Goal: Task Accomplishment & Management: Complete application form

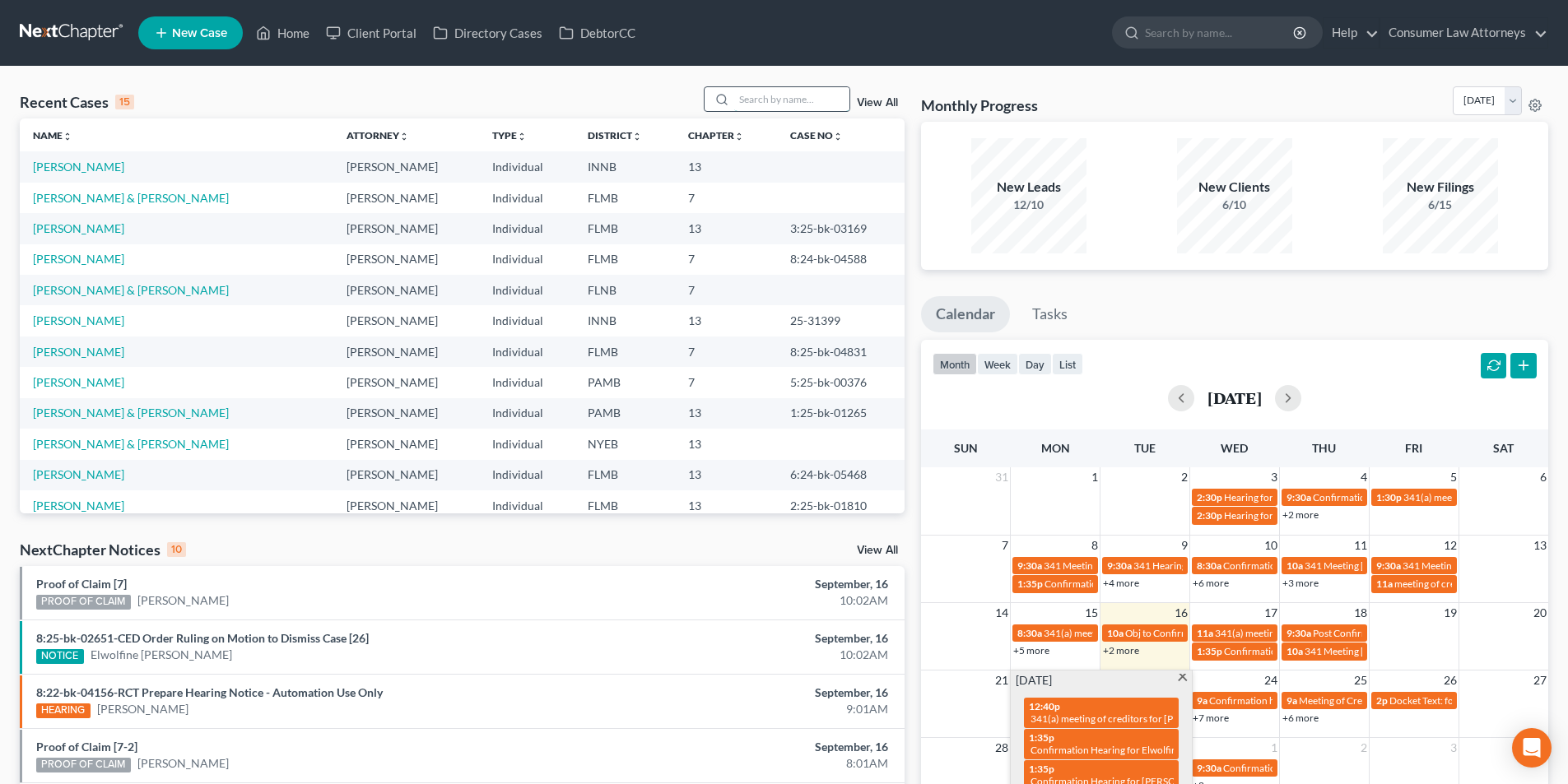
click at [806, 104] on input "search" at bounding box center [791, 99] width 115 height 24
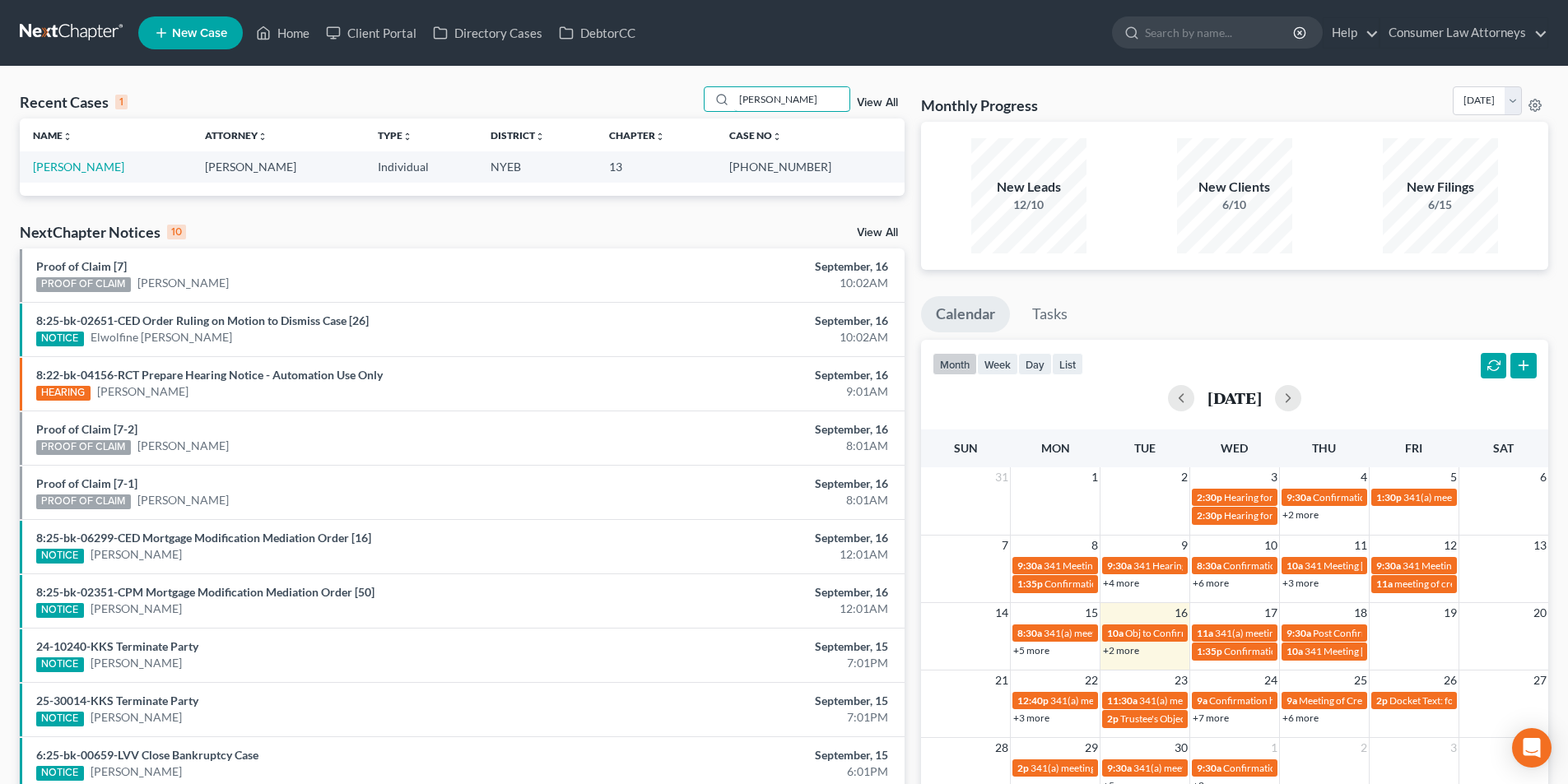
type input "[PERSON_NAME]"
click at [219, 34] on span "New Case" at bounding box center [200, 33] width 55 height 12
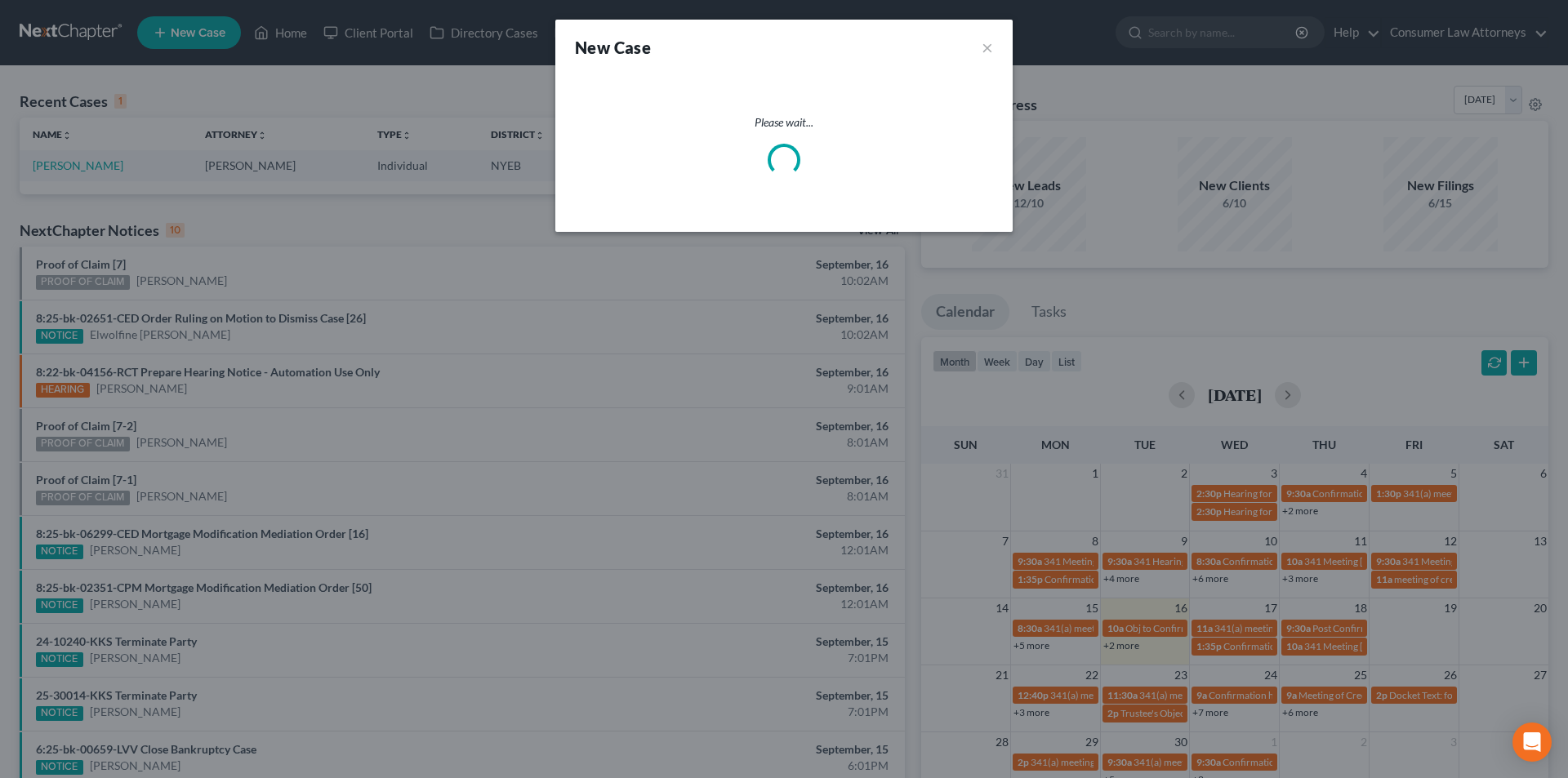
select select "15"
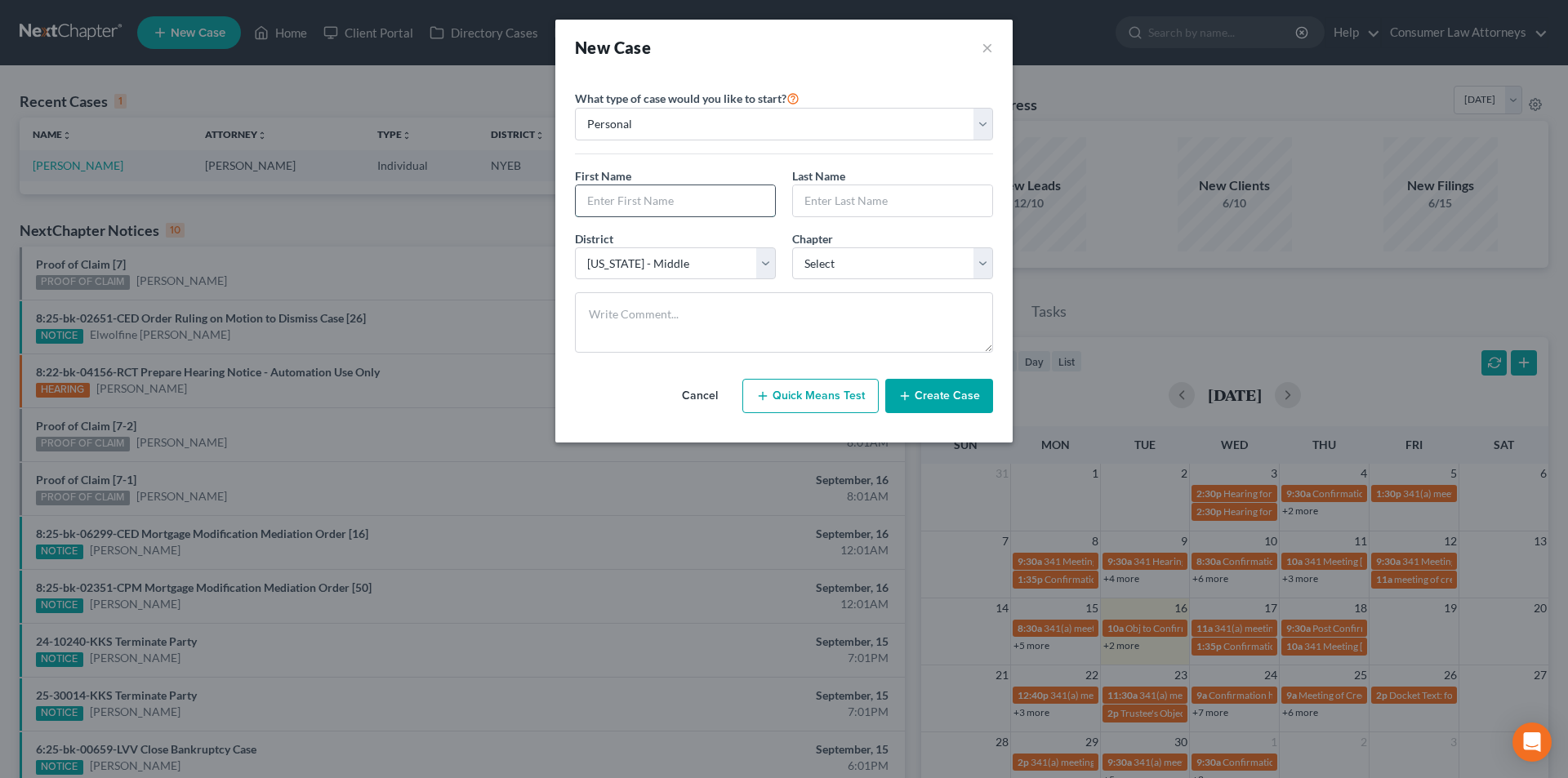
click at [610, 199] on input "text" at bounding box center [676, 200] width 199 height 31
type input "[PERSON_NAME]"
type input "N"
click at [849, 204] on input "text" at bounding box center [892, 200] width 199 height 31
type input "[PERSON_NAME]"
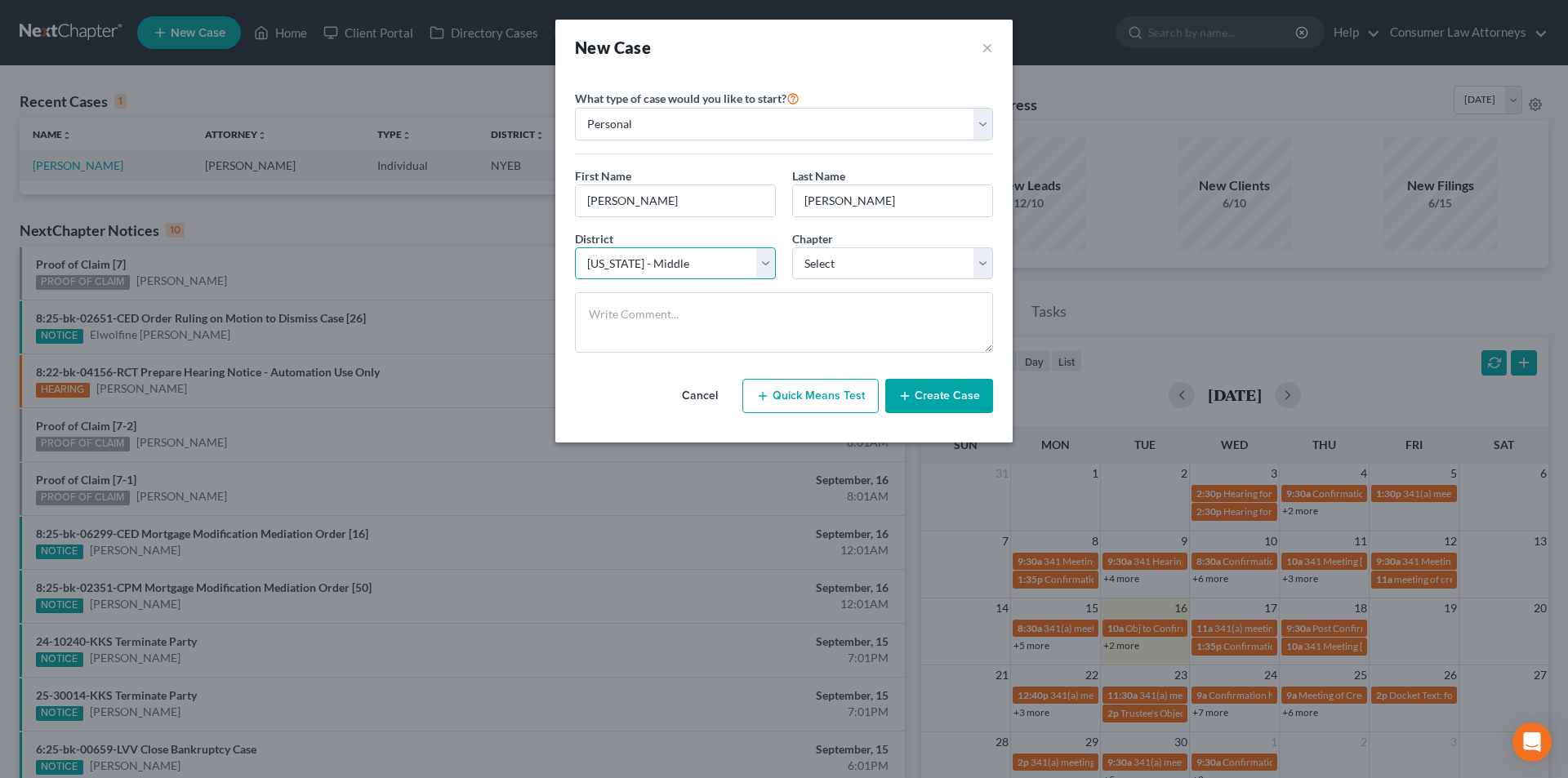
click at [705, 266] on select "Select [US_STATE] - [GEOGRAPHIC_DATA] [US_STATE] - [GEOGRAPHIC_DATA][US_STATE] …" at bounding box center [676, 264] width 201 height 33
select select "51"
click at [575, 248] on select "Select [US_STATE] - [GEOGRAPHIC_DATA] [US_STATE] - [GEOGRAPHIC_DATA][US_STATE] …" at bounding box center [676, 264] width 201 height 33
click at [883, 271] on select "Select 7 11 12 13" at bounding box center [892, 264] width 201 height 33
select select "3"
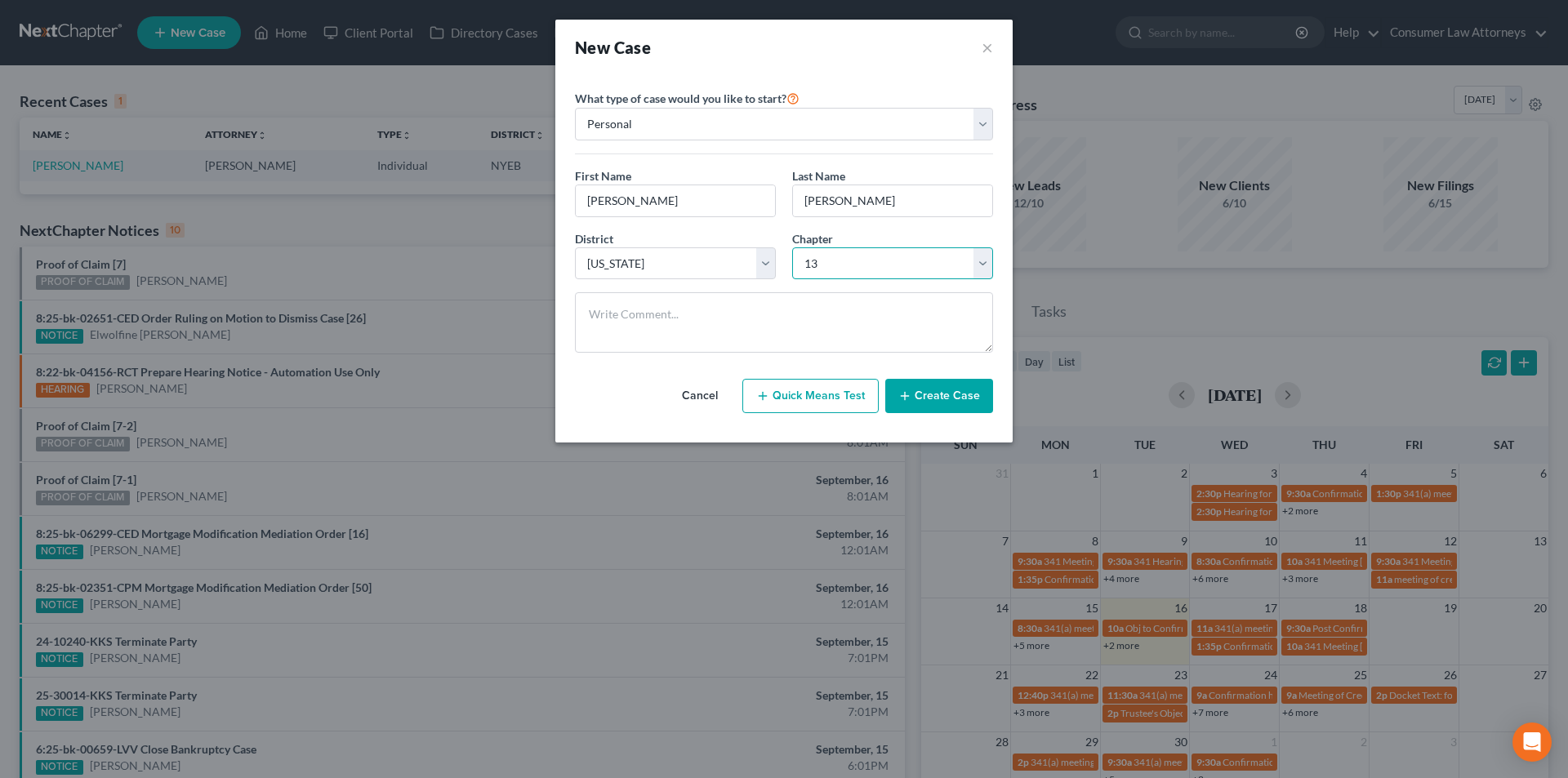
click at [792, 248] on select "Select 7 11 12 13" at bounding box center [892, 264] width 201 height 33
click at [940, 402] on button "Create Case" at bounding box center [940, 396] width 108 height 34
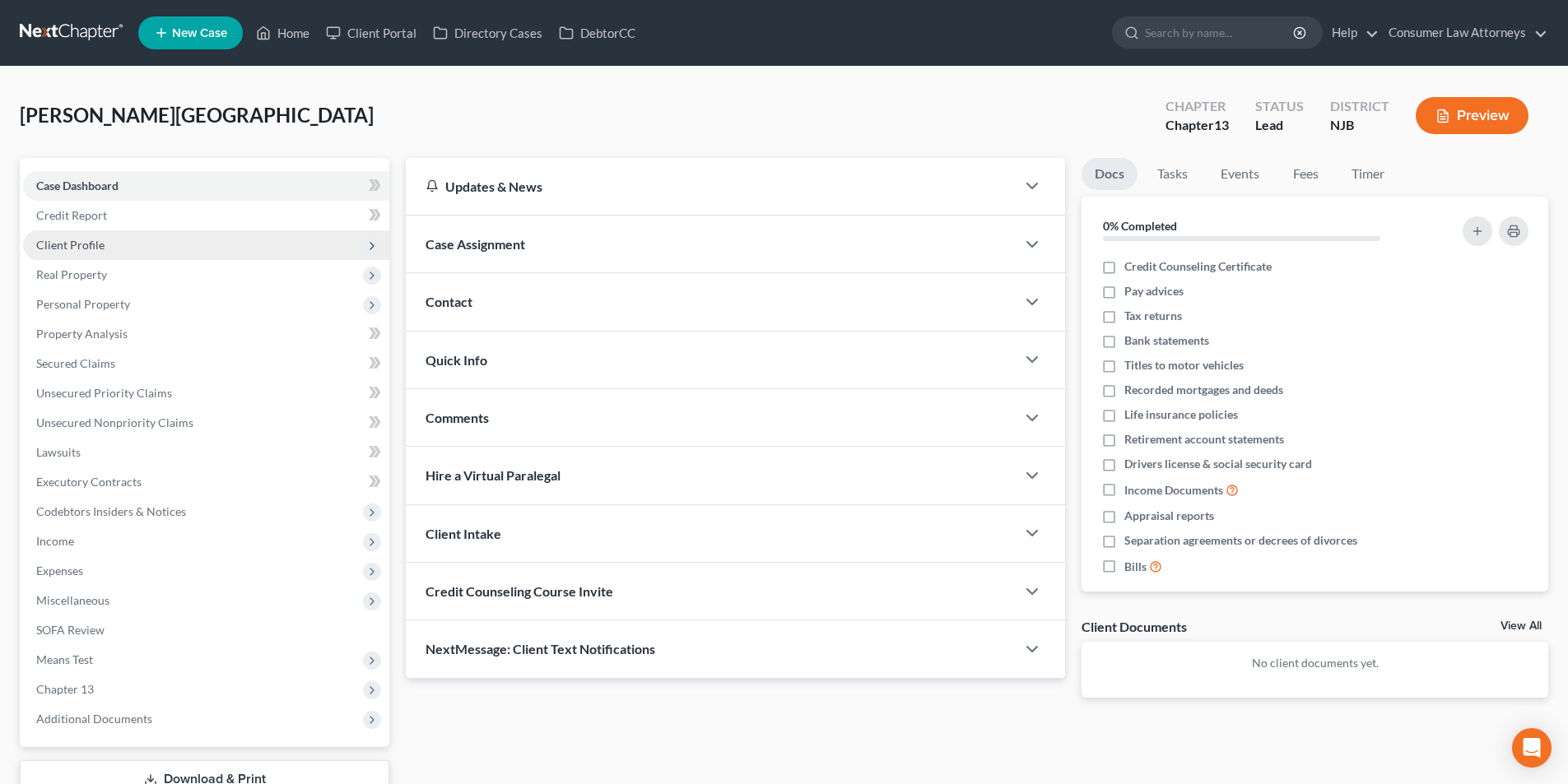
click at [93, 243] on span "Client Profile" at bounding box center [70, 244] width 68 height 14
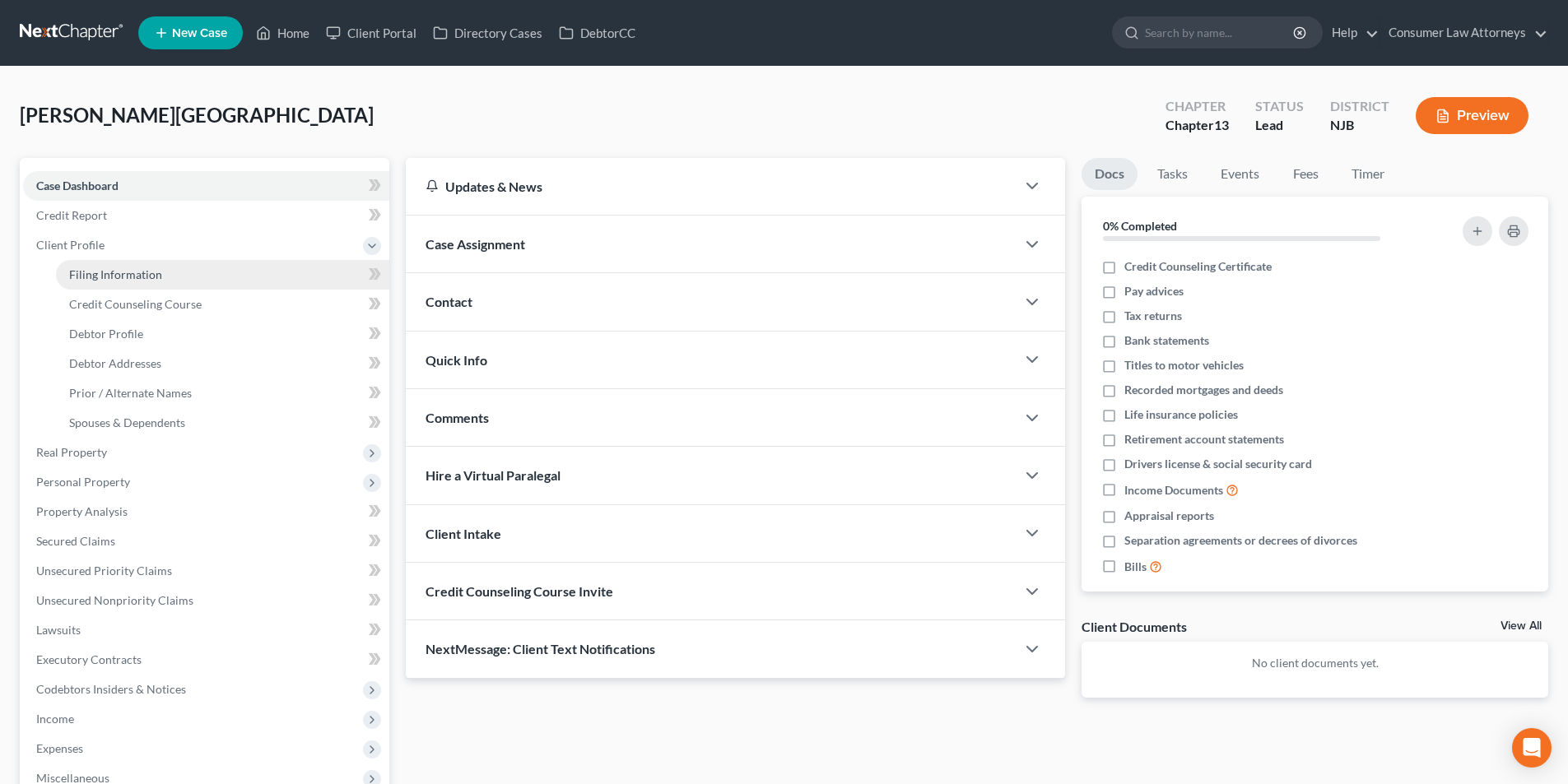
click at [135, 275] on span "Filing Information" at bounding box center [116, 275] width 93 height 14
select select "1"
select select "0"
select select "3"
select select "51"
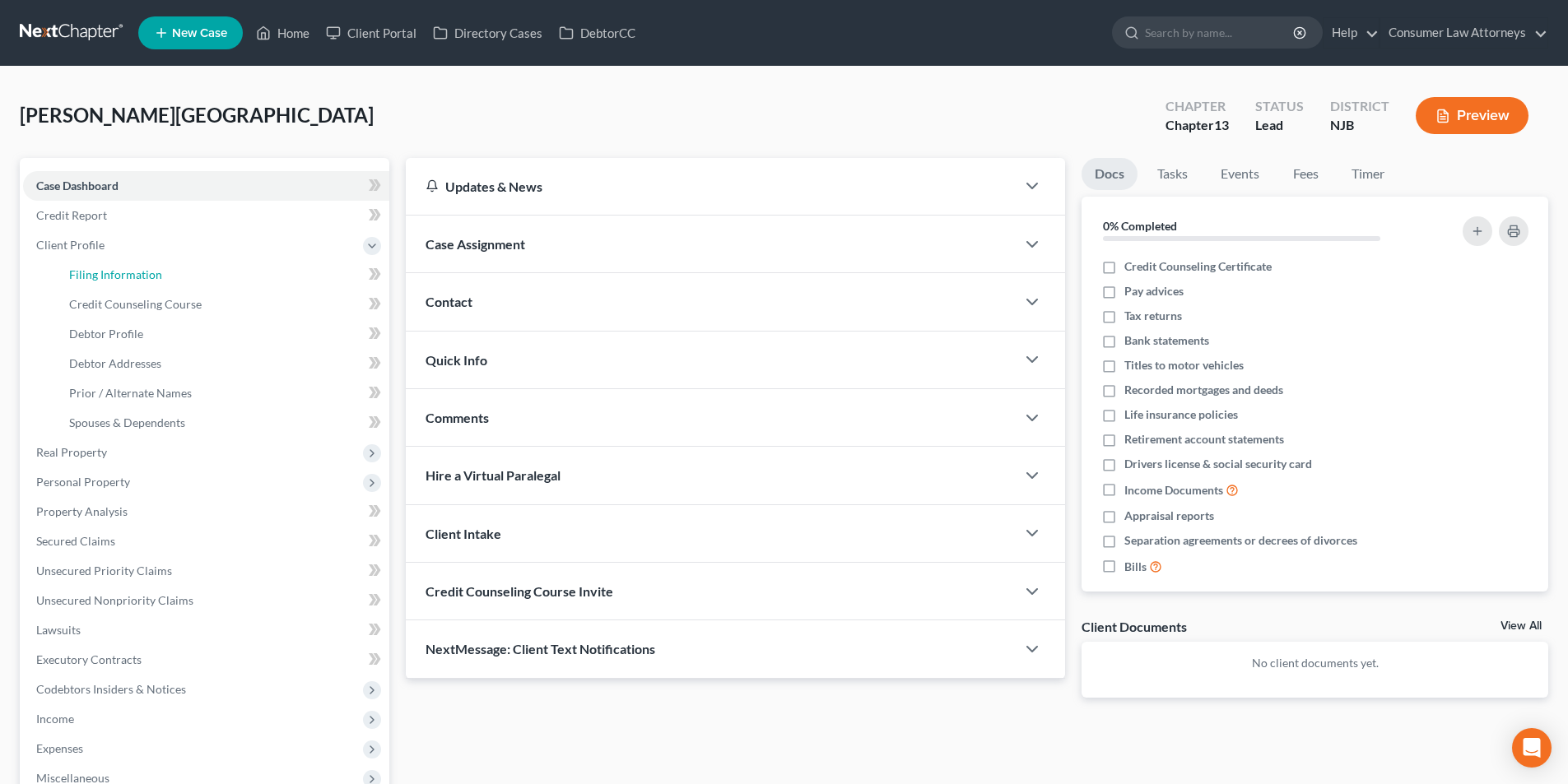
select select "9"
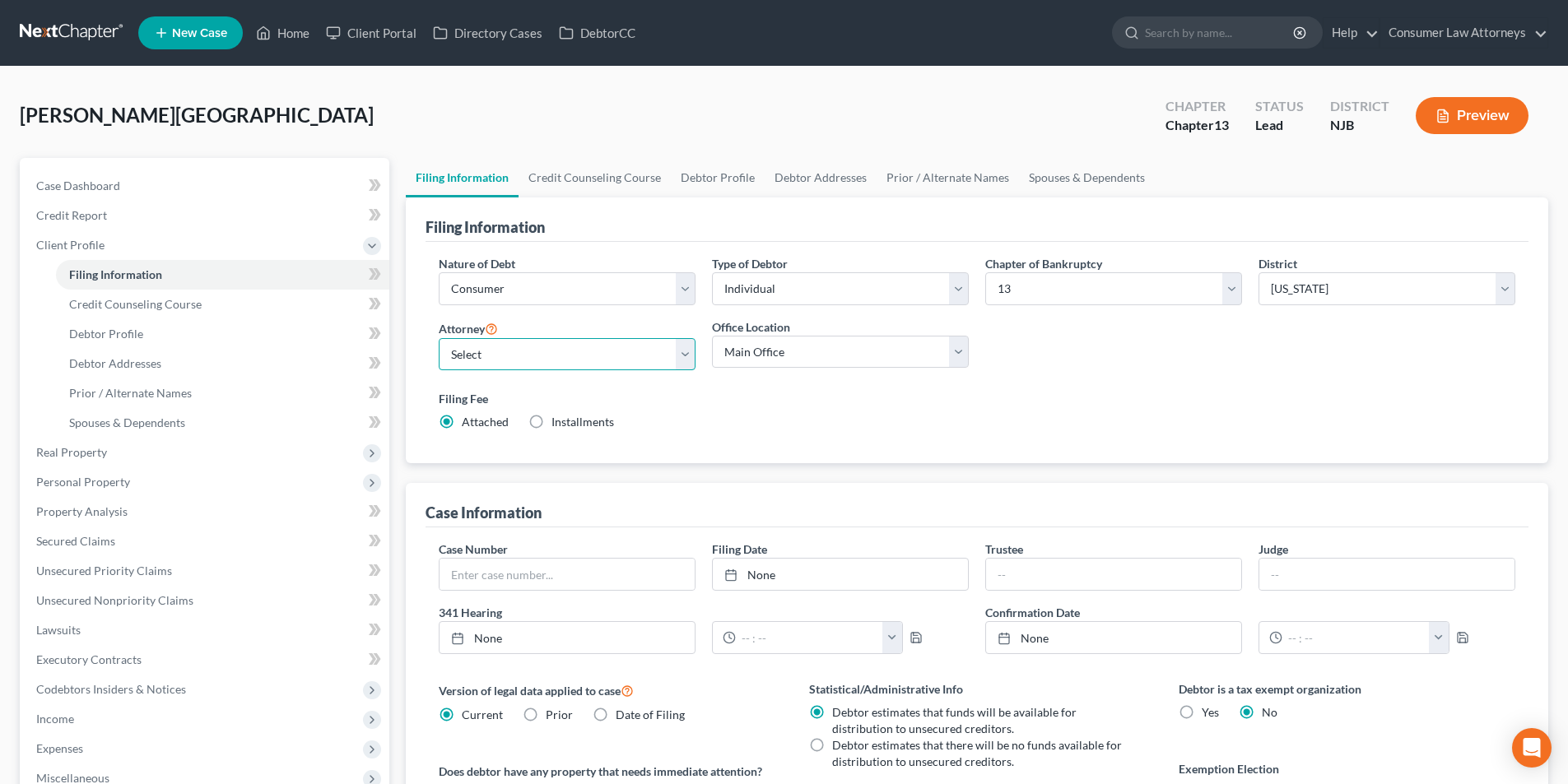
click at [547, 358] on select "Select [PERSON_NAME] - FLMB [PERSON_NAME] [PERSON_NAME] [PERSON_NAME] - ILNB [P…" at bounding box center [567, 355] width 257 height 33
select select "21"
click at [439, 338] on select "Select [PERSON_NAME] - FLMB [PERSON_NAME] [PERSON_NAME] [PERSON_NAME] - ILNB [P…" at bounding box center [567, 355] width 257 height 33
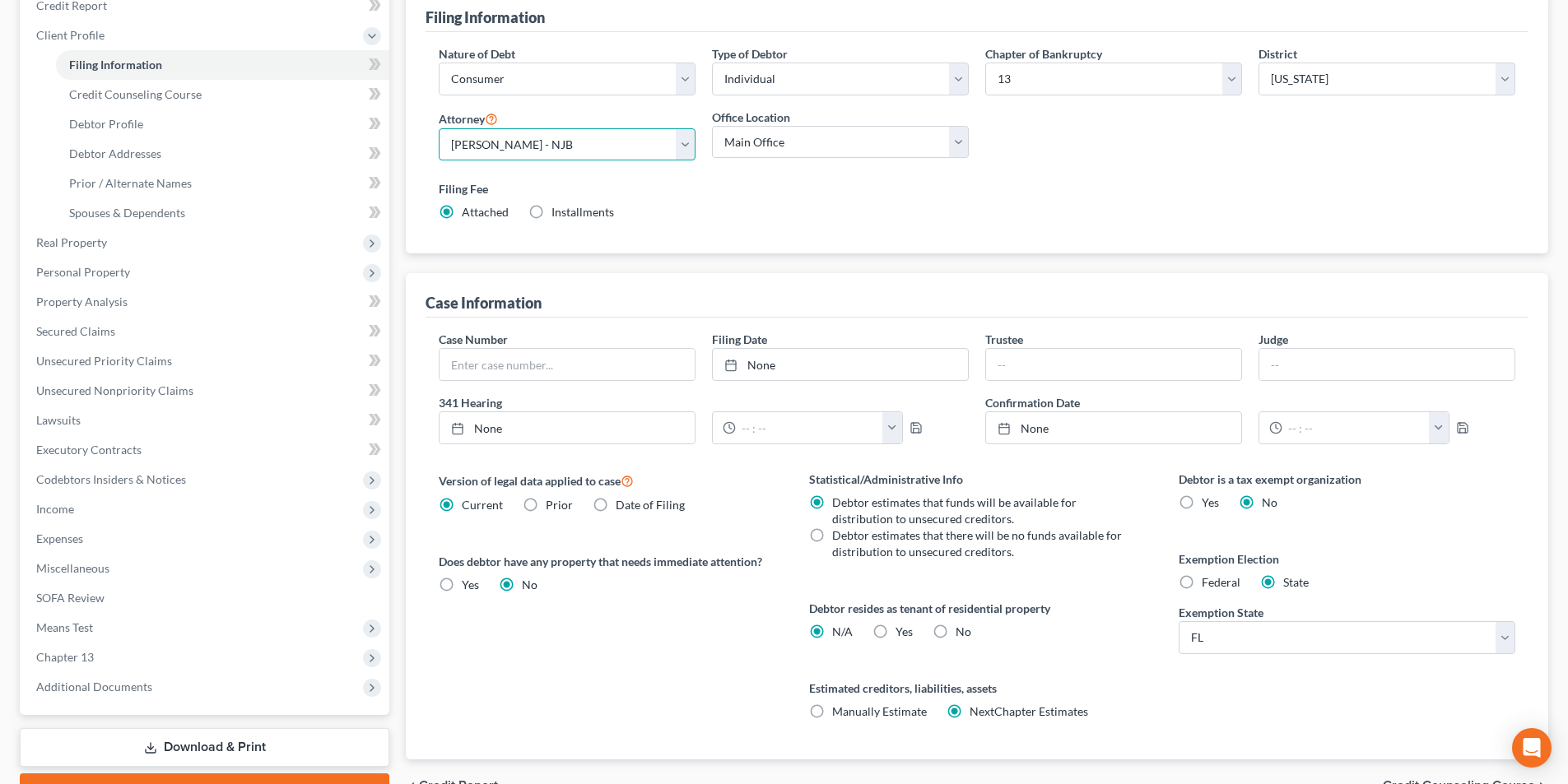
scroll to position [247, 0]
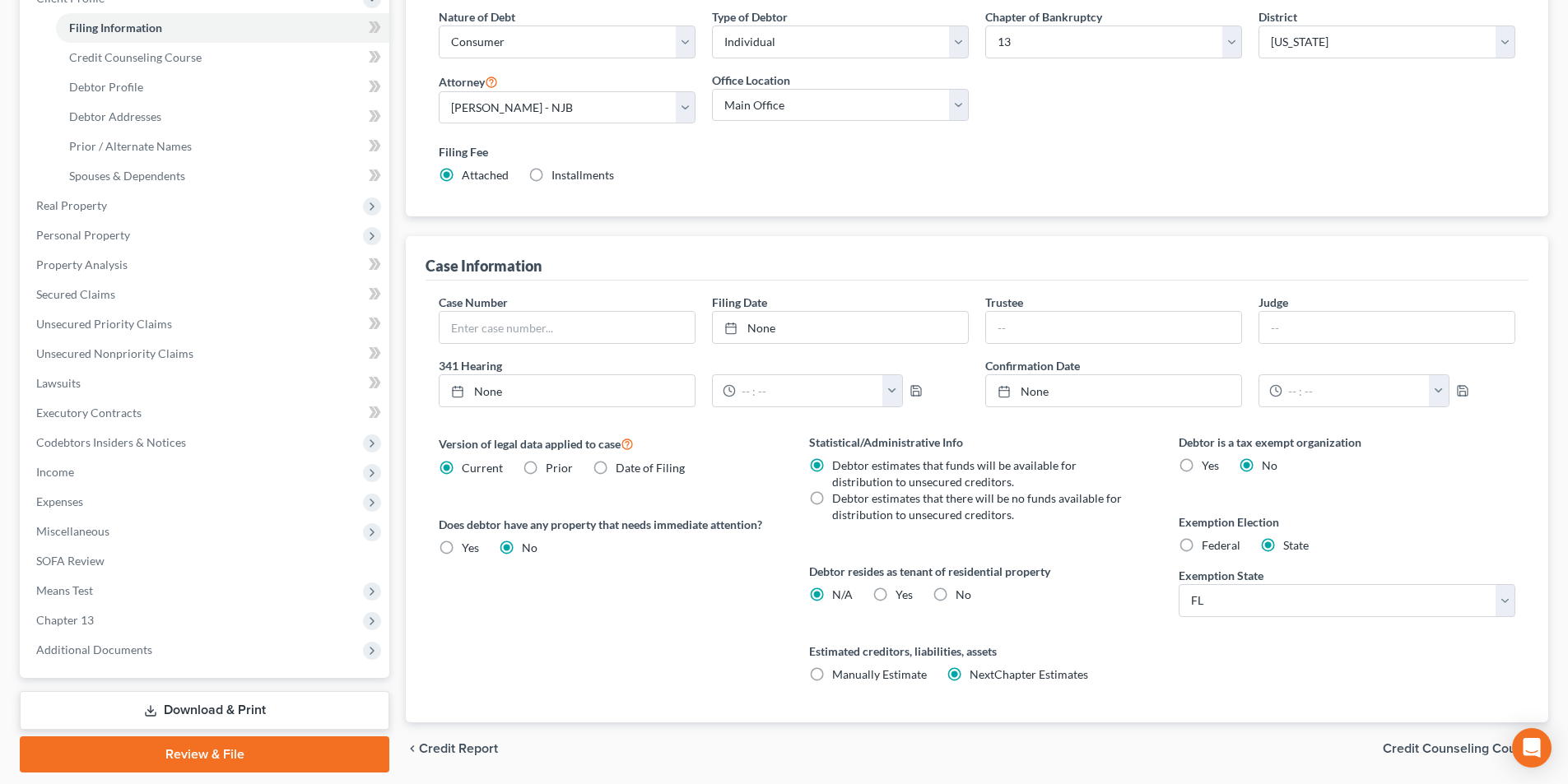
click at [1202, 550] on label "Federal" at bounding box center [1221, 545] width 39 height 16
click at [1209, 547] on input "Federal" at bounding box center [1214, 542] width 10 height 10
radio input "true"
radio input "false"
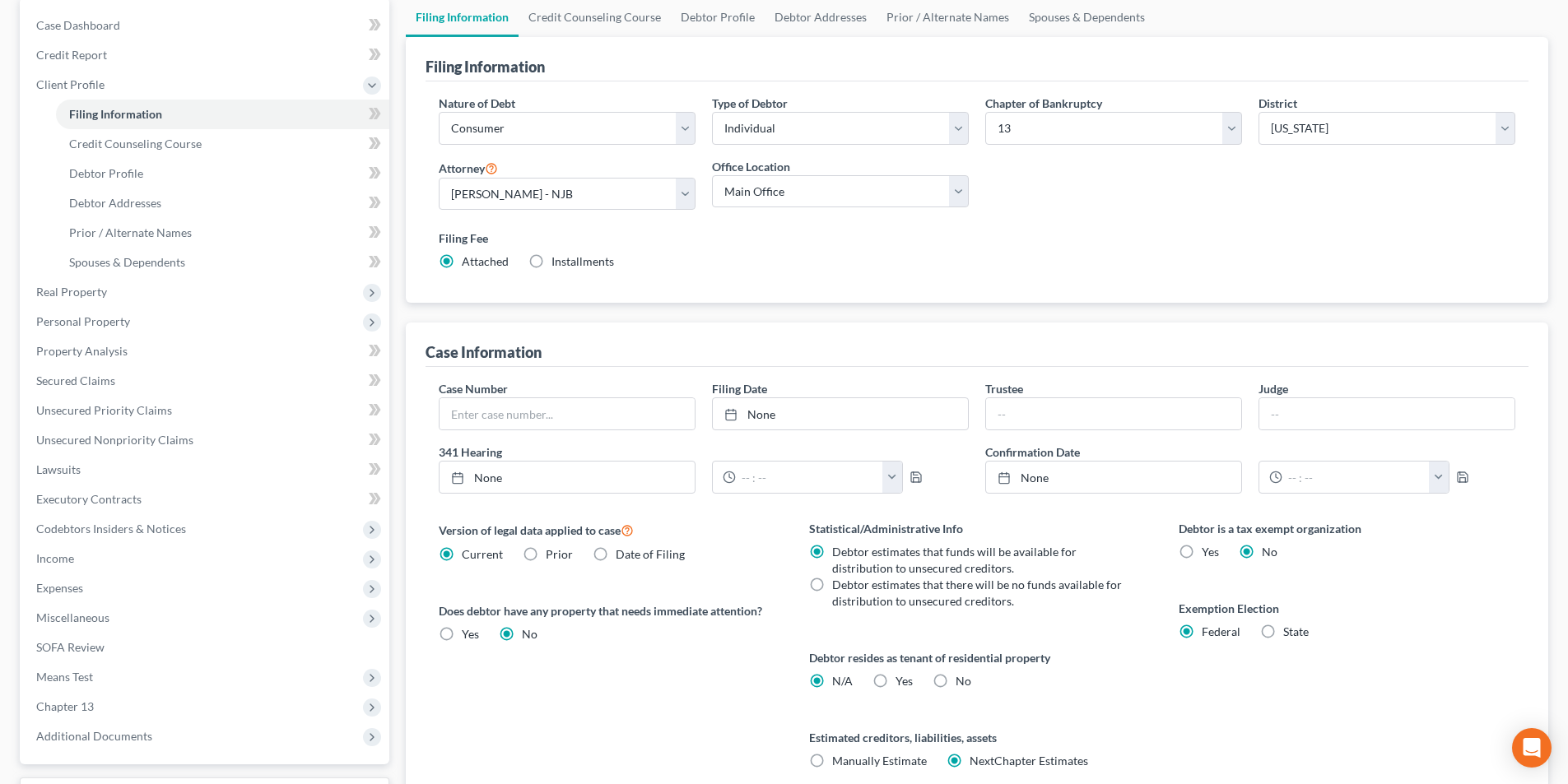
scroll to position [0, 0]
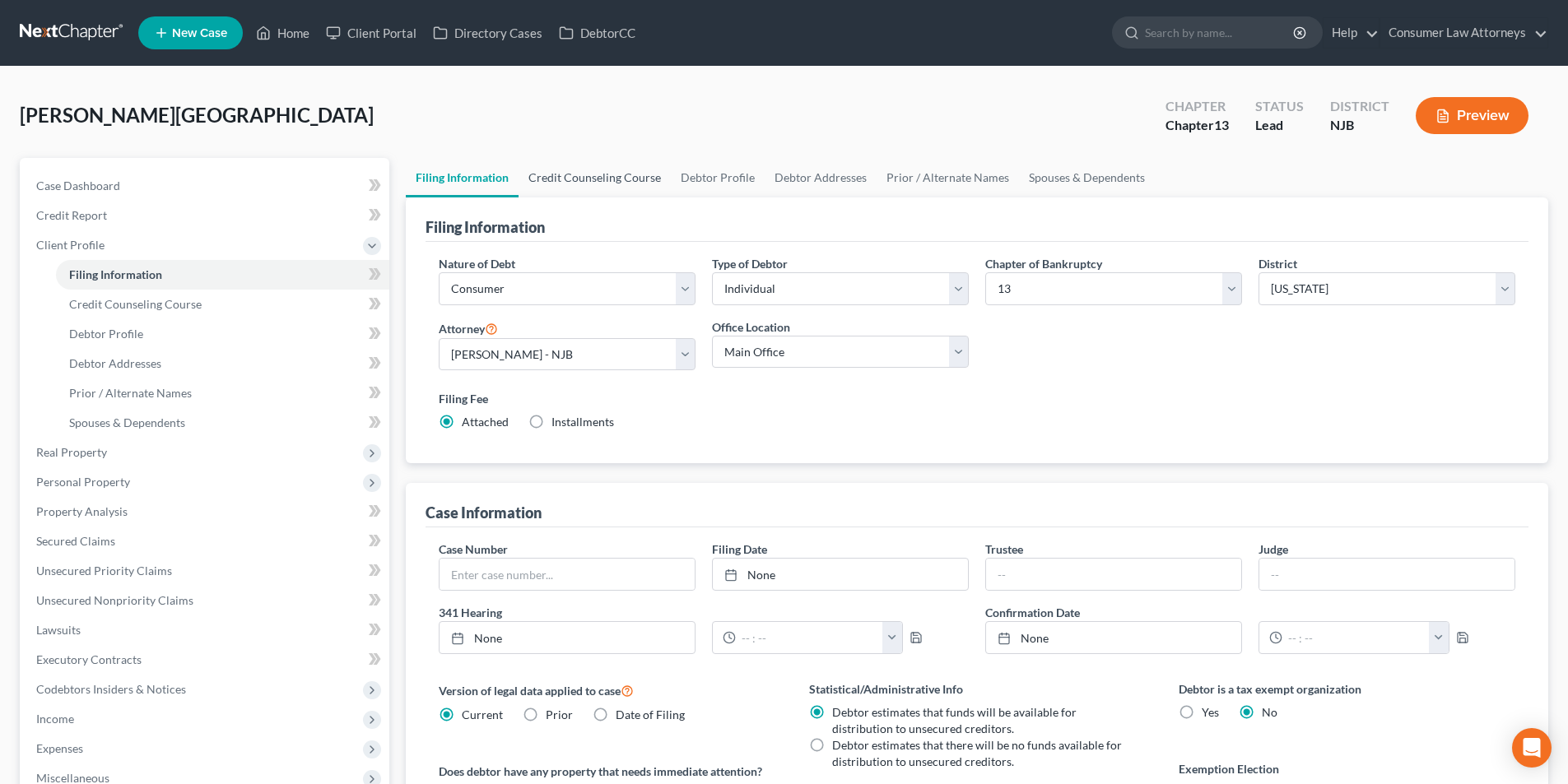
click at [615, 180] on link "Credit Counseling Course" at bounding box center [594, 178] width 152 height 40
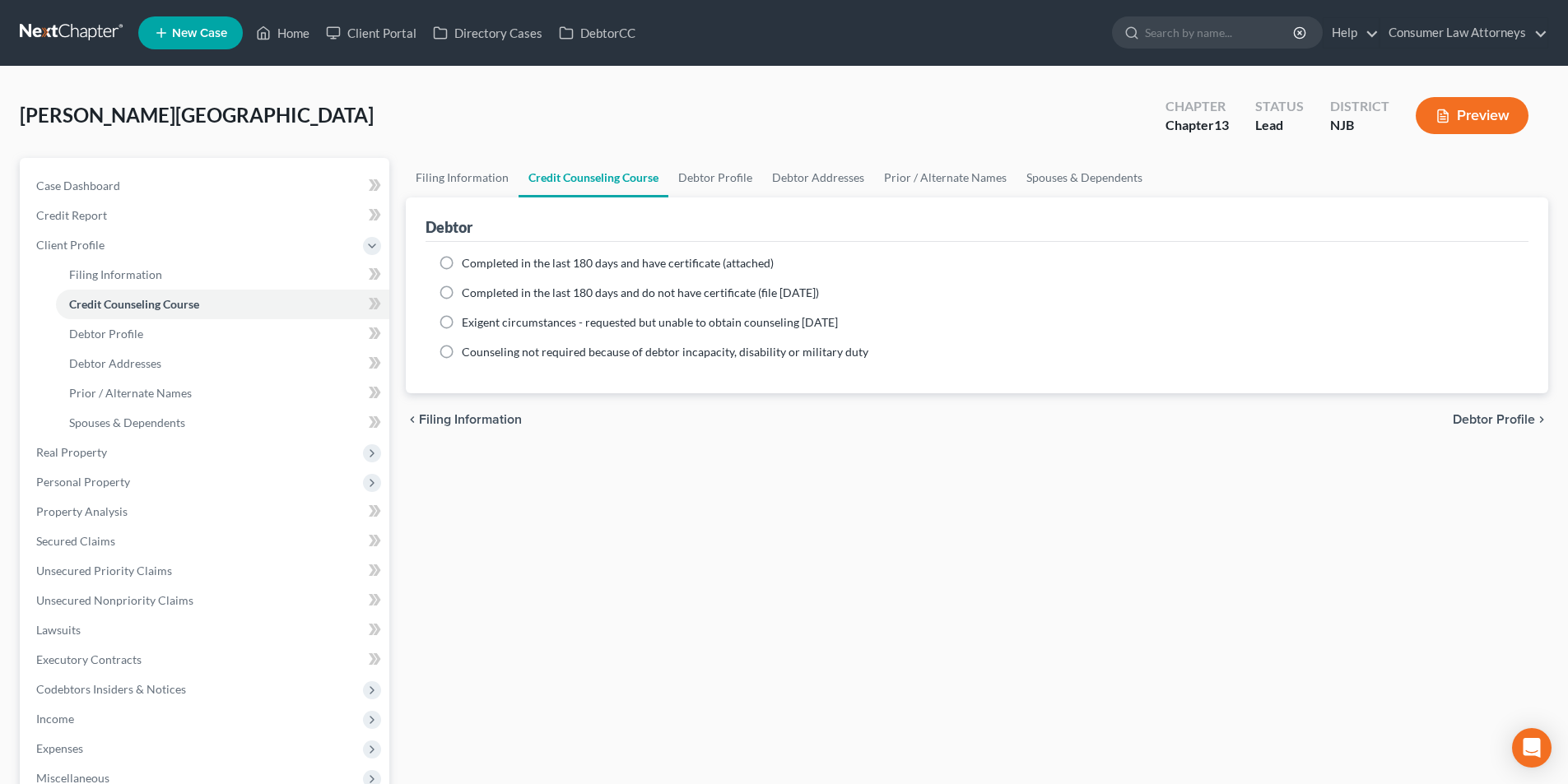
click at [461, 261] on label "Completed in the last 180 days and have certificate (attached)" at bounding box center [617, 262] width 312 height 16
click at [468, 261] on input "Completed in the last 180 days and have certificate (attached)" at bounding box center [473, 260] width 10 height 10
radio input "true"
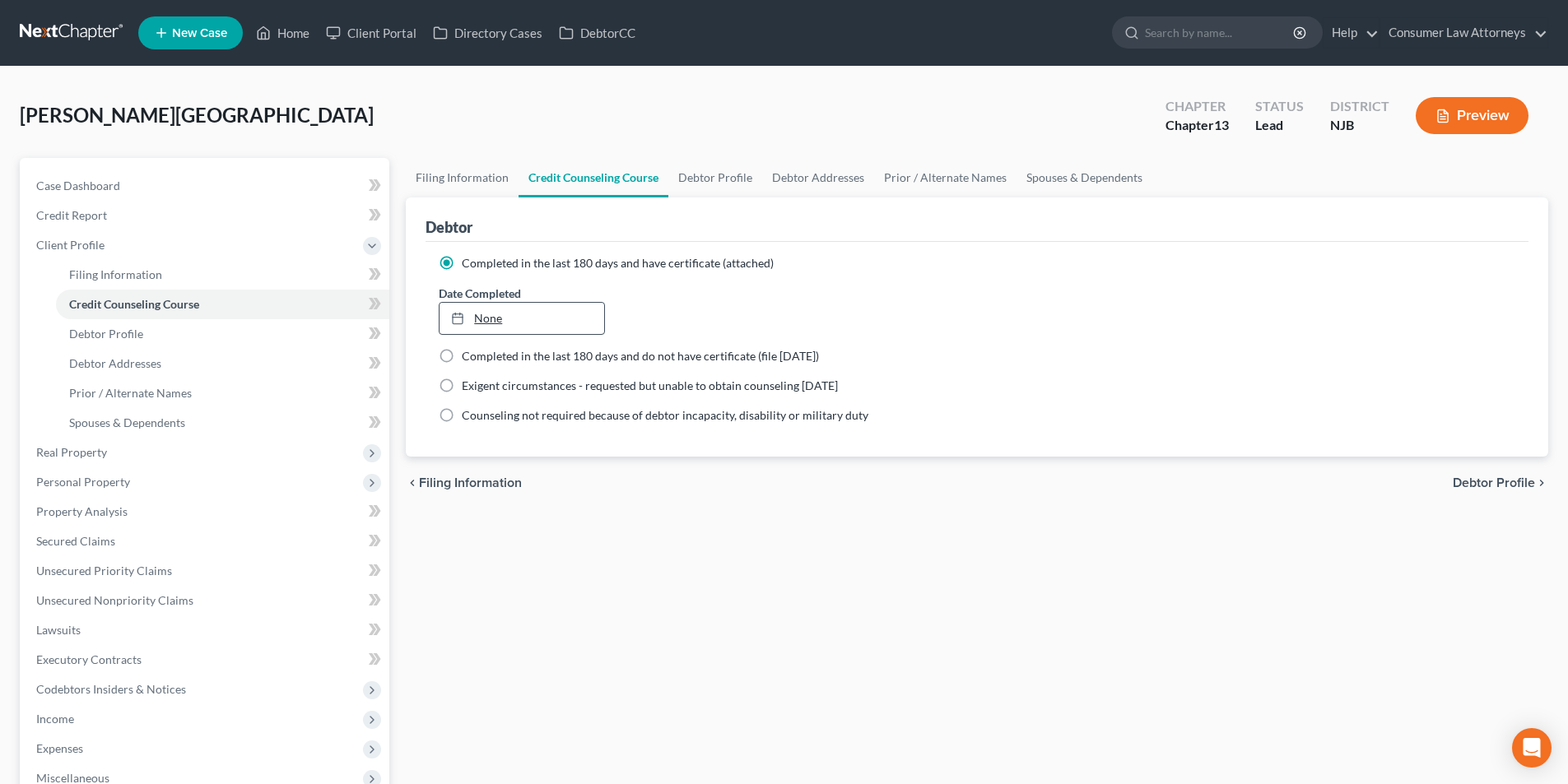
click at [537, 326] on link "None" at bounding box center [522, 319] width 164 height 31
type input "[DATE]"
click at [718, 183] on link "Debtor Profile" at bounding box center [715, 178] width 94 height 40
select select "0"
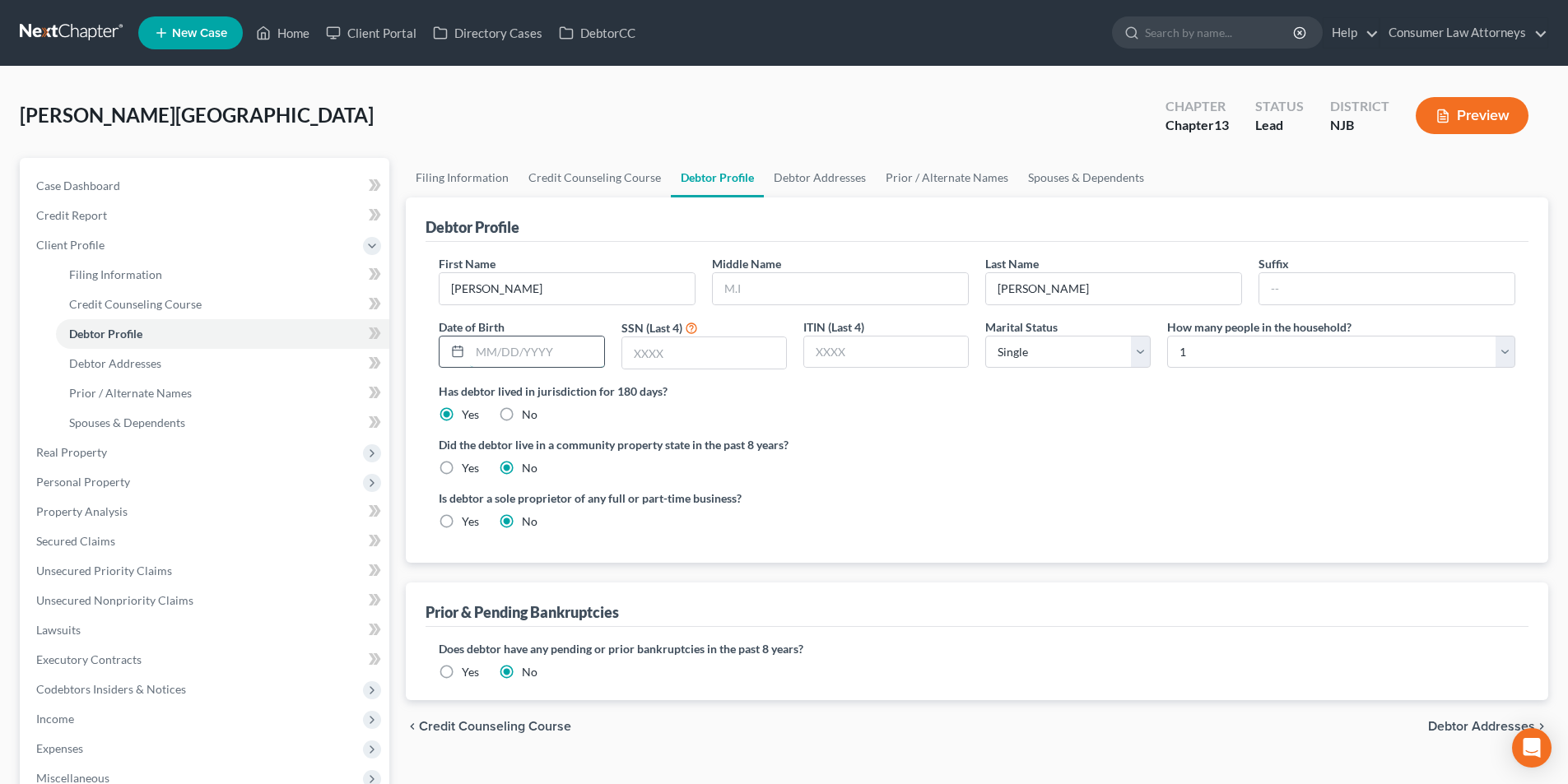
click at [524, 348] on input "text" at bounding box center [536, 352] width 133 height 31
type input "[DATE]"
click at [689, 357] on input "text" at bounding box center [704, 353] width 164 height 31
type input "2789"
drag, startPoint x: 850, startPoint y: 180, endPoint x: 1554, endPoint y: 114, distance: 707.1
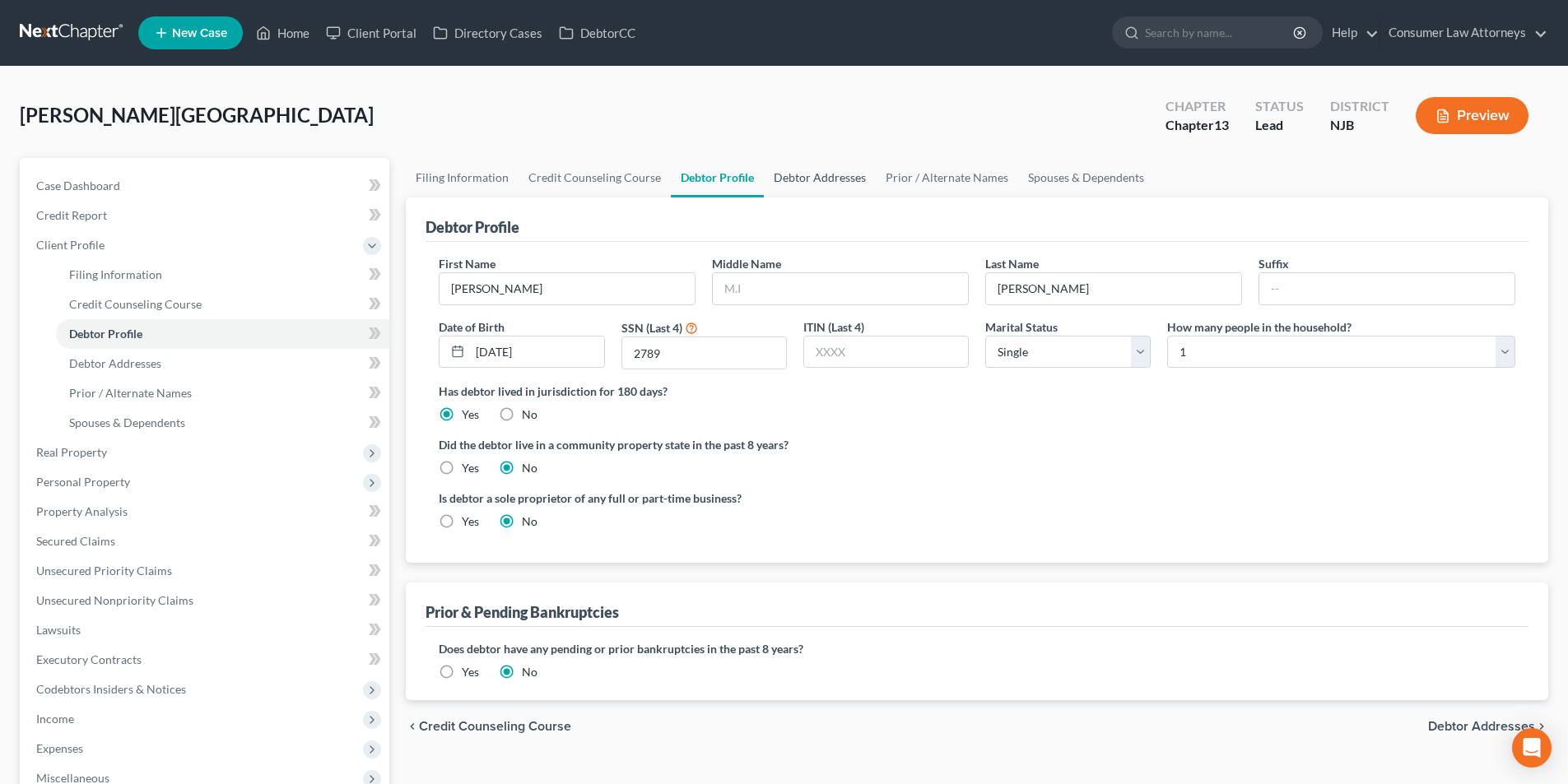
click at [850, 180] on link "Debtor Addresses" at bounding box center [820, 178] width 112 height 40
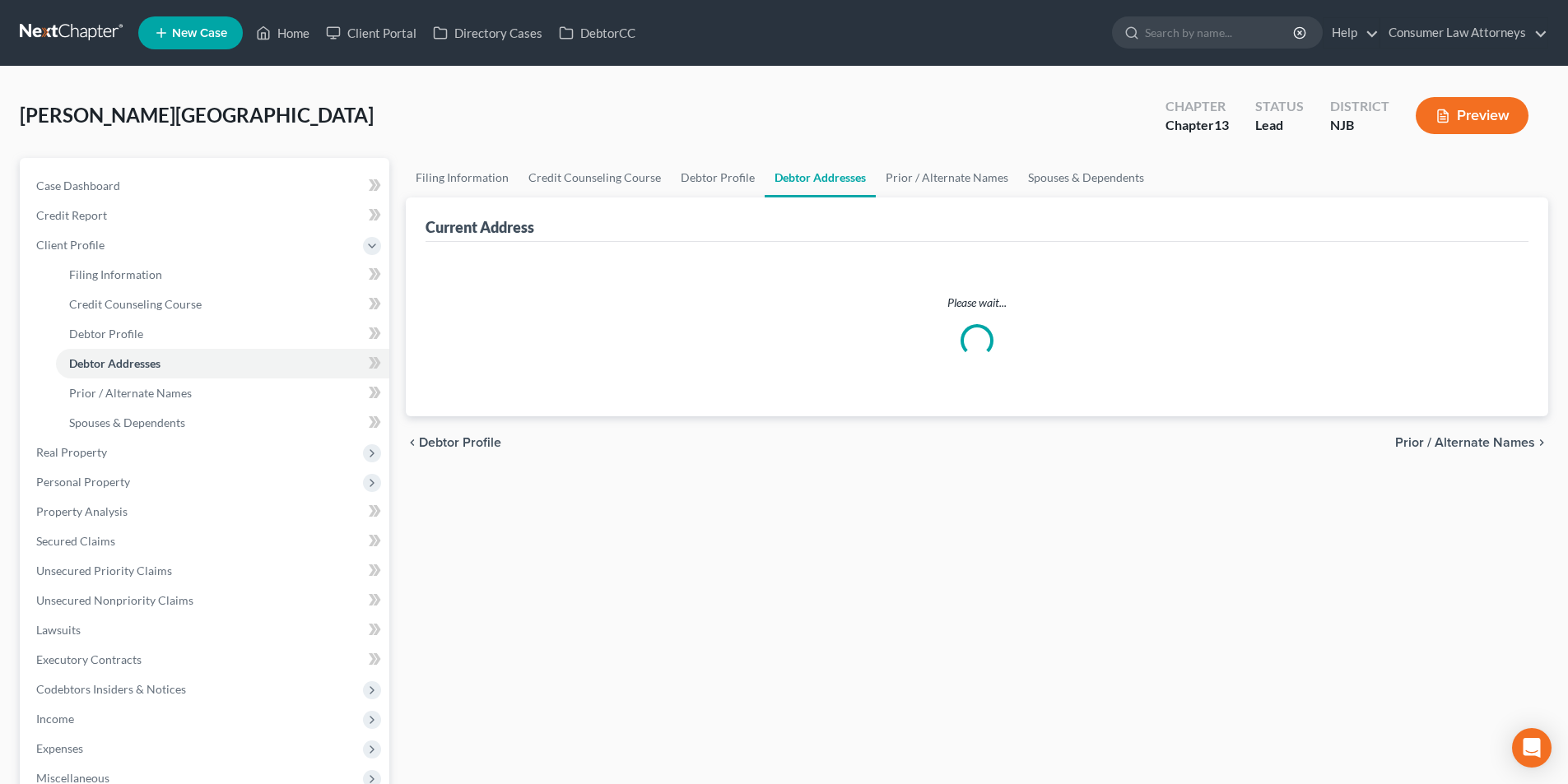
select select "0"
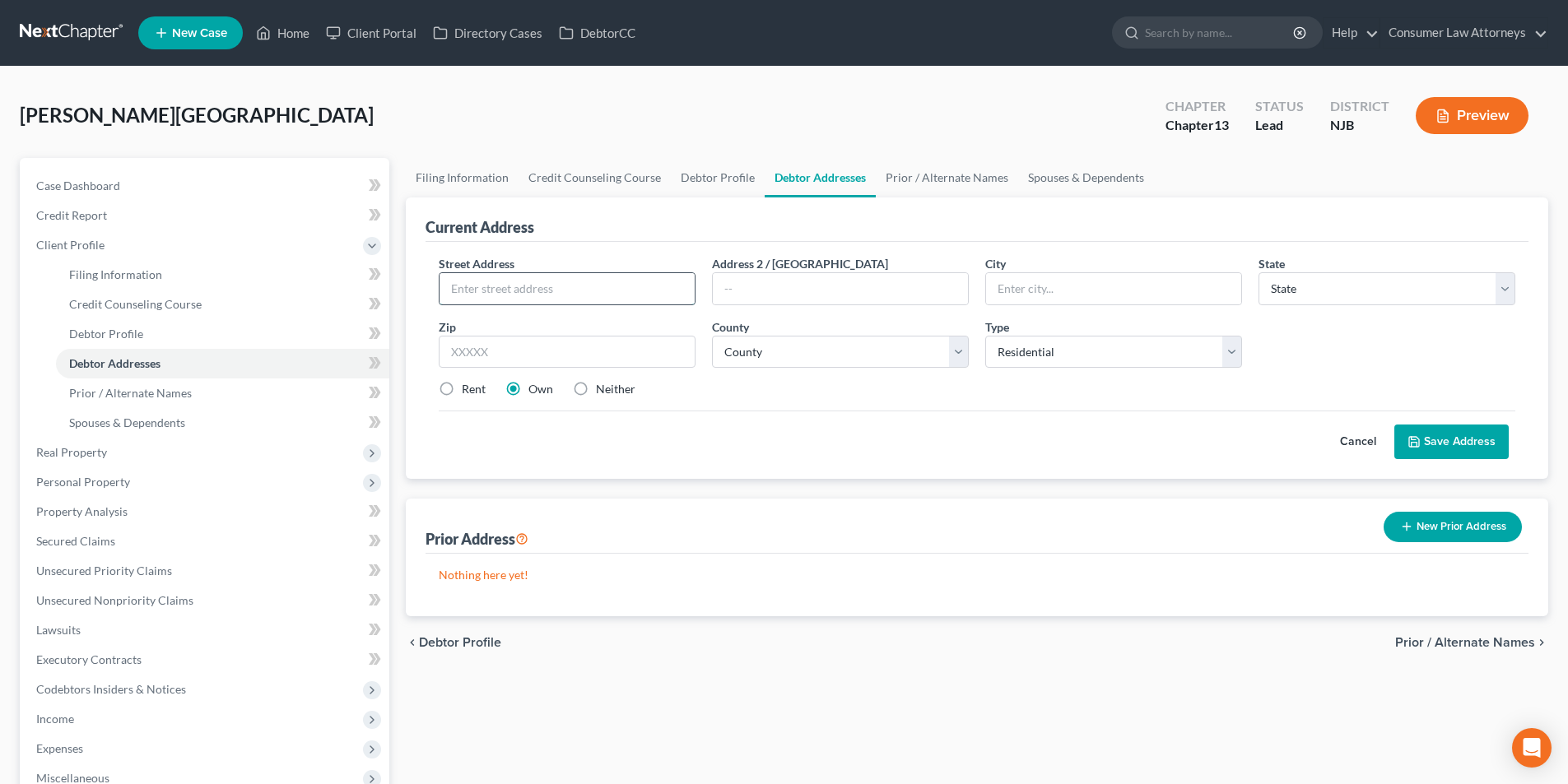
click at [517, 286] on input "text" at bounding box center [567, 288] width 255 height 31
type input "[STREET_ADDRESS][PERSON_NAME]"
type input "[GEOGRAPHIC_DATA]"
select select "33"
type input "08081"
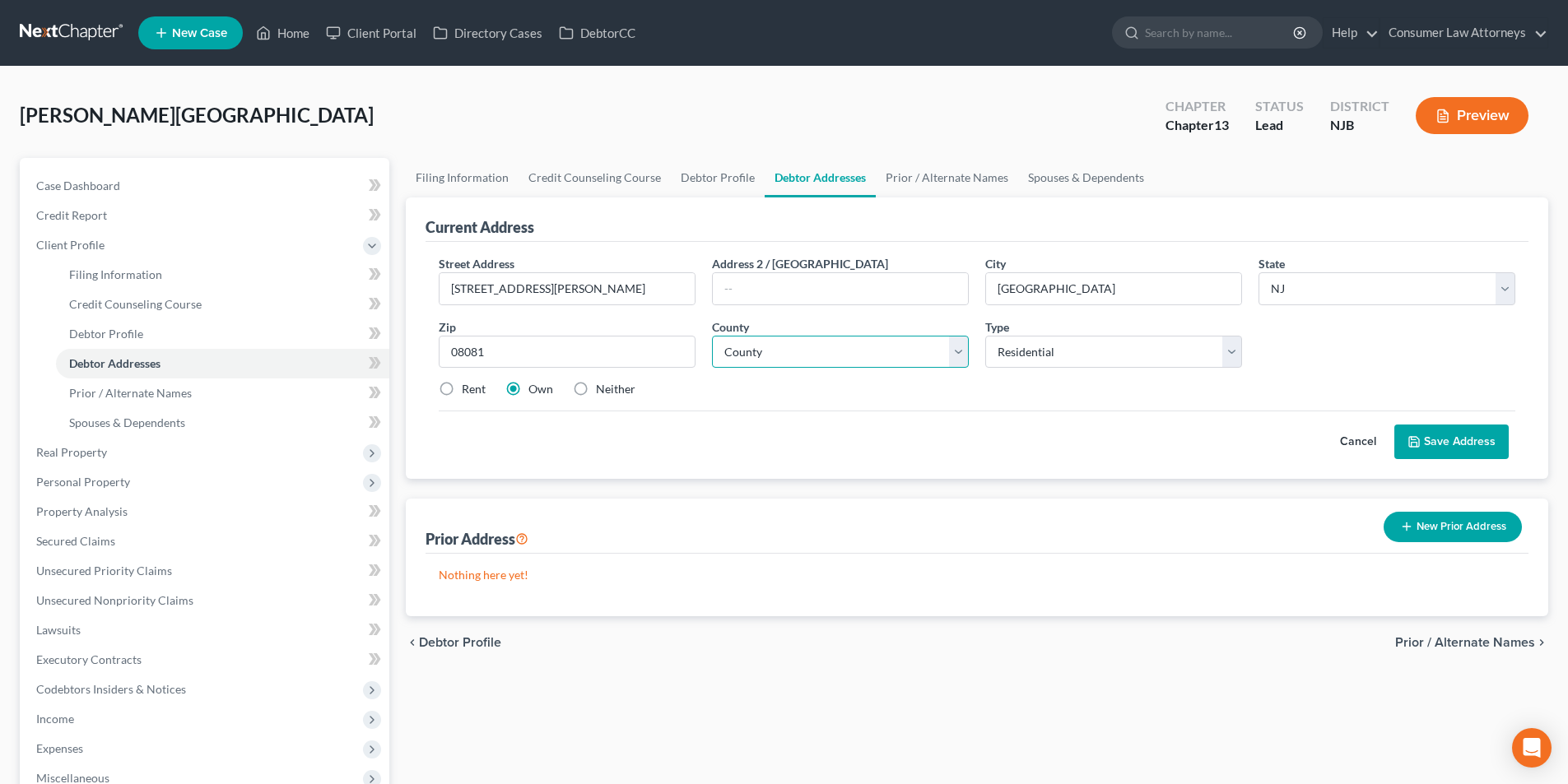
click at [843, 351] on select "County [GEOGRAPHIC_DATA] [GEOGRAPHIC_DATA] [GEOGRAPHIC_DATA] [GEOGRAPHIC_DATA] …" at bounding box center [840, 352] width 257 height 33
select select "3"
click at [712, 336] on select "County [GEOGRAPHIC_DATA] [GEOGRAPHIC_DATA] [GEOGRAPHIC_DATA] [GEOGRAPHIC_DATA] …" at bounding box center [840, 352] width 257 height 33
click at [1453, 436] on button "Save Address" at bounding box center [1451, 442] width 114 height 35
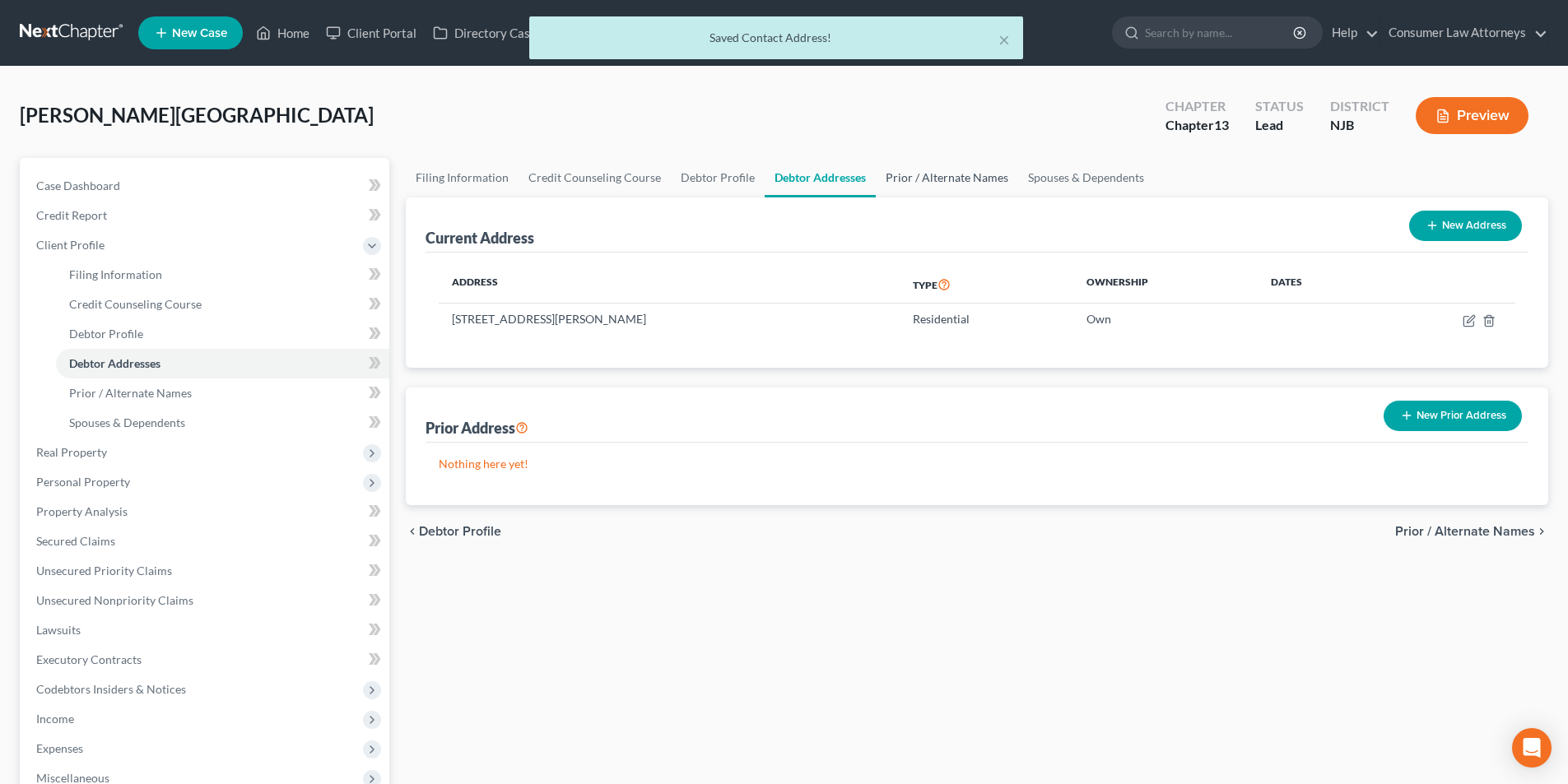
click at [952, 178] on link "Prior / Alternate Names" at bounding box center [947, 178] width 143 height 40
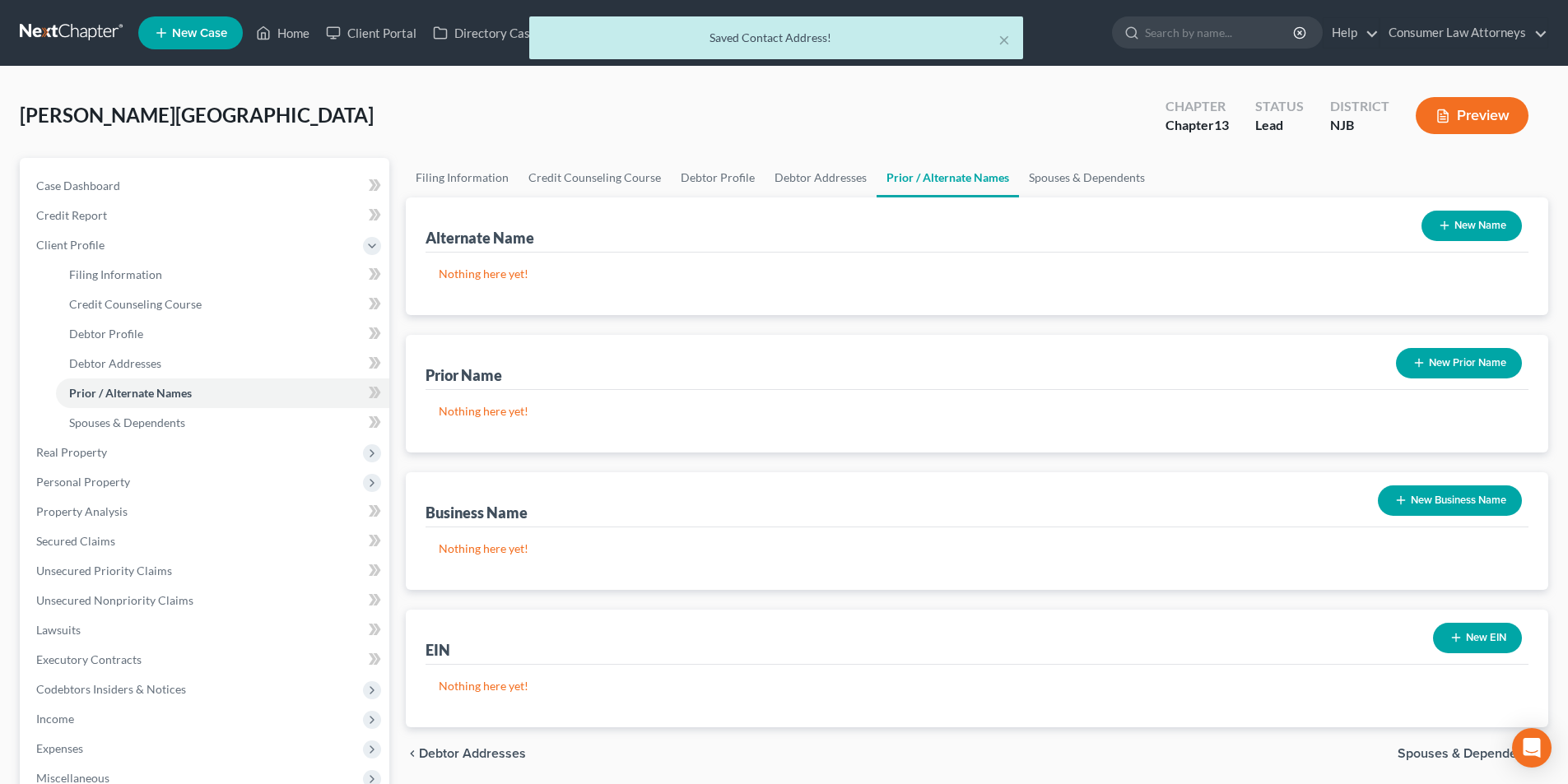
click at [1453, 227] on button "New Name" at bounding box center [1471, 225] width 100 height 30
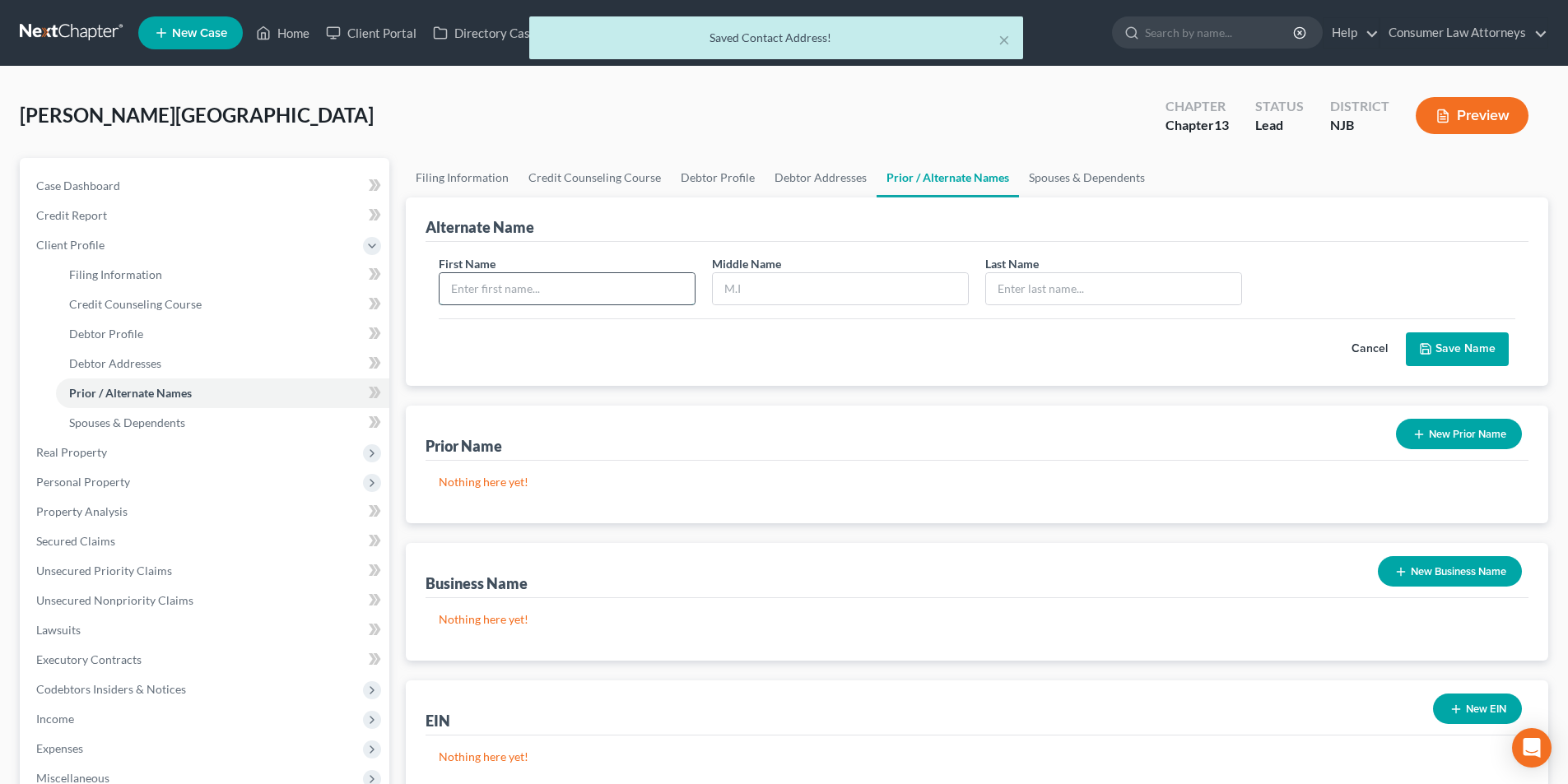
click at [593, 279] on input "text" at bounding box center [567, 288] width 255 height 31
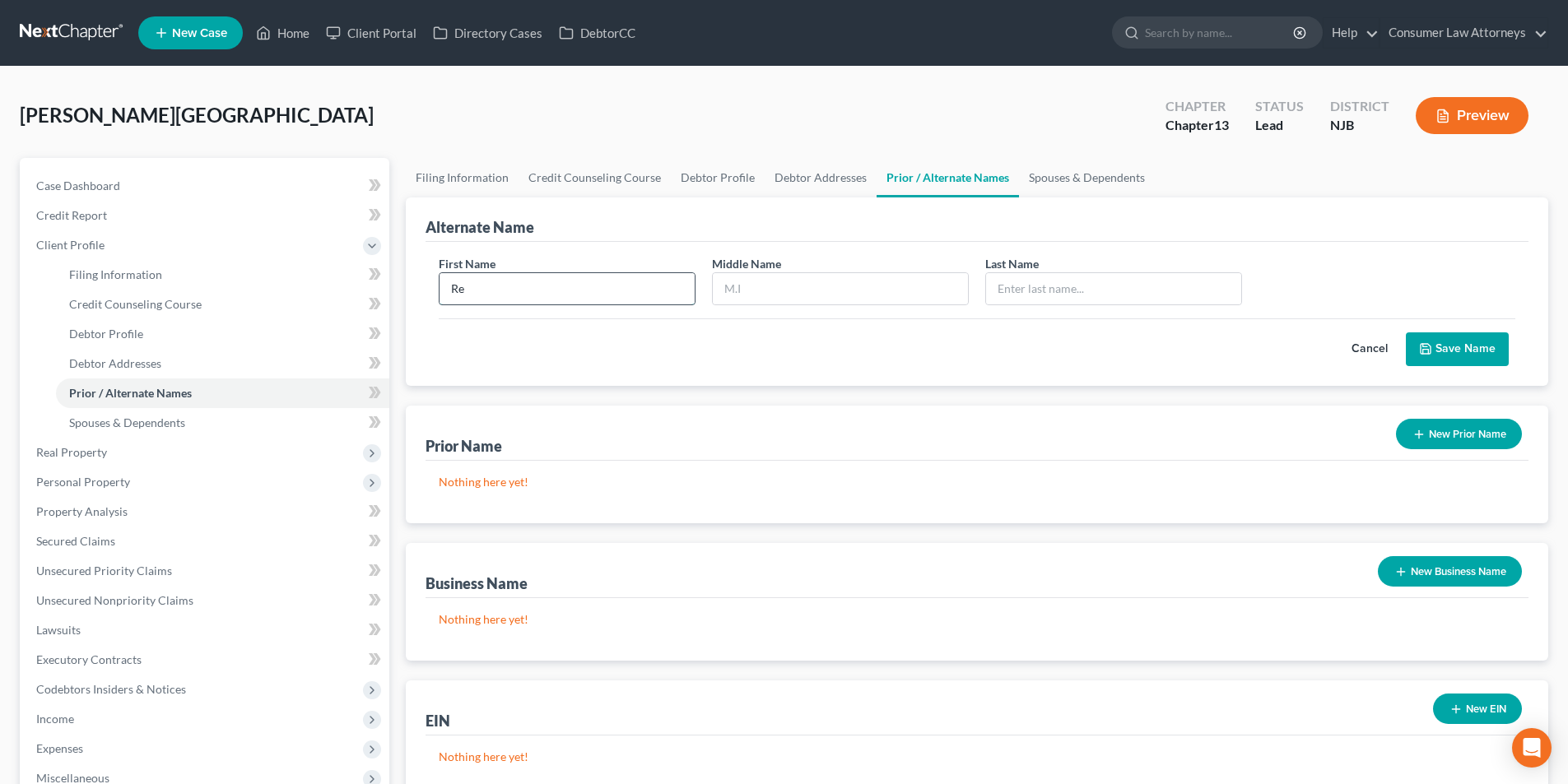
type input "R"
click at [96, 224] on link "Credit Report" at bounding box center [206, 215] width 366 height 29
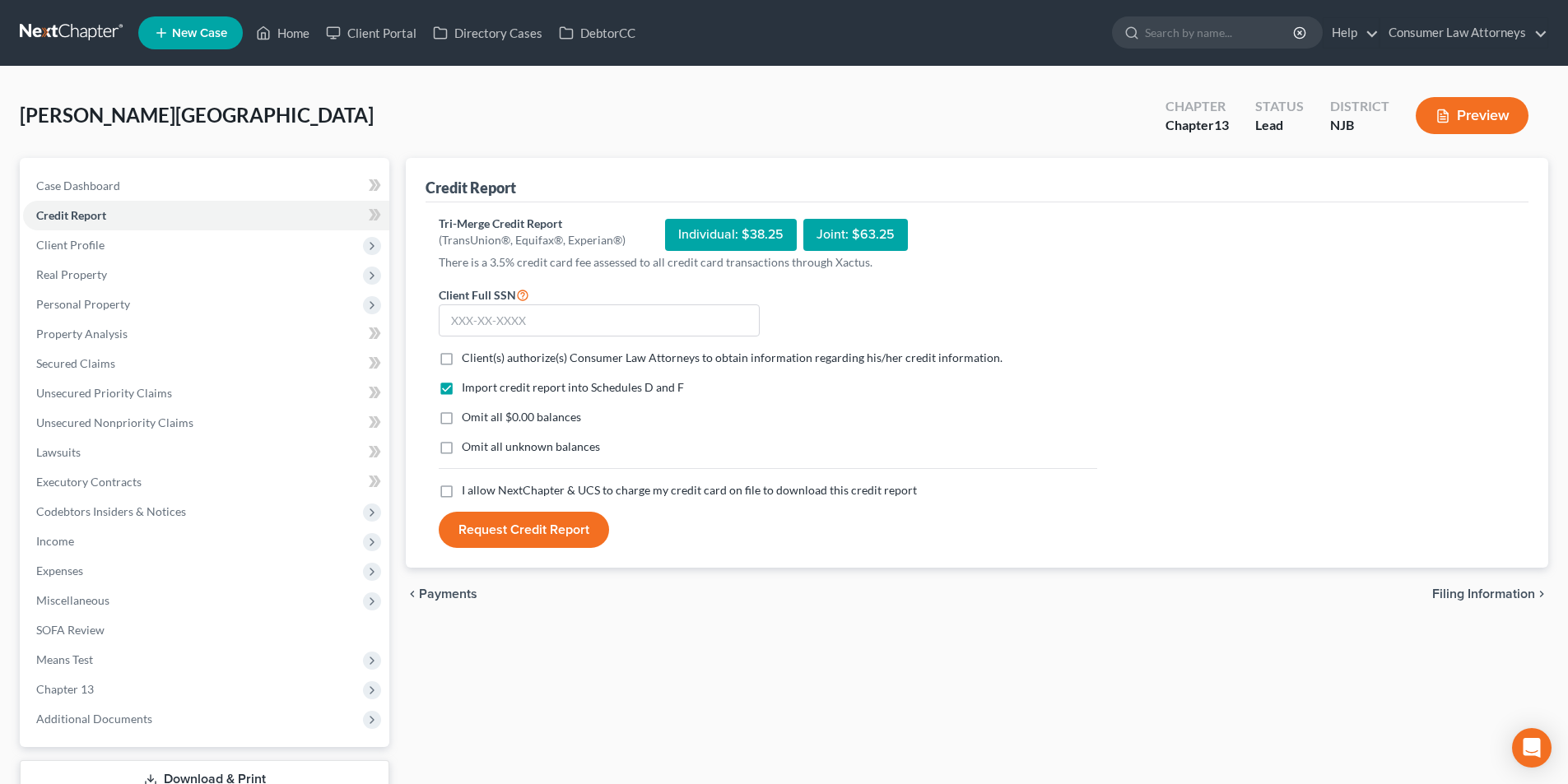
click at [461, 354] on label "Client(s) authorize(s) Consumer Law Attorneys to obtain information regarding h…" at bounding box center [732, 357] width 541 height 16
click at [468, 354] on input "Client(s) authorize(s) Consumer Law Attorneys to obtain information regarding h…" at bounding box center [473, 355] width 10 height 10
checkbox input "true"
click at [461, 498] on label "I allow NextChapter & UCS to charge my credit card on file to download this cre…" at bounding box center [689, 490] width 455 height 16
click at [468, 493] on input "I allow NextChapter & UCS to charge my credit card on file to download this cre…" at bounding box center [473, 487] width 10 height 10
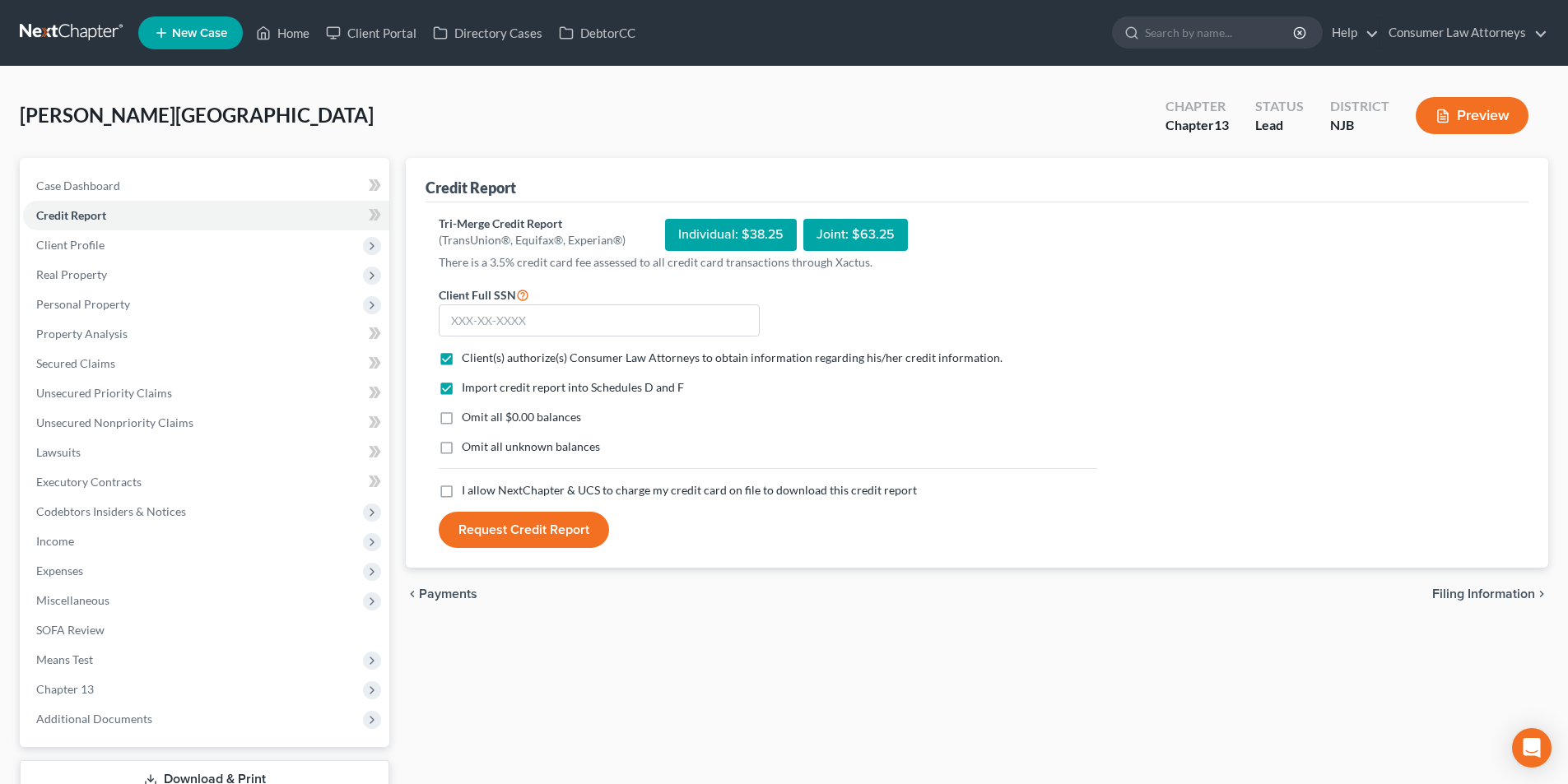
checkbox input "true"
click at [540, 322] on input "text" at bounding box center [600, 320] width 321 height 33
click at [581, 323] on input "text" at bounding box center [600, 320] width 321 height 33
type input "206-54-2789"
click at [555, 532] on button "Request Credit Report" at bounding box center [524, 530] width 170 height 36
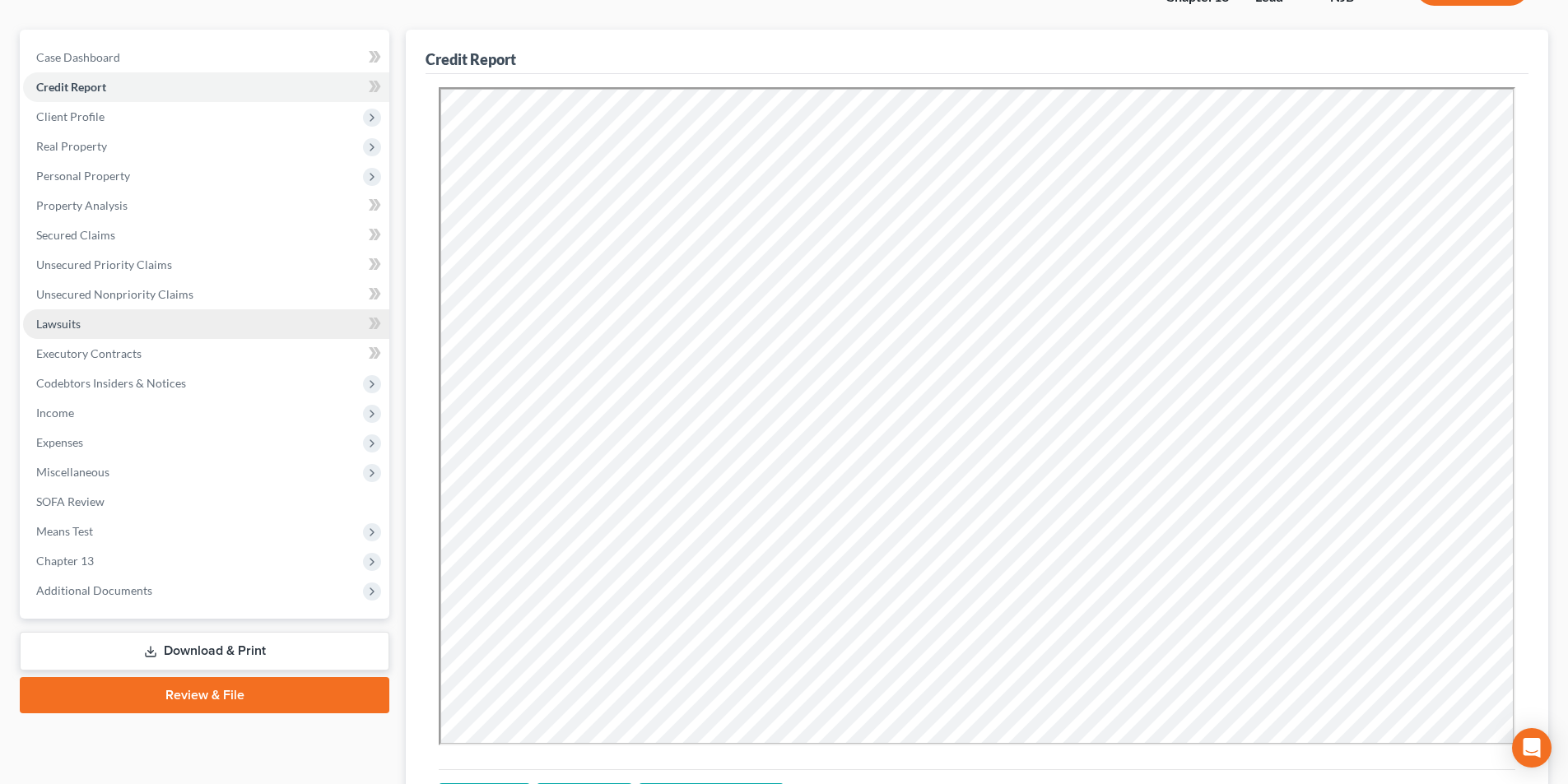
scroll to position [165, 0]
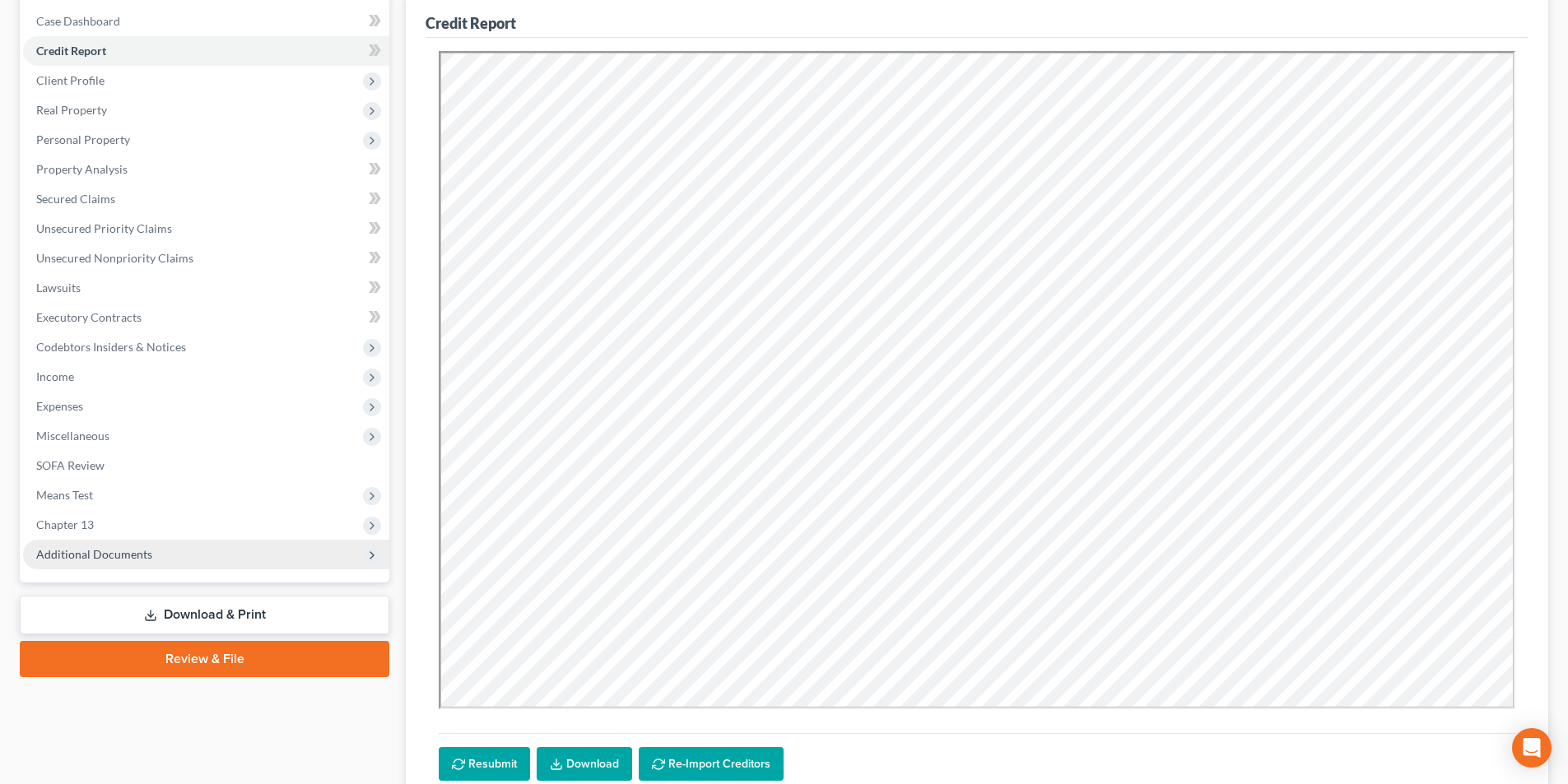
click at [90, 560] on span "Additional Documents" at bounding box center [94, 554] width 116 height 14
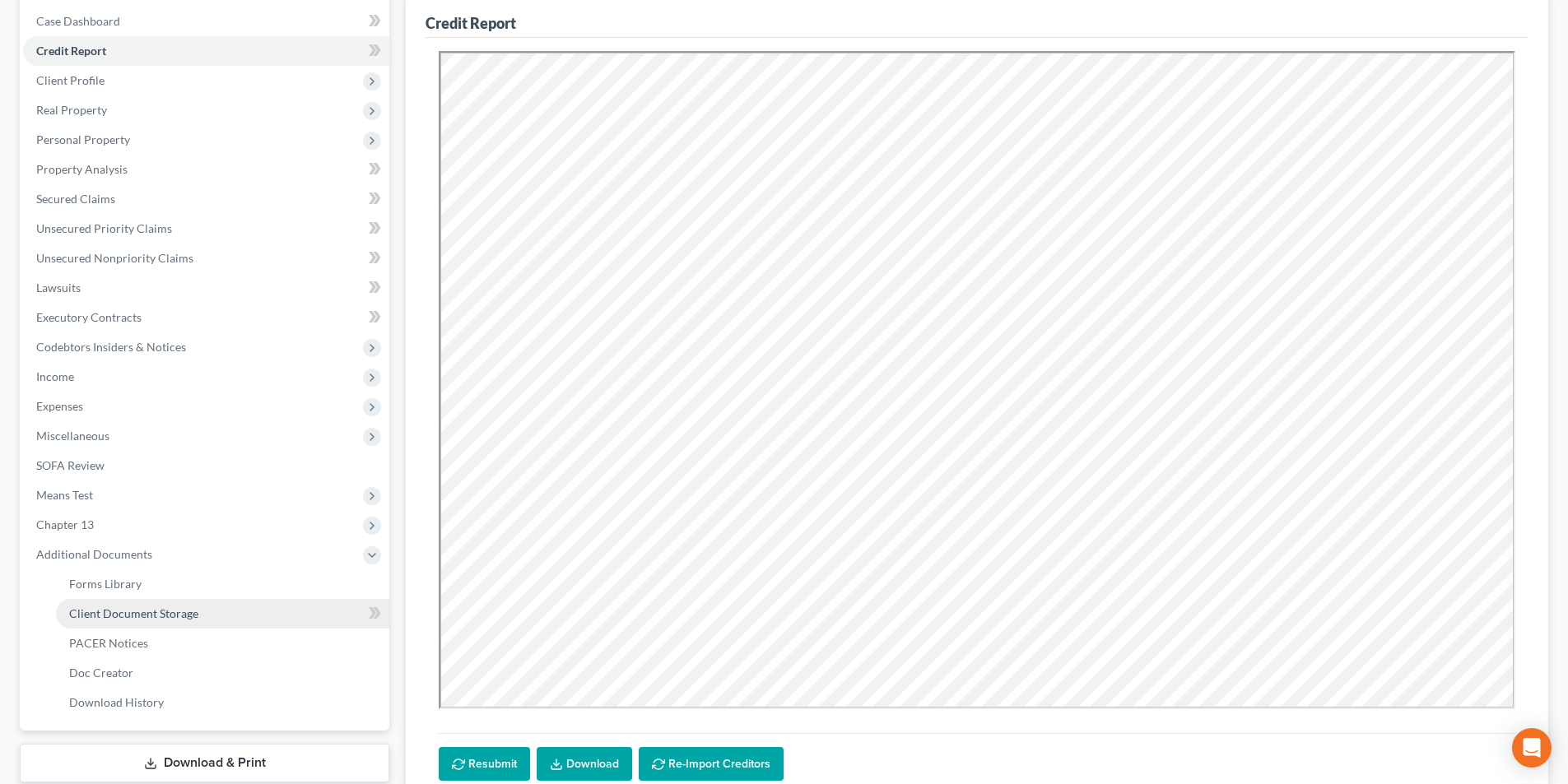
click at [144, 617] on span "Client Document Storage" at bounding box center [134, 613] width 130 height 14
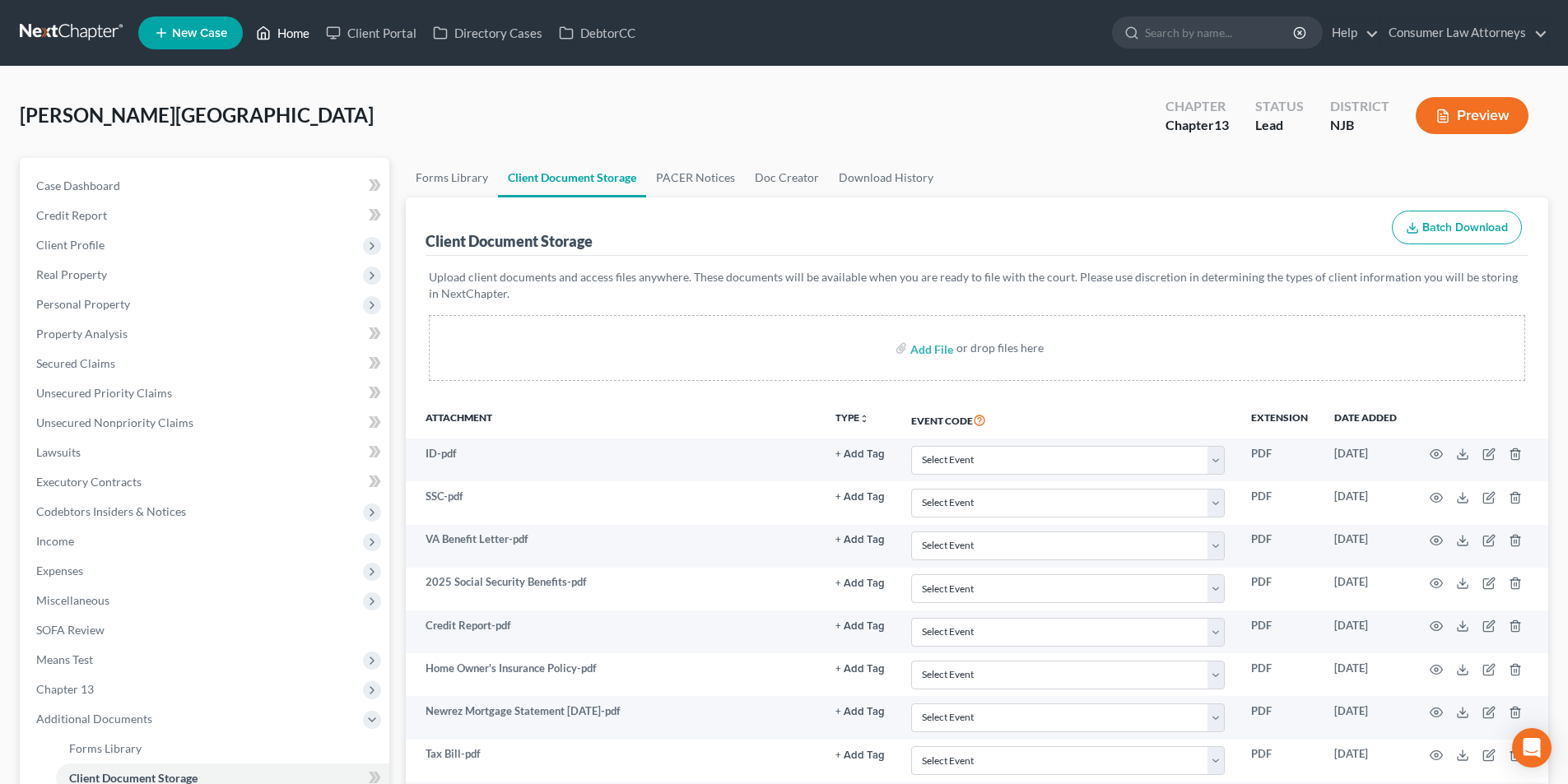
click at [297, 22] on link "Home" at bounding box center [282, 33] width 70 height 29
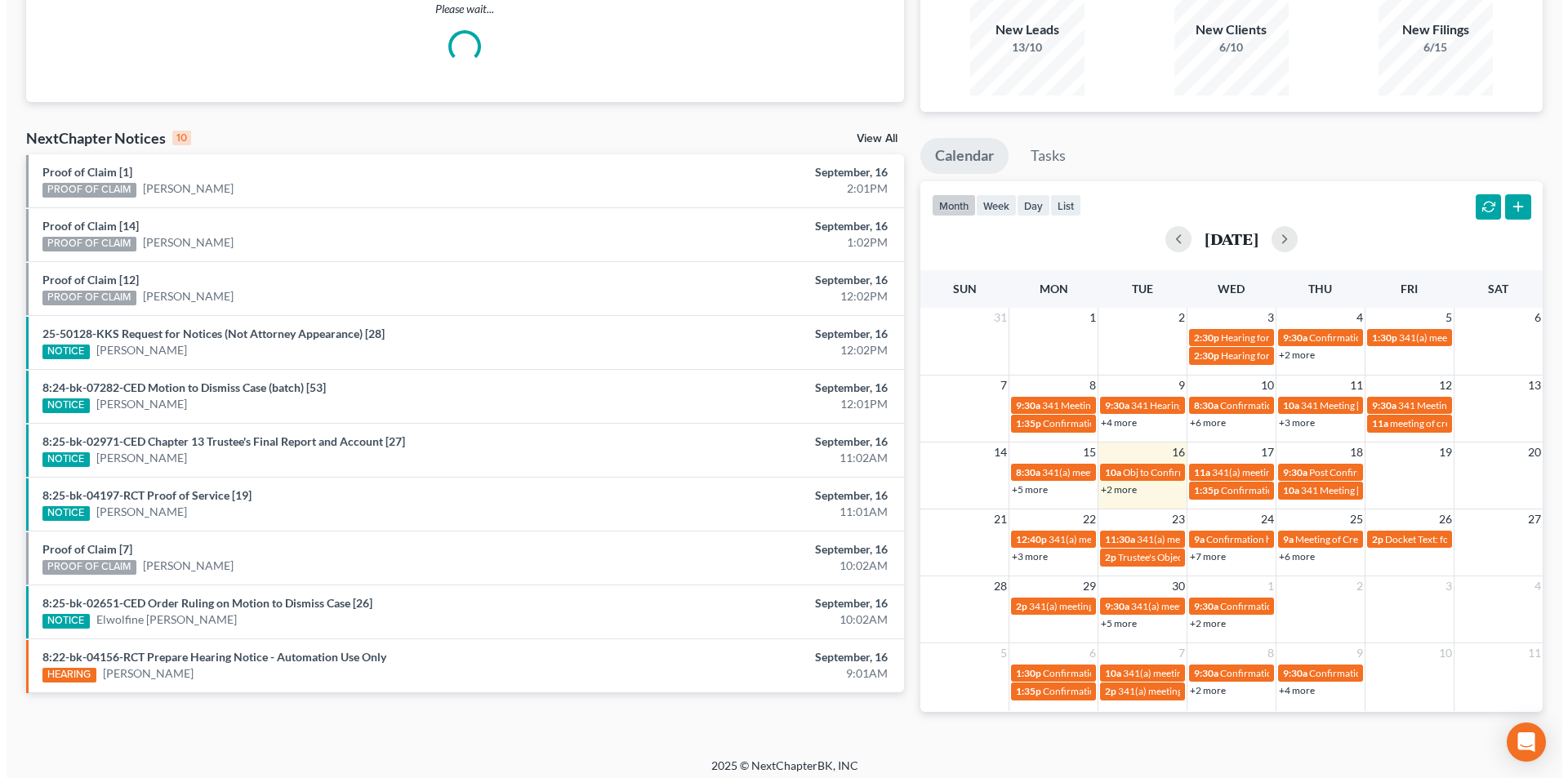
scroll to position [165, 0]
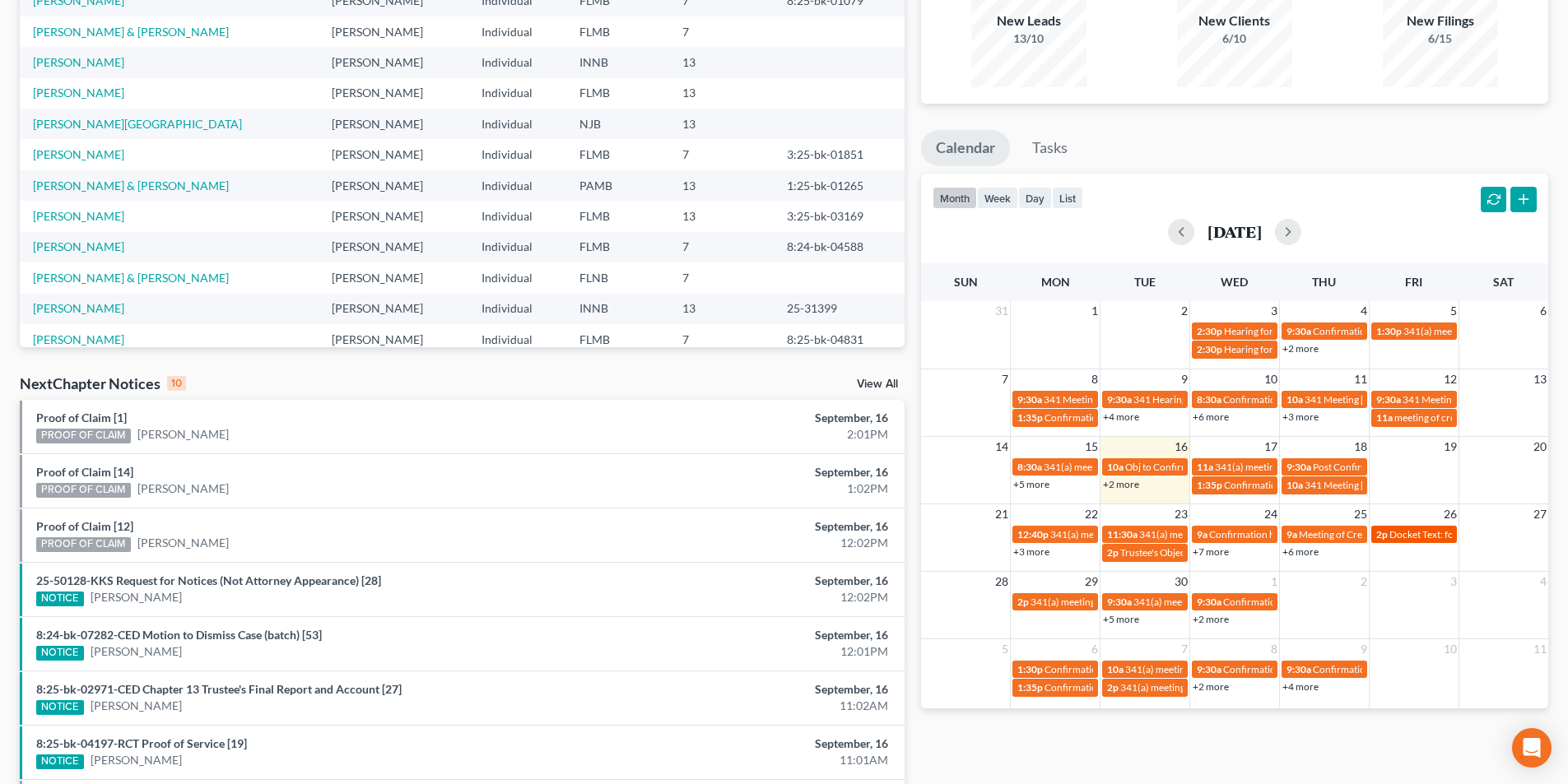
click at [1436, 535] on span "Docket Text: for [PERSON_NAME]" at bounding box center [1463, 534] width 148 height 12
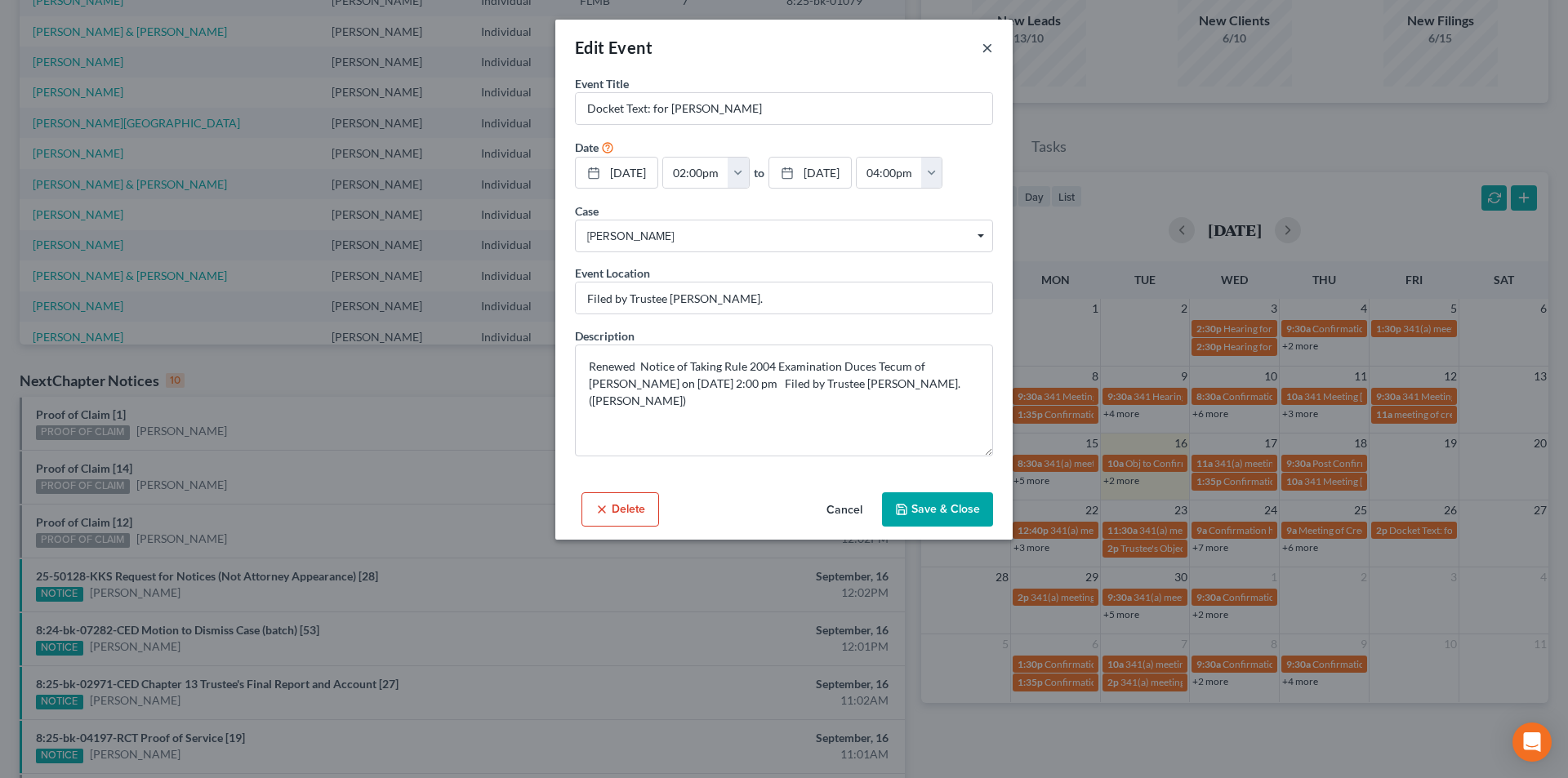
click at [992, 45] on button "×" at bounding box center [987, 47] width 11 height 20
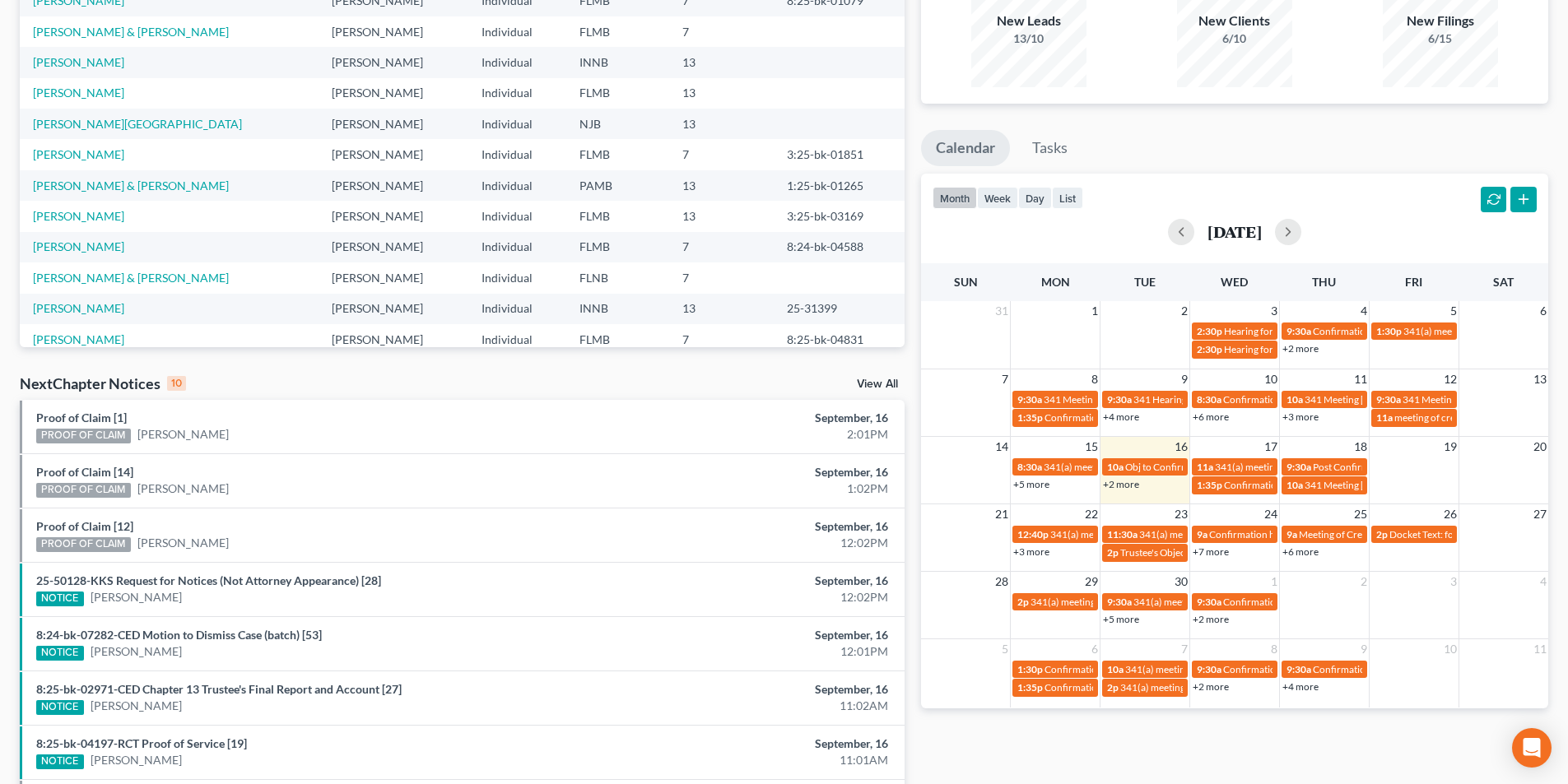
click at [1118, 484] on link "+2 more" at bounding box center [1121, 484] width 36 height 12
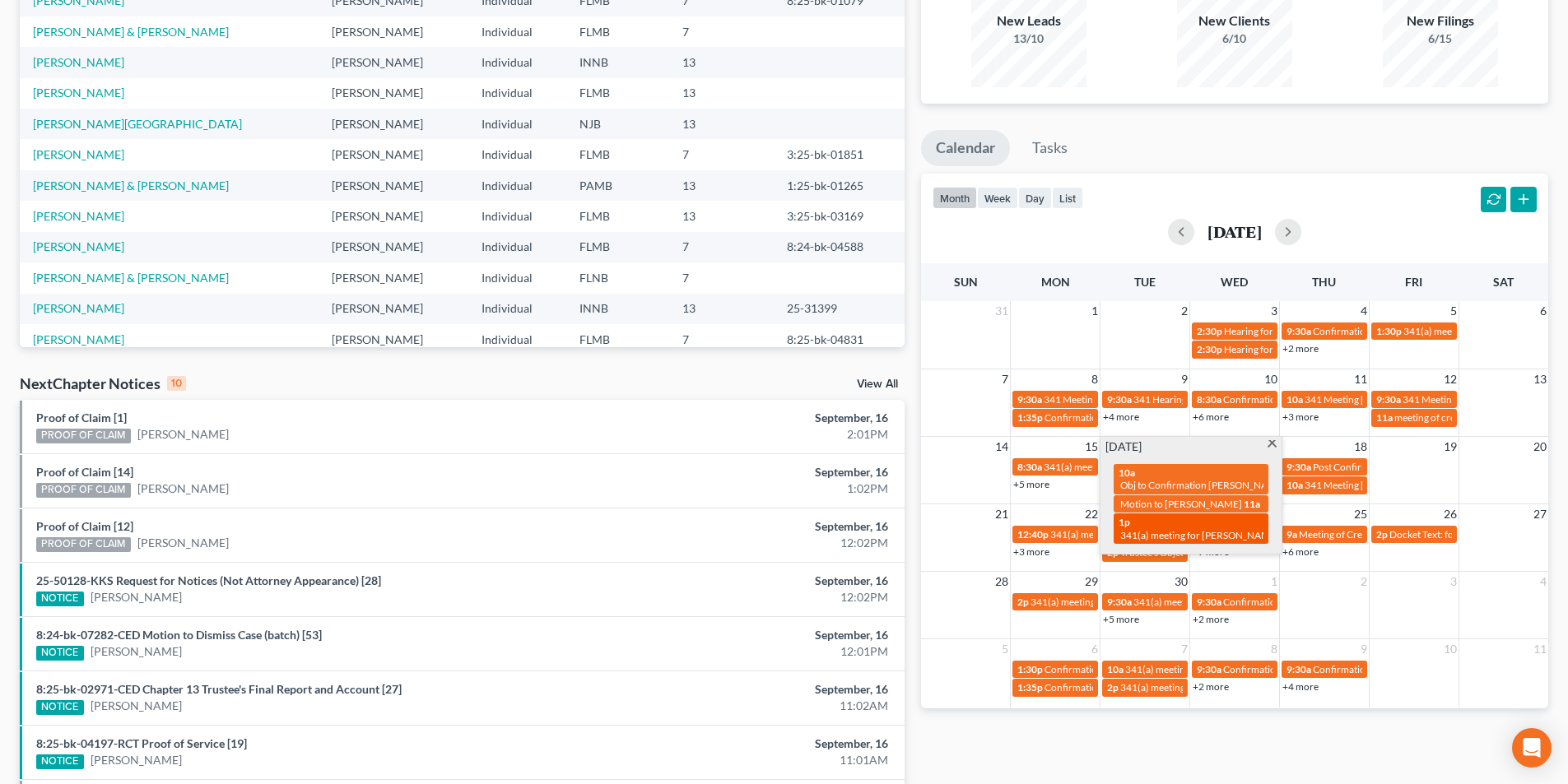
click at [1198, 539] on div "1p 341(a) meeting for [PERSON_NAME]" at bounding box center [1191, 528] width 145 height 26
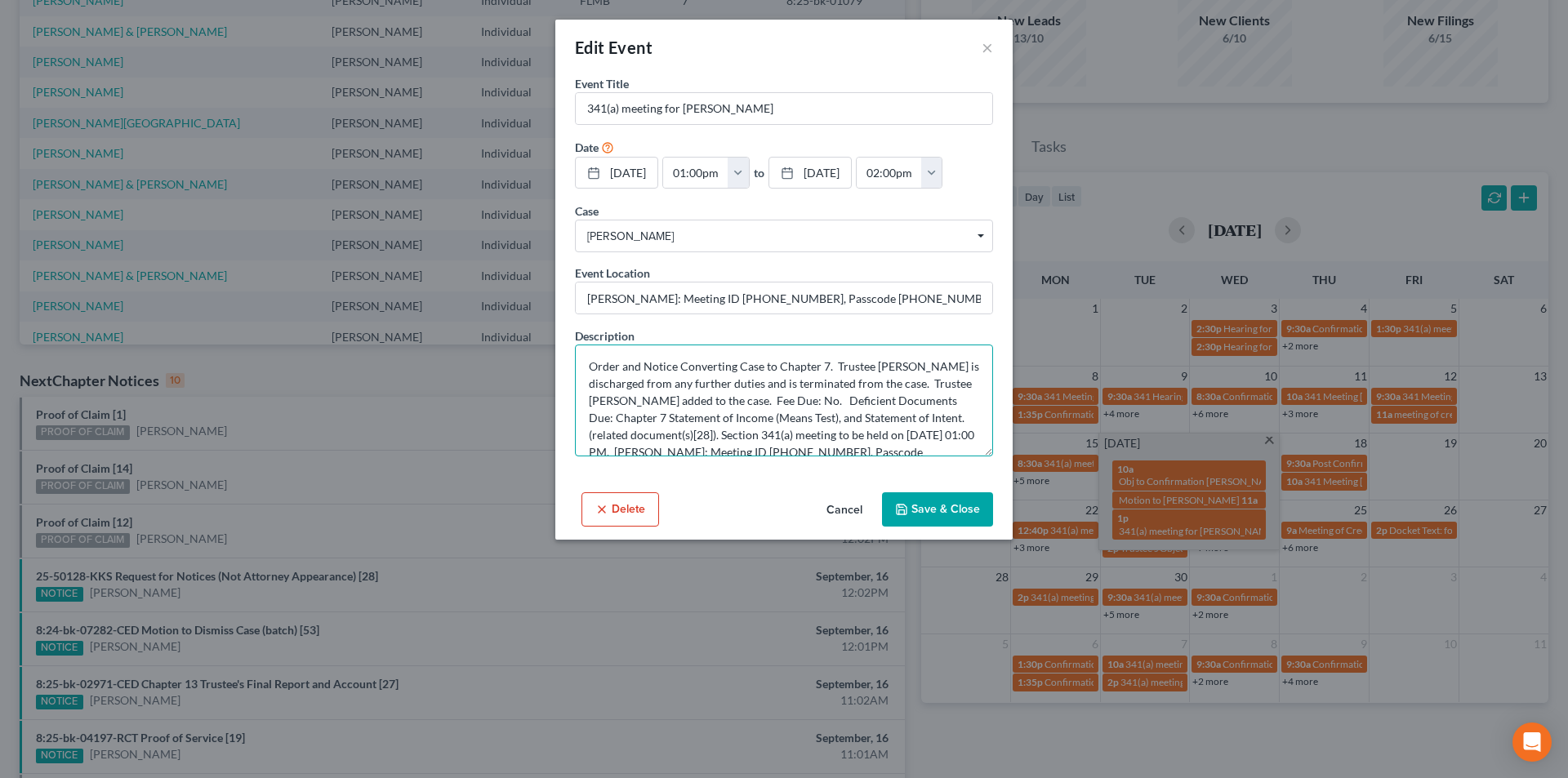
scroll to position [103, 0]
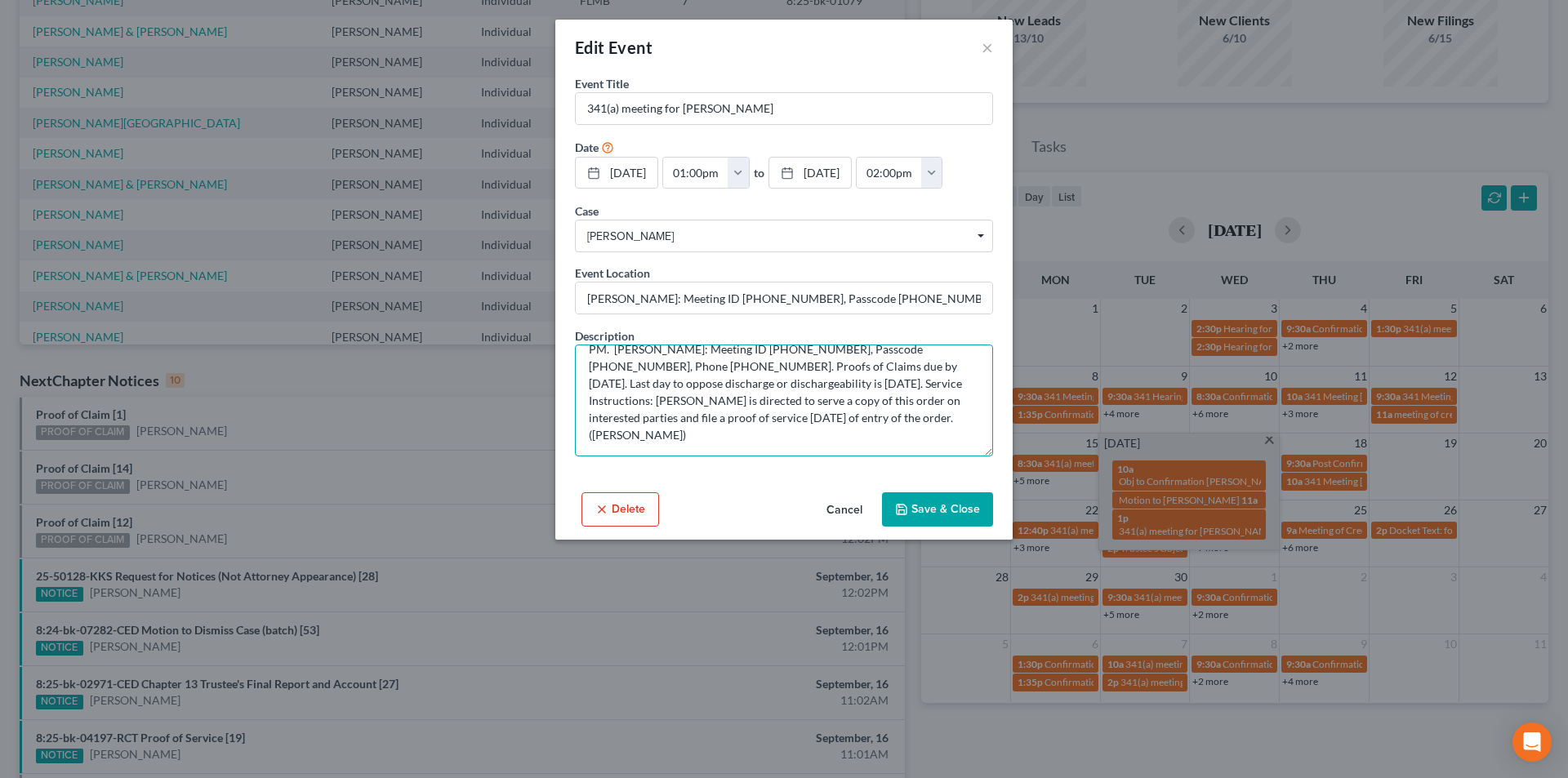
drag, startPoint x: 591, startPoint y: 368, endPoint x: 1047, endPoint y: 488, distance: 471.5
click at [1047, 488] on div "Edit Event × Event Title * 341(a) meeting for [PERSON_NAME] Date [DATE] close D…" at bounding box center [784, 389] width 1568 height 778
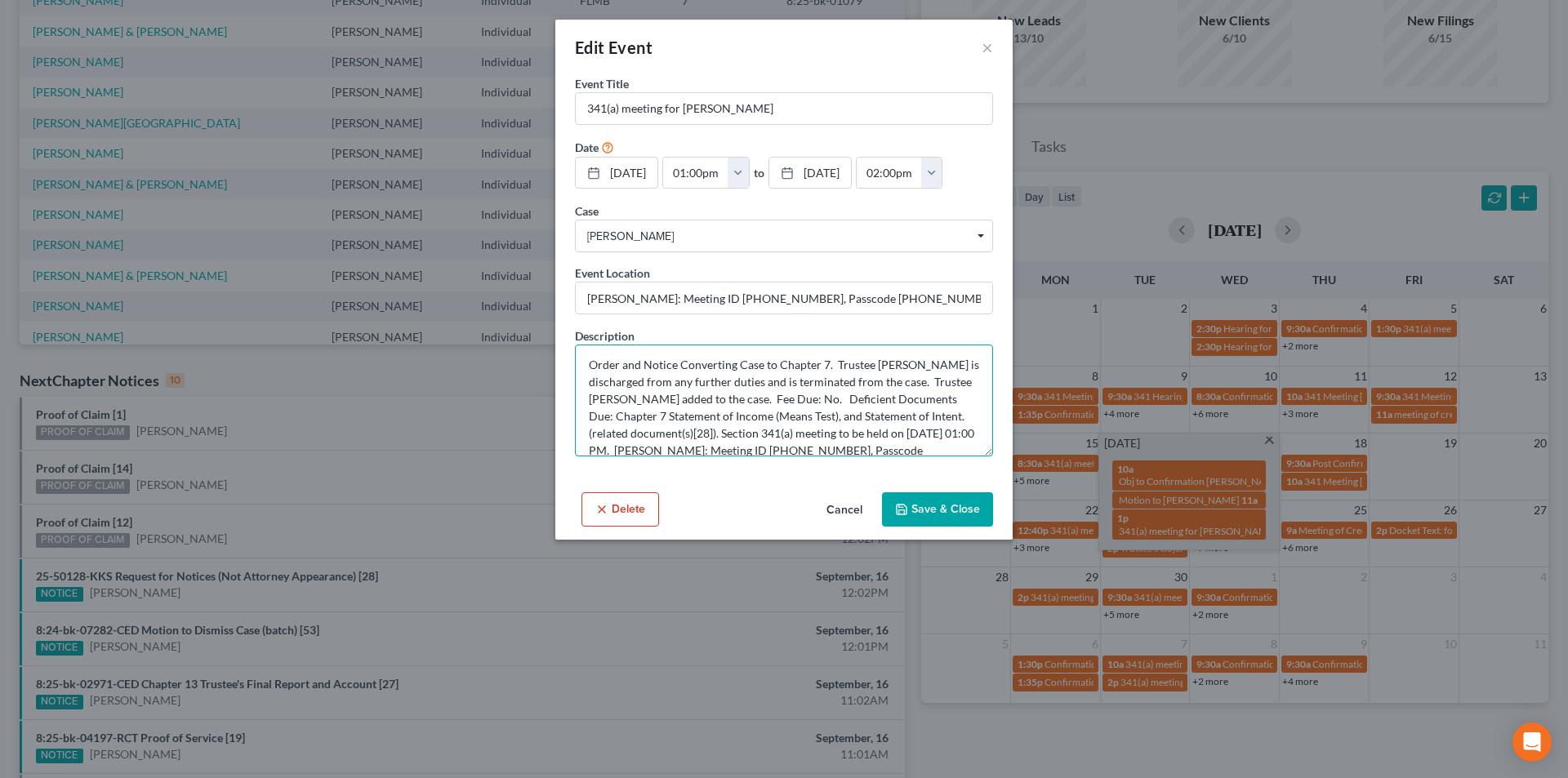
scroll to position [0, 0]
click at [990, 54] on button "×" at bounding box center [987, 47] width 11 height 20
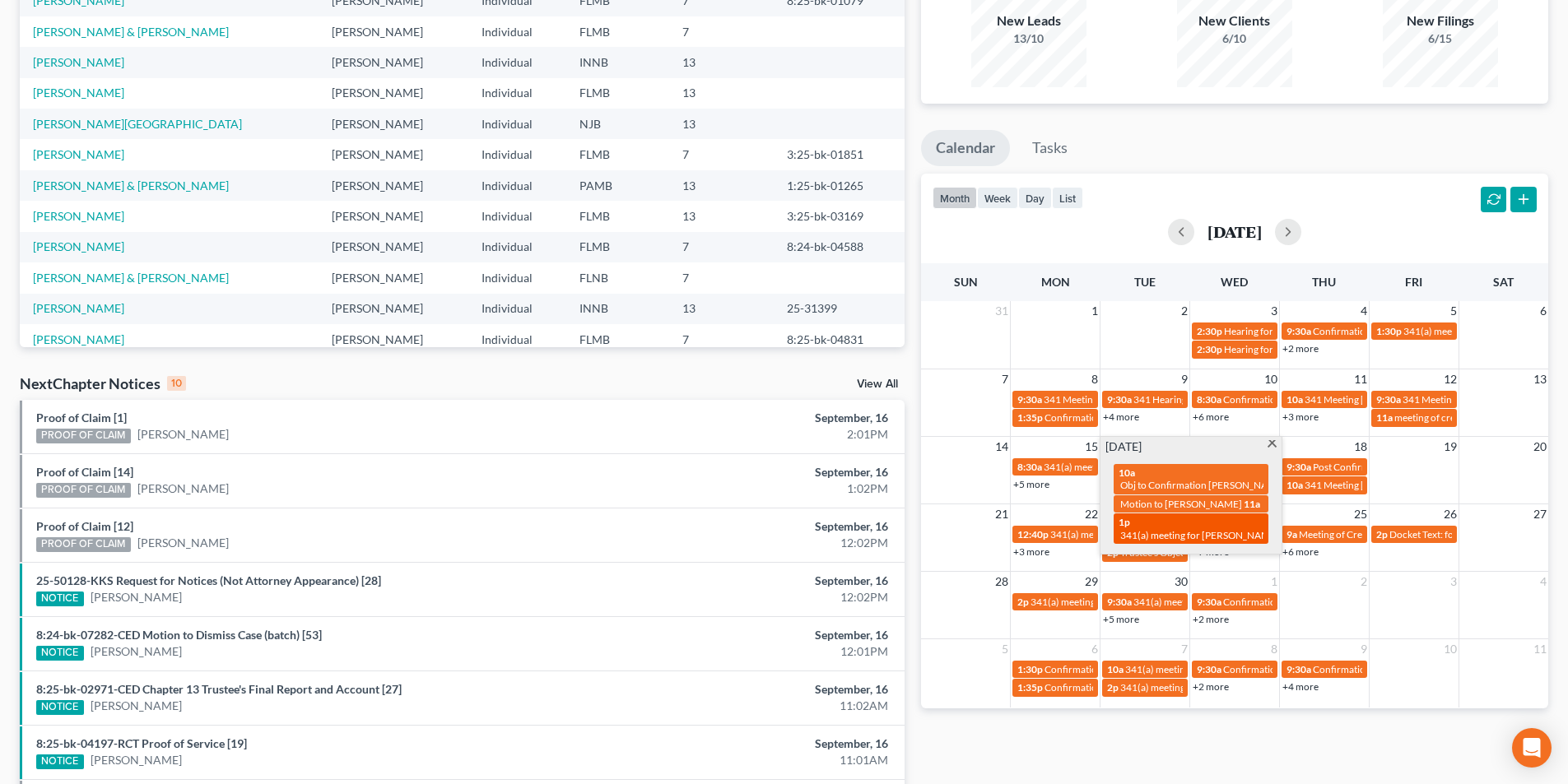
click at [1212, 536] on div "1p 341(a) meeting for [PERSON_NAME]" at bounding box center [1191, 528] width 145 height 26
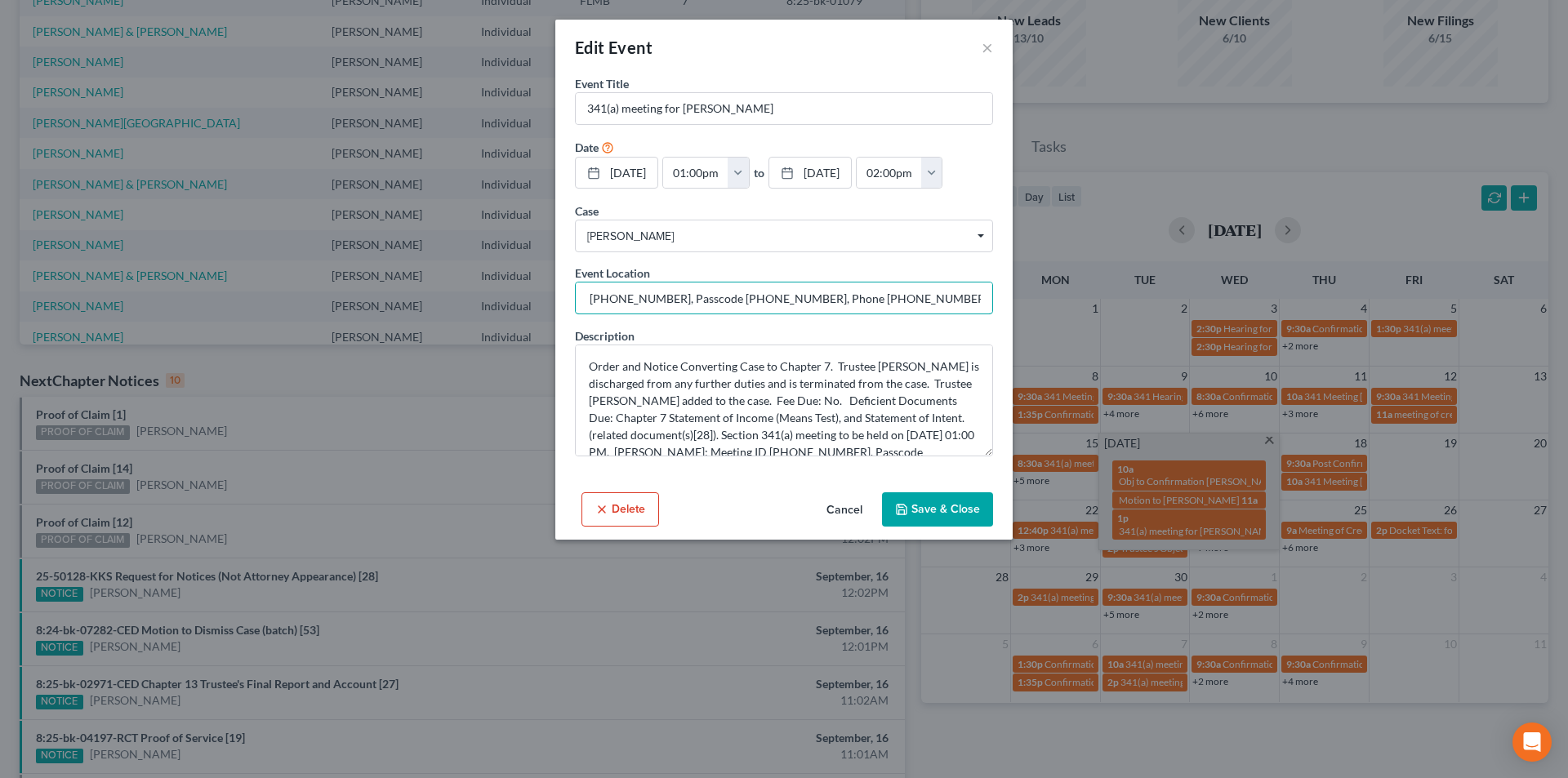
scroll to position [0, 240]
drag, startPoint x: 586, startPoint y: 298, endPoint x: 1018, endPoint y: 290, distance: 432.1
click at [1052, 285] on div "Edit Event × Event Title * 341(a) meeting for [PERSON_NAME] Date [DATE] close D…" at bounding box center [784, 389] width 1568 height 778
click at [993, 43] on div "Edit Event ×" at bounding box center [784, 47] width 458 height 56
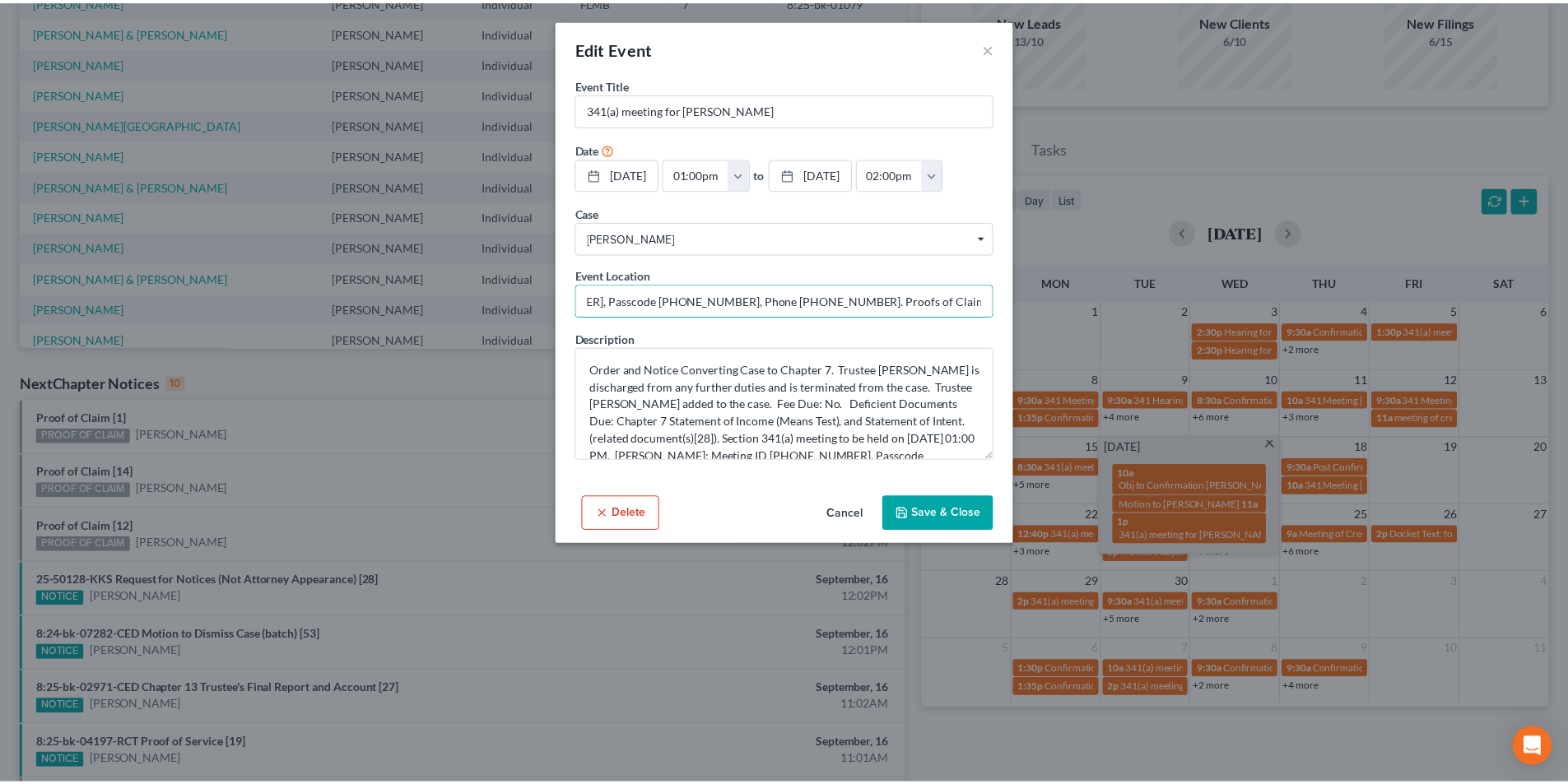
scroll to position [0, 0]
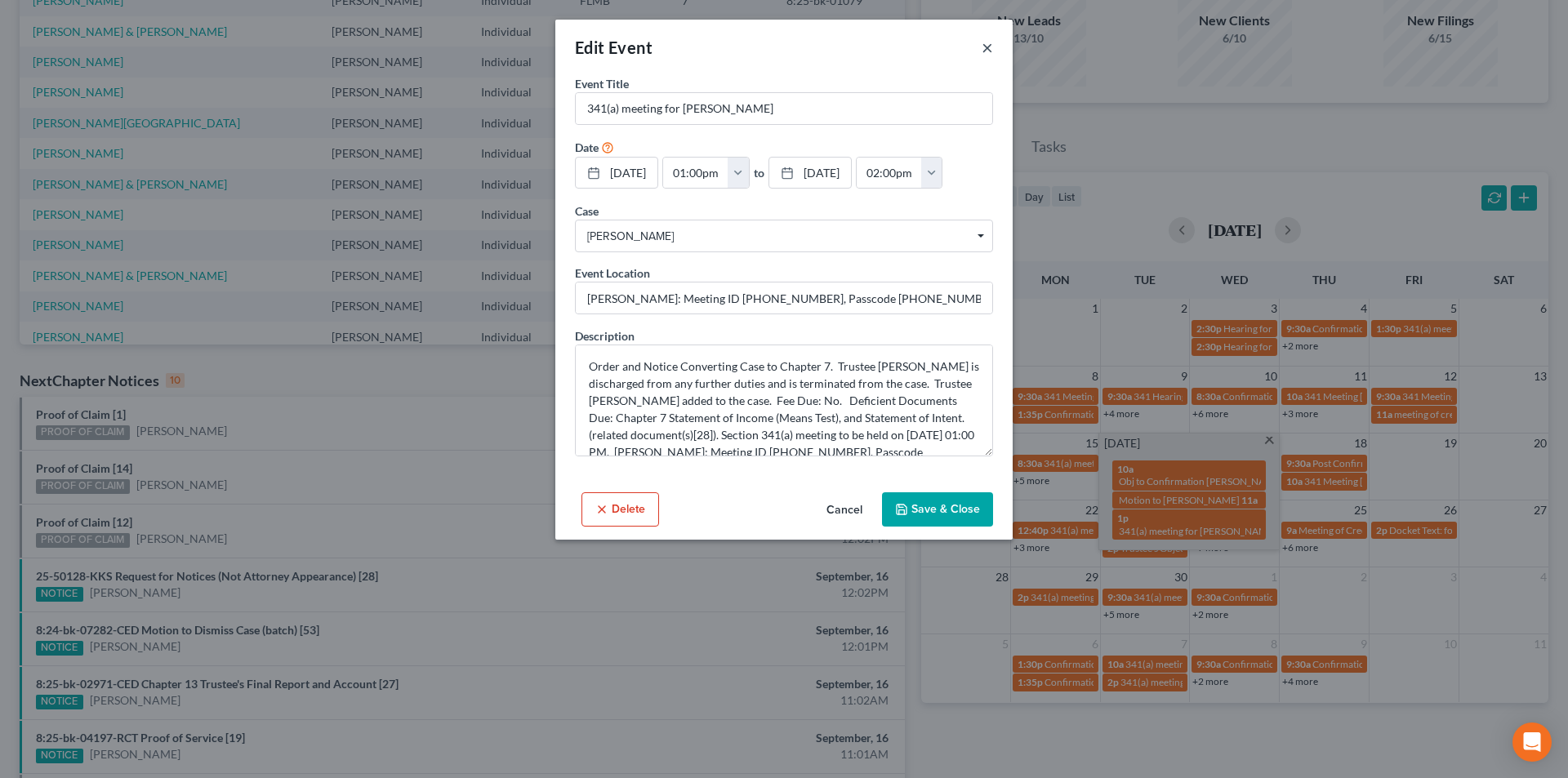
click at [992, 49] on button "×" at bounding box center [987, 47] width 11 height 20
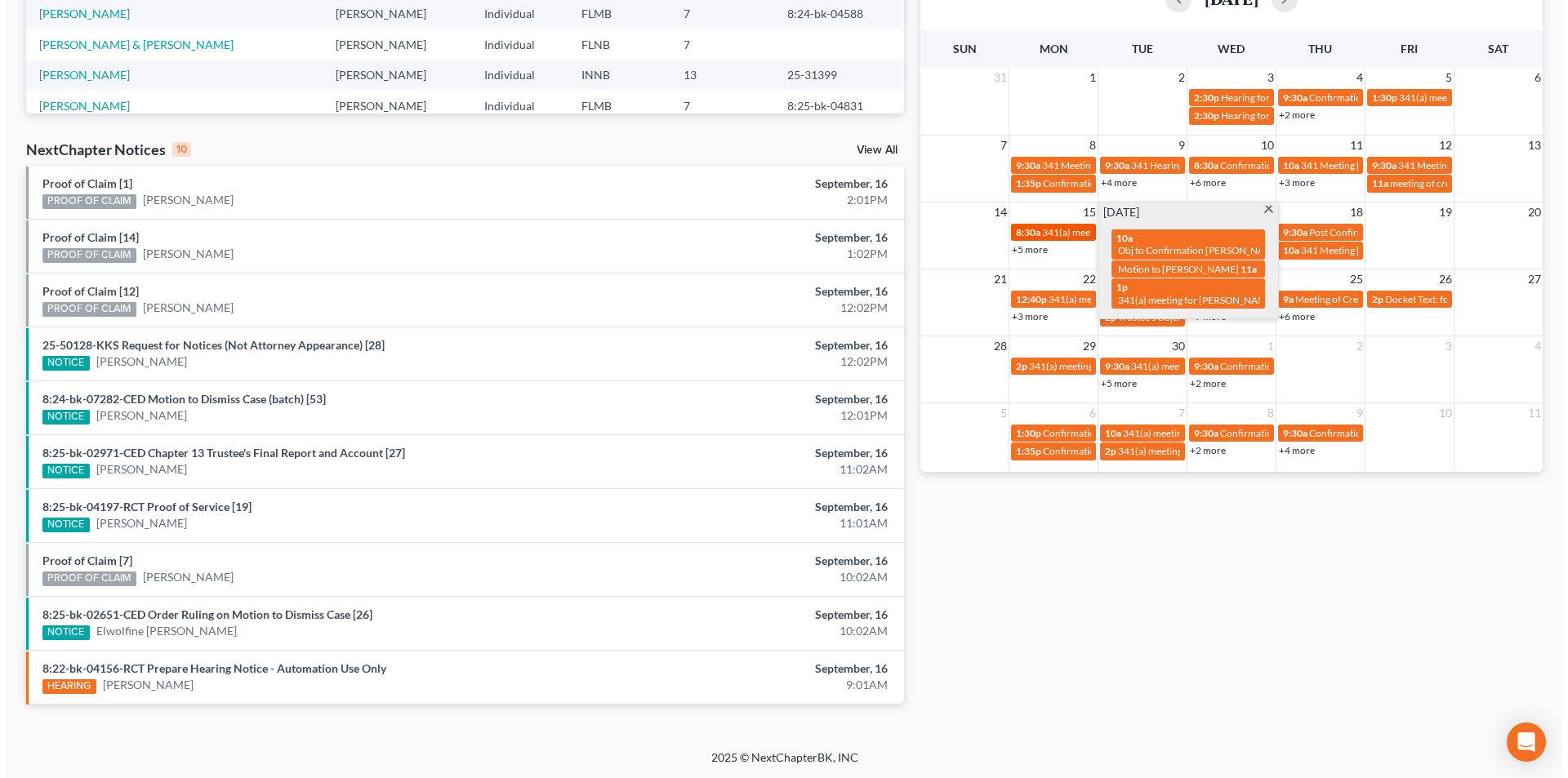
scroll to position [397, 0]
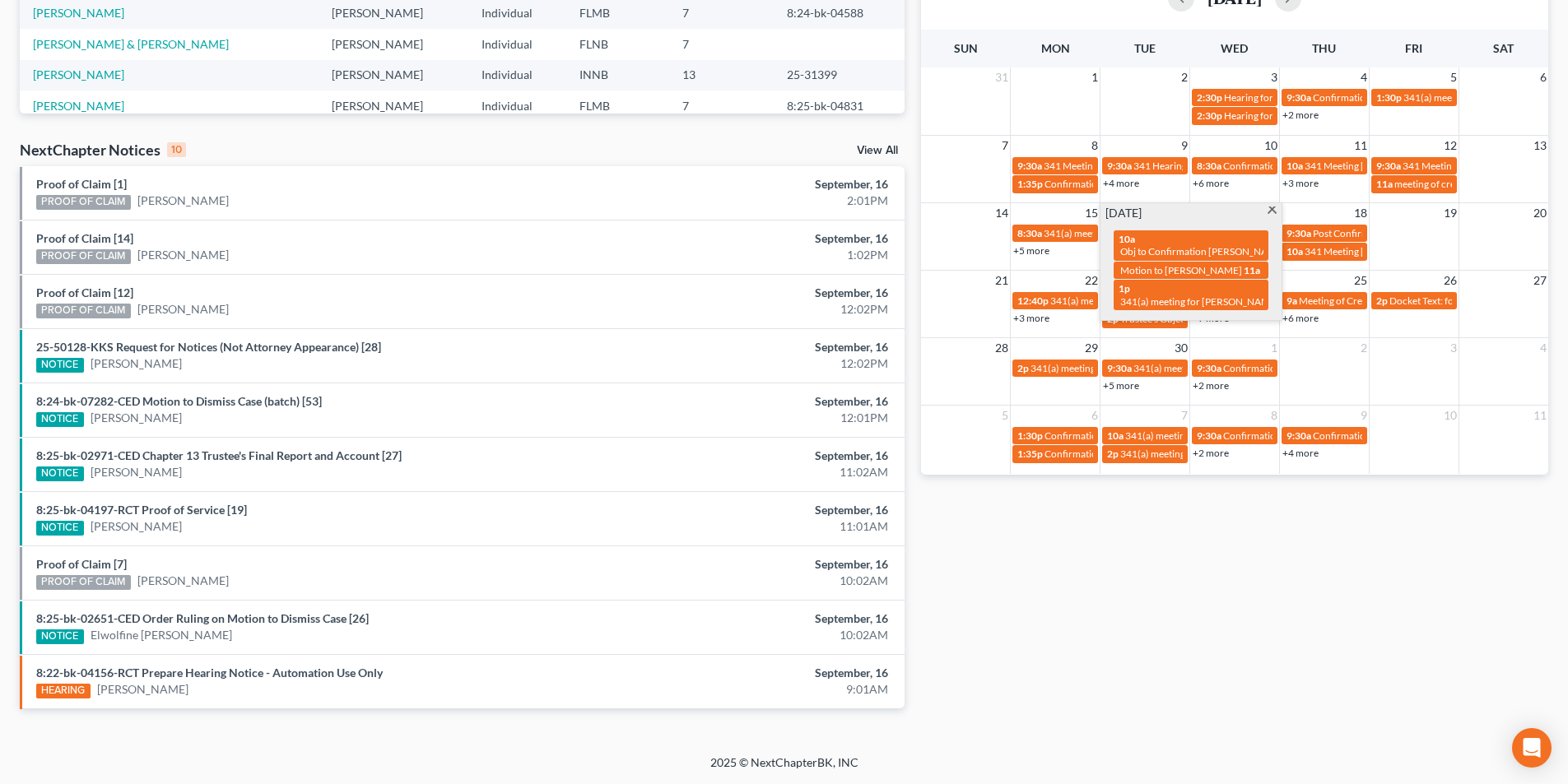
click at [1425, 332] on div "21 22 23 24 25 26 27 12:40p 341(a) meeting of creditors for [PERSON_NAME] 11:30…" at bounding box center [1235, 303] width 627 height 67
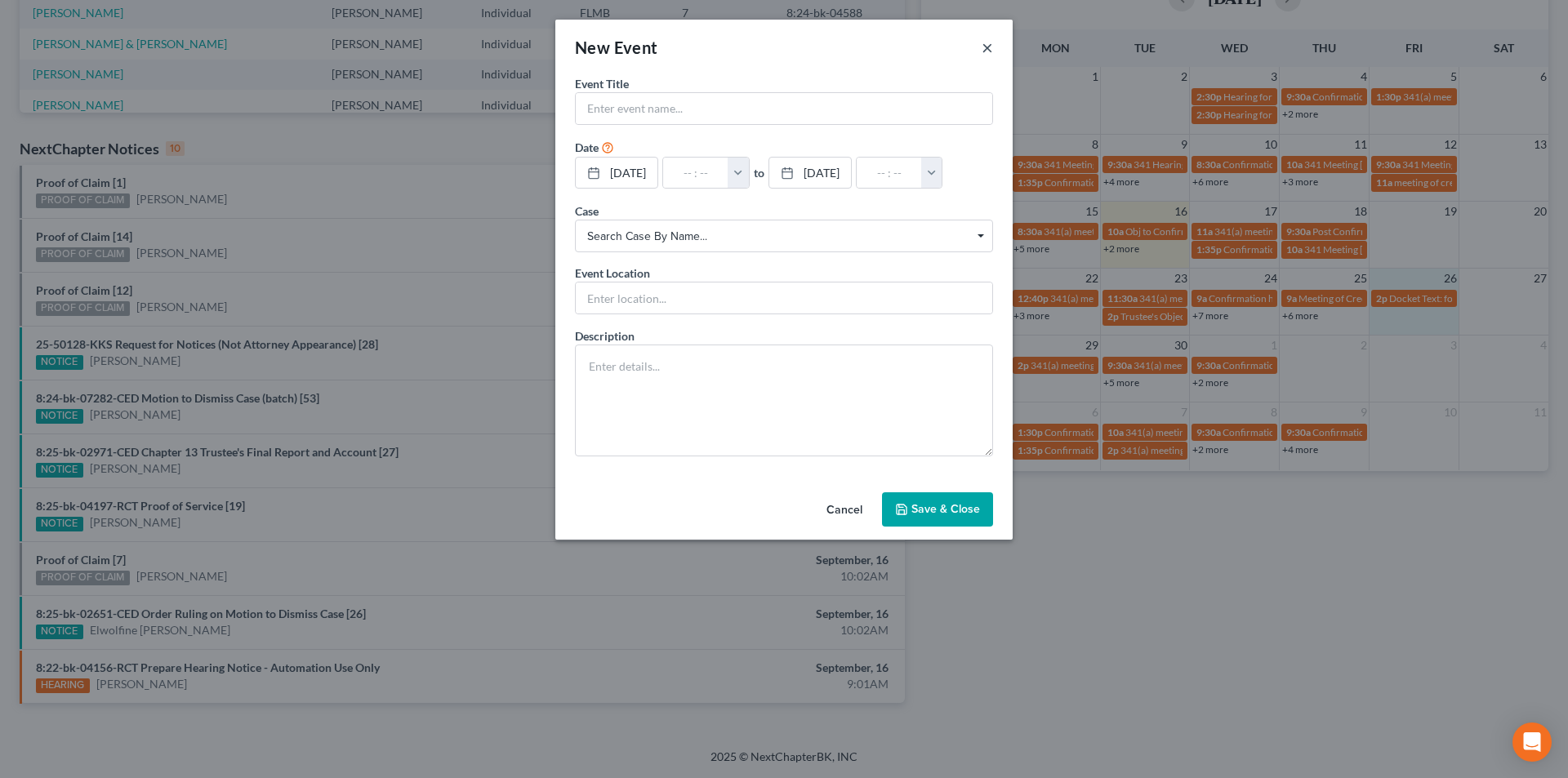
click at [989, 51] on button "×" at bounding box center [987, 47] width 11 height 20
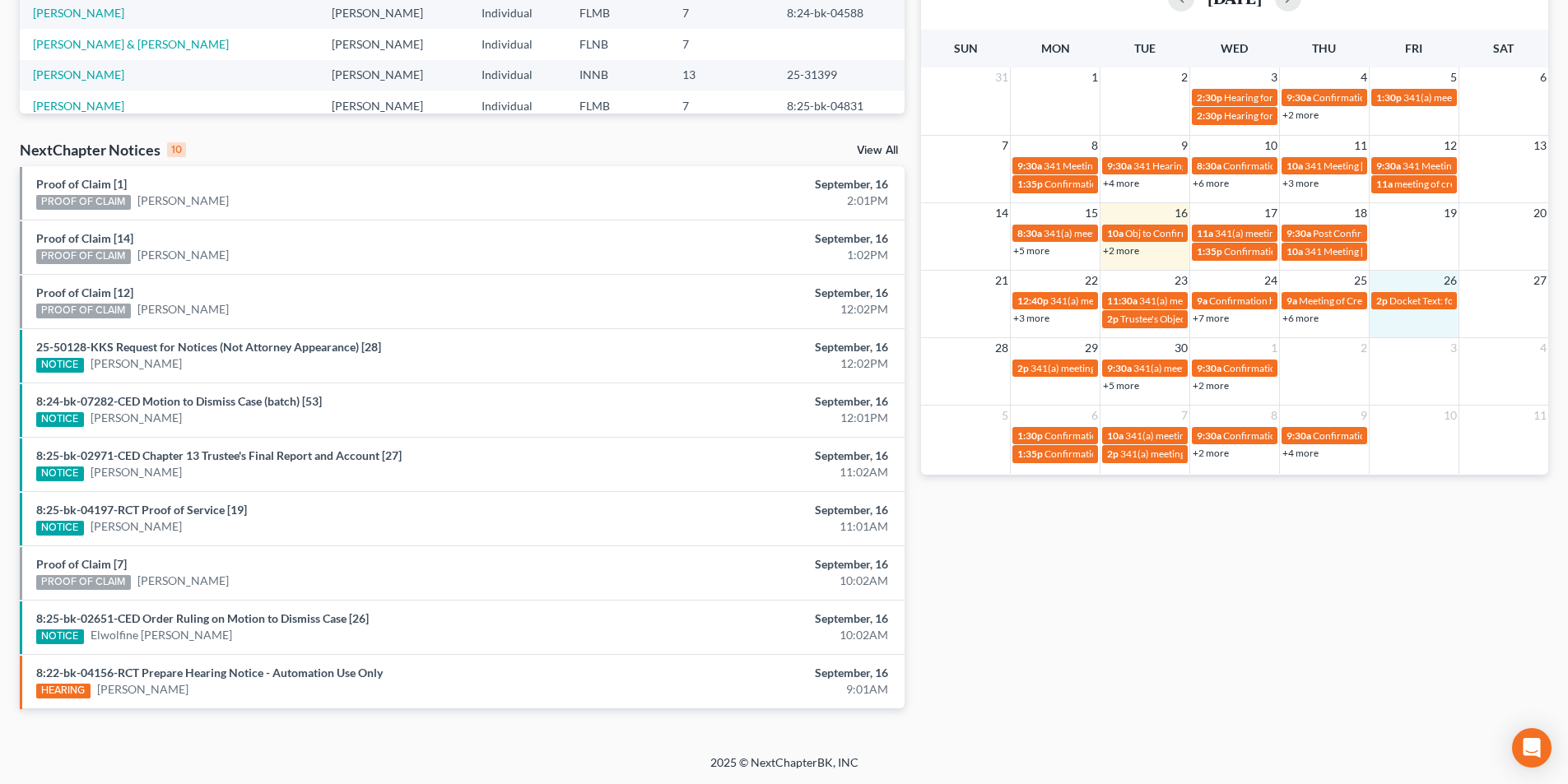
click at [1435, 322] on td "2p Docket Text: for [PERSON_NAME]" at bounding box center [1413, 309] width 90 height 38
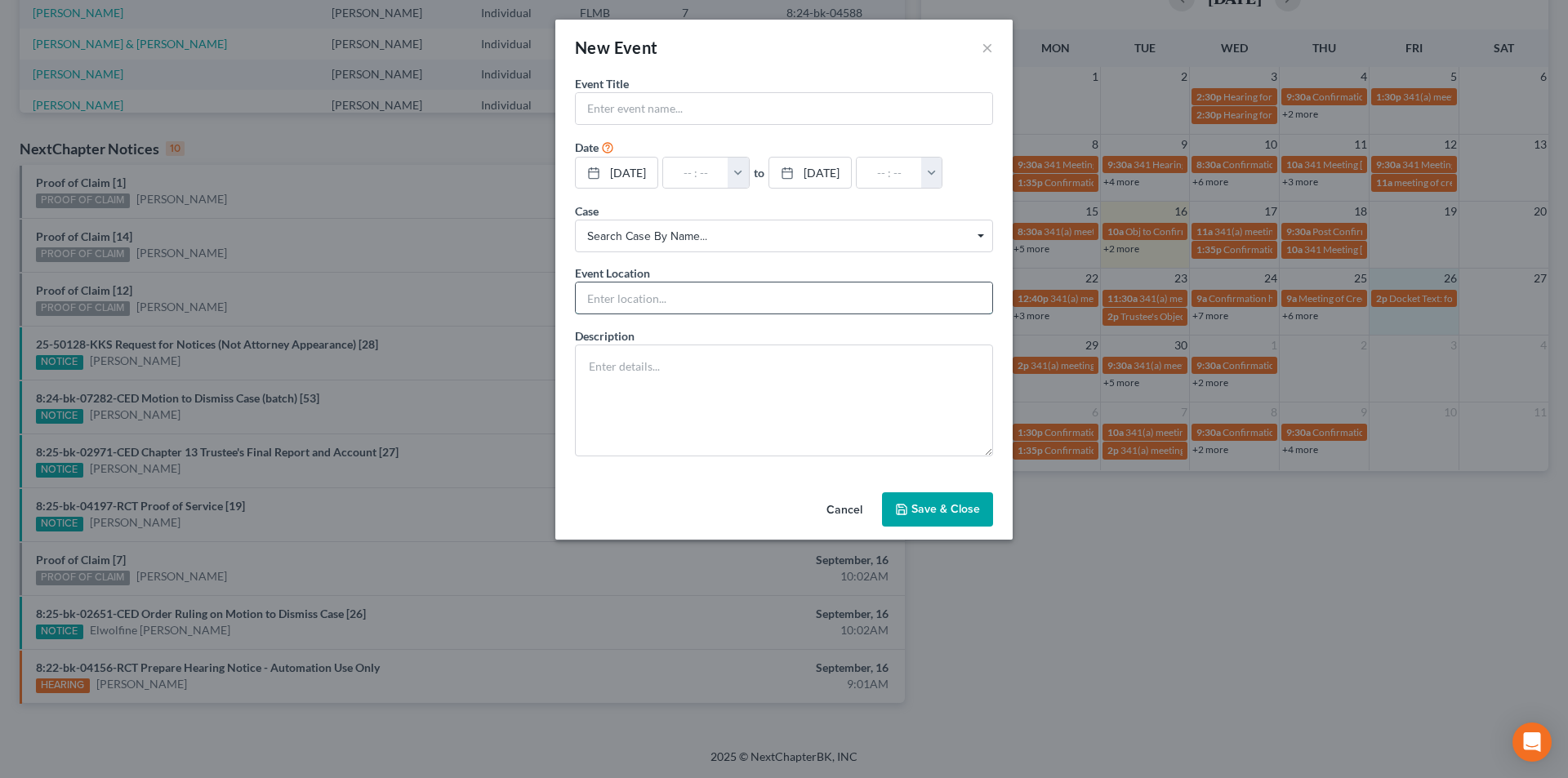
click at [688, 301] on input "text" at bounding box center [784, 298] width 417 height 31
paste input "[PERSON_NAME]: Meeting ID [PHONE_NUMBER], Passcode [PHONE_NUMBER], Phone [PHONE…"
type input "[PERSON_NAME]: Meeting ID [PHONE_NUMBER], Passcode [PHONE_NUMBER], Phone [PHONE…"
click at [749, 176] on button "button" at bounding box center [738, 173] width 21 height 31
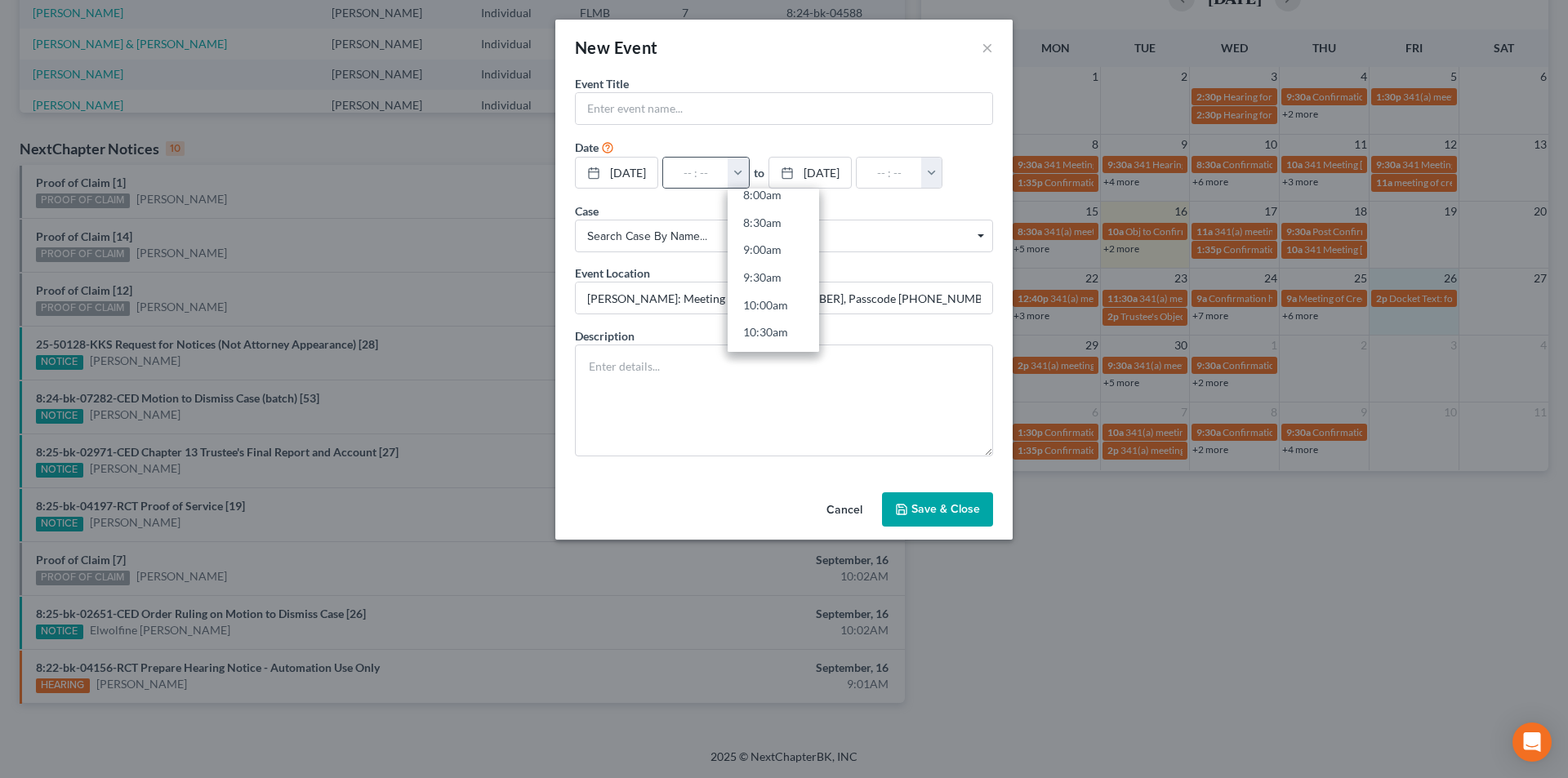
scroll to position [490, 0]
click at [787, 321] on link "11:00am" at bounding box center [773, 322] width 92 height 27
type input "11:00am"
type input "12:00pm"
click at [784, 236] on span "Search case by name..." at bounding box center [784, 236] width 394 height 17
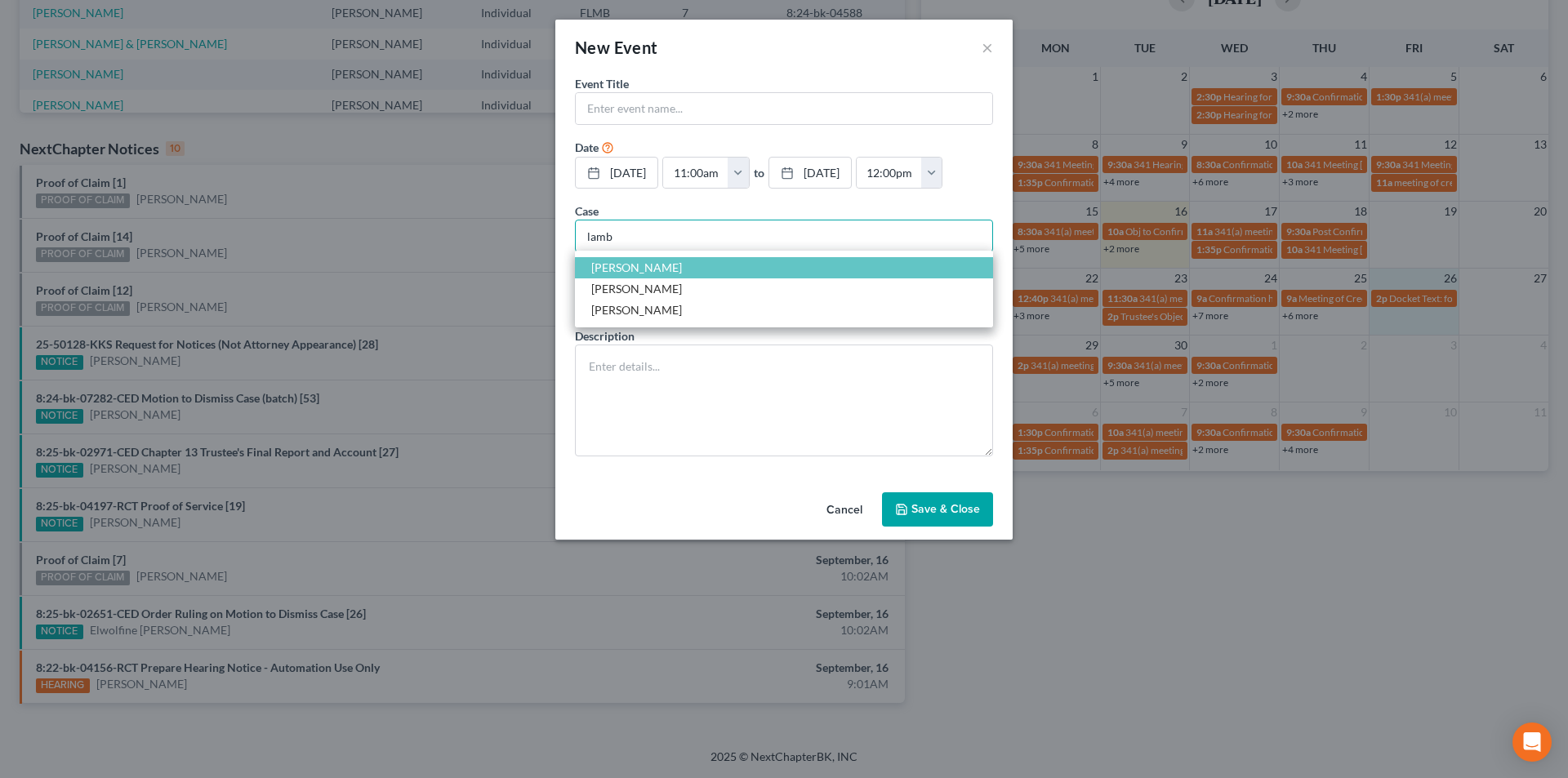
type input "lamb"
click at [651, 267] on span "[PERSON_NAME]" at bounding box center [637, 267] width 91 height 14
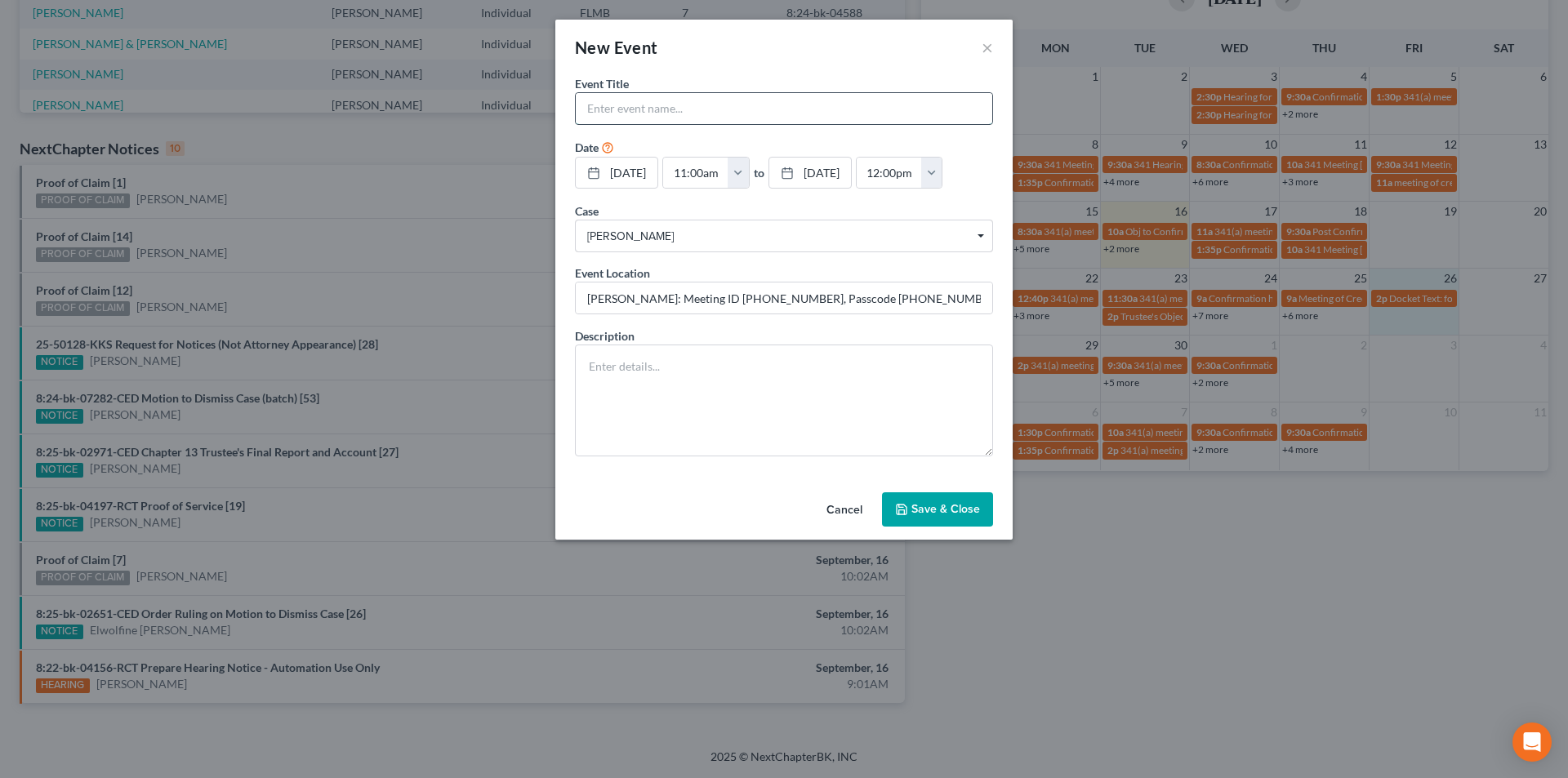
click at [657, 114] on input "text" at bounding box center [784, 109] width 417 height 31
type input "341 Meeting Continued"
click at [993, 50] on button "×" at bounding box center [987, 47] width 11 height 20
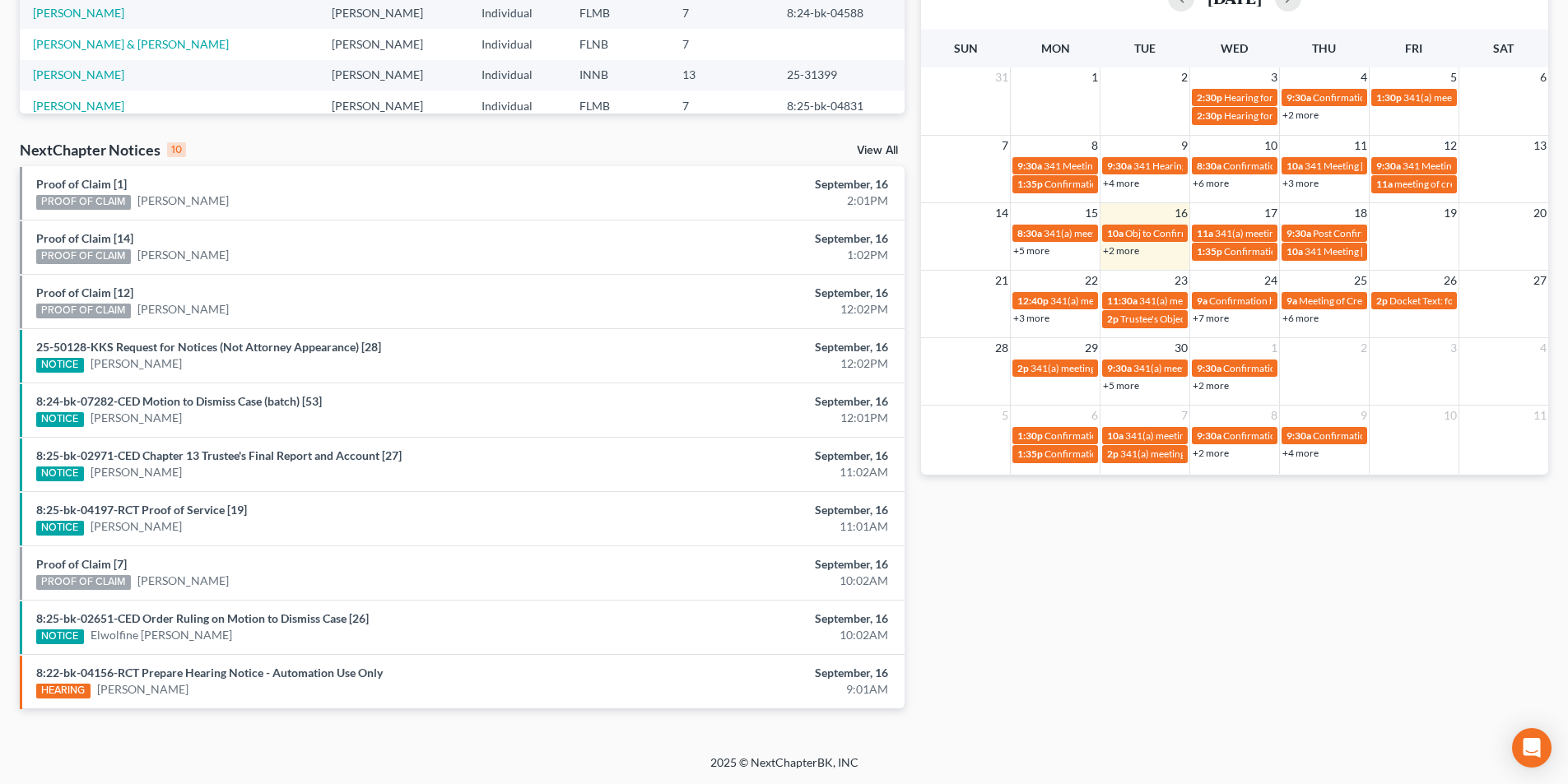
click at [1122, 256] on link "+2 more" at bounding box center [1121, 250] width 36 height 12
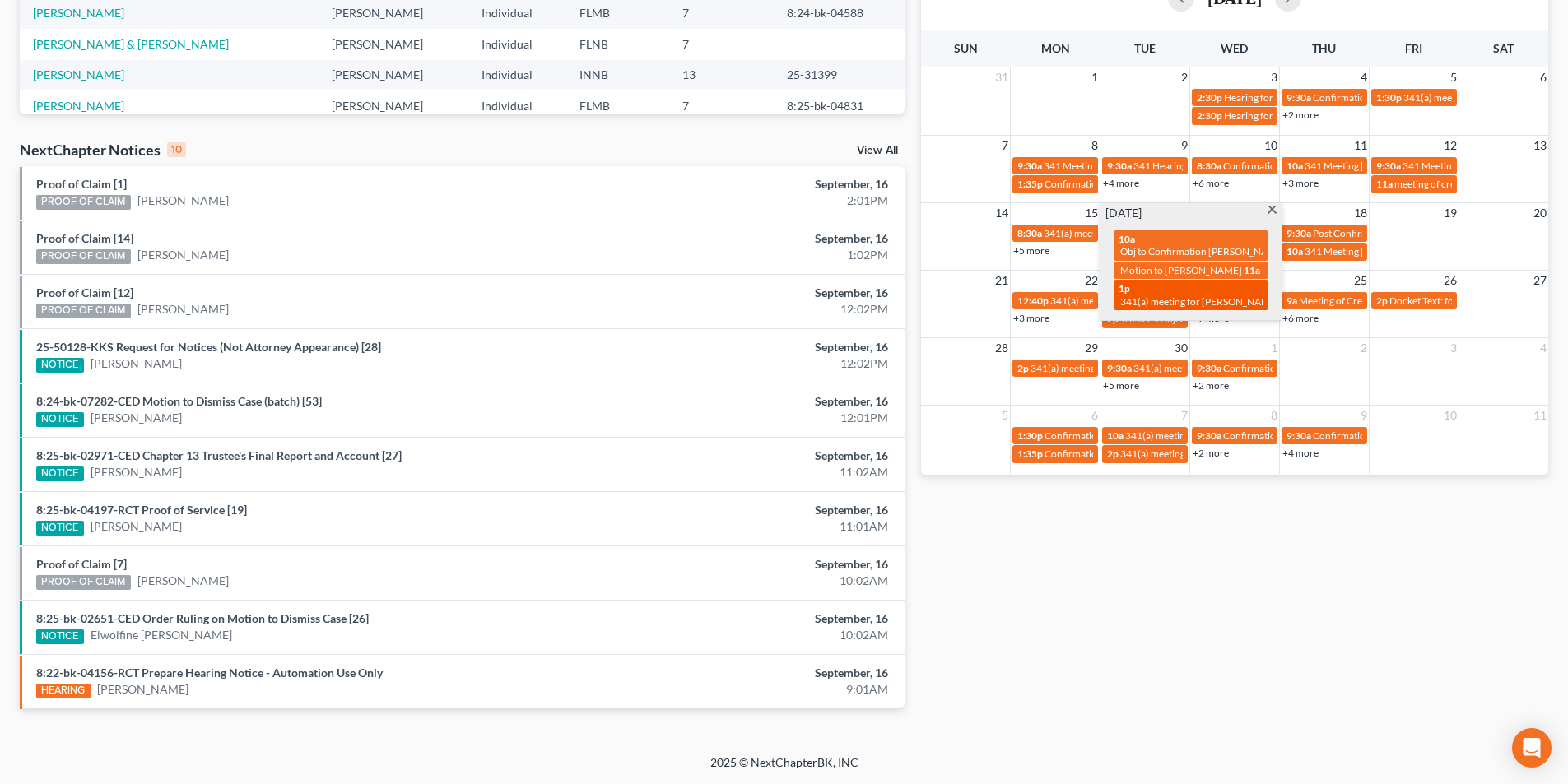
click at [1165, 301] on div "1p 341(a) meeting for [PERSON_NAME]" at bounding box center [1191, 295] width 145 height 26
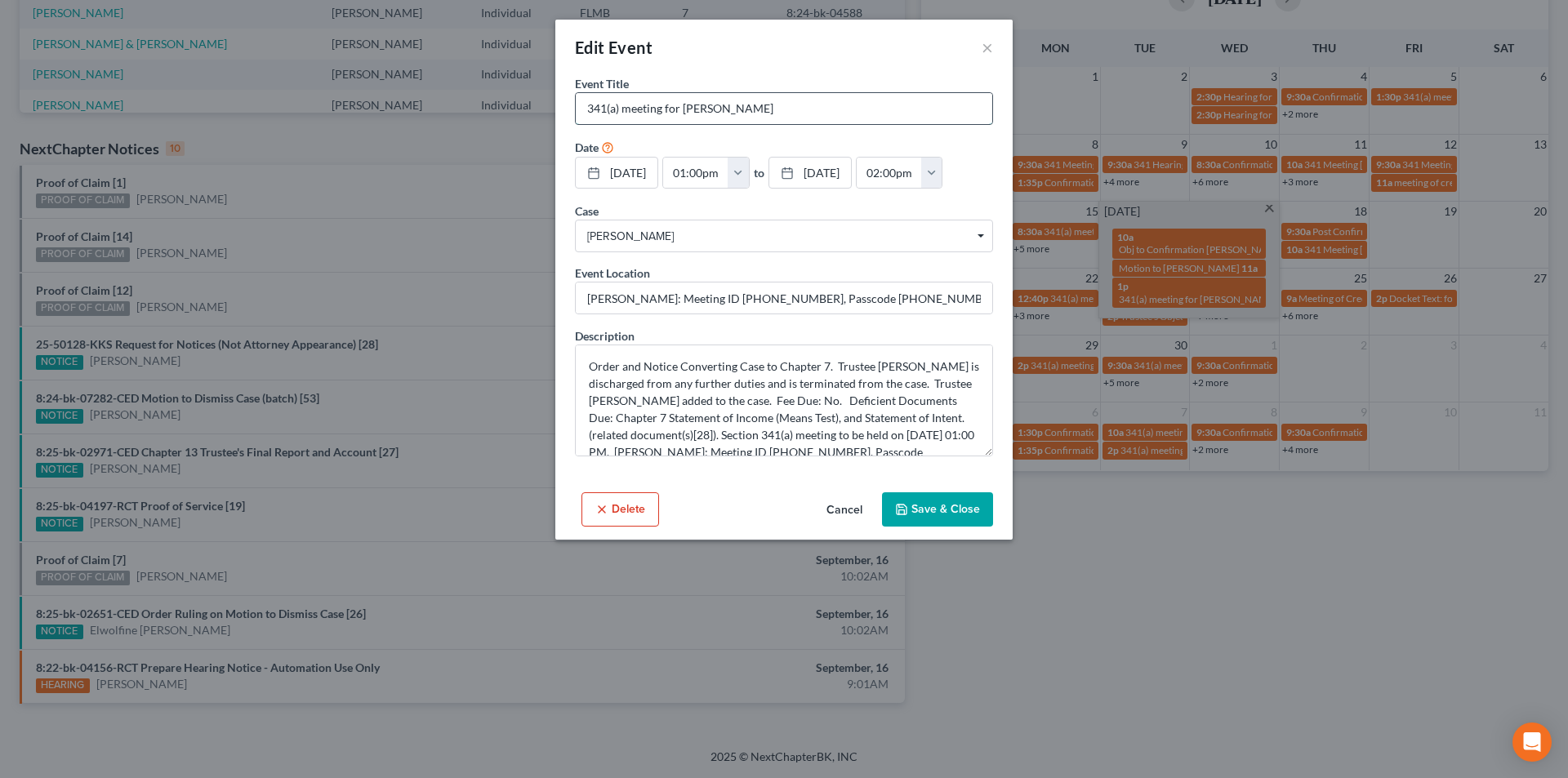
drag, startPoint x: 766, startPoint y: 108, endPoint x: 610, endPoint y: 111, distance: 156.0
click at [577, 108] on input "341(a) meeting for [PERSON_NAME]" at bounding box center [784, 109] width 417 height 31
click at [984, 47] on button "×" at bounding box center [987, 47] width 11 height 20
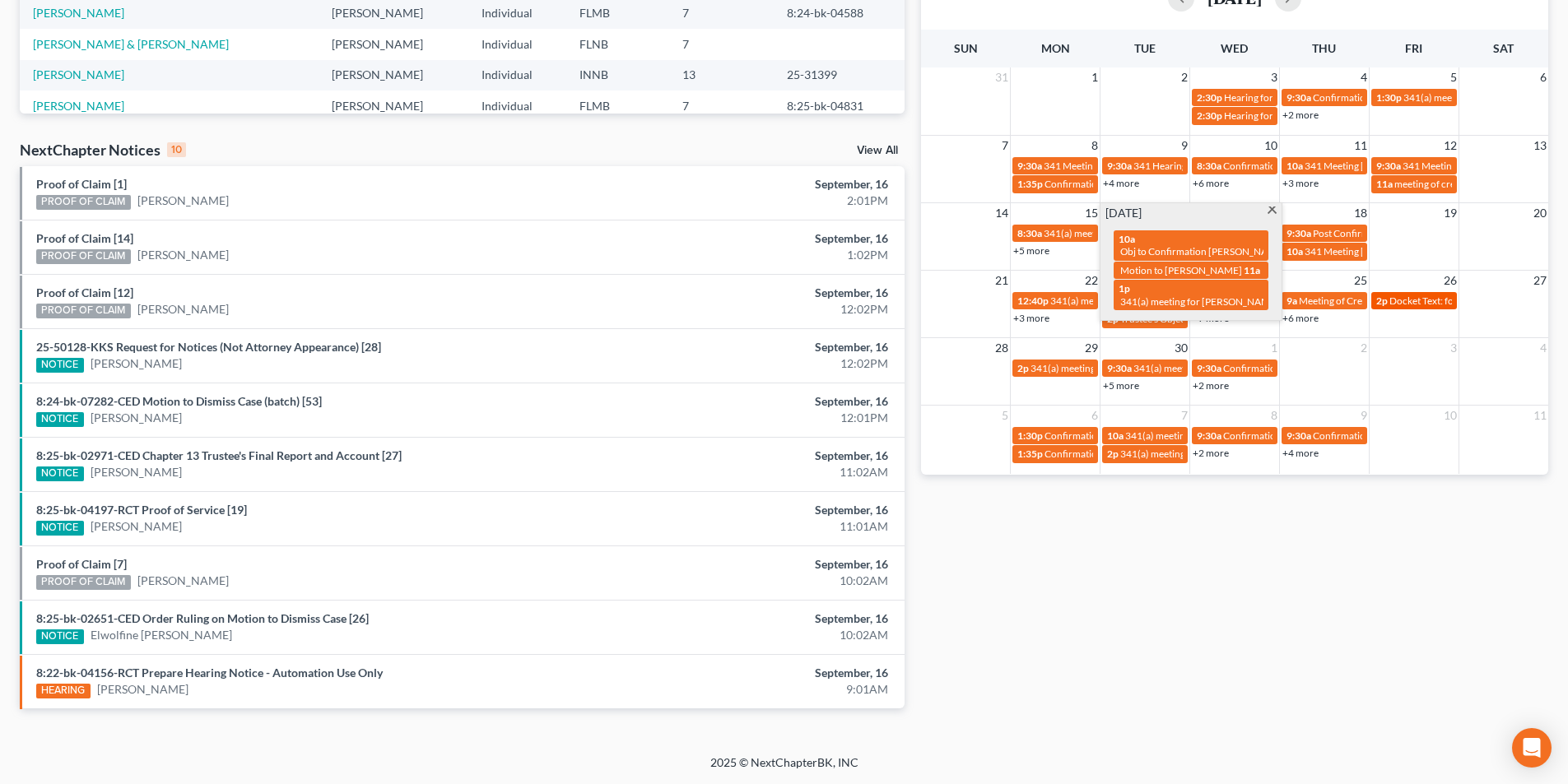
click at [1422, 297] on span "Docket Text: for [PERSON_NAME]" at bounding box center [1463, 300] width 148 height 12
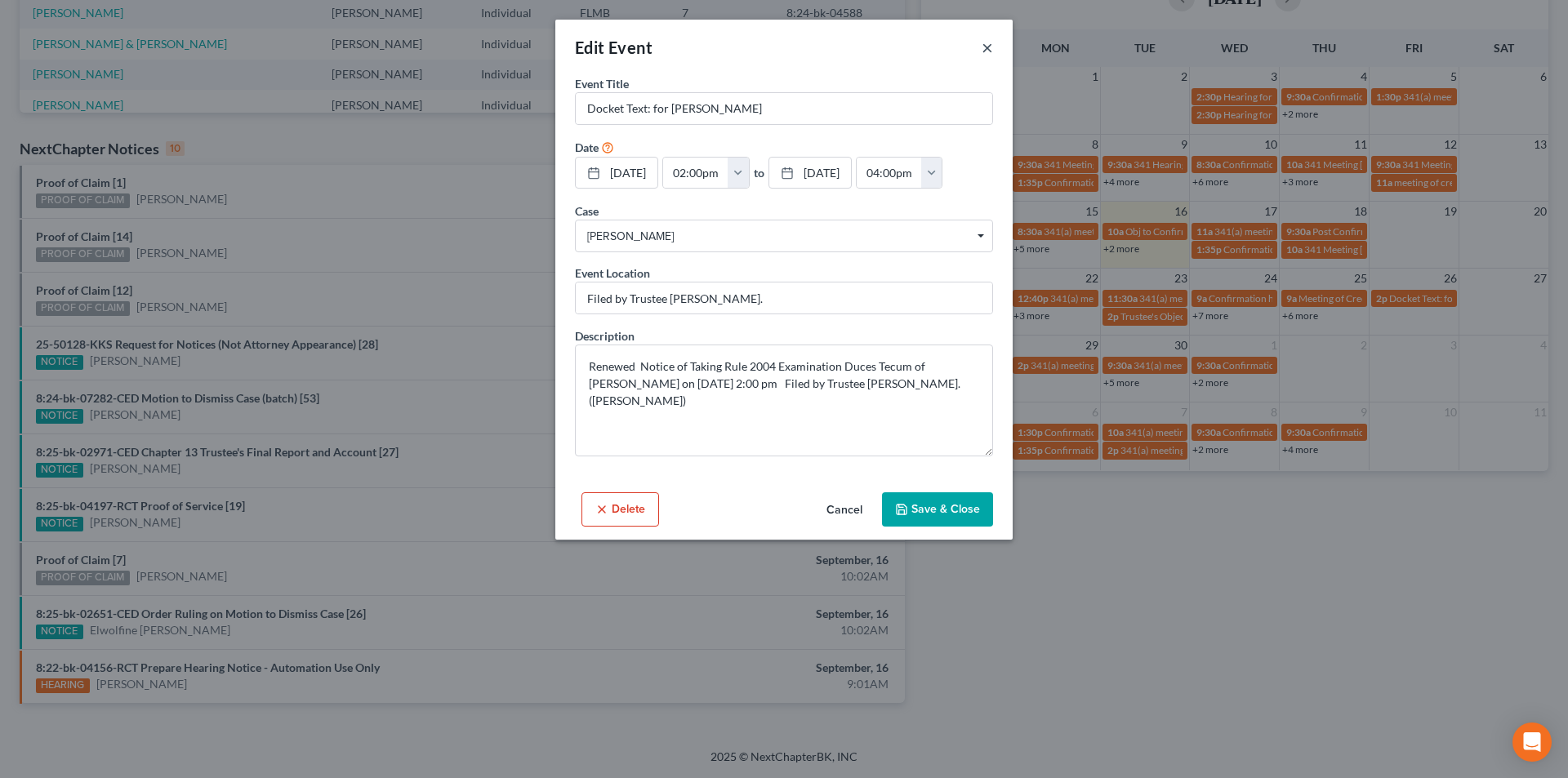
click at [991, 45] on button "×" at bounding box center [987, 47] width 11 height 20
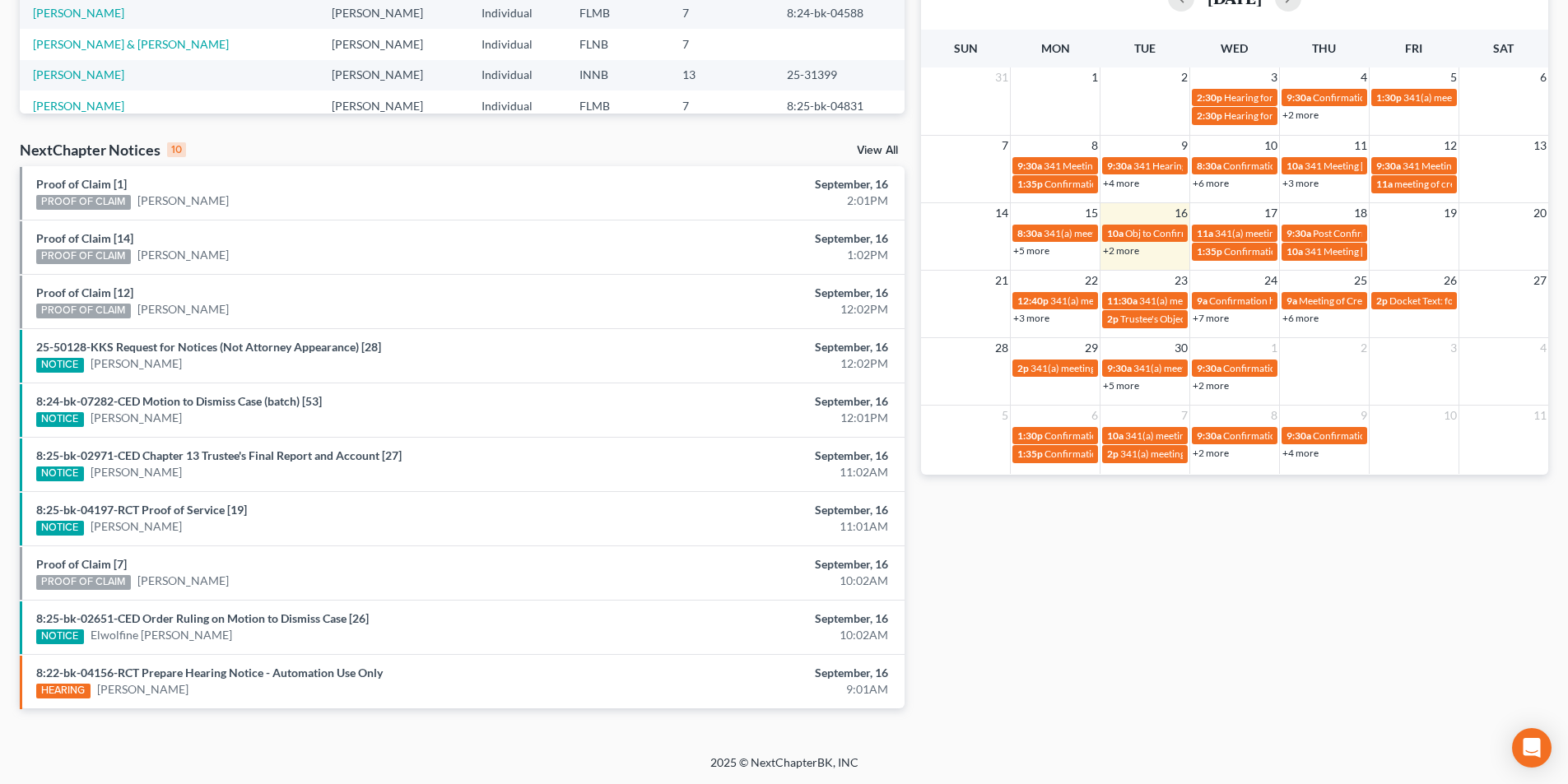
click at [1411, 322] on td "2p Docket Text: for [PERSON_NAME]" at bounding box center [1413, 309] width 90 height 38
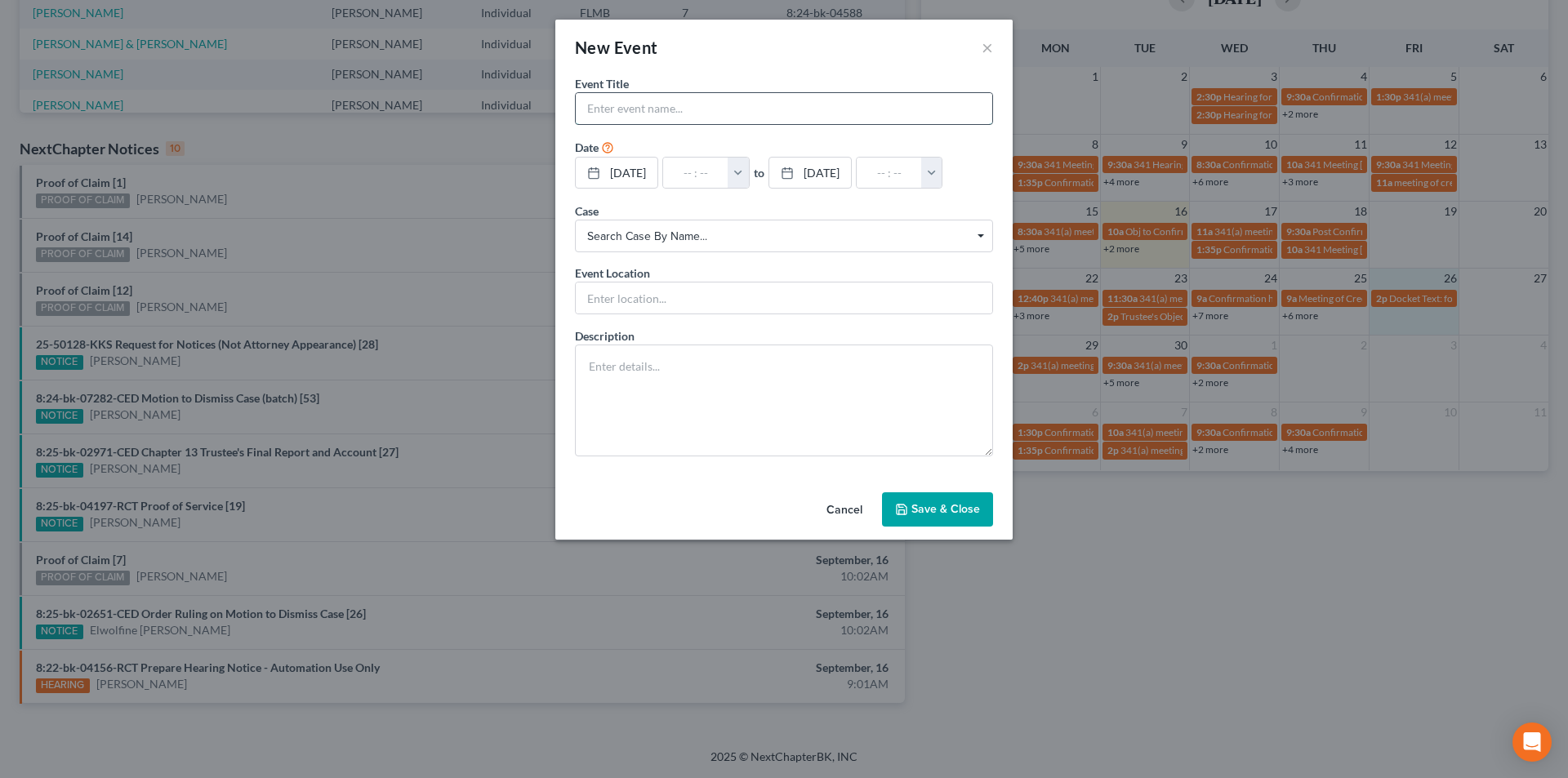
click at [672, 111] on input "text" at bounding box center [784, 109] width 417 height 31
paste input "341(a) meeting for [PERSON_NAME]"
type input "341(a) meeting for [PERSON_NAME]"
click at [729, 175] on input "text" at bounding box center [696, 173] width 65 height 31
click at [749, 175] on button "button" at bounding box center [738, 173] width 21 height 31
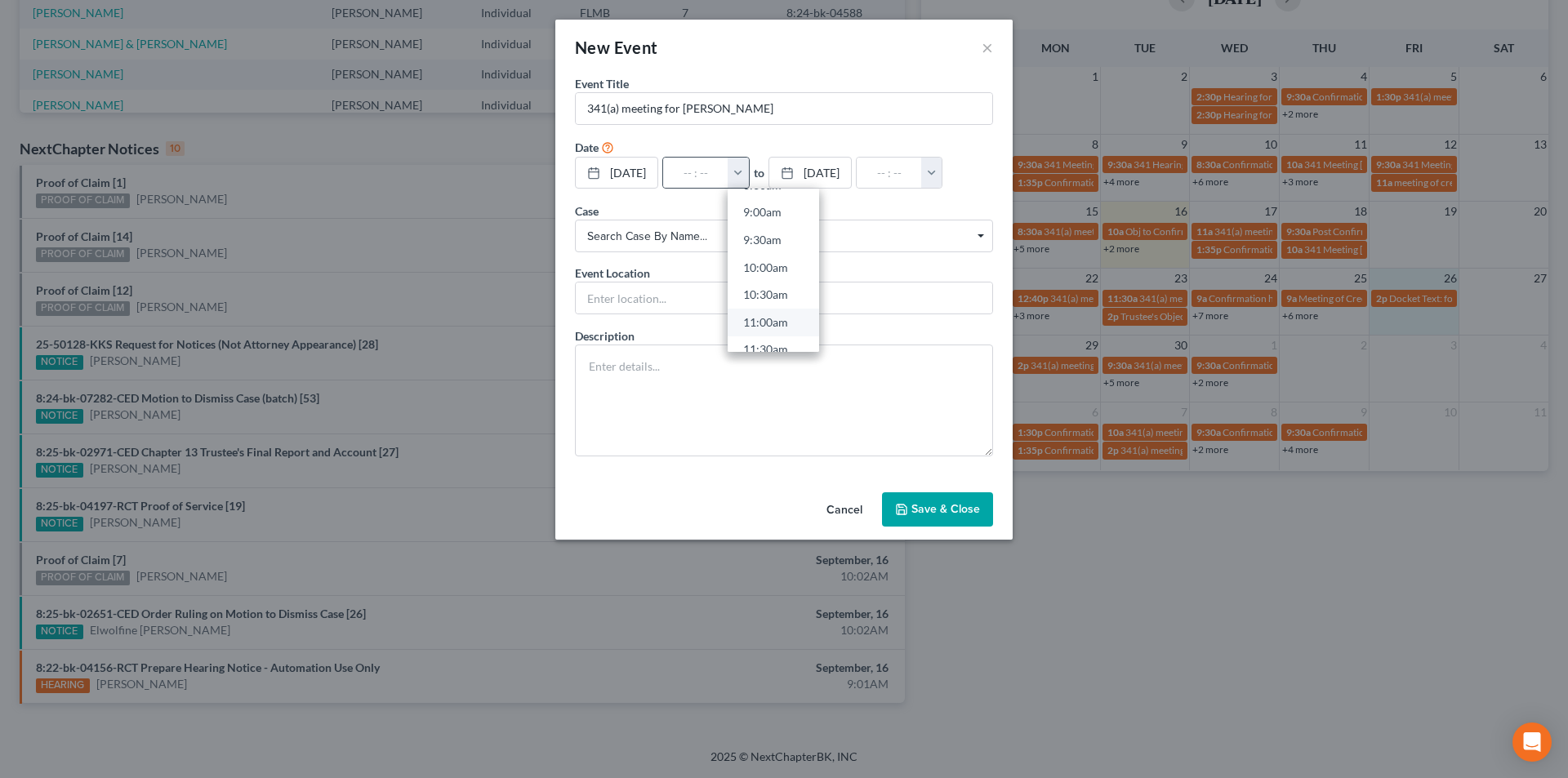
click at [777, 320] on link "11:00am" at bounding box center [773, 322] width 92 height 27
type input "11:00am"
type input "12:00pm"
click at [707, 233] on span "Search case by name..." at bounding box center [784, 236] width 394 height 17
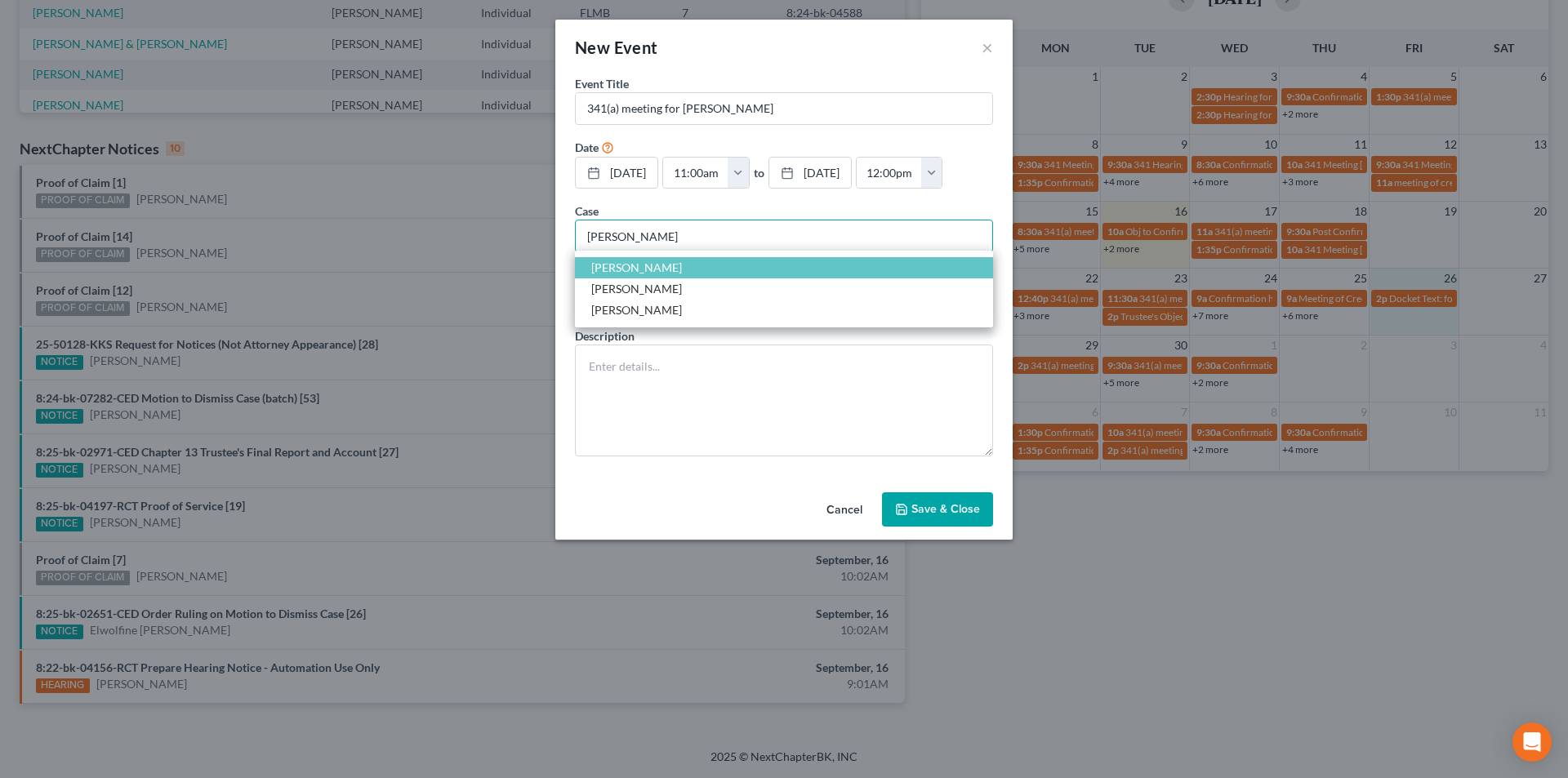
type input "[PERSON_NAME]"
click at [671, 268] on span "[PERSON_NAME]" at bounding box center [637, 267] width 91 height 14
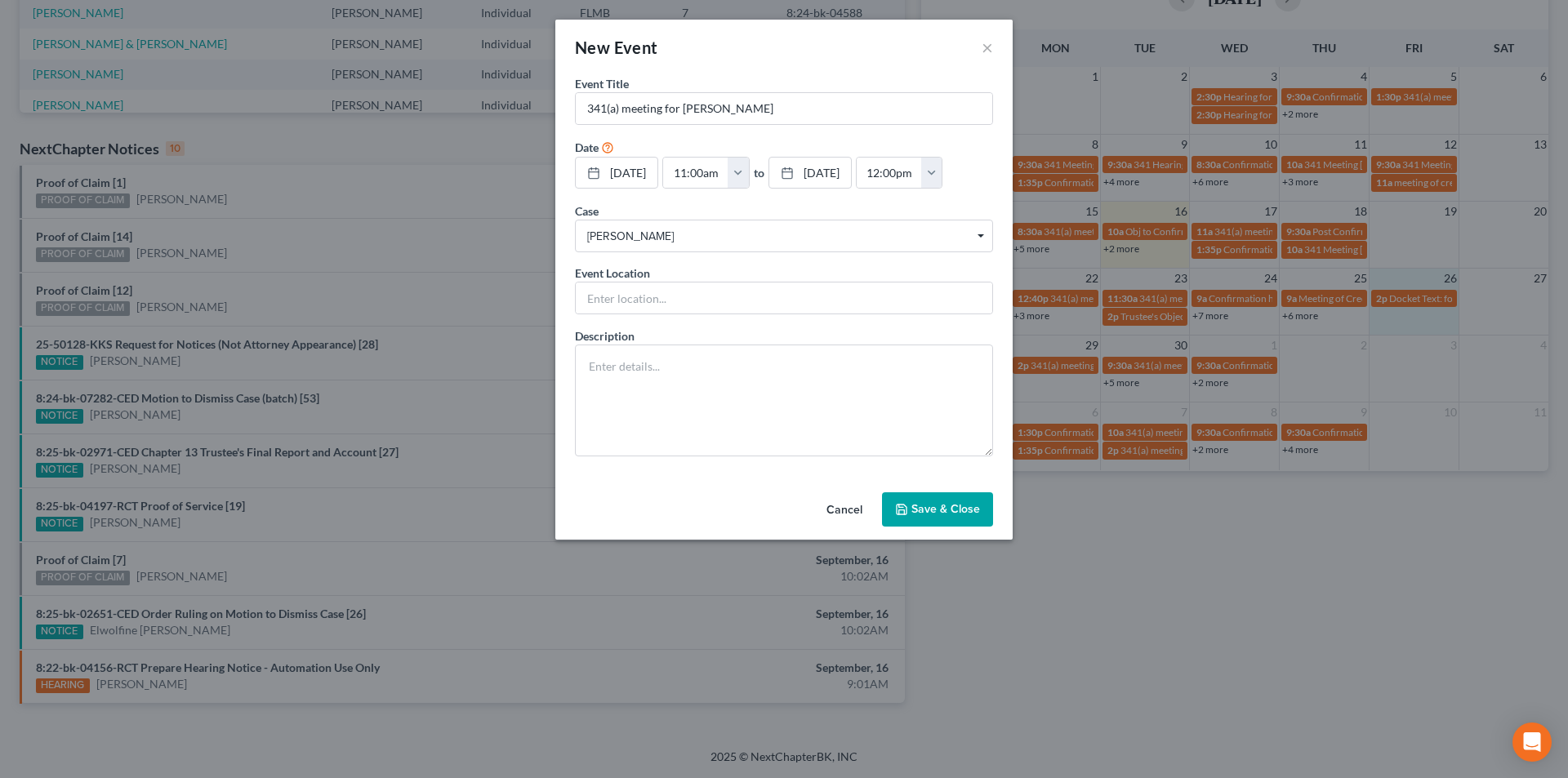
click at [936, 512] on button "Save & Close" at bounding box center [938, 509] width 111 height 34
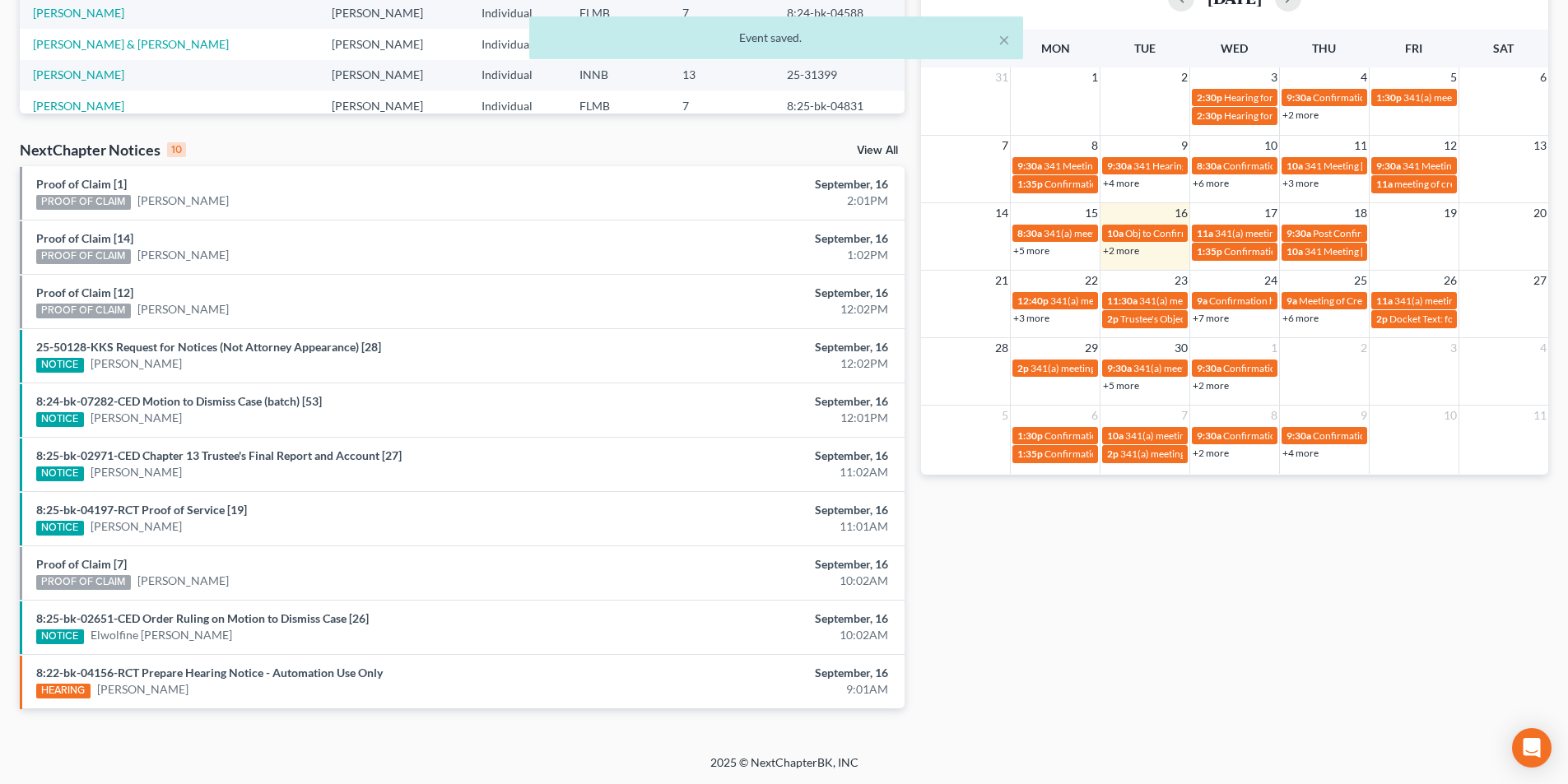
click at [1125, 251] on link "+2 more" at bounding box center [1121, 250] width 36 height 12
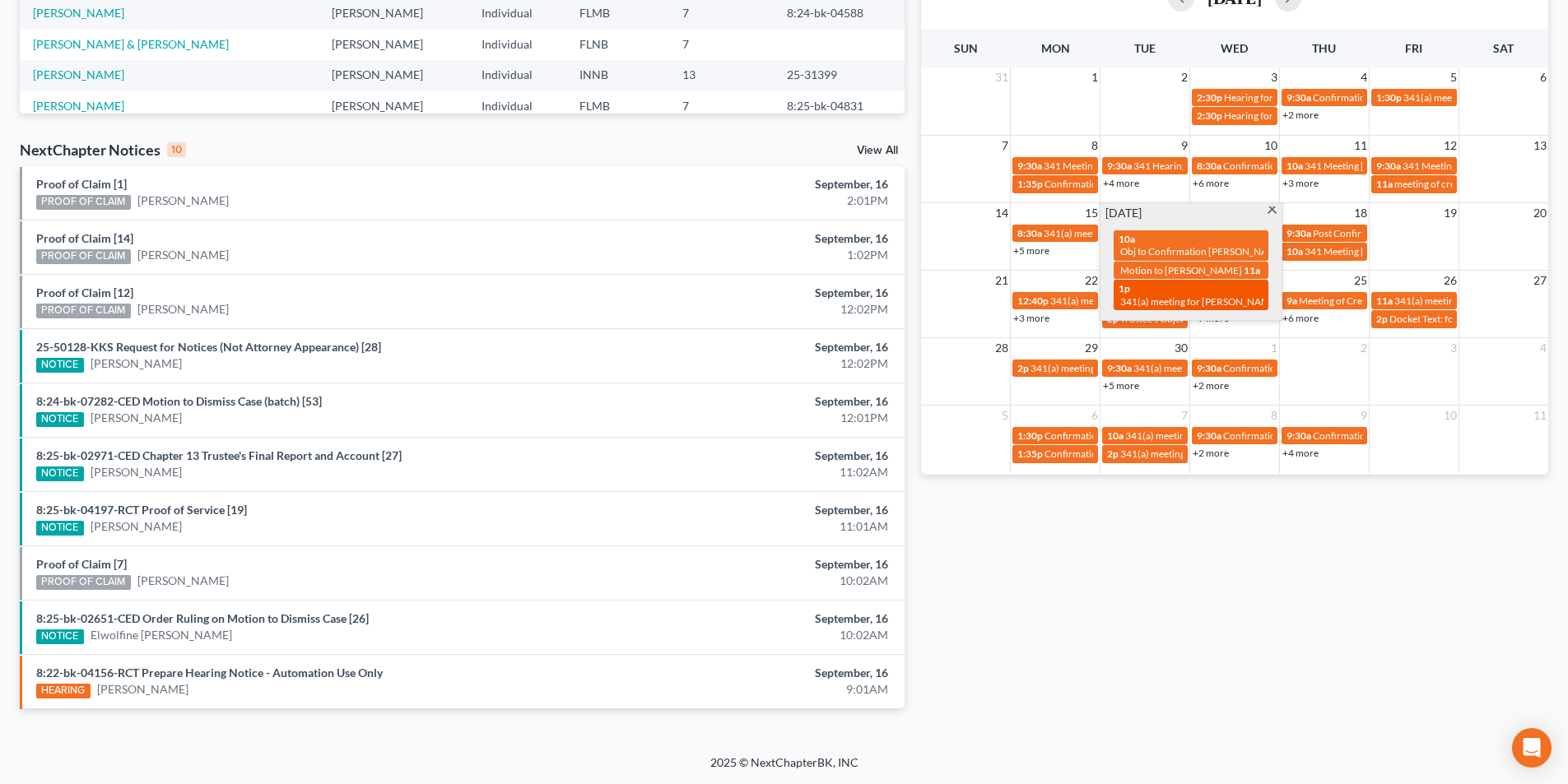
click at [1203, 307] on span "341(a) meeting for [PERSON_NAME]" at bounding box center [1200, 301] width 159 height 12
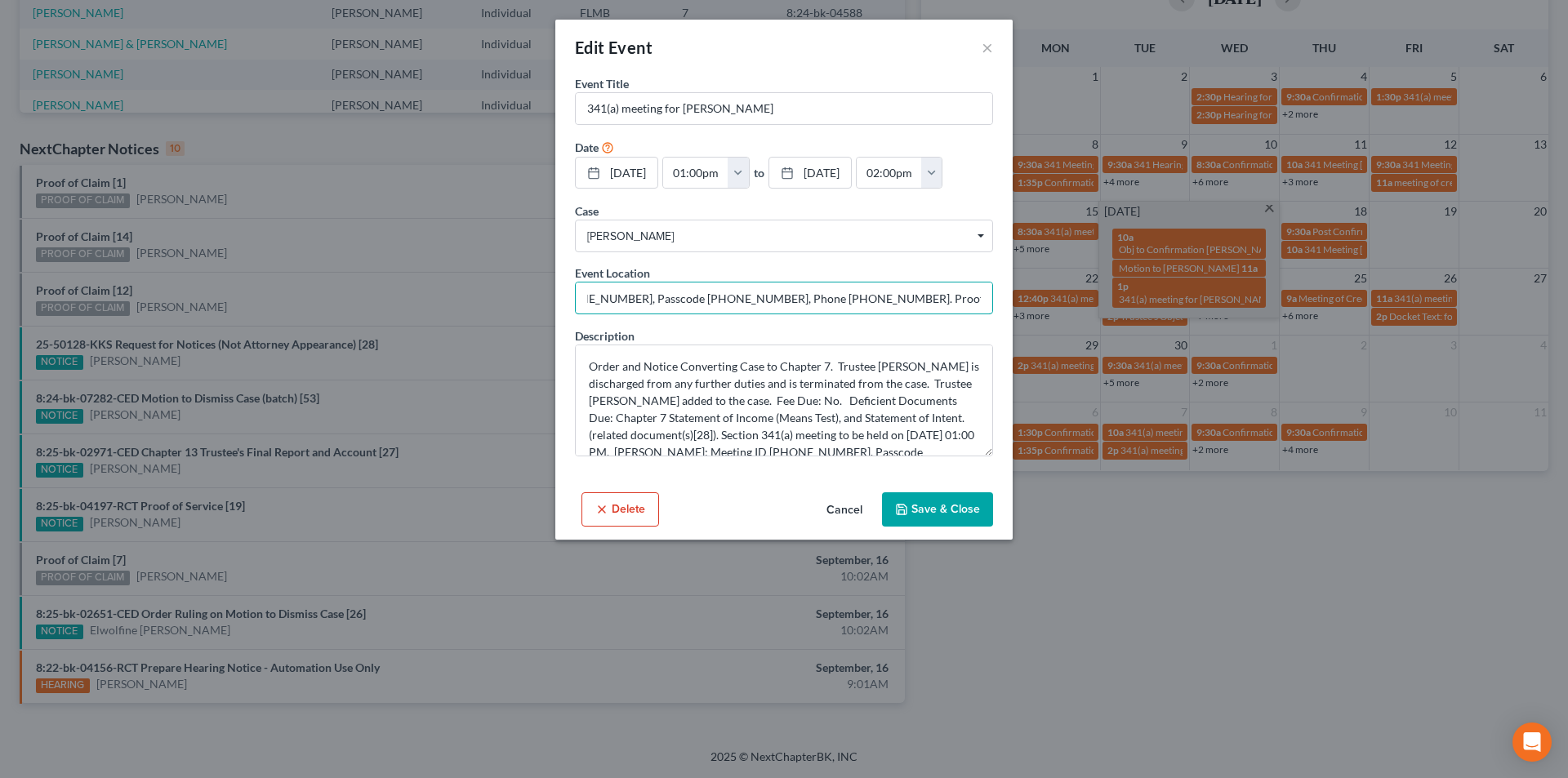
scroll to position [0, 240]
drag, startPoint x: 587, startPoint y: 296, endPoint x: 1105, endPoint y: 296, distance: 518.0
click at [1105, 296] on div "Edit Event × Event Title * 341(a) meeting for [PERSON_NAME] Date [DATE] close D…" at bounding box center [784, 389] width 1568 height 778
click at [991, 46] on button "×" at bounding box center [987, 47] width 11 height 20
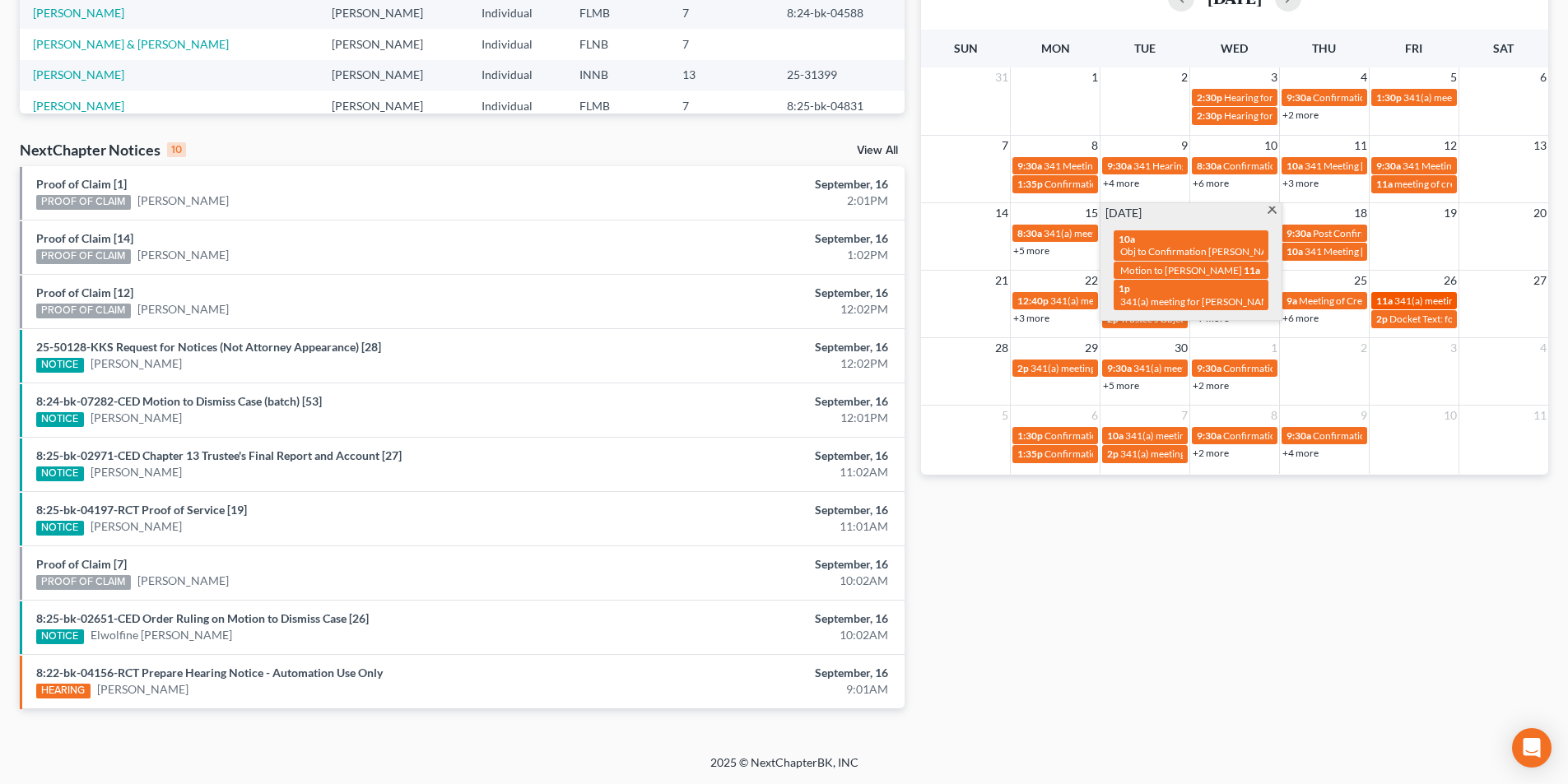
click at [1418, 297] on span "341(a) meeting for [PERSON_NAME]" at bounding box center [1474, 300] width 159 height 12
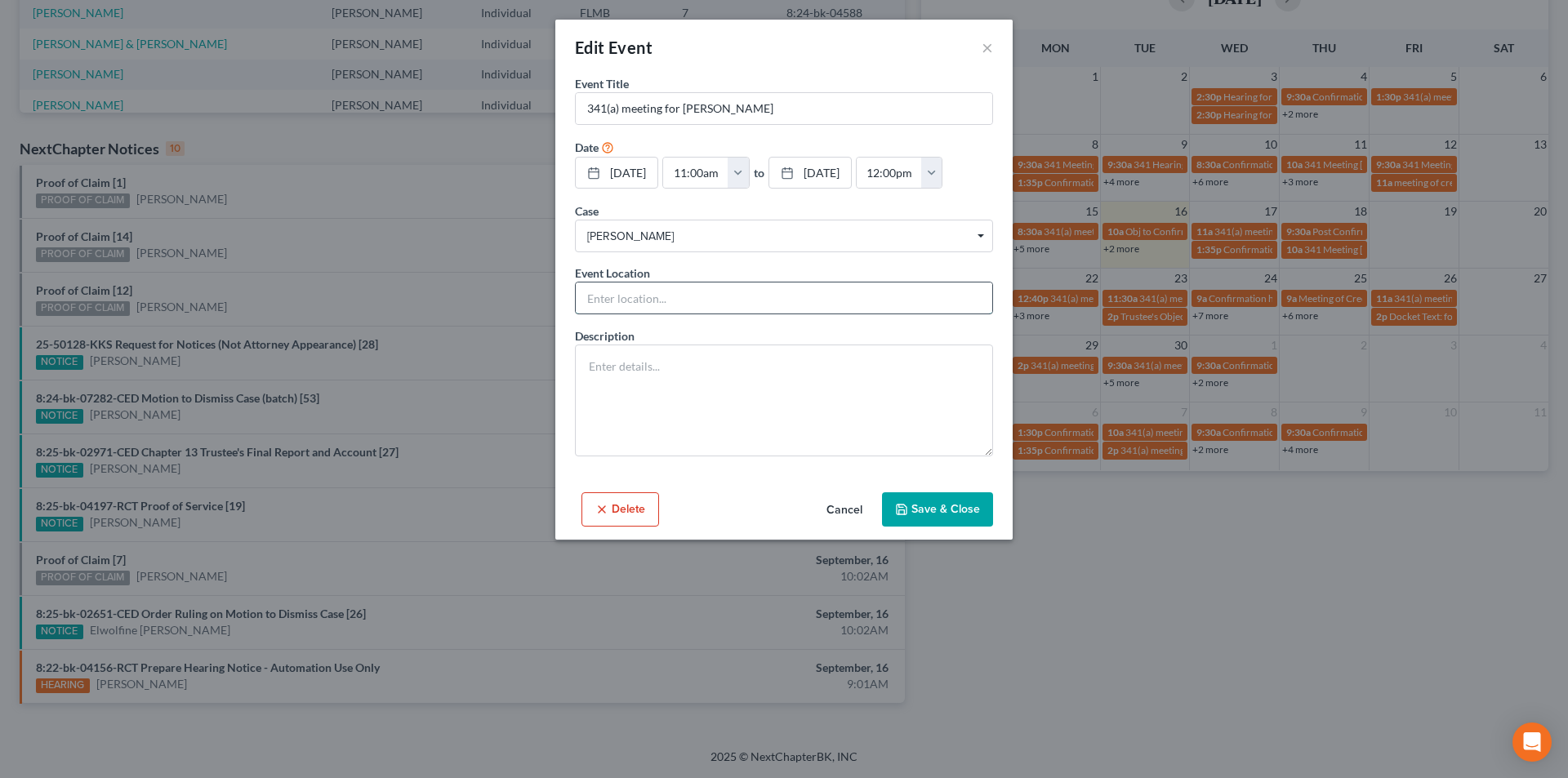
click at [680, 290] on input "text" at bounding box center [784, 298] width 417 height 31
paste input "[PERSON_NAME]: Meeting ID [PHONE_NUMBER], Passcode [PHONE_NUMBER], Phone [PHONE…"
type input "[PERSON_NAME]: Meeting ID [PHONE_NUMBER], Passcode [PHONE_NUMBER], Phone [PHONE…"
click at [958, 512] on button "Save & Close" at bounding box center [938, 509] width 111 height 34
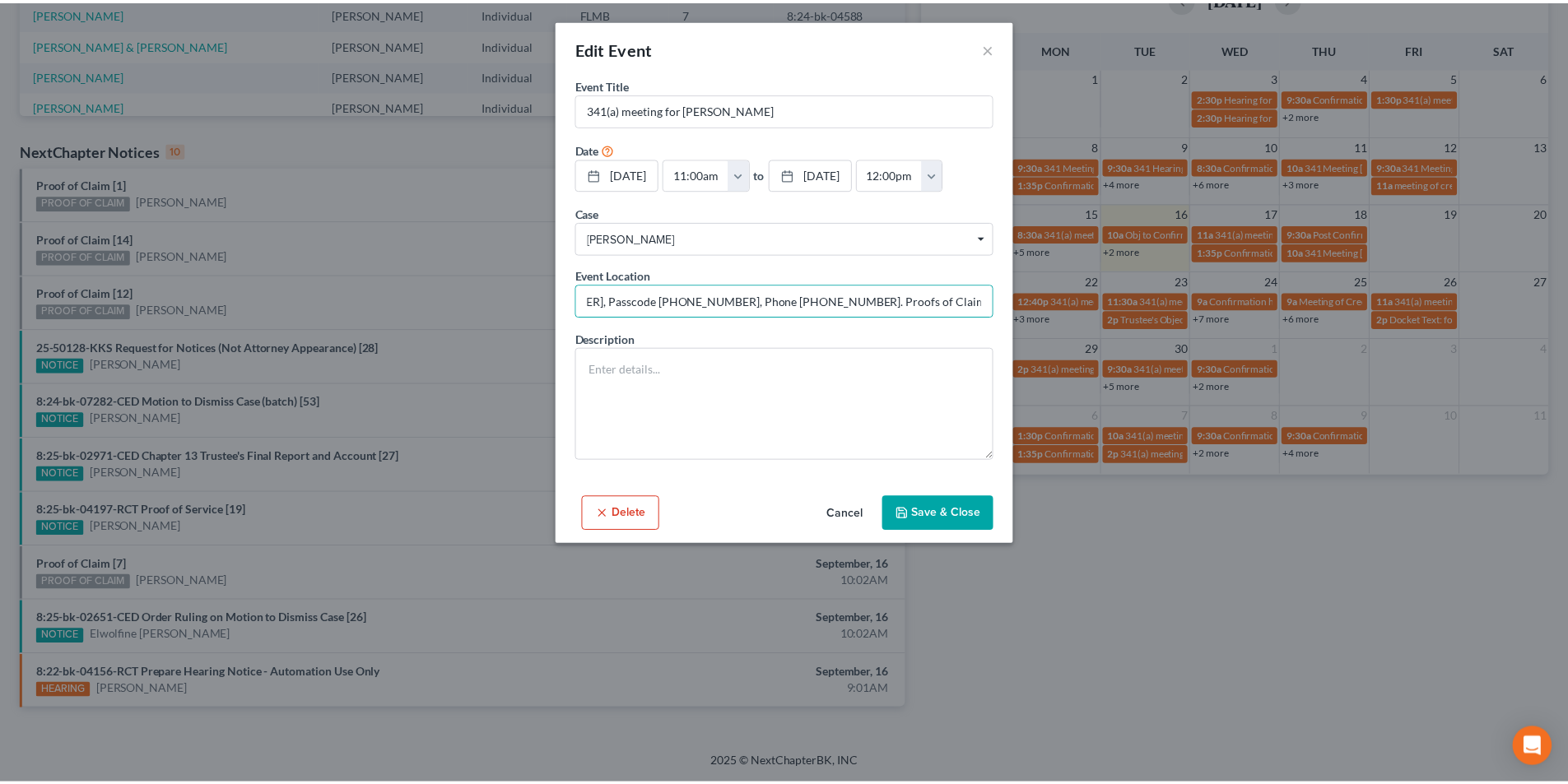
scroll to position [0, 0]
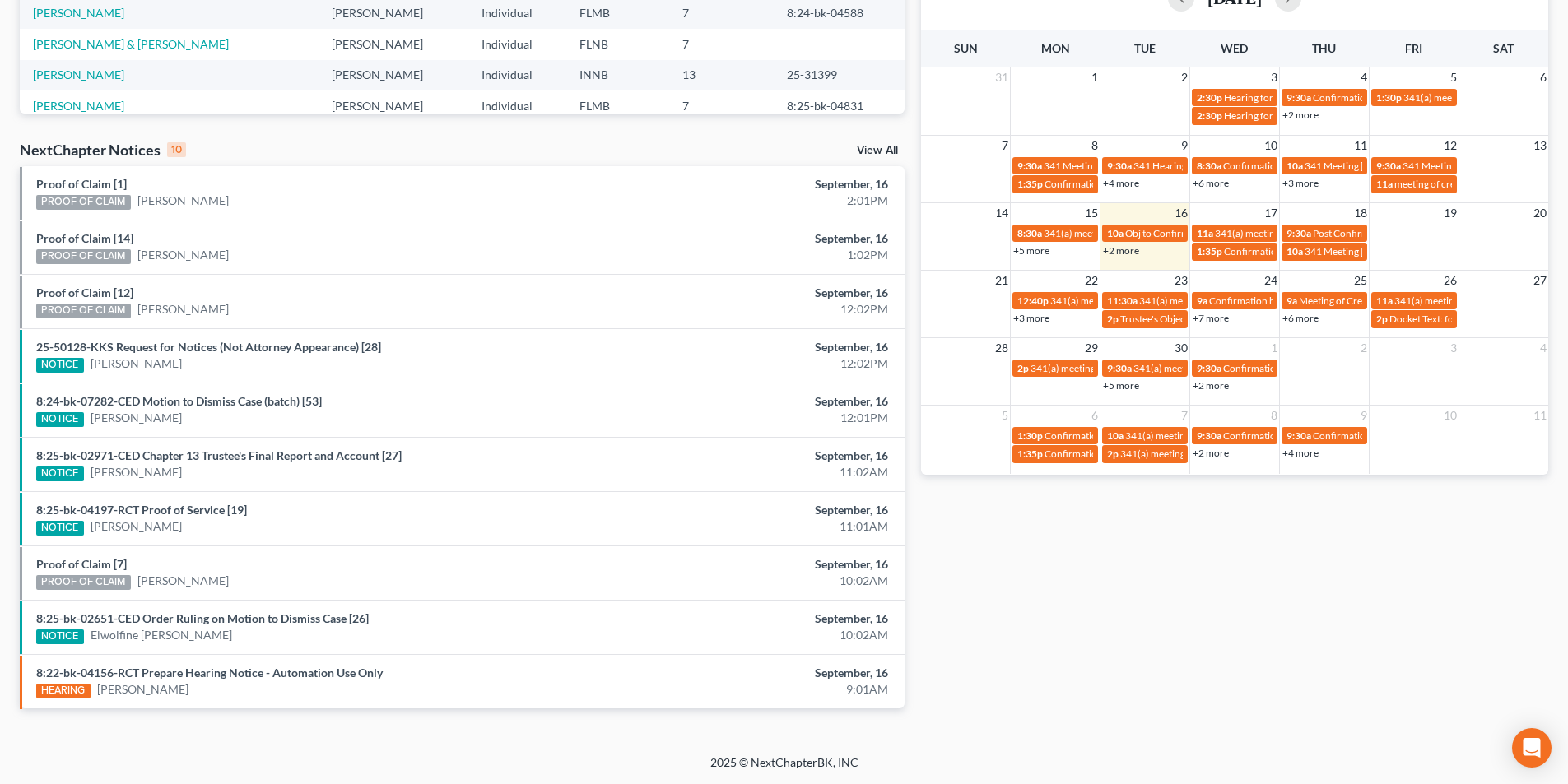
click at [1131, 244] on link "+2 more" at bounding box center [1121, 250] width 36 height 12
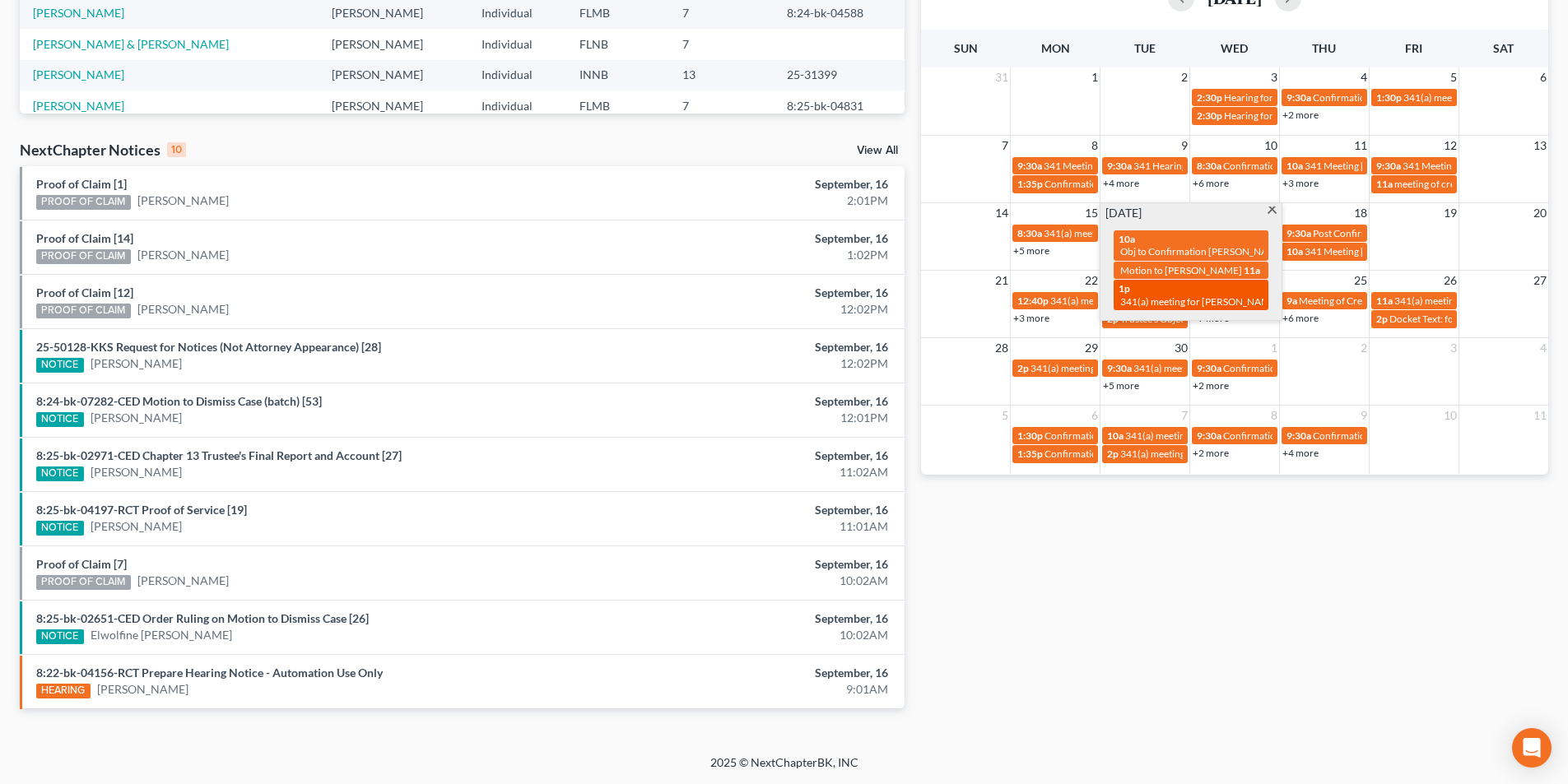
click at [1175, 302] on div "1p 341(a) meeting for [PERSON_NAME]" at bounding box center [1191, 295] width 145 height 26
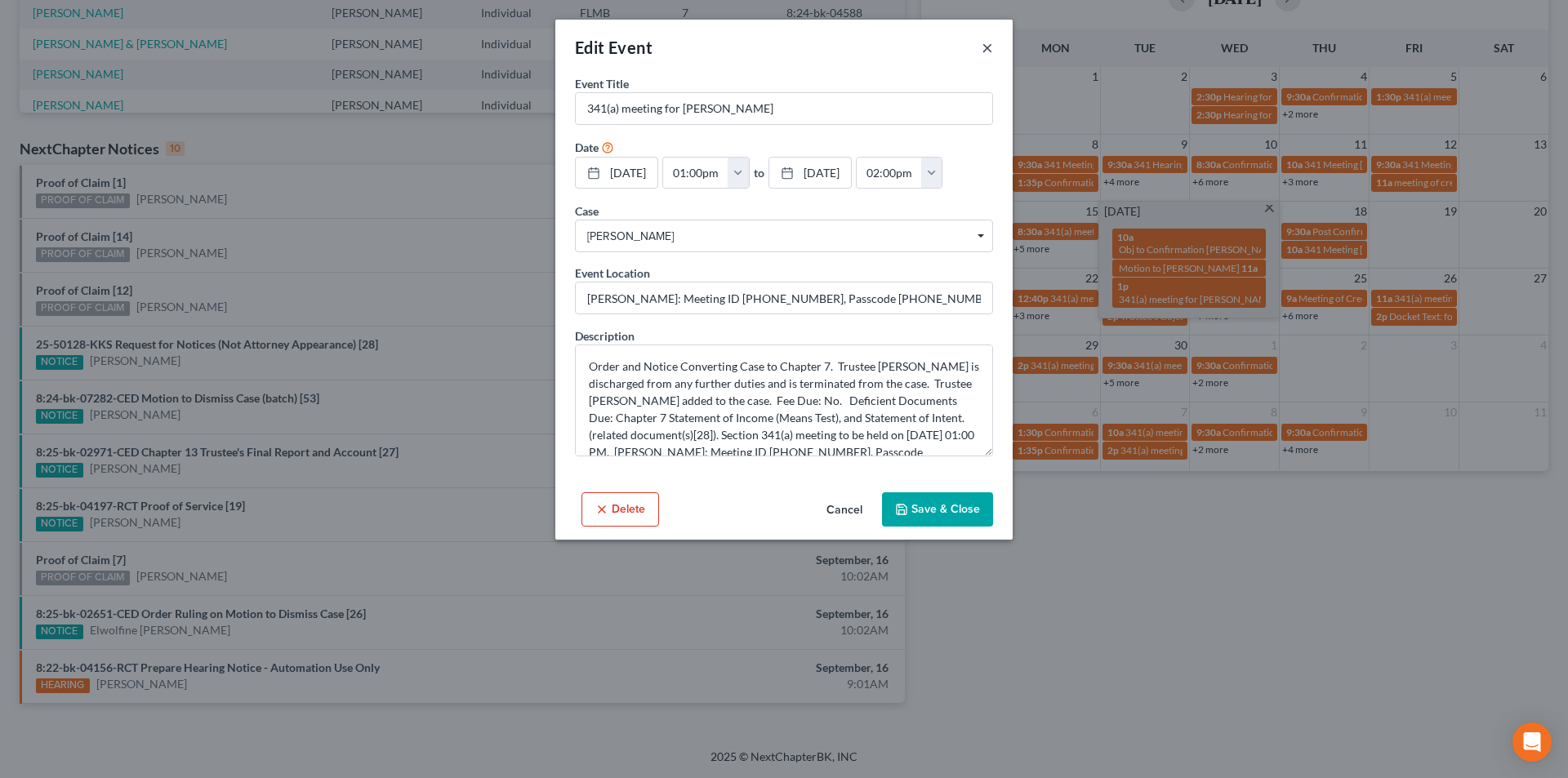
click at [984, 47] on button "×" at bounding box center [987, 47] width 11 height 20
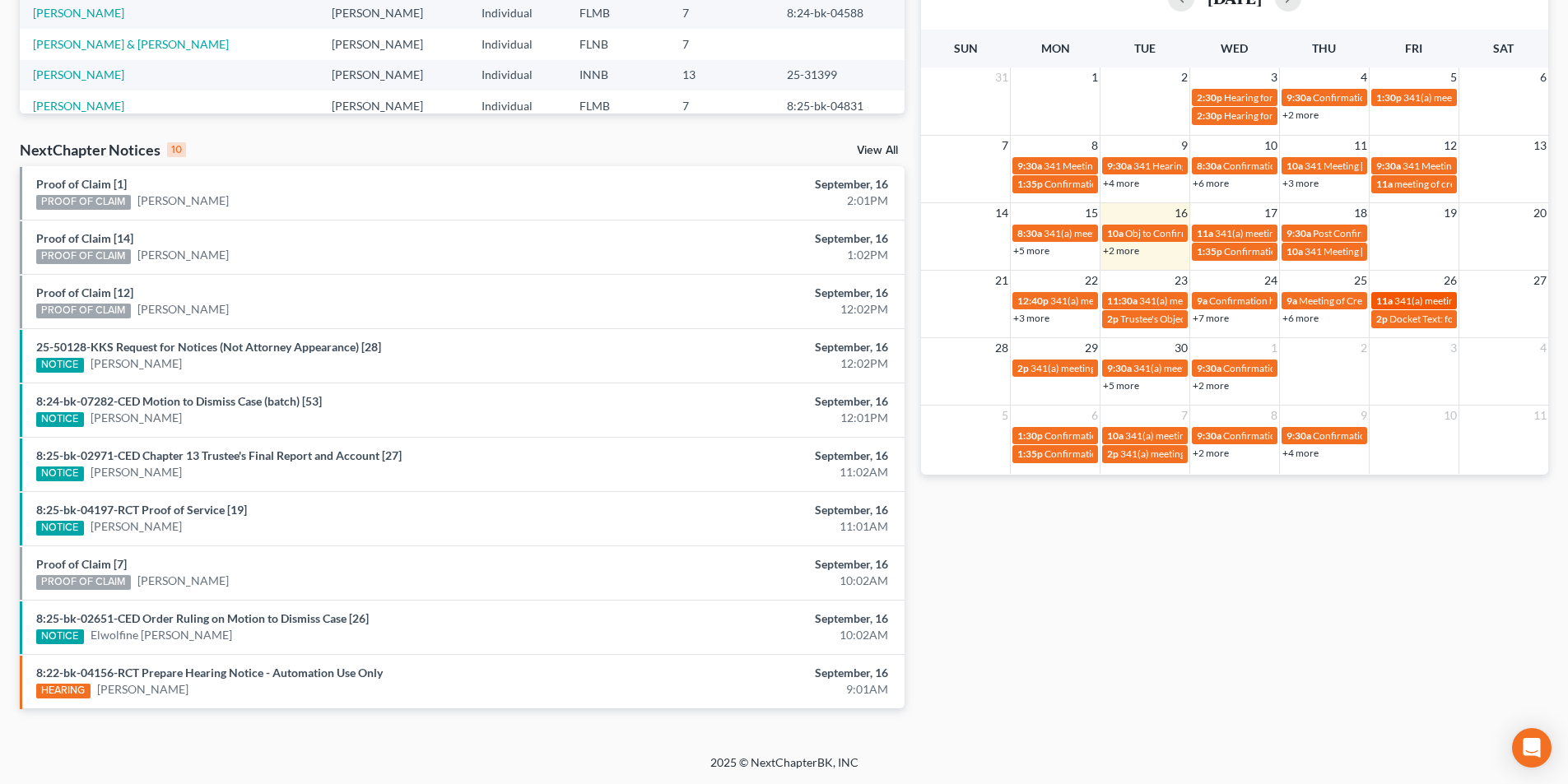
click at [1419, 297] on span "341(a) meeting for [PERSON_NAME]" at bounding box center [1474, 300] width 159 height 12
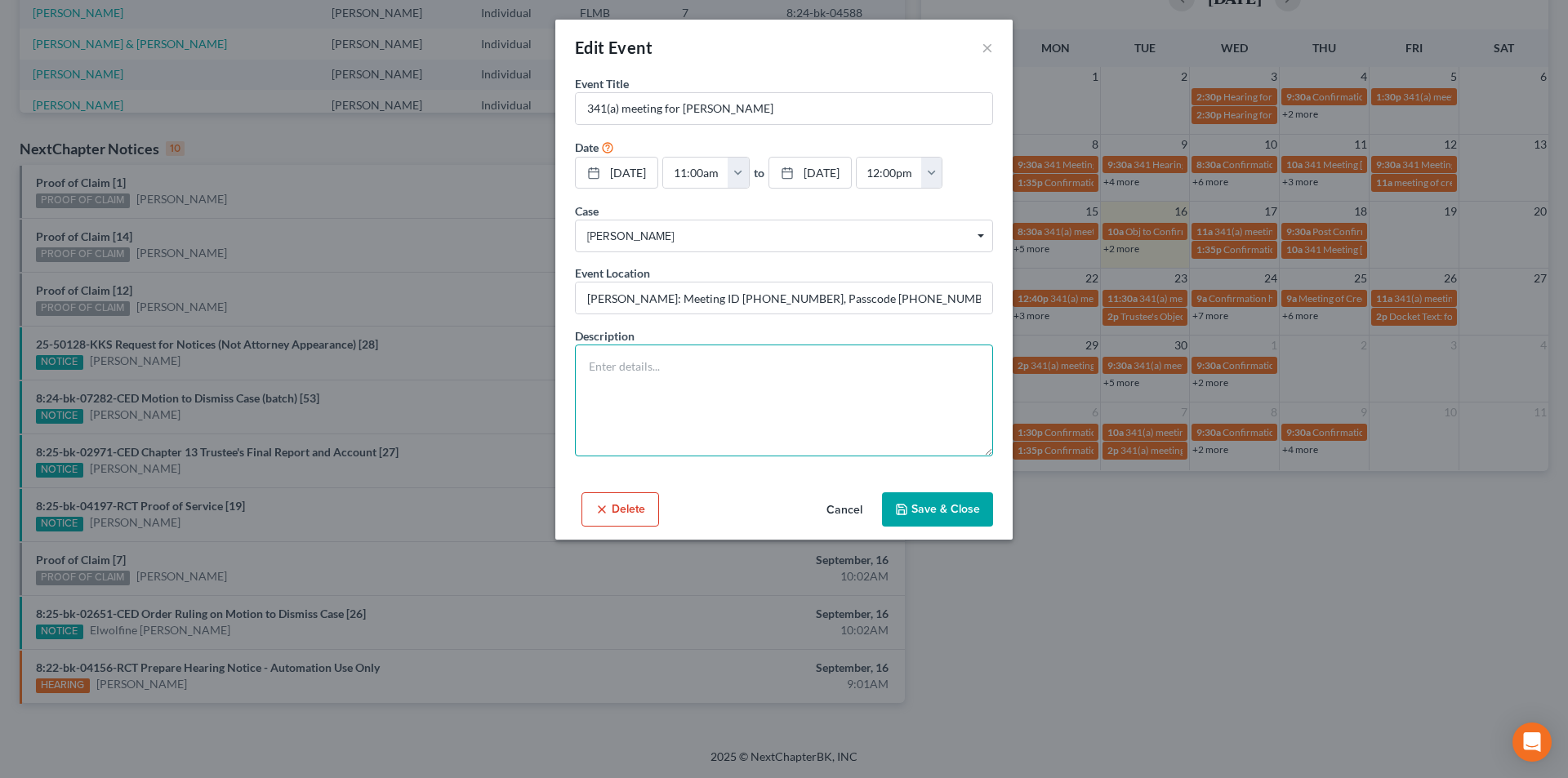
click at [836, 356] on textarea at bounding box center [784, 400] width 418 height 112
type textarea "341 Meeting Continued"
click at [956, 508] on button "Save & Close" at bounding box center [938, 509] width 111 height 34
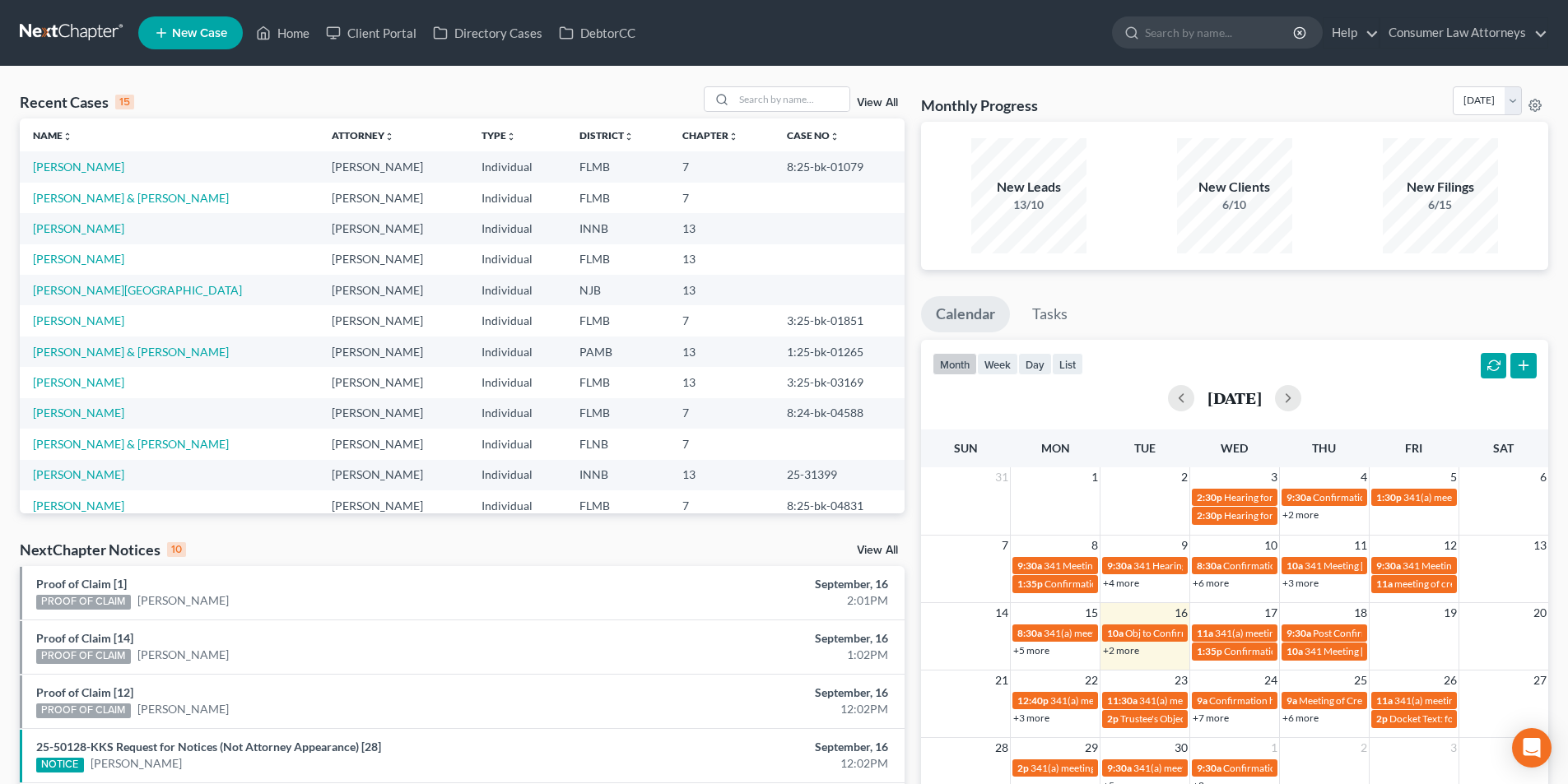
click at [208, 28] on span "New Case" at bounding box center [200, 33] width 55 height 12
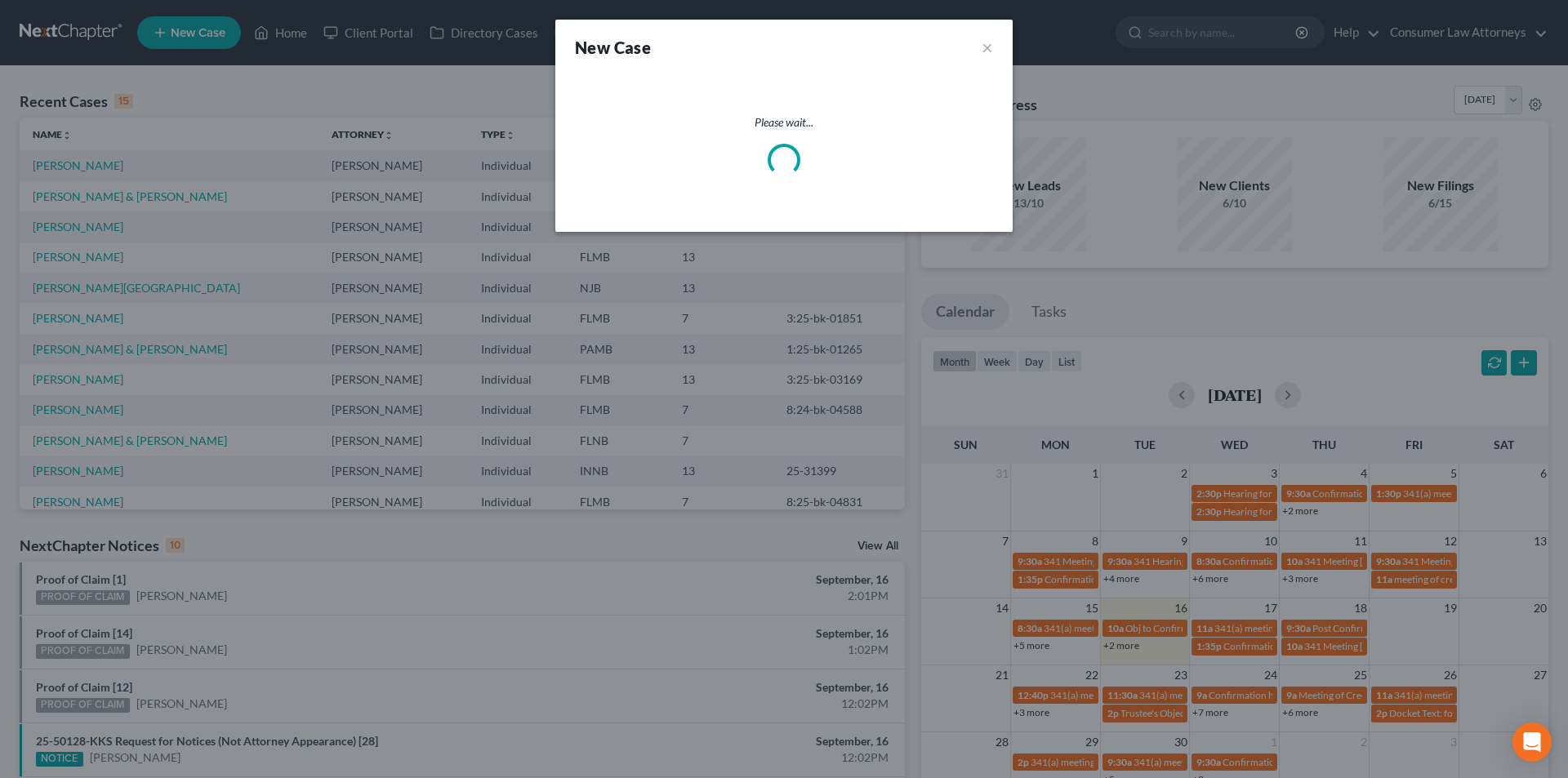
select select "15"
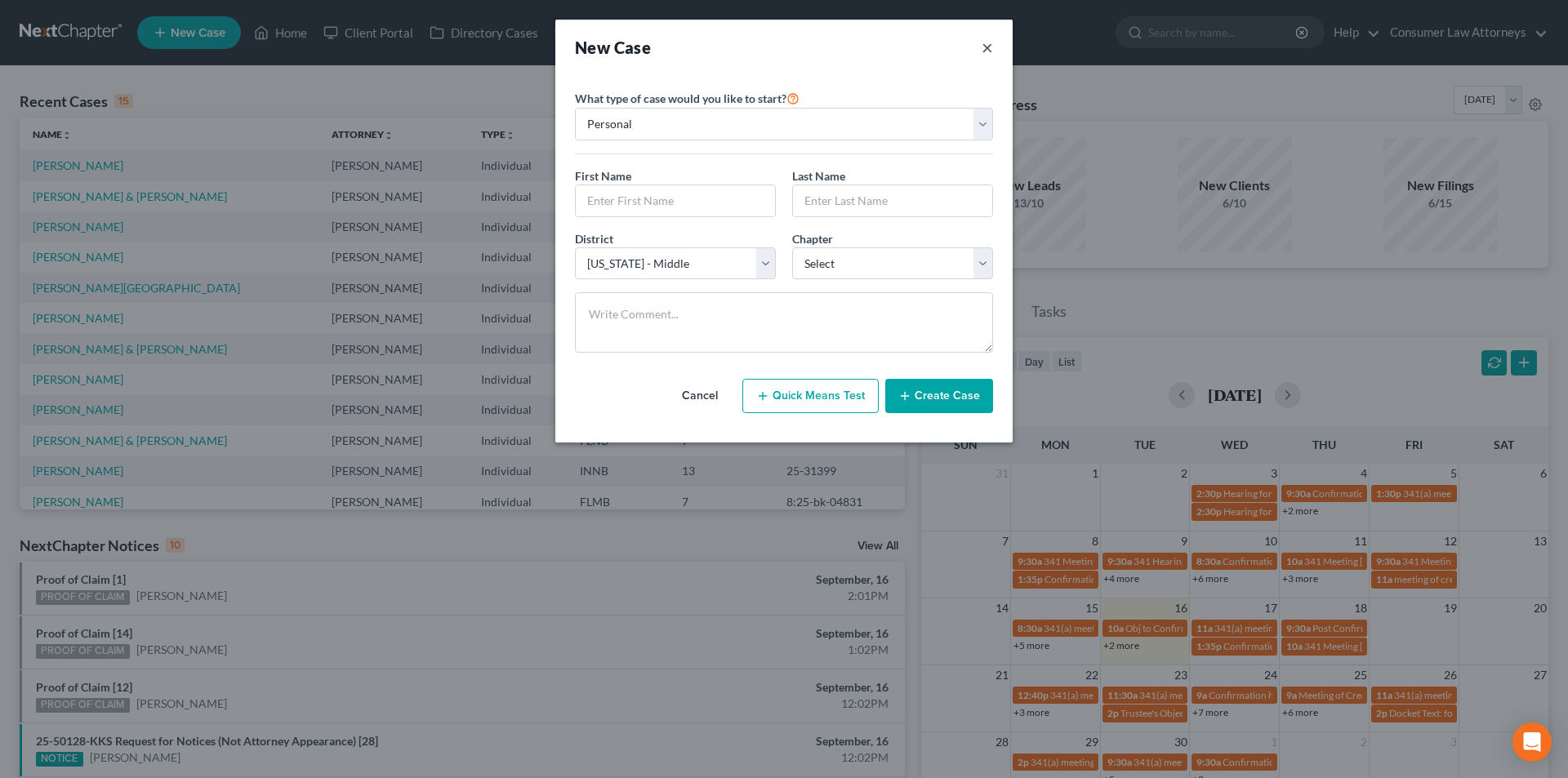
click at [991, 52] on button "×" at bounding box center [987, 47] width 11 height 23
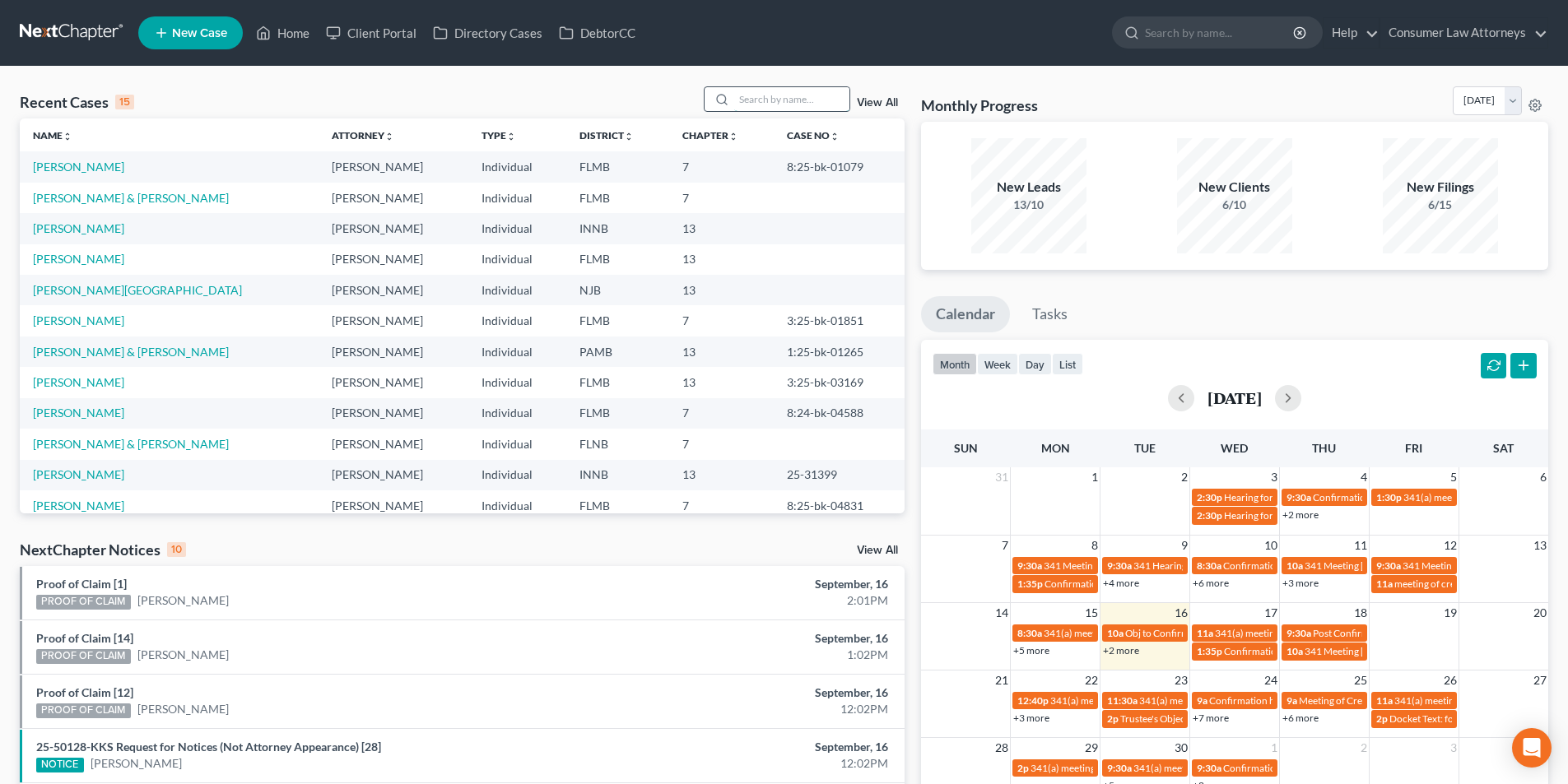
click at [775, 100] on input "search" at bounding box center [791, 99] width 115 height 24
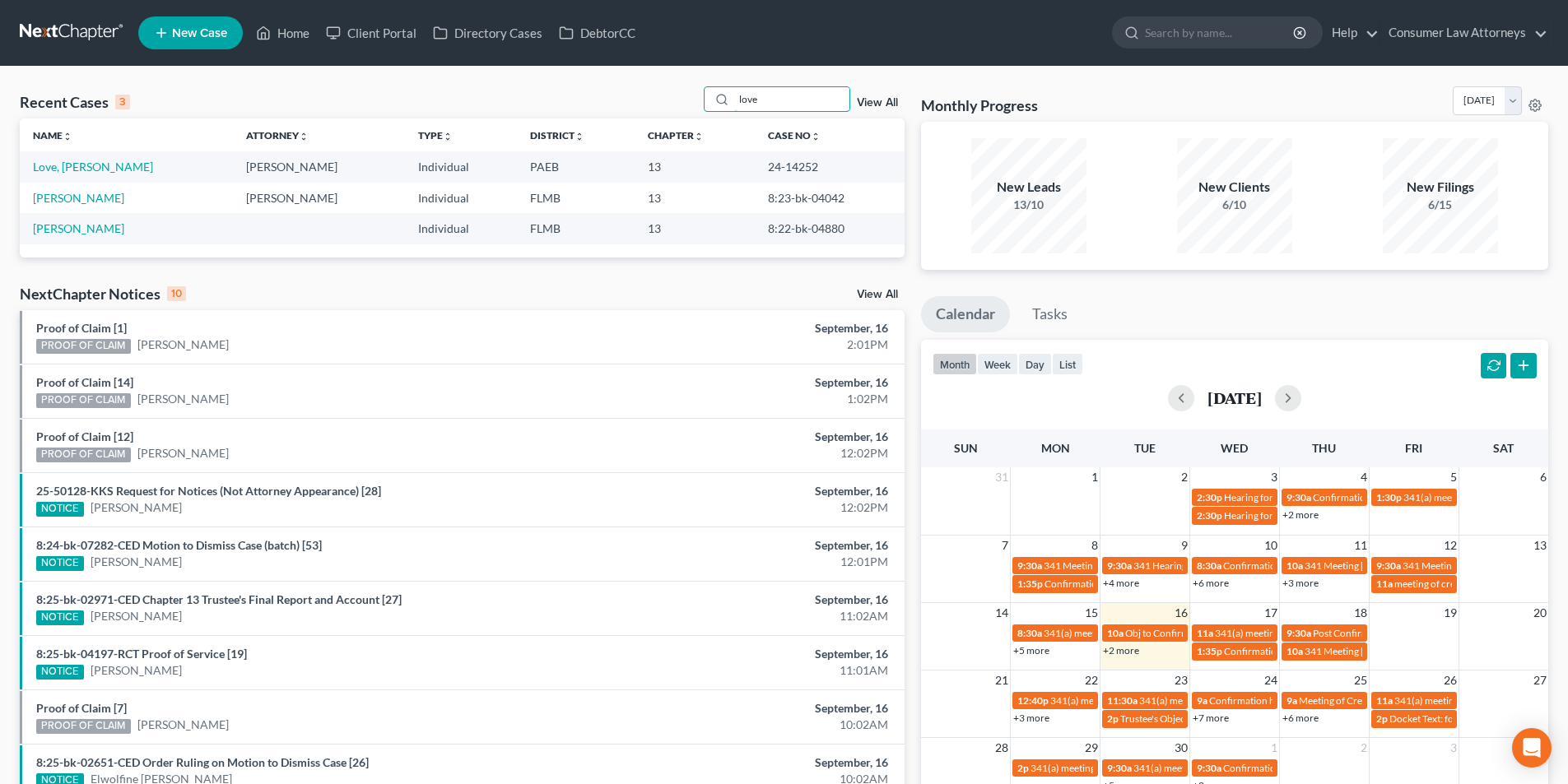
type input "love"
click at [216, 27] on span "New Case" at bounding box center [200, 33] width 55 height 12
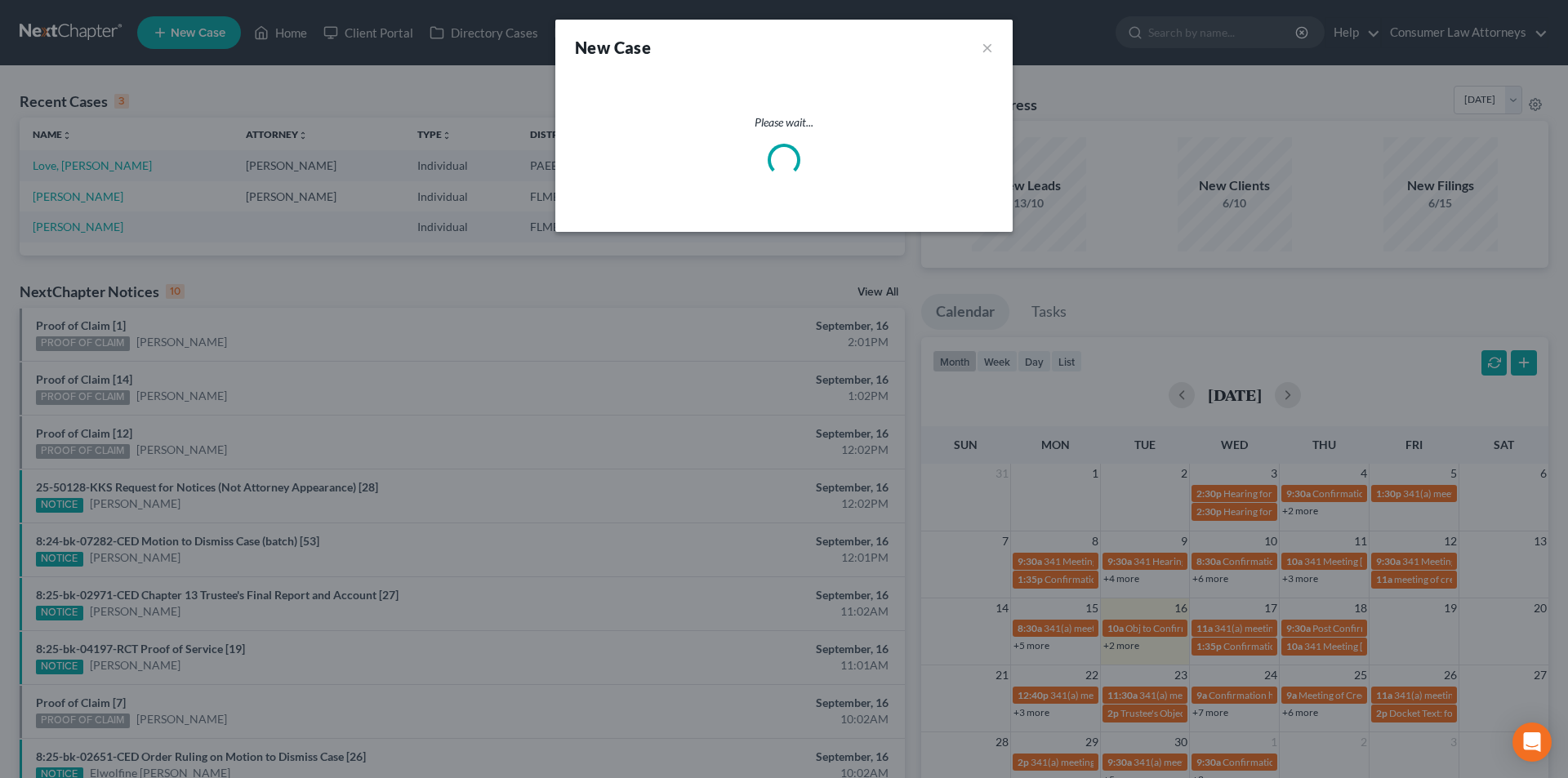
select select "15"
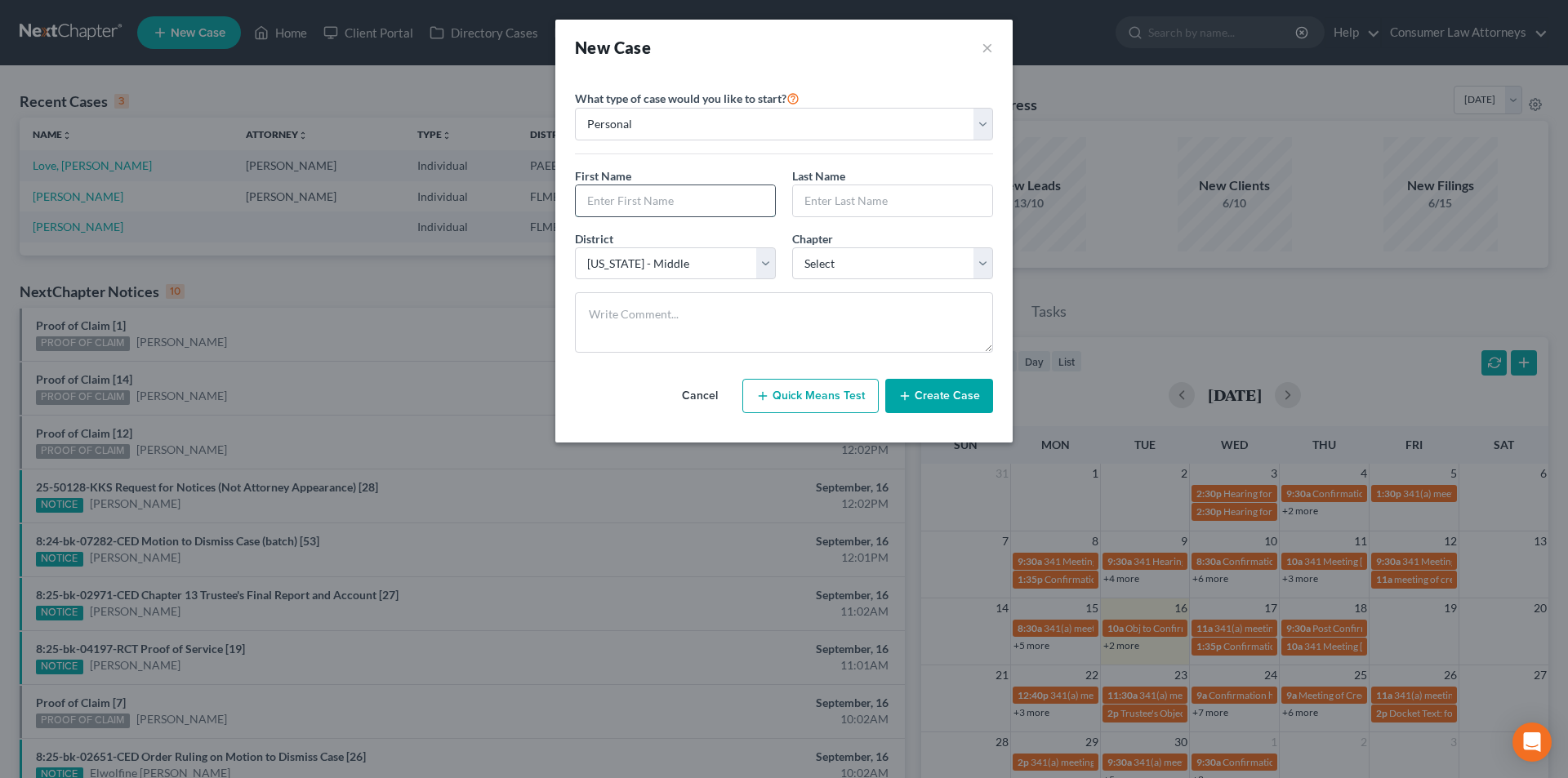
click at [683, 200] on input "text" at bounding box center [676, 200] width 199 height 31
type input "C"
type input "[PERSON_NAME]"
type input "Loce"
click at [673, 271] on select "Select [US_STATE] - [GEOGRAPHIC_DATA] [US_STATE] - [GEOGRAPHIC_DATA][US_STATE] …" at bounding box center [676, 264] width 201 height 33
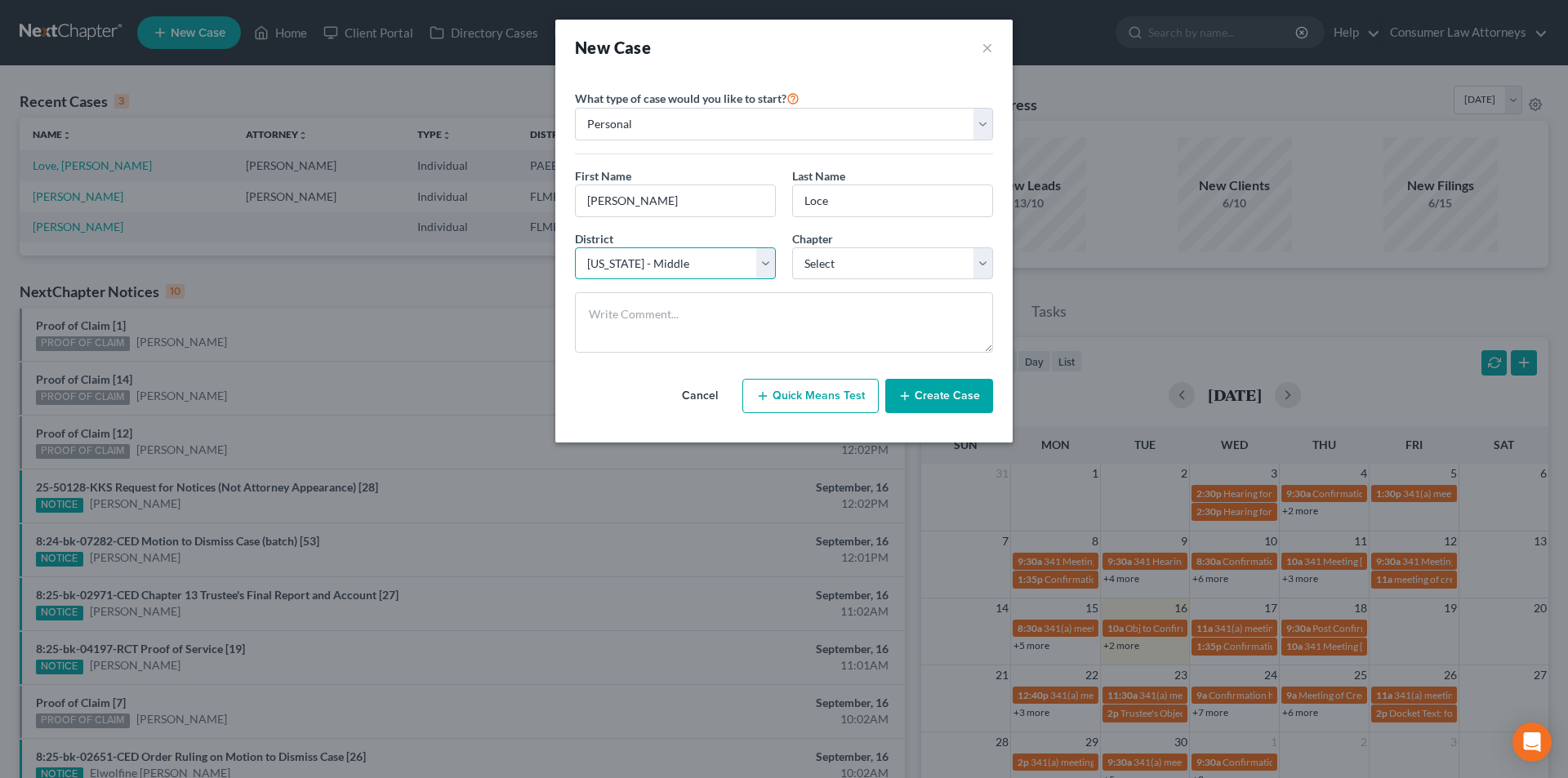
select select "17"
click at [575, 248] on select "Select [US_STATE] - [GEOGRAPHIC_DATA] [US_STATE] - [GEOGRAPHIC_DATA][US_STATE] …" at bounding box center [676, 264] width 201 height 33
click at [856, 266] on select "Select 7 11 12 13" at bounding box center [892, 264] width 201 height 33
select select "3"
click at [792, 248] on select "Select 7 11 12 13" at bounding box center [892, 264] width 201 height 33
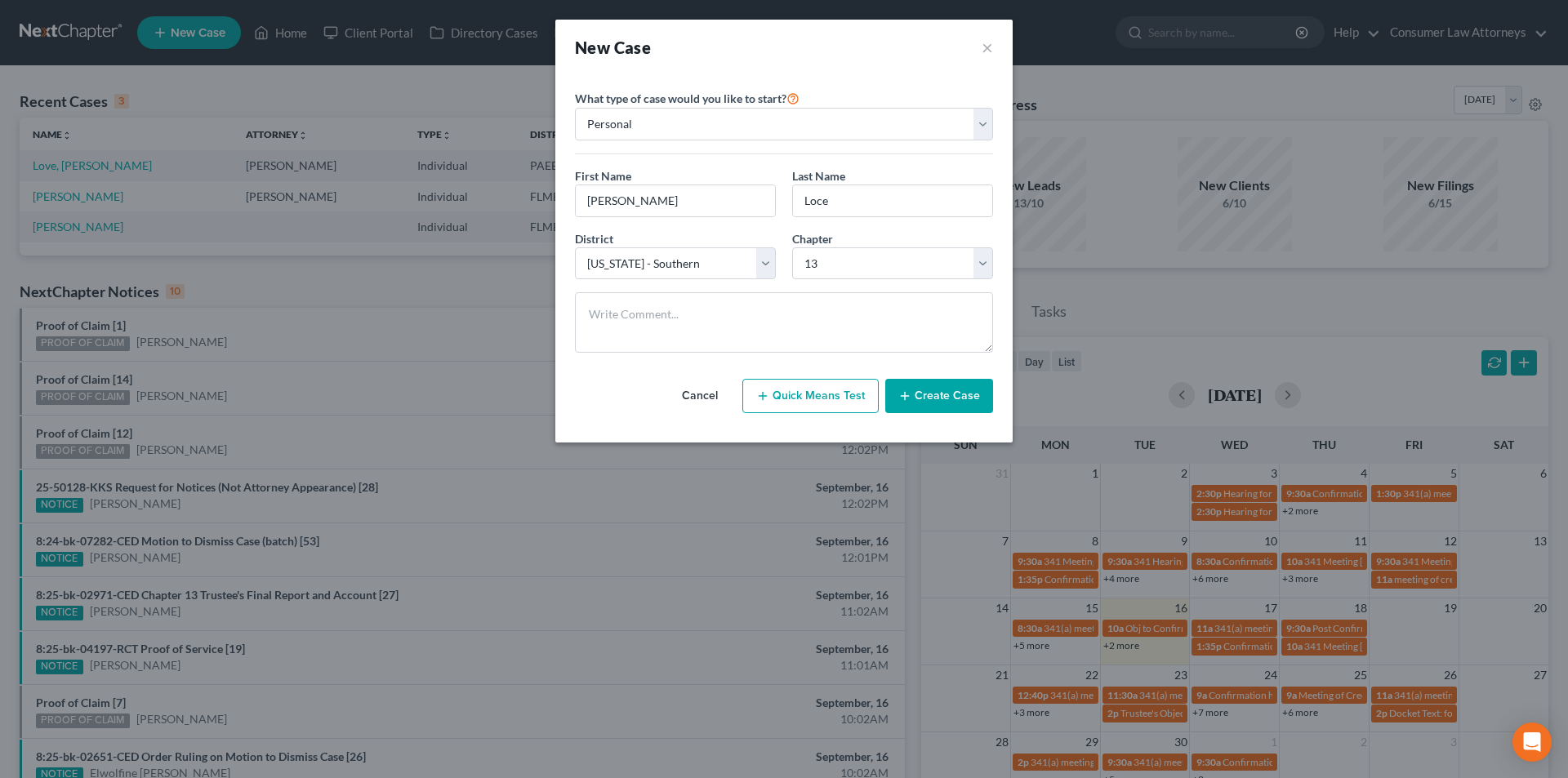
click at [945, 400] on button "Create Case" at bounding box center [940, 396] width 108 height 34
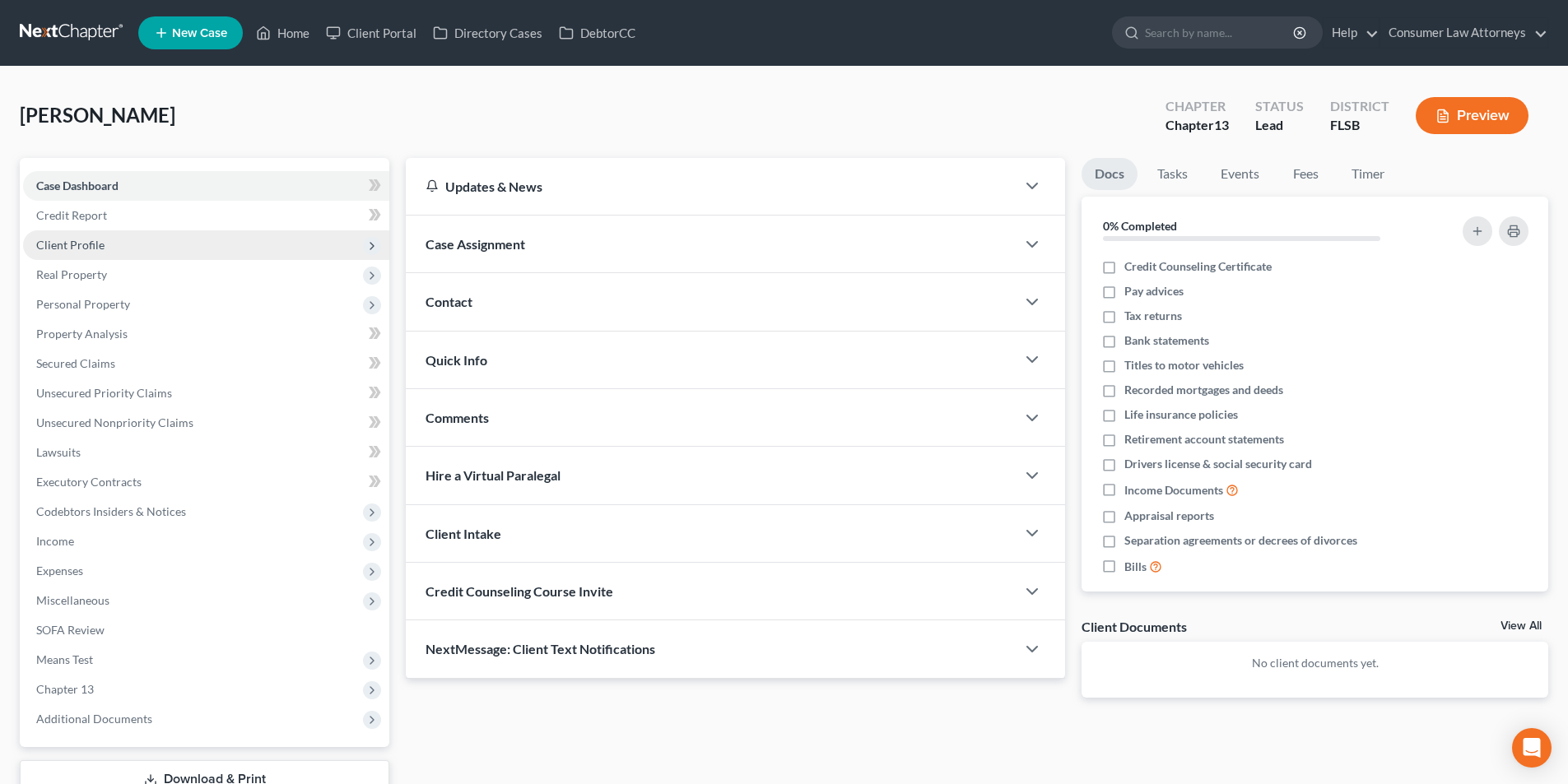
click at [94, 245] on span "Client Profile" at bounding box center [70, 244] width 68 height 14
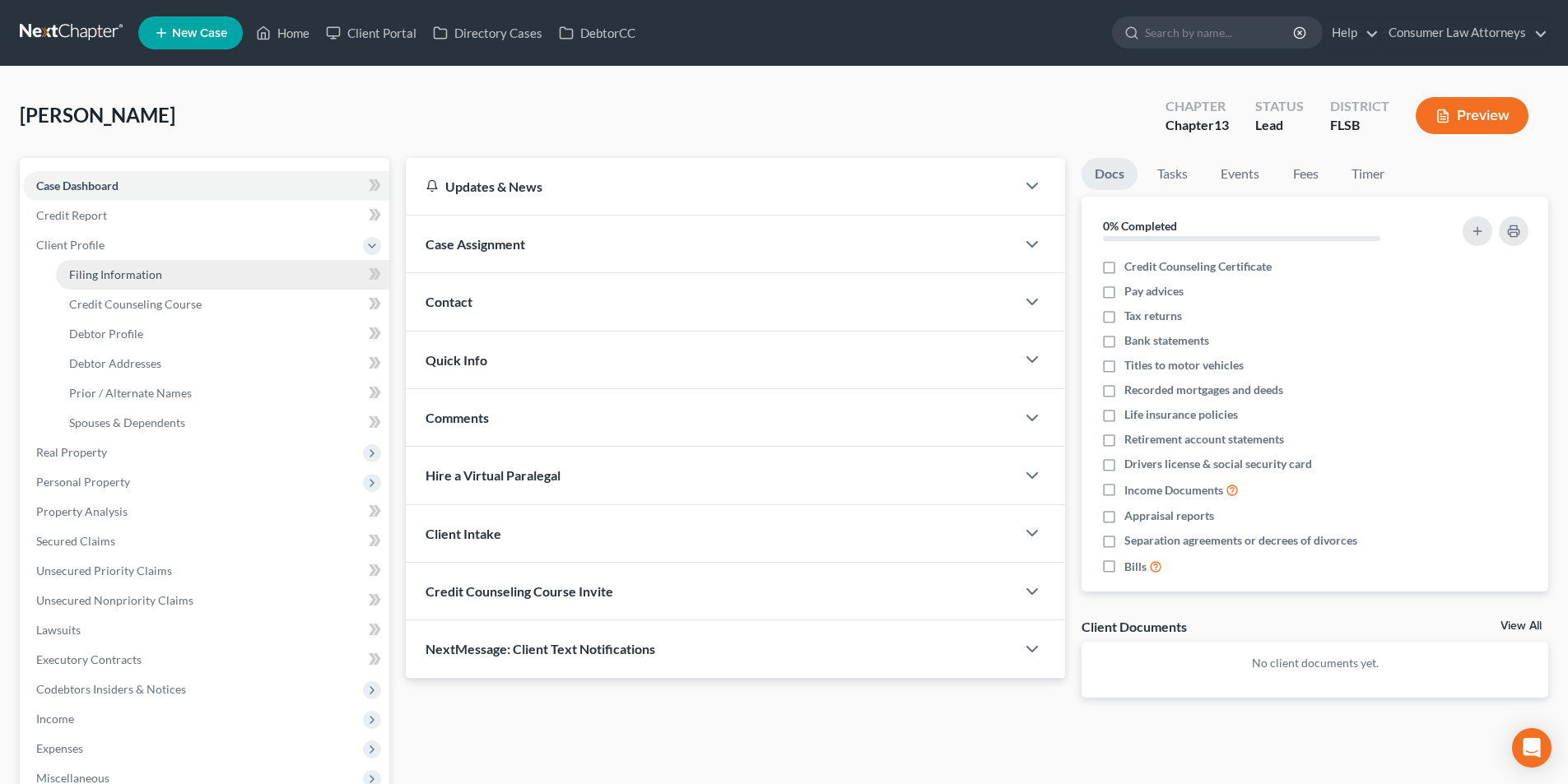
click at [168, 274] on link "Filing Information" at bounding box center [223, 275] width 333 height 29
select select "1"
select select "0"
select select "3"
select select "17"
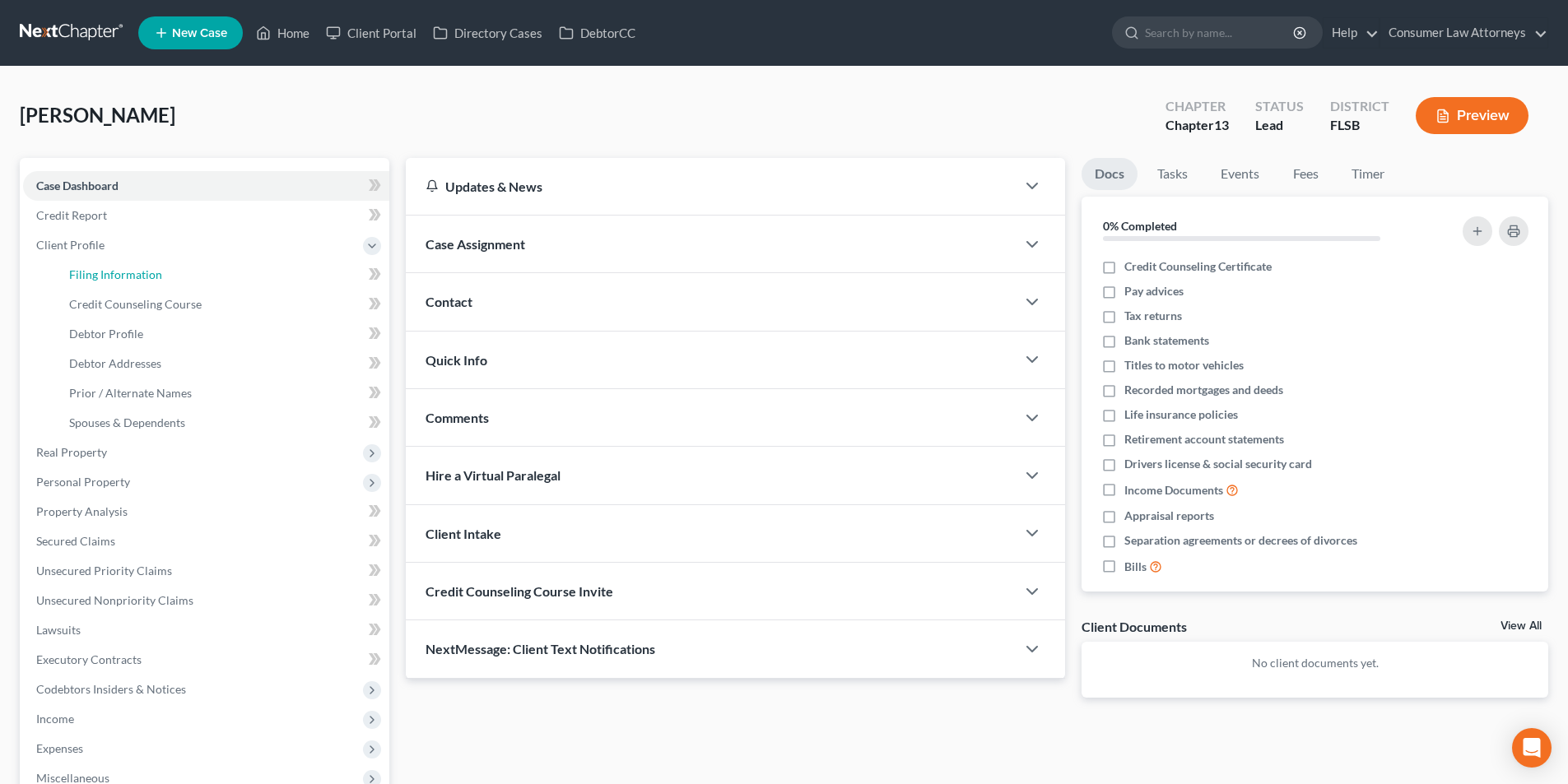
select select "9"
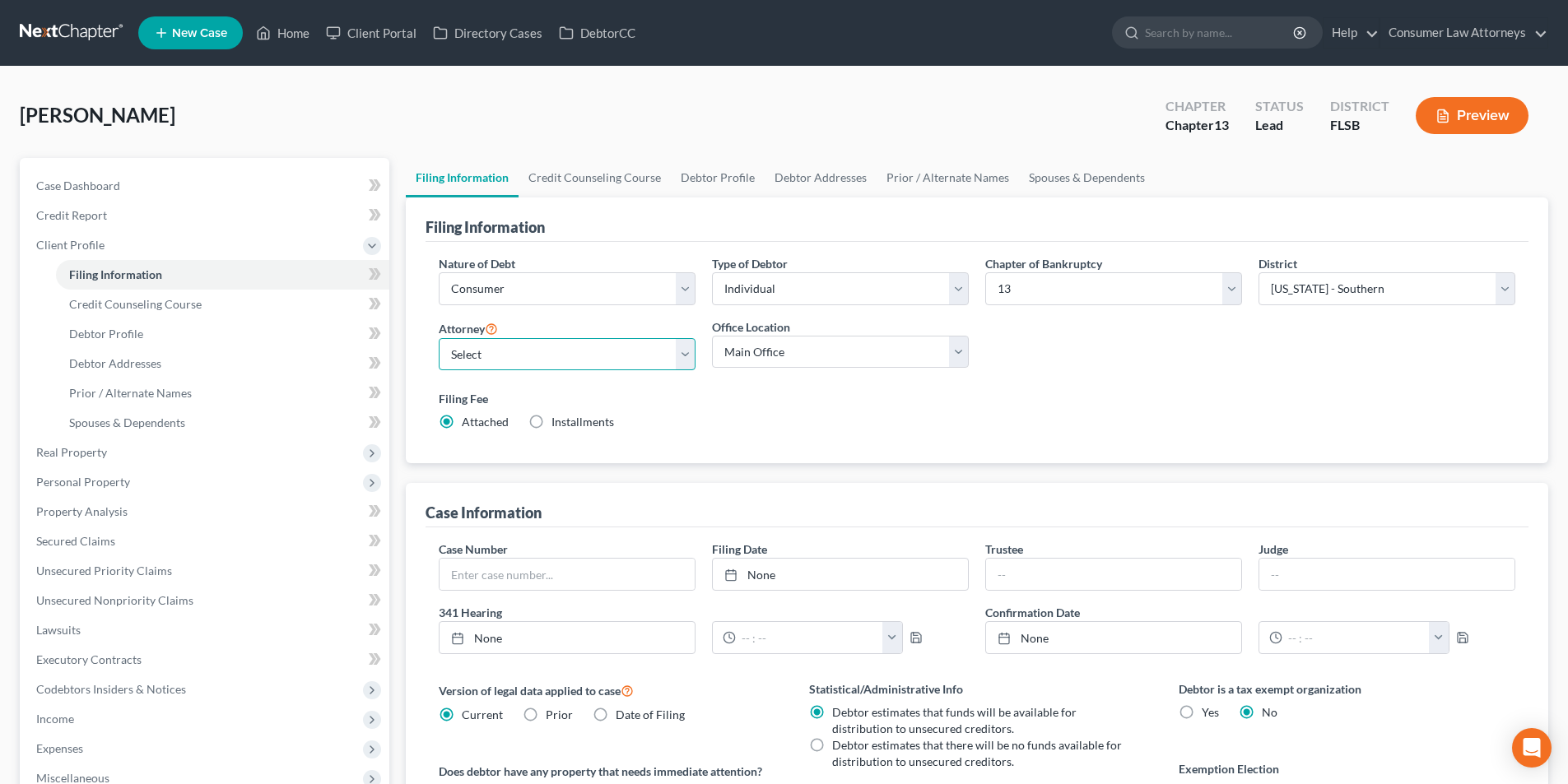
click at [578, 363] on select "Select [PERSON_NAME] - FLMB [PERSON_NAME] [PERSON_NAME] [PERSON_NAME] - ILNB [P…" at bounding box center [567, 355] width 257 height 33
select select "1"
click at [439, 338] on select "Select [PERSON_NAME] - FLMB [PERSON_NAME] [PERSON_NAME] [PERSON_NAME] - ILNB [P…" at bounding box center [567, 355] width 257 height 33
click at [619, 182] on link "Credit Counseling Course" at bounding box center [594, 178] width 152 height 40
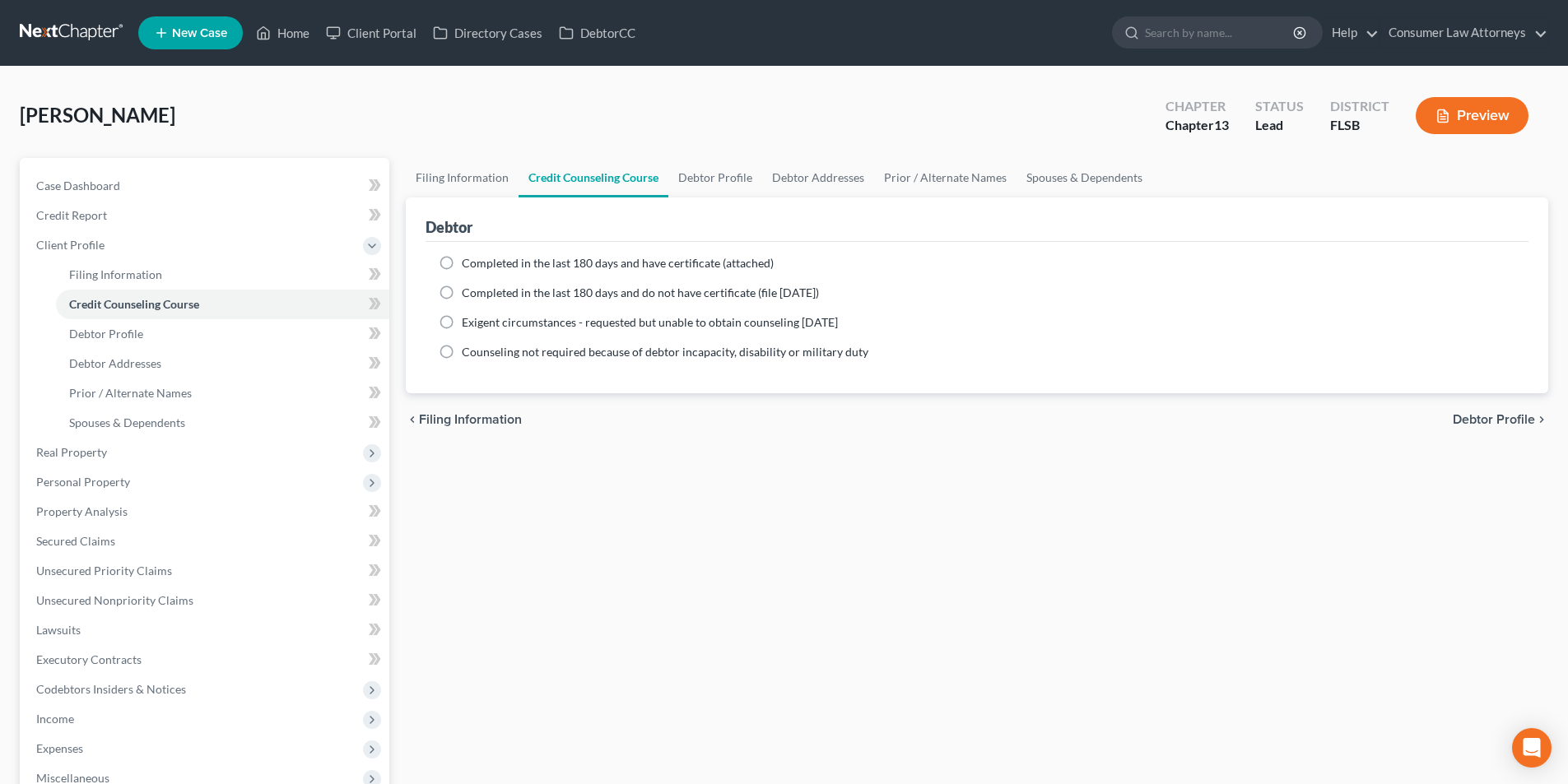
click at [461, 262] on label "Completed in the last 180 days and have certificate (attached)" at bounding box center [617, 262] width 312 height 16
click at [468, 262] on input "Completed in the last 180 days and have certificate (attached)" at bounding box center [473, 260] width 10 height 10
radio input "true"
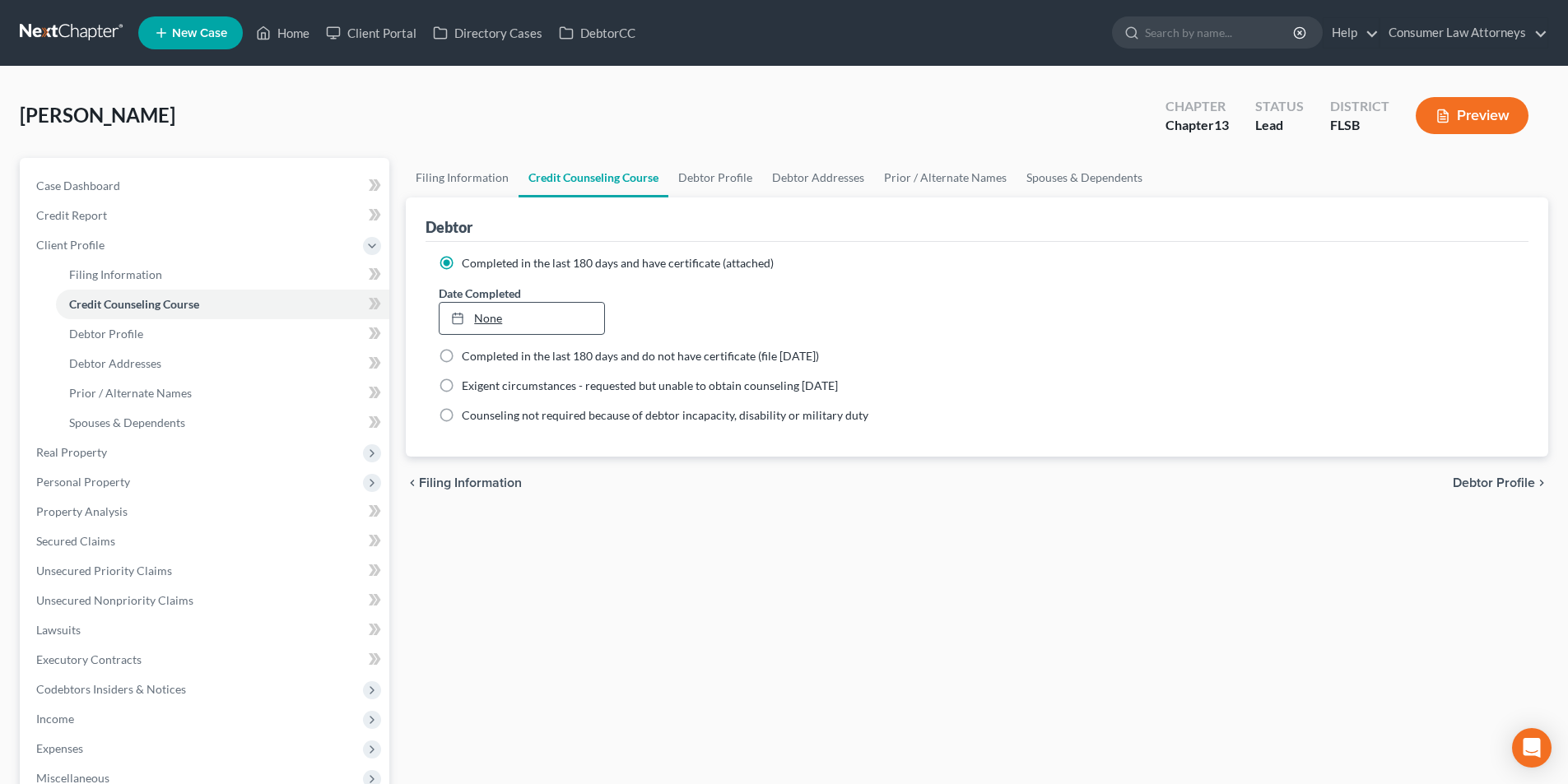
click at [542, 322] on link "None" at bounding box center [522, 319] width 164 height 31
type input "[DATE]"
click at [705, 181] on link "Debtor Profile" at bounding box center [715, 178] width 94 height 40
select select "0"
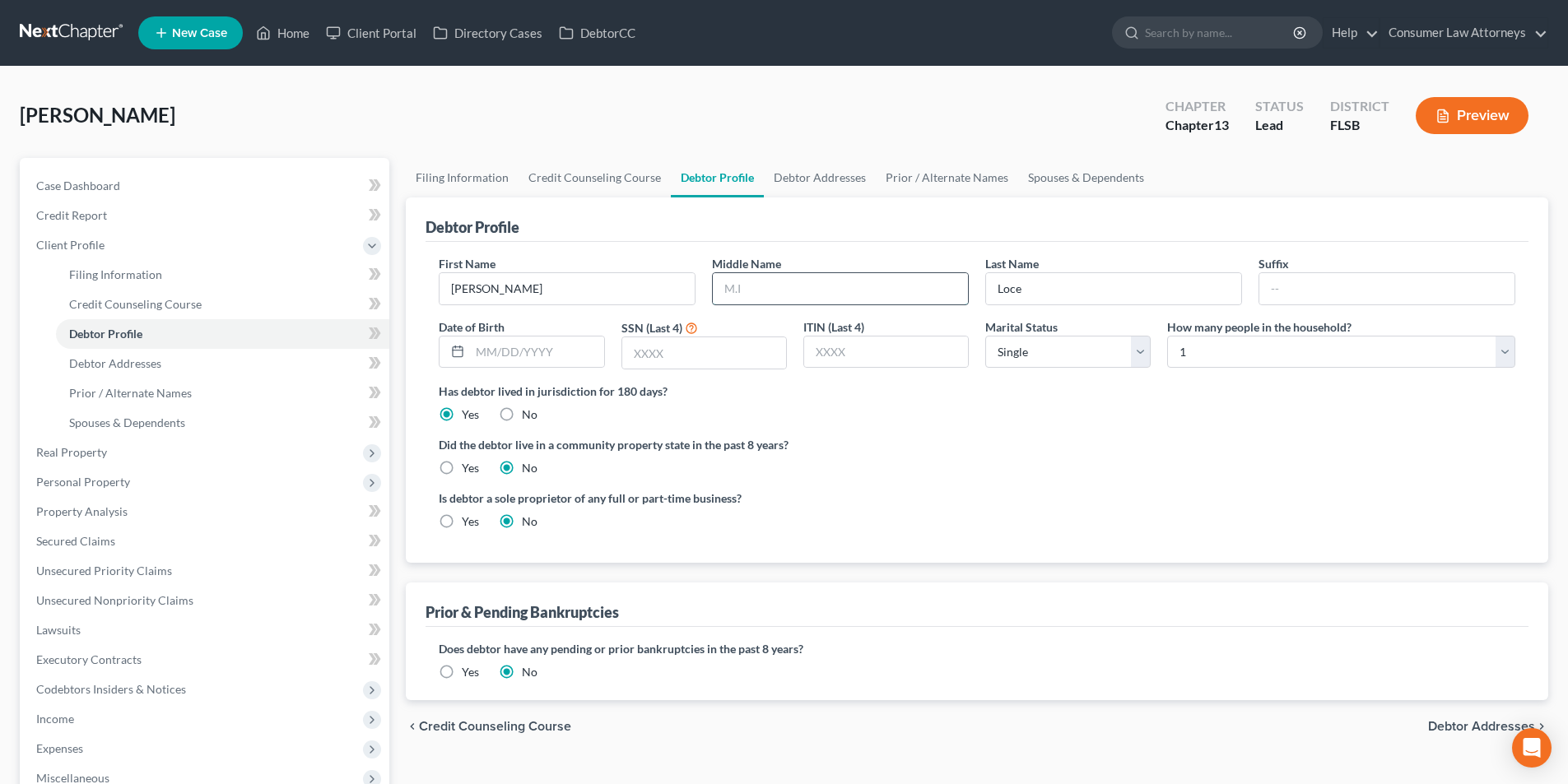
click at [776, 289] on input "text" at bounding box center [840, 288] width 255 height 31
click at [1053, 306] on div "First Name [PERSON_NAME] Middle Name Last Name [PERSON_NAME] Date of Birth SSN …" at bounding box center [976, 319] width 1093 height 128
click at [1051, 296] on input "Loce" at bounding box center [1113, 288] width 255 height 31
type input "Love"
click at [543, 355] on input "text" at bounding box center [536, 352] width 133 height 31
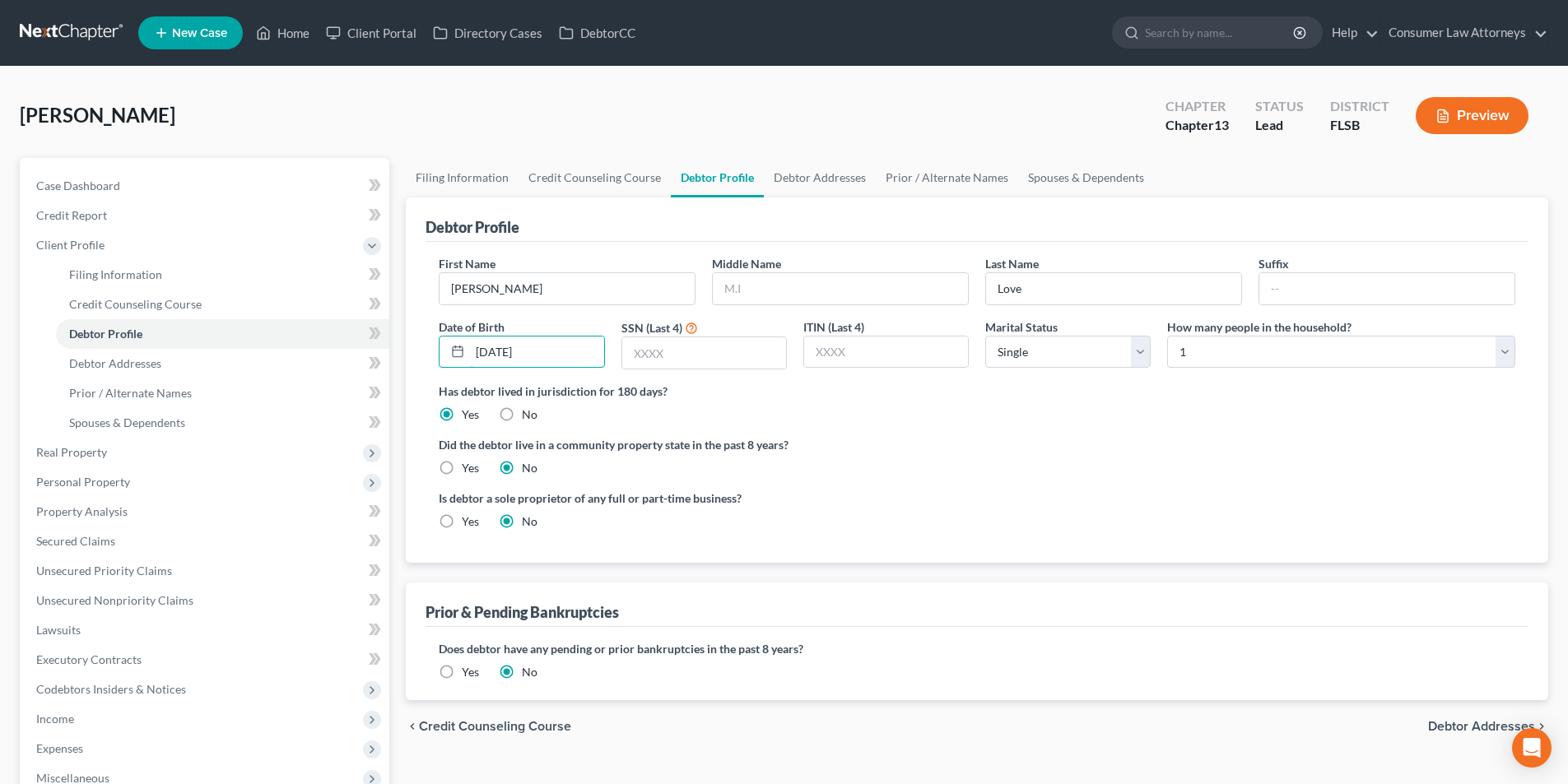
type input "[DATE]"
click at [674, 363] on input "text" at bounding box center [704, 353] width 164 height 31
type input "3223"
drag, startPoint x: 1060, startPoint y: 354, endPoint x: 1055, endPoint y: 365, distance: 12.1
click at [1060, 354] on select "Select Single Married Separated Divorced Widowed" at bounding box center [1067, 352] width 165 height 33
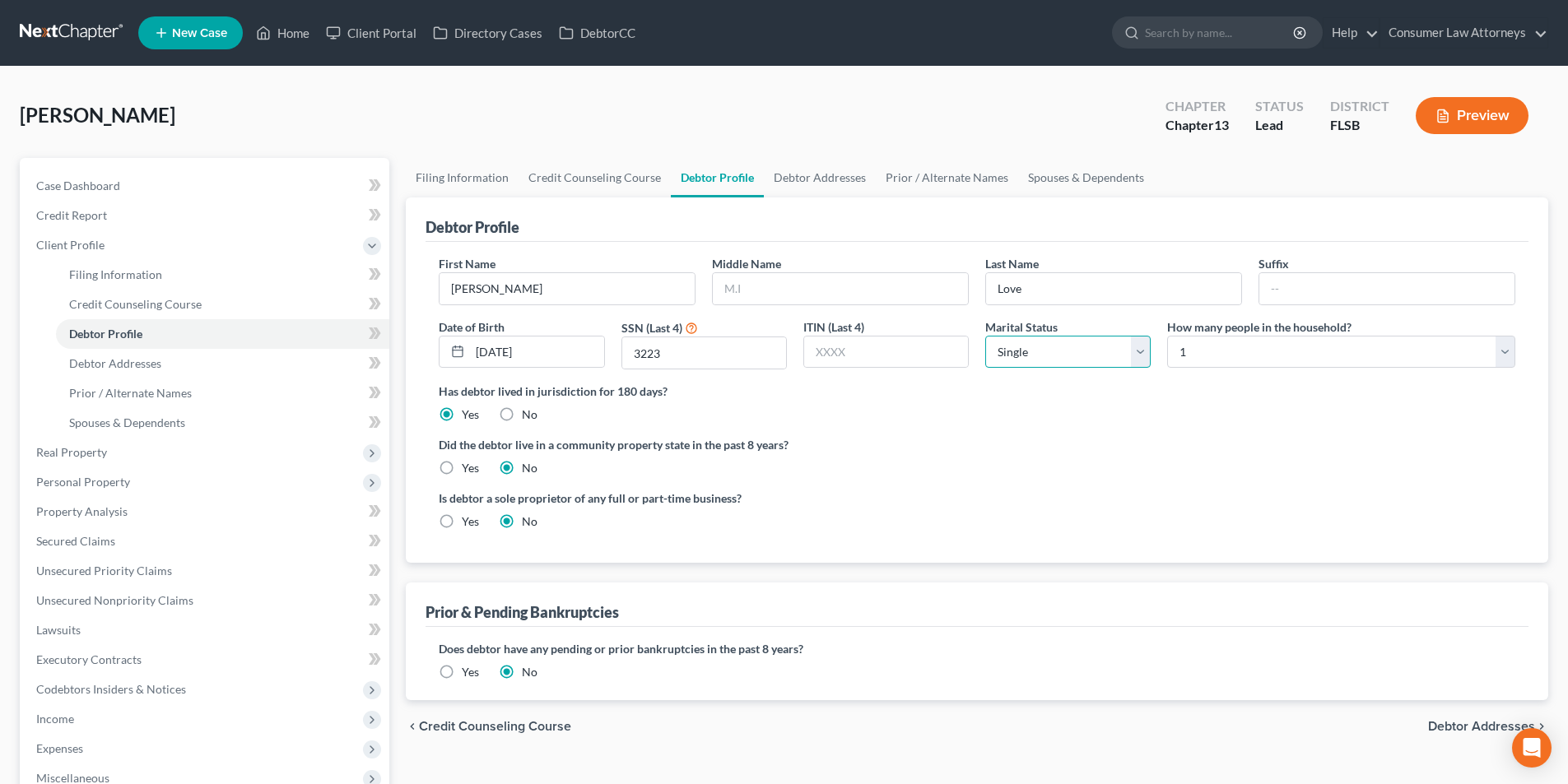
select select "1"
click at [985, 336] on select "Select Single Married Separated Divorced Widowed" at bounding box center [1067, 352] width 165 height 33
drag, startPoint x: 1218, startPoint y: 337, endPoint x: 1210, endPoint y: 349, distance: 14.4
click at [1218, 337] on select "Select 1 2 3 4 5 6 7 8 9 10 11 12 13 14 15 16 17 18 19 20" at bounding box center [1341, 352] width 348 height 33
select select "1"
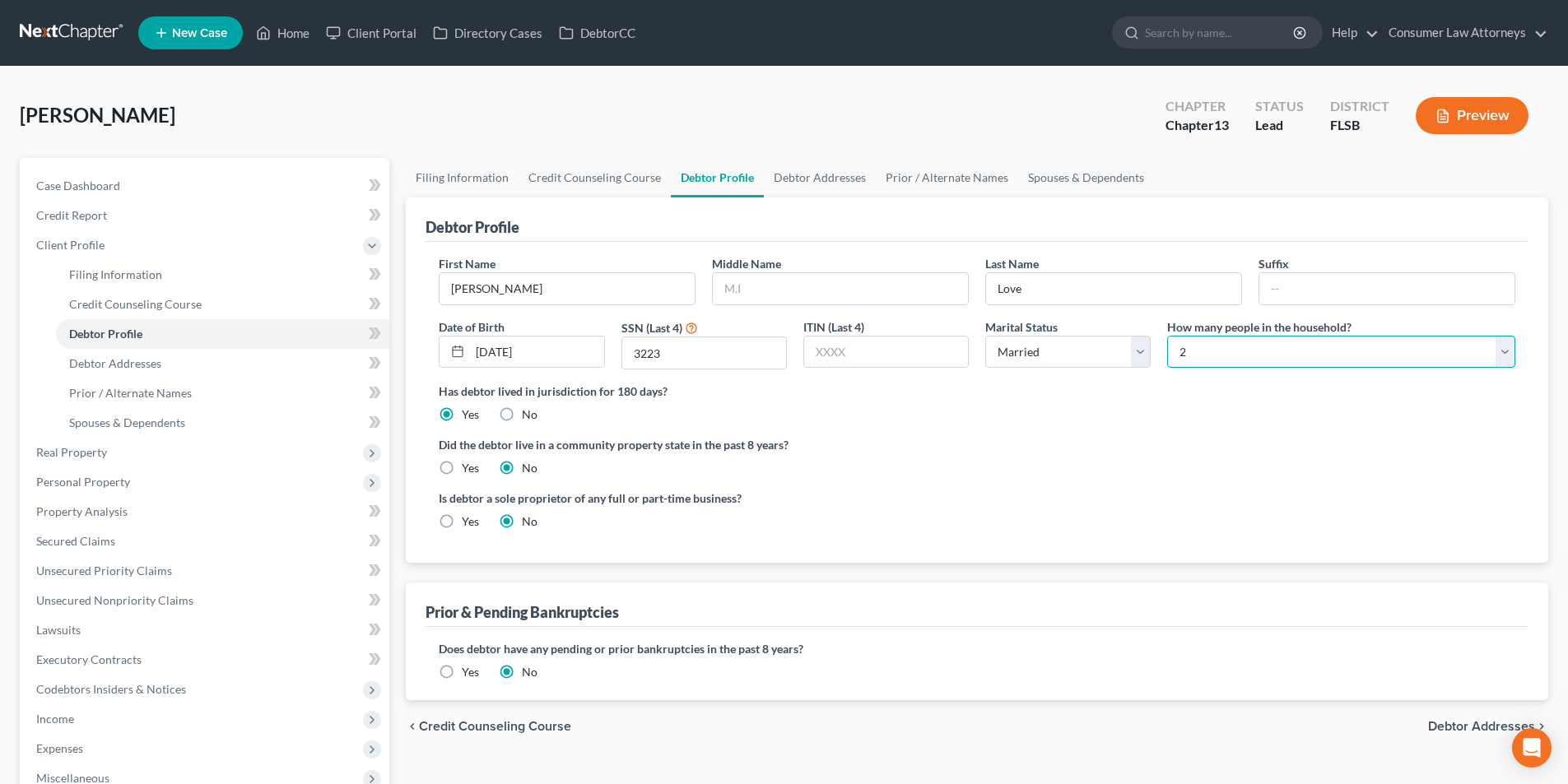
click at [1167, 336] on select "Select 1 2 3 4 5 6 7 8 9 10 11 12 13 14 15 16 17 18 19 20" at bounding box center [1341, 352] width 348 height 33
click at [816, 173] on link "Debtor Addresses" at bounding box center [820, 178] width 112 height 40
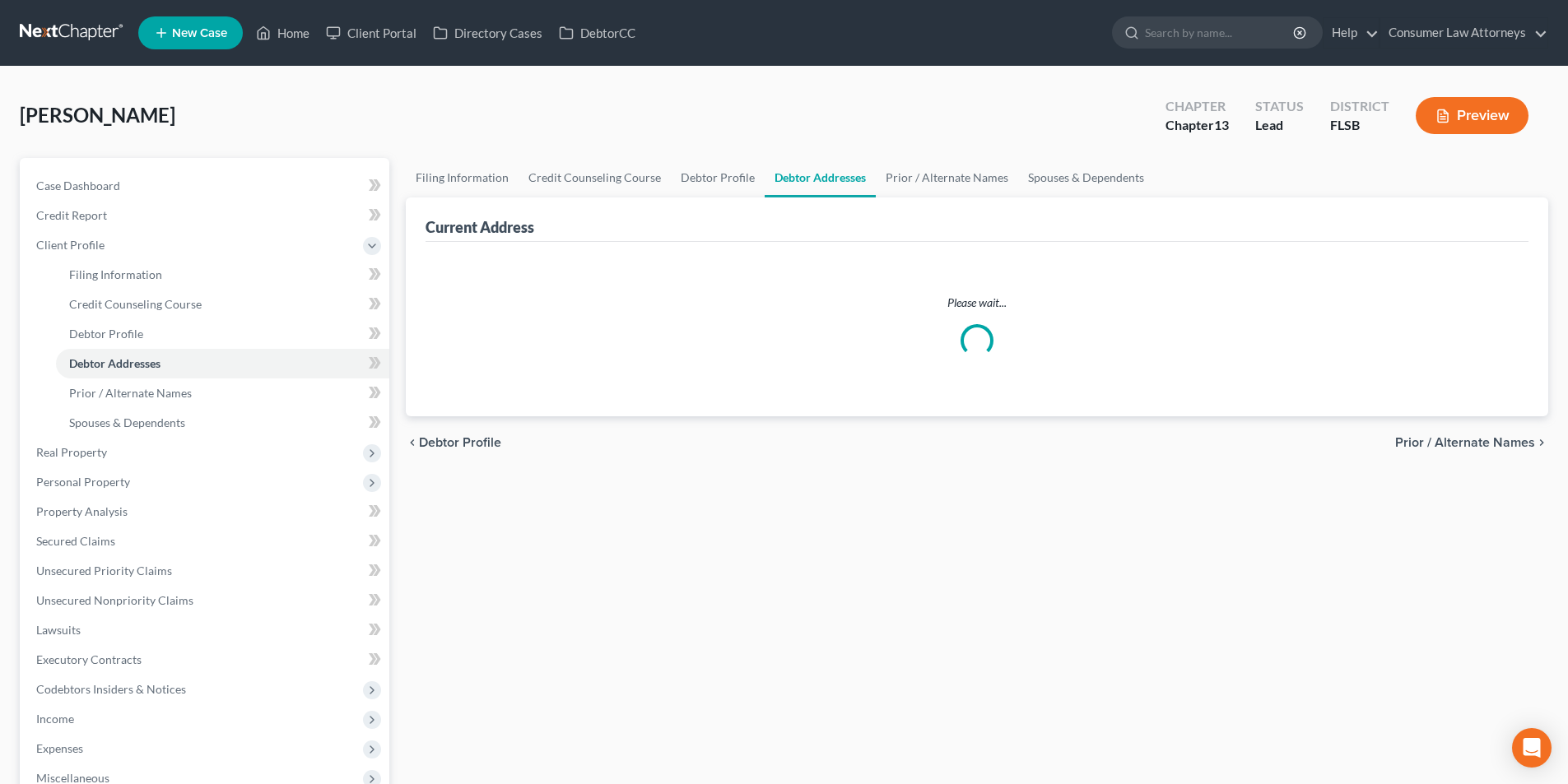
select select "0"
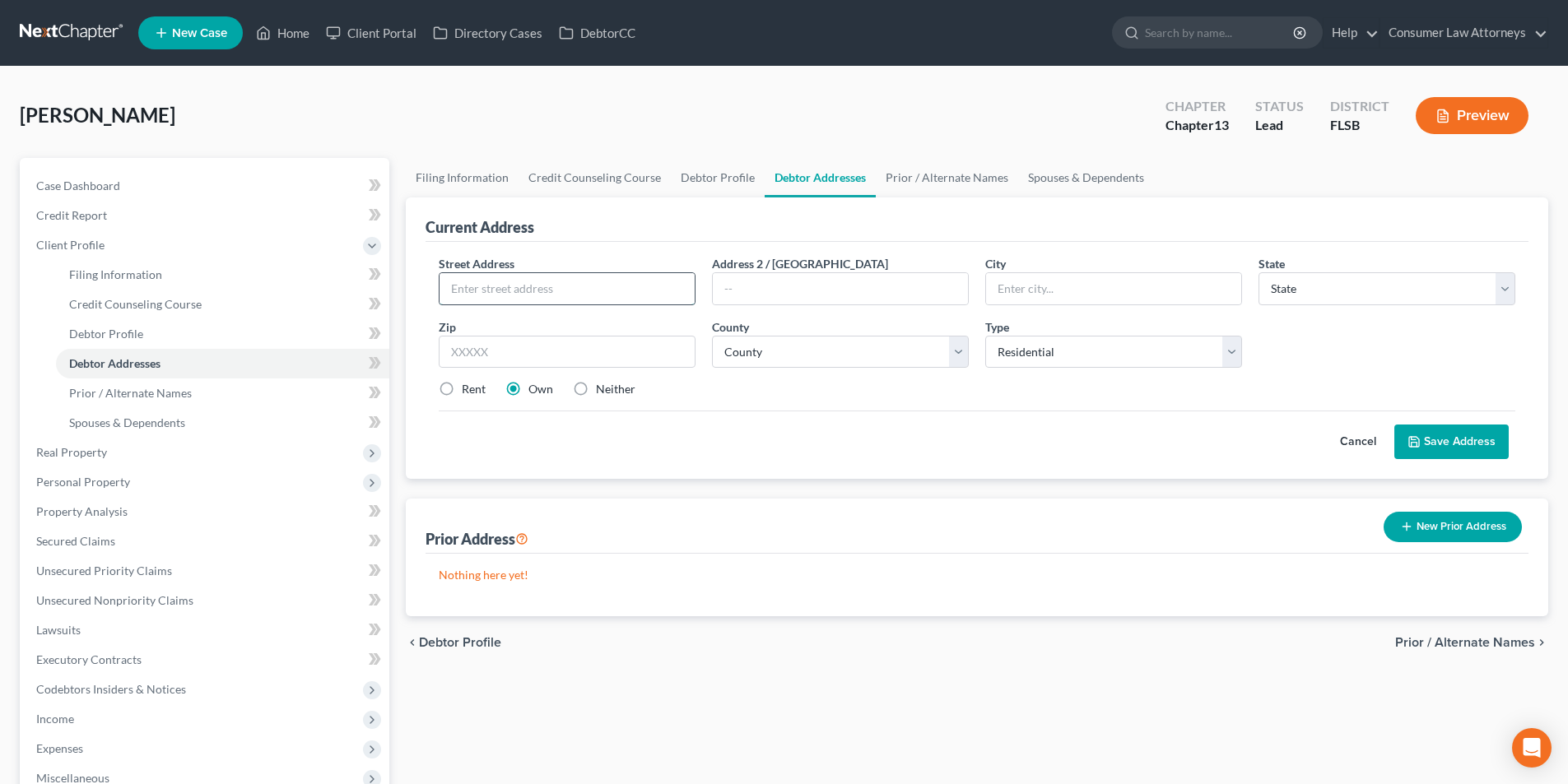
click at [664, 276] on input "text" at bounding box center [567, 288] width 255 height 31
type input "[STREET_ADDRESS]"
type input "Pembroke Pines"
select select "9"
type input "33029"
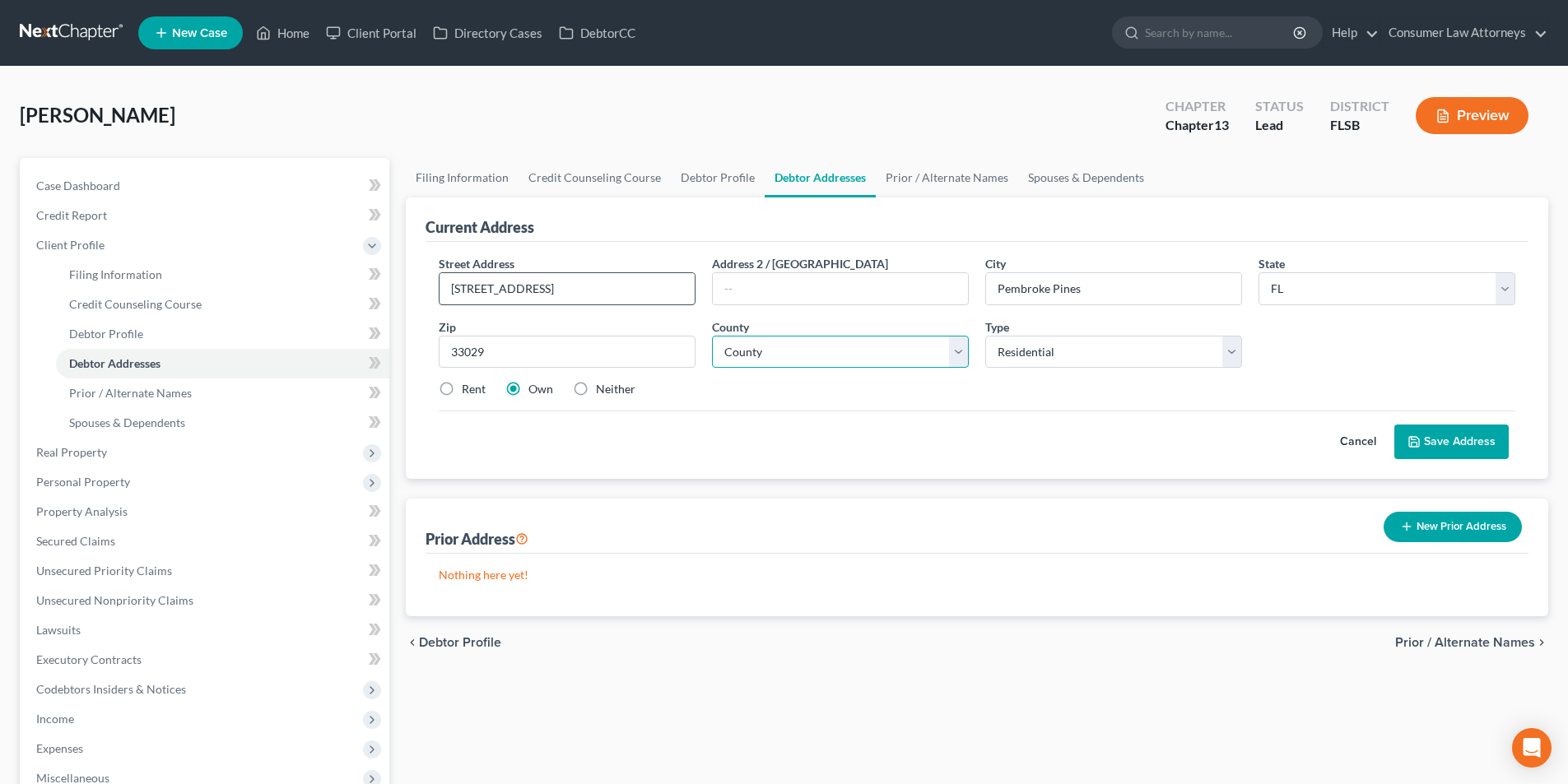
type input "Hollywood"
click at [803, 356] on select "County [GEOGRAPHIC_DATA] [GEOGRAPHIC_DATA] [GEOGRAPHIC_DATA] [GEOGRAPHIC_DATA] …" at bounding box center [840, 352] width 257 height 33
select select "5"
click at [712, 336] on select "County [GEOGRAPHIC_DATA] [GEOGRAPHIC_DATA] [GEOGRAPHIC_DATA] [GEOGRAPHIC_DATA] …" at bounding box center [840, 352] width 257 height 33
click at [1448, 432] on button "Save Address" at bounding box center [1451, 442] width 114 height 35
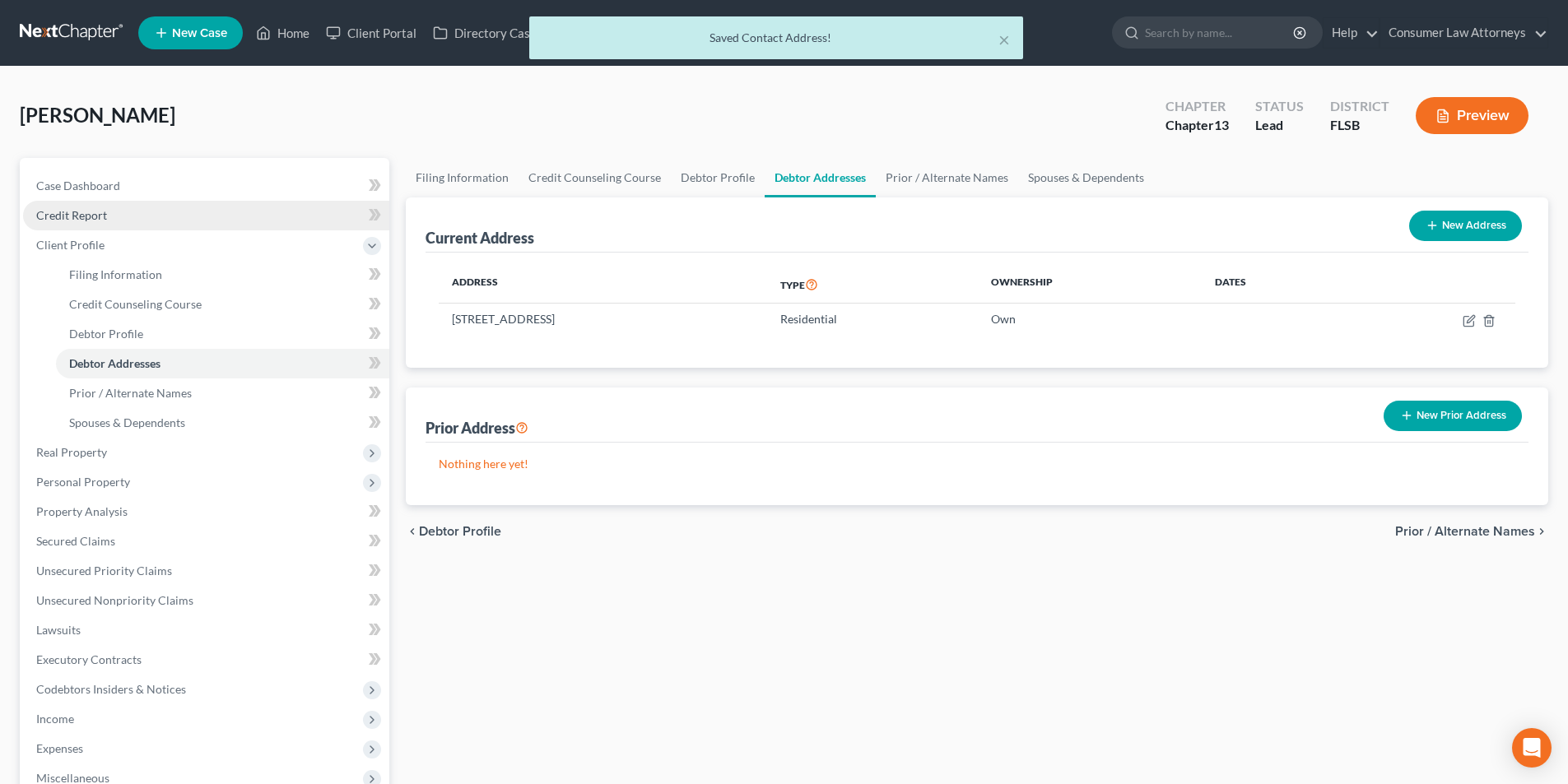
click at [68, 219] on span "Credit Report" at bounding box center [72, 215] width 71 height 14
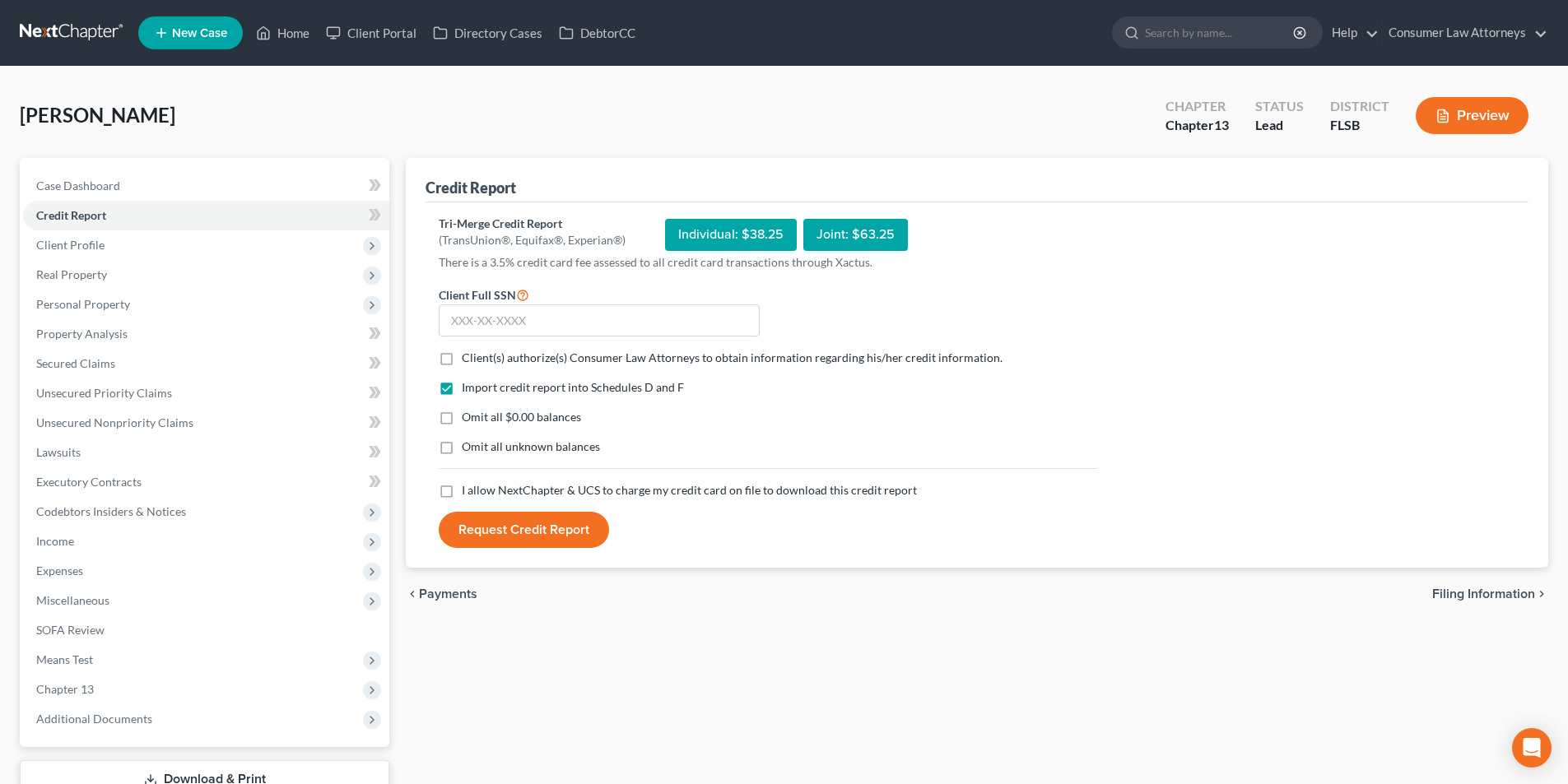
drag, startPoint x: 447, startPoint y: 360, endPoint x: 451, endPoint y: 480, distance: 120.1
click at [461, 360] on label "Client(s) authorize(s) Consumer Law Attorneys to obtain information regarding h…" at bounding box center [732, 357] width 541 height 16
click at [468, 360] on input "Client(s) authorize(s) Consumer Law Attorneys to obtain information regarding h…" at bounding box center [473, 355] width 10 height 10
checkbox input "true"
click at [461, 493] on label "I allow NextChapter & UCS to charge my credit card on file to download this cre…" at bounding box center [689, 490] width 455 height 16
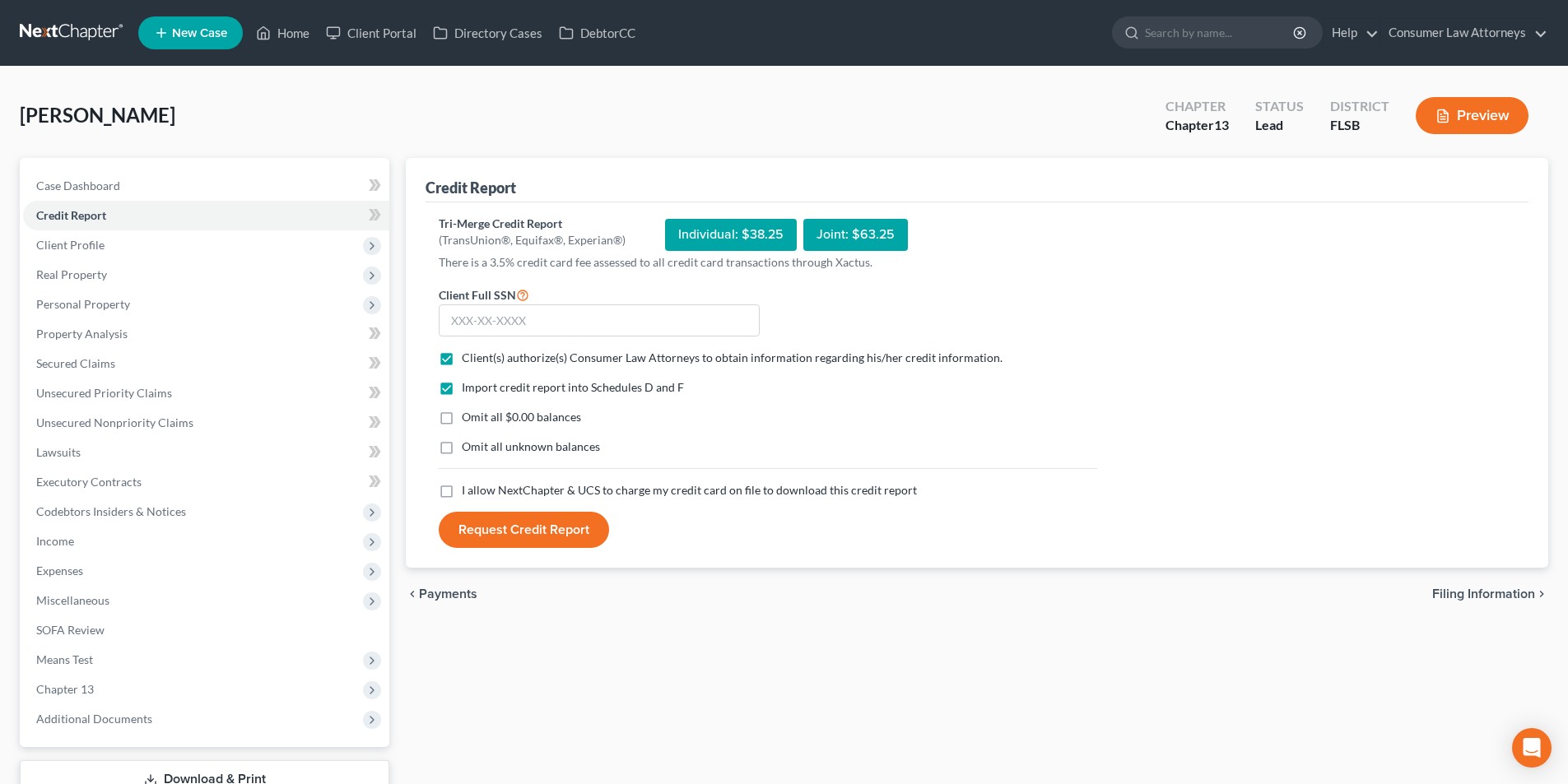
click at [468, 493] on input "I allow NextChapter & UCS to charge my credit card on file to download this cre…" at bounding box center [473, 487] width 10 height 10
checkbox input "true"
click at [541, 322] on input "text" at bounding box center [600, 320] width 321 height 33
type input "371-72-3223"
drag, startPoint x: 530, startPoint y: 536, endPoint x: 763, endPoint y: 554, distance: 233.7
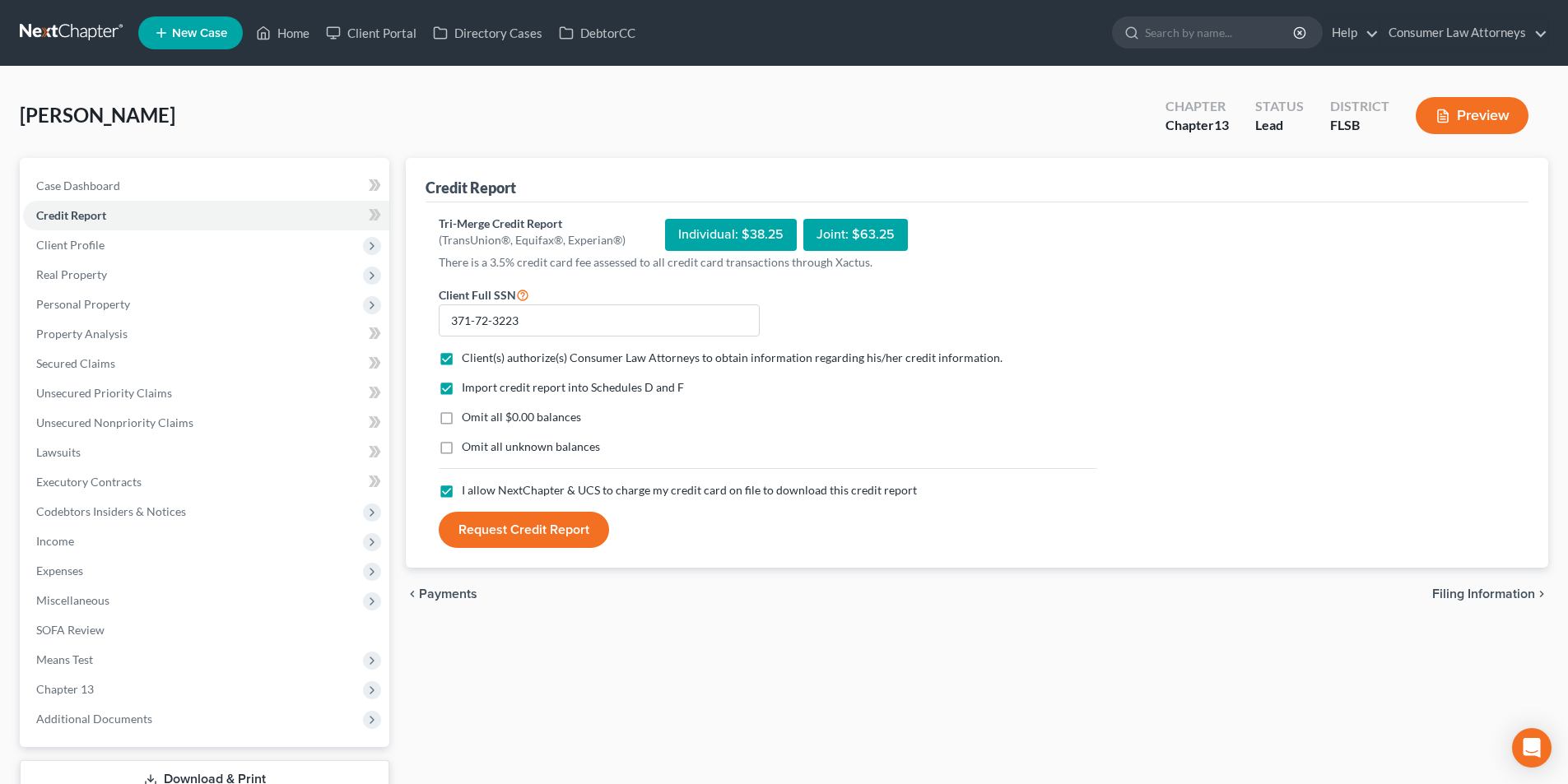
click at [530, 536] on button "Request Credit Report" at bounding box center [524, 530] width 170 height 36
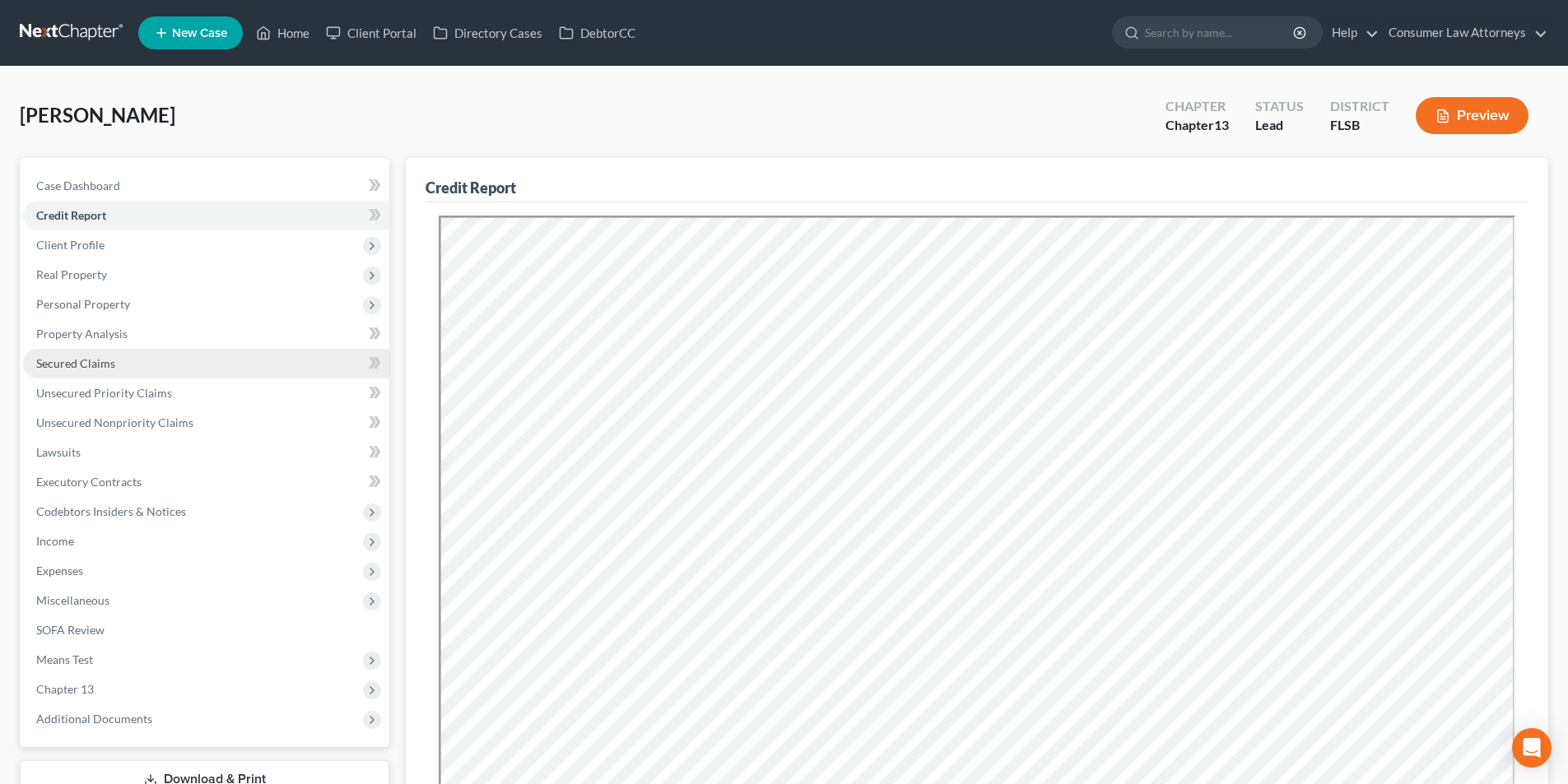
click at [97, 365] on span "Secured Claims" at bounding box center [75, 364] width 79 height 14
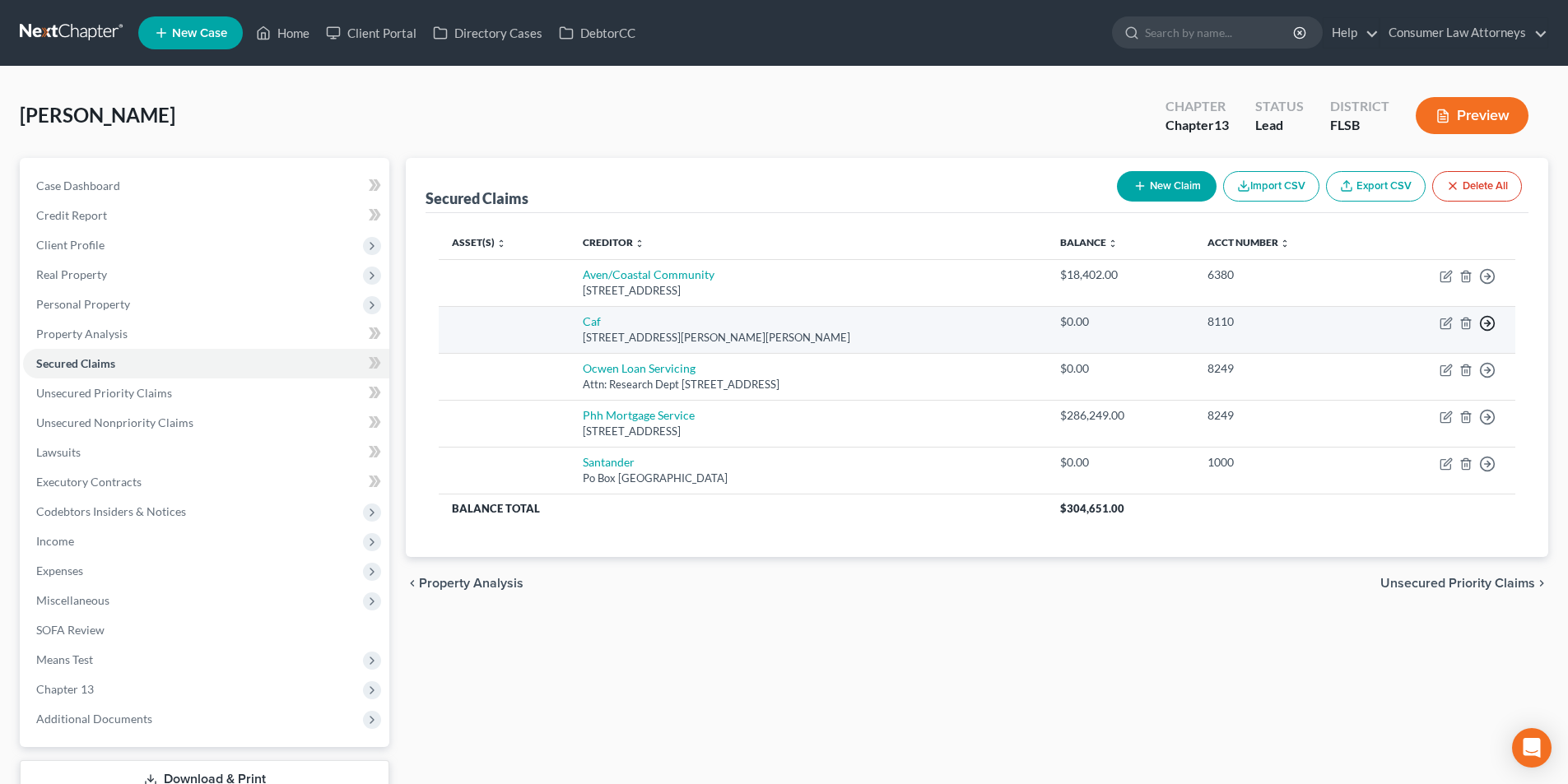
click at [1485, 324] on icon "button" at bounding box center [1487, 323] width 16 height 16
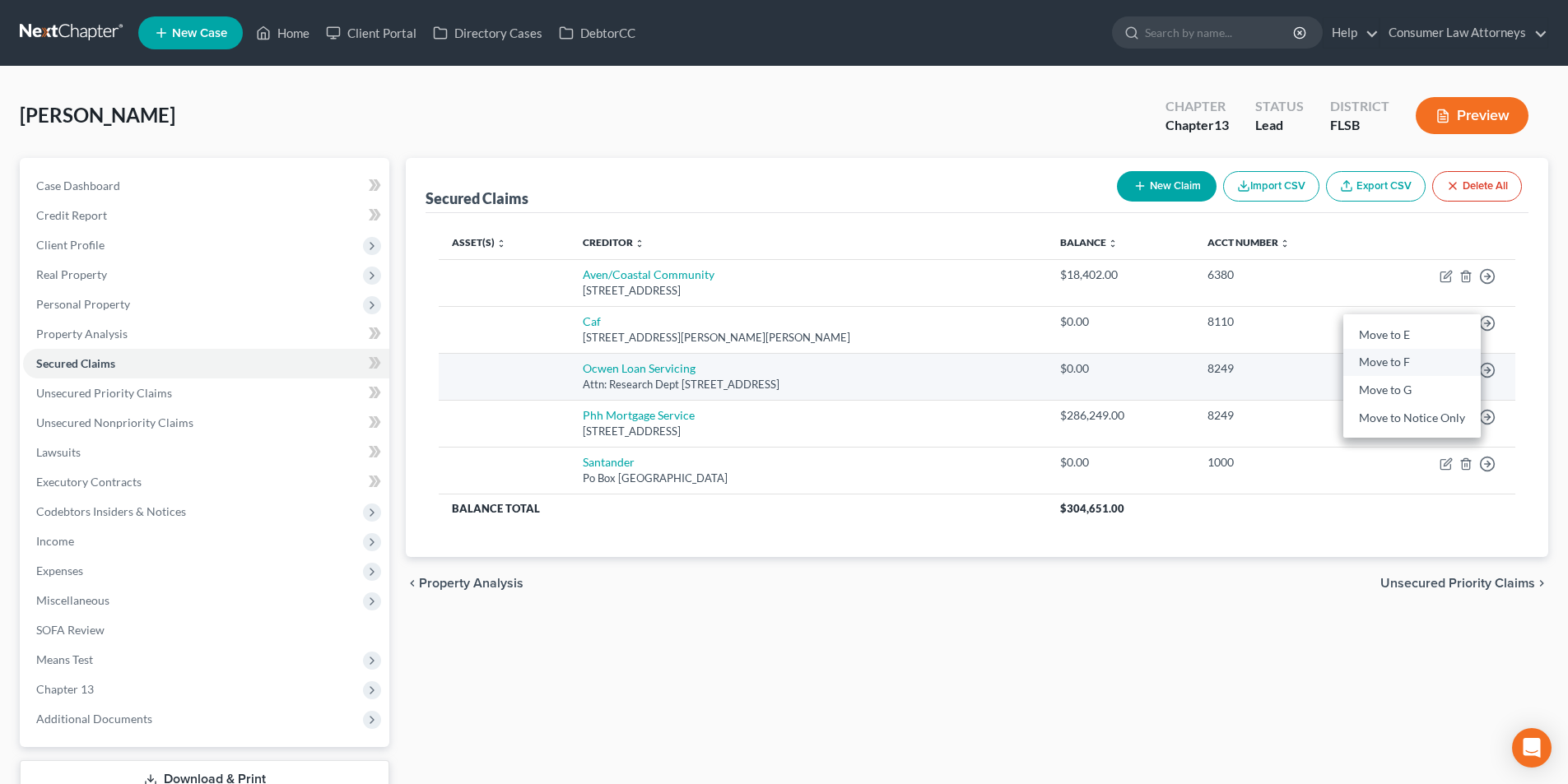
drag, startPoint x: 1406, startPoint y: 364, endPoint x: 1436, endPoint y: 370, distance: 30.6
click at [1406, 364] on link "Move to F" at bounding box center [1412, 363] width 137 height 28
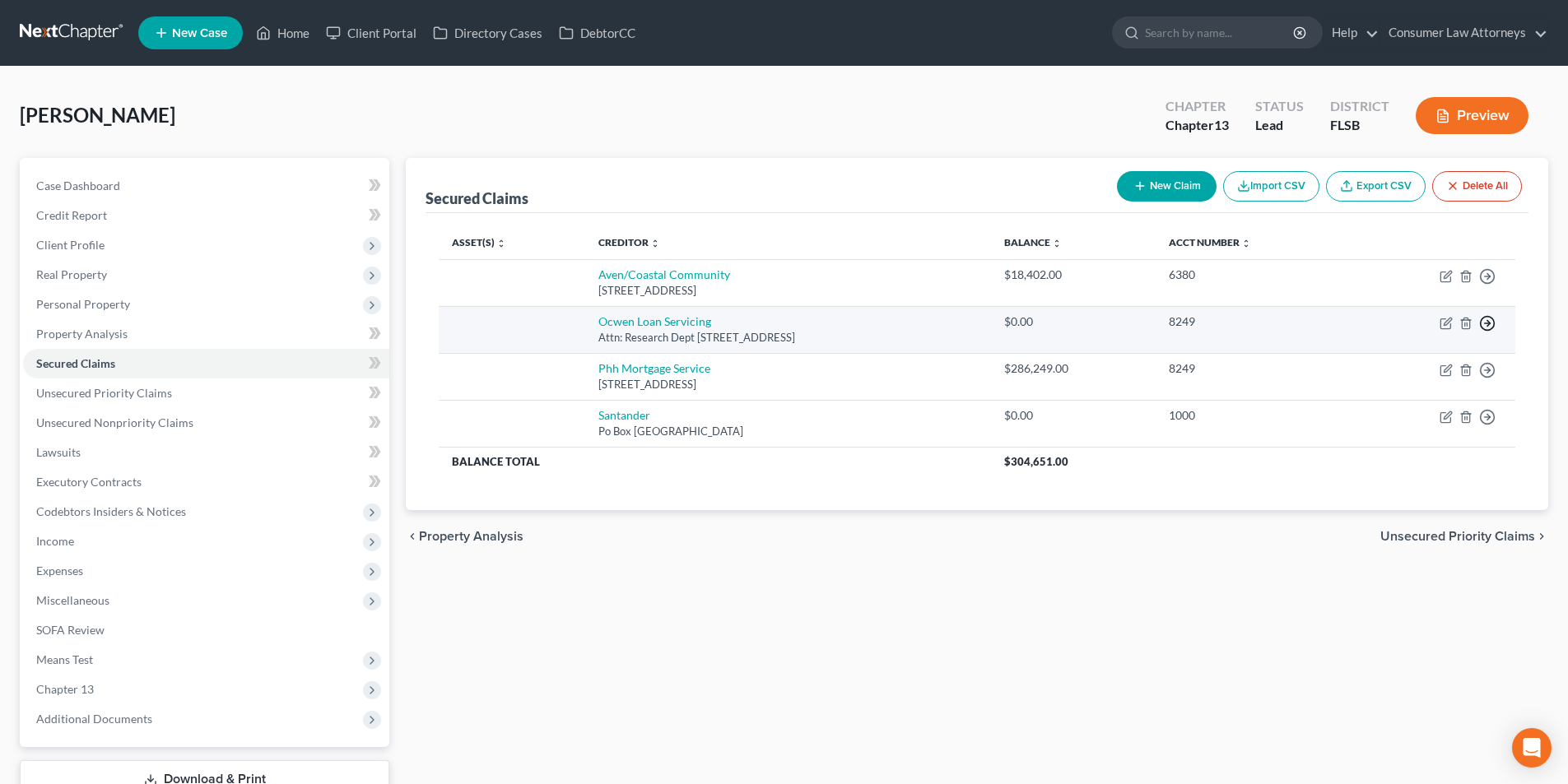
click at [1489, 326] on icon "button" at bounding box center [1487, 323] width 16 height 16
click at [1408, 359] on link "Move to F" at bounding box center [1412, 363] width 137 height 28
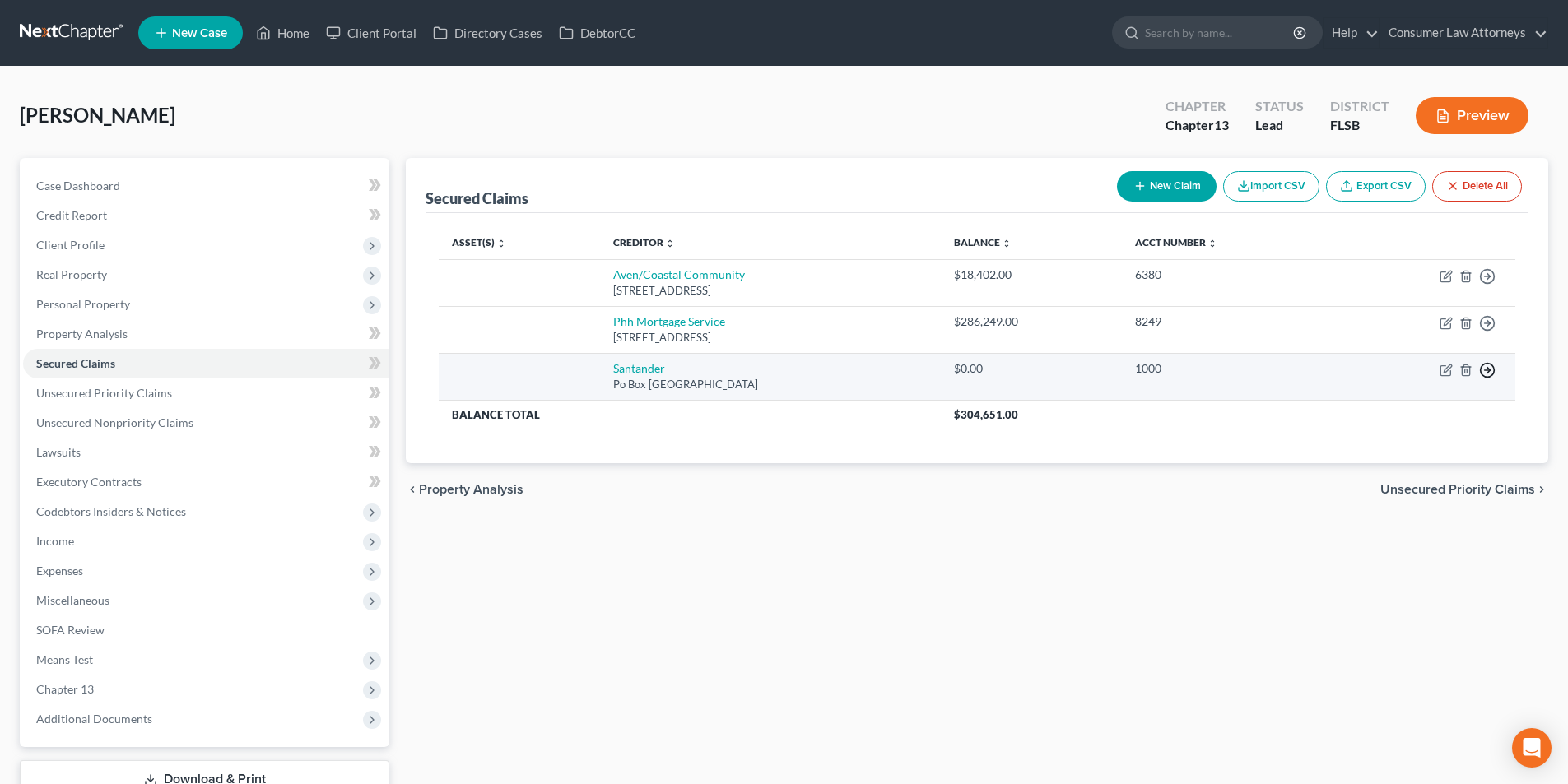
click at [1482, 372] on icon "button" at bounding box center [1487, 370] width 16 height 16
click at [1402, 407] on link "Move to F" at bounding box center [1412, 409] width 137 height 28
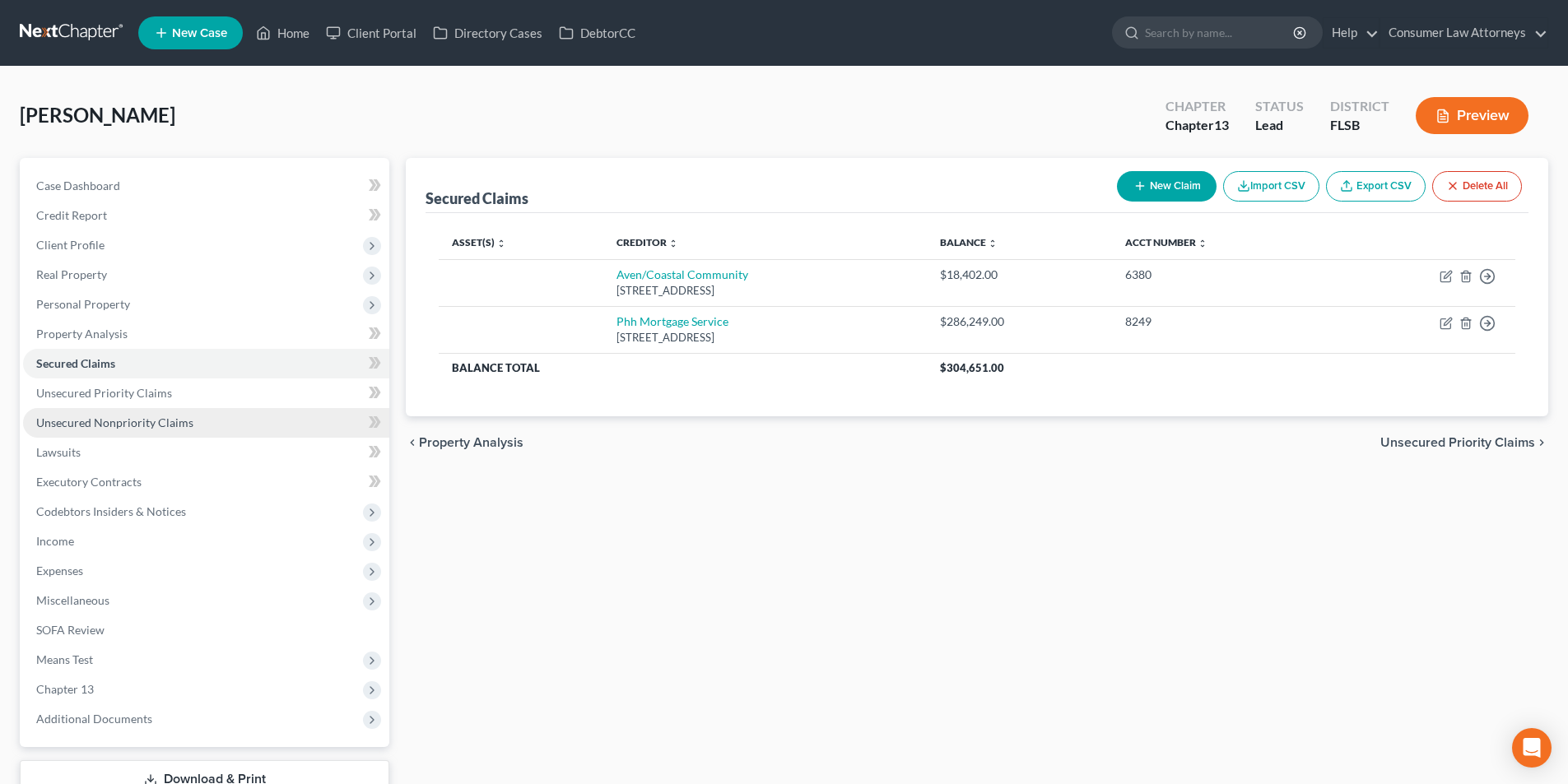
click at [146, 422] on span "Unsecured Nonpriority Claims" at bounding box center [115, 422] width 157 height 14
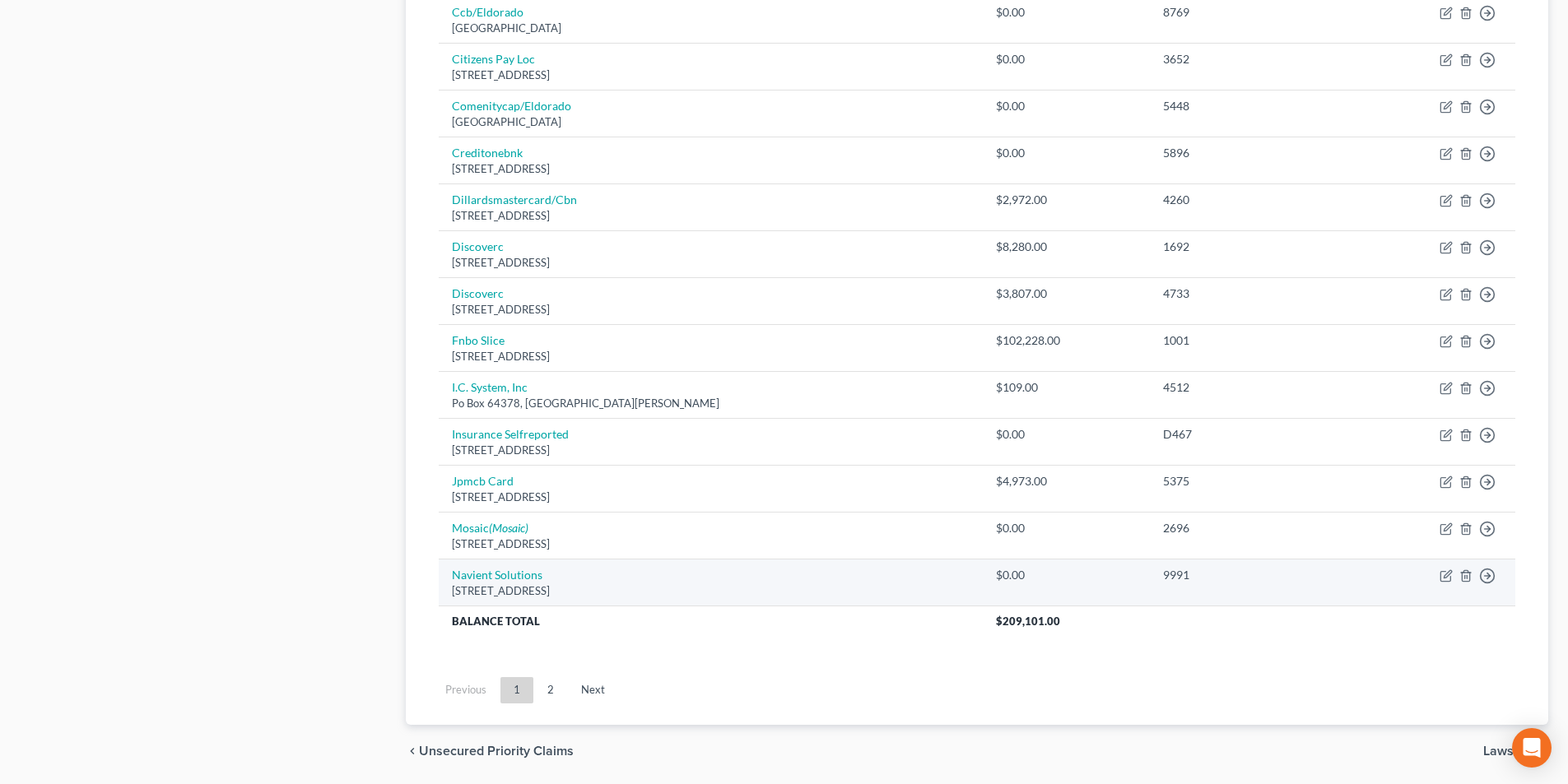
scroll to position [1116, 0]
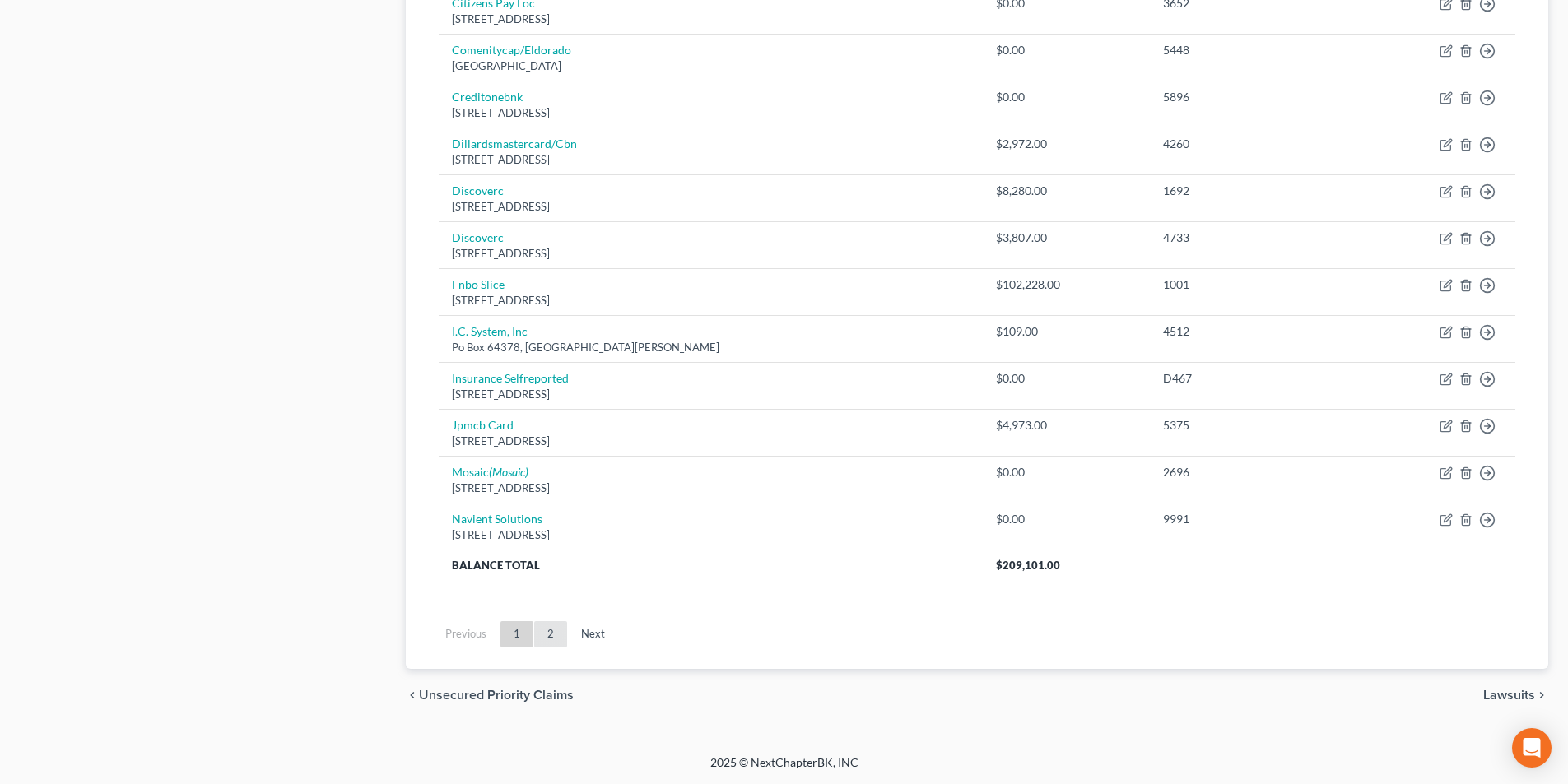
click at [555, 632] on link "2" at bounding box center [550, 634] width 33 height 26
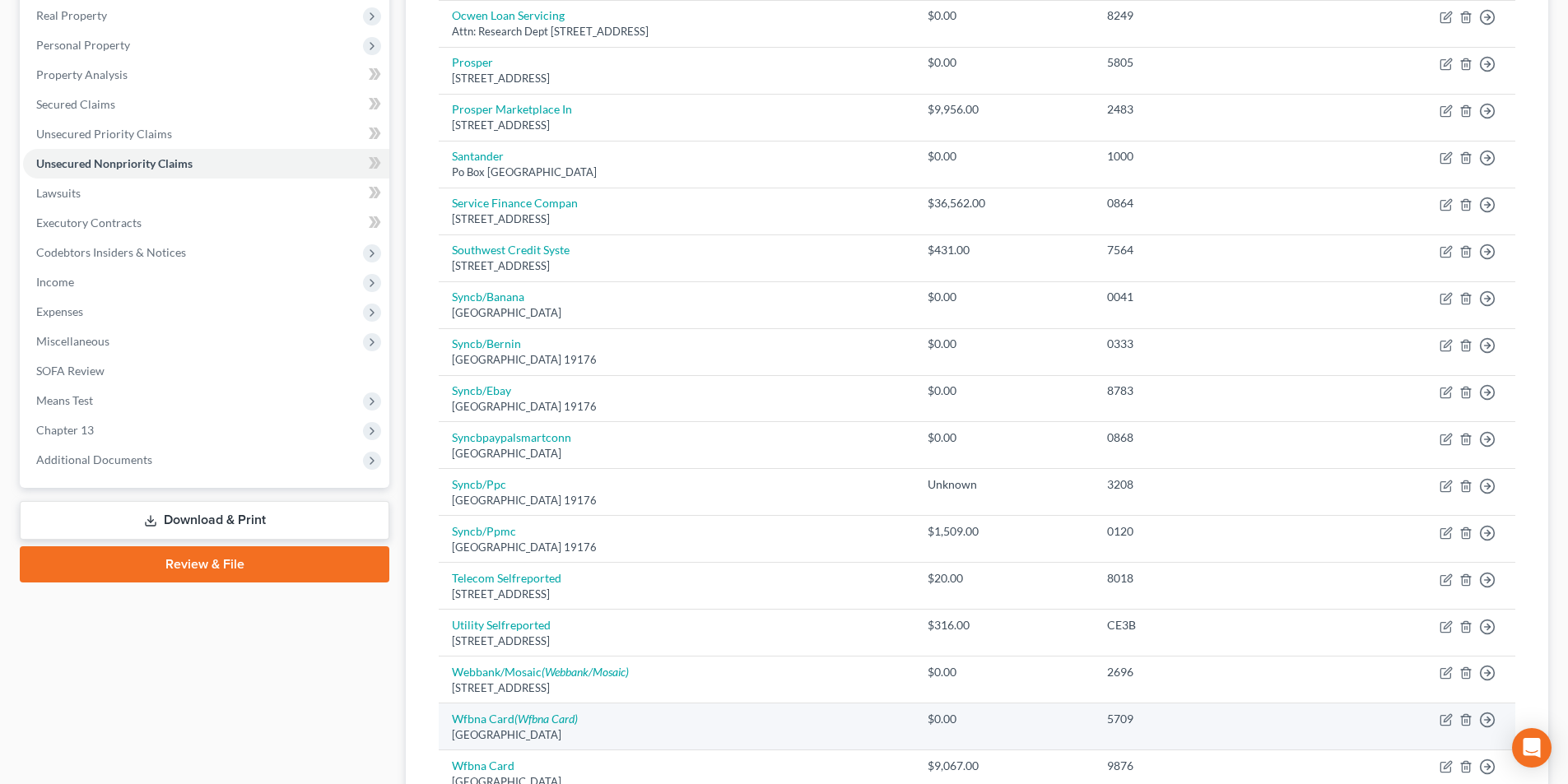
scroll to position [341, 0]
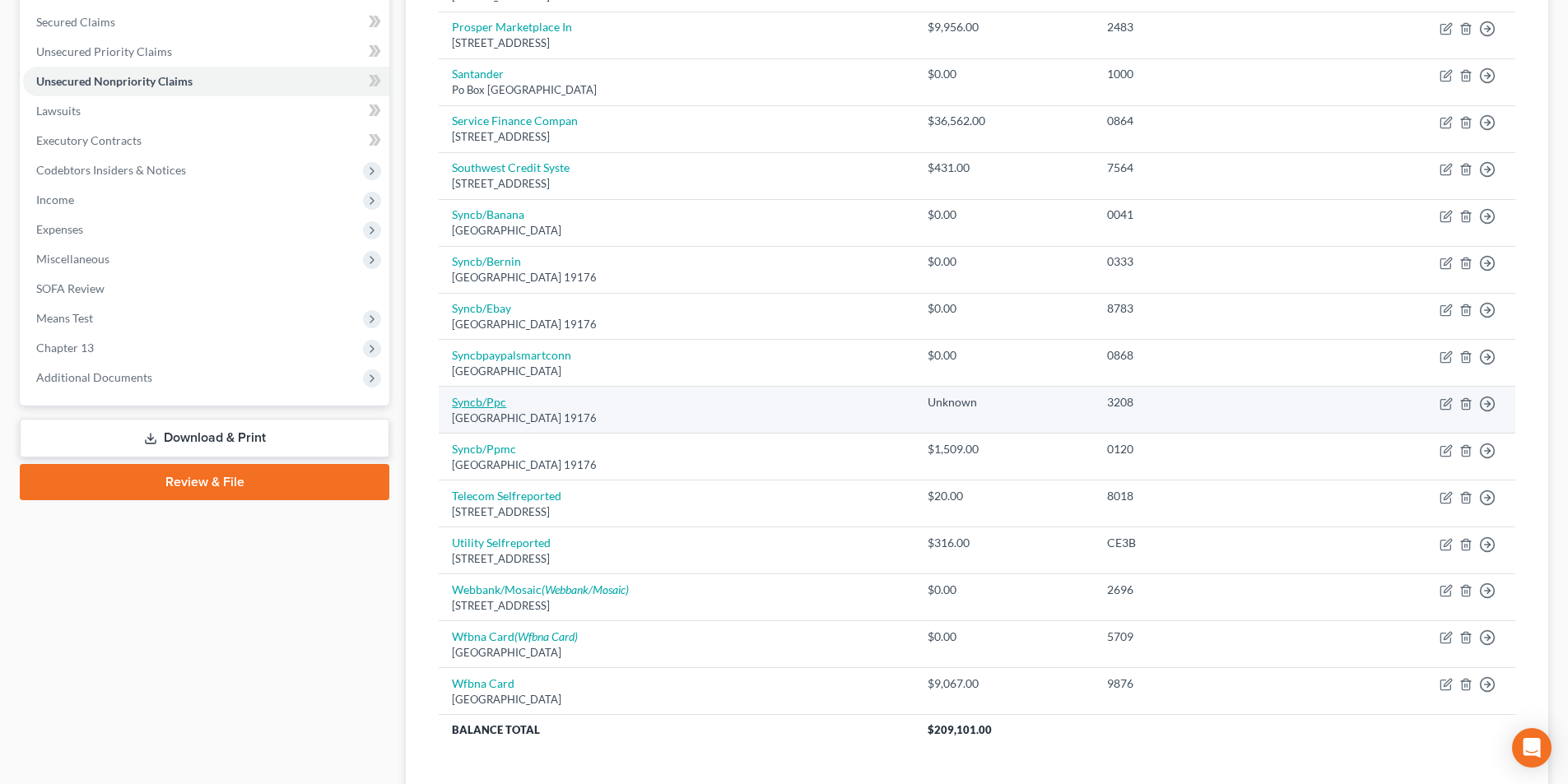
click at [480, 405] on link "Syncb/Ppc" at bounding box center [479, 401] width 54 height 14
select select "39"
select select "2"
select select "0"
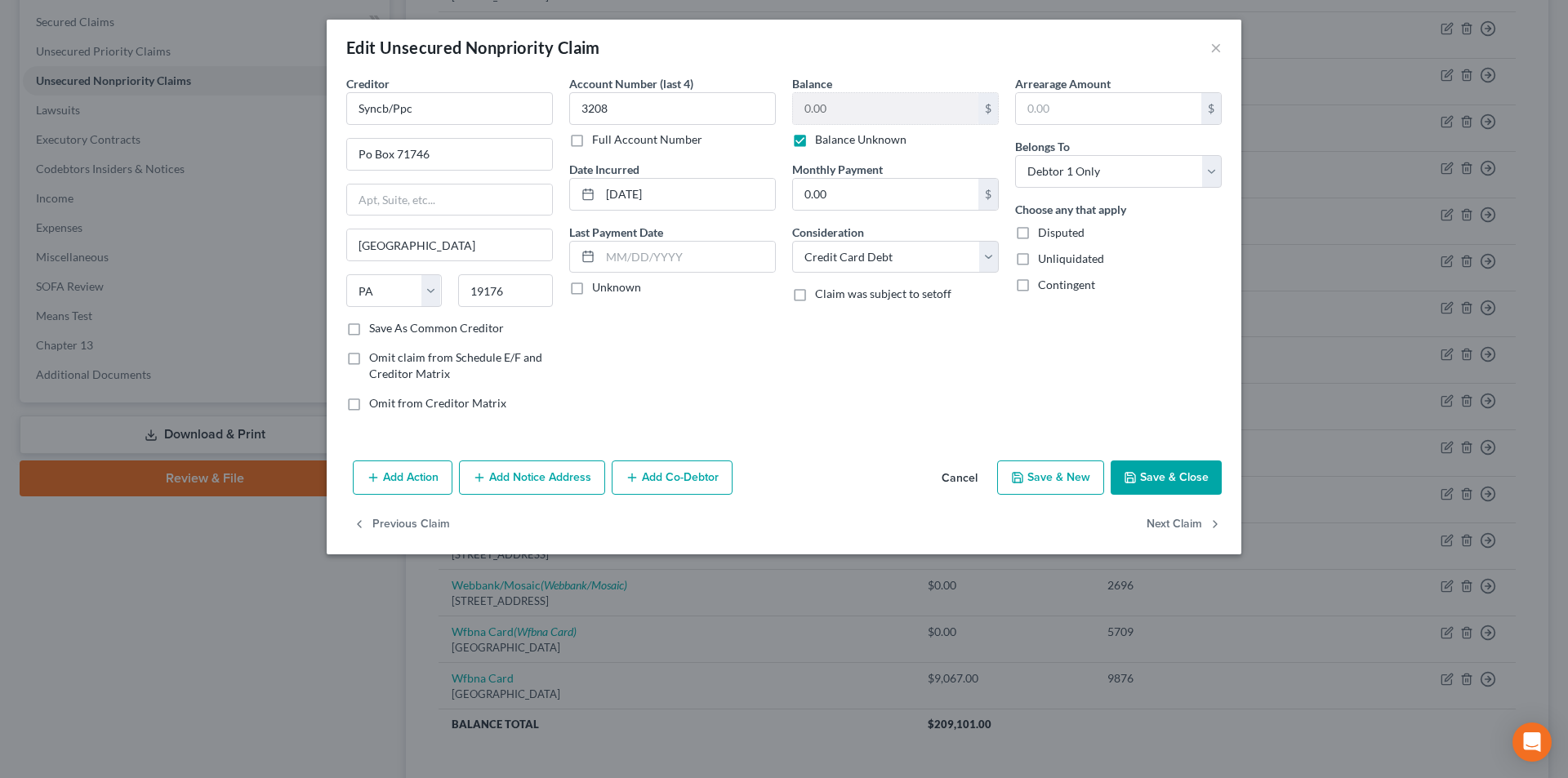
click at [815, 135] on label "Balance Unknown" at bounding box center [861, 139] width 92 height 16
click at [821, 135] on input "Balance Unknown" at bounding box center [826, 136] width 10 height 10
checkbox input "false"
click at [1200, 485] on button "Save & Close" at bounding box center [1167, 477] width 111 height 34
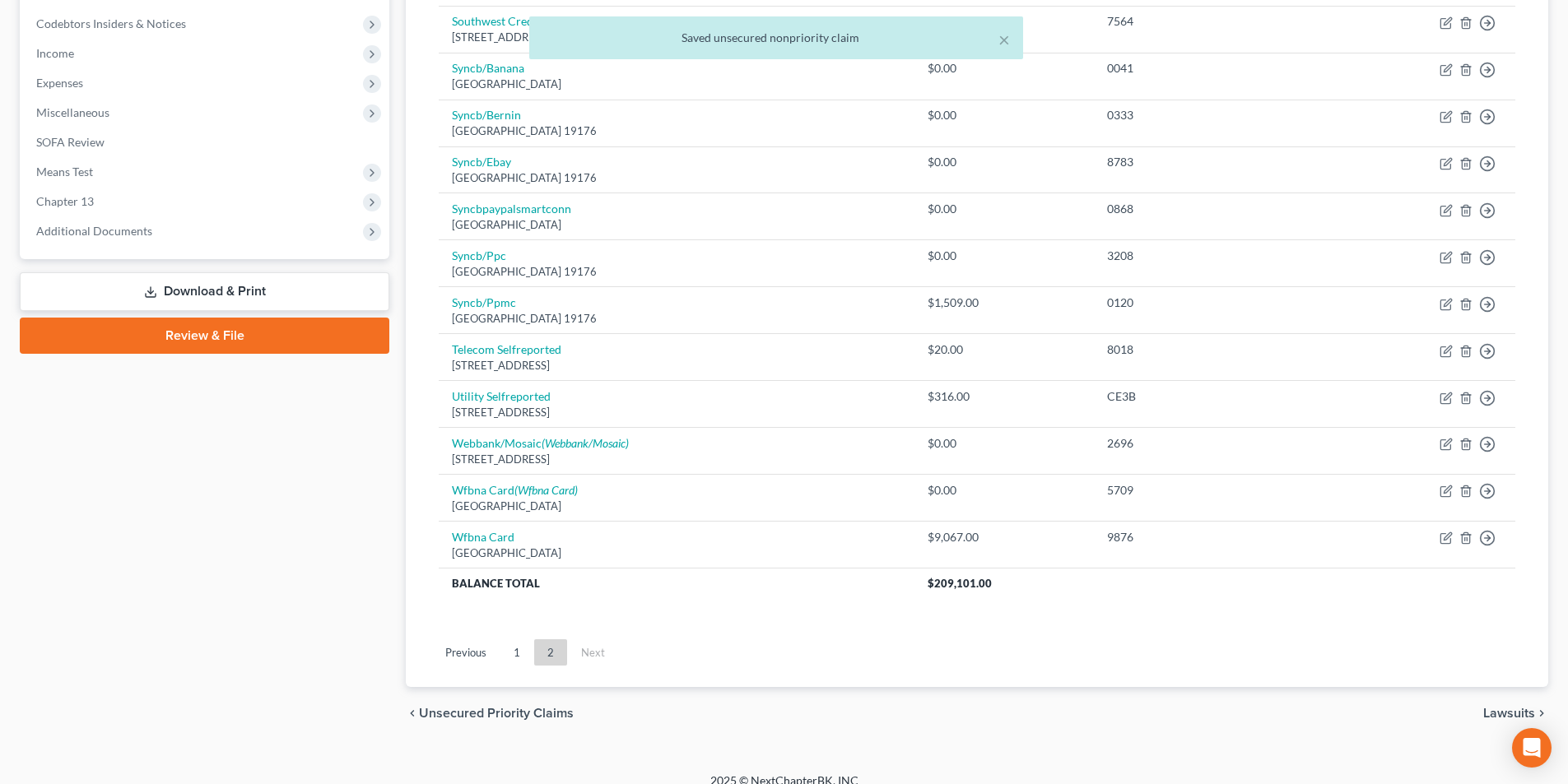
scroll to position [506, 0]
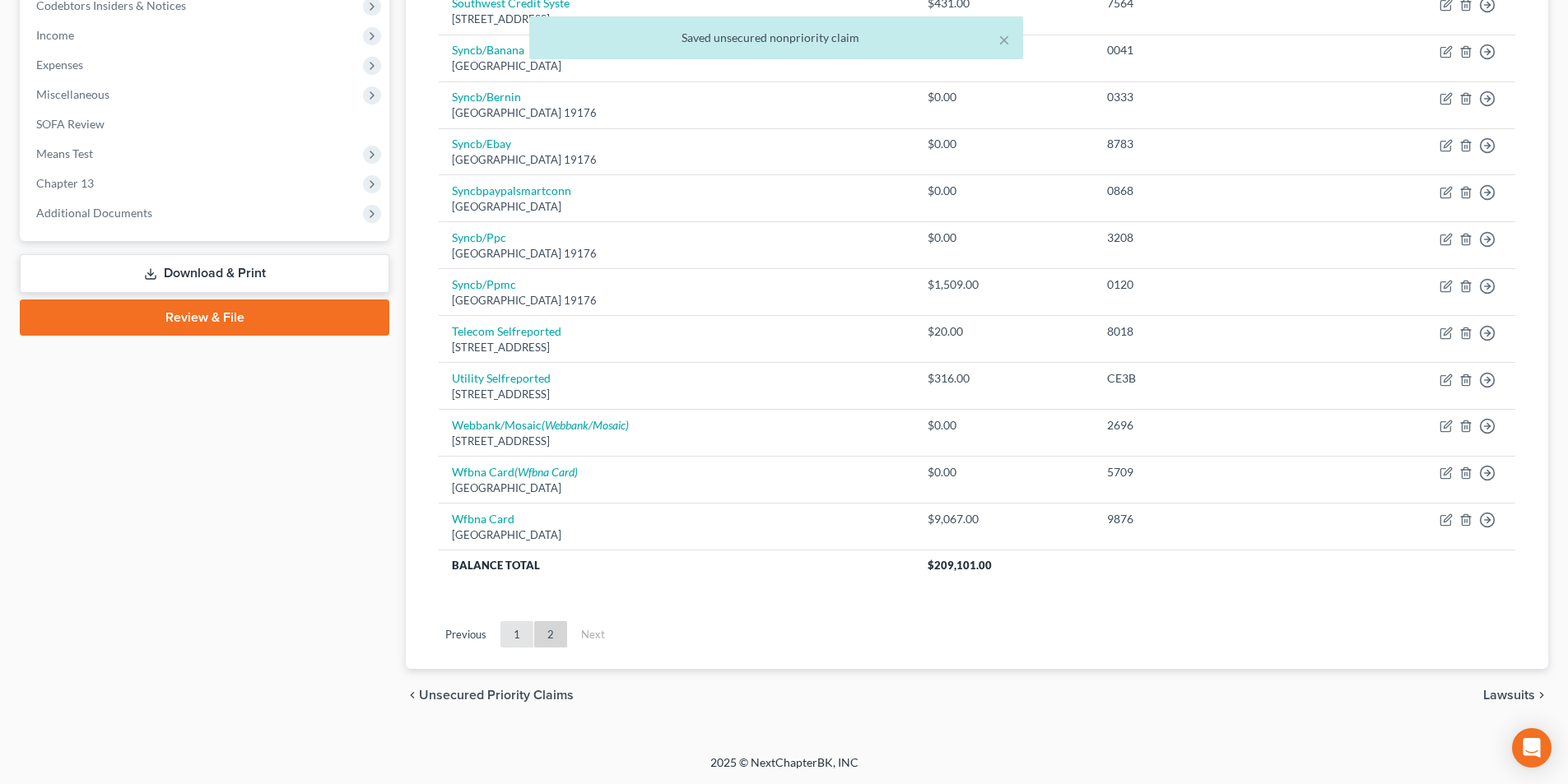
click at [514, 635] on link "1" at bounding box center [517, 634] width 33 height 26
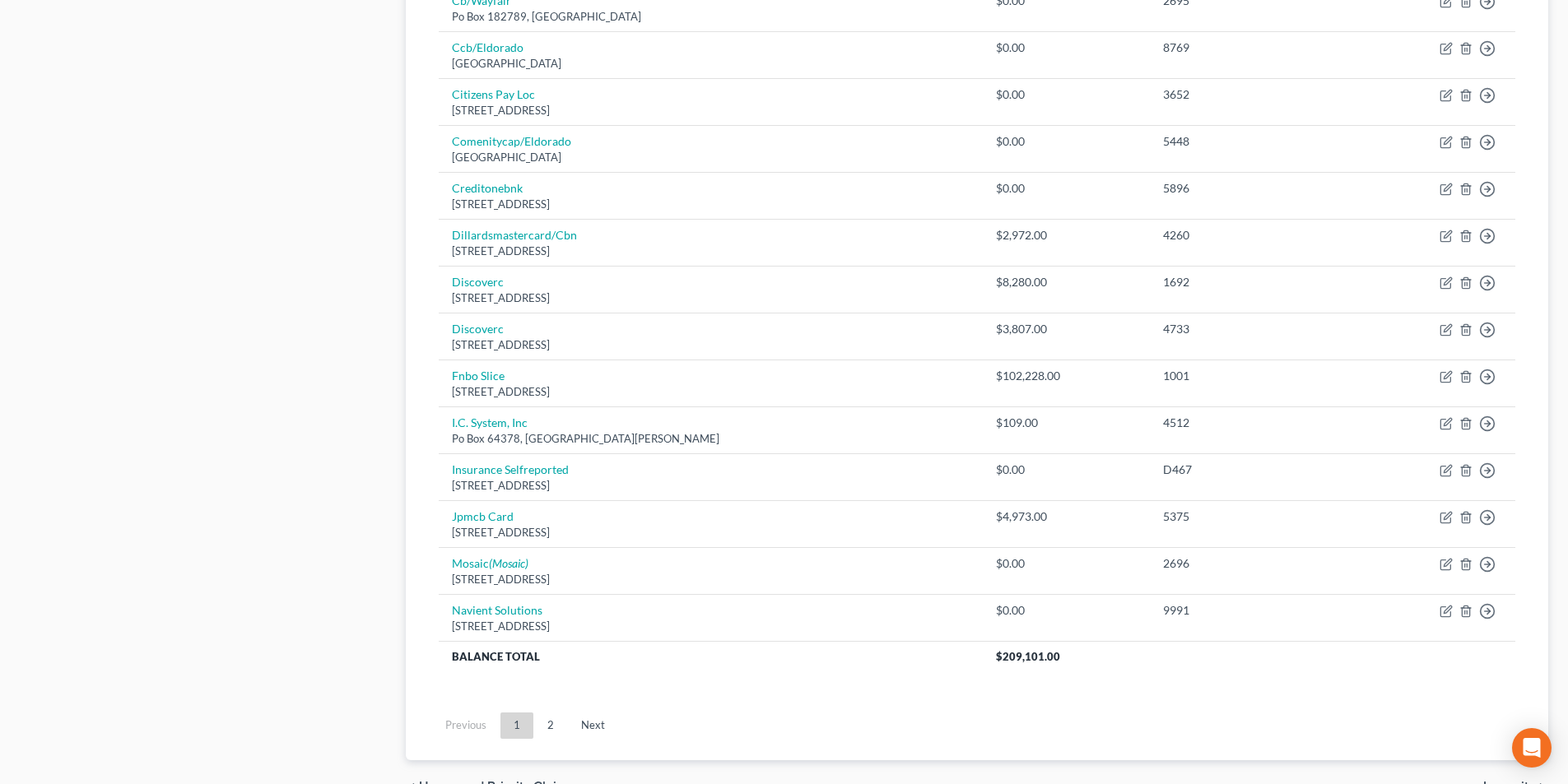
scroll to position [1070, 0]
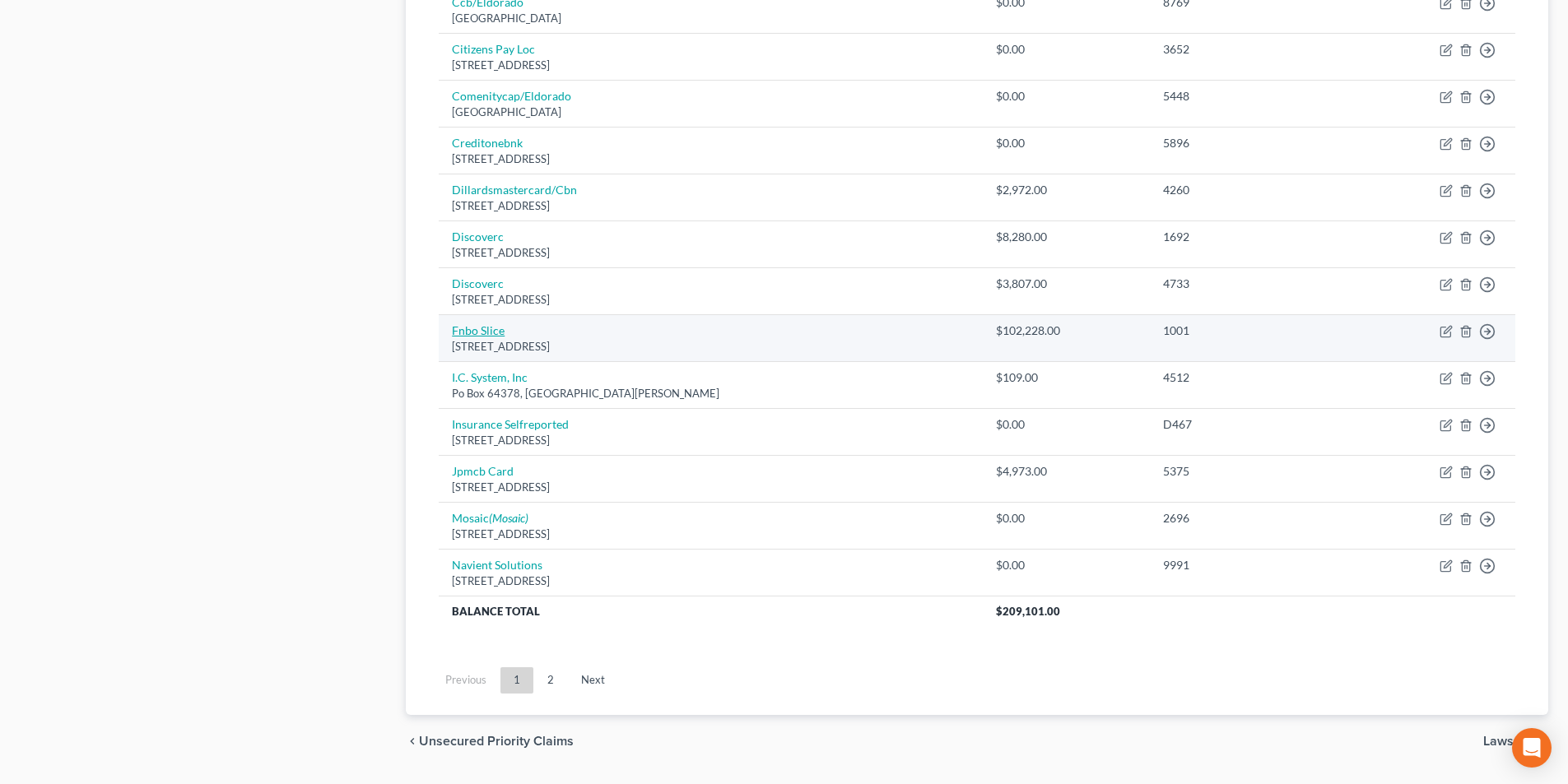
click at [477, 328] on link "Fnbo Slice" at bounding box center [478, 330] width 53 height 14
select select "30"
select select "0"
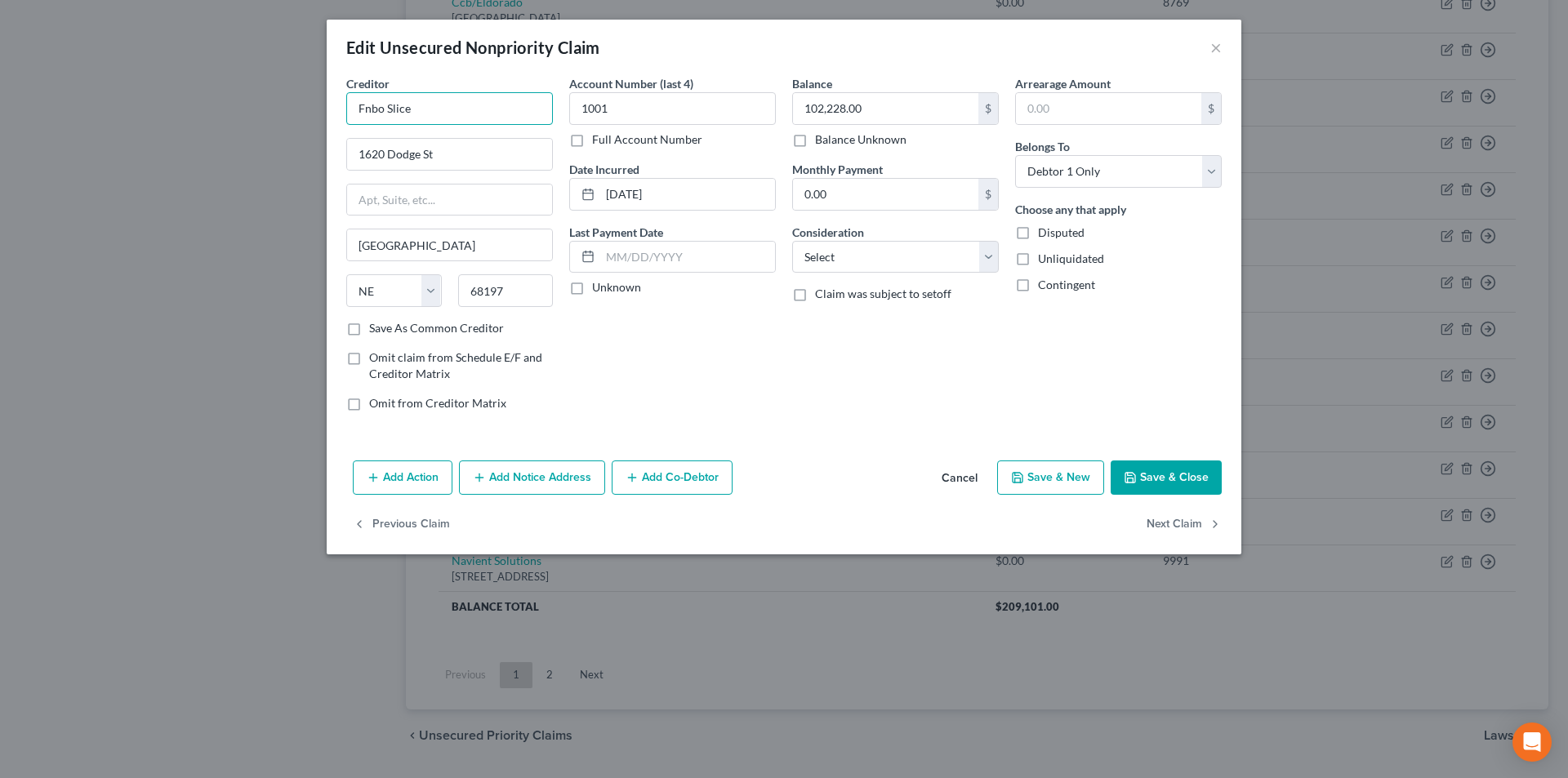
drag, startPoint x: 406, startPoint y: 104, endPoint x: 372, endPoint y: 104, distance: 34.0
click at [345, 104] on div "Creditor * Fnbo Slice 1620 Dodge [GEOGRAPHIC_DATA] [US_STATE] AK AR AZ CA CO [G…" at bounding box center [449, 250] width 223 height 350
drag, startPoint x: 367, startPoint y: 109, endPoint x: 471, endPoint y: 109, distance: 104.0
click at [471, 109] on input "Fnbo Slice" at bounding box center [449, 109] width 207 height 33
type input "FNBO Slice"
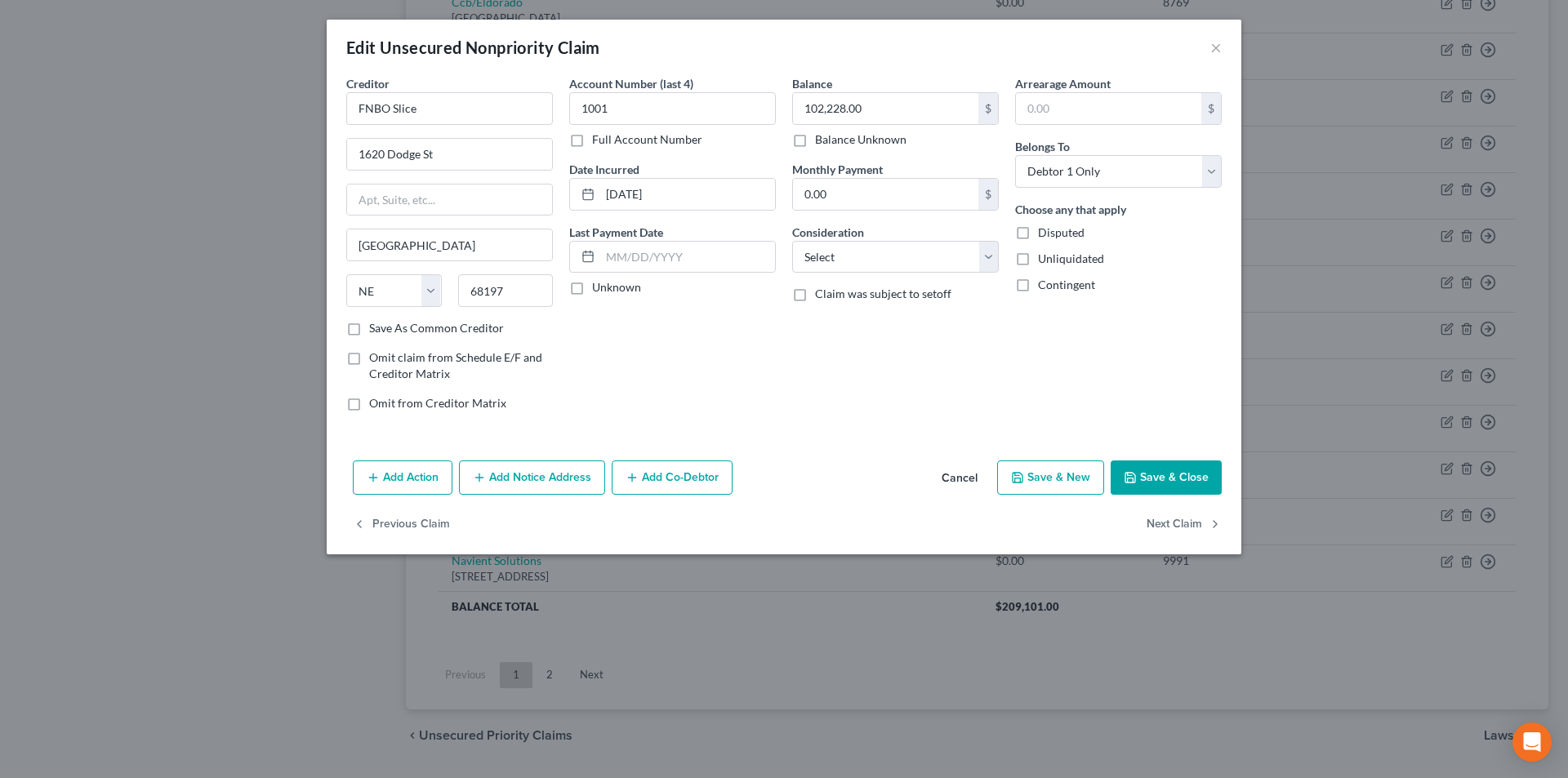
click at [1164, 478] on button "Save & Close" at bounding box center [1167, 477] width 111 height 34
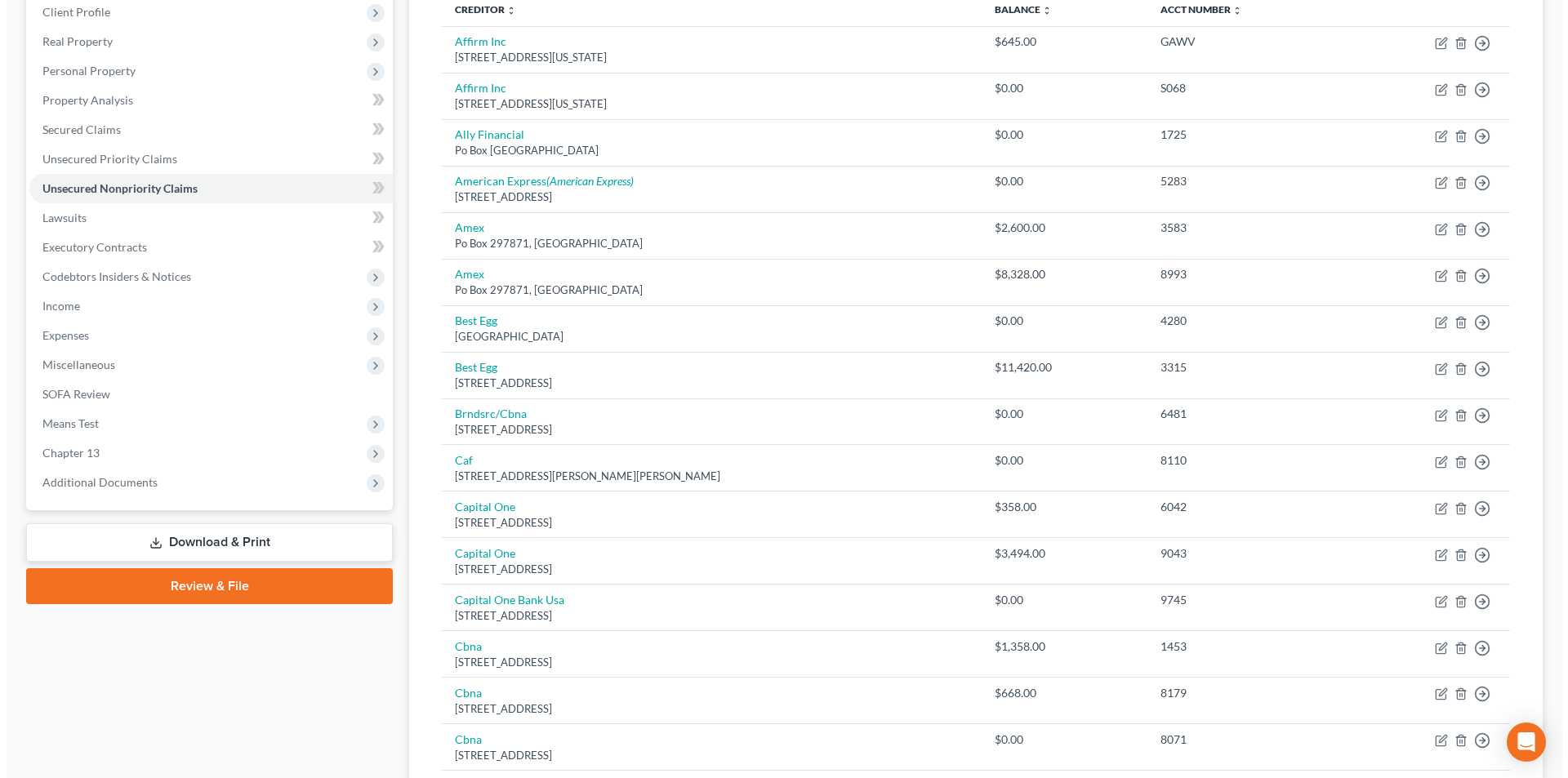
scroll to position [0, 0]
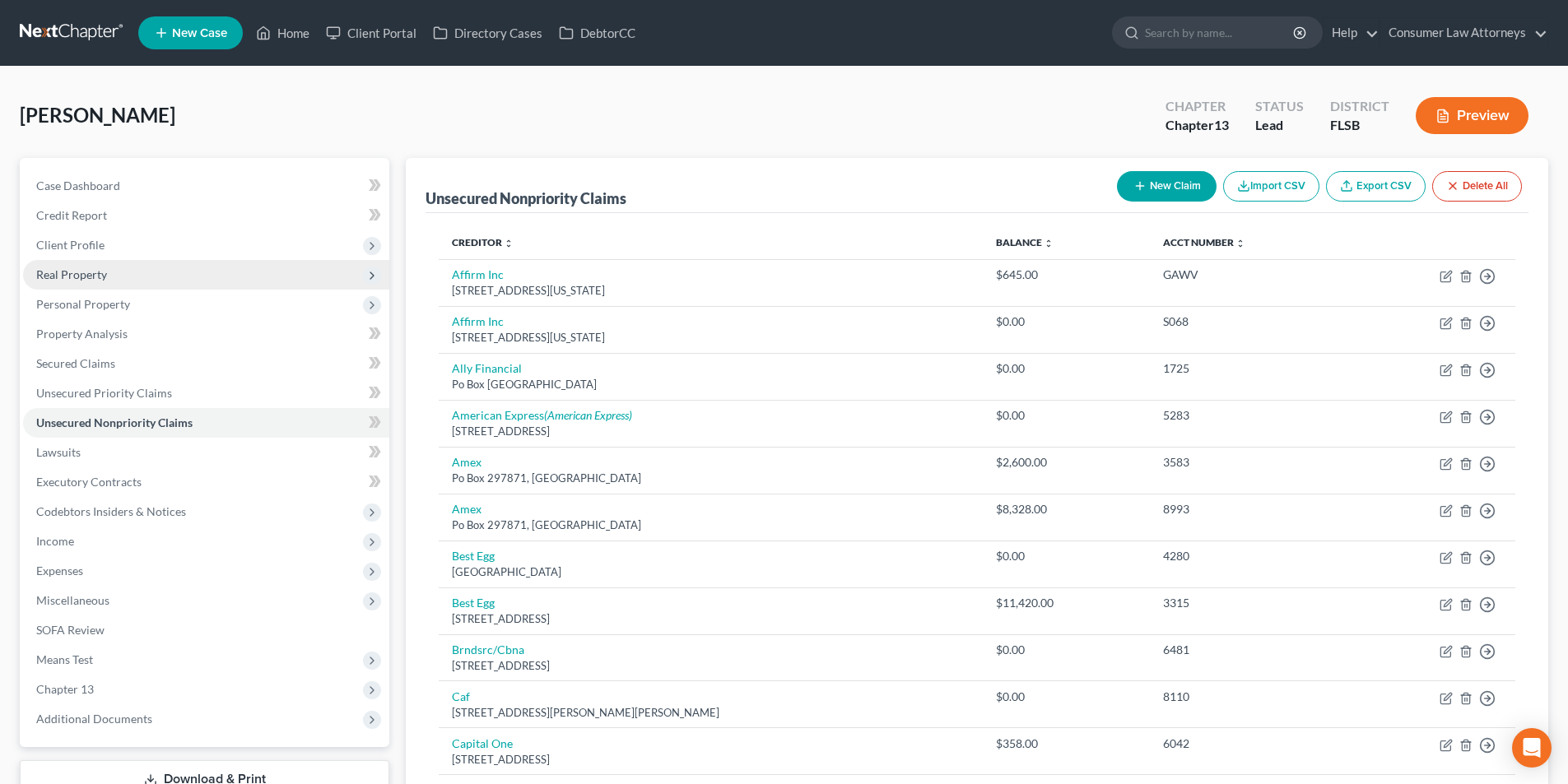
click at [93, 273] on span "Real Property" at bounding box center [72, 275] width 71 height 14
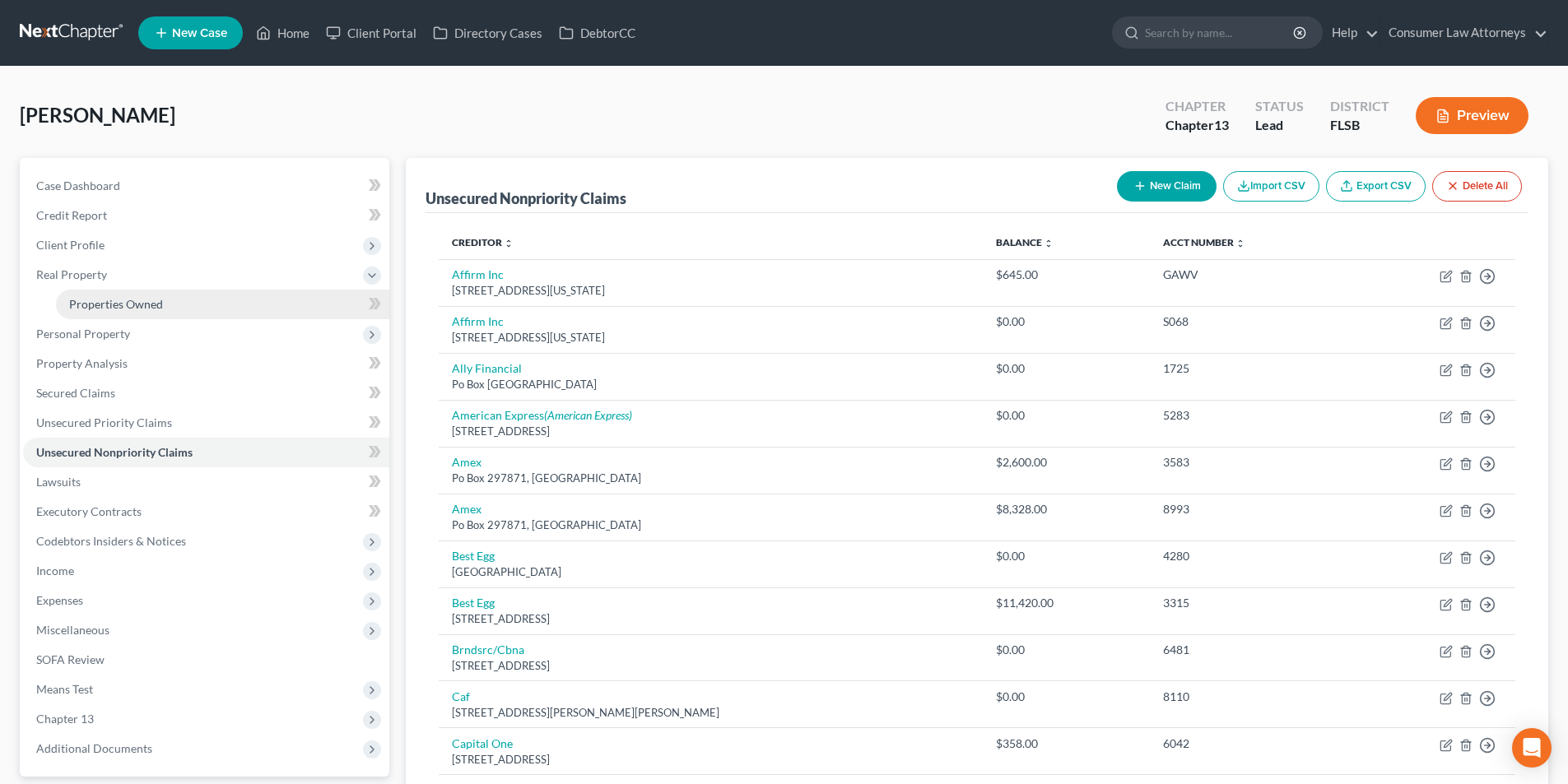
click at [127, 309] on span "Properties Owned" at bounding box center [116, 304] width 94 height 14
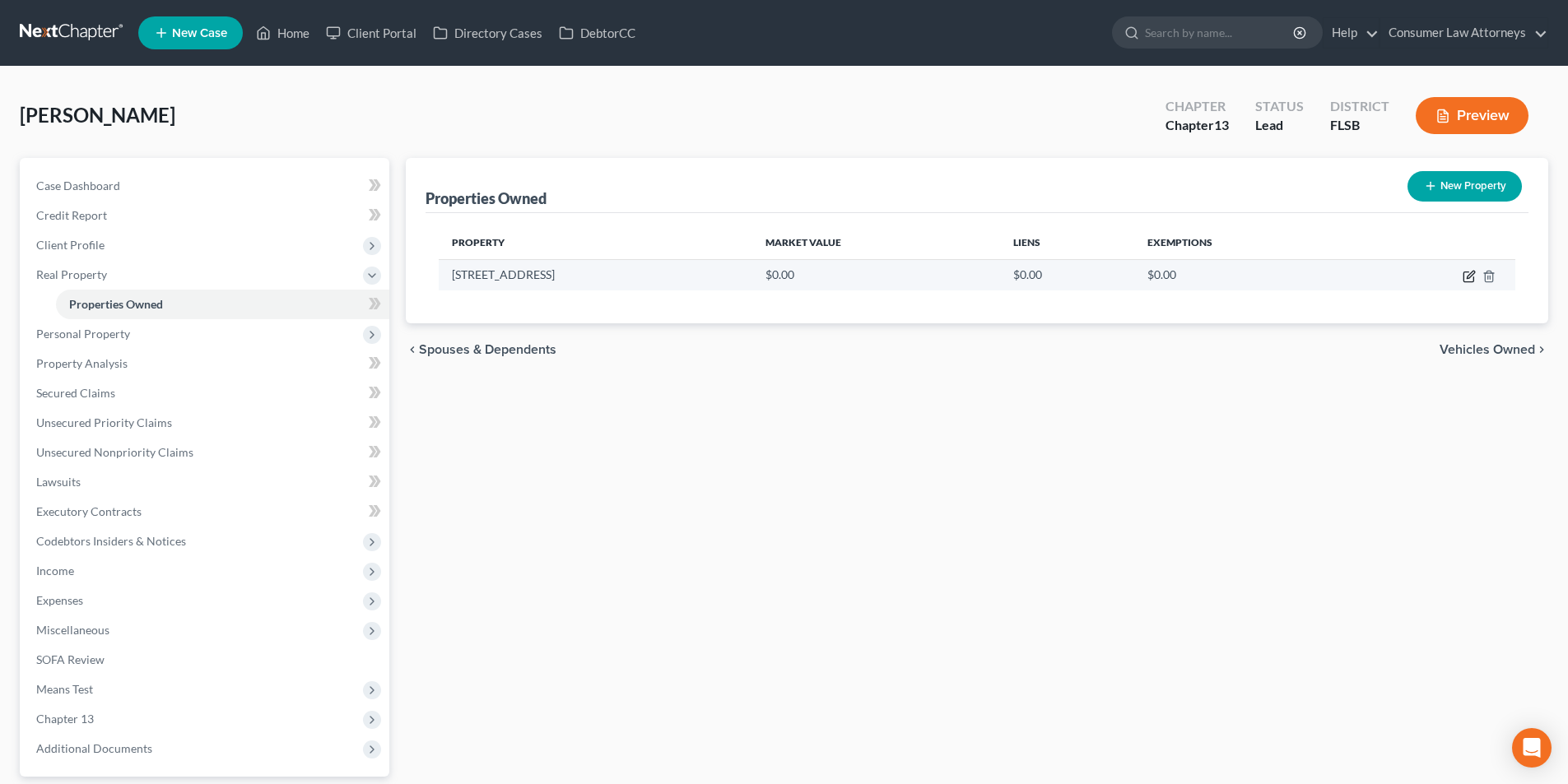
click at [1470, 277] on icon "button" at bounding box center [1470, 274] width 8 height 8
select select "9"
select select "5"
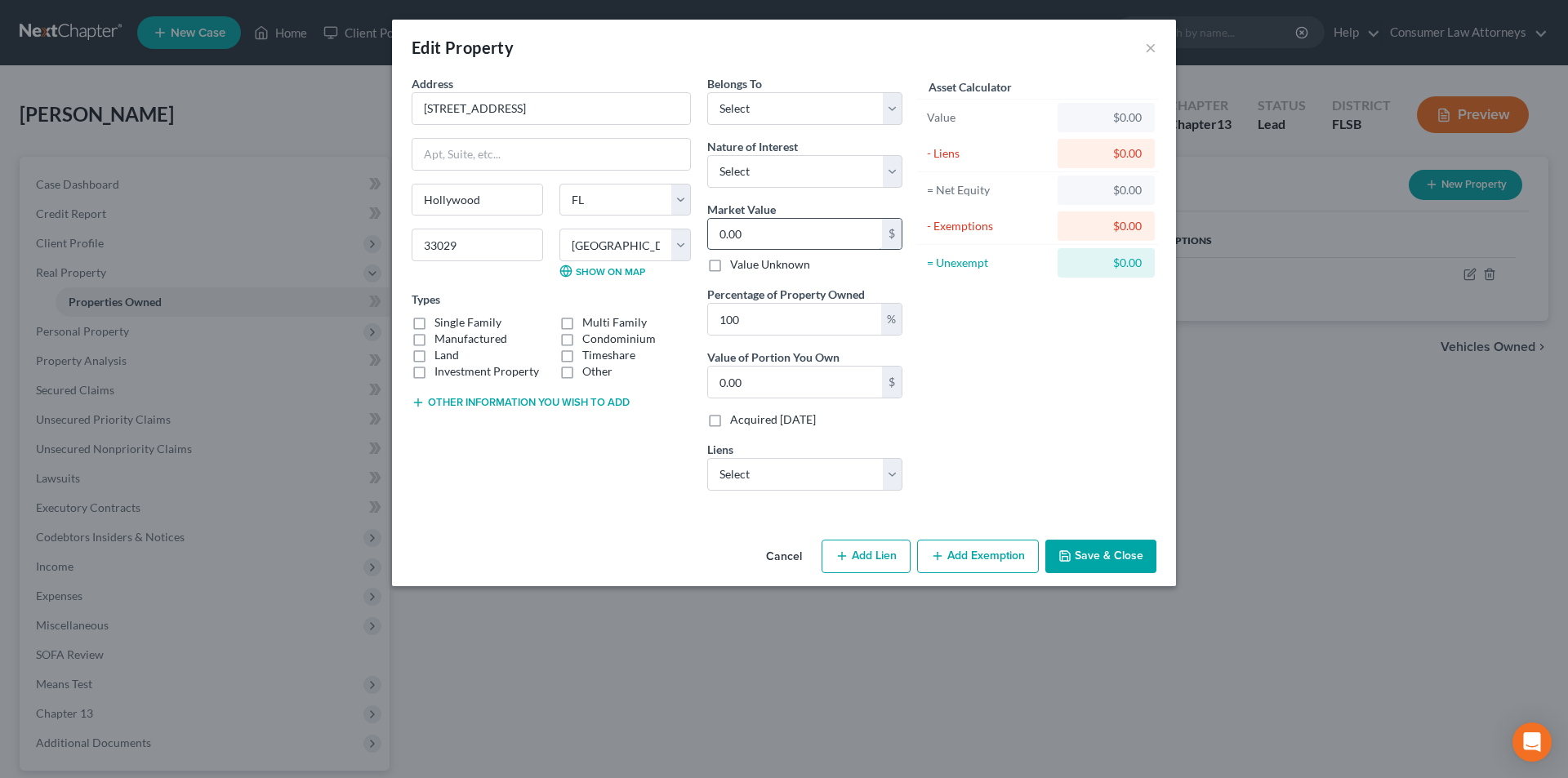
click at [778, 238] on input "0.00" at bounding box center [795, 234] width 174 height 31
type input "8"
type input "8.00"
type input "80"
type input "80.00"
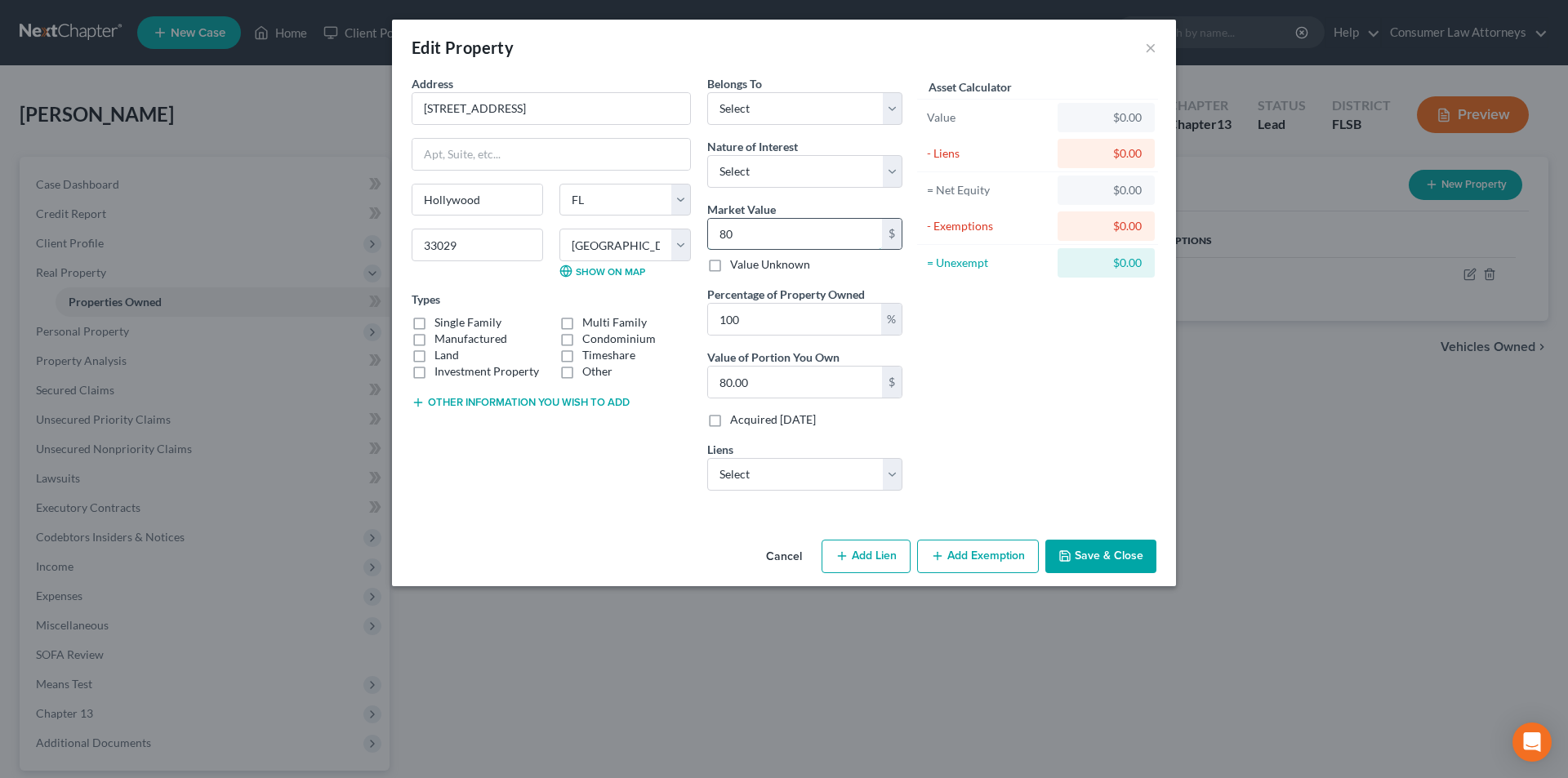
type input "801"
type input "801.00"
type input "8016"
type input "8,016.00"
type input "8,0160"
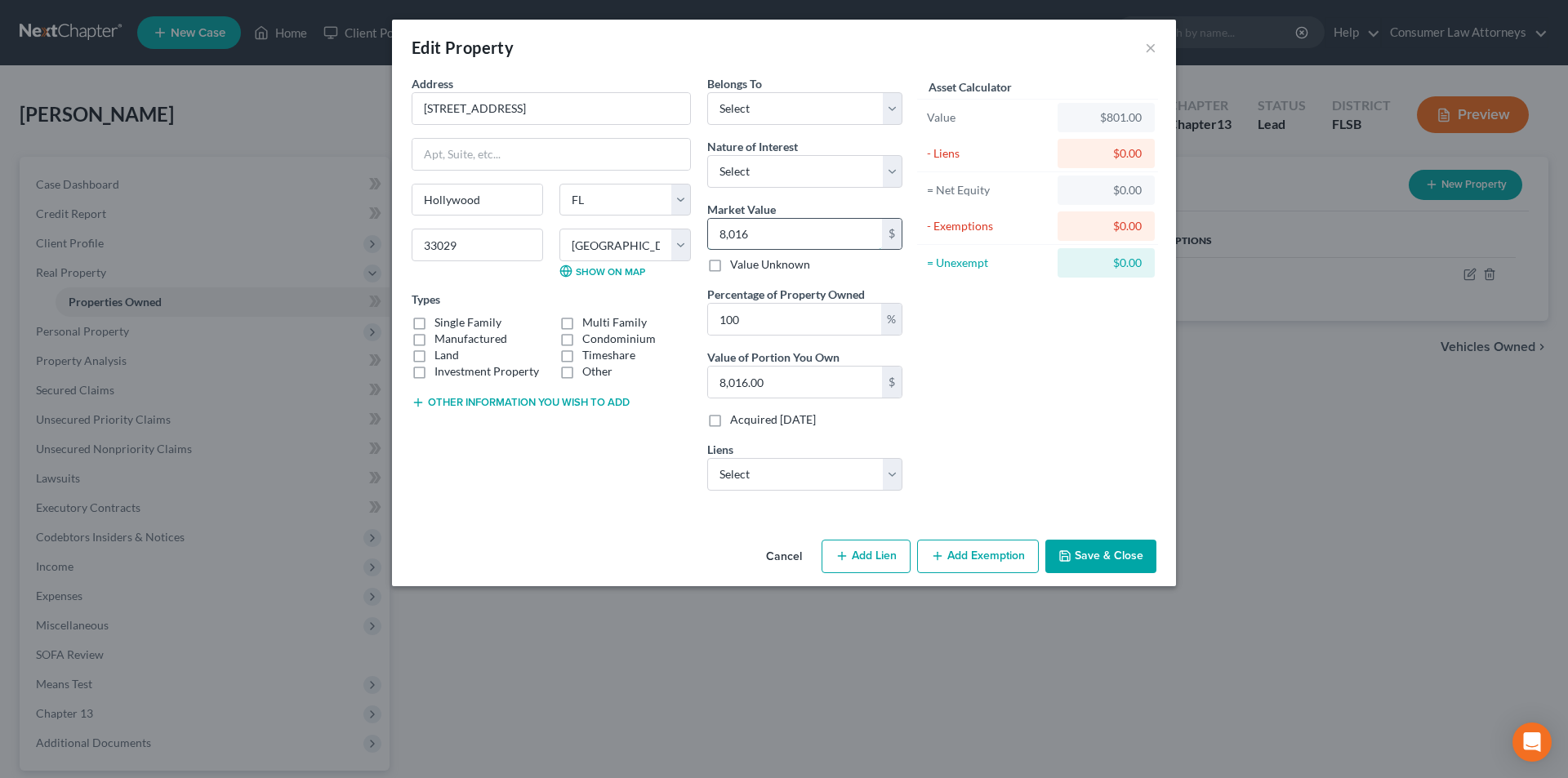
type input "80,160.00"
type input "80,1600"
type input "801,600.00"
click at [774, 484] on select "Select Phh Mortgage Service - $286,249.00 Aven/Coastal Community - $18,402.00" at bounding box center [805, 474] width 195 height 33
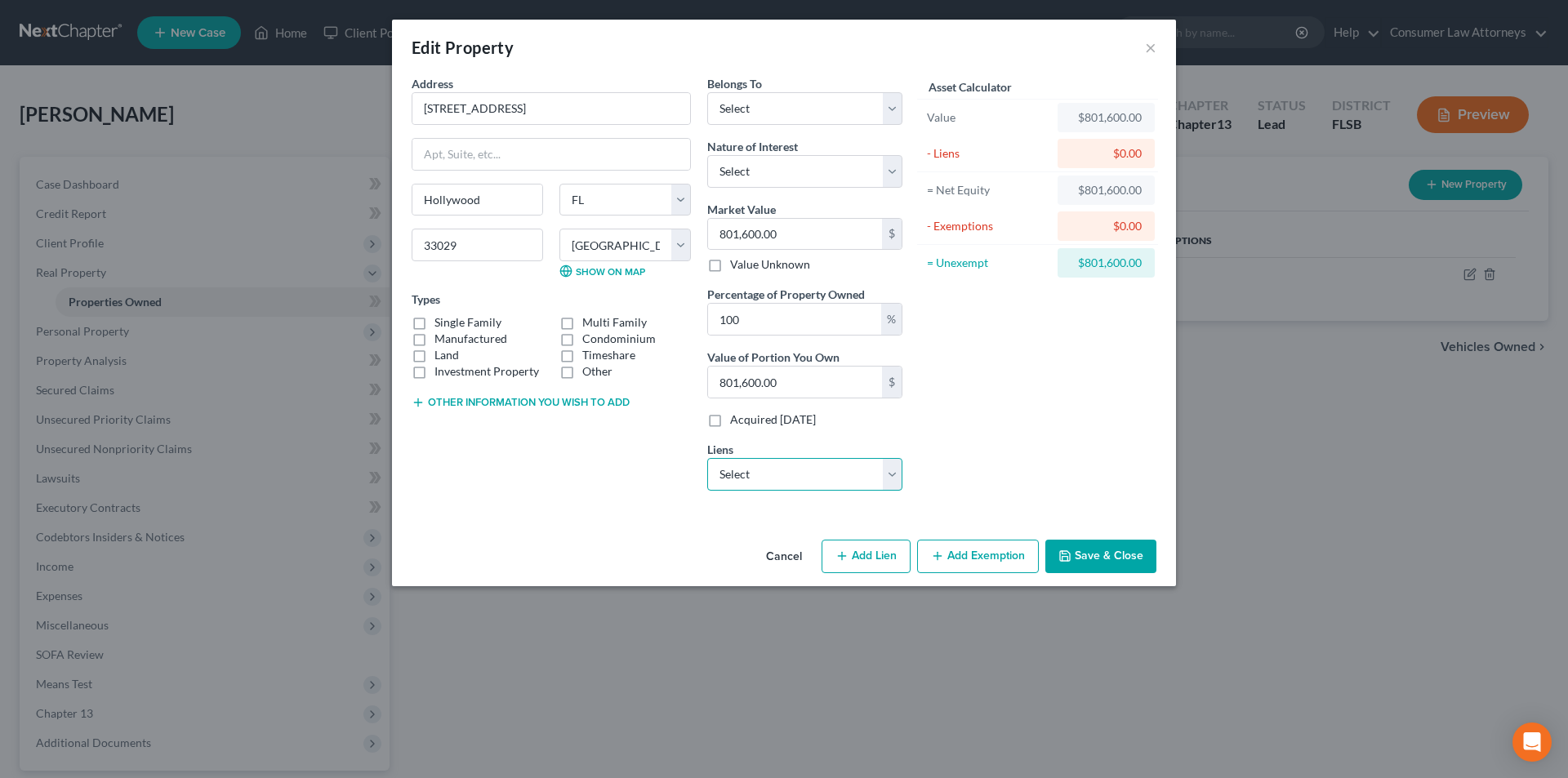
select select "0"
click at [707, 458] on select "Select Phh Mortgage Service - $286,249.00 Aven/Coastal Community - $18,402.00" at bounding box center [805, 474] width 195 height 33
select select
select select "33"
select select "0"
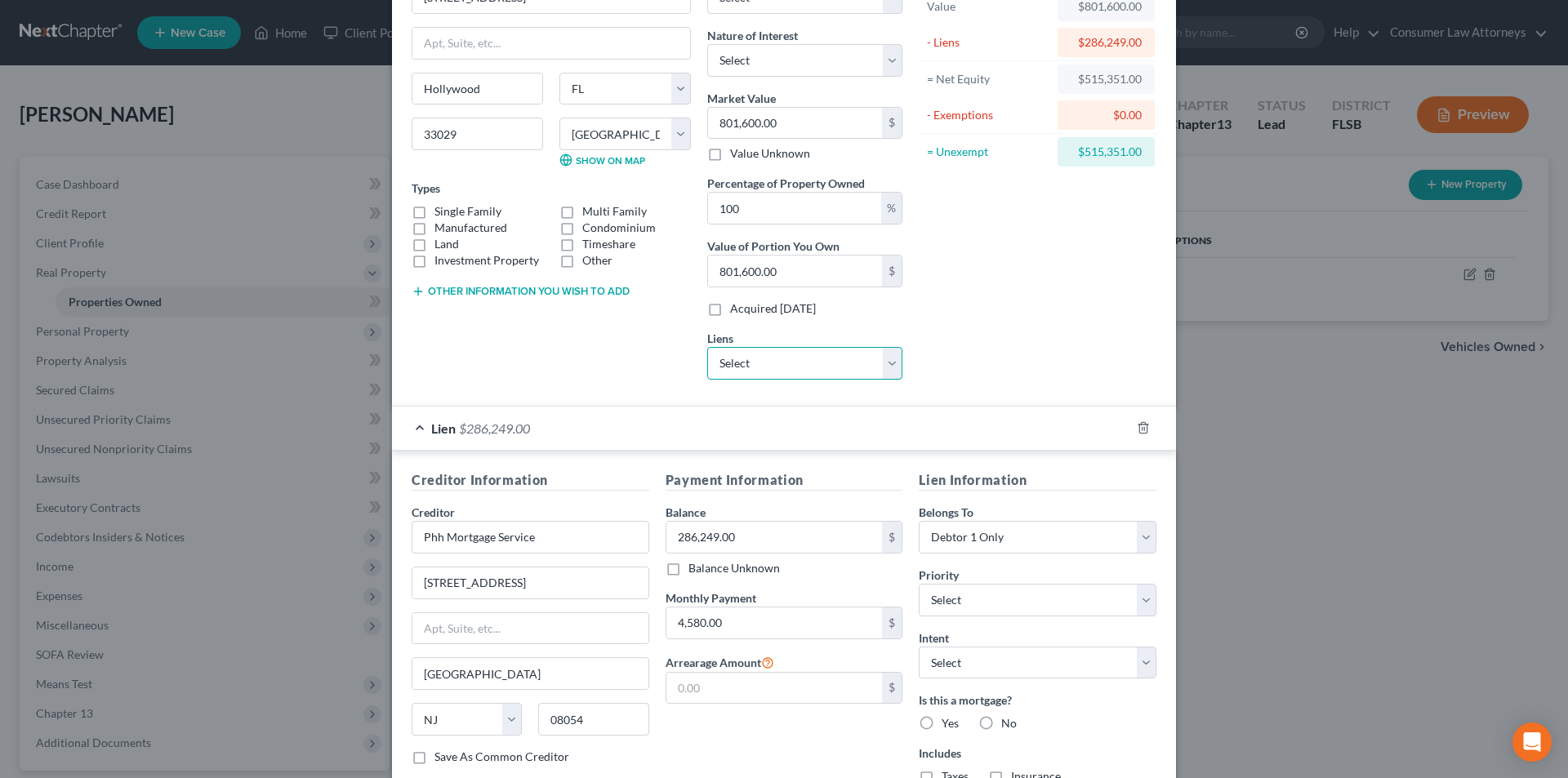
scroll to position [233, 0]
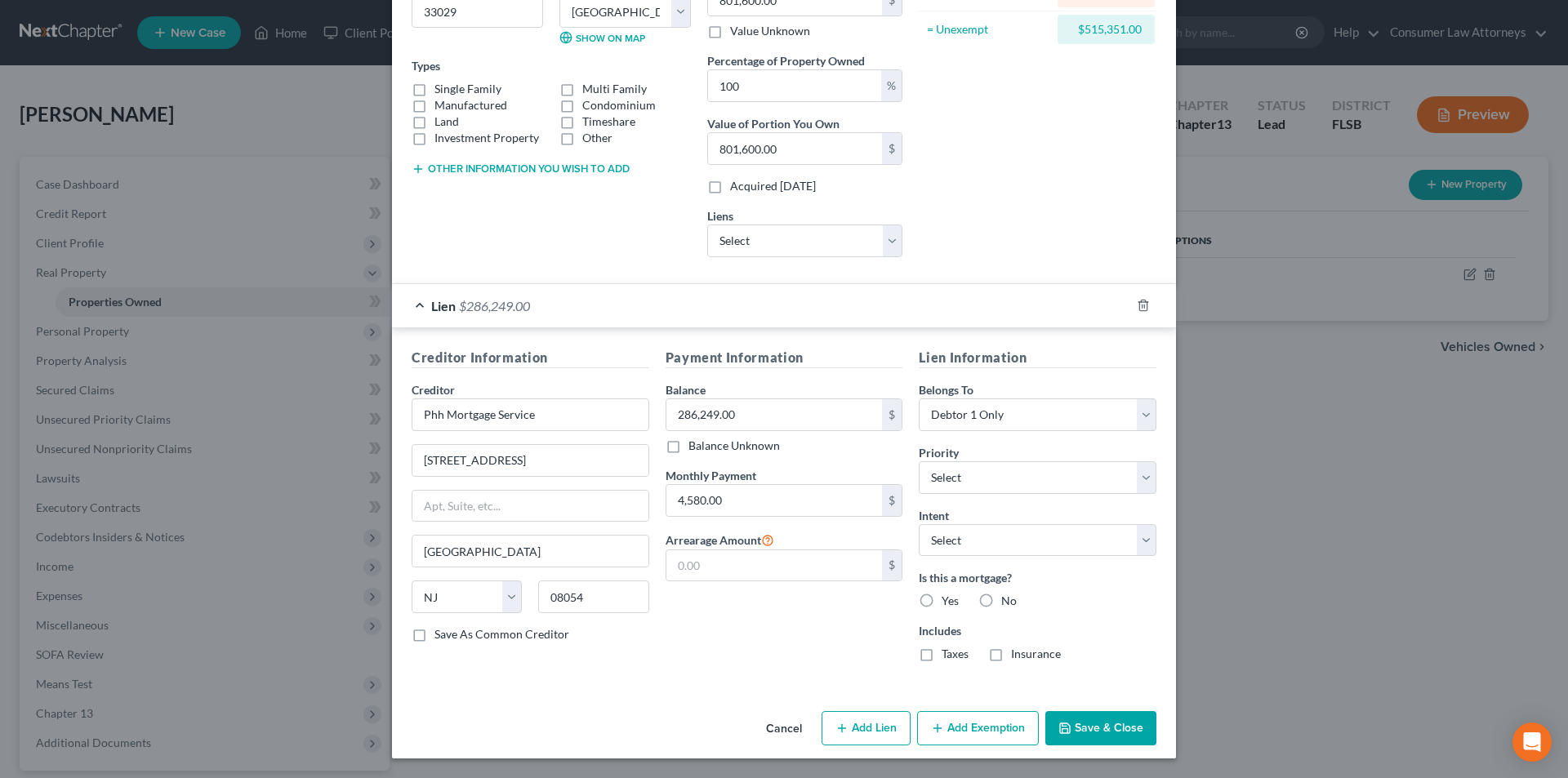
click at [868, 715] on button "Add Lien" at bounding box center [866, 728] width 89 height 34
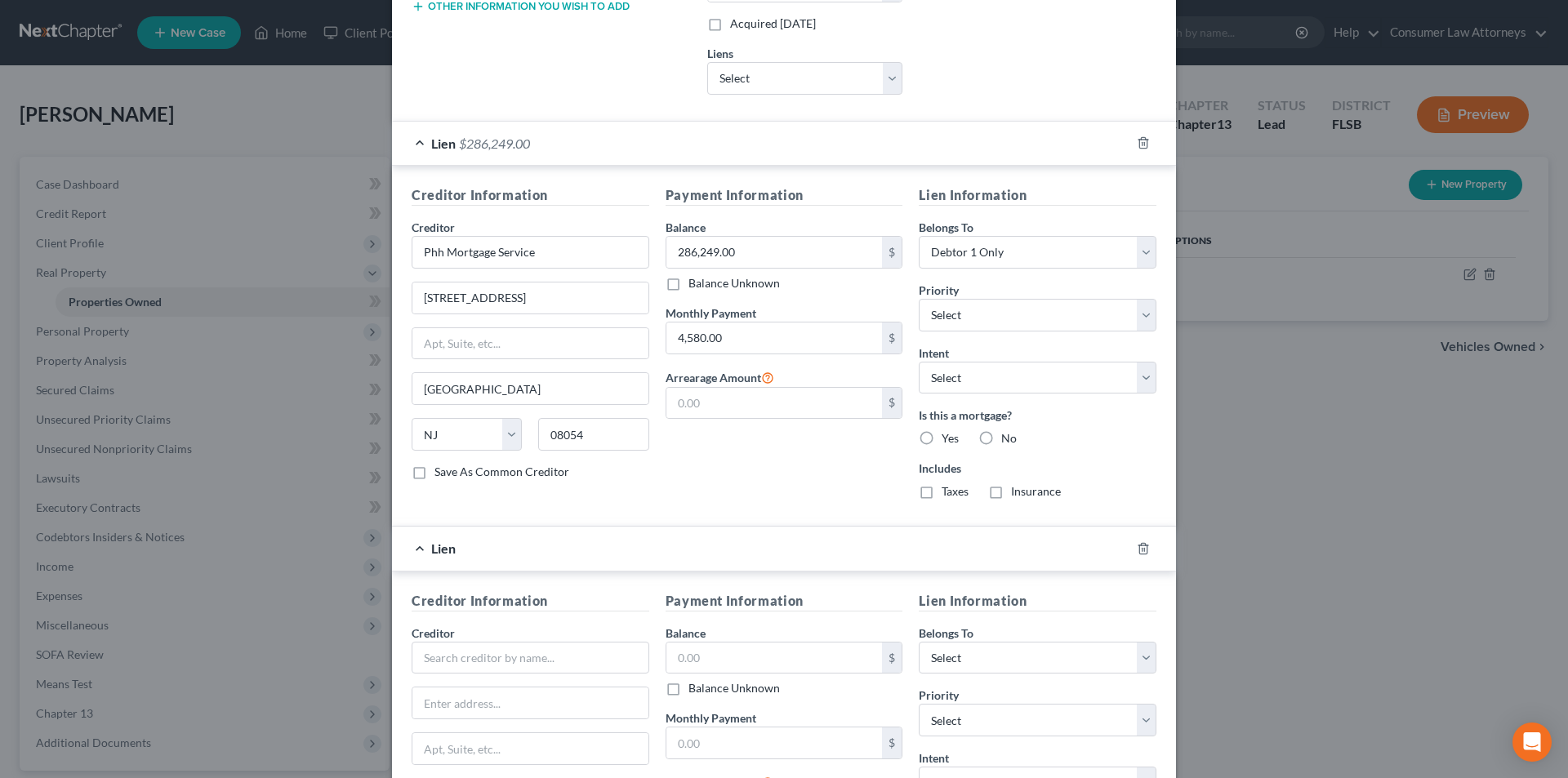
scroll to position [639, 0]
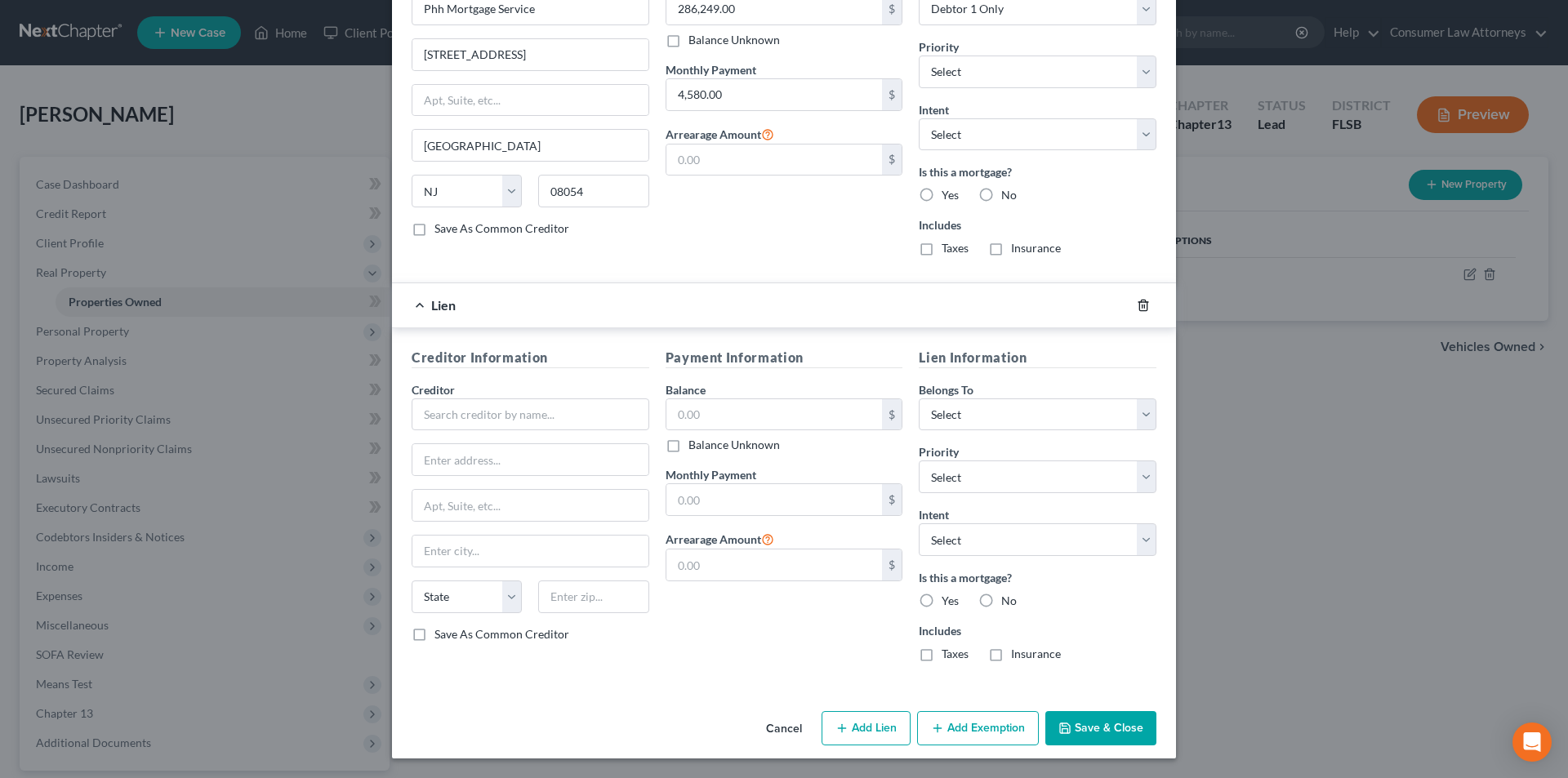
click at [1137, 305] on icon "button" at bounding box center [1143, 305] width 13 height 13
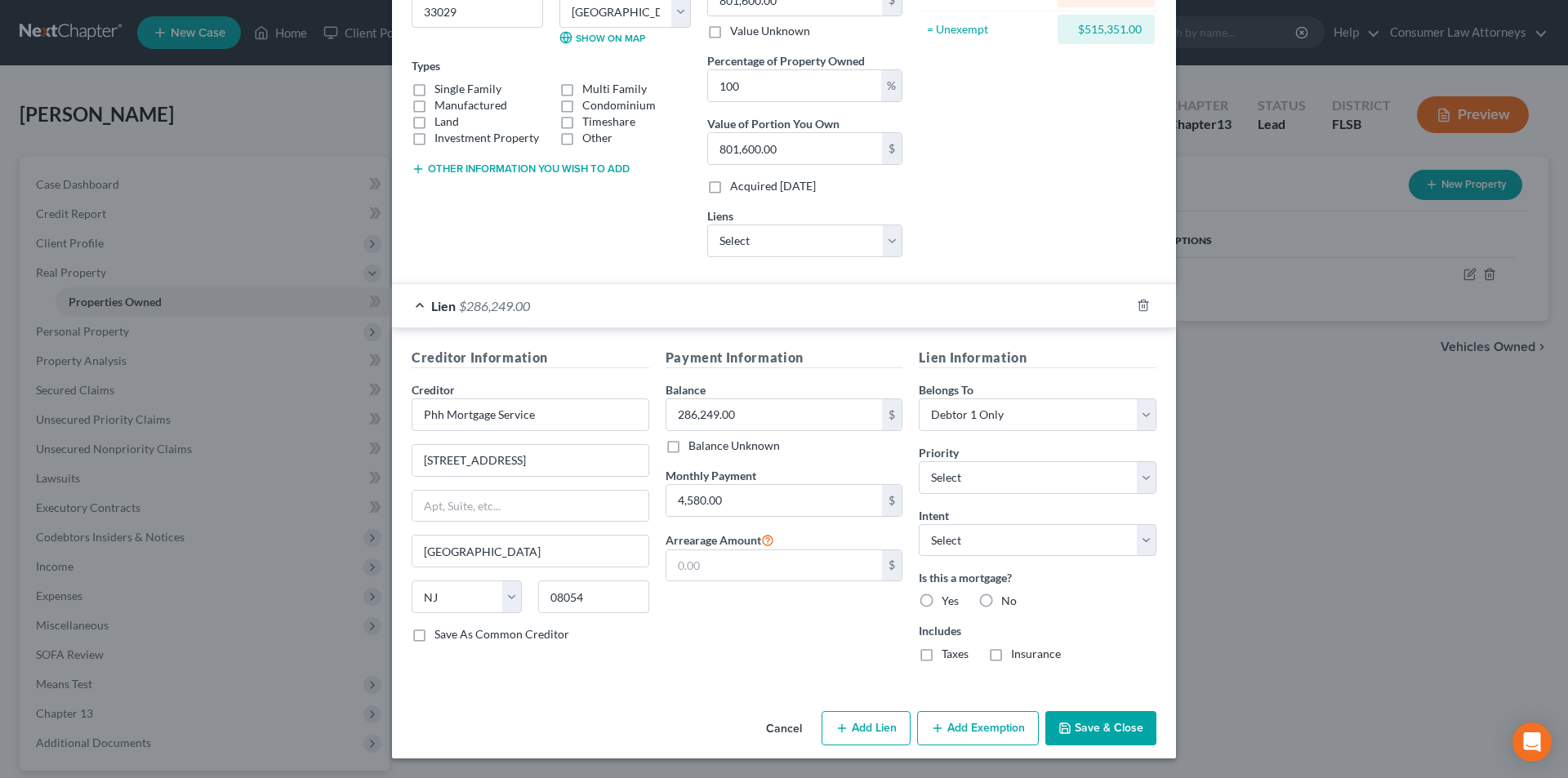
scroll to position [233, 0]
drag, startPoint x: 988, startPoint y: 546, endPoint x: 982, endPoint y: 555, distance: 10.8
click at [988, 546] on select "Select Surrender Redeem Reaffirm Avoid Other" at bounding box center [1037, 541] width 237 height 33
select select "2"
click at [919, 524] on select "Select Surrender Redeem Reaffirm Avoid Other" at bounding box center [1037, 541] width 237 height 33
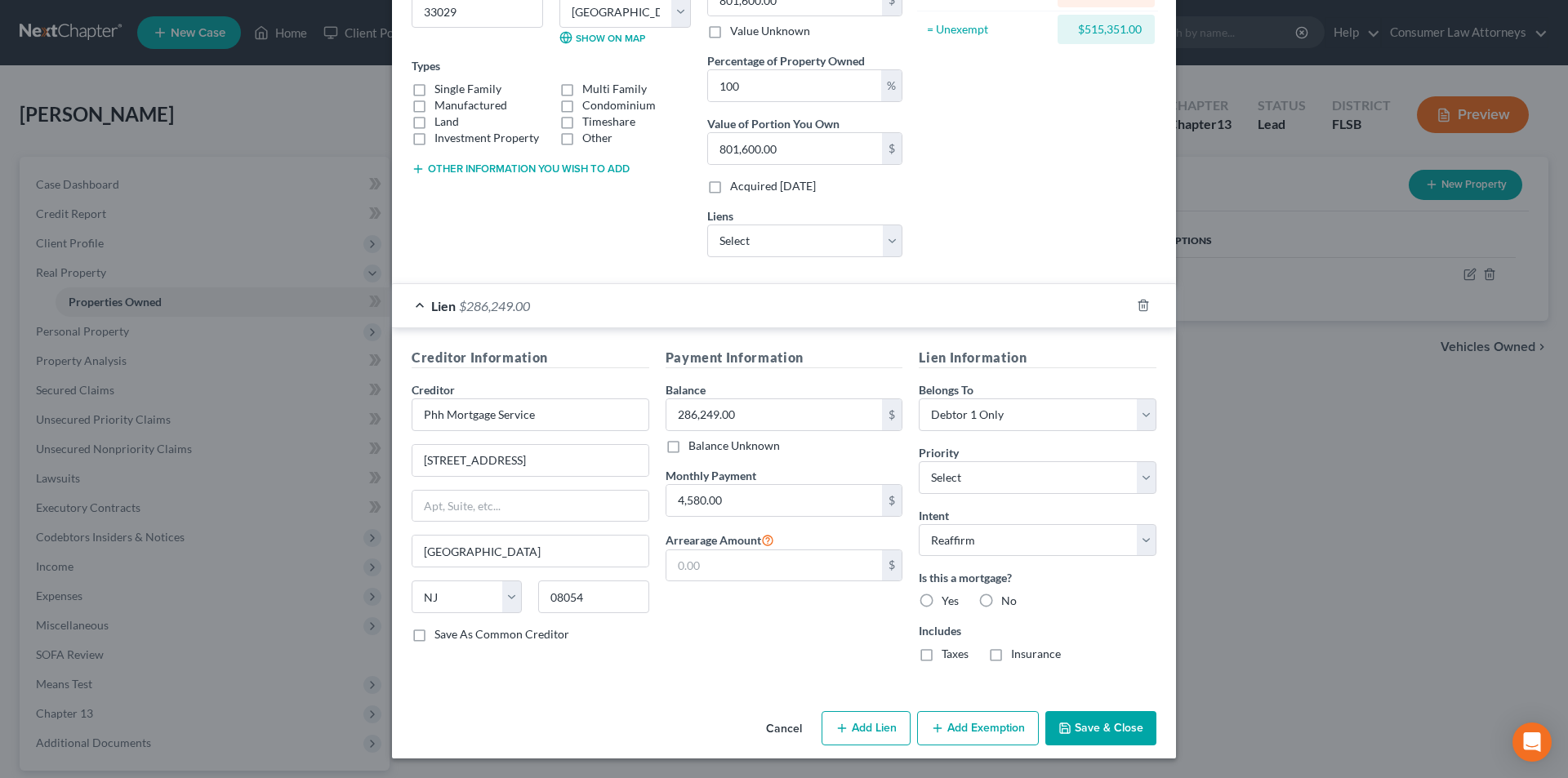
click at [941, 595] on label "Yes" at bounding box center [950, 601] width 17 height 16
click at [948, 595] on input "Yes" at bounding box center [953, 598] width 10 height 10
radio input "true"
click at [941, 655] on label "Taxes" at bounding box center [954, 654] width 27 height 16
click at [948, 655] on input "Taxes" at bounding box center [953, 651] width 10 height 10
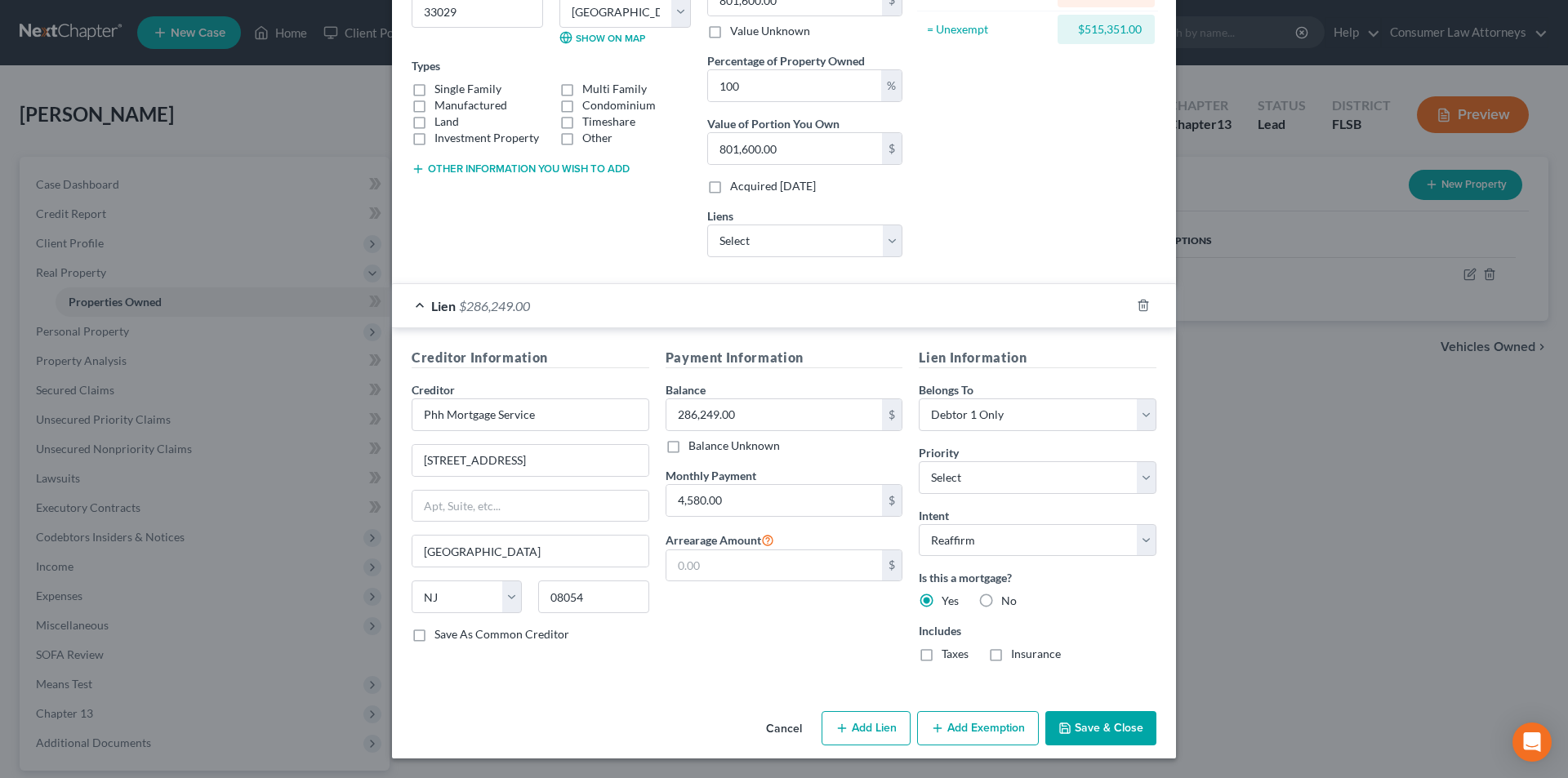
checkbox input "true"
click at [1011, 652] on label "Insurance" at bounding box center [1036, 654] width 50 height 16
click at [1018, 652] on input "Insurance" at bounding box center [1023, 651] width 10 height 10
checkbox input "true"
click at [1096, 739] on button "Save & Close" at bounding box center [1101, 728] width 111 height 34
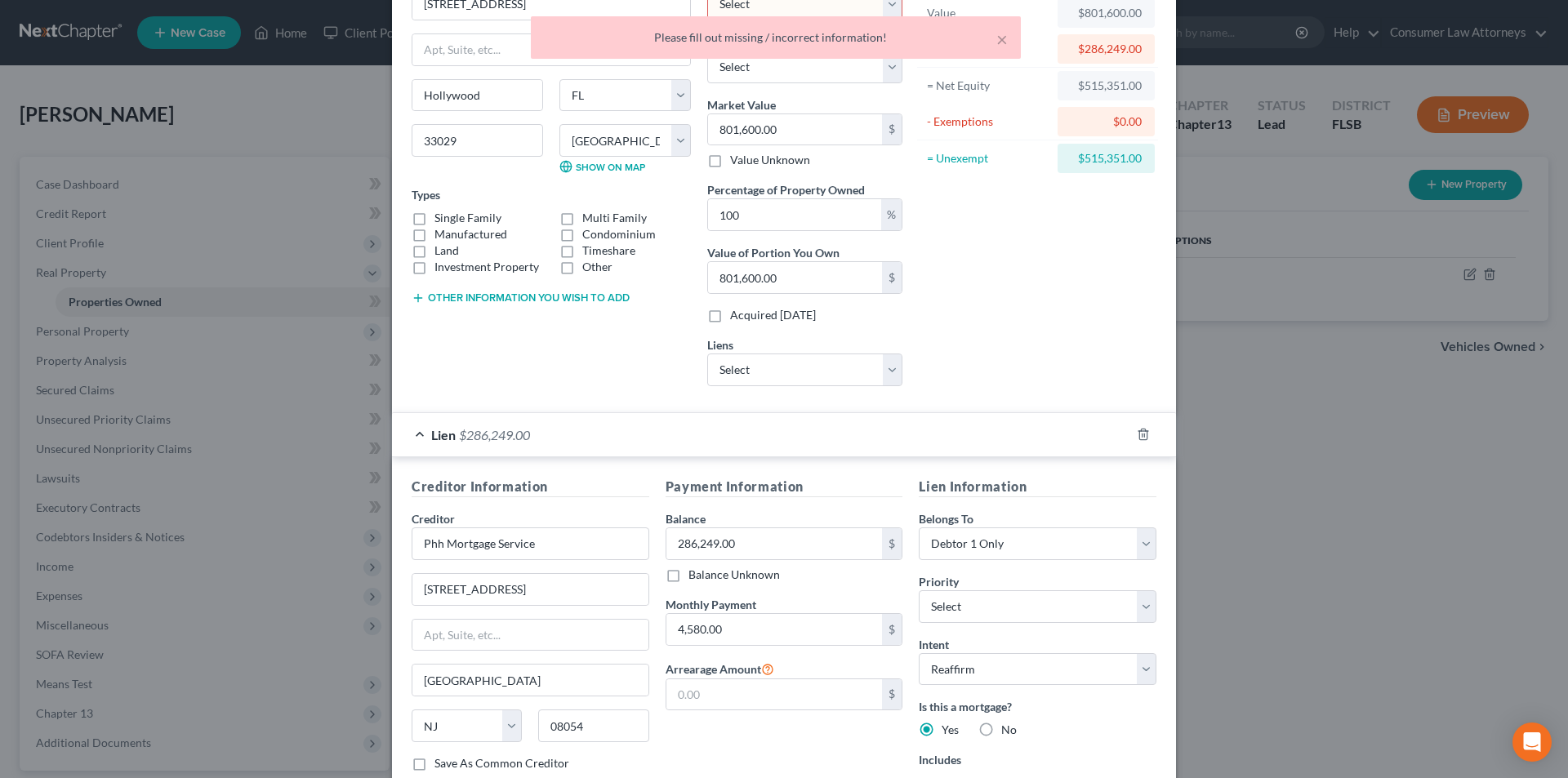
scroll to position [0, 0]
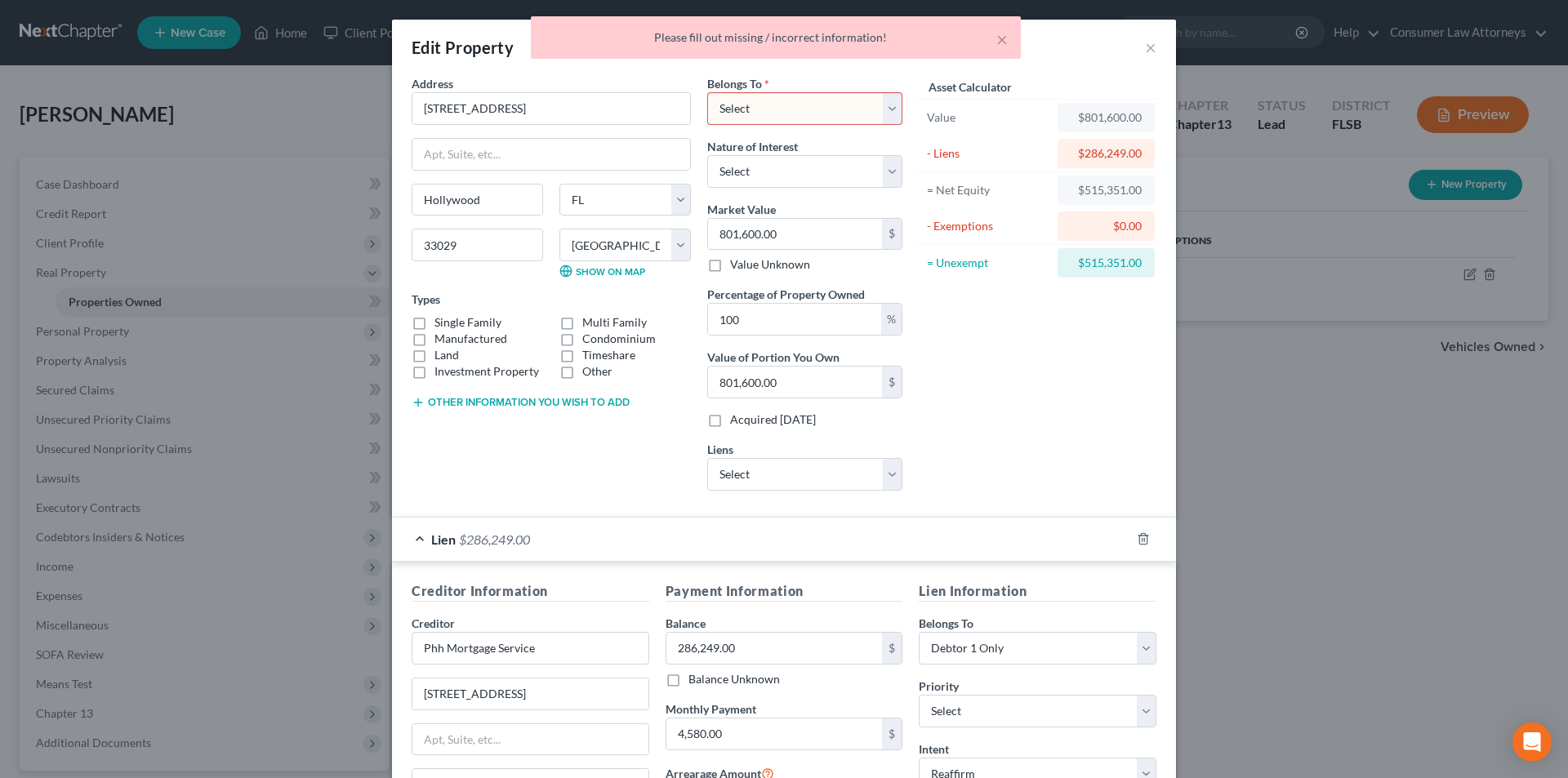
drag, startPoint x: 785, startPoint y: 107, endPoint x: 780, endPoint y: 124, distance: 17.7
click at [785, 107] on select "Select Debtor 1 Only Debtor 2 Only Debtor 1 And Debtor 2 Only At Least One Of T…" at bounding box center [805, 109] width 195 height 33
select select "0"
click at [707, 93] on select "Select Debtor 1 Only Debtor 2 Only Debtor 1 And Debtor 2 Only At Least One Of T…" at bounding box center [805, 109] width 195 height 33
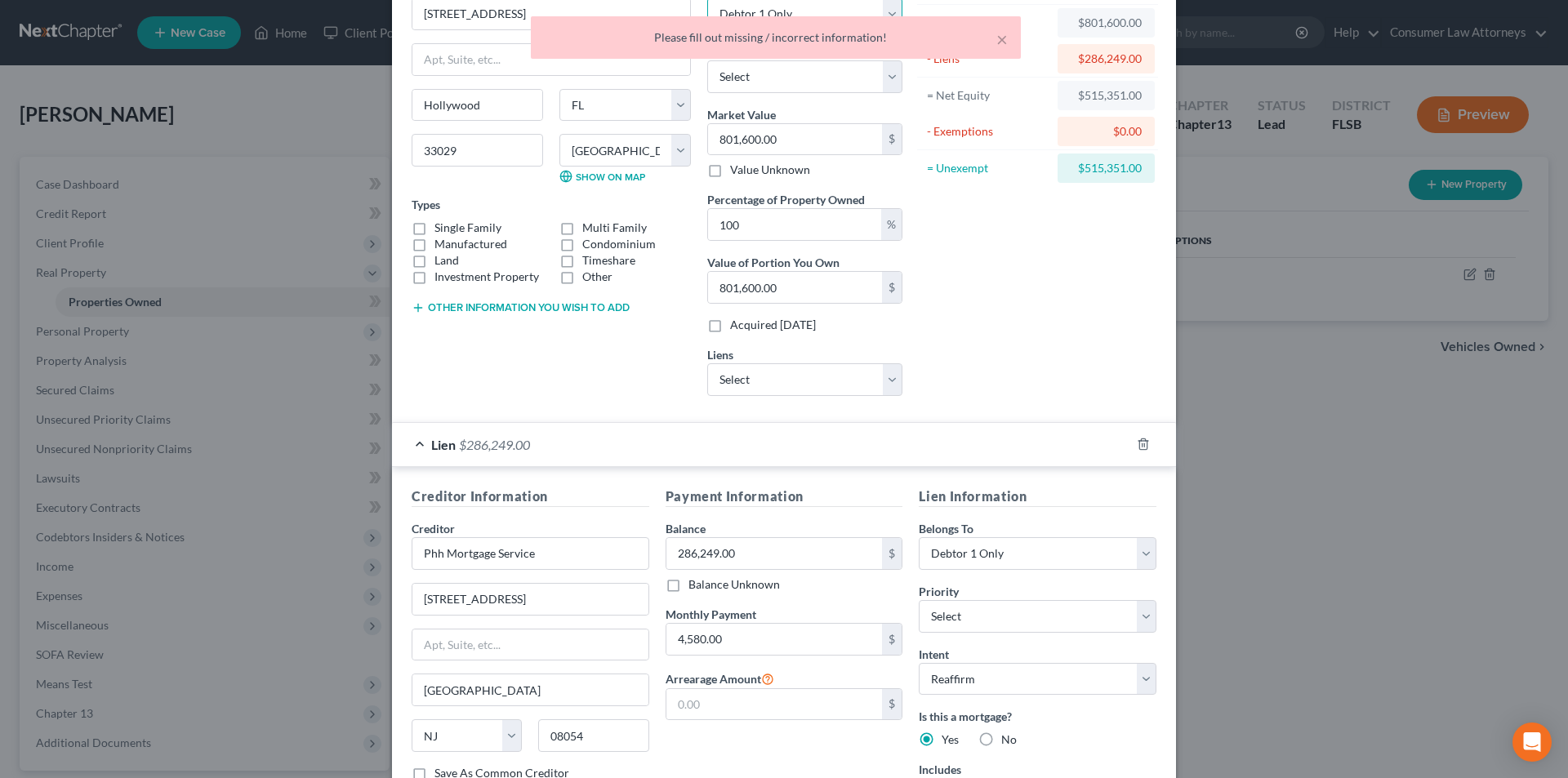
scroll to position [233, 0]
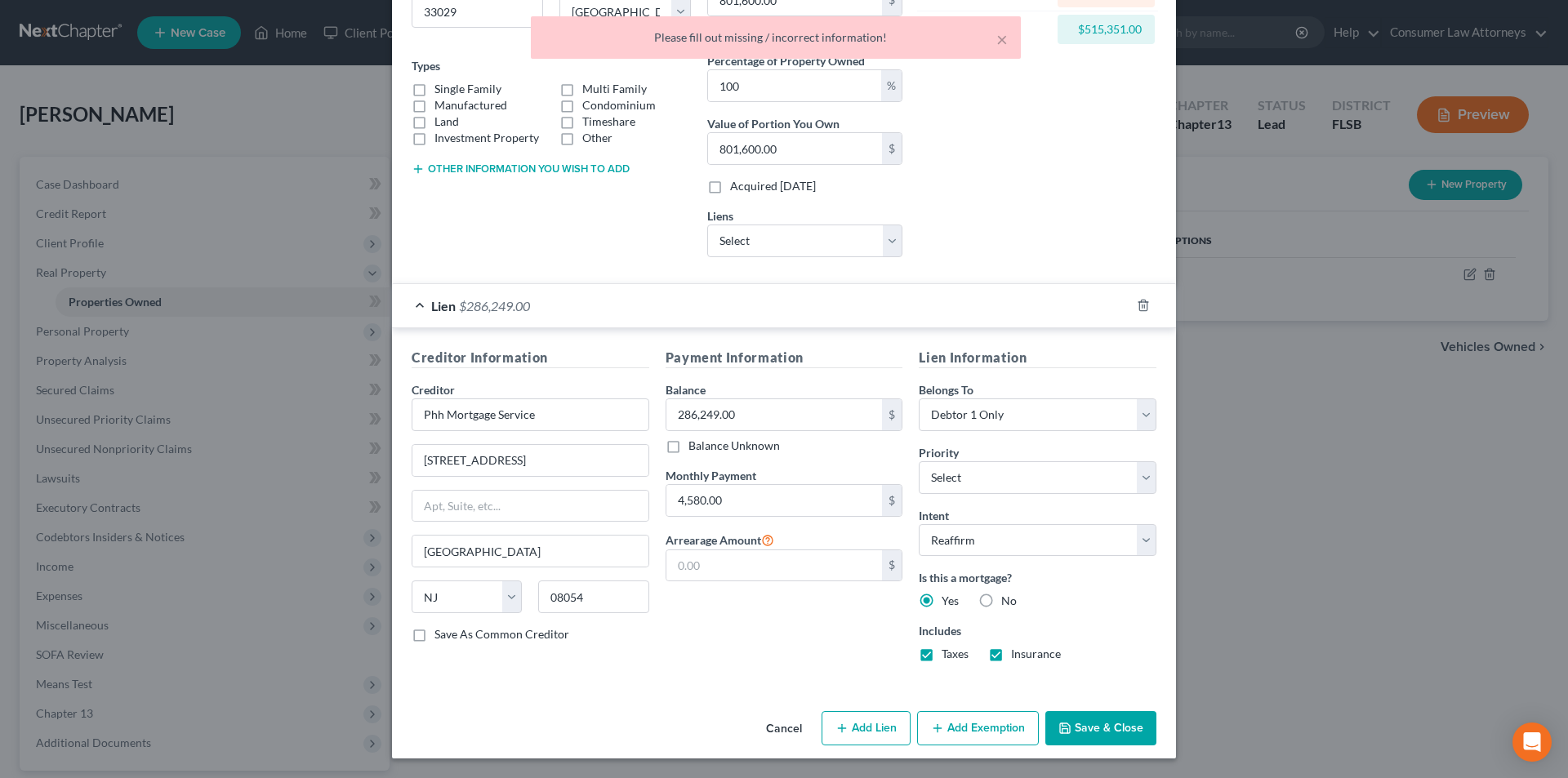
click at [1098, 718] on button "Save & Close" at bounding box center [1101, 728] width 111 height 34
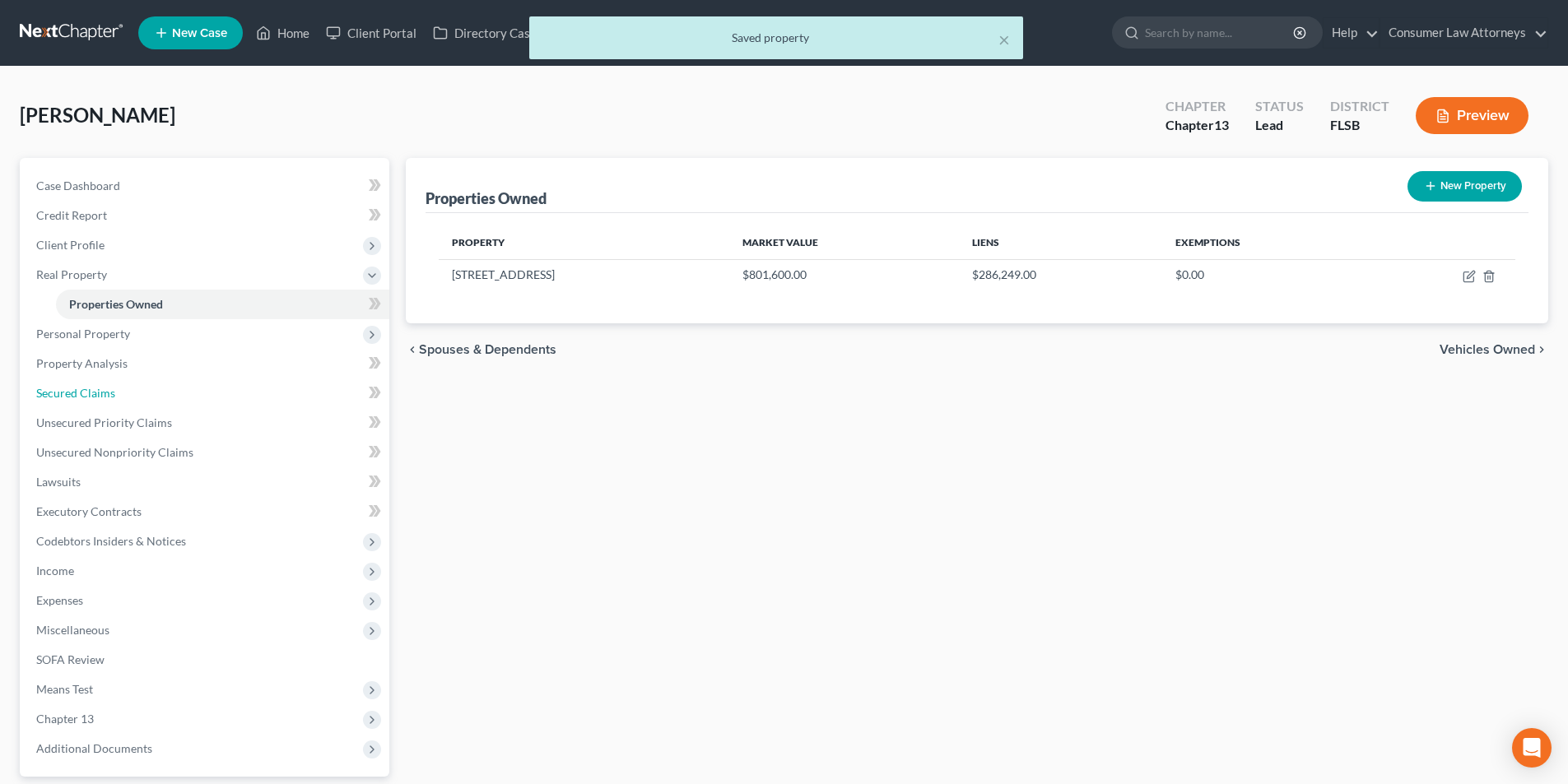
click at [85, 390] on span "Secured Claims" at bounding box center [75, 393] width 79 height 14
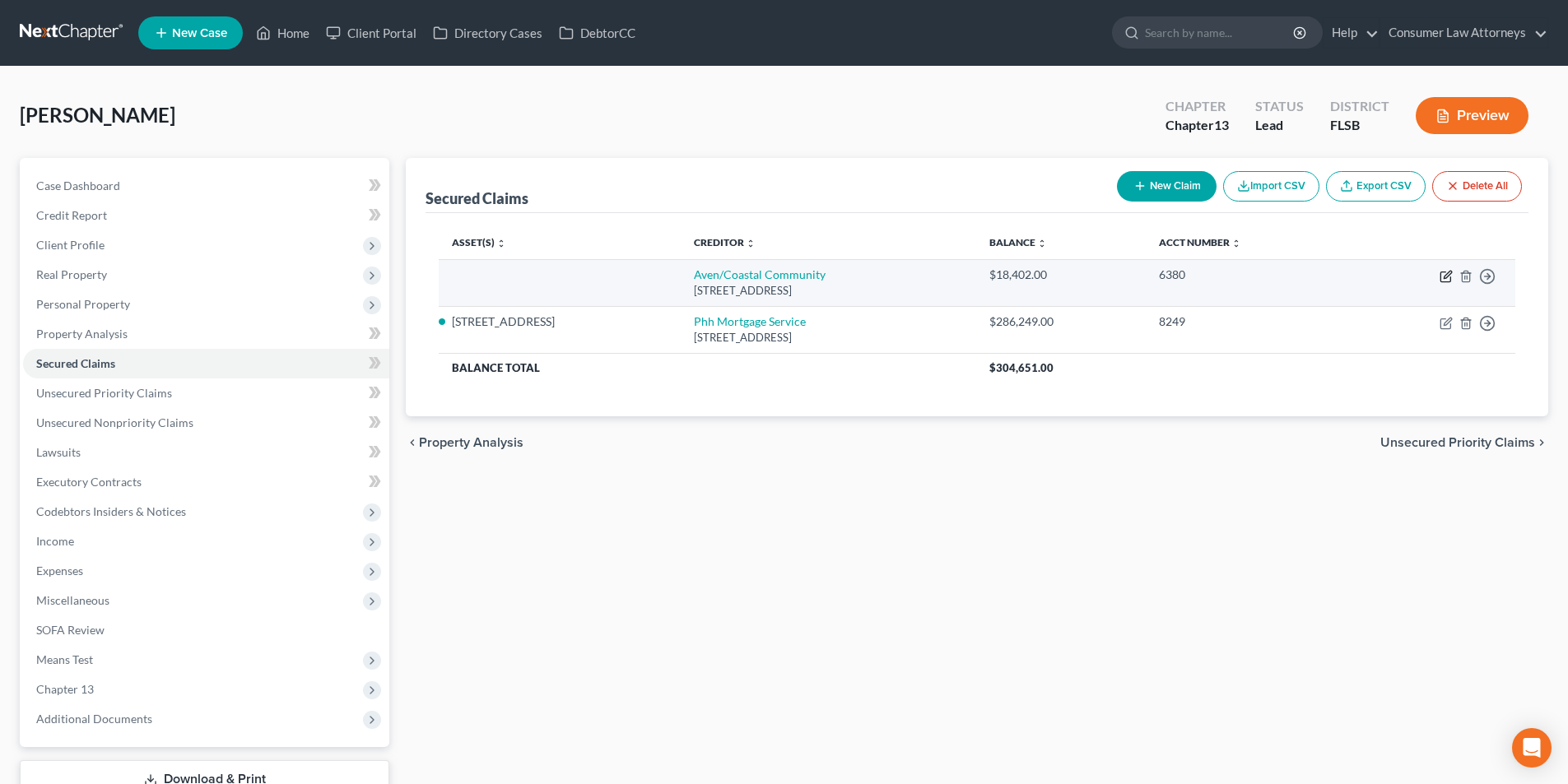
click at [1446, 275] on icon "button" at bounding box center [1445, 275] width 13 height 13
select select "4"
select select "0"
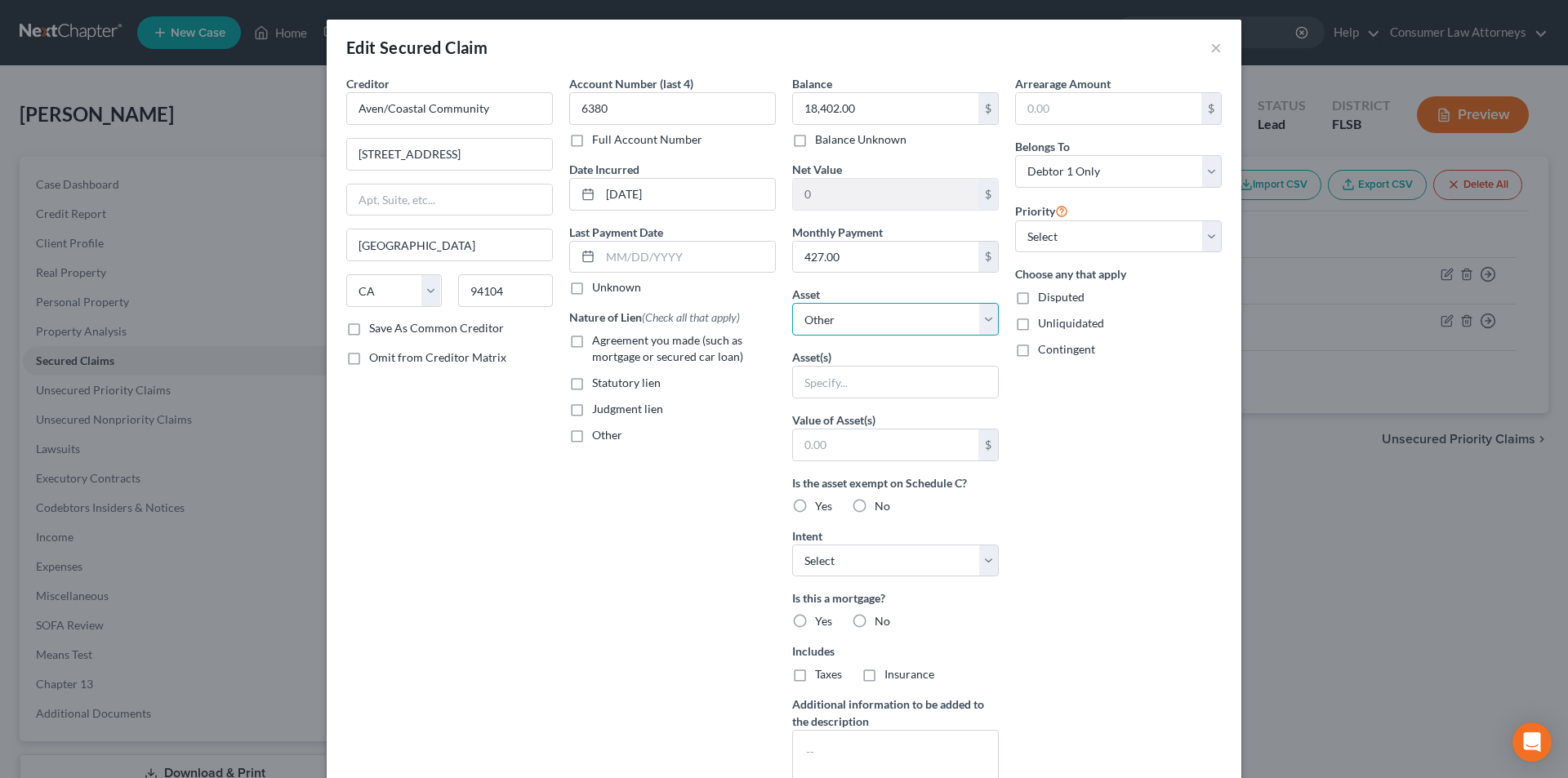
drag, startPoint x: 882, startPoint y: 320, endPoint x: 880, endPoint y: 330, distance: 10.2
click at [882, 320] on select "Select Other Multiple Assets [STREET_ADDRESS] - $801600.0" at bounding box center [895, 319] width 207 height 33
select select "2"
click at [792, 302] on select "Select Other Multiple Assets [STREET_ADDRESS] - $801600.0" at bounding box center [895, 319] width 207 height 33
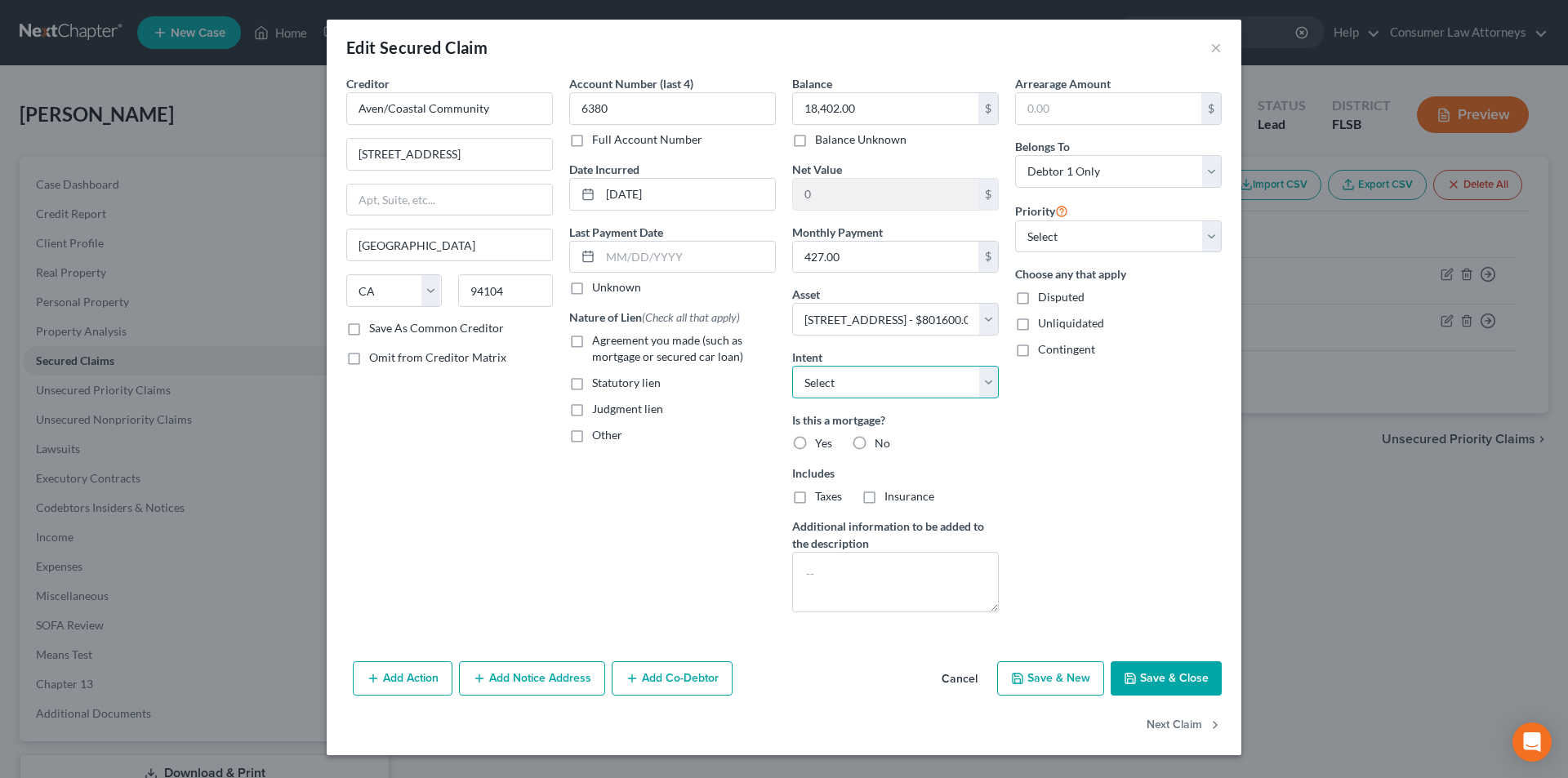
drag, startPoint x: 870, startPoint y: 386, endPoint x: 869, endPoint y: 397, distance: 11.0
click at [870, 386] on select "Select Surrender Redeem Reaffirm Avoid Other" at bounding box center [895, 382] width 207 height 33
select select "2"
click at [792, 366] on select "Select Surrender Redeem Reaffirm Avoid Other" at bounding box center [895, 382] width 207 height 33
click at [1165, 679] on button "Save & Close" at bounding box center [1167, 679] width 111 height 34
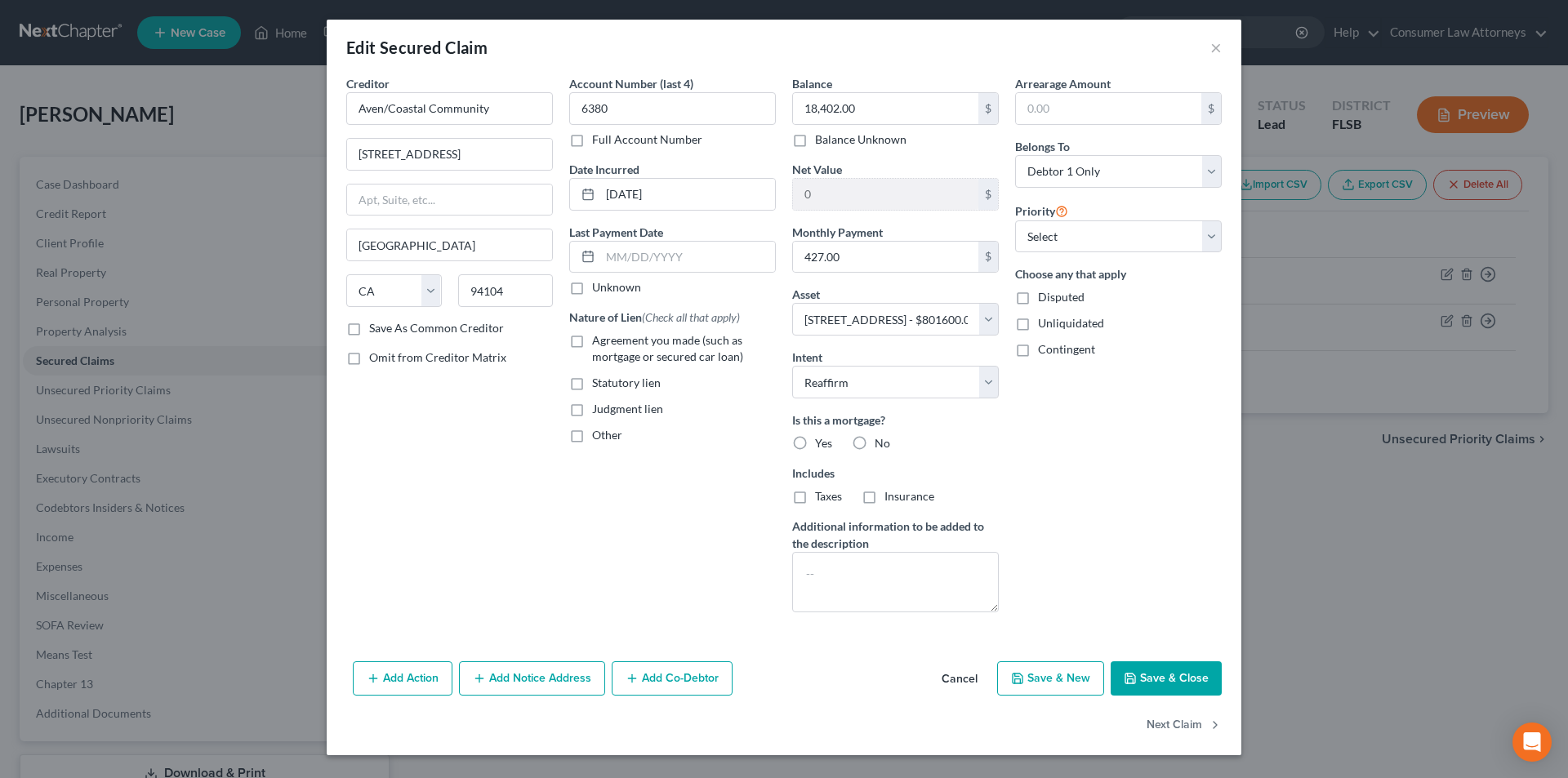
select select
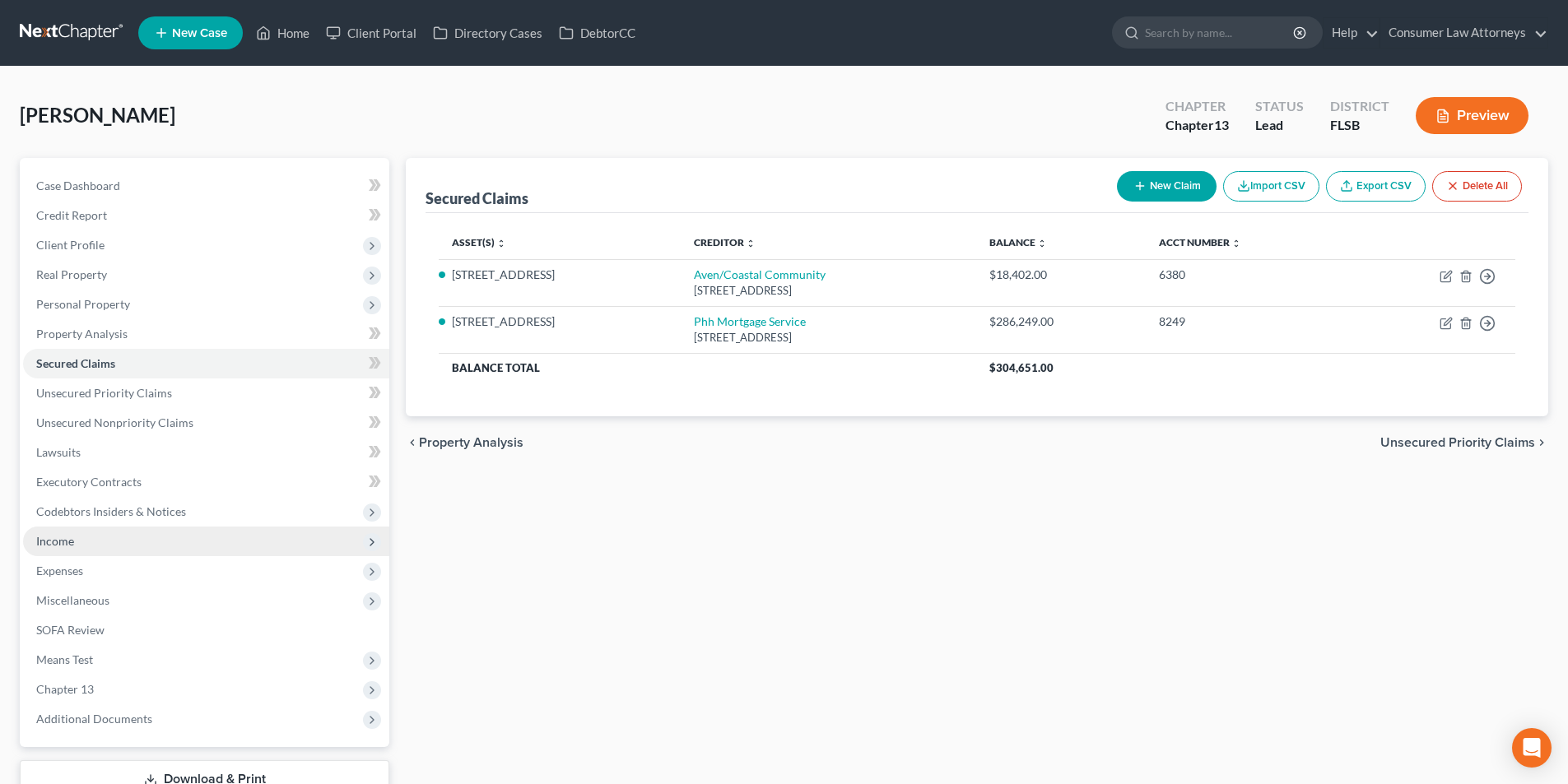
click at [64, 536] on span "Income" at bounding box center [55, 541] width 38 height 14
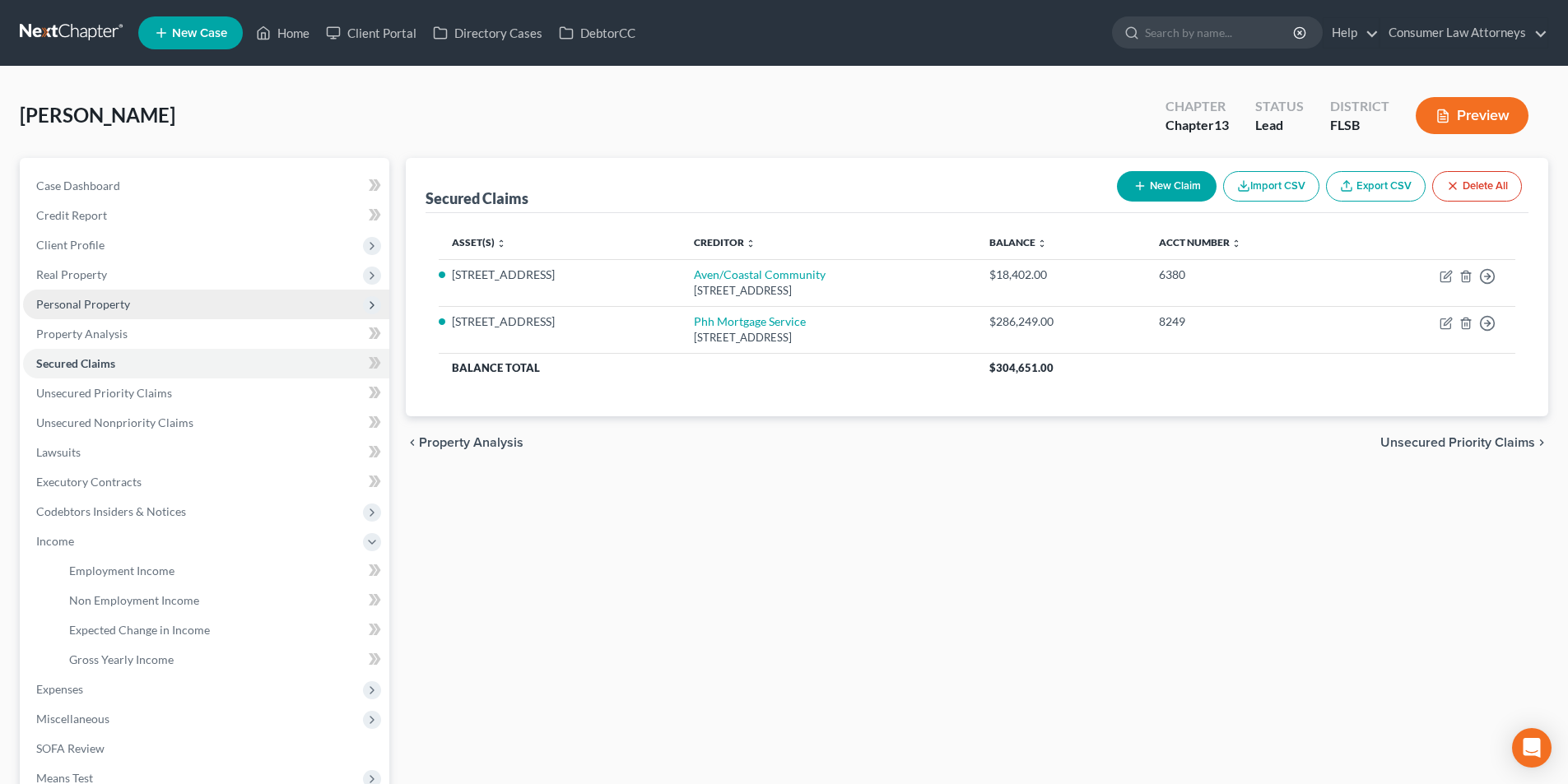
drag, startPoint x: 90, startPoint y: 296, endPoint x: 108, endPoint y: 306, distance: 20.6
click at [90, 297] on span "Personal Property" at bounding box center [83, 304] width 94 height 14
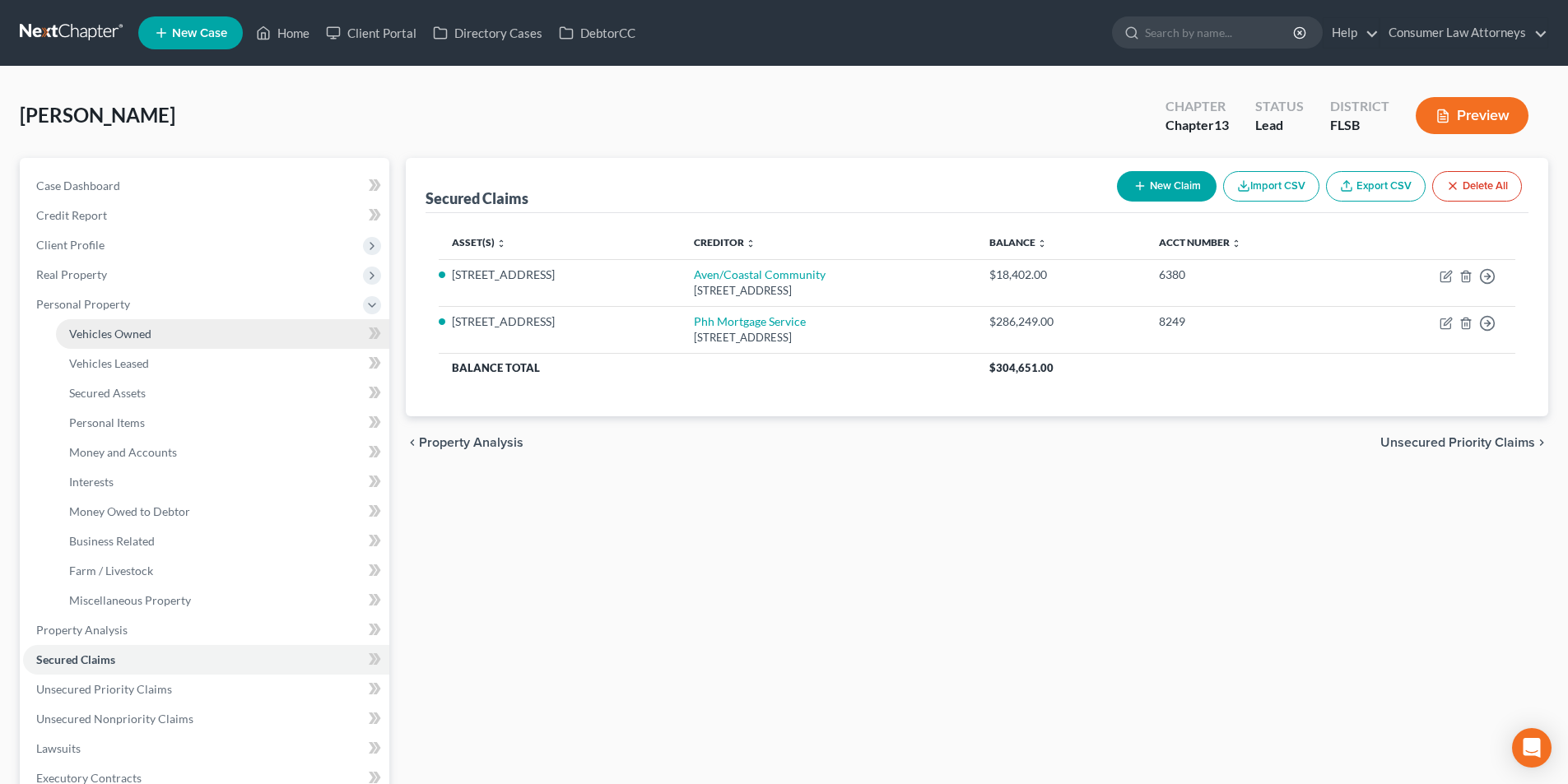
click at [117, 328] on span "Vehicles Owned" at bounding box center [110, 333] width 82 height 14
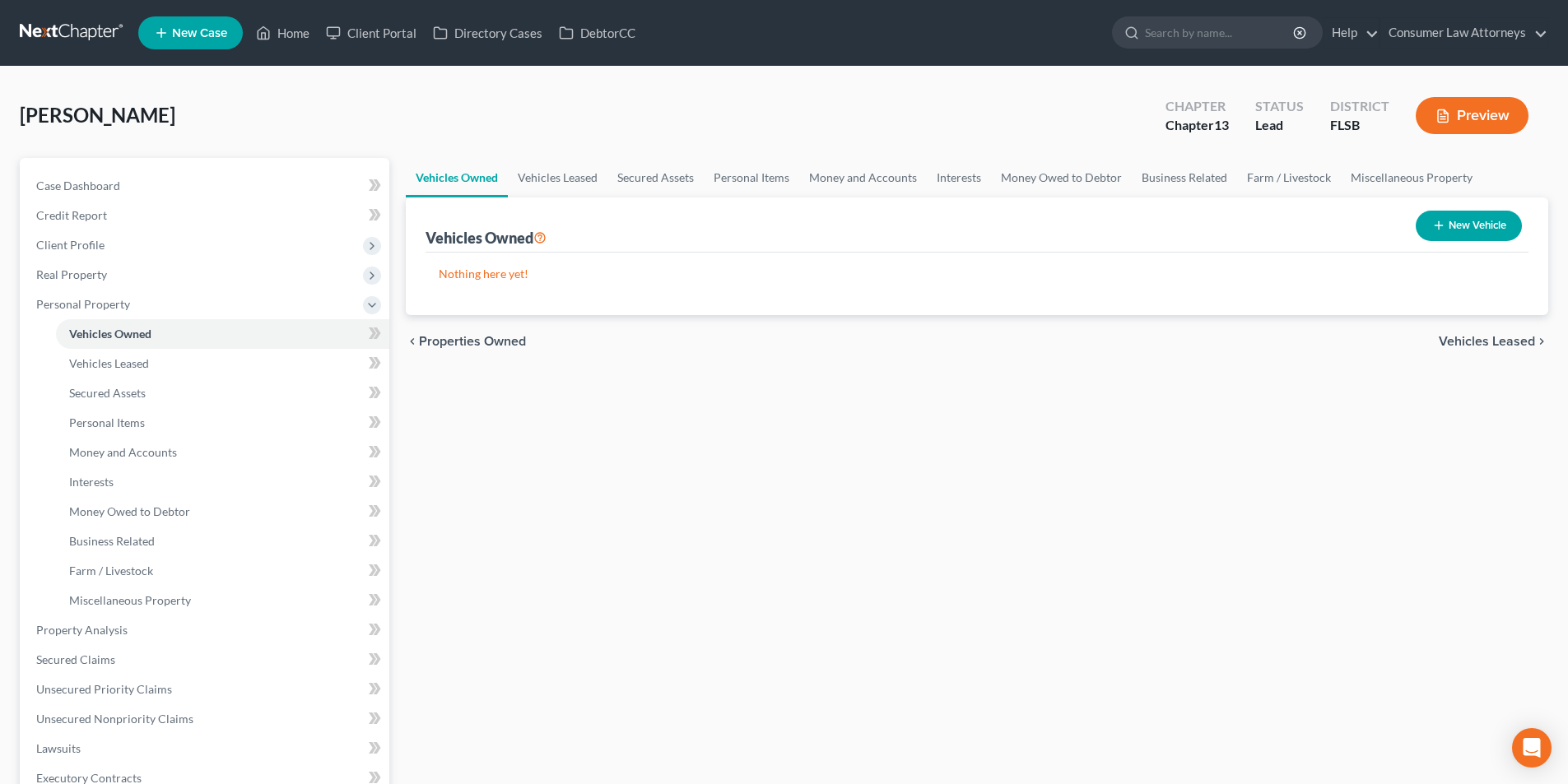
click at [1454, 228] on button "New Vehicle" at bounding box center [1469, 225] width 106 height 30
select select "0"
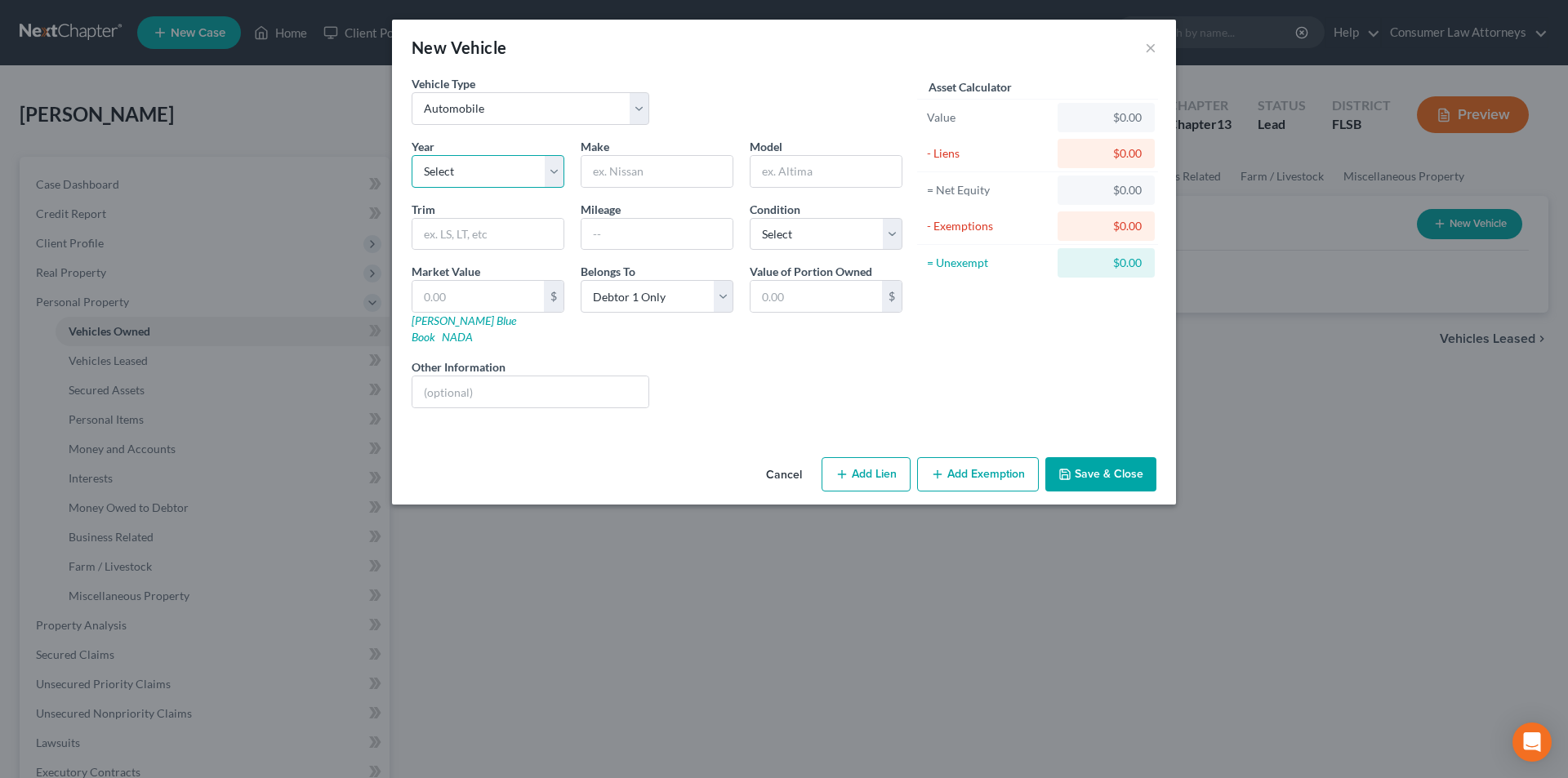
click at [518, 179] on select "Select 2026 2025 2024 2023 2022 2021 2020 2019 2018 2017 2016 2015 2014 2013 20…" at bounding box center [488, 171] width 153 height 33
select select "9"
click at [412, 155] on select "Select 2026 2025 2024 2023 2022 2021 2020 2019 2018 2017 2016 2015 2014 2013 20…" at bounding box center [488, 171] width 153 height 33
click at [640, 170] on input "text" at bounding box center [657, 171] width 151 height 31
type input "Jeep"
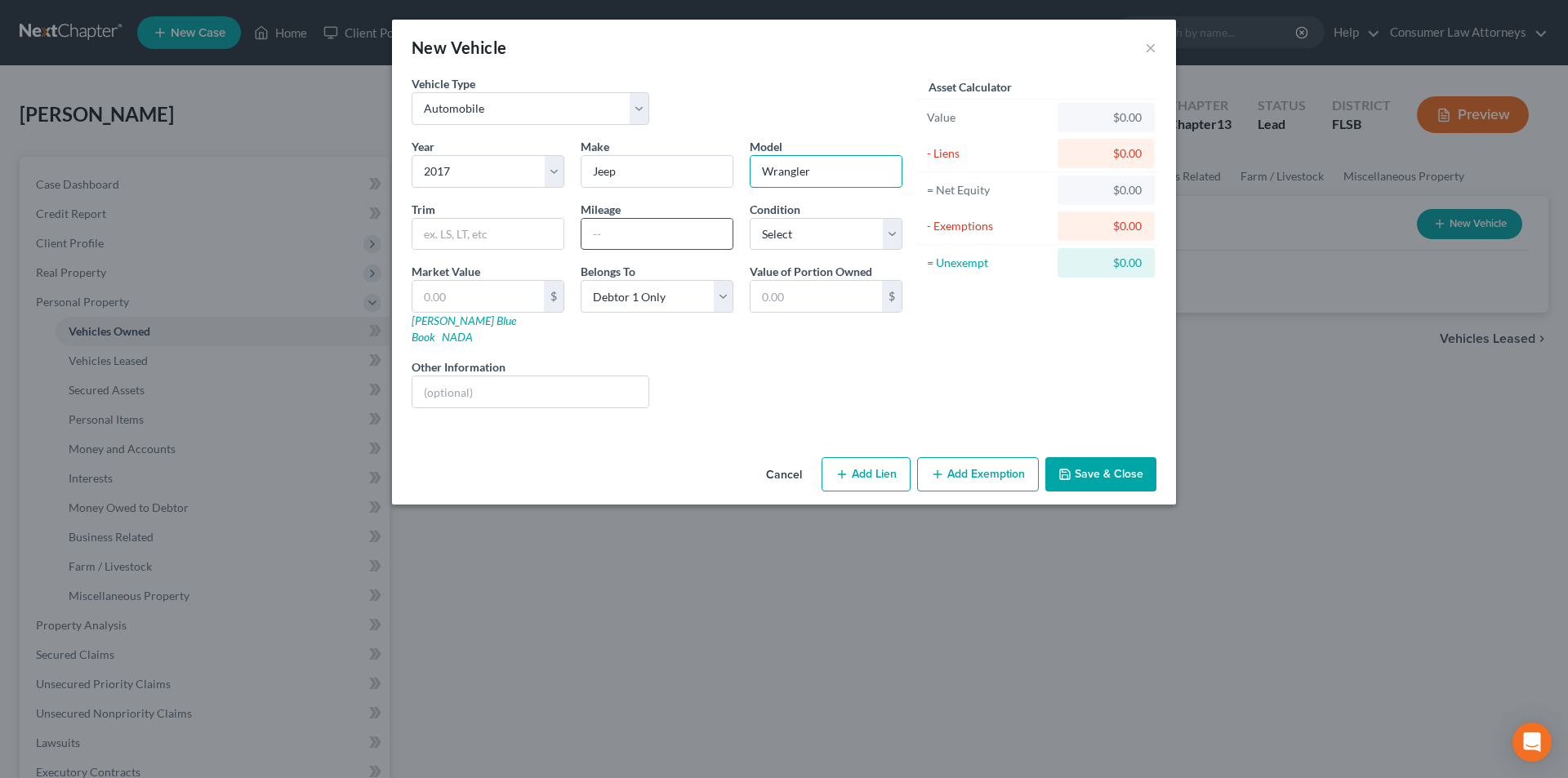
type input "Wrangler"
click at [673, 243] on input "text" at bounding box center [657, 234] width 151 height 31
type input "106000"
click at [855, 235] on select "Select Excellent Very Good Good Fair Poor" at bounding box center [826, 234] width 153 height 33
select select "4"
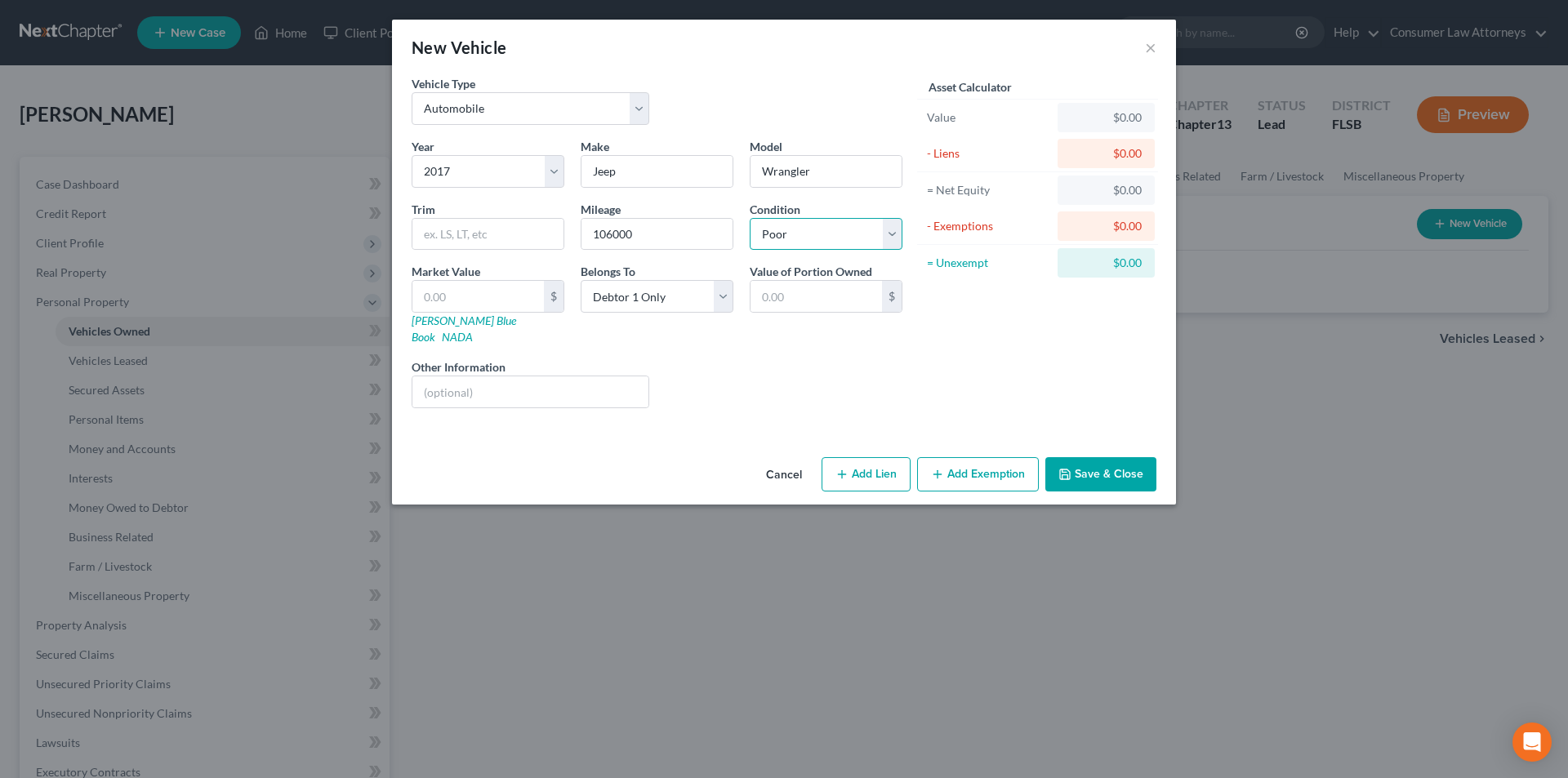
click at [750, 218] on select "Select Excellent Very Good Good Fair Poor" at bounding box center [826, 234] width 153 height 33
click at [462, 323] on link "[PERSON_NAME] Blue Book" at bounding box center [464, 328] width 105 height 30
click at [465, 290] on input "text" at bounding box center [478, 296] width 131 height 31
type input "1"
type input "1.00"
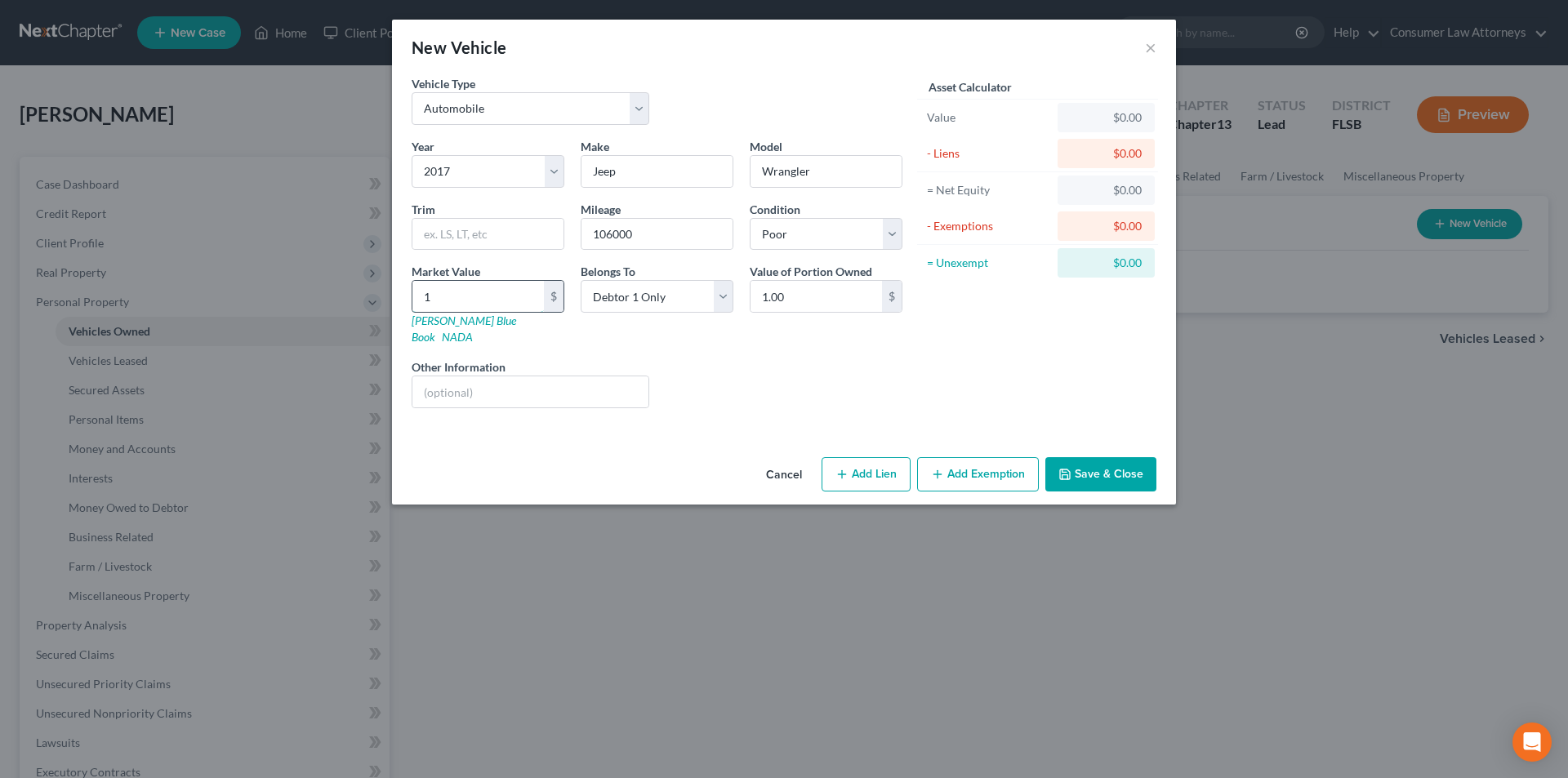
type input "15"
type input "15.00"
type input "159"
type input "159.00"
type input "15"
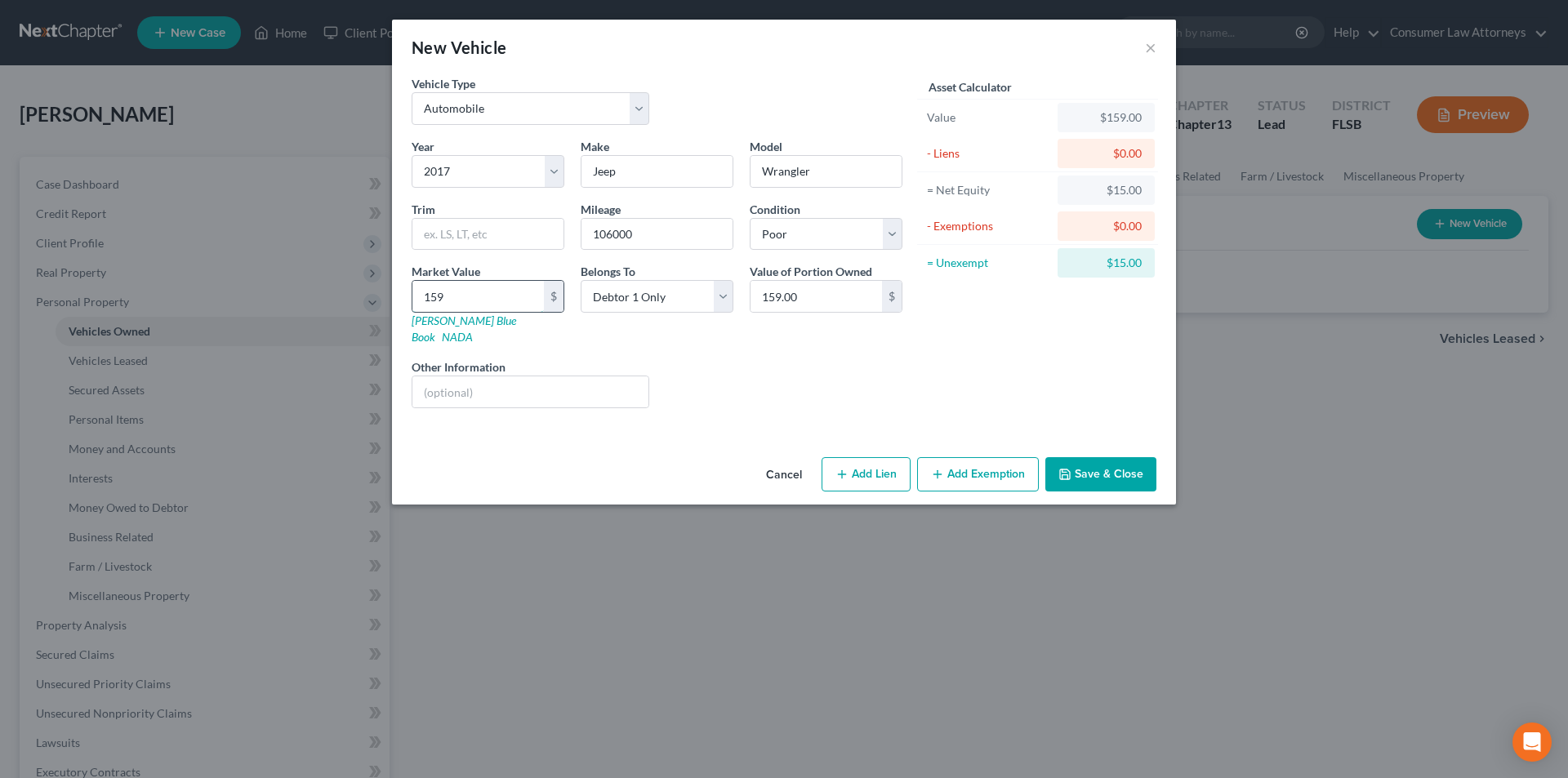
type input "15.00"
type input "155"
type input "155.00"
type input "1559"
type input "1,559.00"
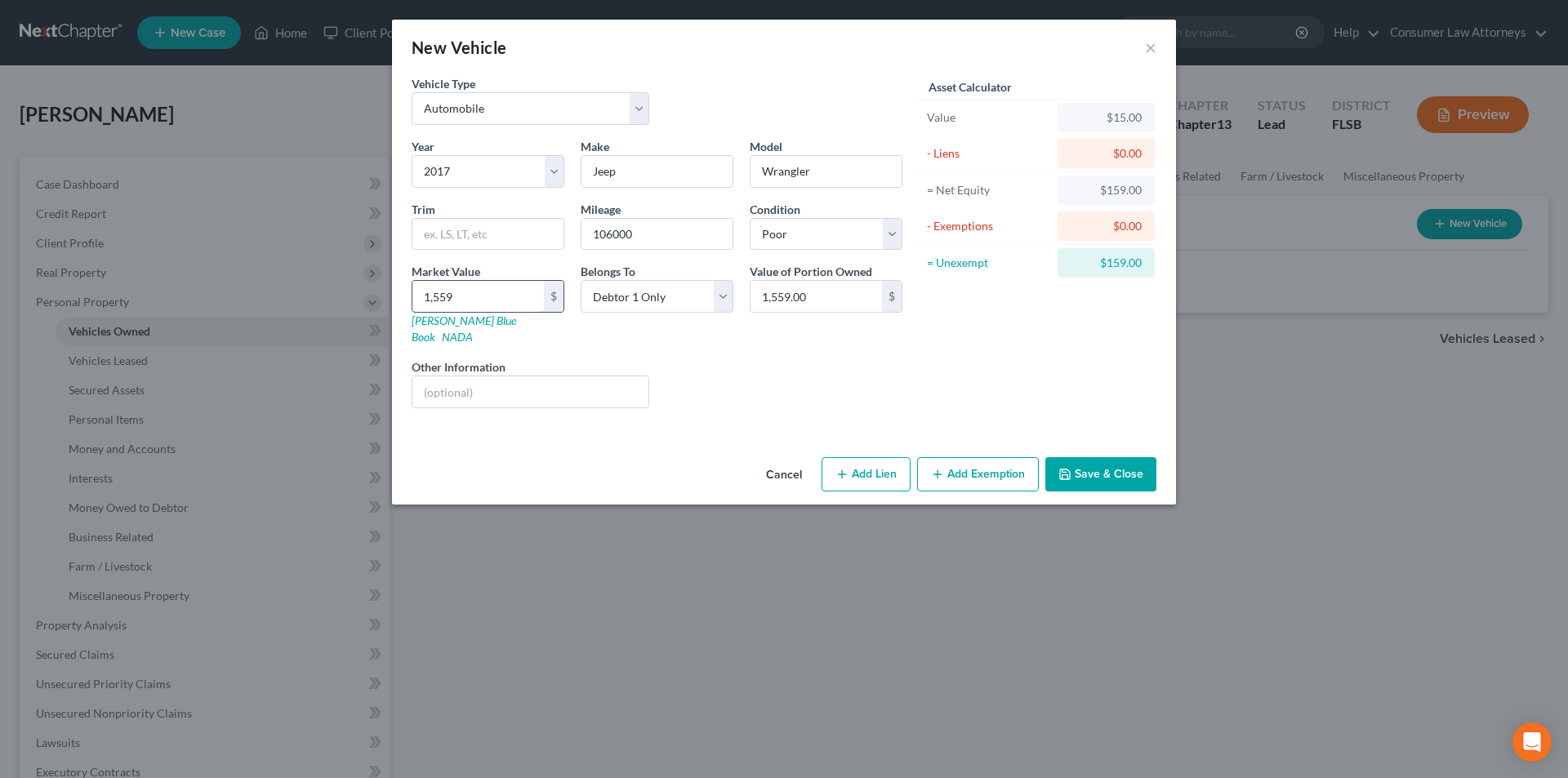
type input "1,5593"
type input "15,593.00"
drag, startPoint x: 975, startPoint y: 456, endPoint x: 729, endPoint y: 494, distance: 248.9
click at [975, 458] on button "Add Exemption" at bounding box center [978, 475] width 122 height 34
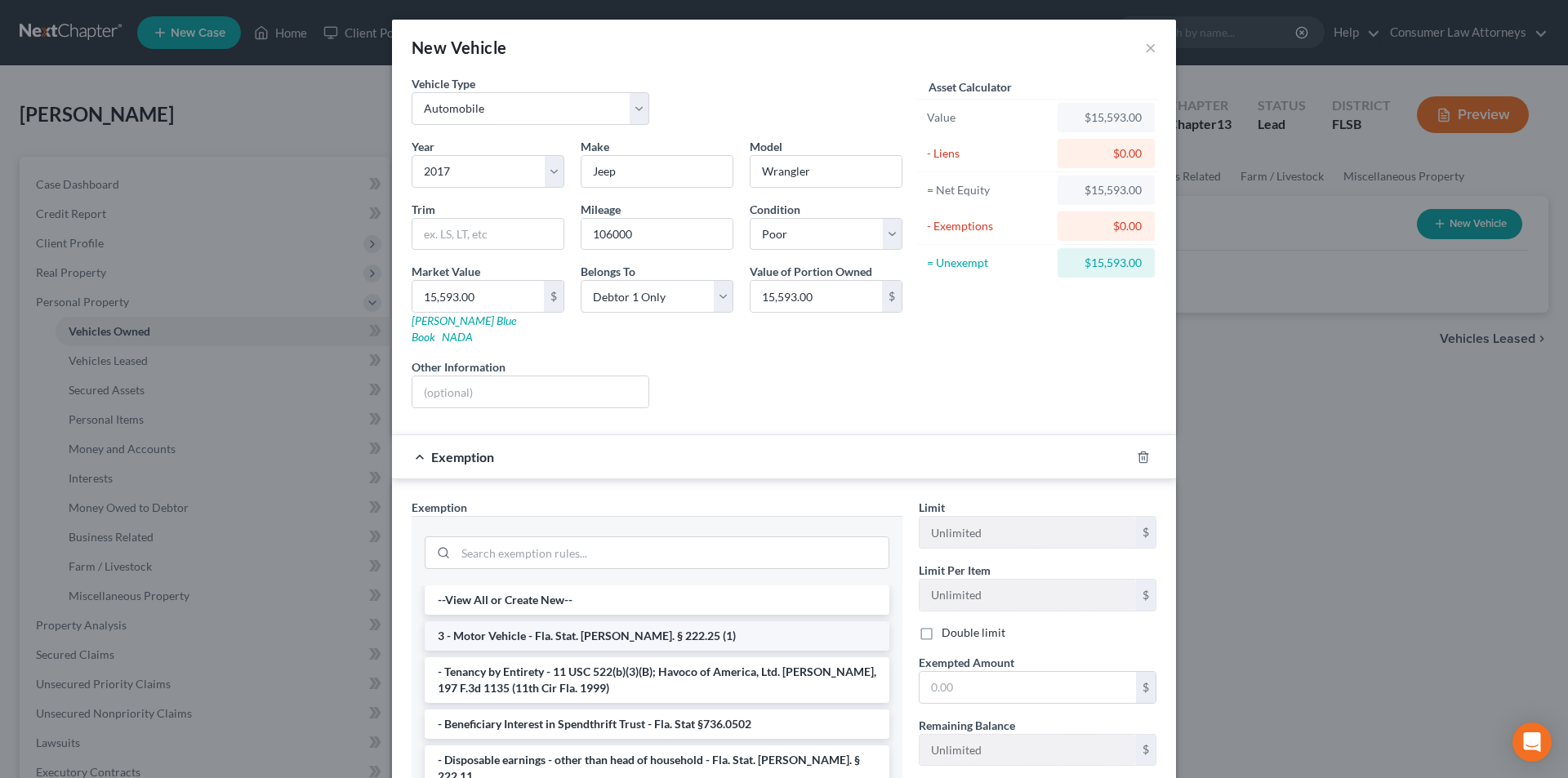
click at [558, 621] on li "3 - Motor Vehicle - Fla. Stat. [PERSON_NAME]. § 222.25 (1)" at bounding box center [657, 636] width 465 height 29
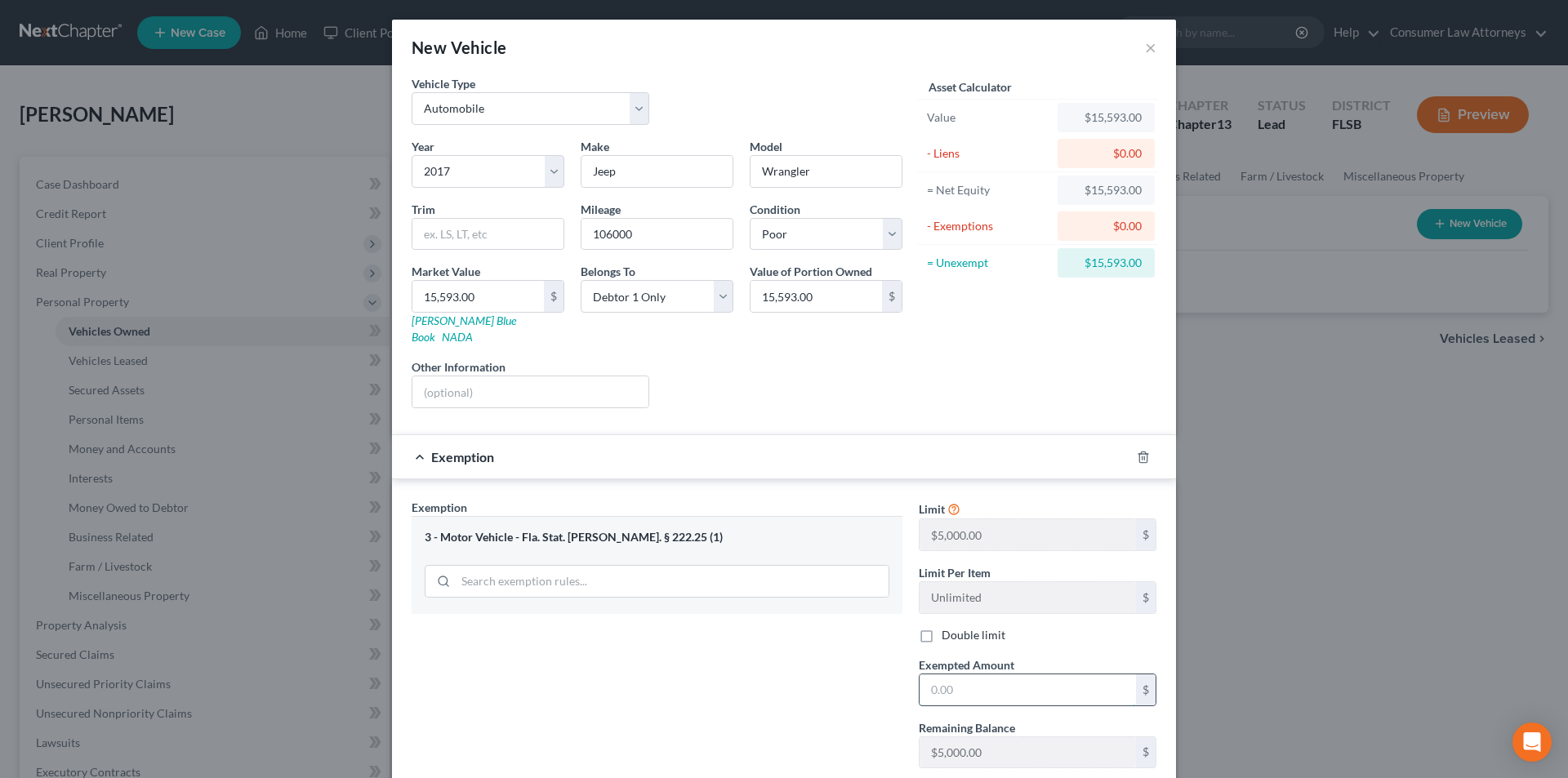
click at [974, 674] on input "text" at bounding box center [1028, 690] width 216 height 31
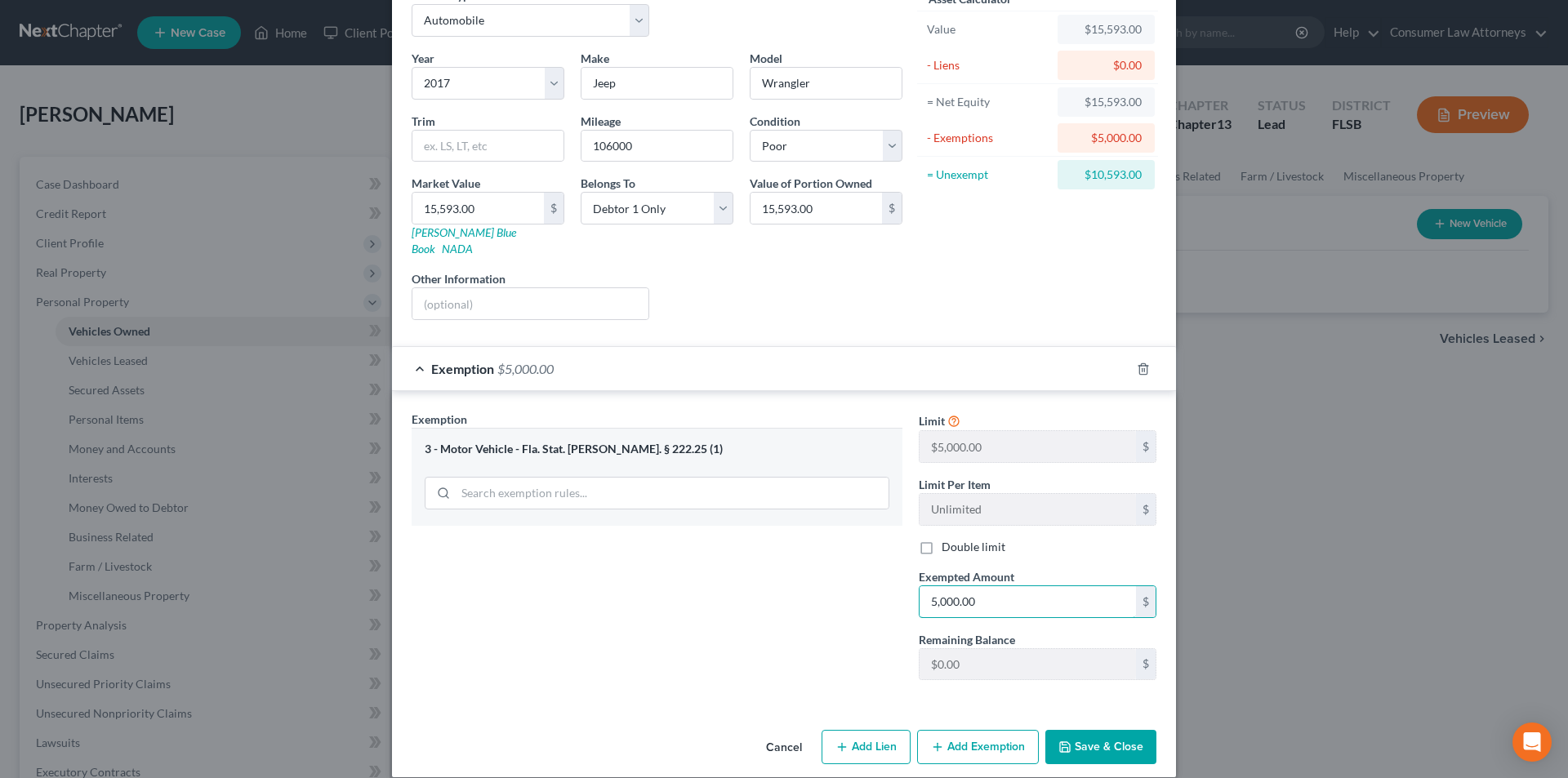
scroll to position [91, 0]
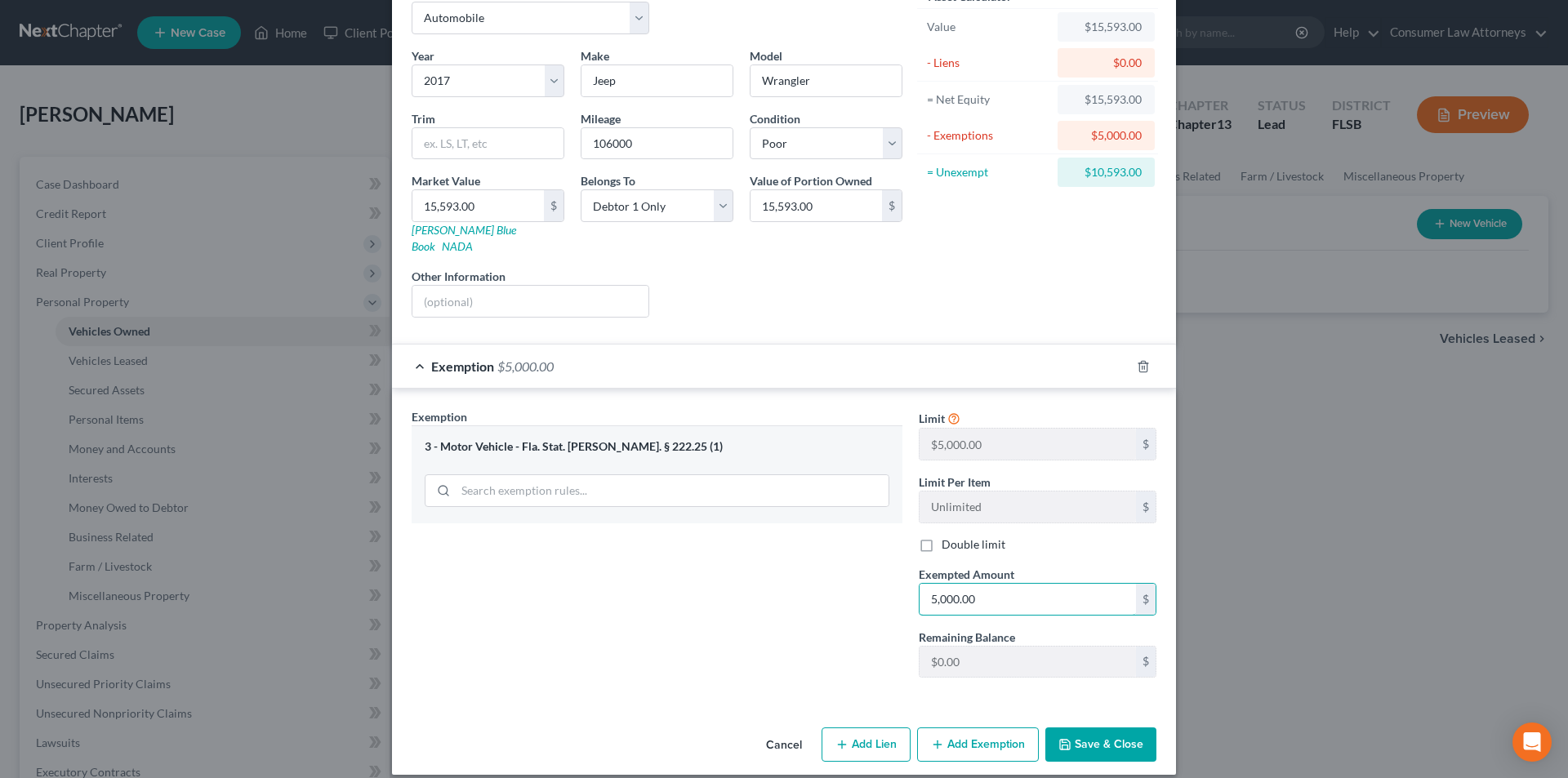
type input "5,000.00"
drag, startPoint x: 1089, startPoint y: 733, endPoint x: 1541, endPoint y: 518, distance: 500.5
click at [1090, 733] on button "Save & Close" at bounding box center [1101, 745] width 111 height 34
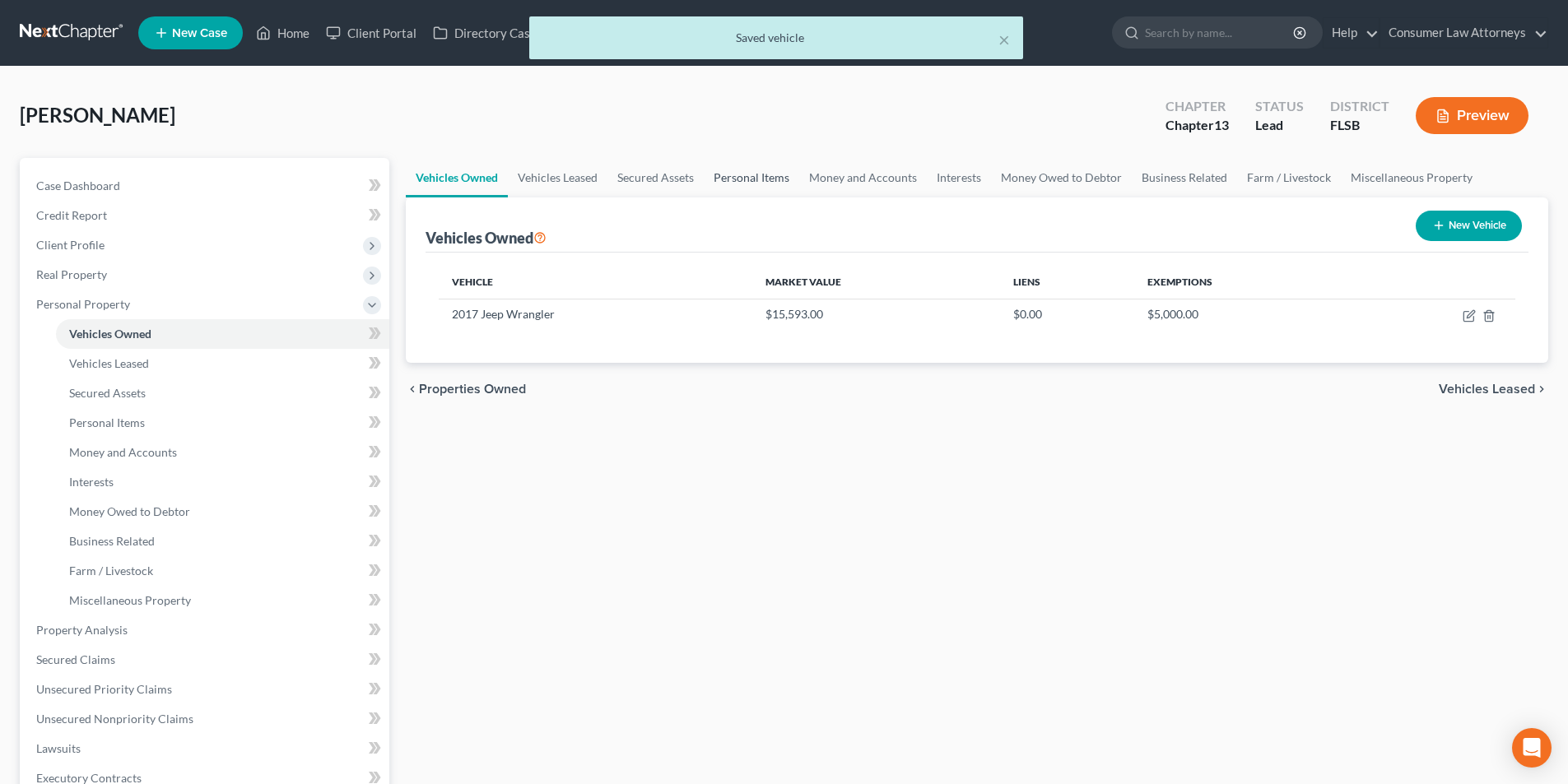
drag, startPoint x: 762, startPoint y: 176, endPoint x: 798, endPoint y: 244, distance: 76.9
click at [762, 176] on link "Personal Items" at bounding box center [752, 178] width 96 height 40
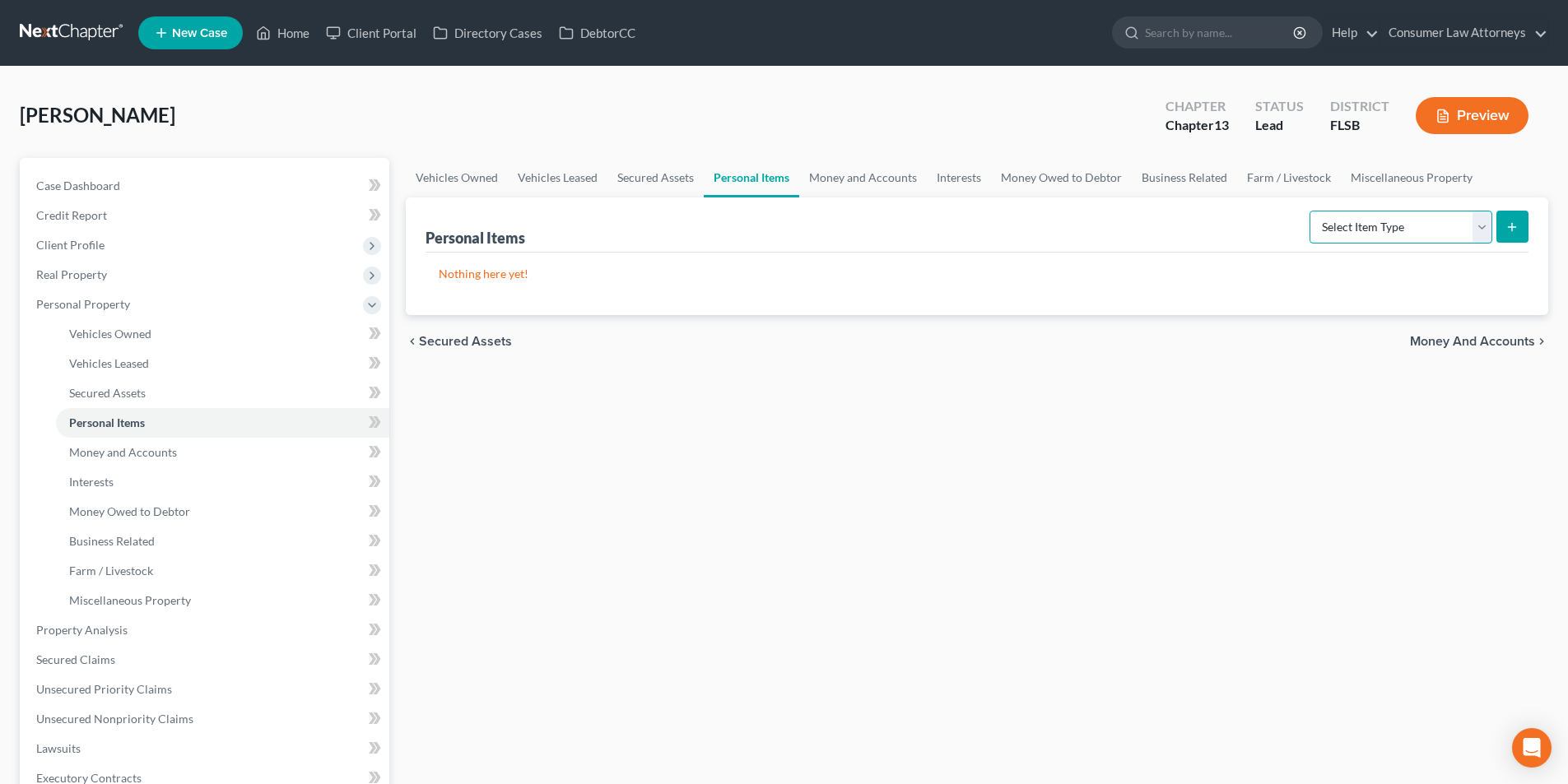
click at [1391, 230] on select "Select Item Type Clothing Collectibles Of Value Electronics Firearms Household …" at bounding box center [1400, 227] width 182 height 33
select select "clothing"
click at [1311, 211] on select "Select Item Type Clothing Collectibles Of Value Electronics Firearms Household …" at bounding box center [1400, 227] width 182 height 33
click at [1508, 230] on icon "submit" at bounding box center [1511, 226] width 13 height 13
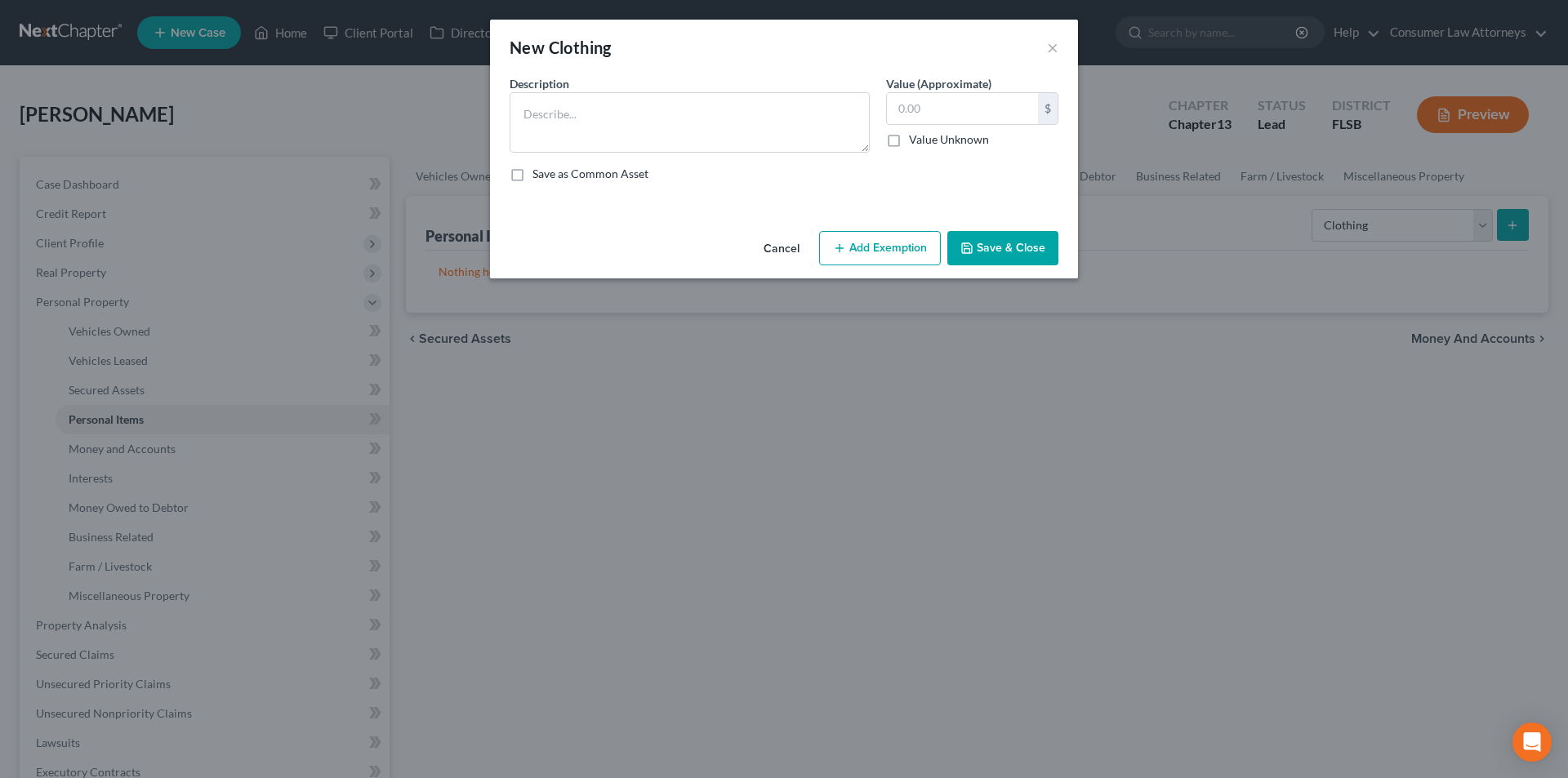
click at [1047, 51] on div "New Clothing ×" at bounding box center [784, 47] width 588 height 56
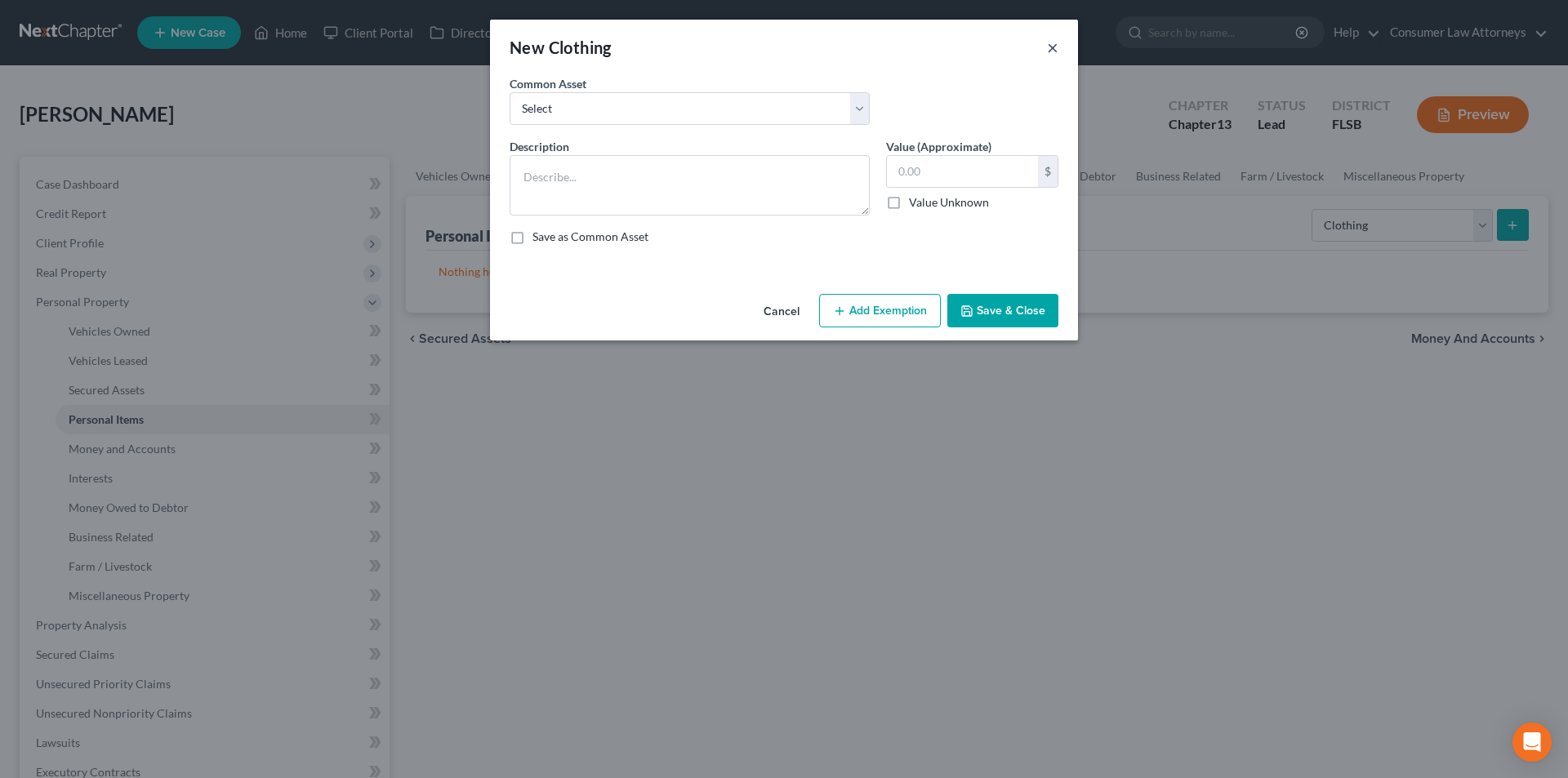
click at [1052, 47] on button "×" at bounding box center [1052, 47] width 11 height 20
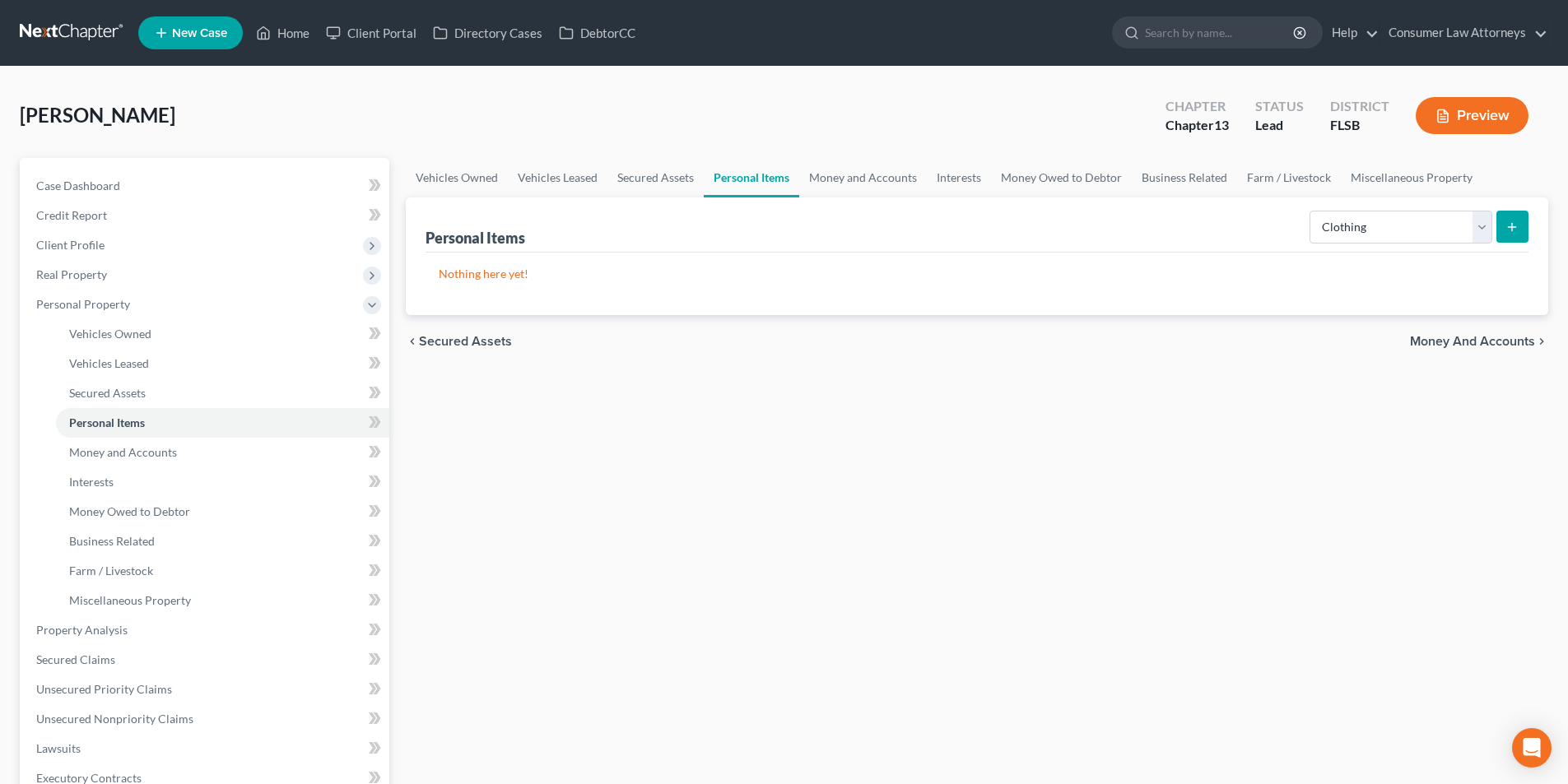
click at [1506, 224] on icon "submit" at bounding box center [1511, 226] width 13 height 13
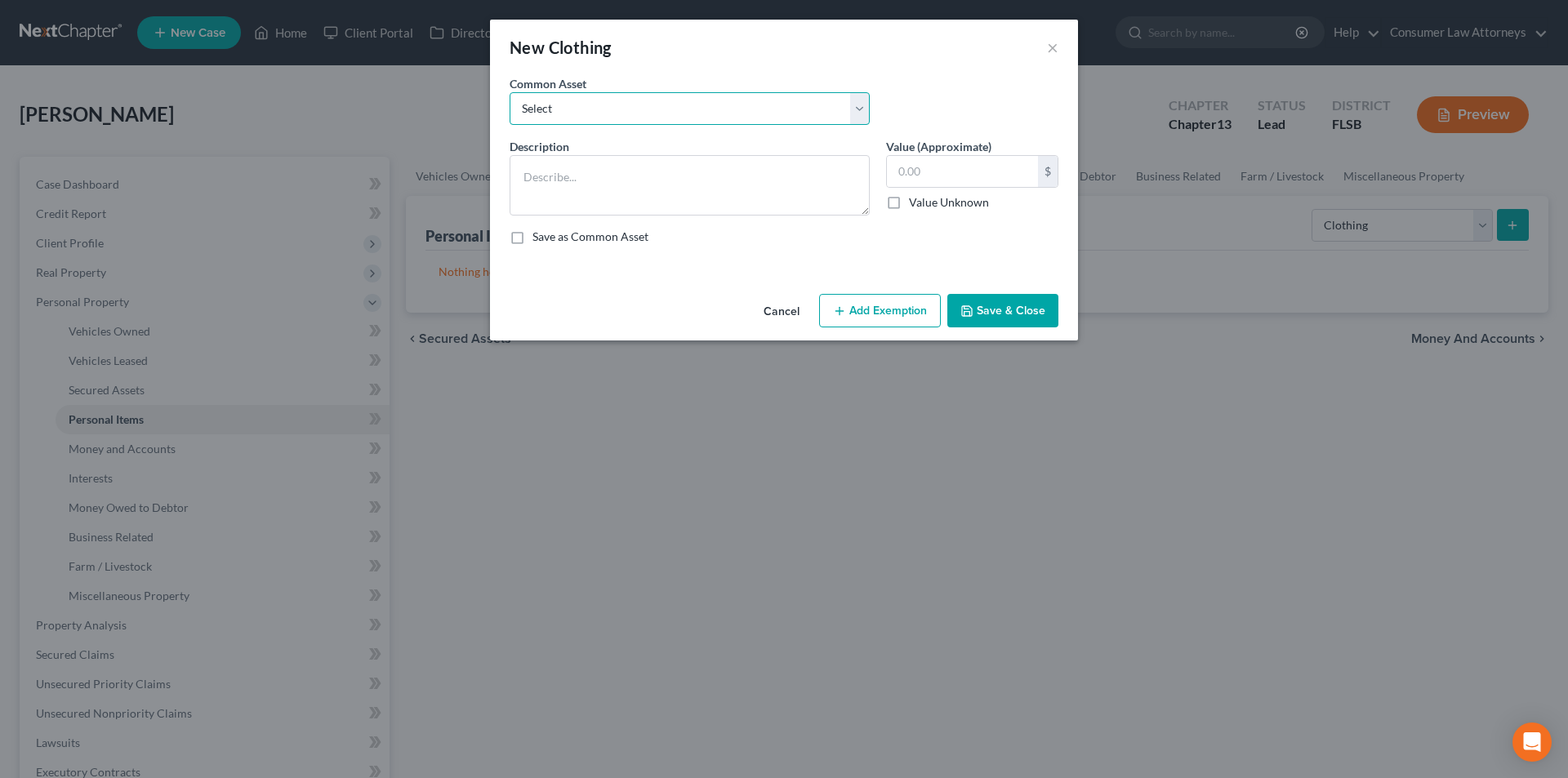
drag, startPoint x: 648, startPoint y: 103, endPoint x: 632, endPoint y: 123, distance: 25.6
click at [648, 103] on select "Select Miscellaneous clothing and wearing apparel Clothing, shoes, jackets, out…" at bounding box center [689, 109] width 360 height 33
select select "3"
click at [509, 93] on select "Select Miscellaneous clothing and wearing apparel Clothing, shoes, jackets, out…" at bounding box center [689, 109] width 360 height 33
type textarea "Clothing, shoes, jackets, outwear, under garments."
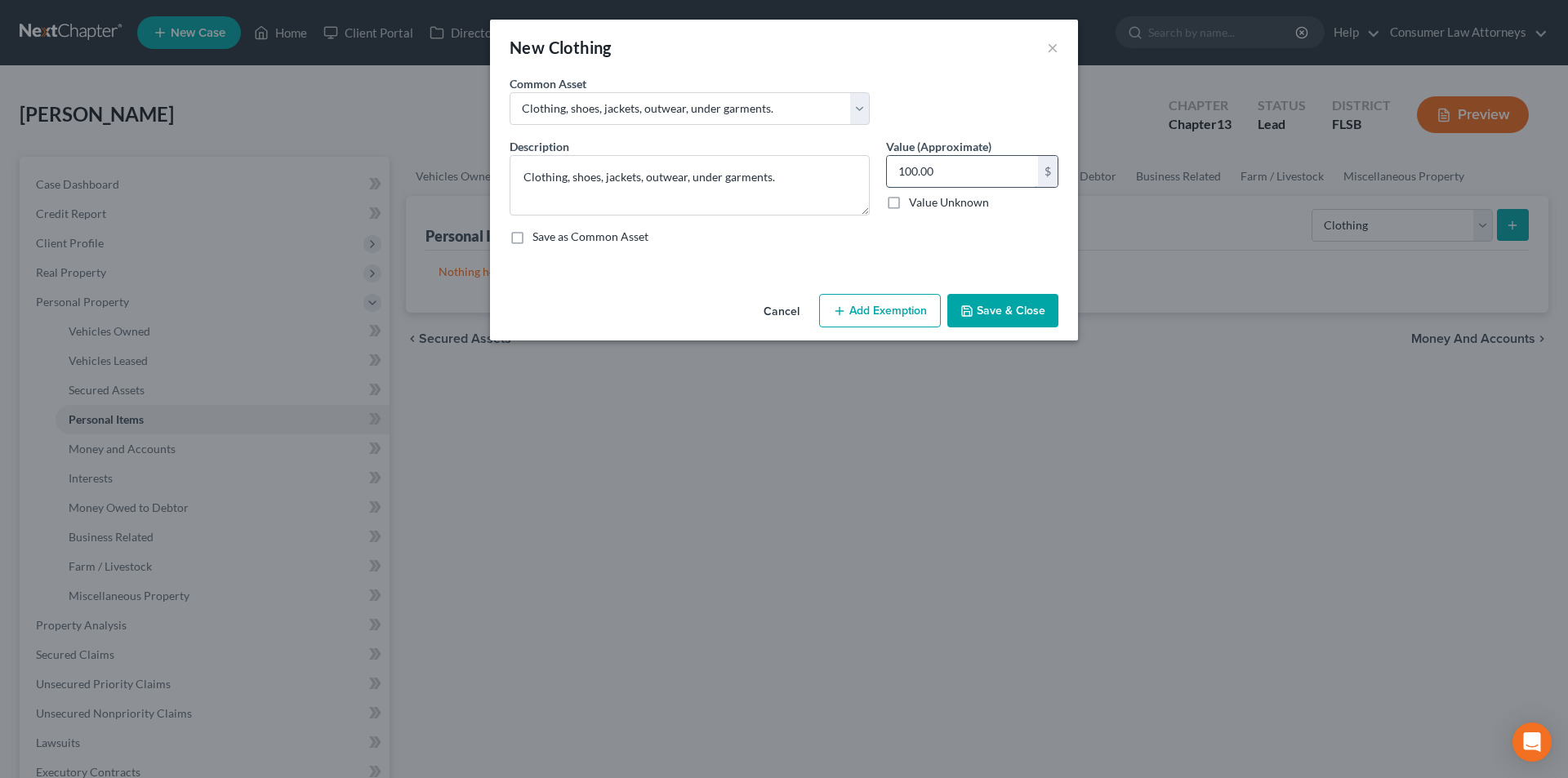
click at [955, 170] on input "100.00" at bounding box center [963, 171] width 151 height 31
type input "225.00"
click at [878, 312] on button "Add Exemption" at bounding box center [880, 311] width 122 height 34
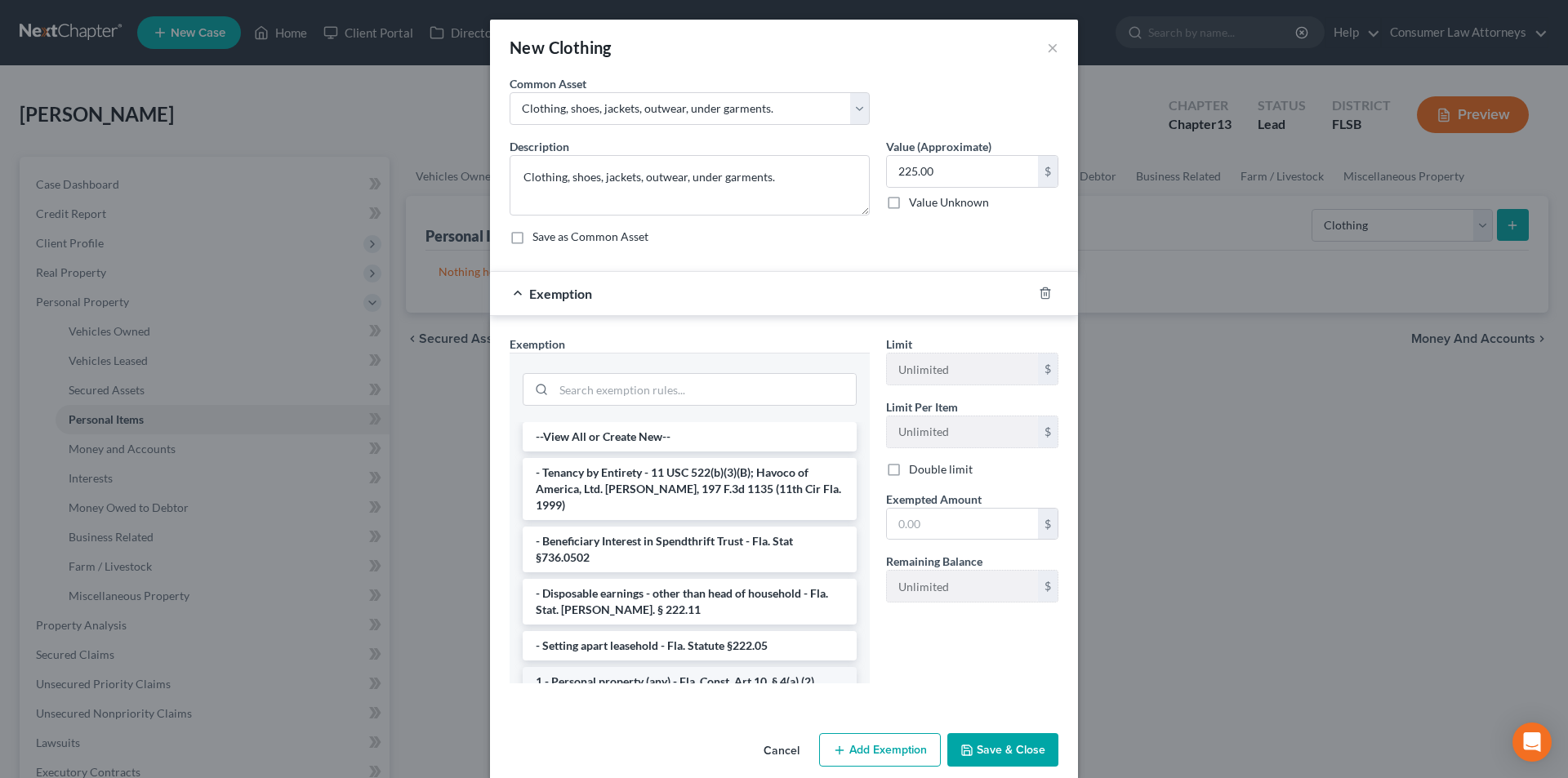
click at [620, 667] on li "1 - Personal property (any) - Fla. Const. Art.10, § 4(a) (2)" at bounding box center [690, 681] width 334 height 29
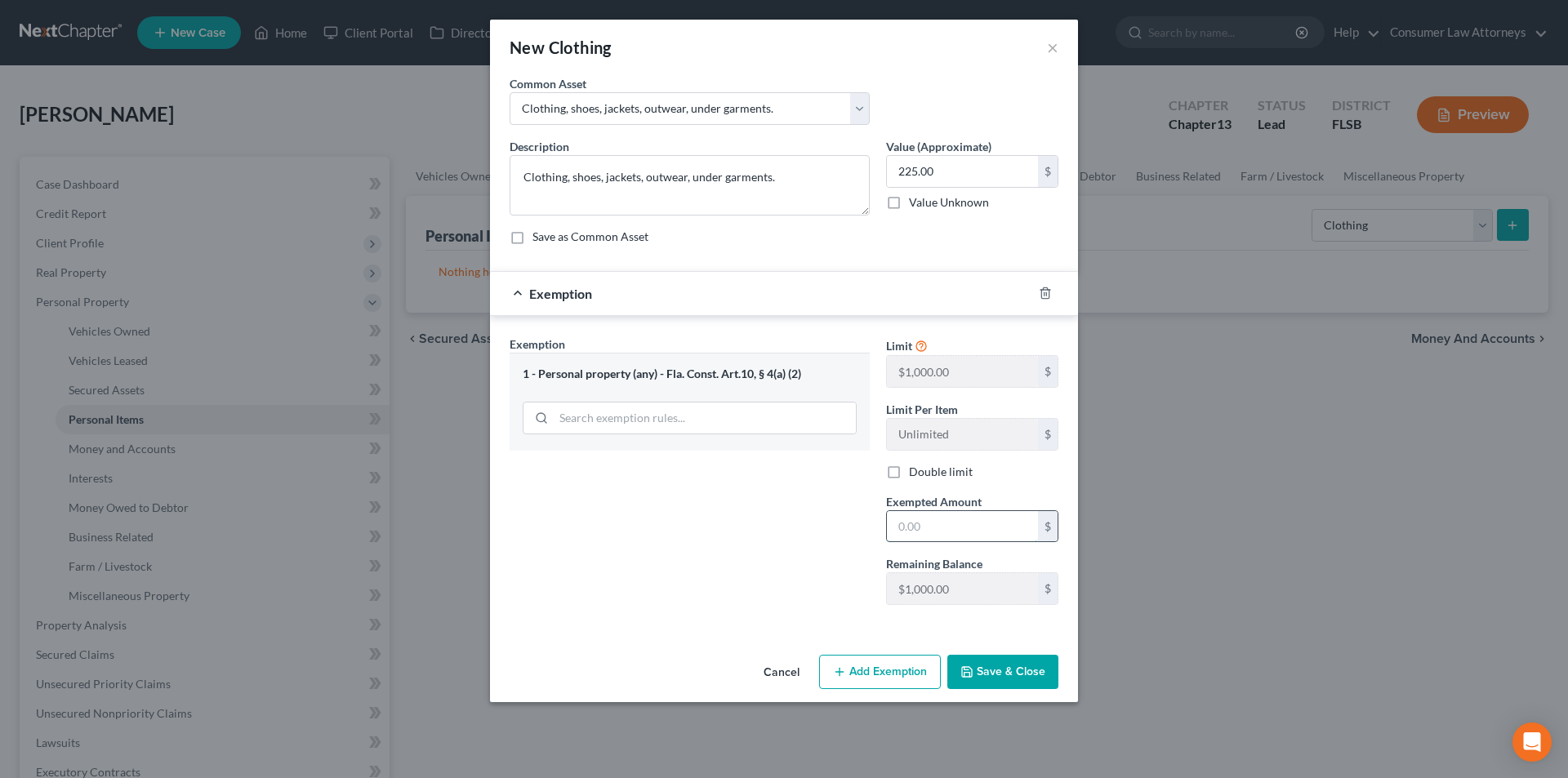
click at [937, 513] on input "text" at bounding box center [963, 526] width 151 height 31
type input "225.00"
click at [1018, 667] on button "Save & Close" at bounding box center [1003, 672] width 111 height 34
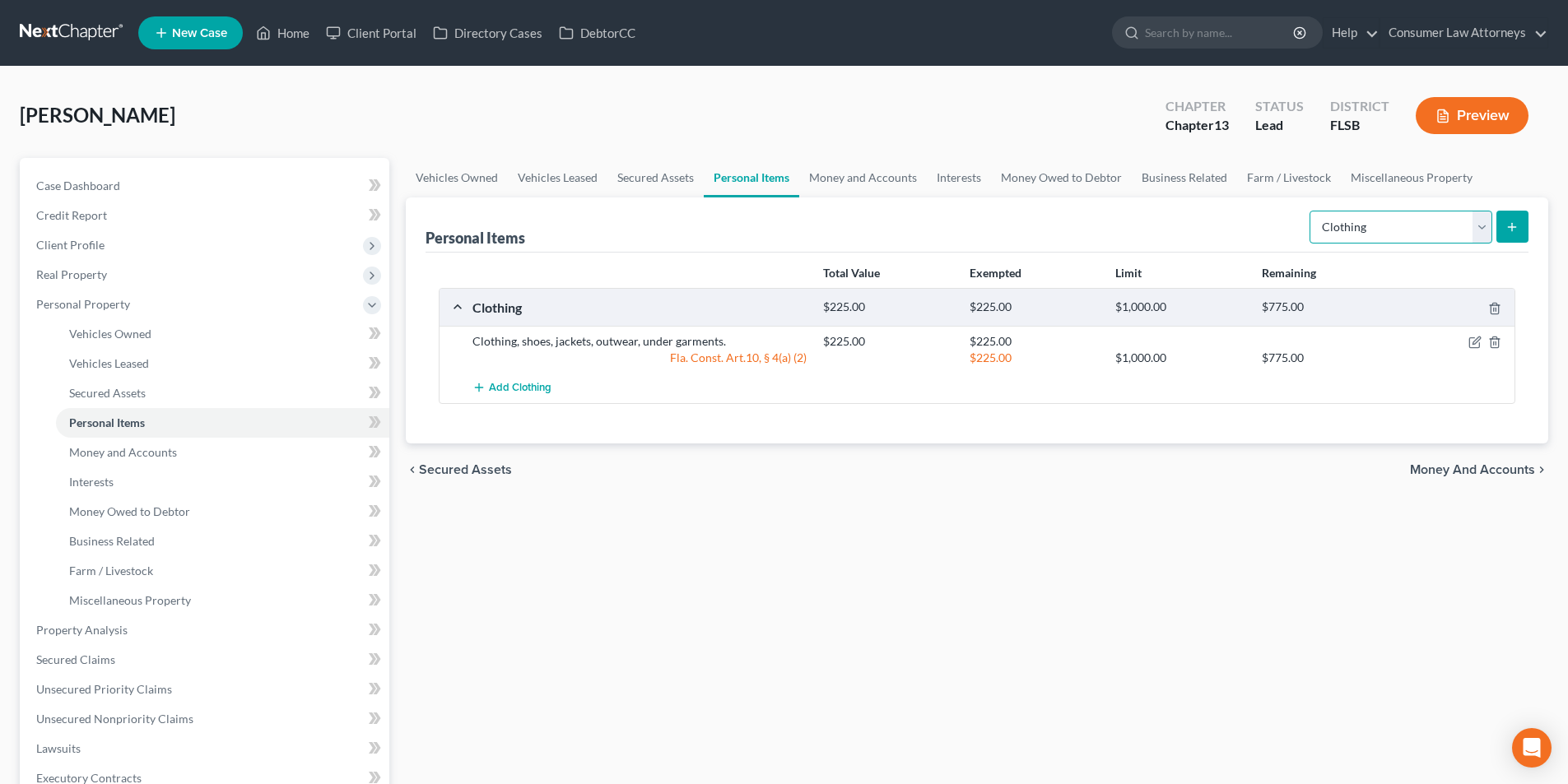
click at [1371, 231] on select "Select Item Type Clothing Collectibles Of Value Electronics Firearms Household …" at bounding box center [1400, 227] width 182 height 33
select select "electronics"
click at [1311, 211] on select "Select Item Type Clothing Collectibles Of Value Electronics Firearms Household …" at bounding box center [1400, 227] width 182 height 33
click at [1509, 224] on icon "submit" at bounding box center [1511, 226] width 13 height 13
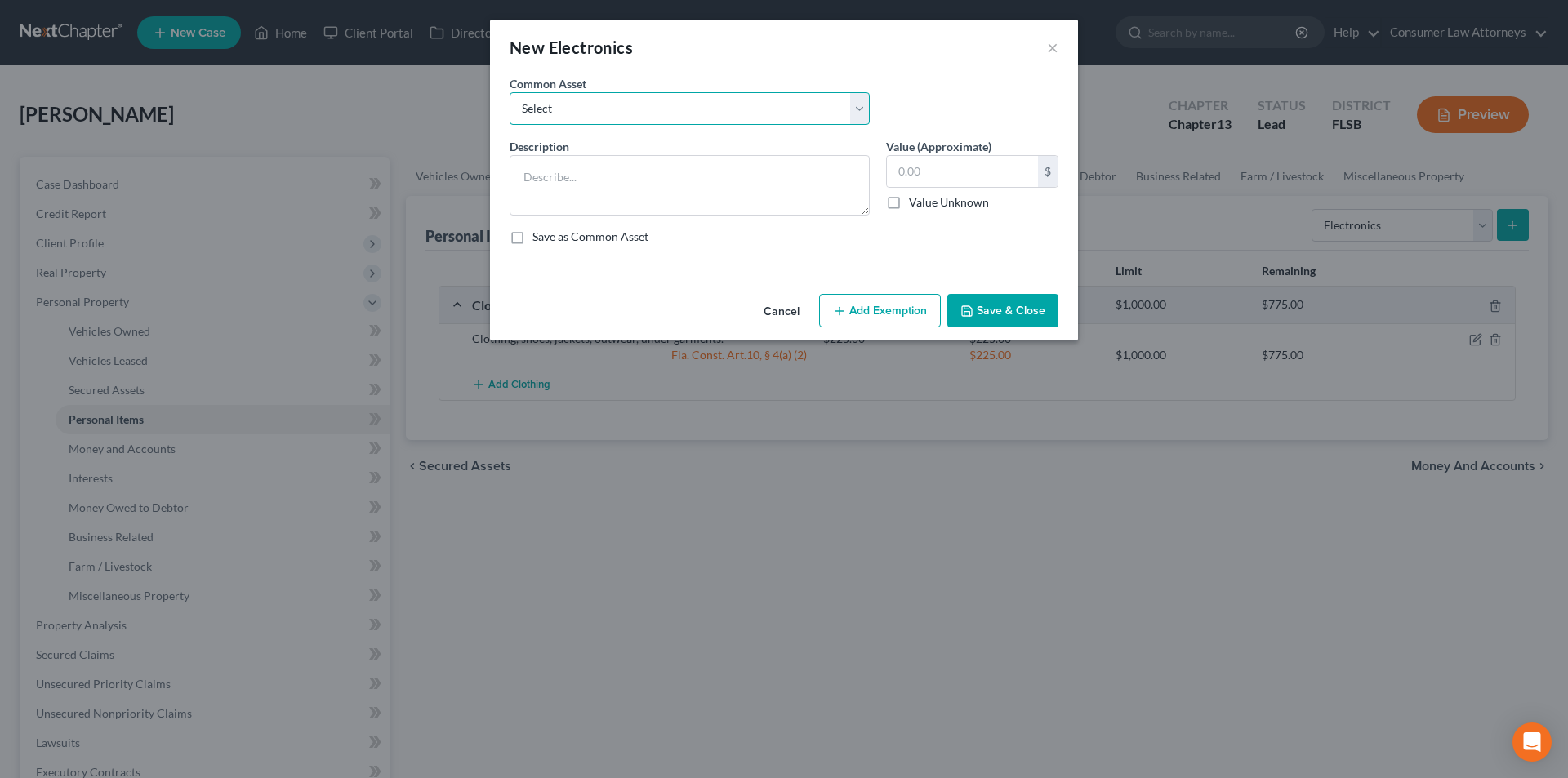
drag, startPoint x: 610, startPoint y: 97, endPoint x: 604, endPoint y: 114, distance: 18.0
click at [610, 97] on select "Select Miscellaneous electronics Xbox Laptop Refrigerator Computer TV Cellphone…" at bounding box center [689, 109] width 360 height 33
select select "9"
click at [509, 93] on select "Select Miscellaneous electronics Xbox Laptop Refrigerator Computer TV Cellphone…" at bounding box center [689, 109] width 360 height 33
type textarea "TV, Cell Phone, and Laptop."
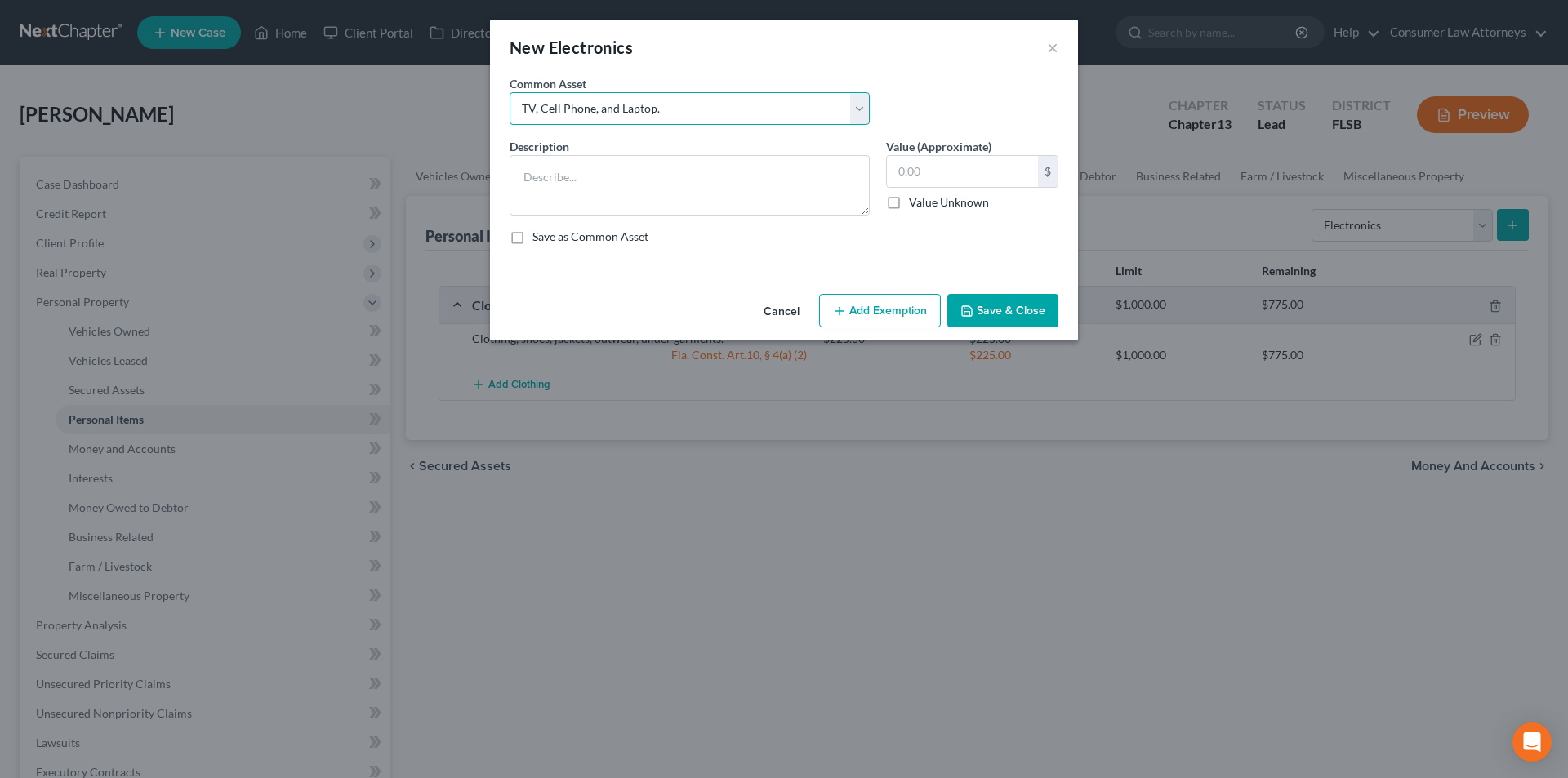
type input "300.00"
click at [898, 307] on button "Add Exemption" at bounding box center [880, 311] width 122 height 34
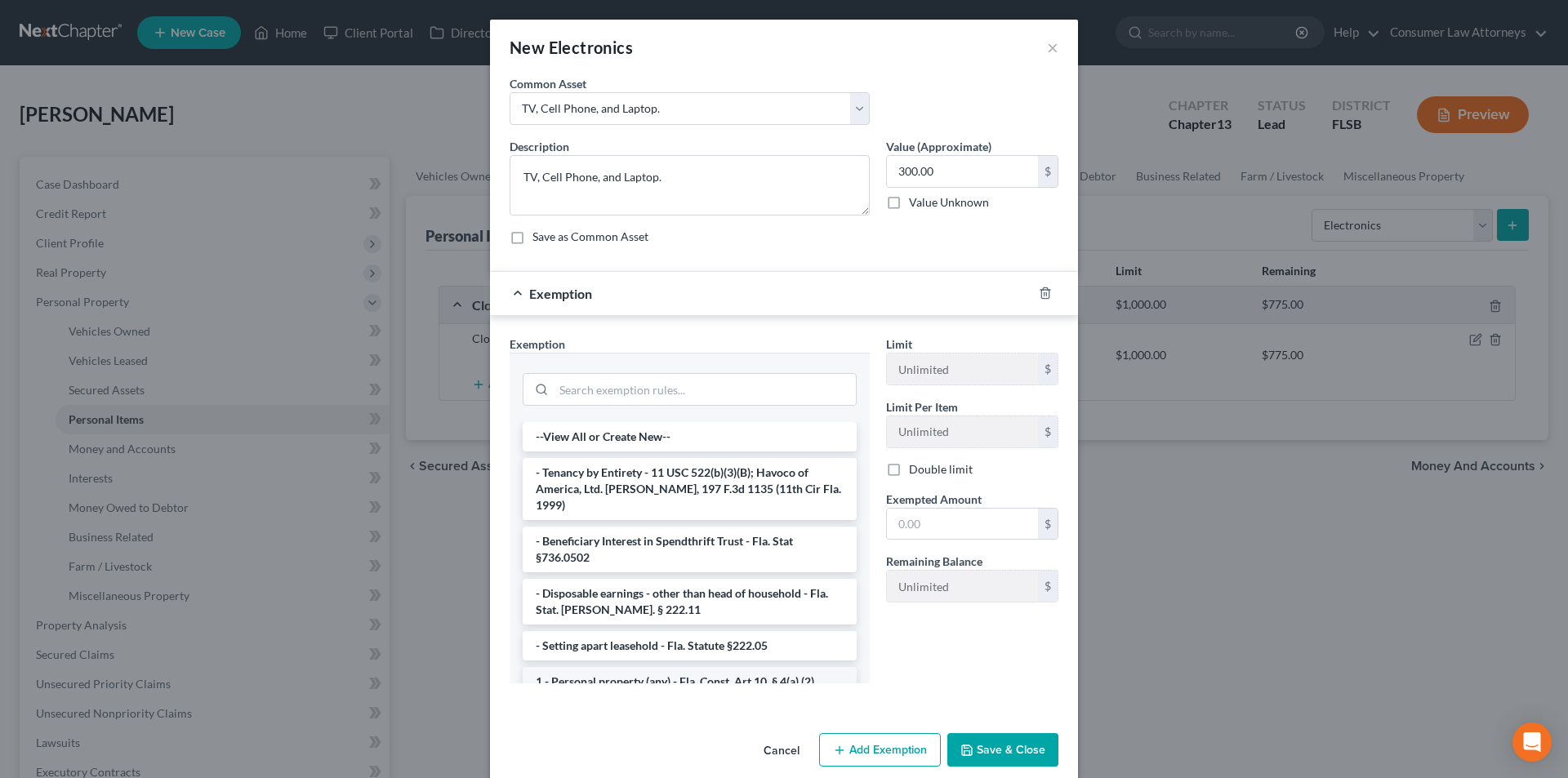
click at [631, 667] on li "1 - Personal property (any) - Fla. Const. Art.10, § 4(a) (2)" at bounding box center [690, 681] width 334 height 29
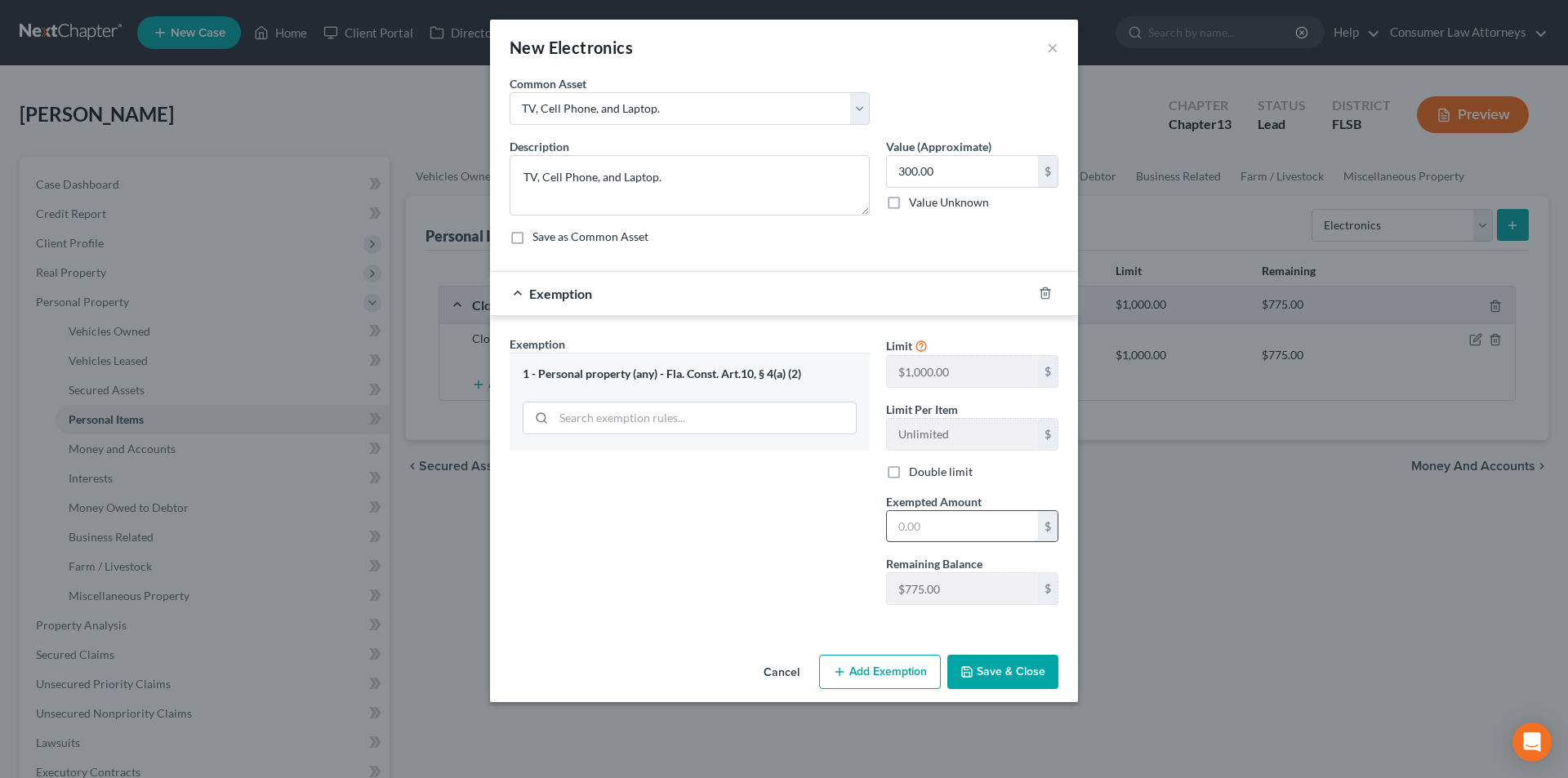
click at [903, 518] on input "text" at bounding box center [963, 526] width 151 height 31
type input "300.00"
drag, startPoint x: 996, startPoint y: 673, endPoint x: 1027, endPoint y: 655, distance: 35.8
click at [996, 673] on button "Save & Close" at bounding box center [1003, 672] width 111 height 34
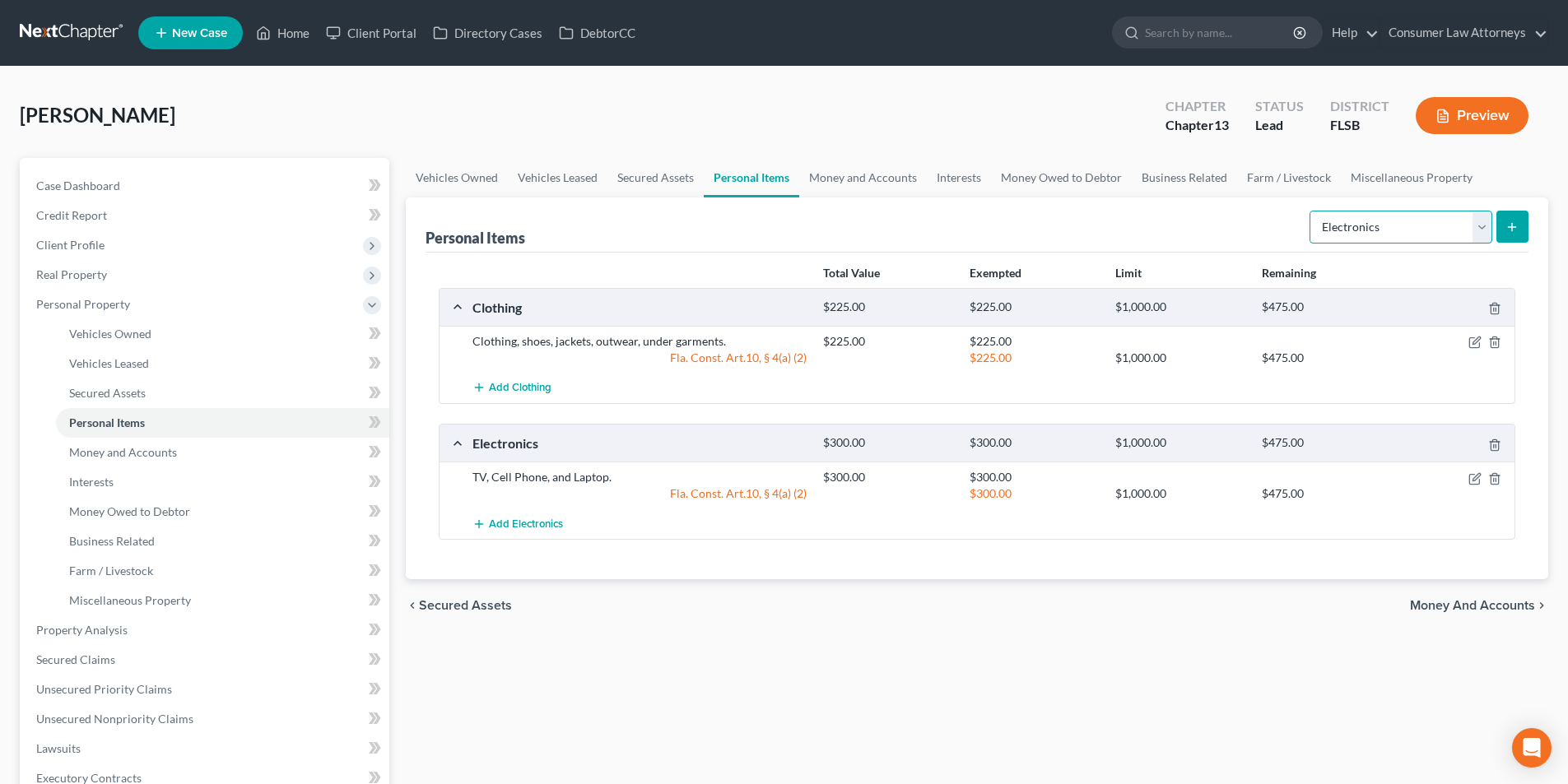
click at [1370, 231] on select "Select Item Type Clothing Collectibles Of Value Electronics Firearms Household …" at bounding box center [1400, 227] width 182 height 33
select select "household_goods"
click at [1311, 211] on select "Select Item Type Clothing Collectibles Of Value Electronics Firearms Household …" at bounding box center [1400, 227] width 182 height 33
click at [1519, 231] on icon "submit" at bounding box center [1511, 226] width 13 height 13
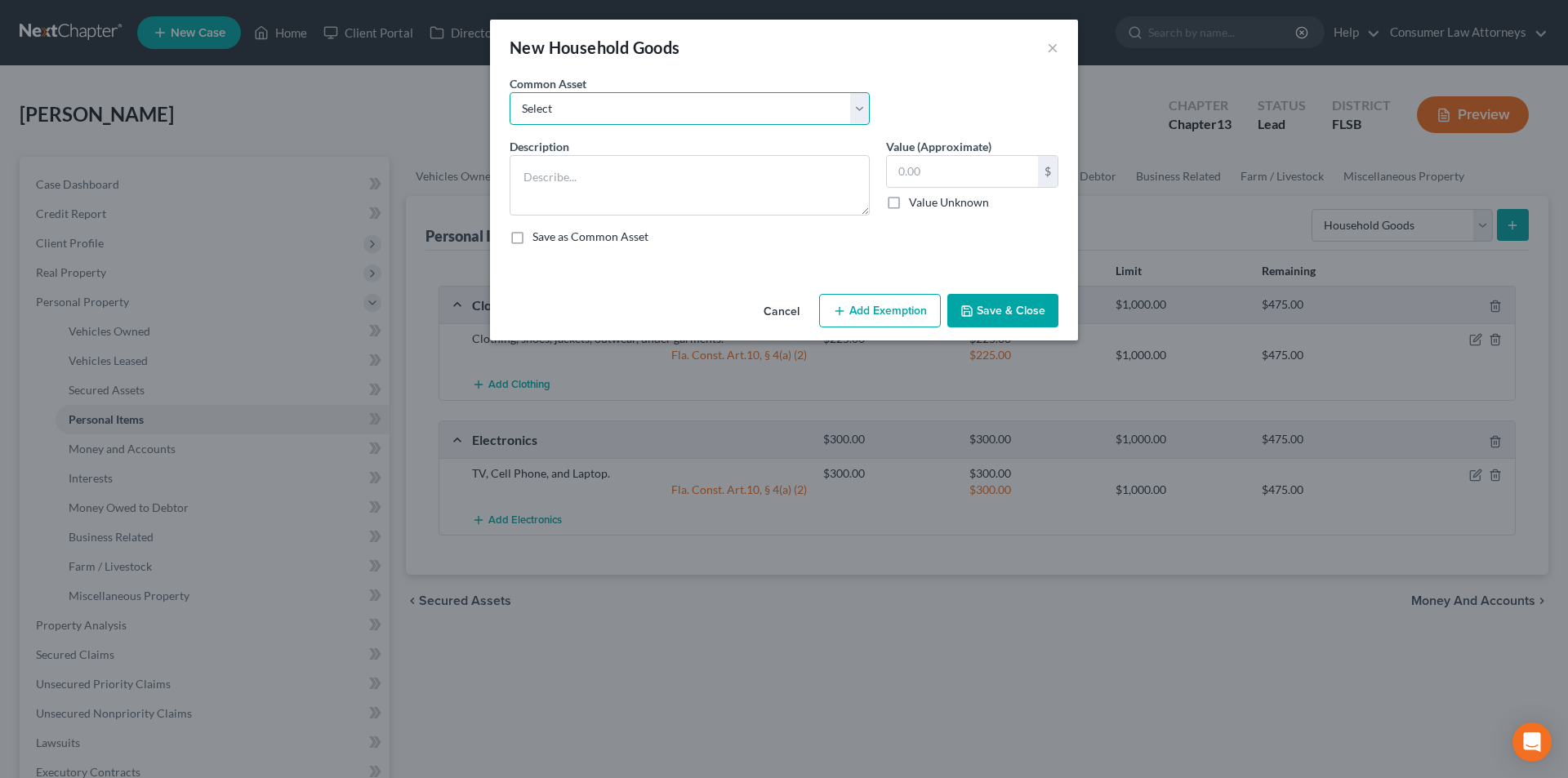
click at [656, 114] on select "Select Miscellaneous household goods, furniture and furnishings freezer Dryer c…" at bounding box center [689, 109] width 360 height 33
select select "16"
click at [509, 93] on select "Select Miscellaneous household goods, furniture and furnishings freezer Dryer c…" at bounding box center [689, 109] width 360 height 33
type textarea "Refrigerator, Stove, Washer, Dryer, Sofa, Love Seat, Recliner, Bedroom Furnitur…"
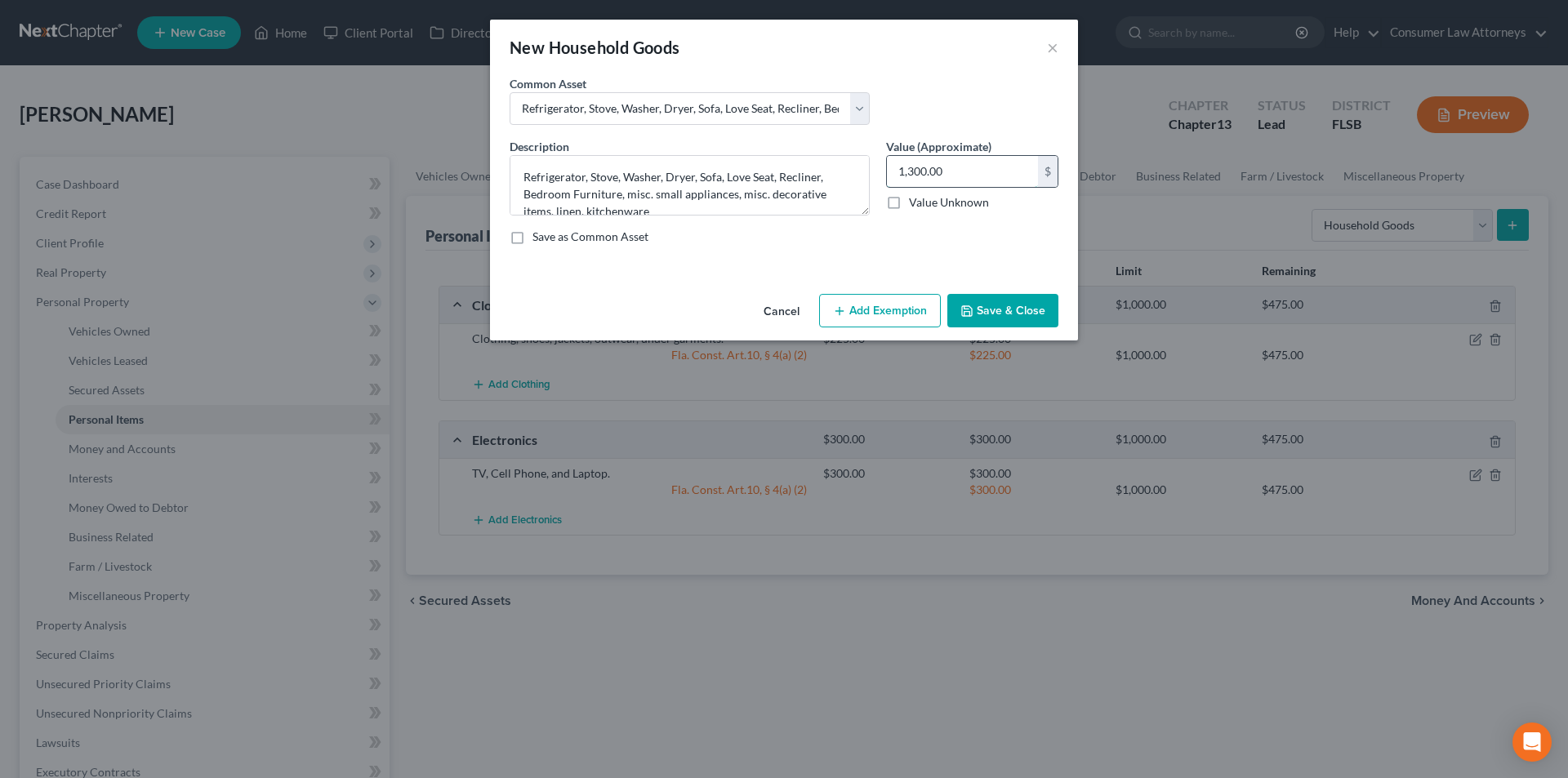
click at [954, 171] on input "1,300.00" at bounding box center [963, 171] width 151 height 31
type input "425.00"
click at [900, 316] on button "Add Exemption" at bounding box center [880, 311] width 122 height 34
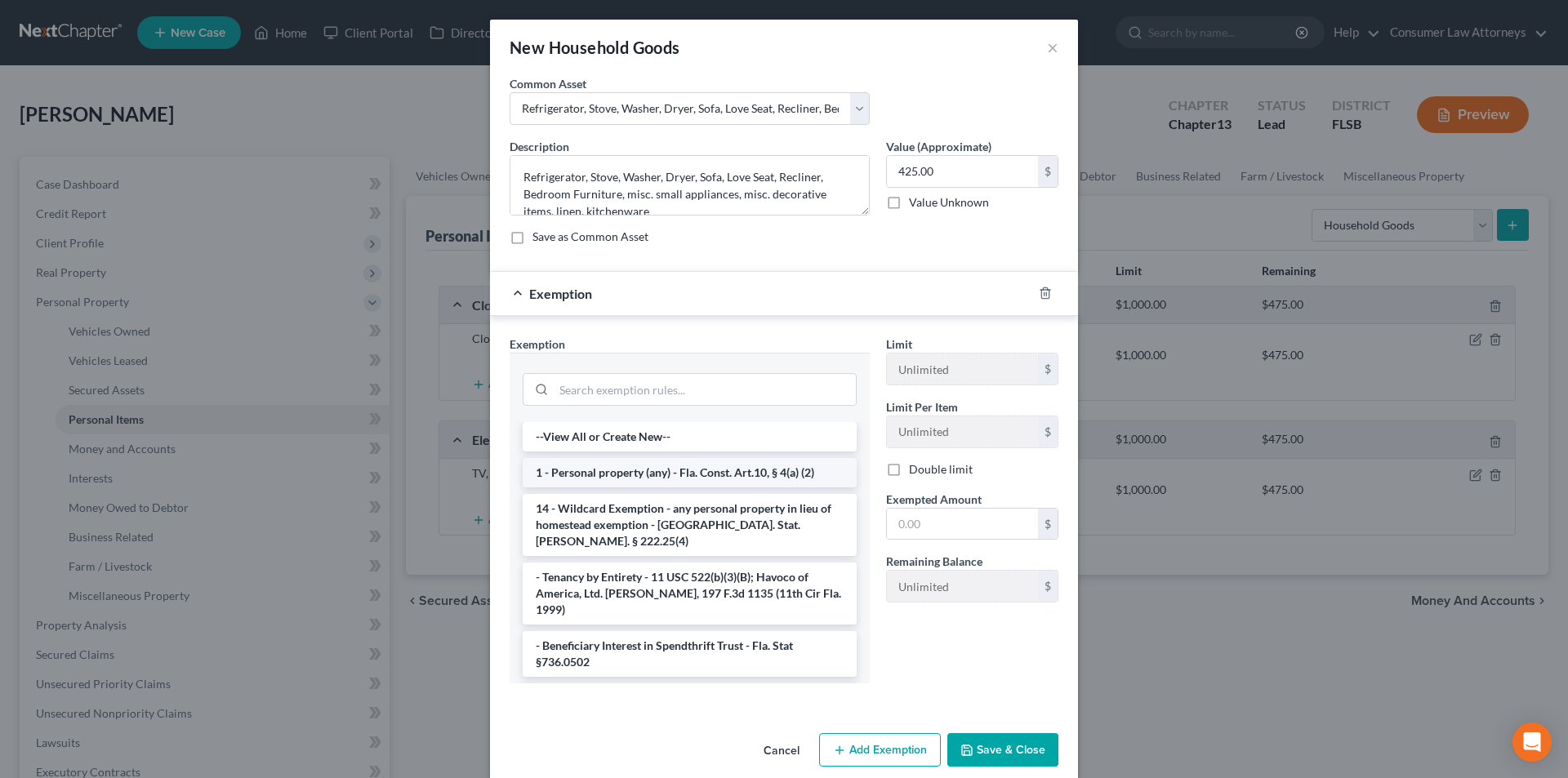
click at [665, 469] on li "1 - Personal property (any) - Fla. Const. Art.10, § 4(a) (2)" at bounding box center [690, 472] width 334 height 29
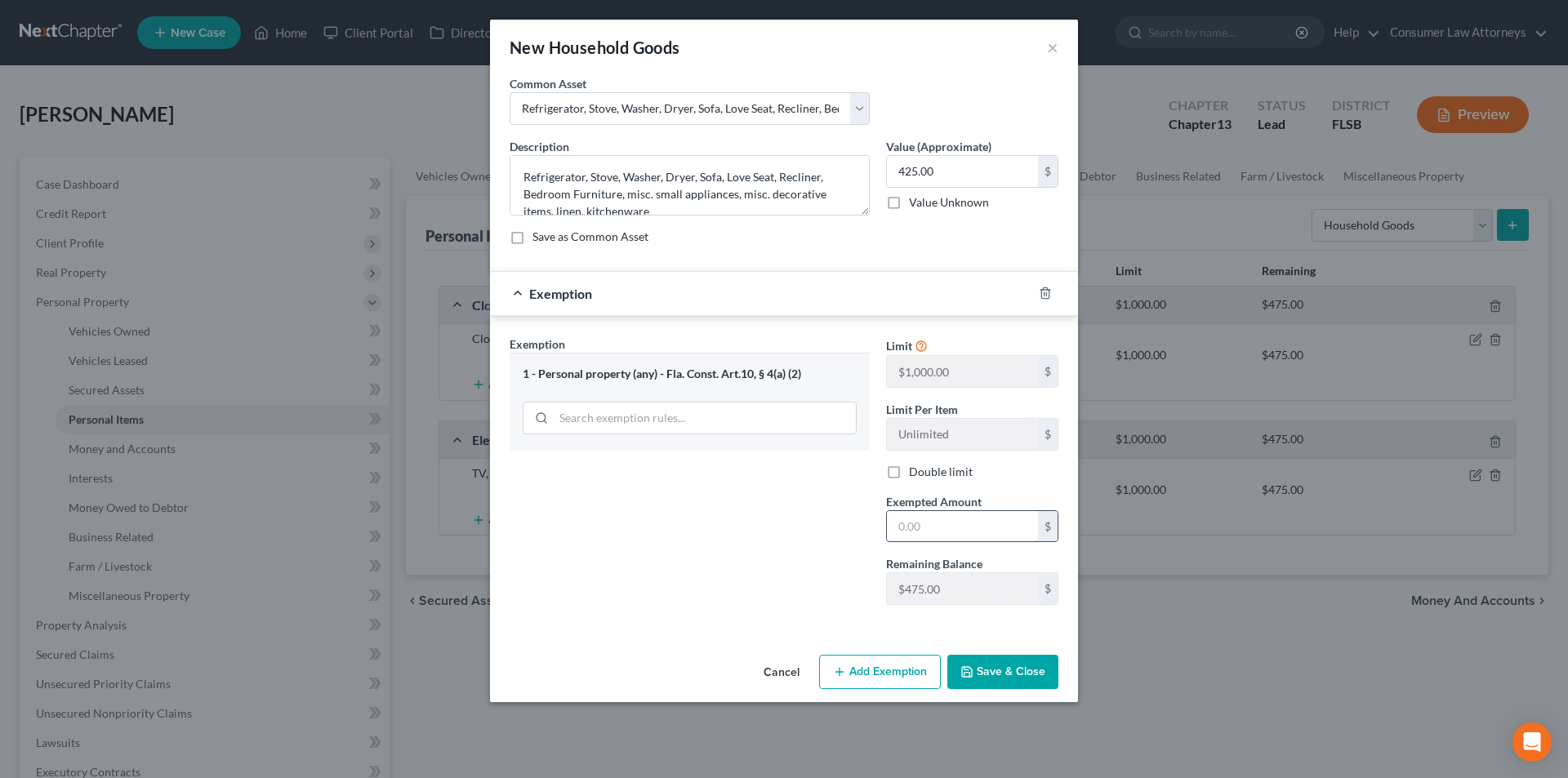
click at [944, 529] on input "text" at bounding box center [963, 526] width 151 height 31
type input "425.00"
click at [992, 667] on button "Save & Close" at bounding box center [1003, 672] width 111 height 34
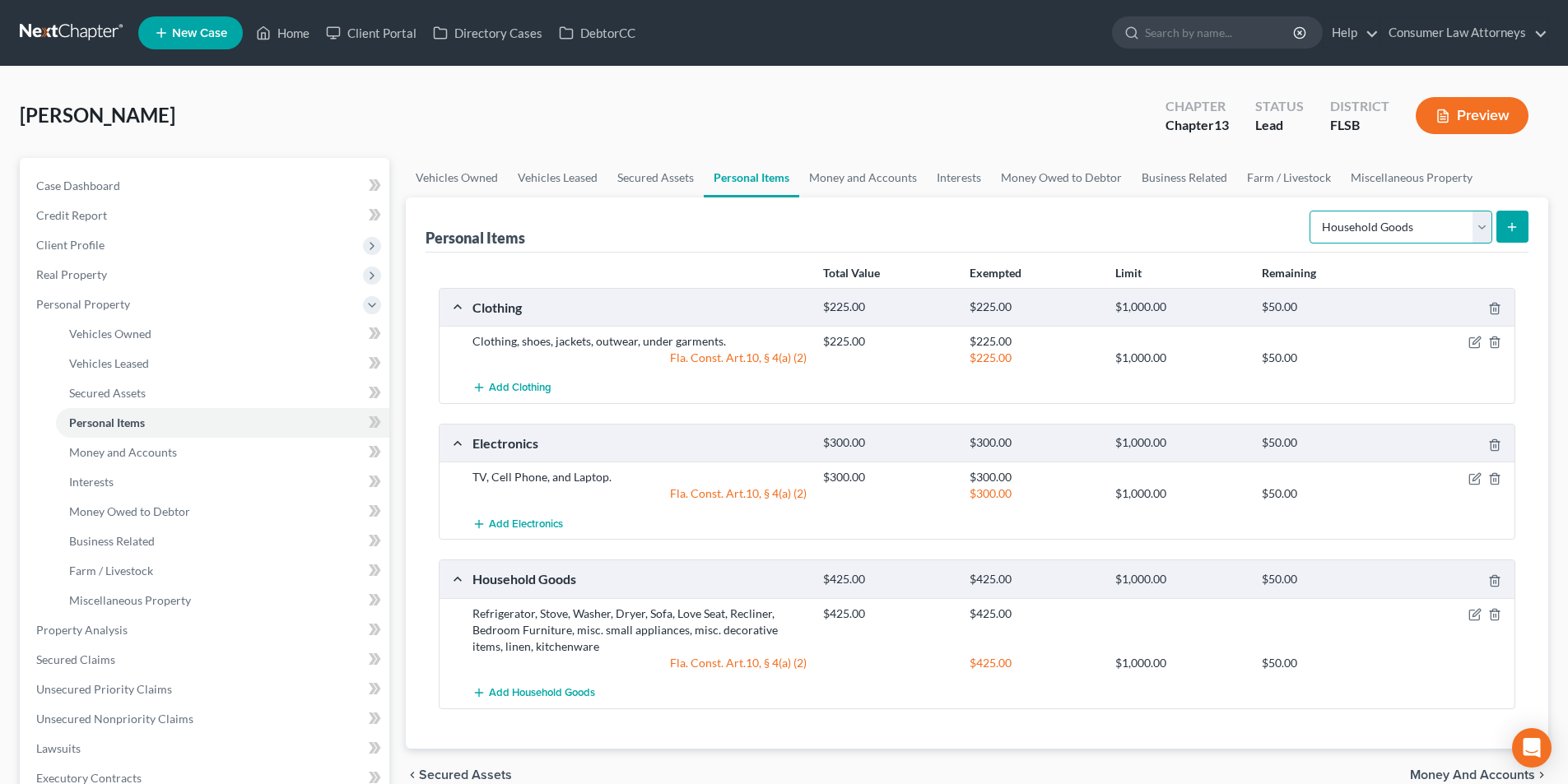
click at [1447, 231] on select "Select Item Type Clothing Collectibles Of Value Electronics Firearms Household …" at bounding box center [1400, 227] width 182 height 33
select select "sports_and_hobby_equipment"
click at [1311, 211] on select "Select Item Type Clothing Collectibles Of Value Electronics Firearms Household …" at bounding box center [1400, 227] width 182 height 33
click at [1507, 229] on icon "submit" at bounding box center [1511, 226] width 13 height 13
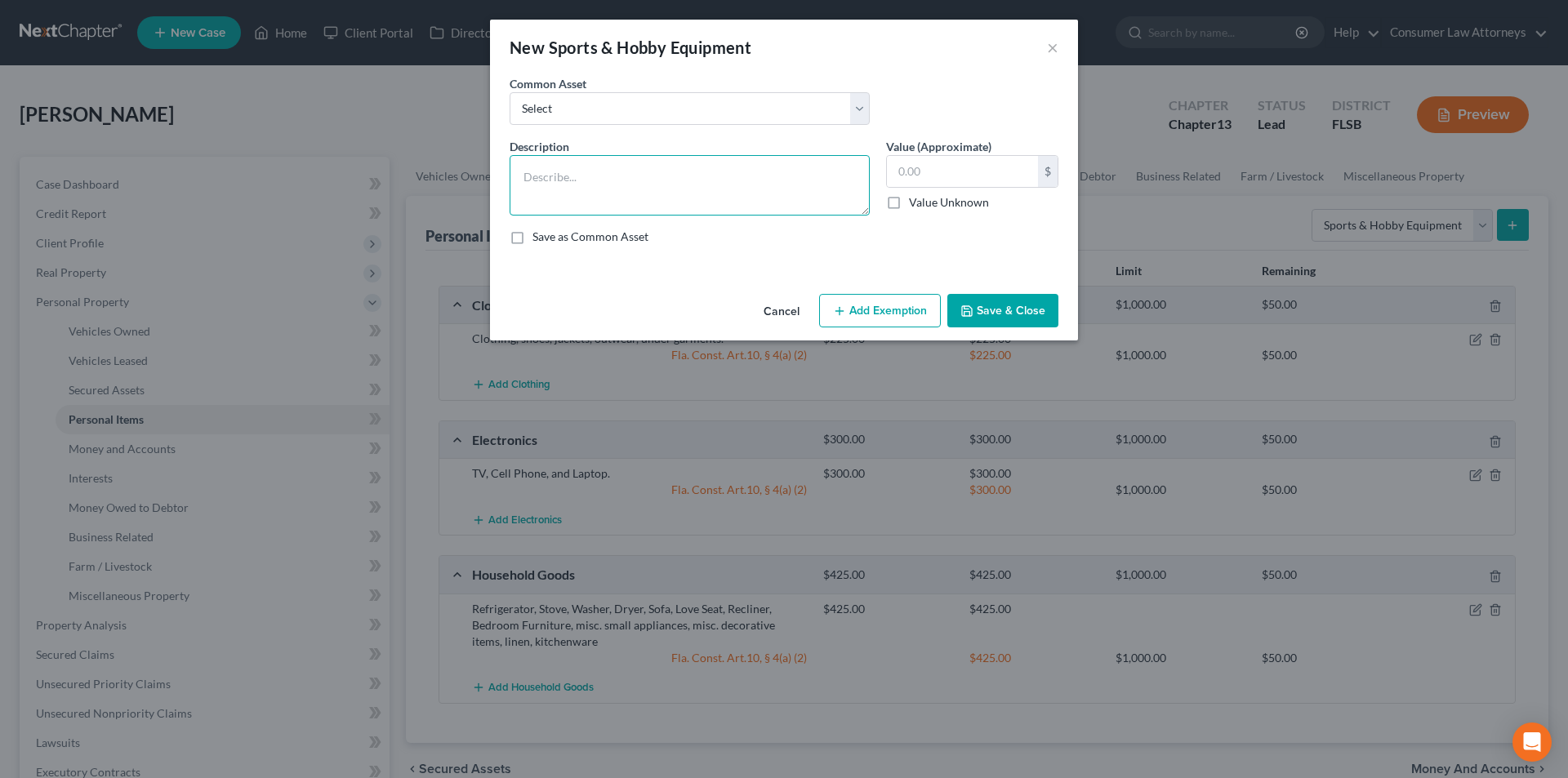
click at [662, 195] on textarea at bounding box center [689, 185] width 360 height 60
type textarea "Pool table, Sauna, Massage Chair"
click at [922, 173] on input "text" at bounding box center [963, 171] width 151 height 31
type input "50.00"
click at [872, 315] on button "Add Exemption" at bounding box center [880, 311] width 122 height 34
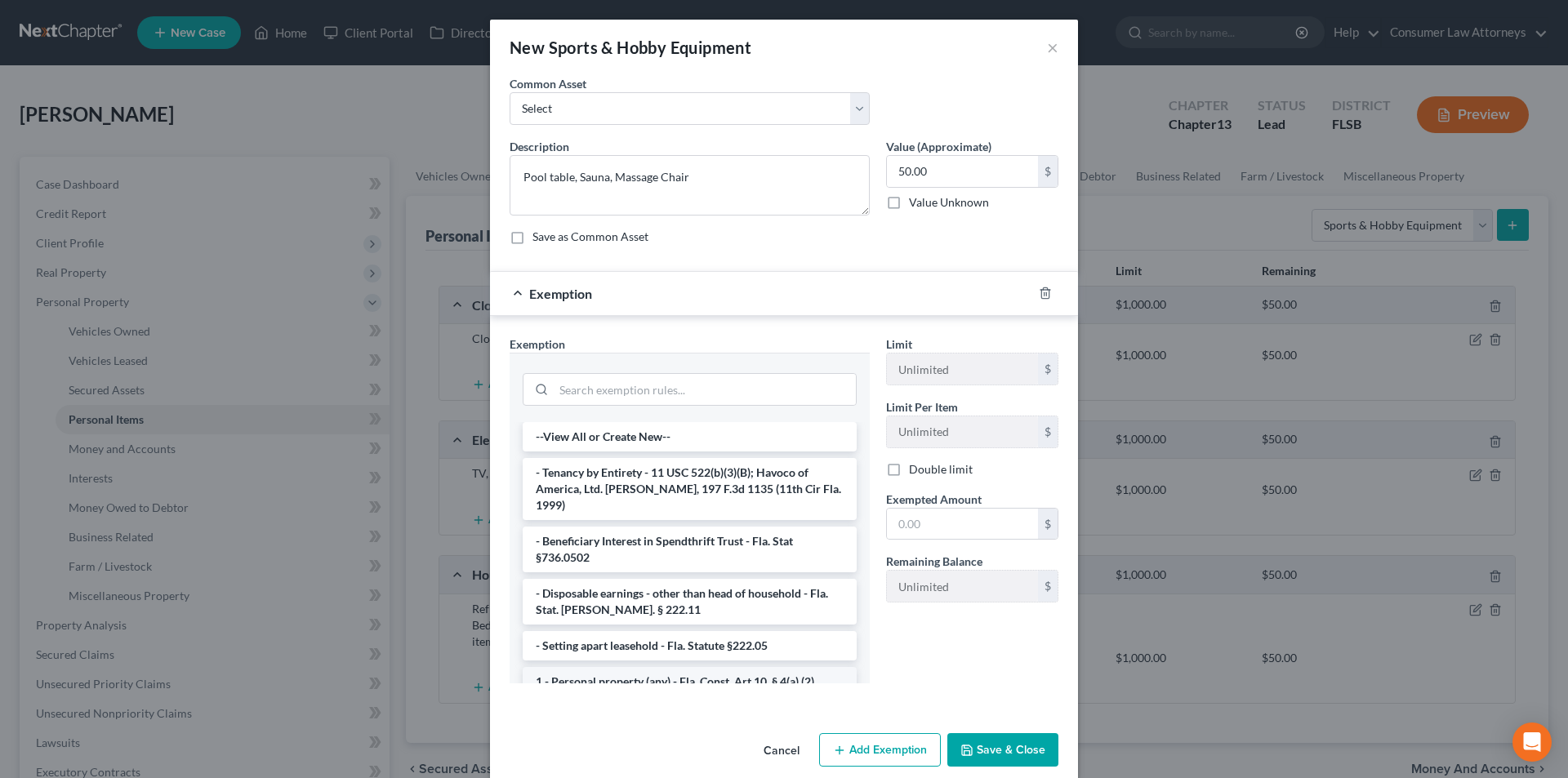
click at [631, 671] on li "1 - Personal property (any) - Fla. Const. Art.10, § 4(a) (2)" at bounding box center [690, 681] width 334 height 29
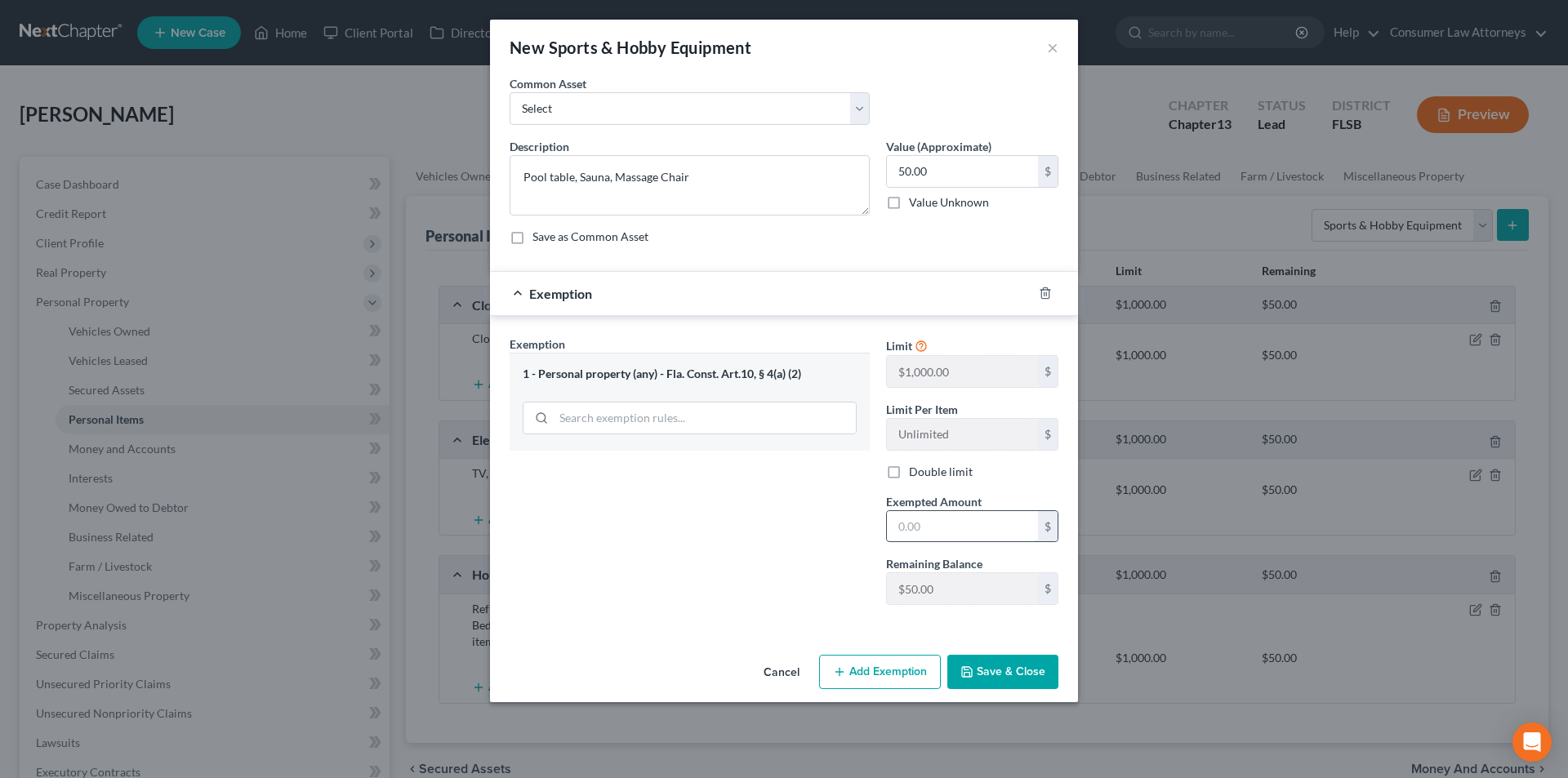
click at [926, 536] on input "text" at bounding box center [963, 526] width 151 height 31
type input "50.00"
click at [988, 667] on button "Save & Close" at bounding box center [1003, 672] width 111 height 34
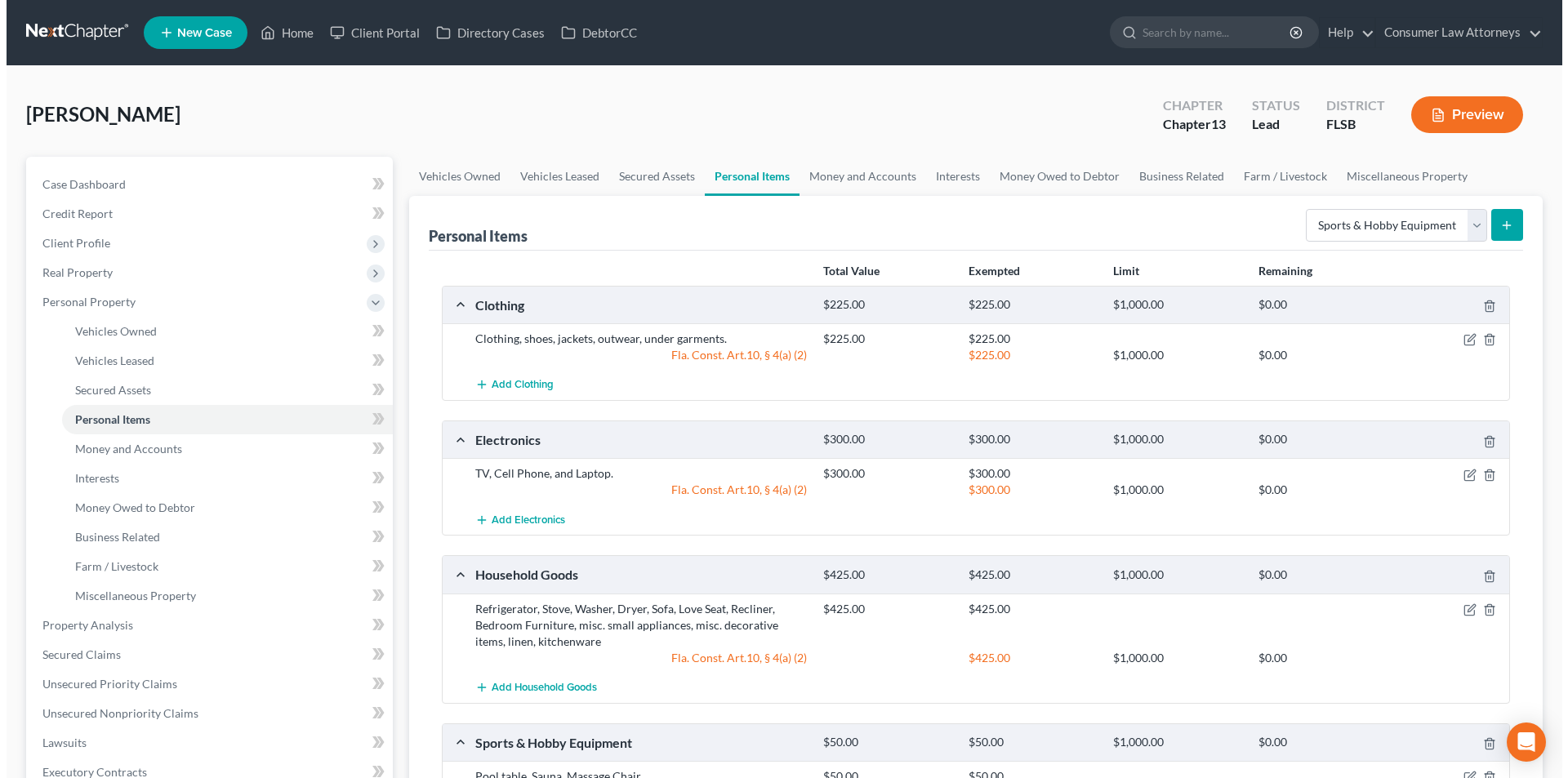
scroll to position [81, 0]
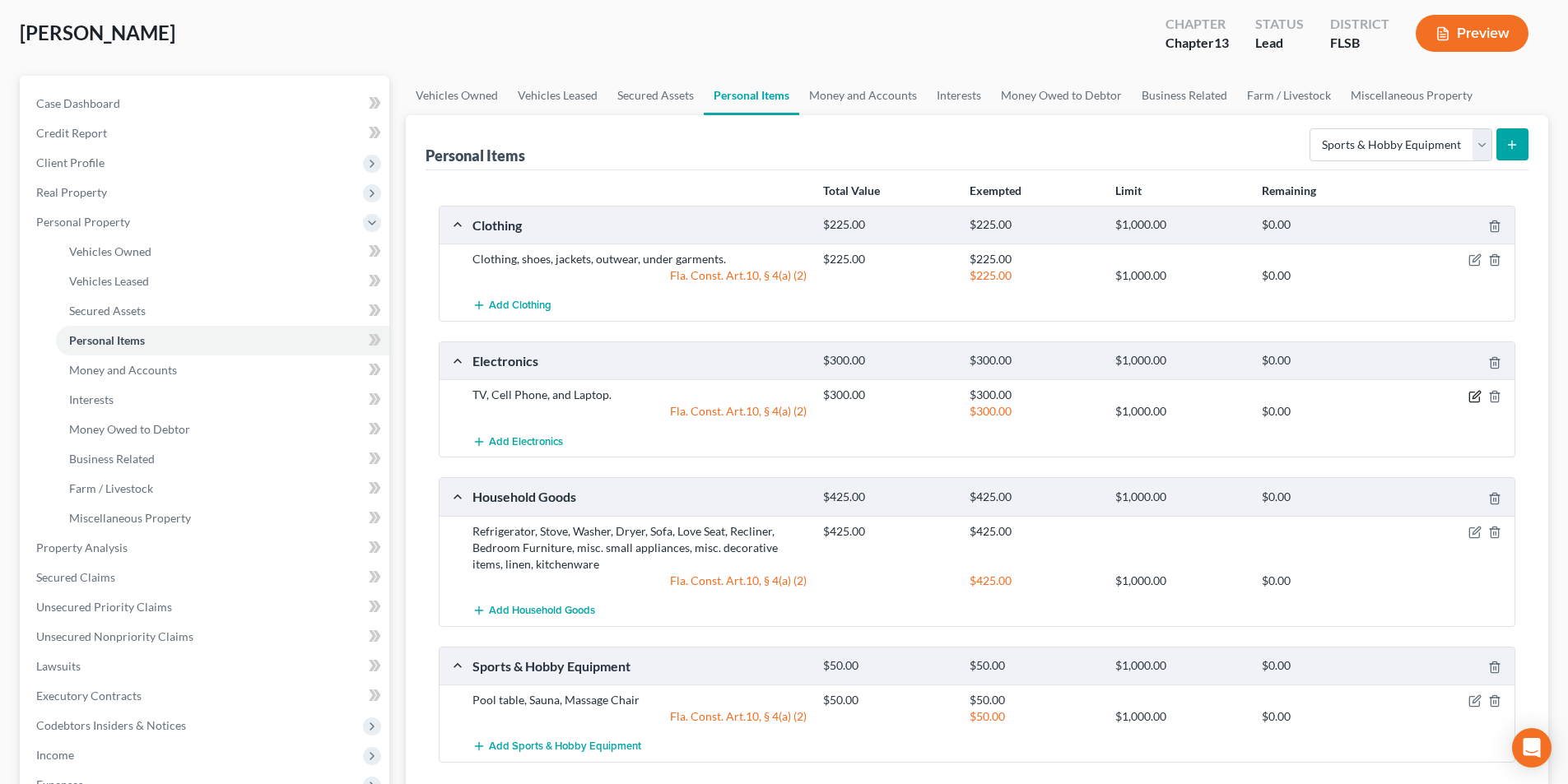
click at [1470, 398] on icon "button" at bounding box center [1475, 396] width 13 height 13
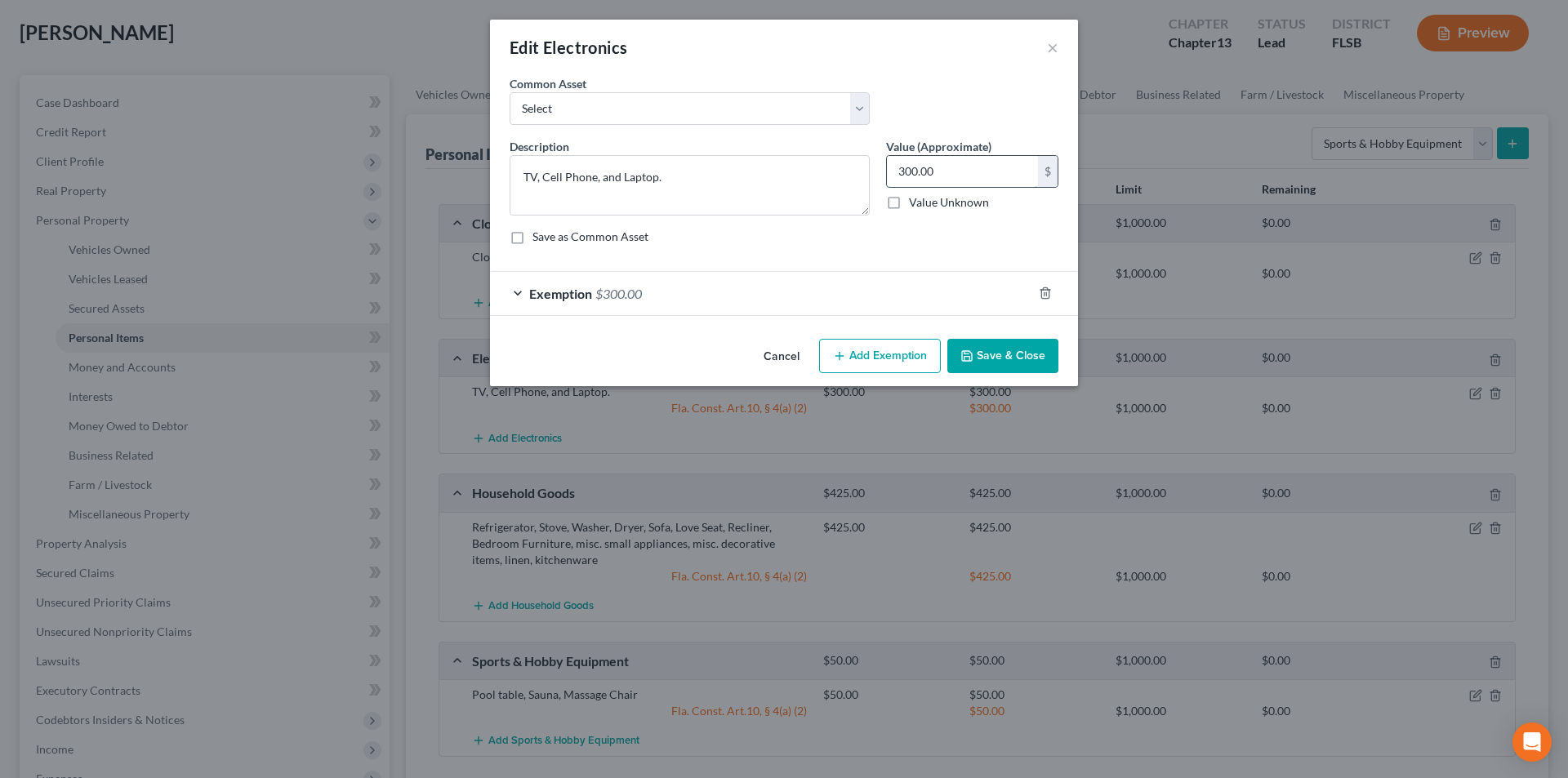
click at [943, 171] on input "300.00" at bounding box center [963, 171] width 151 height 31
type input "275.00"
click at [698, 285] on div "Exemption $300.00" at bounding box center [761, 293] width 543 height 43
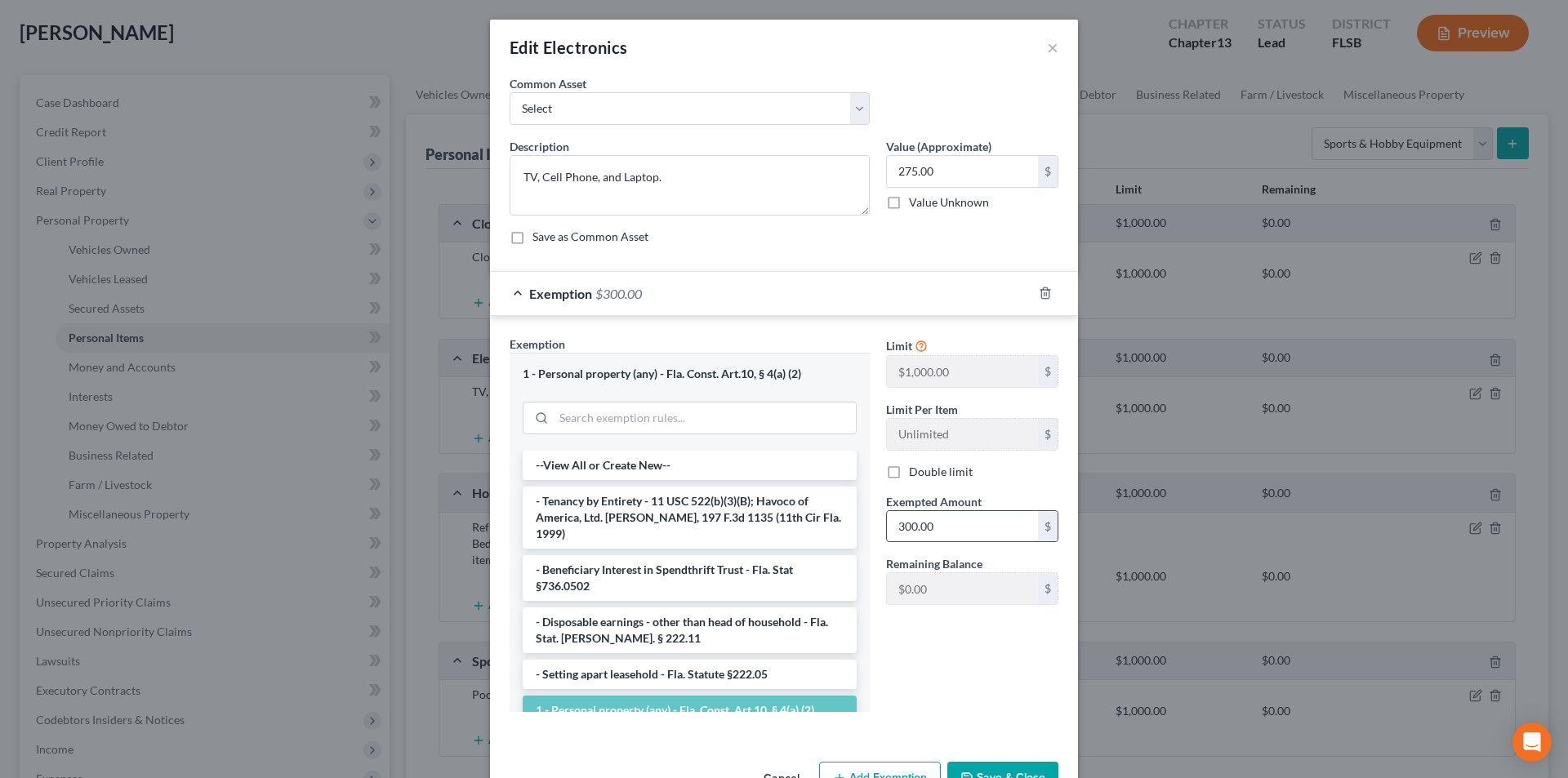
click at [949, 518] on input "300.00" at bounding box center [963, 526] width 151 height 31
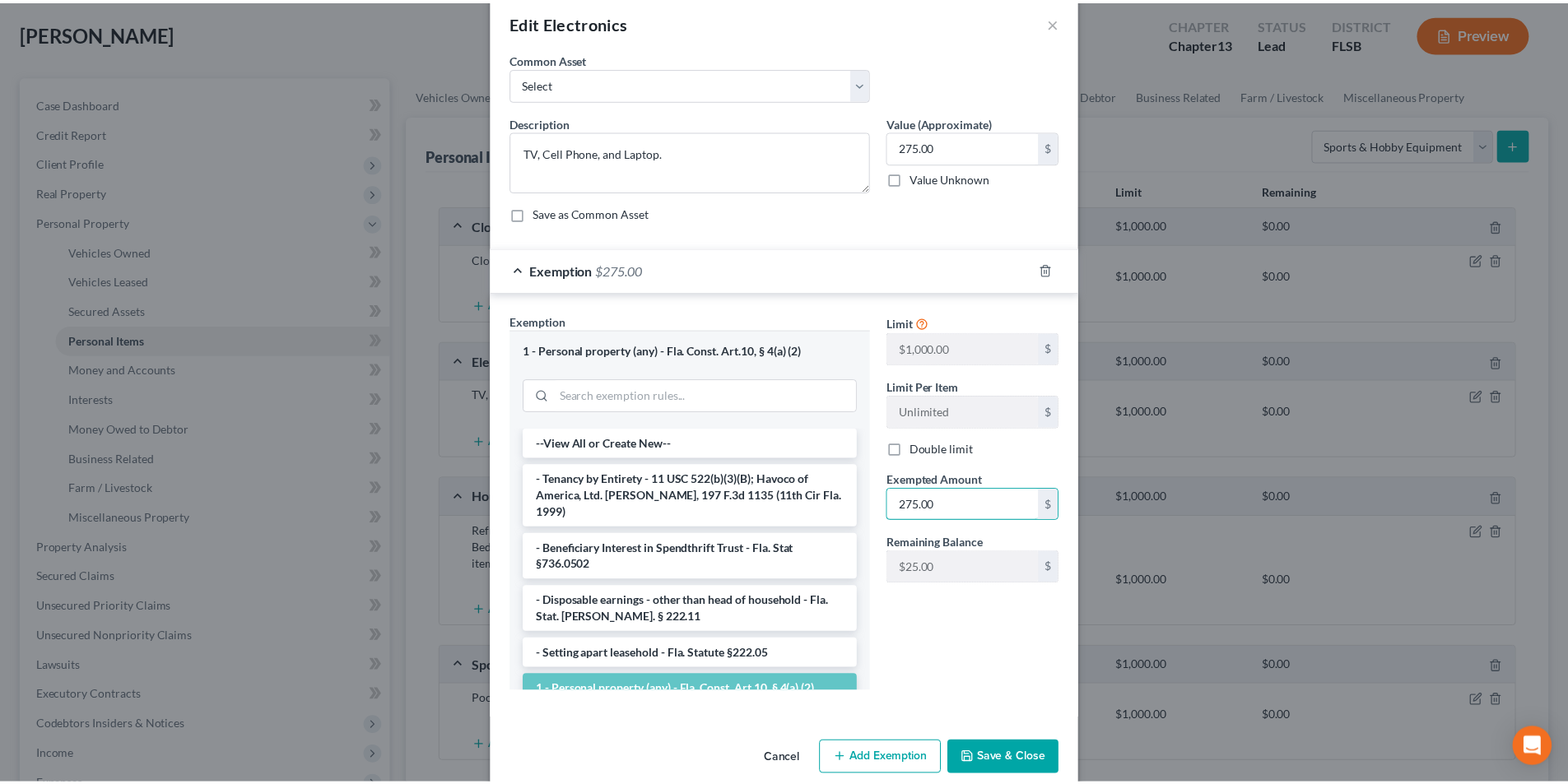
scroll to position [50, 0]
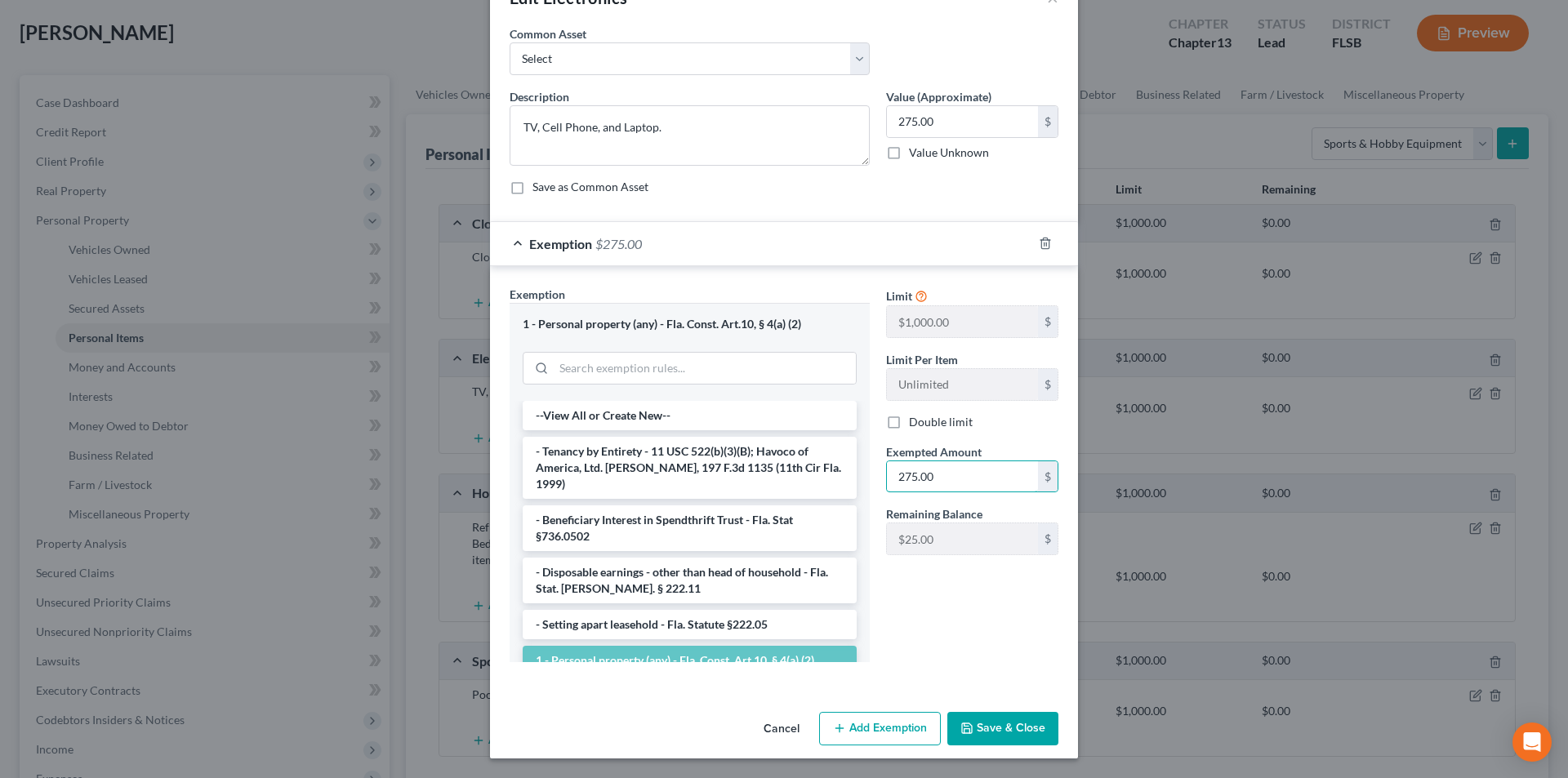
type input "275.00"
click at [1024, 730] on button "Save & Close" at bounding box center [1003, 729] width 111 height 34
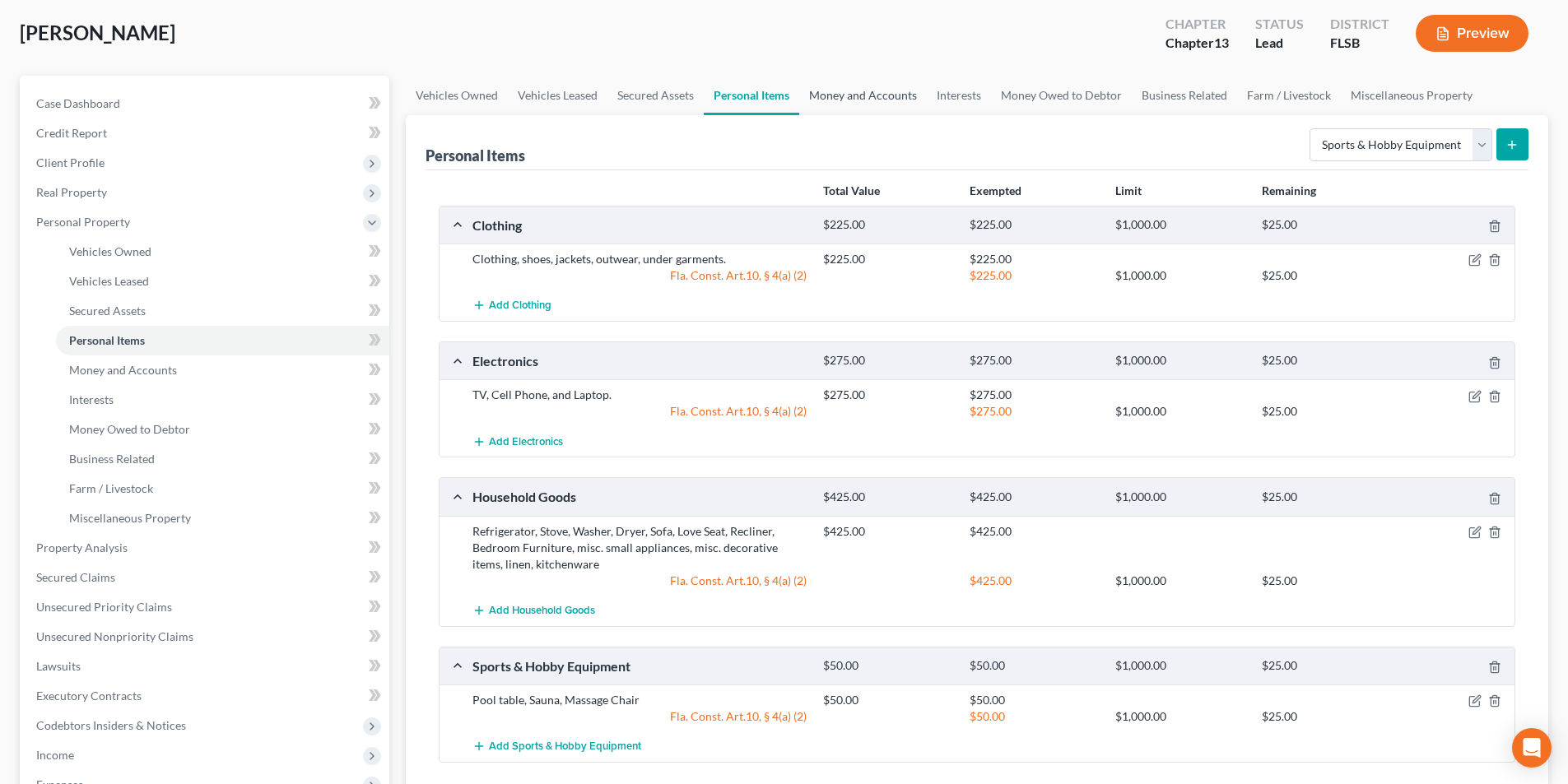
click at [898, 102] on link "Money and Accounts" at bounding box center [863, 96] width 128 height 40
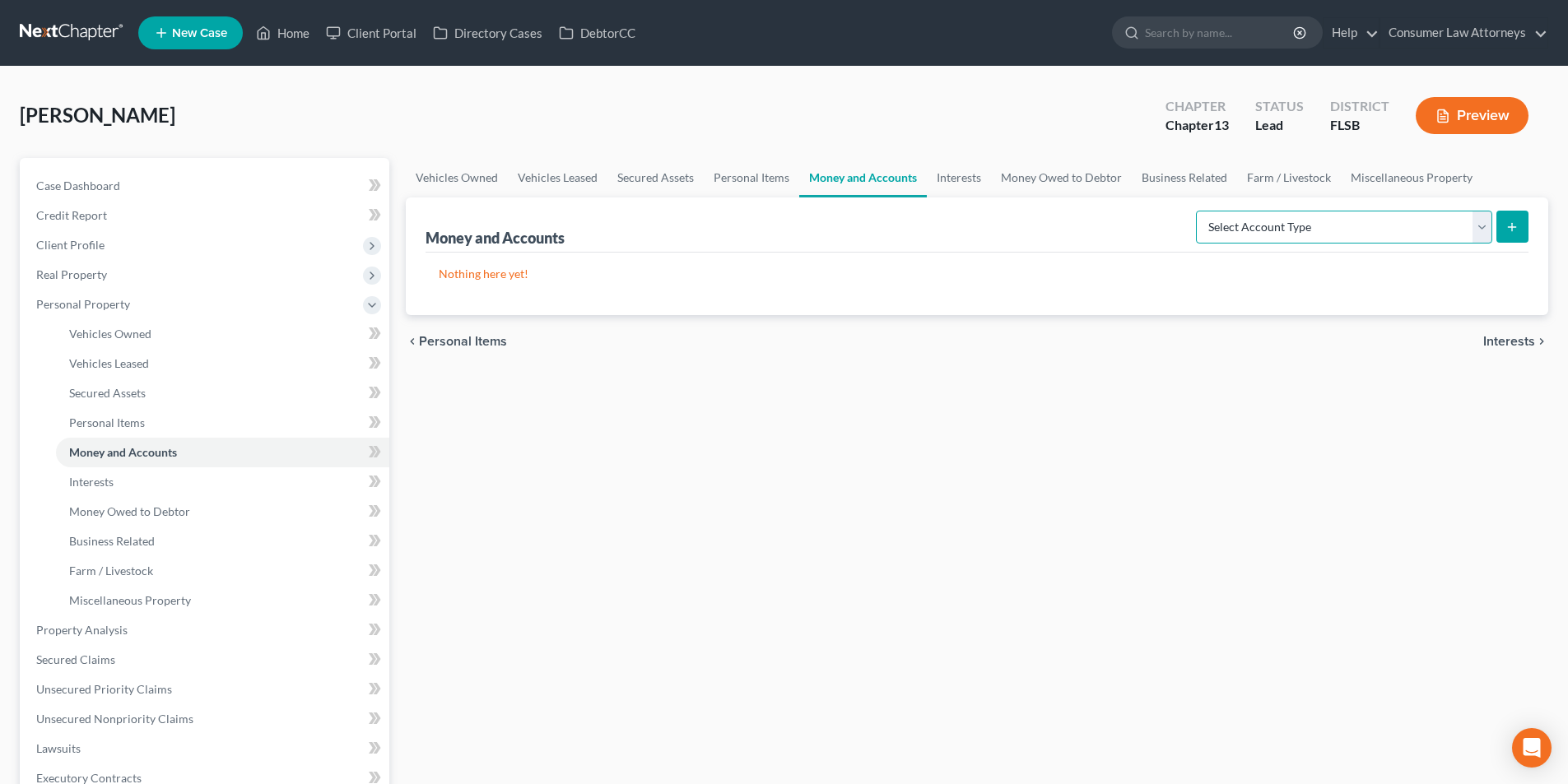
click at [1292, 222] on select "Select Account Type Brokerage Cash on Hand Certificates of Deposit Checking Acc…" at bounding box center [1343, 227] width 296 height 33
drag, startPoint x: 1303, startPoint y: 224, endPoint x: 1294, endPoint y: 243, distance: 21.0
click at [1303, 224] on select "Select Account Type Brokerage Cash on Hand Certificates of Deposit Checking Acc…" at bounding box center [1343, 227] width 296 height 33
select select "cash_on_hand"
click at [1199, 211] on select "Select Account Type Brokerage Cash on Hand Certificates of Deposit Checking Acc…" at bounding box center [1343, 227] width 296 height 33
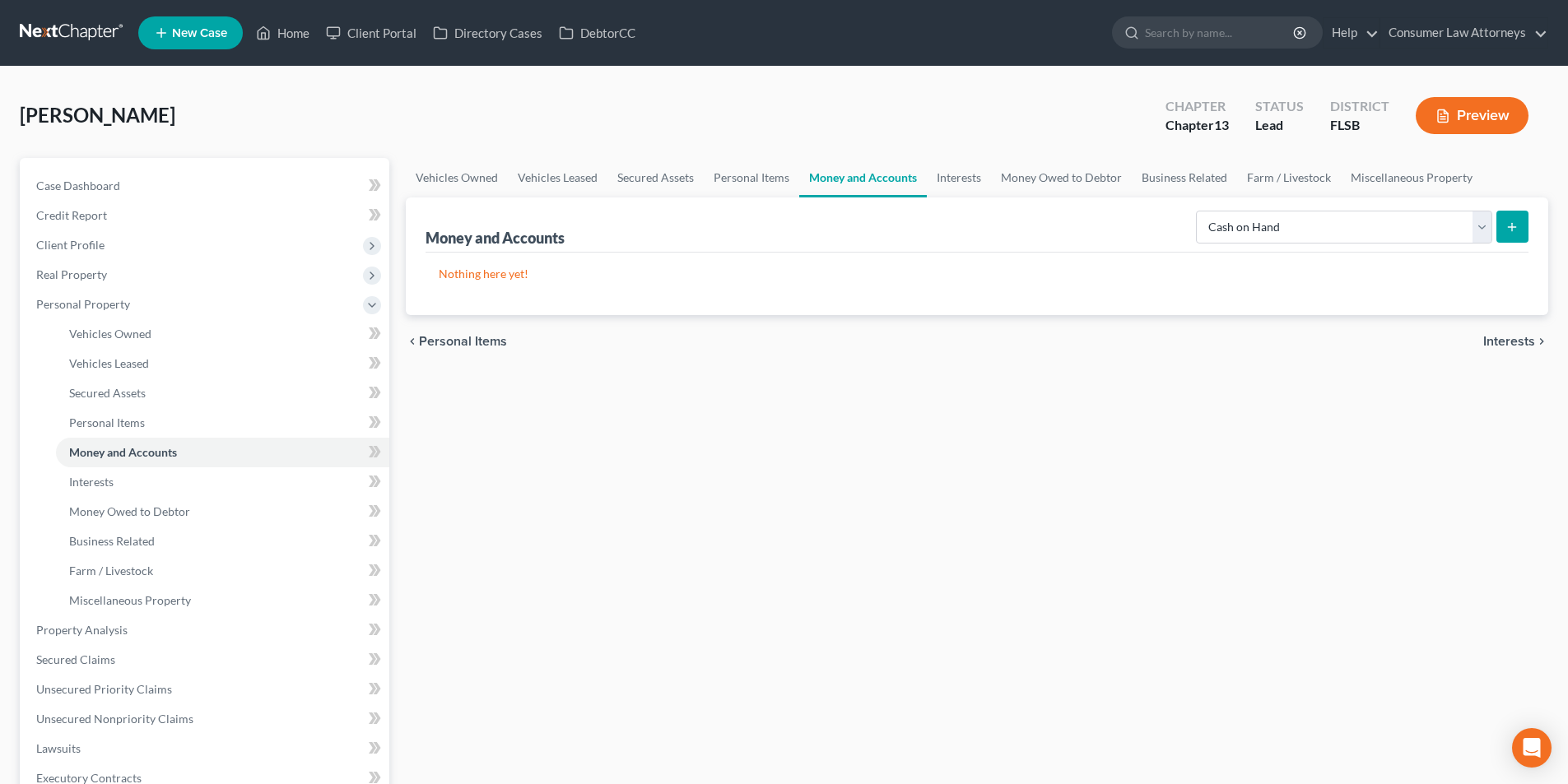
click at [1514, 229] on icon "submit" at bounding box center [1511, 226] width 13 height 13
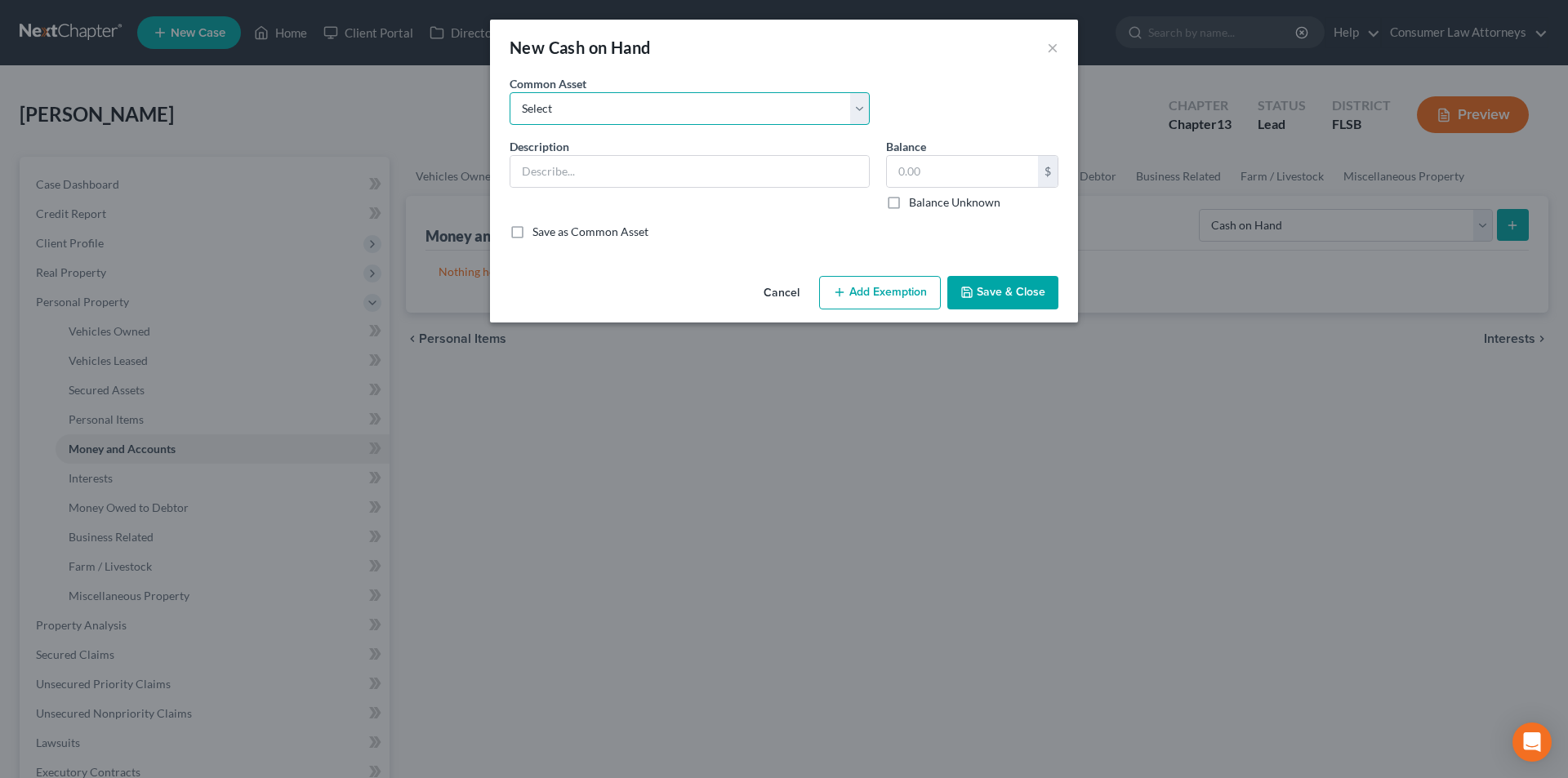
click at [659, 117] on select "Select Cash on hand" at bounding box center [689, 109] width 360 height 33
select select "0"
click at [509, 93] on select "Select Cash on hand" at bounding box center [689, 109] width 360 height 33
type input "Cash on hand"
click at [927, 177] on input "4,000.00" at bounding box center [963, 171] width 151 height 31
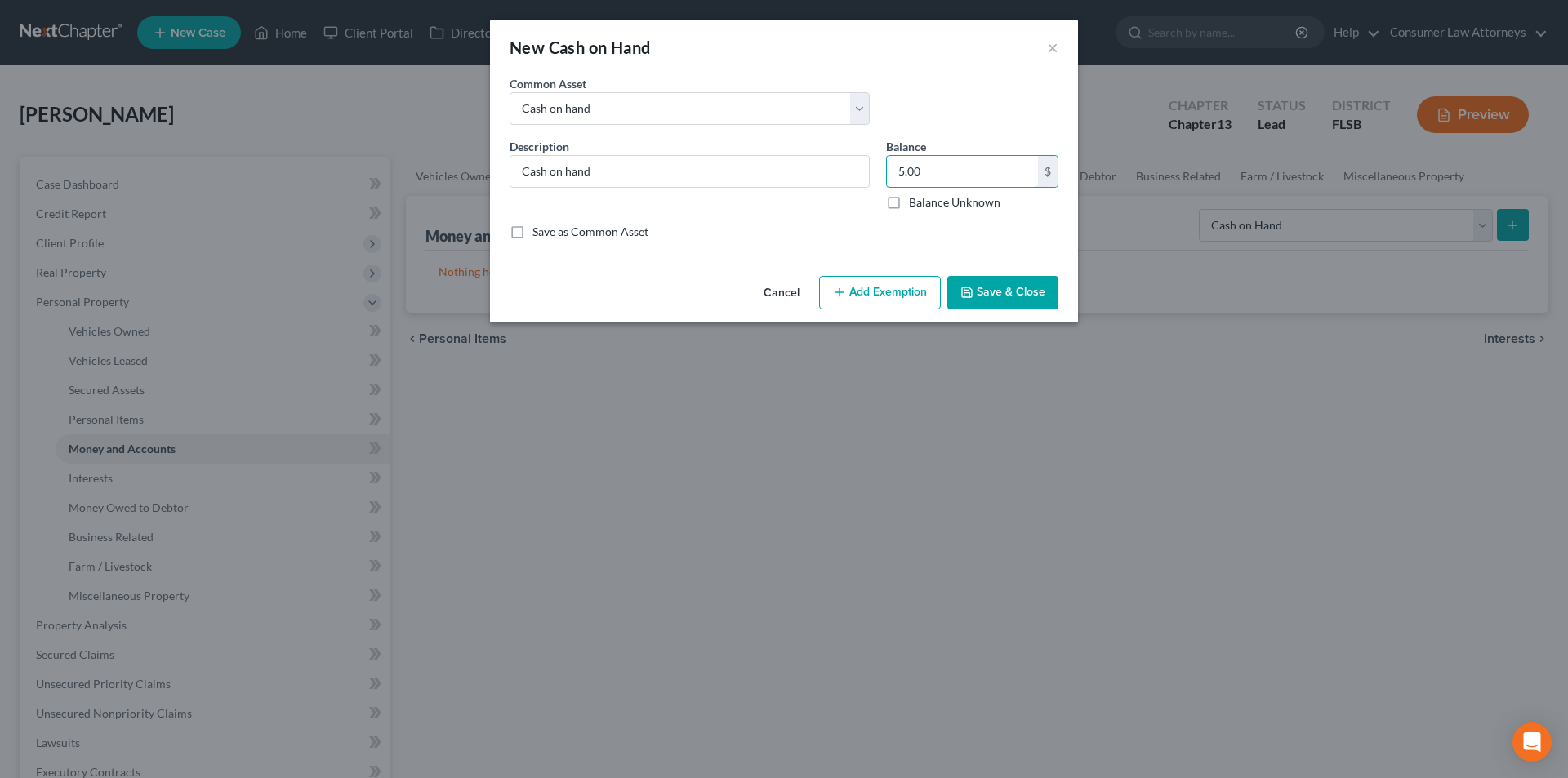
type input "5.00"
click at [908, 291] on button "Add Exemption" at bounding box center [880, 293] width 122 height 34
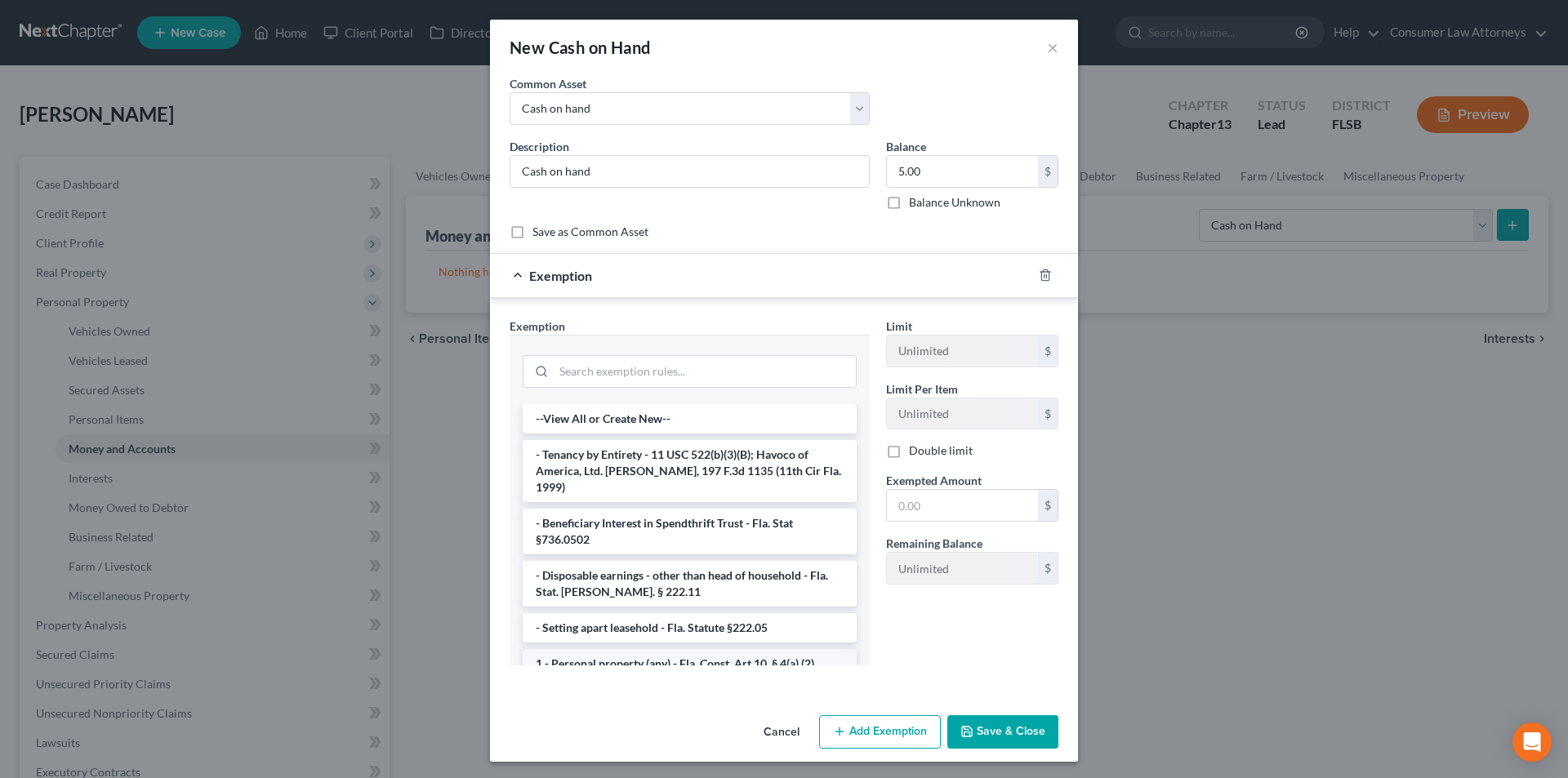
click at [627, 651] on li "1 - Personal property (any) - Fla. Const. Art.10, § 4(a) (2)" at bounding box center [690, 663] width 334 height 29
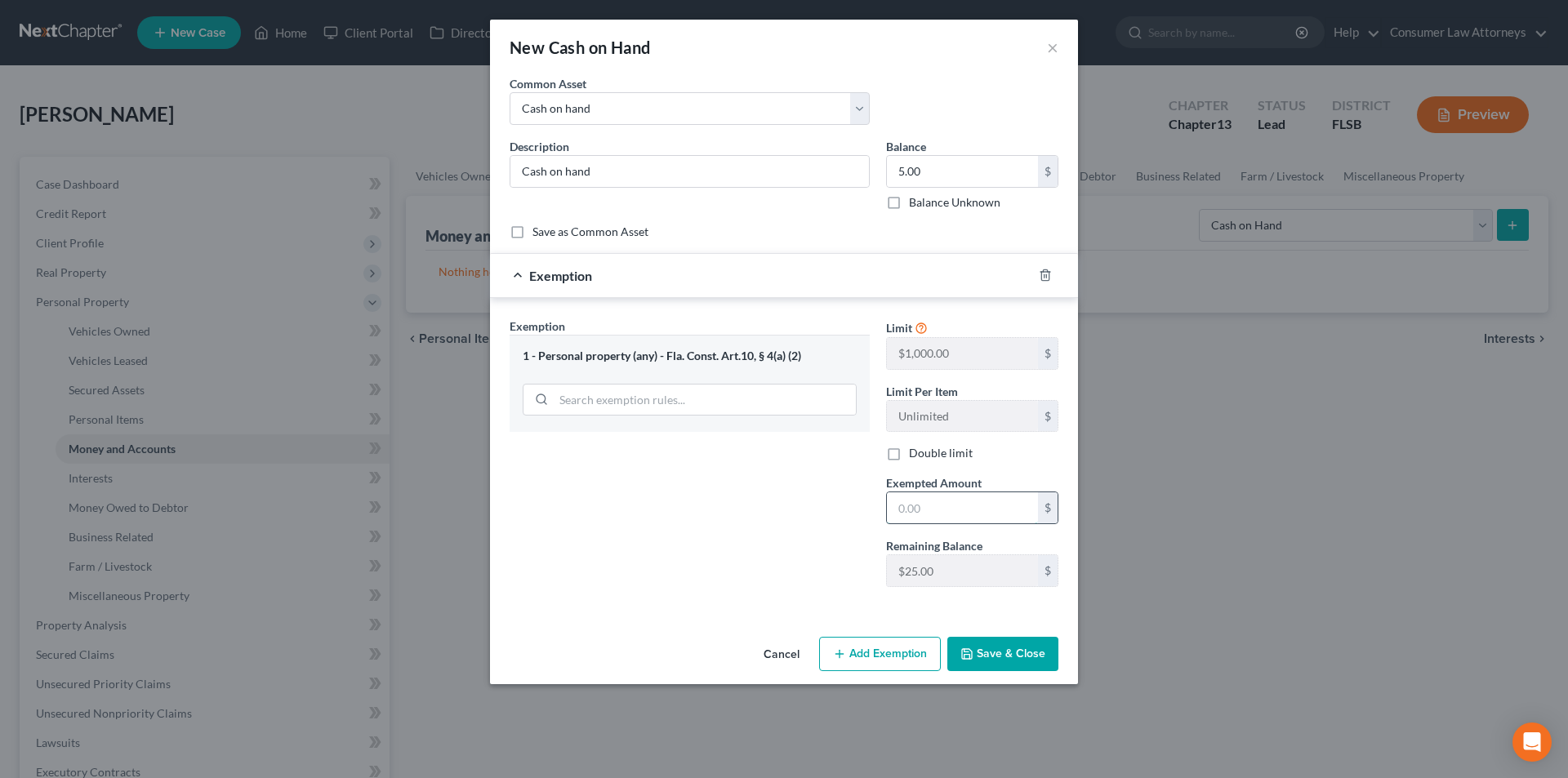
click at [928, 501] on input "text" at bounding box center [963, 507] width 151 height 31
type input "5.00"
click at [1014, 649] on button "Save & Close" at bounding box center [1003, 654] width 111 height 34
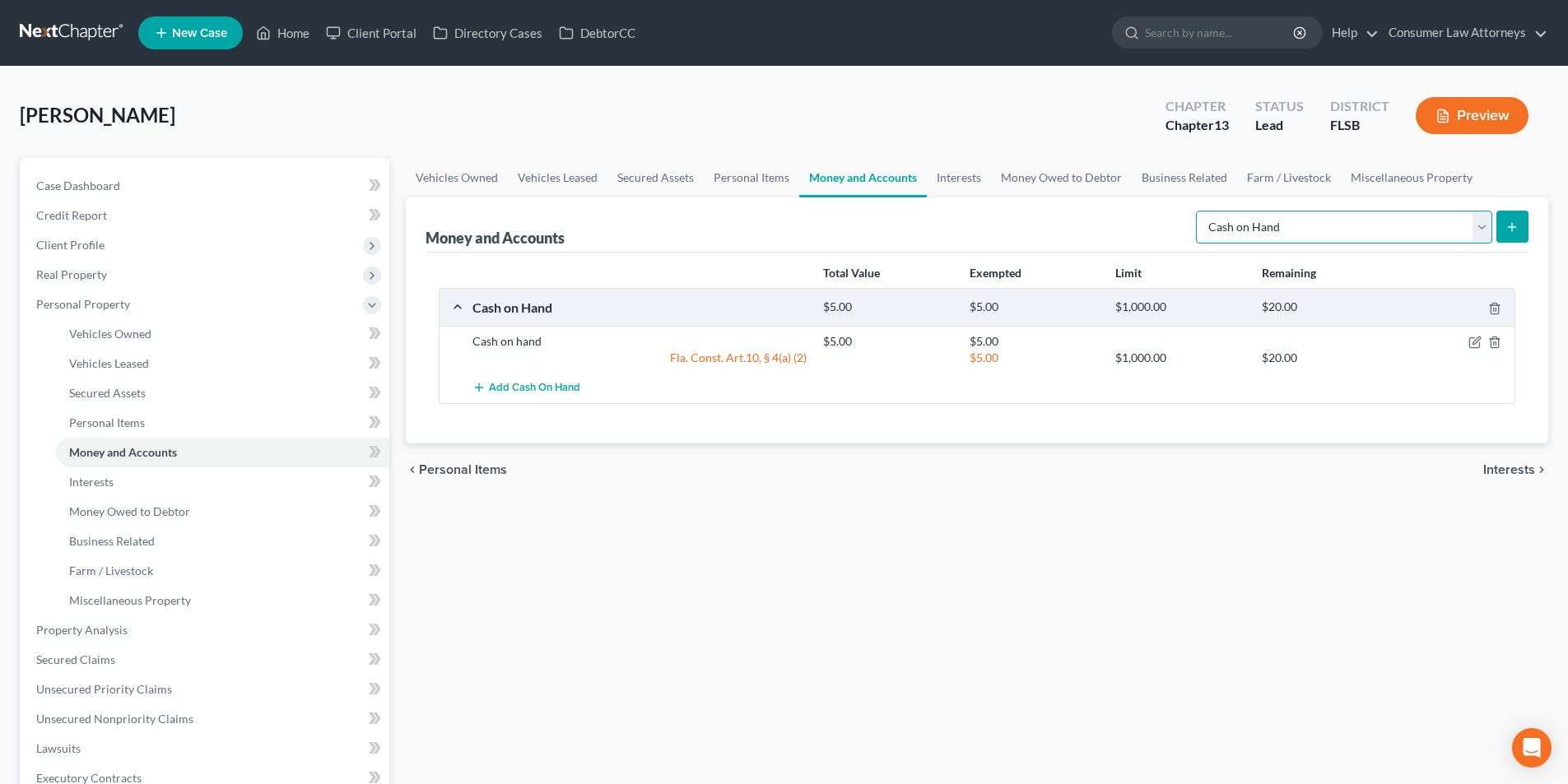
drag, startPoint x: 1305, startPoint y: 230, endPoint x: 1287, endPoint y: 242, distance: 21.6
click at [1305, 230] on select "Select Account Type Brokerage Cash on Hand Certificates of Deposit Checking Acc…" at bounding box center [1343, 227] width 296 height 33
select select "checking"
click at [1199, 211] on select "Select Account Type Brokerage Cash on Hand Certificates of Deposit Checking Acc…" at bounding box center [1343, 227] width 296 height 33
click at [1507, 222] on icon "submit" at bounding box center [1511, 226] width 13 height 13
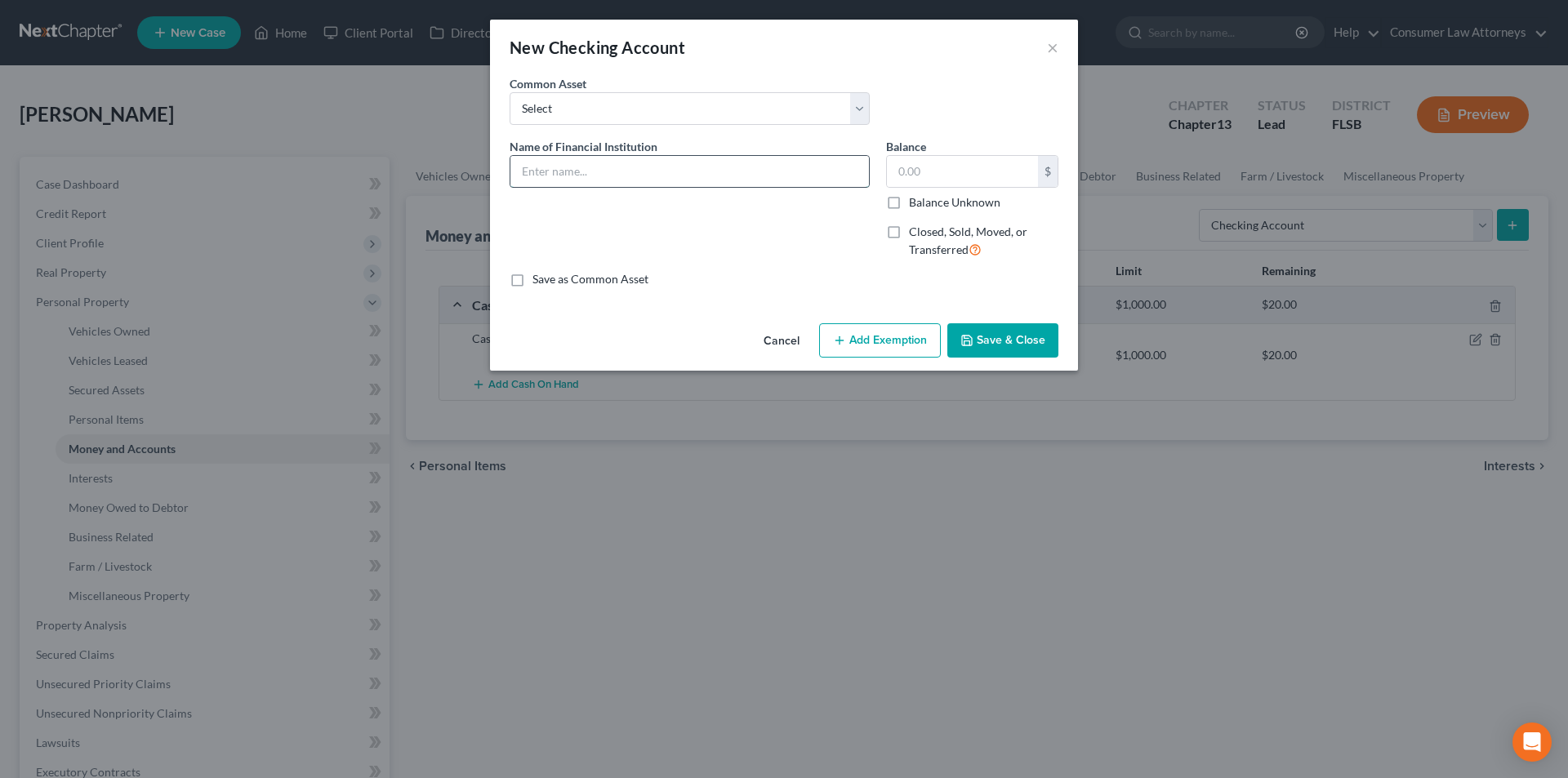
click at [607, 171] on input "text" at bounding box center [689, 171] width 358 height 31
type input "[PERSON_NAME] Fargo Bank N.A. # 6823"
click at [909, 175] on input "text" at bounding box center [963, 171] width 151 height 31
type input "15.00"
click at [871, 340] on button "Add Exemption" at bounding box center [880, 340] width 122 height 34
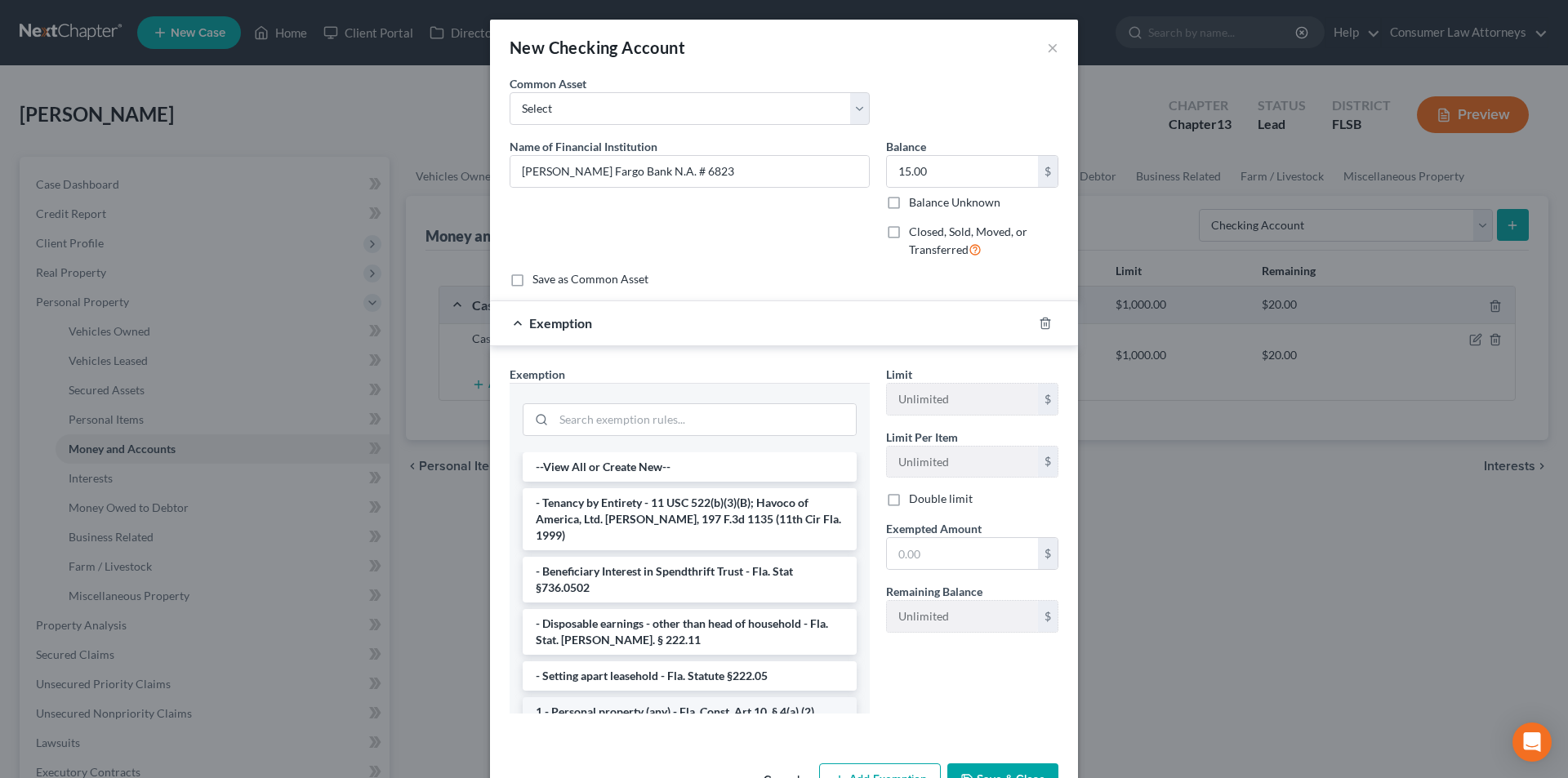
click at [623, 697] on li "1 - Personal property (any) - Fla. Const. Art.10, § 4(a) (2)" at bounding box center [690, 712] width 334 height 29
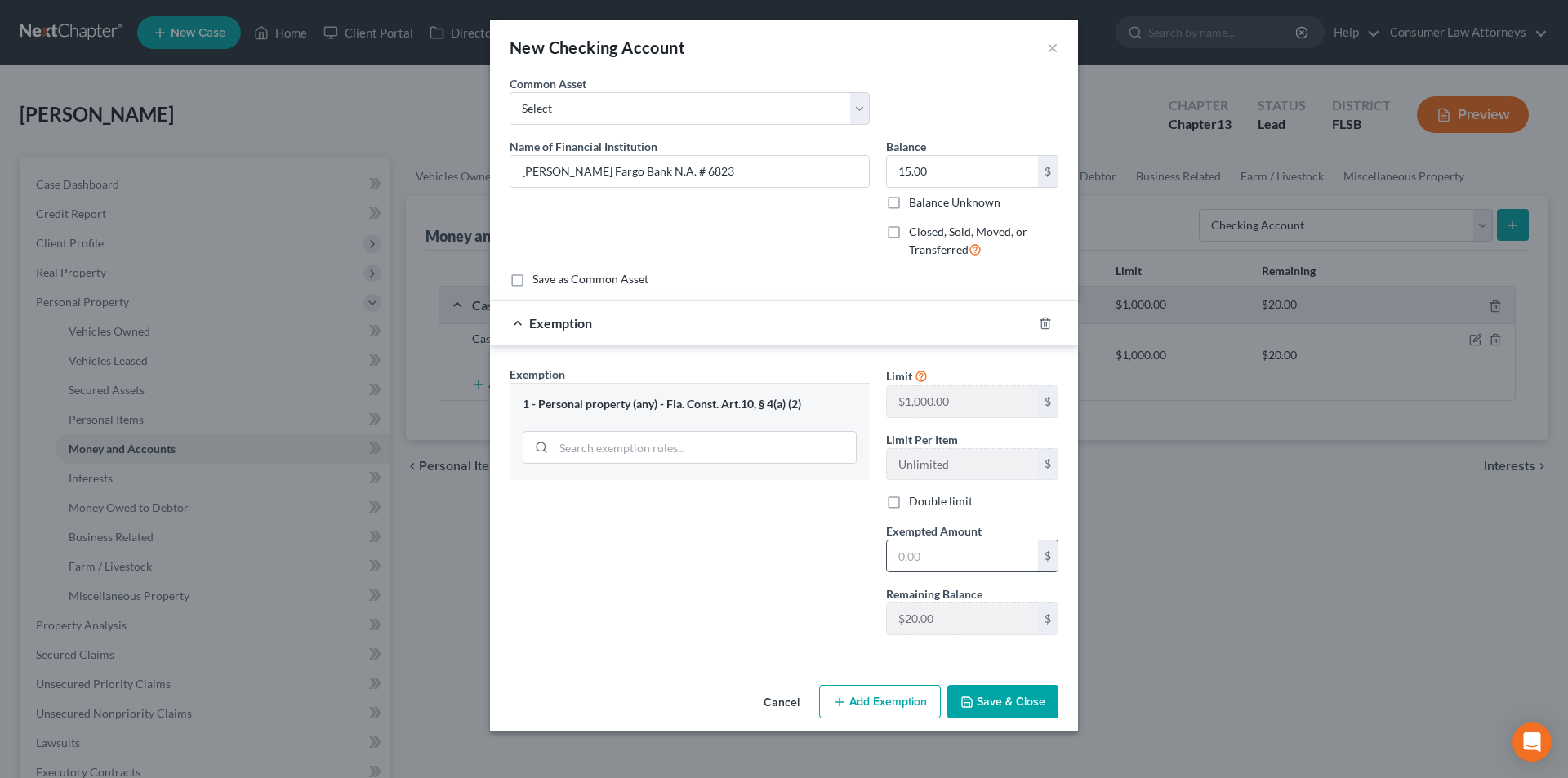
click at [916, 559] on input "text" at bounding box center [963, 556] width 151 height 31
type input "15.00"
click at [1002, 699] on button "Save & Close" at bounding box center [1003, 702] width 111 height 34
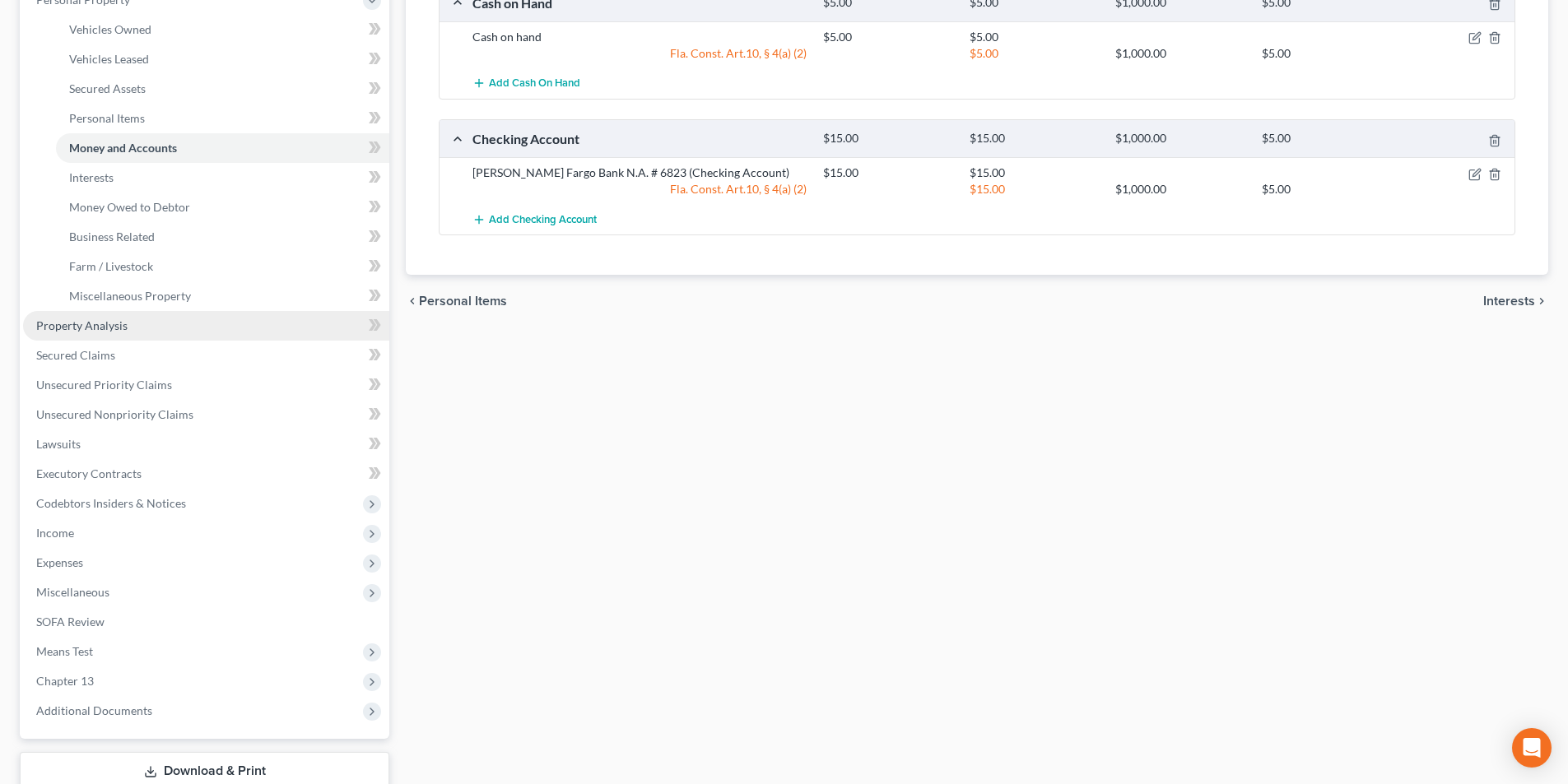
scroll to position [329, 0]
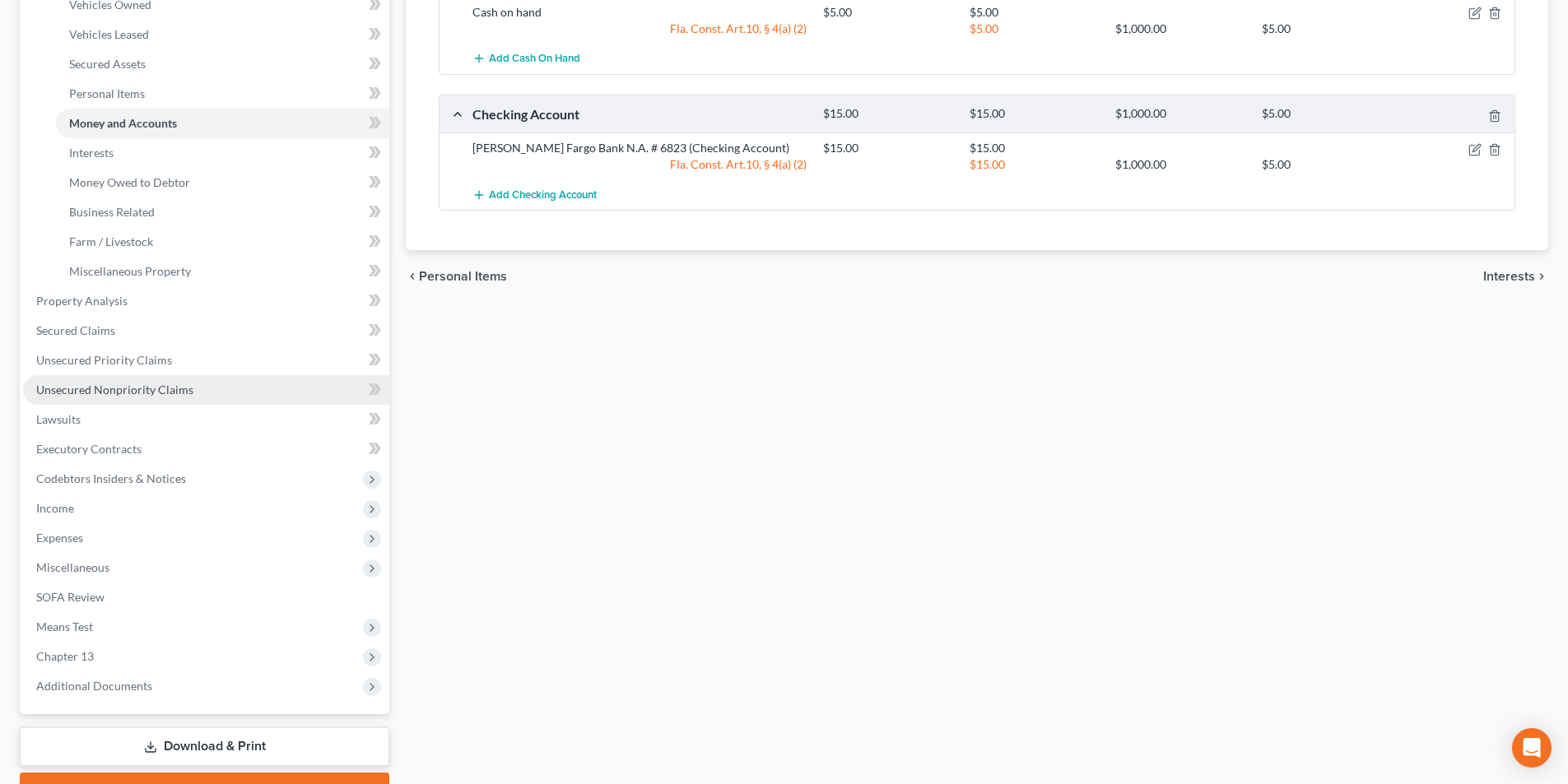
click at [141, 386] on span "Unsecured Nonpriority Claims" at bounding box center [115, 389] width 157 height 14
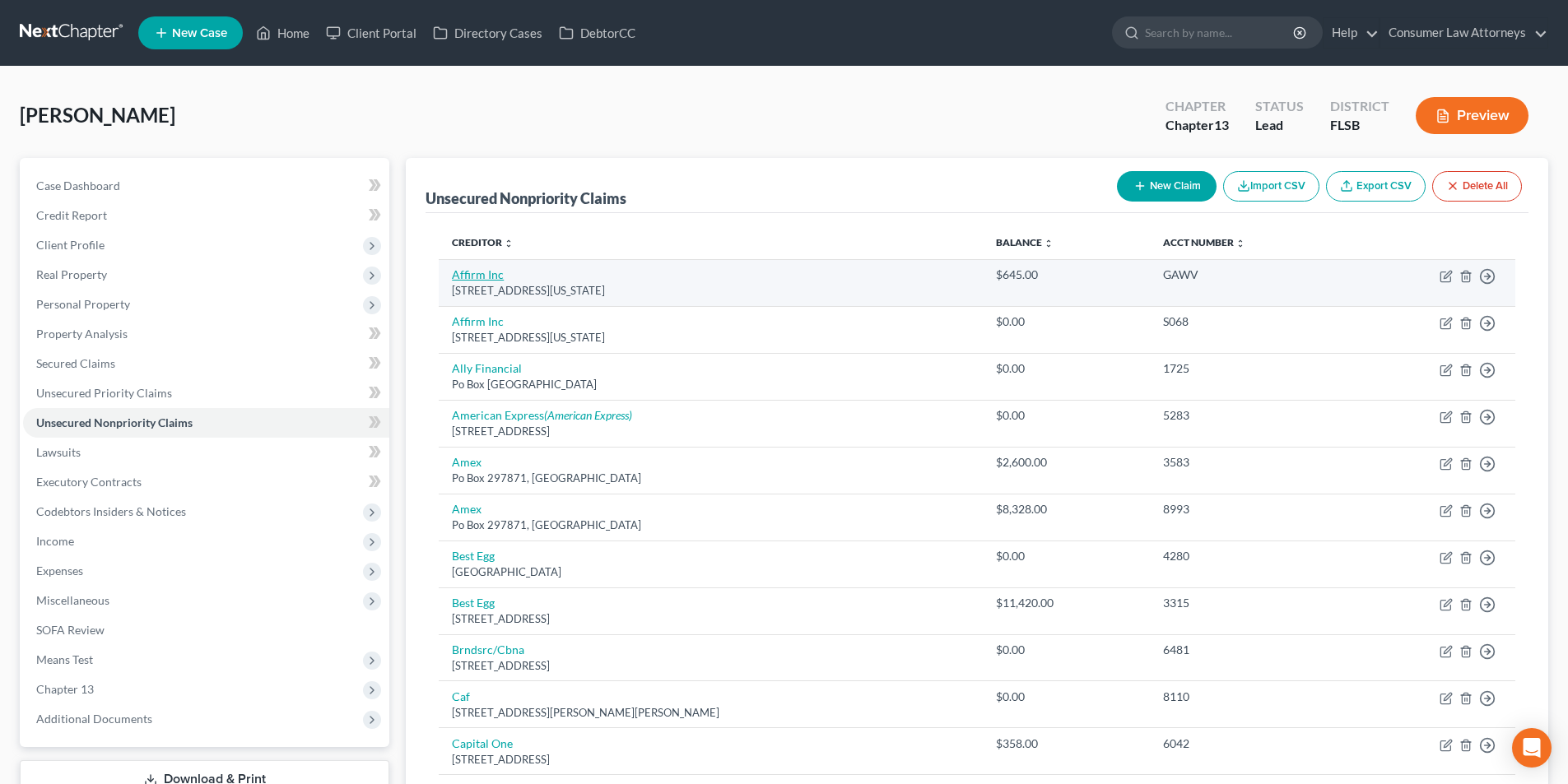
click at [481, 271] on link "Affirm Inc" at bounding box center [478, 275] width 52 height 14
select select "4"
select select "0"
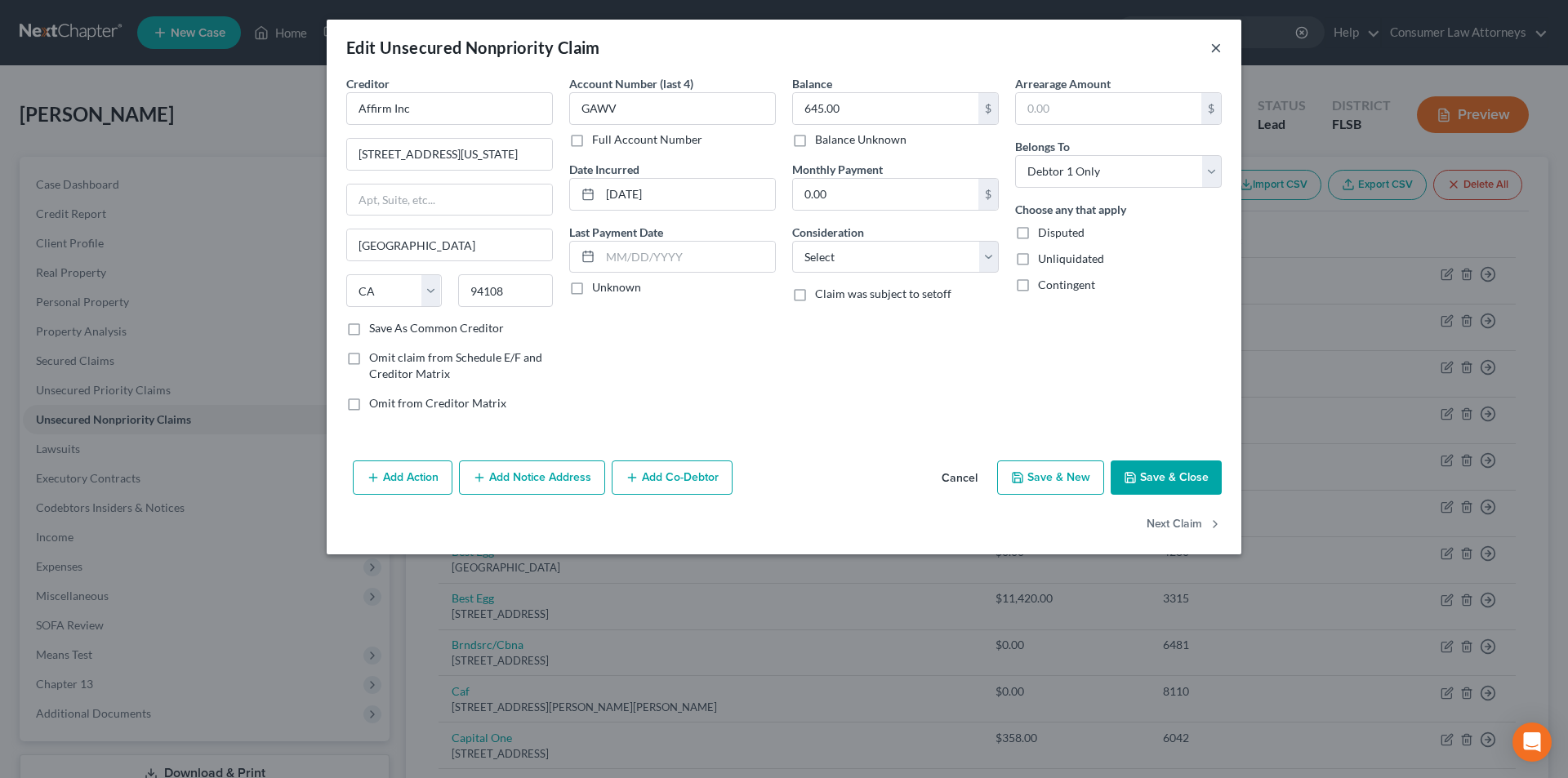
click at [1217, 47] on button "×" at bounding box center [1216, 47] width 11 height 20
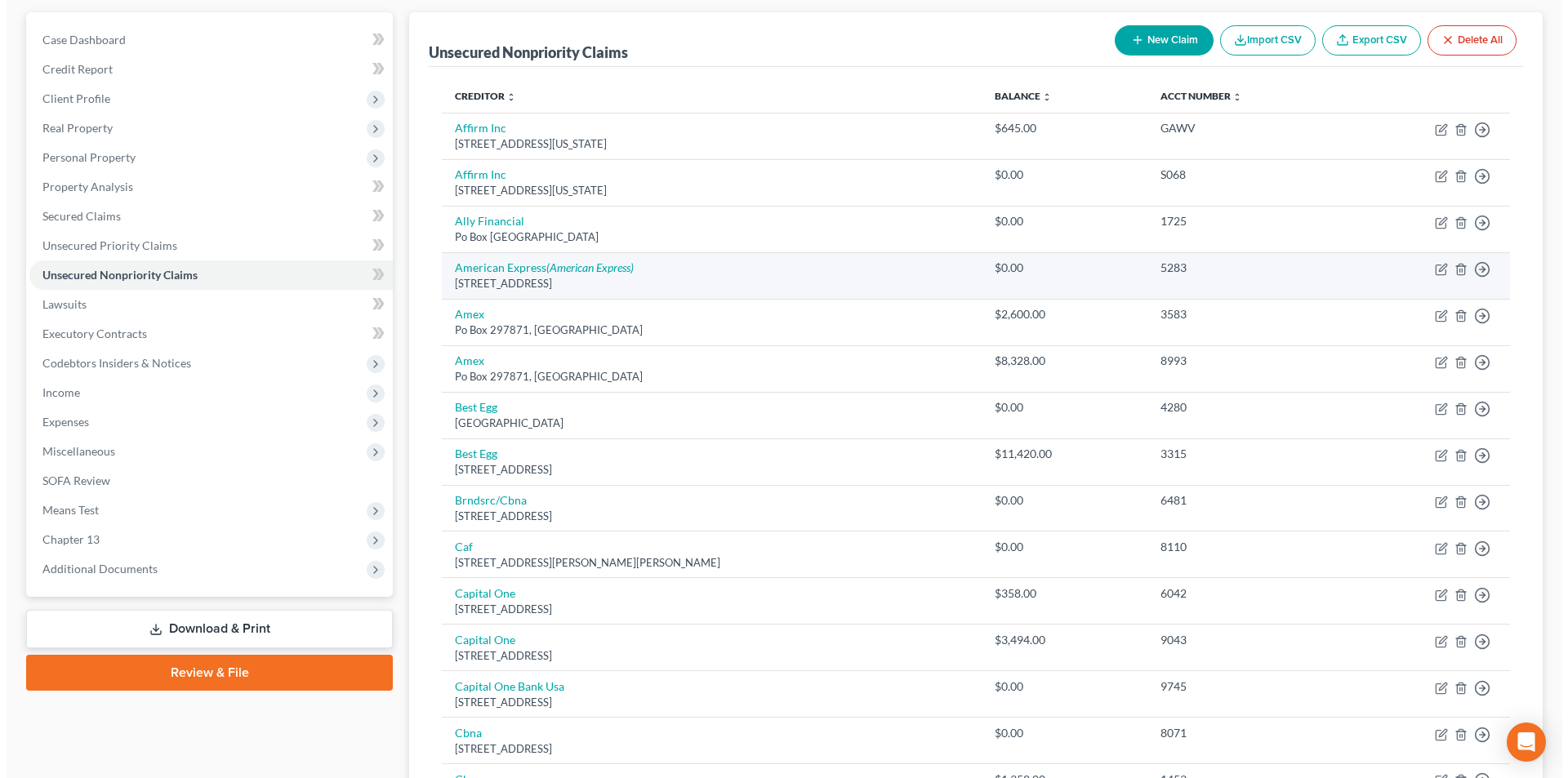
scroll to position [164, 0]
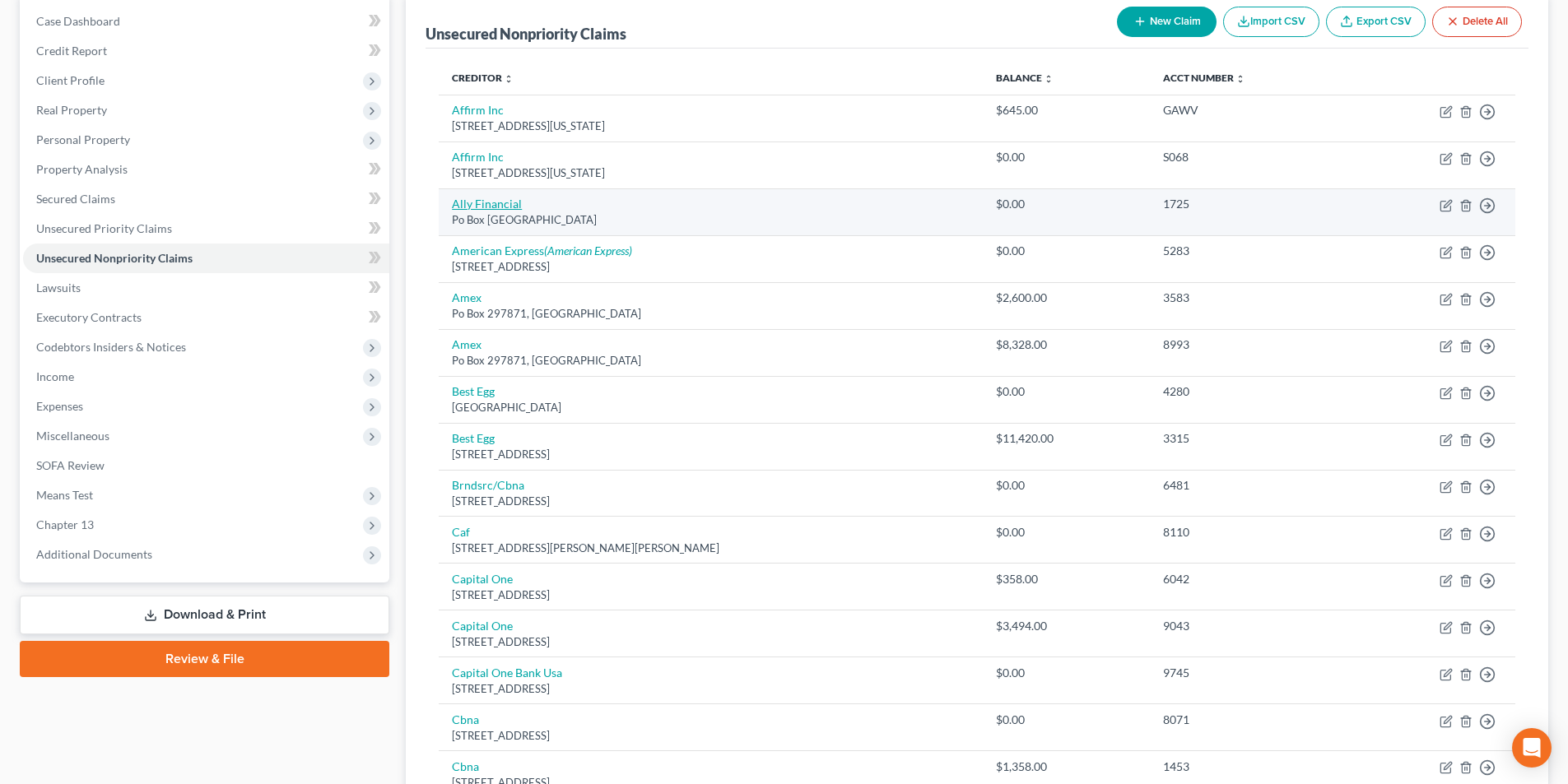
click at [504, 204] on link "Ally Financial" at bounding box center [486, 204] width 70 height 14
select select "24"
select select "0"
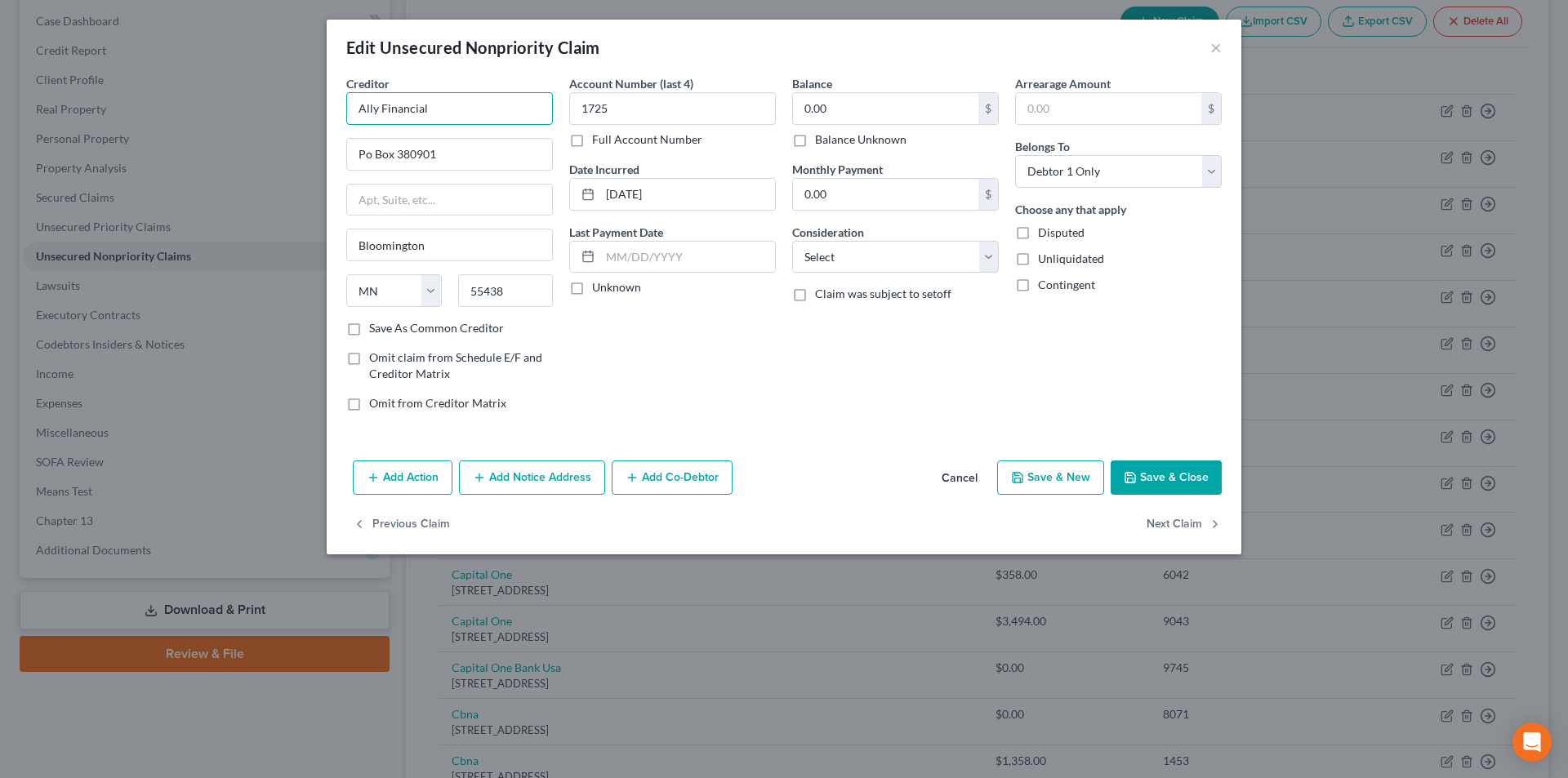
click at [511, 103] on input "Ally Financial" at bounding box center [449, 109] width 207 height 33
type input "Ally Financial"
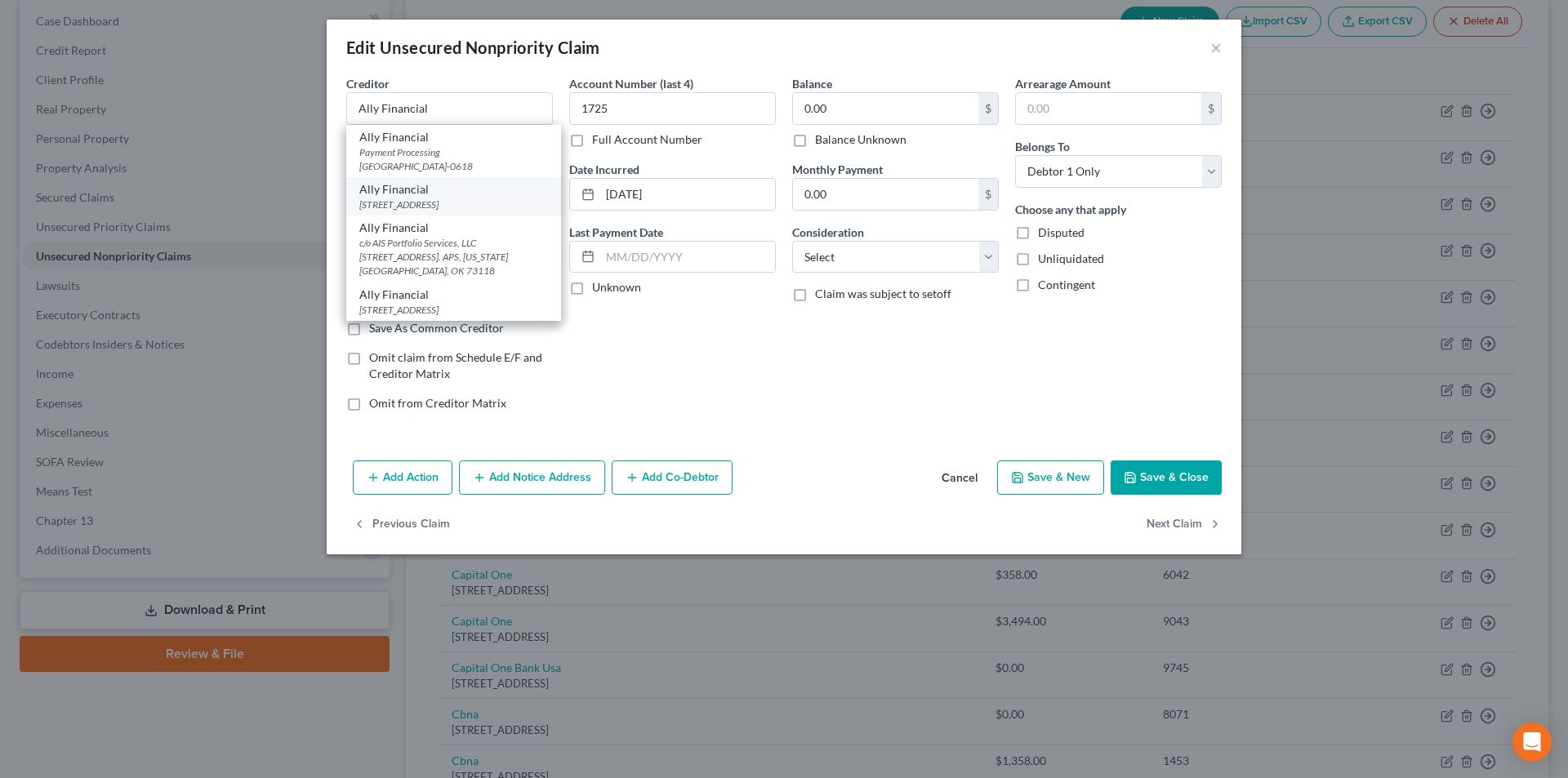
click at [436, 194] on div "Ally Financial" at bounding box center [454, 189] width 189 height 16
type input "PO Box 380901"
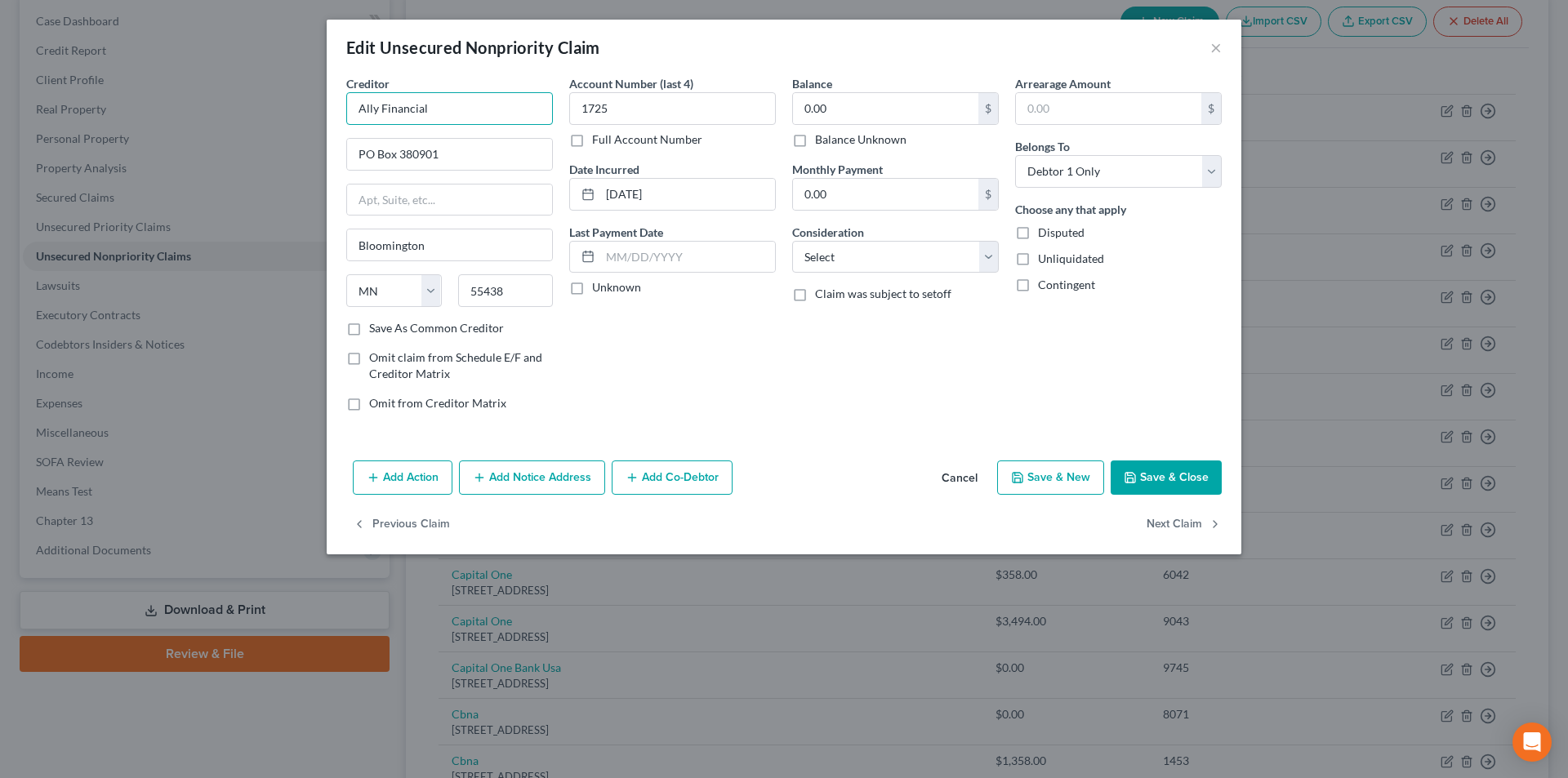
drag, startPoint x: 455, startPoint y: 104, endPoint x: 322, endPoint y: 106, distance: 133.0
click at [322, 106] on div "Edit Unsecured Nonpriority Claim × Creditor * Ally Financial PO Box 380901 [GEO…" at bounding box center [784, 389] width 1568 height 778
click at [532, 473] on button "Add Notice Address" at bounding box center [532, 477] width 147 height 34
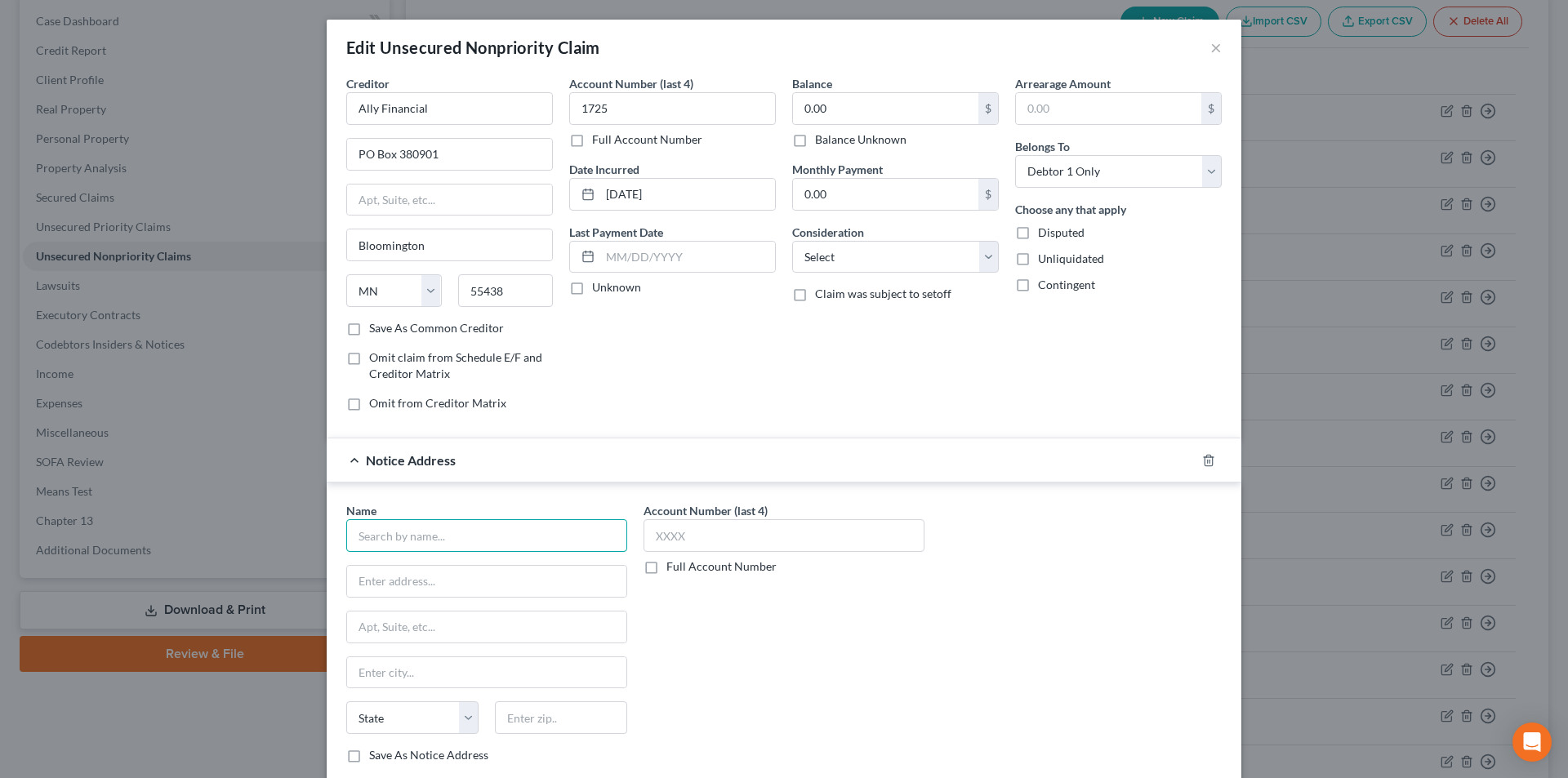
click at [496, 535] on input "text" at bounding box center [487, 536] width 281 height 33
paste input "Ally Financial"
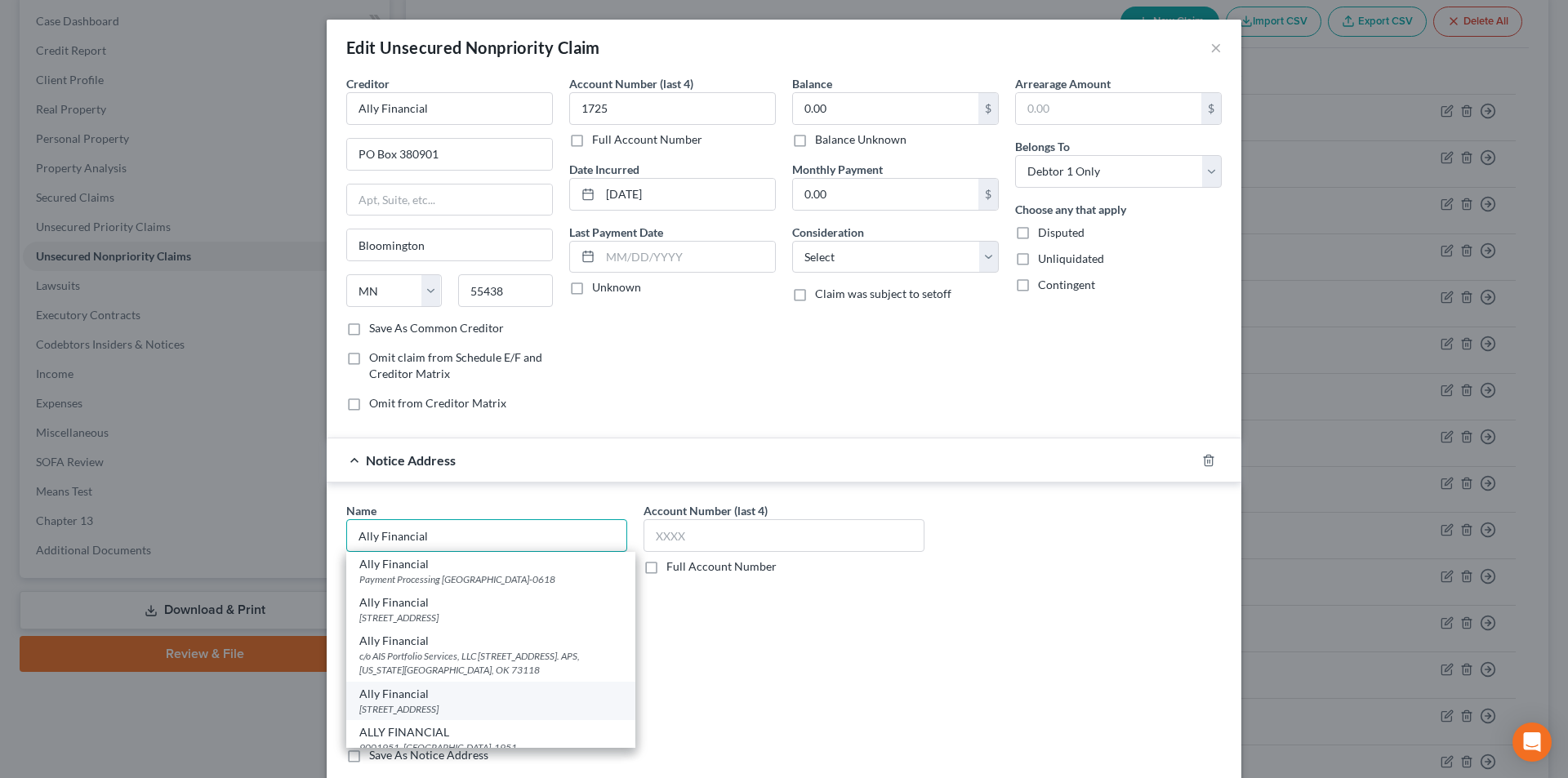
type input "Ally Financial"
click at [433, 697] on div "Ally Financial" at bounding box center [490, 693] width 263 height 16
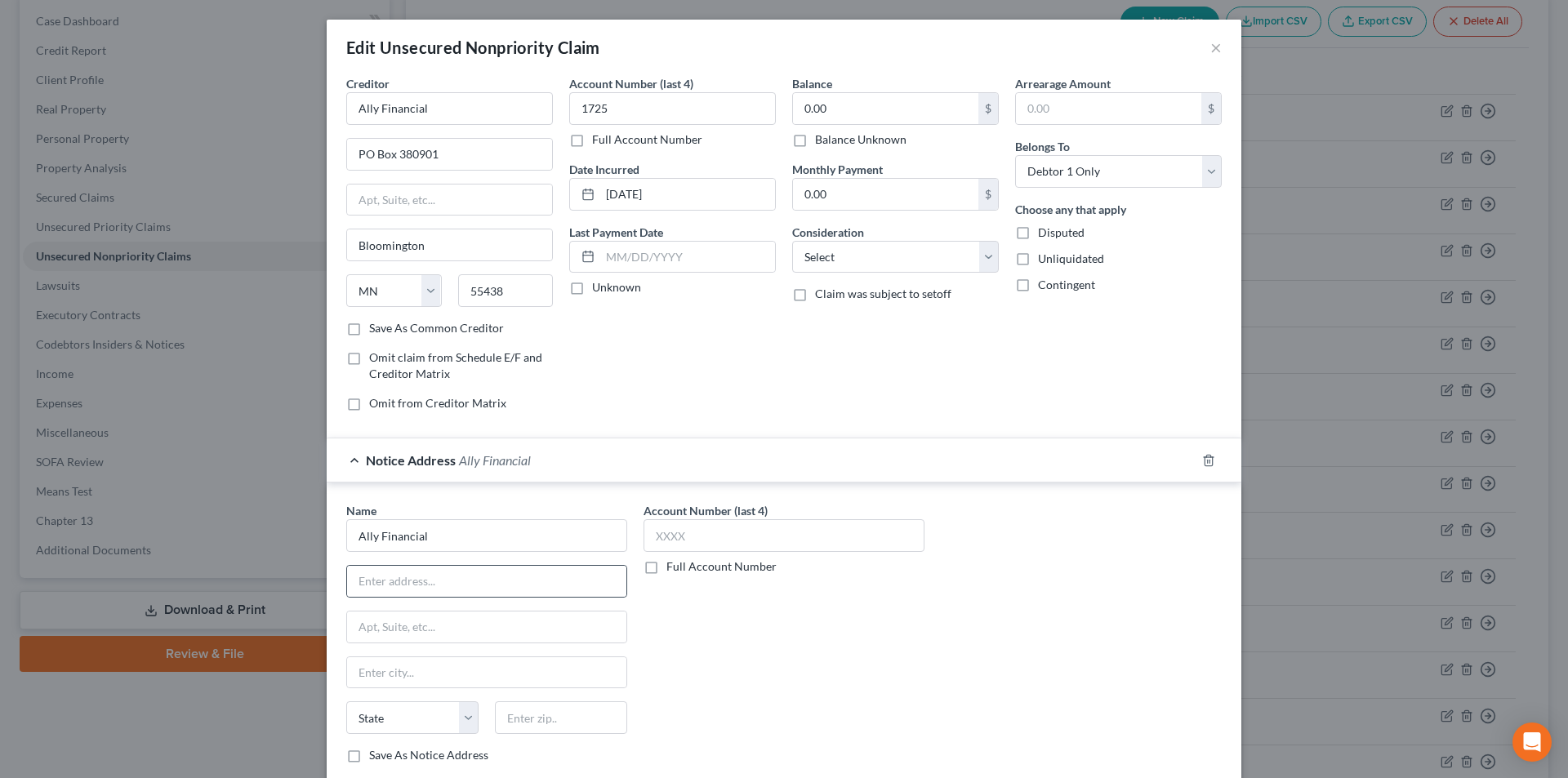
type input "200 Renaissance Ctr # B0"
type input "[GEOGRAPHIC_DATA]"
select select "23"
type input "48243"
click at [694, 537] on input "text" at bounding box center [784, 536] width 281 height 33
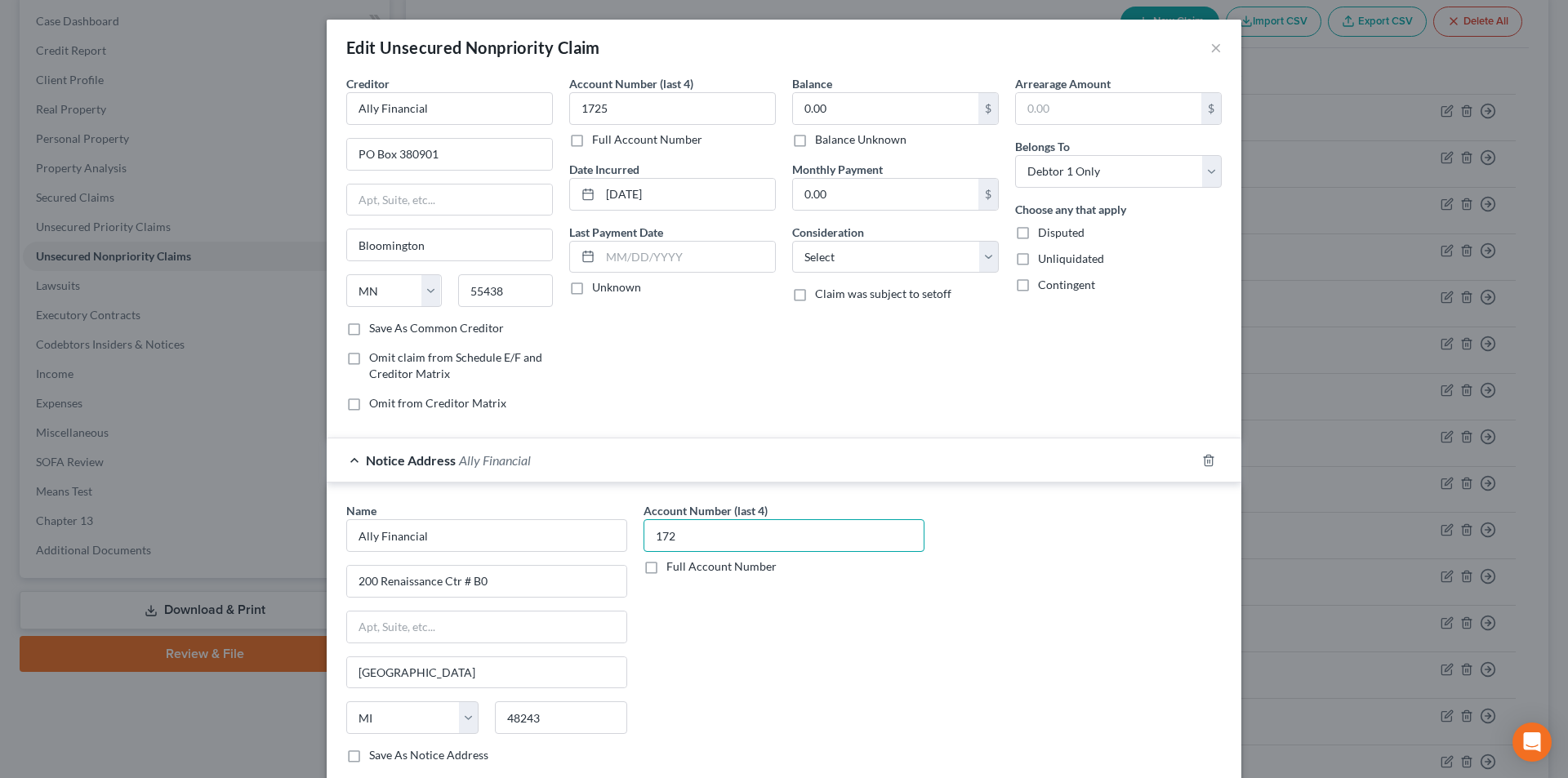
type input "1725"
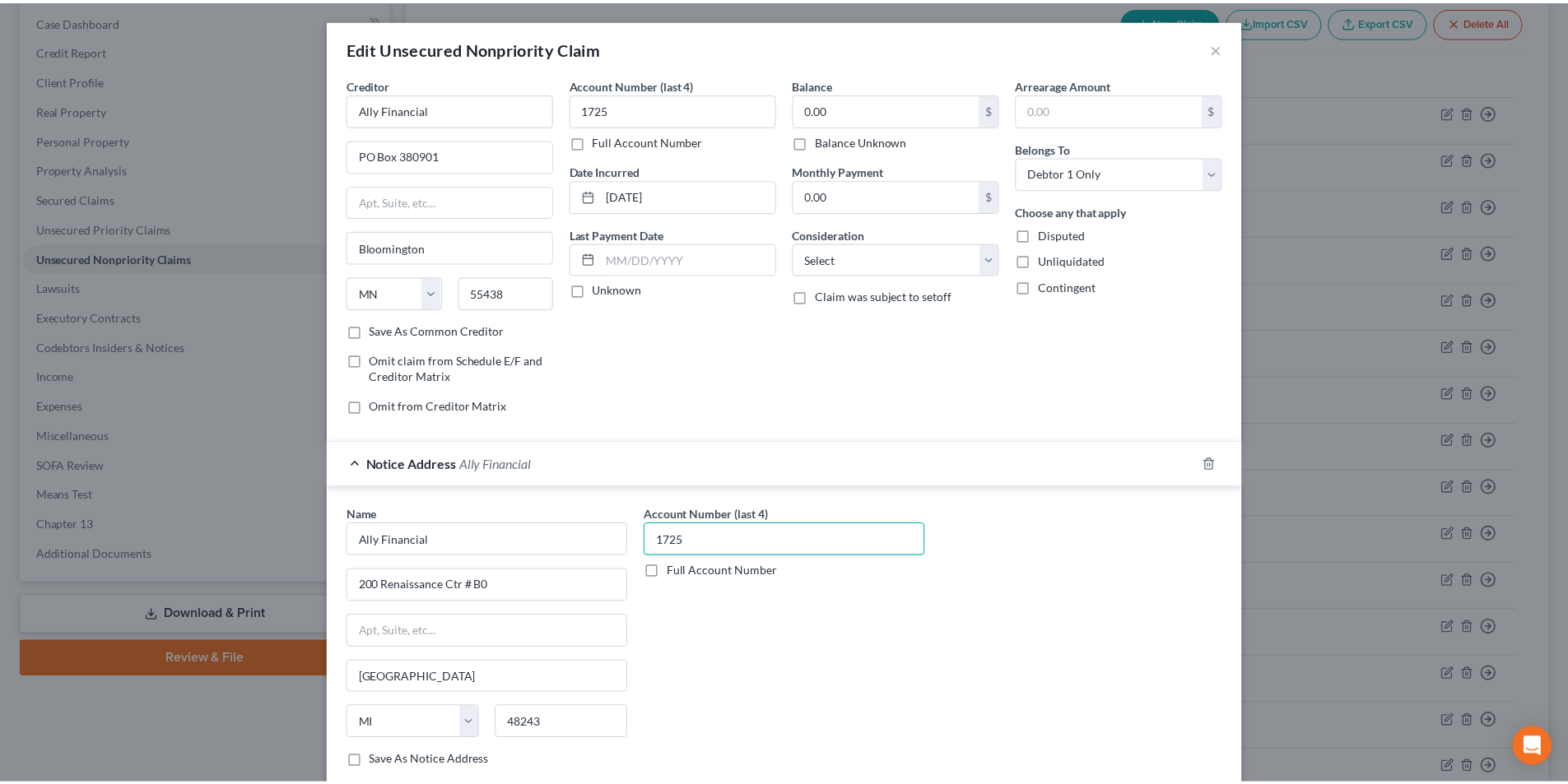
scroll to position [149, 0]
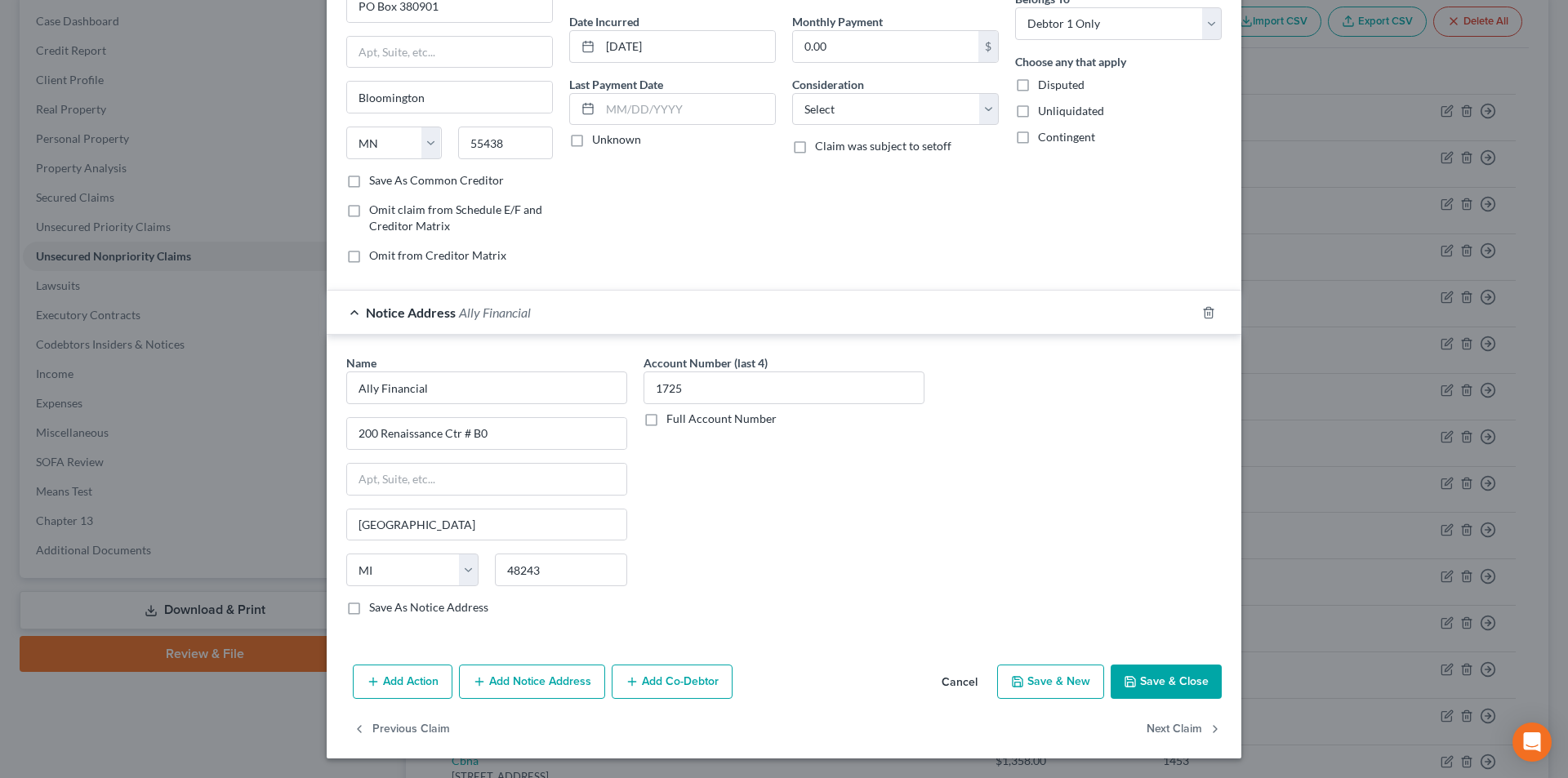
click at [1179, 681] on button "Save & Close" at bounding box center [1167, 681] width 111 height 34
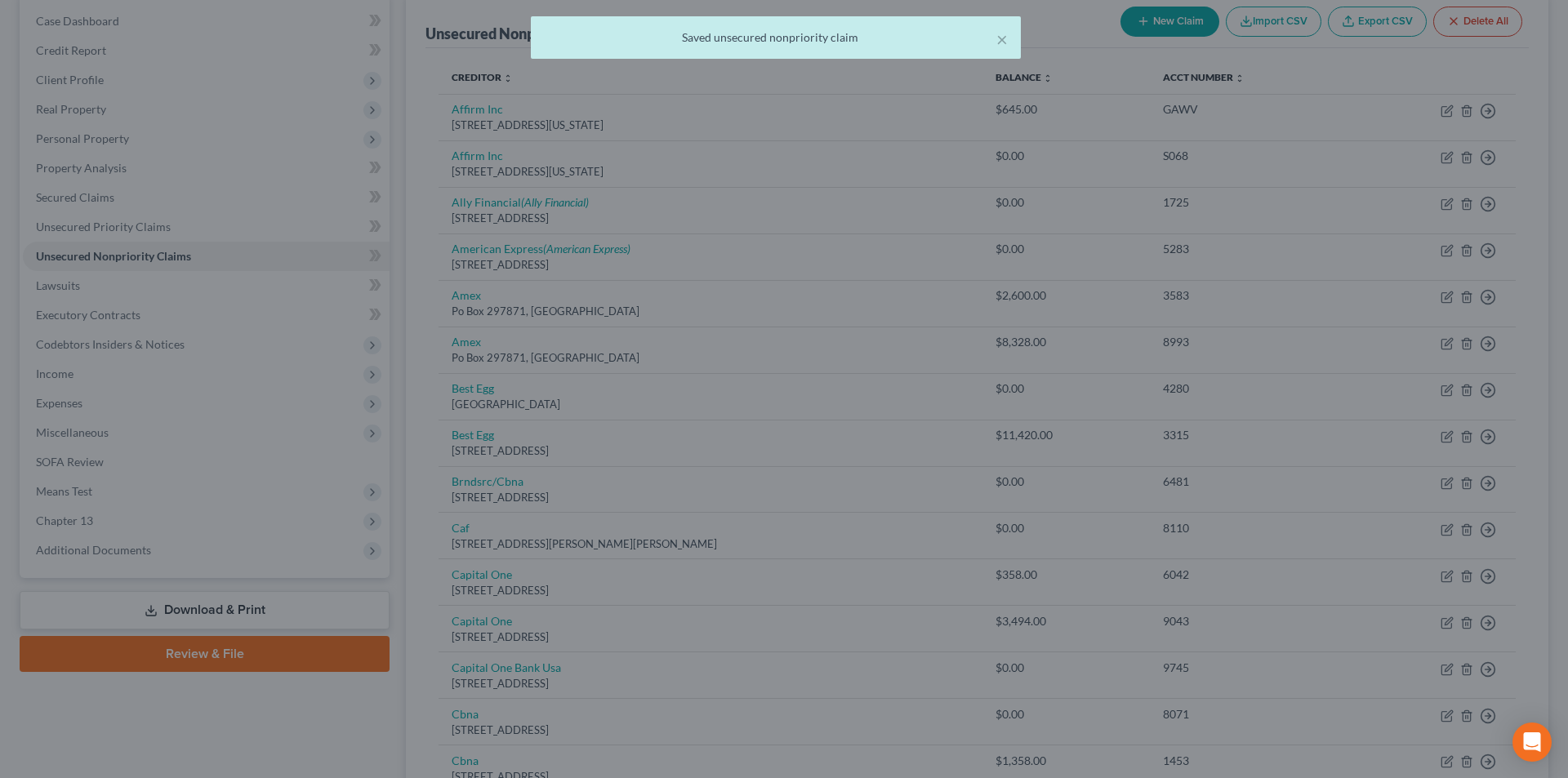
scroll to position [0, 0]
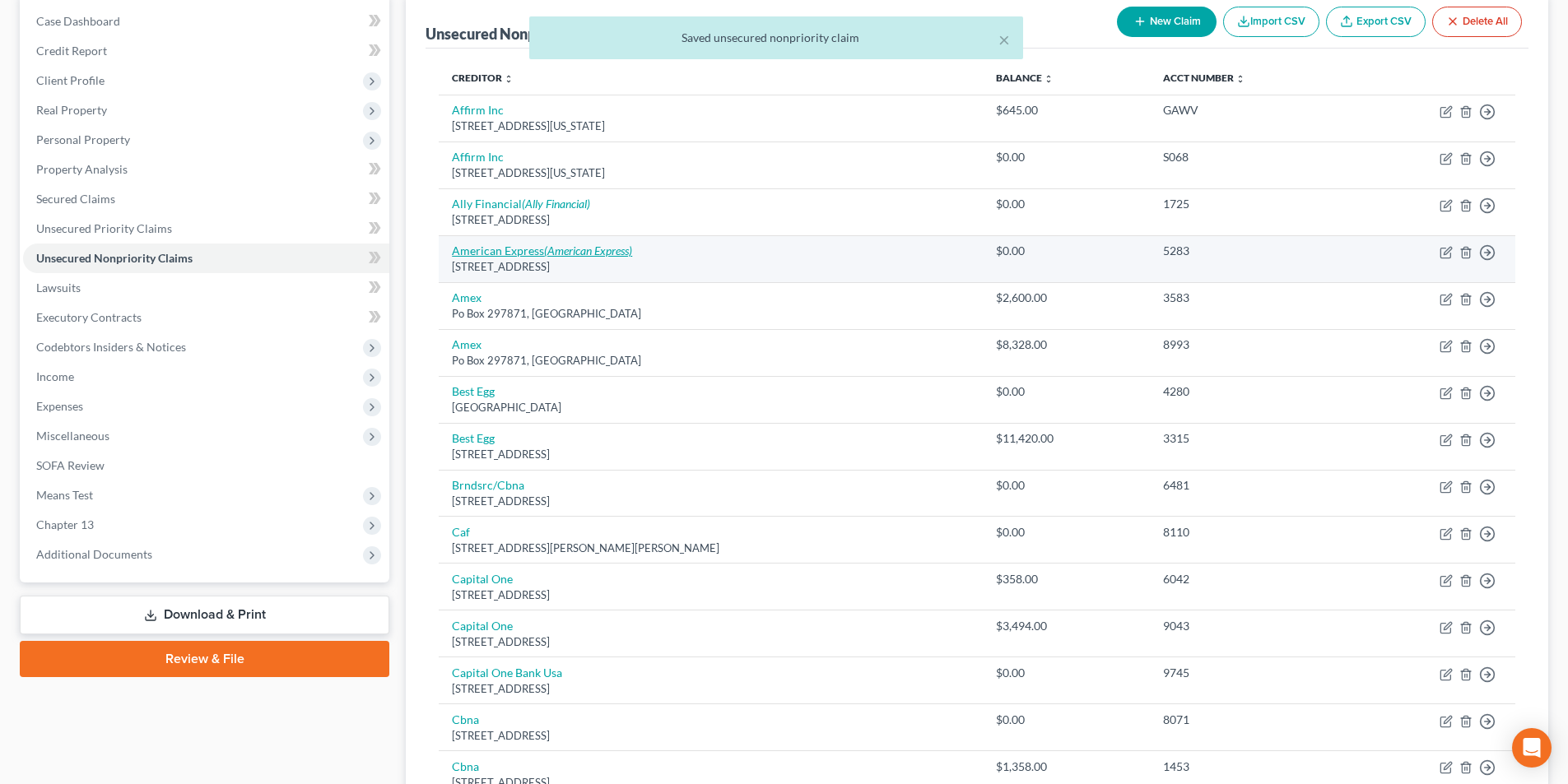
click at [527, 255] on link "American Express (American Express)" at bounding box center [542, 250] width 181 height 14
select select "45"
select select "2"
select select "0"
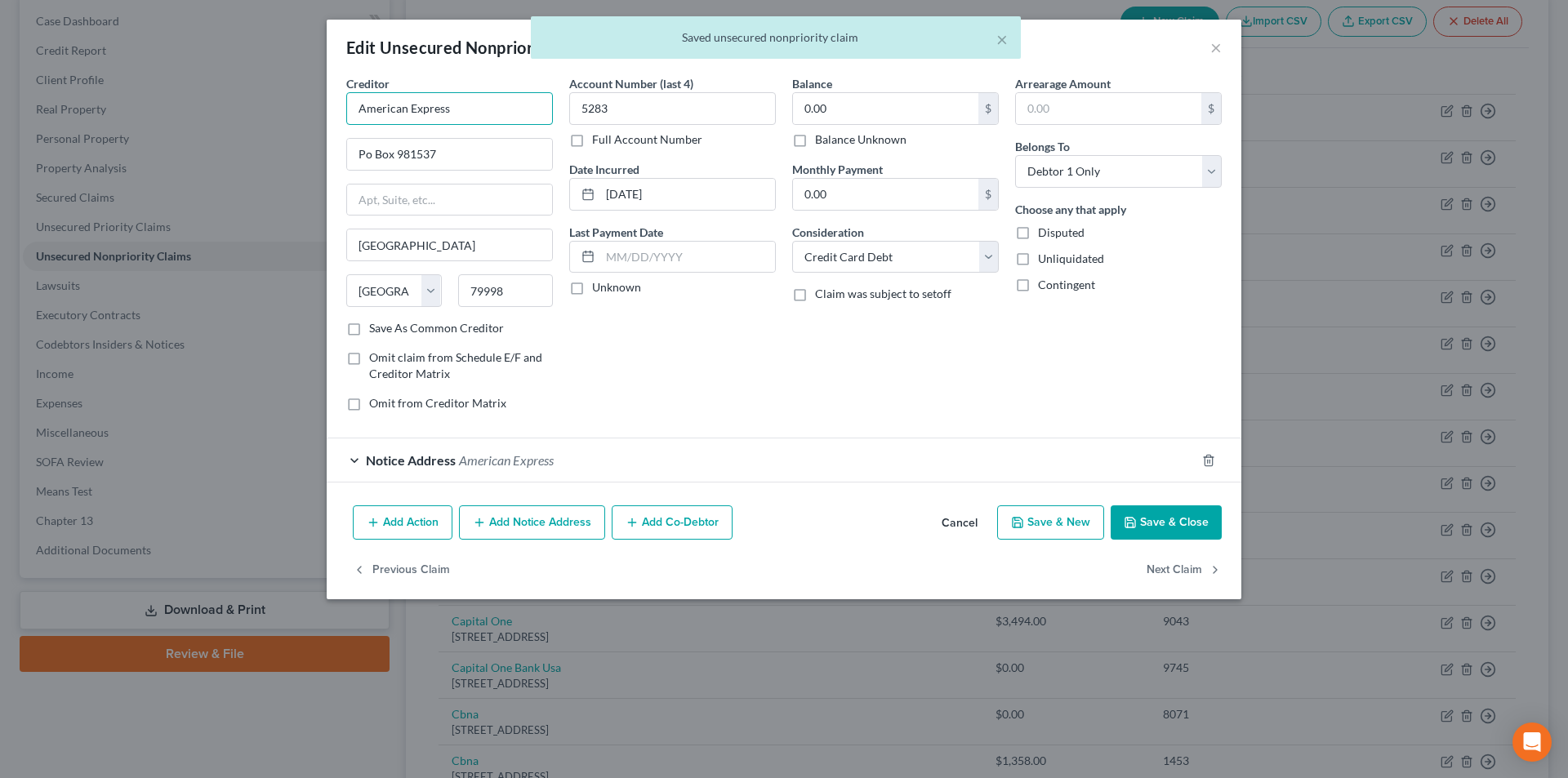
click at [466, 107] on input "American Express" at bounding box center [449, 109] width 207 height 33
type input "American Express"
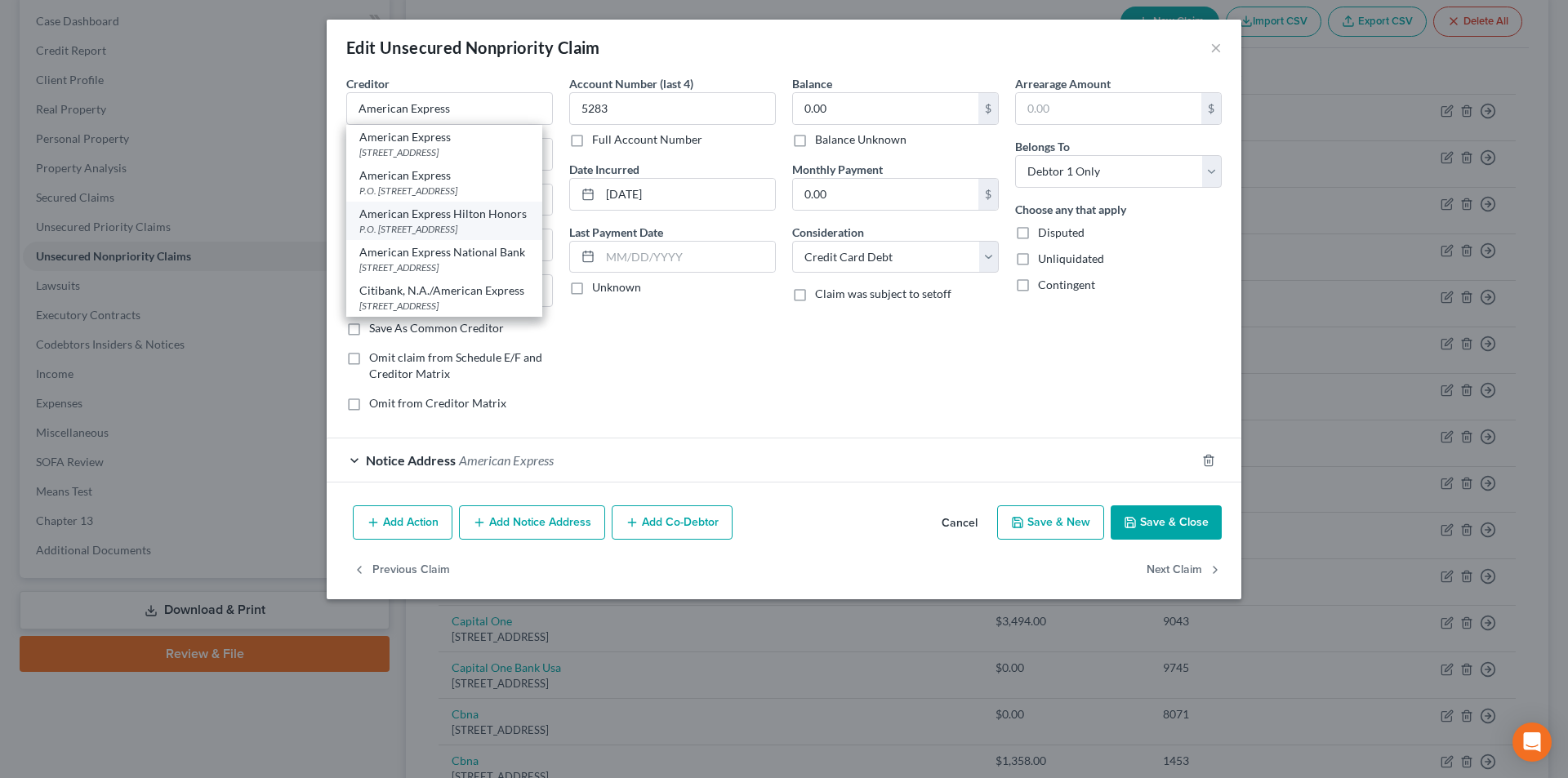
click at [681, 390] on div "Account Number (last 4) 5283 Full Account Number Date Incurred [DATE] Last Paym…" at bounding box center [673, 250] width 223 height 350
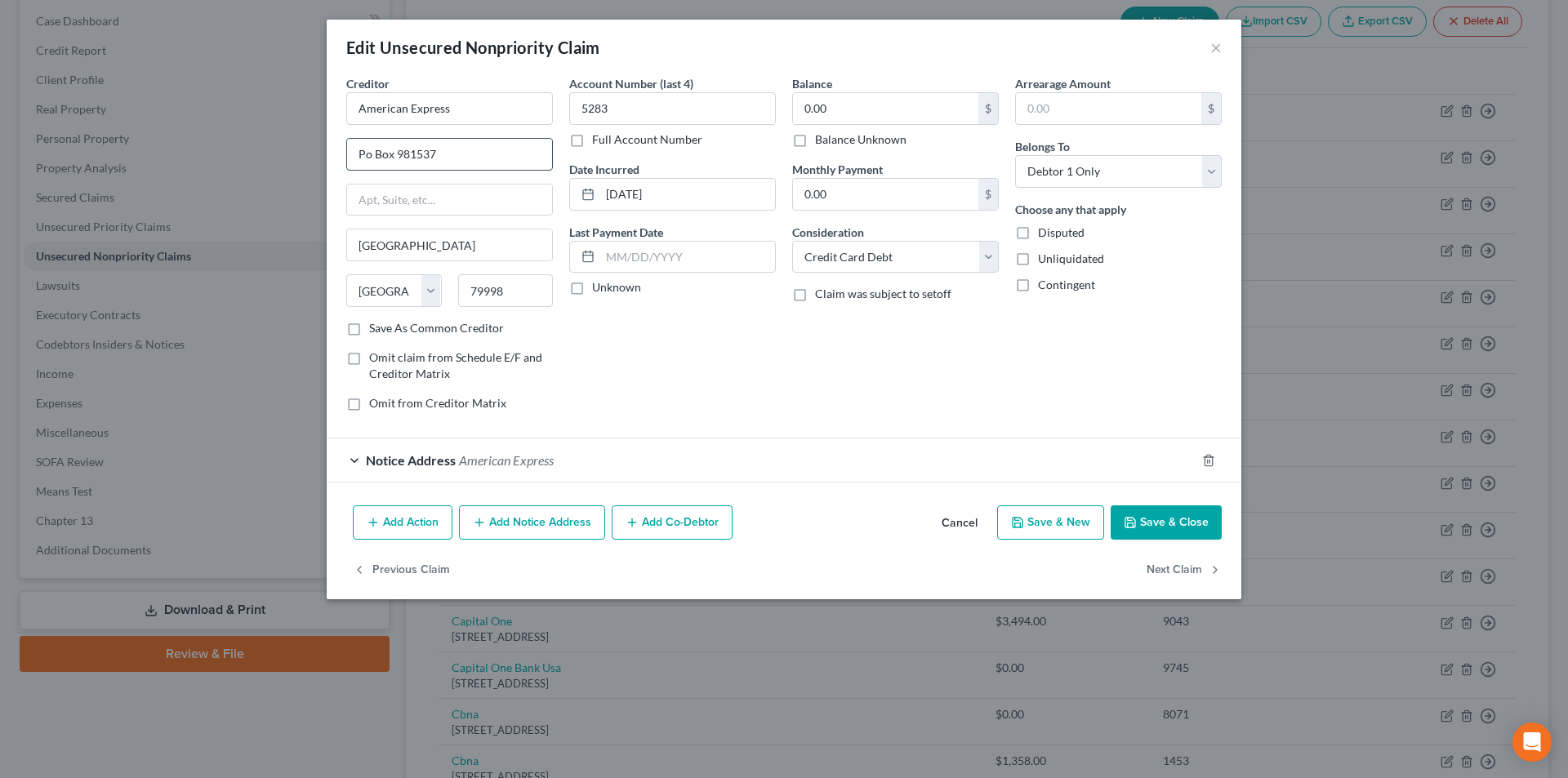
click at [371, 153] on input "Po Box 981537" at bounding box center [449, 154] width 205 height 31
type input "PO Box 981537"
click at [369, 330] on label "Save As Common Creditor" at bounding box center [436, 327] width 135 height 16
click at [375, 330] on input "Save As Common Creditor" at bounding box center [381, 325] width 10 height 10
checkbox input "true"
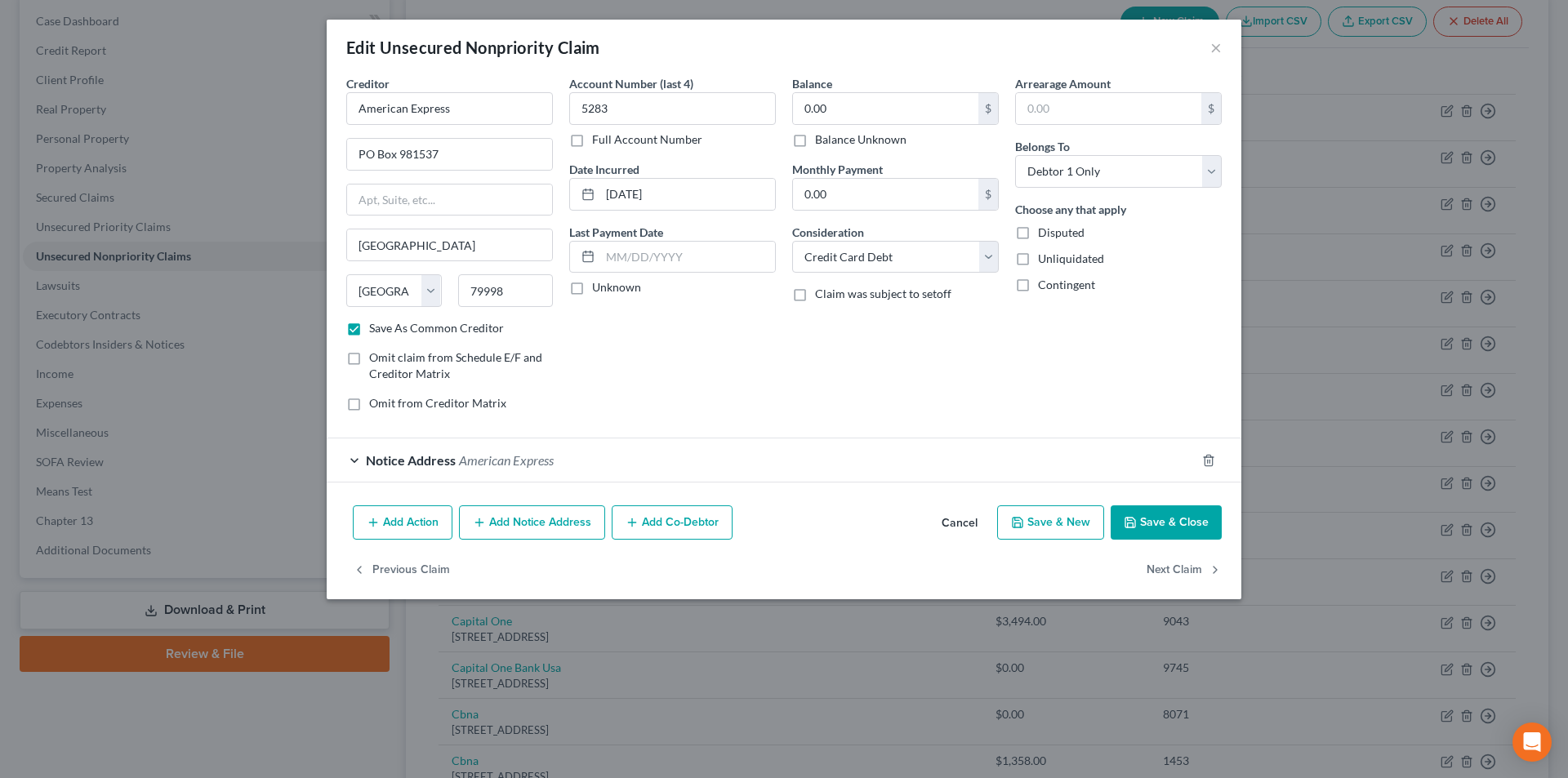
click at [571, 519] on button "Add Notice Address" at bounding box center [532, 523] width 147 height 34
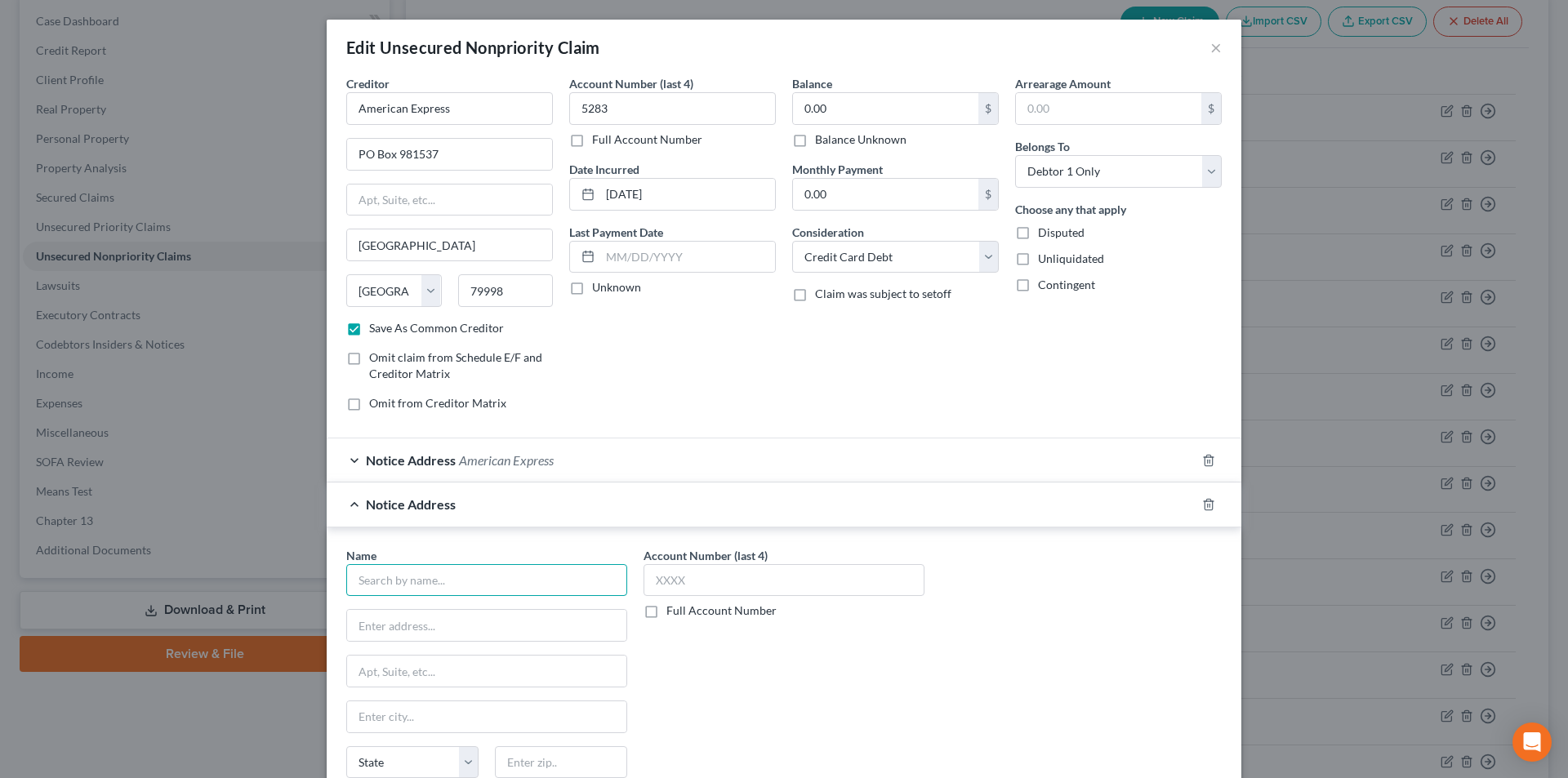
click at [473, 583] on input "text" at bounding box center [487, 580] width 281 height 33
paste input "Ally Financial"
drag, startPoint x: 388, startPoint y: 111, endPoint x: 323, endPoint y: 110, distance: 65.0
click at [327, 110] on div "Creditor * American Express [GEOGRAPHIC_DATA] [GEOGRAPHIC_DATA][US_STATE] AZ [G…" at bounding box center [784, 463] width 915 height 775
drag, startPoint x: 332, startPoint y: 572, endPoint x: 427, endPoint y: 554, distance: 96.7
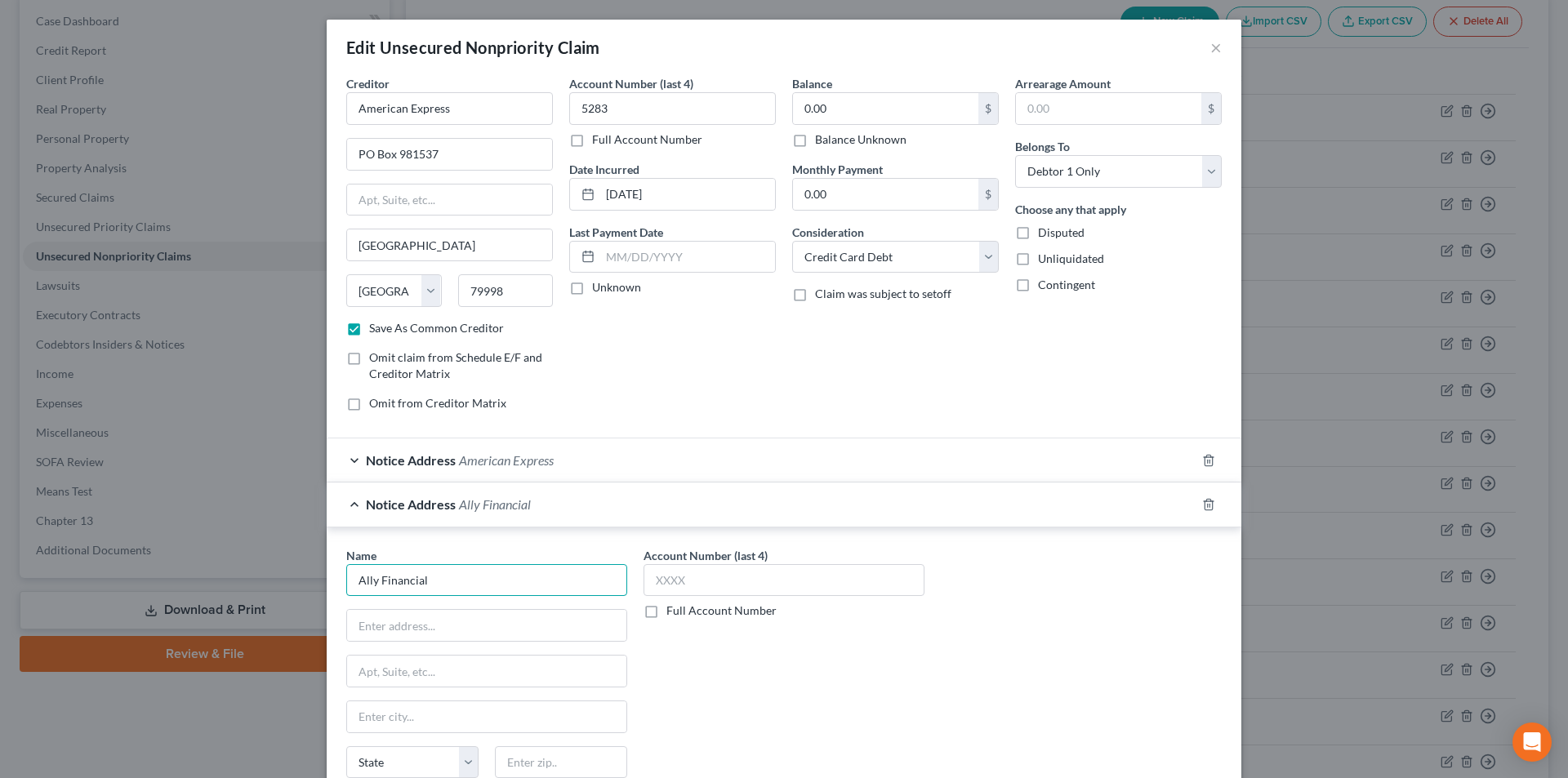
click at [303, 571] on div "Edit Unsecured Nonpriority Claim × Creditor * American Express PO Box 981537 [G…" at bounding box center [784, 389] width 1568 height 778
paste input "merican Express"
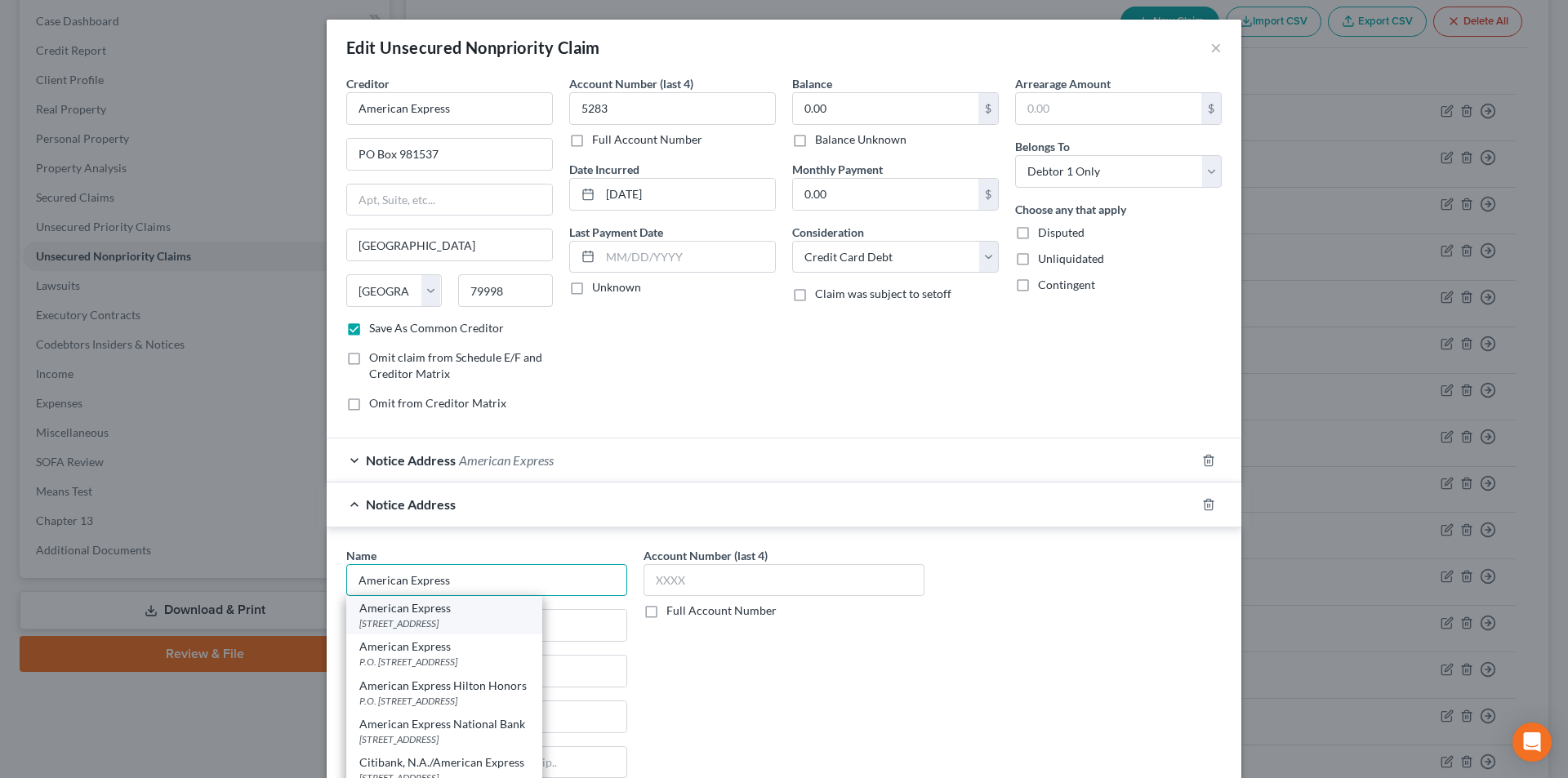
type input "American Express"
click at [438, 626] on div "[STREET_ADDRESS]" at bounding box center [444, 623] width 170 height 14
type input "PO Box 30384"
type input "[GEOGRAPHIC_DATA]"
select select "46"
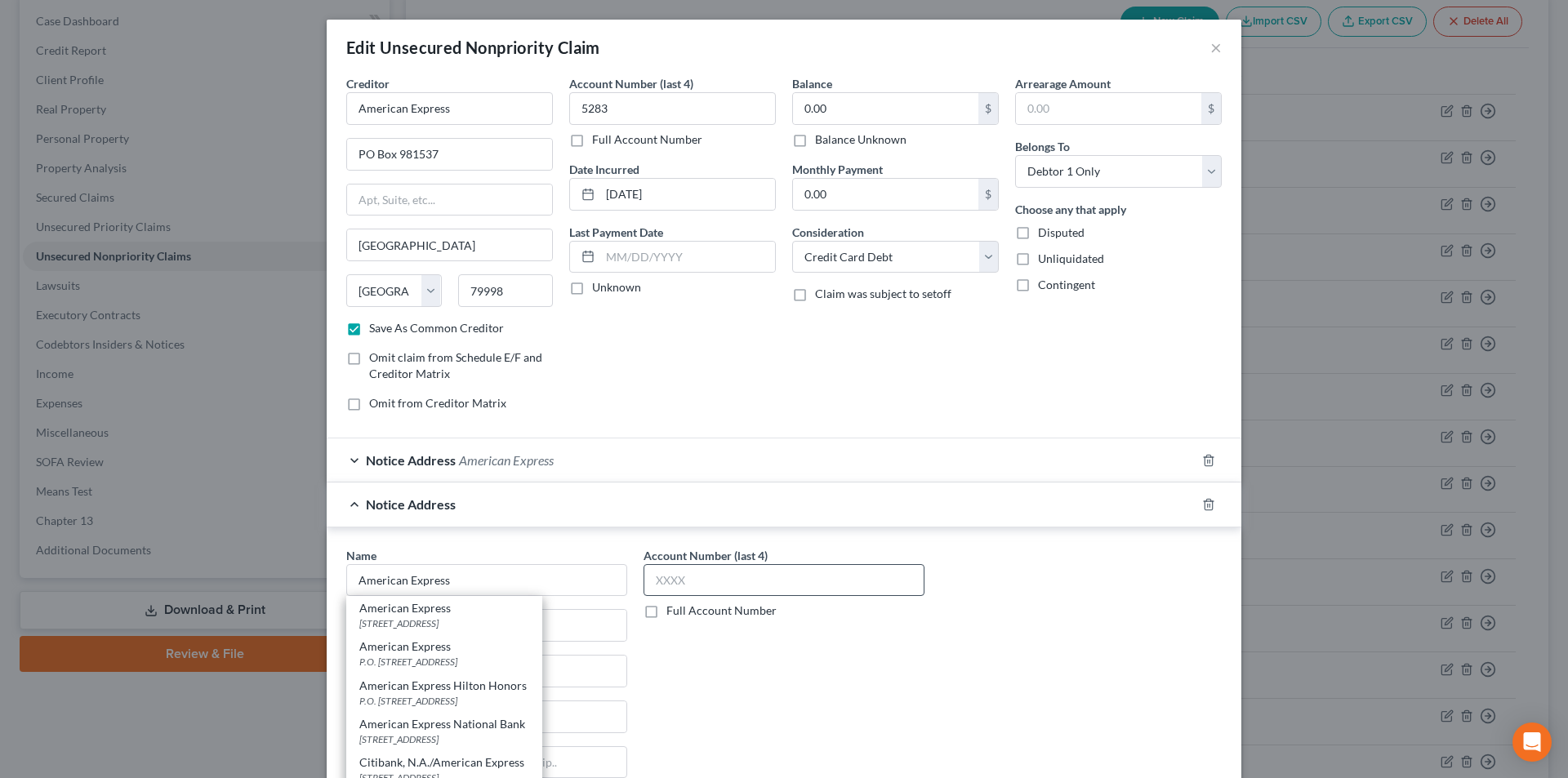
type input "84130"
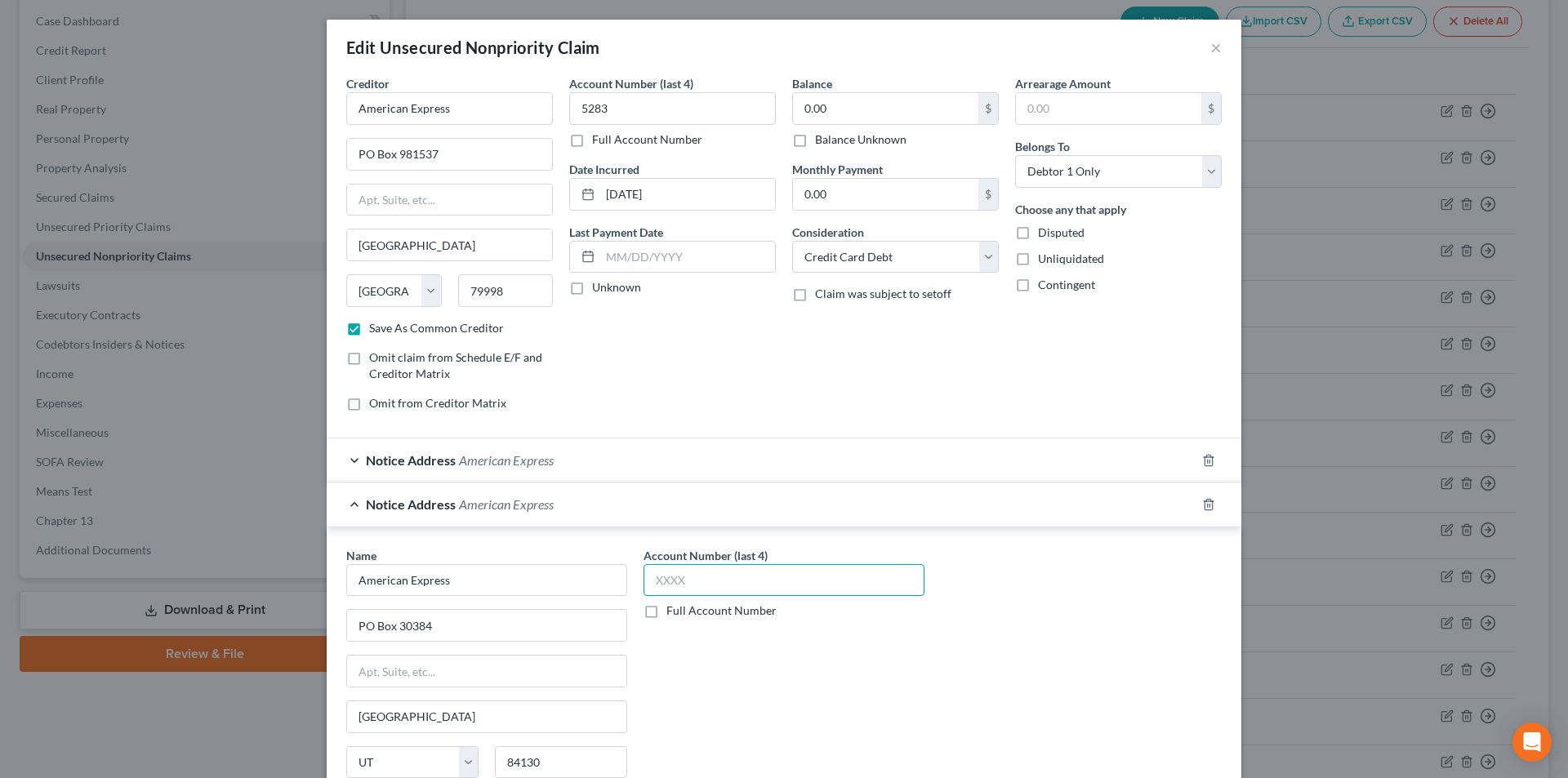
click at [705, 573] on input "text" at bounding box center [784, 580] width 281 height 33
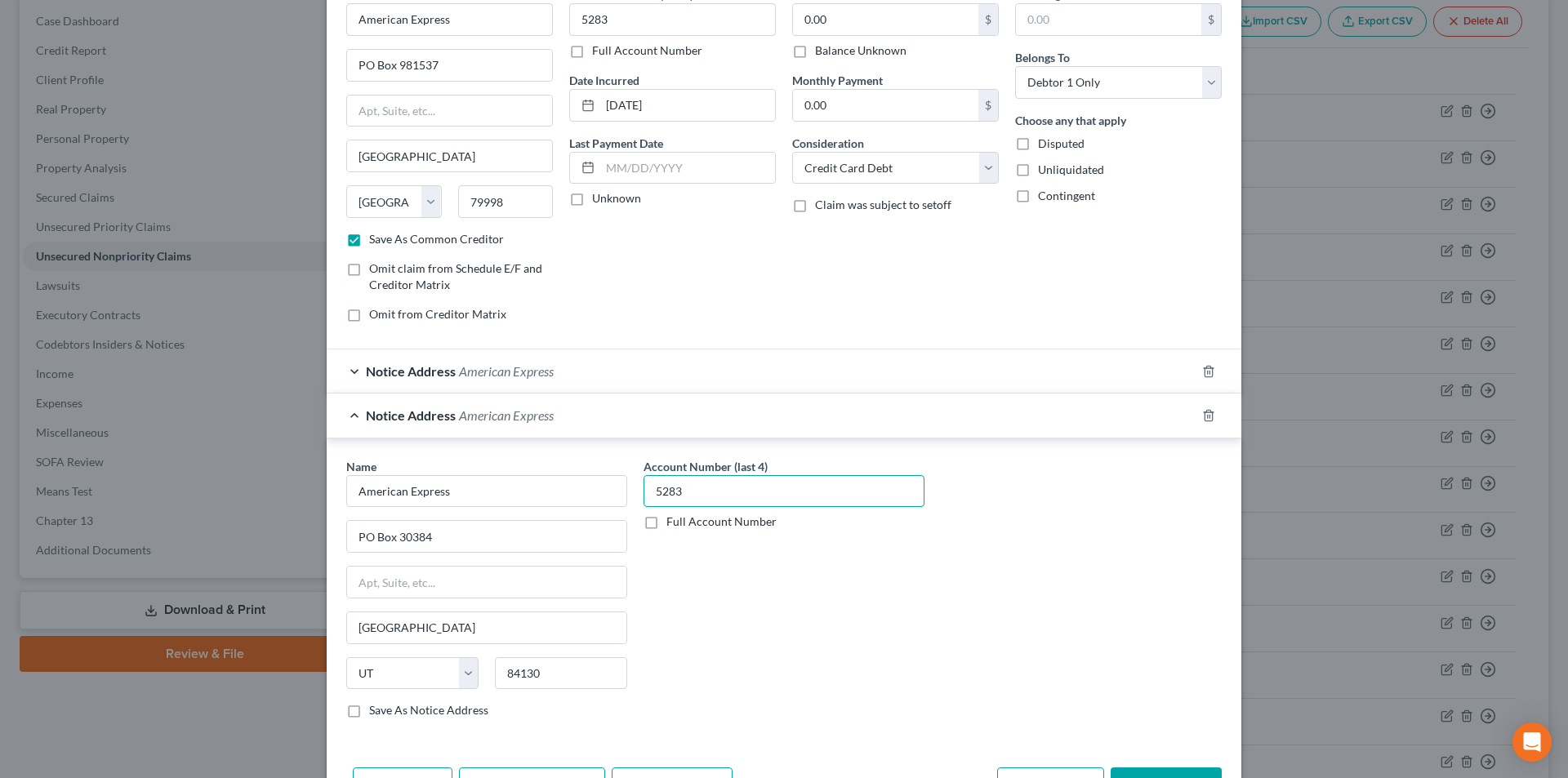
scroll to position [193, 0]
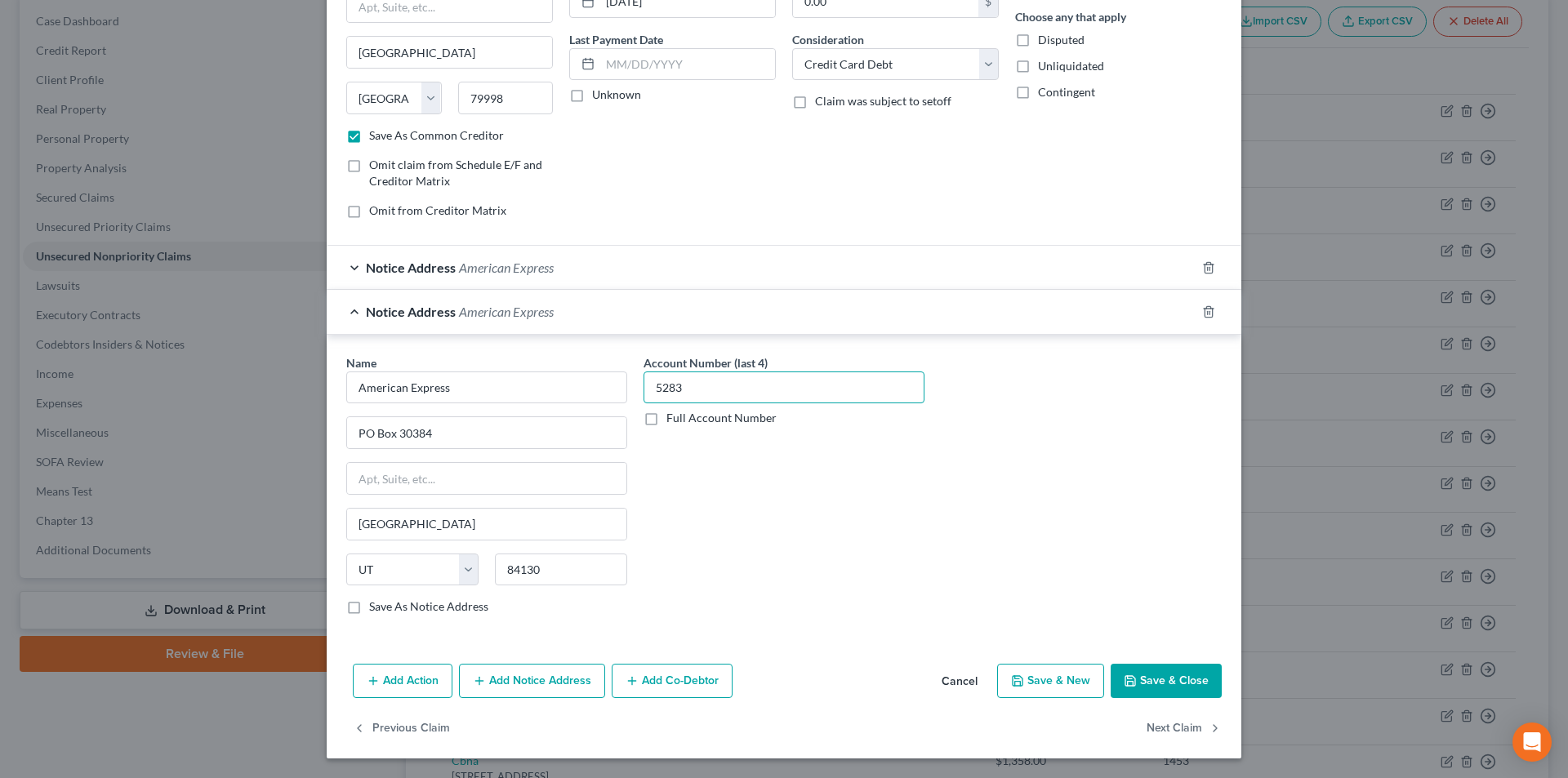
type input "5283"
click at [532, 693] on button "Add Notice Address" at bounding box center [532, 681] width 147 height 34
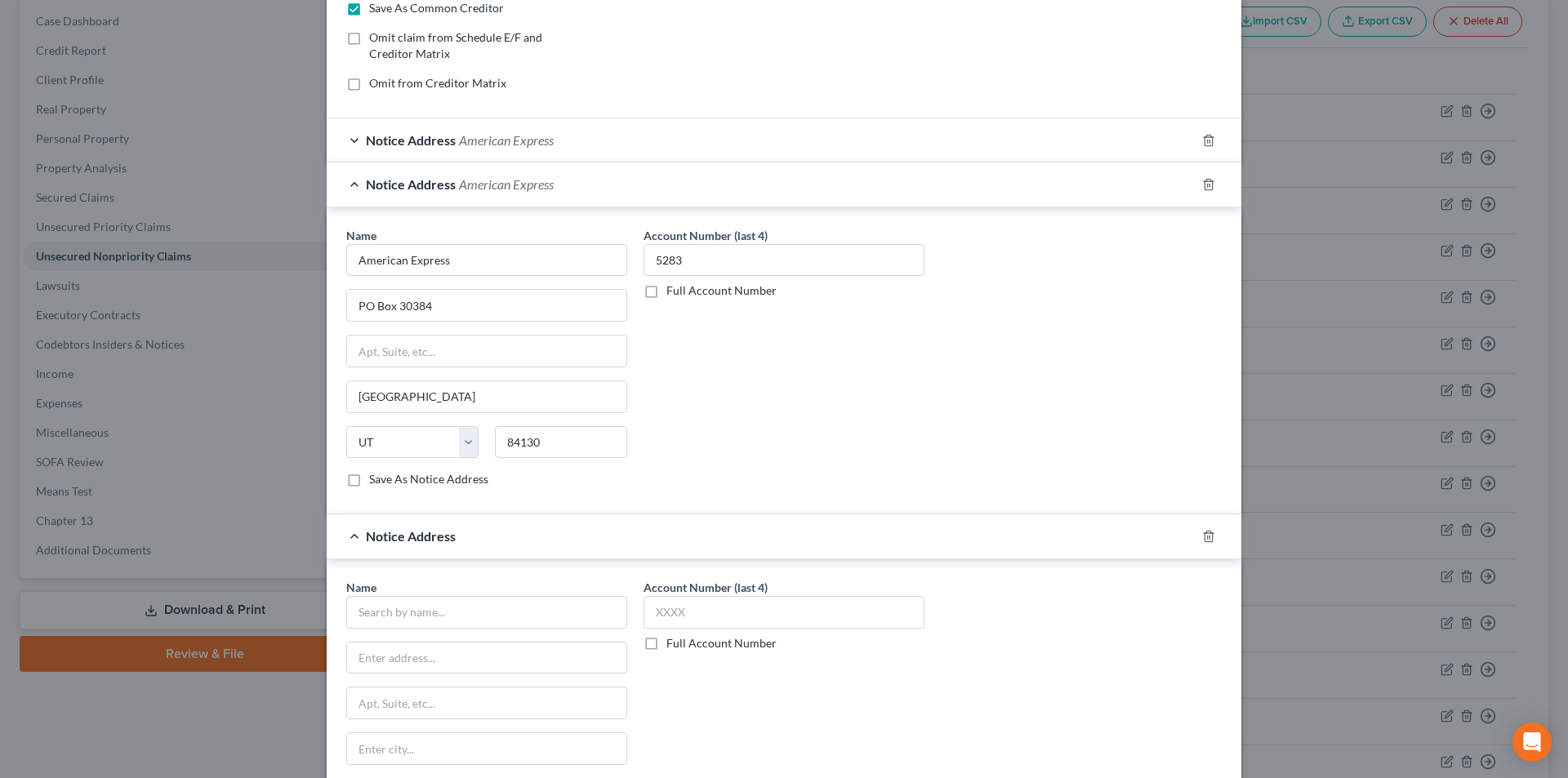
scroll to position [519, 0]
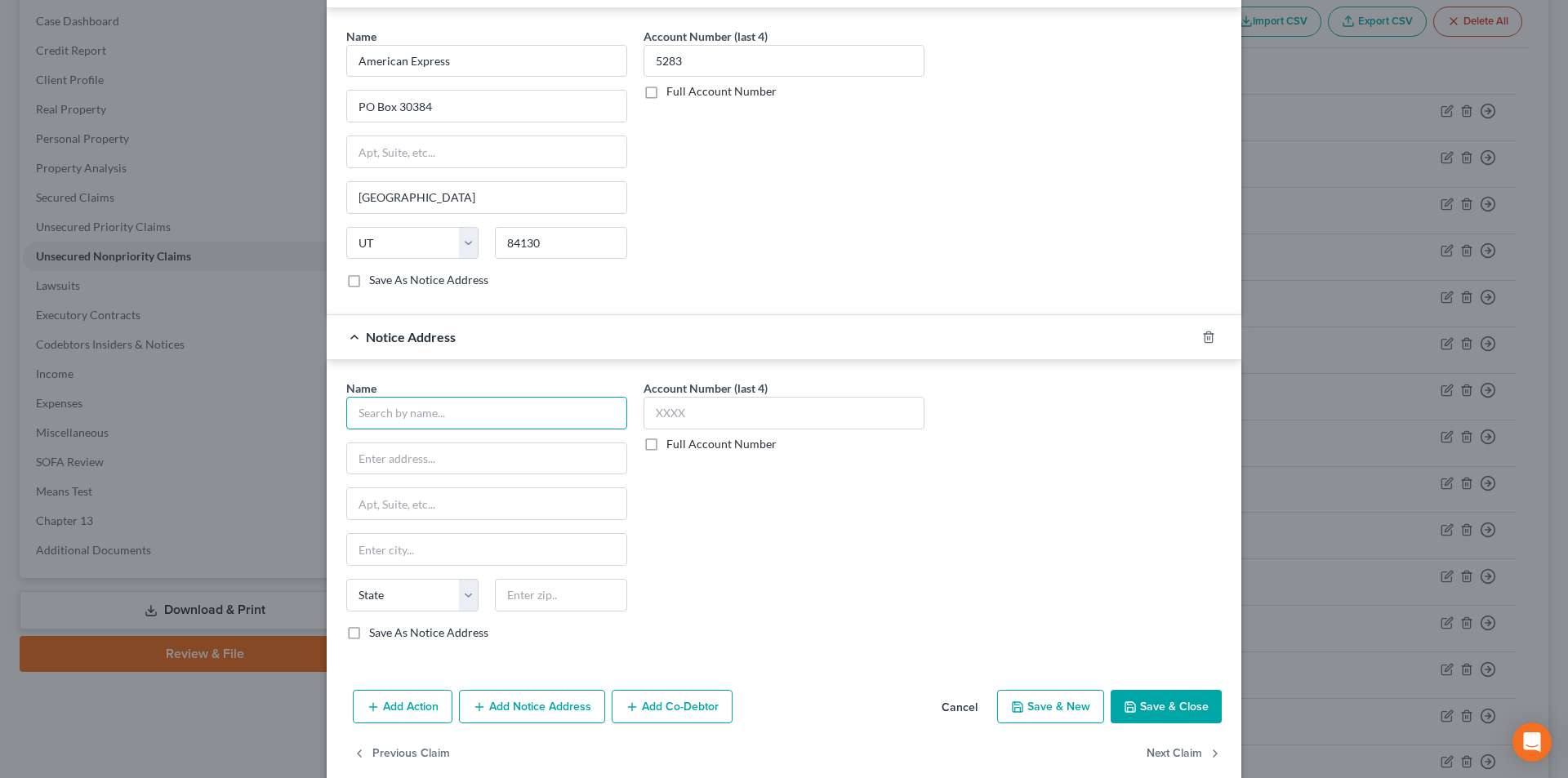
click at [459, 420] on input "text" at bounding box center [487, 413] width 281 height 33
paste input "American Express"
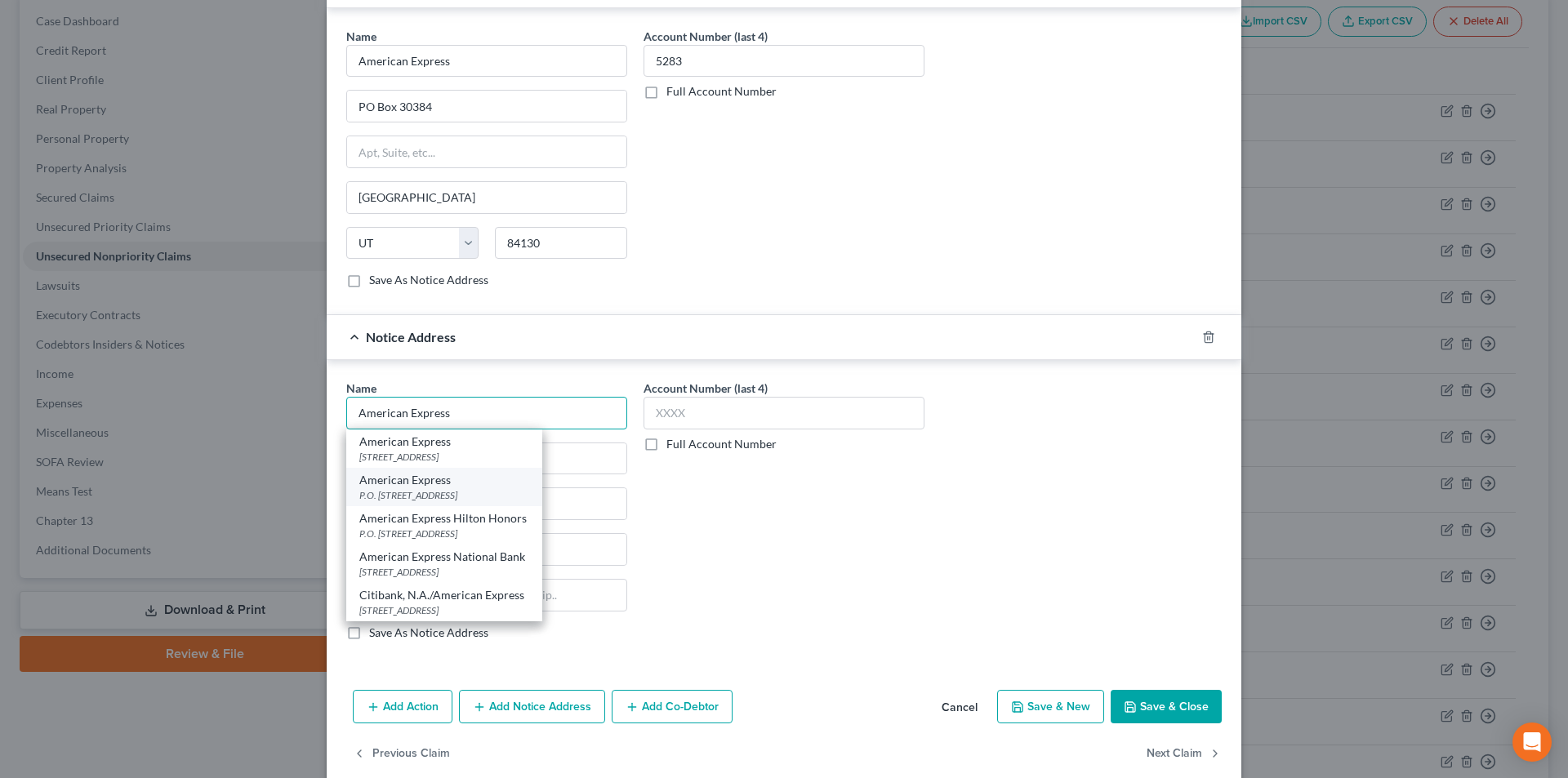
type input "American Express"
click at [437, 493] on div "P.O. [STREET_ADDRESS]" at bounding box center [444, 495] width 170 height 14
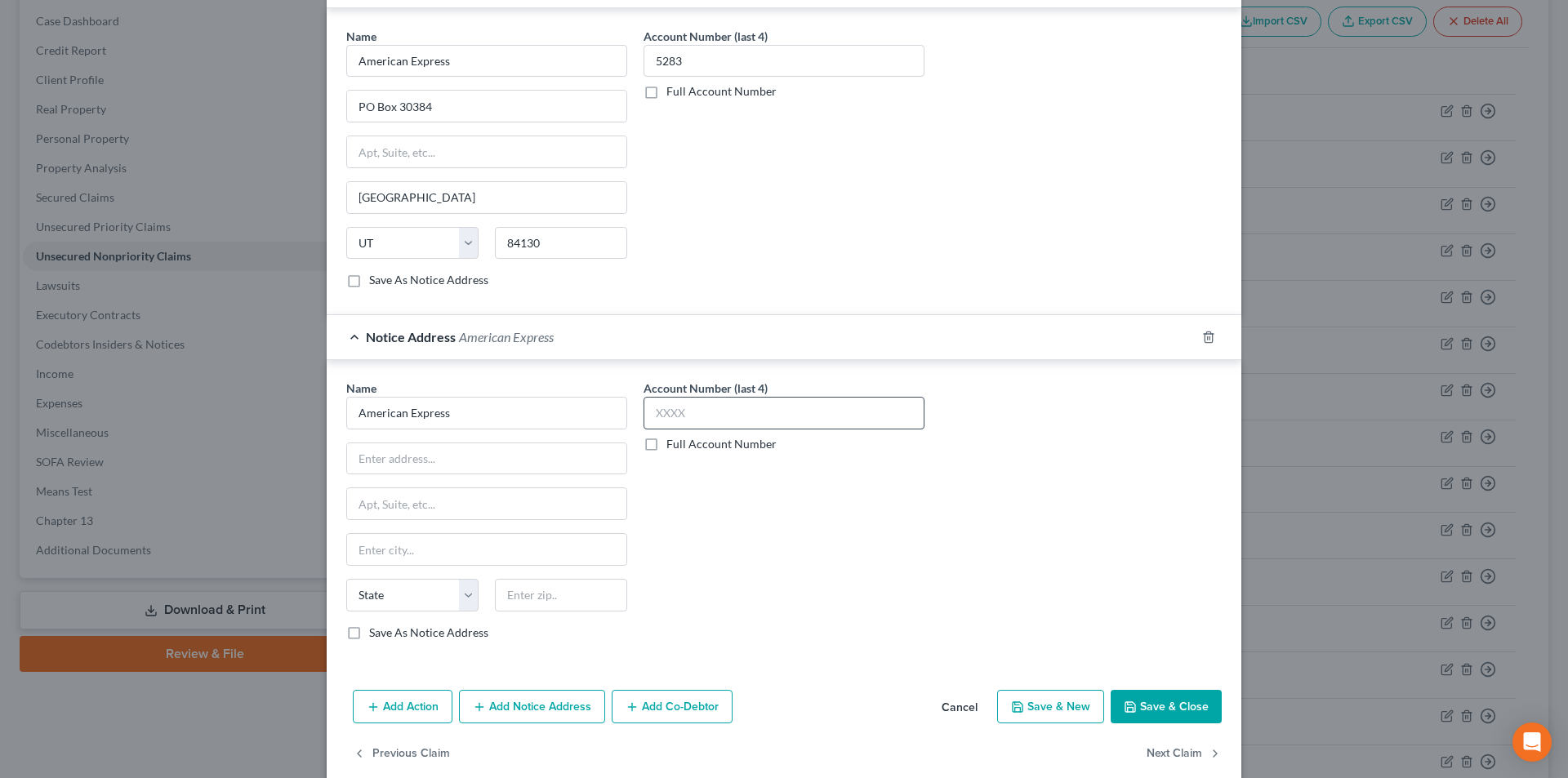
type input "P.O. Box 981535"
type input "[GEOGRAPHIC_DATA]"
select select "45"
type input "79998"
click at [686, 416] on input "text" at bounding box center [784, 413] width 281 height 33
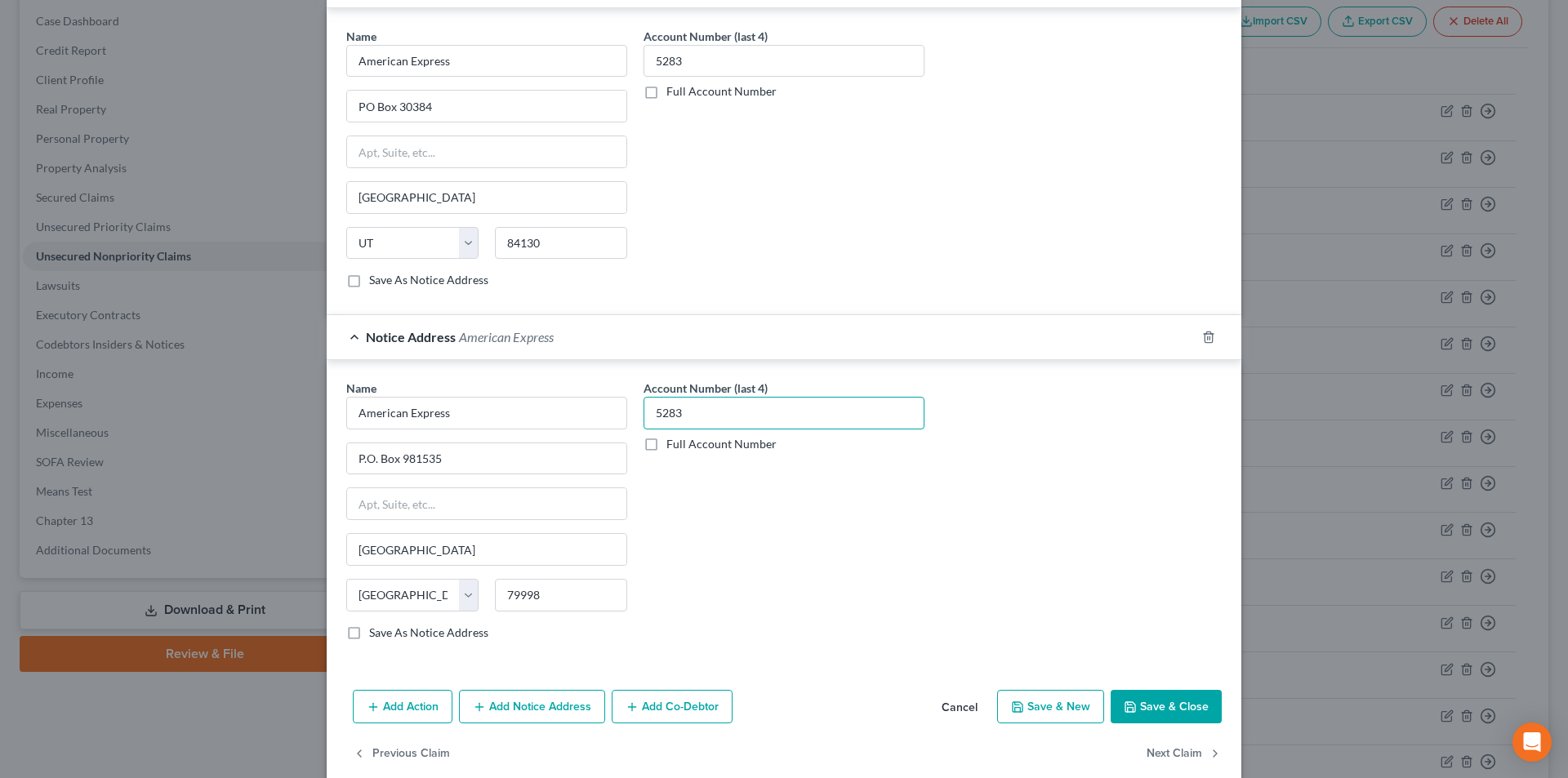
type input "5283"
click at [1169, 698] on button "Save & Close" at bounding box center [1167, 707] width 111 height 34
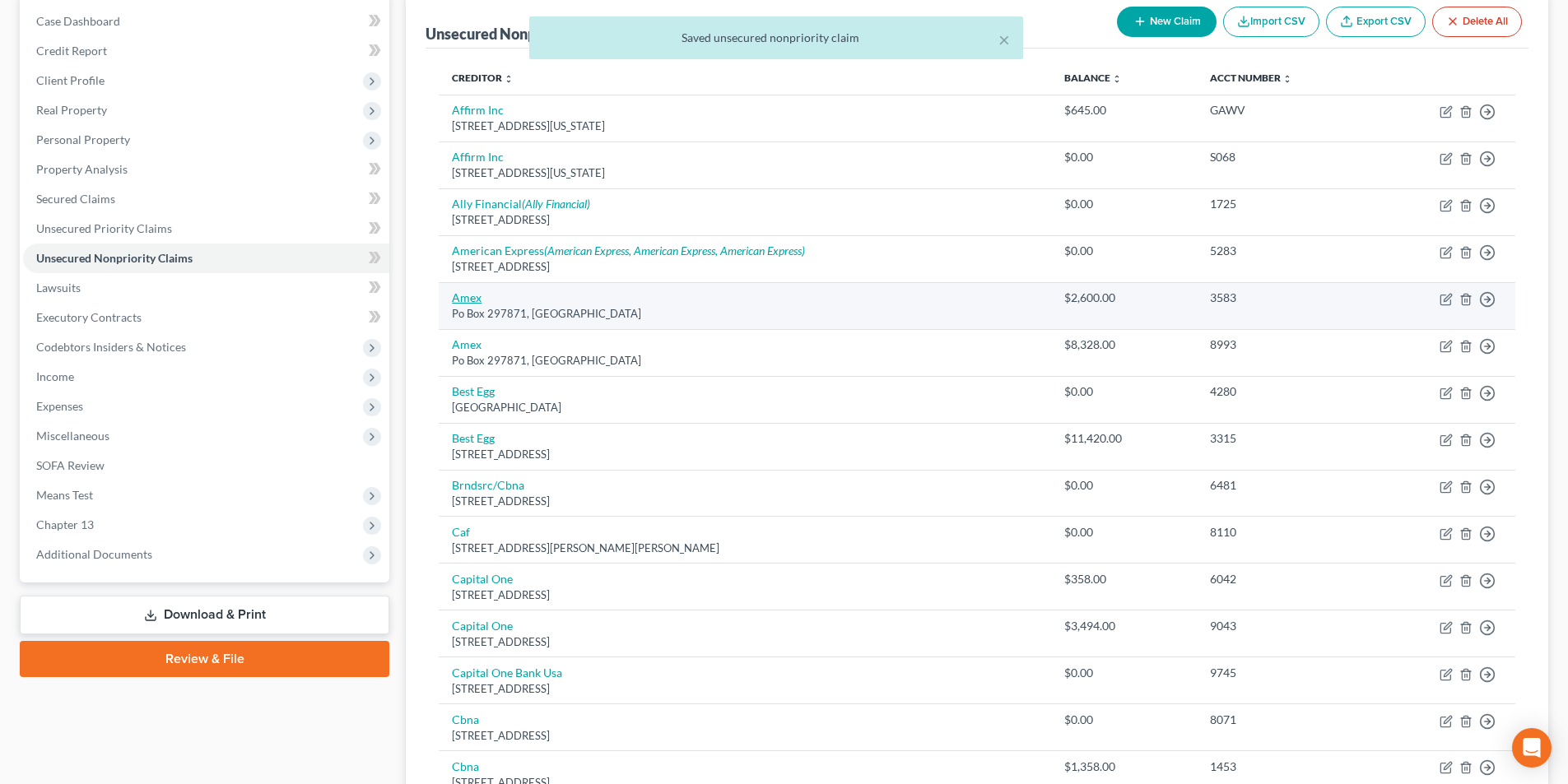
click at [473, 298] on link "Amex" at bounding box center [467, 297] width 29 height 14
select select "9"
select select "2"
select select "0"
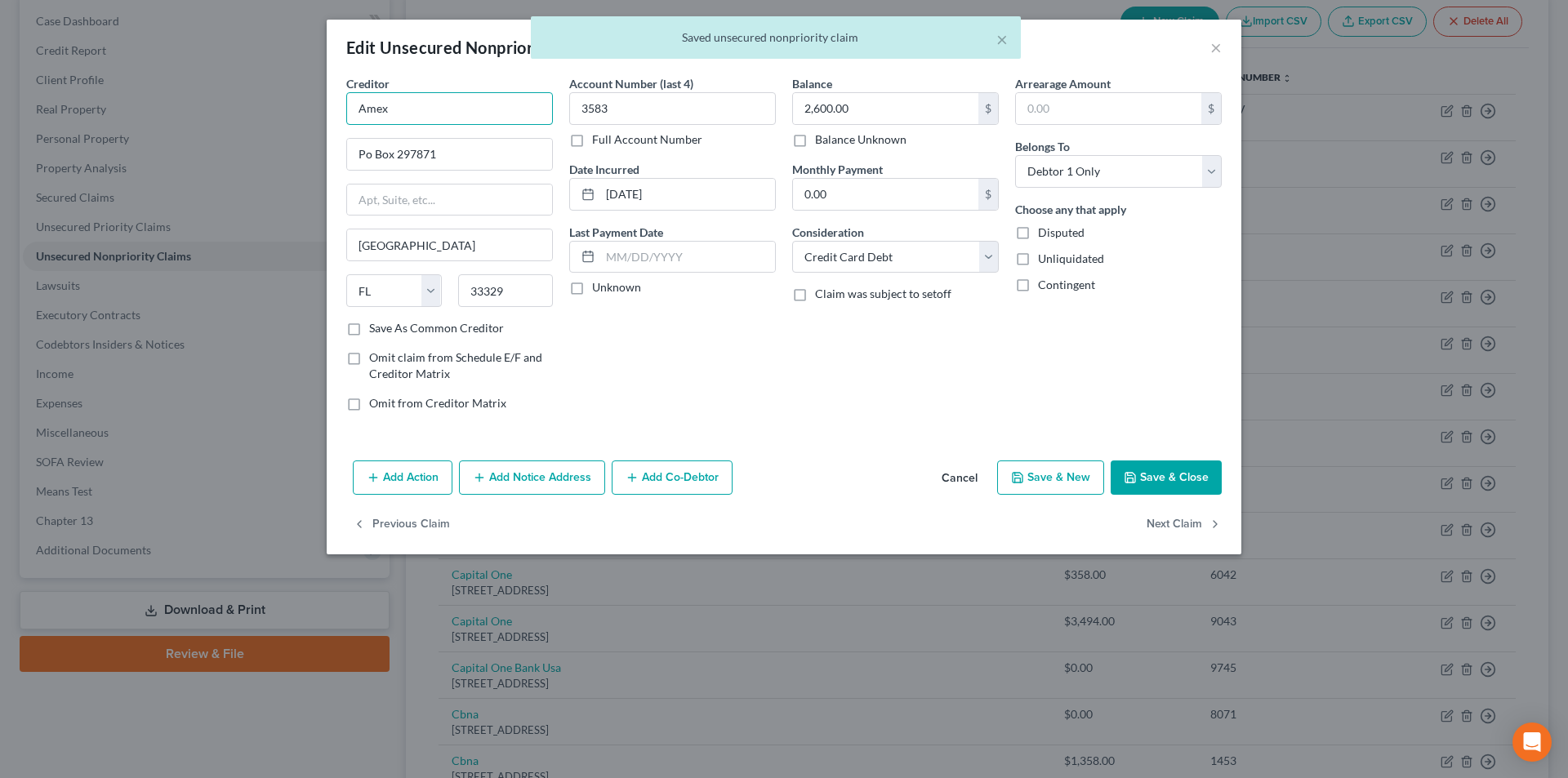
click at [495, 117] on input "Amex" at bounding box center [449, 109] width 207 height 33
type input "Amex"
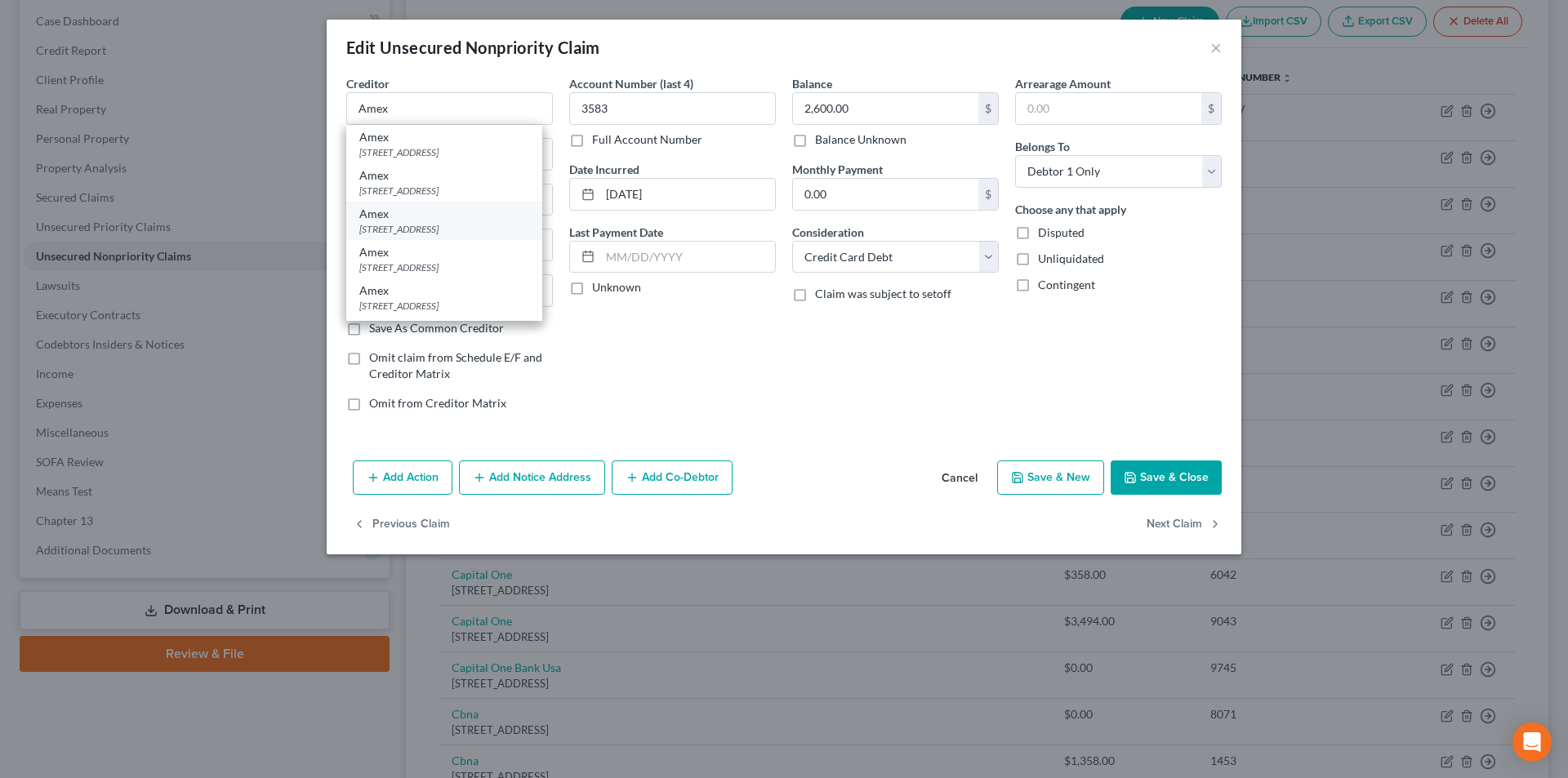
click at [445, 228] on div "[STREET_ADDRESS]" at bounding box center [444, 229] width 170 height 14
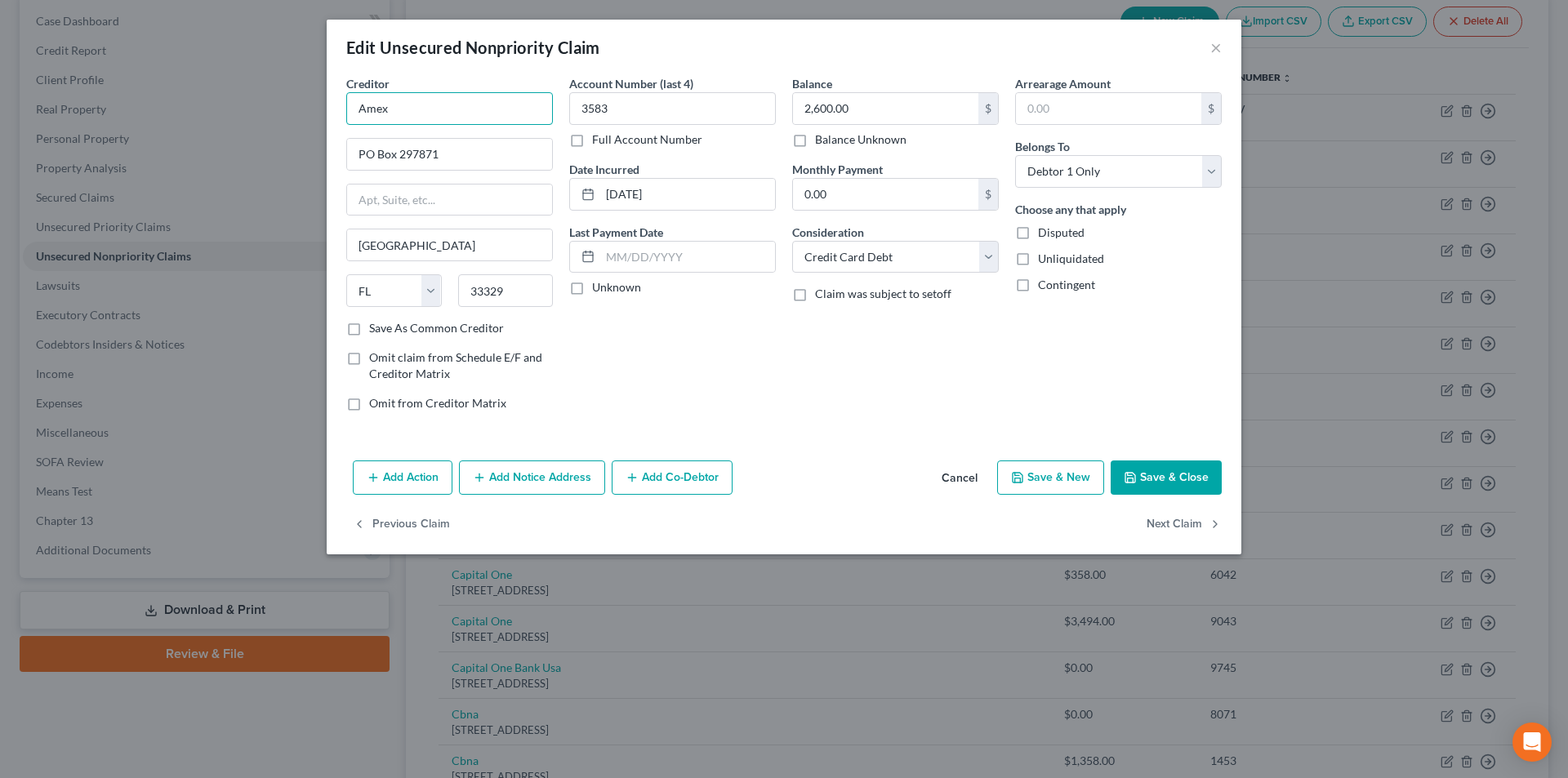
drag, startPoint x: 381, startPoint y: 114, endPoint x: 317, endPoint y: 112, distance: 64.0
click at [317, 112] on div "Edit Unsecured Nonpriority Claim × Creditor * Amex PO Box 297871 [GEOGRAPHIC_DA…" at bounding box center [784, 389] width 1568 height 778
click at [526, 482] on button "Add Notice Address" at bounding box center [532, 477] width 147 height 34
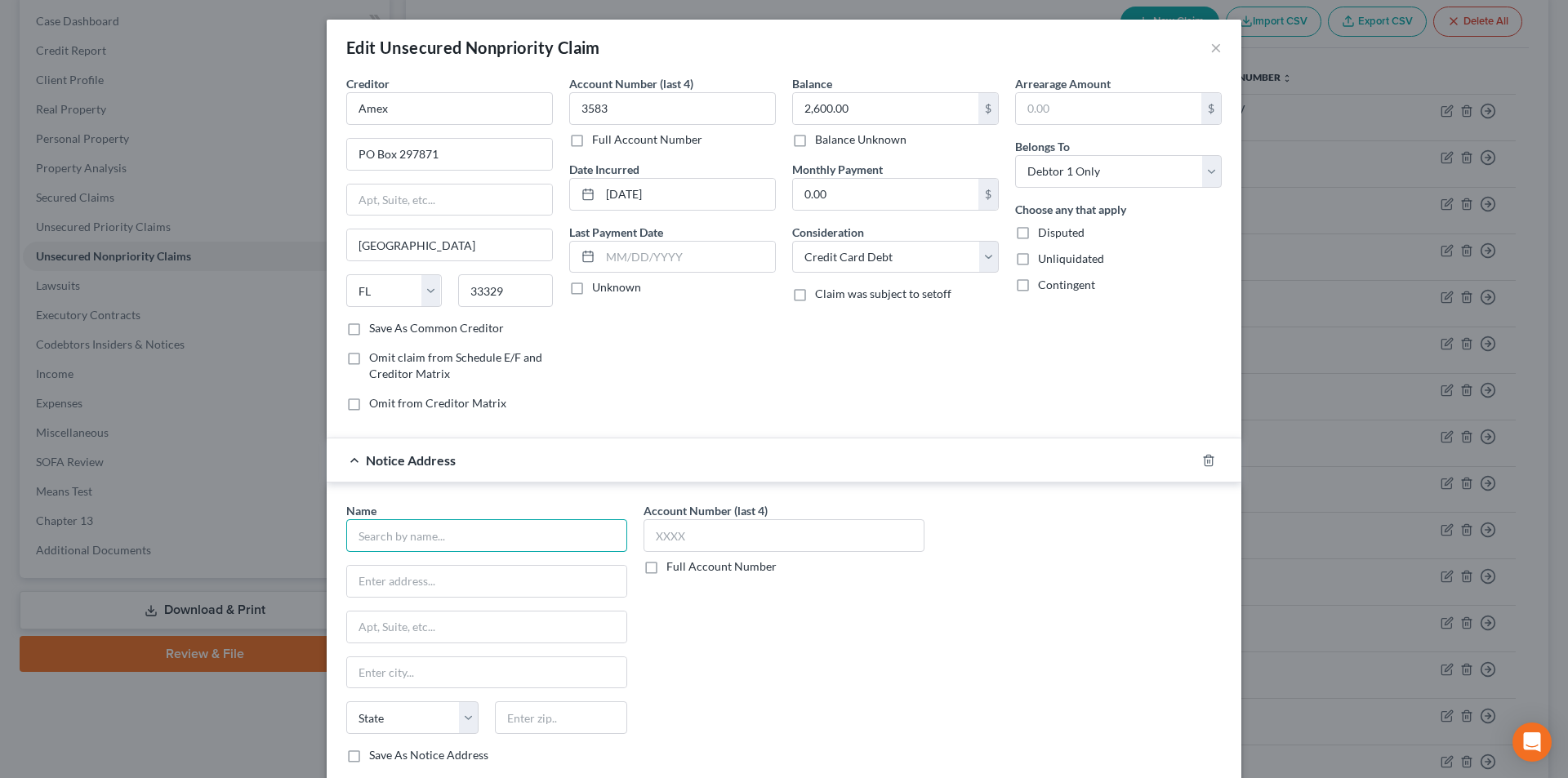
click at [425, 541] on input "text" at bounding box center [487, 536] width 281 height 33
paste input "Amex"
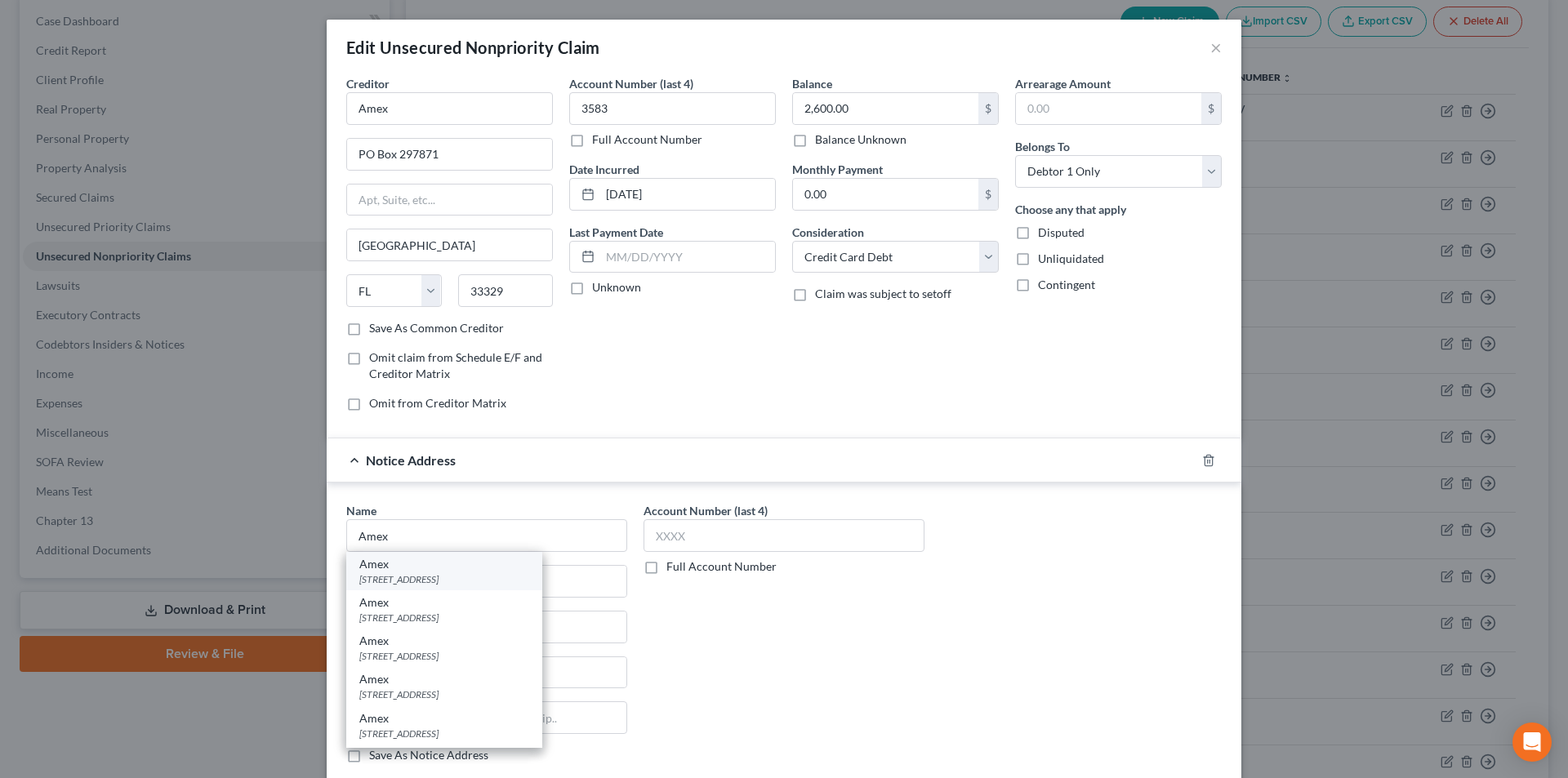
click at [441, 577] on div "[STREET_ADDRESS]" at bounding box center [444, 579] width 170 height 14
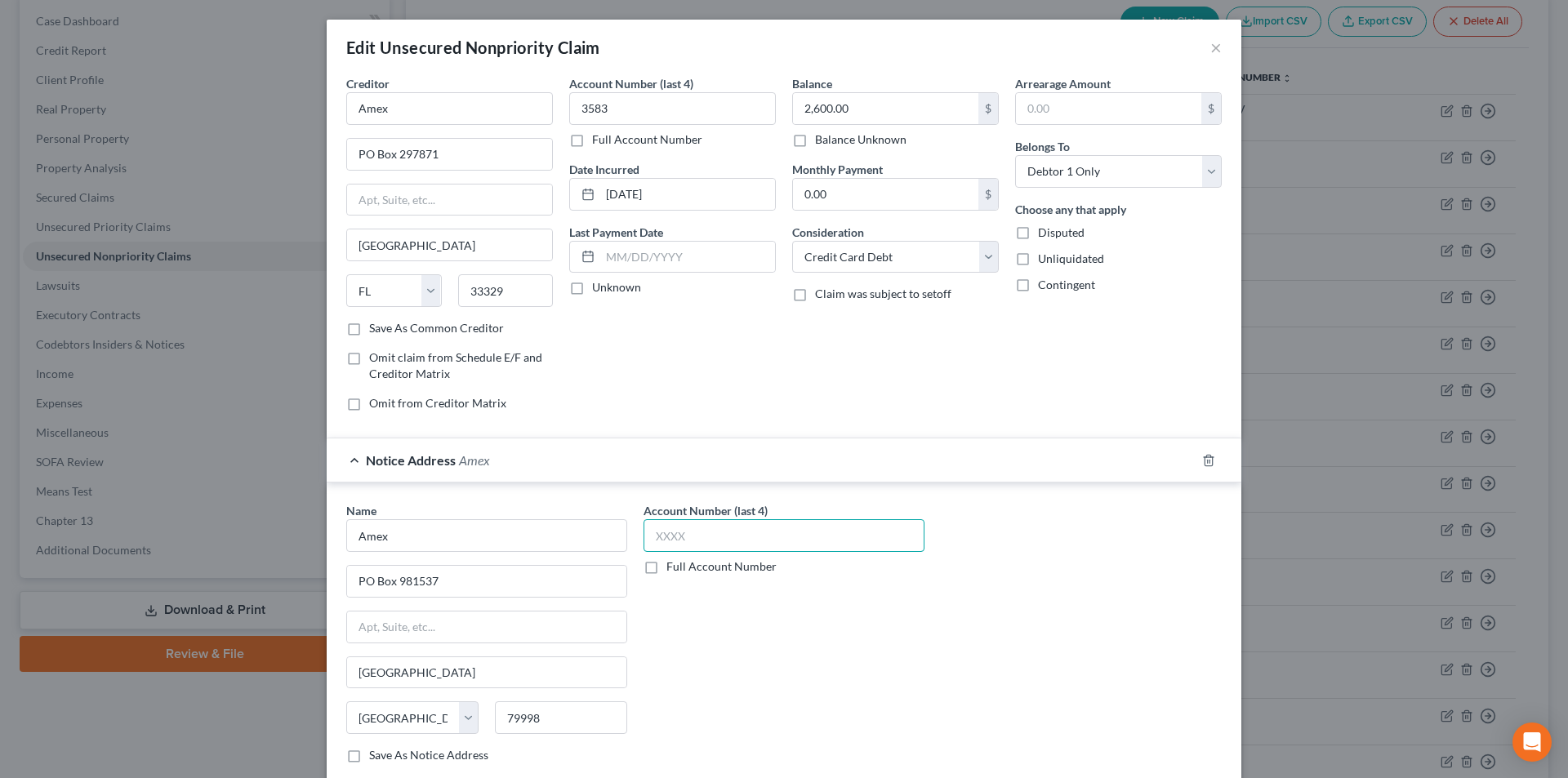
click at [705, 537] on input "text" at bounding box center [784, 536] width 281 height 33
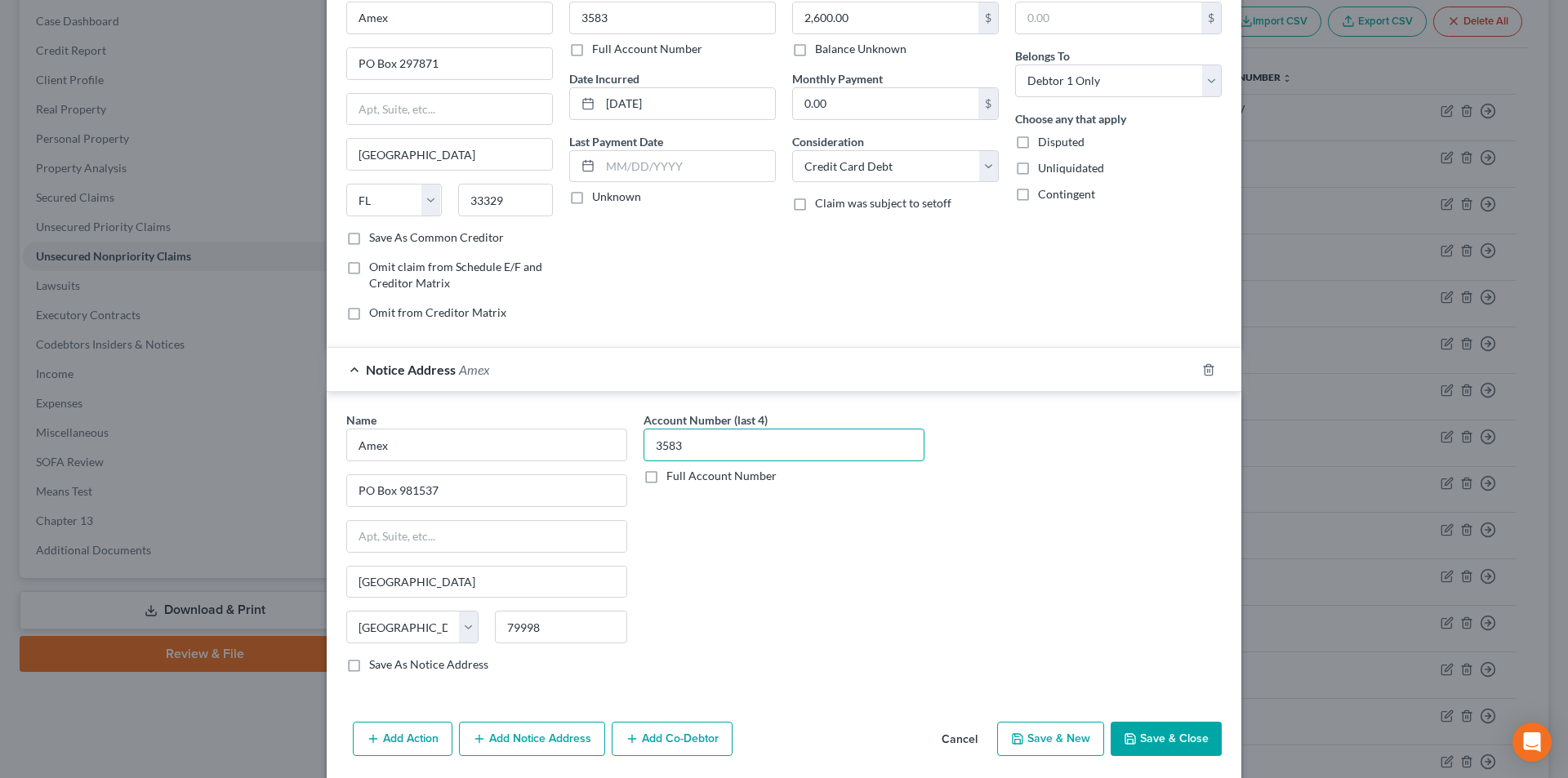
scroll to position [147, 0]
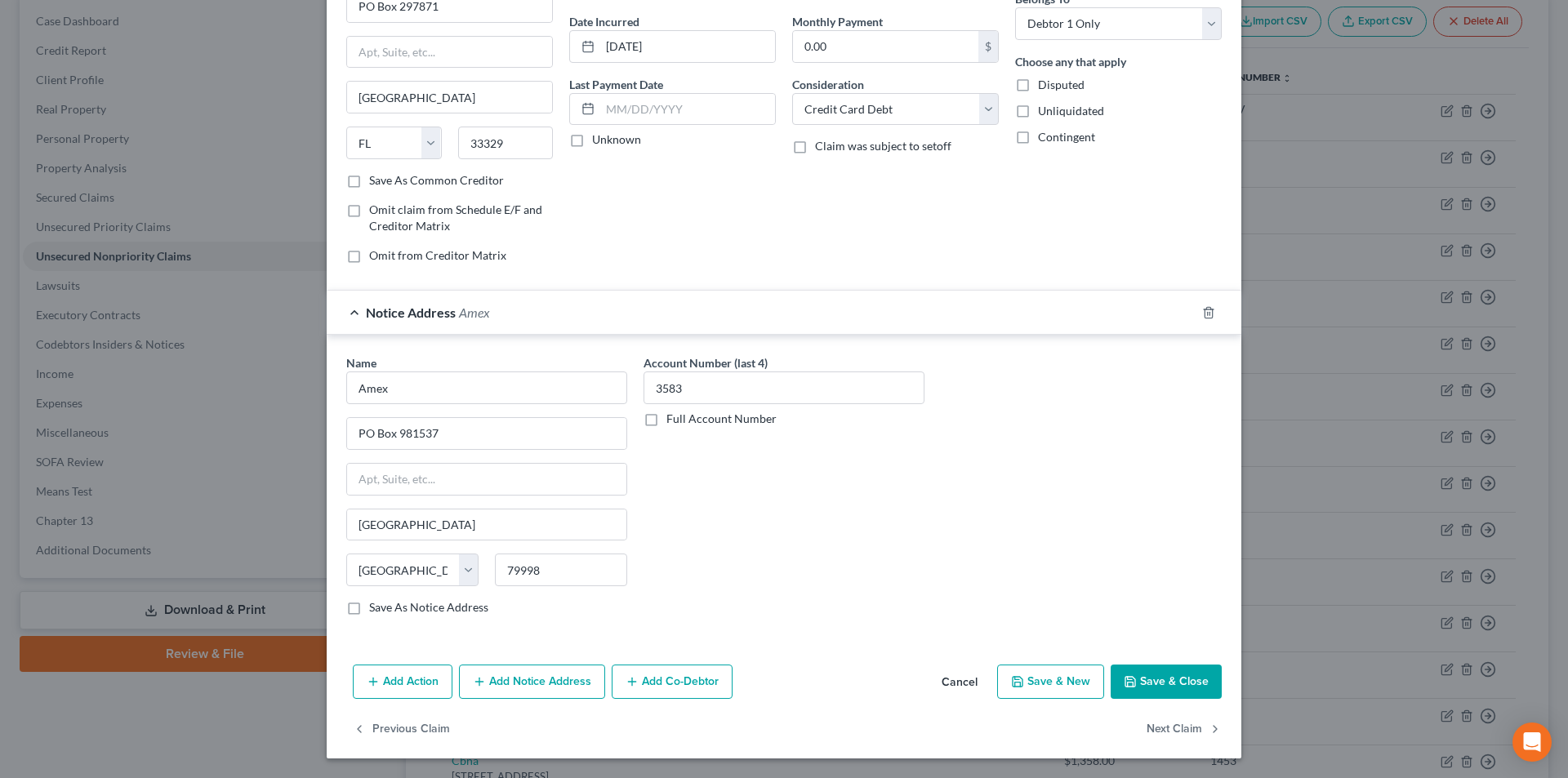
click at [551, 679] on button "Add Notice Address" at bounding box center [532, 681] width 147 height 34
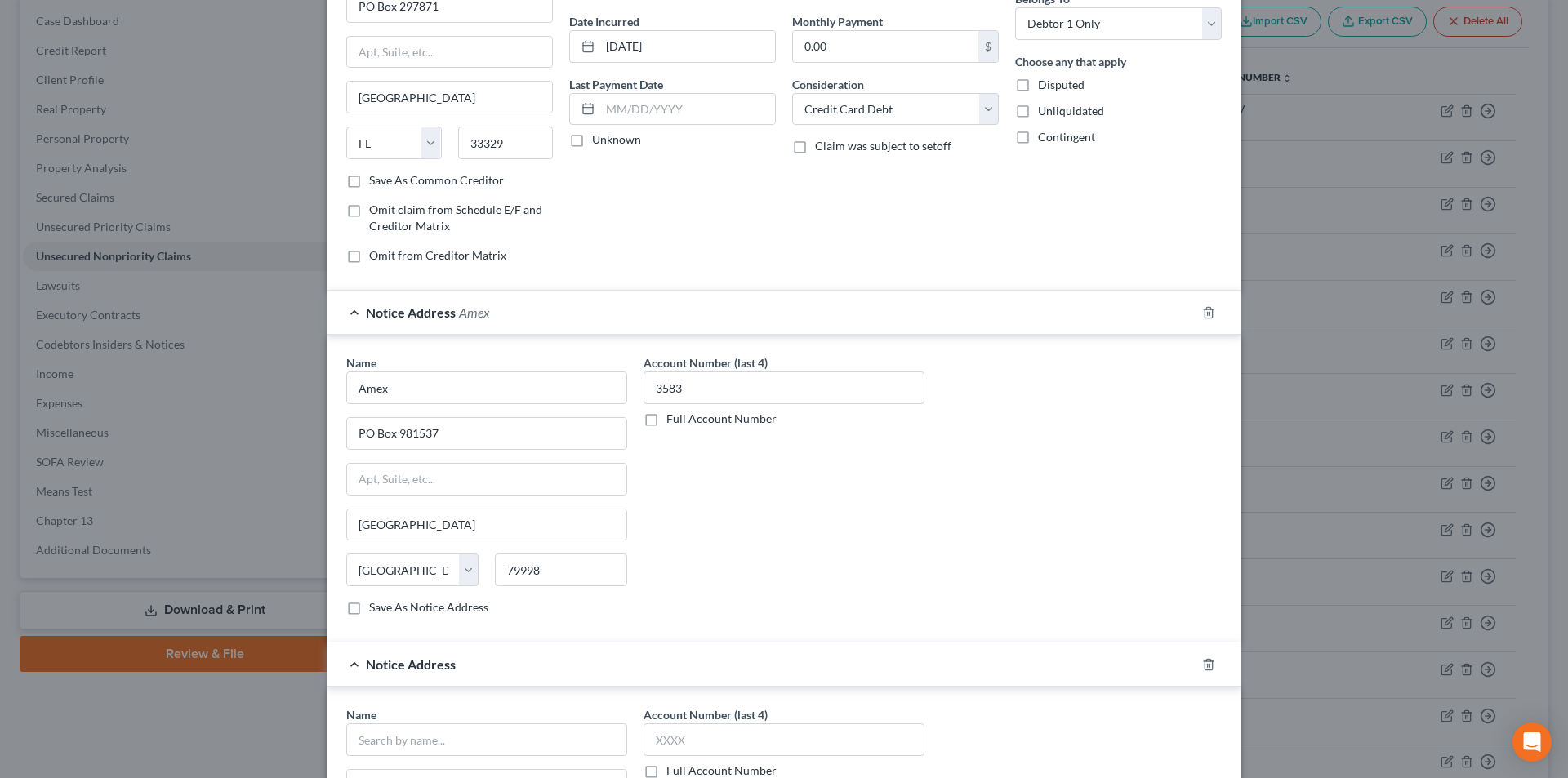
scroll to position [475, 0]
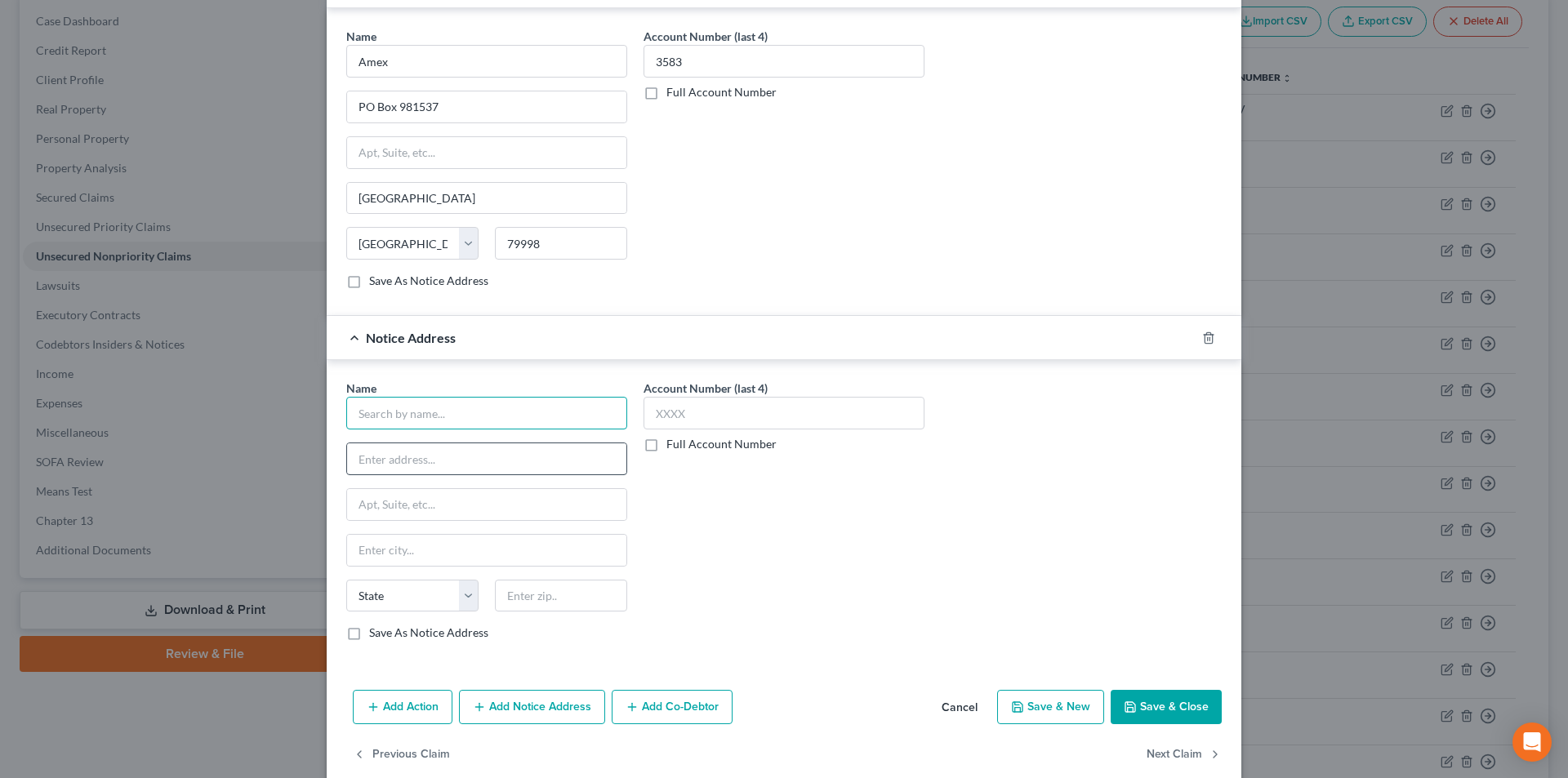
click at [445, 422] on input "text" at bounding box center [487, 413] width 281 height 33
paste input "Amex"
click at [442, 415] on input "Amex" at bounding box center [487, 413] width 281 height 33
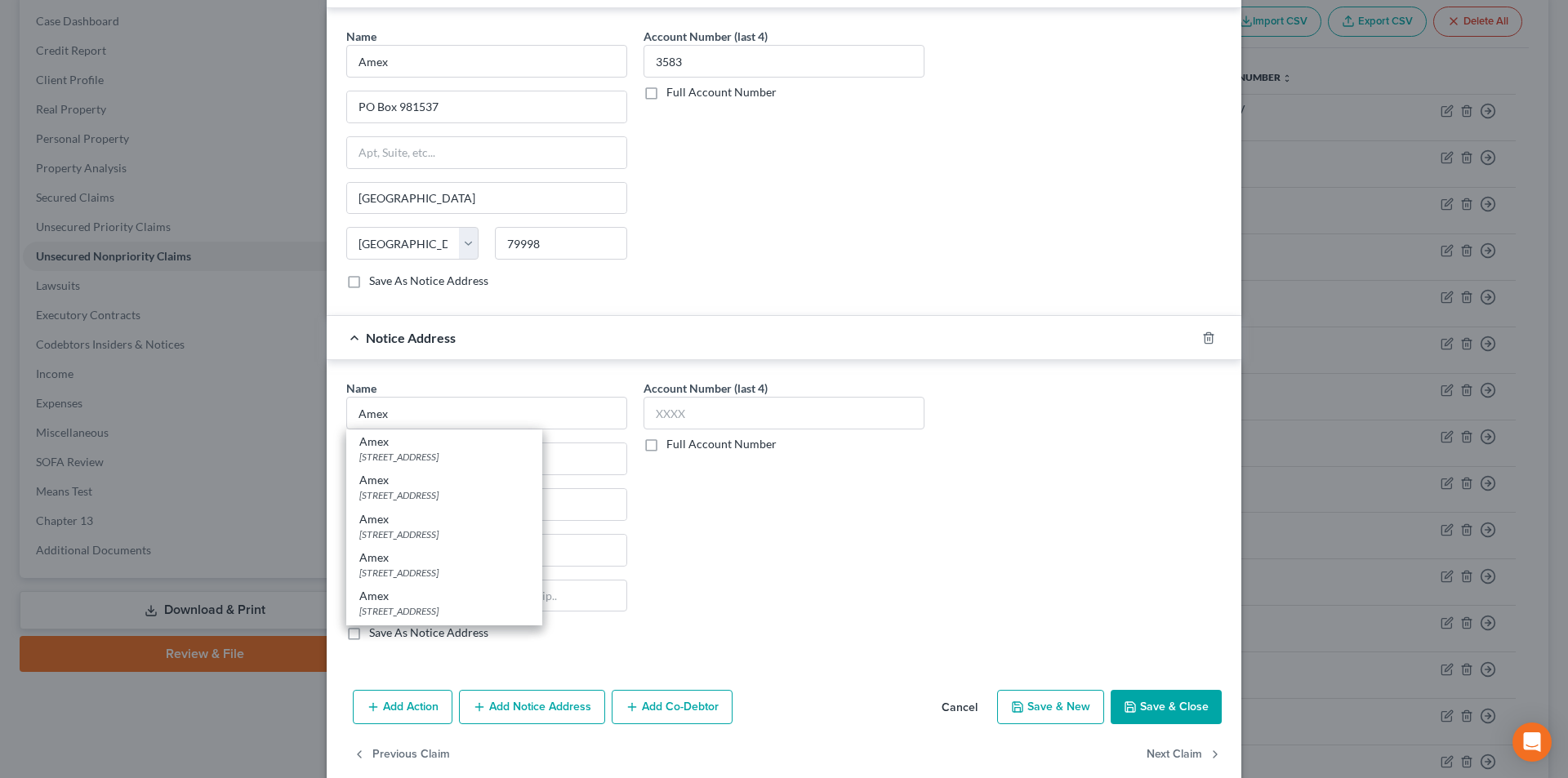
drag, startPoint x: 410, startPoint y: 536, endPoint x: 638, endPoint y: 438, distance: 248.2
click at [410, 536] on div "[STREET_ADDRESS]" at bounding box center [444, 534] width 170 height 14
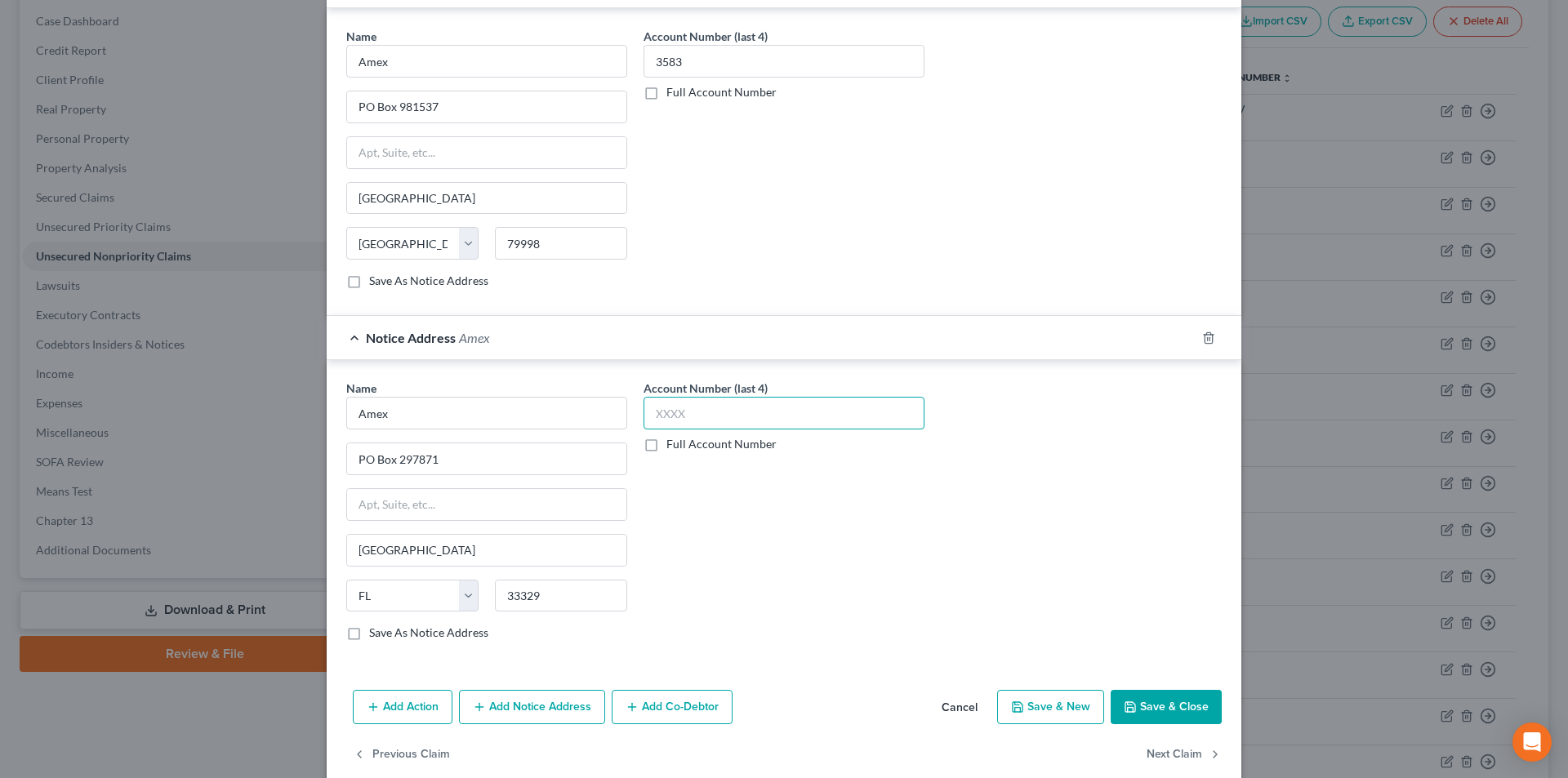
click at [684, 410] on input "text" at bounding box center [784, 413] width 281 height 33
click at [1166, 706] on button "Save & Close" at bounding box center [1167, 707] width 111 height 34
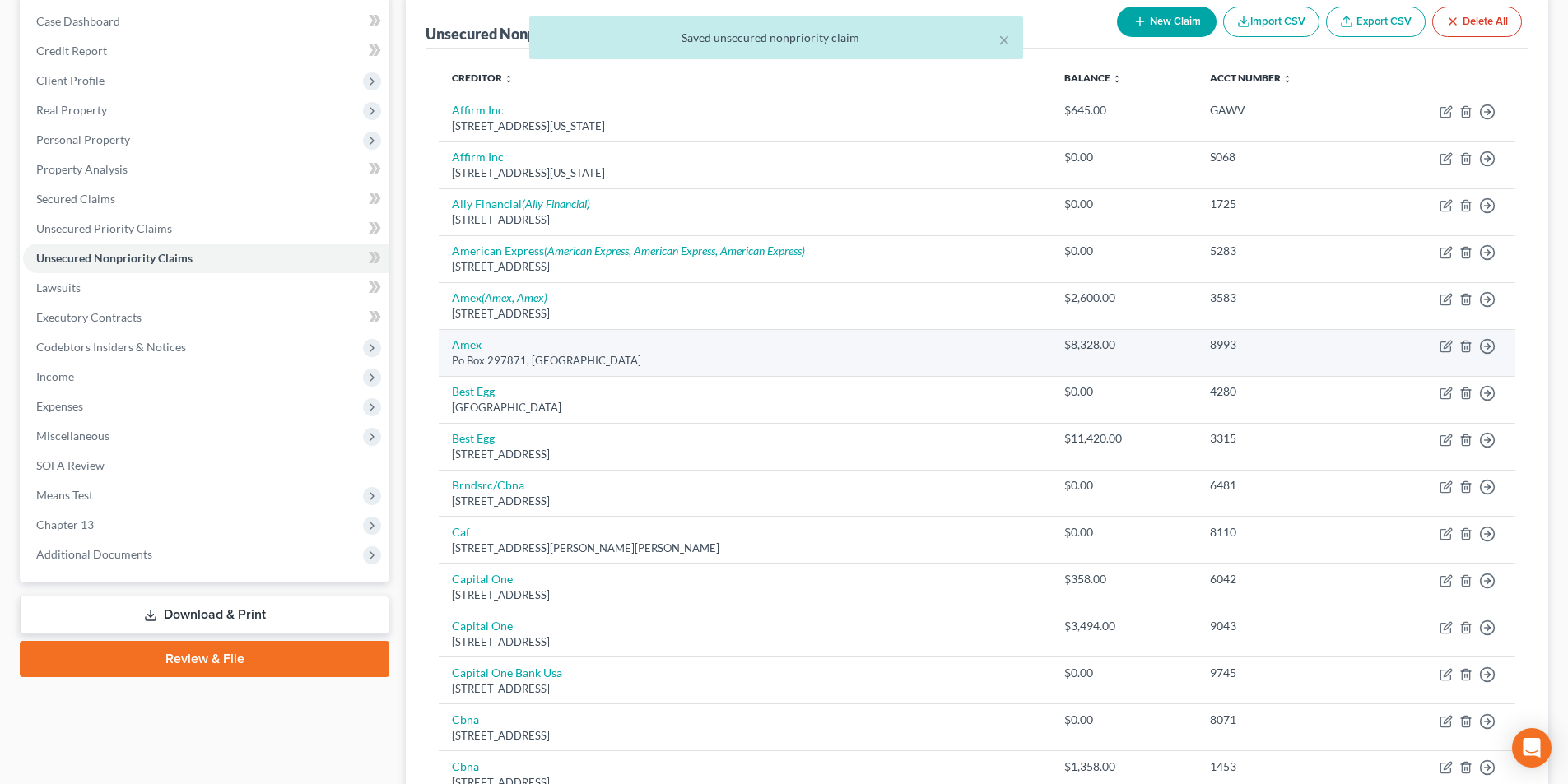
click at [461, 348] on link "Amex" at bounding box center [467, 345] width 29 height 14
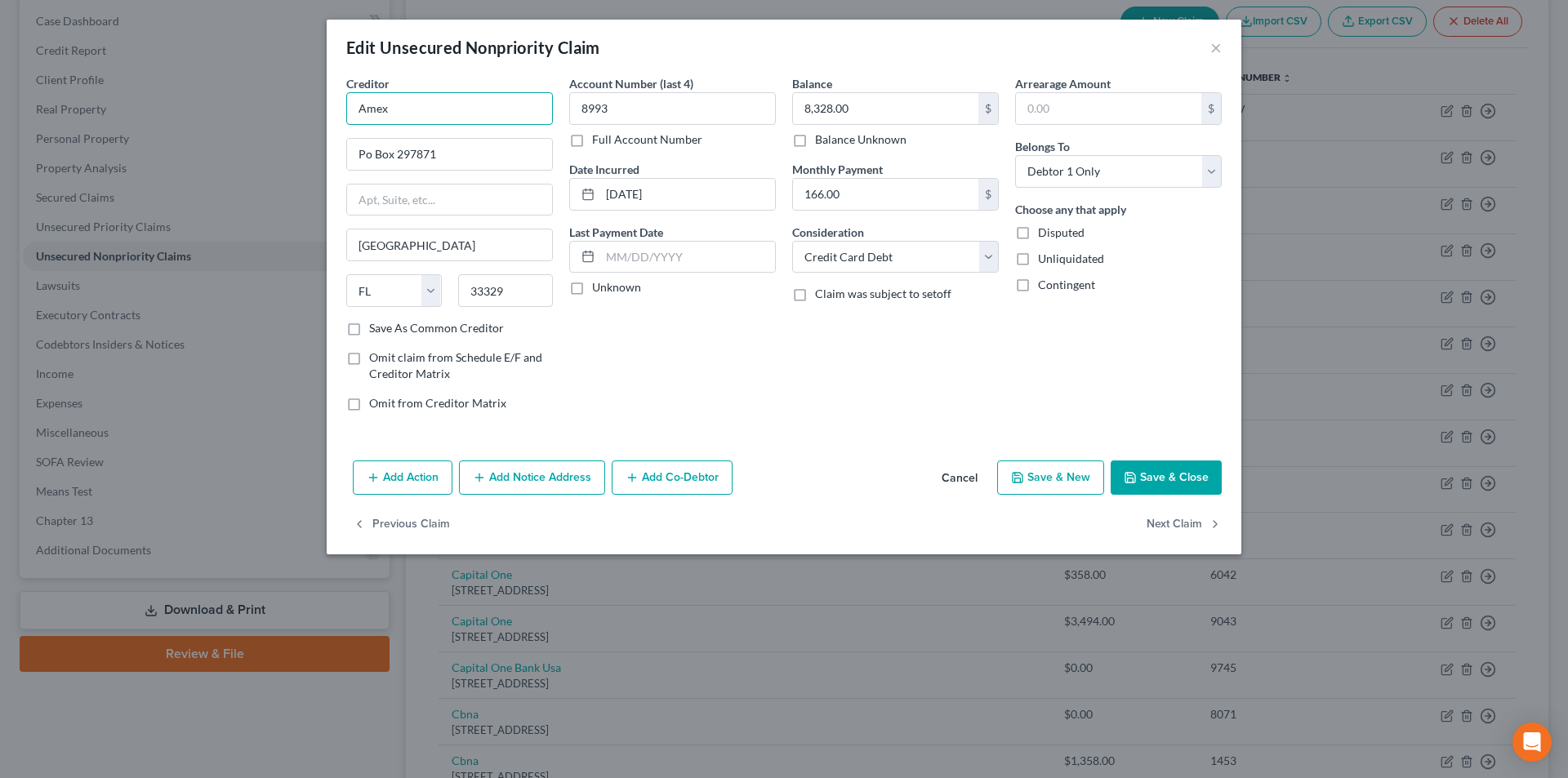
drag, startPoint x: 363, startPoint y: 114, endPoint x: 383, endPoint y: 117, distance: 20.2
click at [295, 115] on div "Edit Unsecured Nonpriority Claim × Creditor * Amex Po Box 297871 [GEOGRAPHIC_DA…" at bounding box center [784, 389] width 1568 height 778
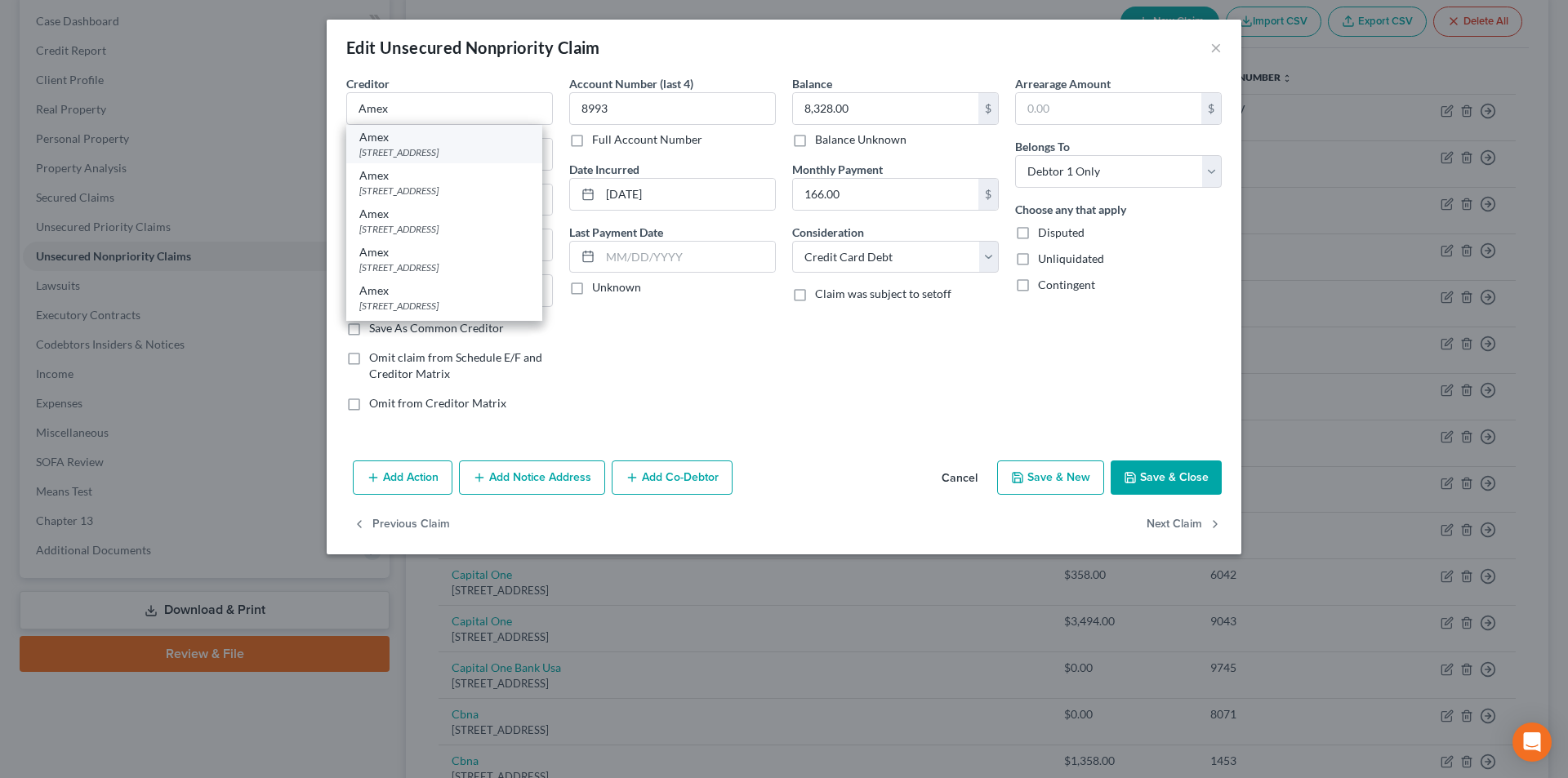
click at [430, 146] on div "[STREET_ADDRESS]" at bounding box center [444, 153] width 170 height 14
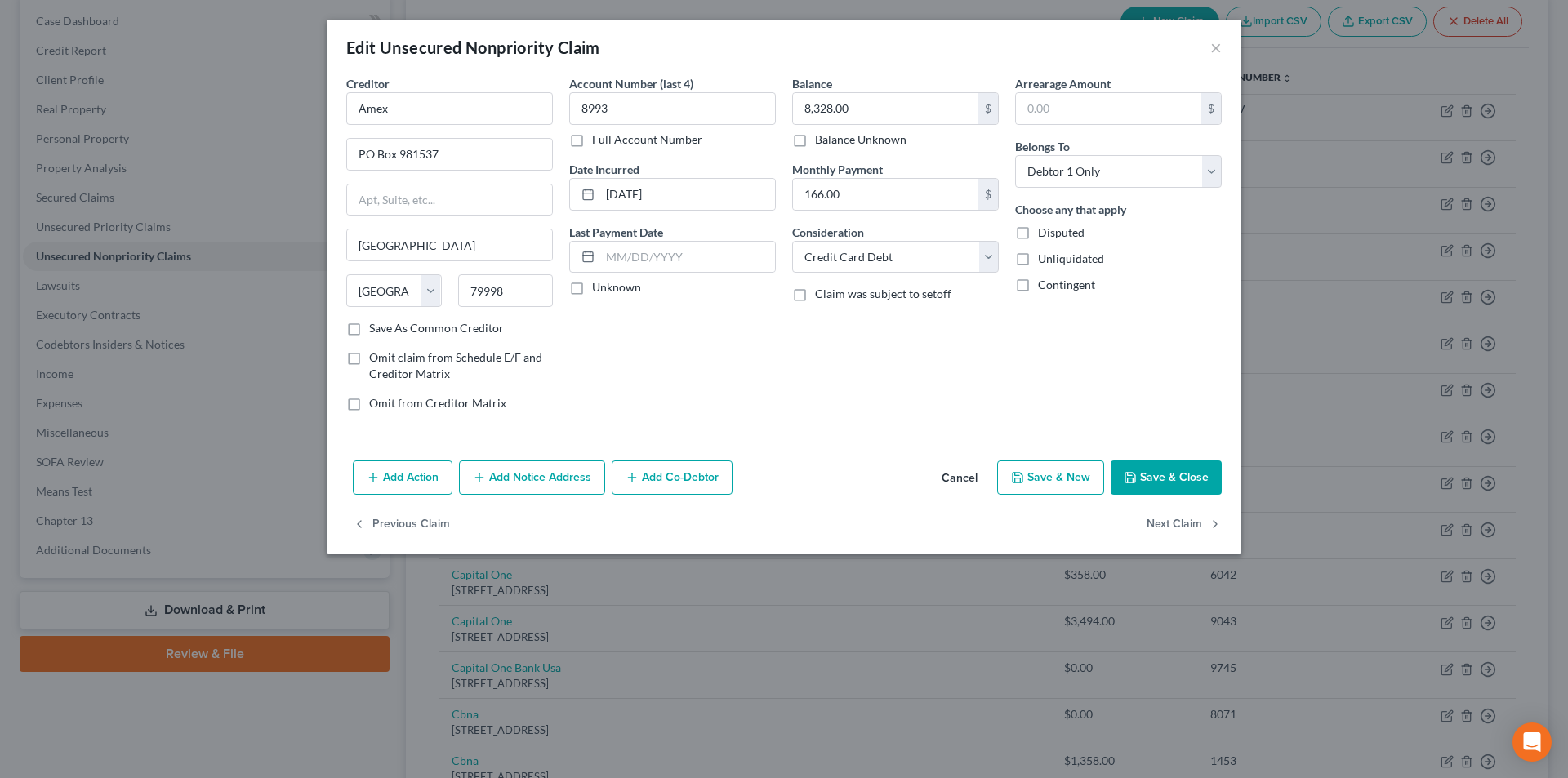
click at [549, 489] on button "Add Notice Address" at bounding box center [532, 477] width 147 height 34
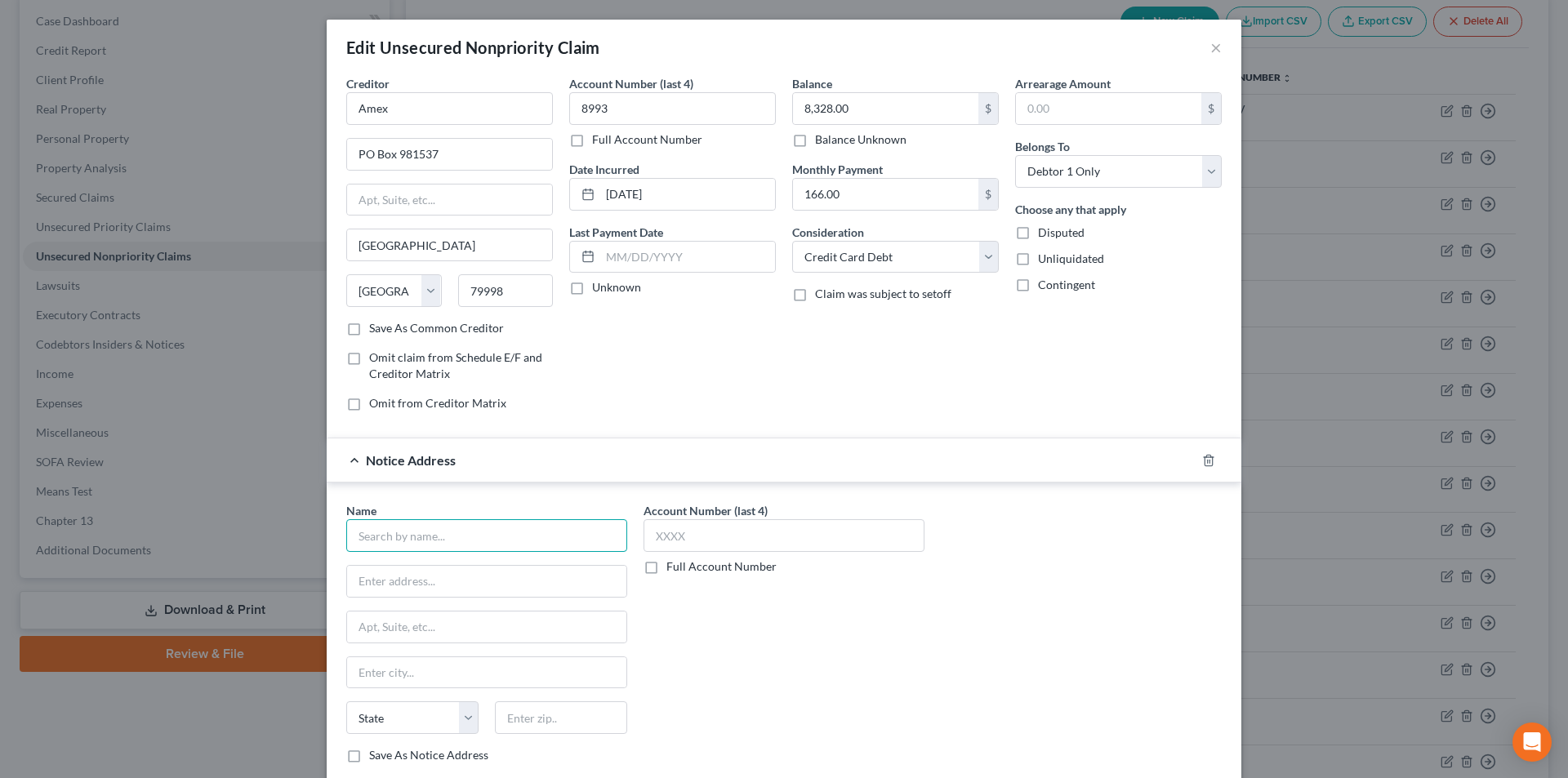
click at [420, 530] on input "text" at bounding box center [487, 536] width 281 height 33
paste input "Amex"
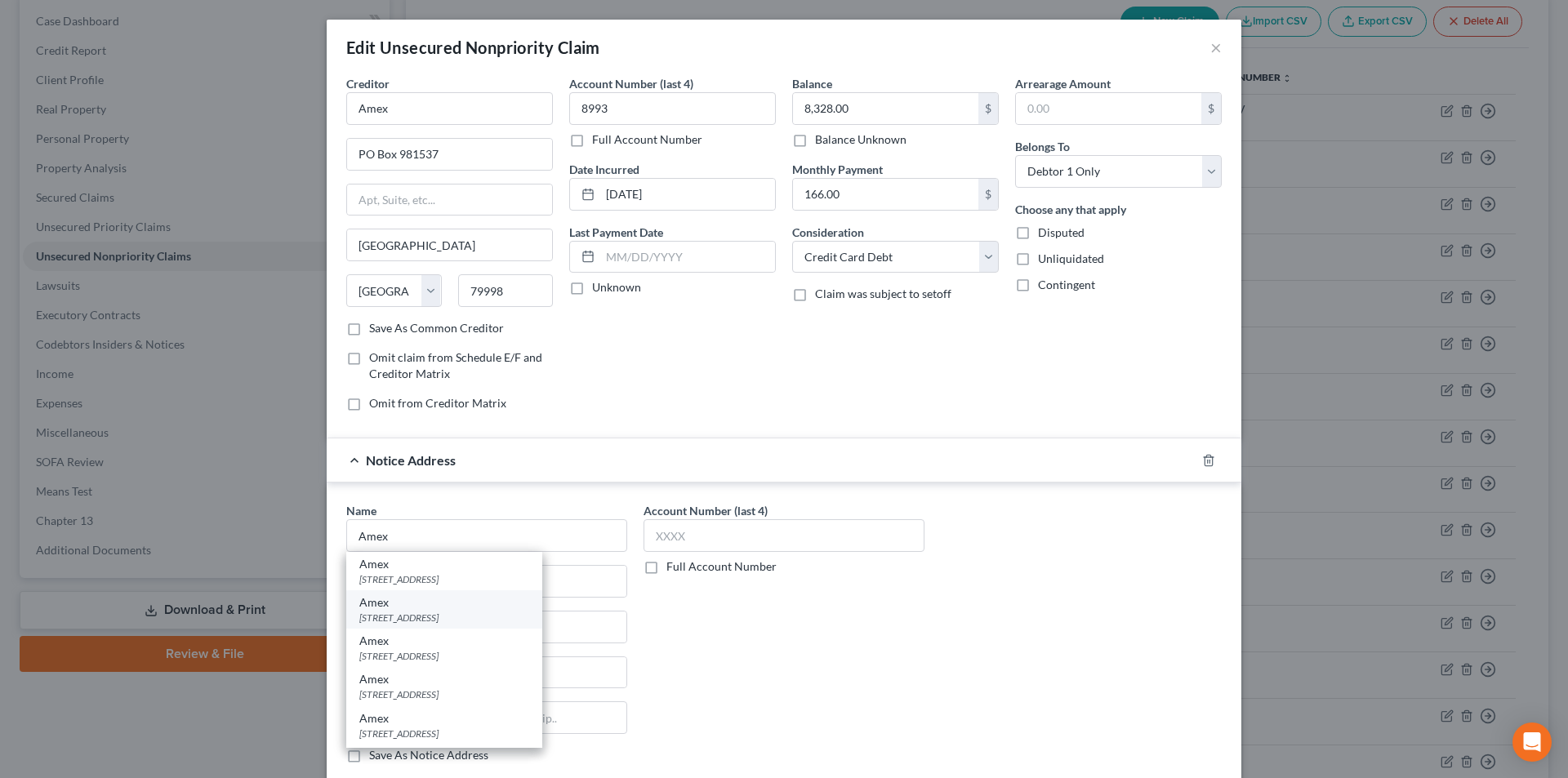
click at [413, 613] on div "[STREET_ADDRESS]" at bounding box center [444, 618] width 170 height 14
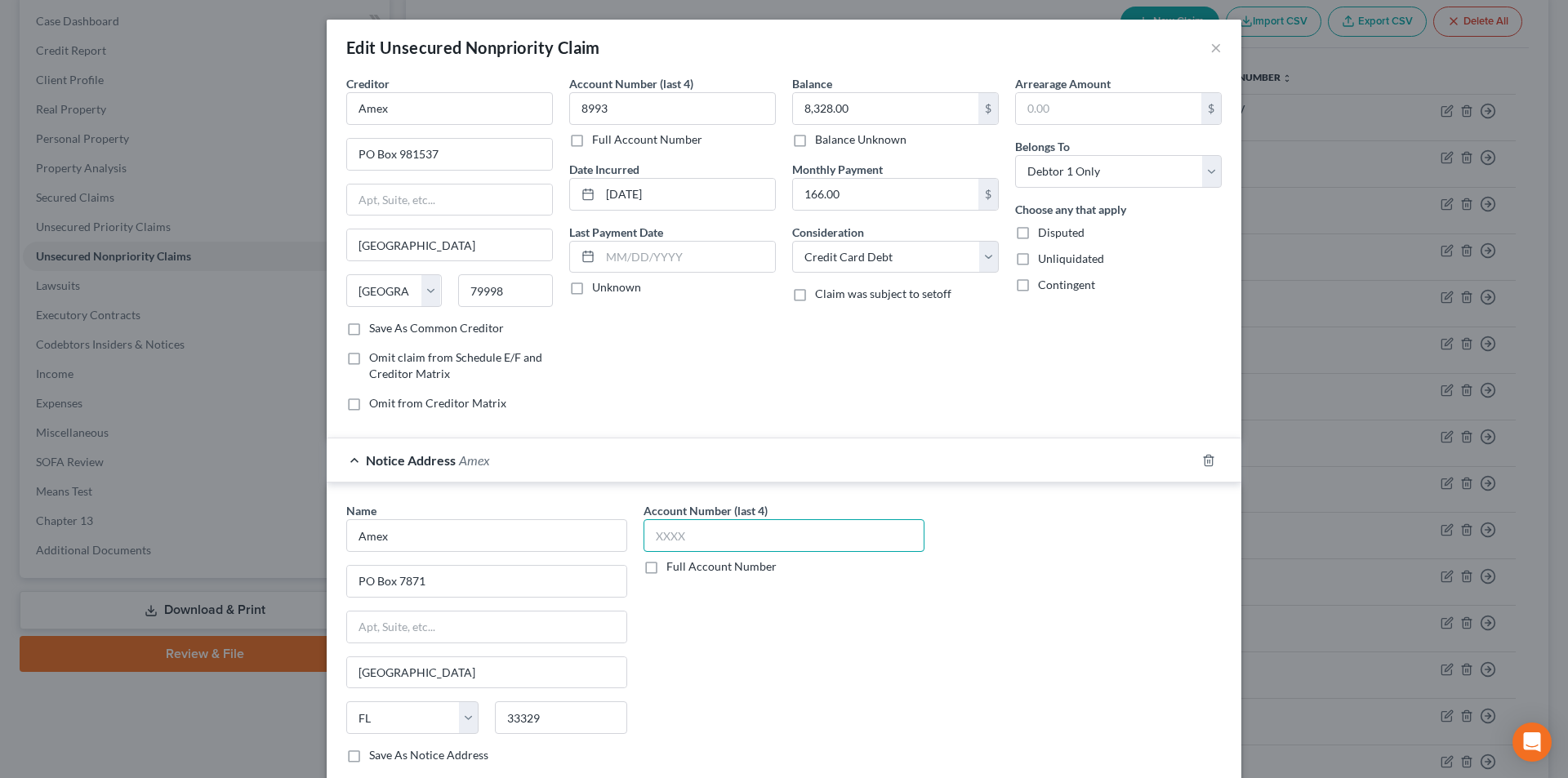
click at [682, 540] on input "text" at bounding box center [784, 536] width 281 height 33
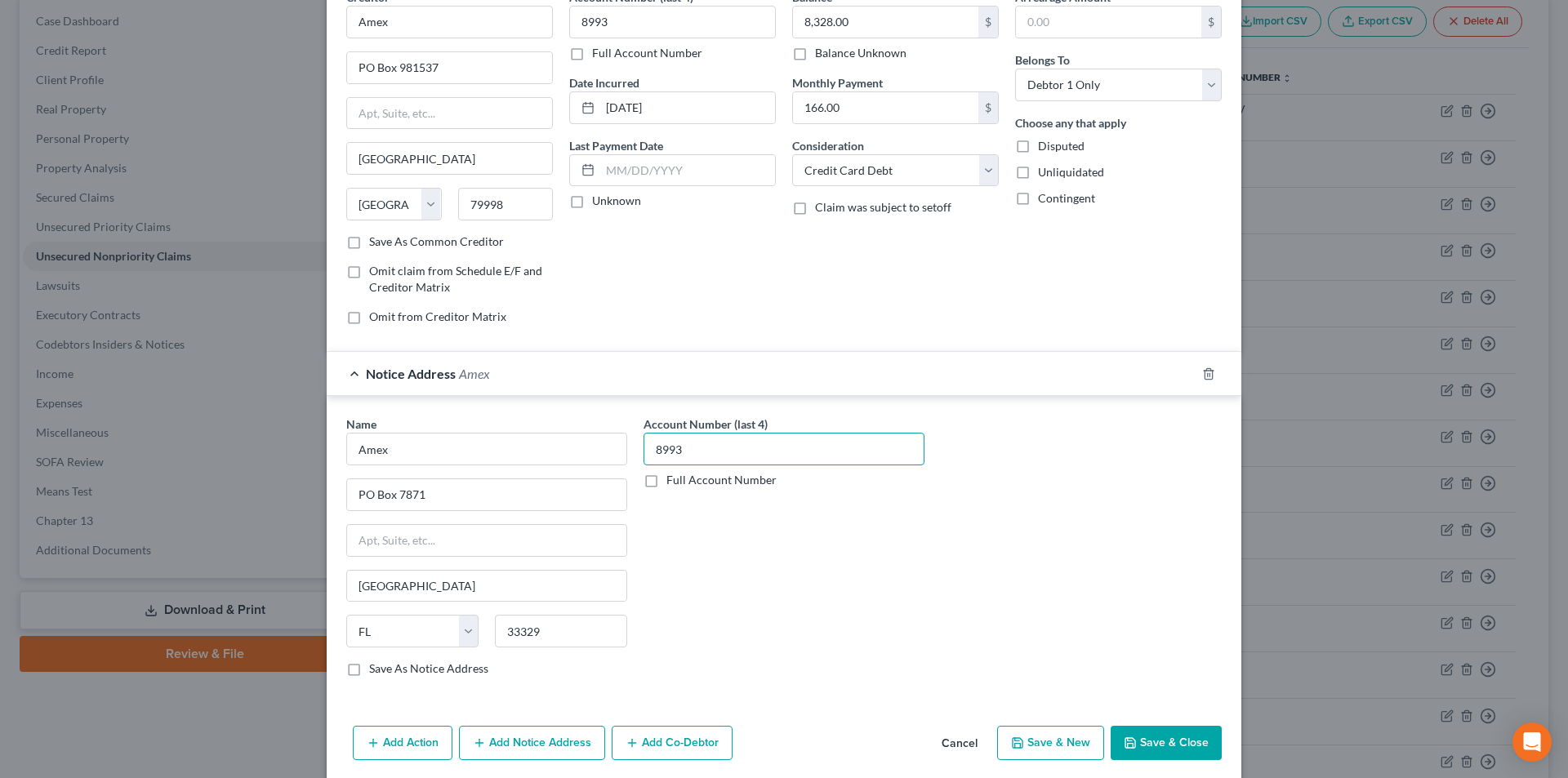
scroll to position [147, 0]
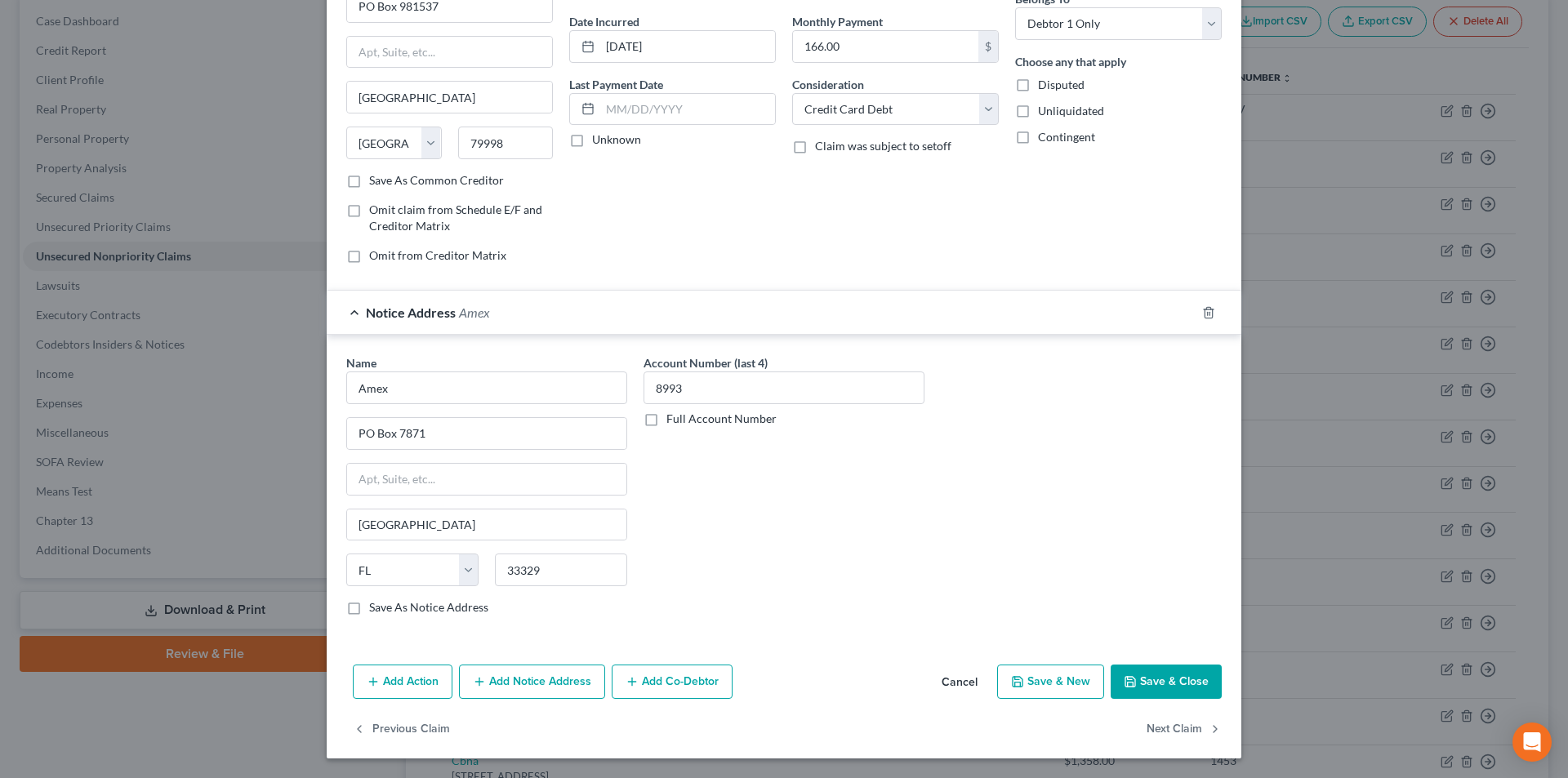
click at [476, 671] on button "Add Notice Address" at bounding box center [532, 681] width 147 height 34
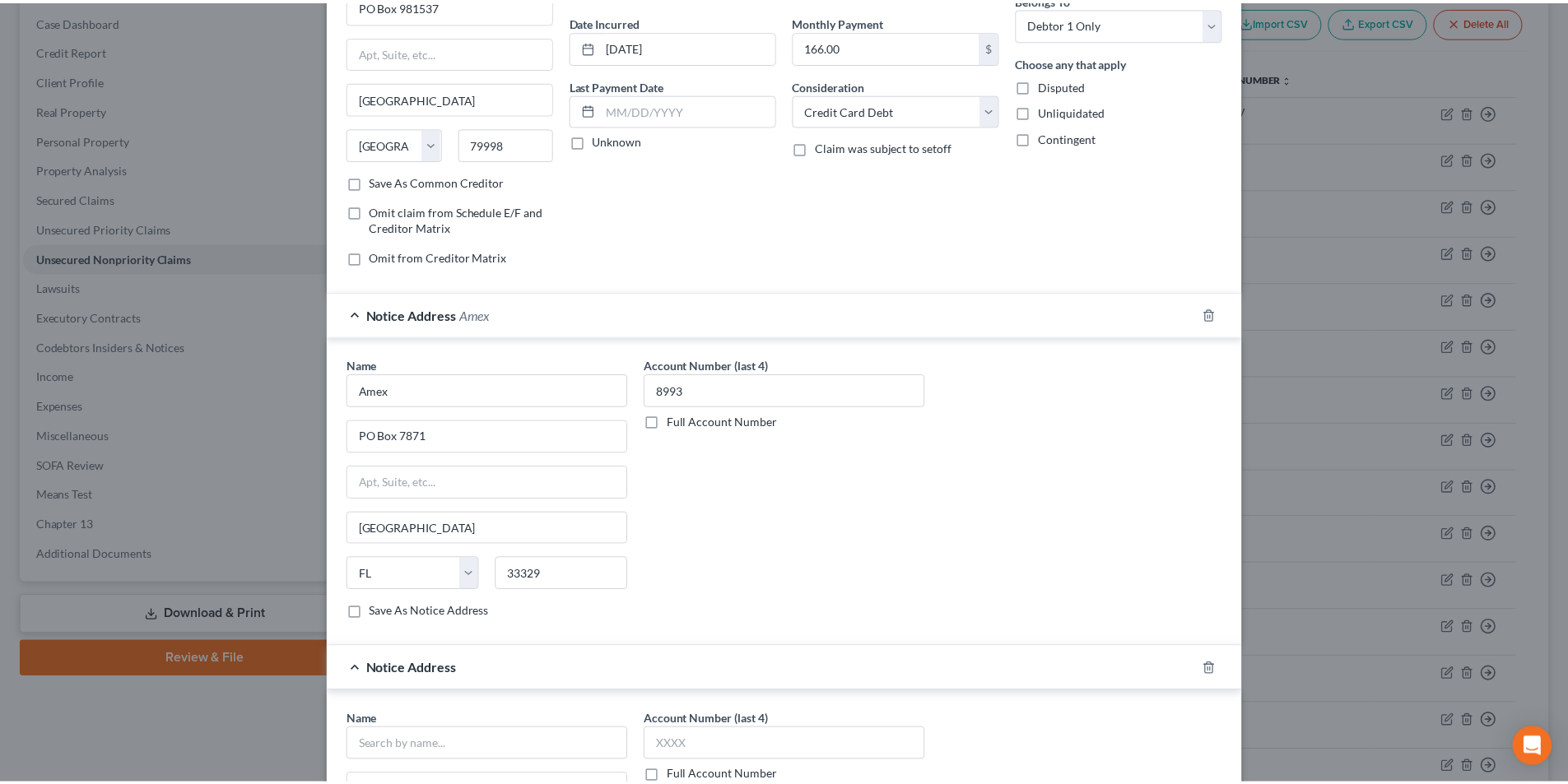
scroll to position [478, 0]
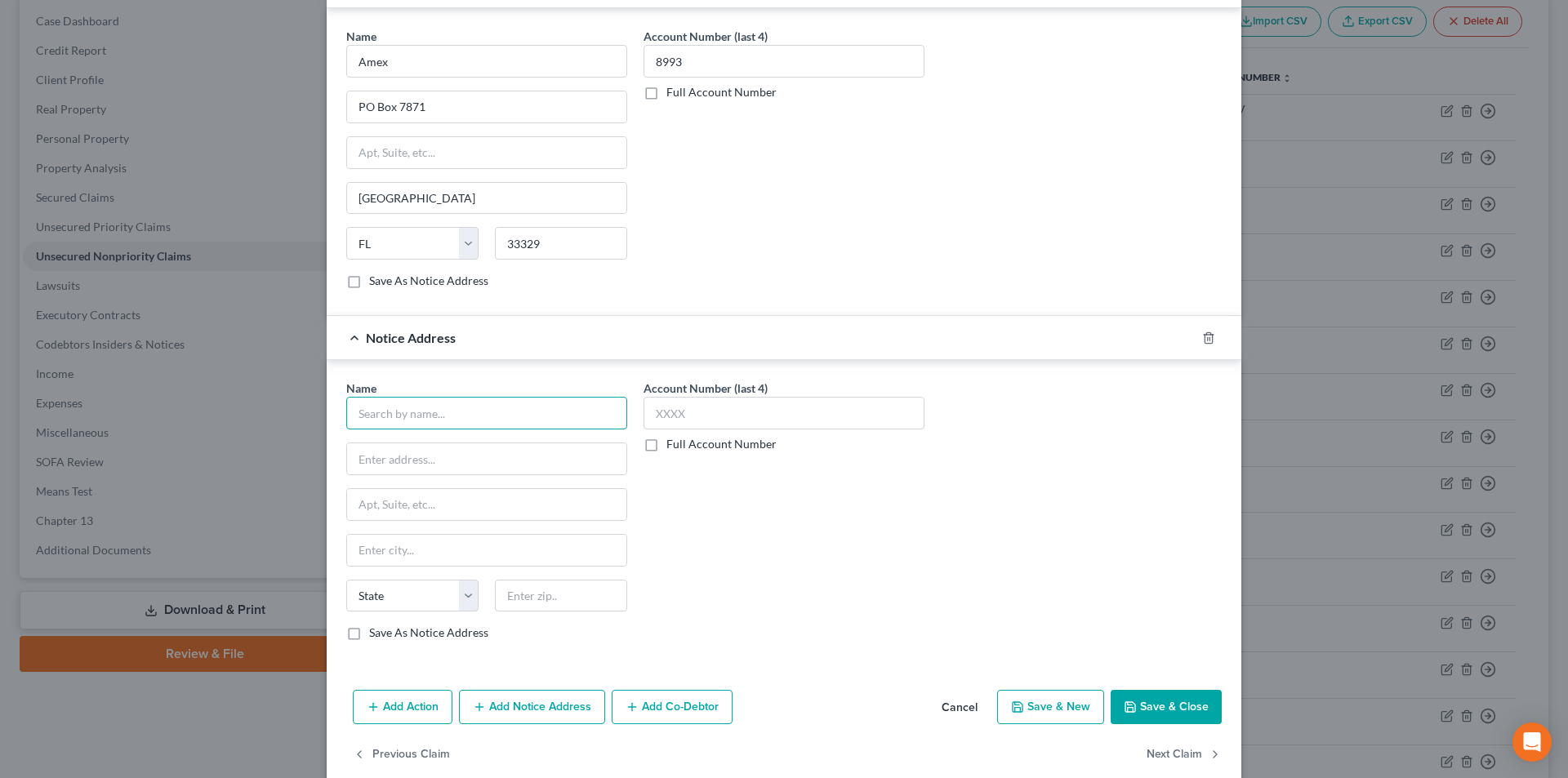
click at [450, 421] on input "text" at bounding box center [487, 413] width 281 height 33
paste input "Amex"
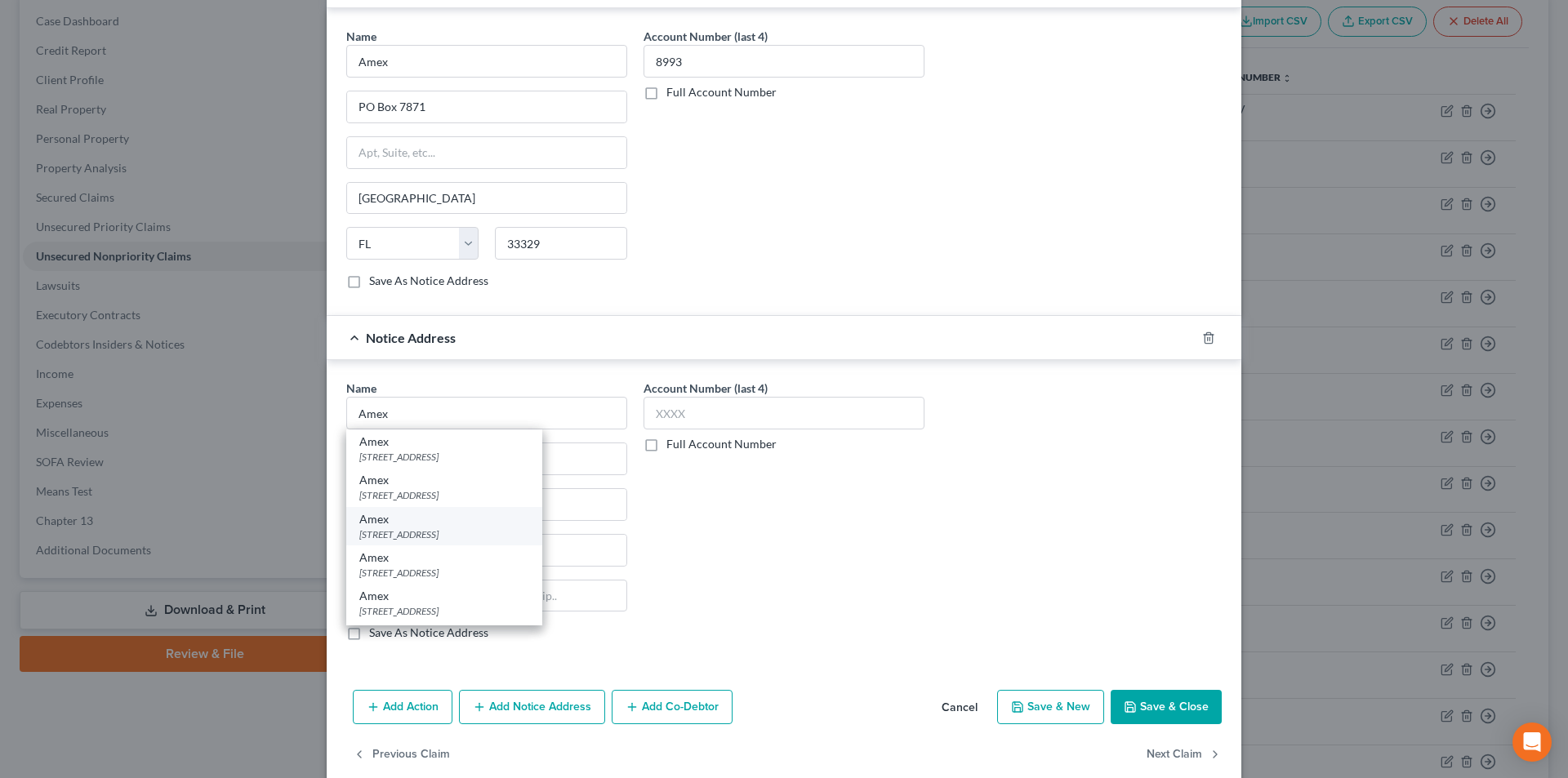
click at [425, 531] on div "[STREET_ADDRESS]" at bounding box center [444, 534] width 170 height 14
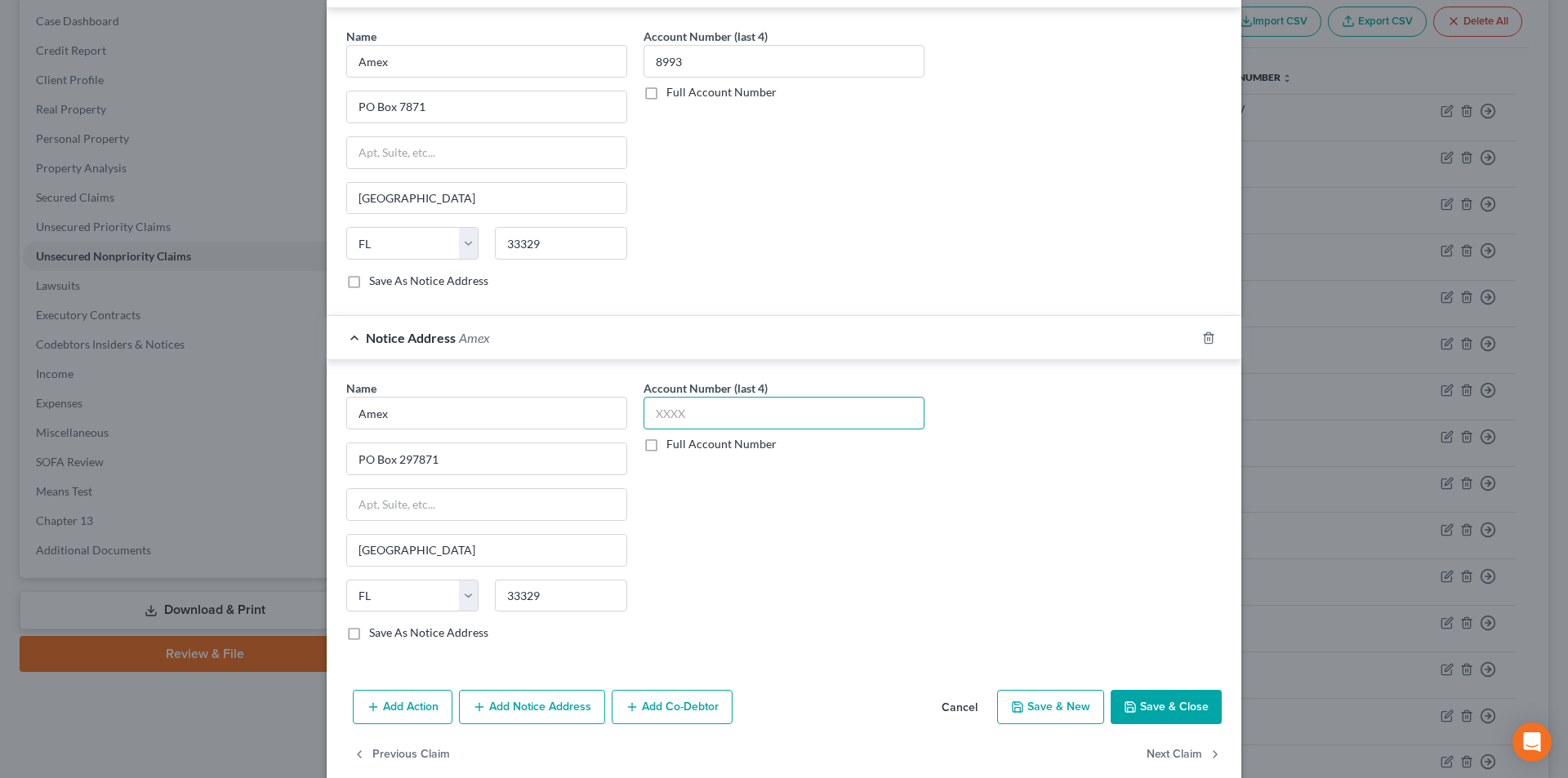
click at [710, 416] on input "text" at bounding box center [784, 413] width 281 height 33
click at [1204, 703] on button "Save & Close" at bounding box center [1167, 707] width 111 height 34
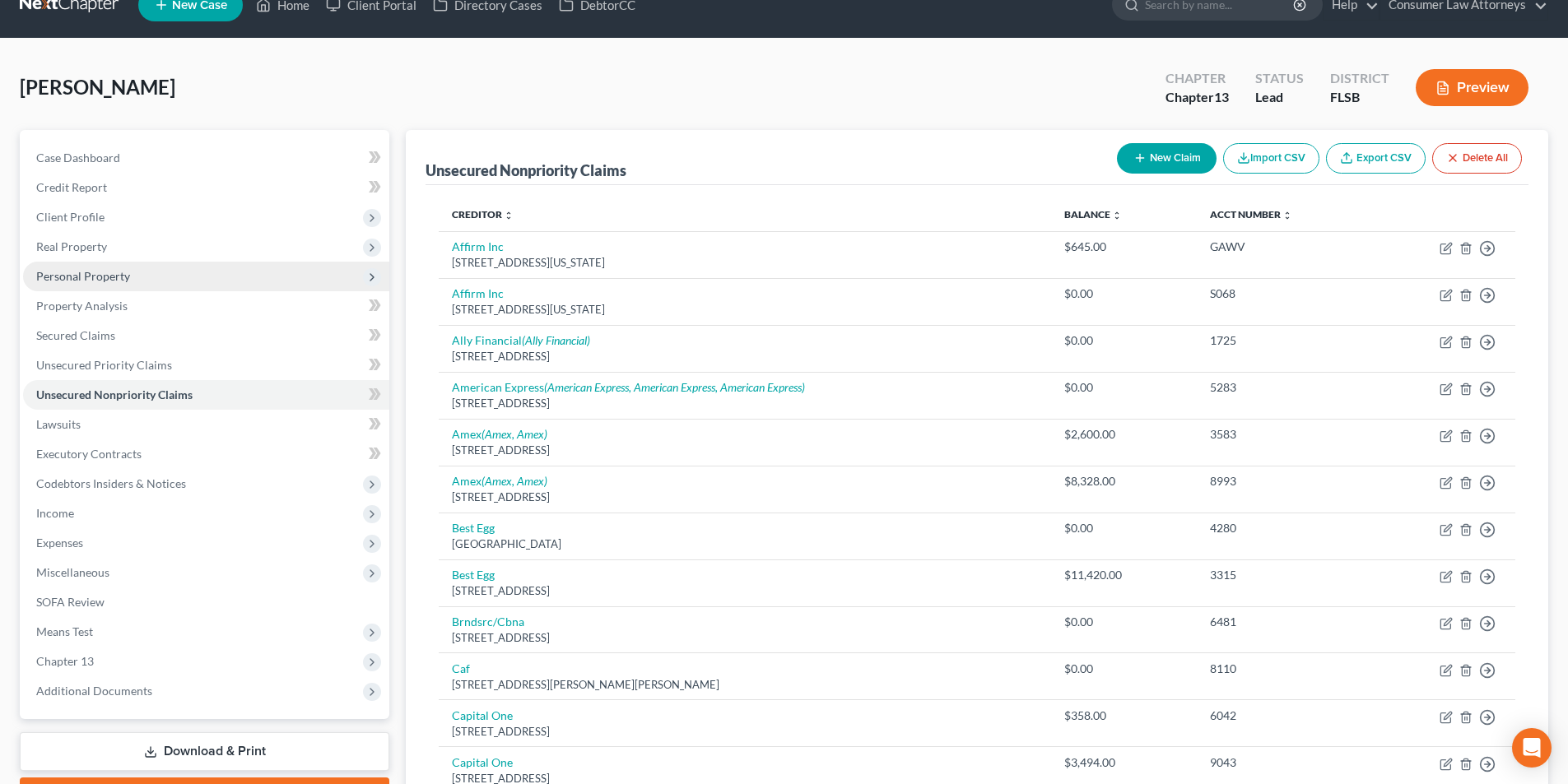
scroll to position [0, 0]
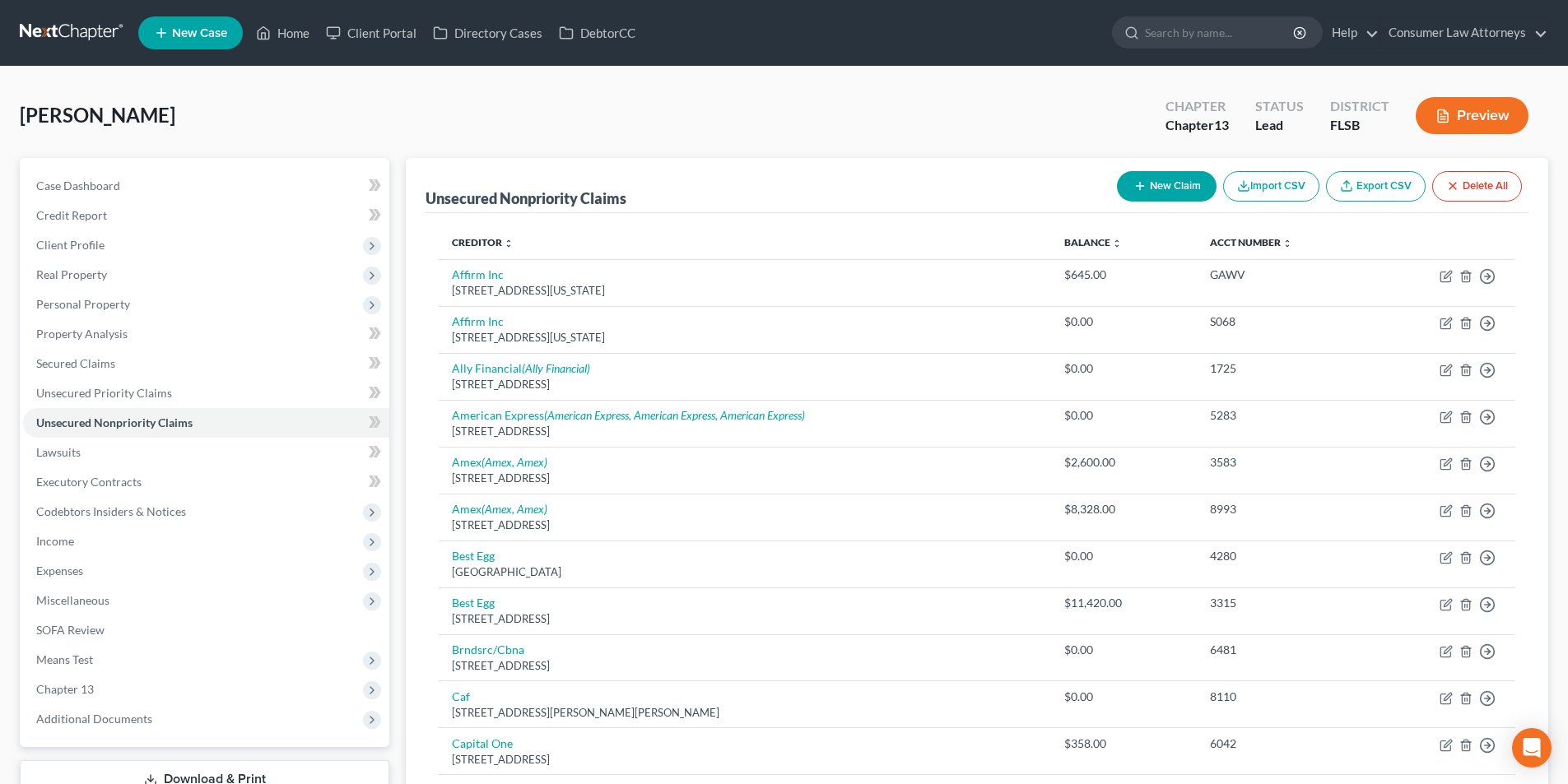
click at [190, 39] on span "New Case" at bounding box center [200, 33] width 55 height 12
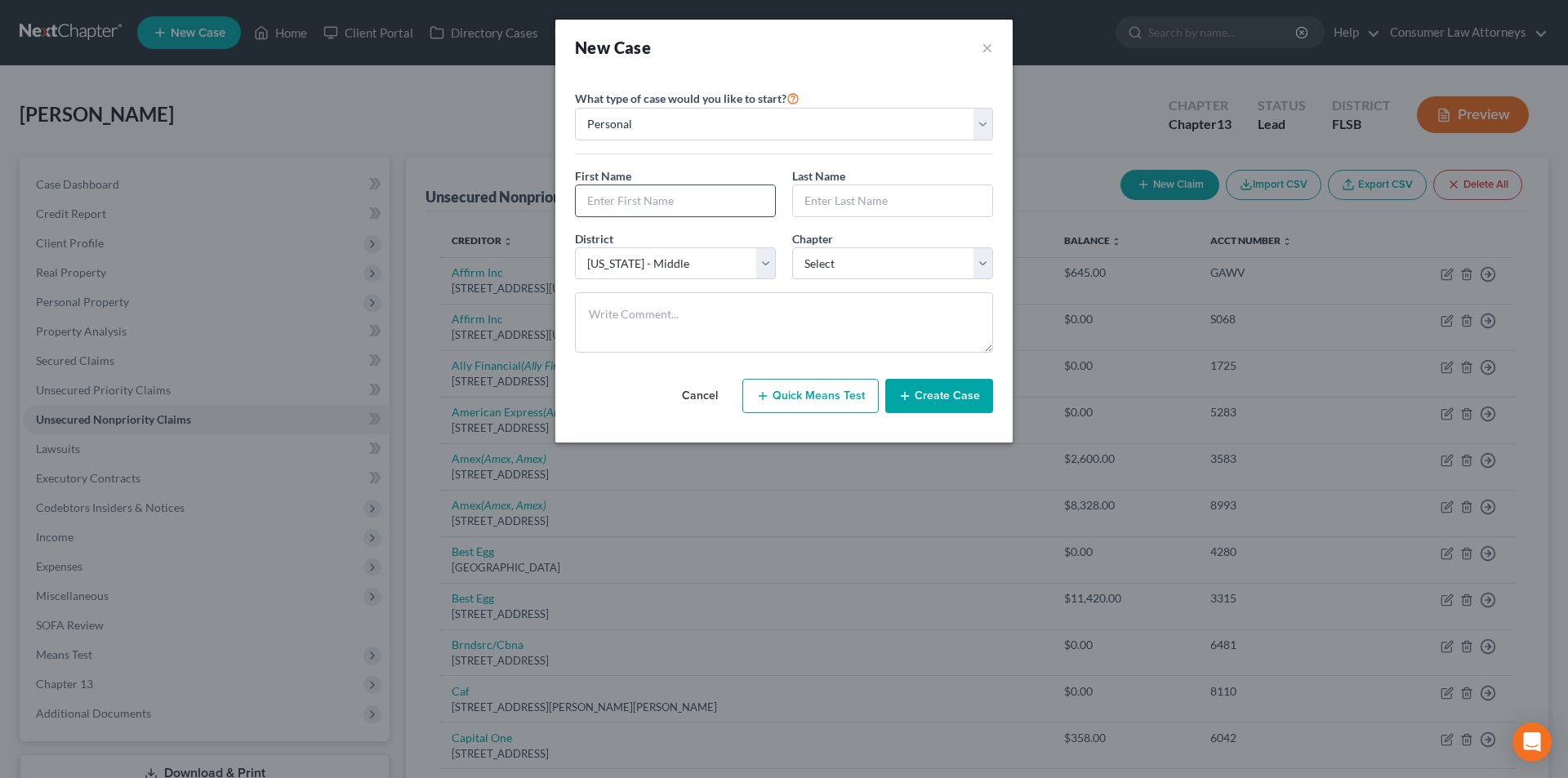
click at [634, 199] on input "text" at bounding box center [676, 200] width 199 height 31
click at [874, 274] on select "Select 7 11 12 13" at bounding box center [892, 264] width 201 height 33
click at [792, 248] on select "Select 7 11 12 13" at bounding box center [892, 264] width 201 height 33
click at [963, 400] on button "Create Case" at bounding box center [940, 396] width 108 height 34
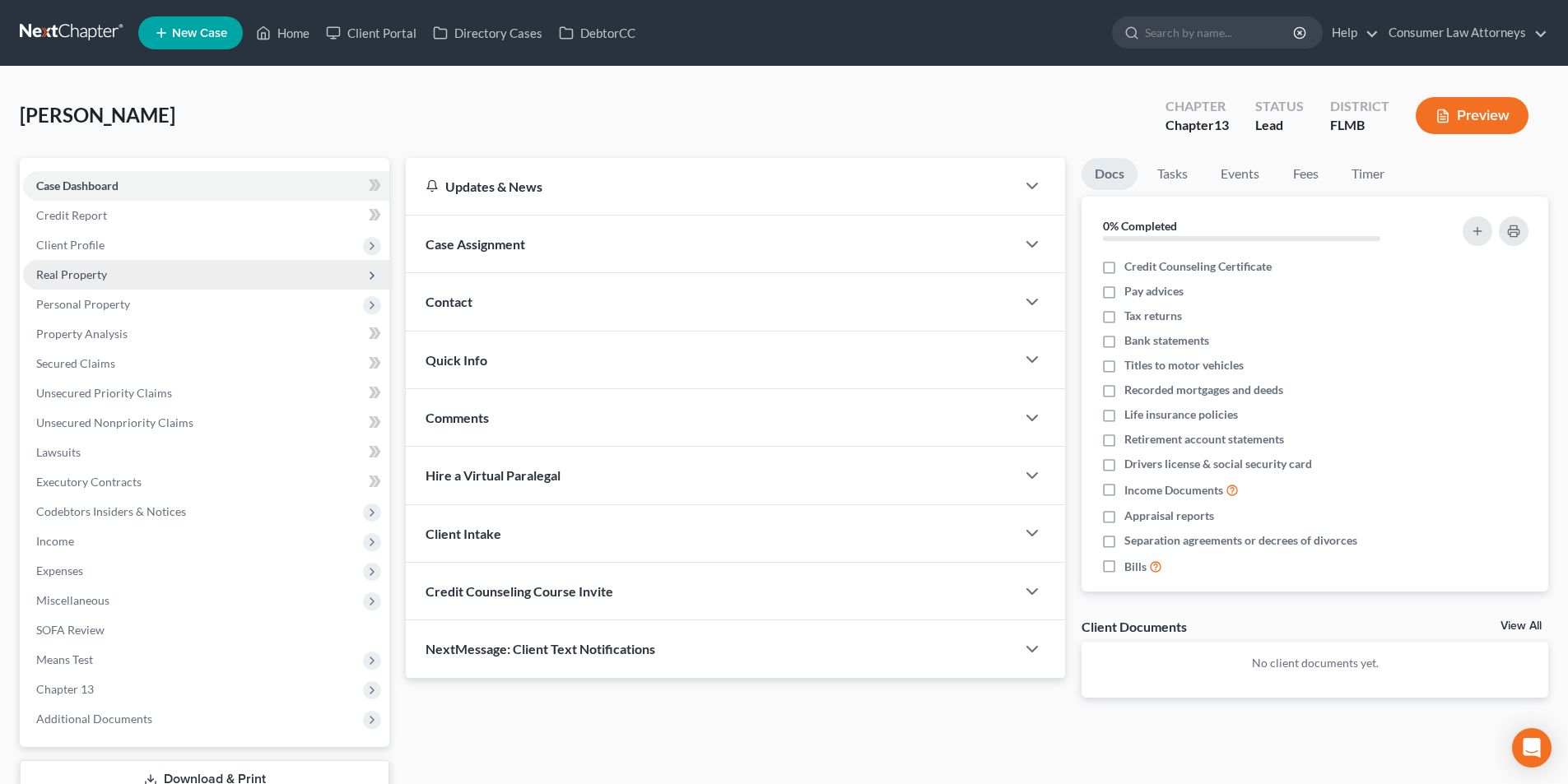
click at [82, 278] on span "Real Property" at bounding box center [72, 275] width 71 height 14
drag, startPoint x: 116, startPoint y: 304, endPoint x: 113, endPoint y: 287, distance: 17.3
click at [116, 304] on span "Properties Owned" at bounding box center [116, 304] width 94 height 14
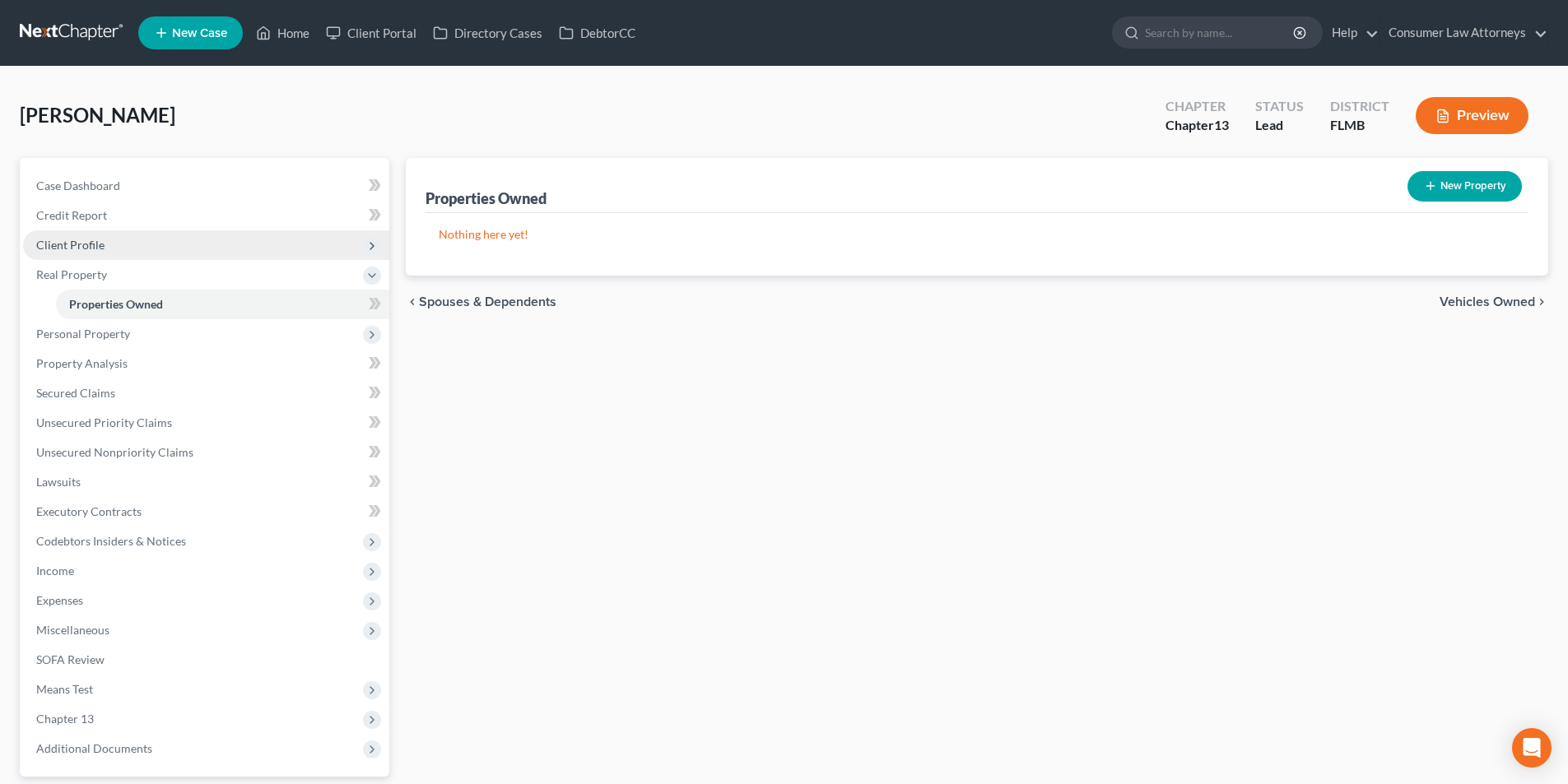
click at [89, 245] on span "Client Profile" at bounding box center [70, 244] width 68 height 14
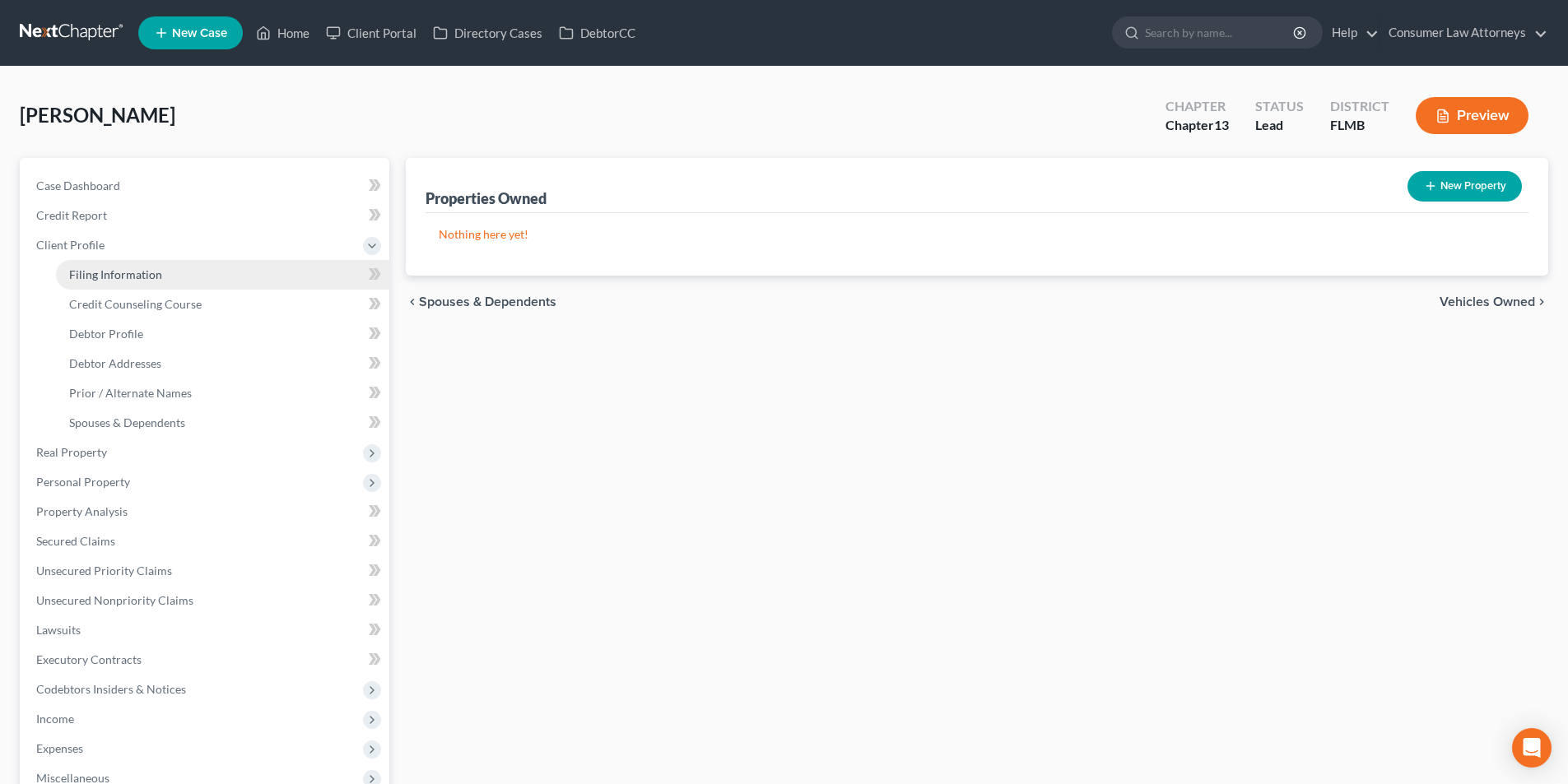
click at [113, 269] on span "Filing Information" at bounding box center [116, 275] width 93 height 14
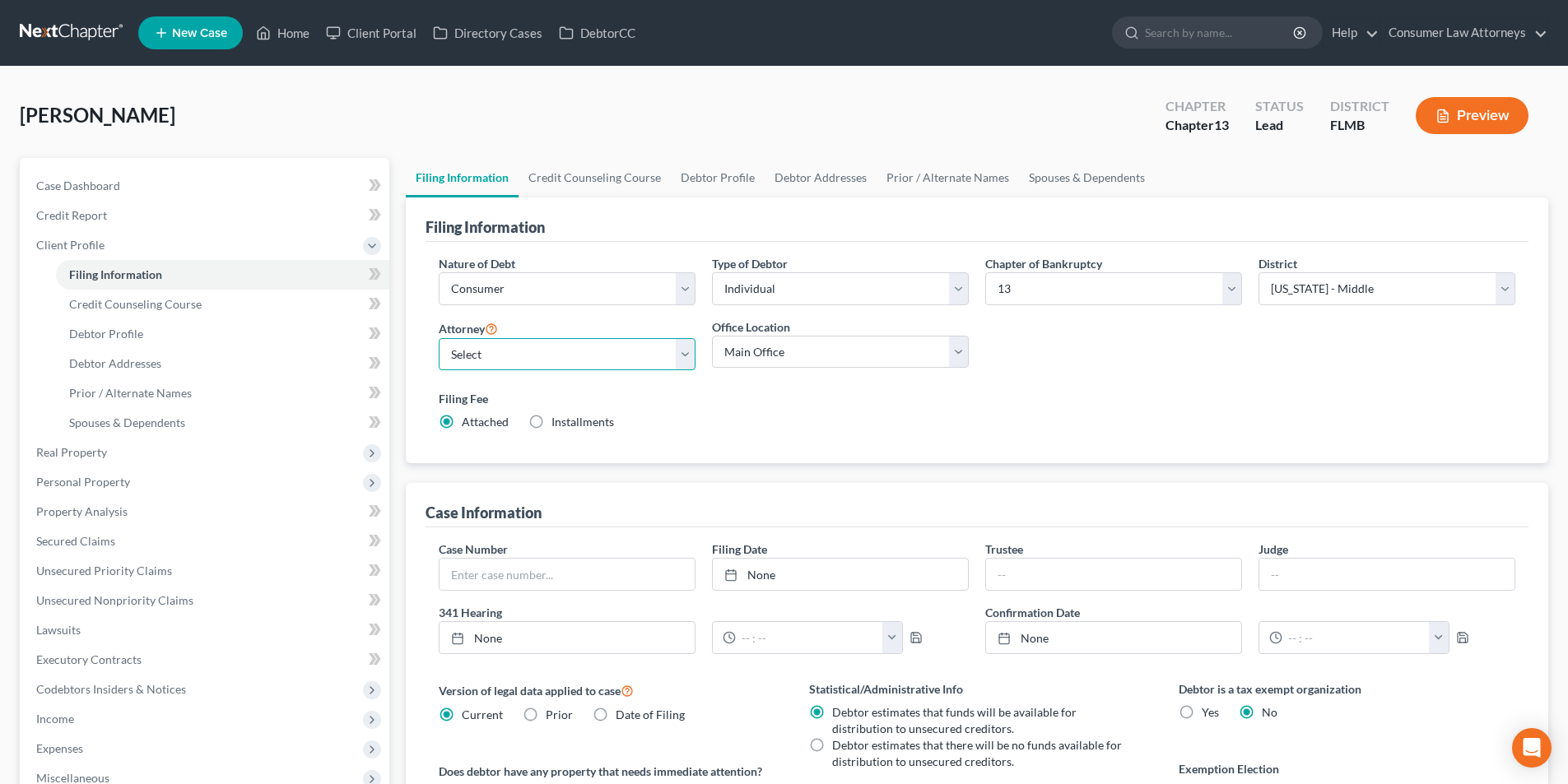
click at [579, 346] on select "Select [PERSON_NAME] - FLMB [PERSON_NAME] [PERSON_NAME] [PERSON_NAME] - ILNB [P…" at bounding box center [567, 355] width 257 height 33
click at [439, 338] on select "Select [PERSON_NAME] - FLMB [PERSON_NAME] [PERSON_NAME] [PERSON_NAME] - ILNB [P…" at bounding box center [567, 355] width 257 height 33
click at [635, 176] on link "Credit Counseling Course" at bounding box center [594, 178] width 152 height 40
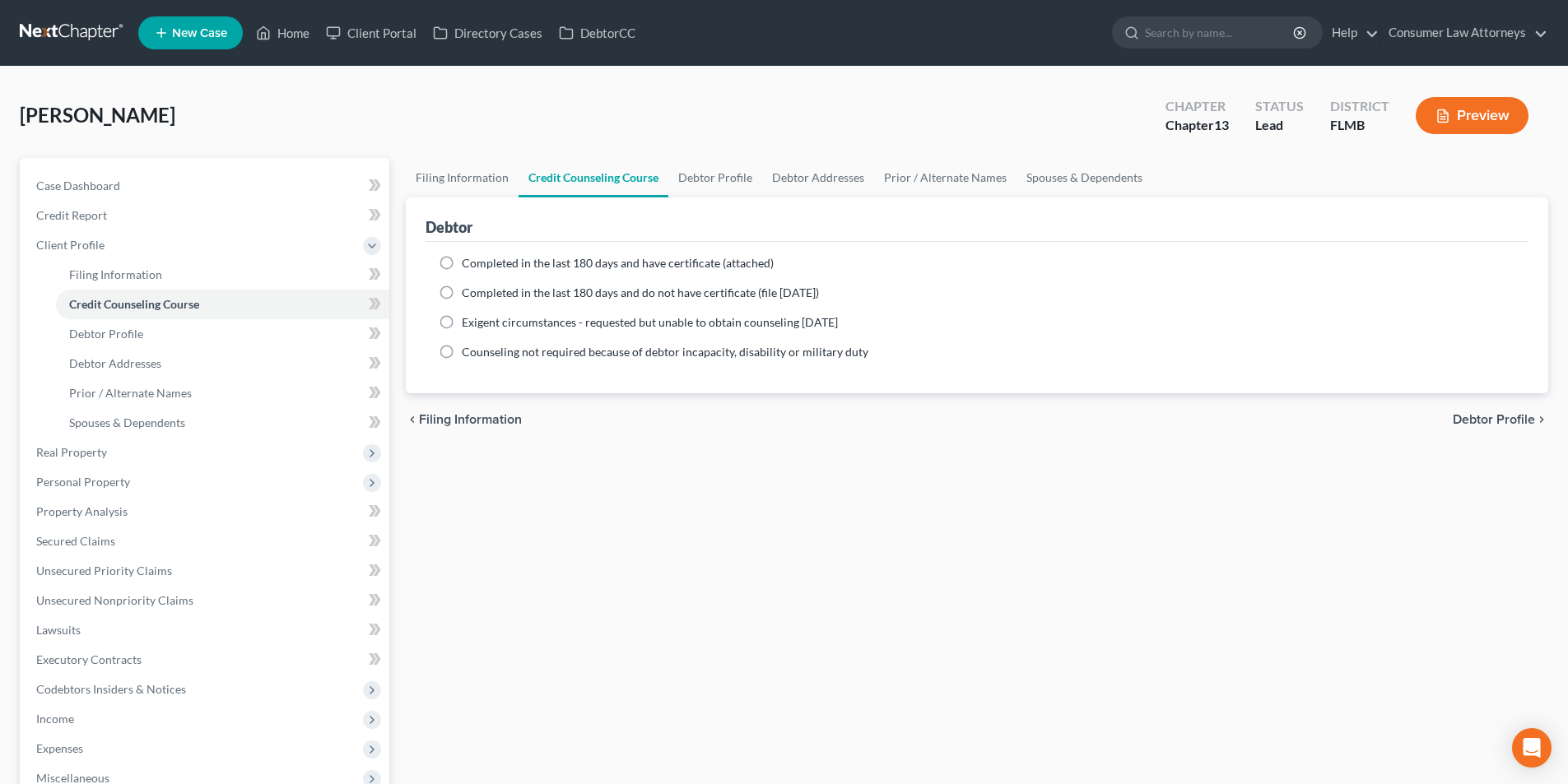
click at [461, 259] on label "Completed in the last 180 days and have certificate (attached)" at bounding box center [617, 262] width 312 height 16
click at [468, 259] on input "Completed in the last 180 days and have certificate (attached)" at bounding box center [473, 260] width 10 height 10
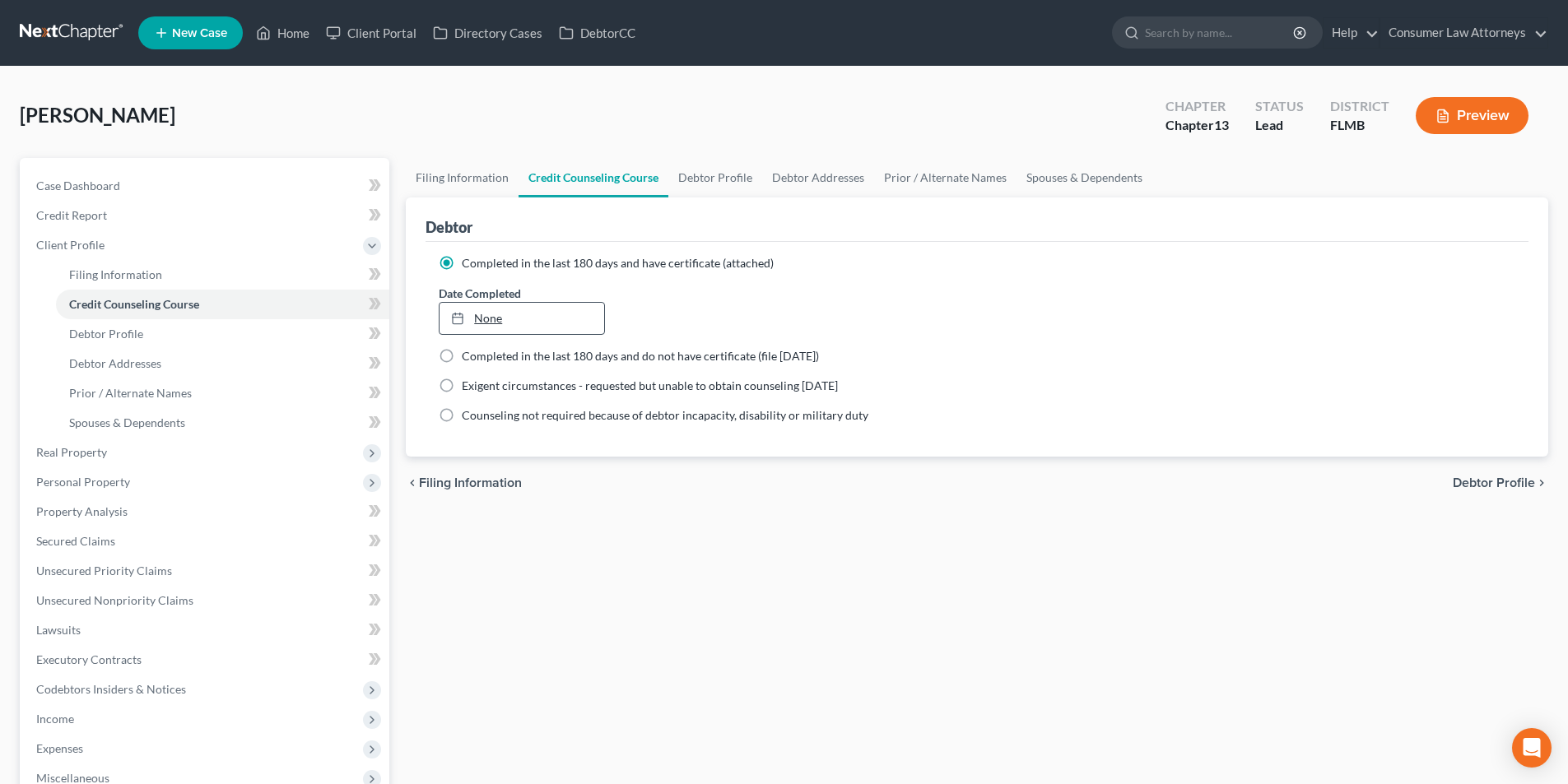
click at [576, 318] on link "None" at bounding box center [522, 319] width 164 height 31
click at [718, 174] on link "Debtor Profile" at bounding box center [715, 178] width 94 height 40
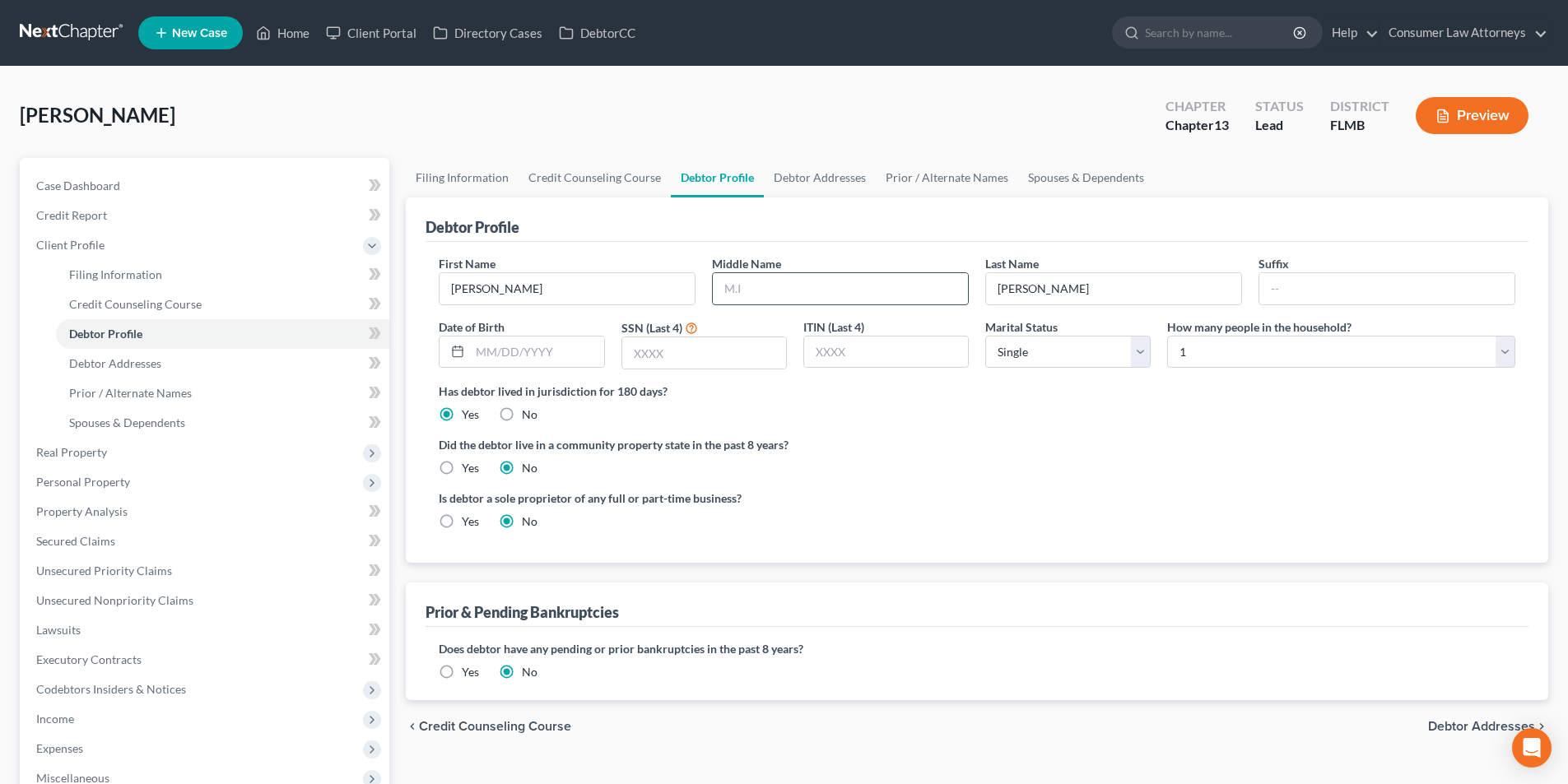
click at [801, 292] on input "text" at bounding box center [840, 288] width 255 height 31
click at [559, 353] on input "text" at bounding box center [536, 352] width 133 height 31
click at [709, 350] on input "text" at bounding box center [704, 353] width 164 height 31
drag, startPoint x: 1092, startPoint y: 364, endPoint x: 1078, endPoint y: 367, distance: 14.3
click at [1093, 364] on select "Select Single Married Separated Divorced Widowed" at bounding box center [1067, 352] width 165 height 33
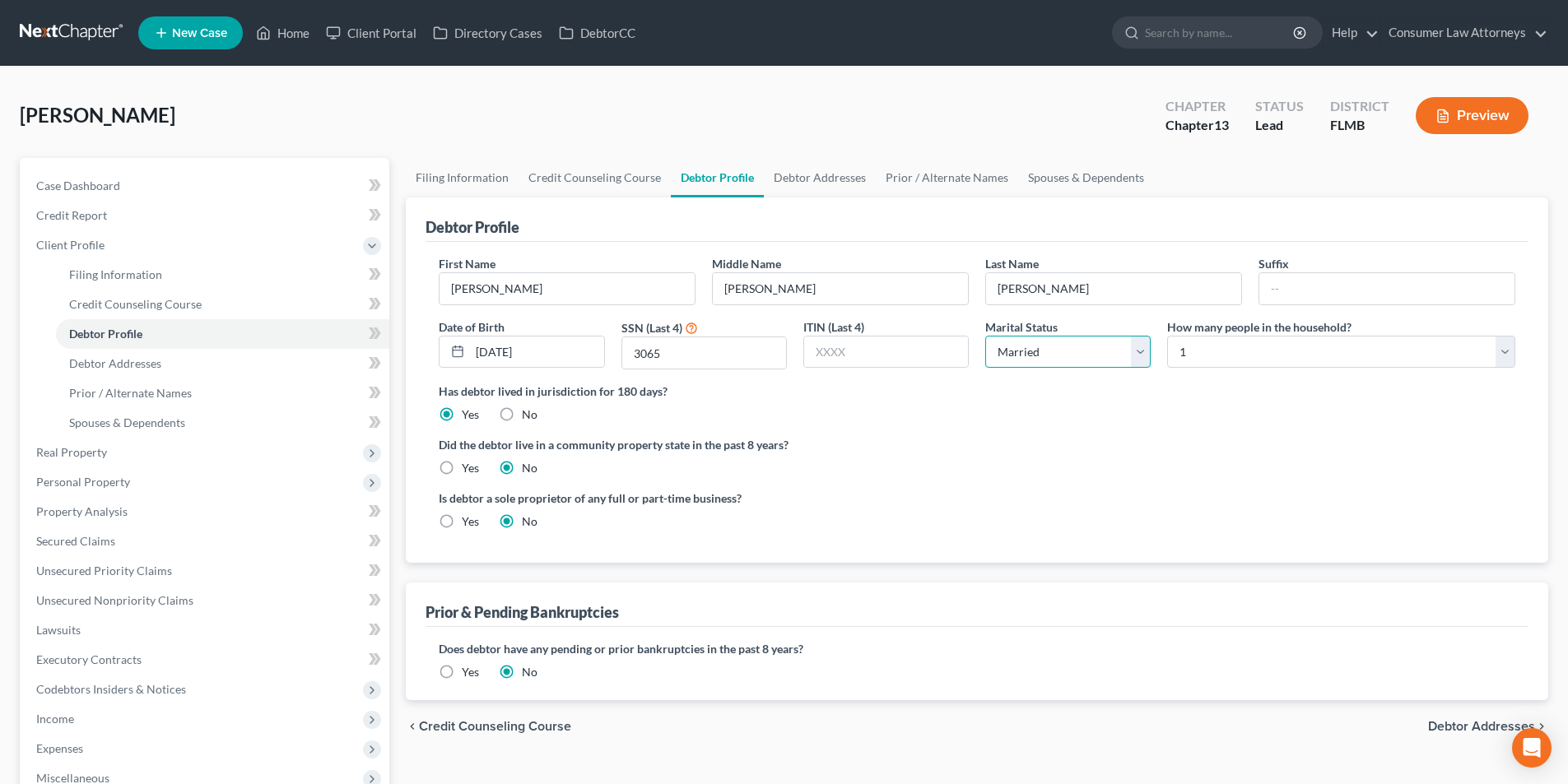
click at [985, 336] on select "Select Single Married Separated Divorced Widowed" at bounding box center [1067, 352] width 165 height 33
click at [1210, 359] on select "Select 1 2 3 4 5 6 7 8 9 10 11 12 13 14 15 16 17 18 19 20" at bounding box center [1341, 352] width 348 height 33
click at [1167, 336] on select "Select 1 2 3 4 5 6 7 8 9 10 11 12 13 14 15 16 17 18 19 20" at bounding box center [1341, 352] width 348 height 33
click at [799, 174] on link "Debtor Addresses" at bounding box center [820, 178] width 112 height 40
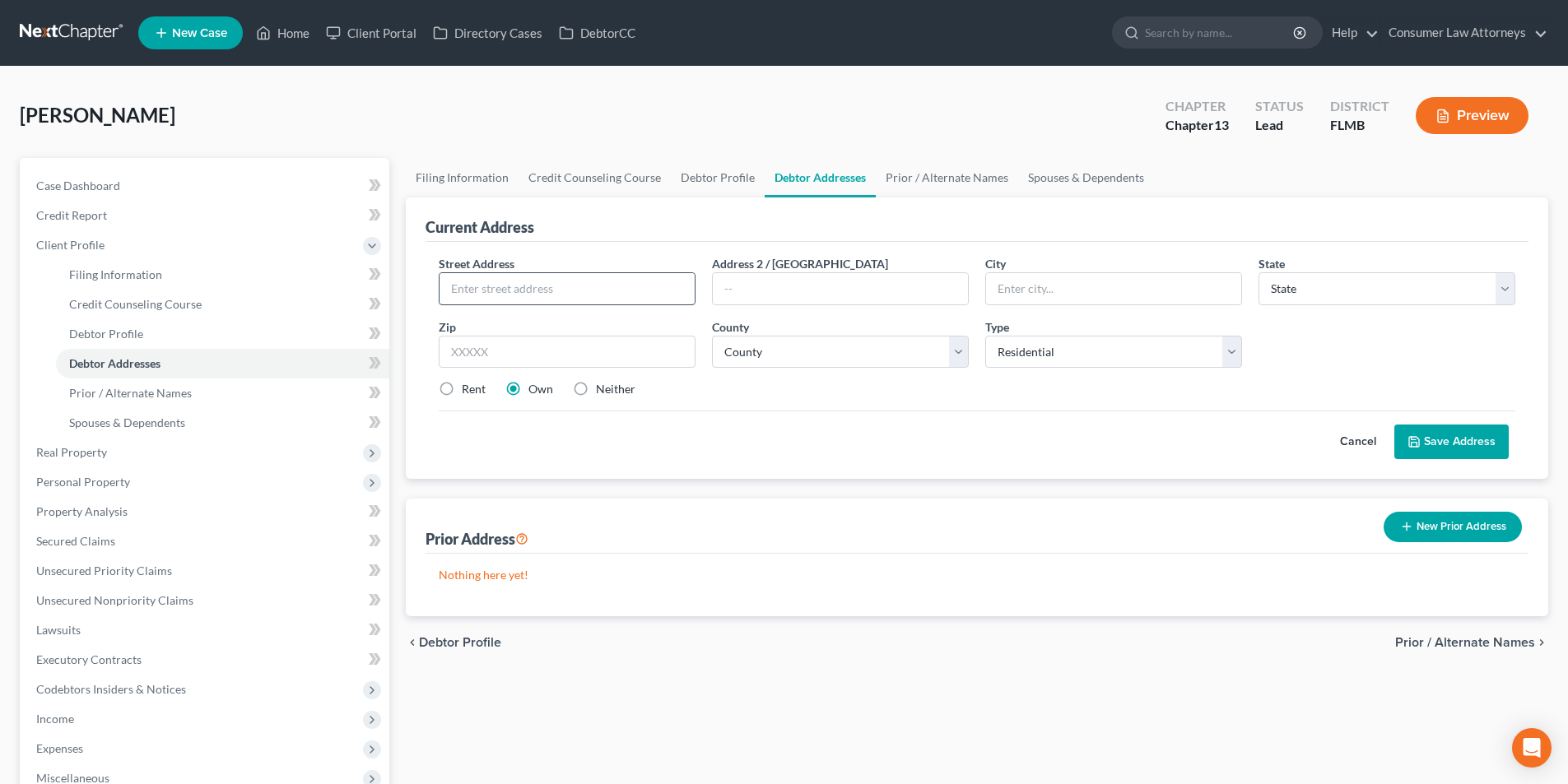
click at [496, 288] on input "text" at bounding box center [567, 288] width 255 height 31
click at [487, 288] on input "[STREET_ADDRESS]" at bounding box center [567, 288] width 255 height 31
click at [871, 351] on select "County [GEOGRAPHIC_DATA] [GEOGRAPHIC_DATA] [GEOGRAPHIC_DATA] [GEOGRAPHIC_DATA] …" at bounding box center [840, 352] width 257 height 33
click at [712, 336] on select "County [GEOGRAPHIC_DATA] [GEOGRAPHIC_DATA] [GEOGRAPHIC_DATA] [GEOGRAPHIC_DATA] …" at bounding box center [840, 352] width 257 height 33
drag, startPoint x: 824, startPoint y: 357, endPoint x: 825, endPoint y: 366, distance: 9.1
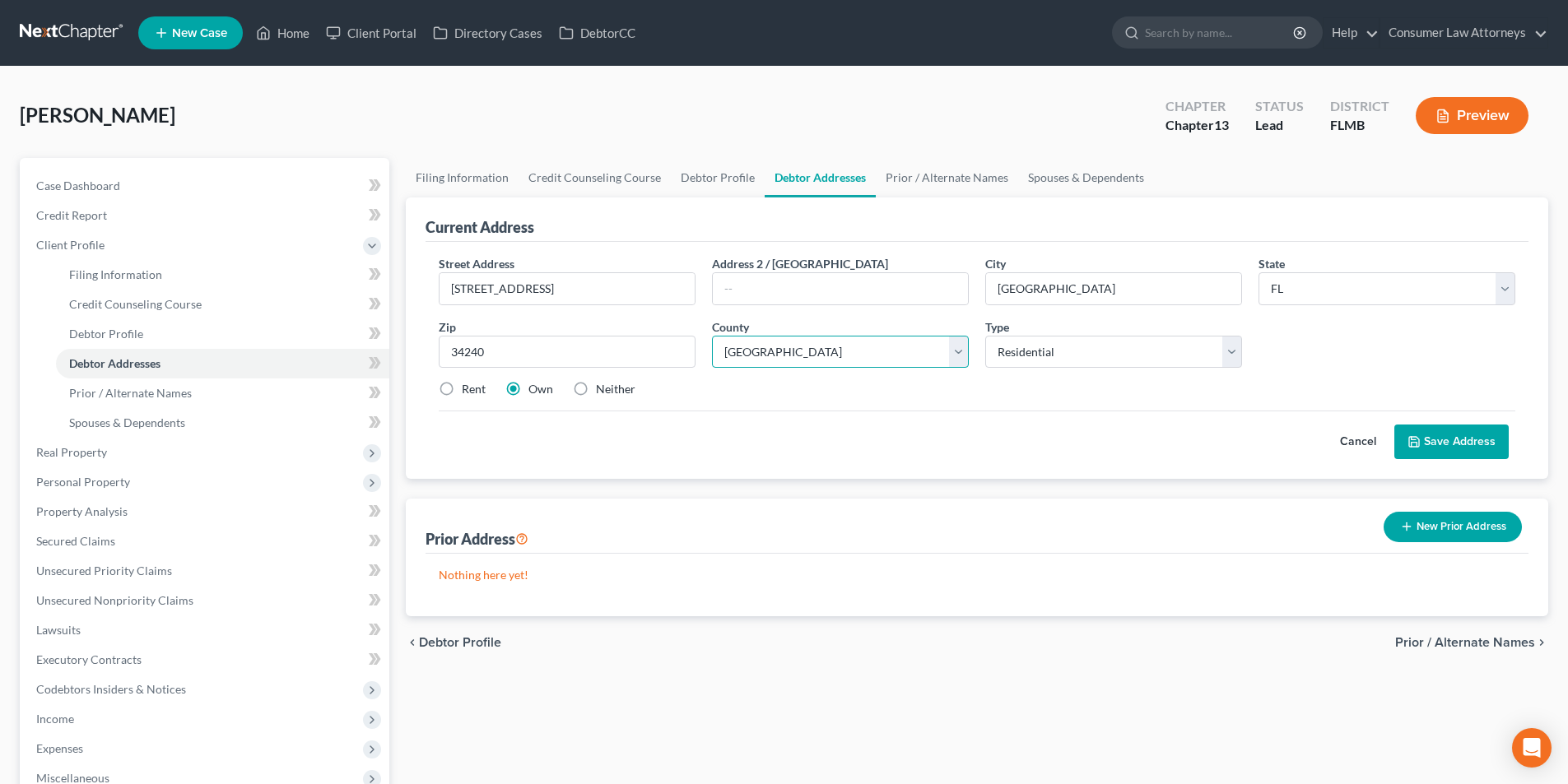
click at [826, 357] on select "County [GEOGRAPHIC_DATA] [GEOGRAPHIC_DATA] [GEOGRAPHIC_DATA] [GEOGRAPHIC_DATA] …" at bounding box center [840, 352] width 257 height 33
click at [712, 336] on select "County [GEOGRAPHIC_DATA] [GEOGRAPHIC_DATA] [GEOGRAPHIC_DATA] [GEOGRAPHIC_DATA] …" at bounding box center [840, 352] width 257 height 33
click at [1457, 433] on button "Save Address" at bounding box center [1451, 442] width 114 height 35
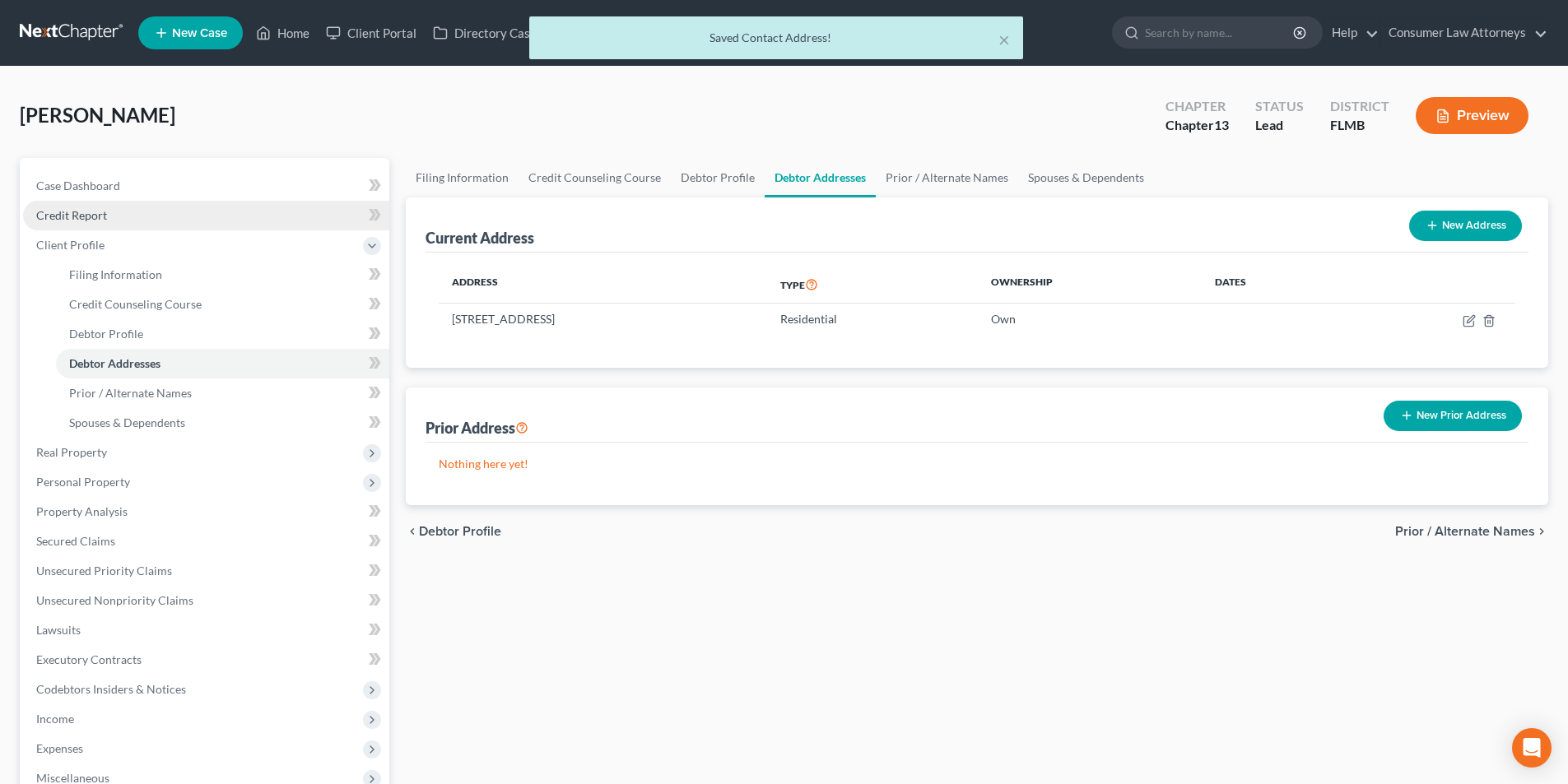
click at [88, 220] on span "Credit Report" at bounding box center [72, 215] width 71 height 14
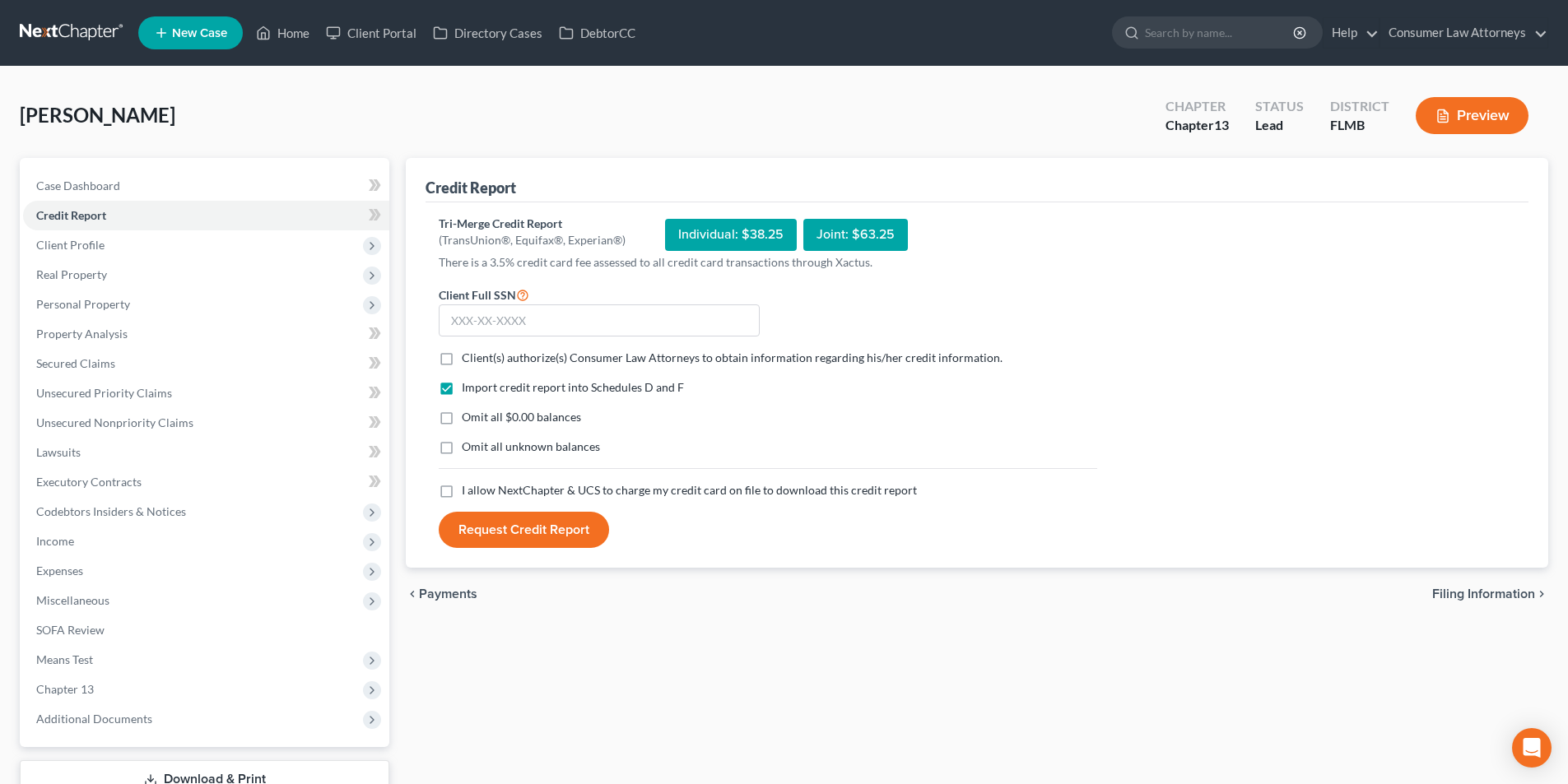
click at [461, 355] on label "Client(s) authorize(s) Consumer Law Attorneys to obtain information regarding h…" at bounding box center [732, 357] width 541 height 16
click at [468, 355] on input "Client(s) authorize(s) Consumer Law Attorneys to obtain information regarding h…" at bounding box center [473, 355] width 10 height 10
click at [461, 490] on label "I allow NextChapter & UCS to charge my credit card on file to download this cre…" at bounding box center [689, 490] width 455 height 16
click at [468, 490] on input "I allow NextChapter & UCS to charge my credit card on file to download this cre…" at bounding box center [473, 487] width 10 height 10
click at [587, 320] on input "text" at bounding box center [600, 320] width 321 height 33
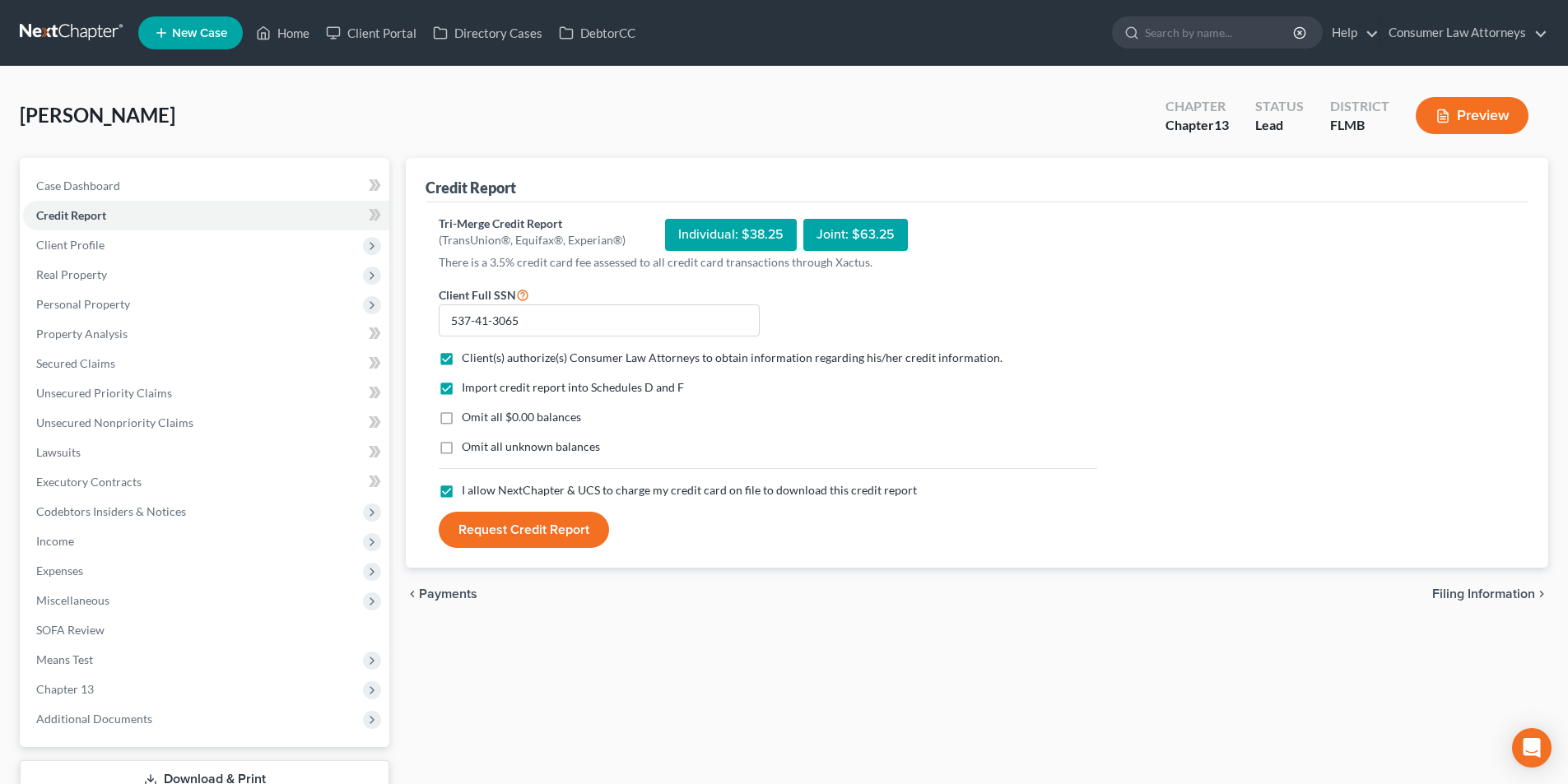
click at [575, 515] on button "Request Credit Report" at bounding box center [524, 530] width 170 height 36
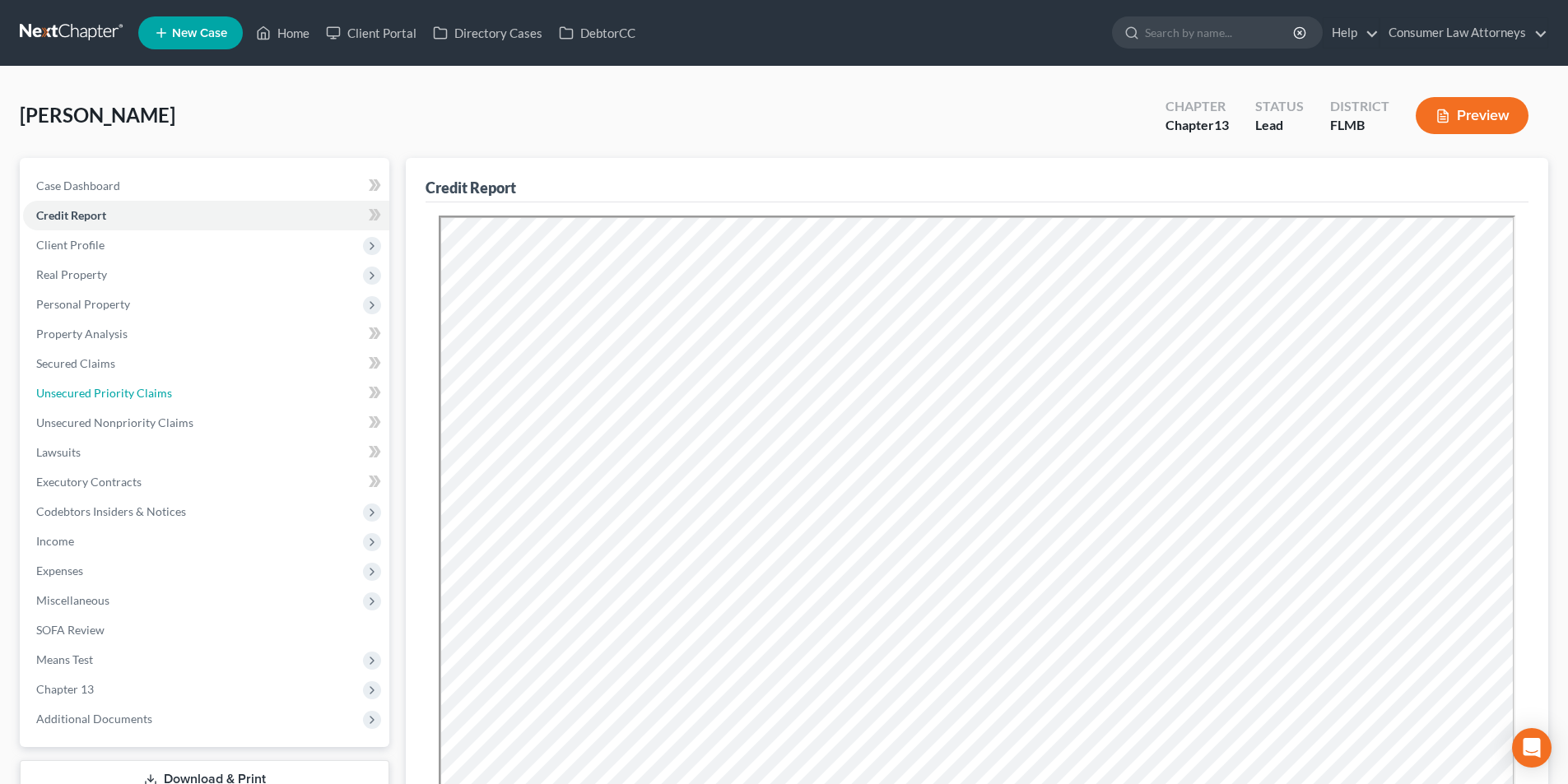
drag, startPoint x: 130, startPoint y: 395, endPoint x: 422, endPoint y: 486, distance: 305.9
click at [130, 395] on span "Unsecured Priority Claims" at bounding box center [104, 393] width 136 height 14
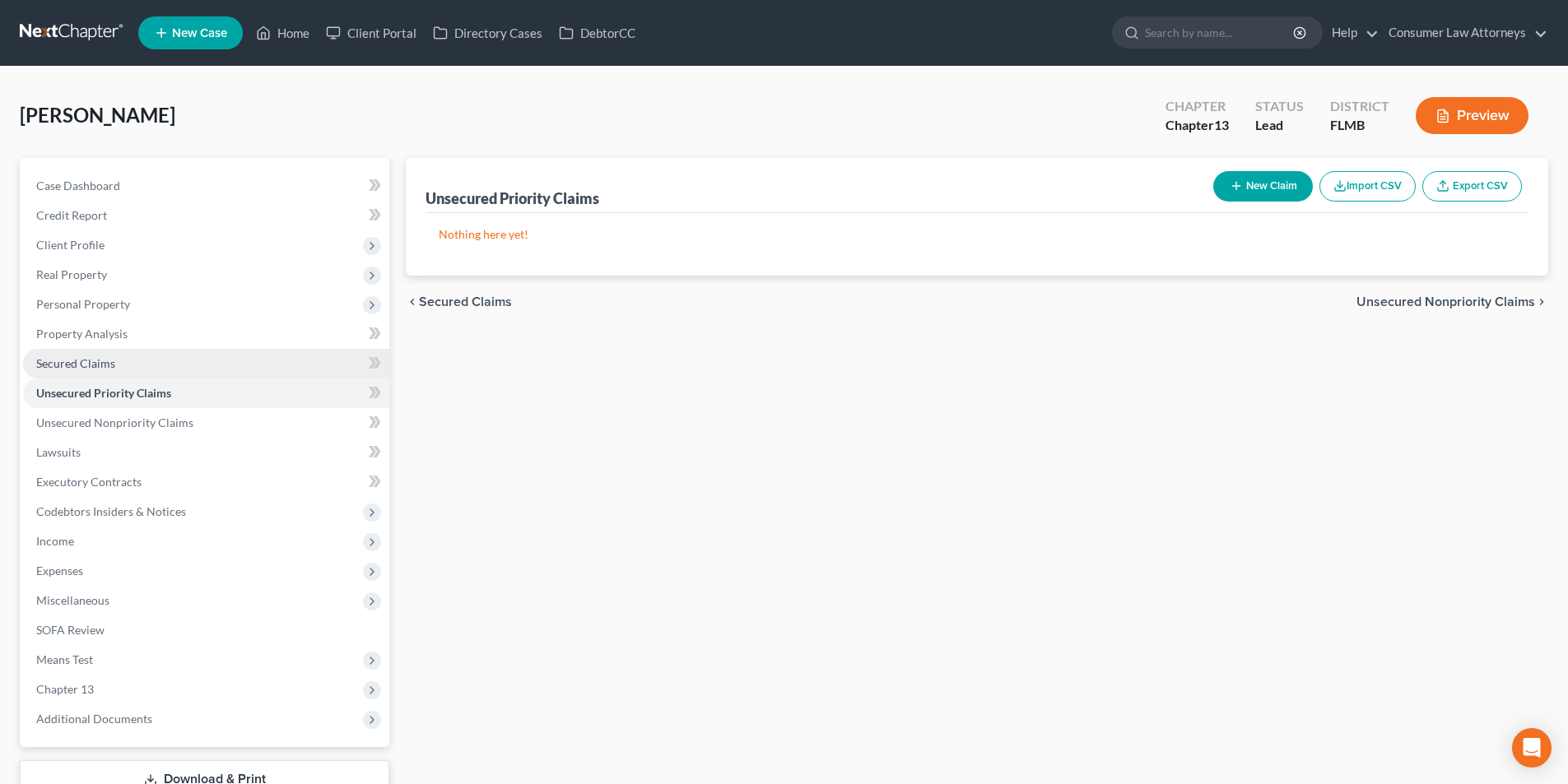
click at [101, 358] on span "Secured Claims" at bounding box center [75, 364] width 79 height 14
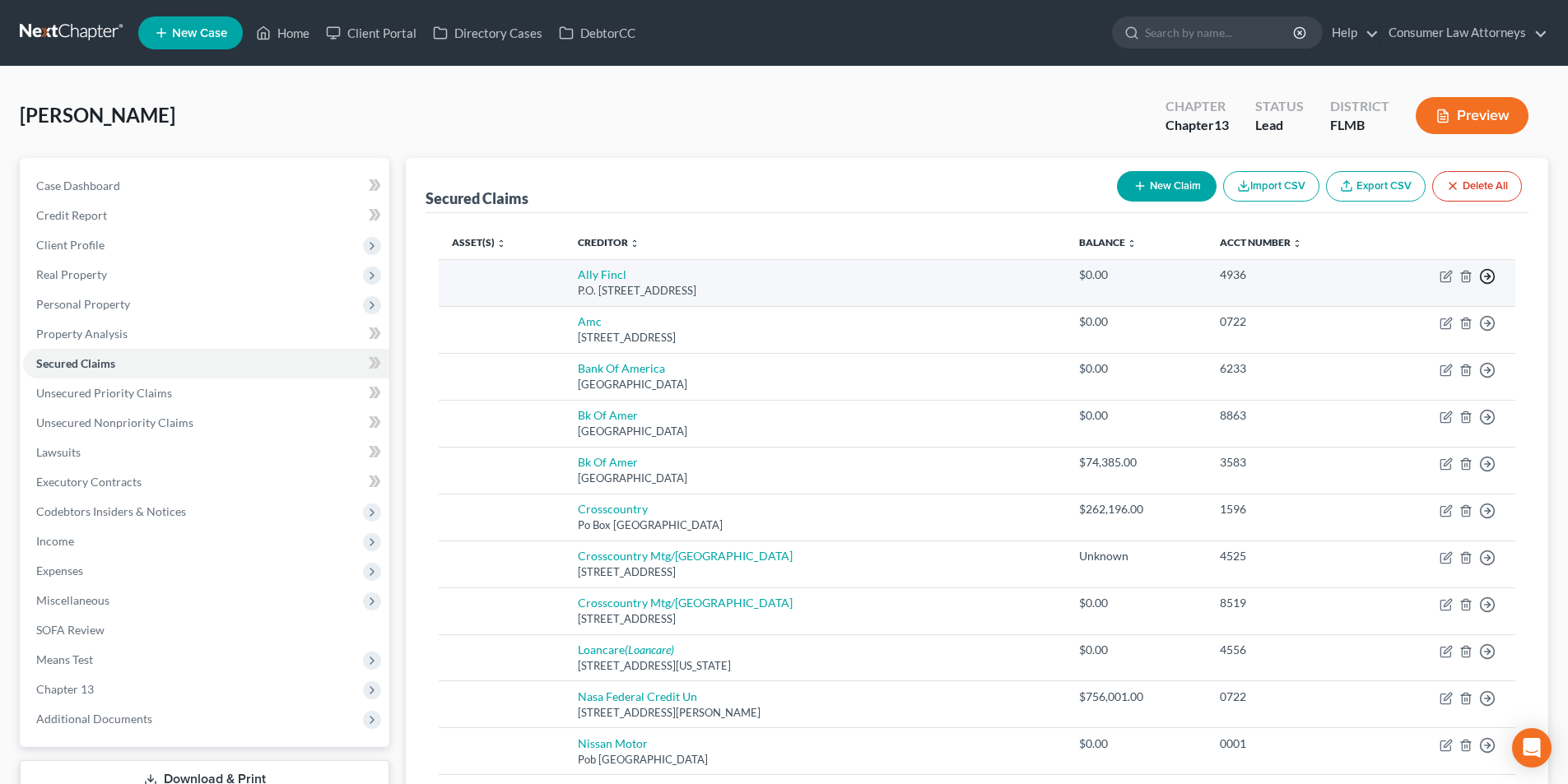
click at [1491, 279] on icon "button" at bounding box center [1487, 276] width 16 height 16
click at [1397, 319] on link "Move to F" at bounding box center [1412, 316] width 137 height 28
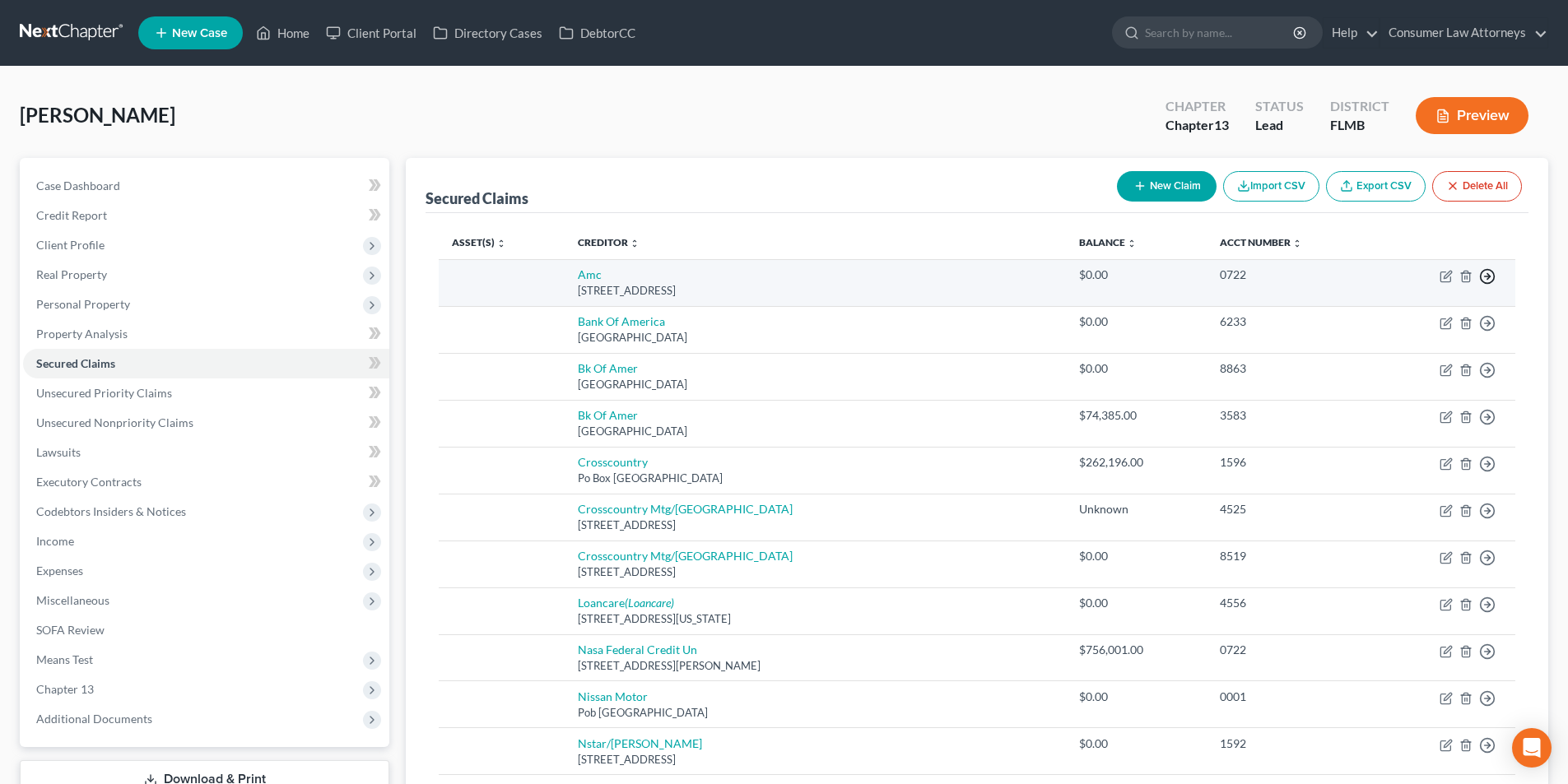
click at [1487, 275] on icon "button" at bounding box center [1487, 276] width 16 height 16
click at [1410, 316] on link "Move to F" at bounding box center [1412, 316] width 137 height 28
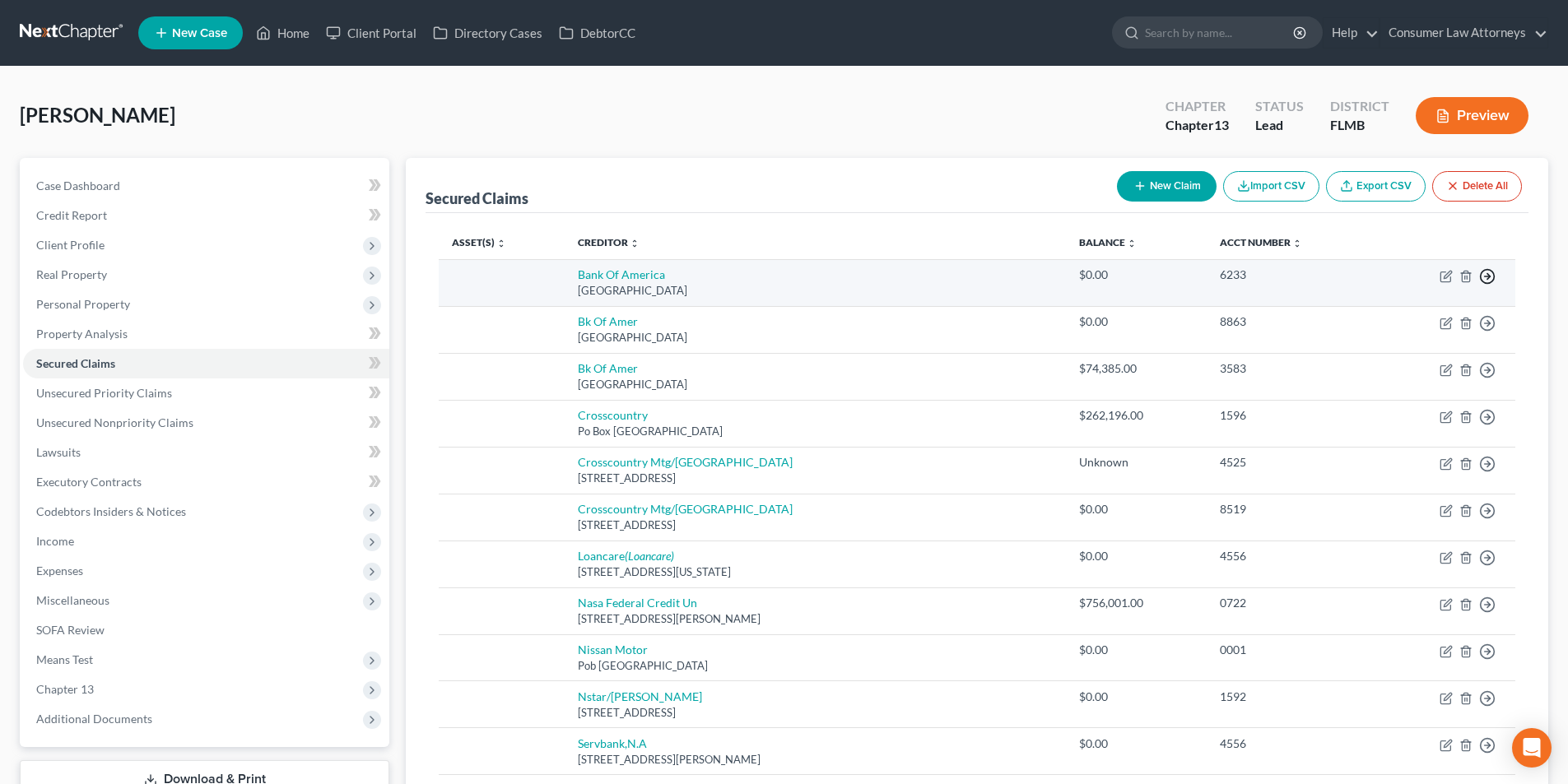
click at [1488, 275] on icon "button" at bounding box center [1487, 276] width 16 height 16
click at [1408, 313] on link "Move to F" at bounding box center [1412, 316] width 137 height 28
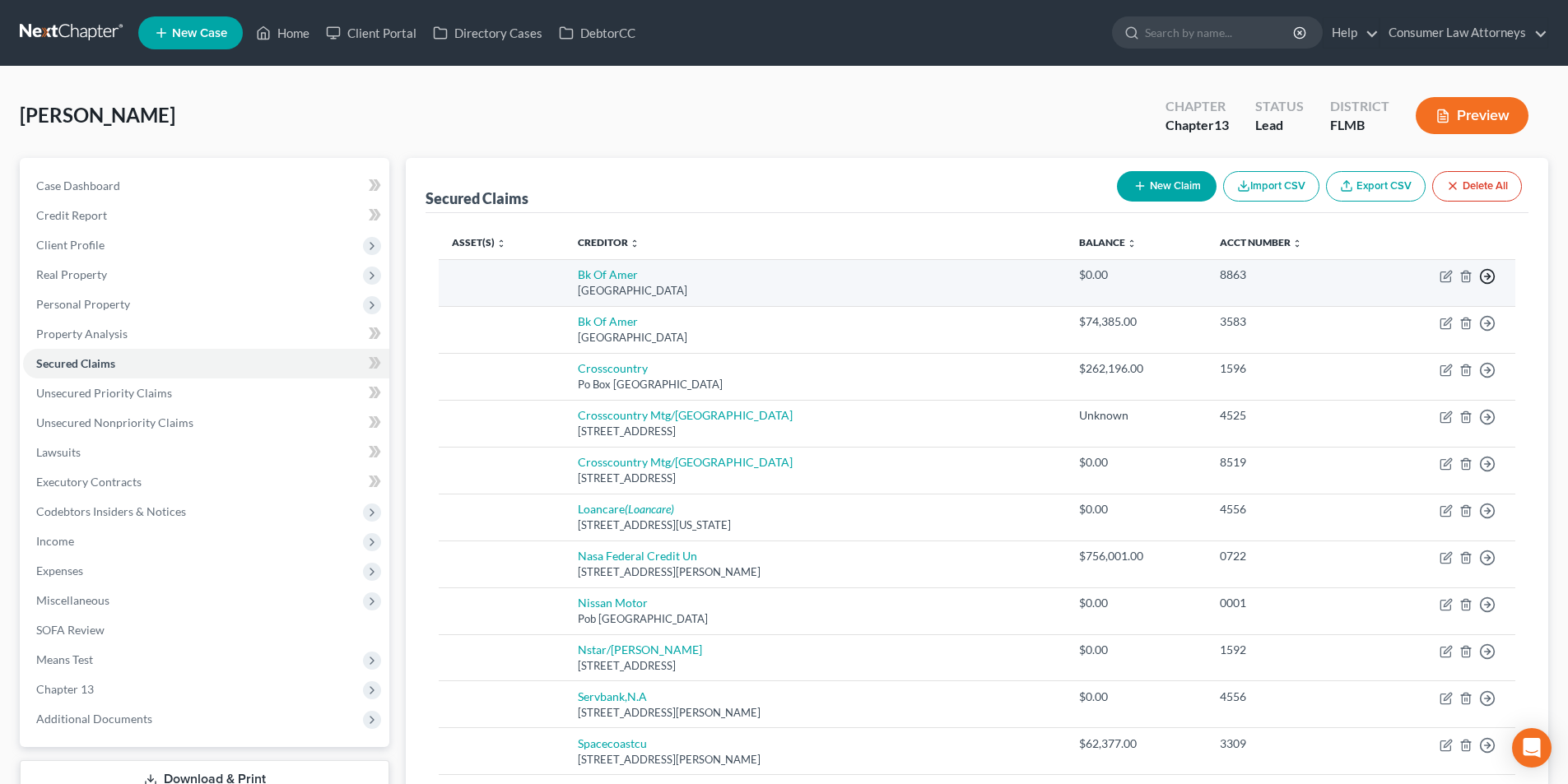
click at [1488, 275] on polyline "button" at bounding box center [1489, 276] width 3 height 6
click at [1398, 314] on link "Move to F" at bounding box center [1412, 316] width 137 height 28
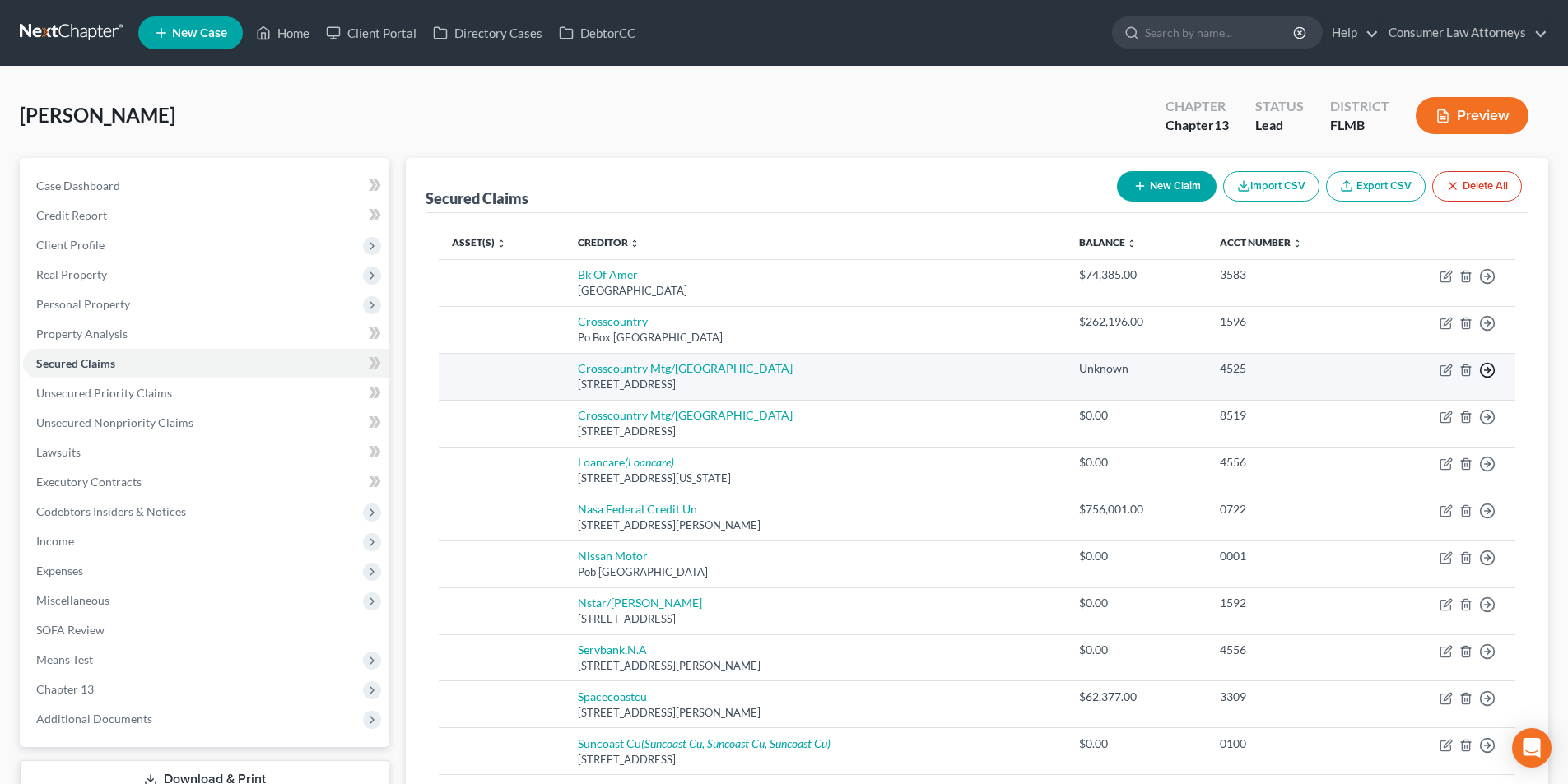
click at [1489, 367] on icon "button" at bounding box center [1487, 370] width 16 height 16
click at [1382, 409] on link "Move to F" at bounding box center [1412, 409] width 137 height 28
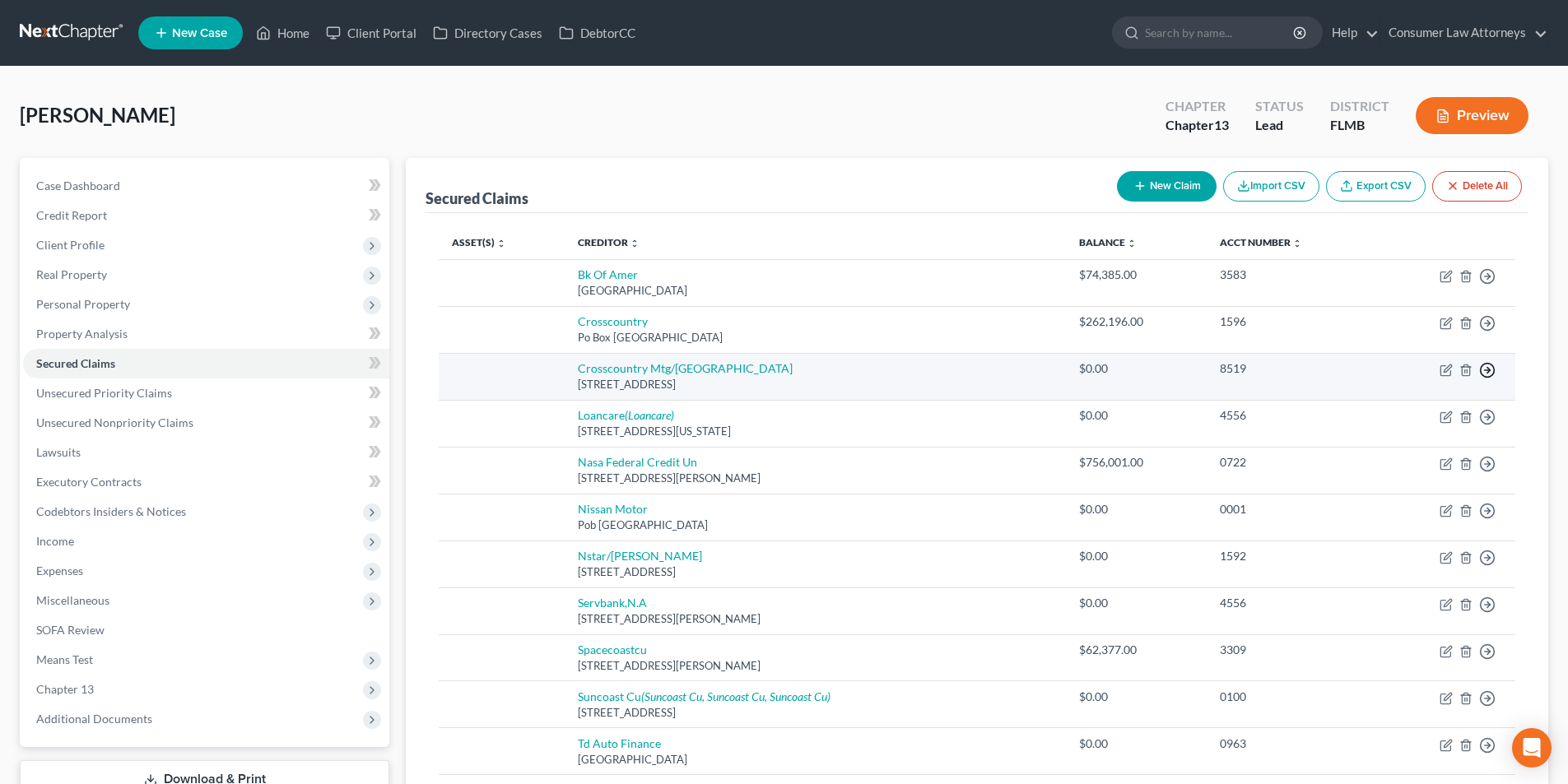
click at [1487, 368] on icon "button" at bounding box center [1487, 370] width 16 height 16
click at [1385, 412] on link "Move to F" at bounding box center [1412, 409] width 137 height 28
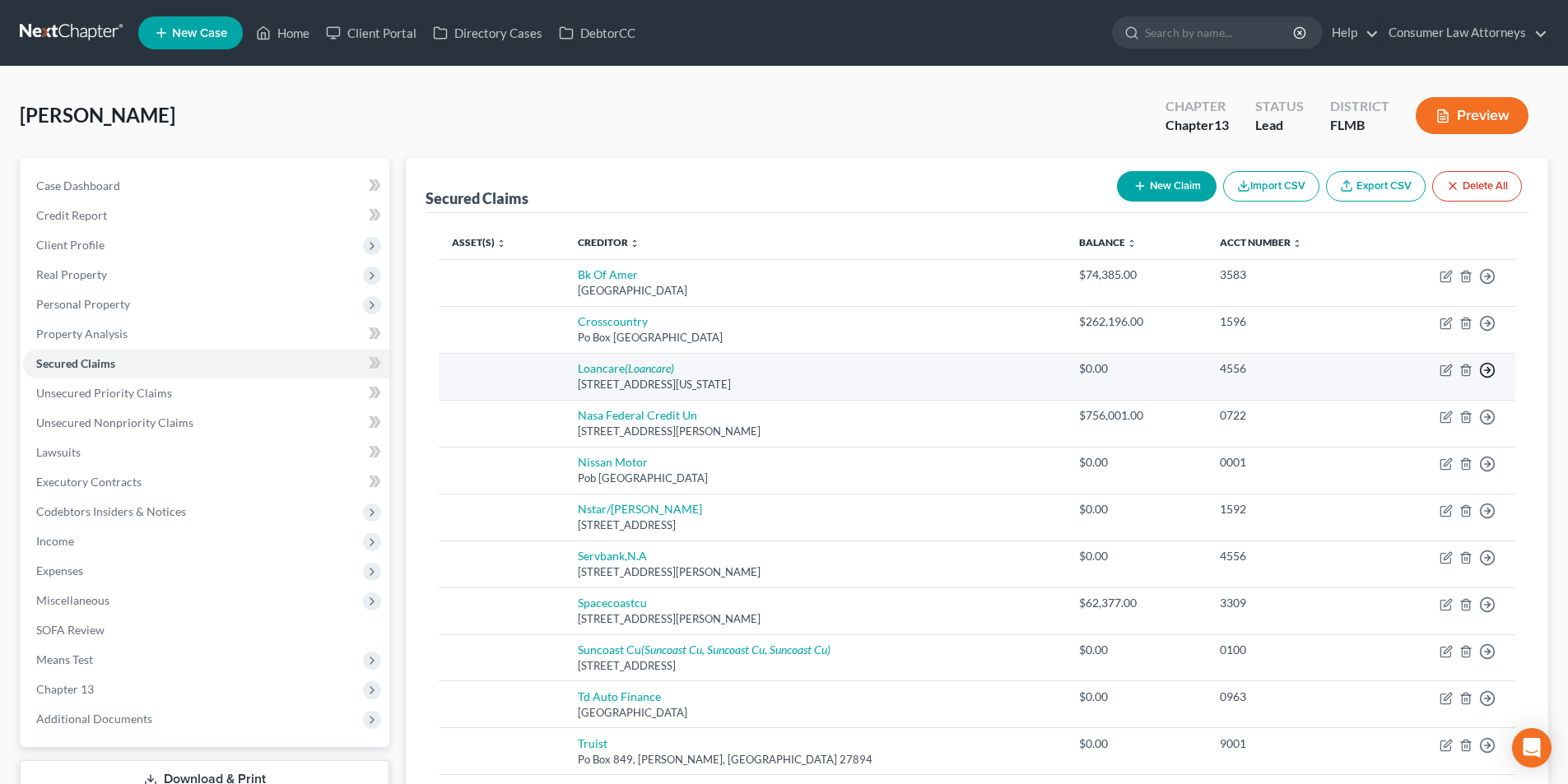
click at [1482, 374] on circle "button" at bounding box center [1488, 370] width 14 height 14
click at [1409, 409] on link "Move to F" at bounding box center [1412, 409] width 137 height 28
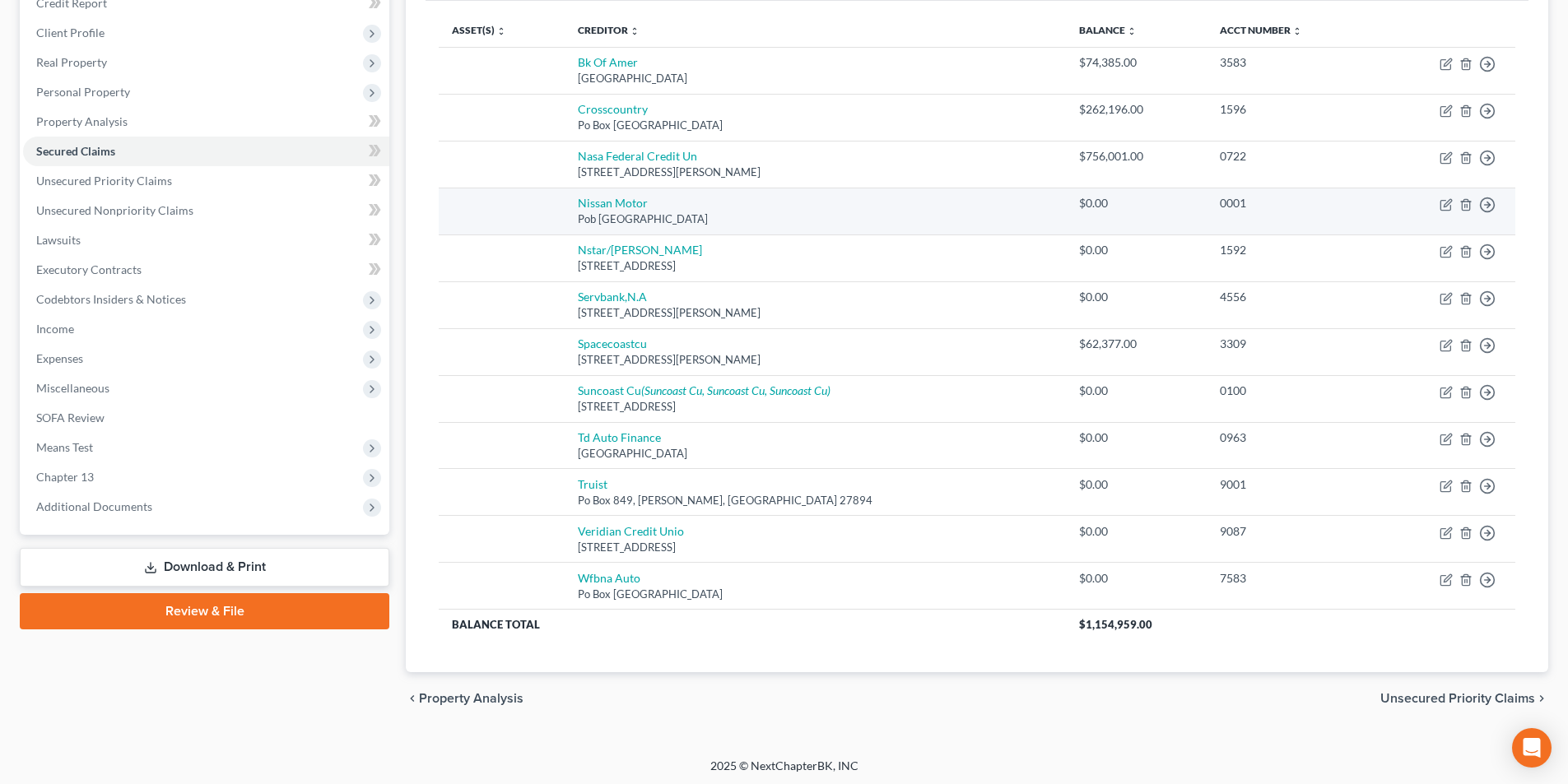
scroll to position [216, 0]
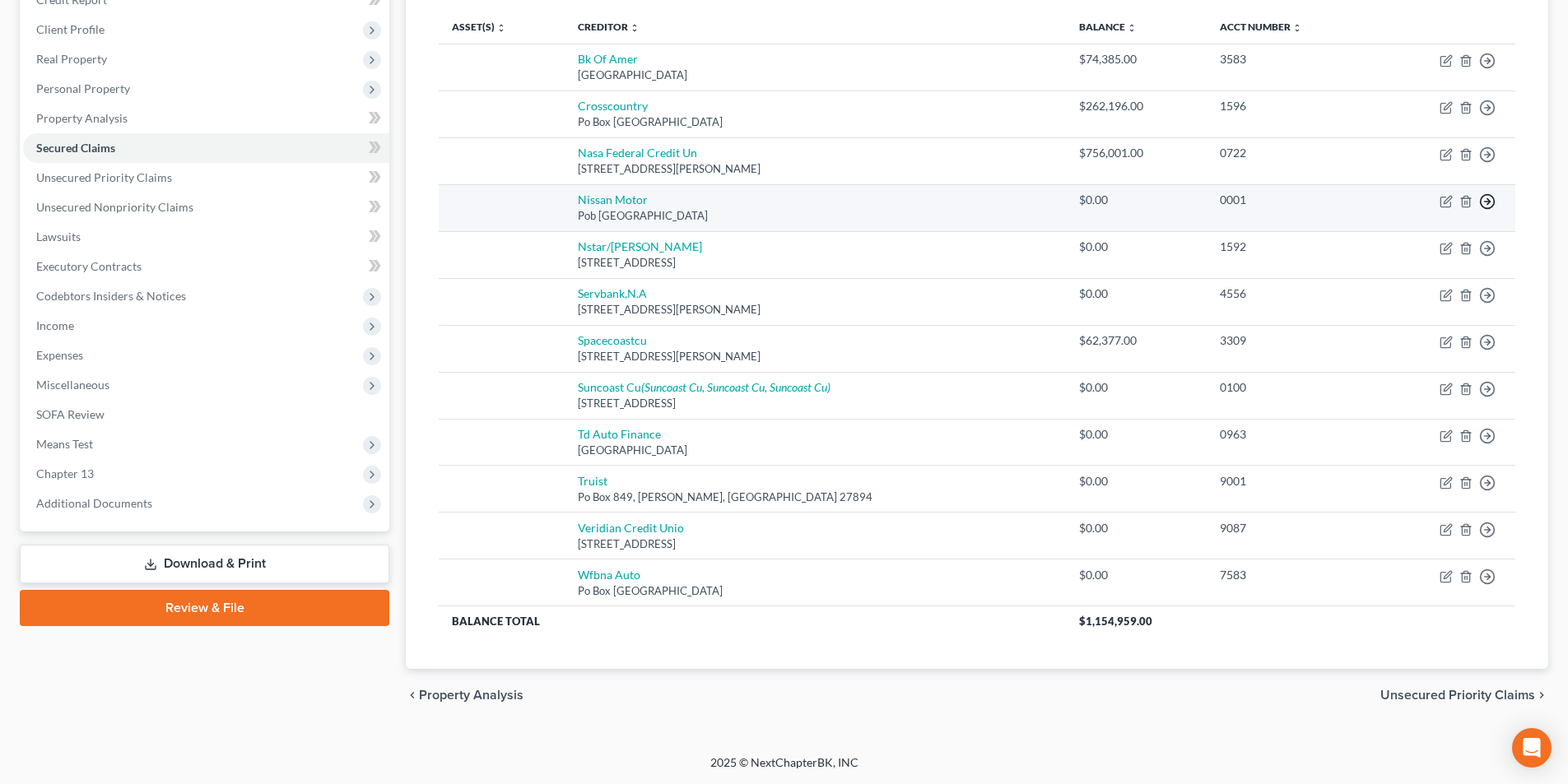
click at [1484, 202] on icon "button" at bounding box center [1487, 201] width 16 height 16
click at [1405, 241] on link "Move to F" at bounding box center [1412, 241] width 137 height 28
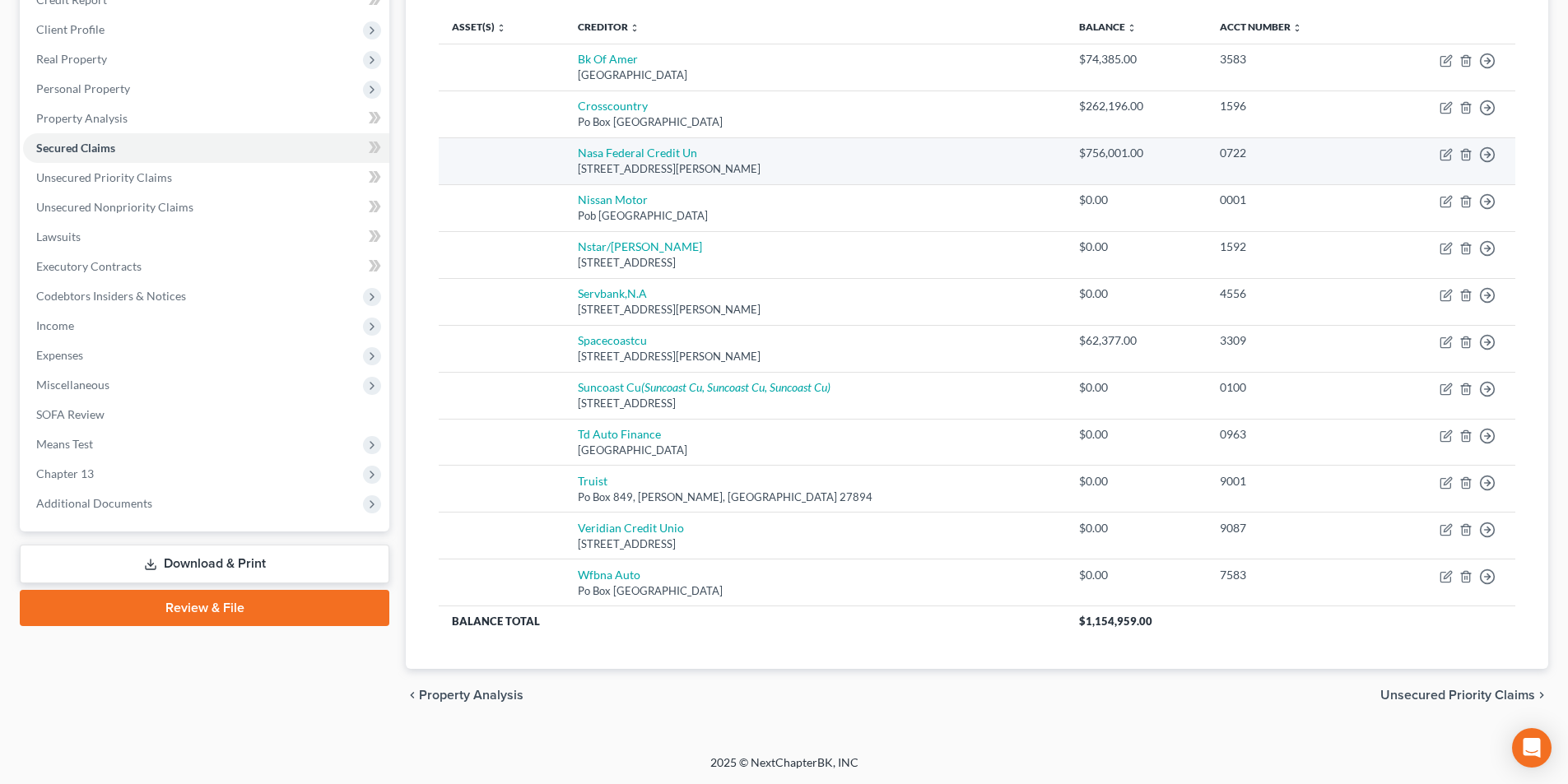
scroll to position [168, 0]
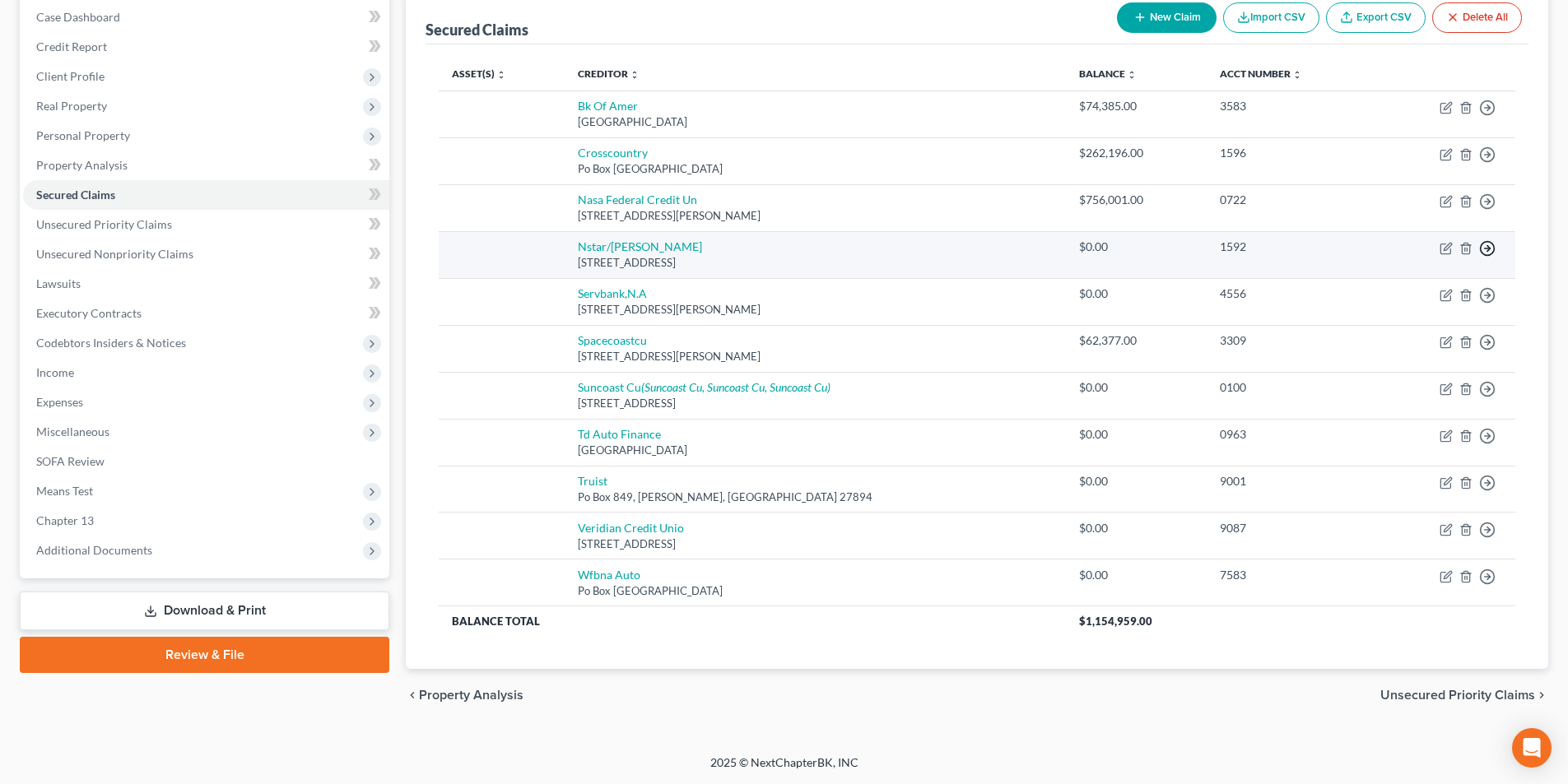
click at [1488, 249] on line "button" at bounding box center [1488, 249] width 6 height 0
click at [1374, 285] on link "Move to F" at bounding box center [1412, 288] width 137 height 28
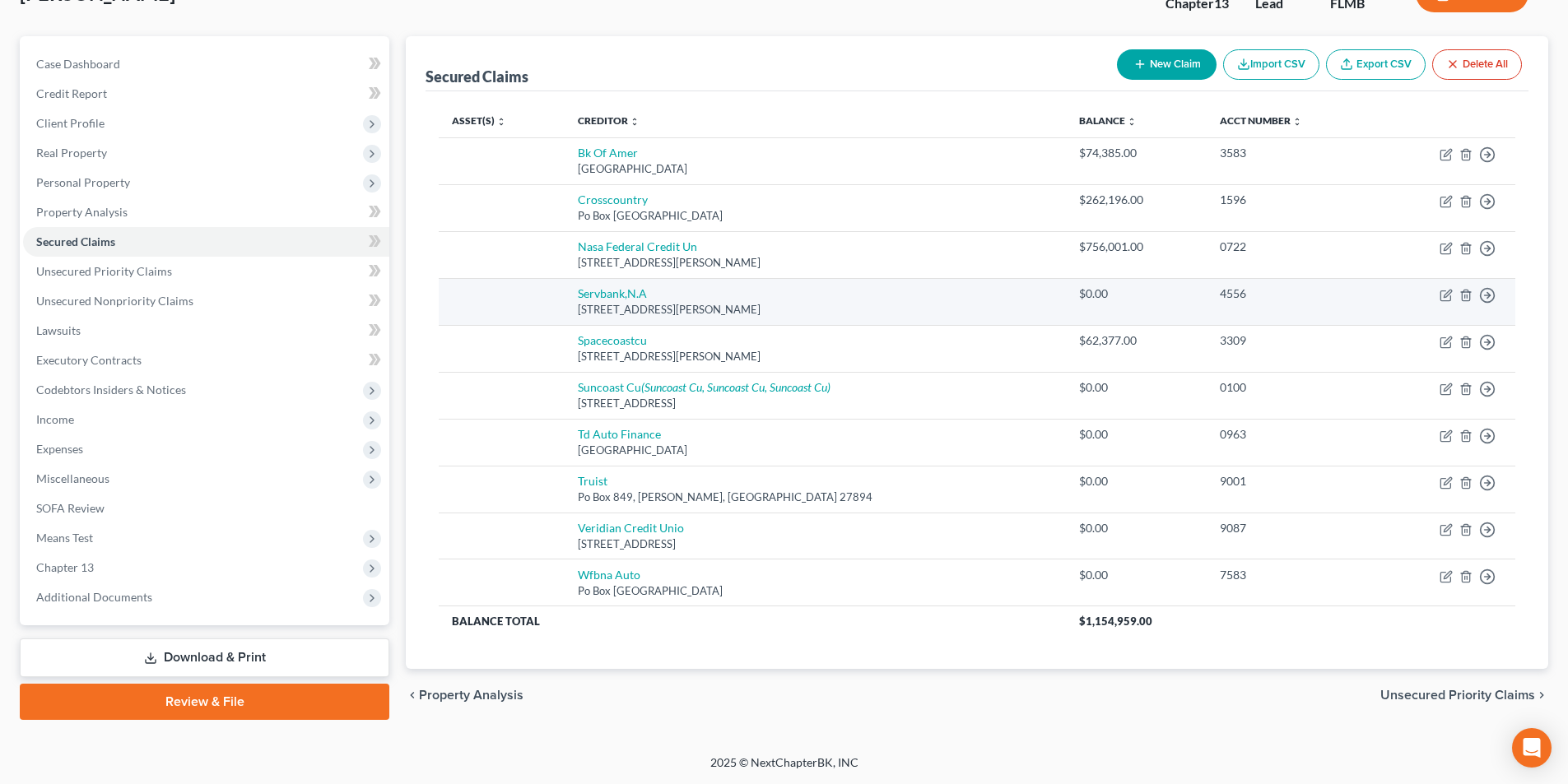
scroll to position [122, 0]
click at [1489, 296] on polyline "button" at bounding box center [1489, 294] width 3 height 6
click at [1385, 323] on link "Move to F" at bounding box center [1412, 335] width 137 height 28
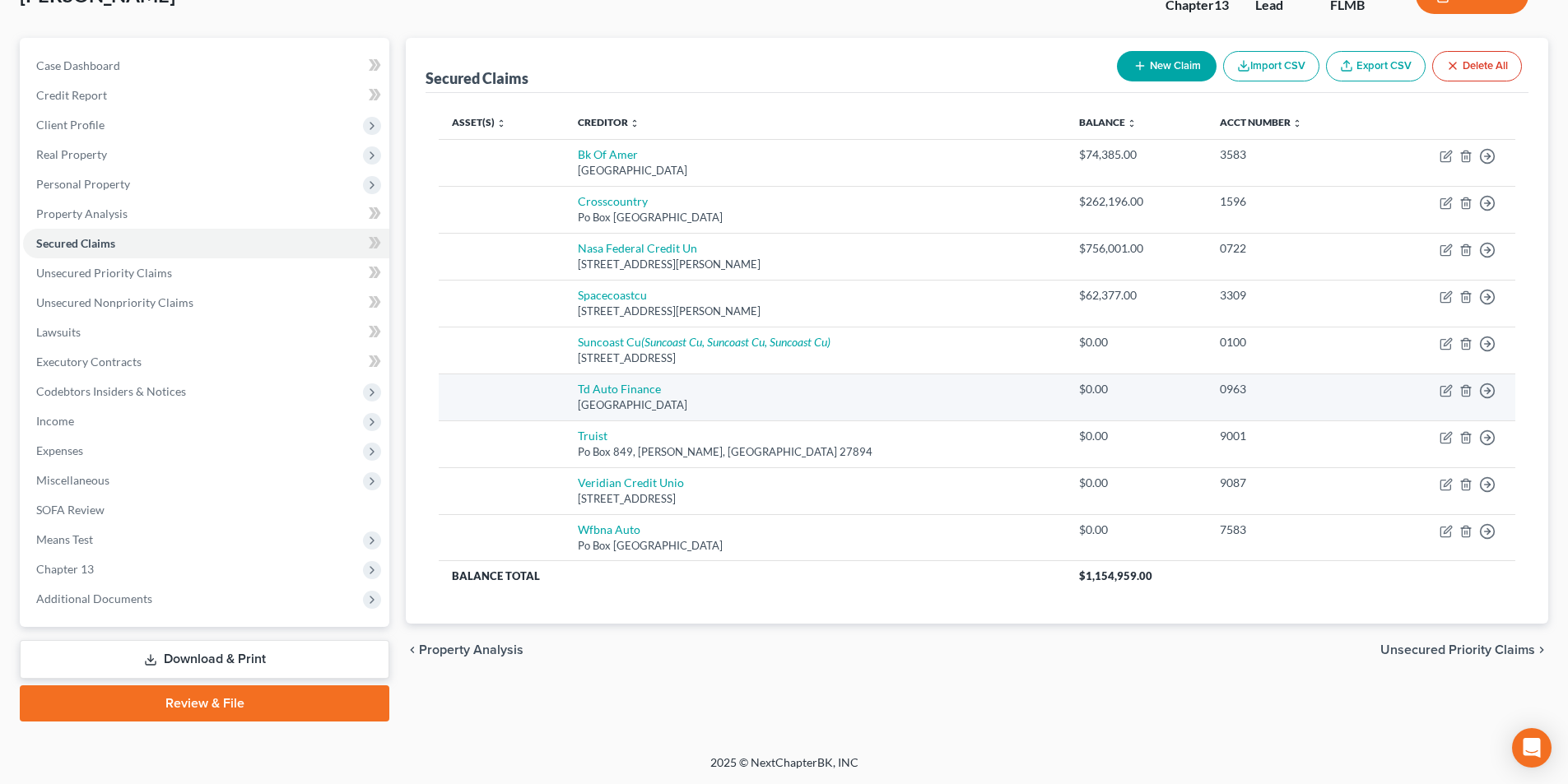
scroll to position [120, 0]
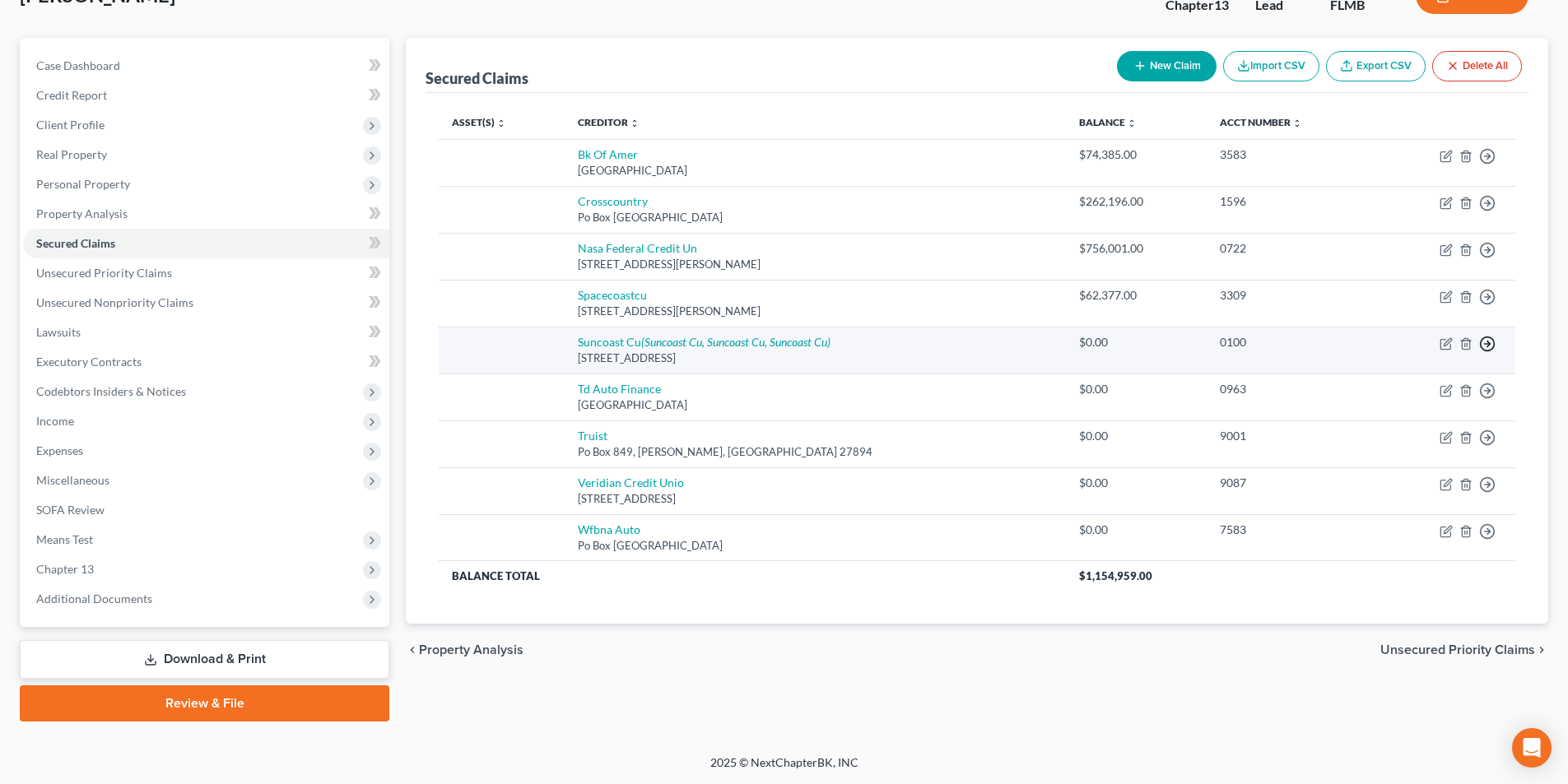
click at [1486, 346] on icon "button" at bounding box center [1487, 344] width 16 height 16
click at [1400, 383] on link "Move to F" at bounding box center [1412, 383] width 137 height 28
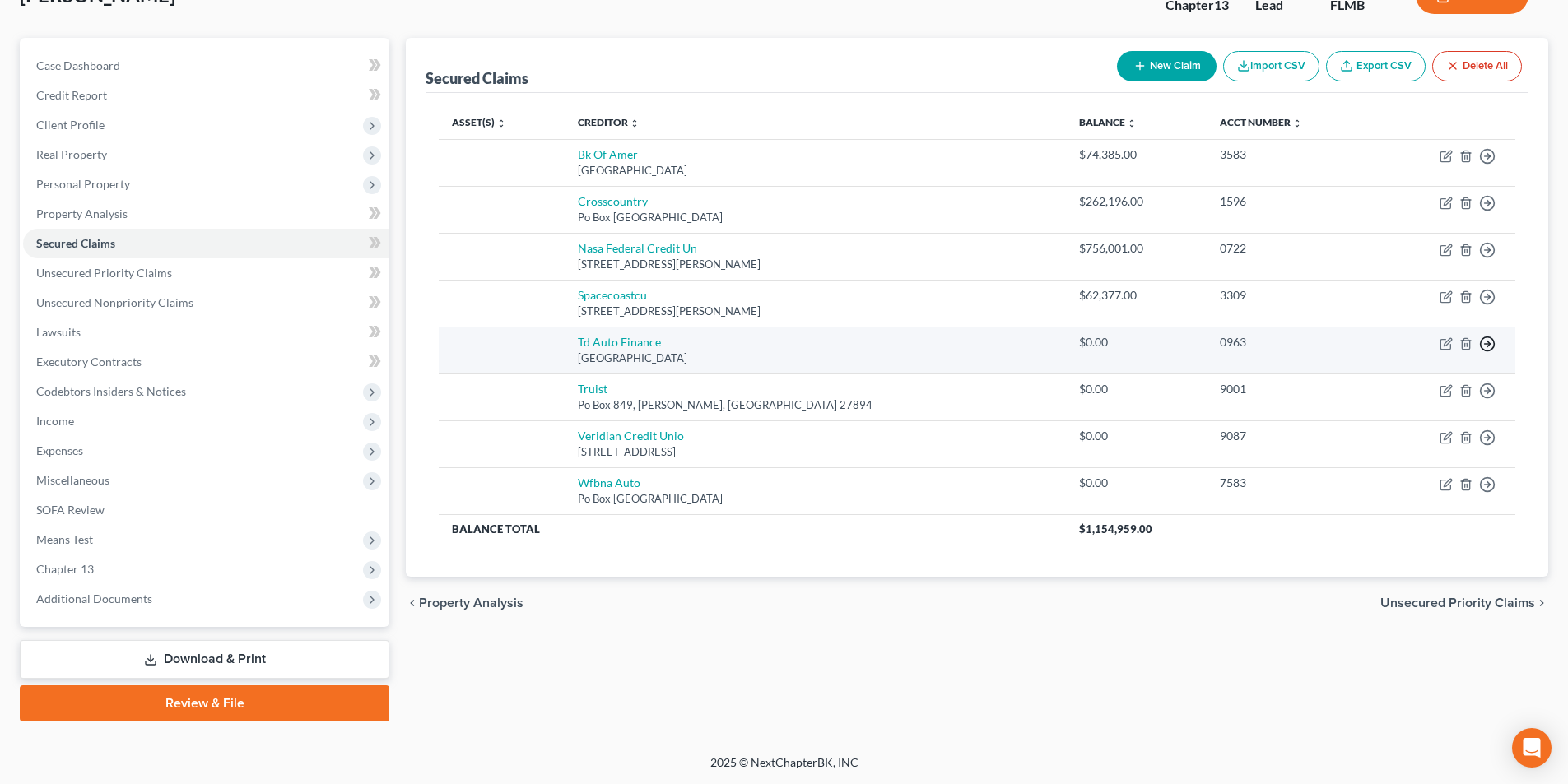
click at [1486, 348] on icon "button" at bounding box center [1487, 344] width 16 height 16
click at [1406, 386] on link "Move to F" at bounding box center [1412, 383] width 137 height 28
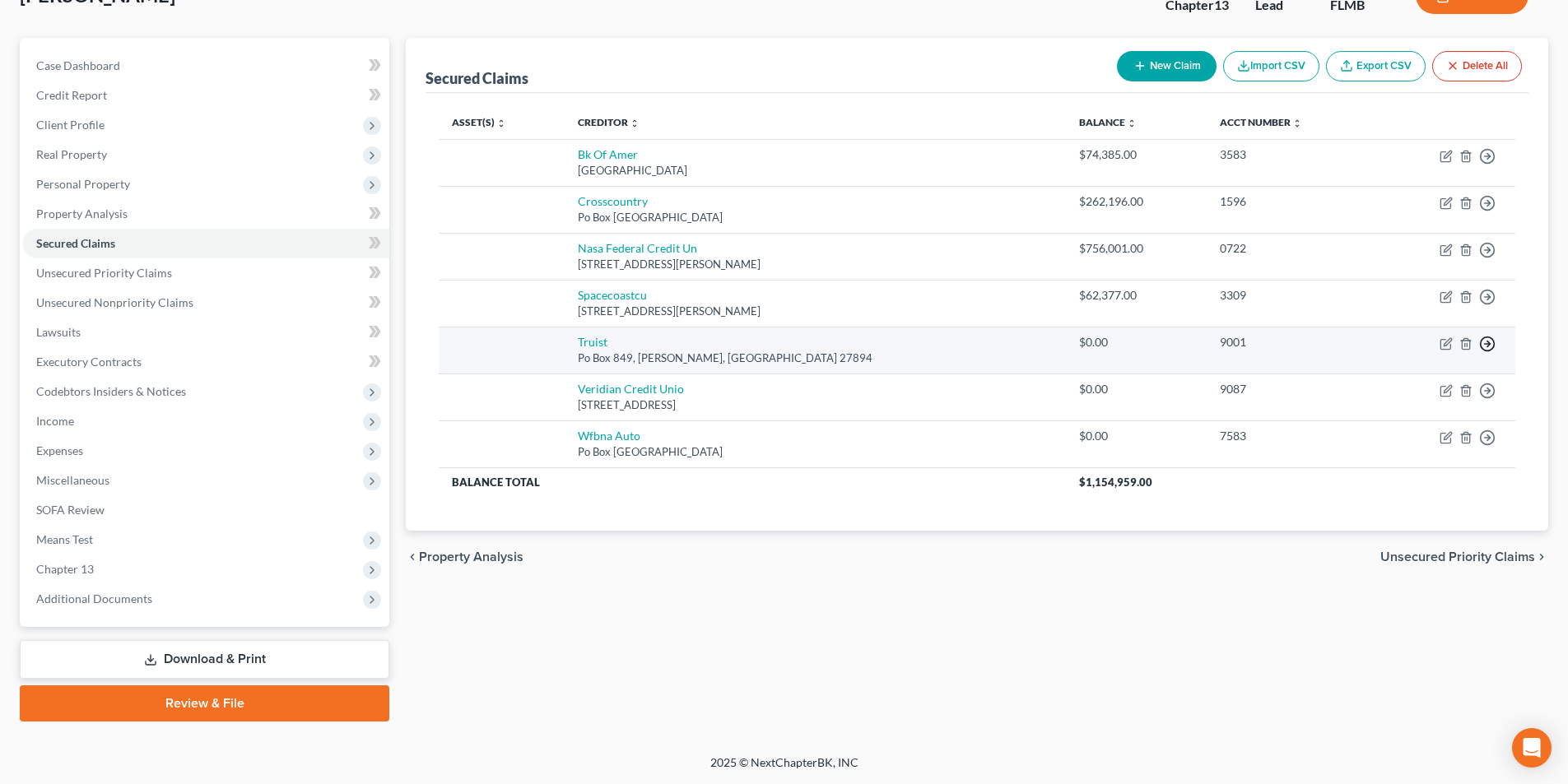
click at [1482, 345] on icon "button" at bounding box center [1487, 344] width 16 height 16
click at [1393, 376] on link "Move to F" at bounding box center [1412, 383] width 137 height 28
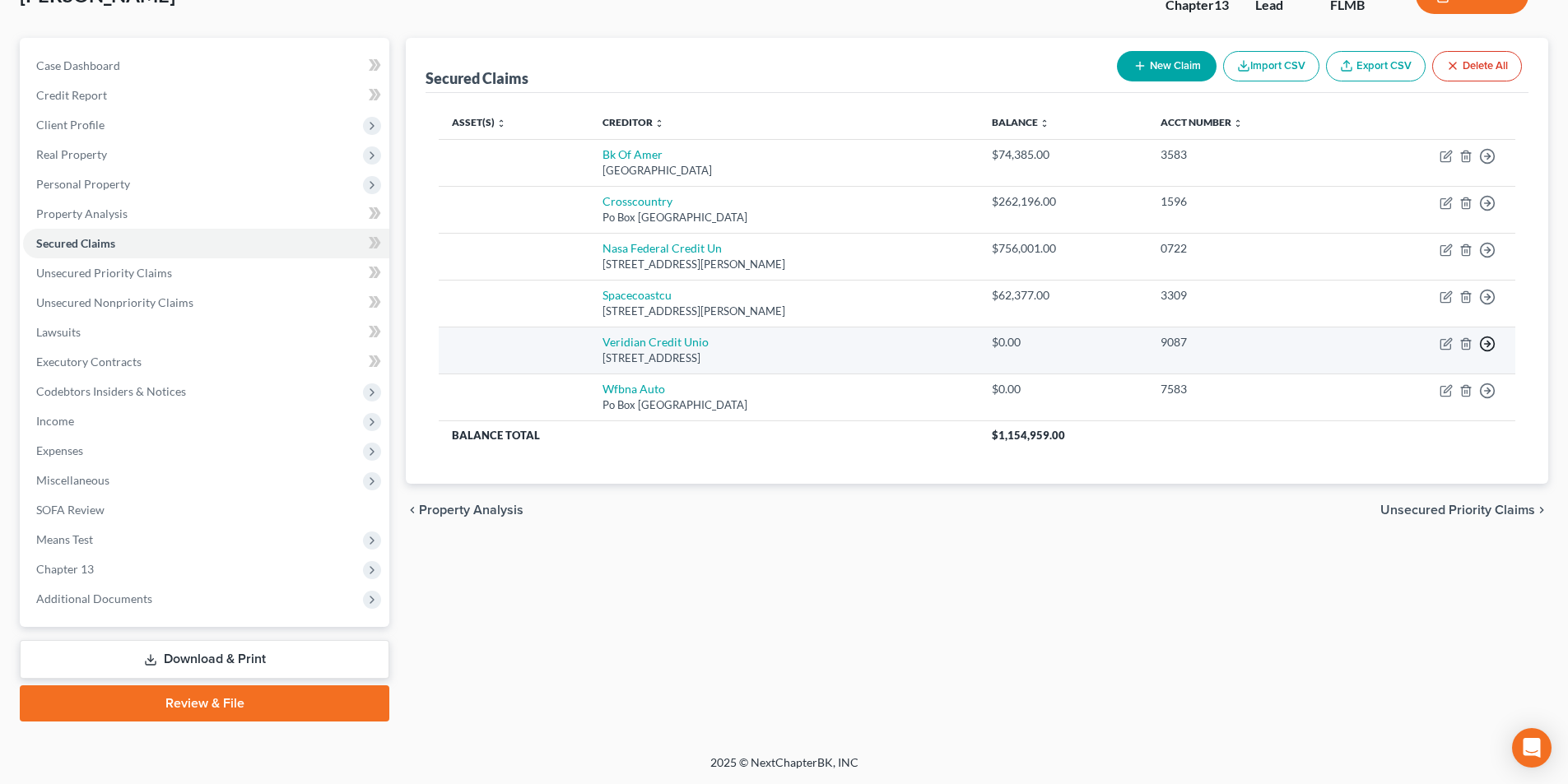
click at [1488, 340] on icon "button" at bounding box center [1487, 344] width 16 height 16
click at [1400, 385] on link "Move to F" at bounding box center [1412, 383] width 137 height 28
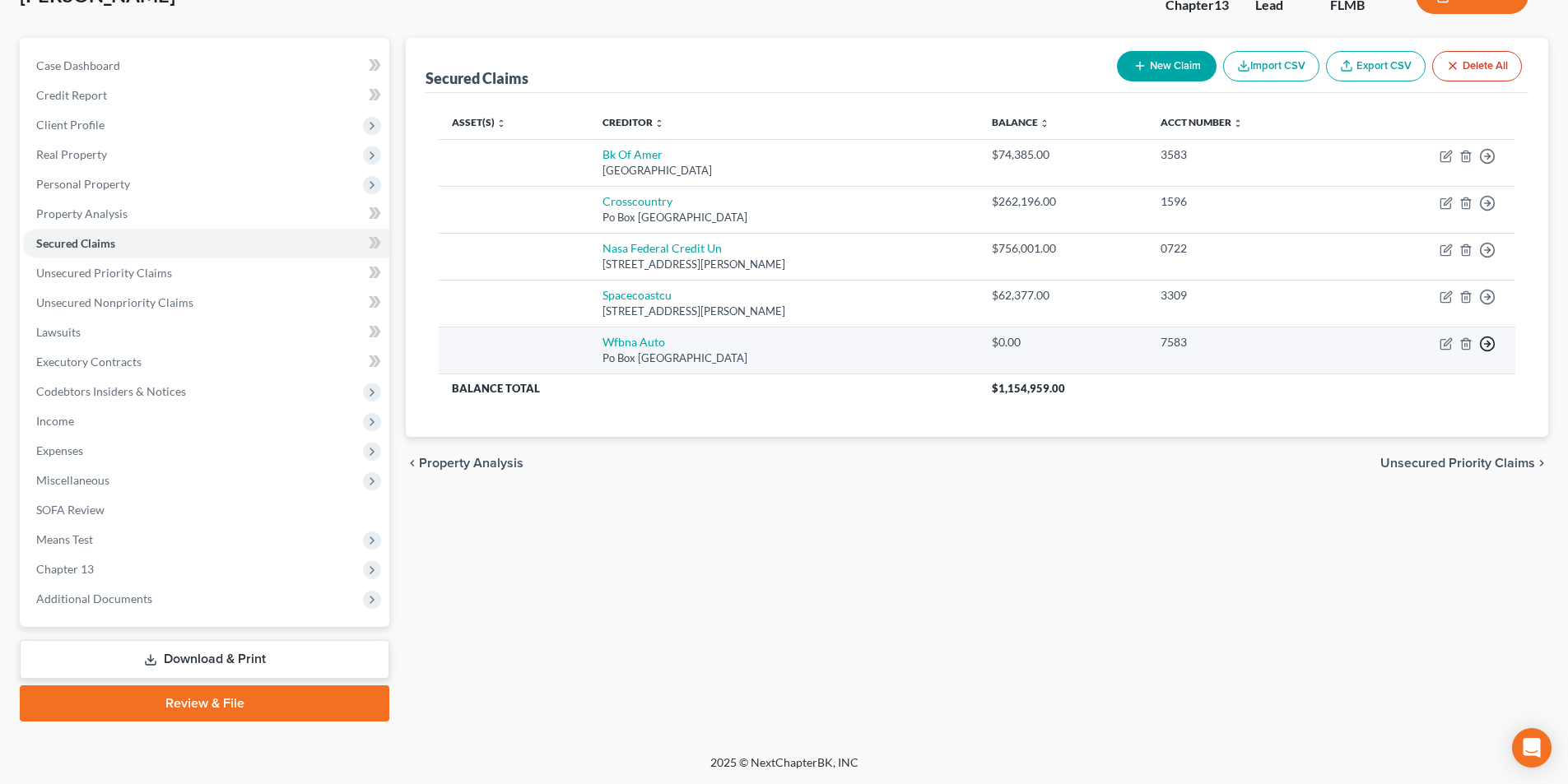
click at [1488, 344] on line "button" at bounding box center [1488, 344] width 6 height 0
click at [1400, 379] on link "Move to F" at bounding box center [1412, 383] width 137 height 28
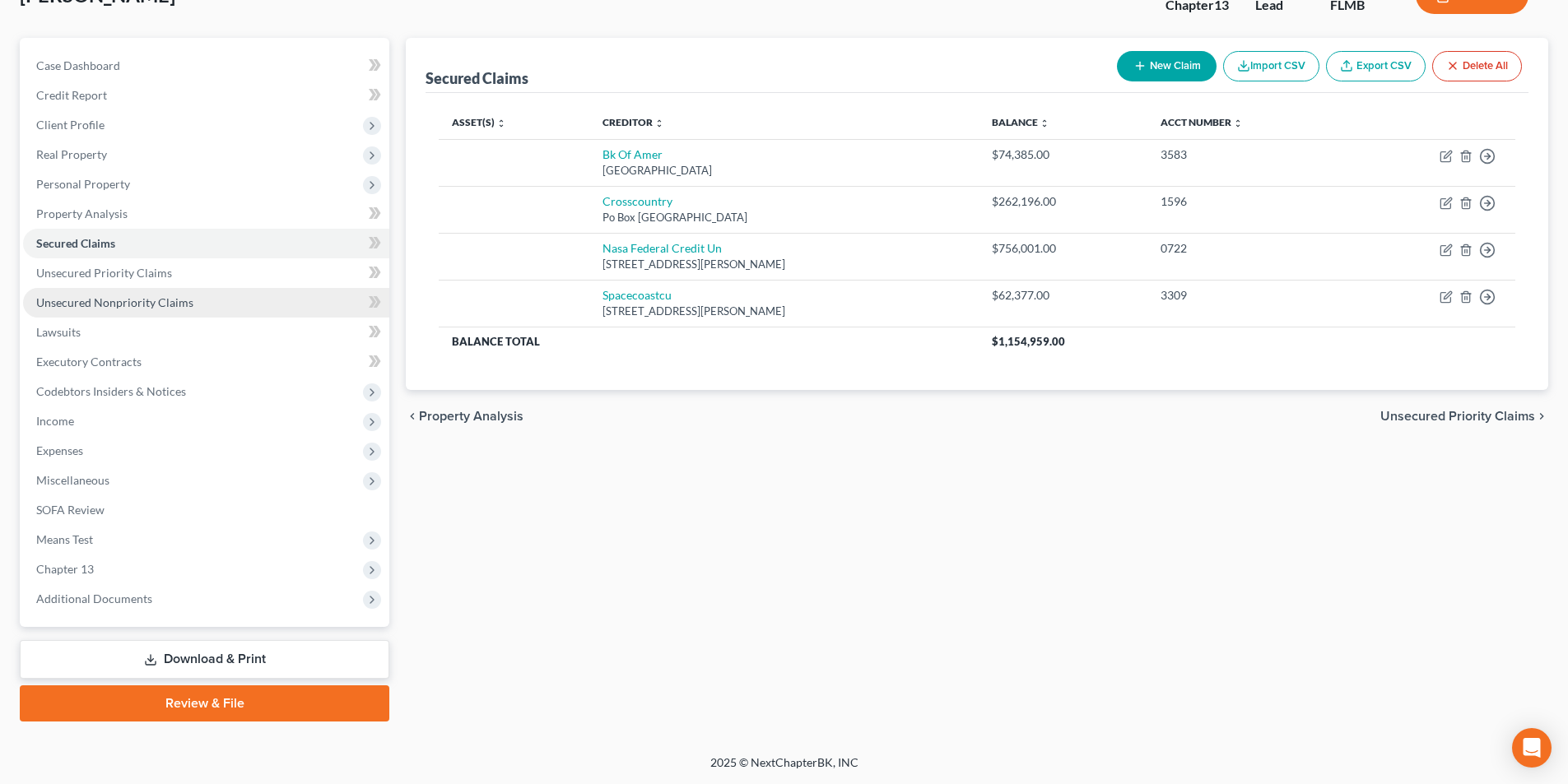
click at [173, 299] on span "Unsecured Nonpriority Claims" at bounding box center [115, 302] width 157 height 14
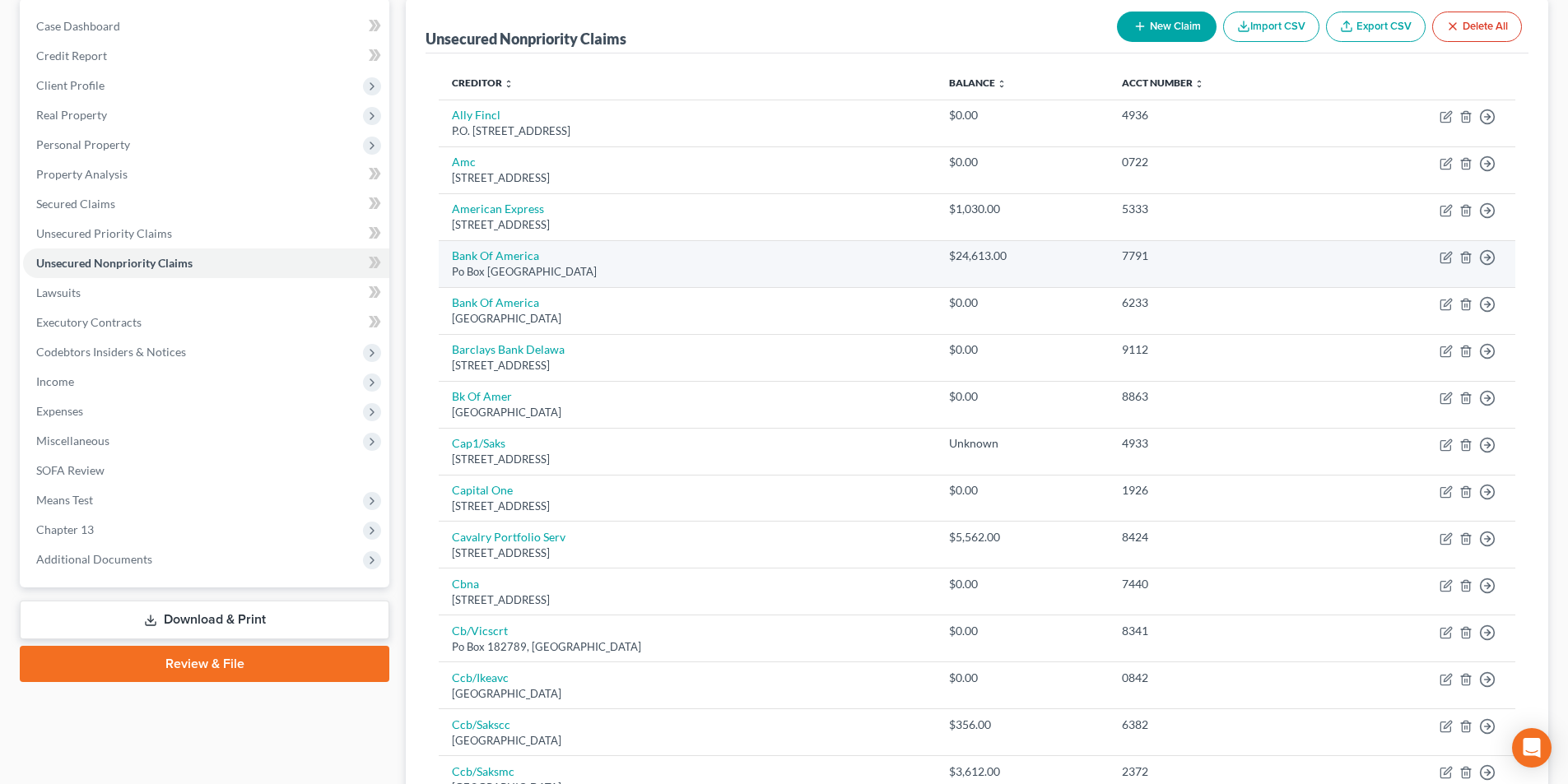
scroll to position [247, 0]
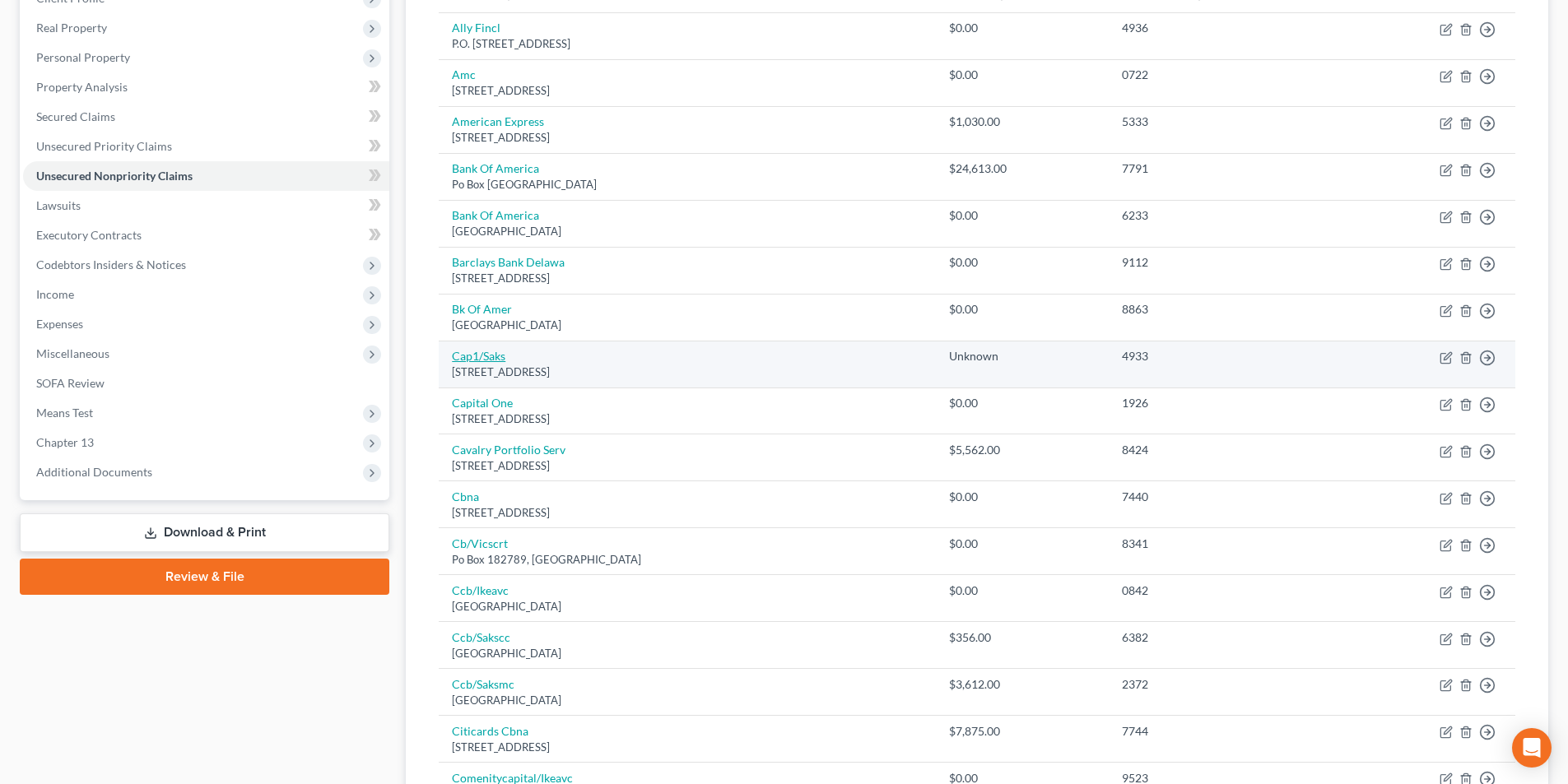
click at [479, 355] on link "Cap1/Saks" at bounding box center [479, 356] width 54 height 14
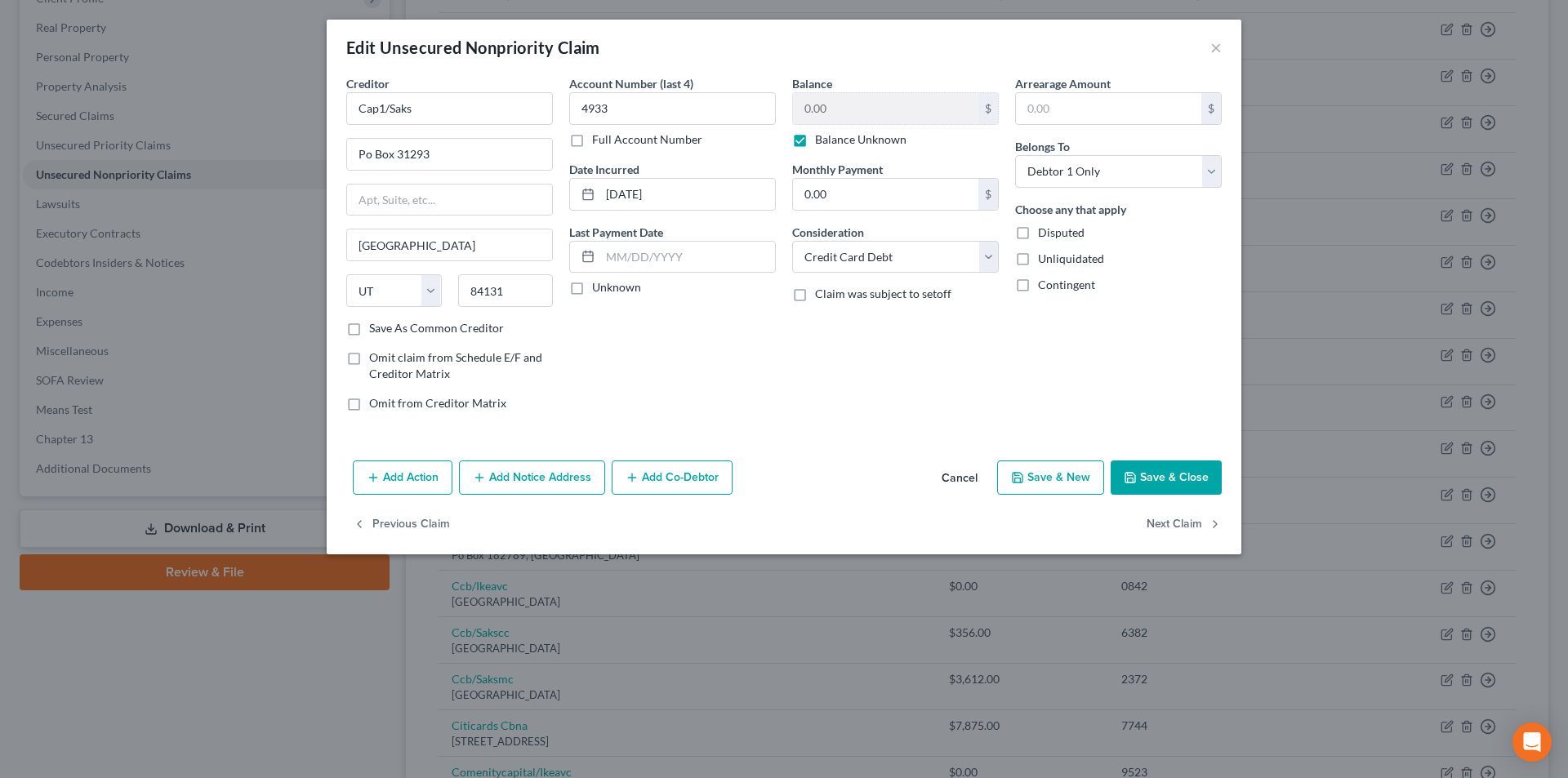
click at [815, 141] on label "Balance Unknown" at bounding box center [861, 139] width 92 height 16
click at [821, 141] on input "Balance Unknown" at bounding box center [826, 136] width 10 height 10
click at [1156, 472] on button "Save & Close" at bounding box center [1167, 477] width 111 height 34
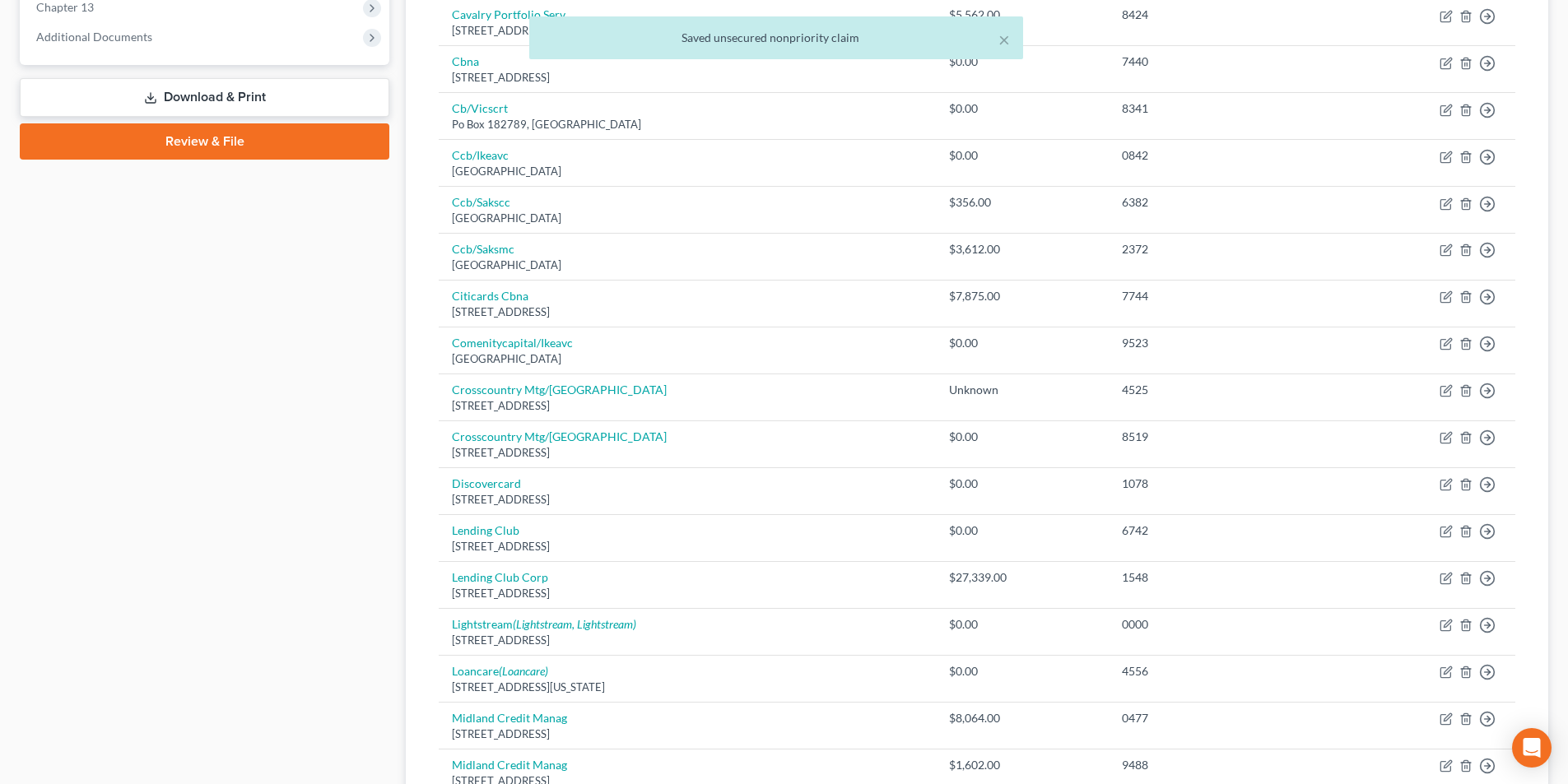
scroll to position [740, 0]
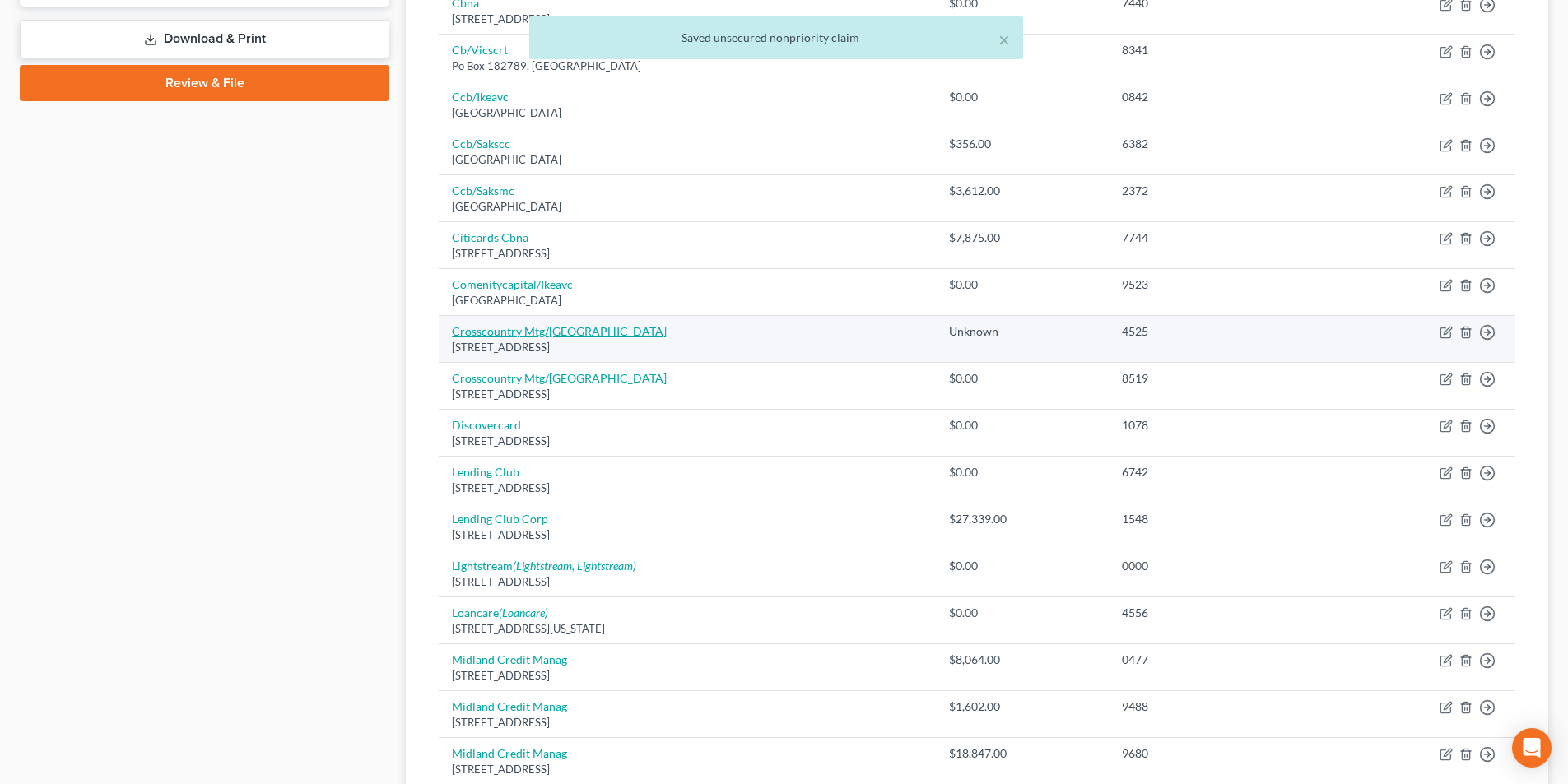
click at [540, 334] on link "Crosscountry Mtg/[GEOGRAPHIC_DATA]" at bounding box center [559, 331] width 215 height 14
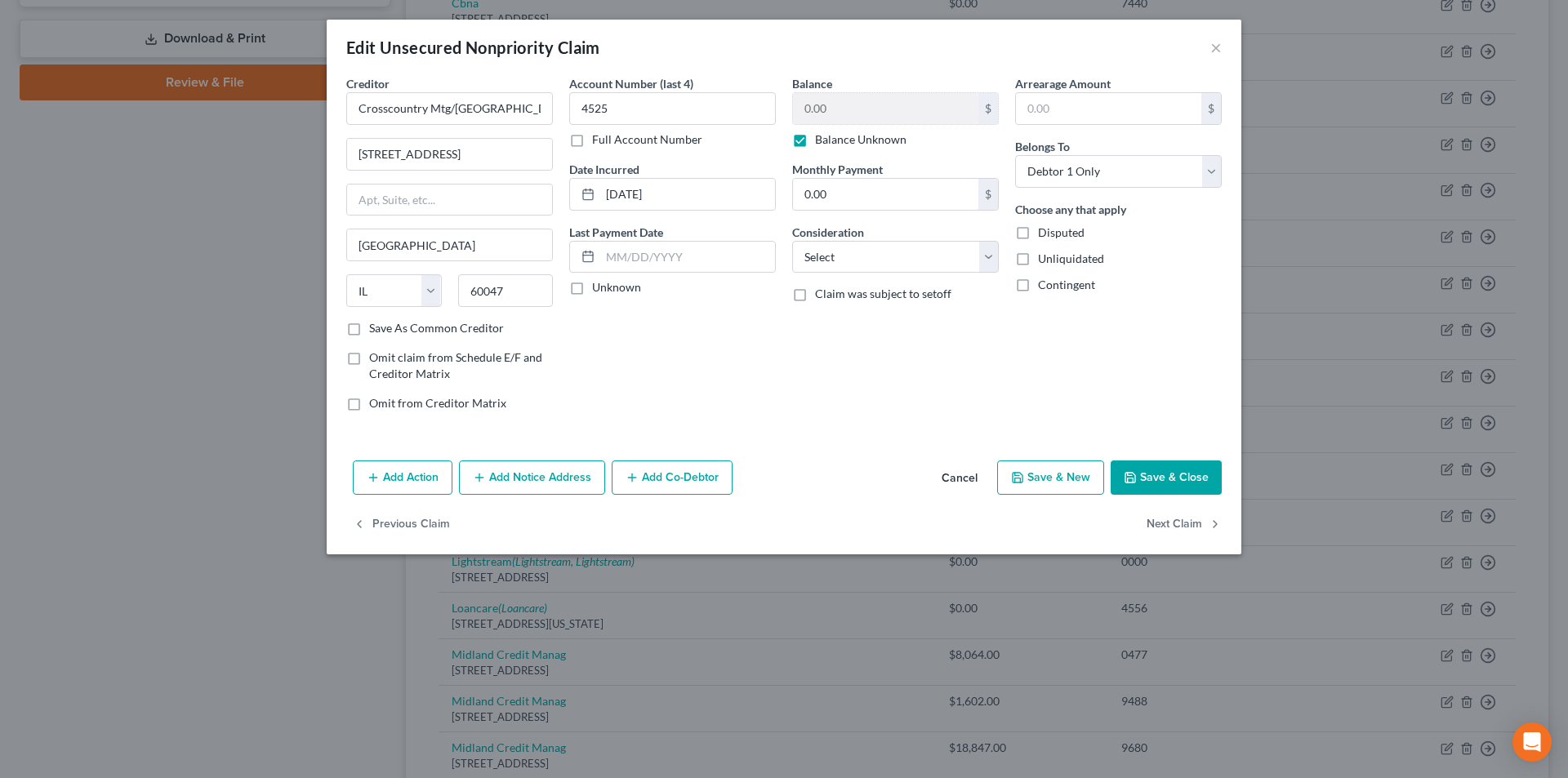
click at [815, 144] on label "Balance Unknown" at bounding box center [861, 139] width 92 height 16
click at [821, 142] on input "Balance Unknown" at bounding box center [826, 136] width 10 height 10
drag, startPoint x: 1181, startPoint y: 475, endPoint x: 1035, endPoint y: 395, distance: 166.5
click at [1181, 475] on button "Save & Close" at bounding box center [1167, 477] width 111 height 34
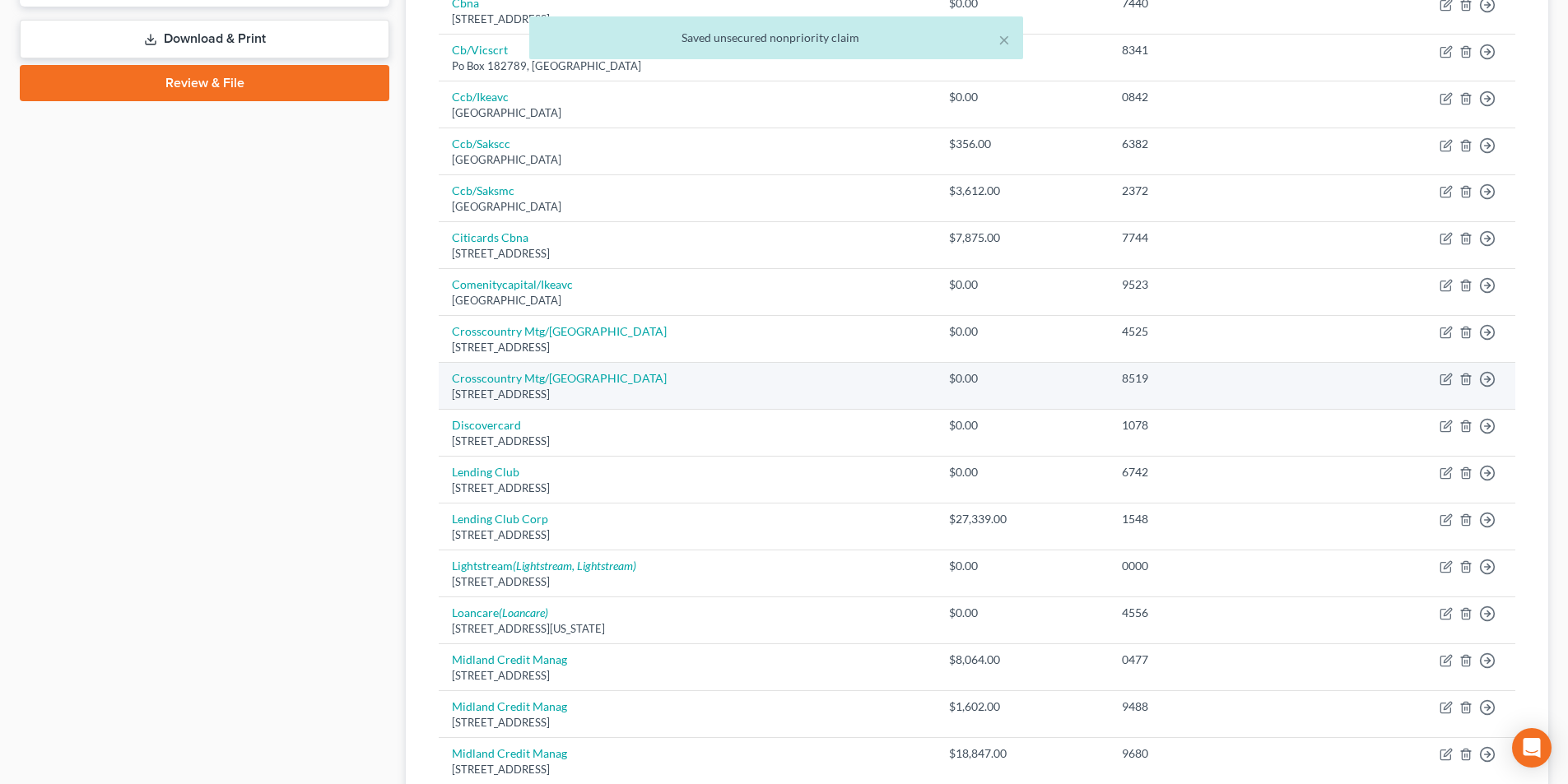
scroll to position [1070, 0]
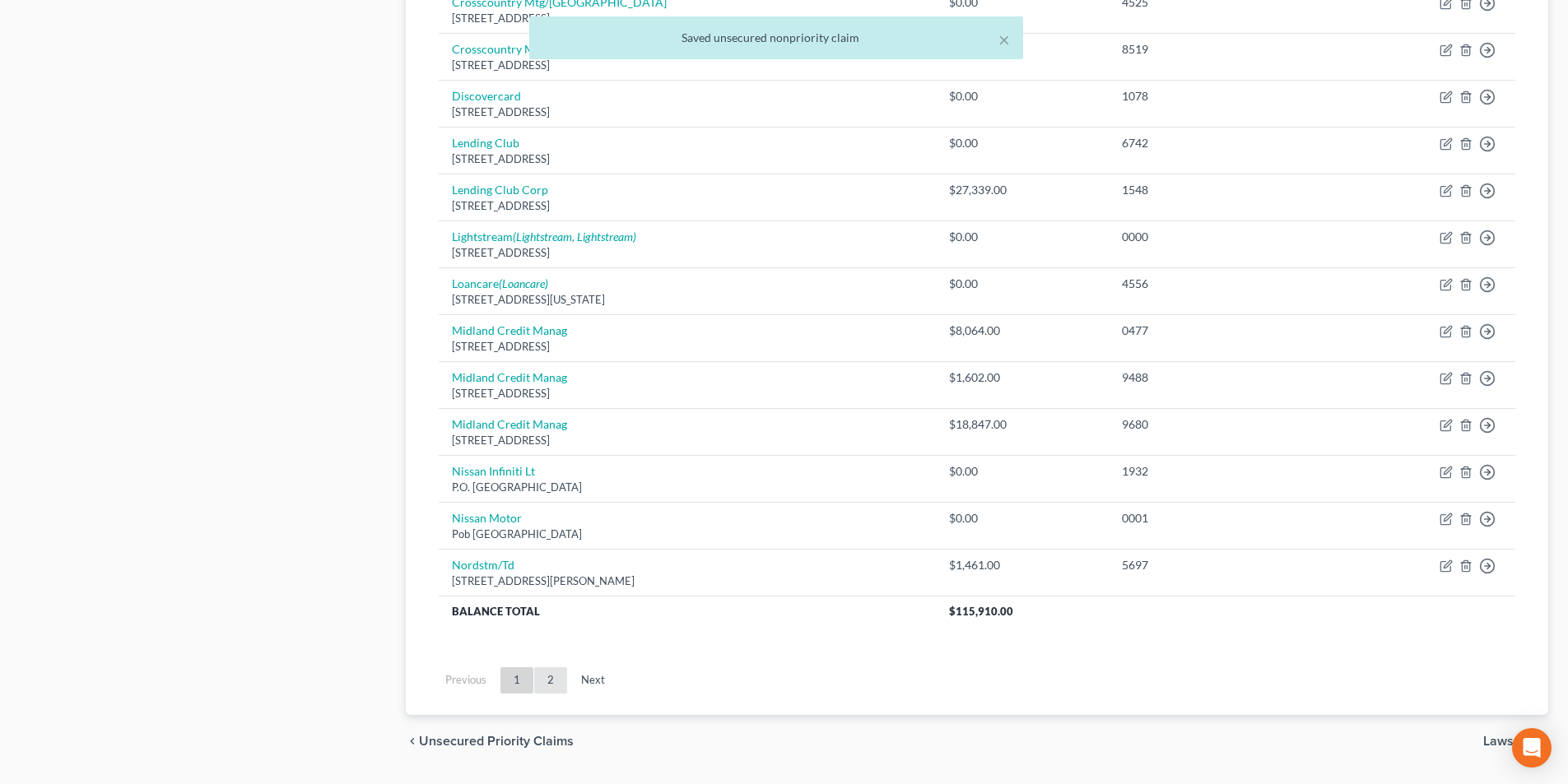
click at [549, 676] on link "2" at bounding box center [550, 680] width 33 height 26
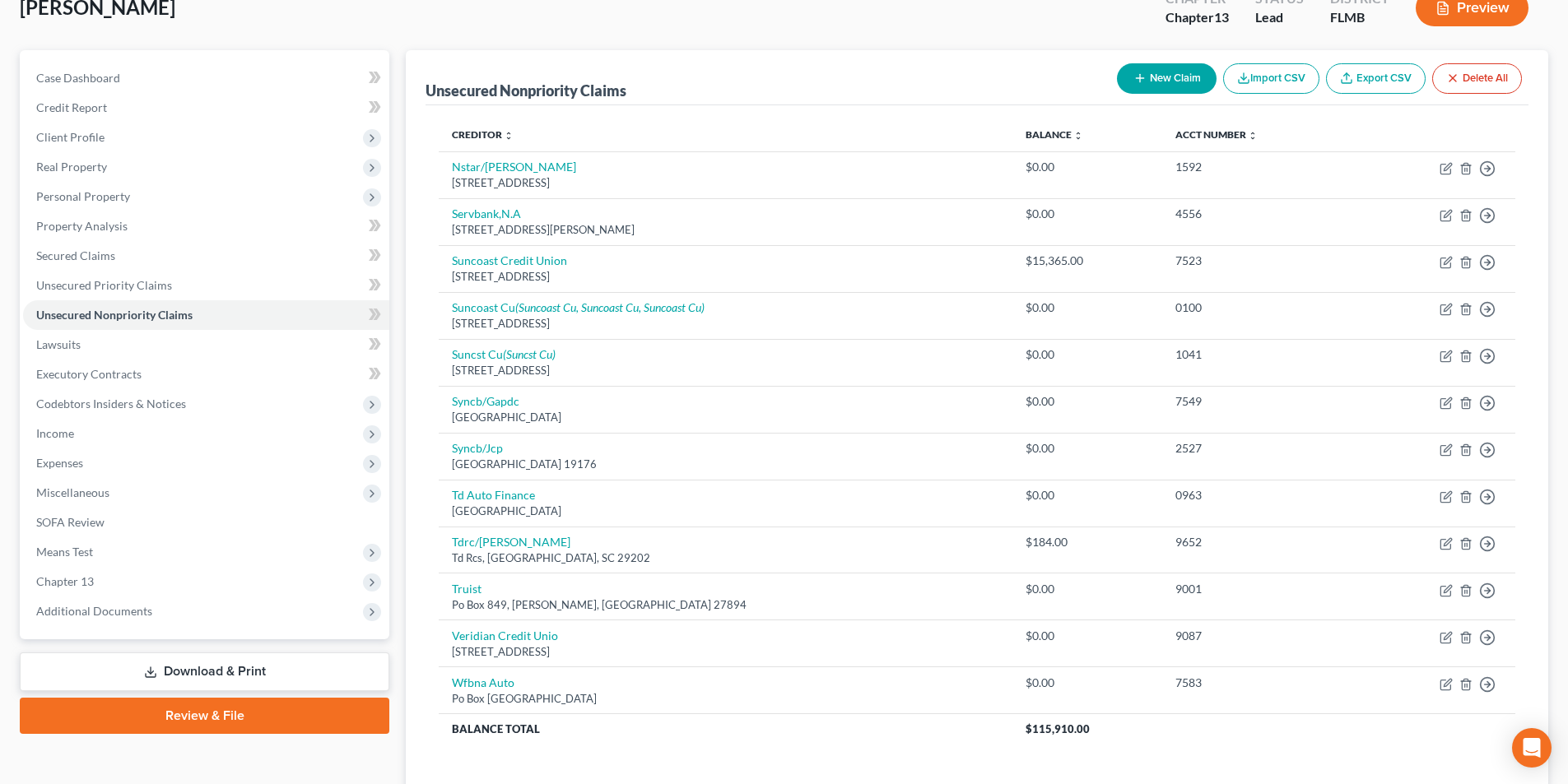
scroll to position [107, 0]
click at [116, 249] on link "Secured Claims" at bounding box center [206, 256] width 366 height 29
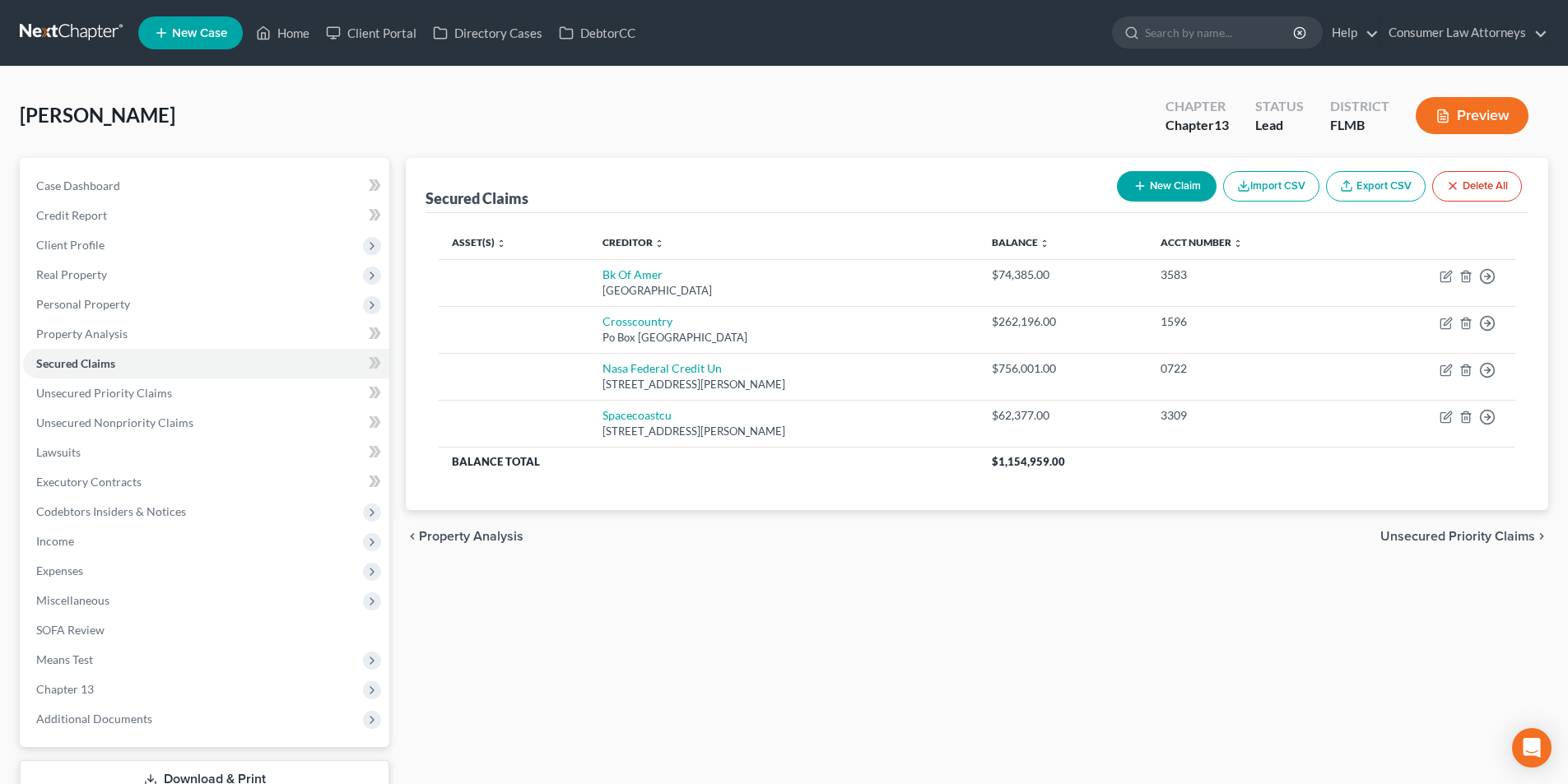
drag, startPoint x: 79, startPoint y: 281, endPoint x: 370, endPoint y: 402, distance: 315.2
click at [79, 281] on span "Real Property" at bounding box center [206, 275] width 366 height 29
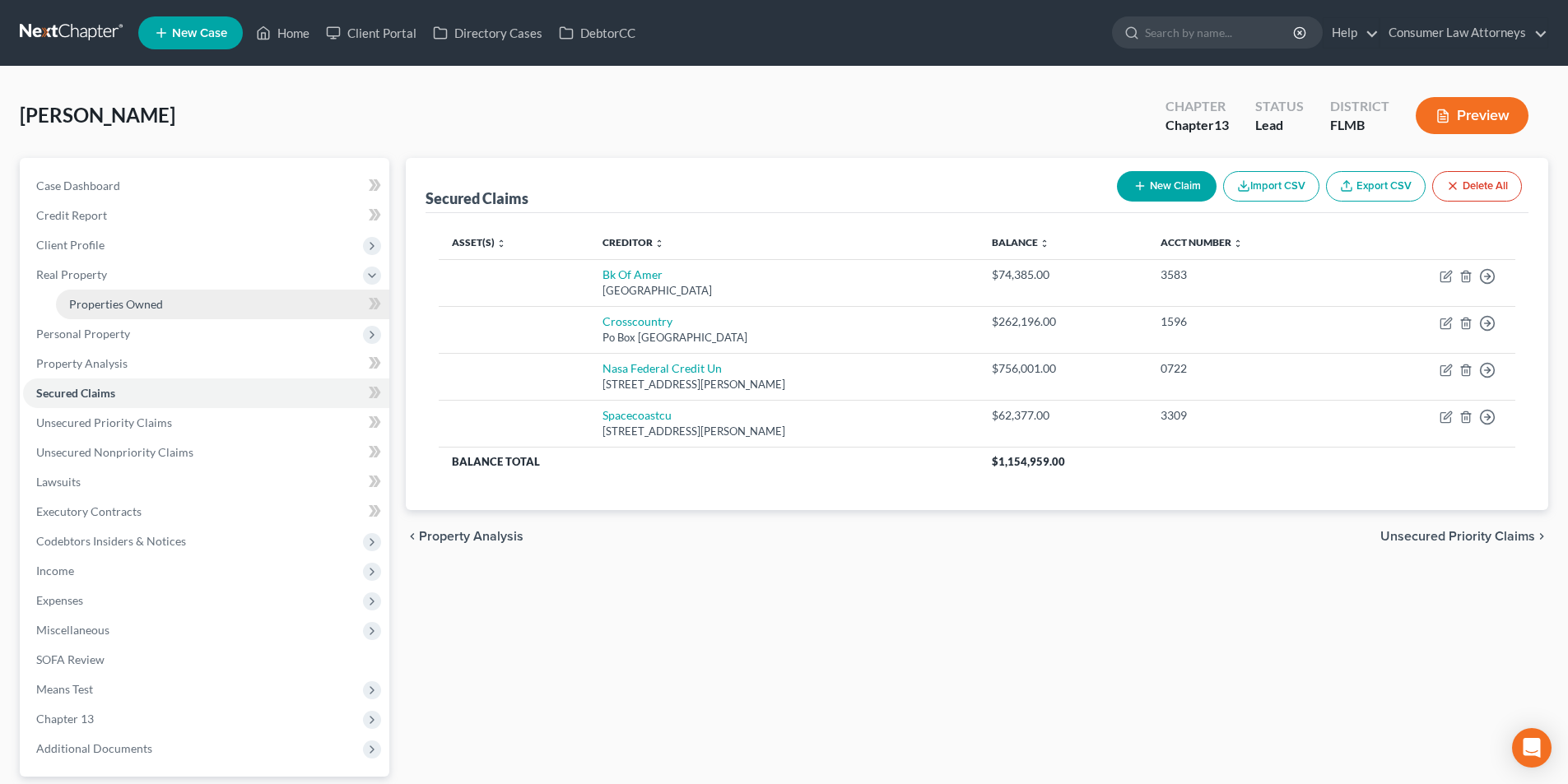
click at [143, 294] on link "Properties Owned" at bounding box center [223, 304] width 333 height 29
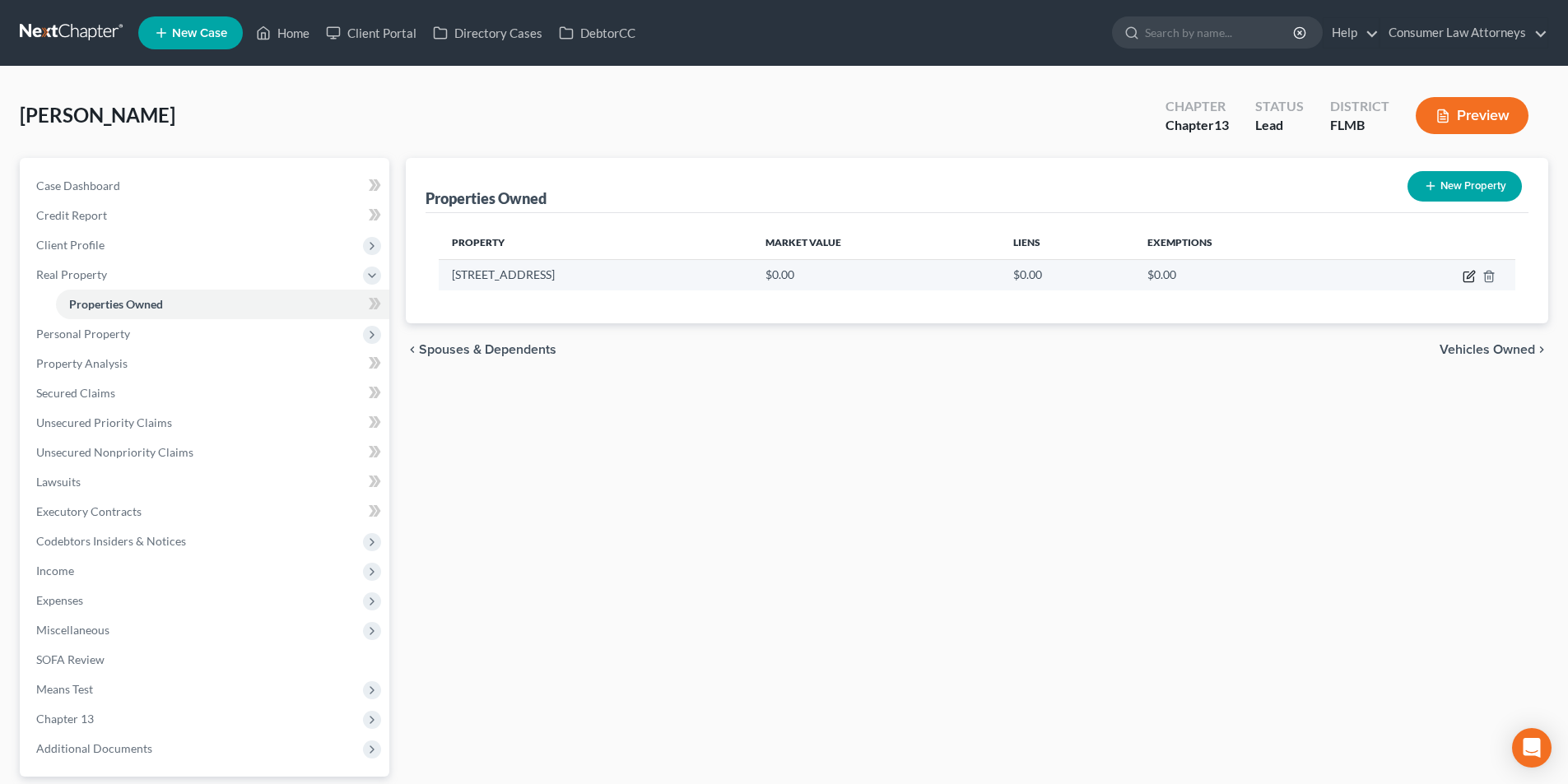
click at [1472, 275] on icon "button" at bounding box center [1469, 275] width 13 height 13
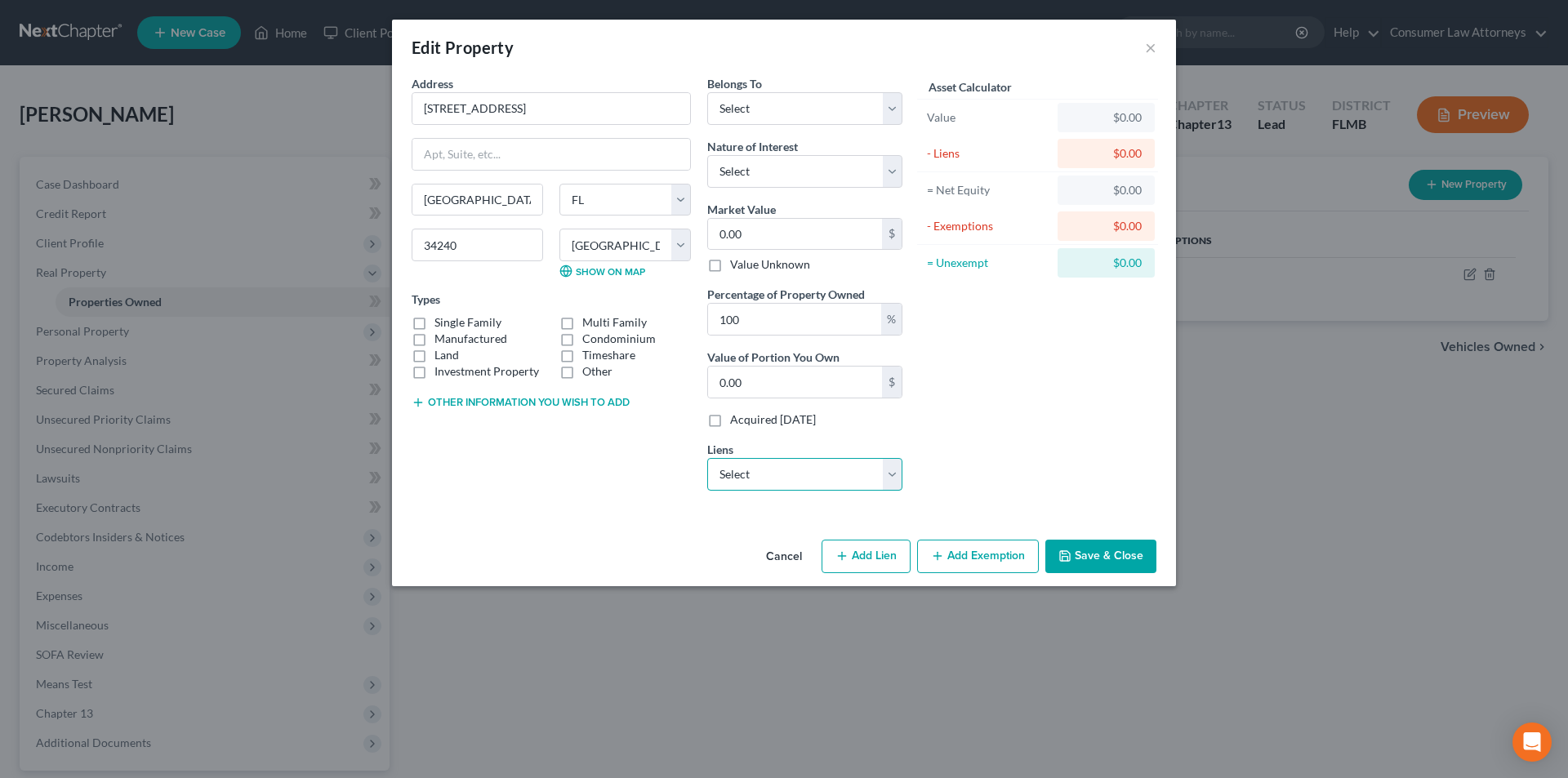
click at [768, 477] on select "Select Nasa Federal Credit Un - $756,001.00 Crosscountry - $262,196.00 Bk Of Am…" at bounding box center [805, 474] width 195 height 33
click at [707, 458] on select "Select Nasa Federal Credit Un - $756,001.00 Crosscountry - $262,196.00 Bk Of Am…" at bounding box center [805, 474] width 195 height 33
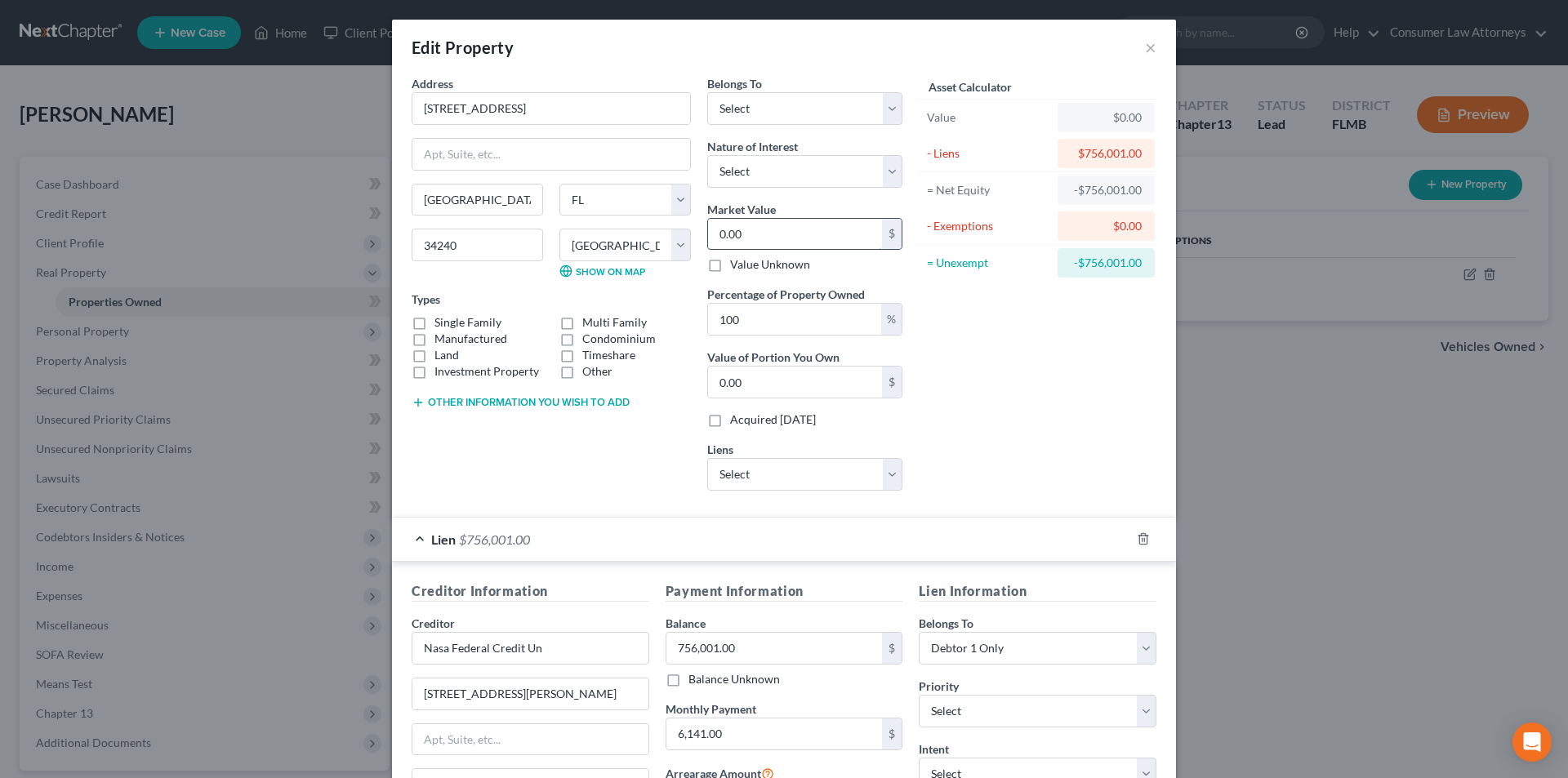
click at [779, 239] on input "0.00" at bounding box center [795, 234] width 174 height 31
drag, startPoint x: 789, startPoint y: 101, endPoint x: 783, endPoint y: 123, distance: 22.8
click at [789, 101] on select "Select Debtor 1 Only Debtor 2 Only Debtor 1 And Debtor 2 Only At Least One Of T…" at bounding box center [805, 109] width 195 height 33
click at [707, 93] on select "Select Debtor 1 Only Debtor 2 Only Debtor 1 And Debtor 2 Only At Least One Of T…" at bounding box center [805, 109] width 195 height 33
drag, startPoint x: 789, startPoint y: 105, endPoint x: 781, endPoint y: 124, distance: 20.6
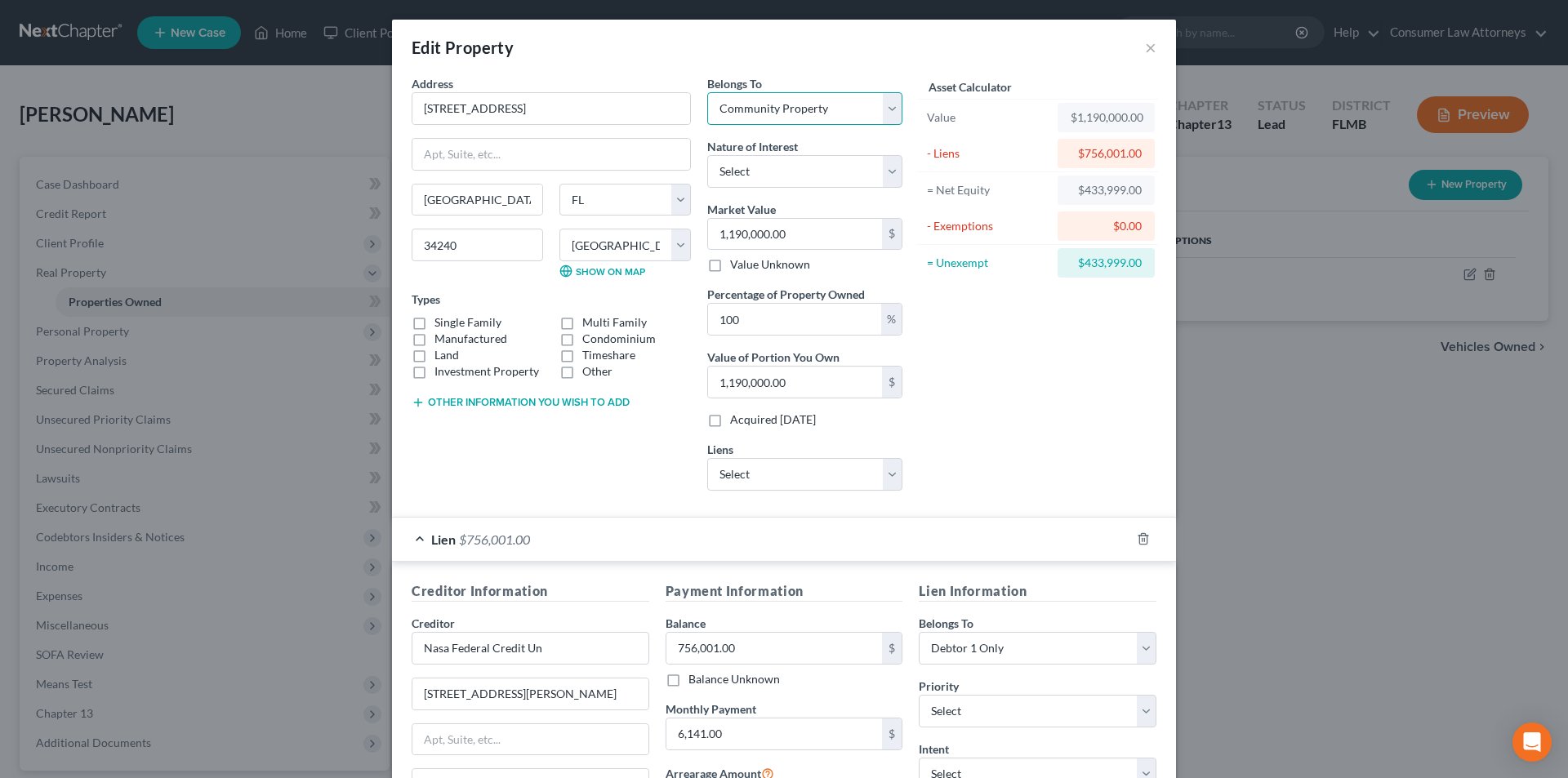
click at [789, 105] on select "Select Debtor 1 Only Debtor 2 Only Debtor 1 And Debtor 2 Only At Least One Of T…" at bounding box center [805, 109] width 195 height 33
click at [707, 93] on select "Select Debtor 1 Only Debtor 2 Only Debtor 1 And Debtor 2 Only At Least One Of T…" at bounding box center [805, 109] width 195 height 33
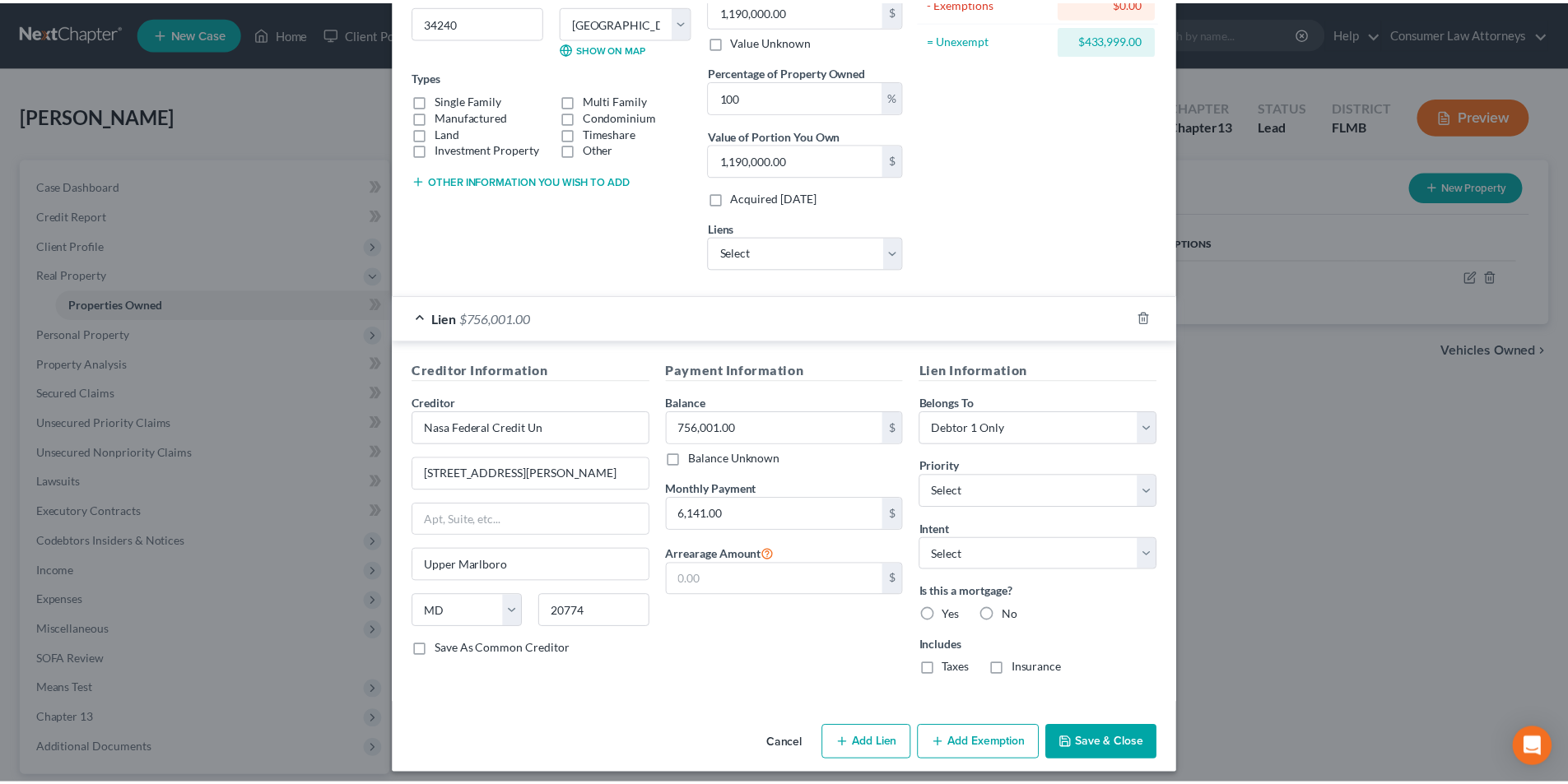
scroll to position [235, 0]
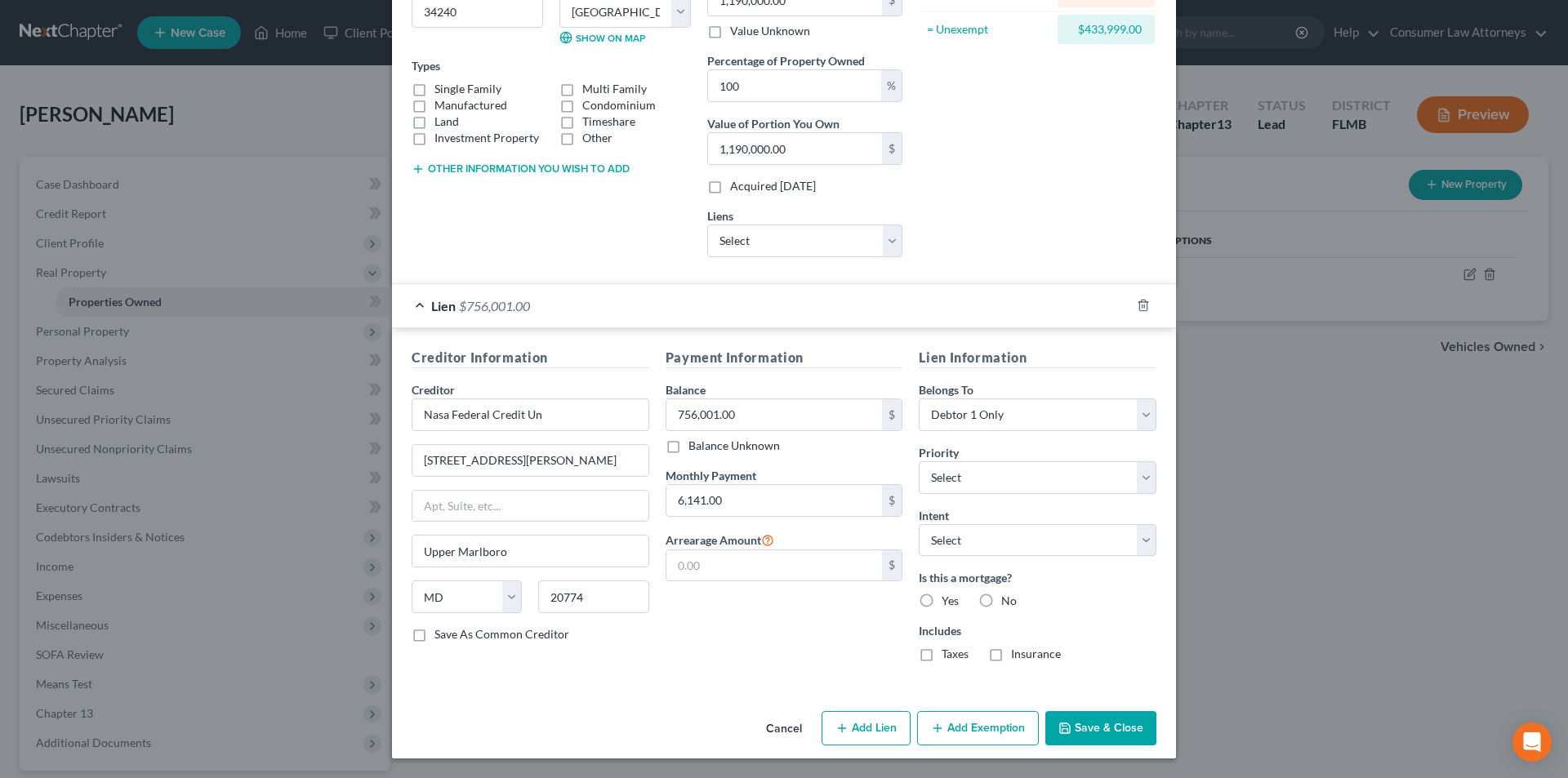
click at [941, 598] on label "Yes" at bounding box center [950, 601] width 17 height 16
click at [948, 598] on input "Yes" at bounding box center [953, 598] width 10 height 10
click at [993, 548] on select "Select Surrender Redeem Reaffirm Avoid Other" at bounding box center [1037, 541] width 237 height 33
click at [919, 524] on select "Select Surrender Redeem Reaffirm Avoid Other" at bounding box center [1037, 541] width 237 height 33
click at [941, 655] on label "Taxes" at bounding box center [954, 654] width 27 height 16
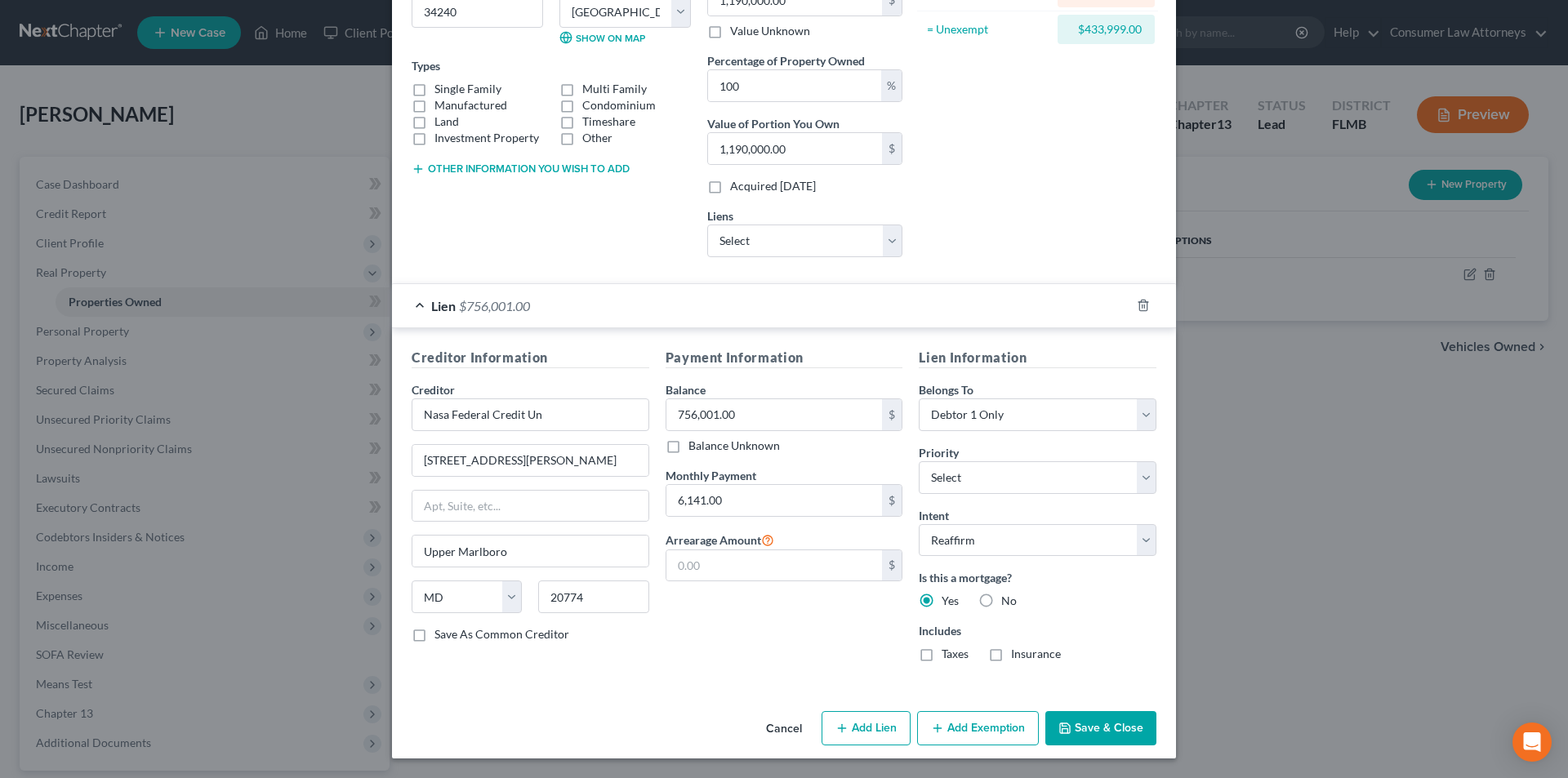
click at [948, 655] on input "Taxes" at bounding box center [953, 651] width 10 height 10
click at [1011, 649] on label "Insurance" at bounding box center [1036, 654] width 50 height 16
click at [1018, 649] on input "Insurance" at bounding box center [1023, 651] width 10 height 10
click at [1132, 730] on button "Save & Close" at bounding box center [1101, 728] width 111 height 34
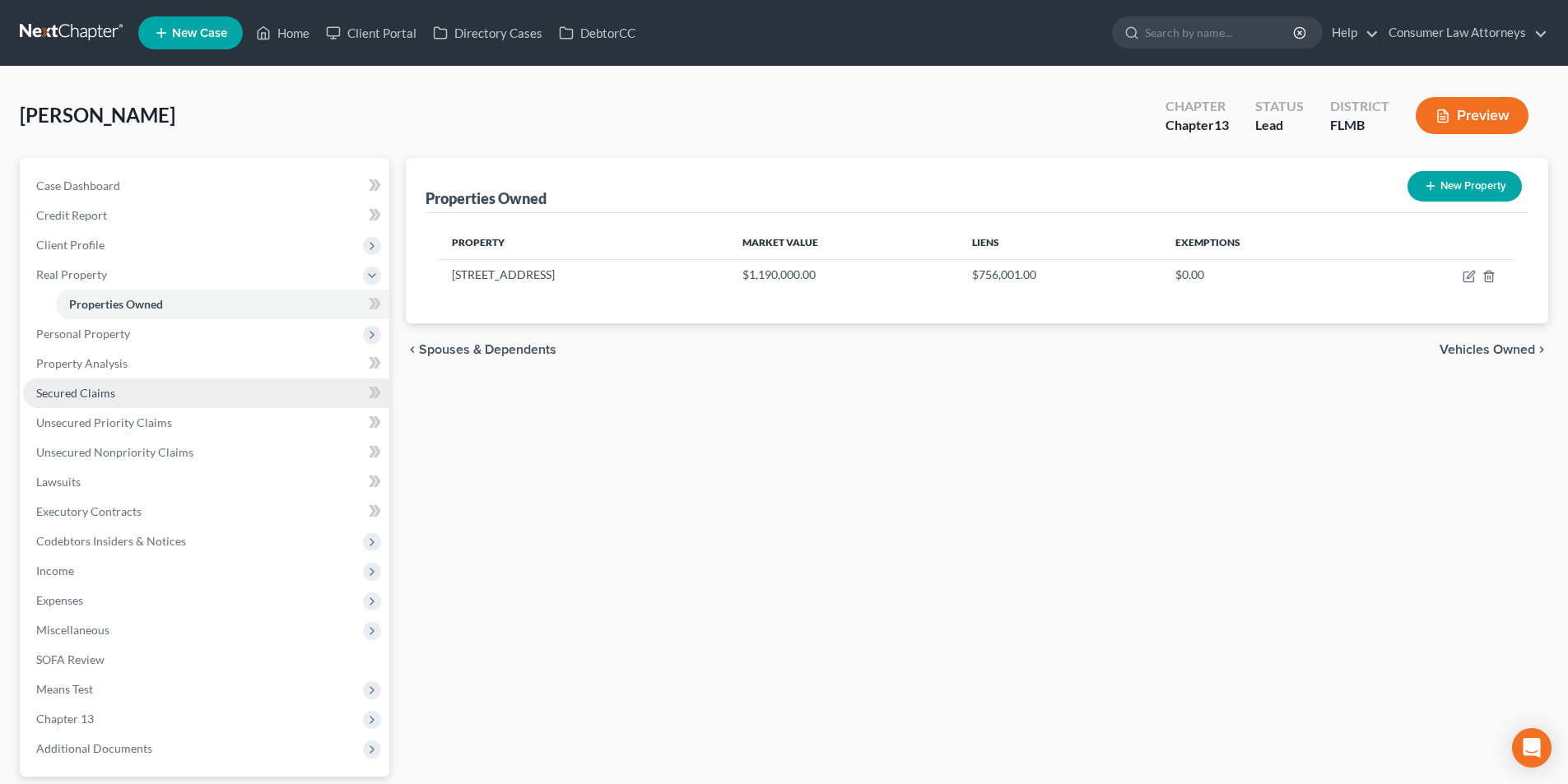
click at [97, 389] on span "Secured Claims" at bounding box center [75, 393] width 79 height 14
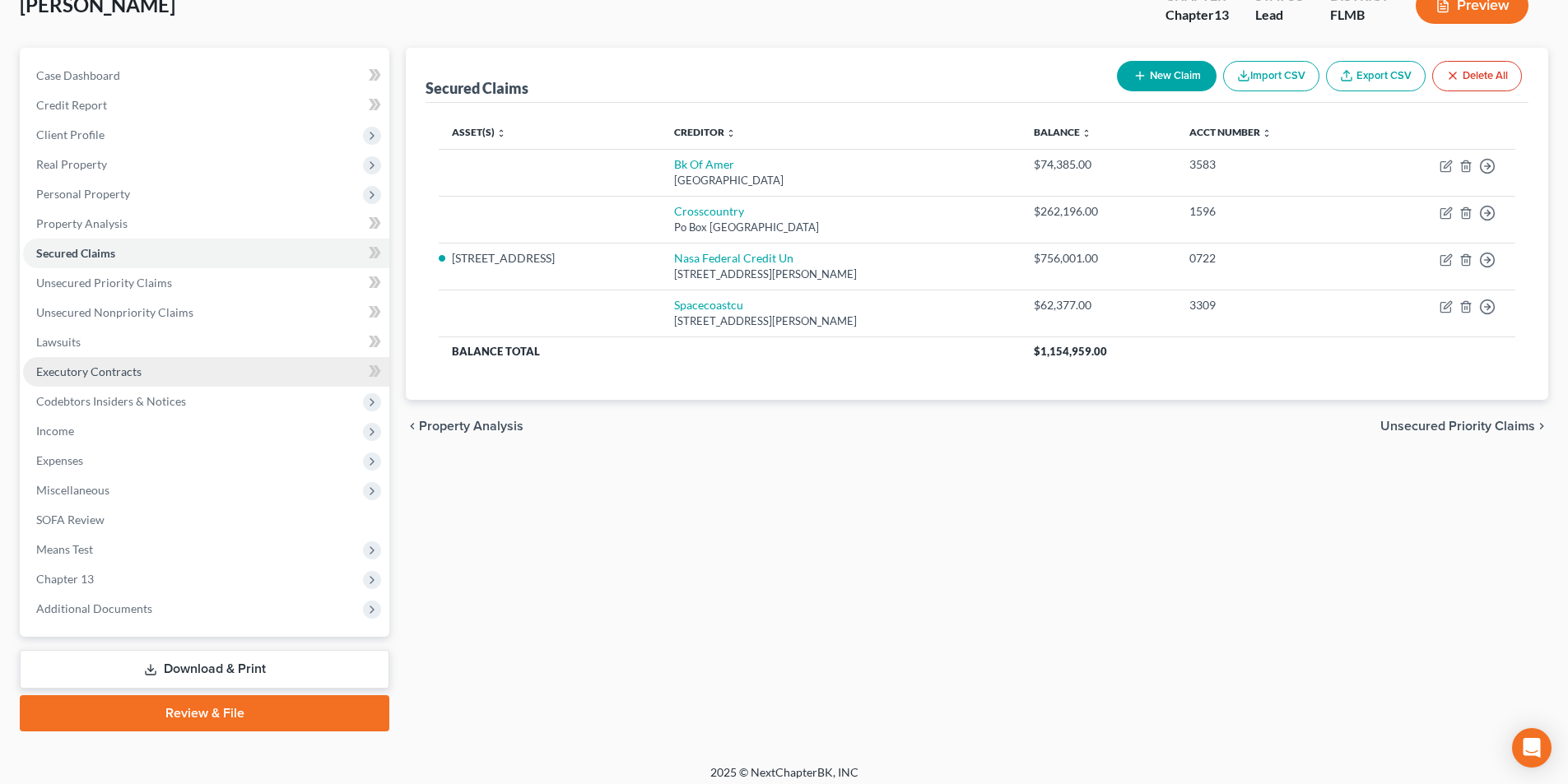
scroll to position [120, 0]
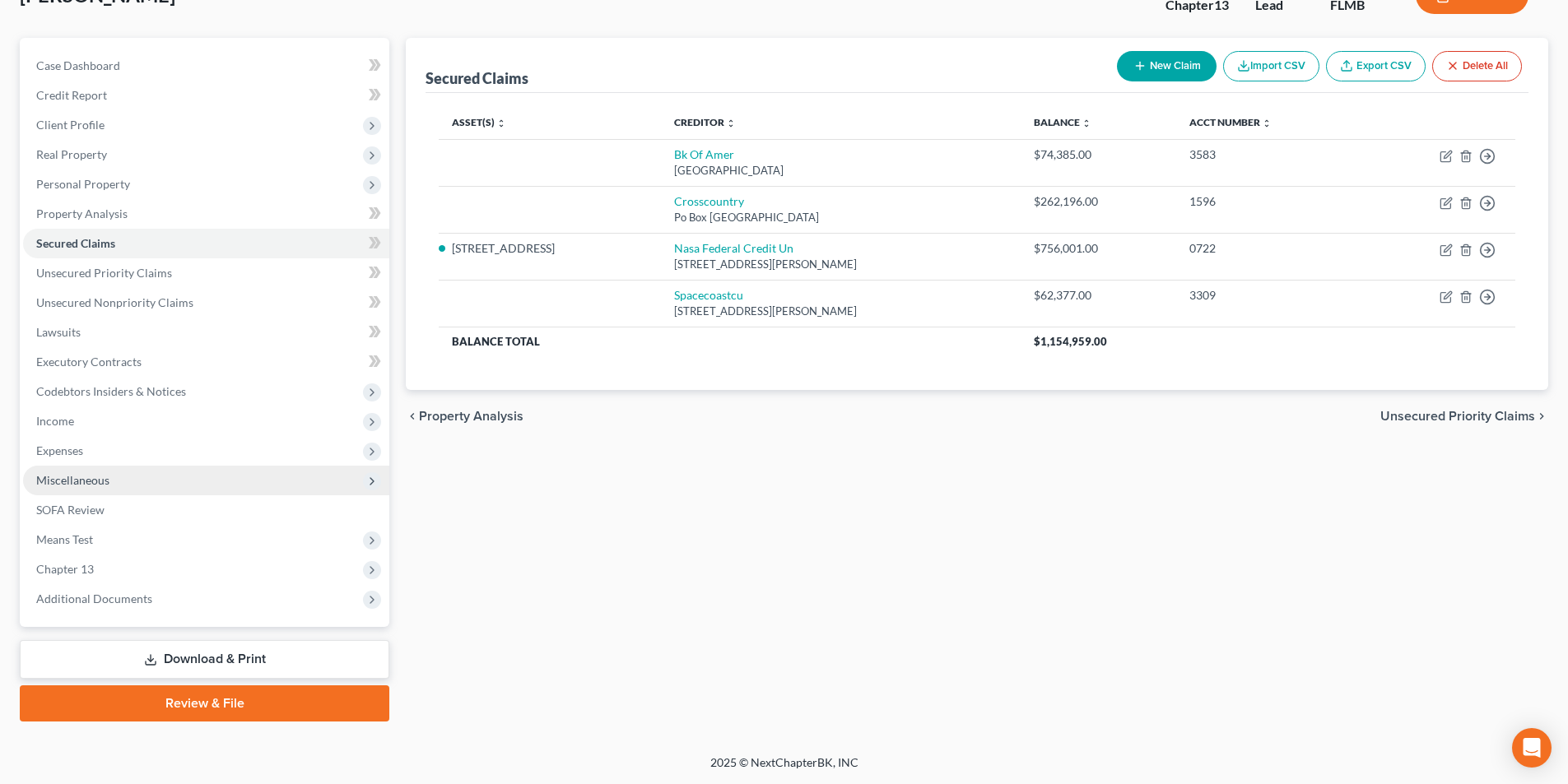
click at [86, 484] on span "Miscellaneous" at bounding box center [73, 480] width 73 height 14
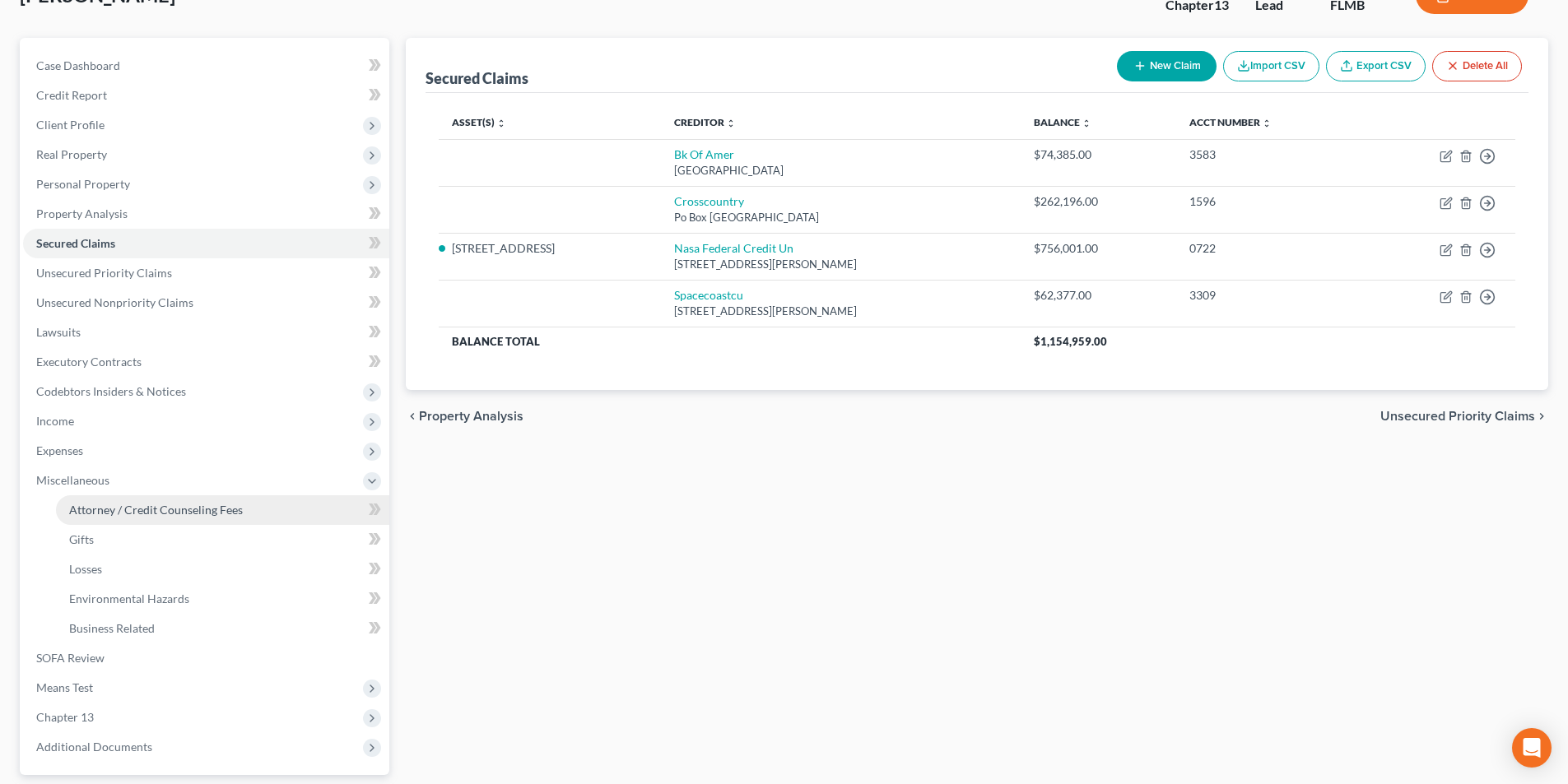
click at [127, 504] on span "Attorney / Credit Counseling Fees" at bounding box center [156, 509] width 174 height 14
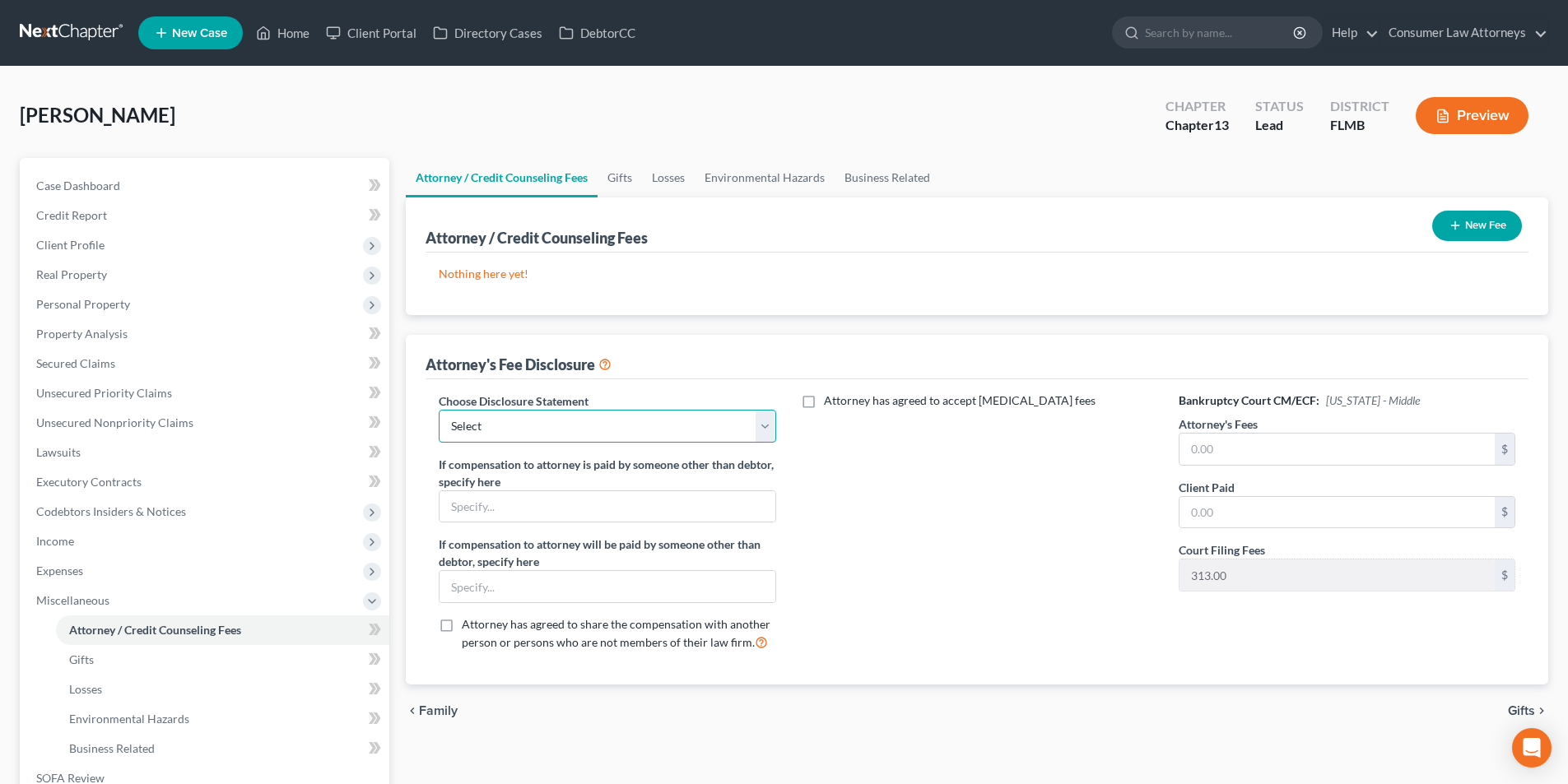
drag, startPoint x: 663, startPoint y: 423, endPoint x: 591, endPoint y: 441, distance: 74.2
click at [663, 423] on select "Select [GEOGRAPHIC_DATA] [GEOGRAPHIC_DATA] Northern Disclosure of Compensation …" at bounding box center [607, 426] width 337 height 33
drag, startPoint x: 536, startPoint y: 528, endPoint x: 581, endPoint y: 478, distance: 67.3
click at [536, 528] on div "Choose Disclosure Statement Select [GEOGRAPHIC_DATA] [GEOGRAPHIC_DATA] Northern…" at bounding box center [607, 528] width 370 height 272
drag, startPoint x: 599, startPoint y: 427, endPoint x: 582, endPoint y: 440, distance: 21.4
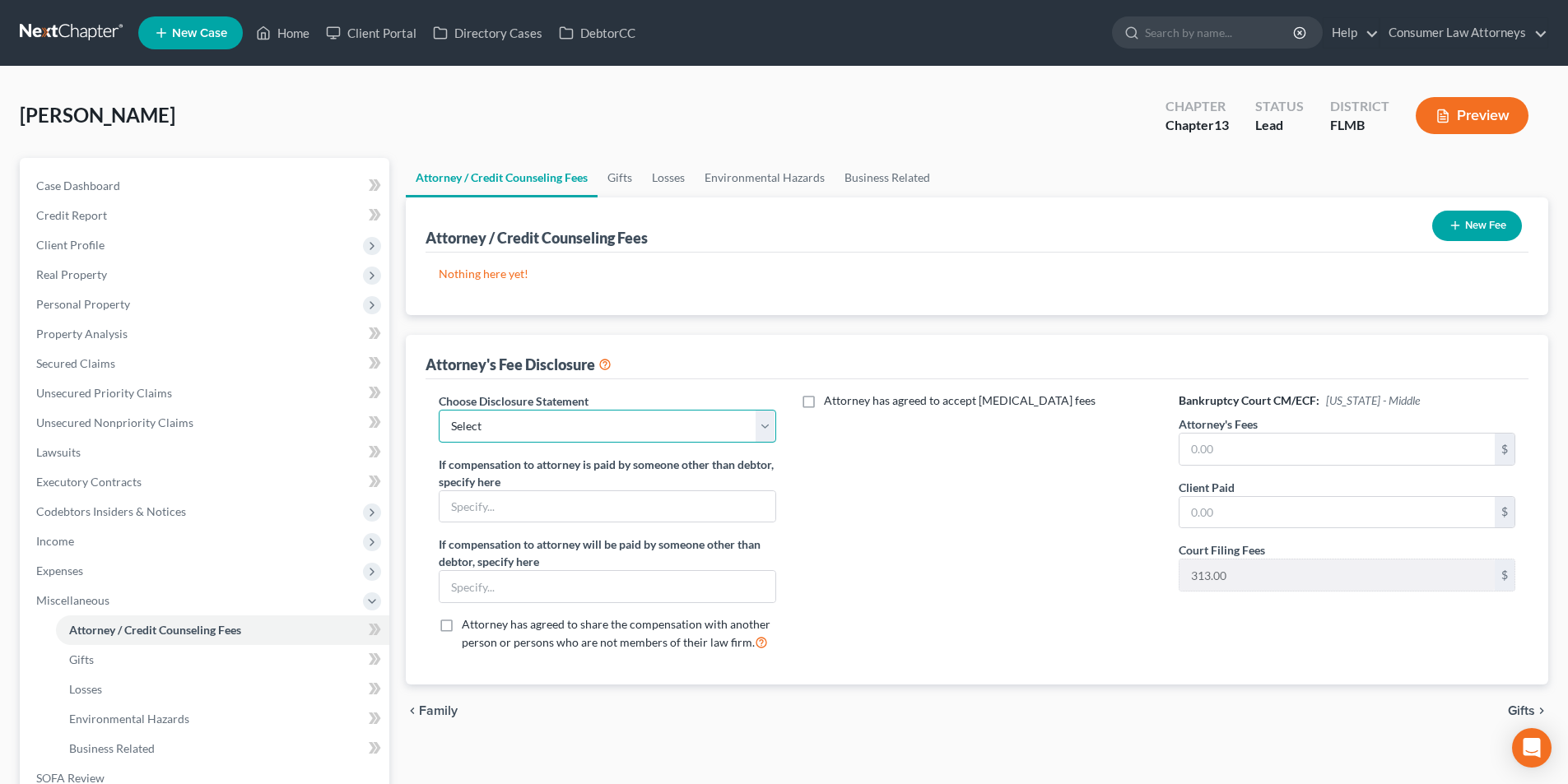
click at [599, 427] on select "Select [GEOGRAPHIC_DATA] [GEOGRAPHIC_DATA] Northern Disclosure of Compensation …" at bounding box center [607, 426] width 337 height 33
click at [439, 409] on select "Select [GEOGRAPHIC_DATA] [GEOGRAPHIC_DATA] Northern Disclosure of Compensation …" at bounding box center [607, 426] width 337 height 33
click at [1281, 444] on input "text" at bounding box center [1336, 449] width 315 height 31
click at [1220, 451] on input "text" at bounding box center [1336, 449] width 315 height 31
click at [1234, 451] on input "text" at bounding box center [1336, 449] width 315 height 31
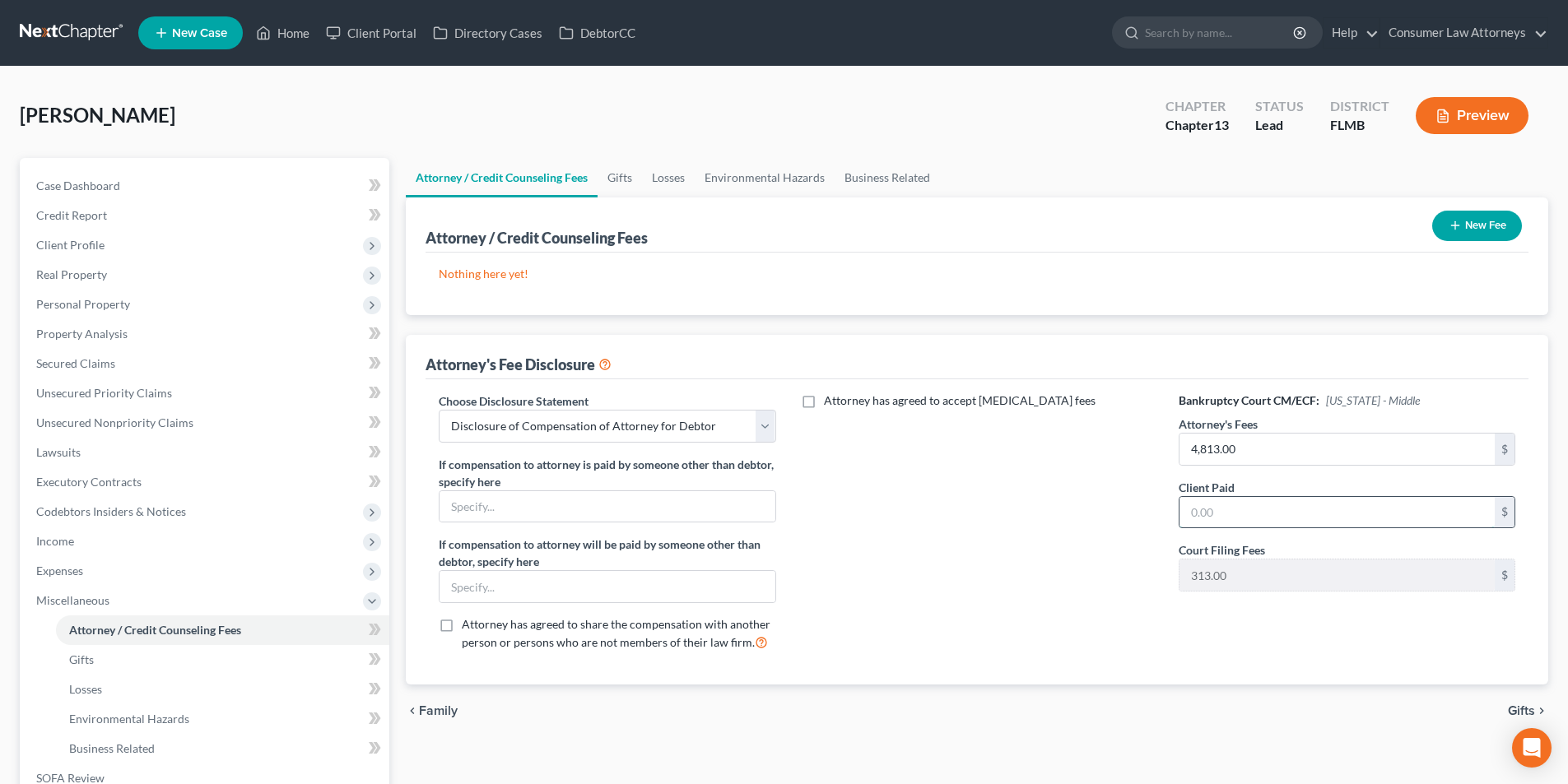
click at [1218, 513] on input "text" at bounding box center [1336, 512] width 315 height 31
click at [1486, 219] on button "New Fee" at bounding box center [1477, 225] width 90 height 30
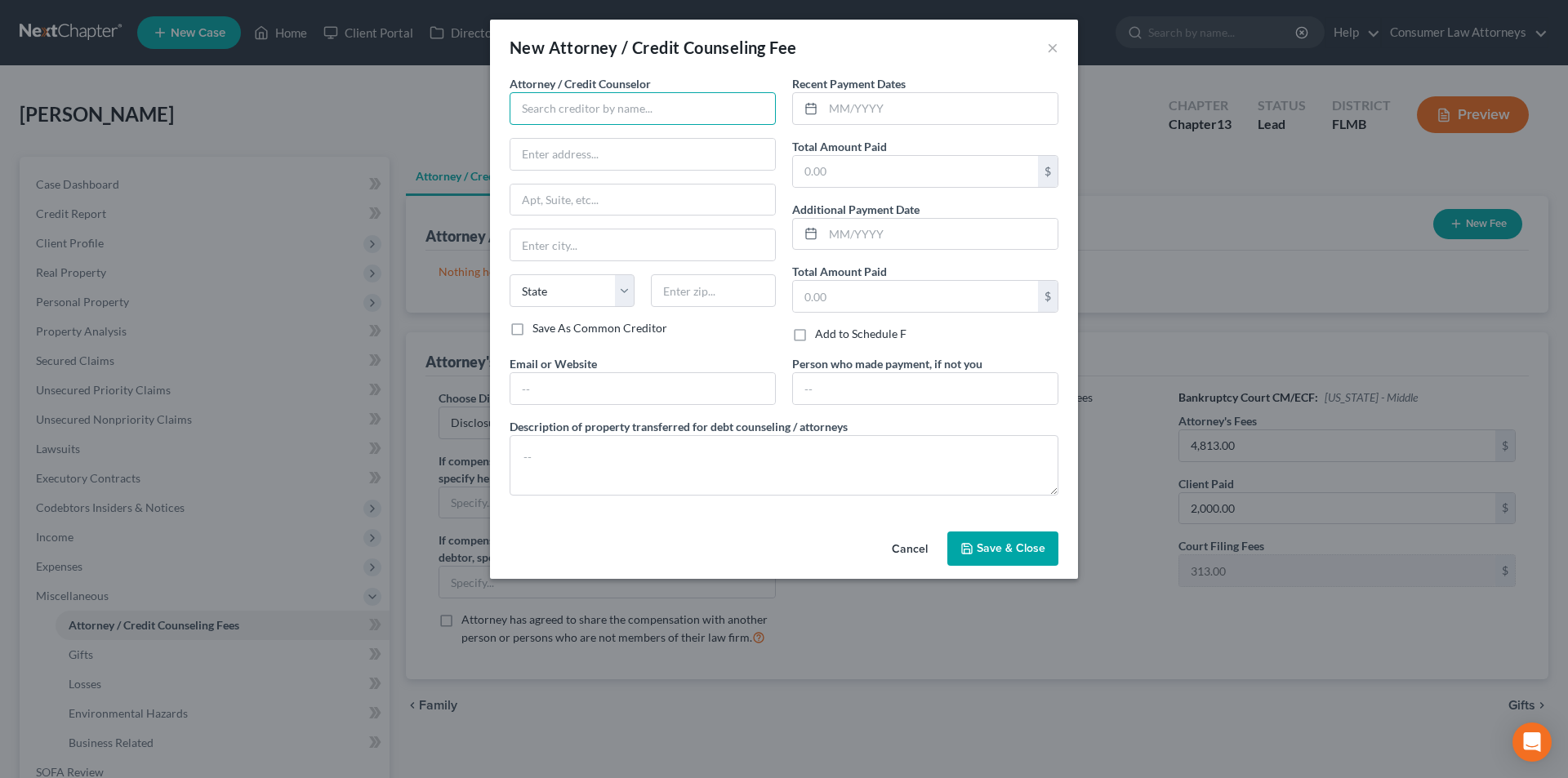
click at [638, 117] on input "text" at bounding box center [642, 109] width 267 height 33
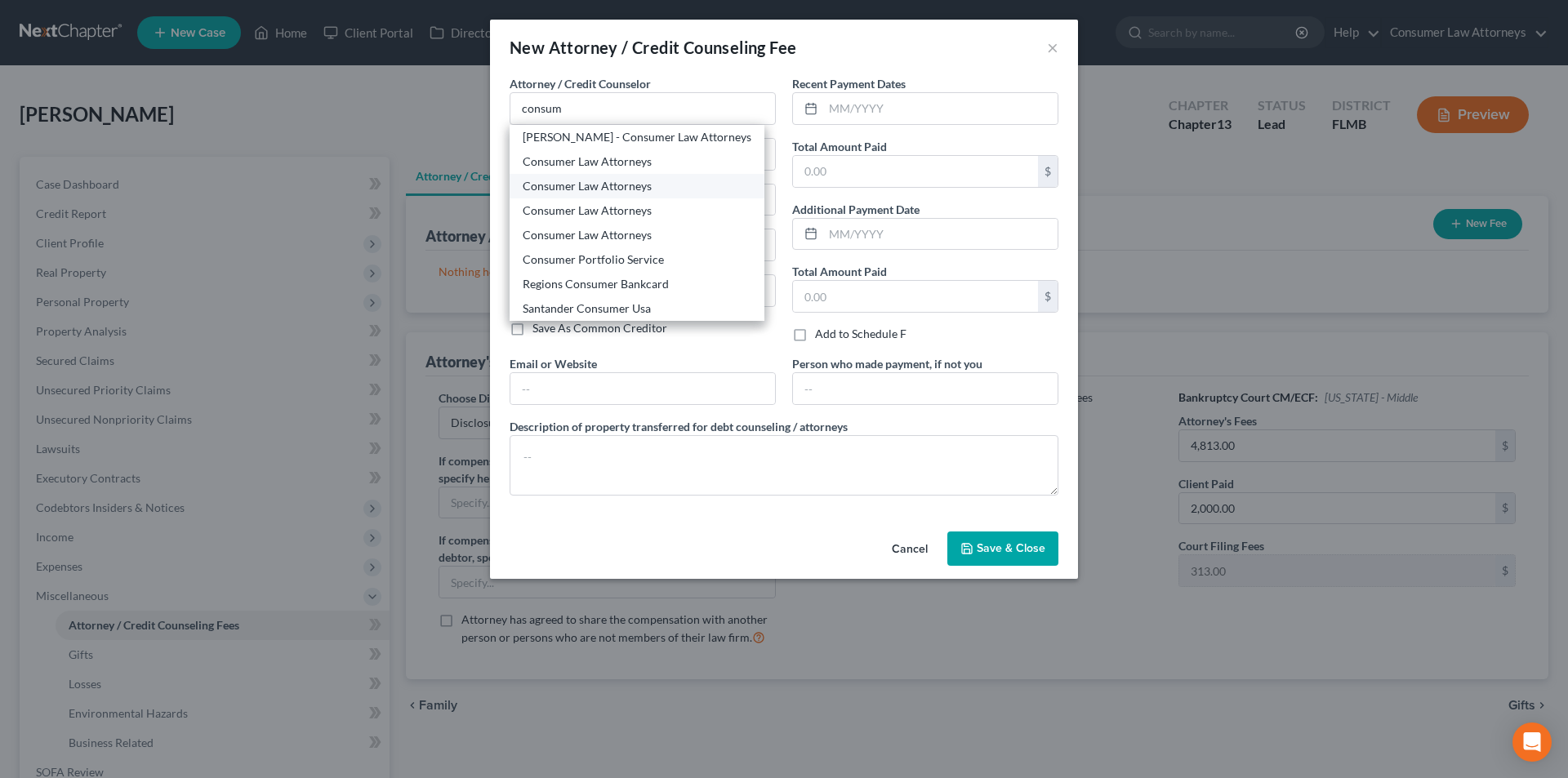
click at [615, 183] on div "Consumer Law Attorneys" at bounding box center [637, 186] width 229 height 16
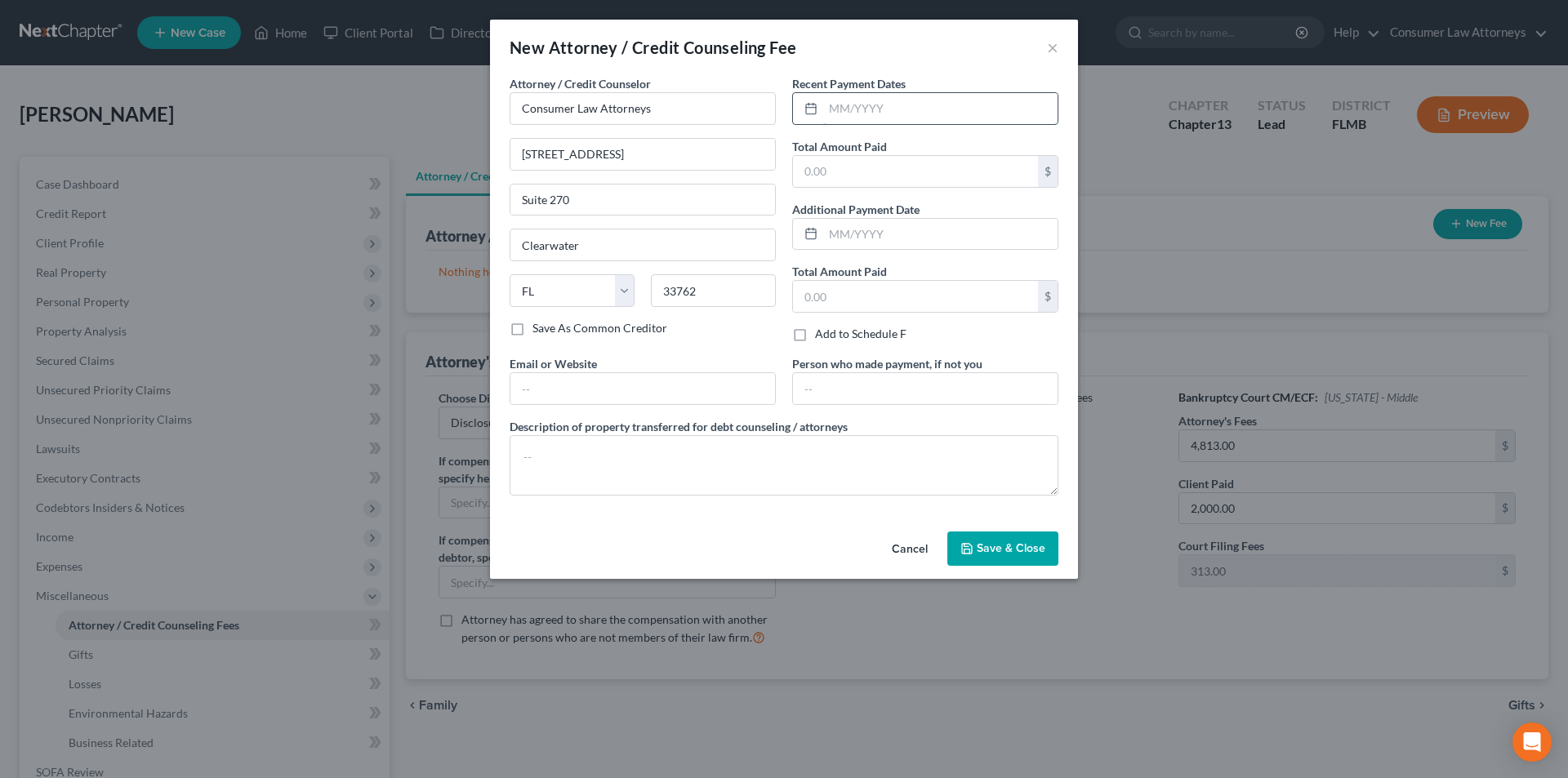
click at [915, 114] on input "text" at bounding box center [940, 109] width 234 height 31
click at [874, 165] on input "text" at bounding box center [916, 171] width 245 height 31
click at [694, 461] on textarea at bounding box center [784, 465] width 549 height 60
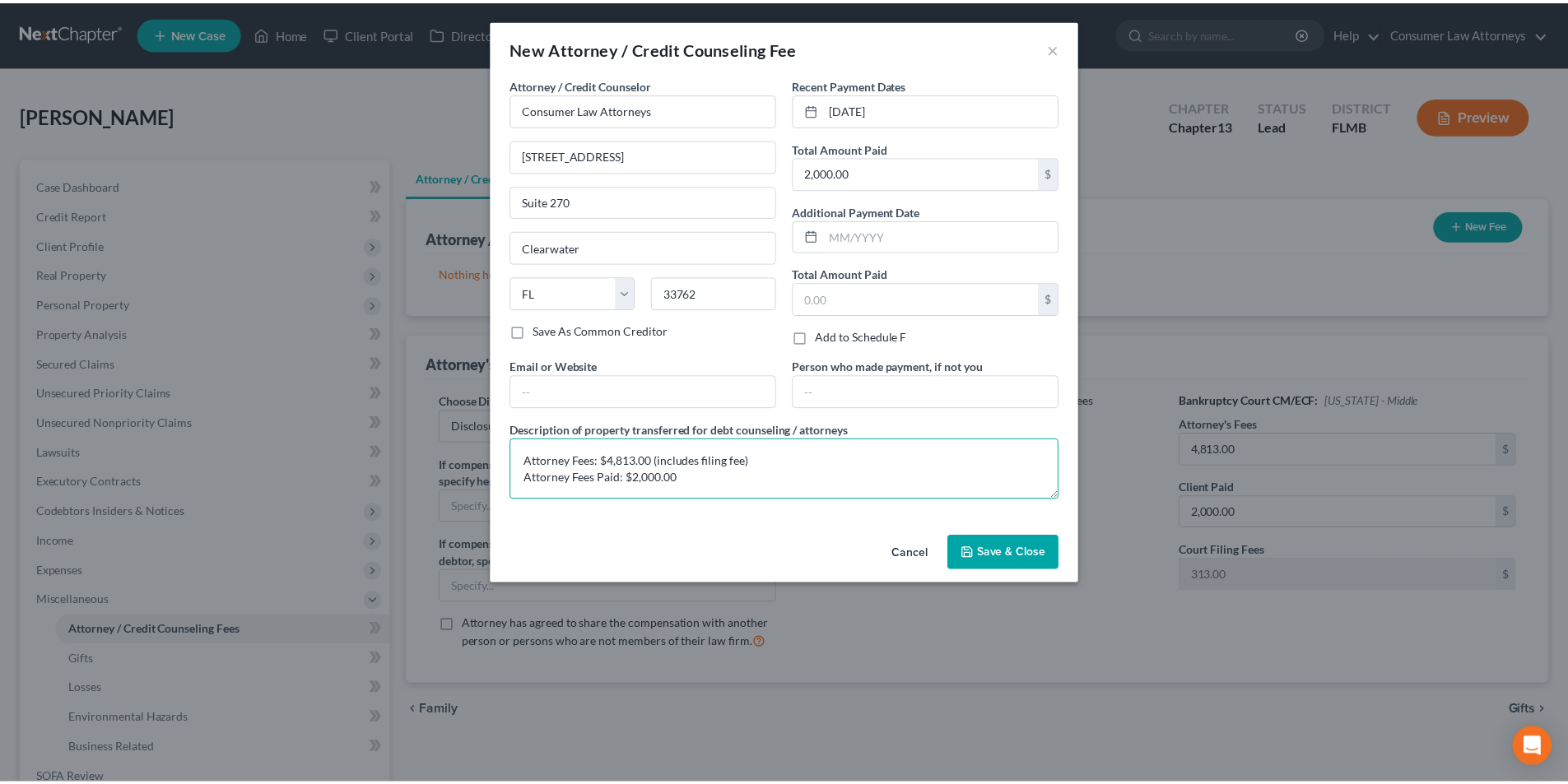
scroll to position [3, 0]
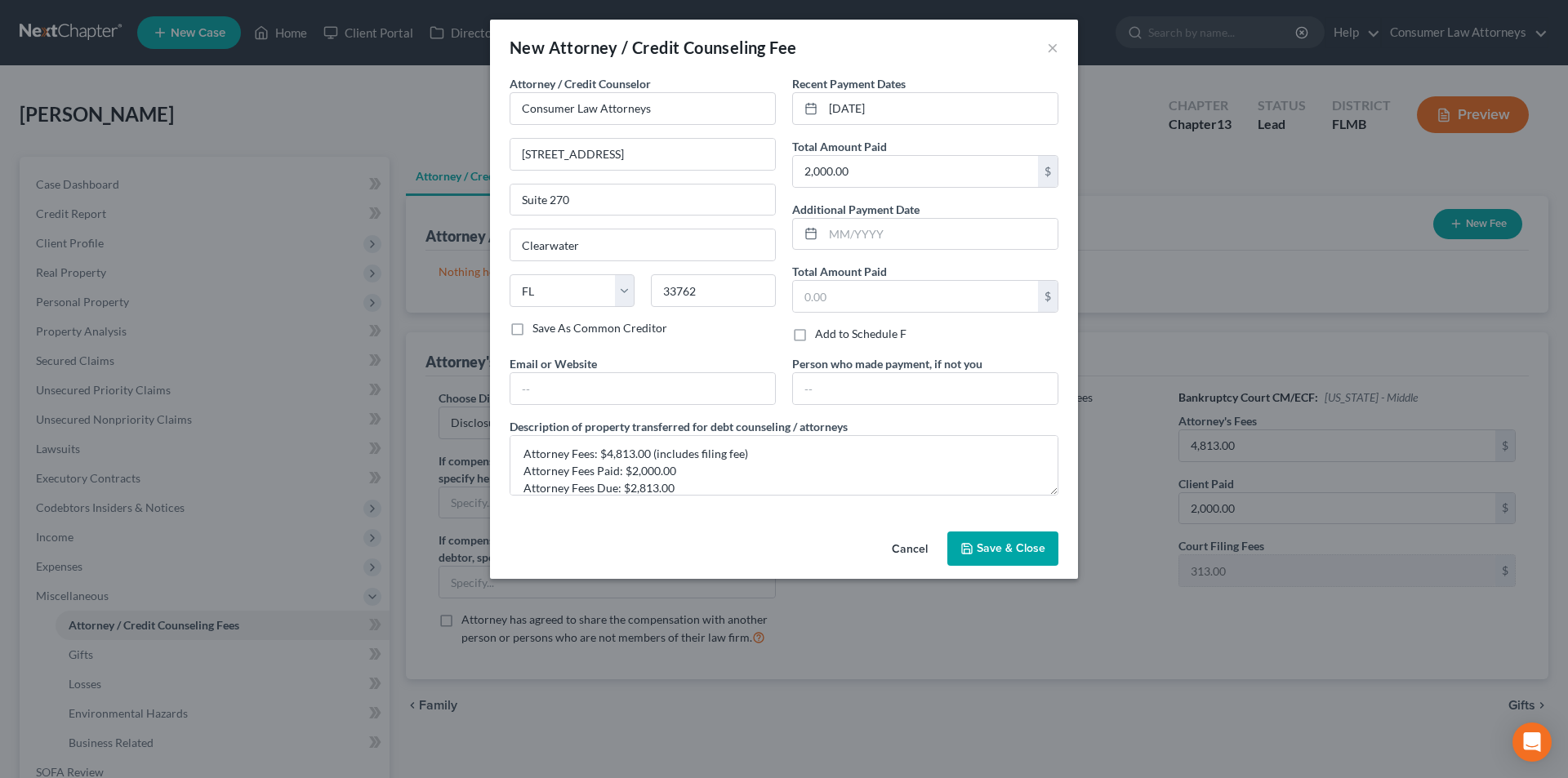
drag, startPoint x: 1026, startPoint y: 541, endPoint x: 971, endPoint y: 379, distance: 171.1
click at [1025, 542] on span "Save & Close" at bounding box center [1011, 548] width 69 height 14
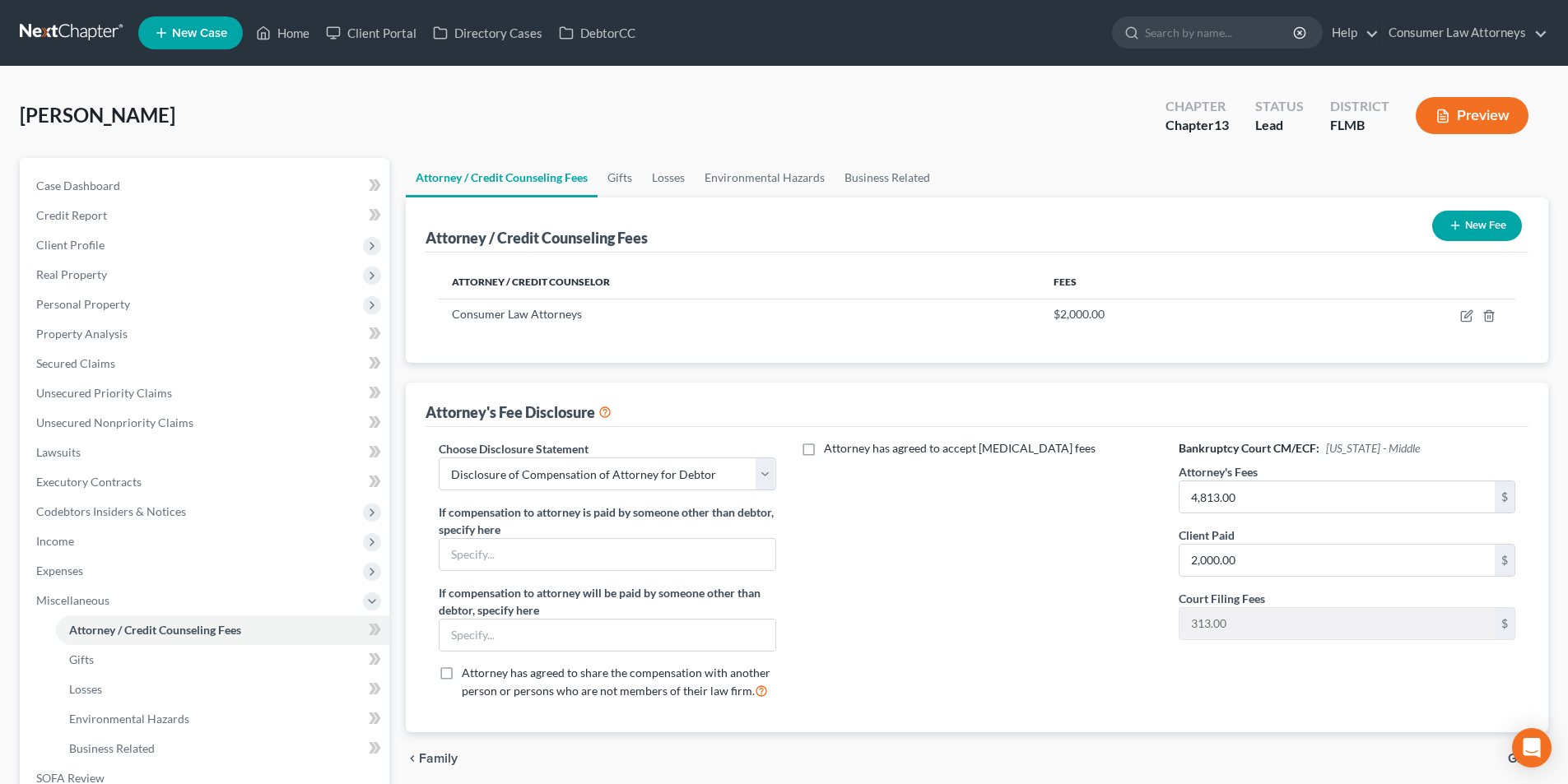
click at [1494, 223] on button "New Fee" at bounding box center [1477, 225] width 90 height 30
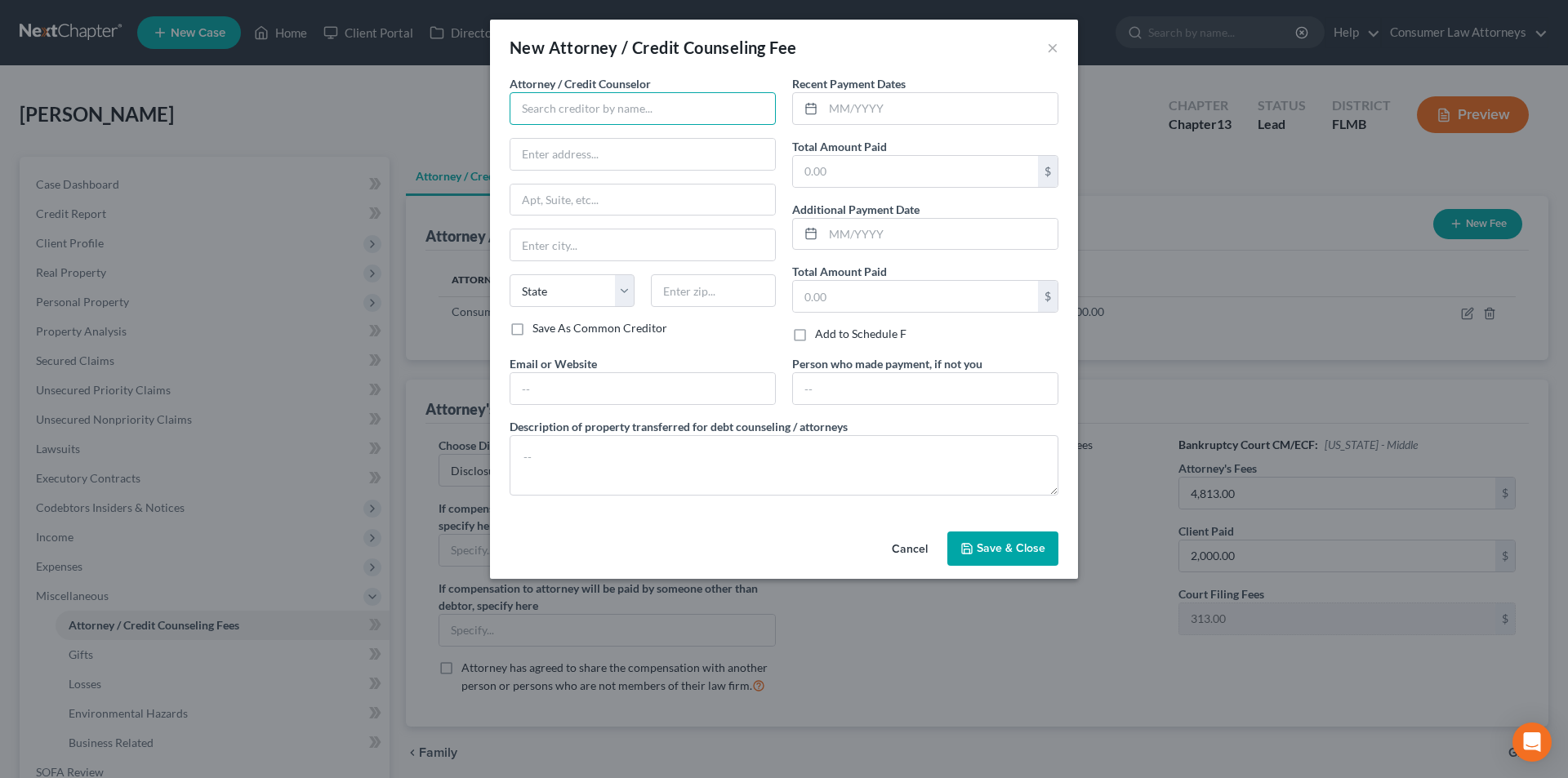
click at [592, 112] on input "text" at bounding box center [642, 109] width 267 height 33
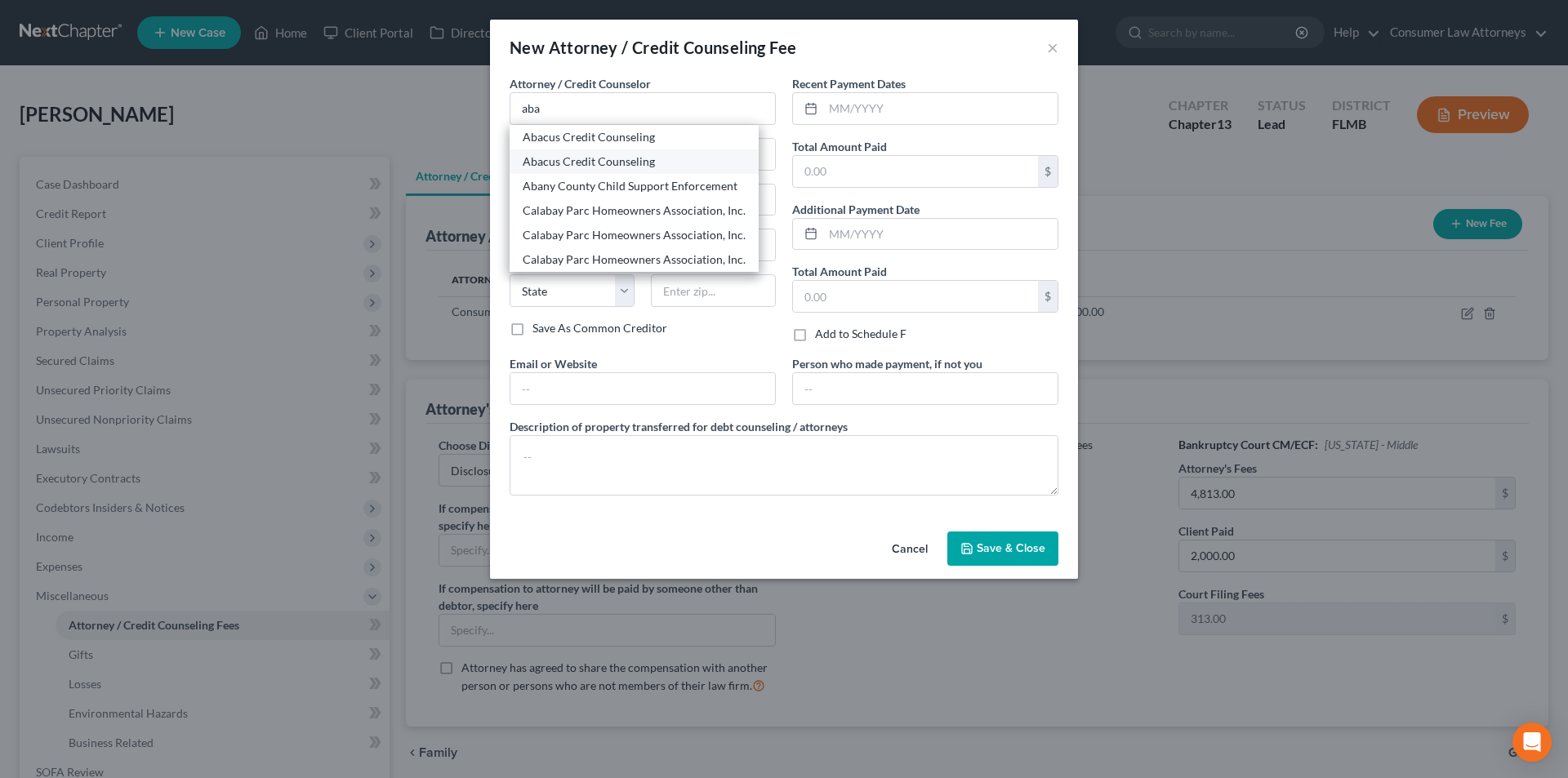
click at [590, 162] on div "Abacus Credit Counseling" at bounding box center [634, 161] width 223 height 16
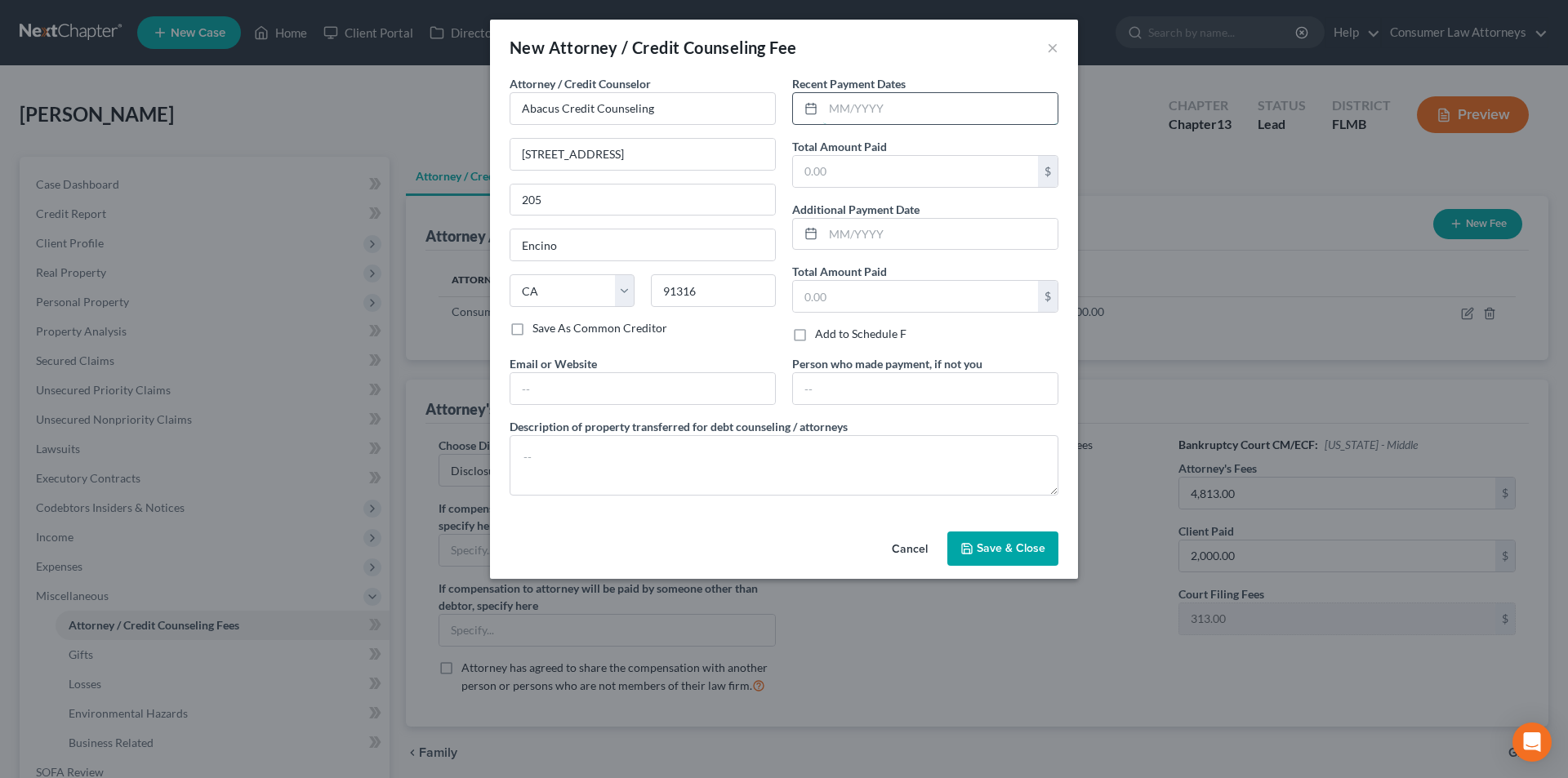
click at [878, 112] on input "text" at bounding box center [940, 109] width 234 height 31
click at [832, 180] on input "text" at bounding box center [916, 171] width 245 height 31
click at [663, 466] on textarea at bounding box center [784, 465] width 549 height 60
click at [1009, 545] on span "Save & Close" at bounding box center [1011, 548] width 69 height 14
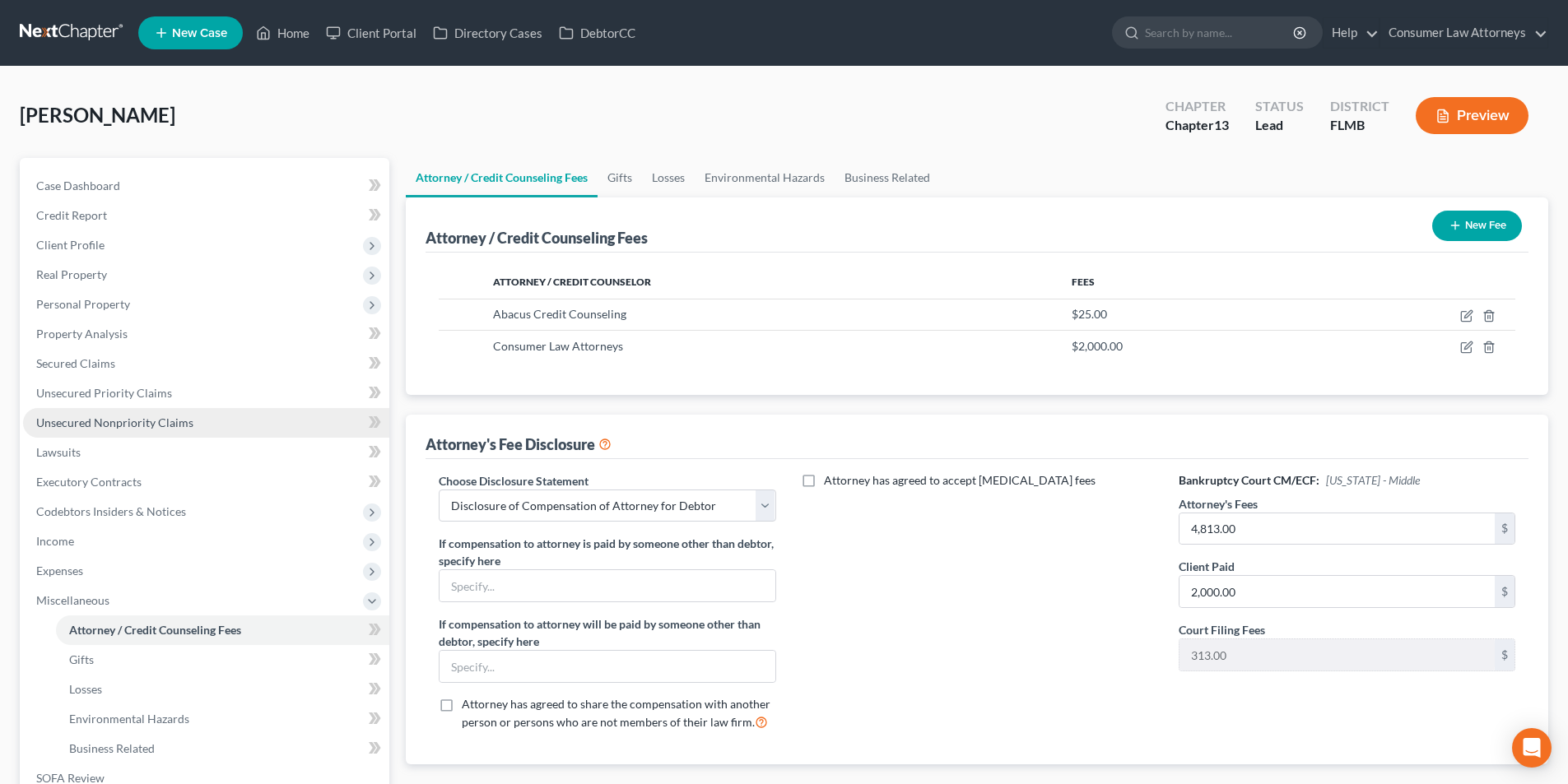
click at [99, 414] on link "Unsecured Nonpriority Claims" at bounding box center [206, 423] width 366 height 29
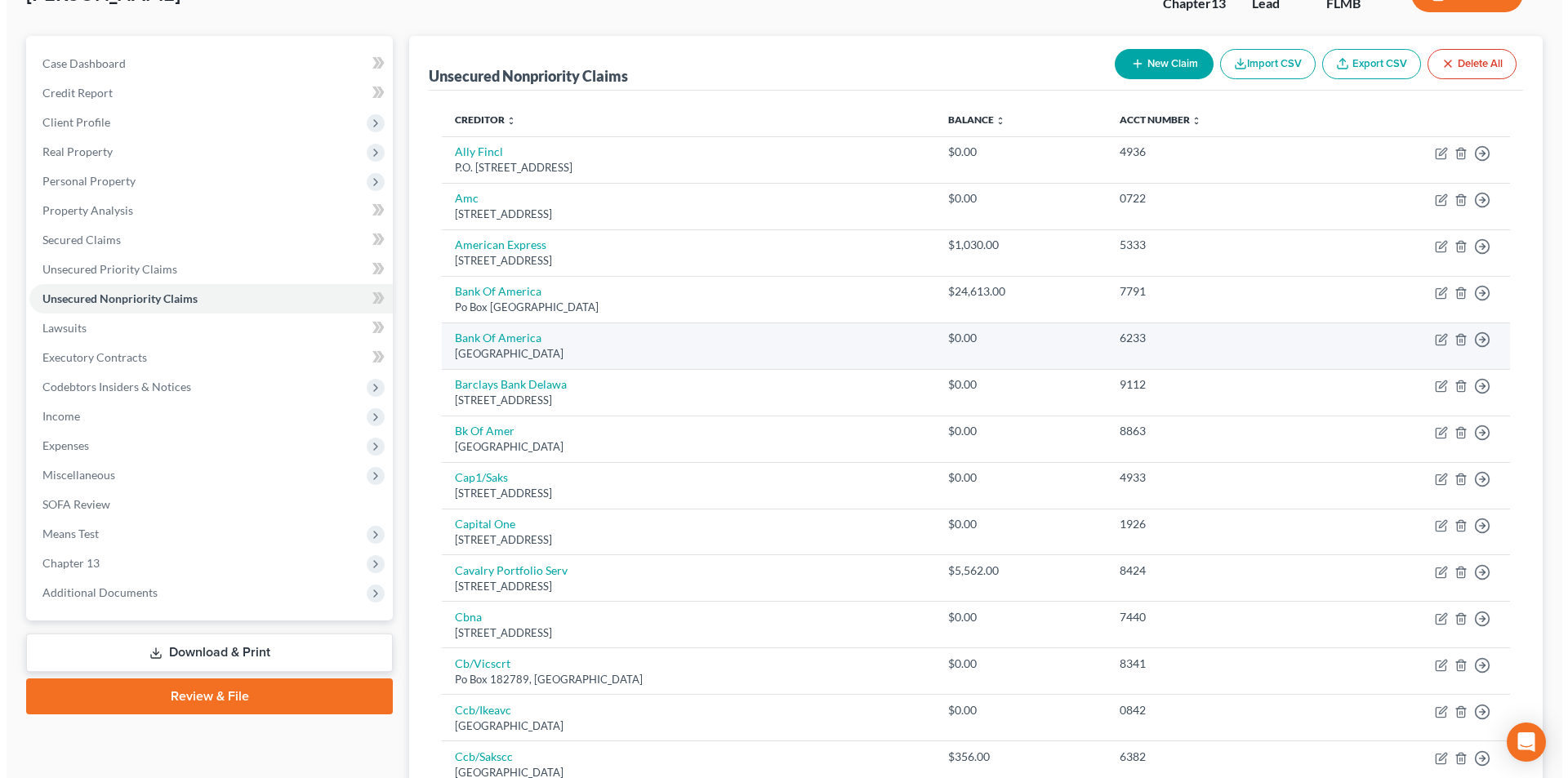
scroll to position [164, 0]
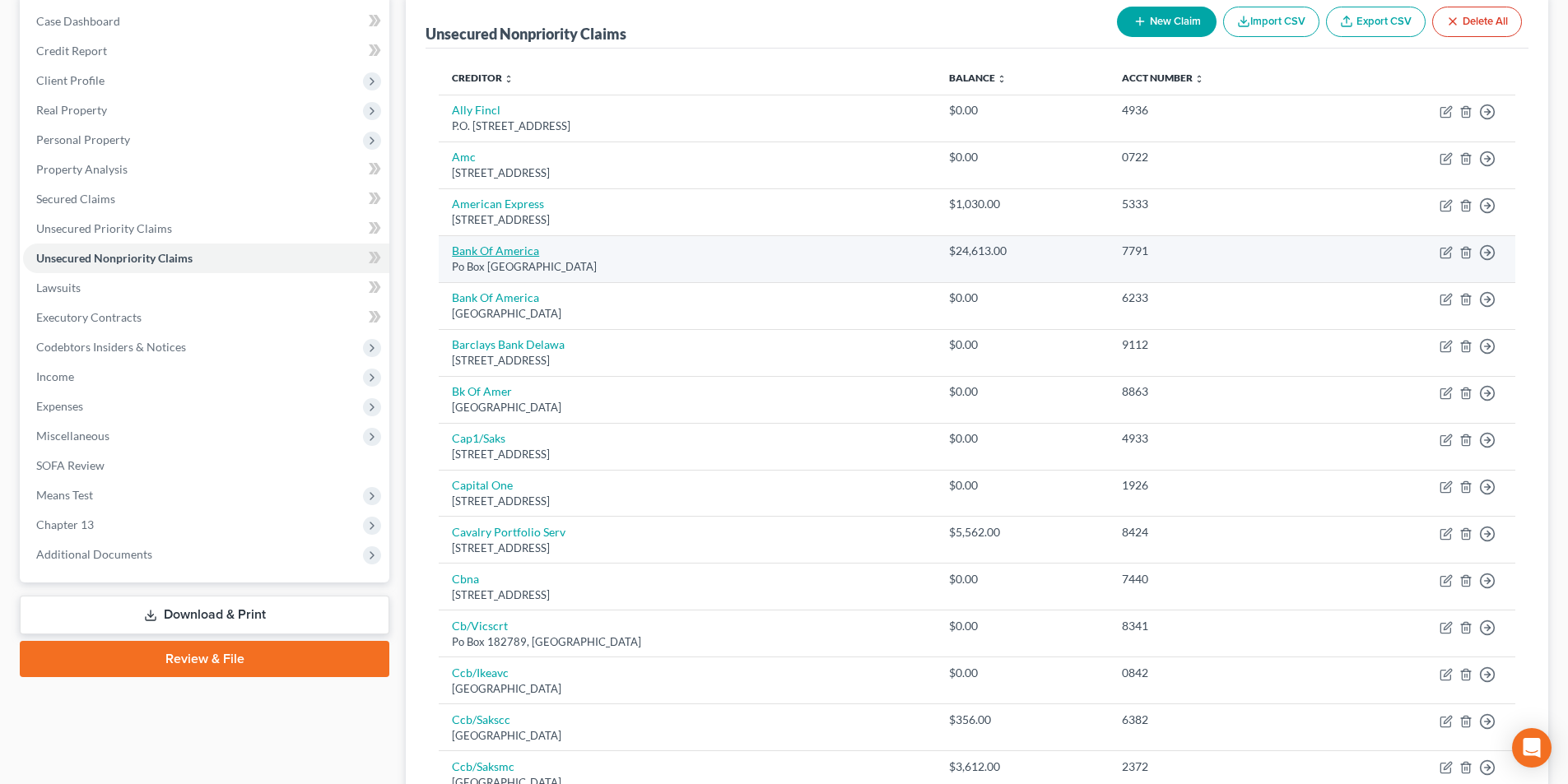
click at [496, 253] on link "Bank Of America" at bounding box center [495, 250] width 87 height 14
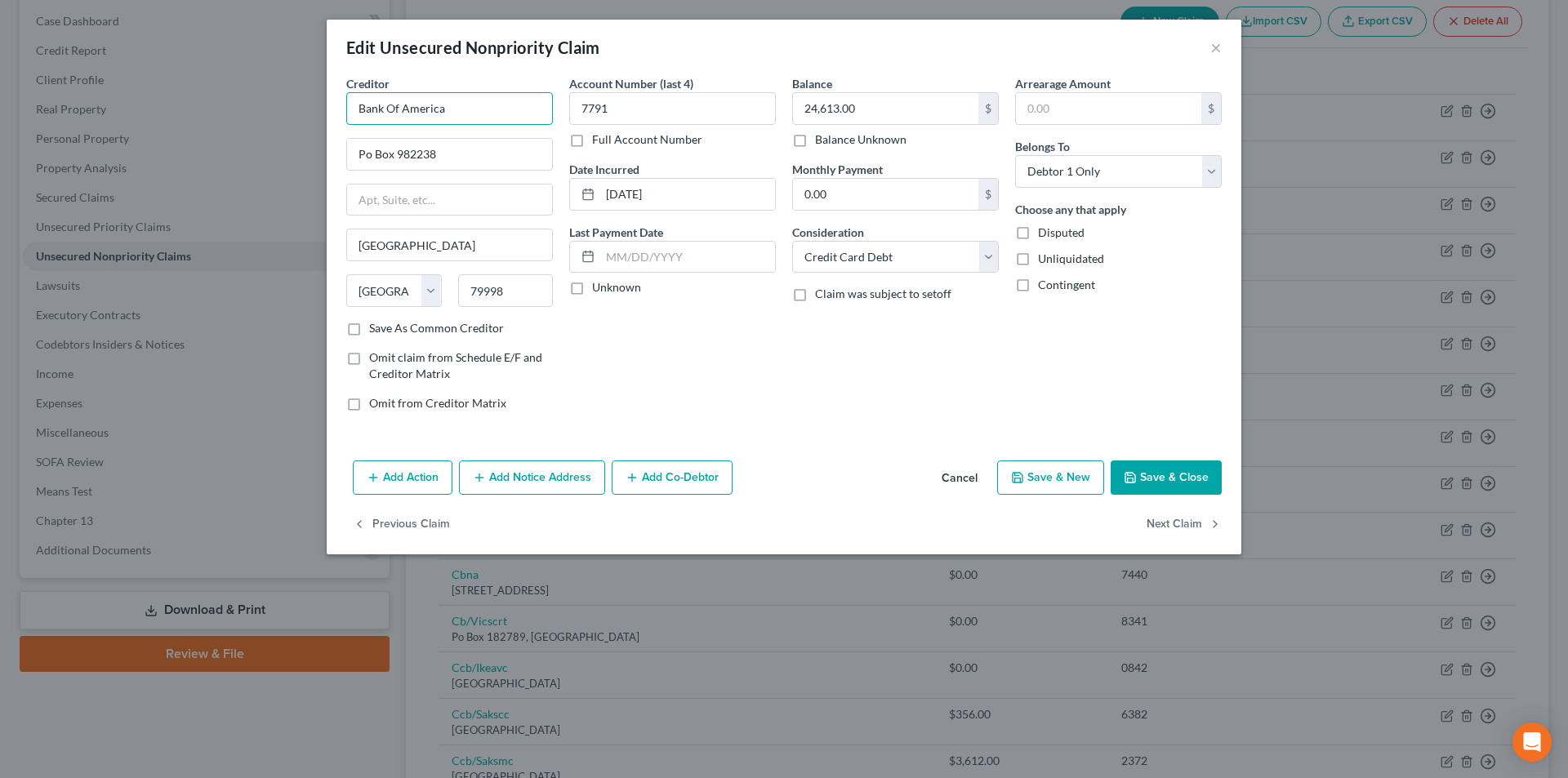
click at [495, 106] on input "Bank Of America" at bounding box center [449, 109] width 207 height 33
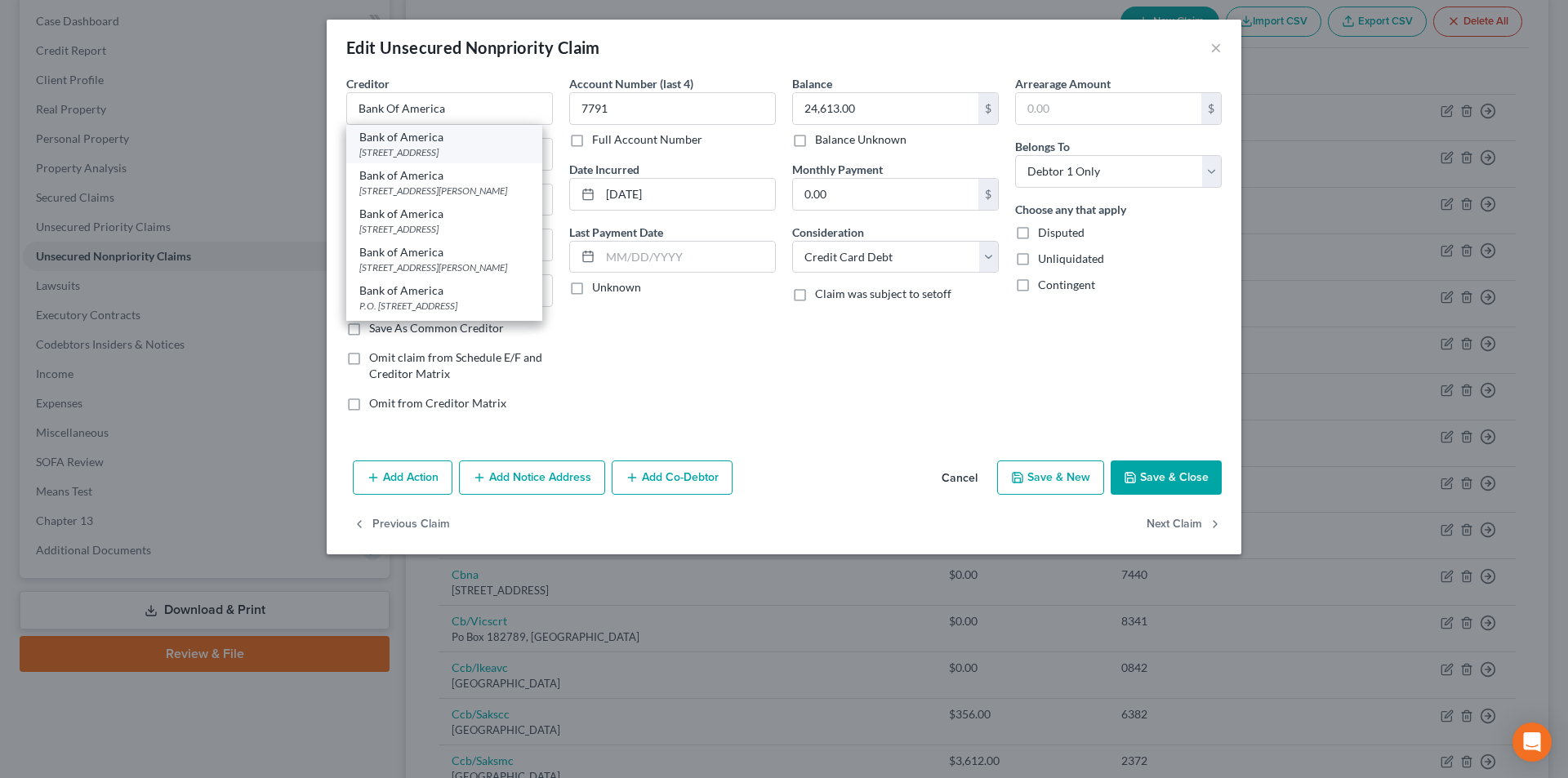
click at [460, 147] on div "[STREET_ADDRESS]" at bounding box center [444, 153] width 170 height 14
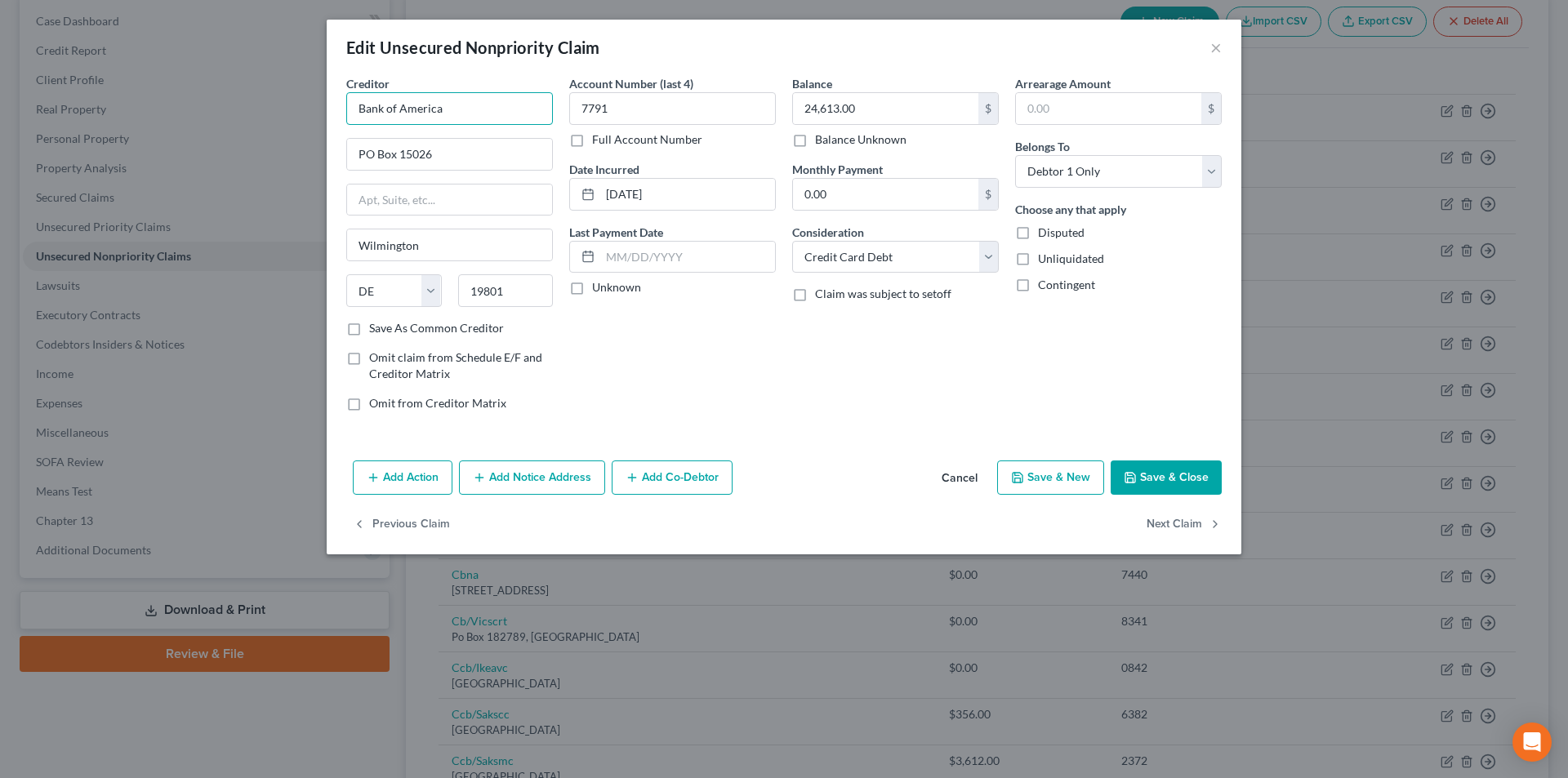
drag, startPoint x: 474, startPoint y: 108, endPoint x: 373, endPoint y: 105, distance: 101.0
click at [327, 107] on div "Creditor * Bank of America PO Box [GEOGRAPHIC_DATA] [US_STATE] AK AR AZ CA CO C…" at bounding box center [784, 265] width 915 height 379
click at [541, 484] on button "Add Notice Address" at bounding box center [532, 477] width 147 height 34
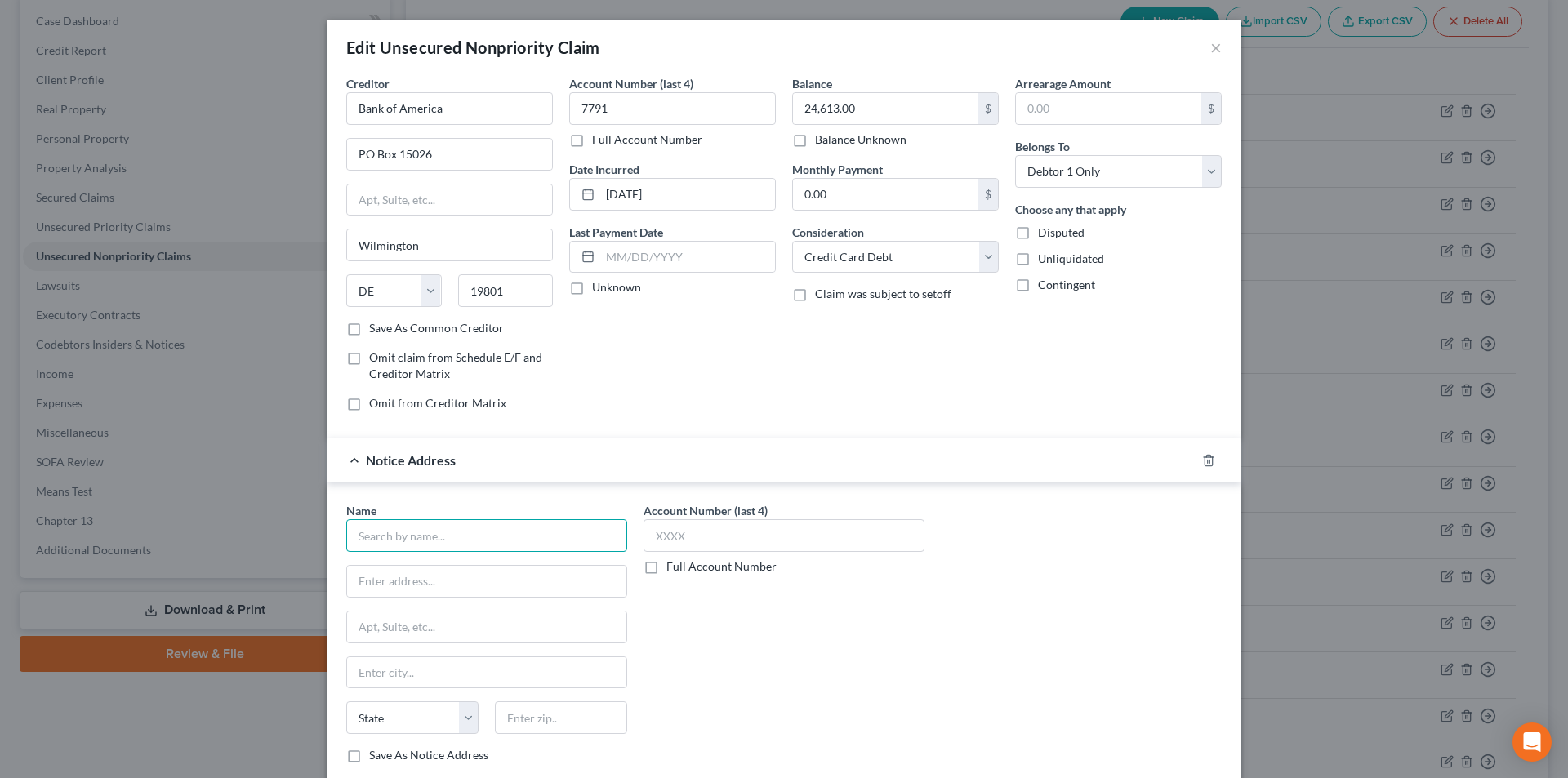
click at [437, 529] on input "text" at bounding box center [487, 536] width 281 height 33
paste input "Bank of America"
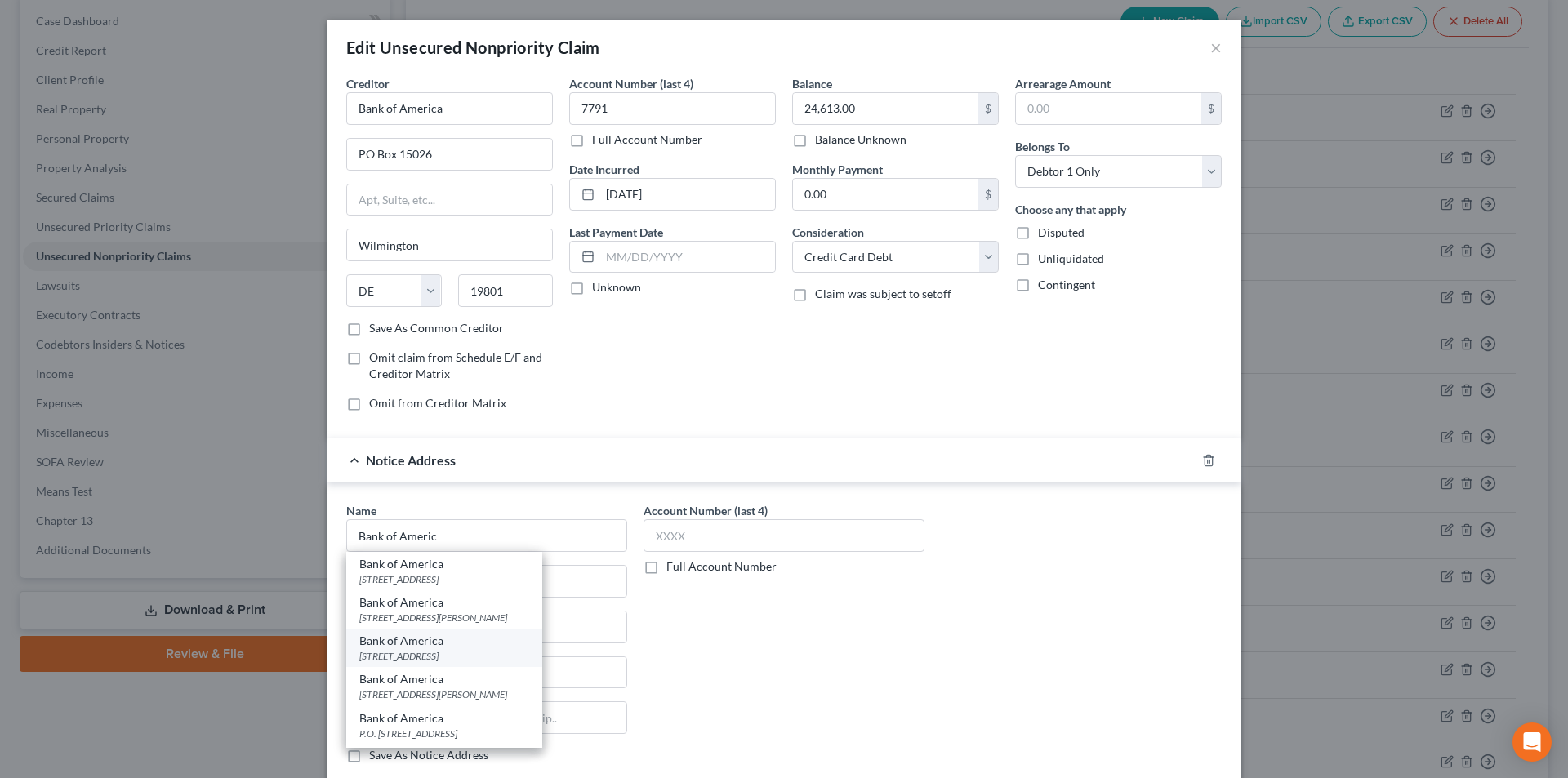
click at [416, 655] on div "[STREET_ADDRESS]" at bounding box center [444, 655] width 170 height 14
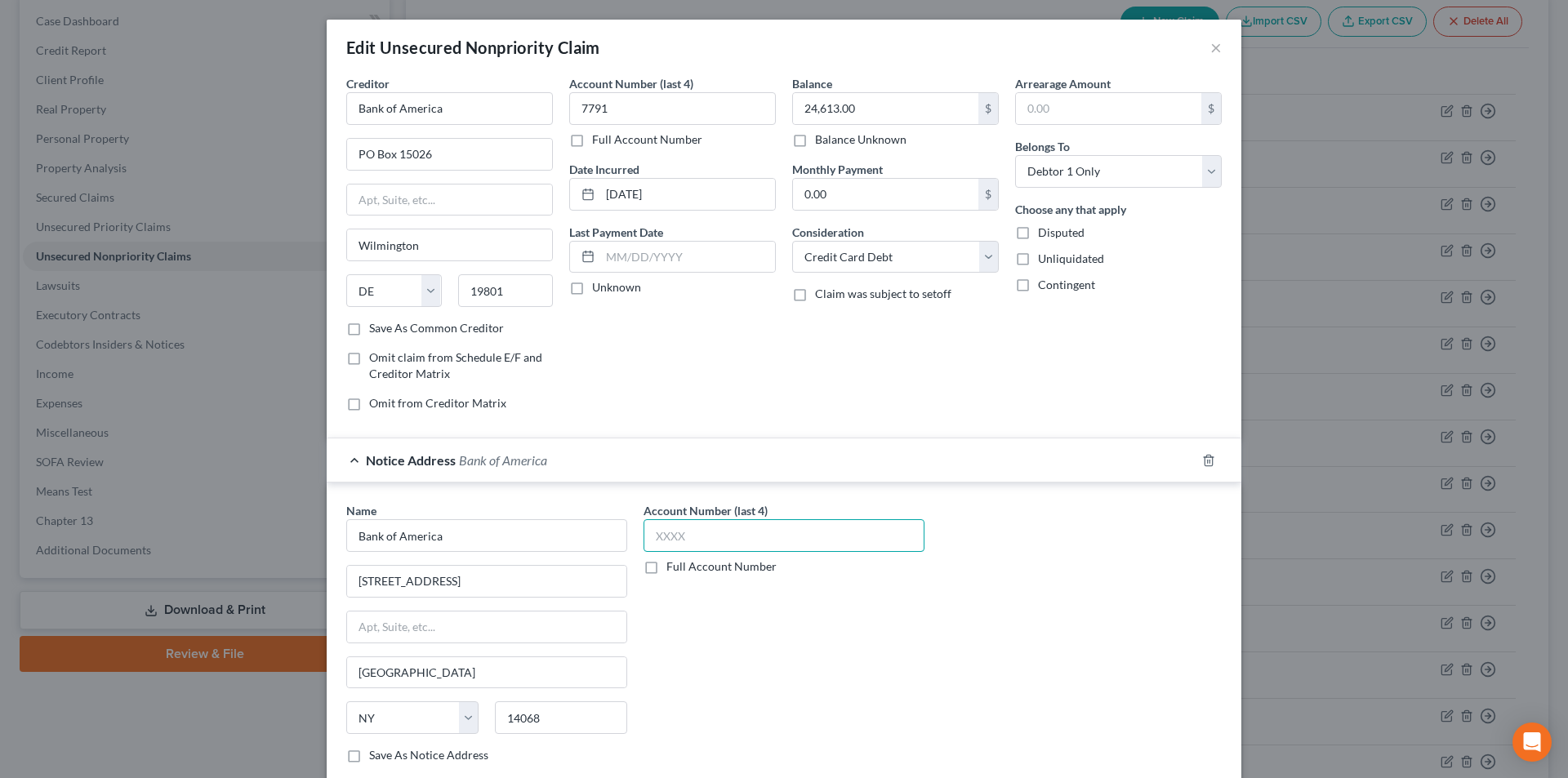
click at [682, 530] on input "text" at bounding box center [784, 536] width 281 height 33
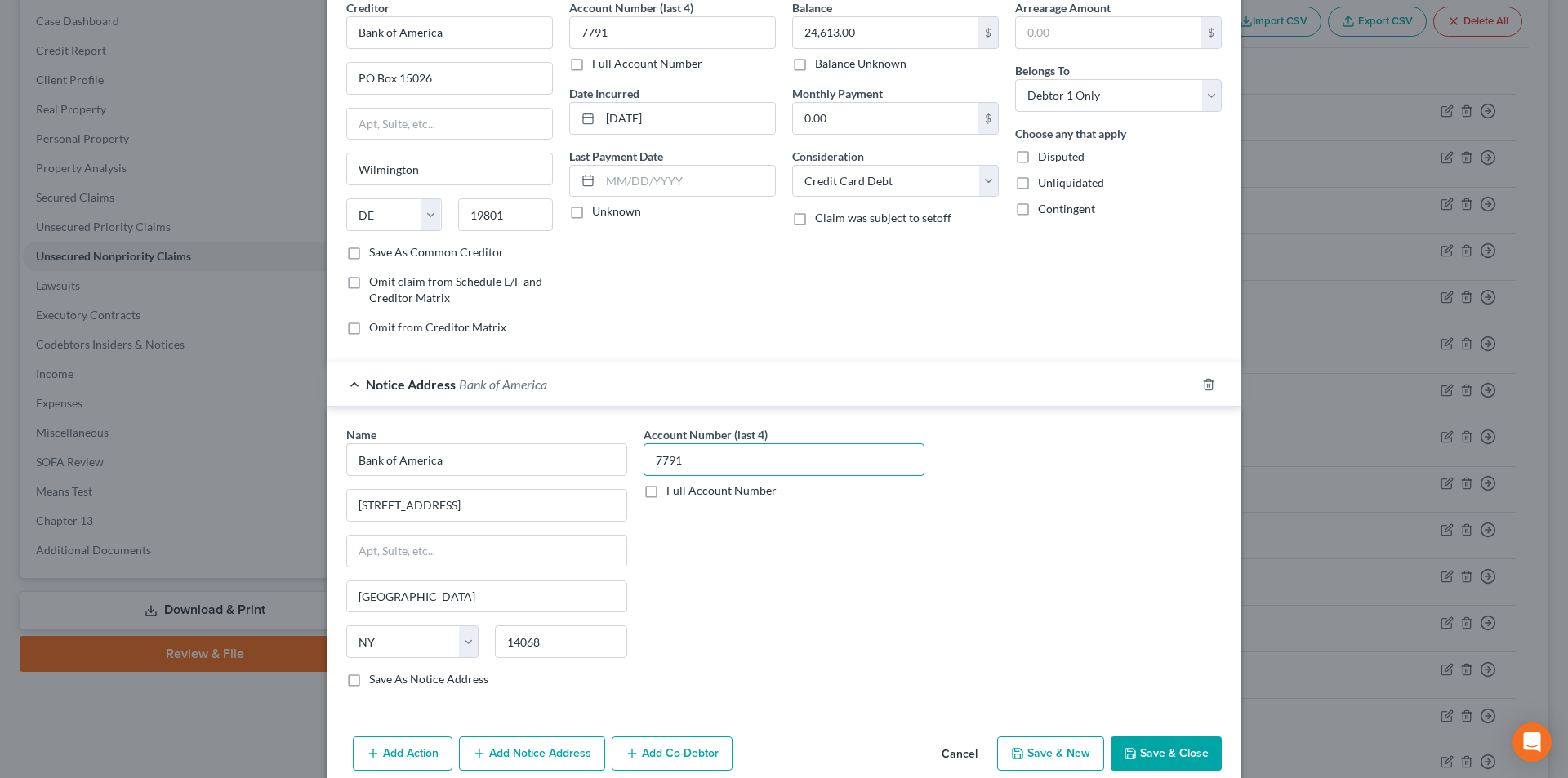
scroll to position [147, 0]
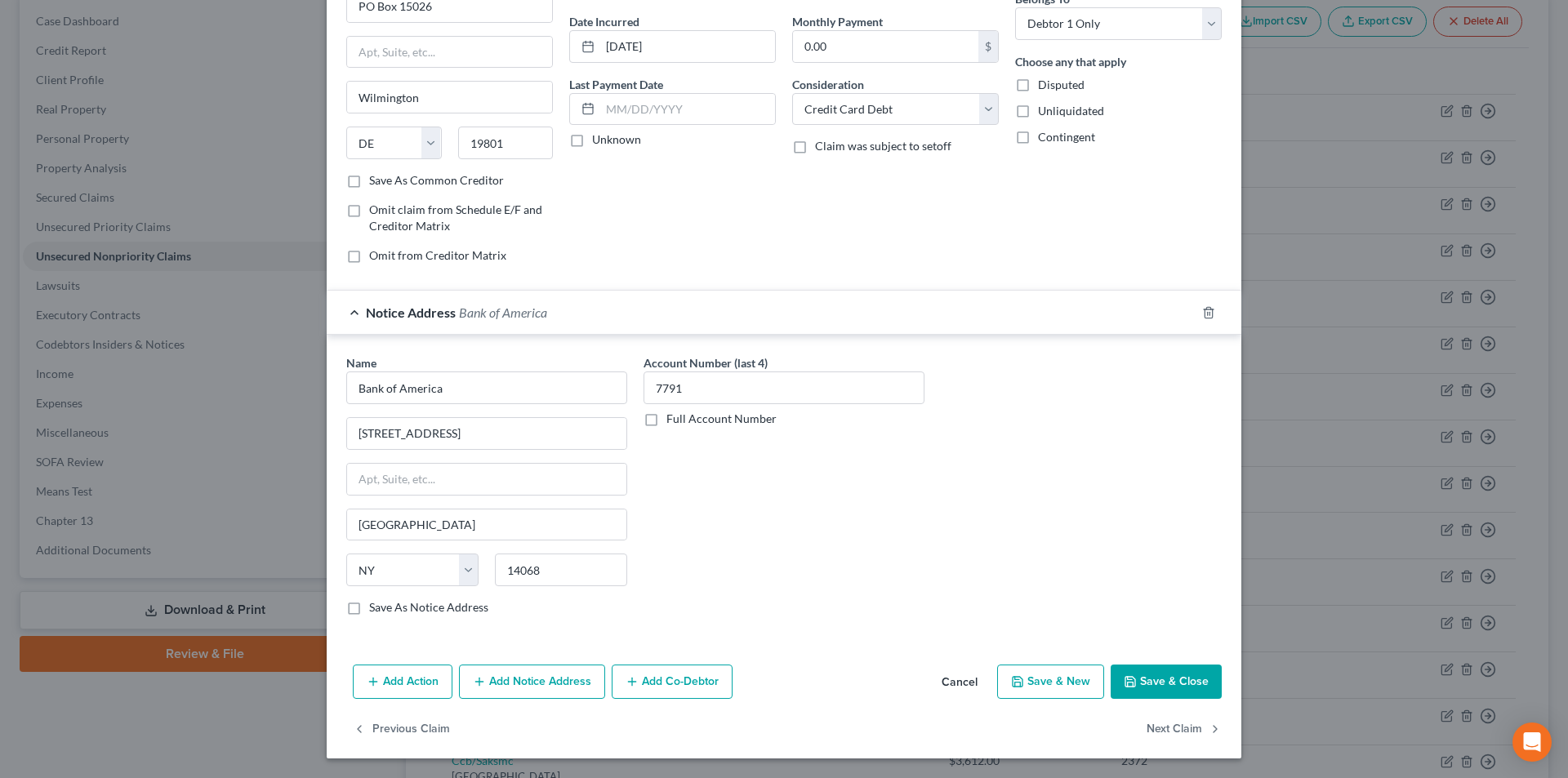
click at [549, 673] on button "Add Notice Address" at bounding box center [532, 681] width 147 height 34
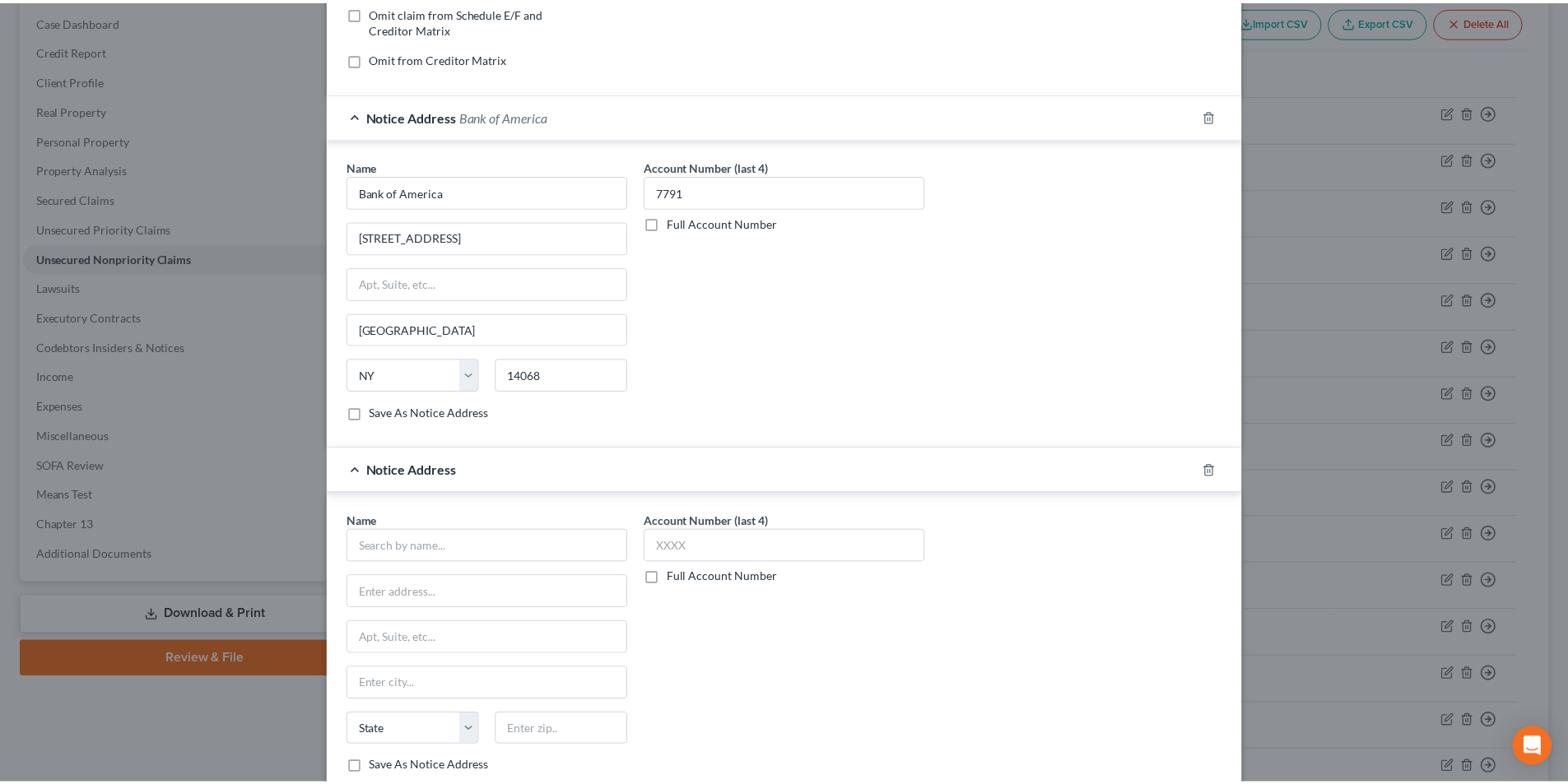
scroll to position [504, 0]
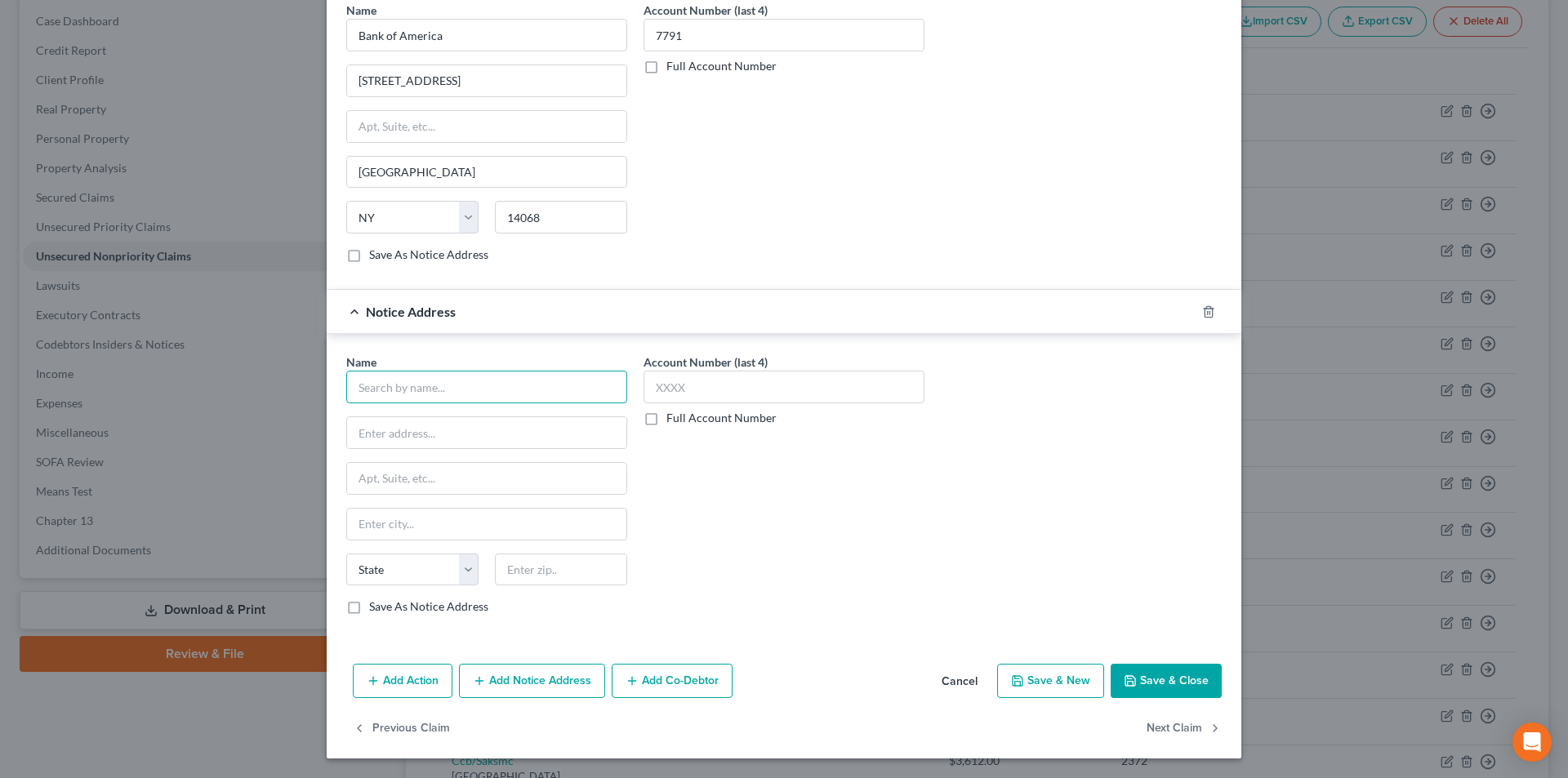
click at [459, 387] on input "text" at bounding box center [487, 387] width 281 height 33
paste input "Bank of America"
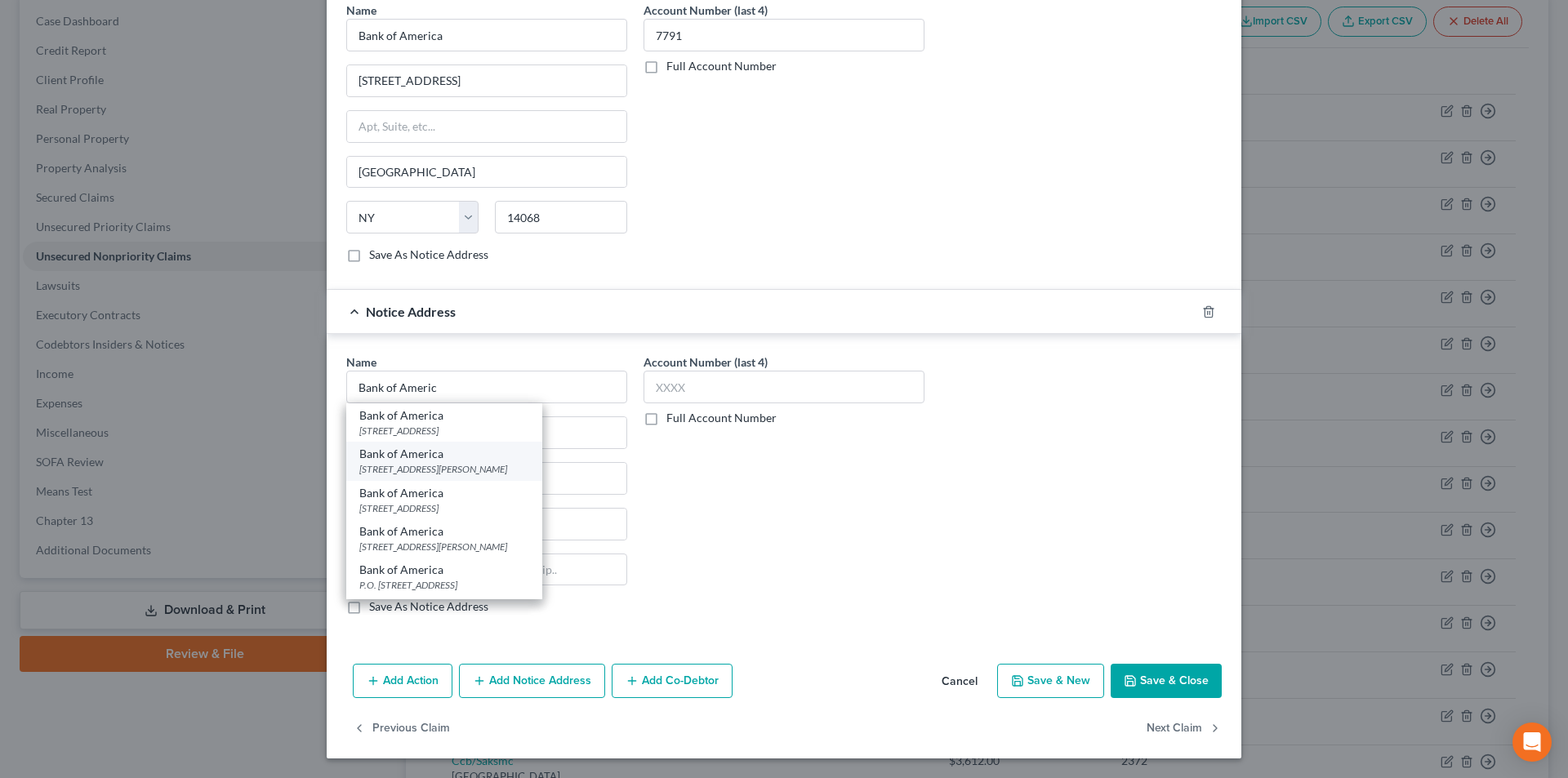
click at [438, 464] on div "[STREET_ADDRESS][PERSON_NAME]" at bounding box center [444, 469] width 170 height 14
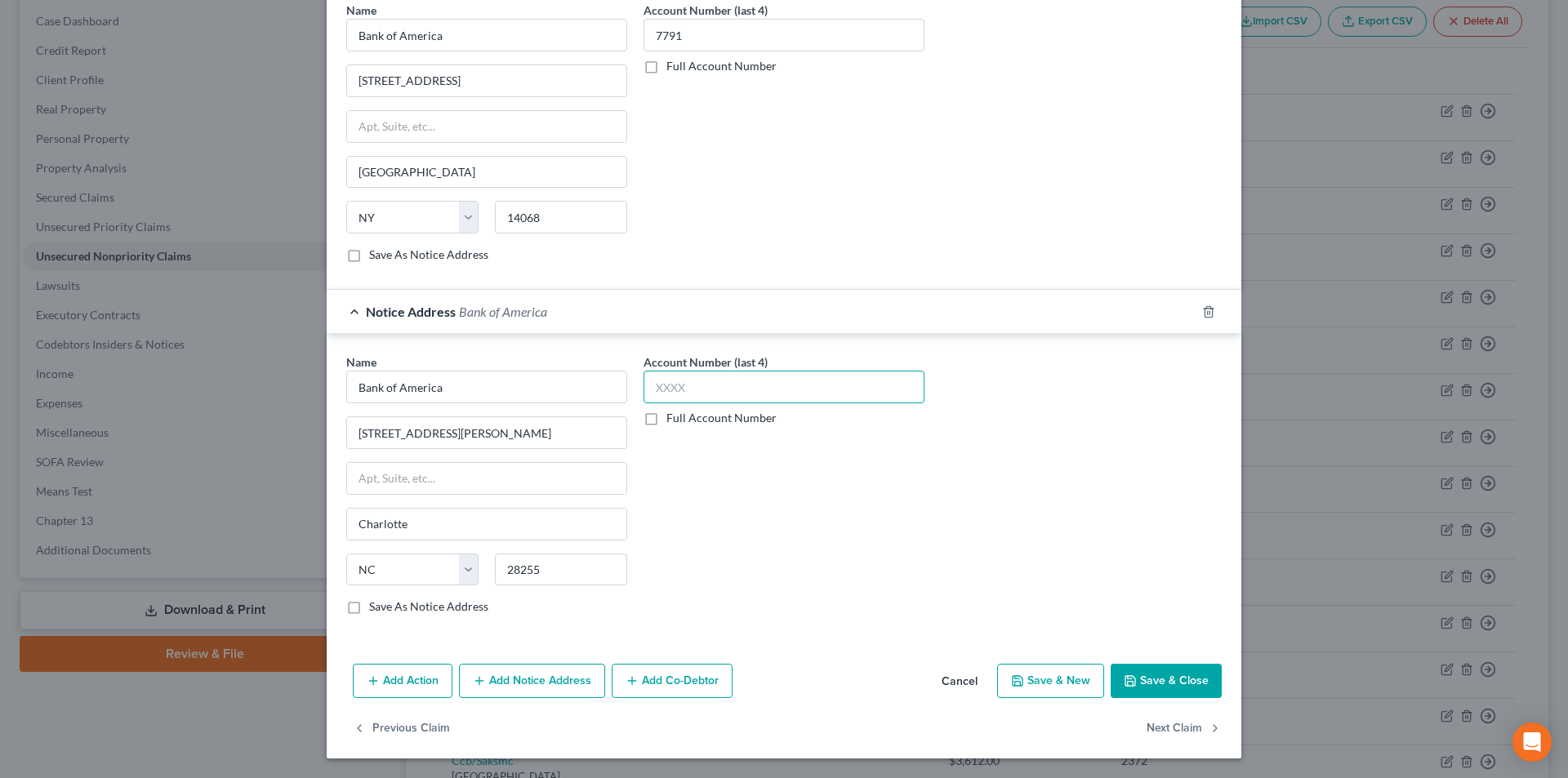
click at [698, 391] on input "text" at bounding box center [784, 387] width 281 height 33
click at [1152, 673] on button "Save & Close" at bounding box center [1167, 681] width 111 height 34
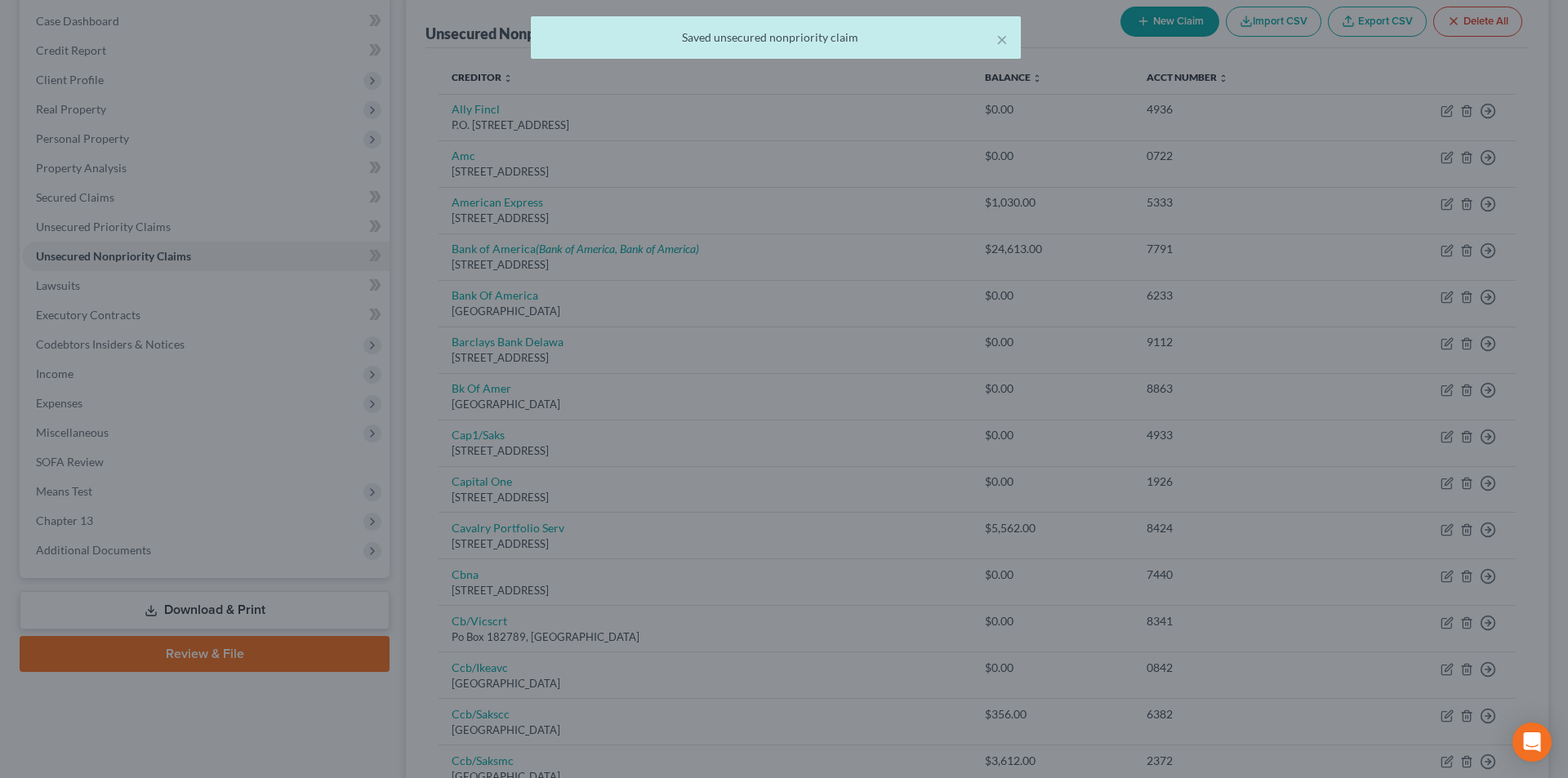
scroll to position [0, 0]
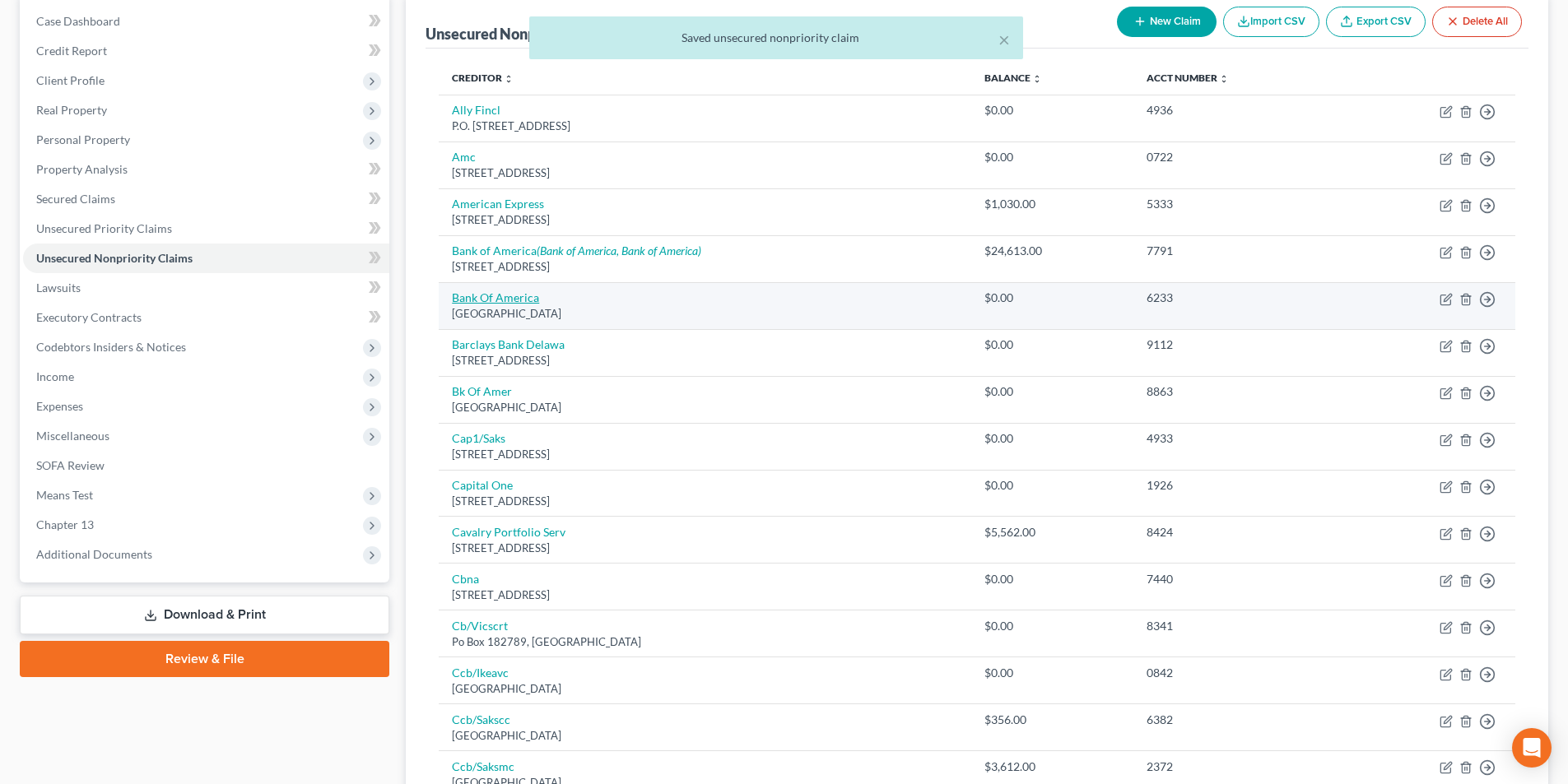
click at [522, 303] on link "Bank Of America" at bounding box center [495, 297] width 87 height 14
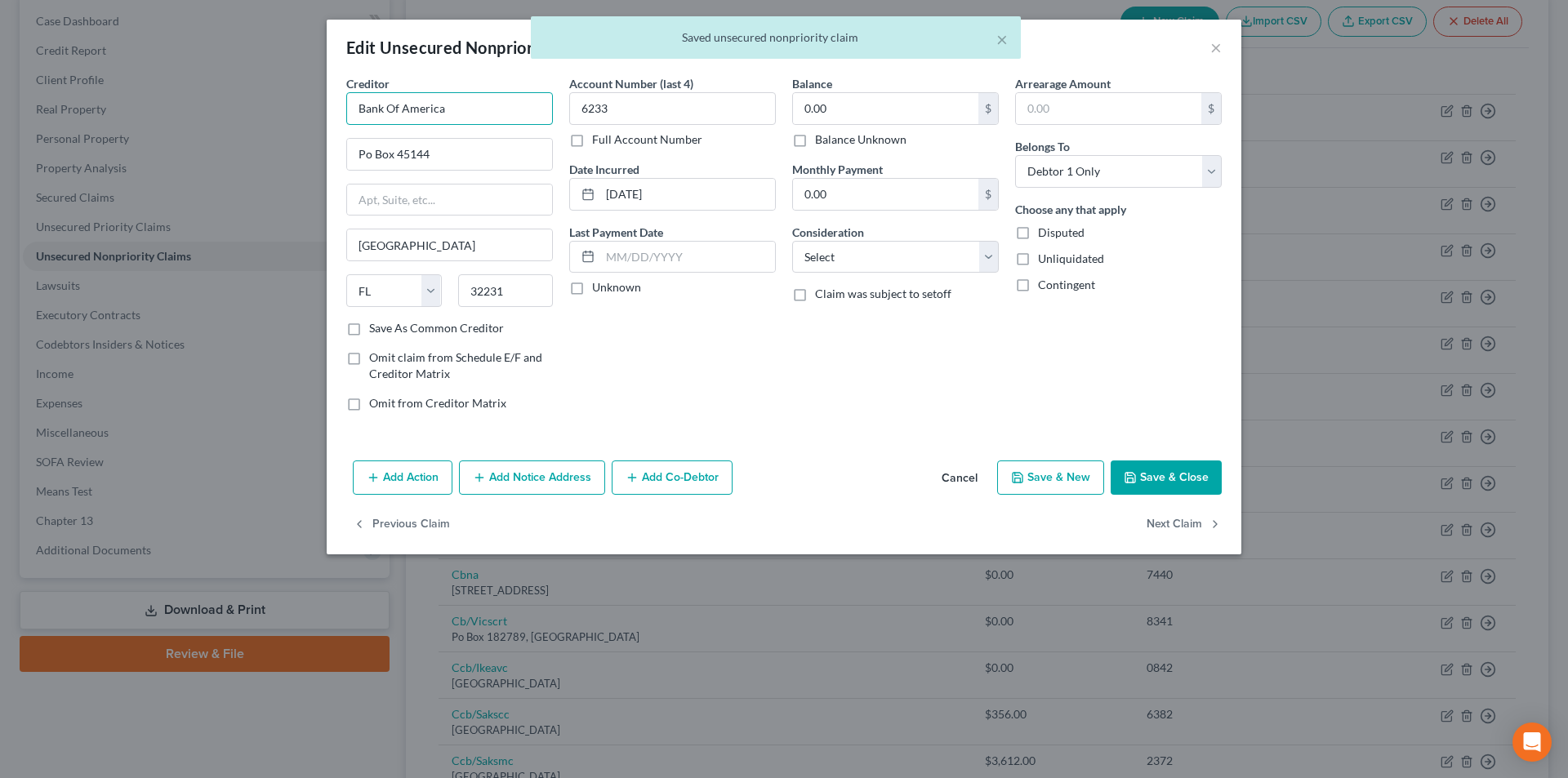
click at [470, 106] on input "Bank Of America" at bounding box center [449, 109] width 207 height 33
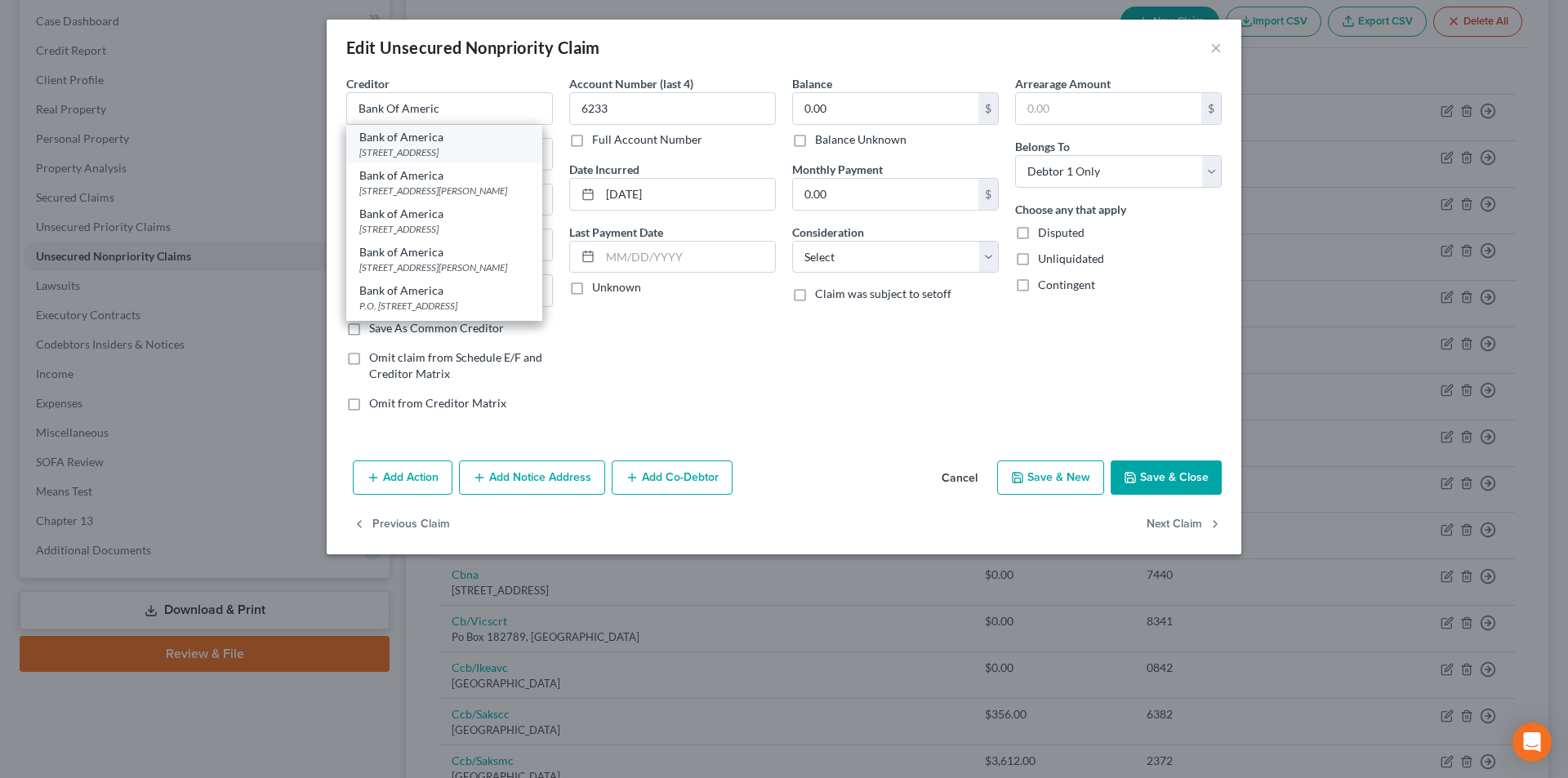
click at [424, 142] on div "Bank of America" at bounding box center [444, 137] width 170 height 16
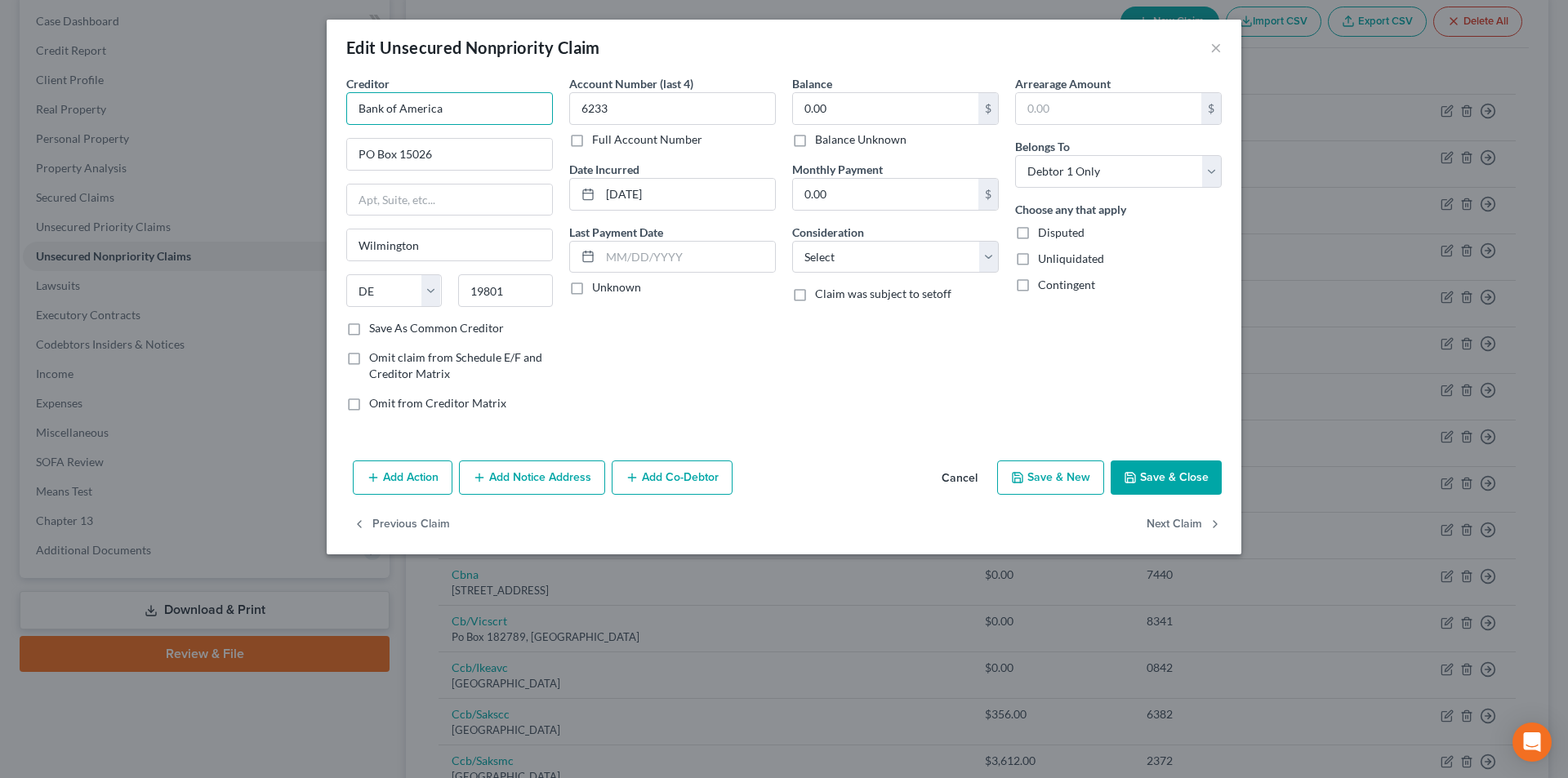
drag, startPoint x: 458, startPoint y: 113, endPoint x: 335, endPoint y: 113, distance: 123.0
click at [335, 113] on div "Creditor * Bank of America PO Box [GEOGRAPHIC_DATA] [US_STATE] AK AR AZ CA CO C…" at bounding box center [784, 265] width 915 height 379
click at [536, 480] on button "Add Notice Address" at bounding box center [532, 477] width 147 height 34
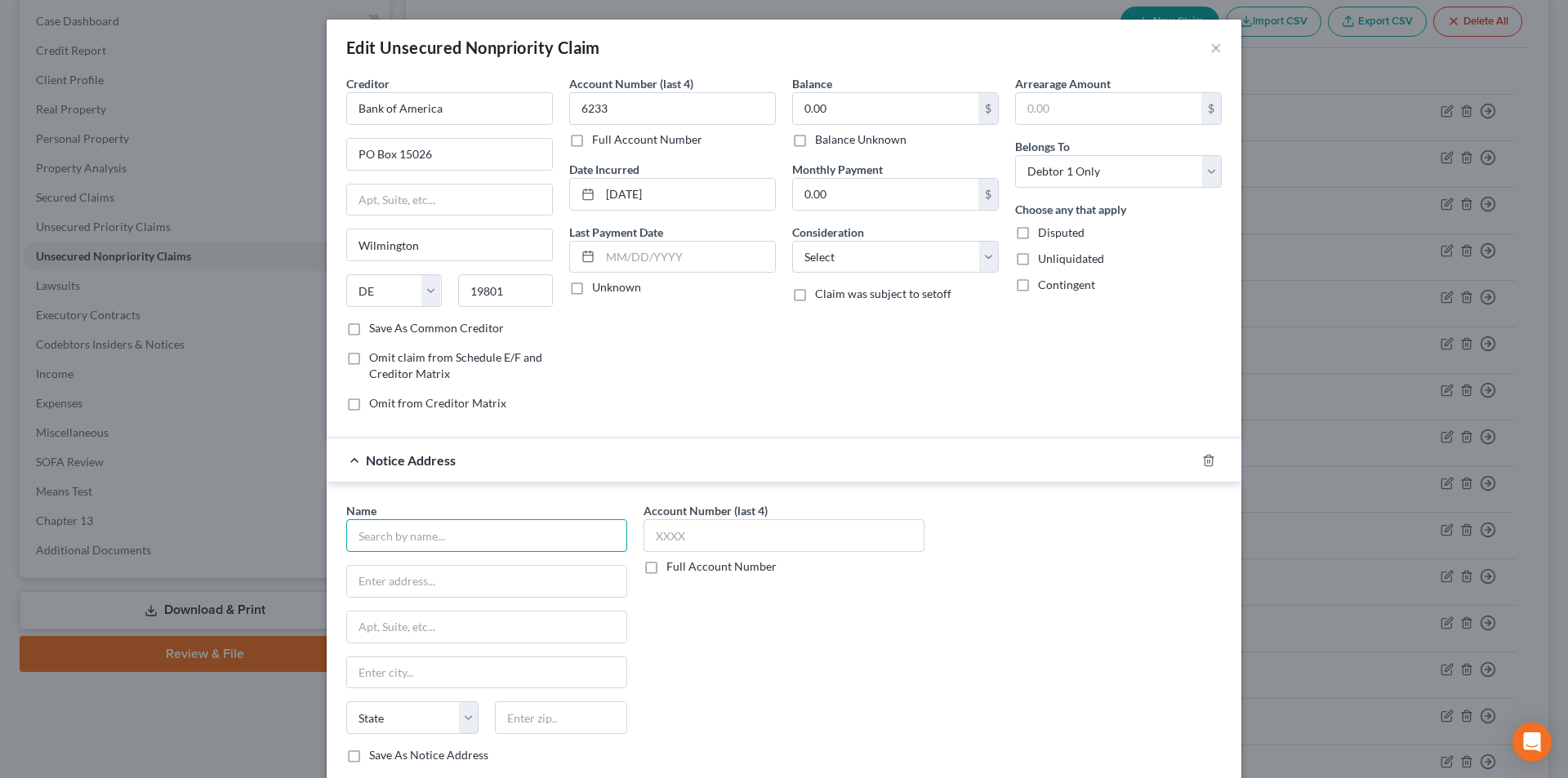
click at [454, 535] on input "text" at bounding box center [487, 536] width 281 height 33
paste input "Bank of America"
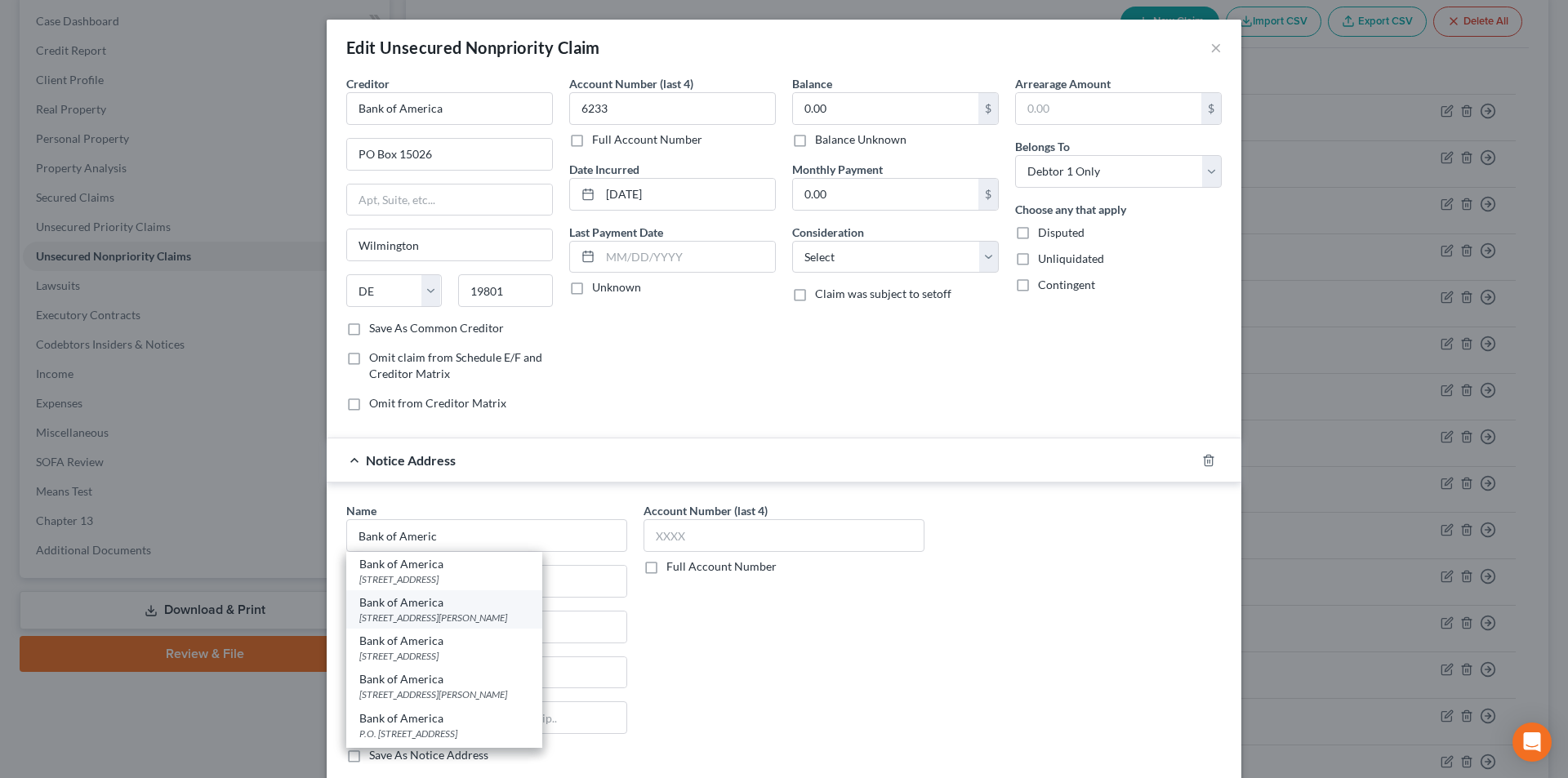
click at [418, 617] on div "[STREET_ADDRESS][PERSON_NAME]" at bounding box center [444, 618] width 170 height 14
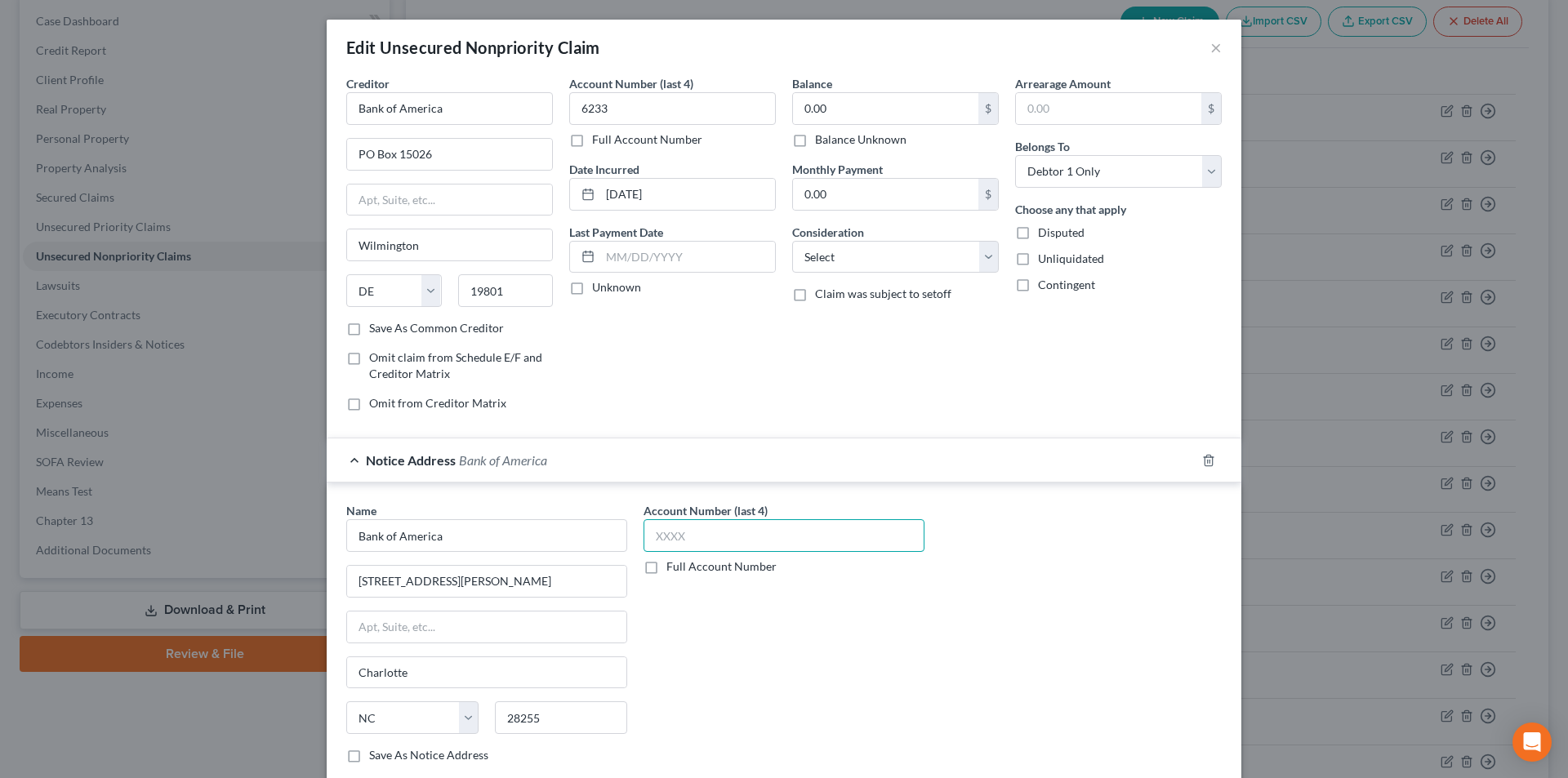
click at [681, 537] on input "text" at bounding box center [784, 536] width 281 height 33
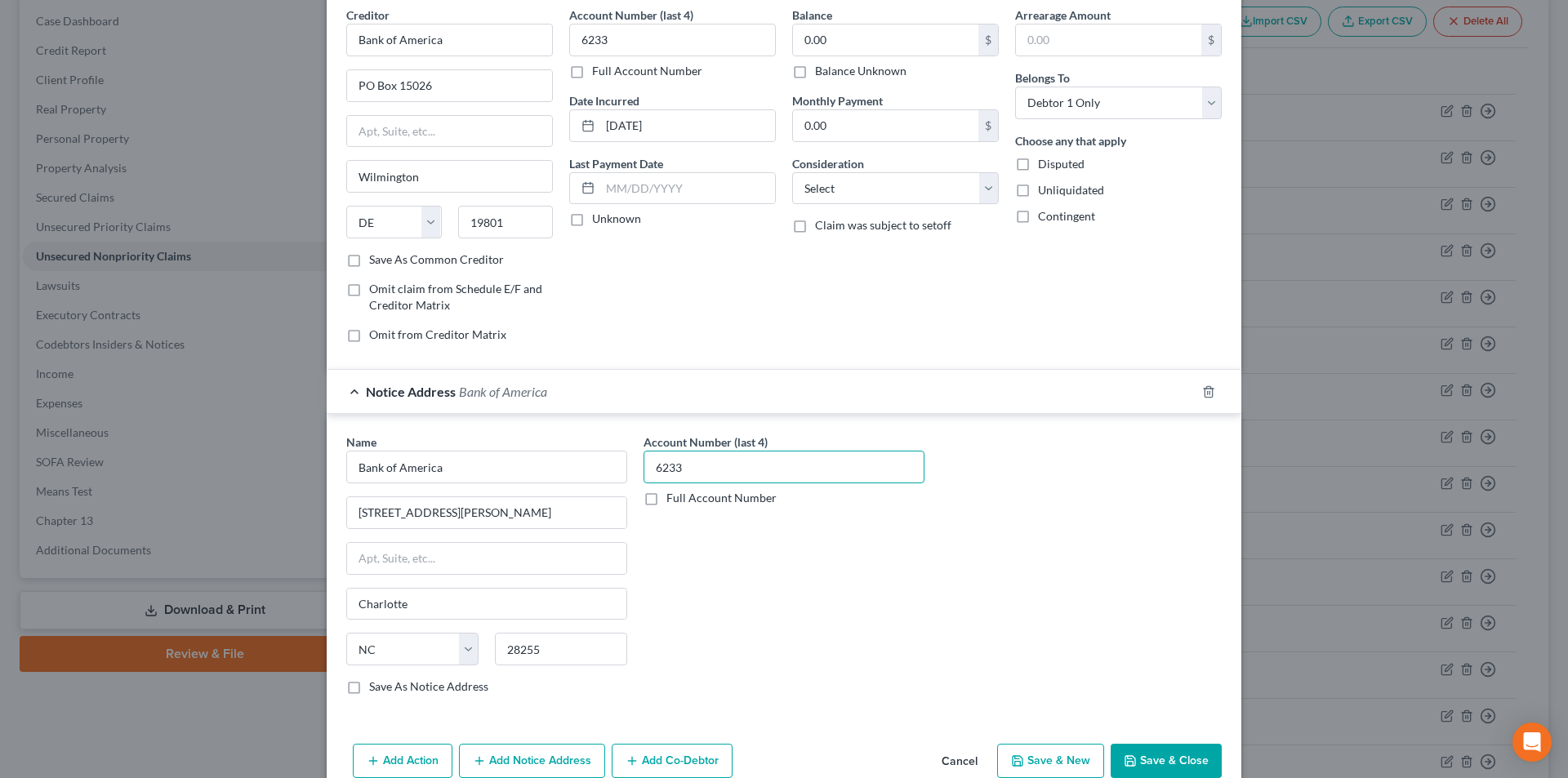
scroll to position [147, 0]
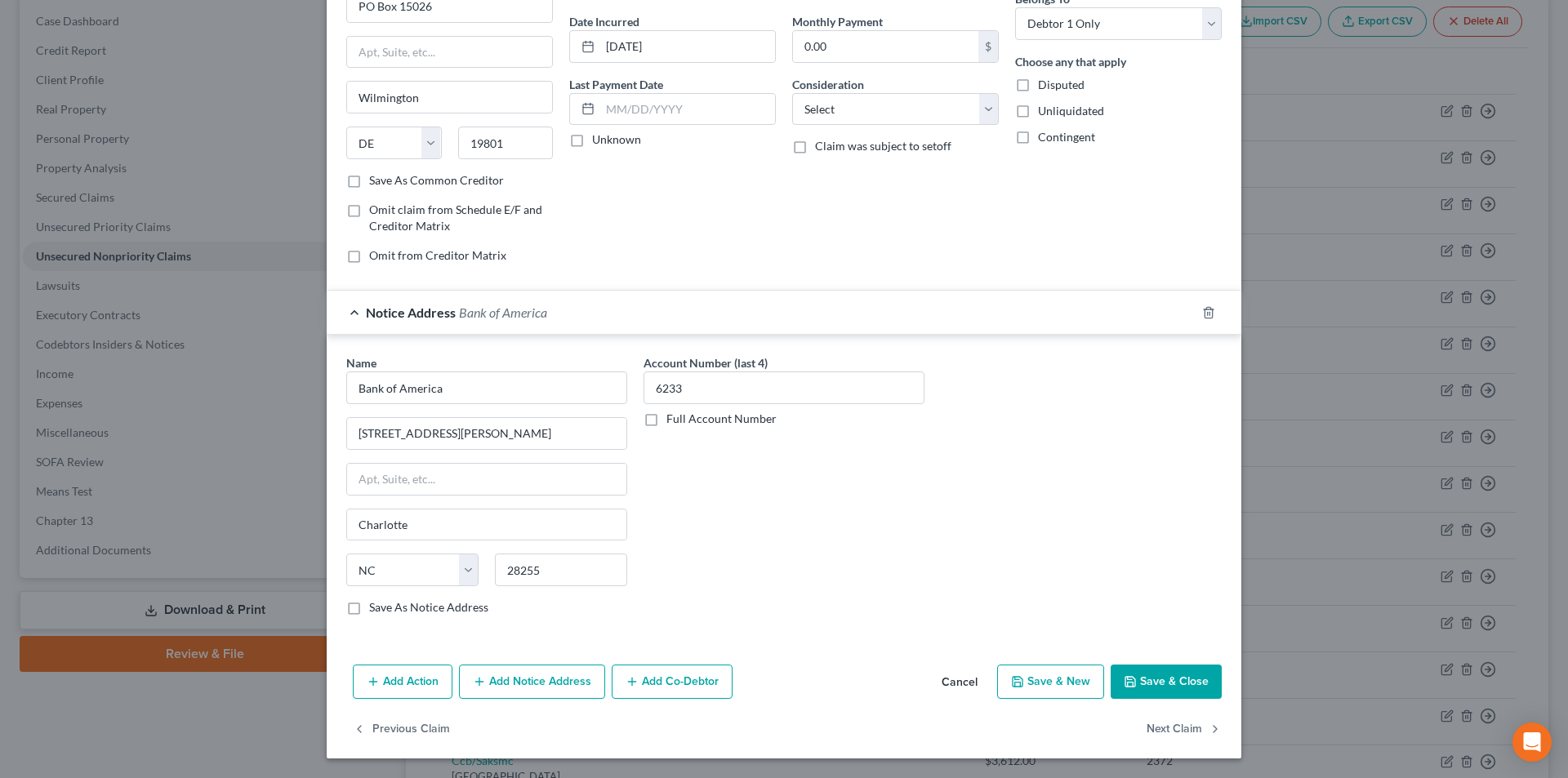
click at [553, 669] on button "Add Notice Address" at bounding box center [532, 681] width 147 height 34
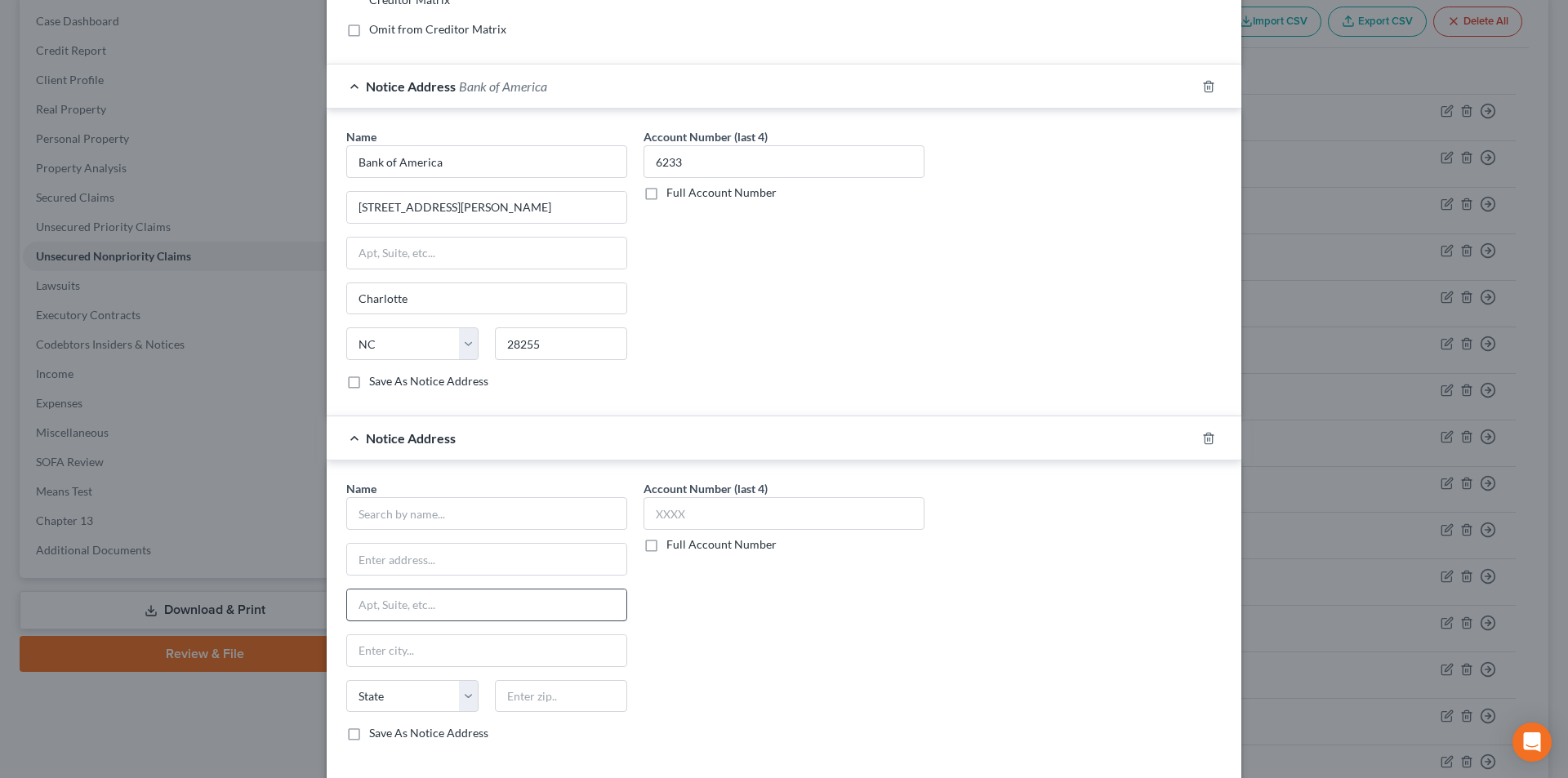
scroll to position [392, 0]
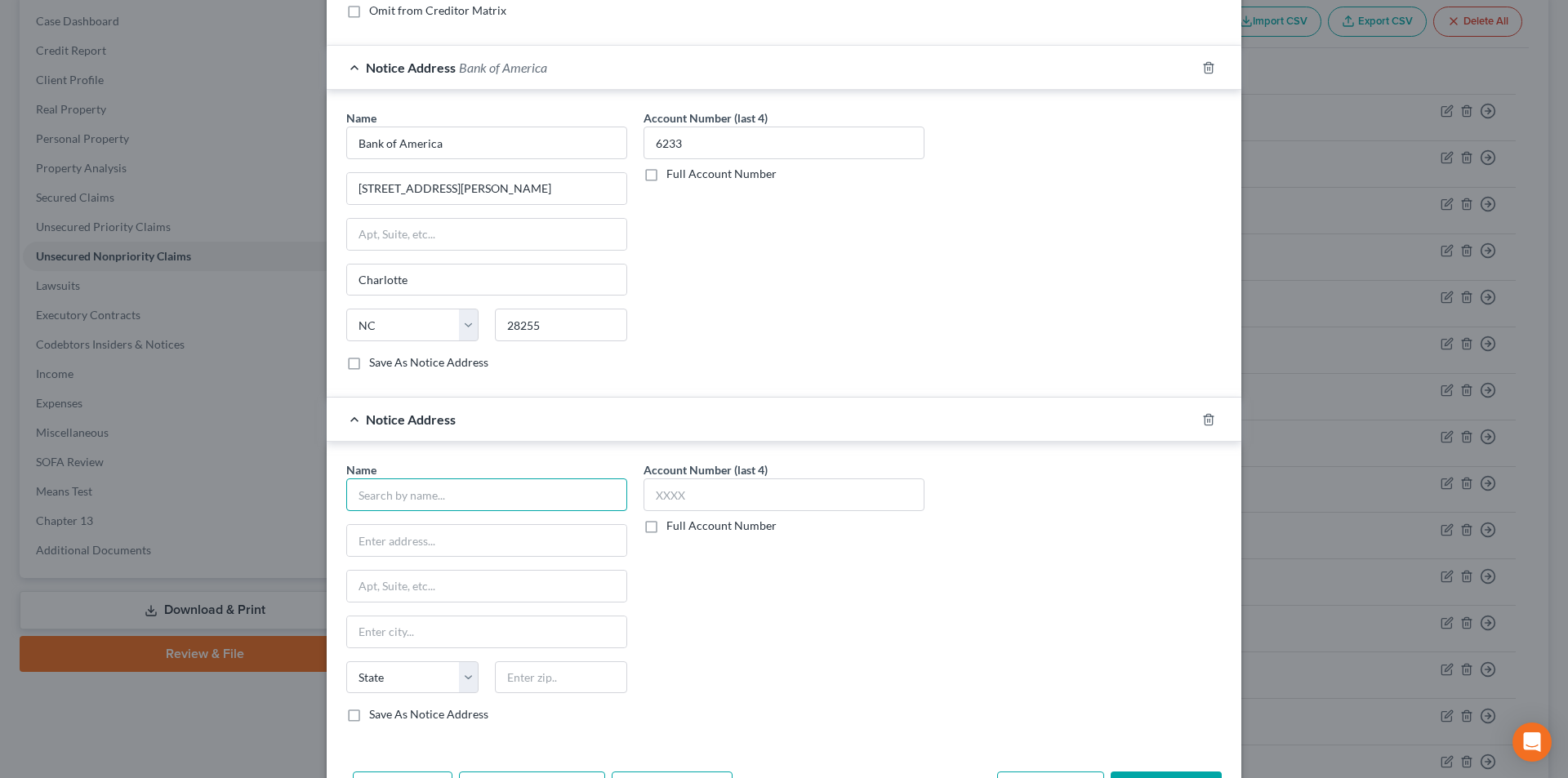
click at [462, 500] on input "text" at bounding box center [487, 494] width 281 height 33
paste input "Bank of America"
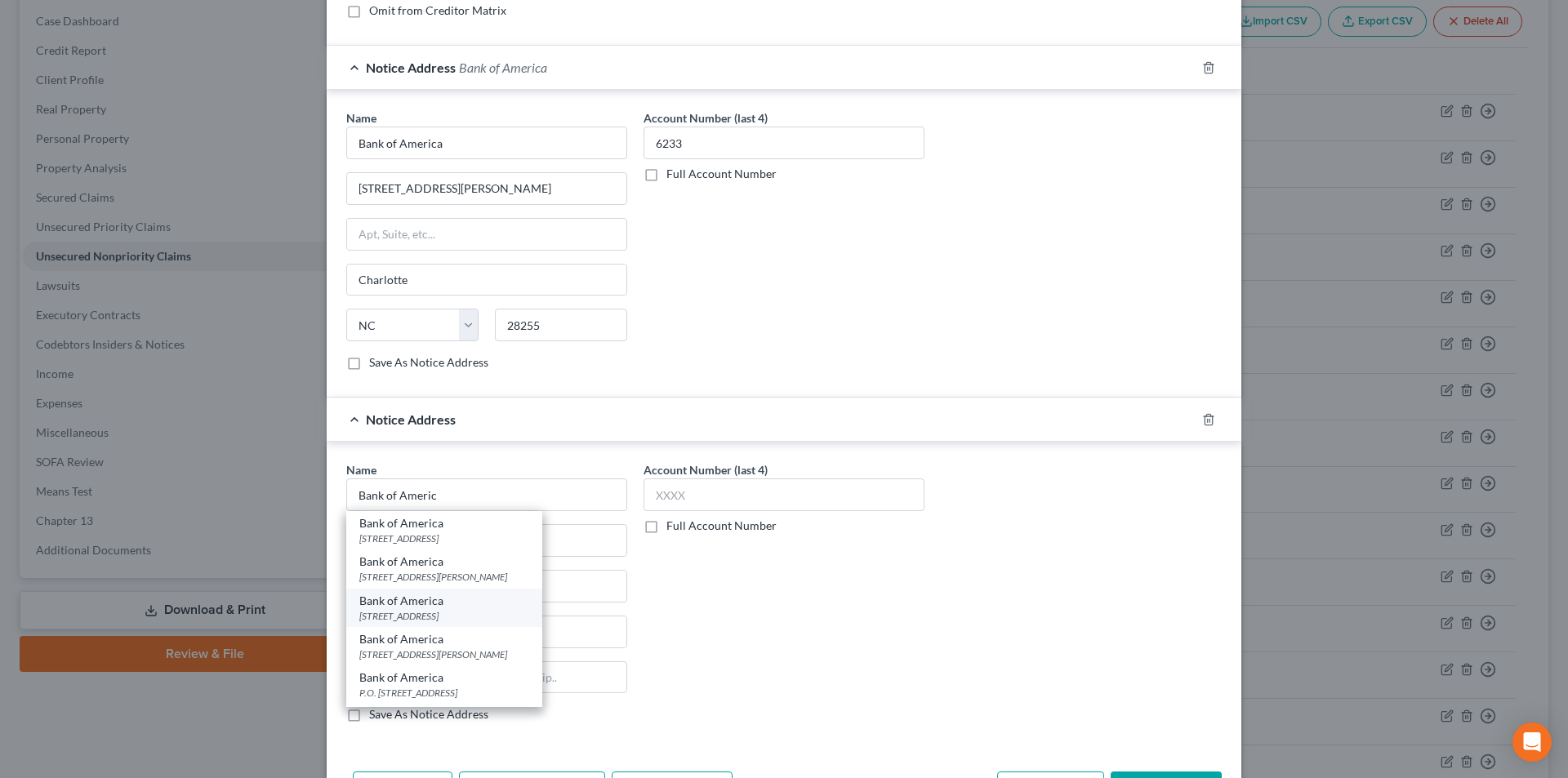
click at [406, 613] on div "[STREET_ADDRESS]" at bounding box center [444, 616] width 170 height 14
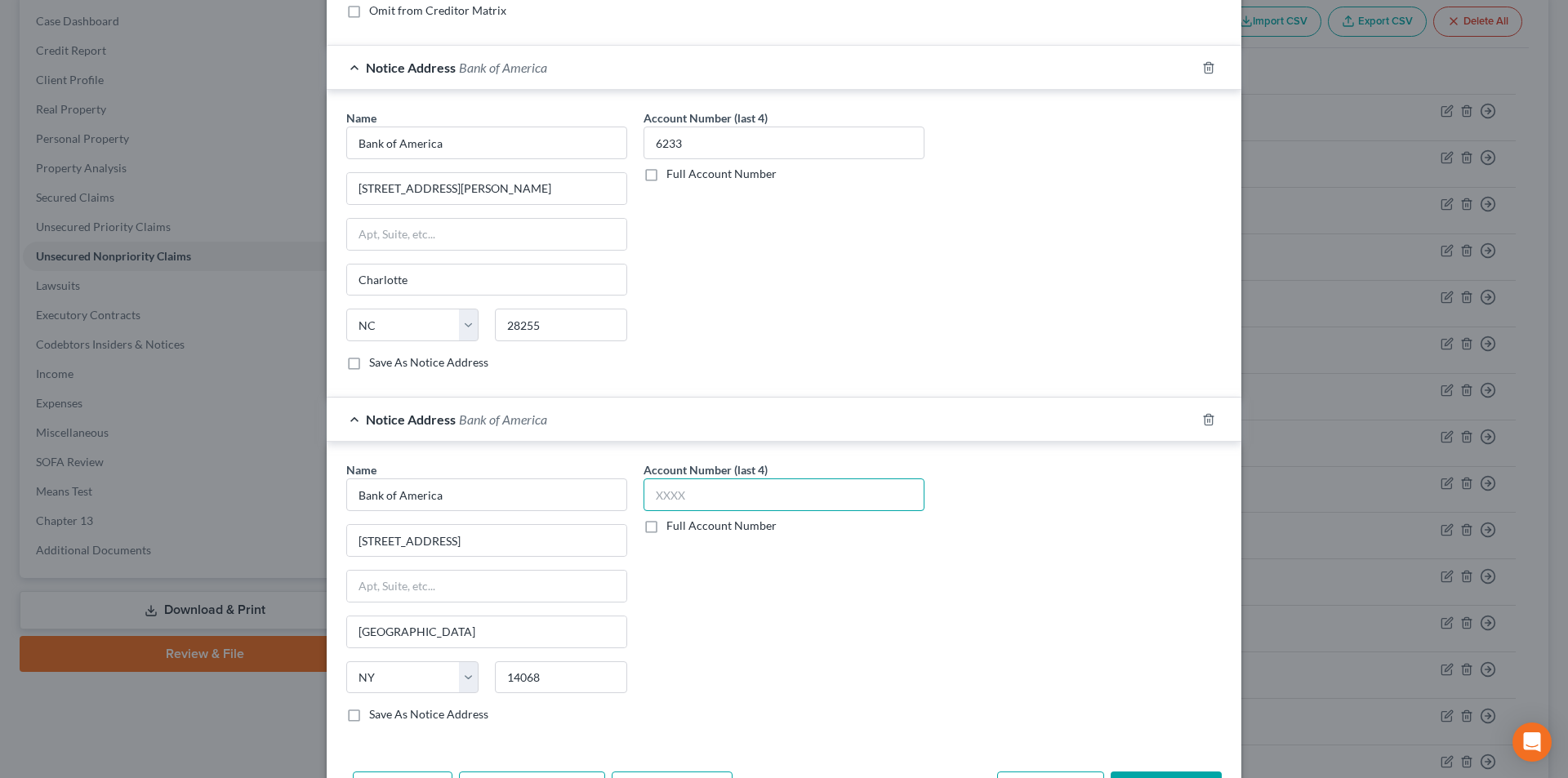
click at [690, 499] on input "text" at bounding box center [784, 494] width 281 height 33
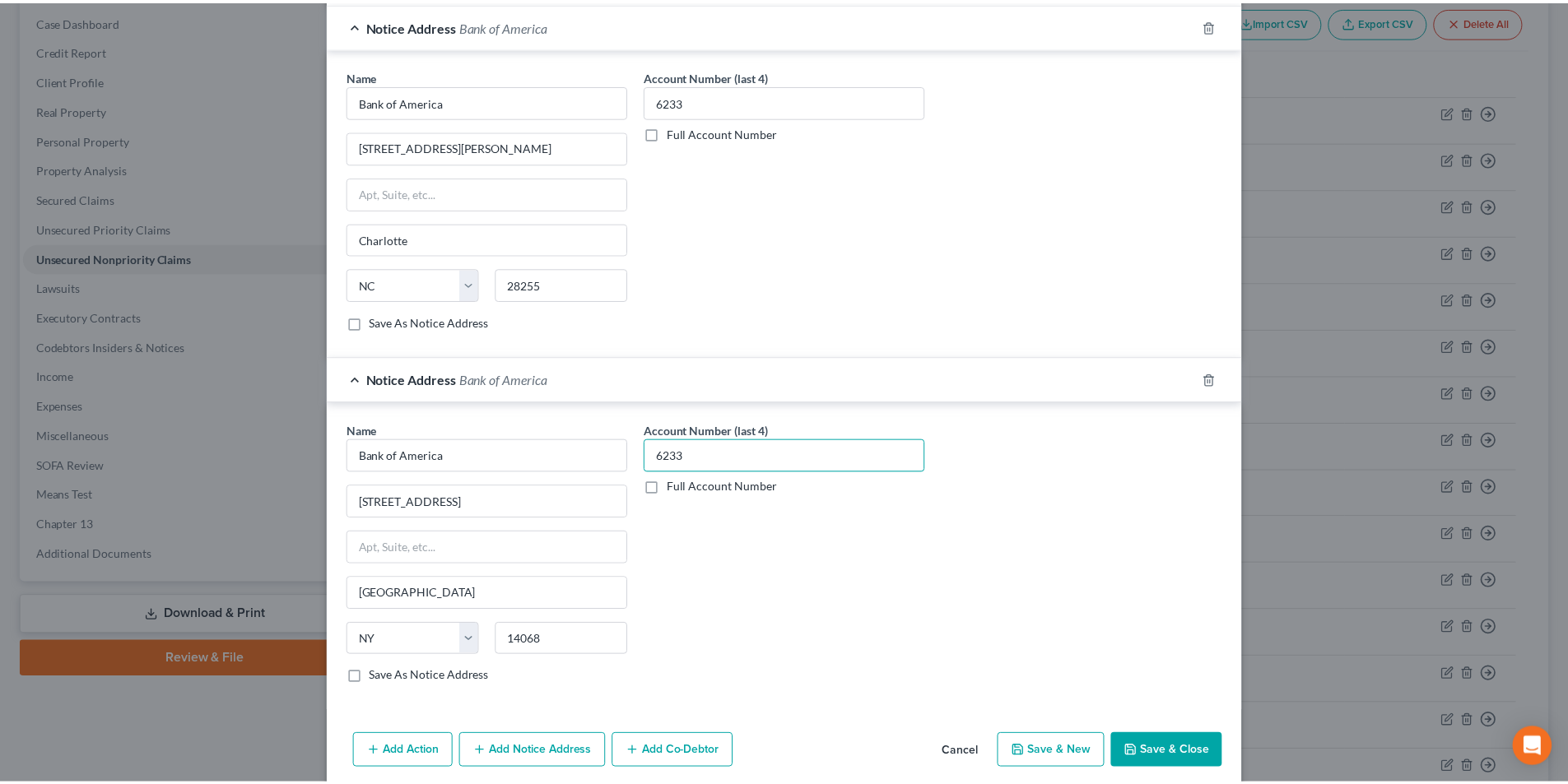
scroll to position [504, 0]
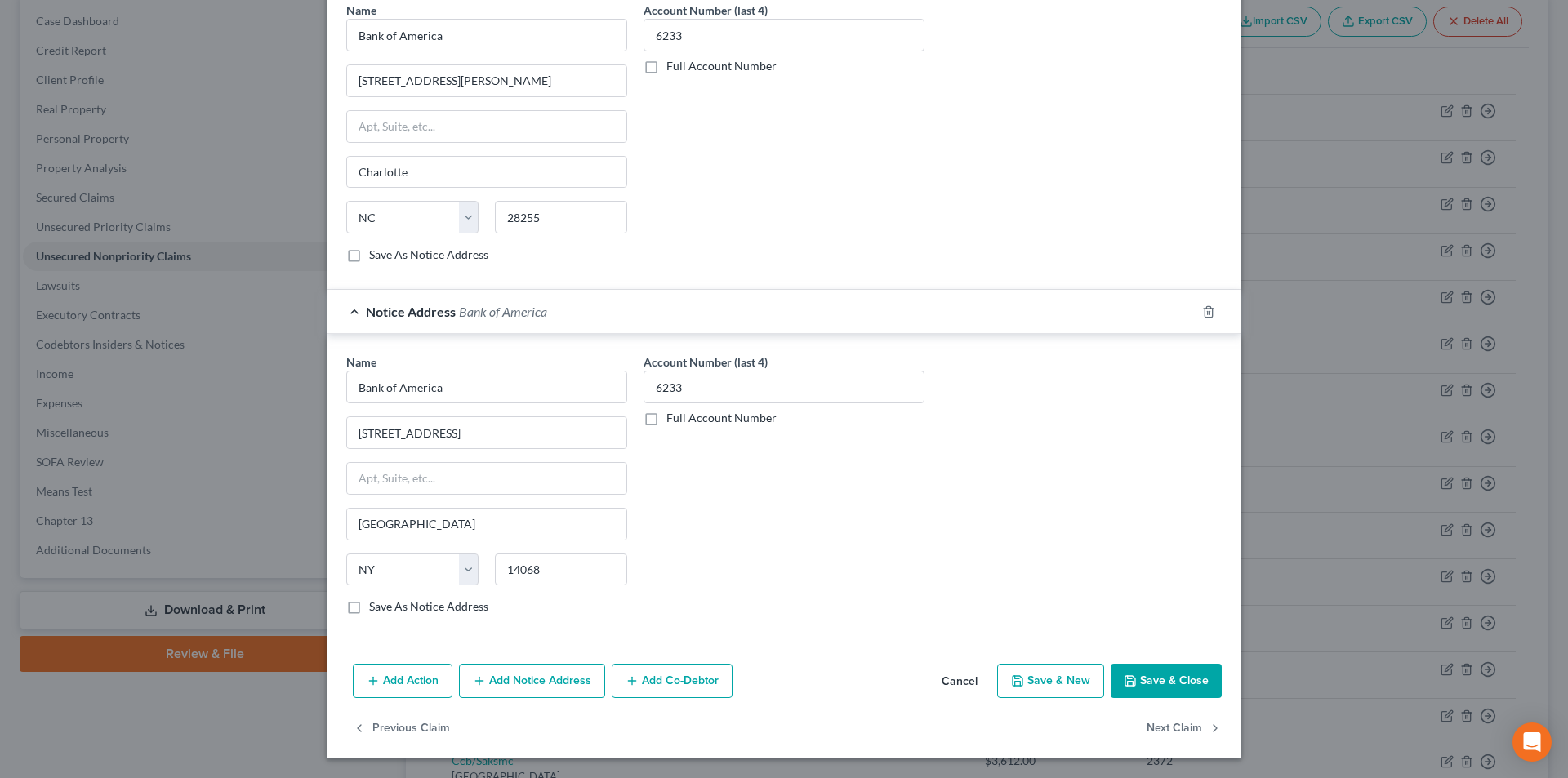
click at [1170, 683] on button "Save & Close" at bounding box center [1167, 681] width 111 height 34
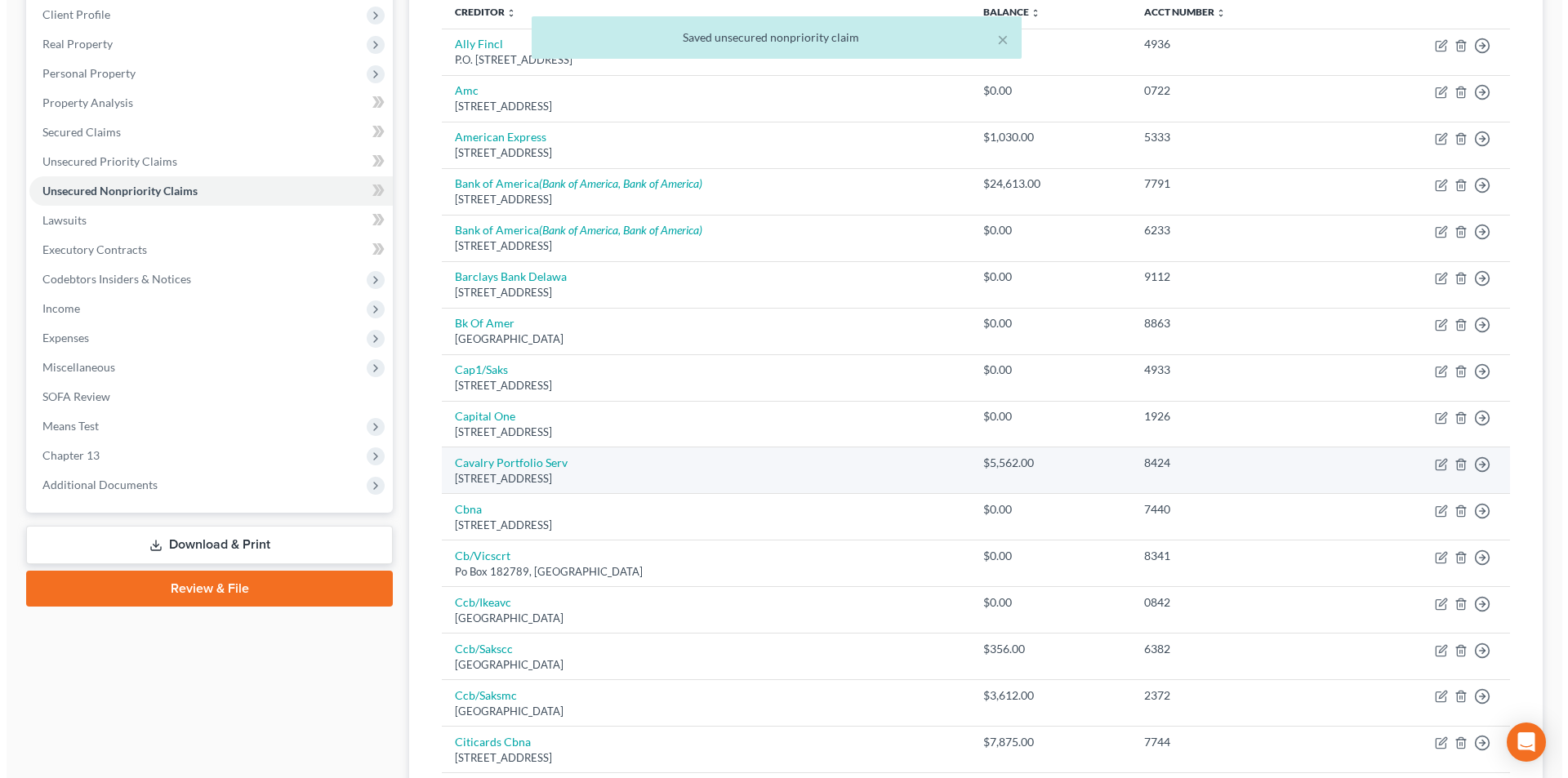
scroll to position [326, 0]
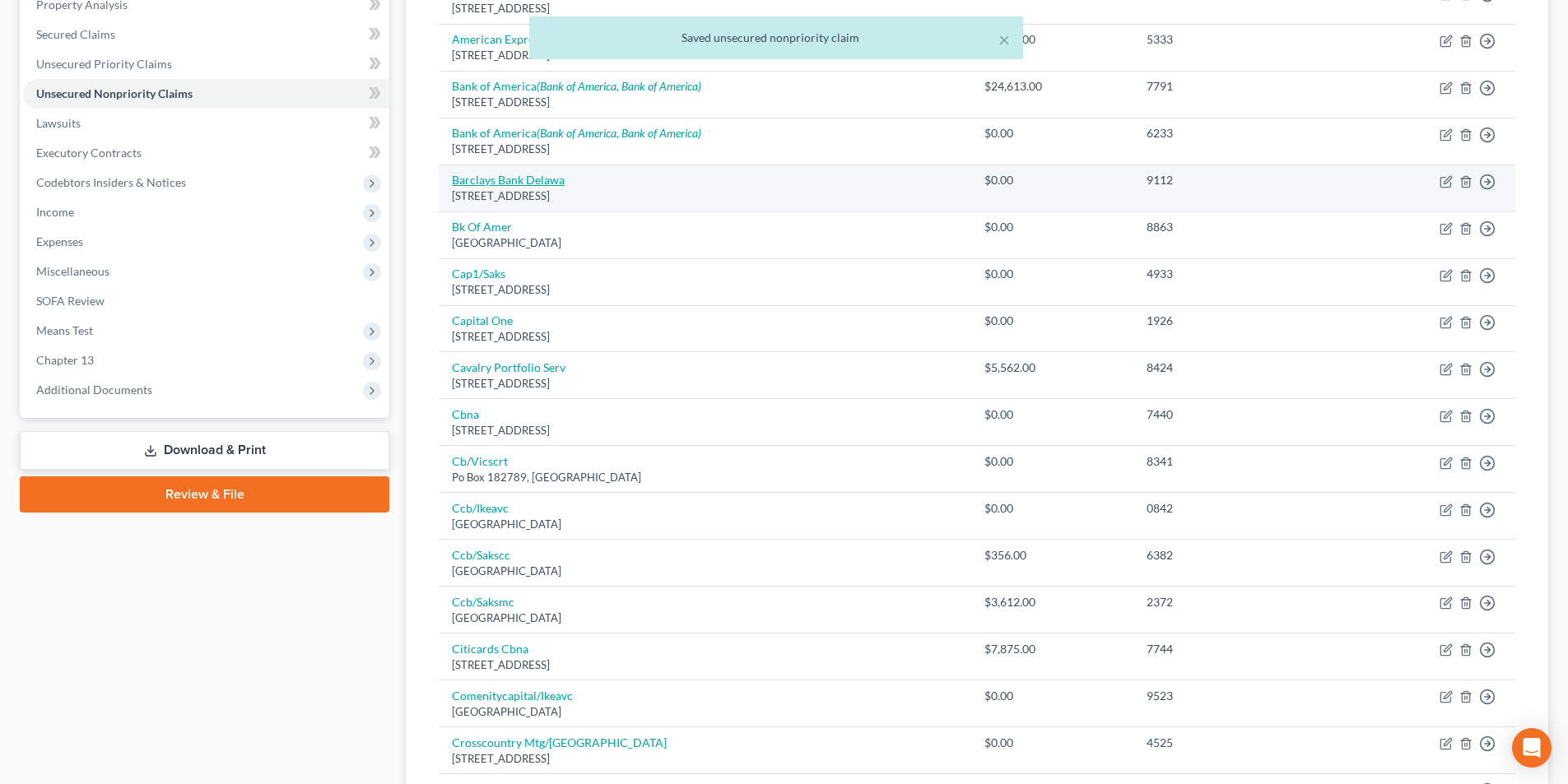
click at [502, 184] on link "Barclays Bank Delawa" at bounding box center [508, 180] width 113 height 14
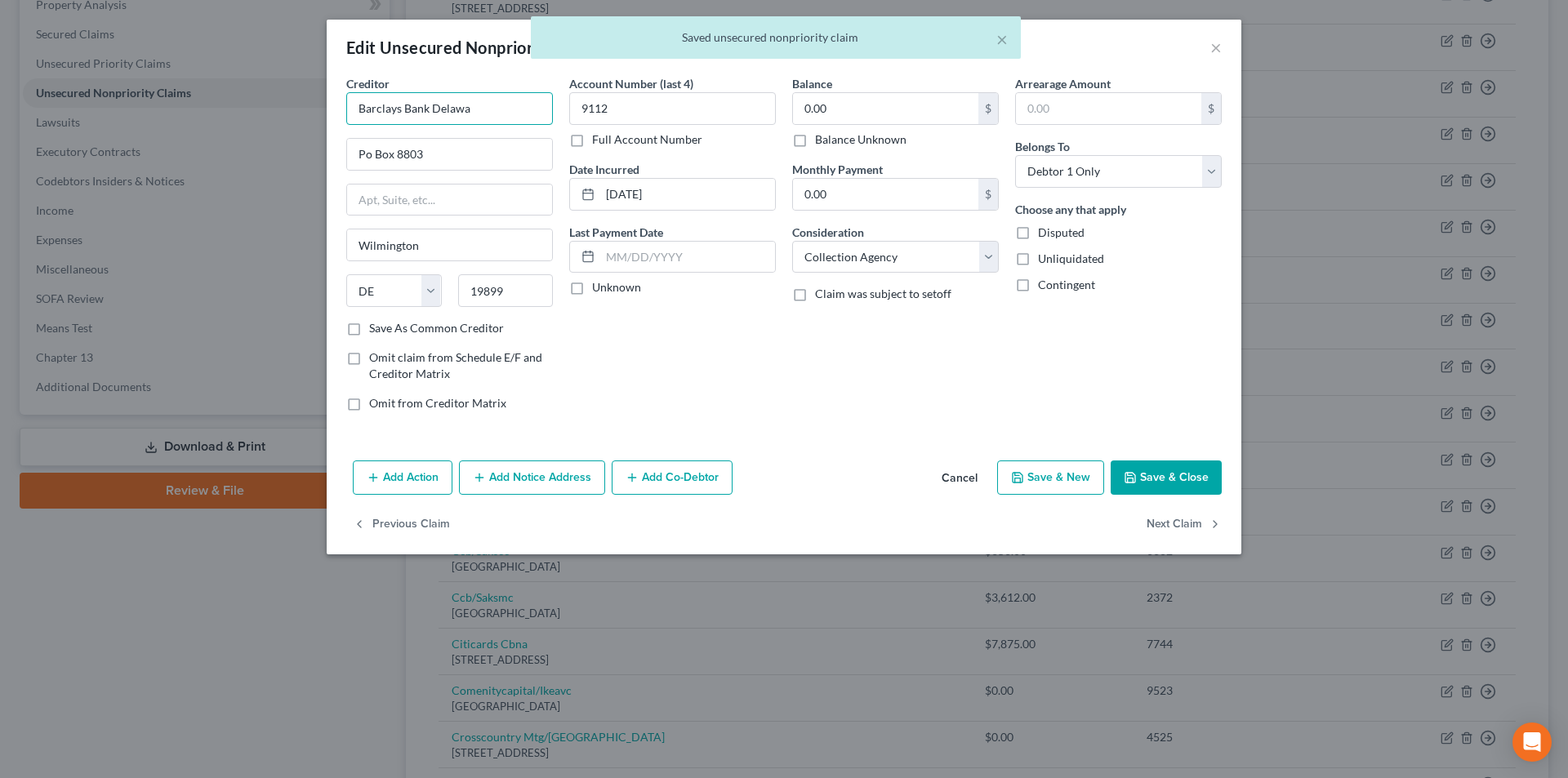
click at [535, 109] on input "Barclays Bank Delawa" at bounding box center [449, 109] width 207 height 33
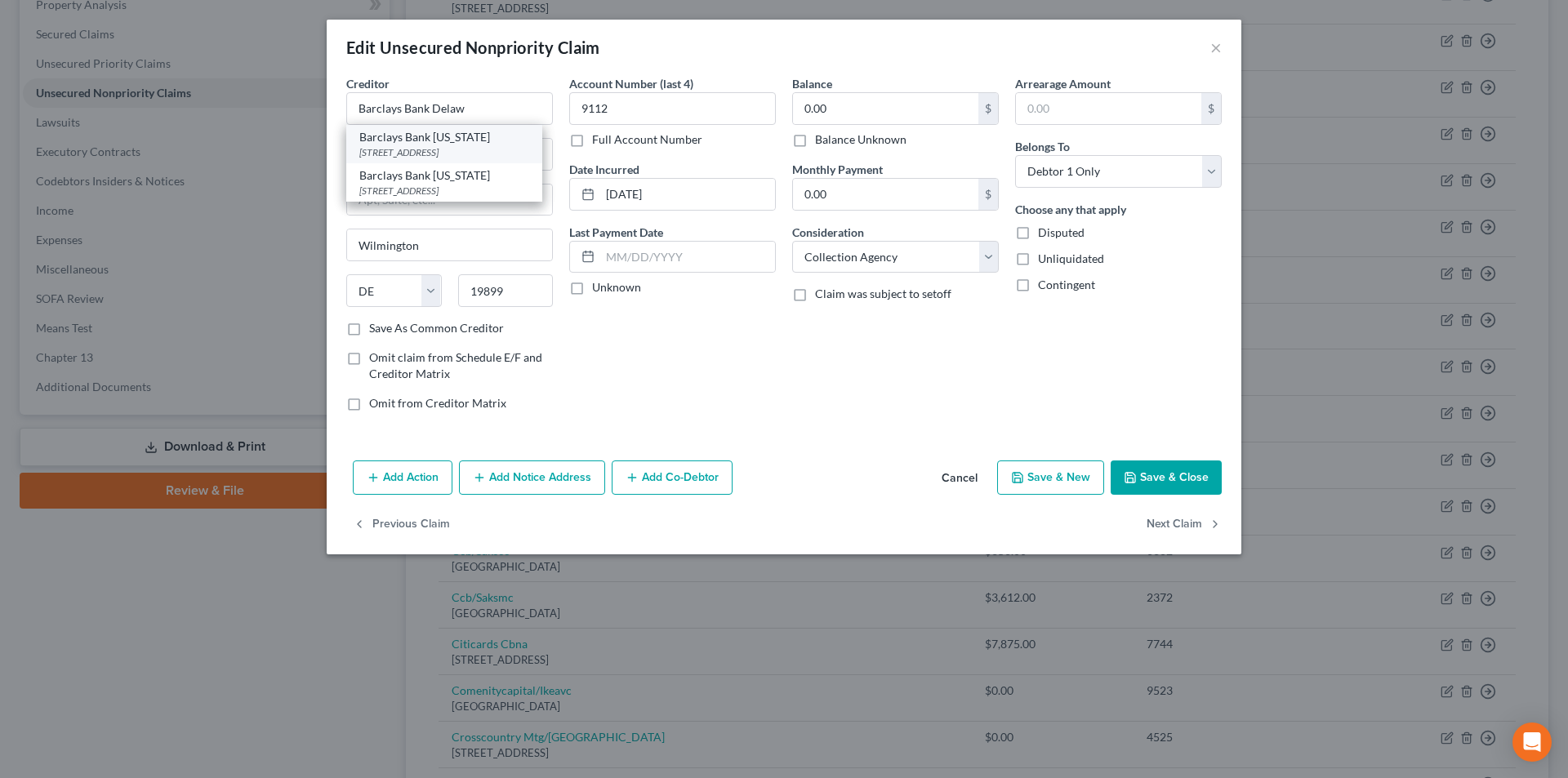
click at [463, 142] on div "Barclays Bank [US_STATE]" at bounding box center [444, 137] width 170 height 16
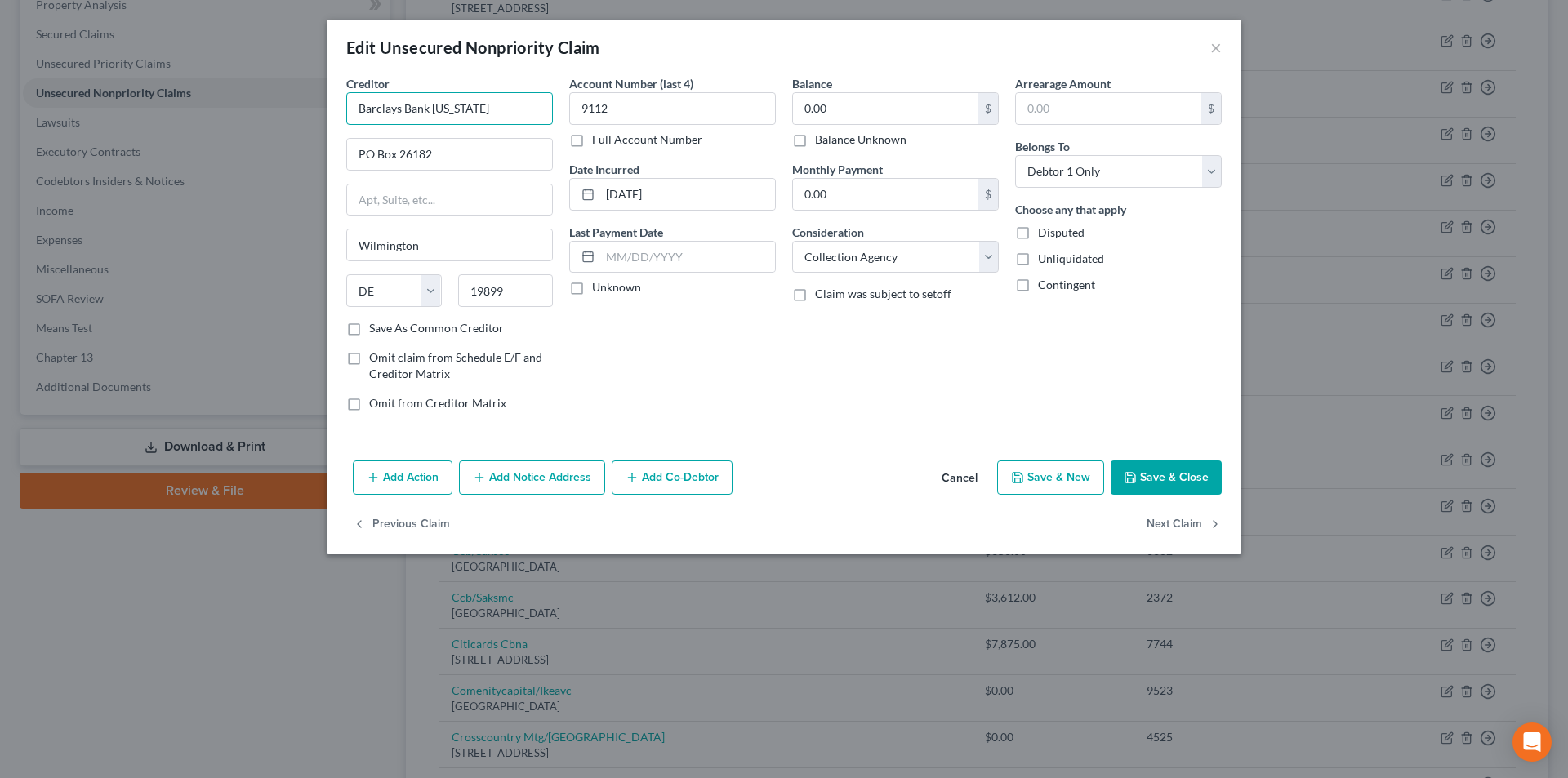
drag, startPoint x: 491, startPoint y: 108, endPoint x: 323, endPoint y: 113, distance: 168.1
click at [323, 113] on div "Edit Unsecured Nonpriority Claim × Creditor * Barclays Bank [US_STATE] [GEOGRAP…" at bounding box center [784, 389] width 1568 height 778
click at [526, 469] on button "Add Notice Address" at bounding box center [532, 477] width 147 height 34
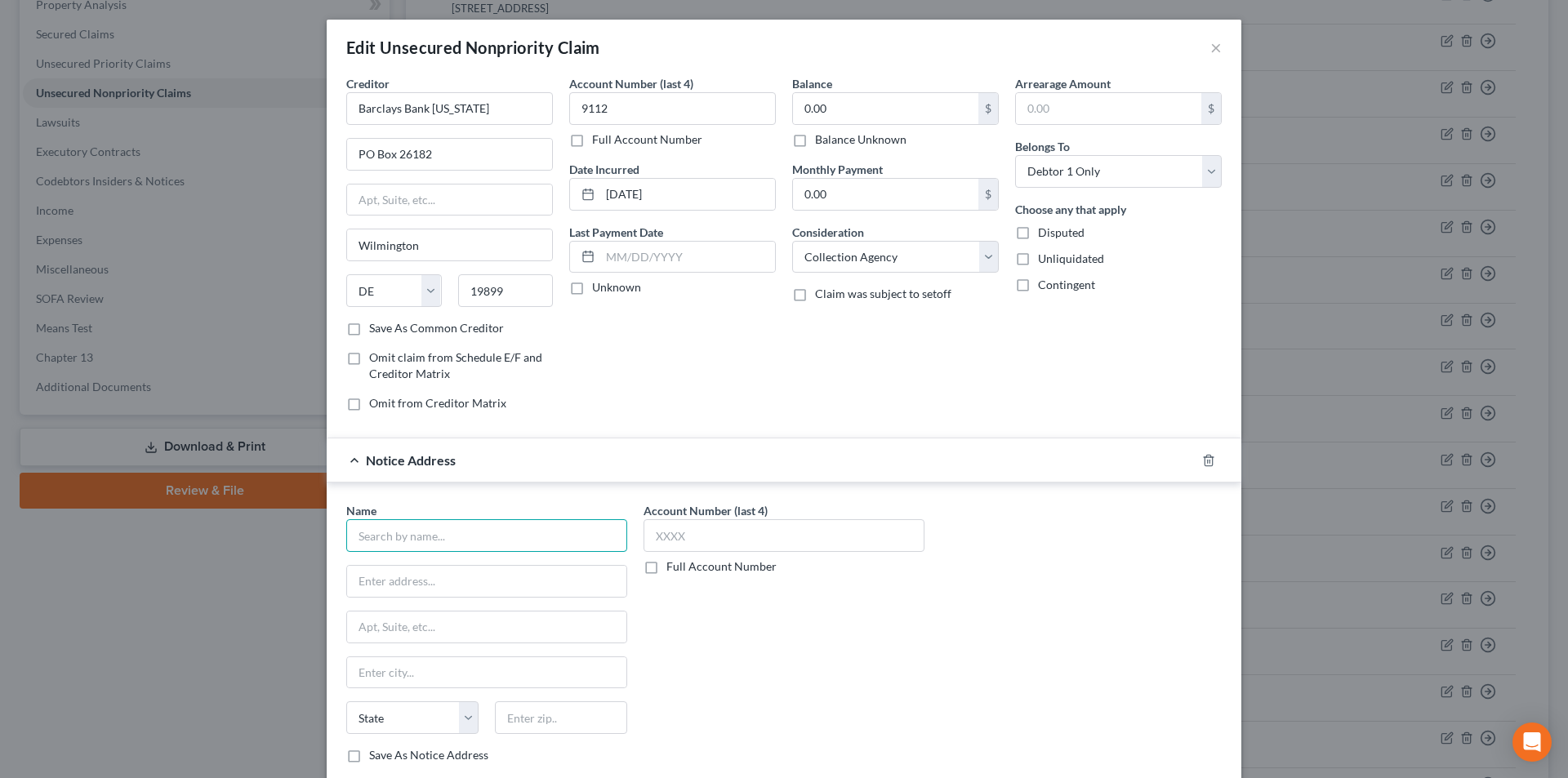
click at [458, 536] on input "text" at bounding box center [487, 536] width 281 height 33
paste input "Barclays Bank [US_STATE]"
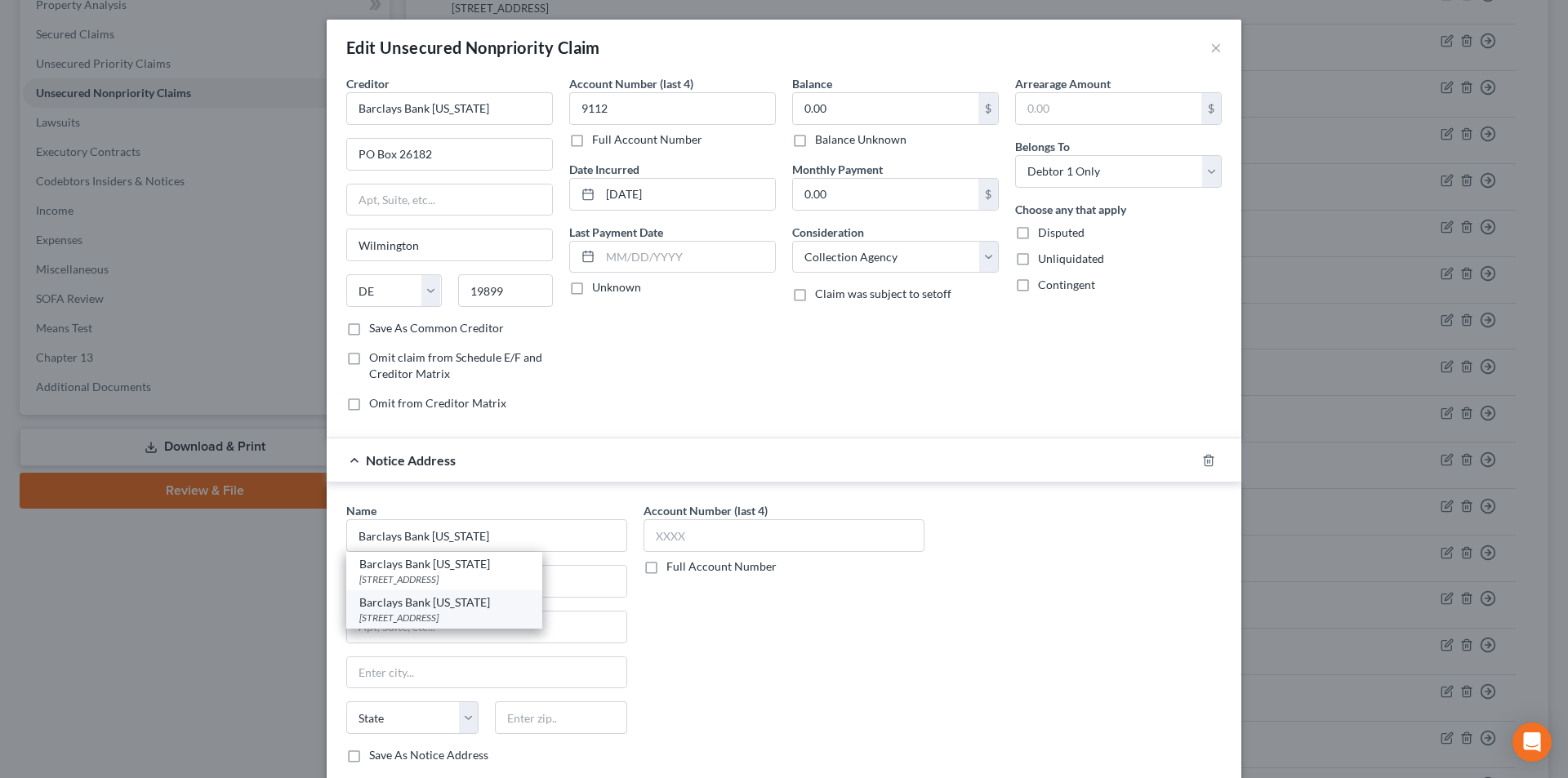
click at [427, 609] on div "Barclays Bank [US_STATE]" at bounding box center [444, 602] width 170 height 16
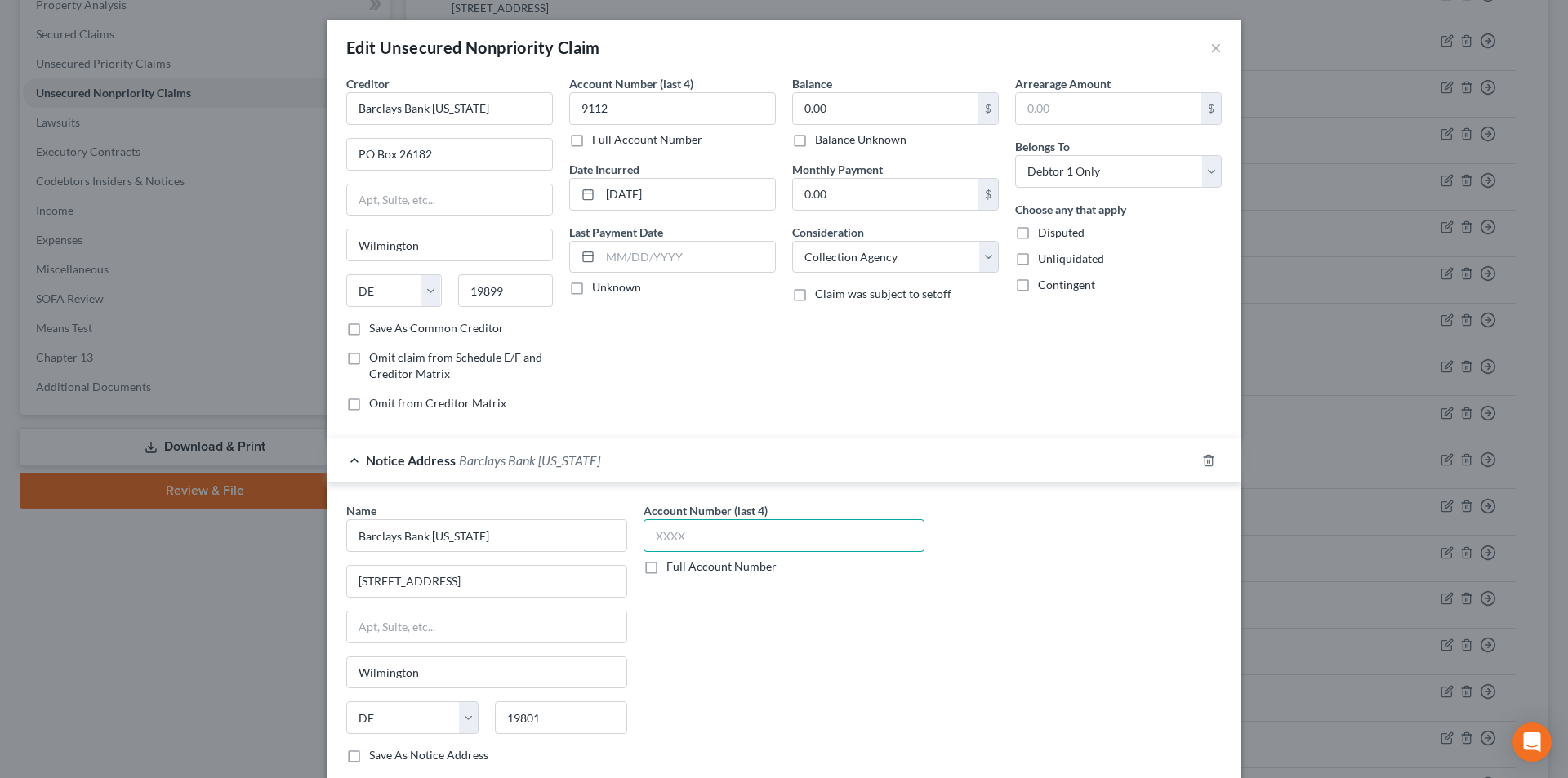
click at [676, 534] on input "text" at bounding box center [784, 536] width 281 height 33
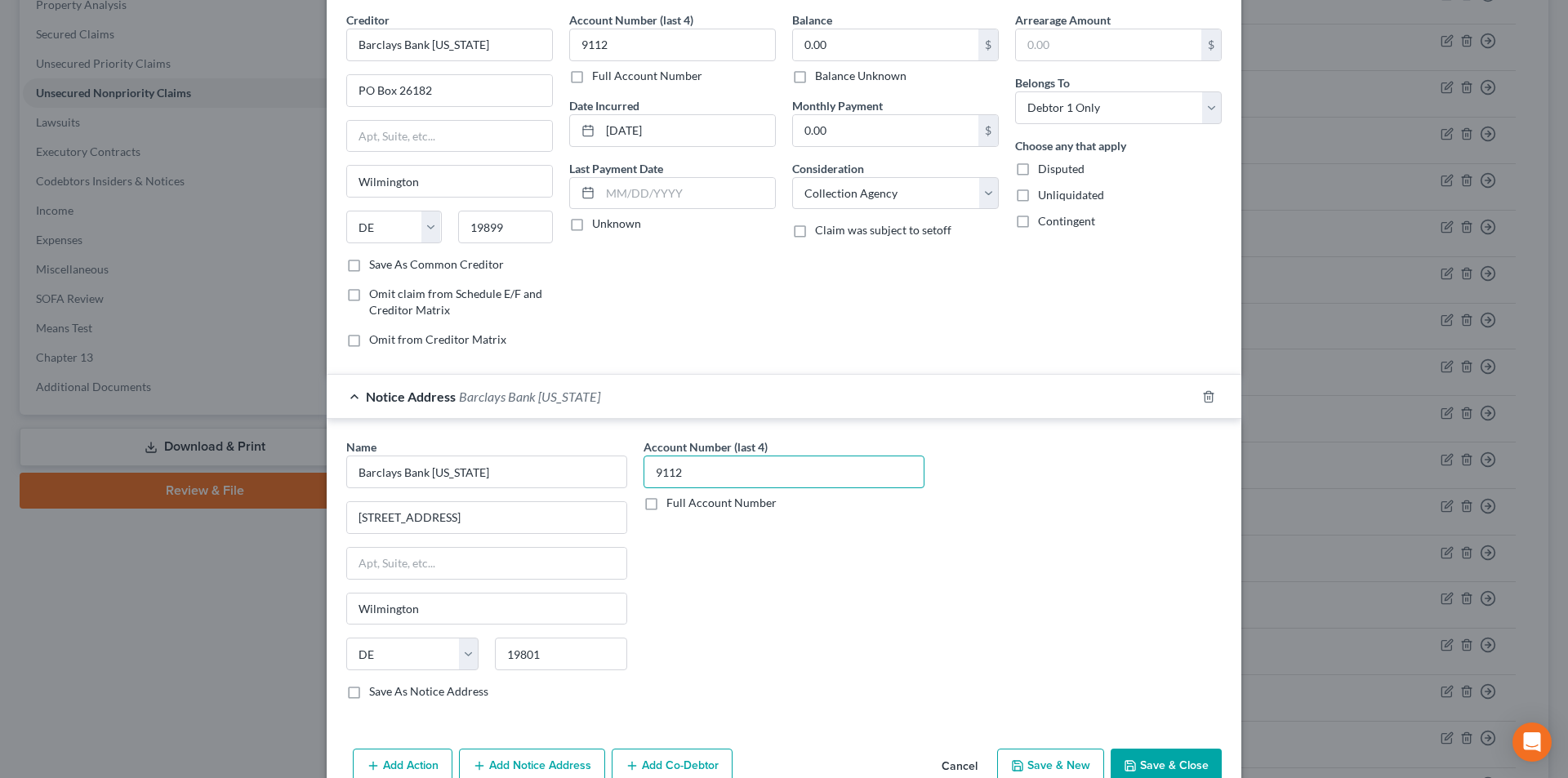
scroll to position [147, 0]
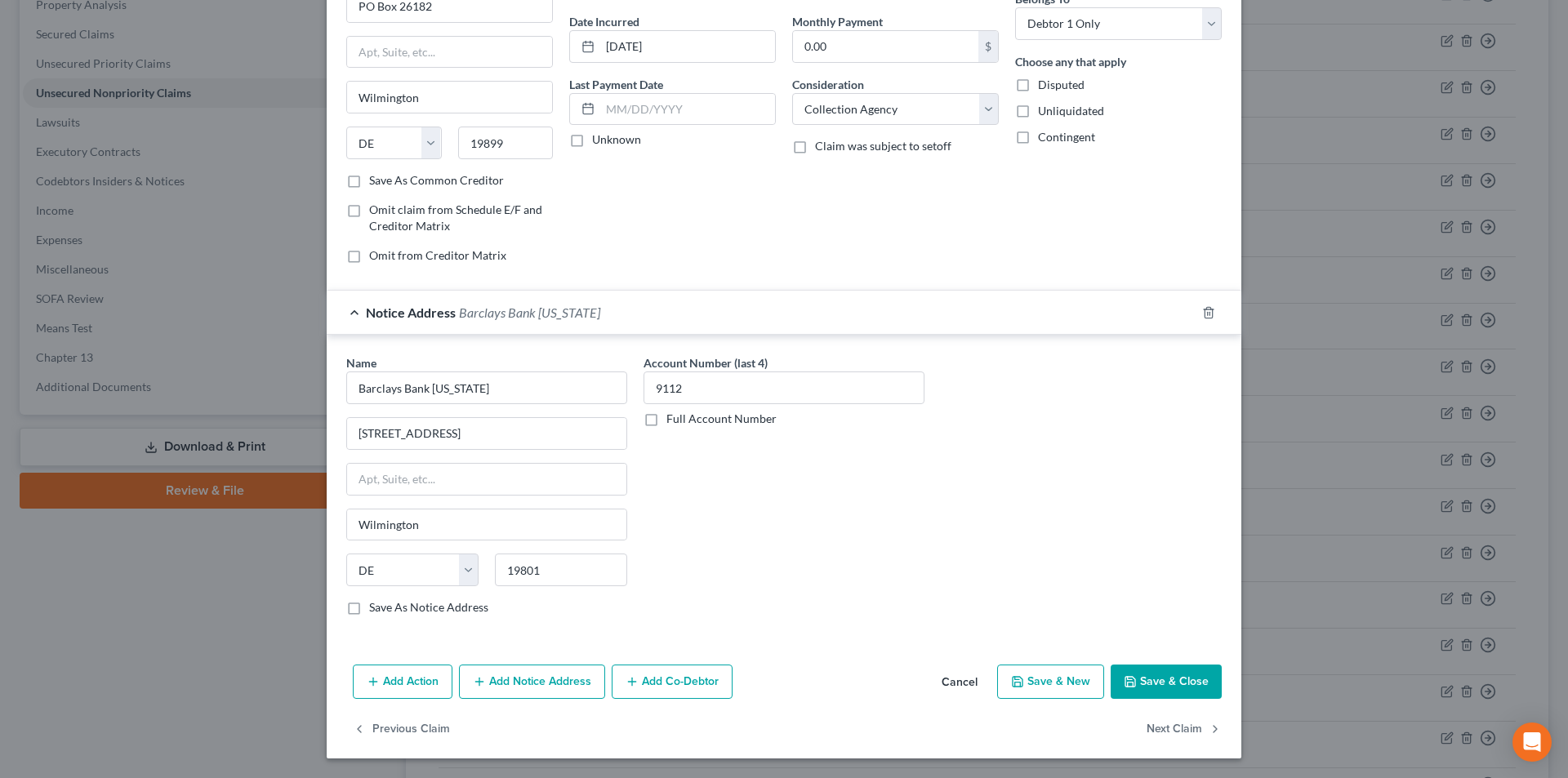
click at [1155, 676] on button "Save & Close" at bounding box center [1167, 681] width 111 height 34
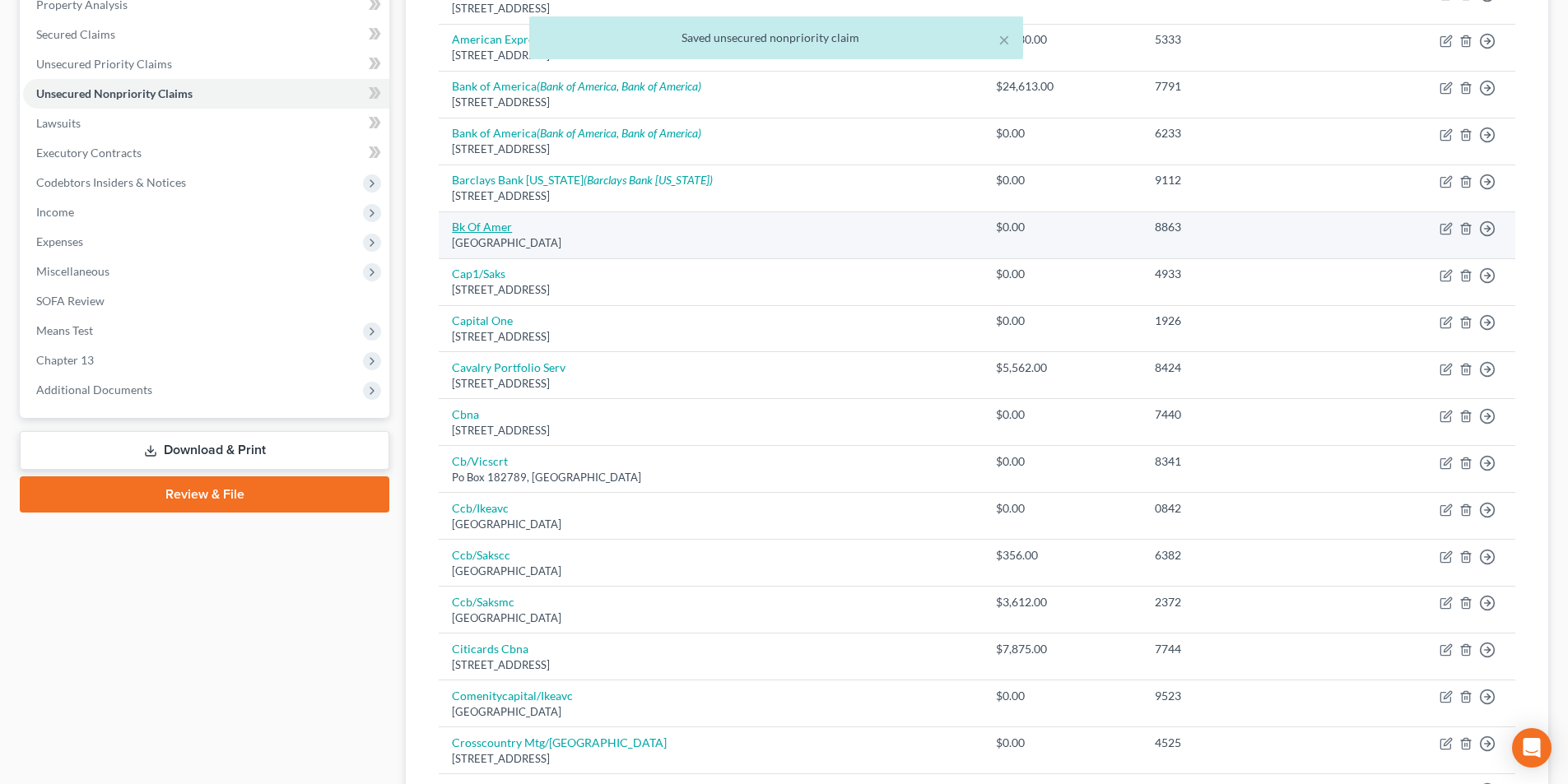
click at [497, 225] on link "Bk Of Amer" at bounding box center [482, 226] width 60 height 14
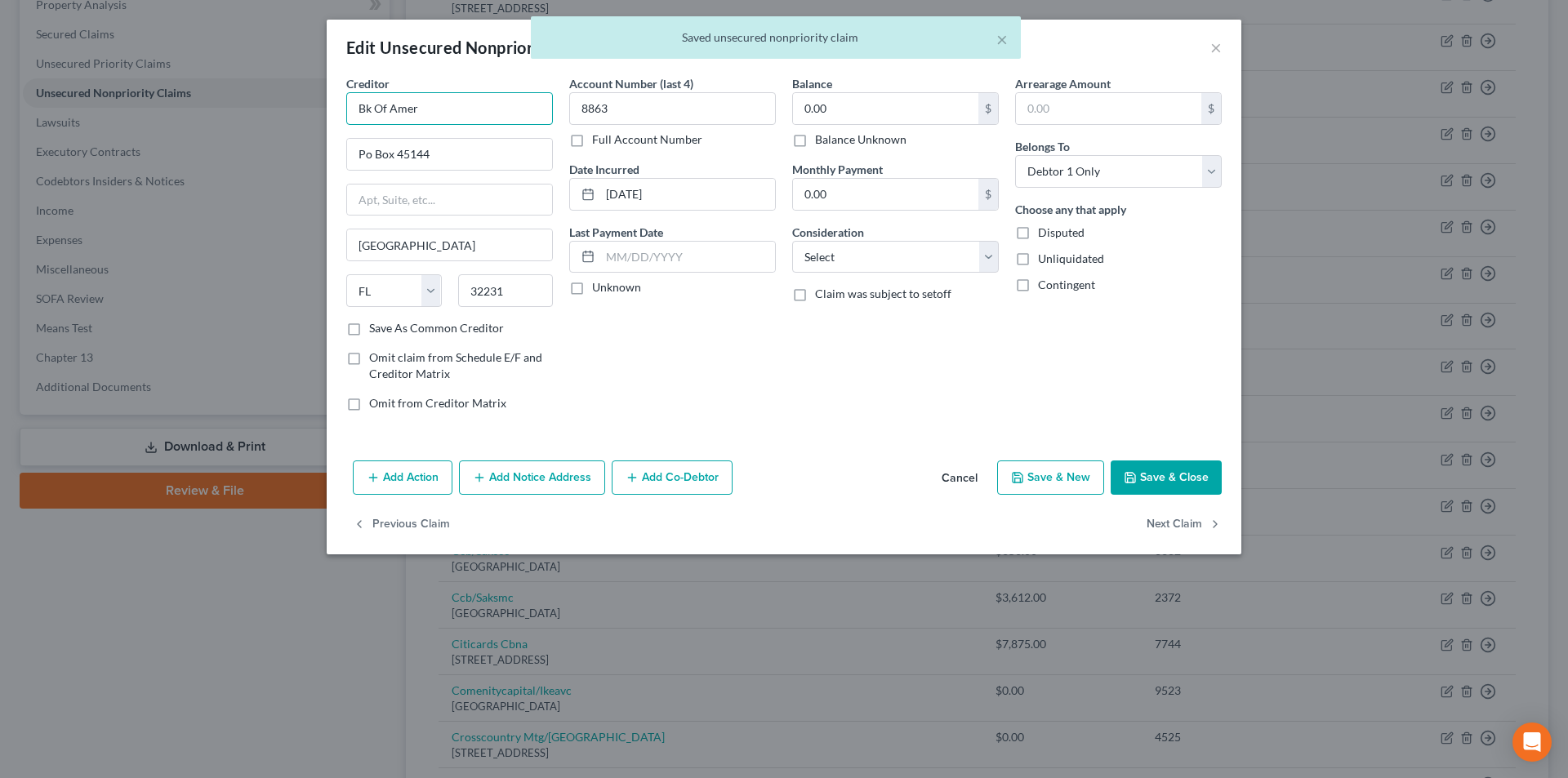
drag, startPoint x: 305, startPoint y: 105, endPoint x: 237, endPoint y: 105, distance: 68.0
click at [237, 105] on div "Edit Unsecured Nonpriority Claim × Creditor * Bk Of Amer Po Box 45144 [GEOGRAPH…" at bounding box center [784, 389] width 1568 height 778
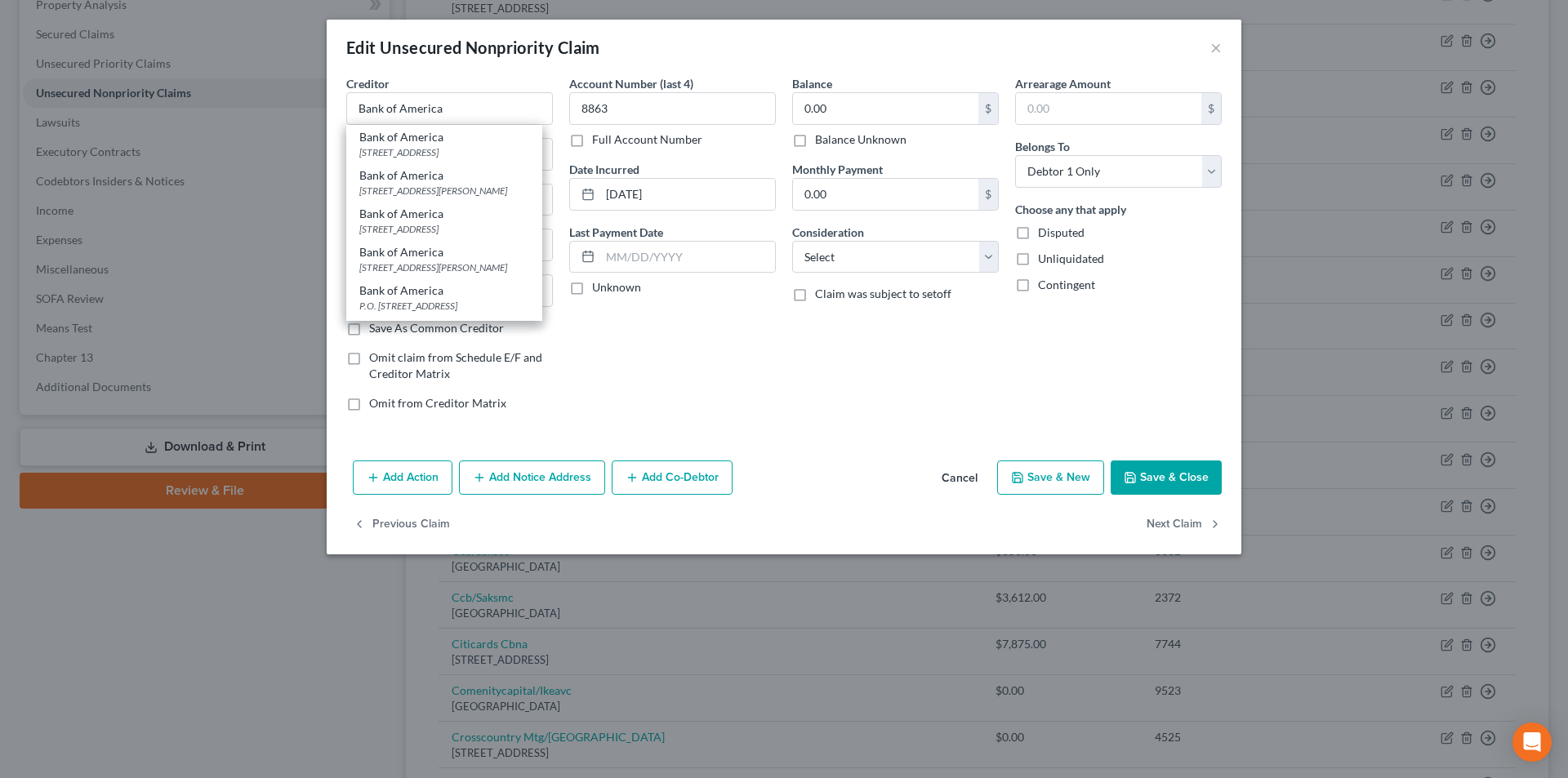
click at [409, 153] on div "[STREET_ADDRESS]" at bounding box center [444, 153] width 170 height 14
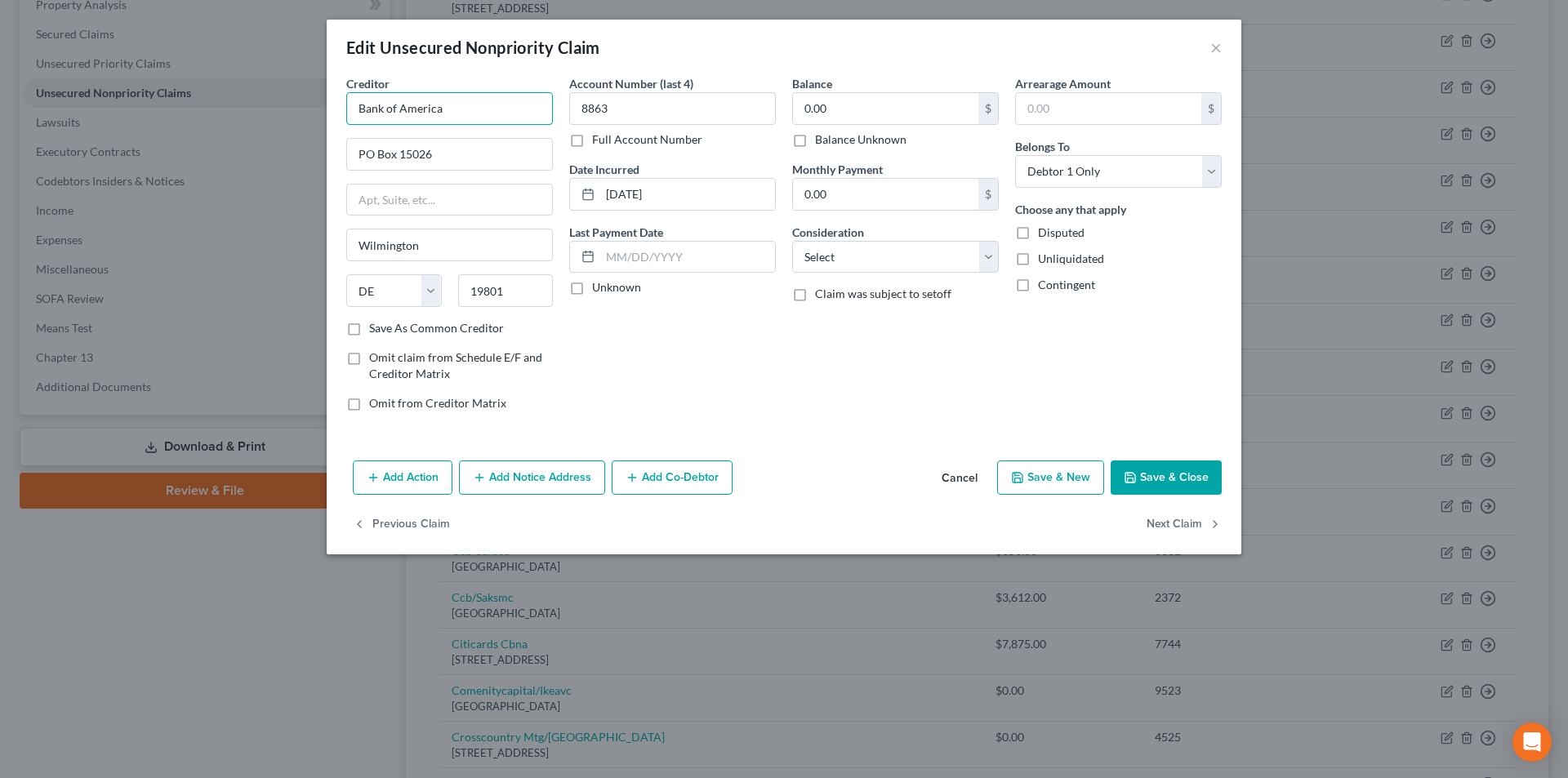
drag, startPoint x: 369, startPoint y: 112, endPoint x: 360, endPoint y: 112, distance: 9.0
click at [302, 112] on div "Edit Unsecured Nonpriority Claim × Creditor * Bank of America PO Box [GEOGRAPHI…" at bounding box center [784, 389] width 1568 height 778
click at [520, 478] on button "Add Notice Address" at bounding box center [532, 477] width 147 height 34
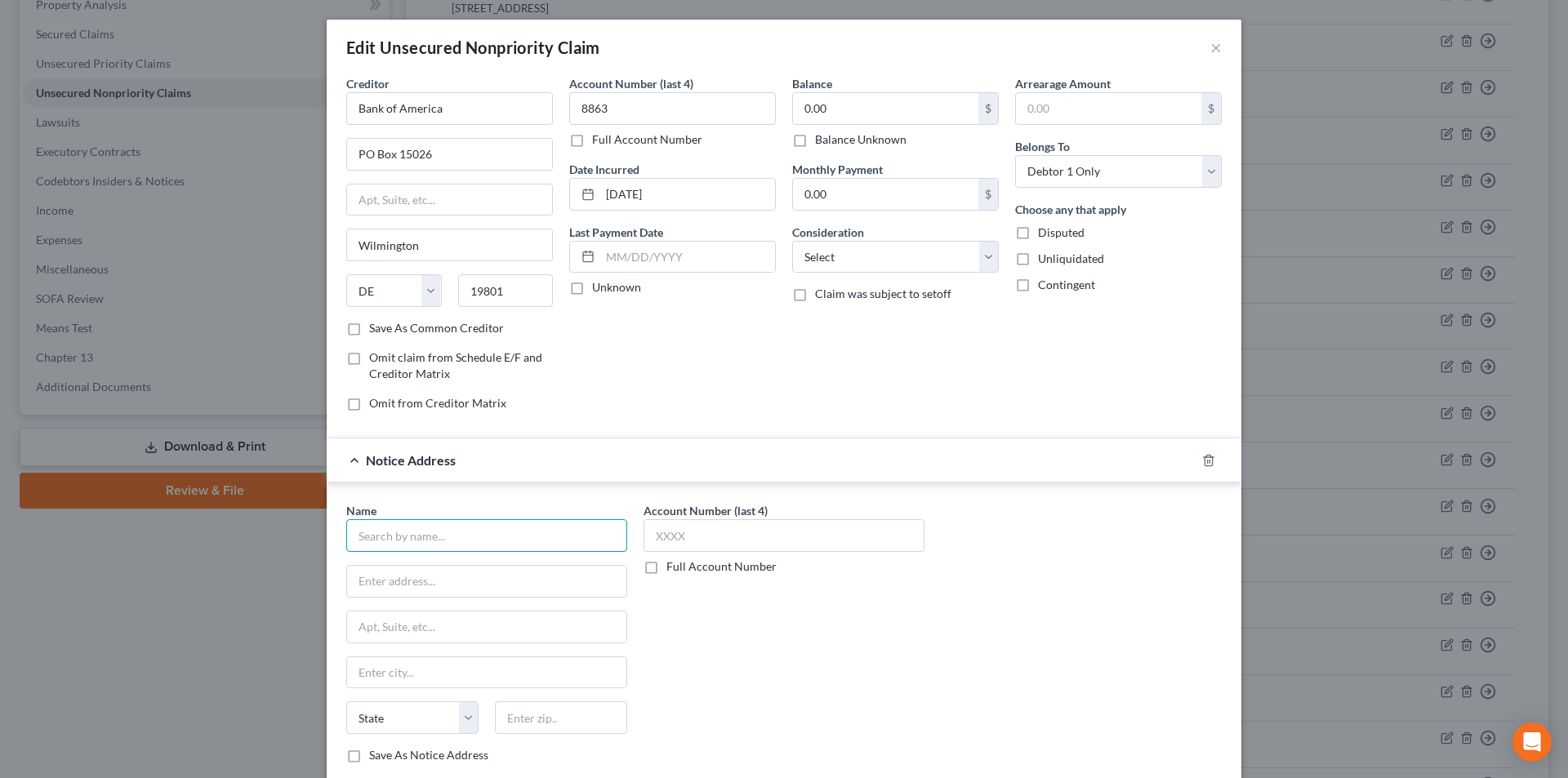
click at [495, 537] on input "text" at bounding box center [487, 536] width 281 height 33
paste input "Bank of America"
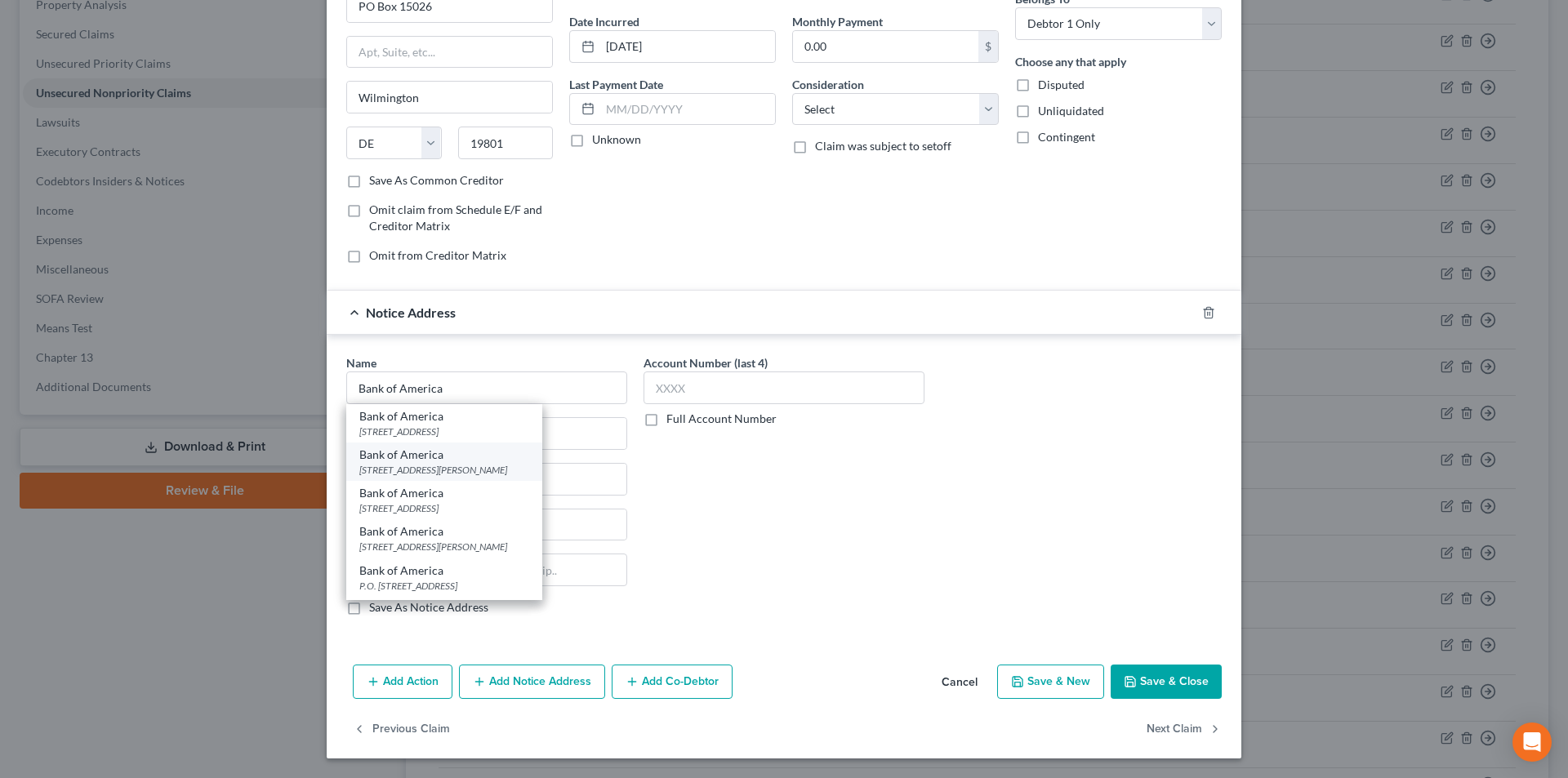
click at [406, 462] on div "Bank of America" at bounding box center [444, 454] width 170 height 16
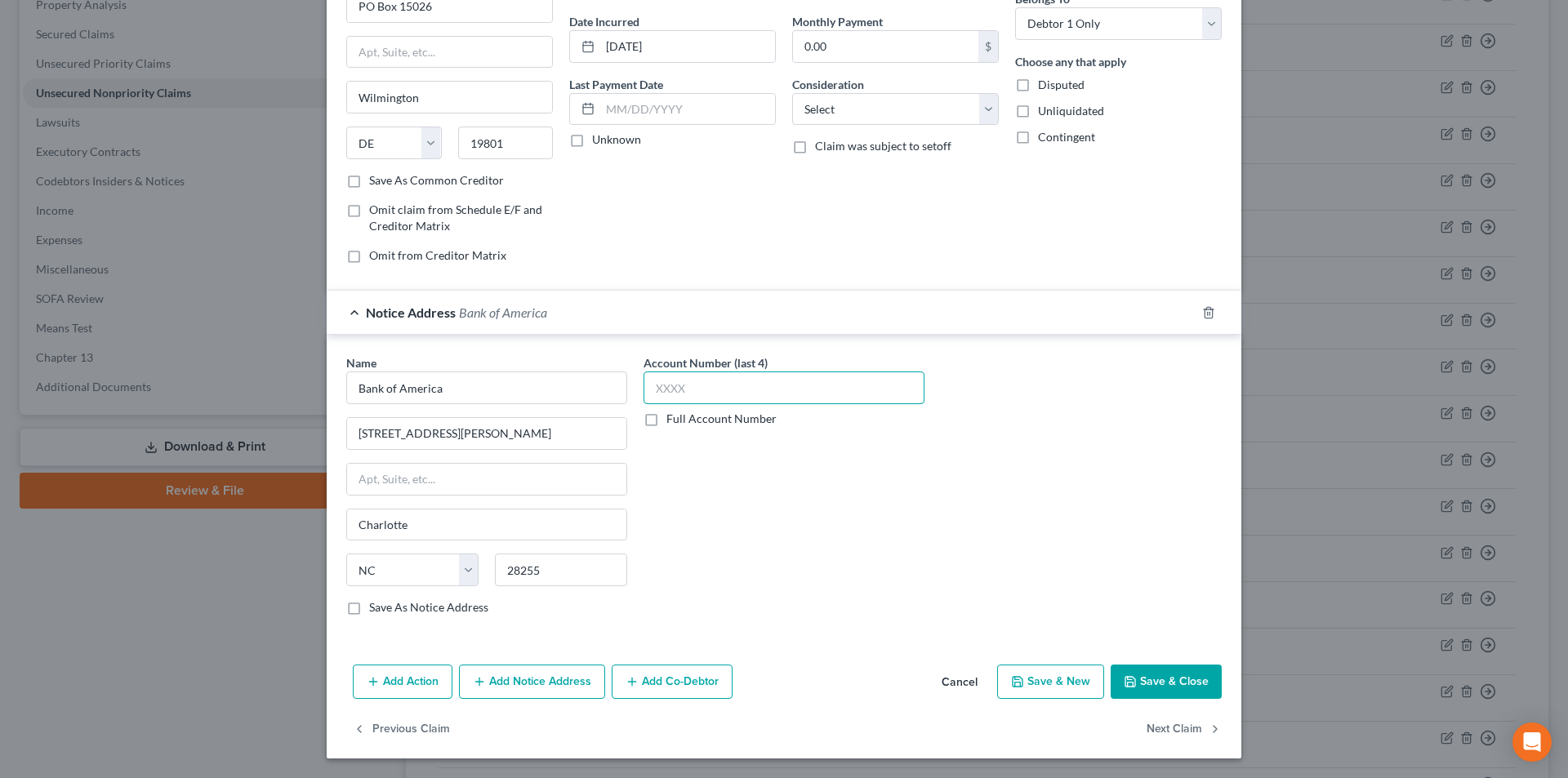
click at [689, 393] on input "text" at bounding box center [784, 387] width 281 height 33
click at [554, 686] on button "Add Notice Address" at bounding box center [532, 681] width 147 height 34
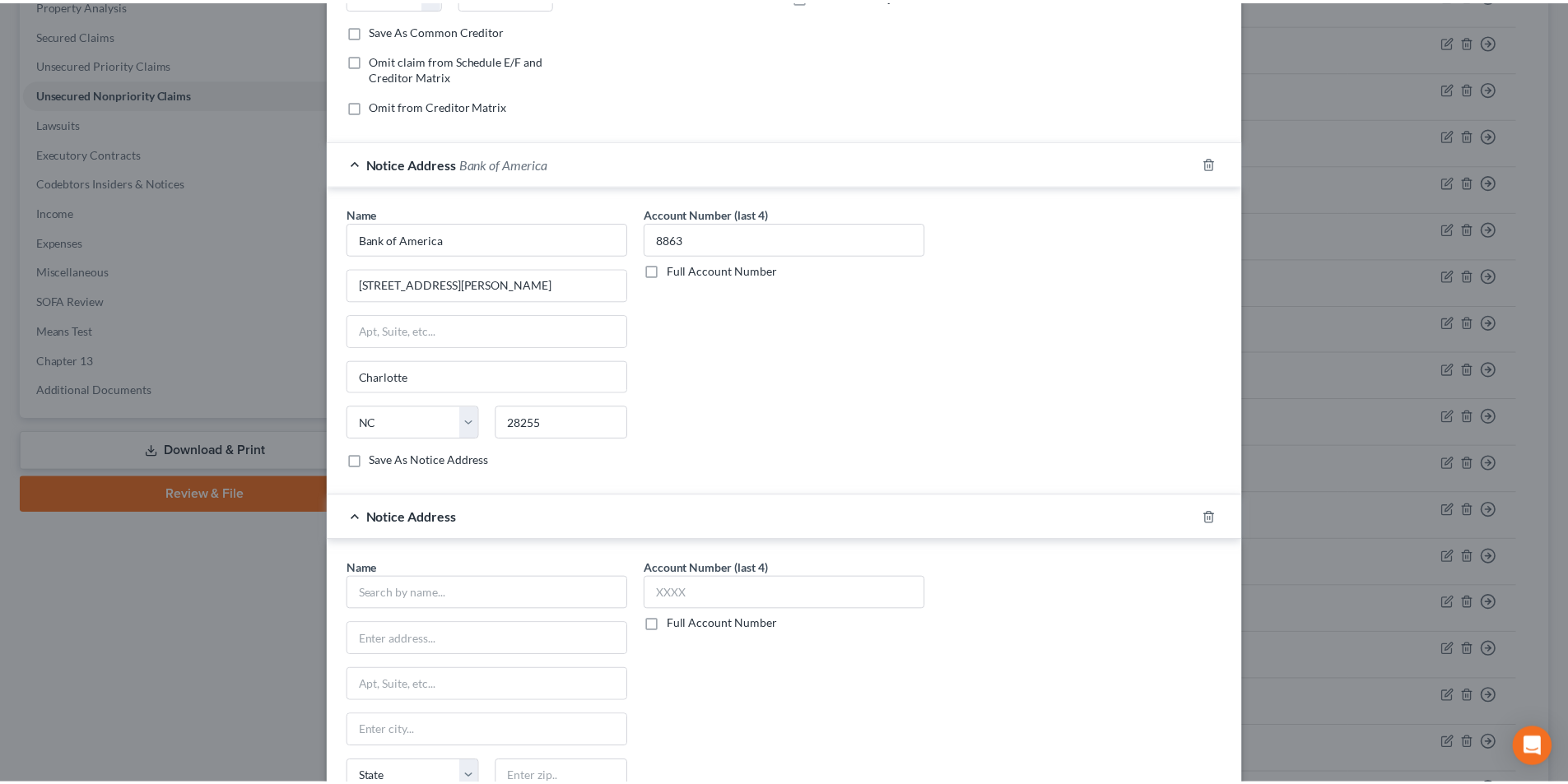
scroll to position [478, 0]
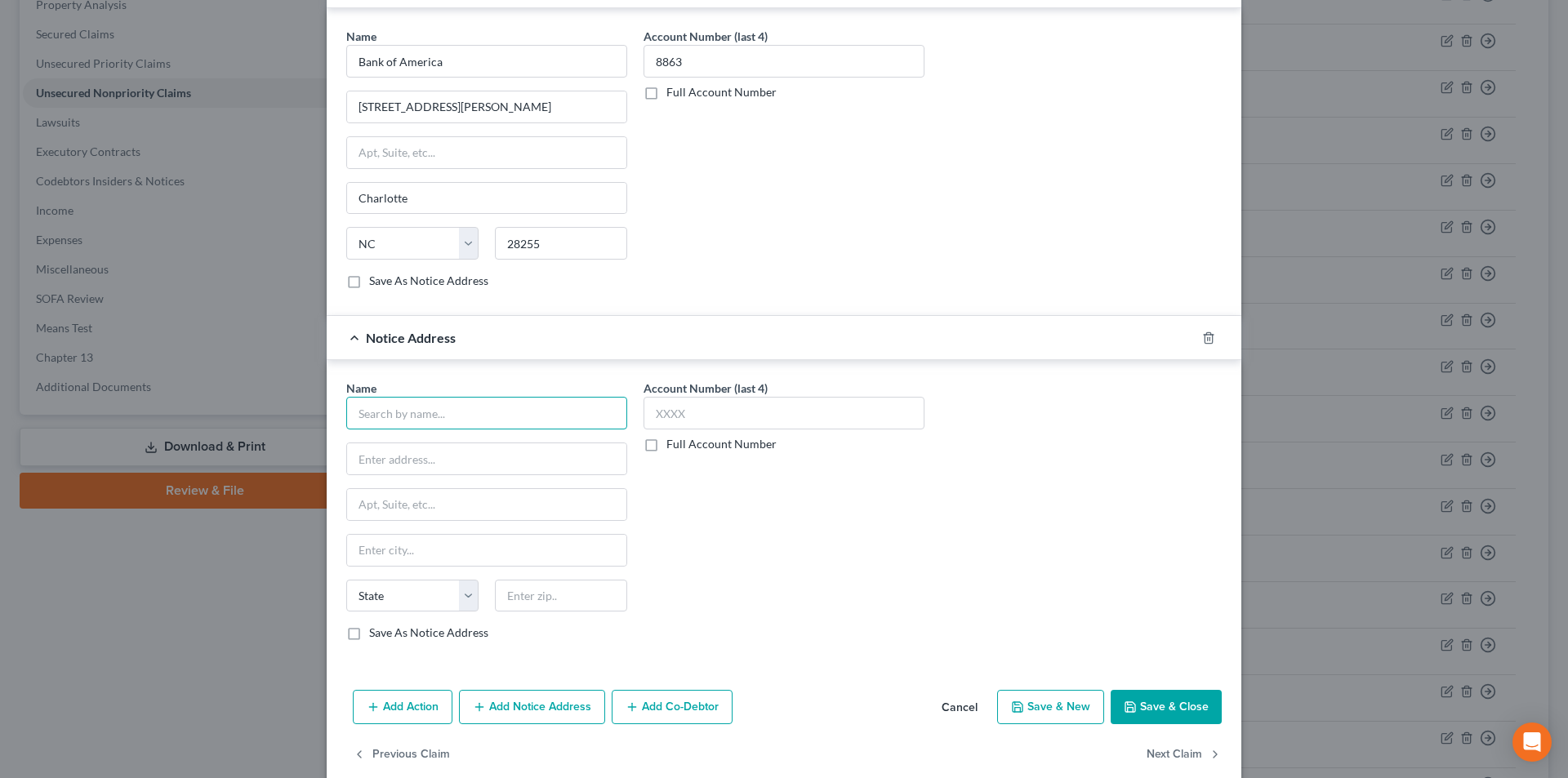
click at [462, 420] on input "text" at bounding box center [487, 413] width 281 height 33
paste input "Bank of America"
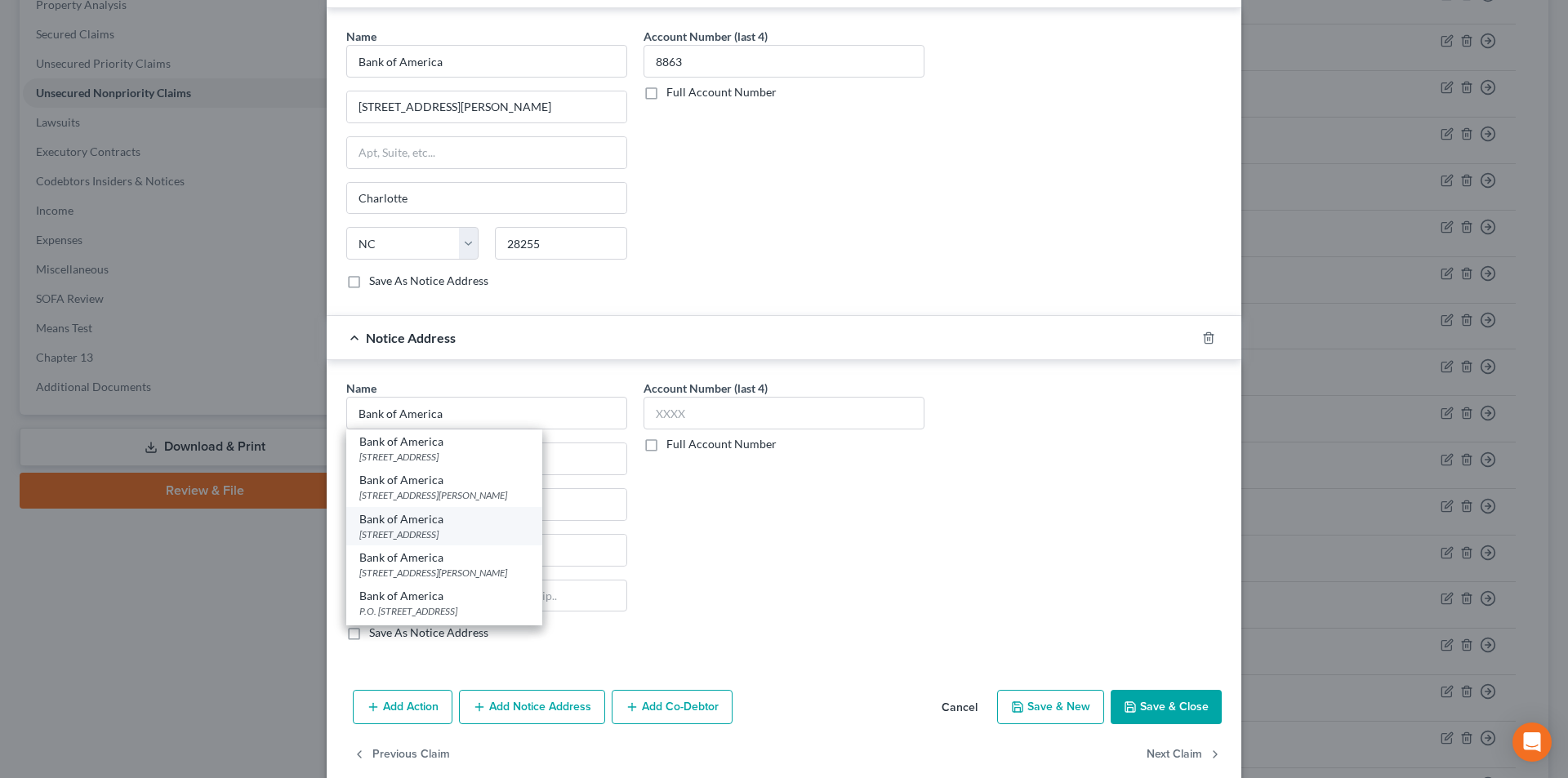
click at [406, 534] on div "[STREET_ADDRESS]" at bounding box center [444, 534] width 170 height 14
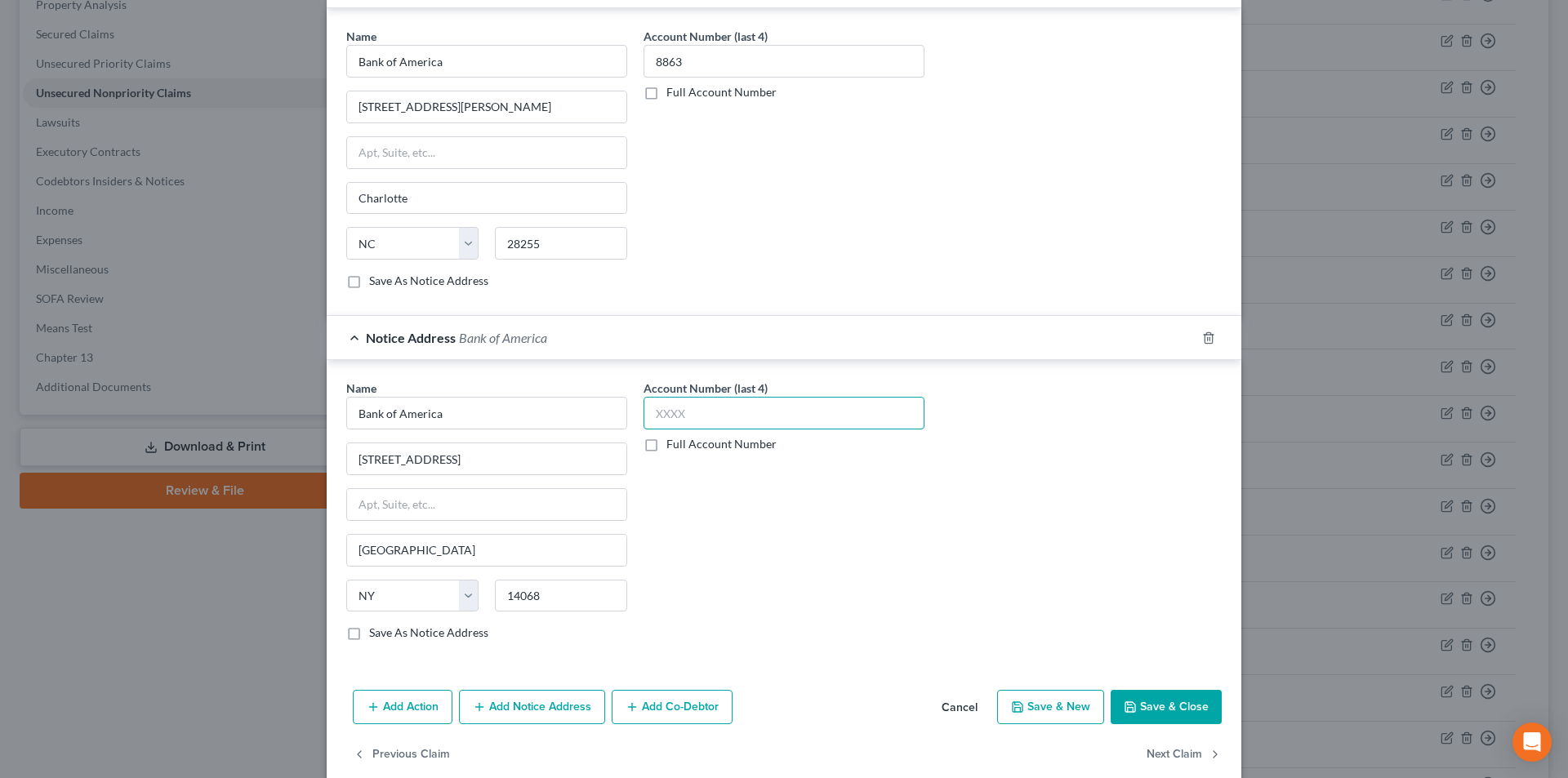
click at [685, 414] on input "text" at bounding box center [784, 413] width 281 height 33
click at [1161, 714] on button "Save & Close" at bounding box center [1167, 707] width 111 height 34
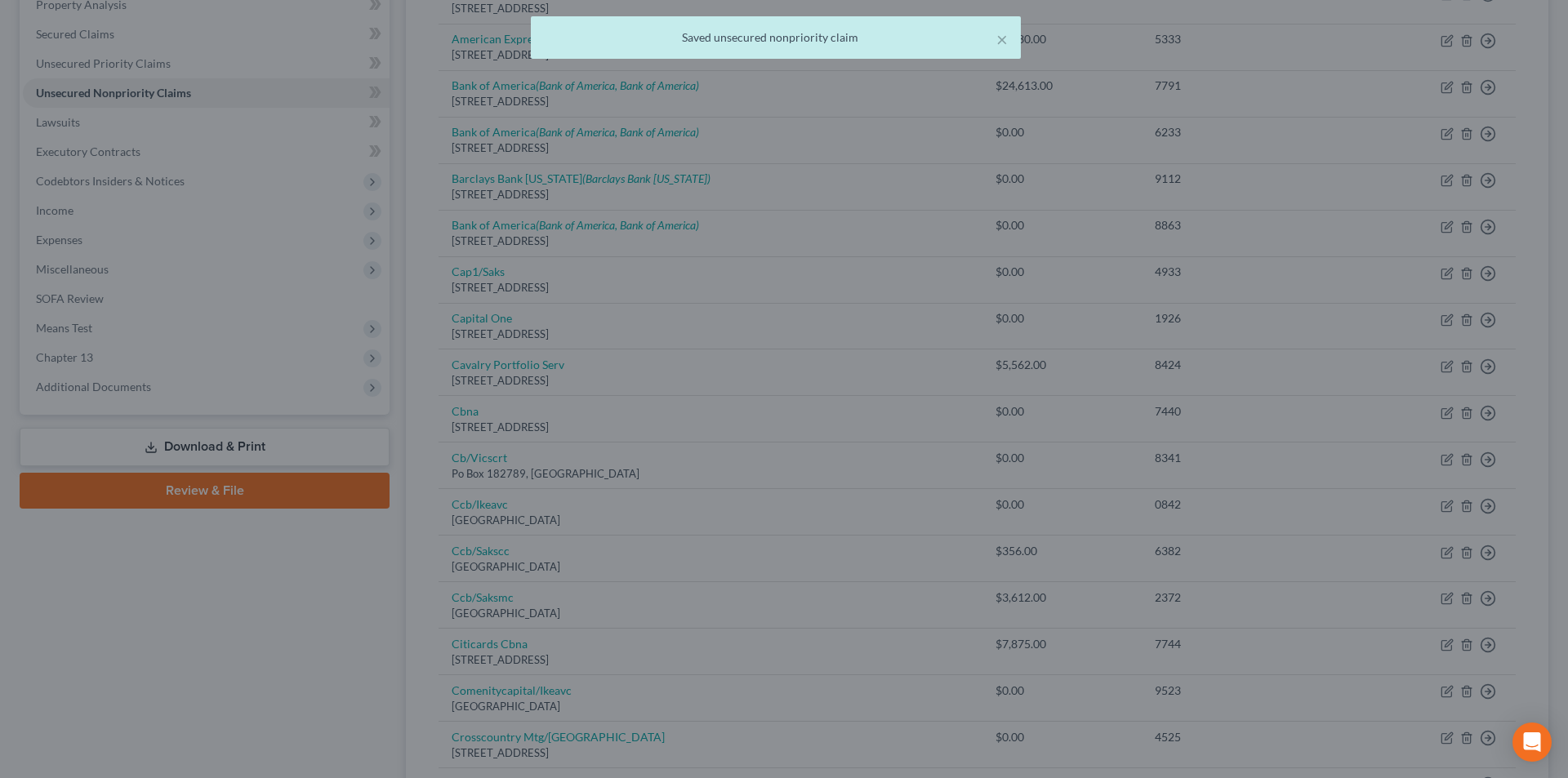
scroll to position [0, 0]
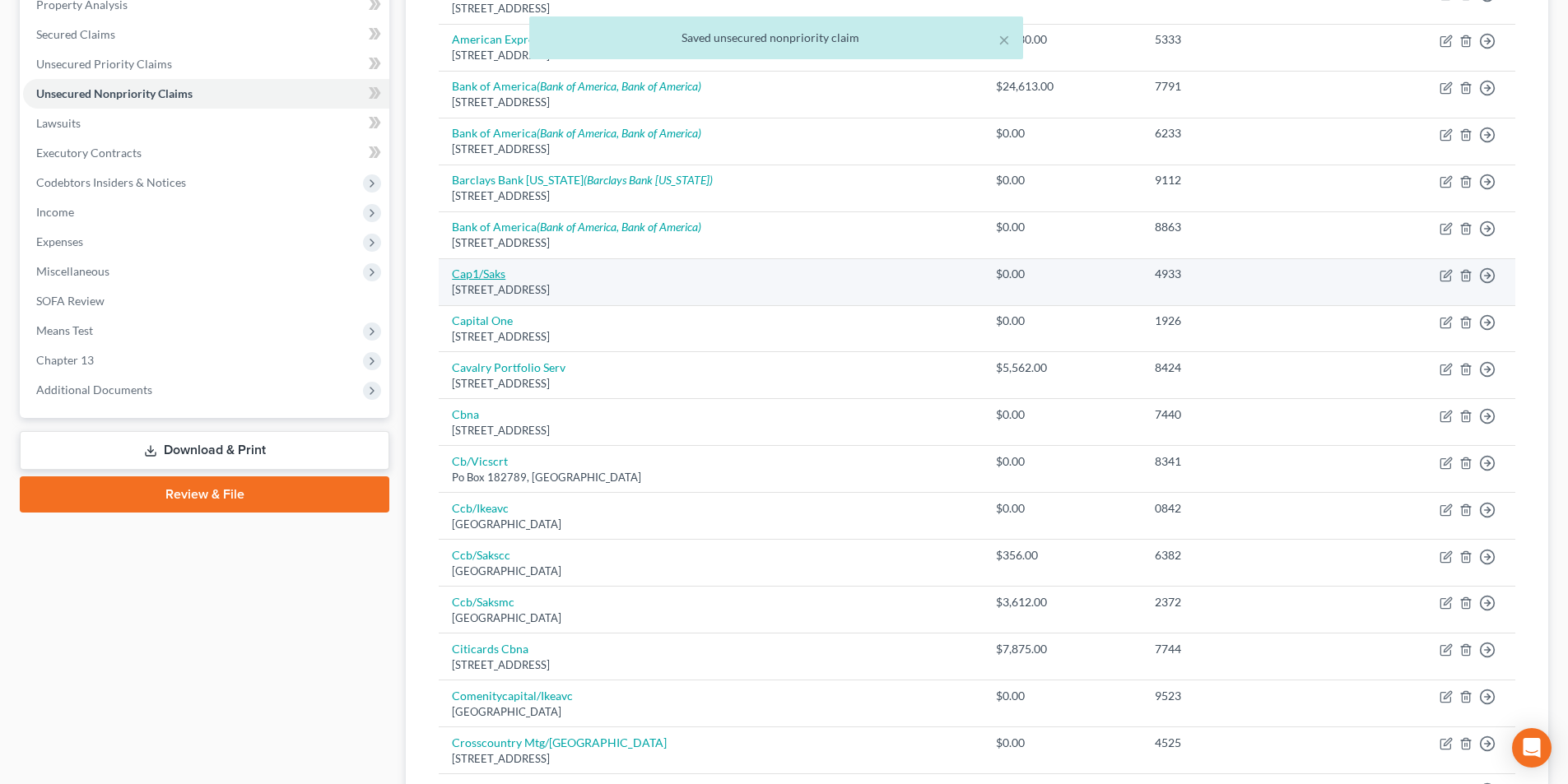
click at [488, 275] on link "Cap1/Saks" at bounding box center [479, 274] width 54 height 14
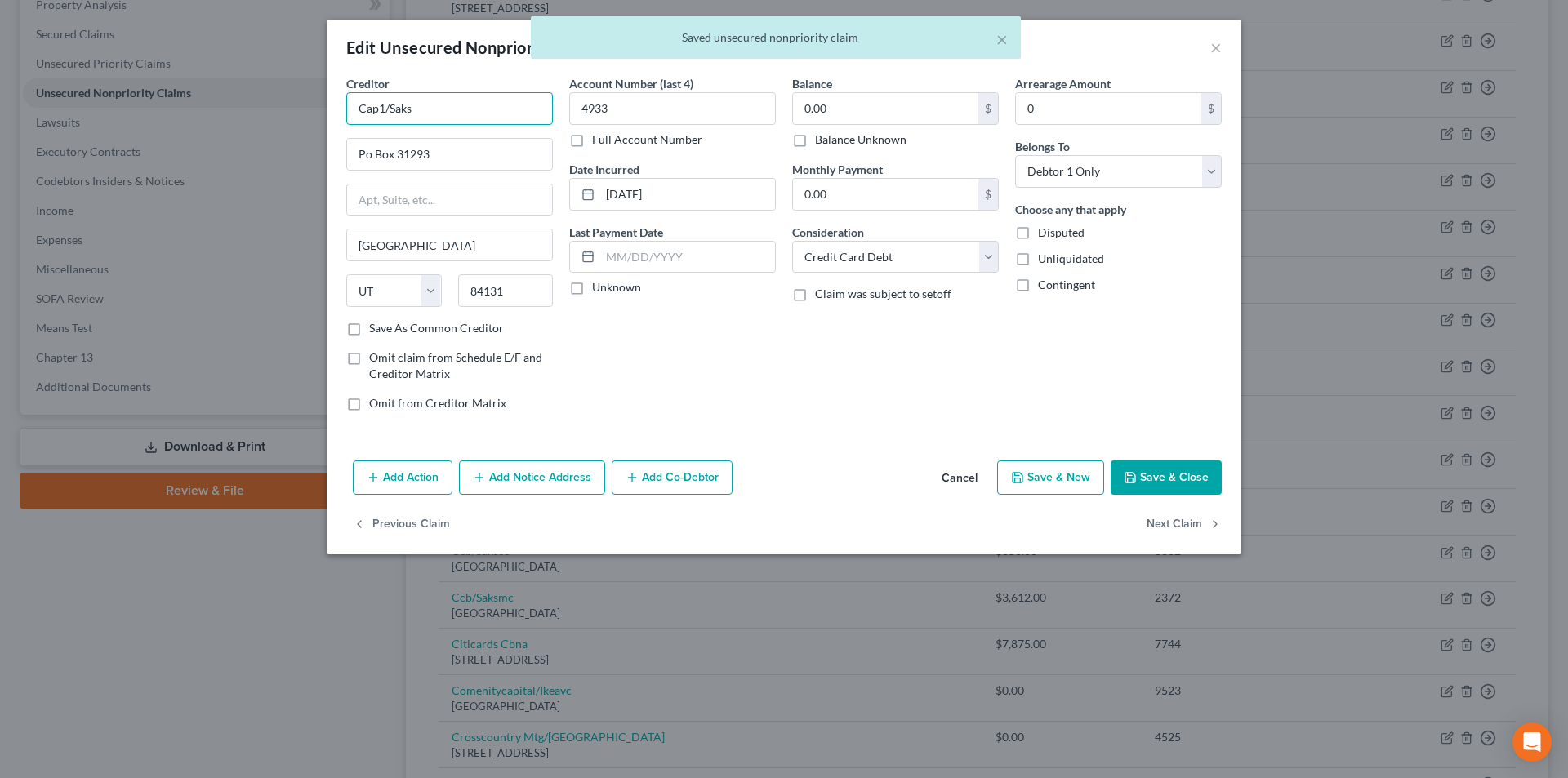
click at [383, 109] on input "Cap1/Saks" at bounding box center [449, 109] width 207 height 33
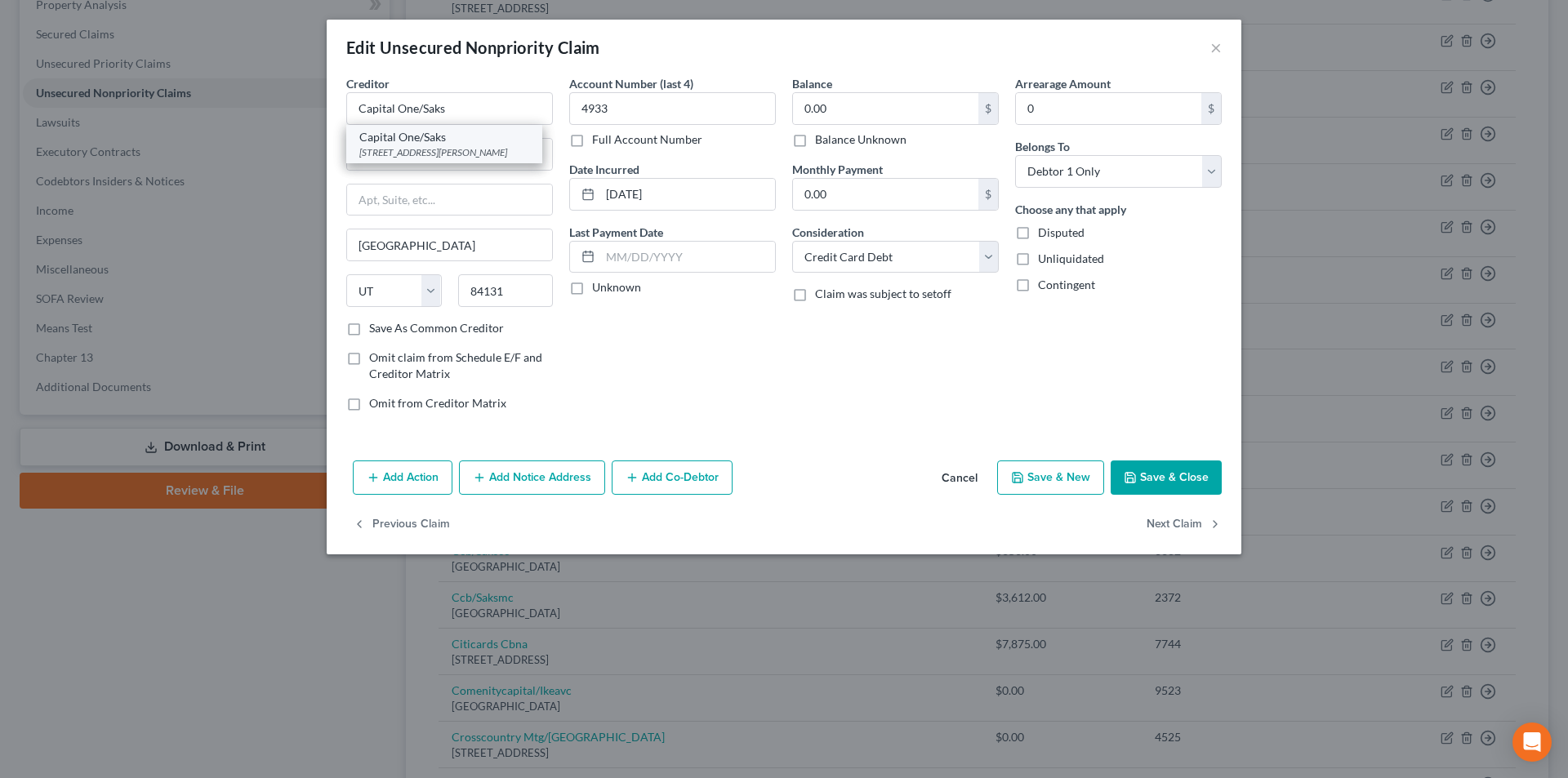
click at [398, 139] on div "Capital One/Saks" at bounding box center [444, 137] width 170 height 16
click at [1162, 487] on button "Save & Close" at bounding box center [1167, 477] width 111 height 34
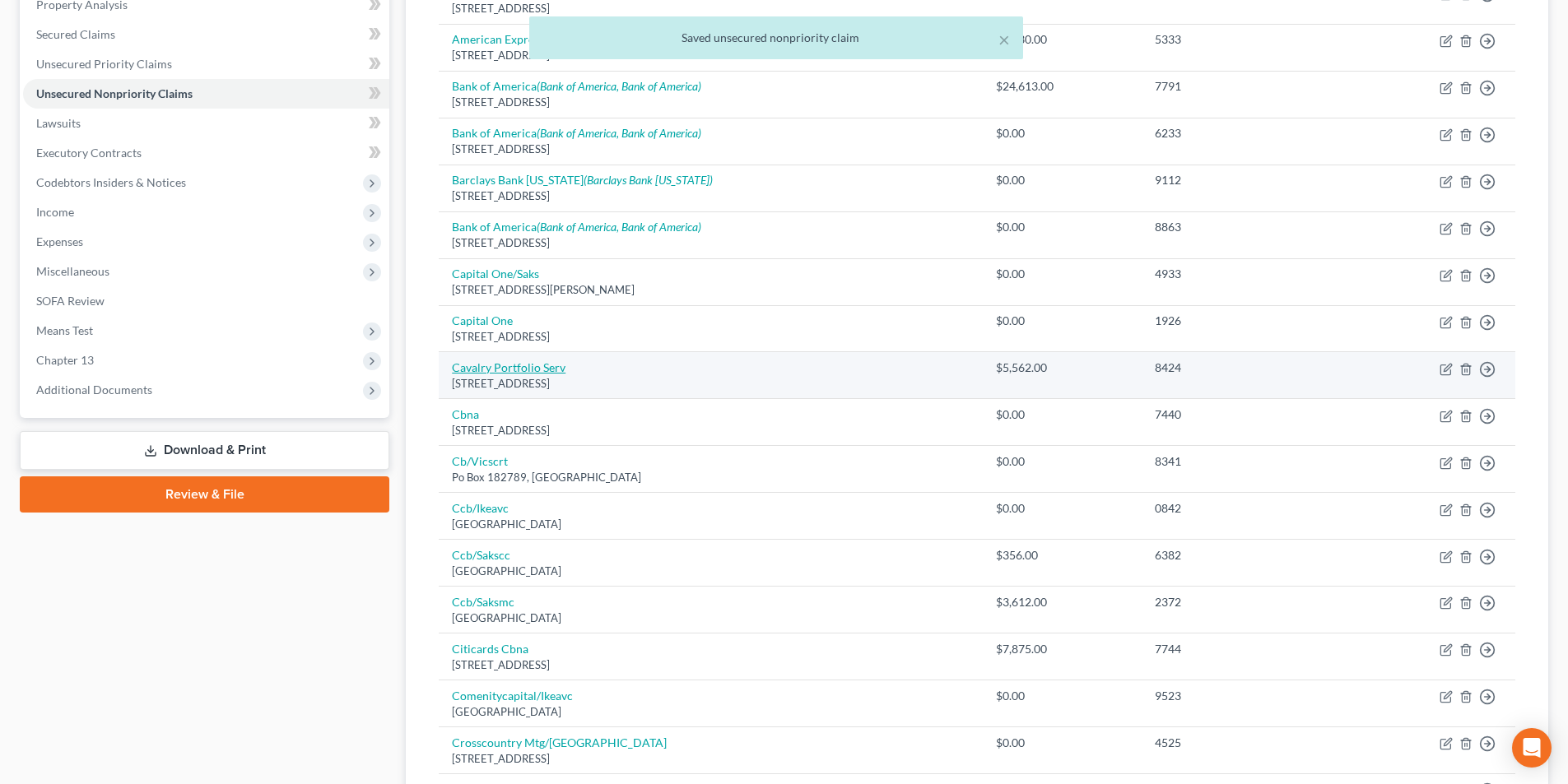
click at [517, 364] on link "Cavalry Portfolio Serv" at bounding box center [508, 367] width 113 height 14
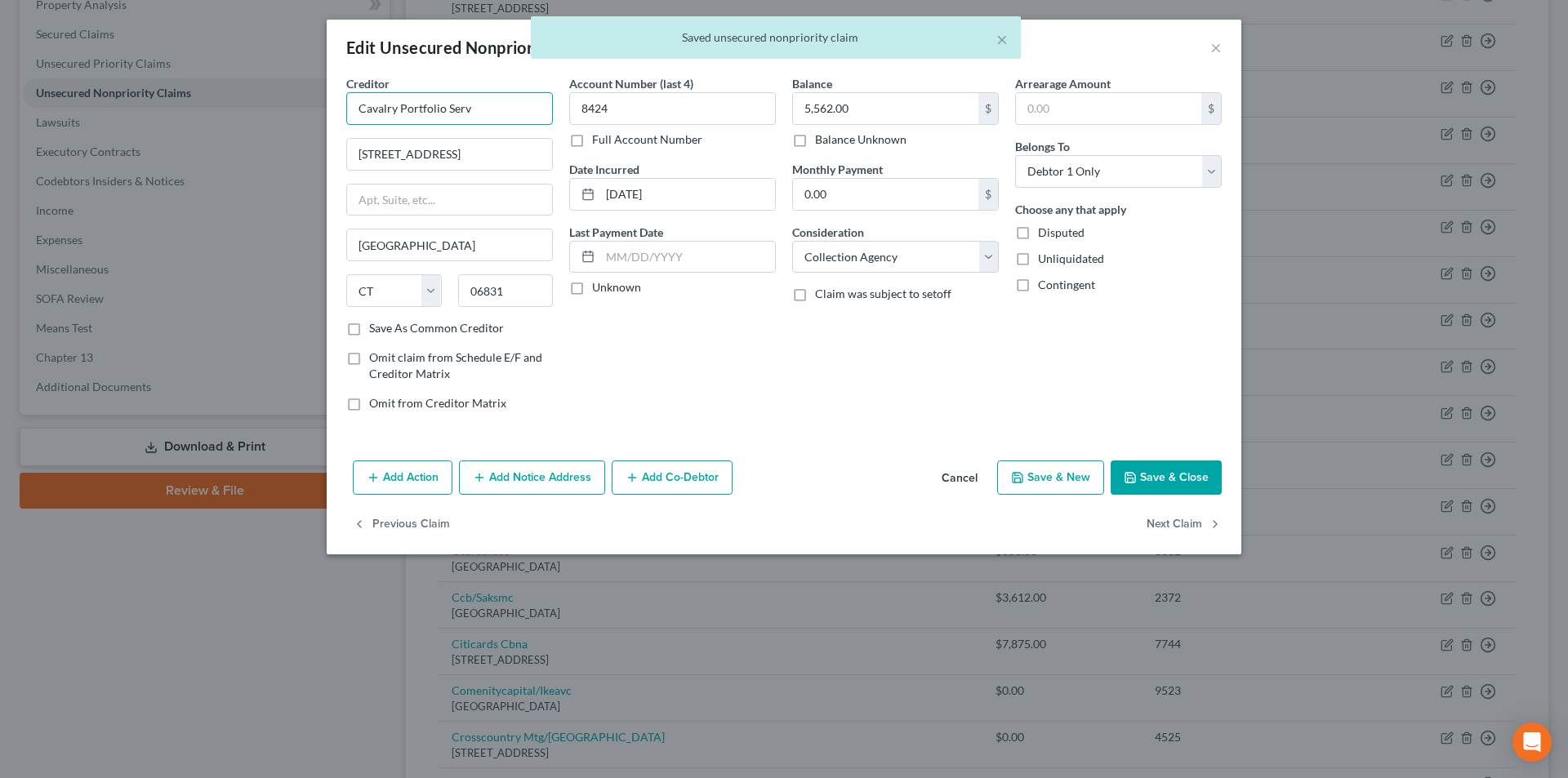
click at [511, 113] on input "Cavalry Portfolio Serv" at bounding box center [449, 109] width 207 height 33
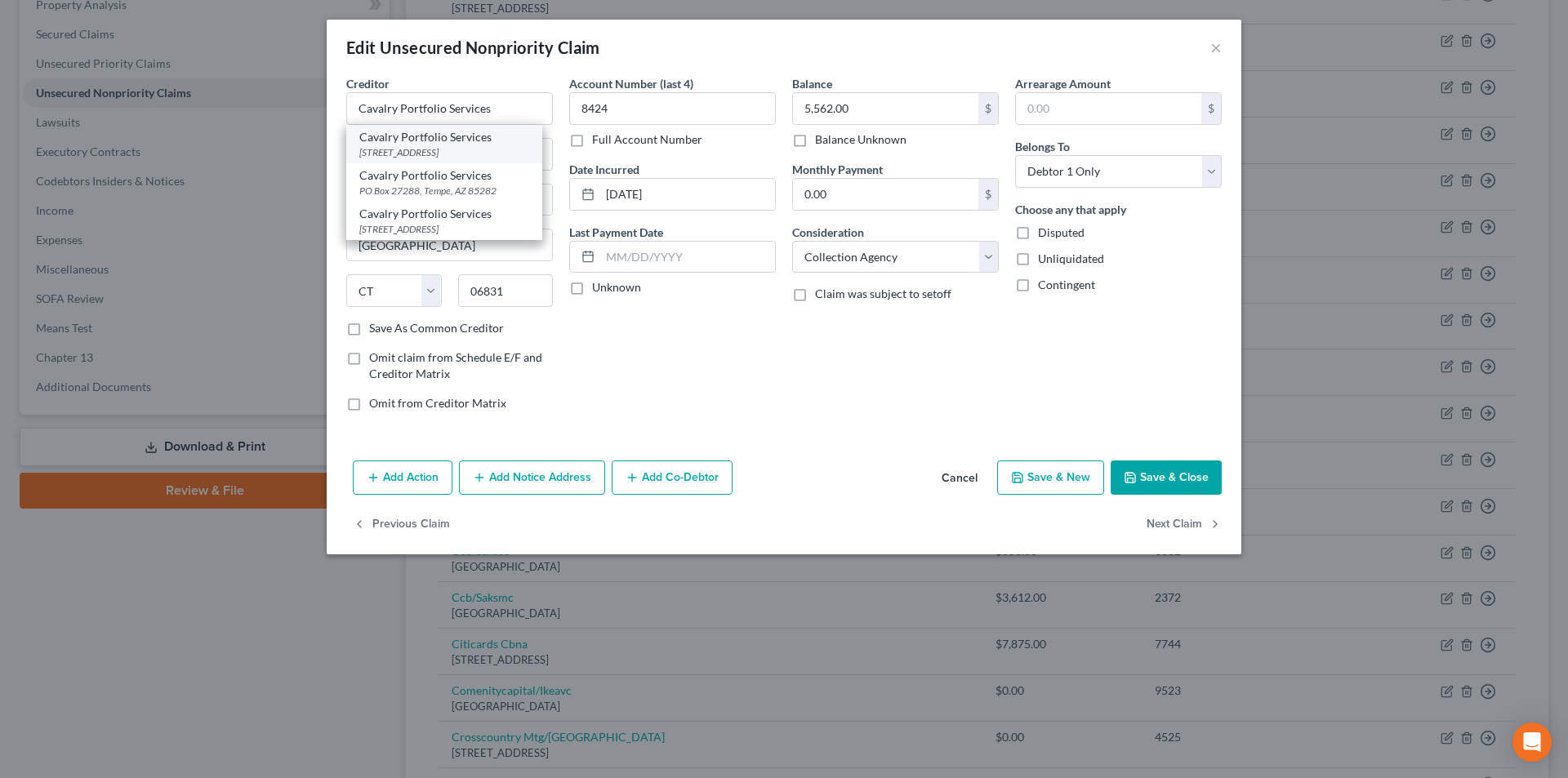
click at [469, 146] on div "[STREET_ADDRESS]" at bounding box center [444, 153] width 170 height 14
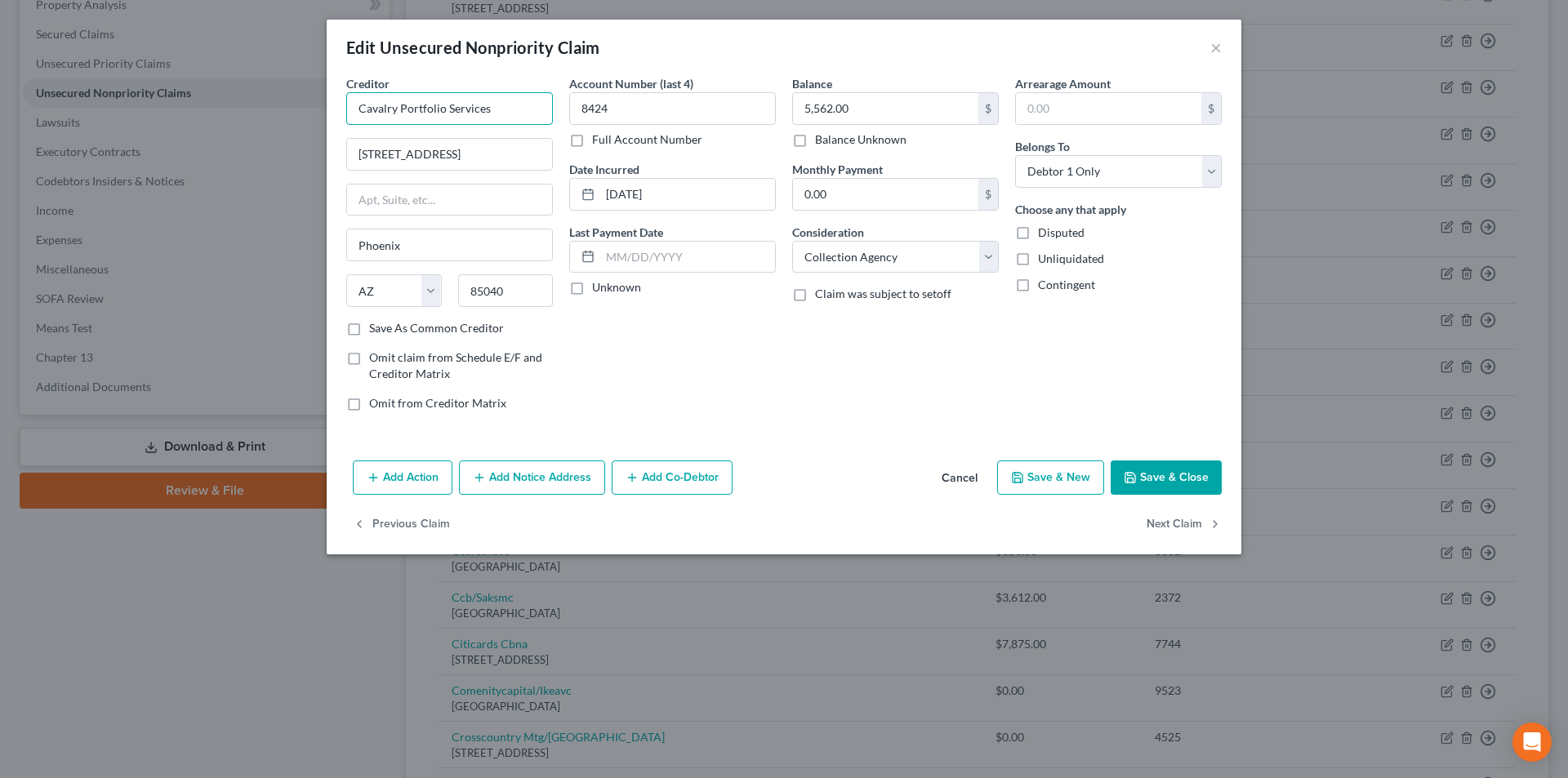
drag, startPoint x: 466, startPoint y: 111, endPoint x: 342, endPoint y: 111, distance: 124.0
click at [342, 111] on div "Creditor * Cavalry Portfolio Services [STREET_ADDRESS] Phoenix State [US_STATE]…" at bounding box center [449, 250] width 223 height 350
click at [556, 484] on button "Add Notice Address" at bounding box center [532, 477] width 147 height 34
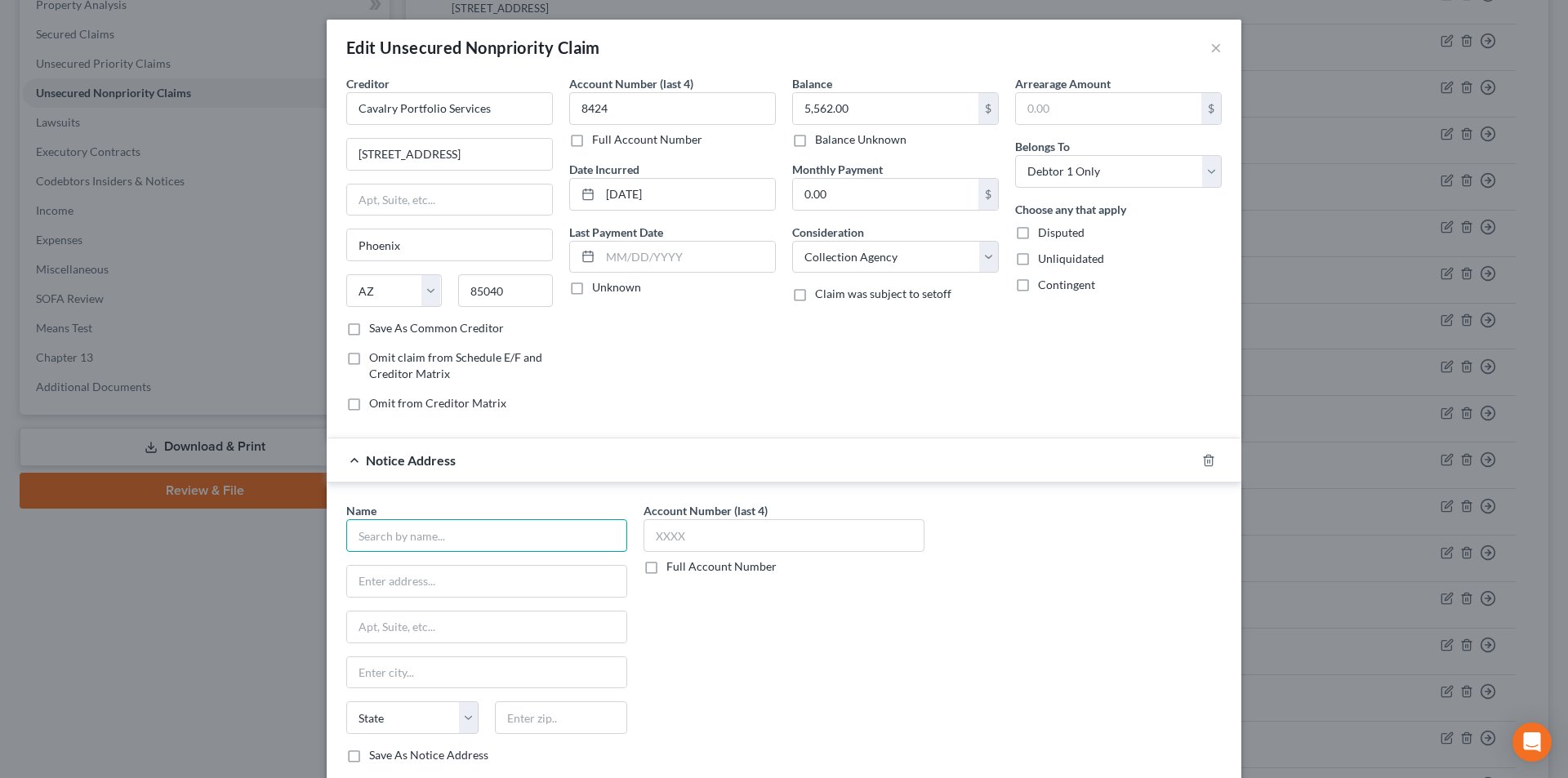
click at [460, 537] on input "text" at bounding box center [487, 536] width 281 height 33
paste input "Cavalry Portfolio Services"
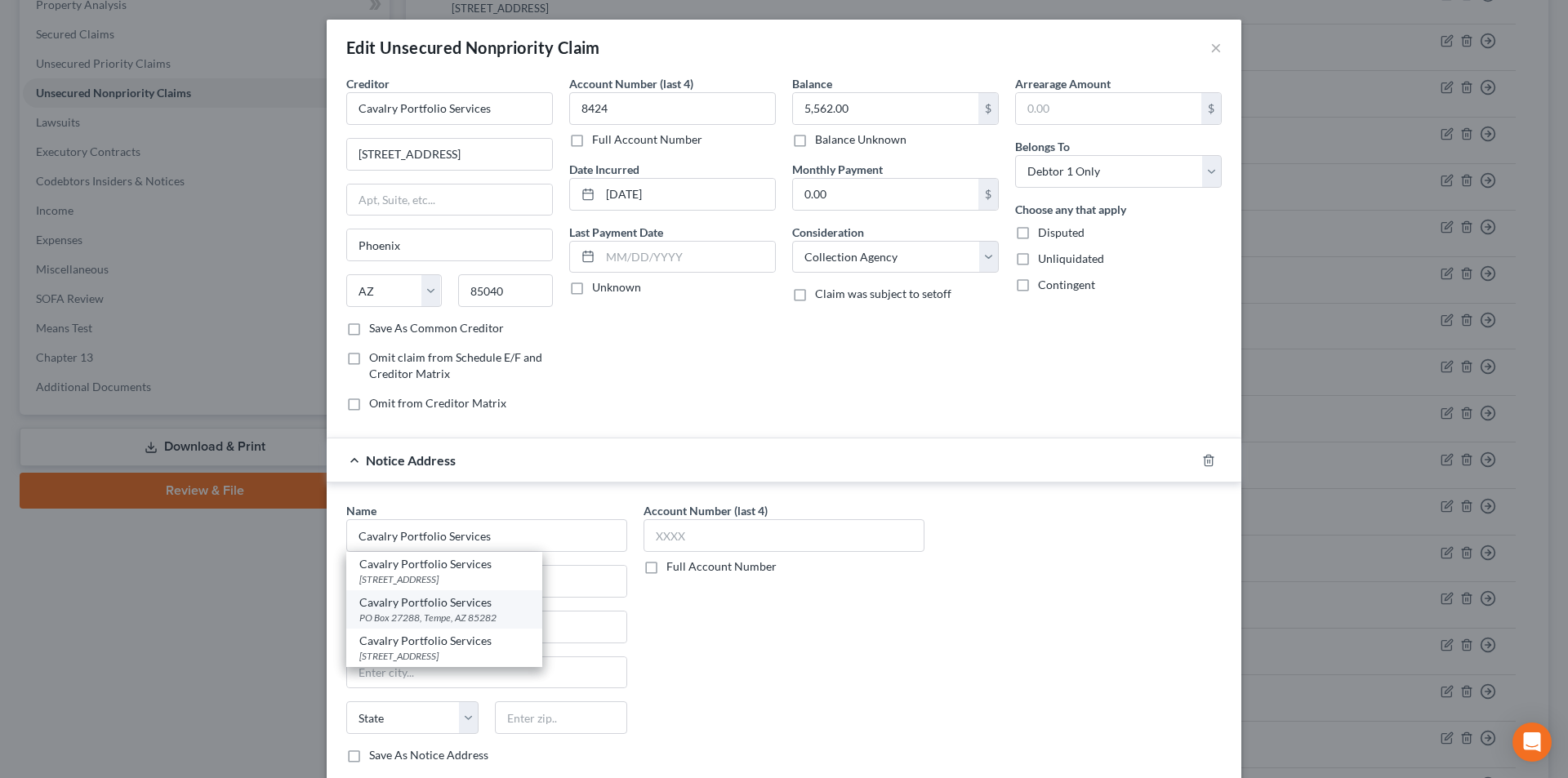
click at [424, 613] on div "PO Box 27288, Tempe, AZ 85282" at bounding box center [444, 618] width 170 height 14
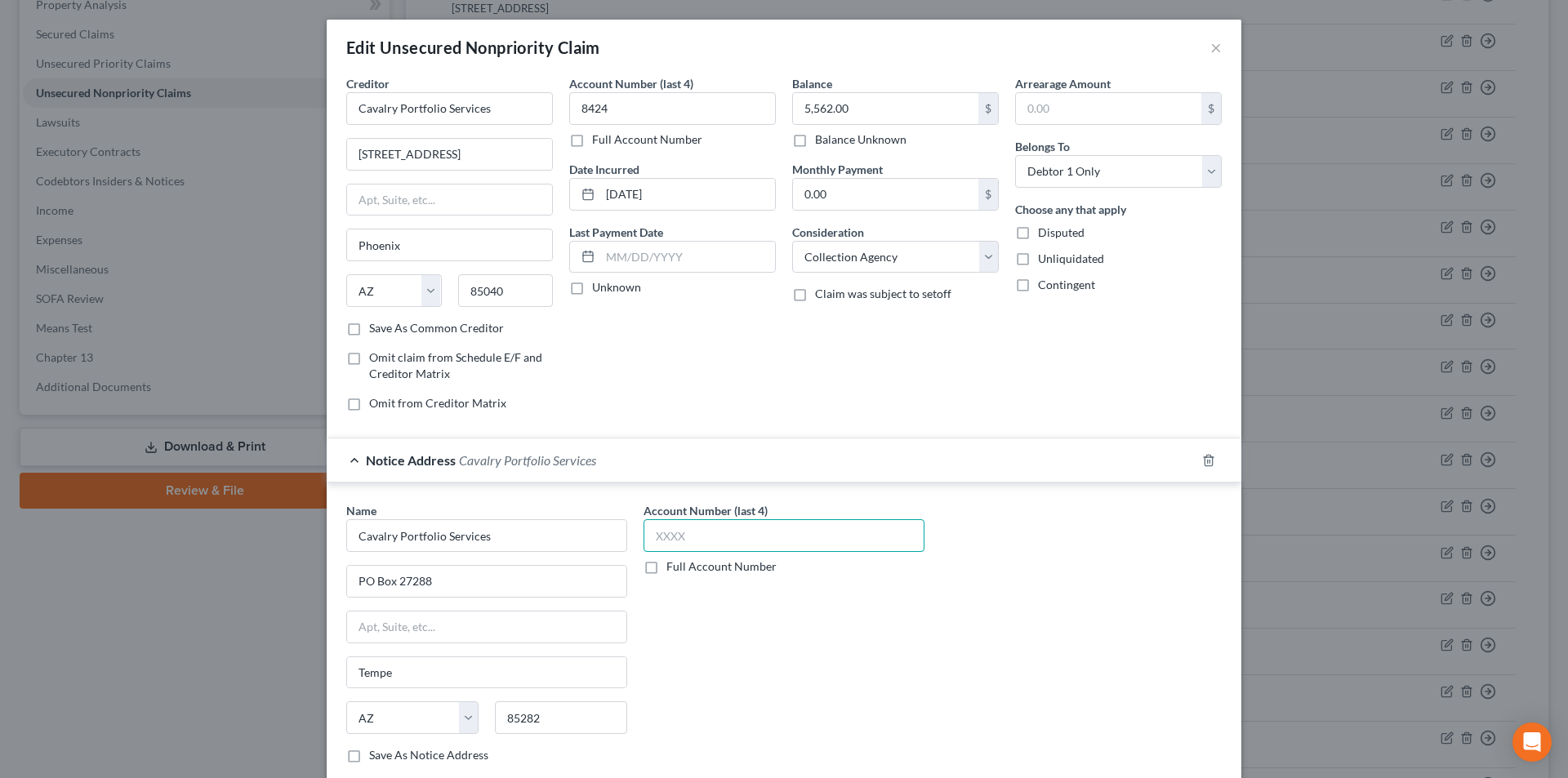
click at [692, 543] on input "text" at bounding box center [784, 536] width 281 height 33
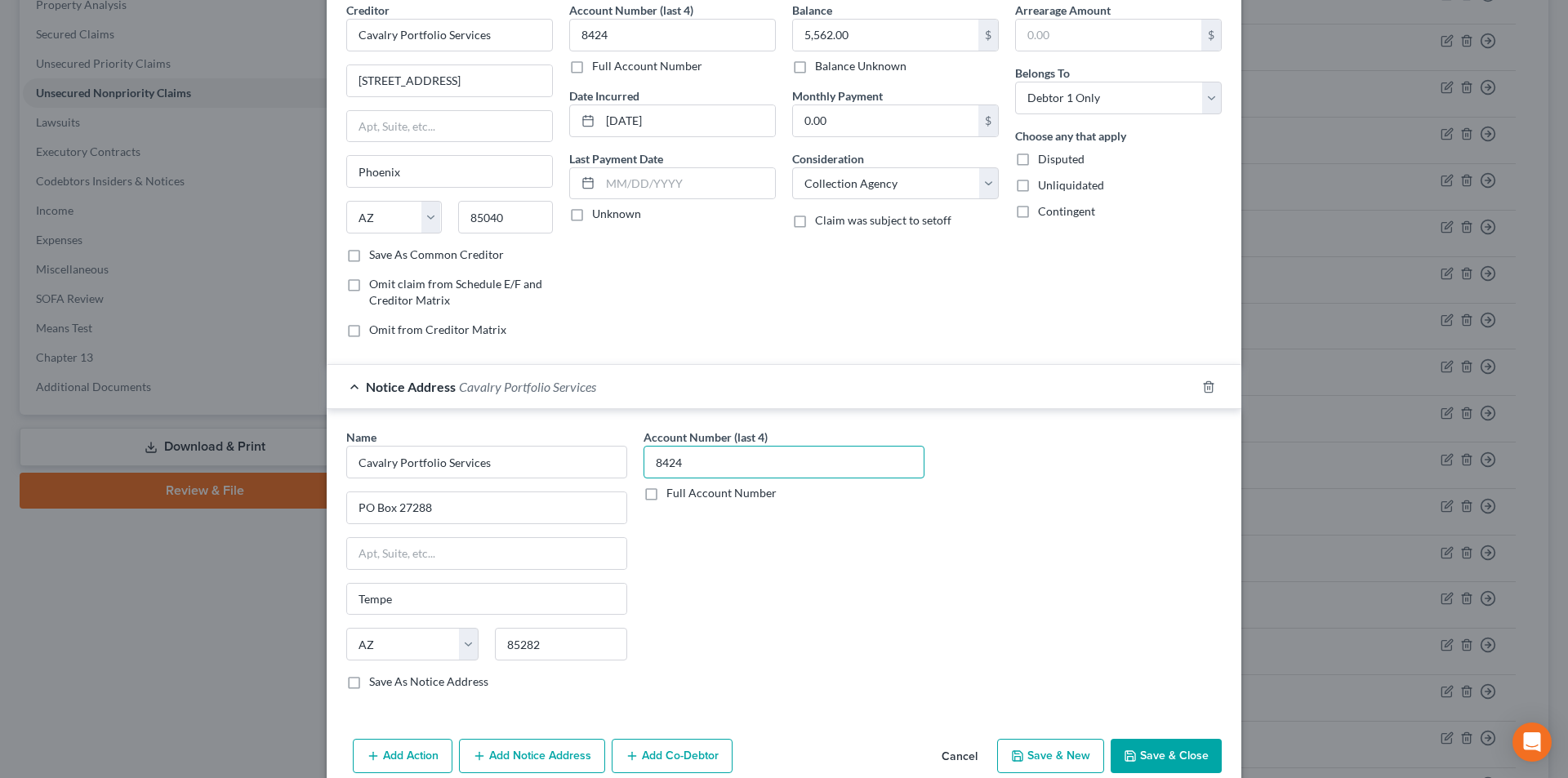
scroll to position [147, 0]
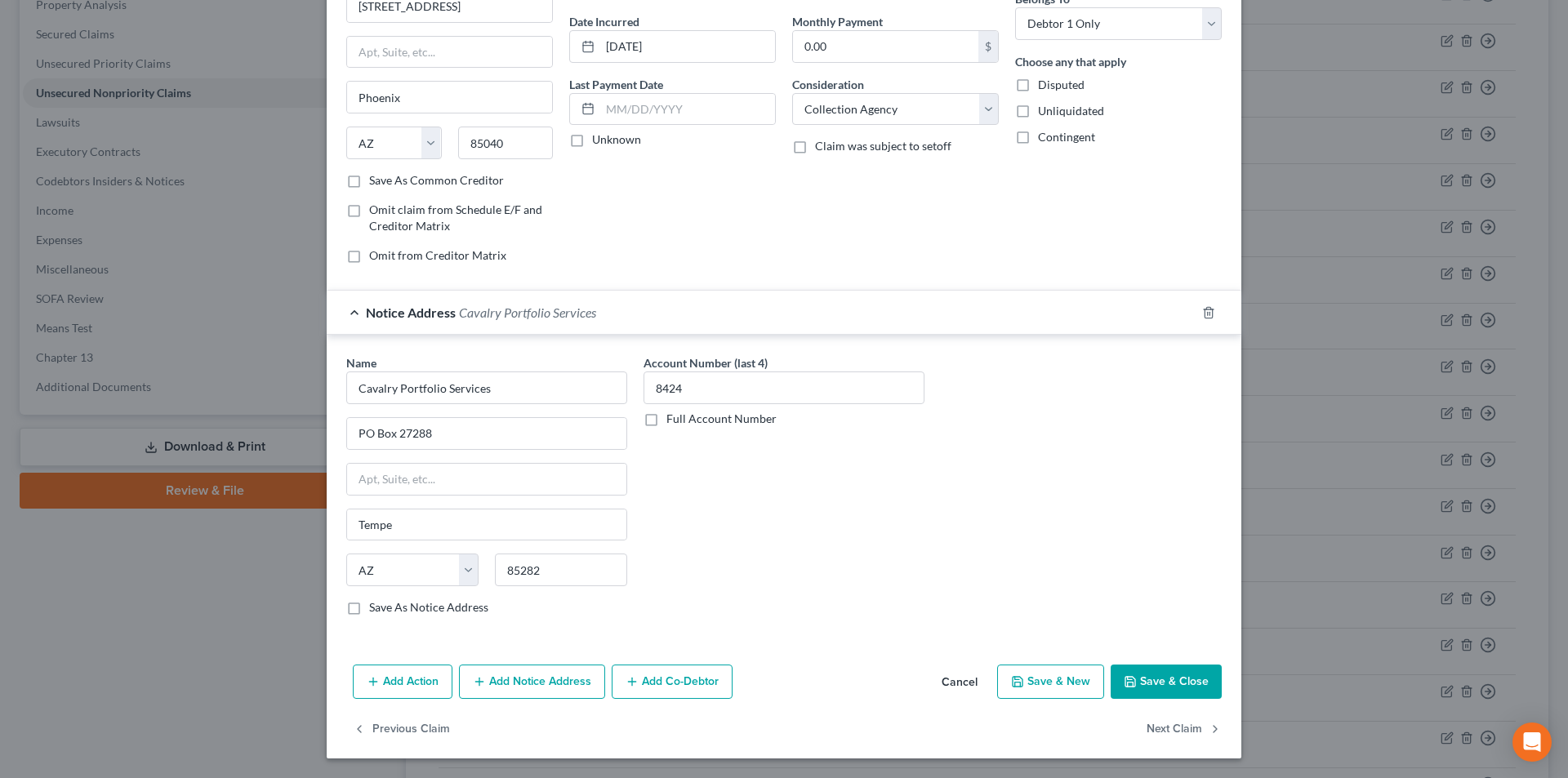
click at [545, 683] on button "Add Notice Address" at bounding box center [532, 681] width 147 height 34
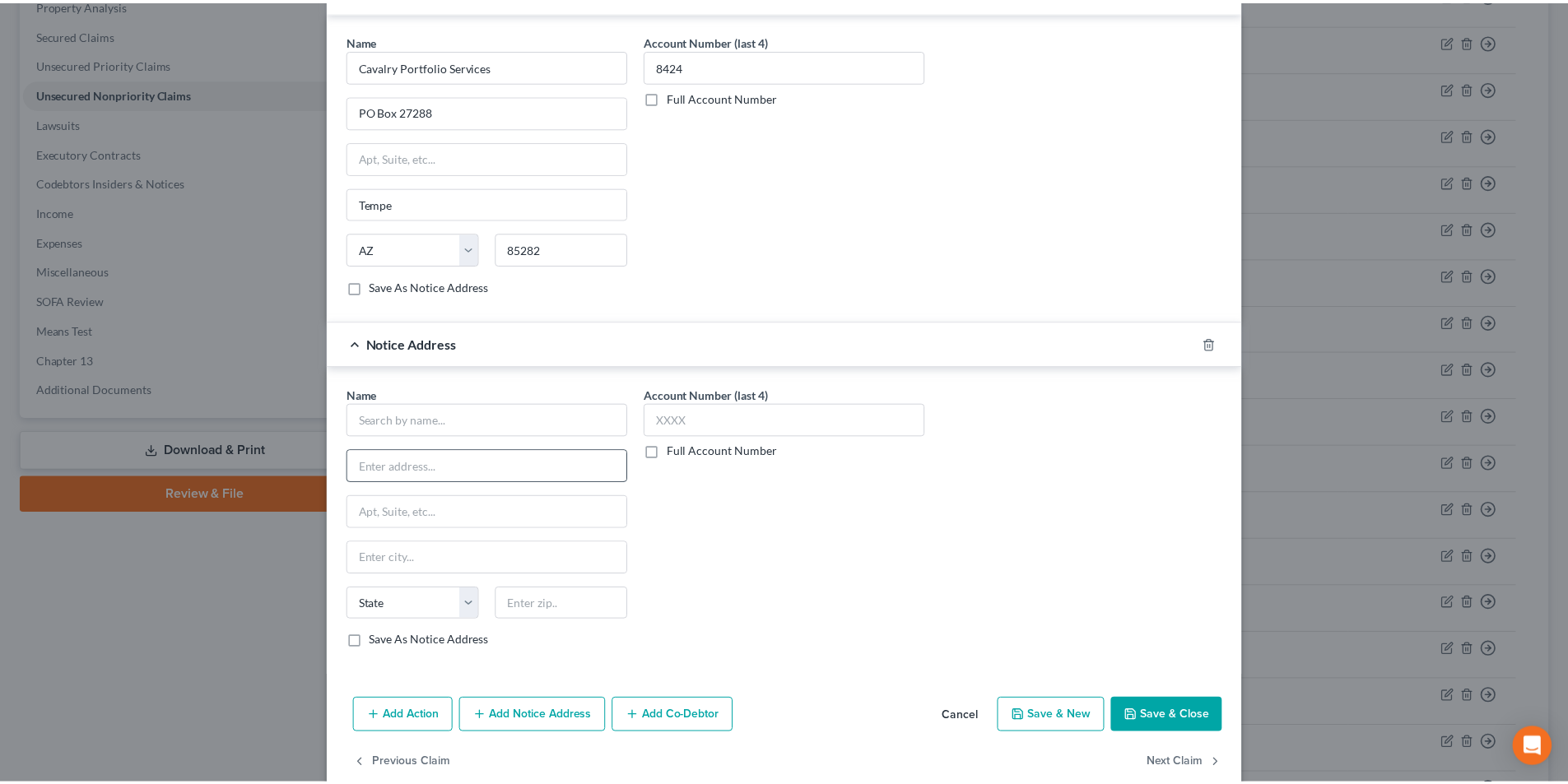
scroll to position [478, 0]
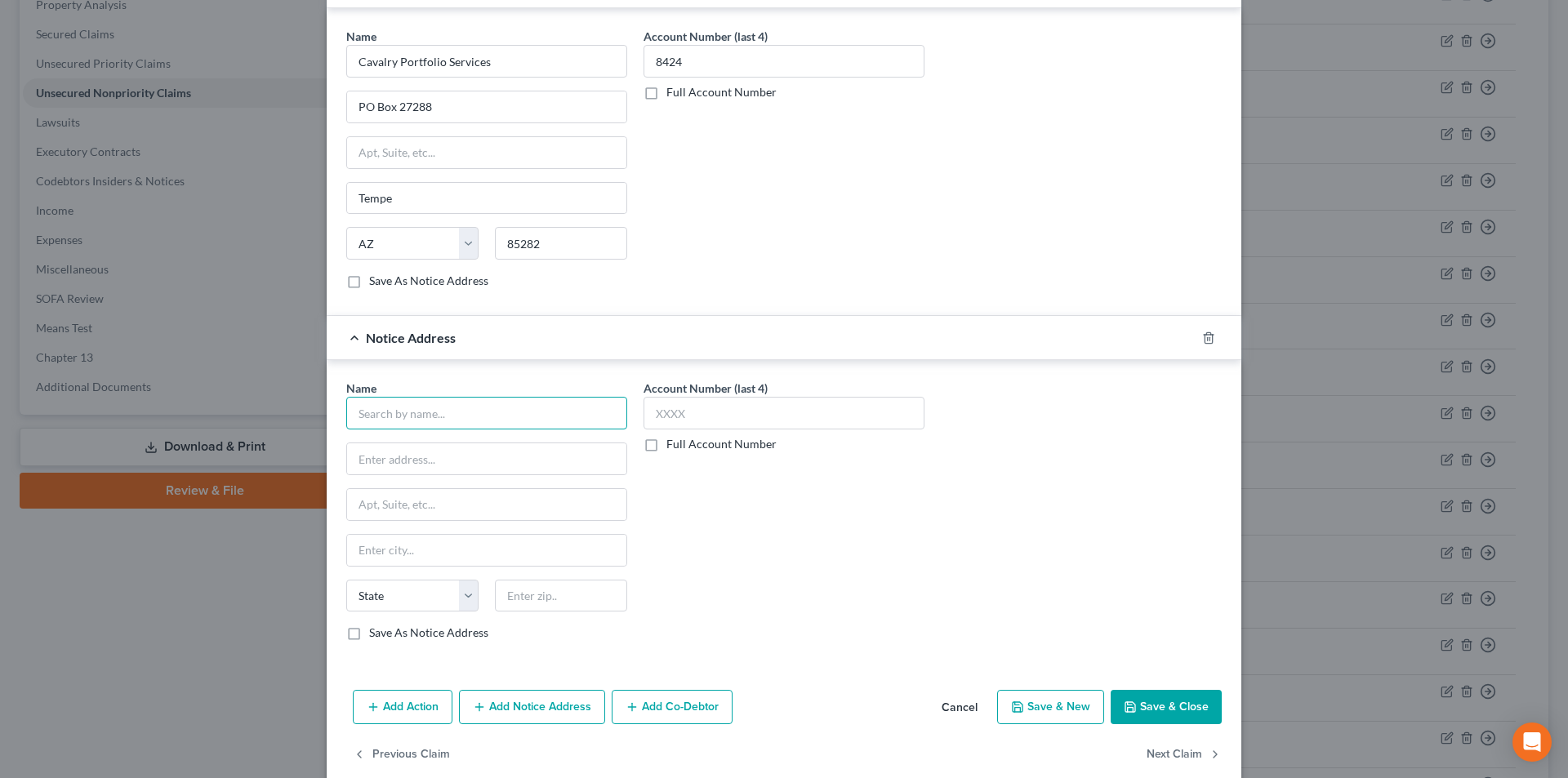
click at [464, 421] on input "text" at bounding box center [487, 413] width 281 height 33
paste input "Cavalry Portfolio Services"
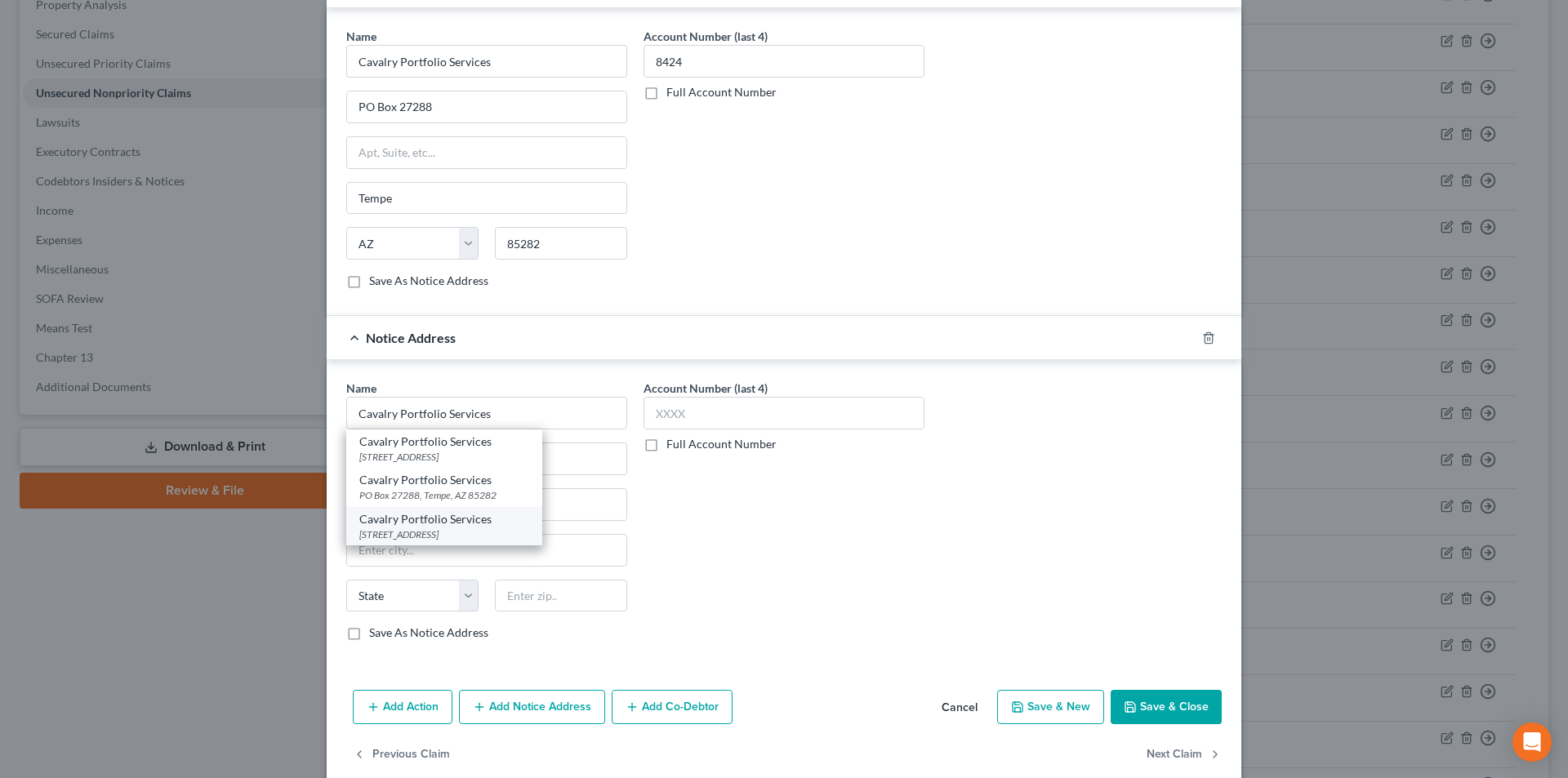
click at [437, 524] on div "Cavalry Portfolio Services" at bounding box center [444, 518] width 170 height 16
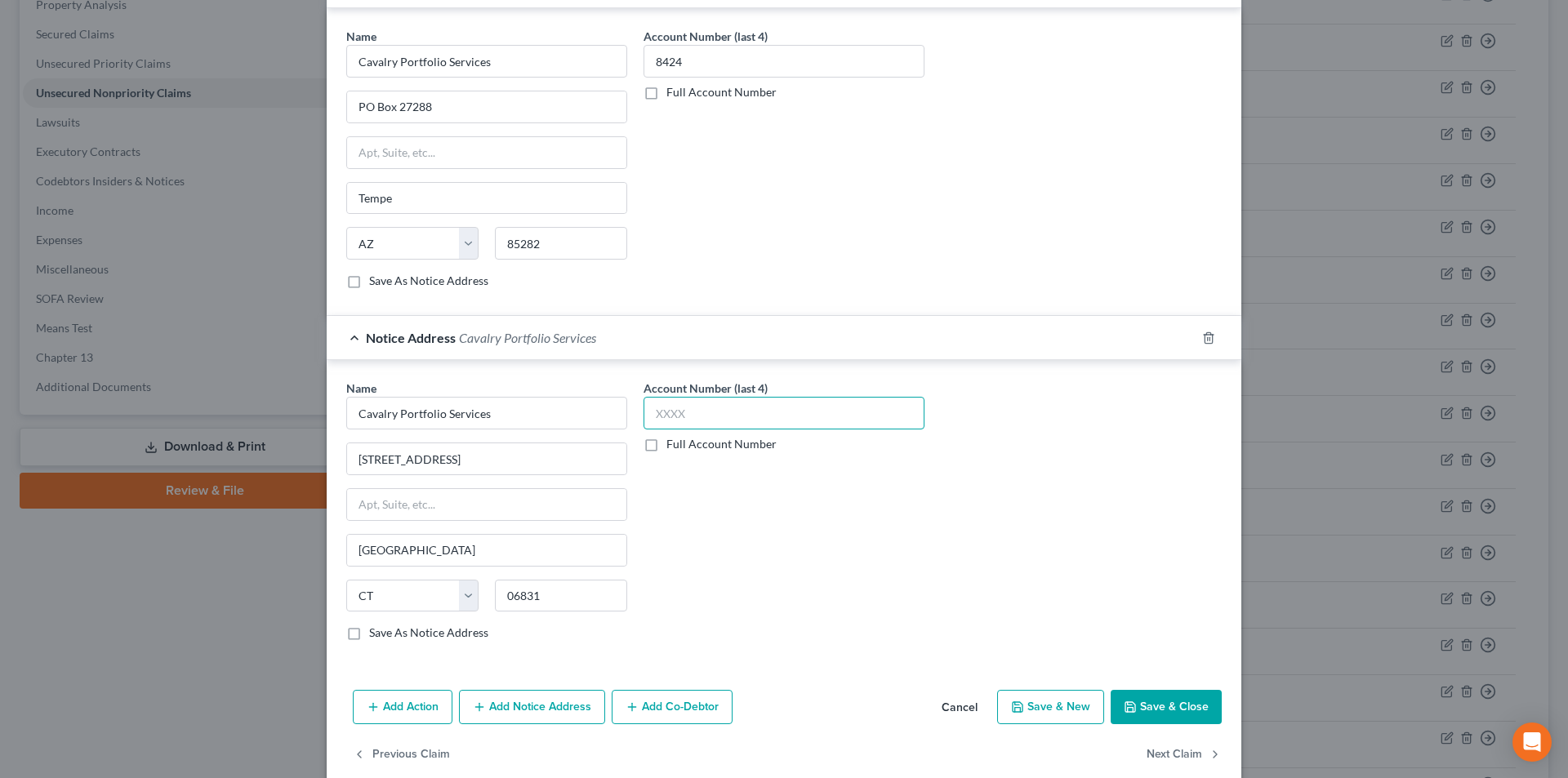
click at [699, 416] on input "text" at bounding box center [784, 413] width 281 height 33
click at [1150, 711] on button "Save & Close" at bounding box center [1167, 707] width 111 height 34
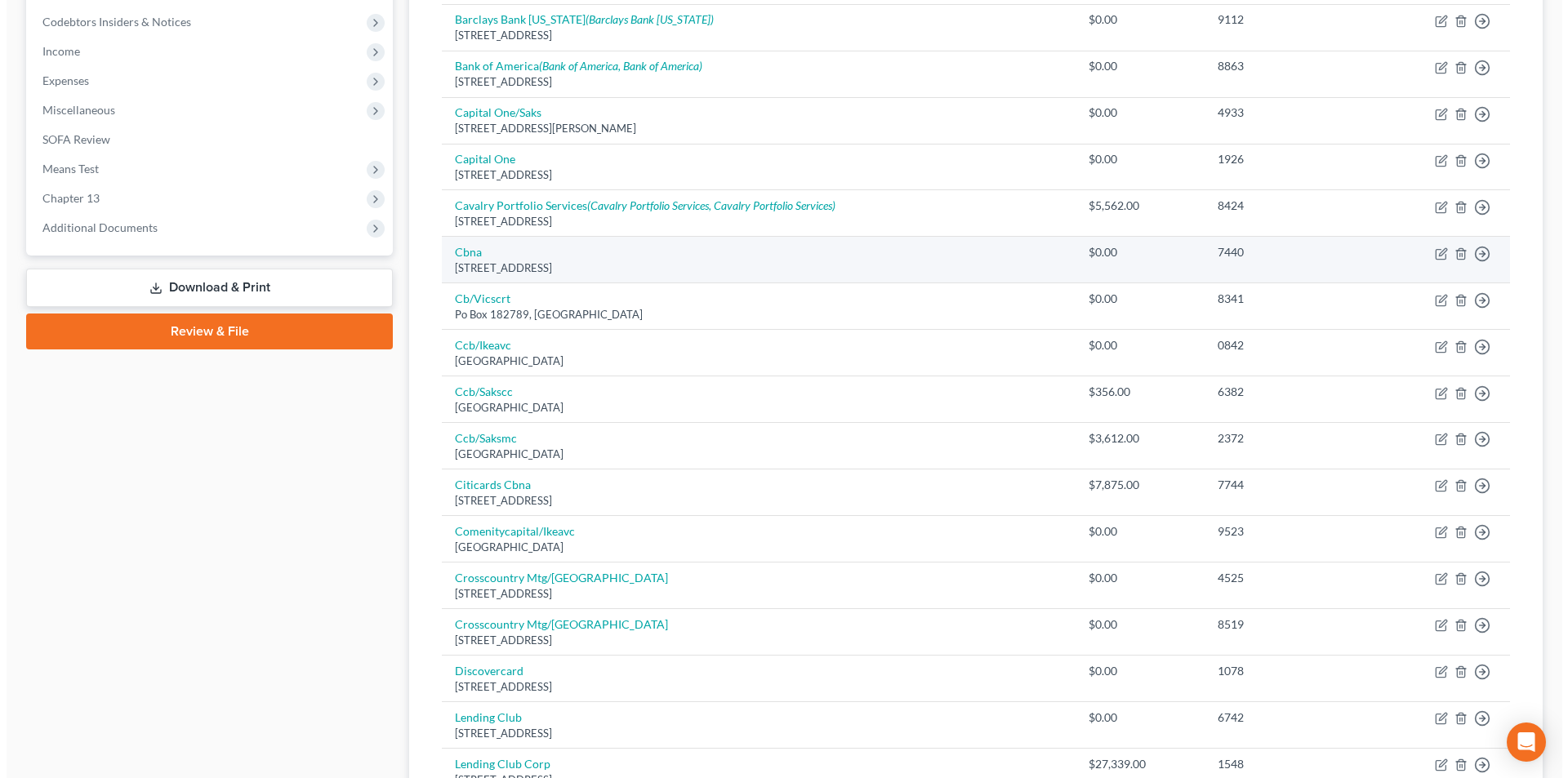
scroll to position [490, 0]
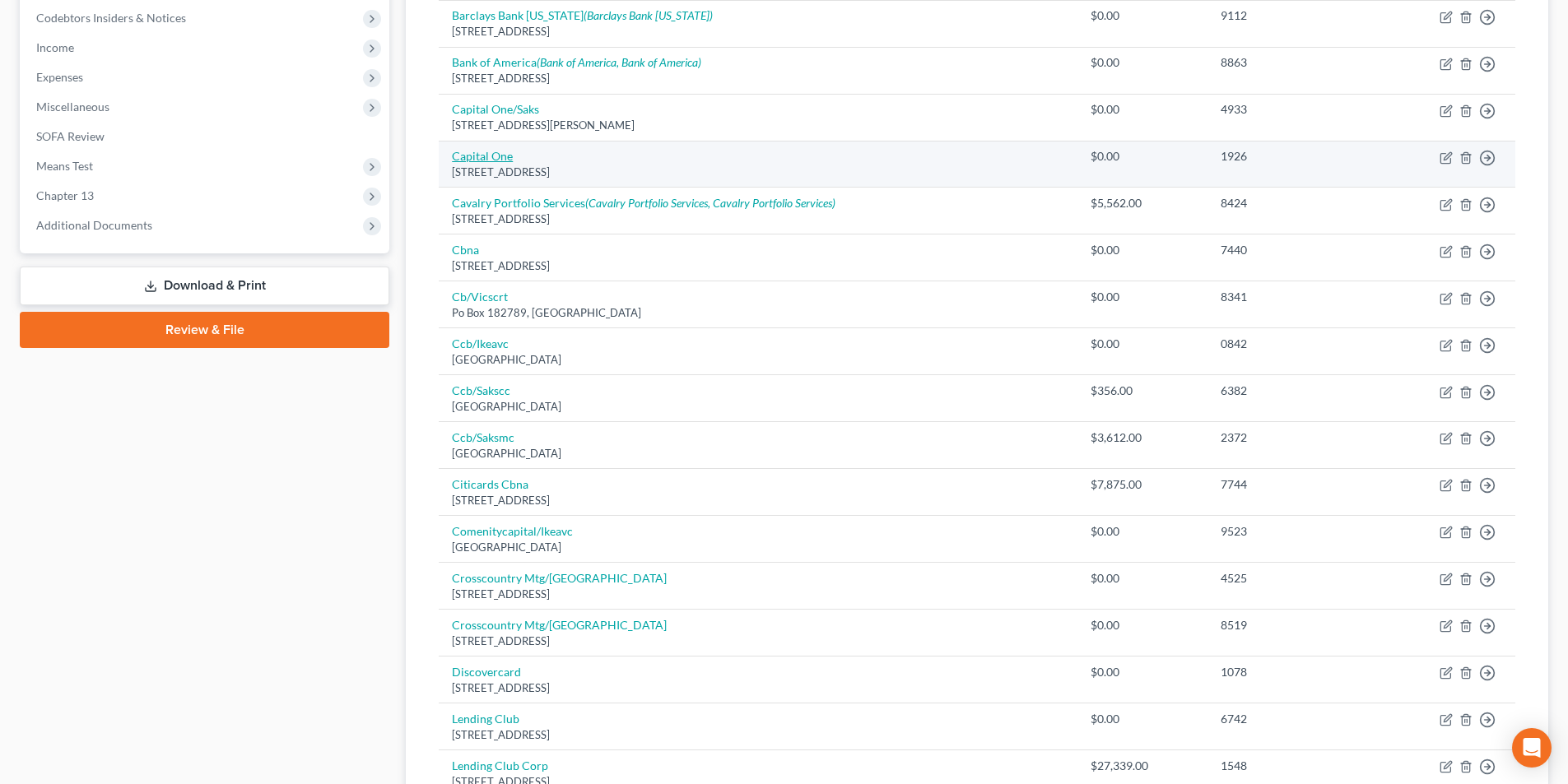
click at [490, 161] on link "Capital One" at bounding box center [482, 155] width 60 height 14
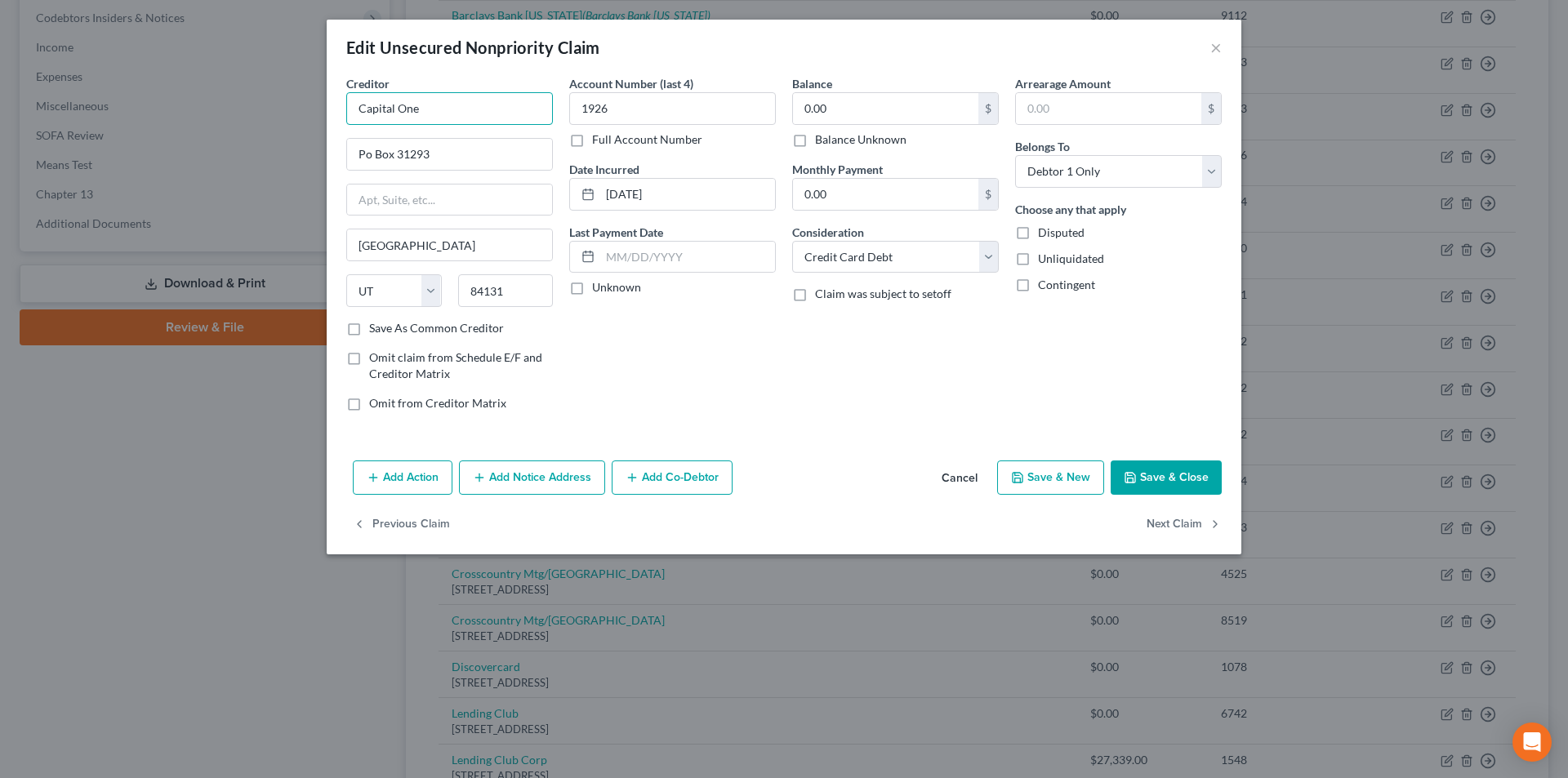
click at [446, 108] on input "Capital One" at bounding box center [449, 109] width 207 height 33
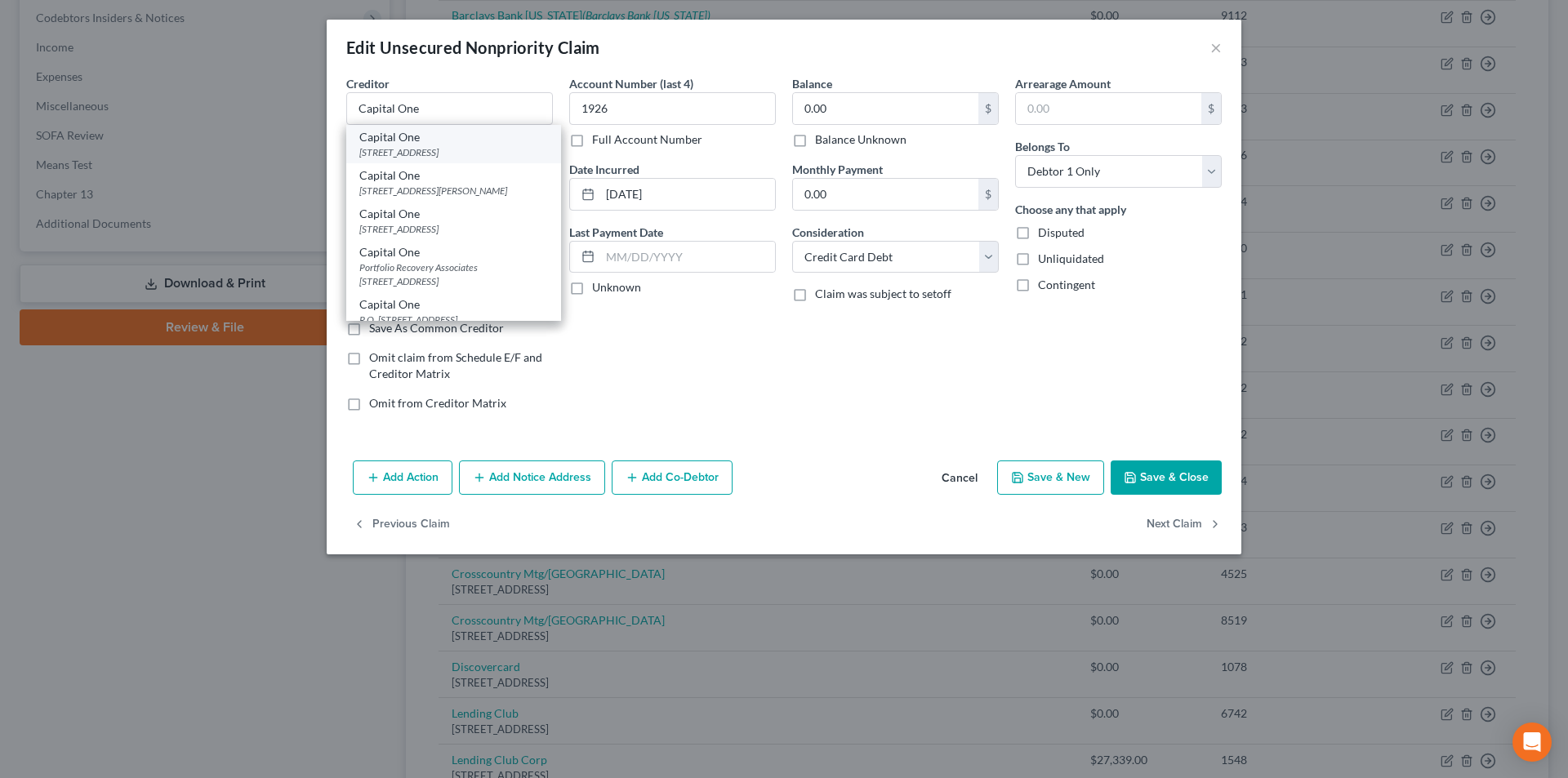
click at [438, 147] on div "[STREET_ADDRESS]" at bounding box center [454, 153] width 189 height 14
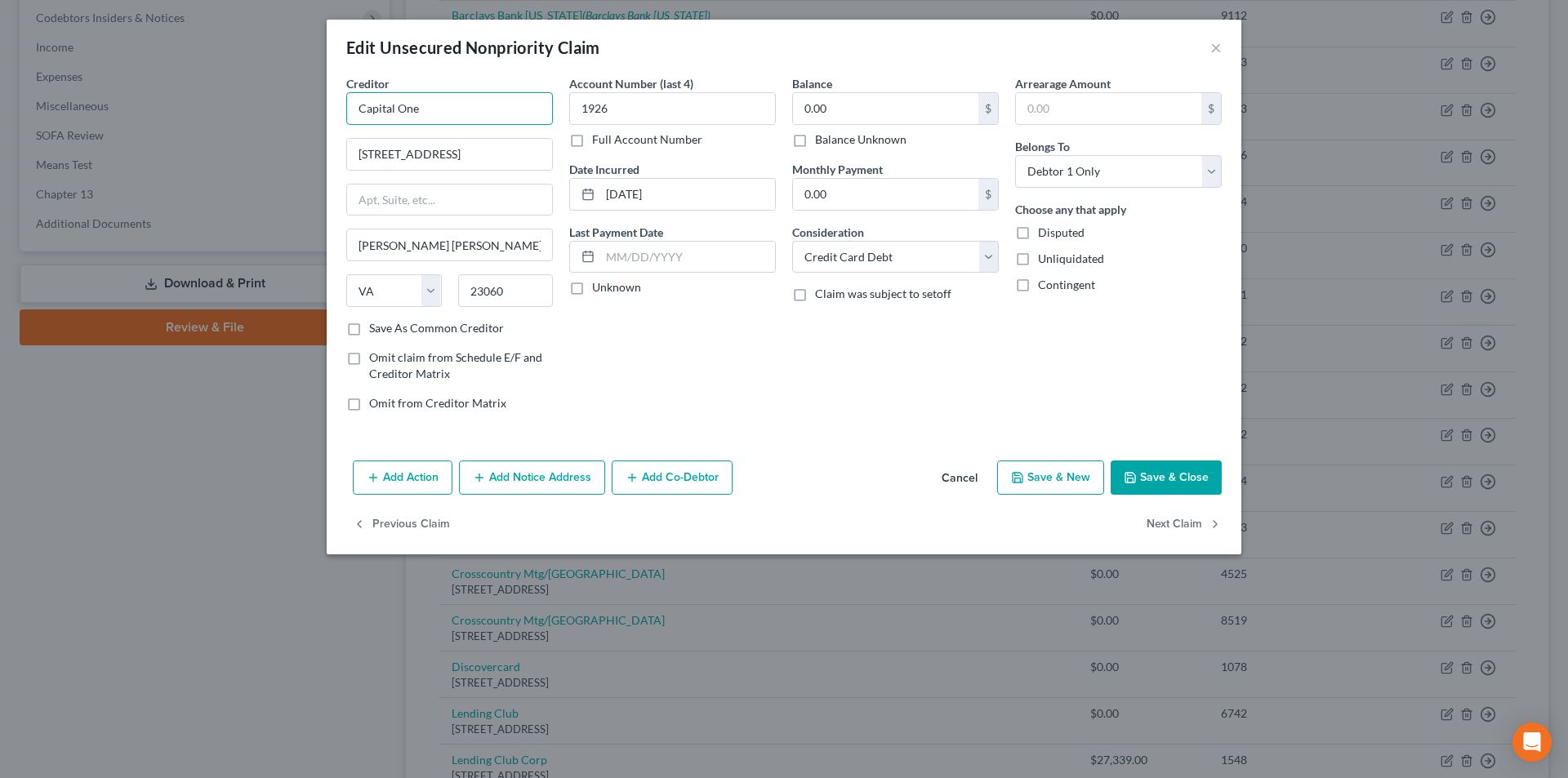
click at [438, 112] on input "Capital One" at bounding box center [449, 109] width 207 height 33
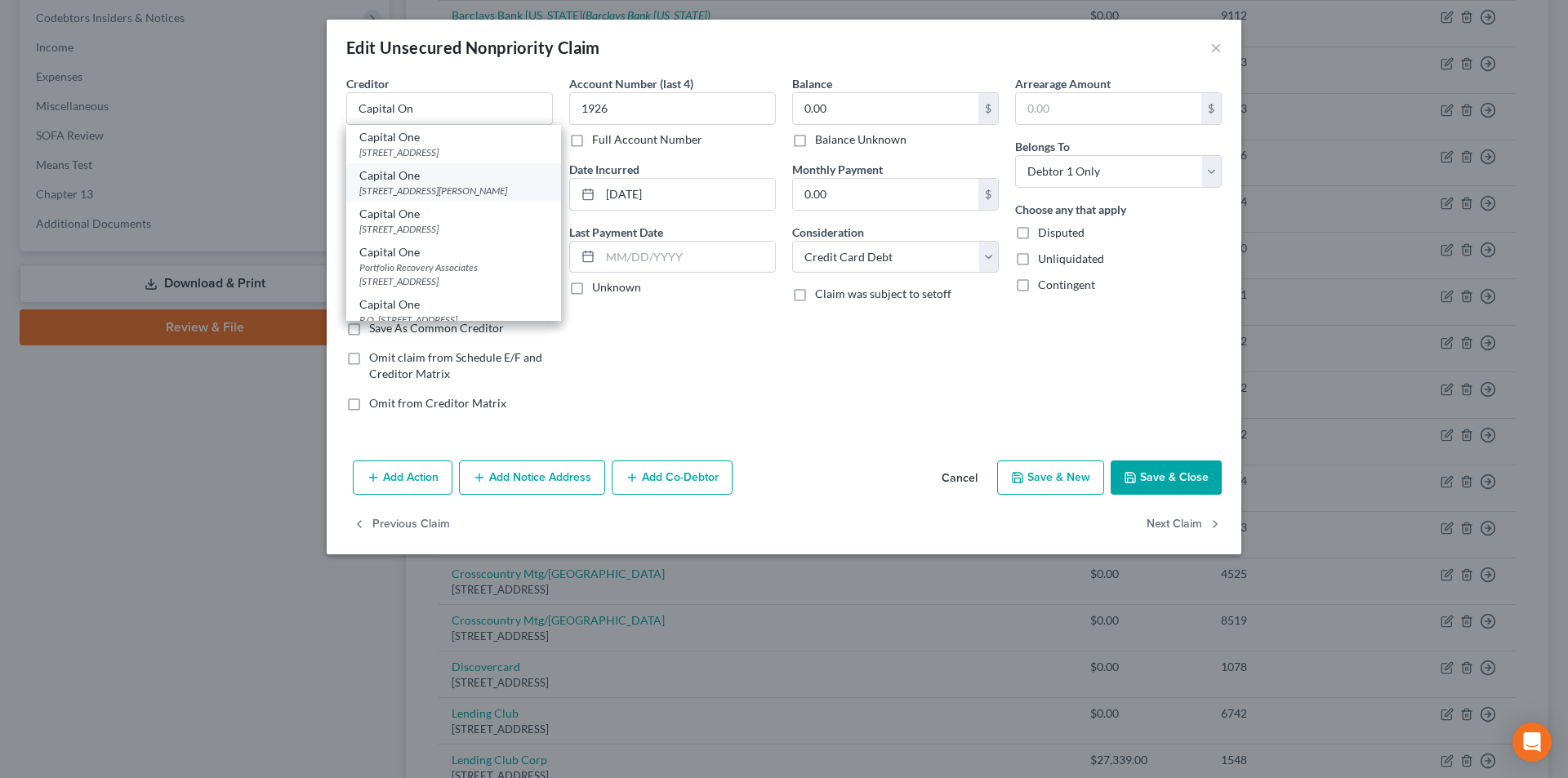
click at [428, 190] on div "[STREET_ADDRESS][PERSON_NAME]" at bounding box center [454, 190] width 189 height 14
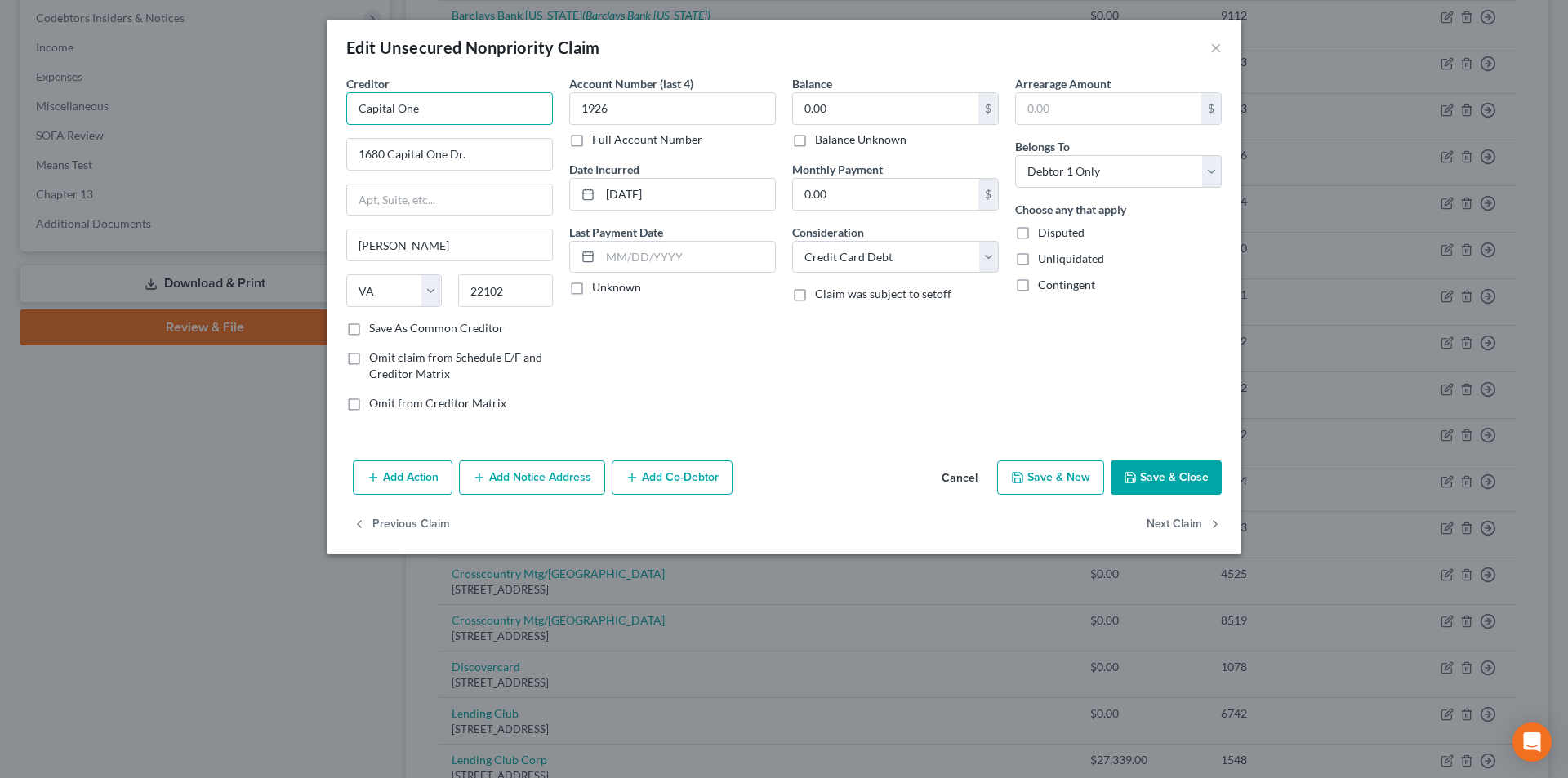
drag, startPoint x: 416, startPoint y: 111, endPoint x: 387, endPoint y: 111, distance: 29.0
click at [325, 111] on div "Edit Unsecured Nonpriority Claim × Creditor * Capital One 1680 Capital One [PER…" at bounding box center [784, 389] width 1568 height 778
click at [525, 488] on button "Add Notice Address" at bounding box center [532, 477] width 147 height 34
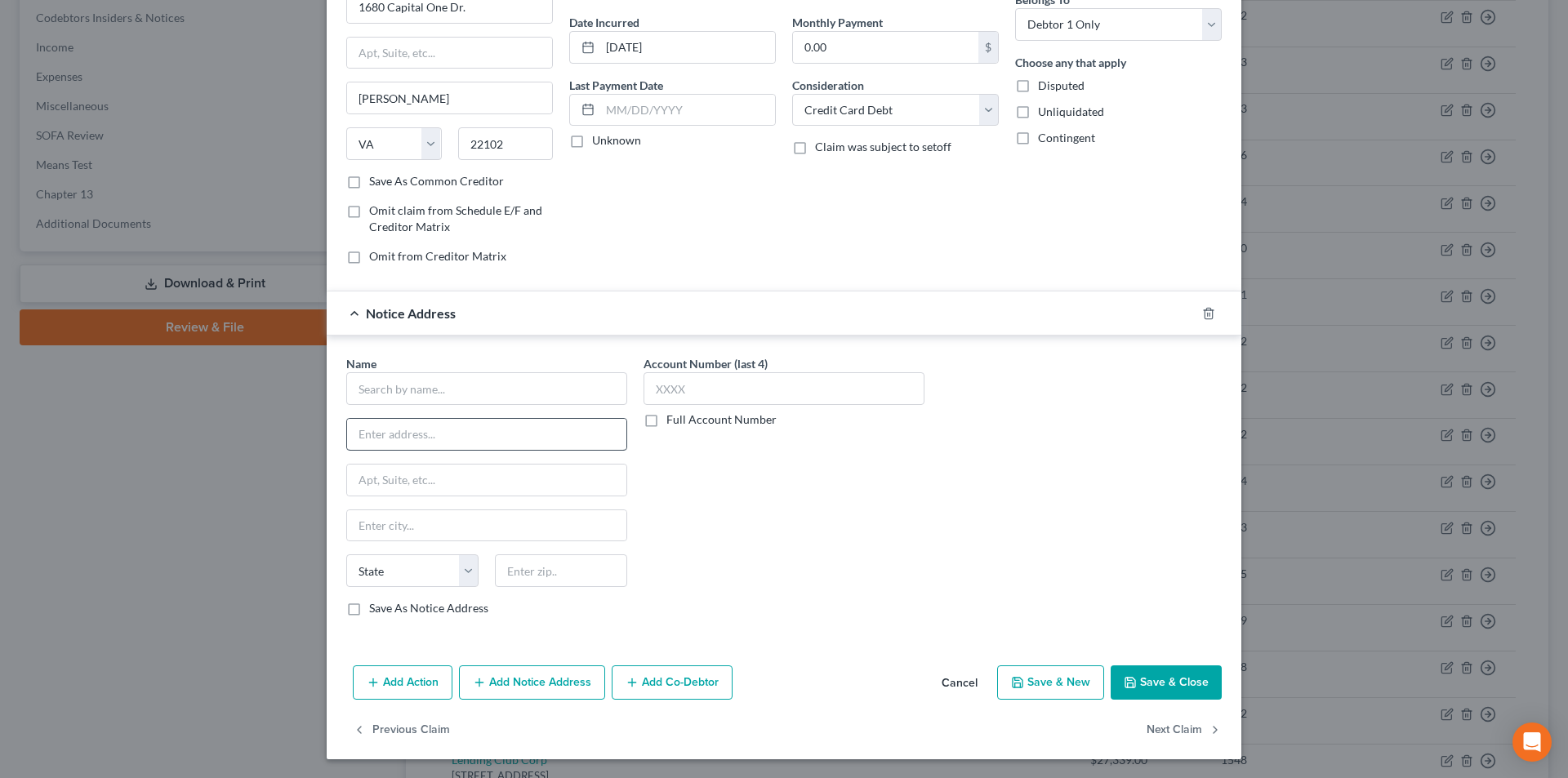
scroll to position [147, 0]
click at [477, 394] on input "text" at bounding box center [487, 387] width 281 height 33
paste input "Capital One"
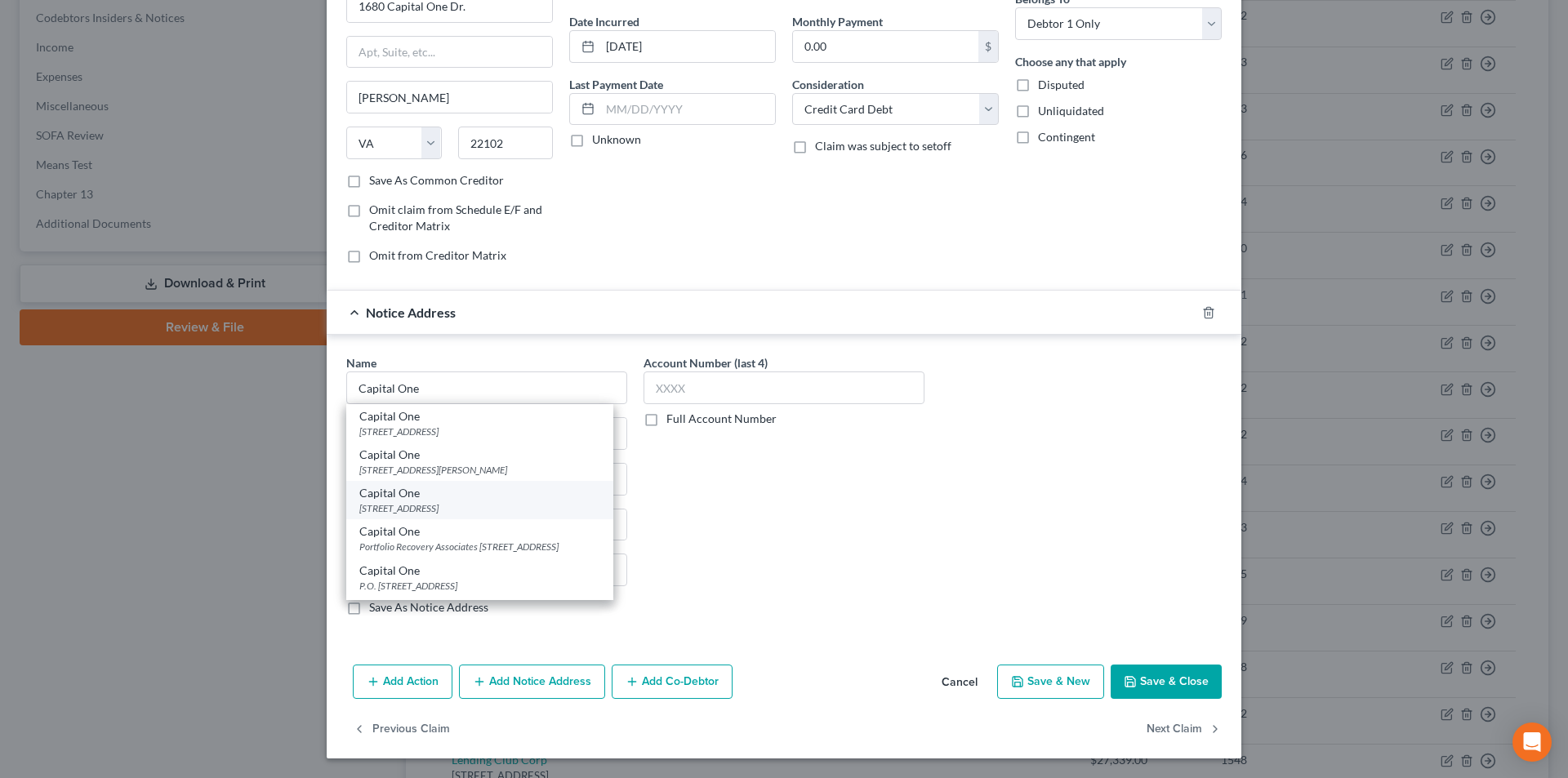
click at [419, 501] on div "[STREET_ADDRESS]" at bounding box center [479, 508] width 241 height 14
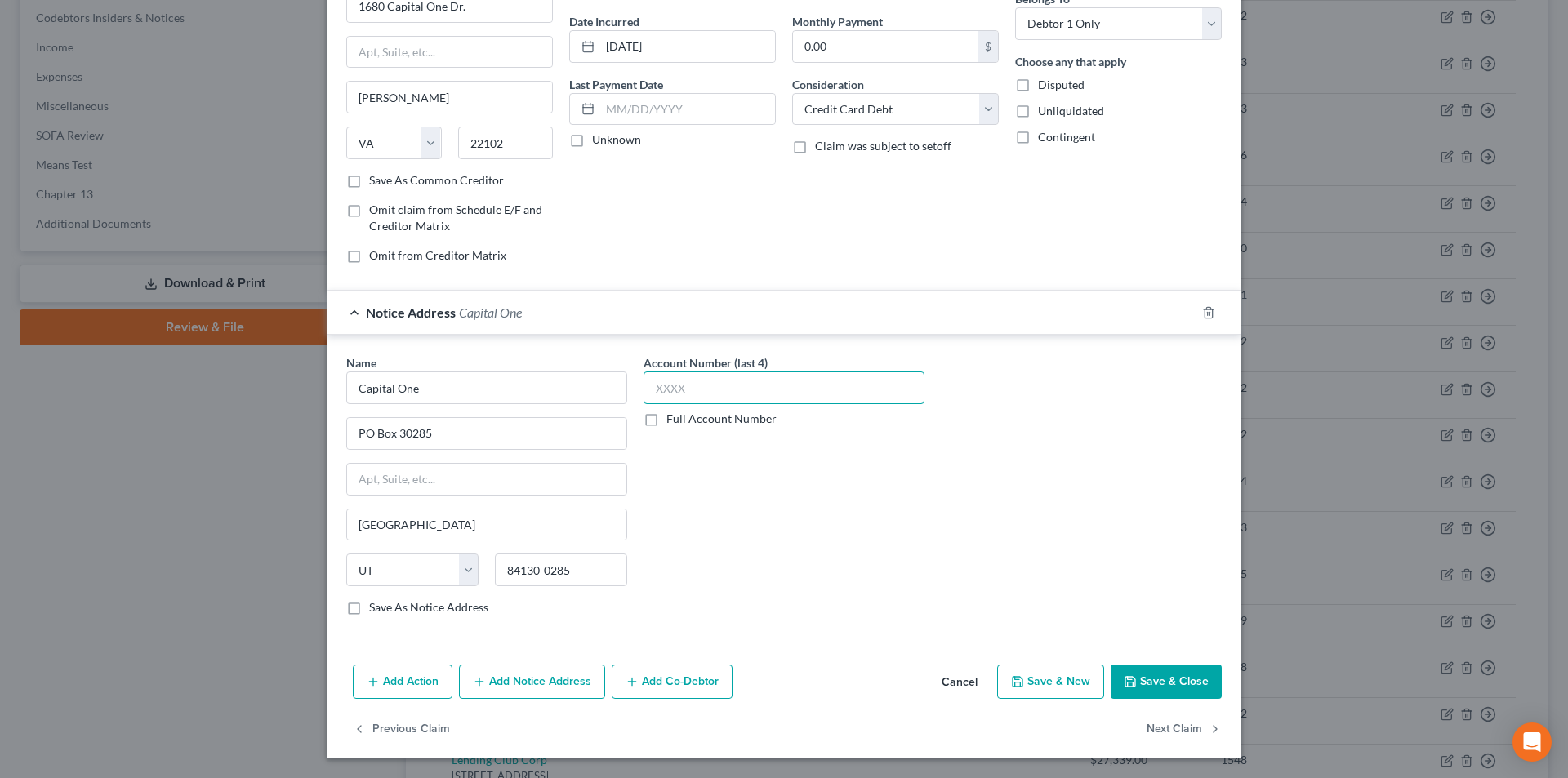
click at [685, 393] on input "text" at bounding box center [784, 387] width 281 height 33
click at [526, 682] on button "Add Notice Address" at bounding box center [532, 681] width 147 height 34
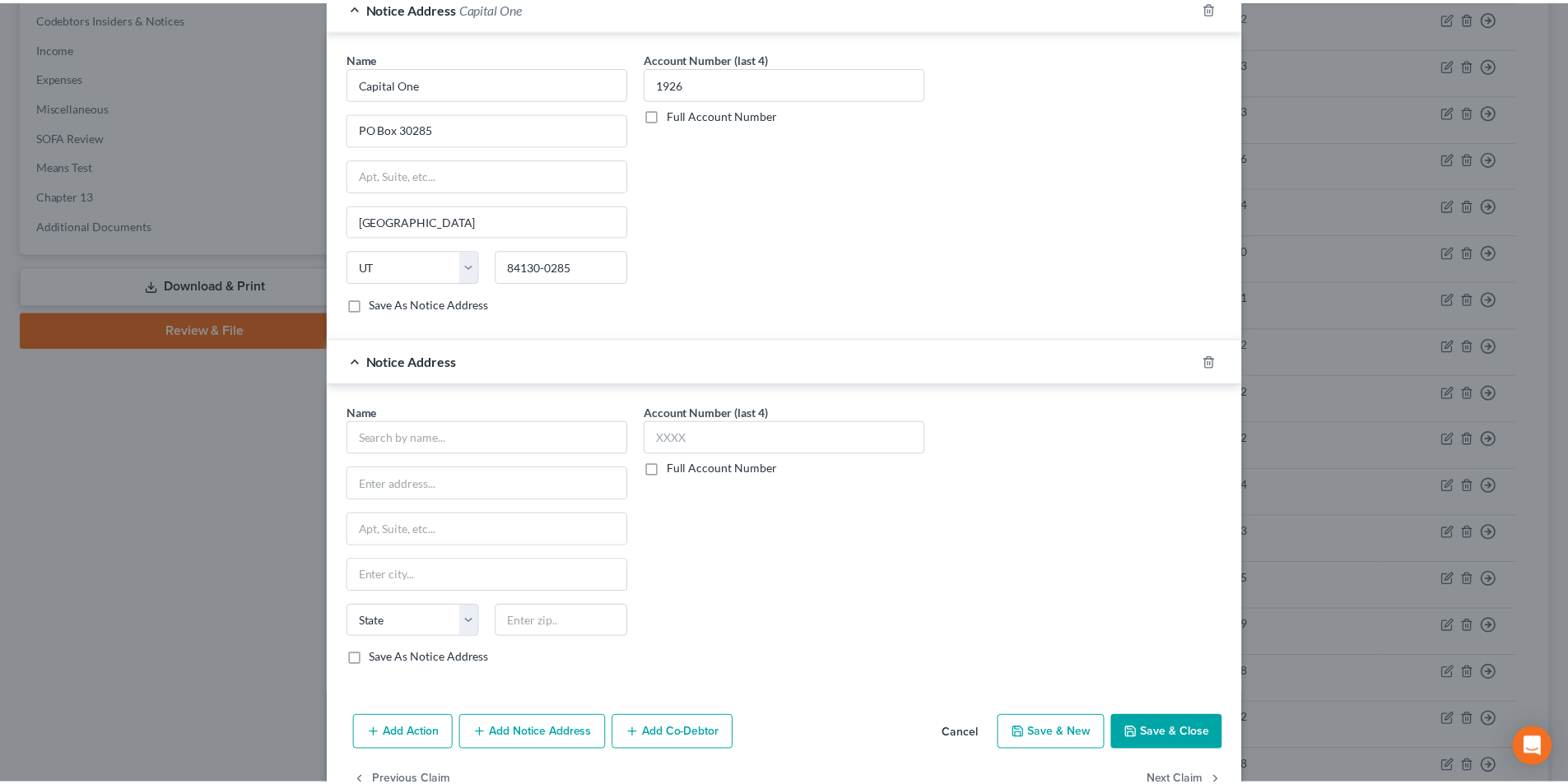
scroll to position [478, 0]
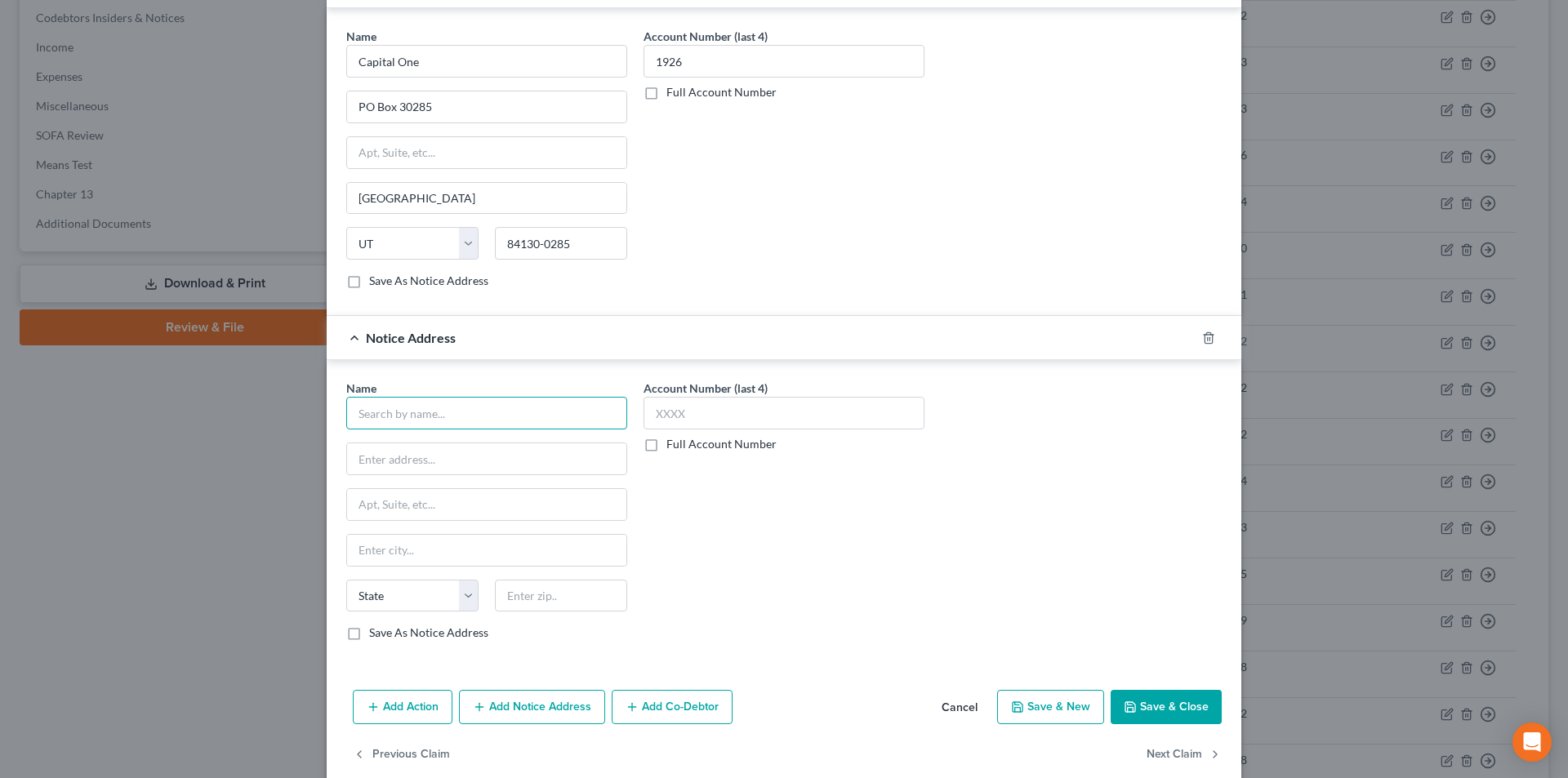
click at [458, 424] on input "text" at bounding box center [487, 413] width 281 height 33
paste input "Capital One"
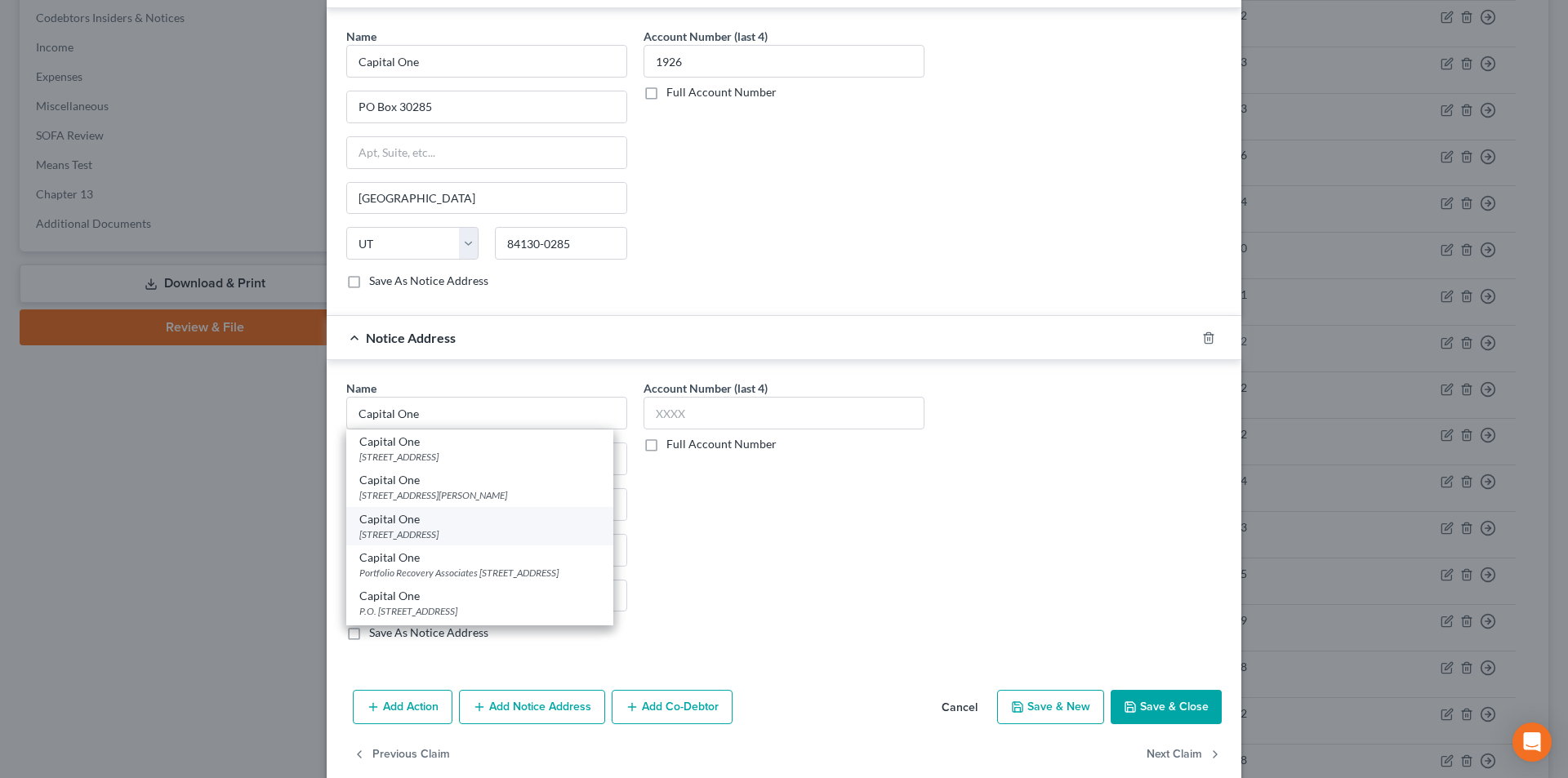
click at [412, 536] on div "[STREET_ADDRESS]" at bounding box center [479, 534] width 241 height 14
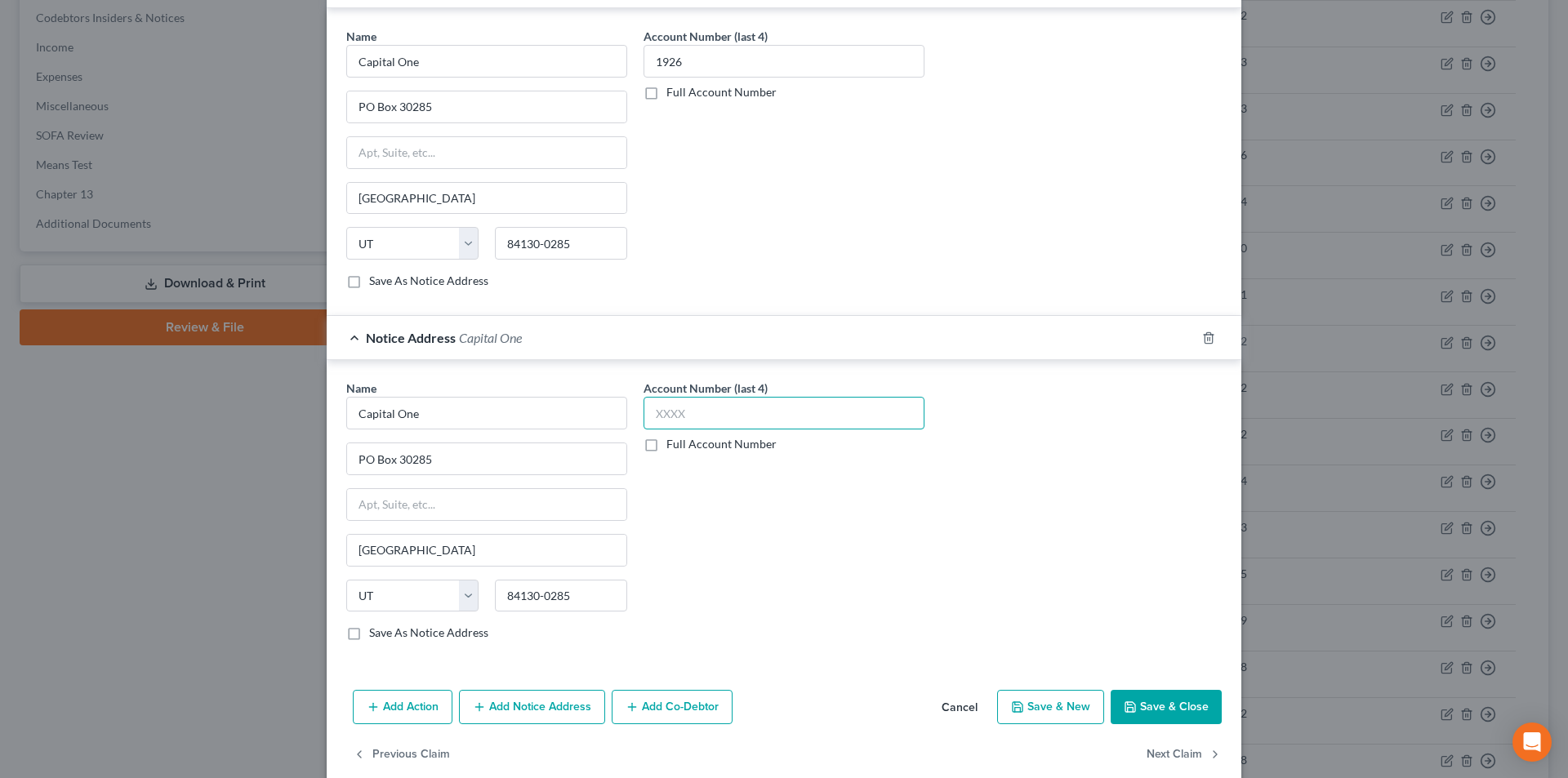
click at [676, 420] on input "text" at bounding box center [784, 413] width 281 height 33
drag, startPoint x: 1162, startPoint y: 691, endPoint x: 782, endPoint y: 421, distance: 466.2
click at [1164, 693] on button "Save & Close" at bounding box center [1167, 707] width 111 height 34
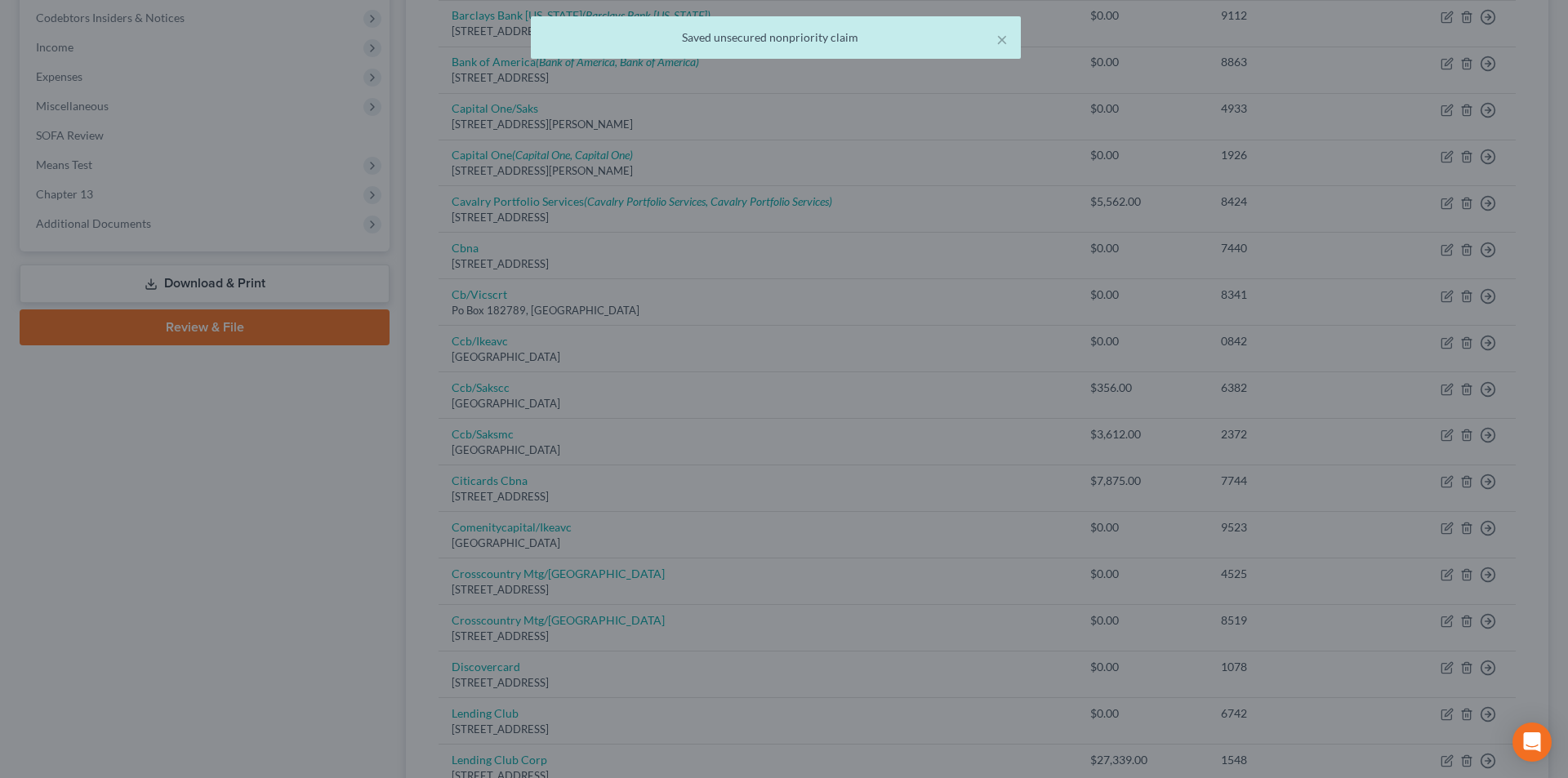
scroll to position [0, 0]
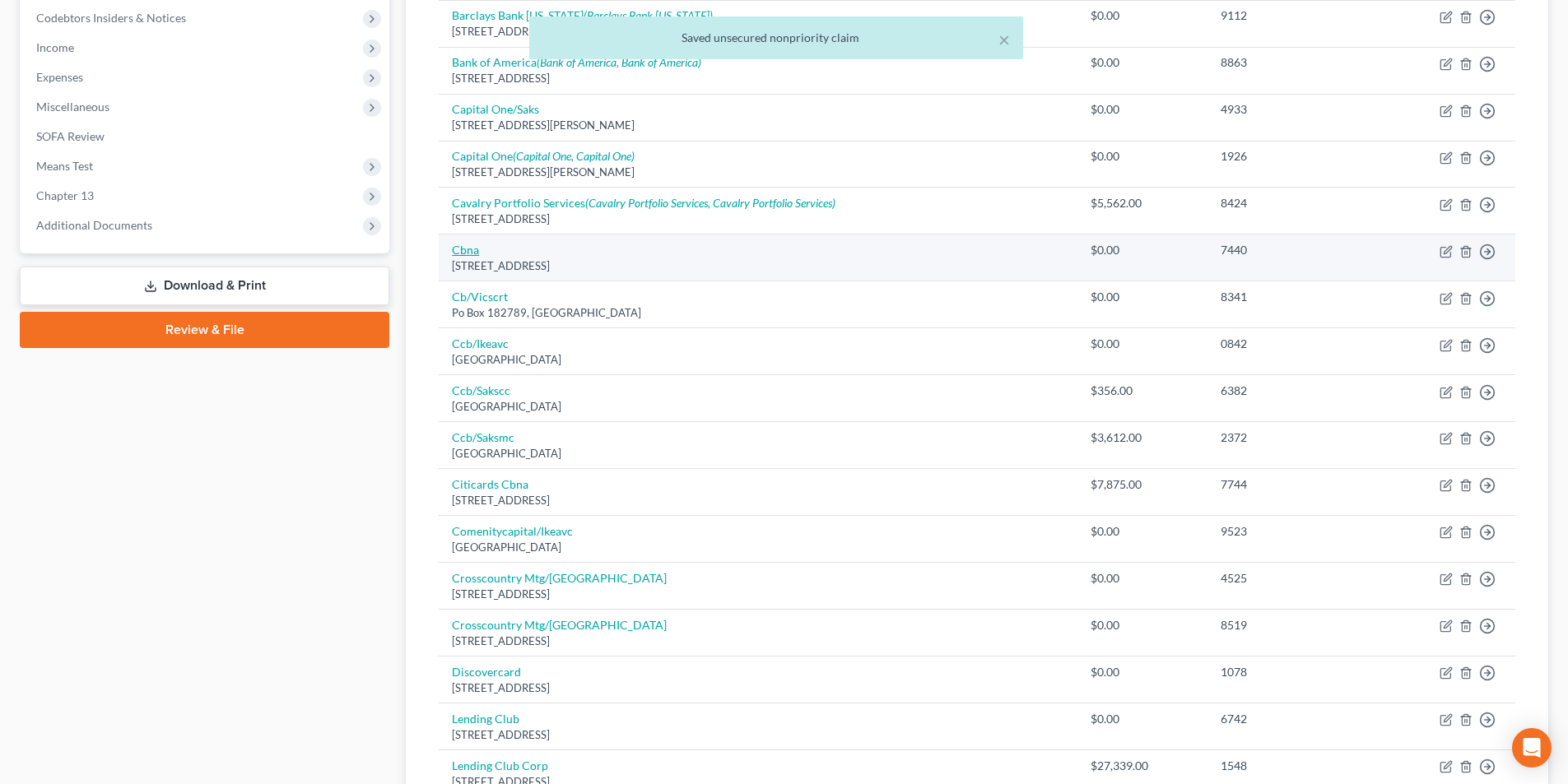
click at [472, 243] on link "Cbna" at bounding box center [465, 250] width 27 height 14
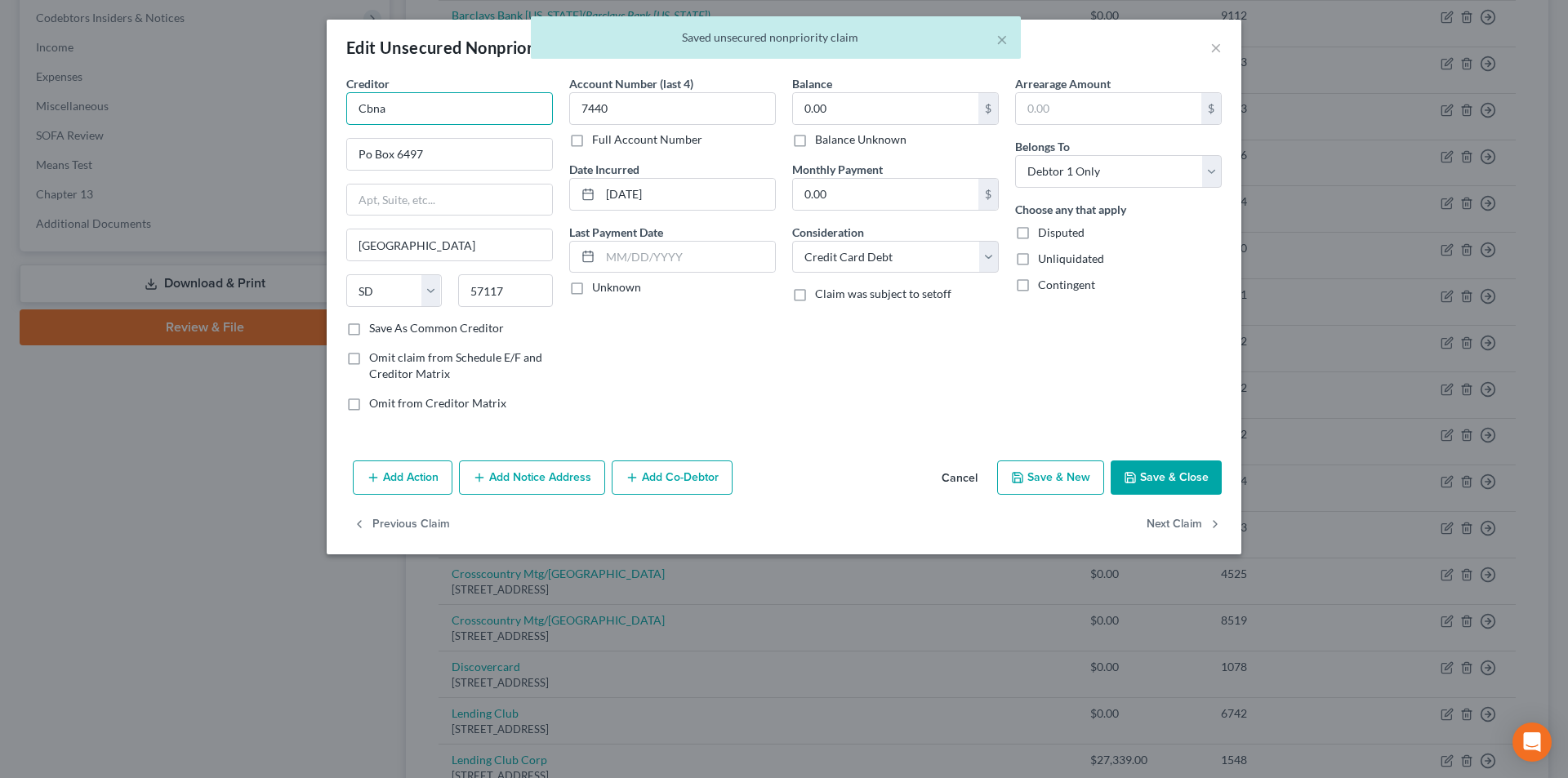
drag, startPoint x: 387, startPoint y: 117, endPoint x: 343, endPoint y: 113, distance: 44.2
click at [343, 113] on div "Creditor * Cbna Po Box 6497 [GEOGRAPHIC_DATA] [US_STATE][GEOGRAPHIC_DATA] [GEOG…" at bounding box center [449, 250] width 223 height 350
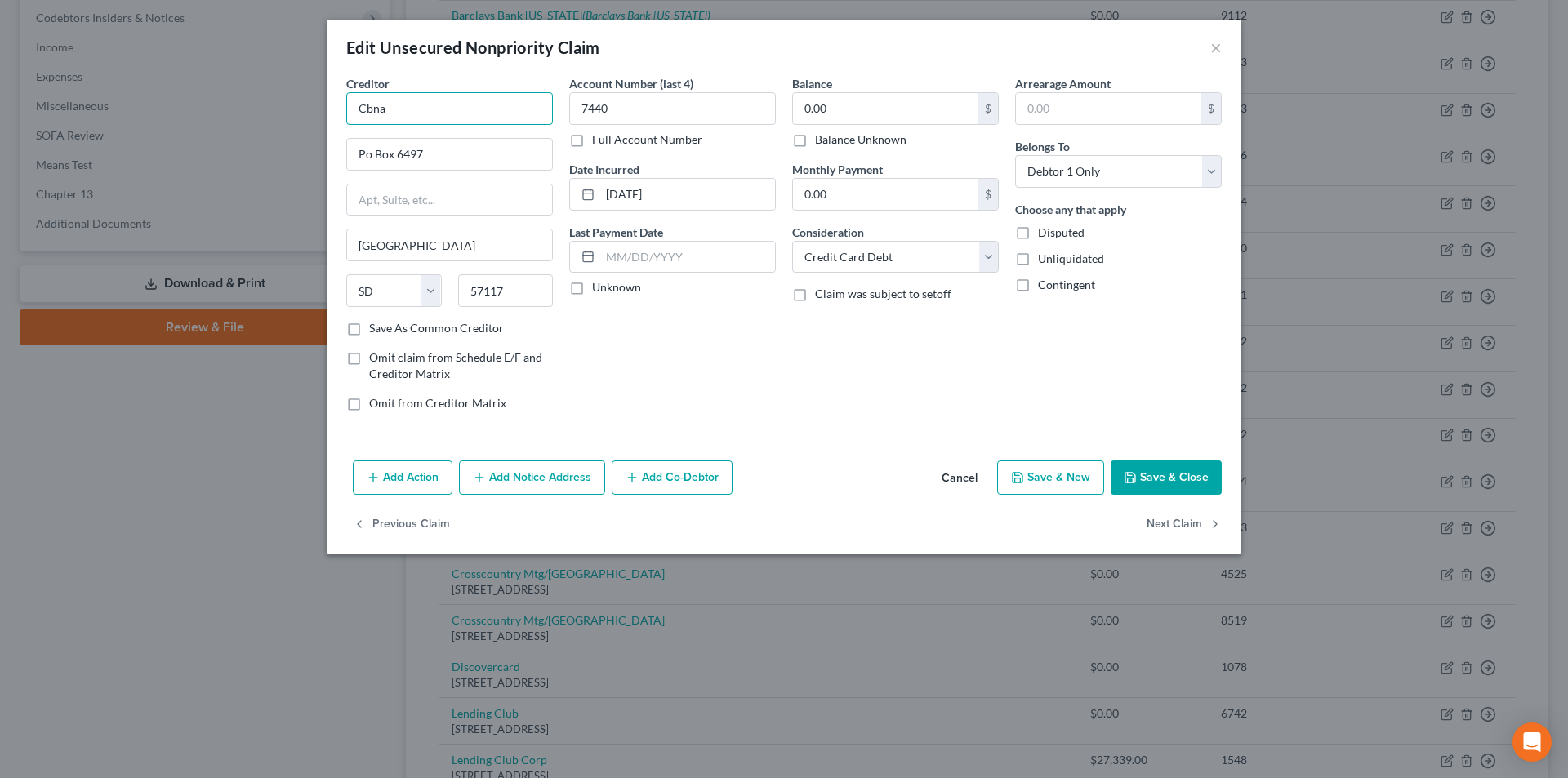
drag, startPoint x: 360, startPoint y: 118, endPoint x: 308, endPoint y: 108, distance: 53.0
click at [309, 109] on div "Edit Unsecured Nonpriority Claim × Creditor * Cbna Po Box 6497 [GEOGRAPHIC_DATA…" at bounding box center [784, 389] width 1568 height 778
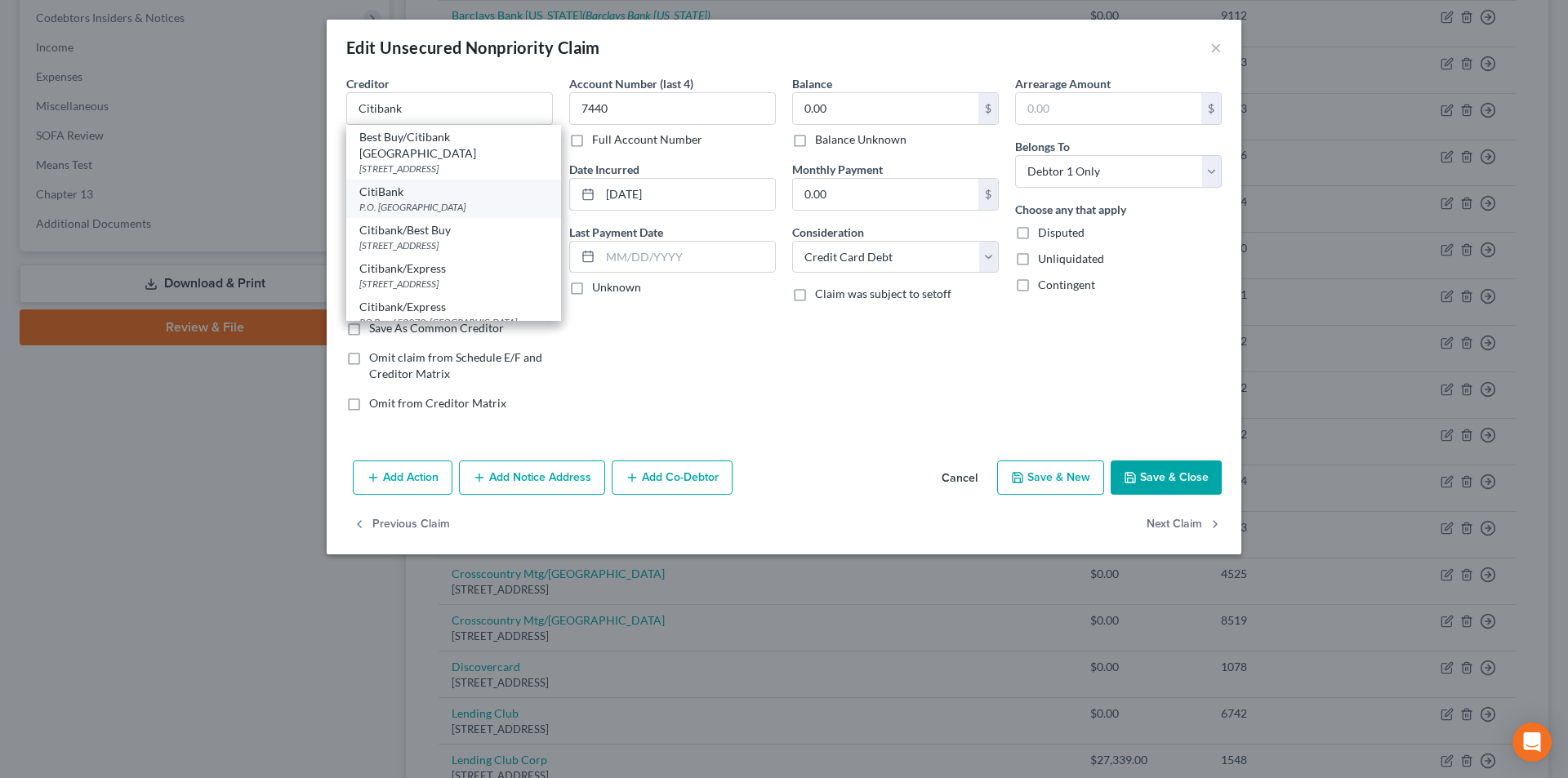
click at [376, 200] on div "P.O. [GEOGRAPHIC_DATA]" at bounding box center [454, 206] width 189 height 14
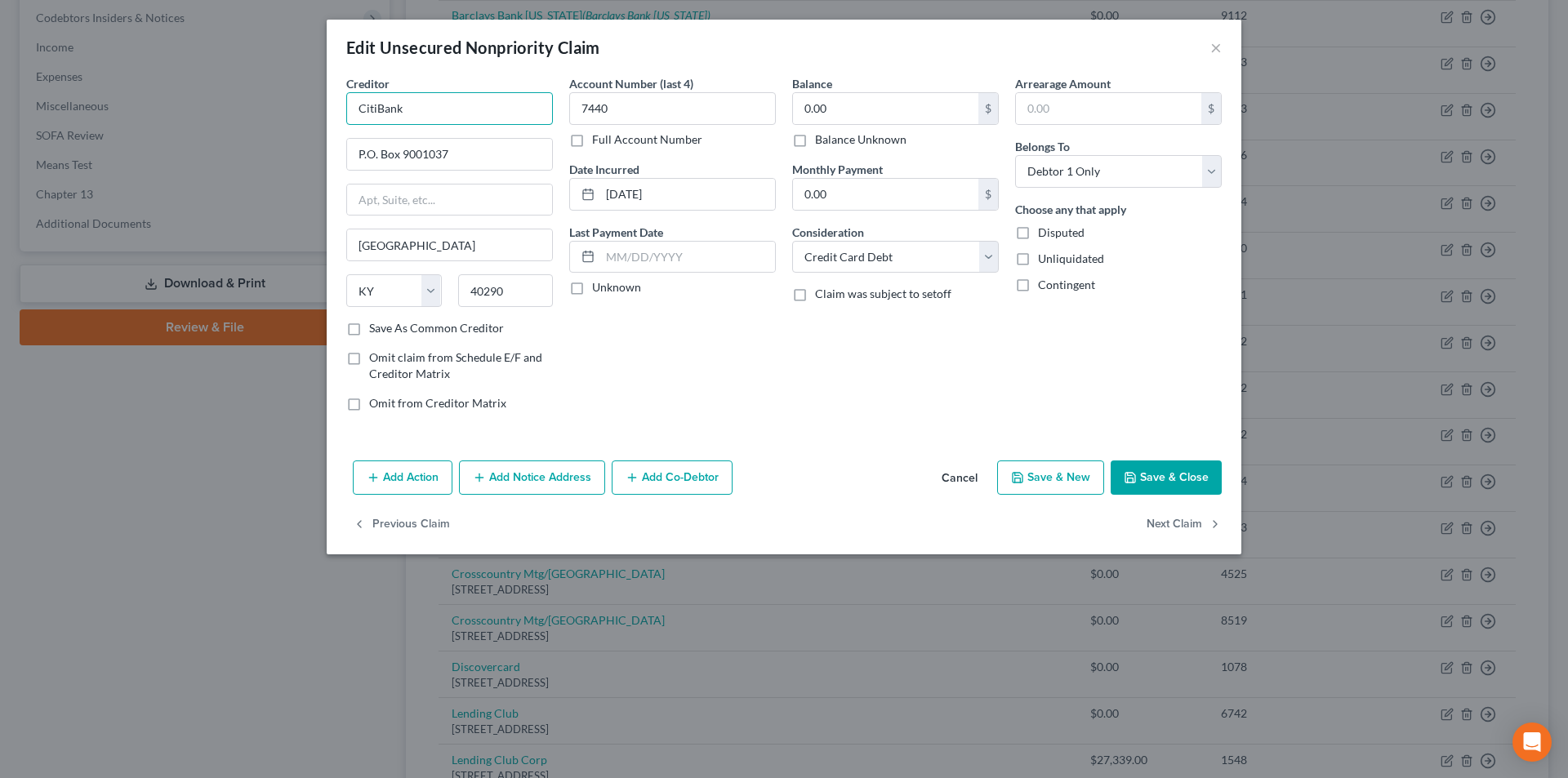
drag, startPoint x: 343, startPoint y: 108, endPoint x: 365, endPoint y: 109, distance: 22.0
click at [333, 108] on div "Creditor * CitiBank P.O. Box 9001037 [GEOGRAPHIC_DATA][US_STATE] AZ CA CO CT DE…" at bounding box center [784, 265] width 915 height 379
click at [518, 477] on button "Add Notice Address" at bounding box center [532, 477] width 147 height 34
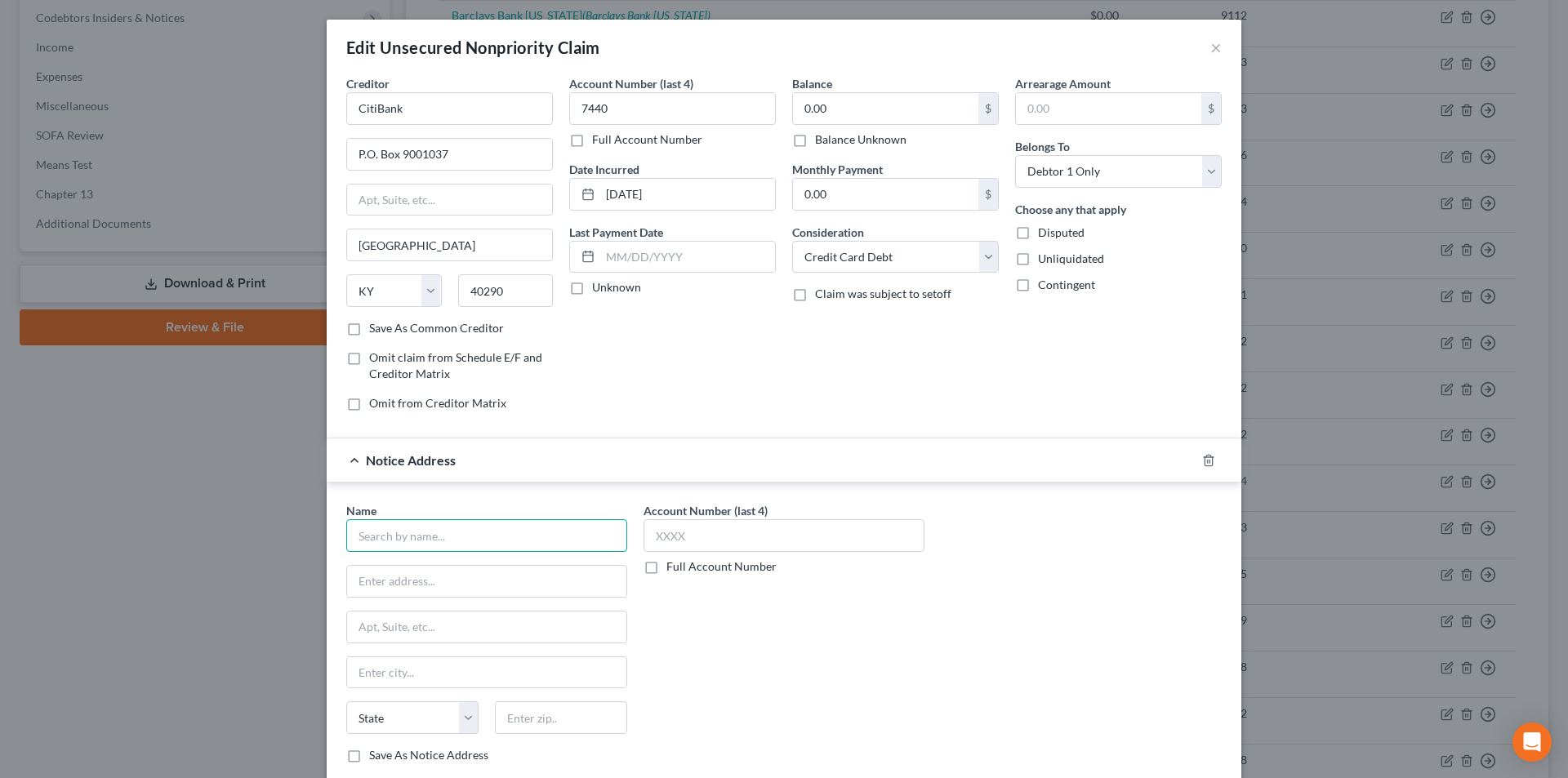
click at [439, 545] on input "text" at bounding box center [487, 536] width 281 height 33
paste input "CitiBank"
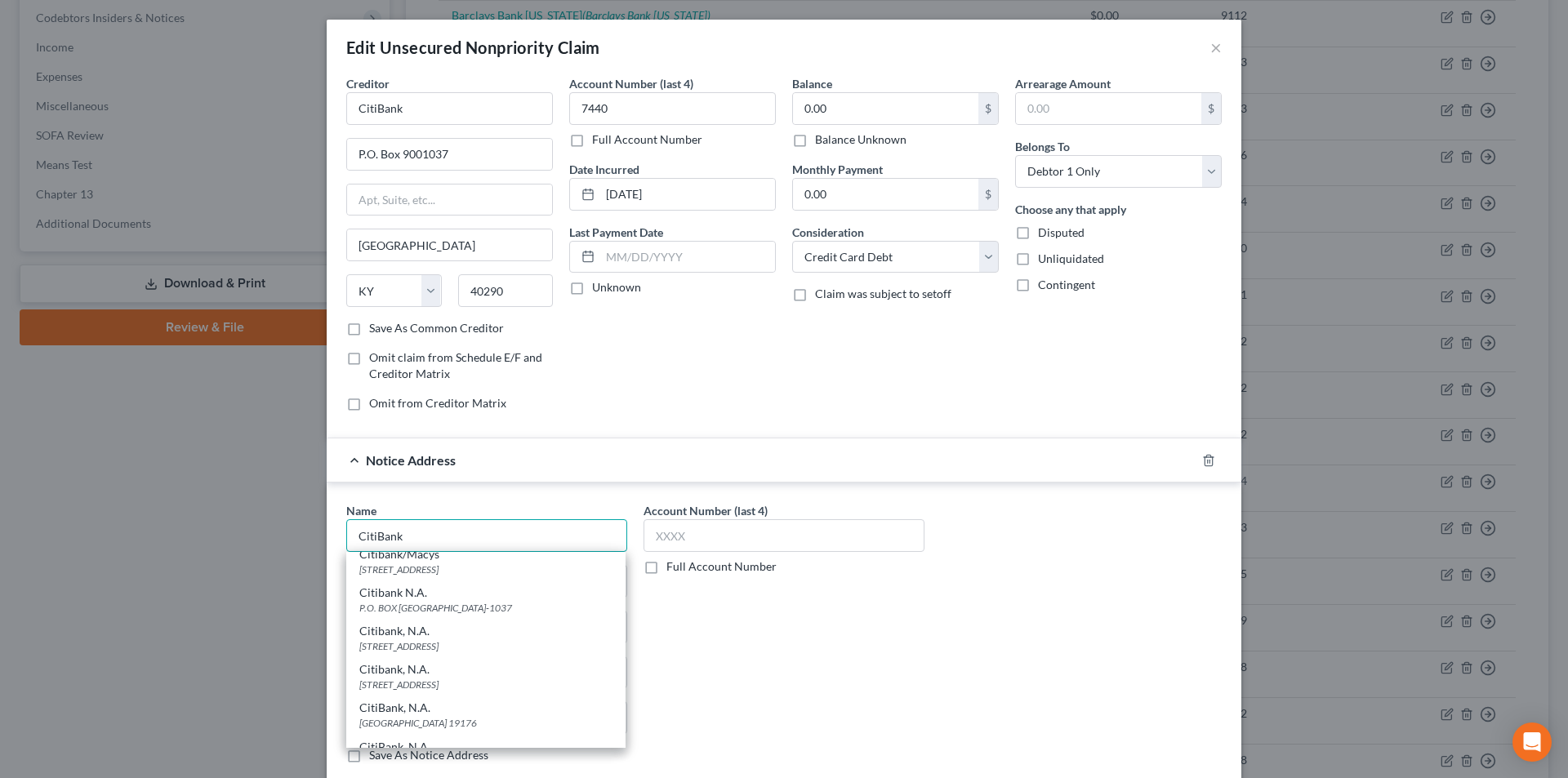
scroll to position [245, 0]
click at [443, 634] on div "Citibank, N.A." at bounding box center [485, 626] width 253 height 16
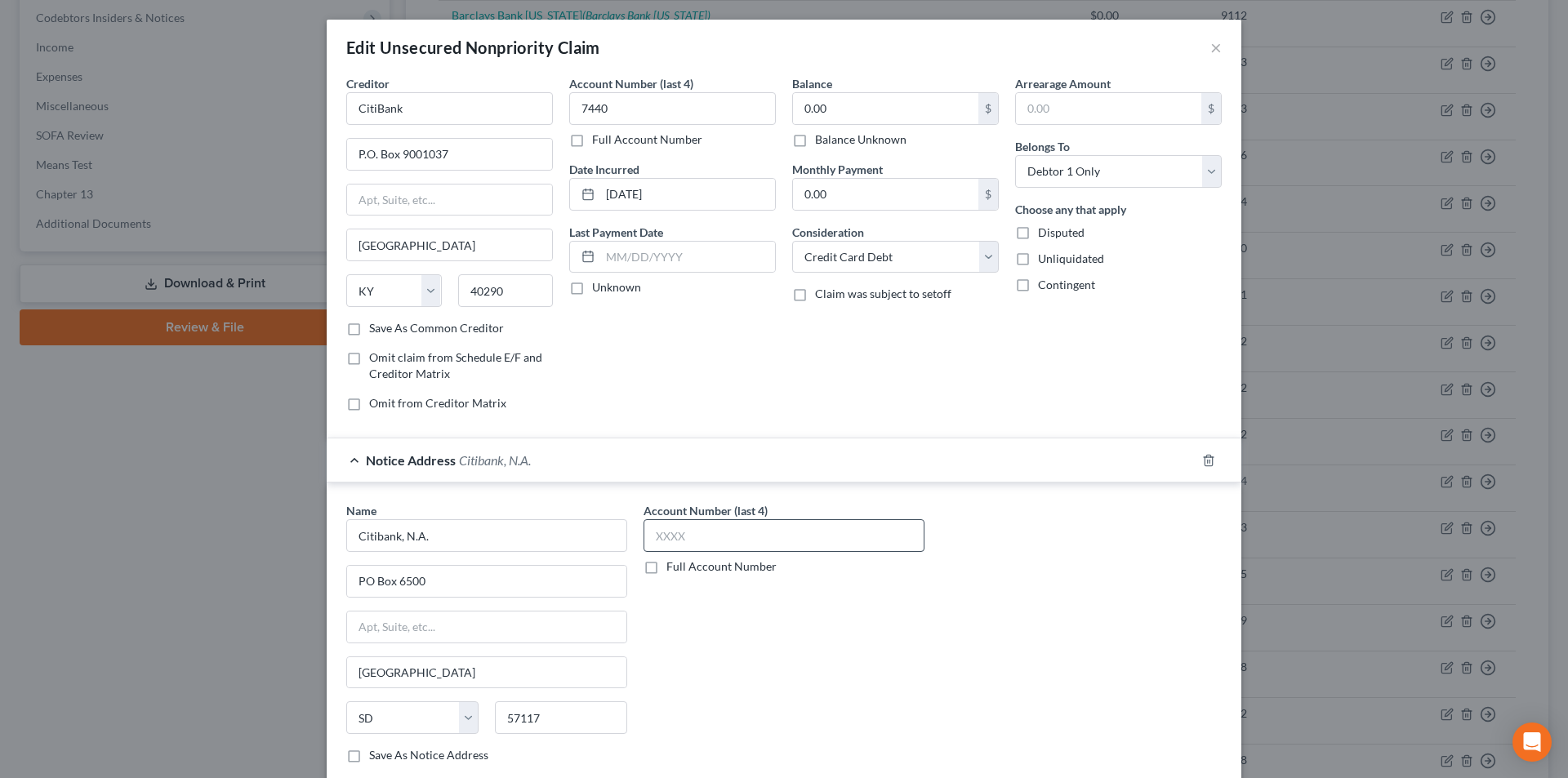
scroll to position [0, 0]
click at [682, 530] on input "text" at bounding box center [784, 536] width 281 height 33
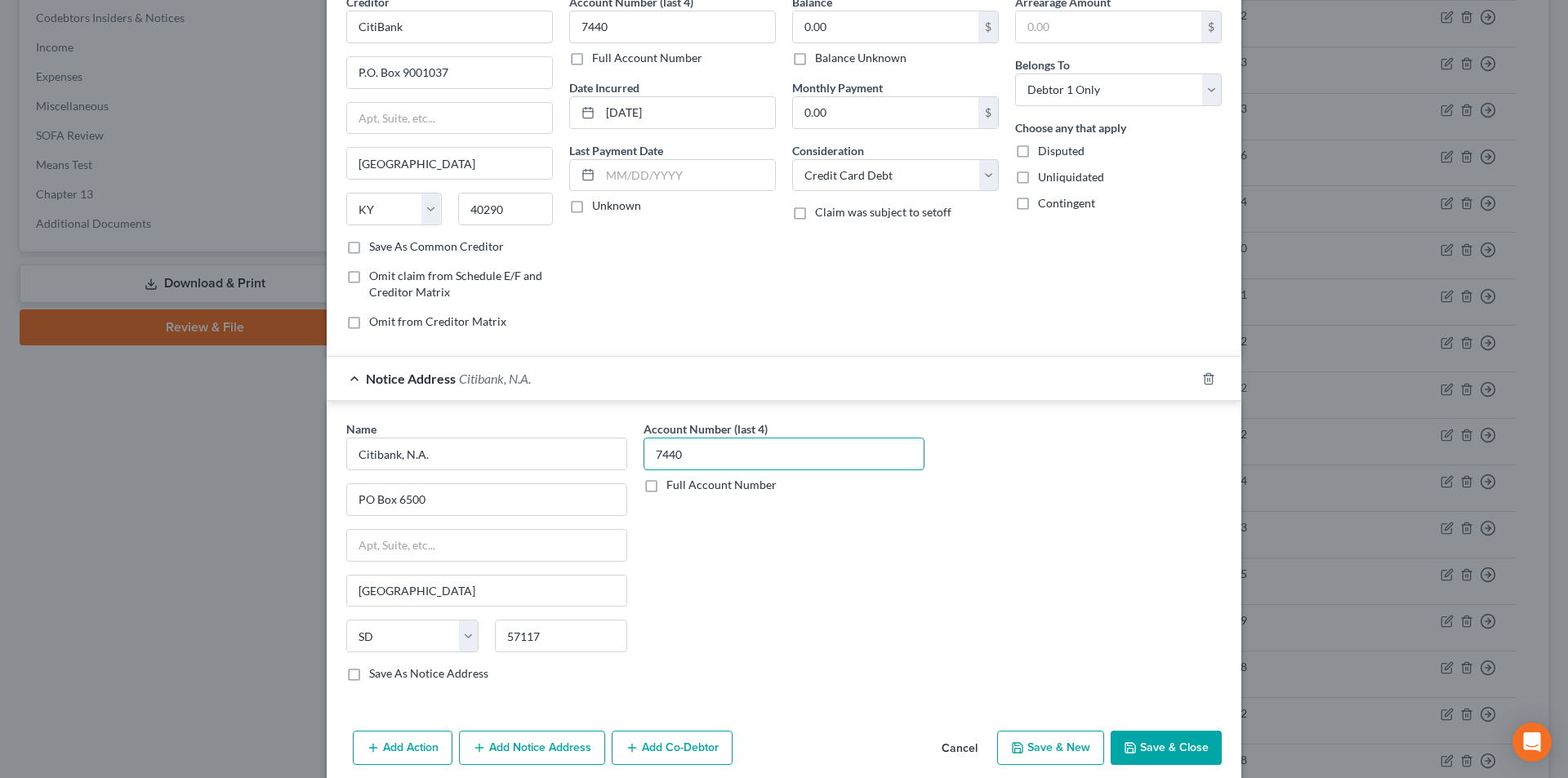
scroll to position [147, 0]
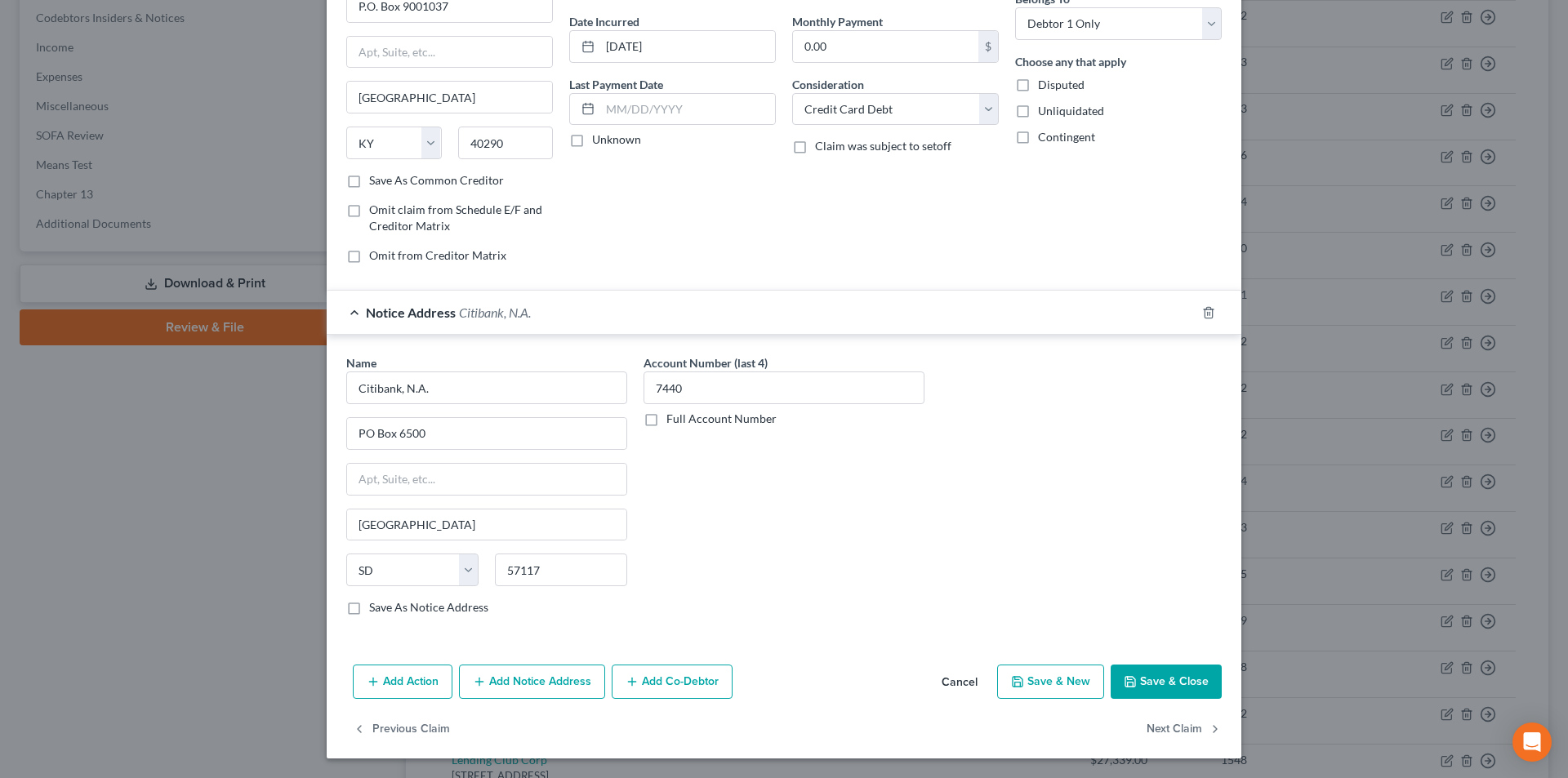
click at [526, 686] on button "Add Notice Address" at bounding box center [532, 681] width 147 height 34
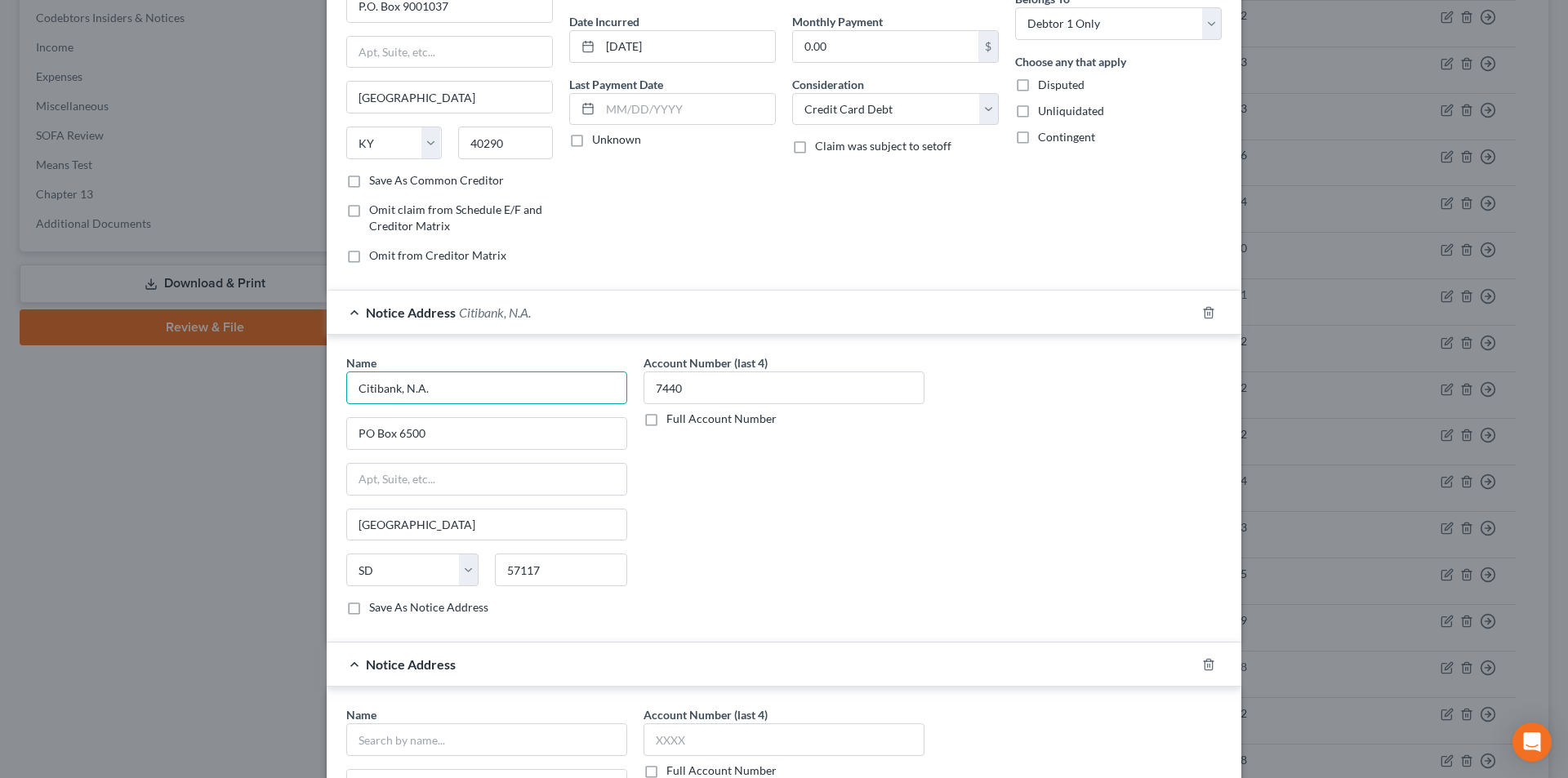
drag, startPoint x: 448, startPoint y: 396, endPoint x: 323, endPoint y: 379, distance: 126.2
click at [327, 379] on div "Name * Citibank, N.A. PO Box 6500 [GEOGRAPHIC_DATA] [US_STATE] AK AR AZ CA CO […" at bounding box center [784, 488] width 915 height 308
click at [420, 733] on input "text" at bounding box center [487, 739] width 281 height 33
paste input "Citibank, N.A."
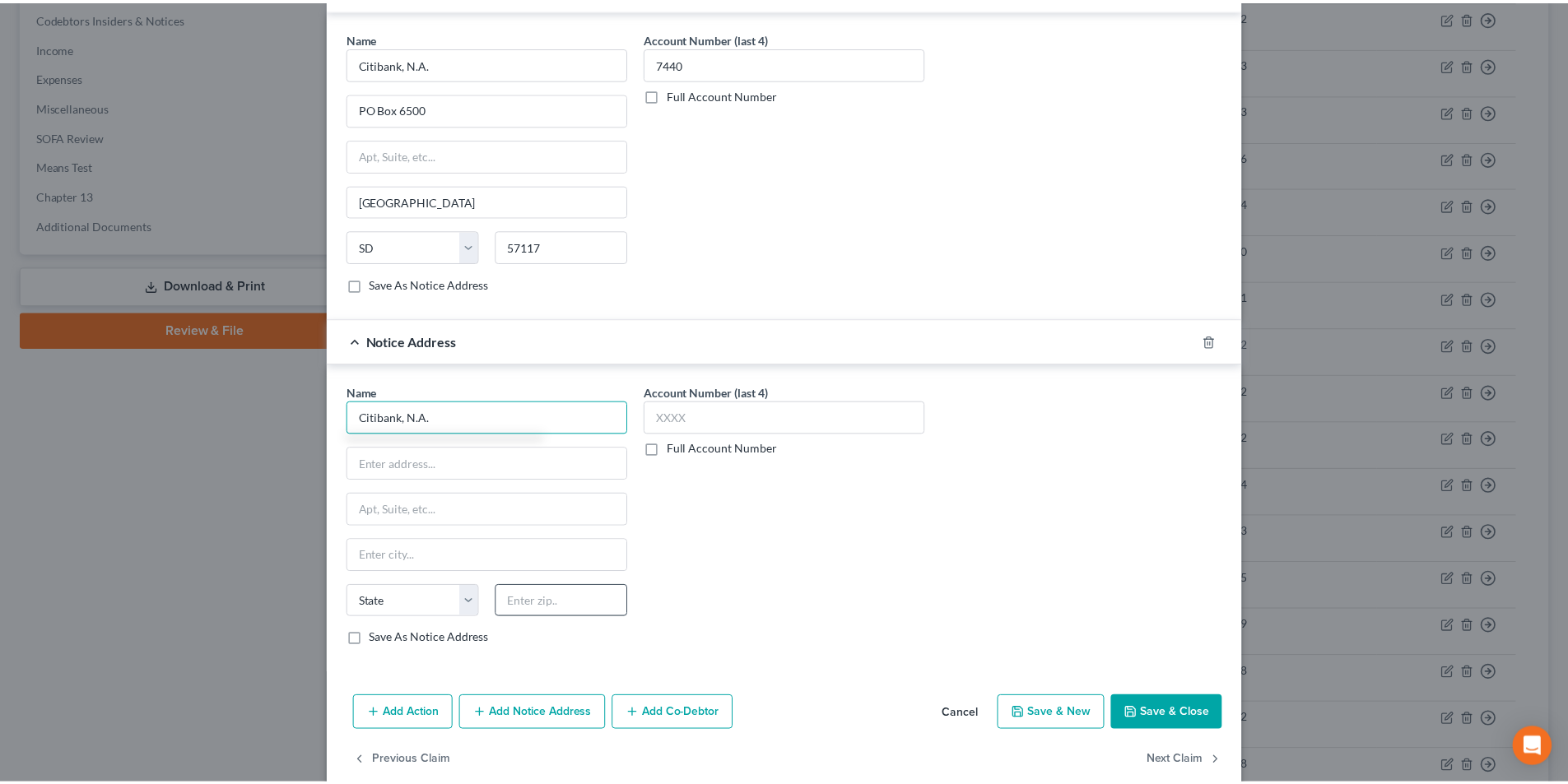
scroll to position [504, 0]
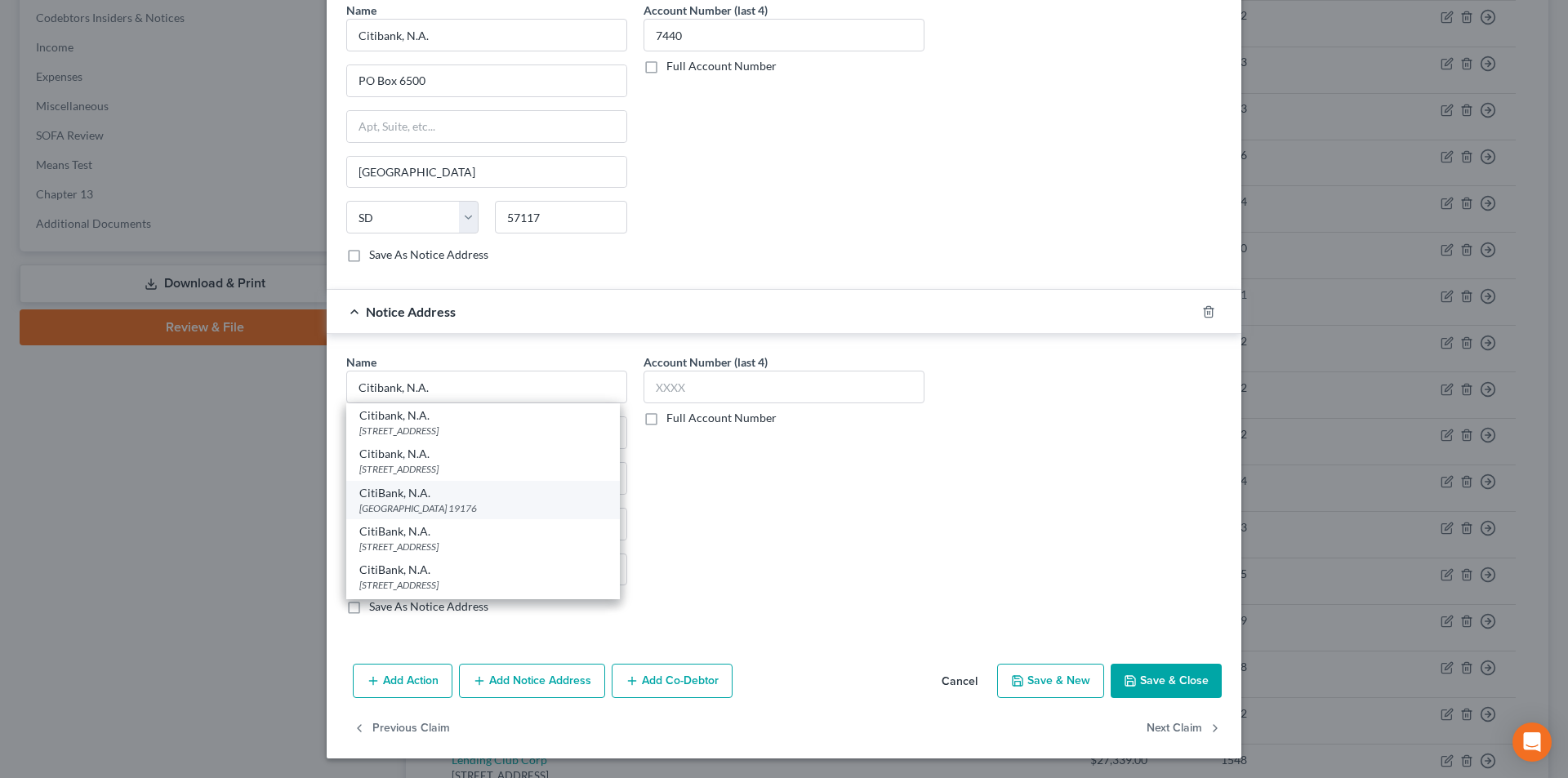
click at [416, 510] on div "[GEOGRAPHIC_DATA] 19176" at bounding box center [483, 508] width 248 height 14
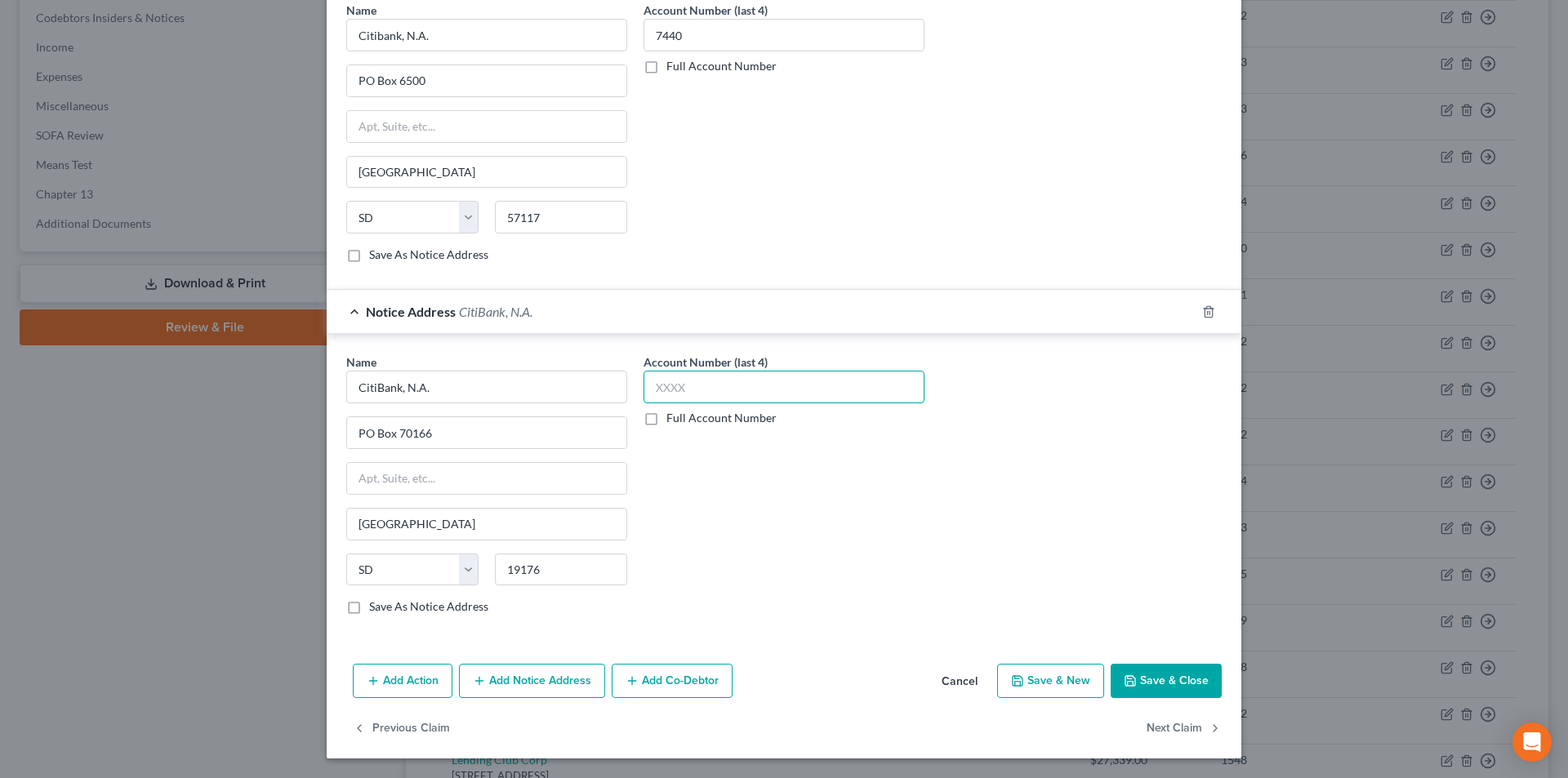
click at [702, 392] on input "text" at bounding box center [784, 387] width 281 height 33
click at [1172, 679] on button "Save & Close" at bounding box center [1167, 681] width 111 height 34
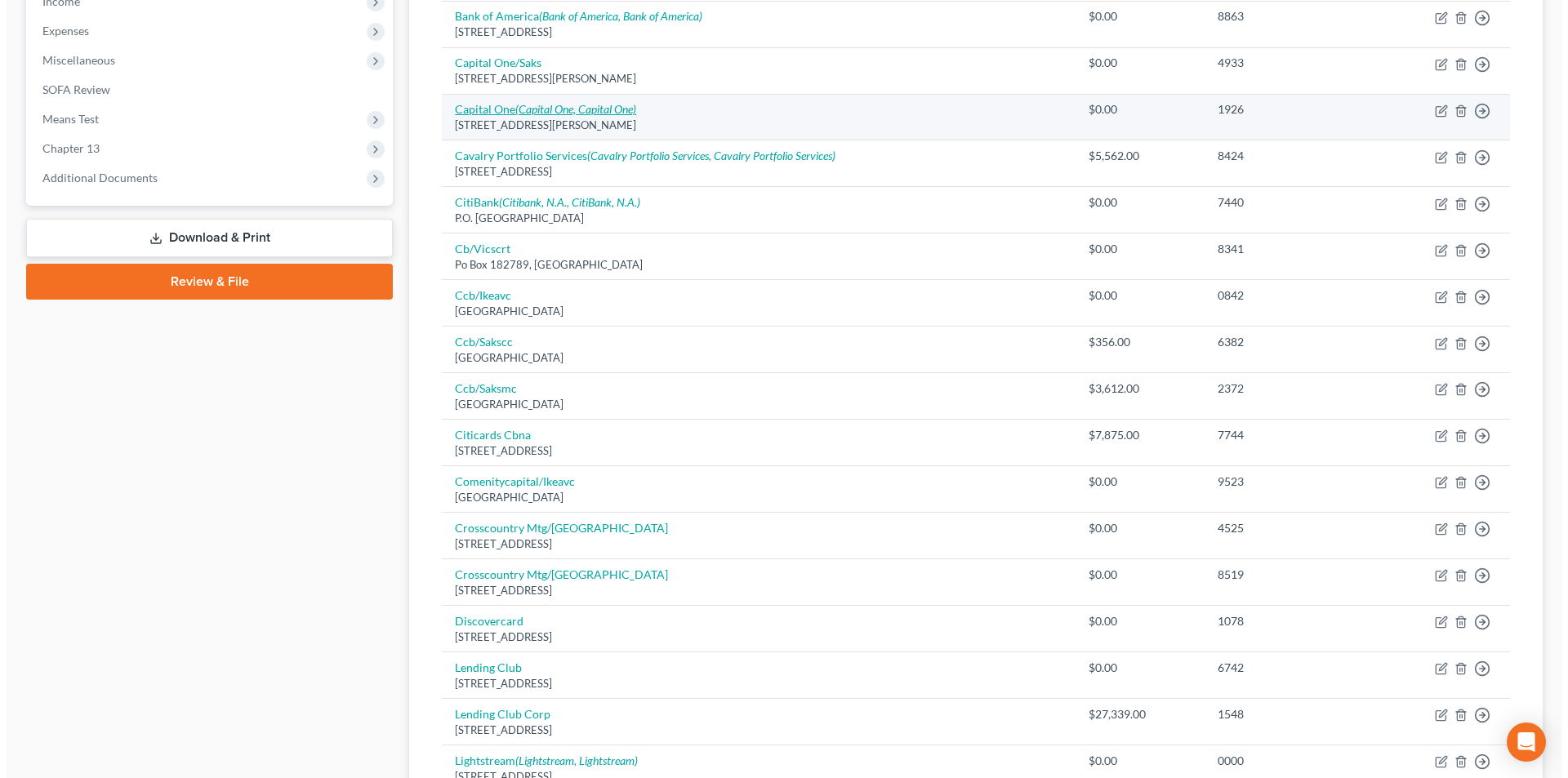
scroll to position [572, 0]
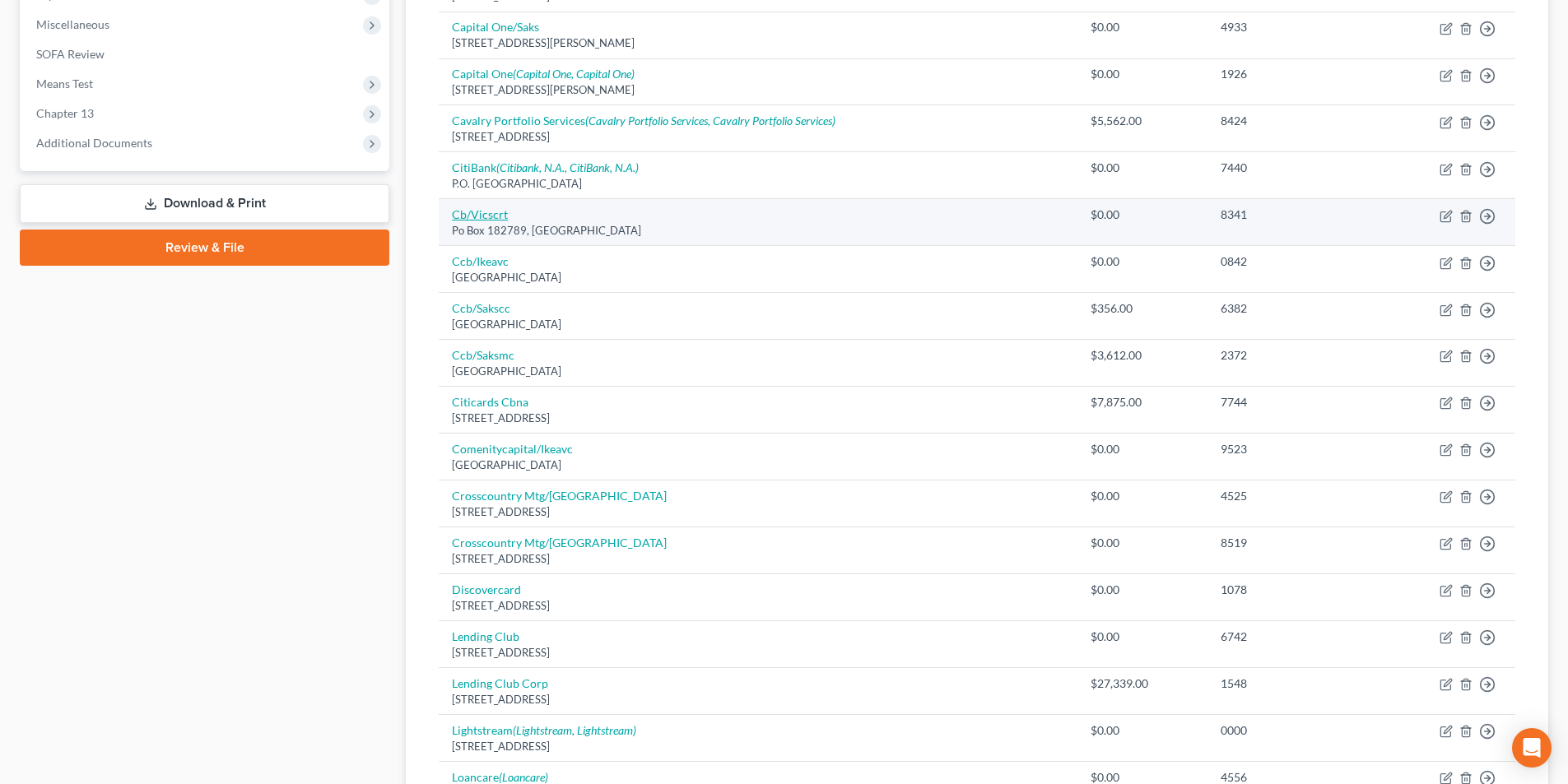
click at [486, 210] on link "Cb/Vicscrt" at bounding box center [479, 214] width 56 height 14
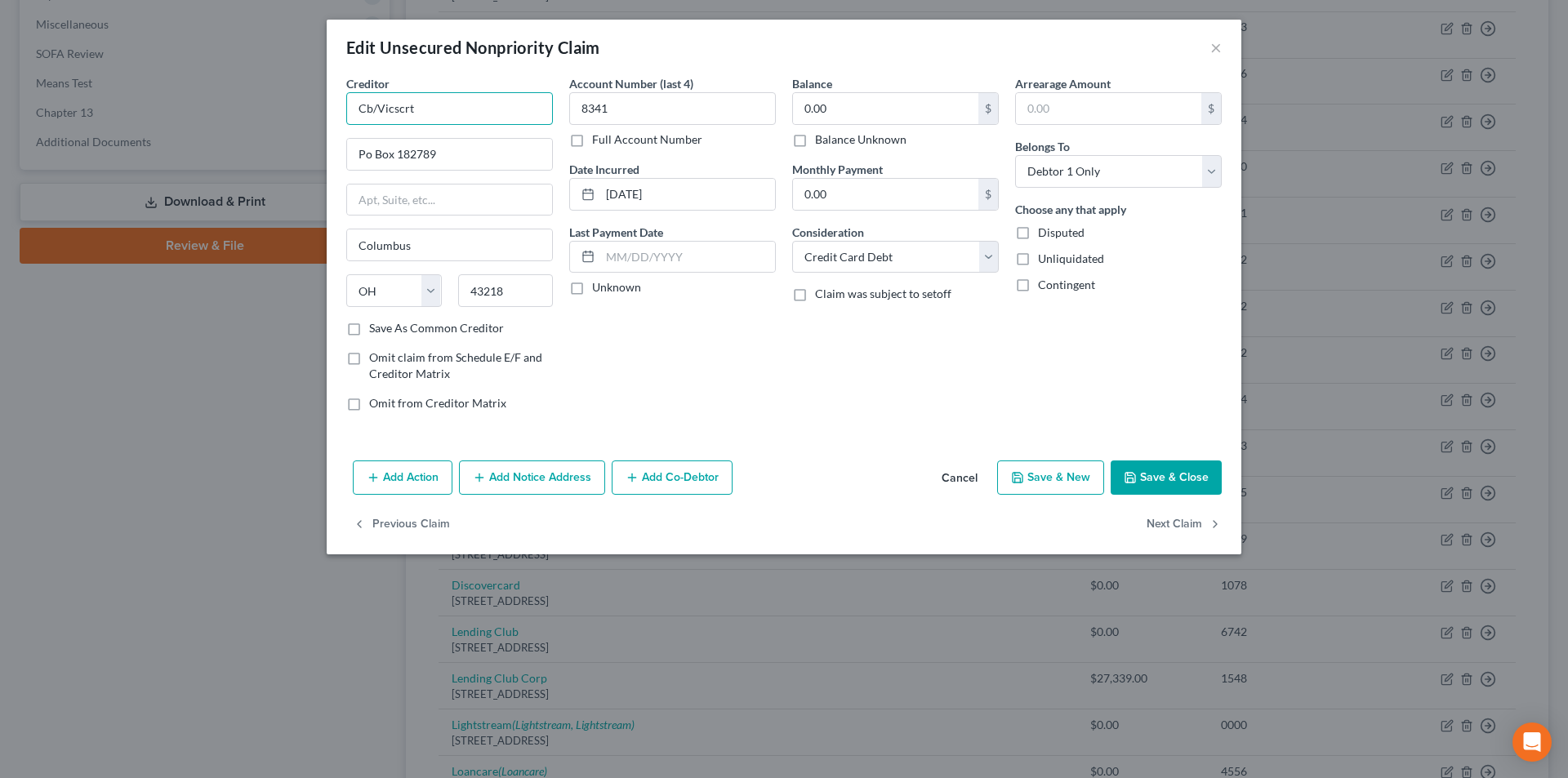
drag, startPoint x: 371, startPoint y: 108, endPoint x: 486, endPoint y: 124, distance: 116.1
click at [336, 108] on div "Creditor * Cb/Vicscrt Po Box 182789 [GEOGRAPHIC_DATA] [US_STATE] AK AR AZ CA CO…" at bounding box center [784, 265] width 915 height 379
paste input "itibank, N.A."
click at [491, 102] on input "Citibank, N.A./Vicscrt" at bounding box center [449, 109] width 207 height 33
click at [1217, 48] on button "×" at bounding box center [1216, 47] width 11 height 20
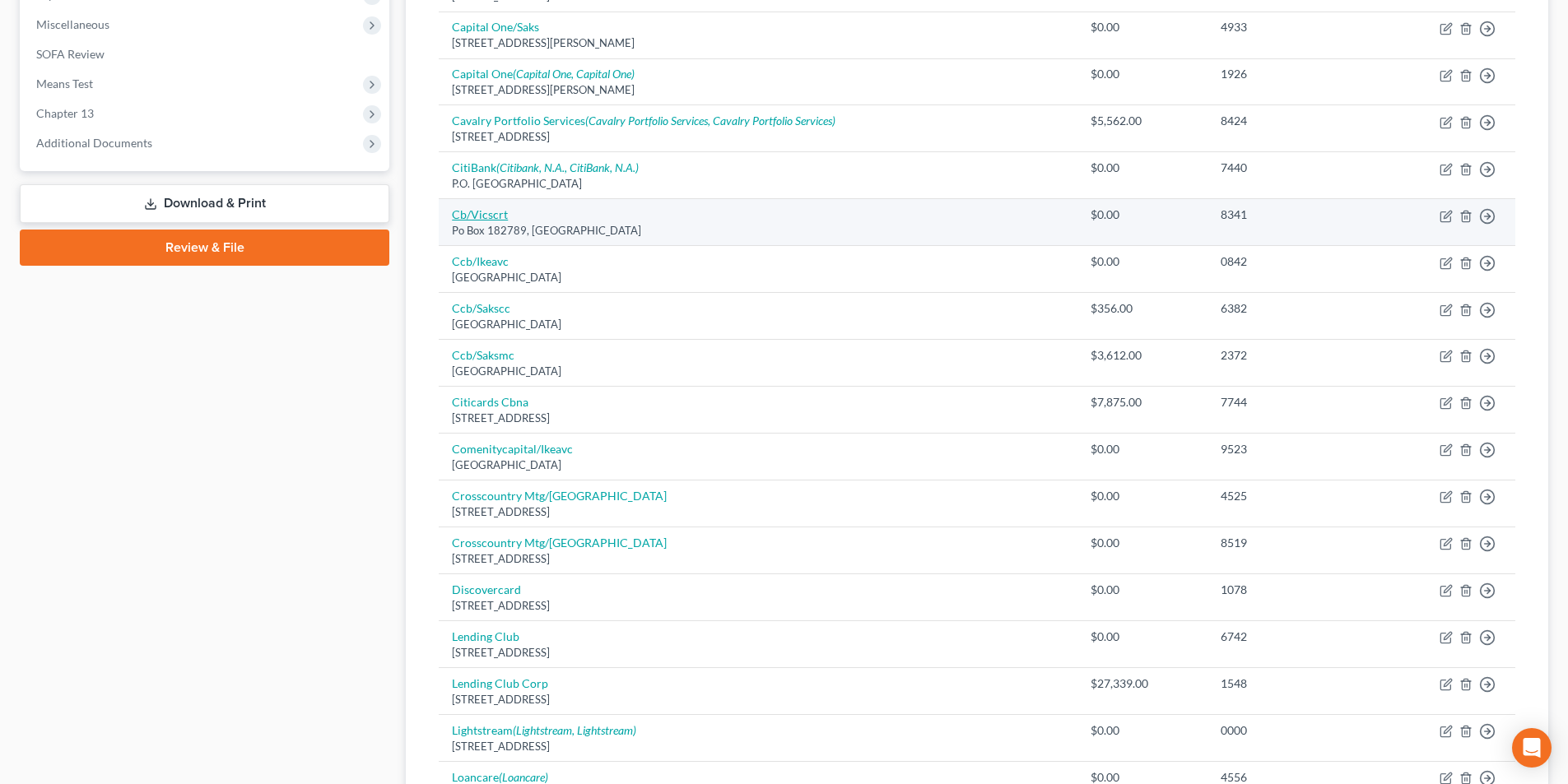
click at [489, 217] on link "Cb/Vicscrt" at bounding box center [479, 214] width 56 height 14
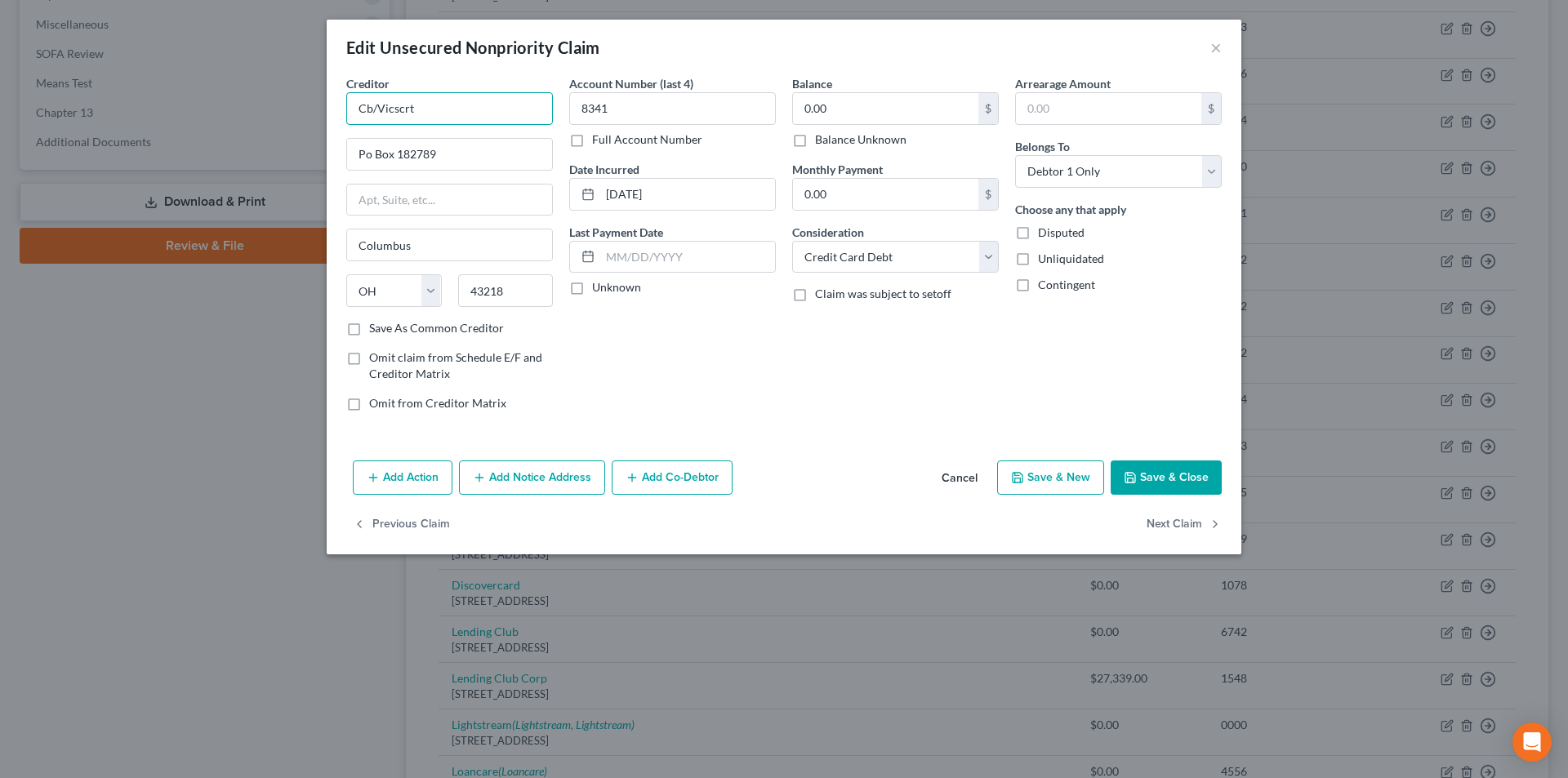
drag, startPoint x: 411, startPoint y: 110, endPoint x: 266, endPoint y: 110, distance: 145.0
click at [266, 110] on div "Edit Unsecured Nonpriority Claim × Creditor * Cb/Vicscrt Po Box 182789 [GEOGRAP…" at bounding box center [784, 389] width 1568 height 778
drag, startPoint x: 372, startPoint y: 106, endPoint x: 457, endPoint y: 110, distance: 85.1
click at [312, 109] on div "Edit Unsecured Nonpriority Claim × Creditor * Cb/Vicscrt Po Box 182789 [GEOGRAP…" at bounding box center [784, 389] width 1568 height 778
paste input "omenity Bank"
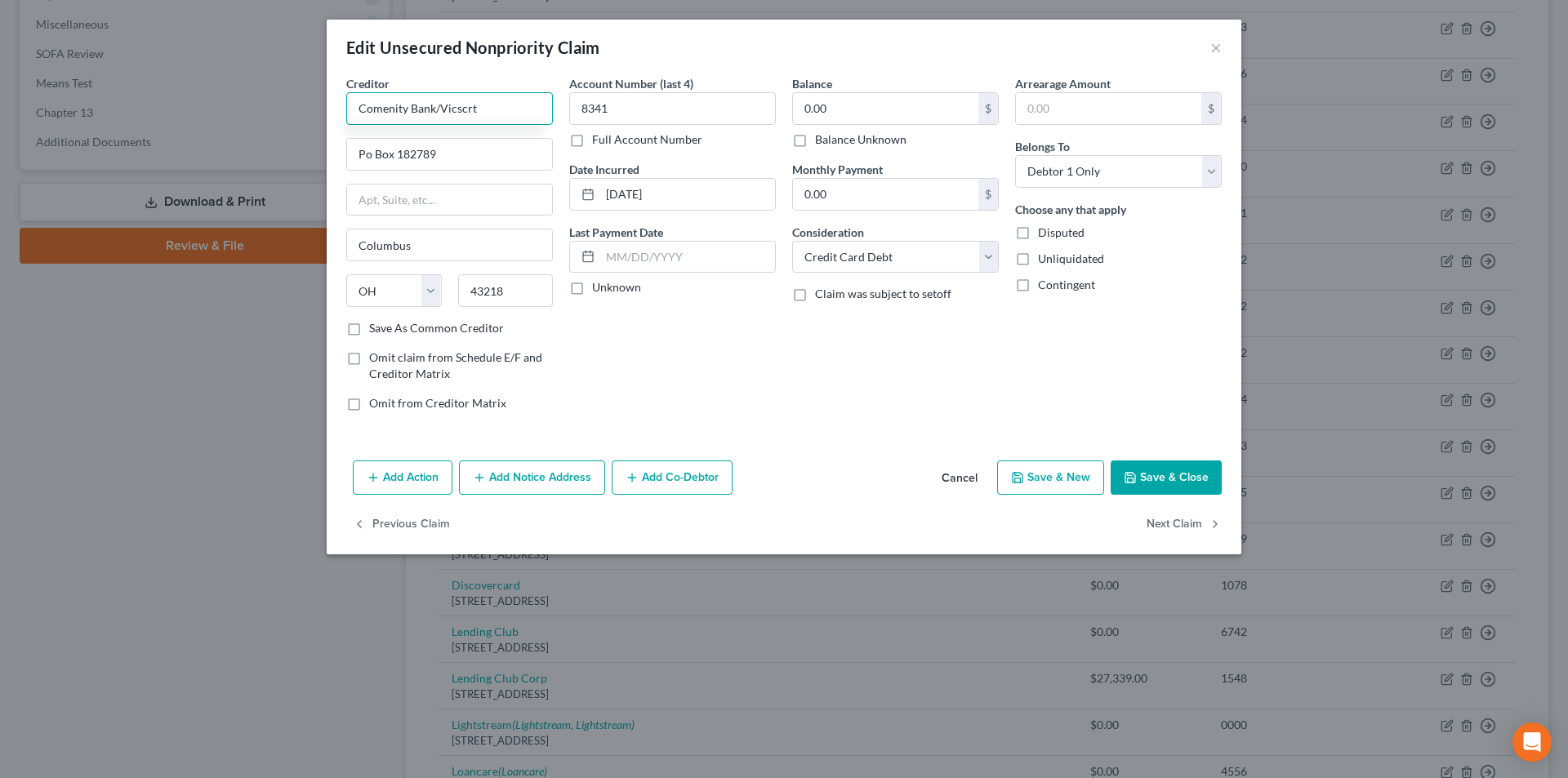
click at [498, 110] on input "Comenity Bank/Vicscrt" at bounding box center [449, 109] width 207 height 33
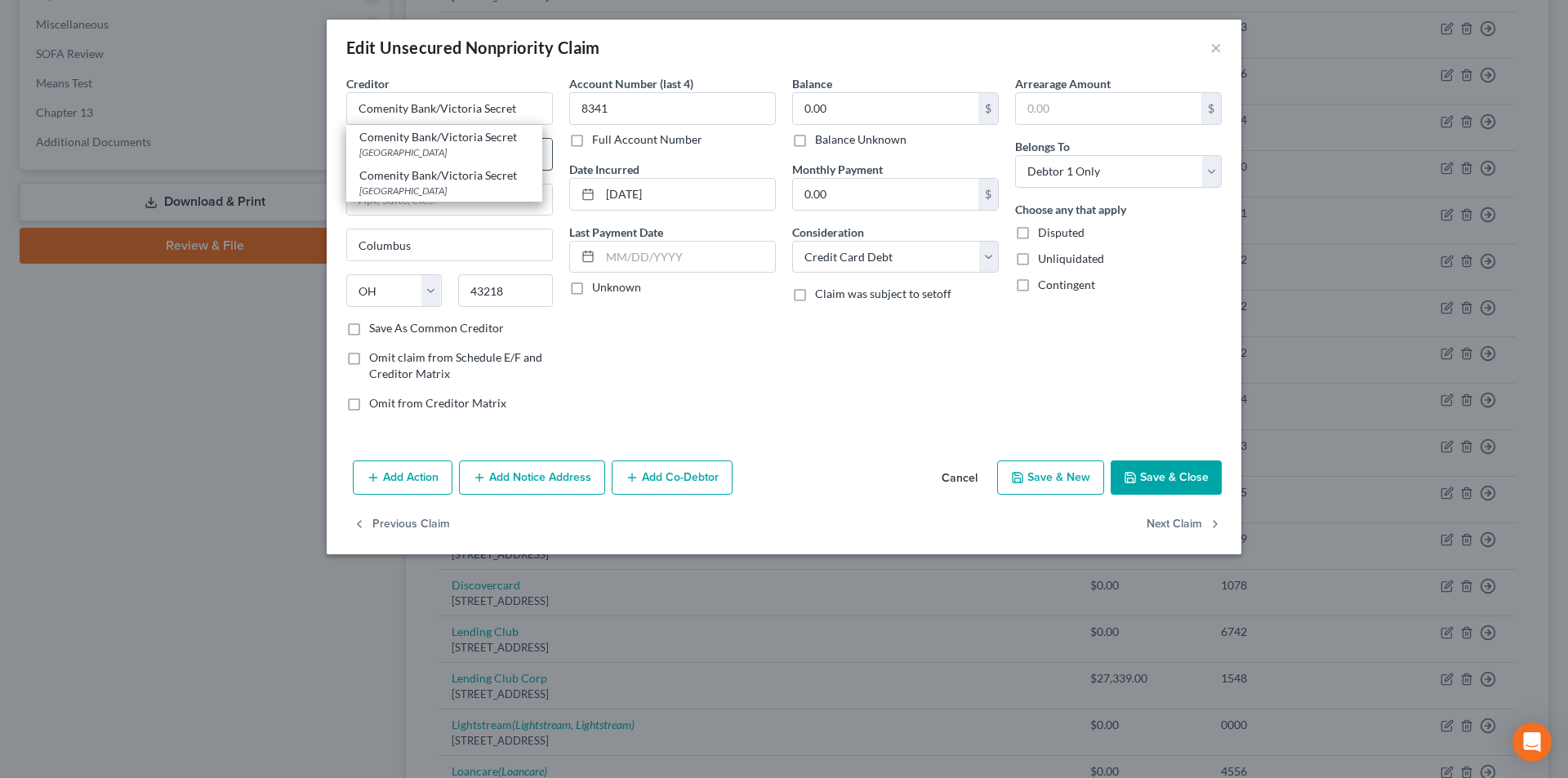
click at [366, 154] on div "[GEOGRAPHIC_DATA]" at bounding box center [444, 153] width 170 height 14
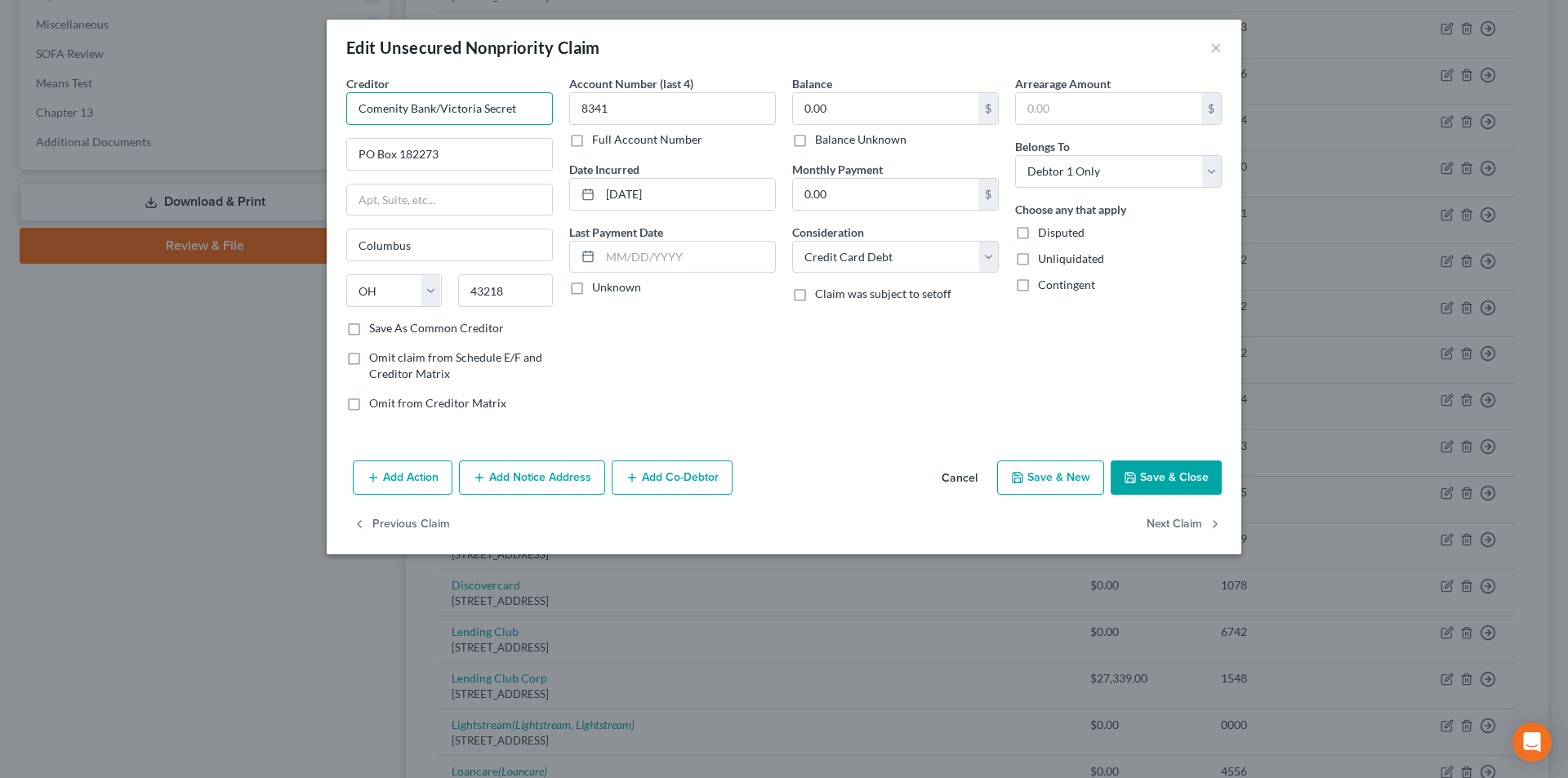
drag, startPoint x: 424, startPoint y: 105, endPoint x: 315, endPoint y: 105, distance: 109.0
click at [315, 105] on div "Edit Unsecured Nonpriority Claim × Creditor * Comenity Bank/Victoria Secret PO …" at bounding box center [784, 389] width 1568 height 778
click at [527, 477] on button "Add Notice Address" at bounding box center [532, 477] width 147 height 34
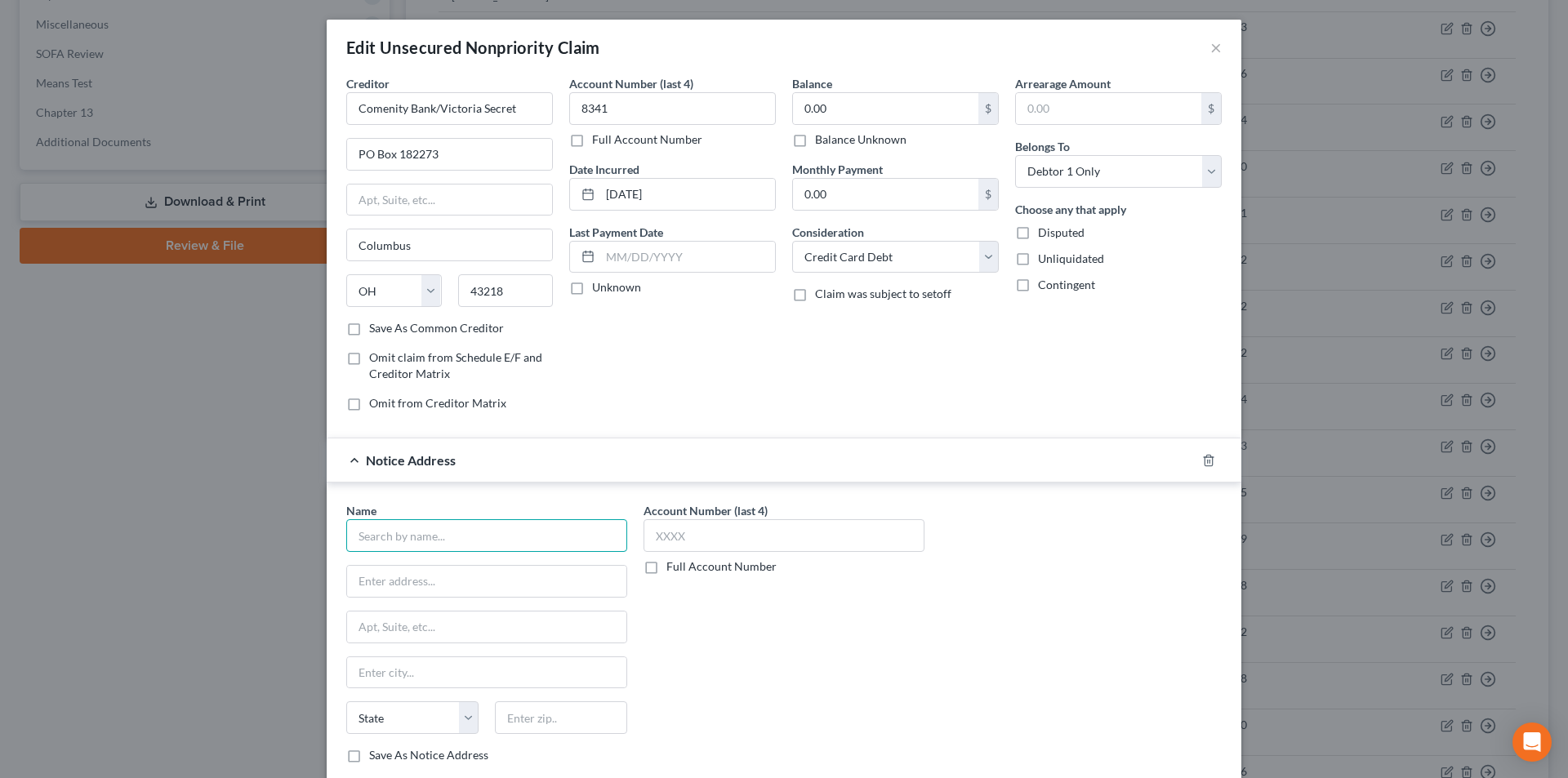
click at [439, 539] on input "text" at bounding box center [487, 536] width 281 height 33
paste input "Comenity Bank/Victoria Secret"
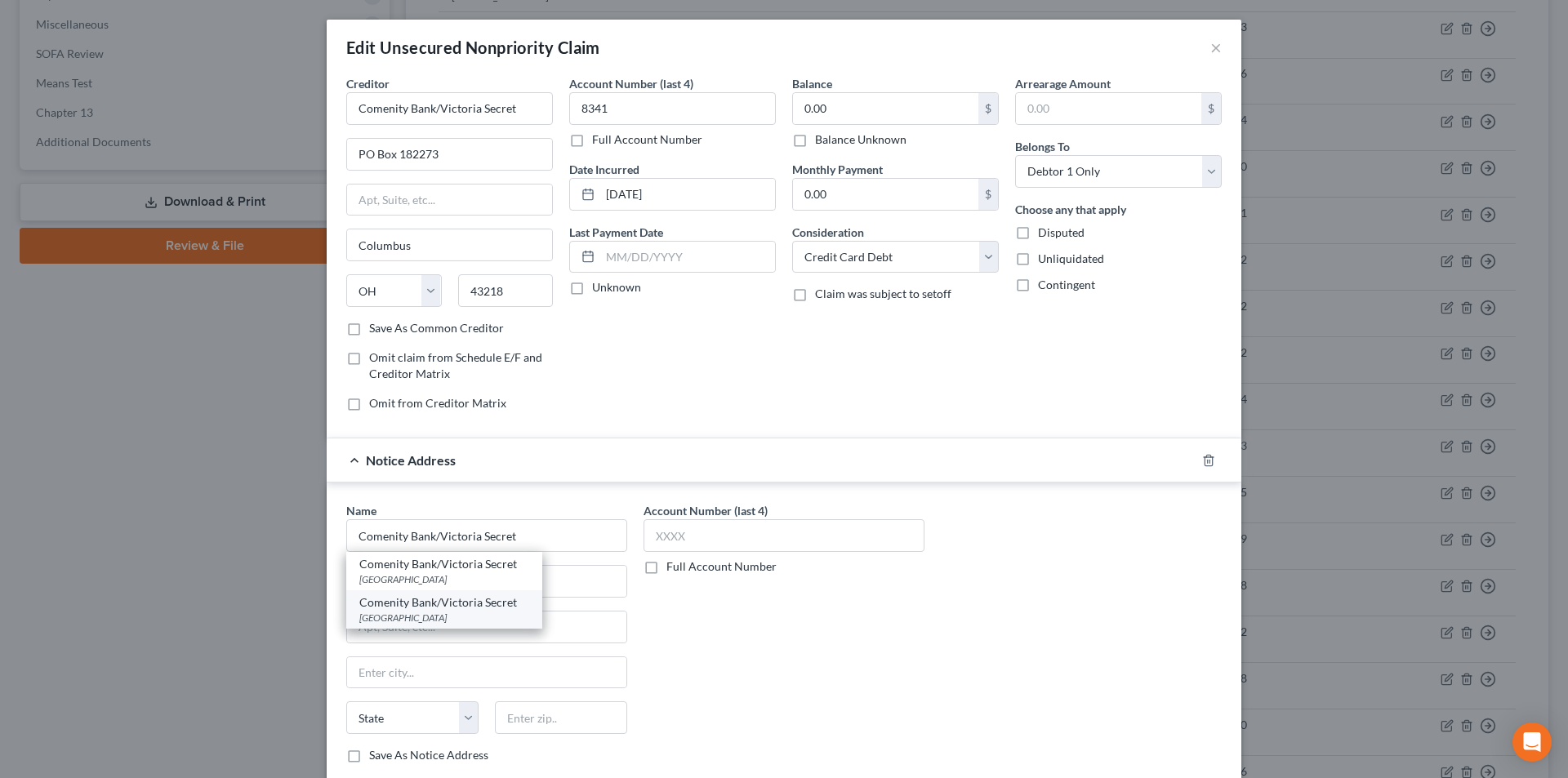
click at [418, 613] on div "[GEOGRAPHIC_DATA]" at bounding box center [444, 618] width 170 height 14
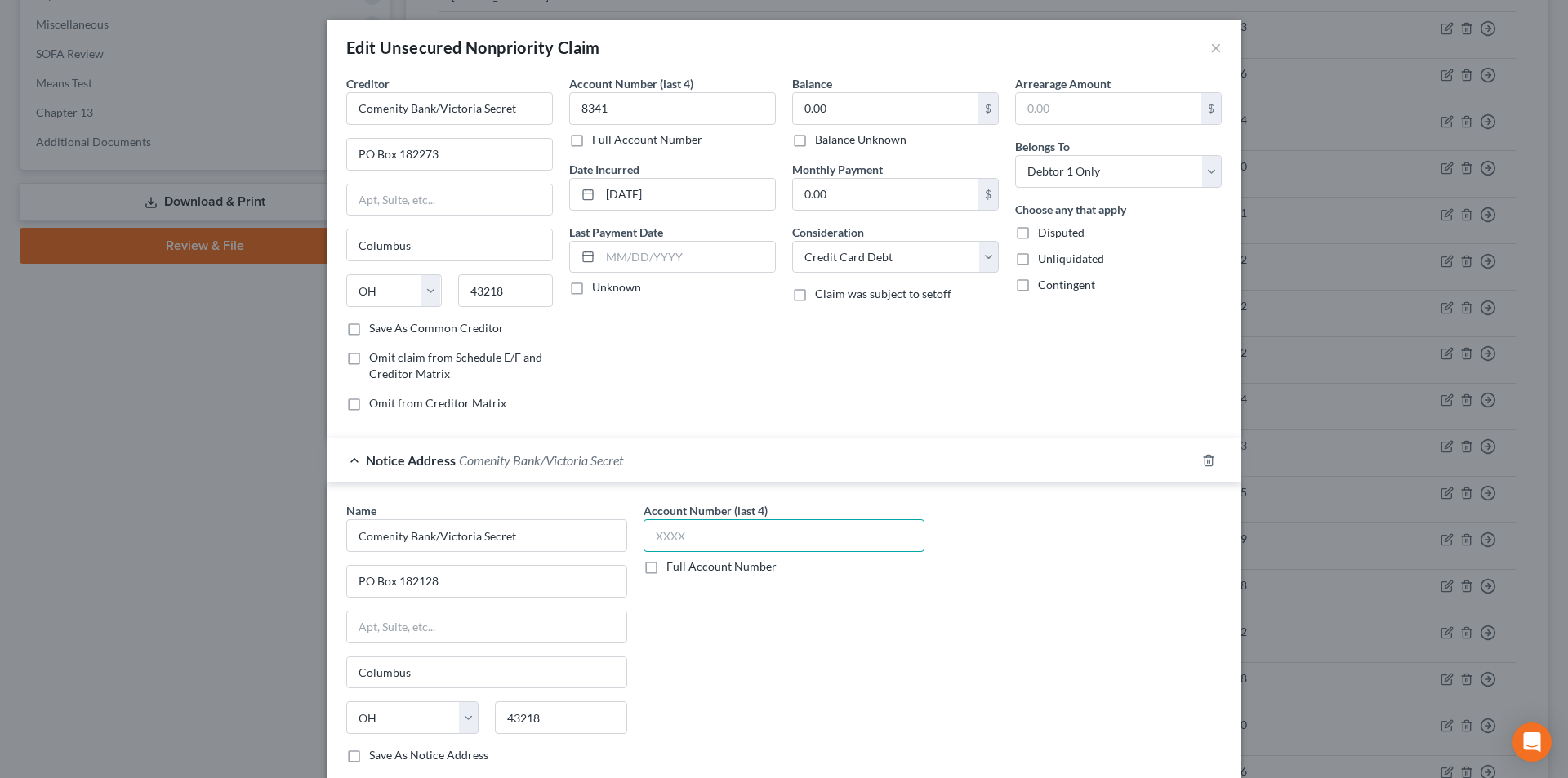
click at [680, 535] on input "text" at bounding box center [784, 536] width 281 height 33
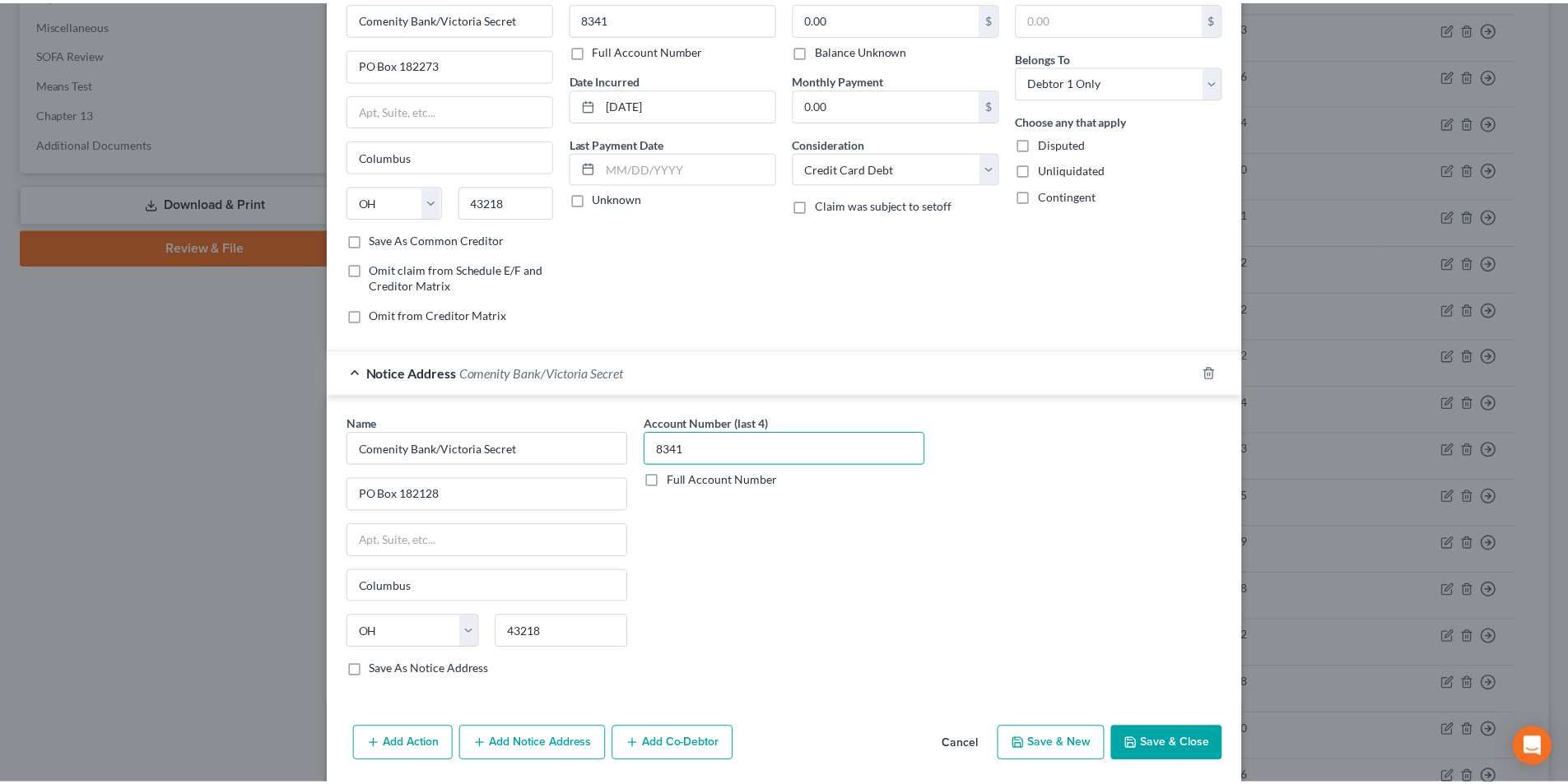
scroll to position [149, 0]
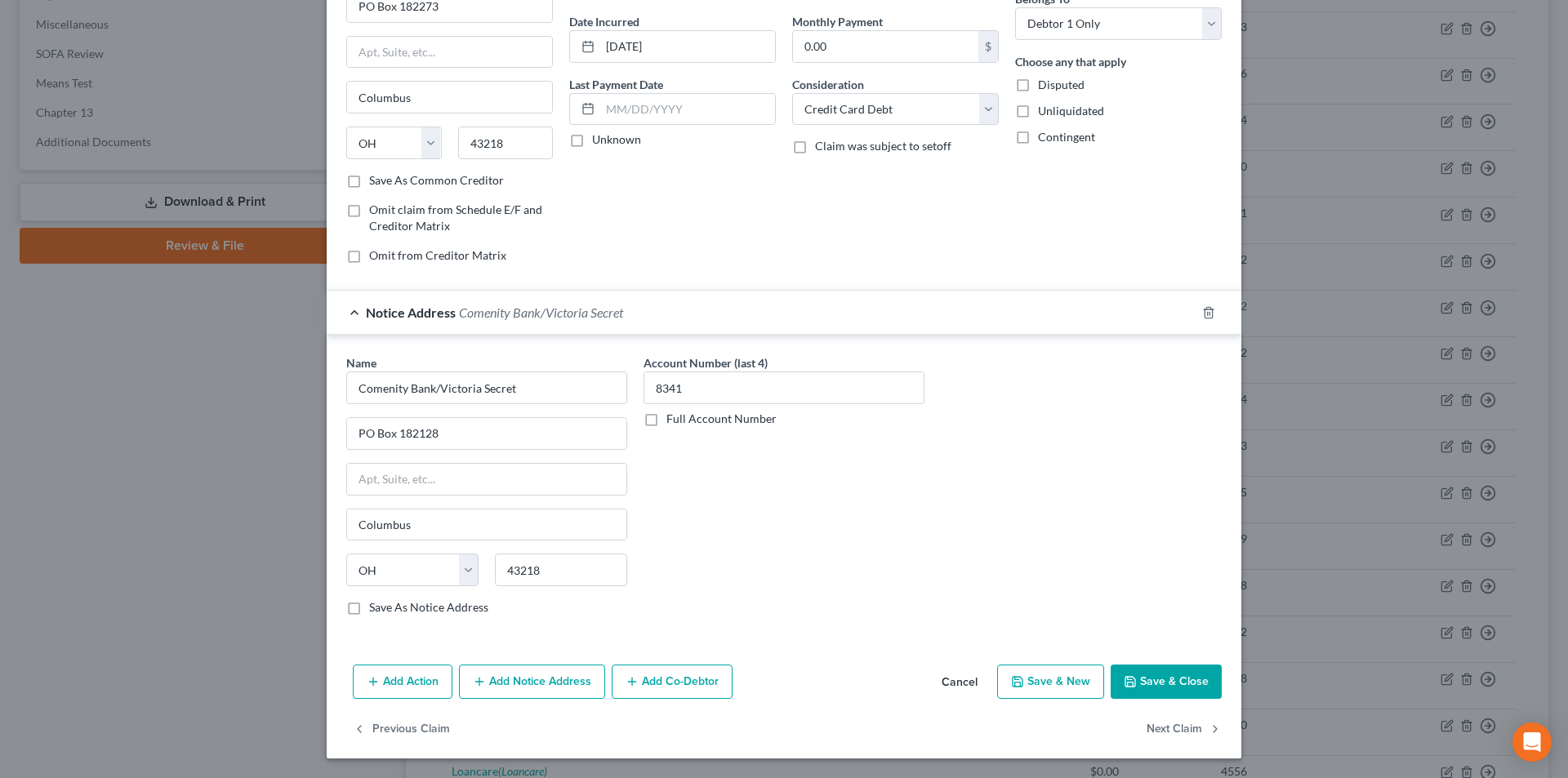
click at [1157, 690] on button "Save & Close" at bounding box center [1167, 681] width 111 height 34
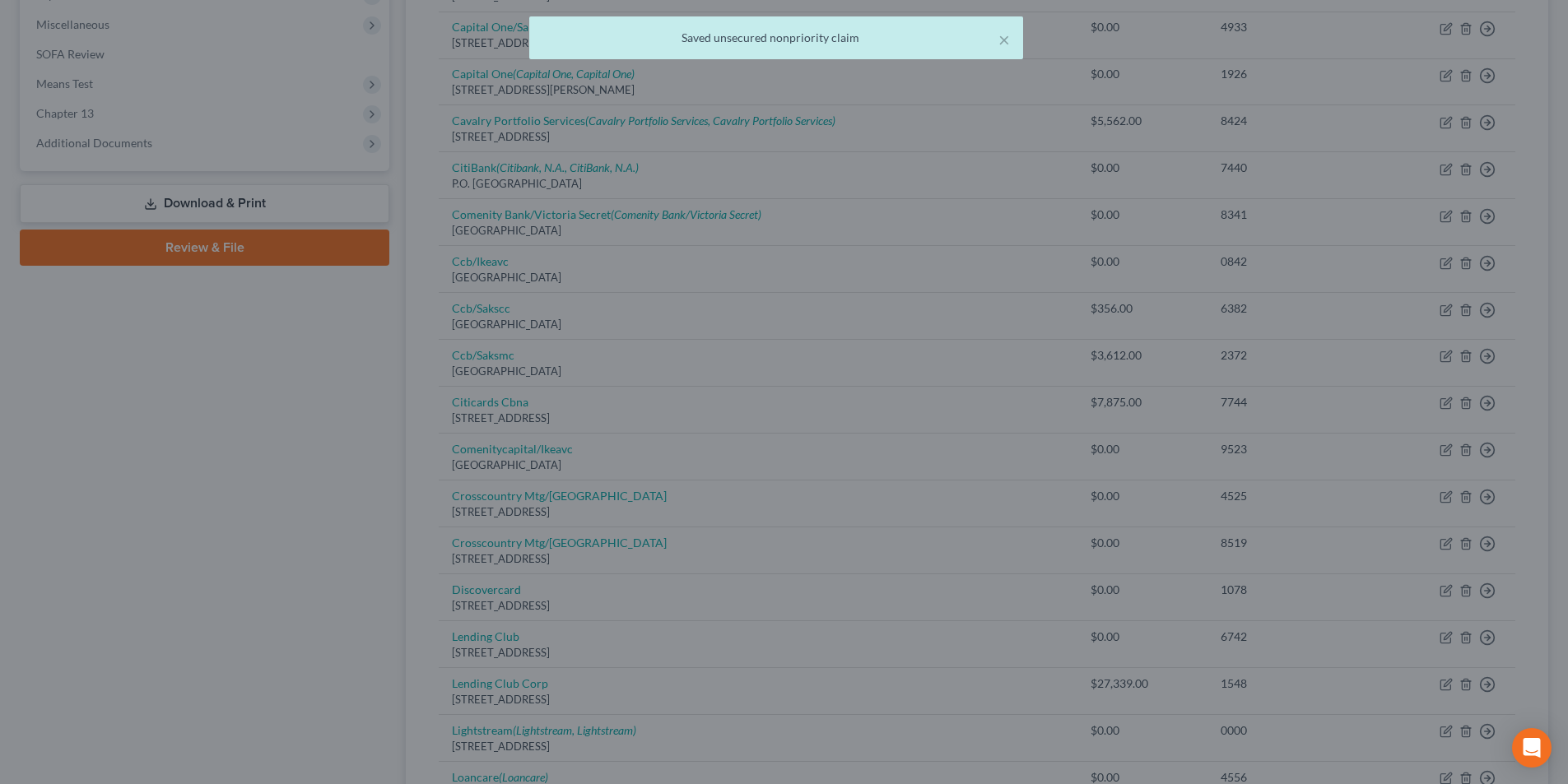
scroll to position [0, 0]
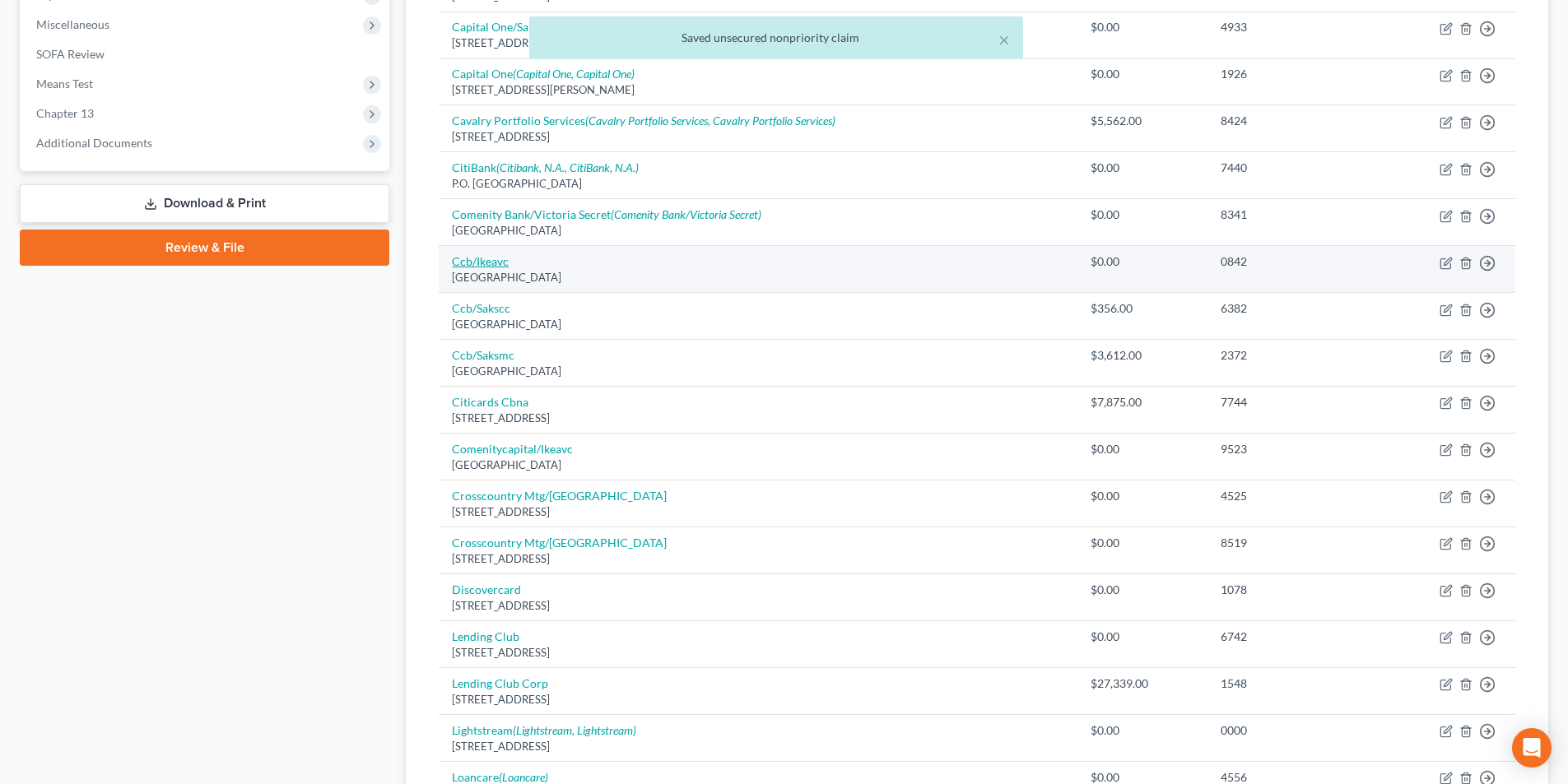
click at [489, 268] on link "Ccb/Ikeavc" at bounding box center [480, 261] width 57 height 14
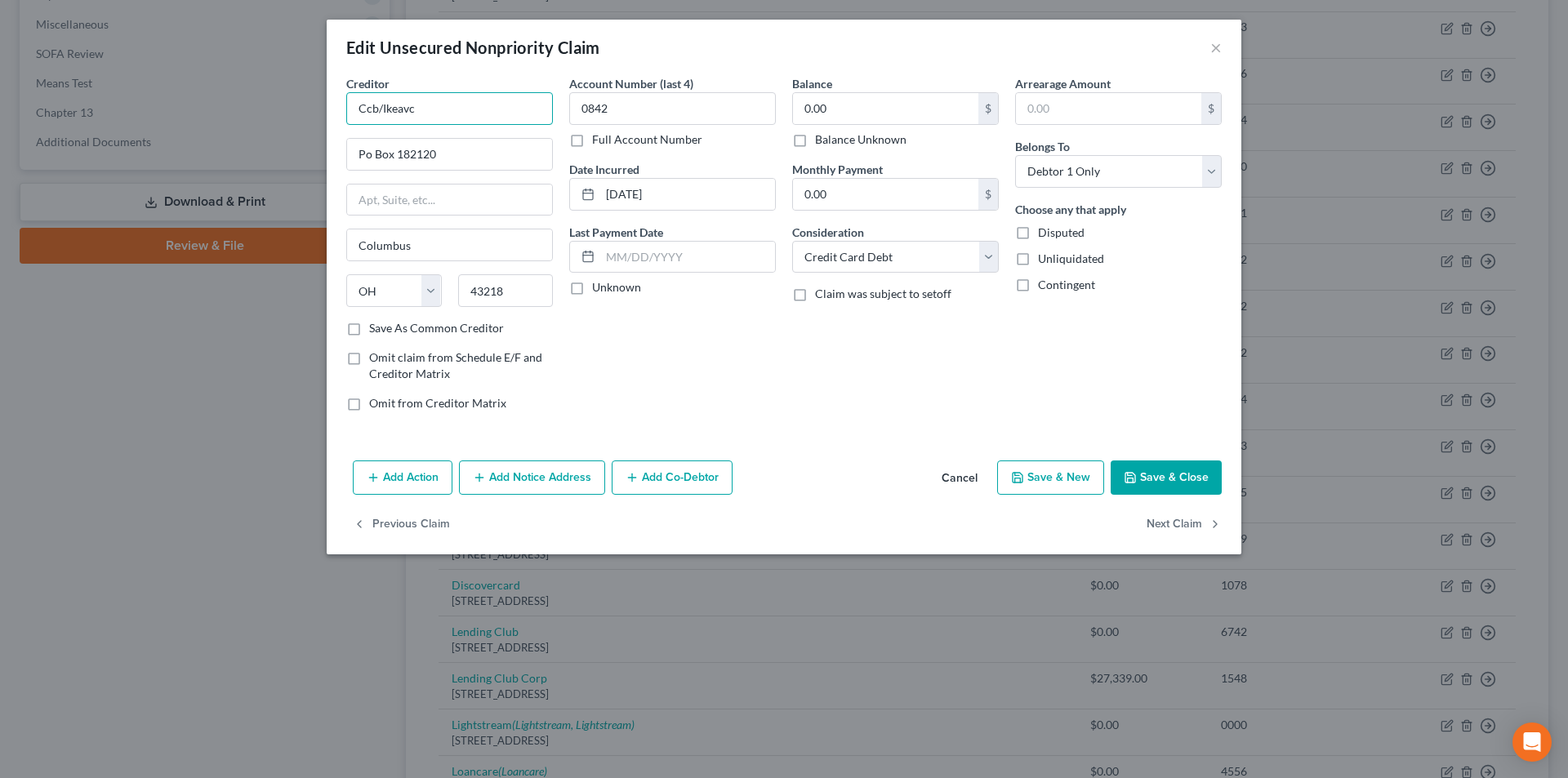
drag, startPoint x: 294, startPoint y: 108, endPoint x: 285, endPoint y: 108, distance: 9.0
click at [285, 108] on div "Edit Unsecured Nonpriority Claim × Creditor * Ccb/Ikeavc Po Box 182120 [GEOGRAP…" at bounding box center [784, 389] width 1568 height 778
drag, startPoint x: 418, startPoint y: 111, endPoint x: 329, endPoint y: 111, distance: 89.0
click at [329, 111] on div "Creditor * Ccb/Ikeavc Po Box 182120 [GEOGRAPHIC_DATA] [US_STATE] AK AR AZ CA CO…" at bounding box center [784, 265] width 915 height 379
drag, startPoint x: 375, startPoint y: 108, endPoint x: 354, endPoint y: 101, distance: 22.1
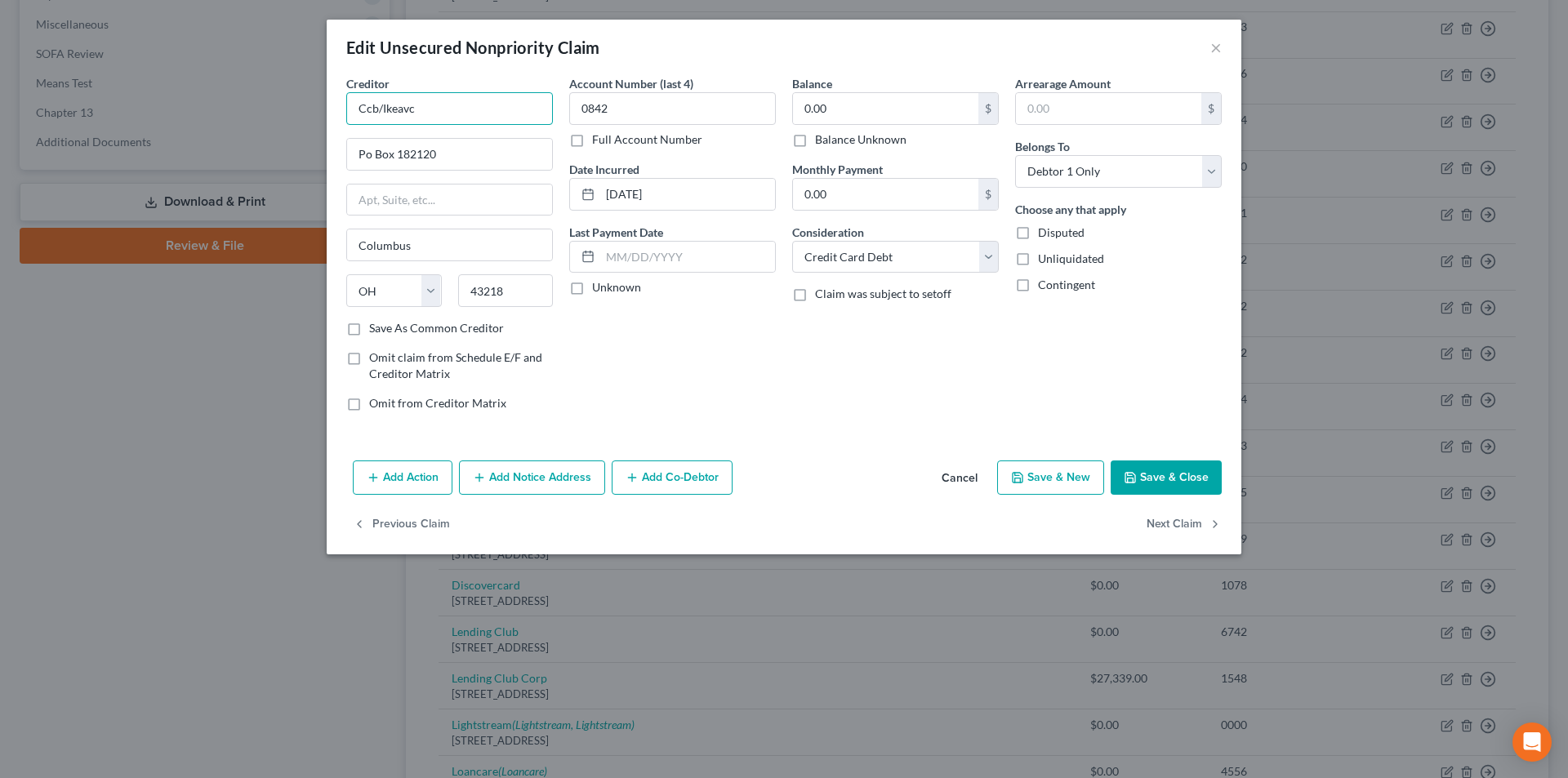
click at [357, 105] on input "Ccb/Ikeavc" at bounding box center [449, 109] width 207 height 33
drag, startPoint x: 369, startPoint y: 148, endPoint x: 388, endPoint y: 176, distance: 33.8
click at [369, 148] on input "Po Box 182120" at bounding box center [449, 154] width 205 height 31
click at [1175, 475] on button "Save & Close" at bounding box center [1167, 477] width 111 height 34
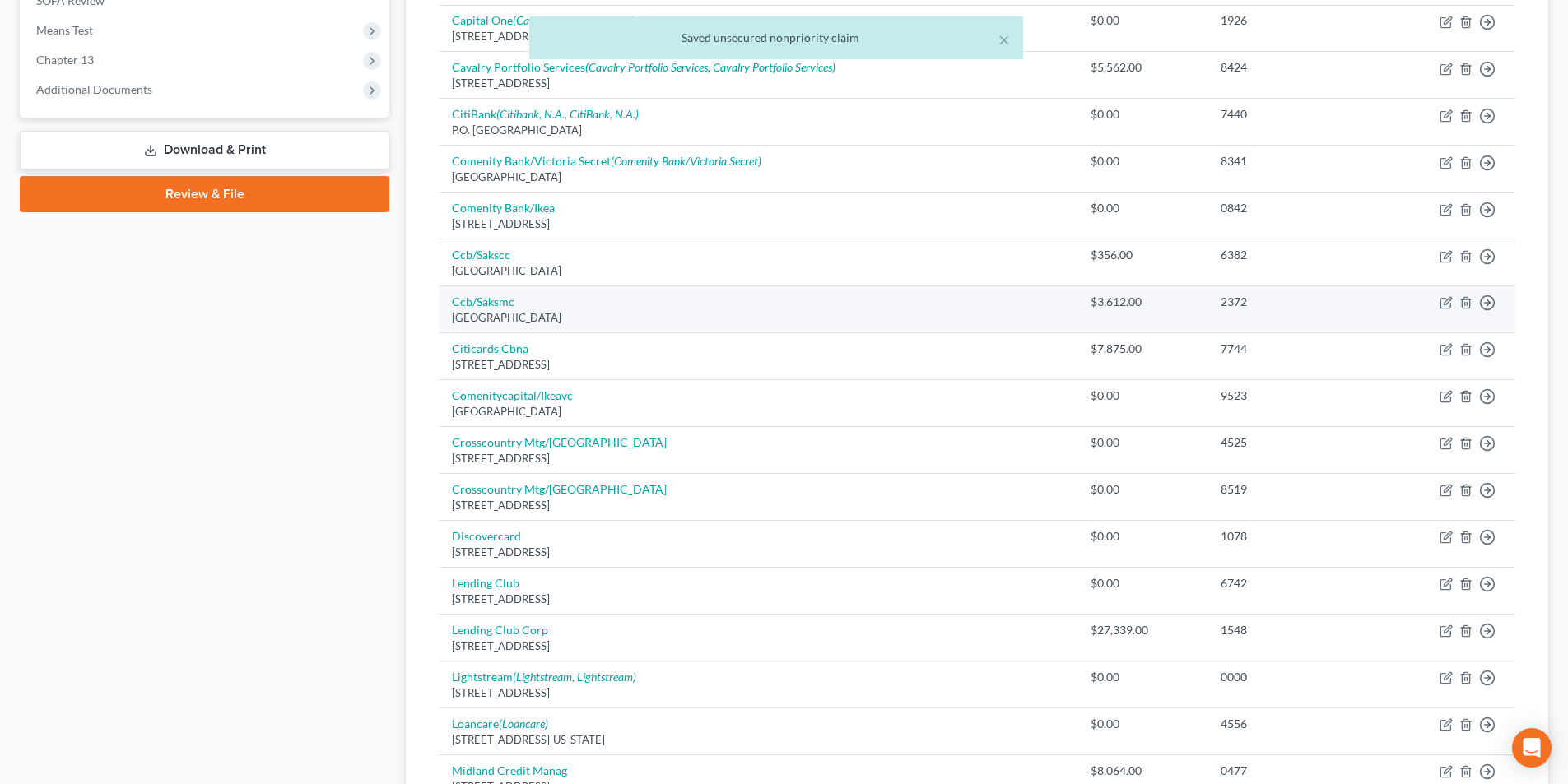
scroll to position [658, 0]
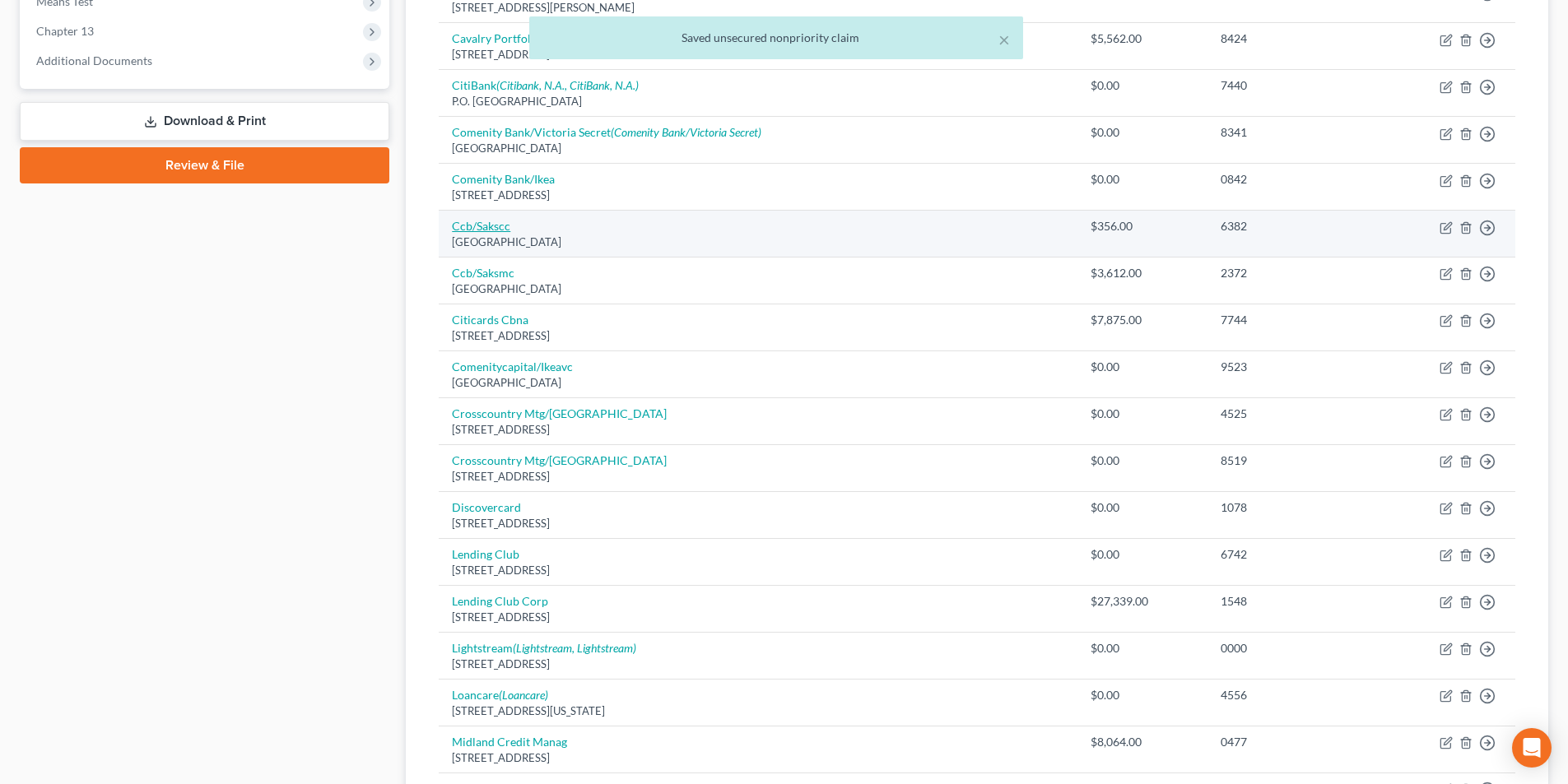
click at [485, 227] on link "Ccb/Sakscc" at bounding box center [481, 225] width 59 height 14
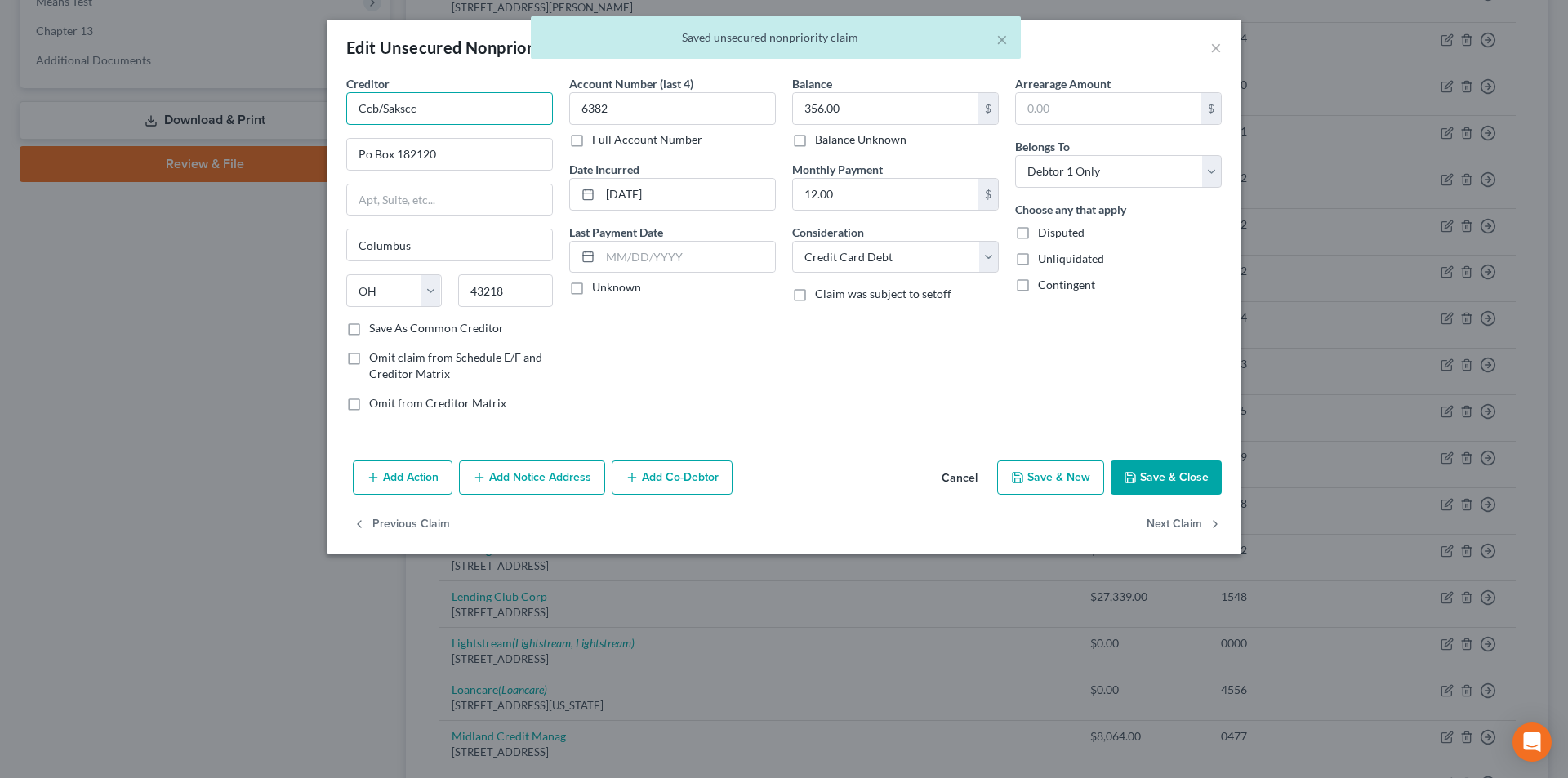
drag, startPoint x: 407, startPoint y: 115, endPoint x: 381, endPoint y: 111, distance: 26.3
click at [319, 111] on div "Edit Unsecured Nonpriority Claim × Creditor * Ccb/Sakscc Po Box 182120 [GEOGRAP…" at bounding box center [784, 389] width 1568 height 778
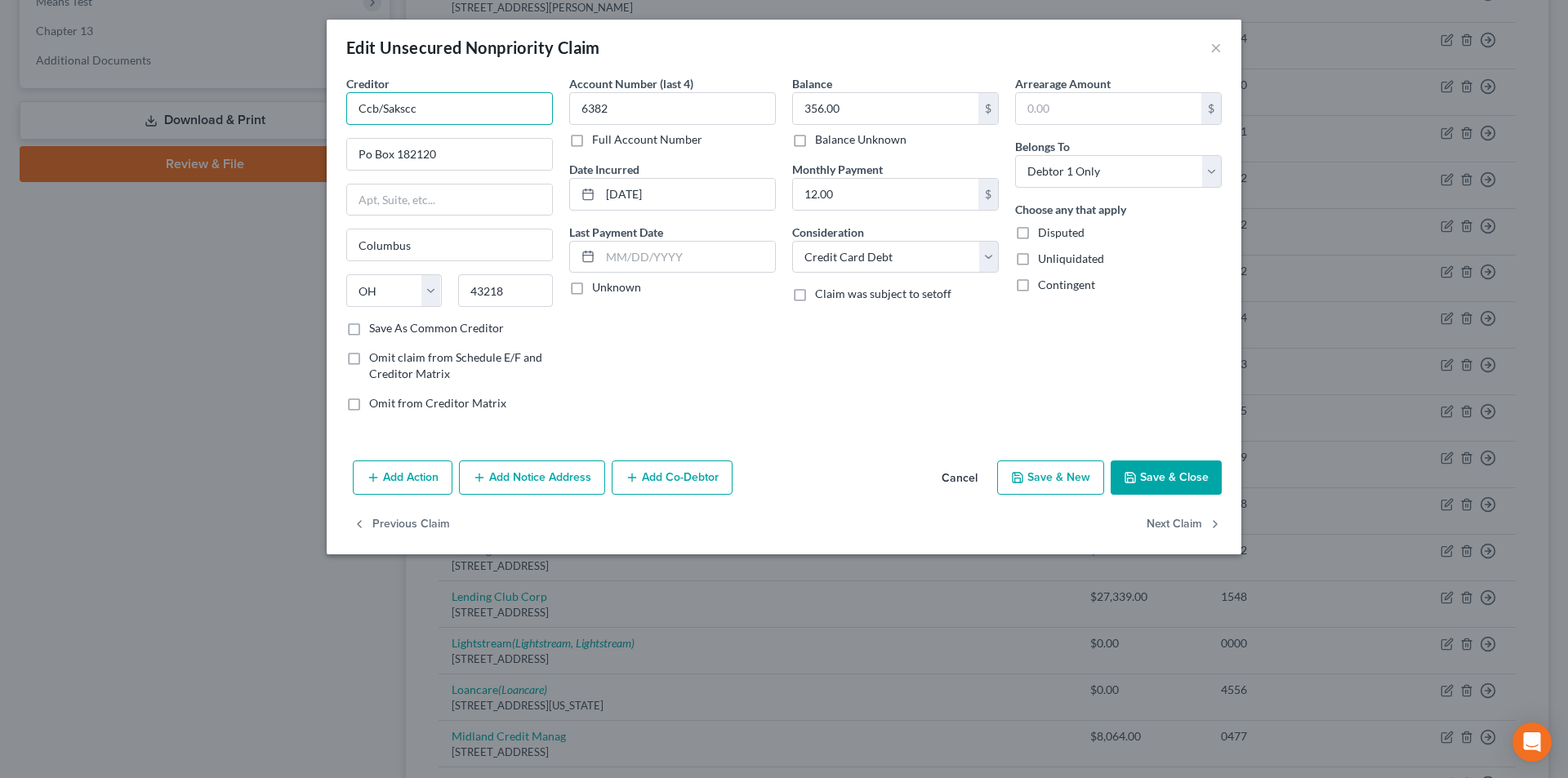
drag, startPoint x: 380, startPoint y: 109, endPoint x: 497, endPoint y: 118, distance: 117.3
click at [305, 109] on div "Edit Unsecured Nonpriority Claim × Creditor * Ccb/Sakscc Po Box 182120 [GEOGRAP…" at bounding box center [784, 389] width 1568 height 778
paste input "omenity Capital Bank"
click at [525, 109] on input "Comenity Capital Bank/Sakscc" at bounding box center [449, 109] width 207 height 33
click at [368, 156] on input "Po Box 182120" at bounding box center [449, 154] width 205 height 31
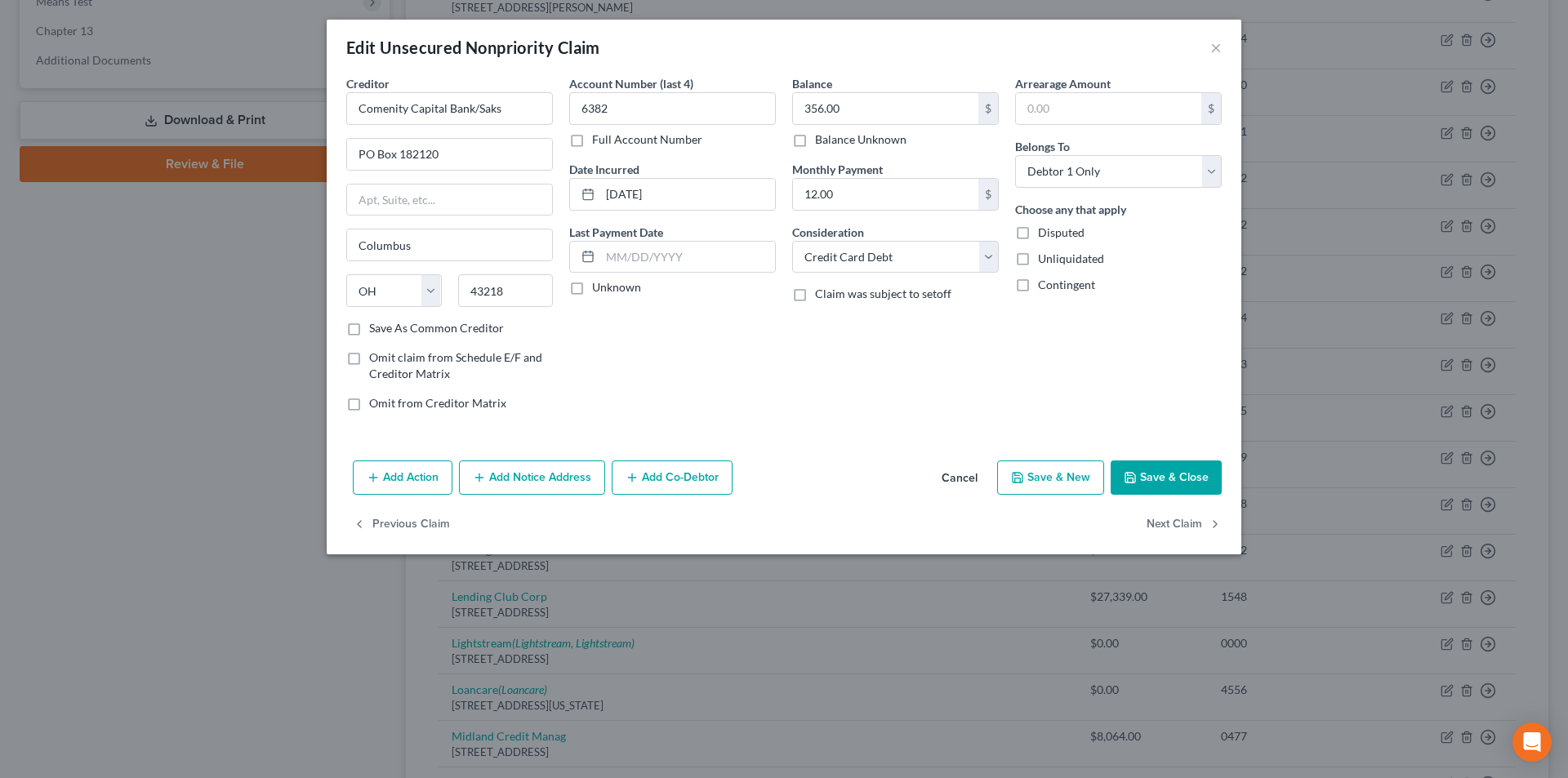
click at [1149, 478] on button "Save & Close" at bounding box center [1167, 477] width 111 height 34
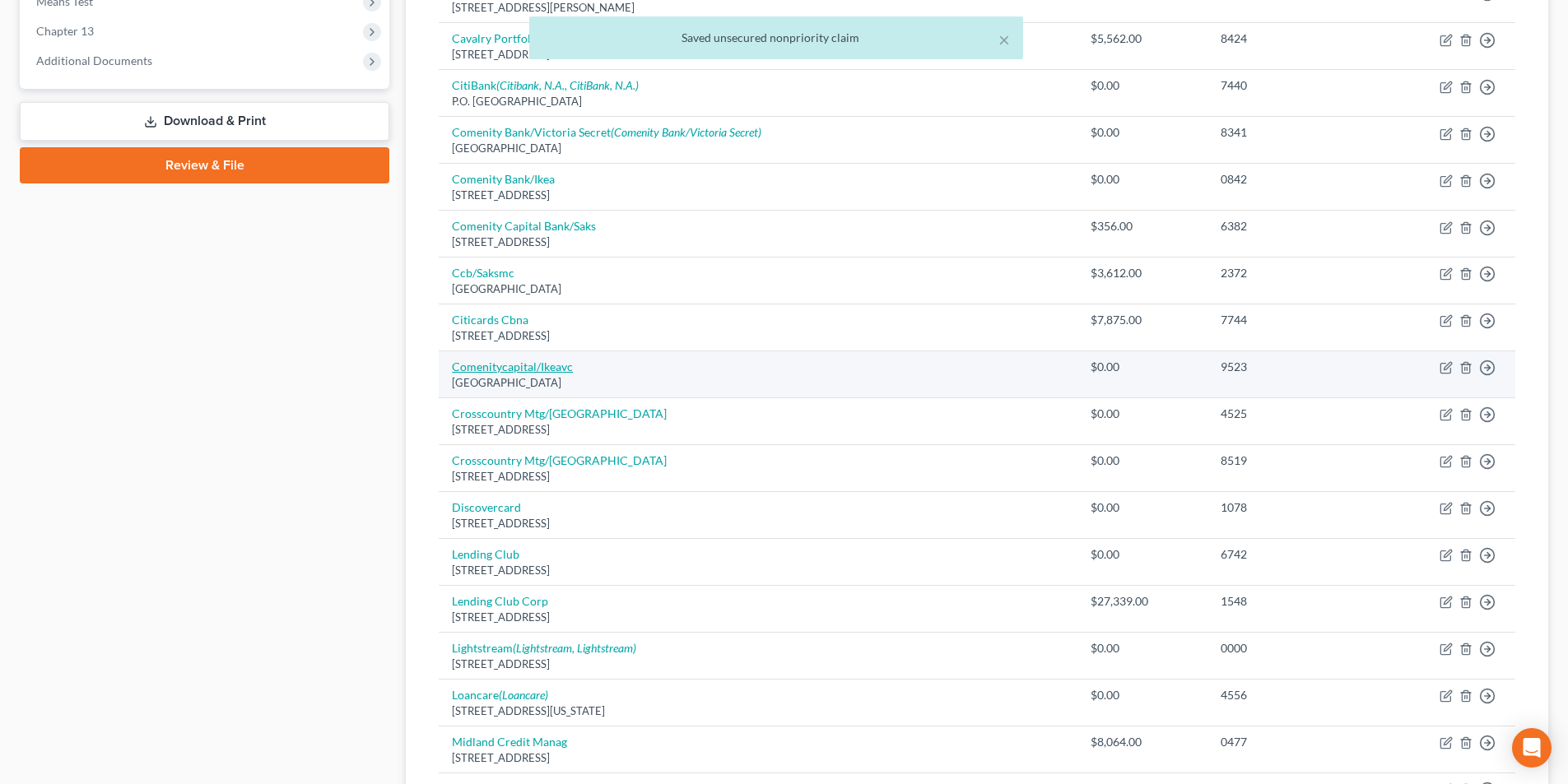
click at [542, 373] on link "Comenitycapital/Ikeavc" at bounding box center [512, 366] width 121 height 14
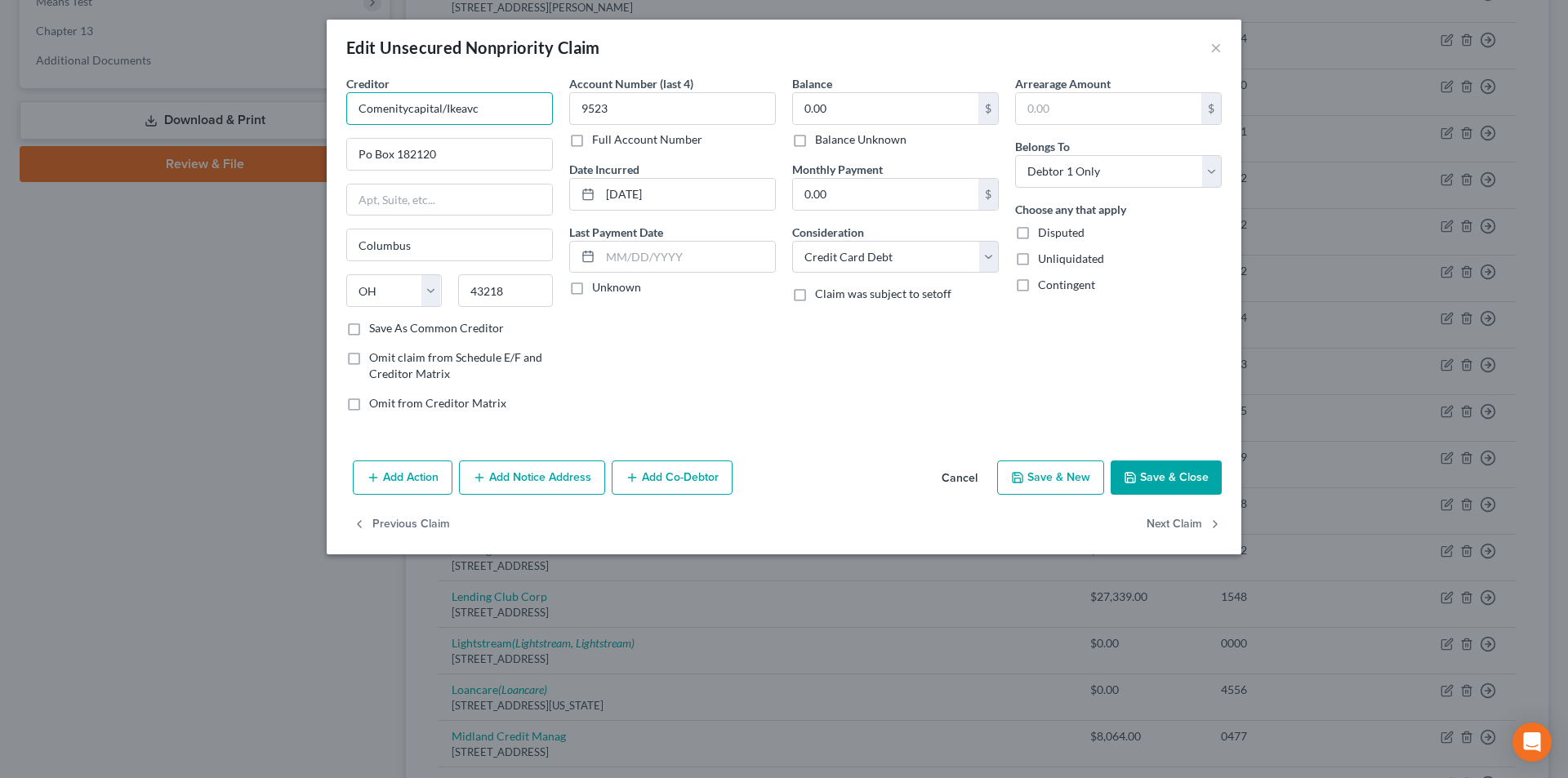
click at [406, 109] on input "Comenitycapital/Ikeavc" at bounding box center [449, 109] width 207 height 33
click at [364, 150] on input "Po Box 182120" at bounding box center [449, 154] width 205 height 31
click at [1149, 475] on button "Save & Close" at bounding box center [1167, 477] width 111 height 34
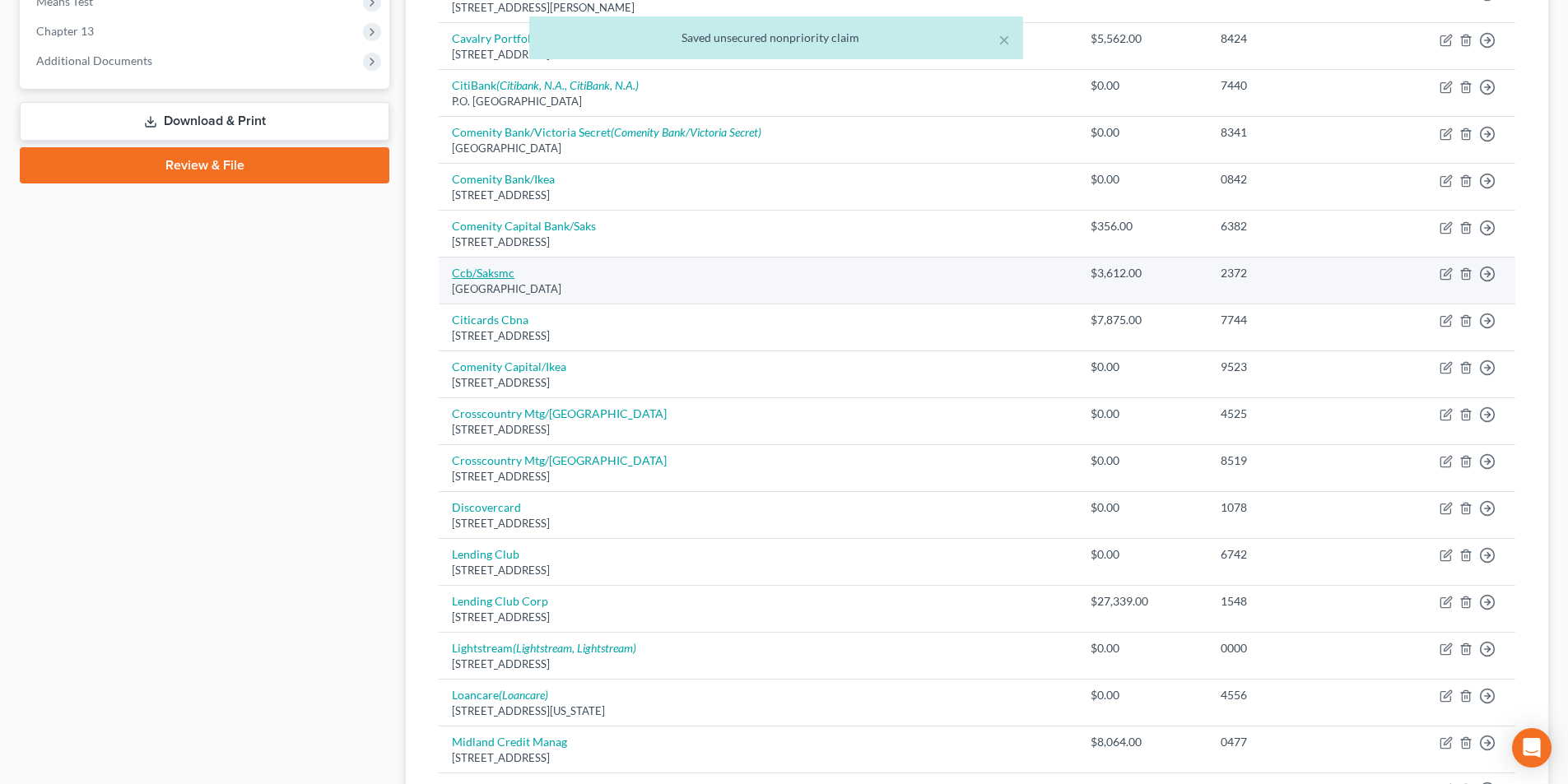
click at [495, 275] on link "Ccb/Saksmc" at bounding box center [483, 273] width 62 height 14
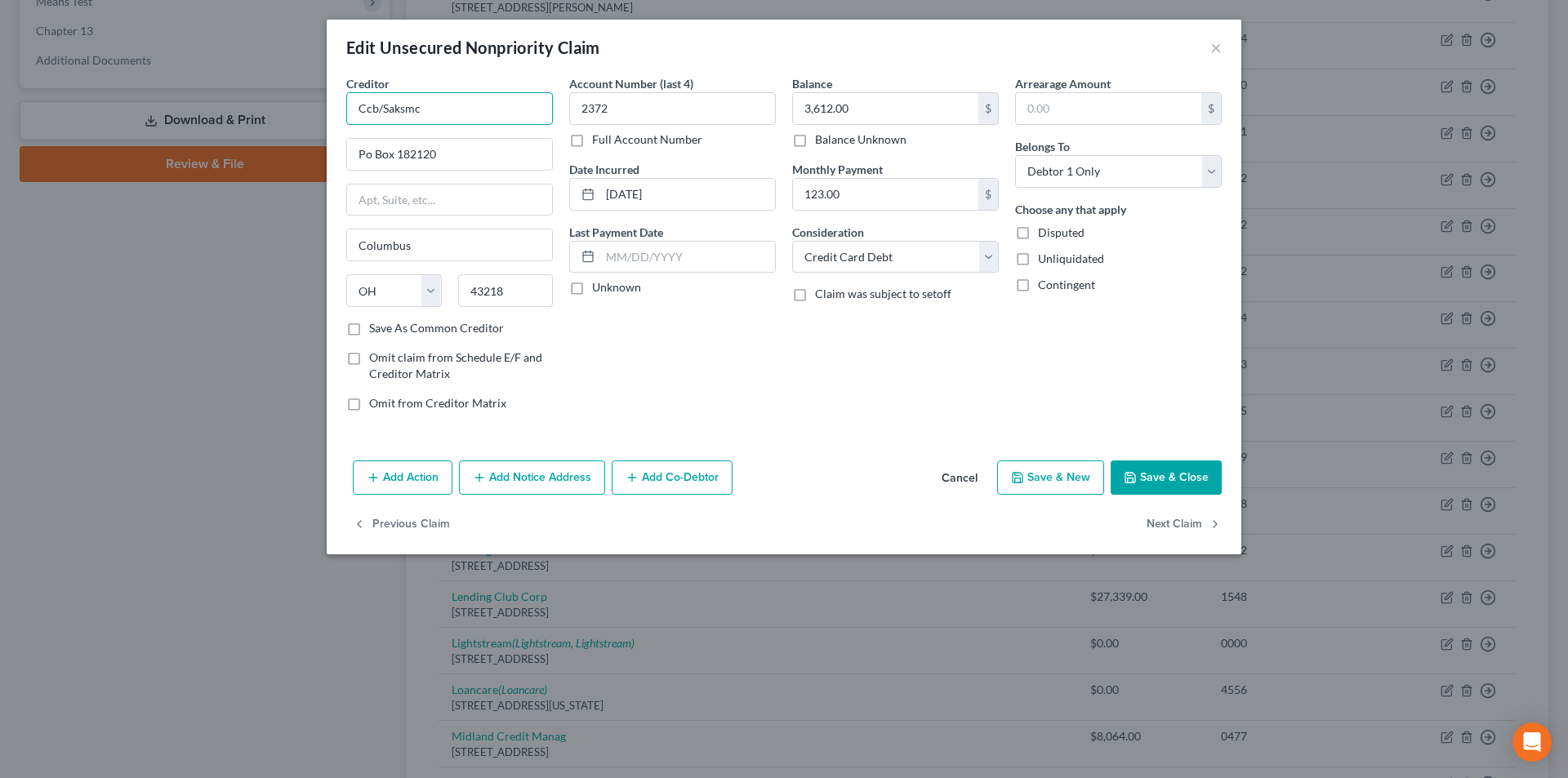
drag, startPoint x: 377, startPoint y: 102, endPoint x: 361, endPoint y: 115, distance: 20.6
click at [317, 102] on div "Edit Unsecured Nonpriority Claim × Creditor * Ccb/Saksmc Po Box 182120 [GEOGRAP…" at bounding box center [784, 389] width 1568 height 778
paste input "omenity Capital Bank"
click at [529, 117] on input "Comenity Capital Bank/Saksmc" at bounding box center [449, 109] width 207 height 33
click at [368, 153] on input "Po Box 182120" at bounding box center [449, 154] width 205 height 31
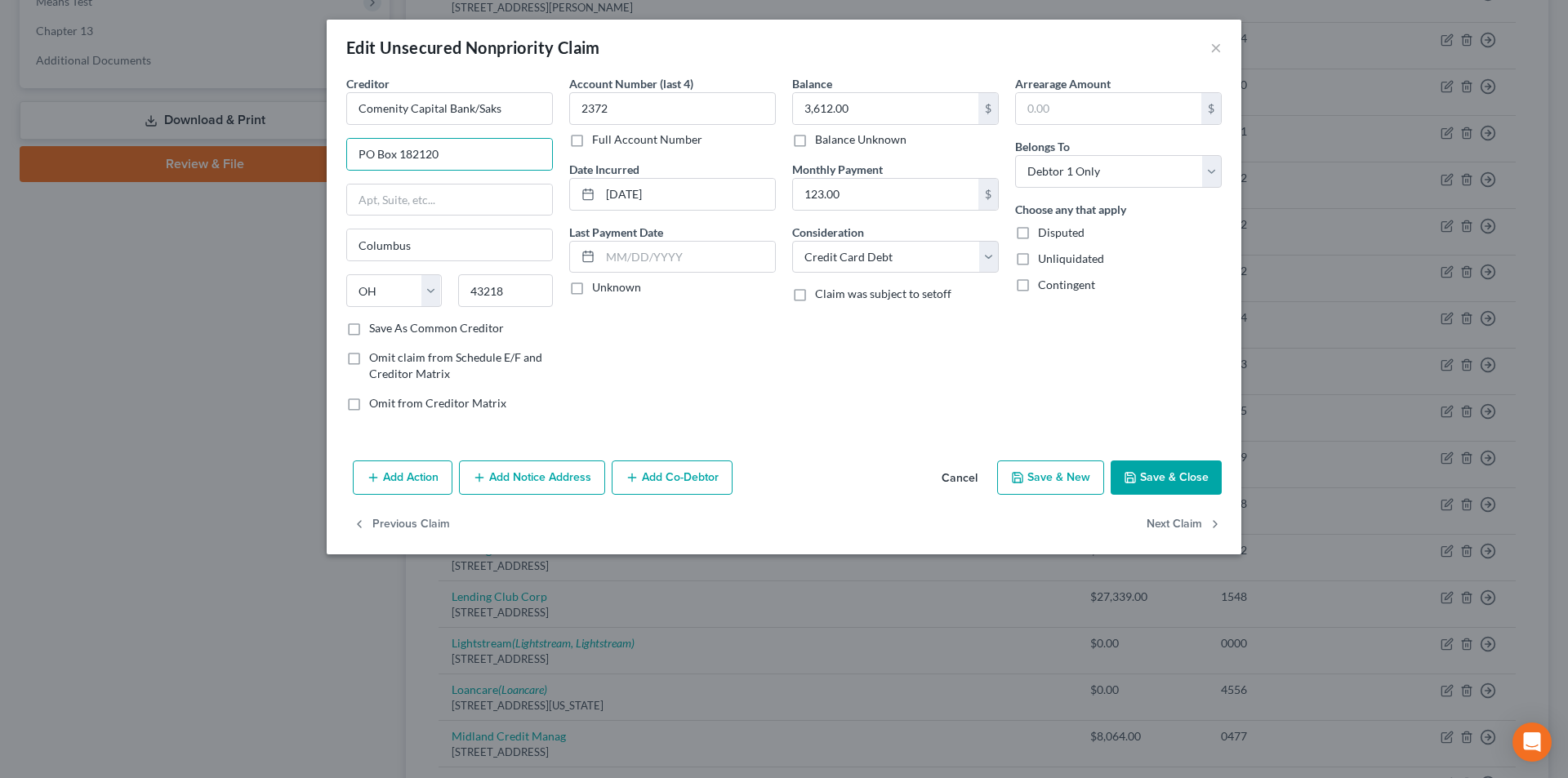
click at [1160, 473] on button "Save & Close" at bounding box center [1167, 477] width 111 height 34
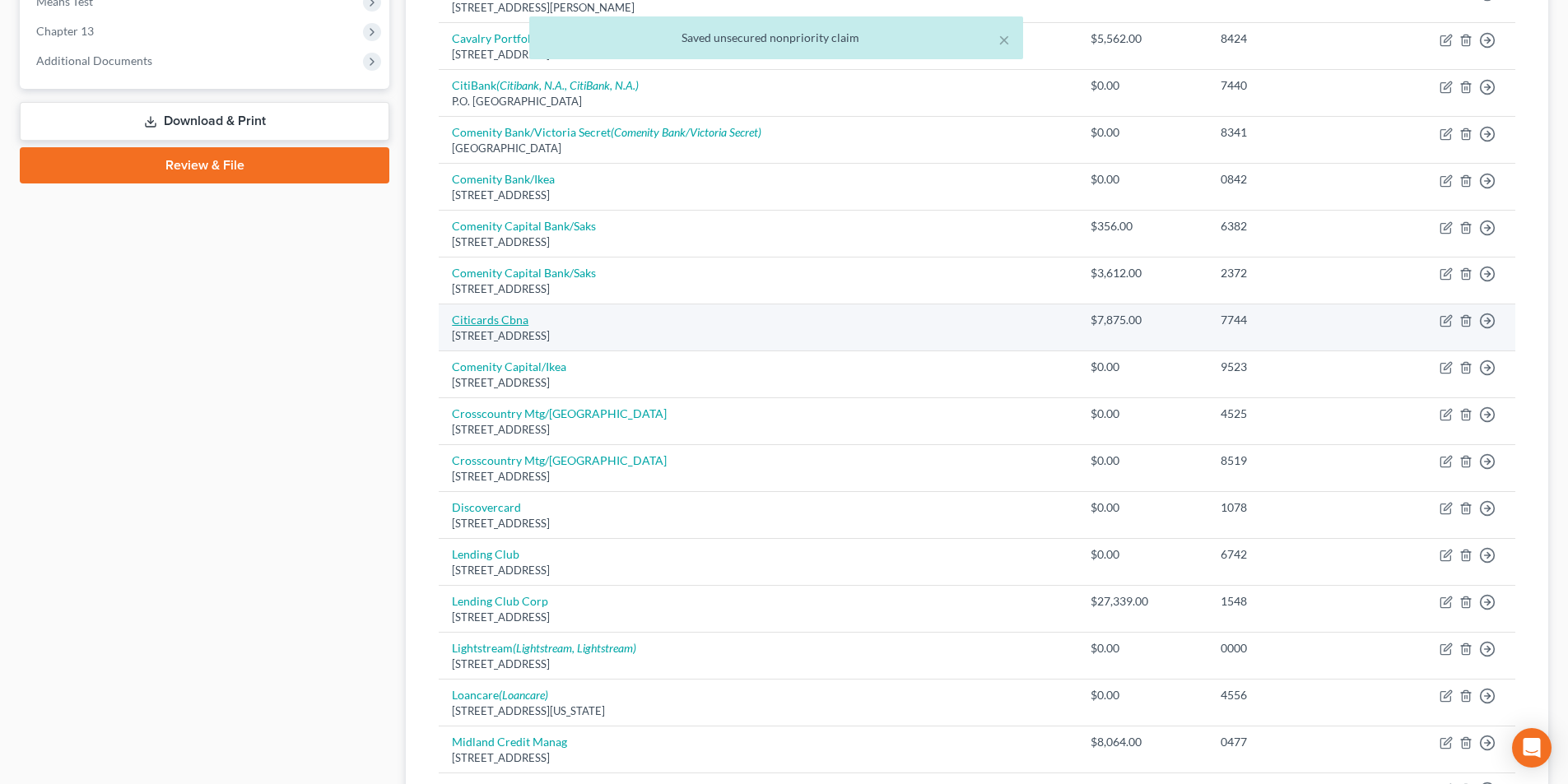
click at [520, 319] on link "Citicards Cbna" at bounding box center [490, 319] width 77 height 14
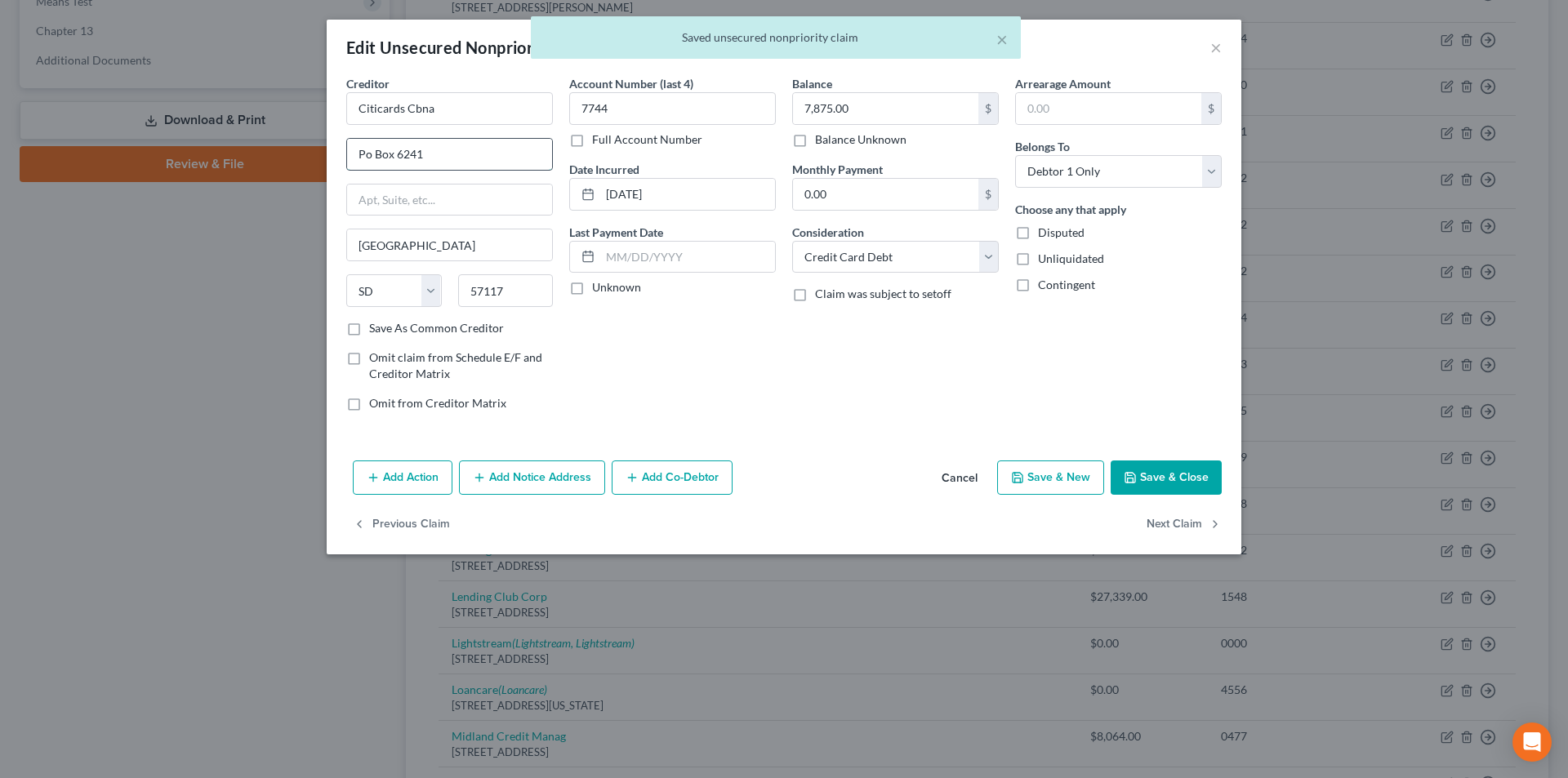
click at [365, 151] on input "Po Box 6241" at bounding box center [449, 154] width 205 height 31
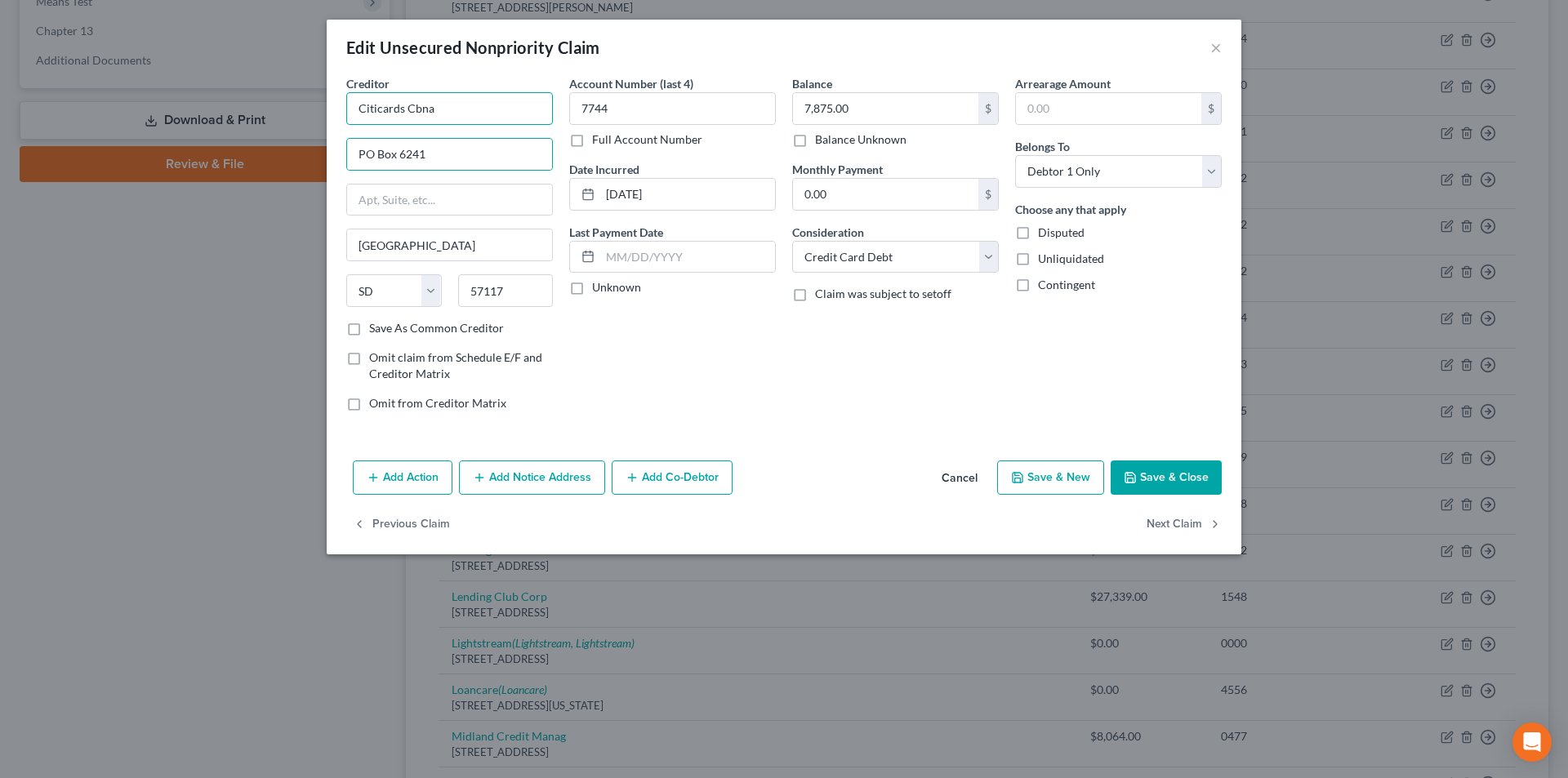
click at [460, 113] on input "Citicards Cbna" at bounding box center [449, 109] width 207 height 33
click at [429, 141] on div "Citicards CBNA" at bounding box center [444, 137] width 170 height 16
click at [1152, 478] on button "Save & Close" at bounding box center [1167, 477] width 111 height 34
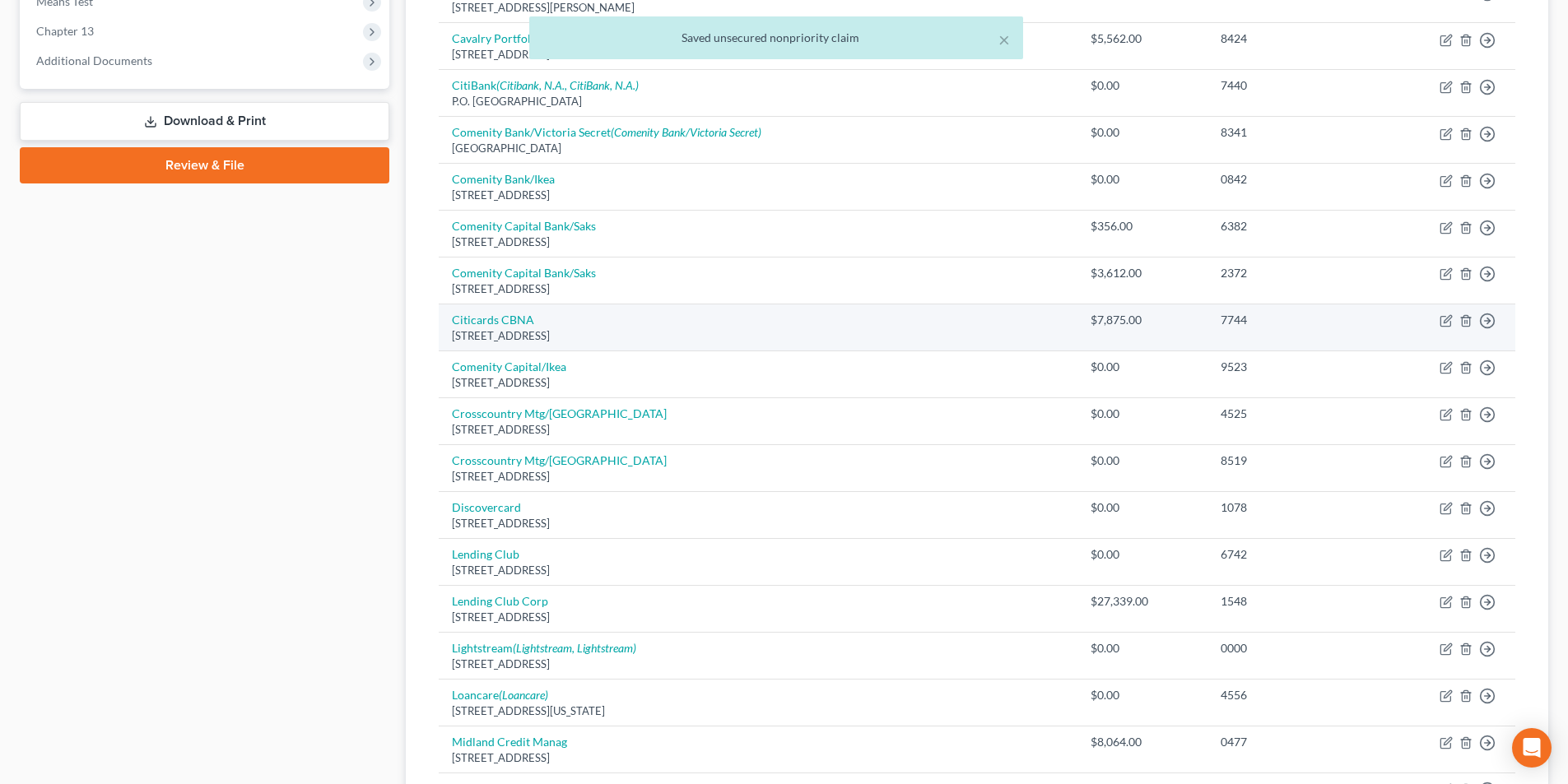
scroll to position [740, 0]
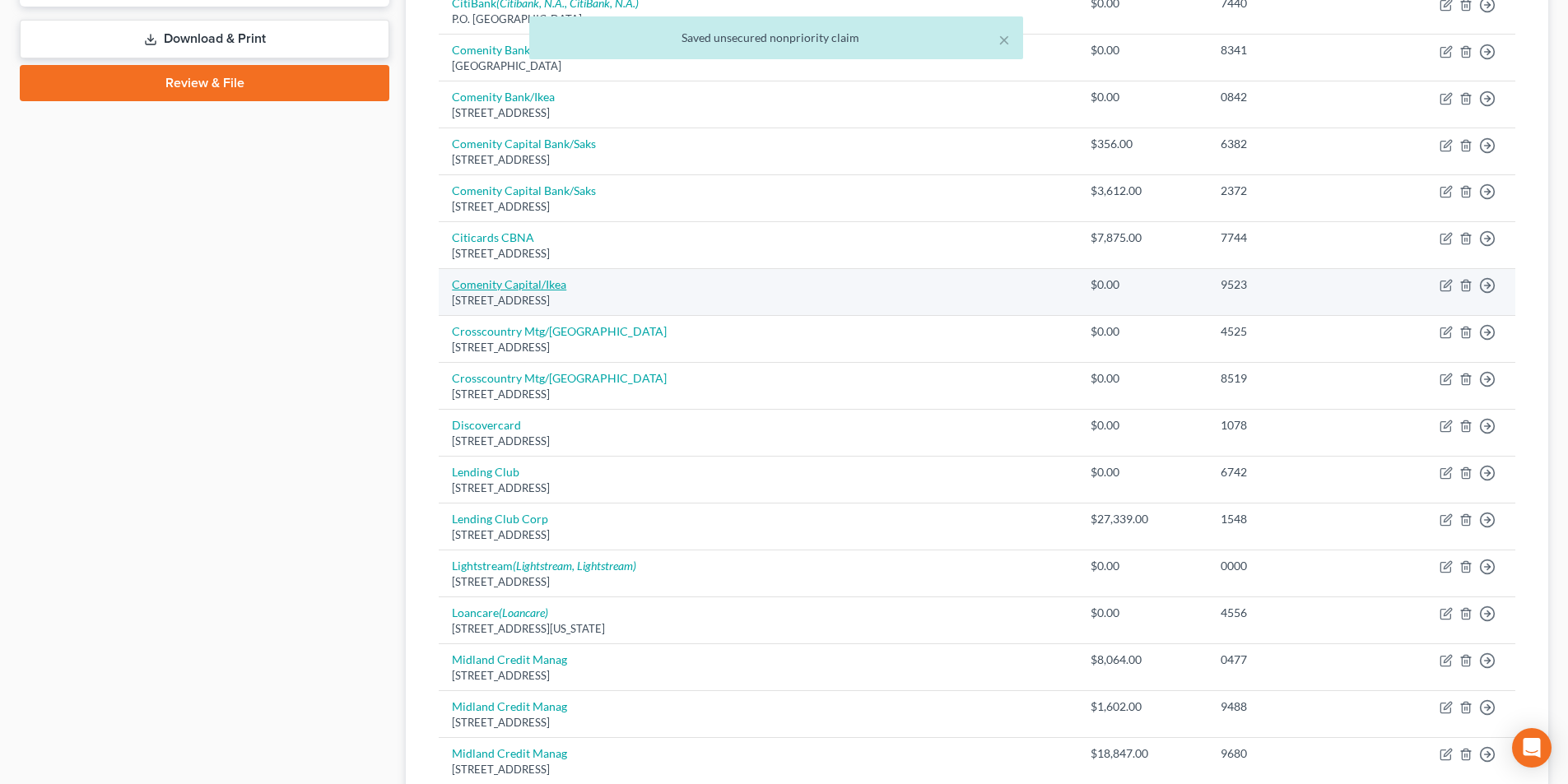
click at [512, 289] on link "Comenity Capital/Ikea" at bounding box center [509, 284] width 114 height 14
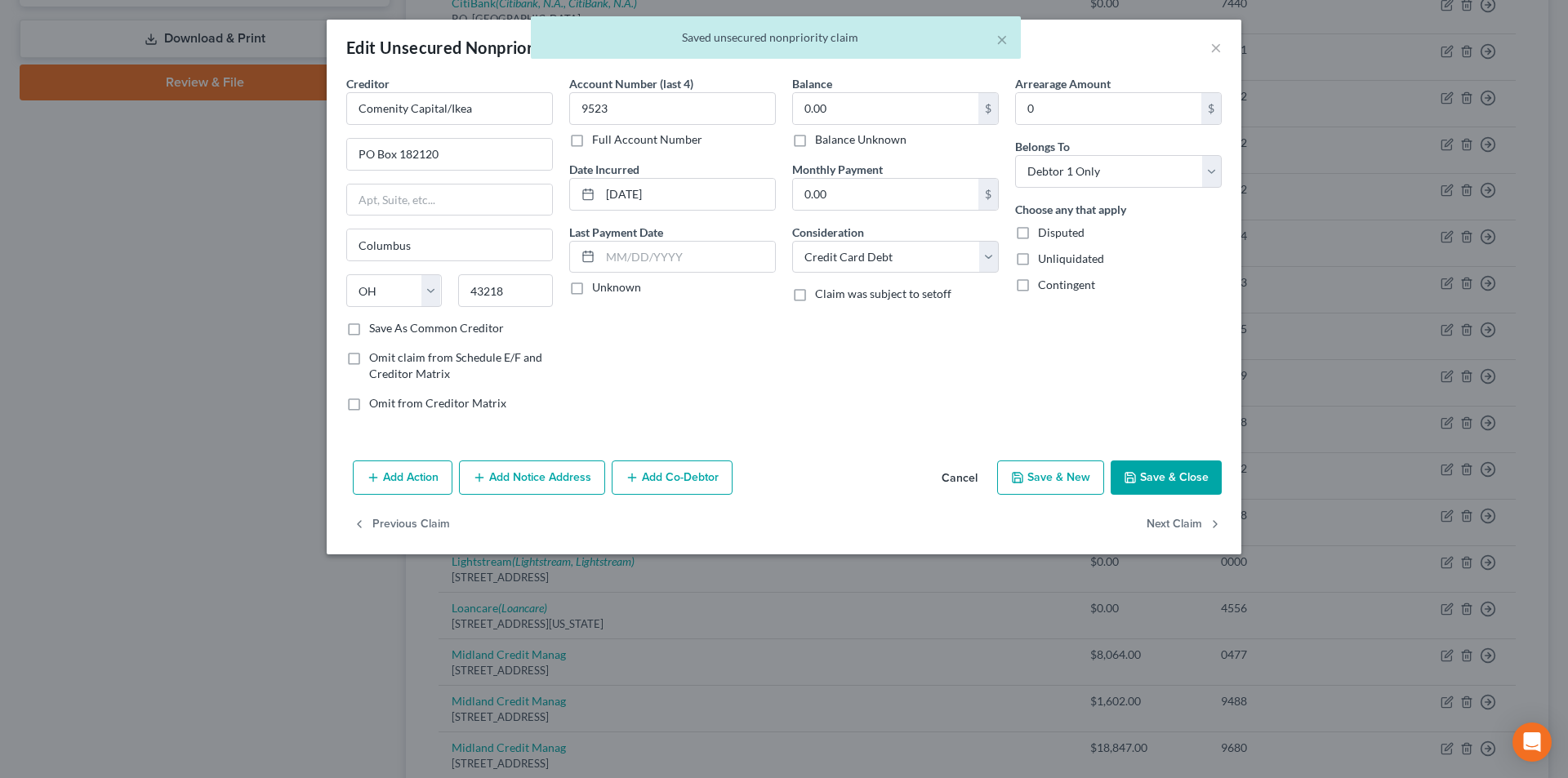
click at [1216, 47] on div "× Saved unsecured nonpriority claim" at bounding box center [775, 41] width 1568 height 51
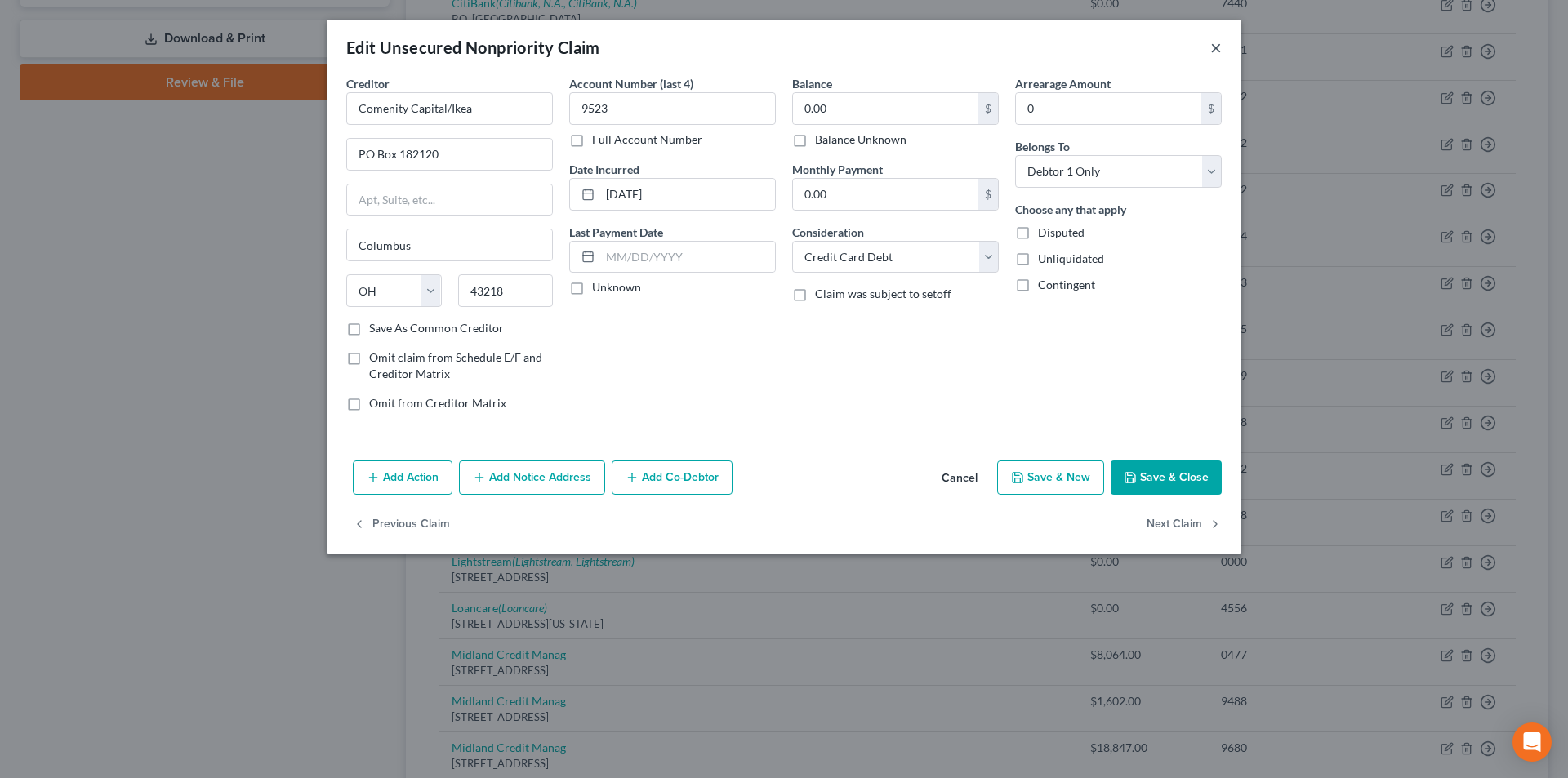
click at [1215, 49] on button "×" at bounding box center [1216, 47] width 11 height 20
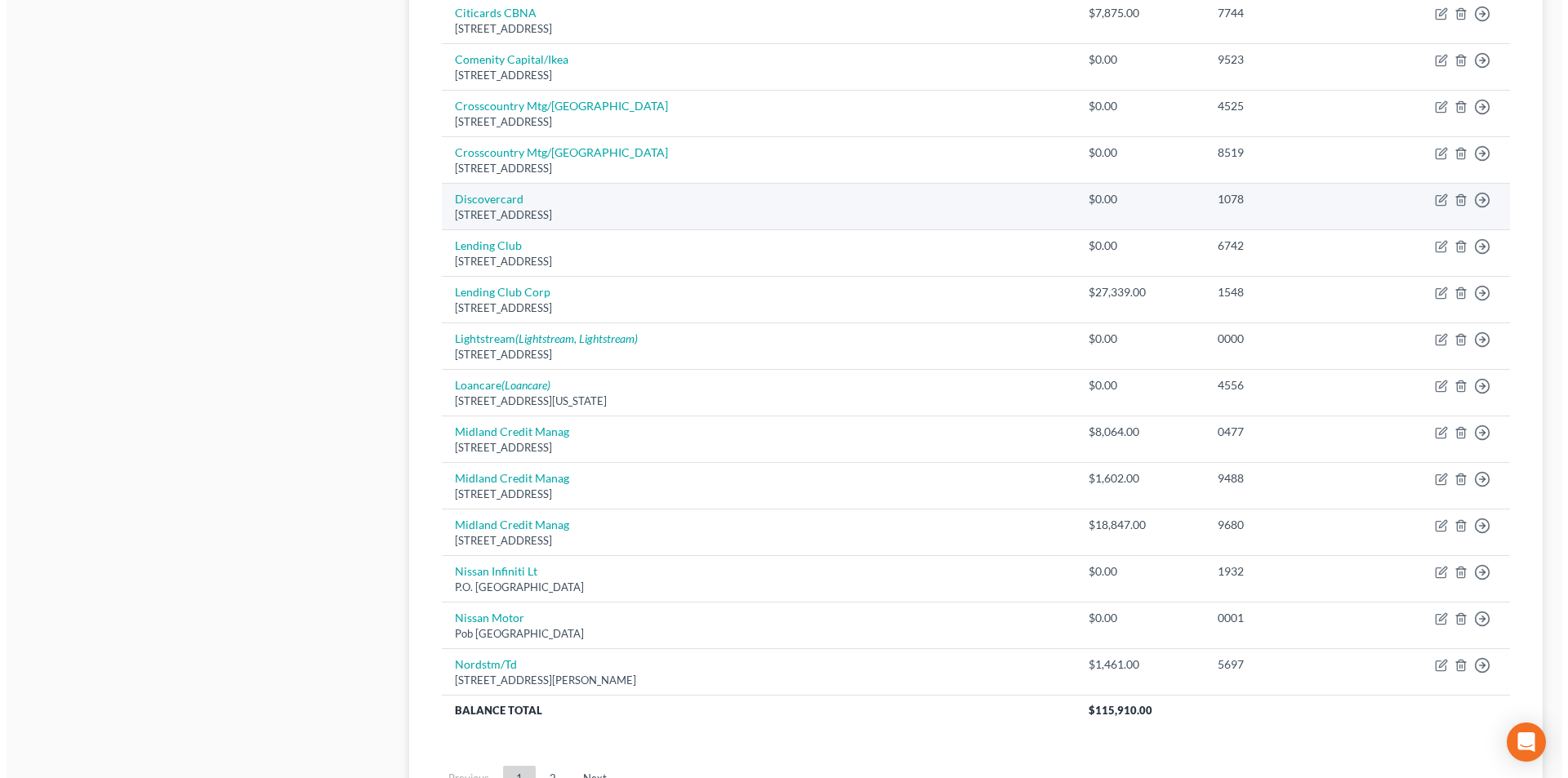
scroll to position [979, 0]
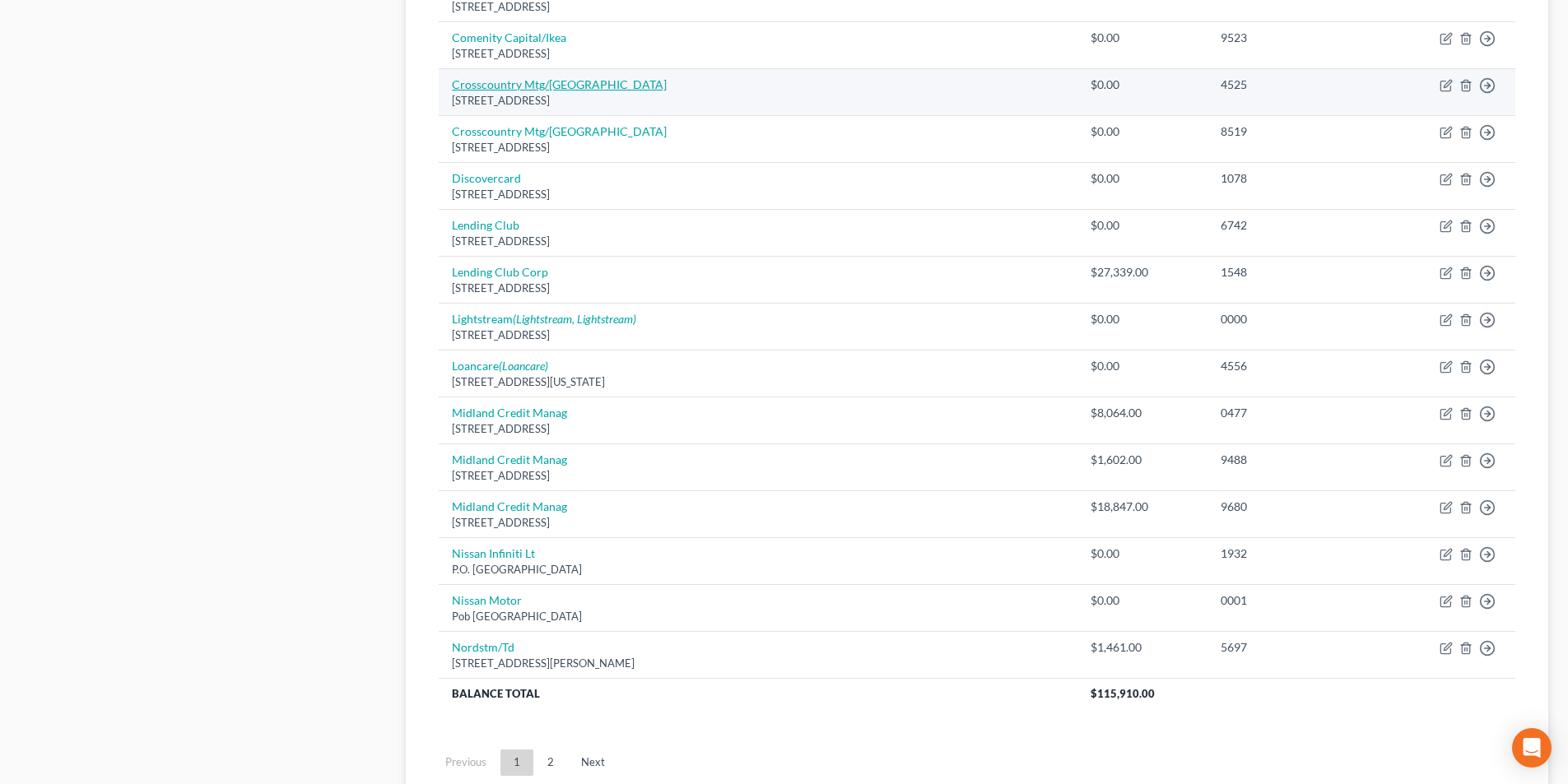
click at [541, 83] on link "Crosscountry Mtg/[GEOGRAPHIC_DATA]" at bounding box center [559, 85] width 215 height 14
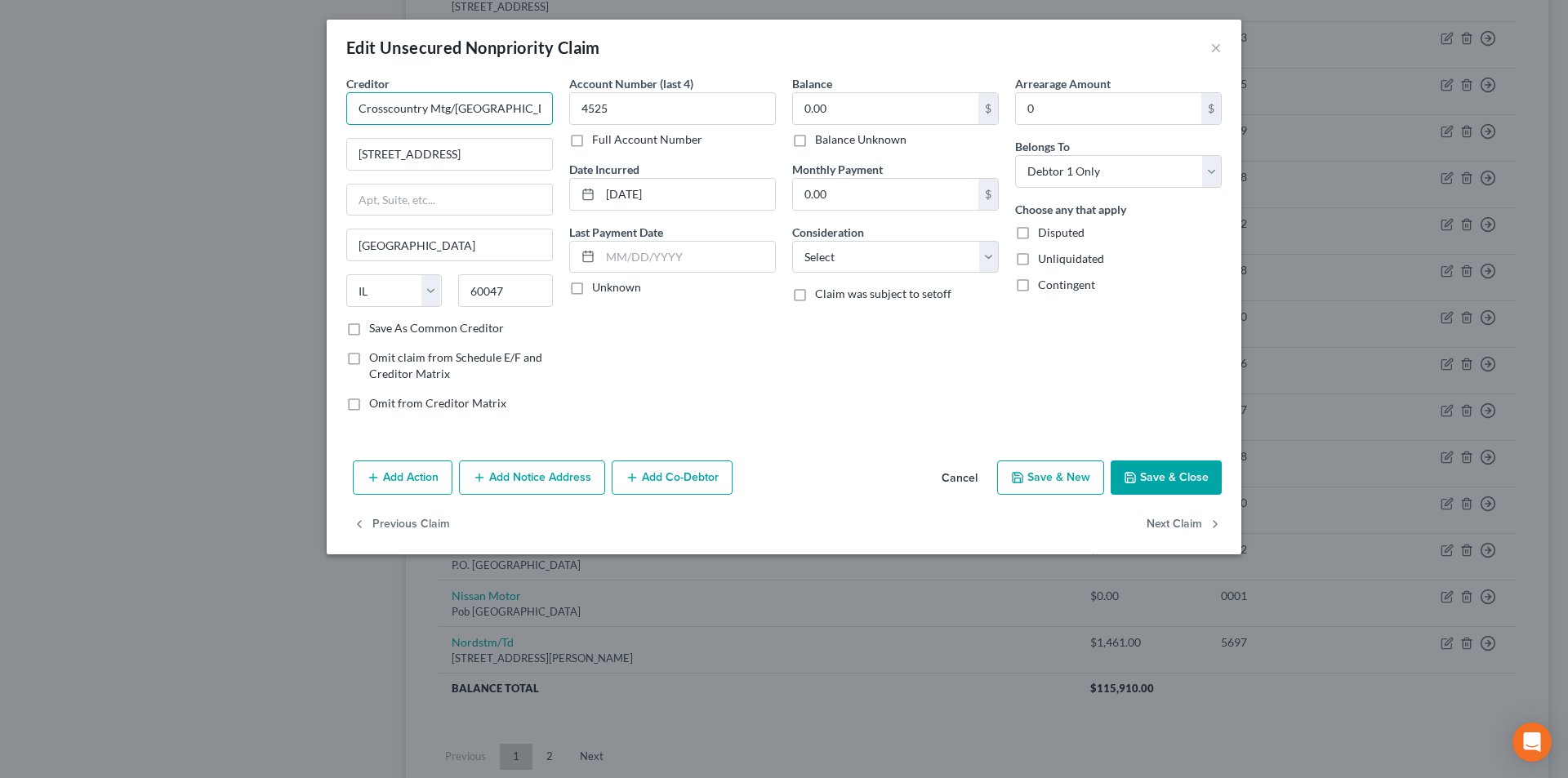
drag, startPoint x: 448, startPoint y: 107, endPoint x: 436, endPoint y: 107, distance: 12.0
click at [436, 107] on input "Crosscountry Mtg/[GEOGRAPHIC_DATA]" at bounding box center [449, 109] width 207 height 33
click at [540, 111] on input "Crosscountry Mortgage/Doven" at bounding box center [449, 109] width 207 height 33
click at [1162, 472] on button "Save & Close" at bounding box center [1167, 477] width 111 height 34
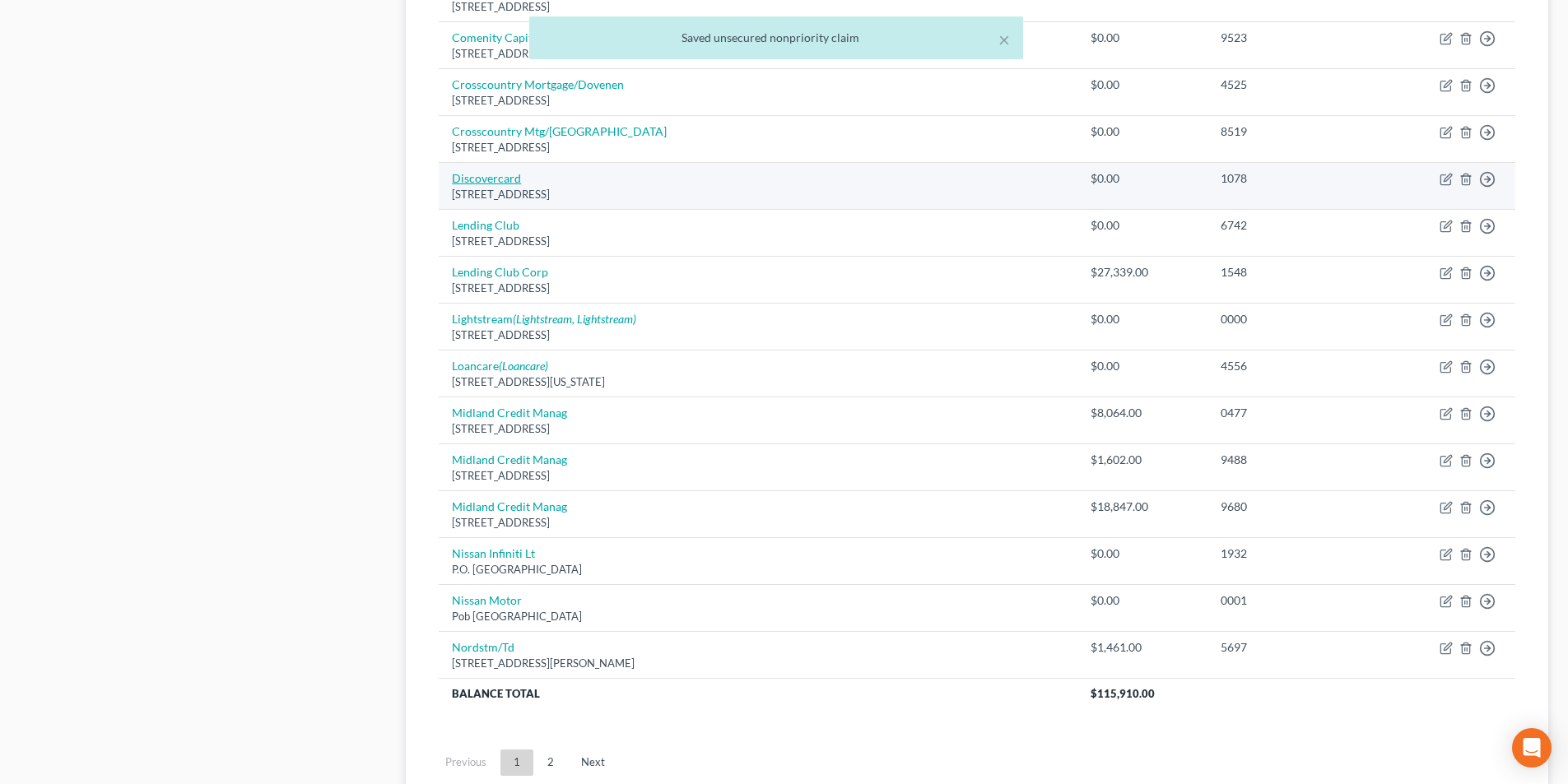
click at [505, 181] on link "Discovercard" at bounding box center [486, 178] width 69 height 14
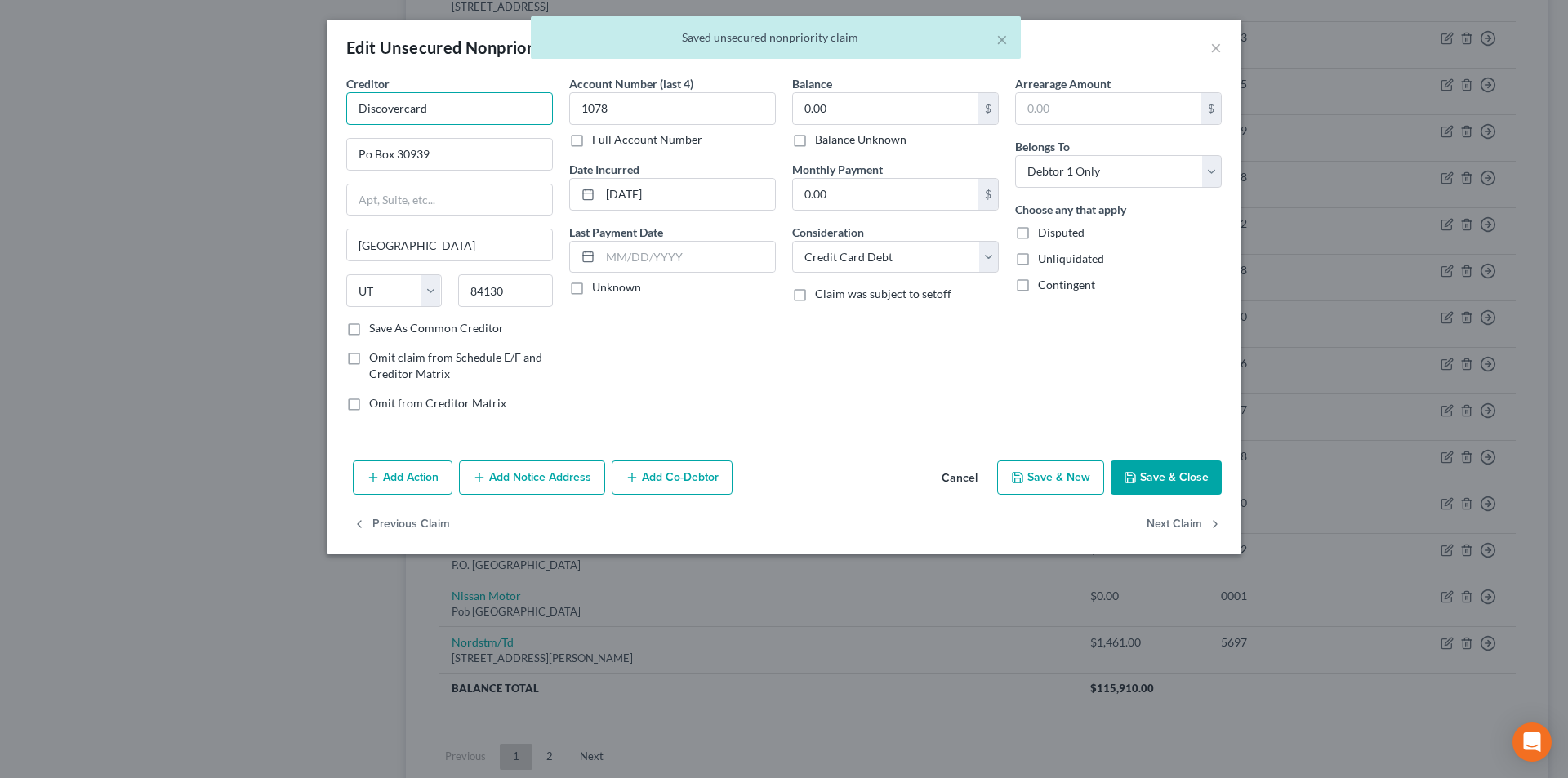
click at [403, 109] on input "Discovercard" at bounding box center [449, 109] width 207 height 33
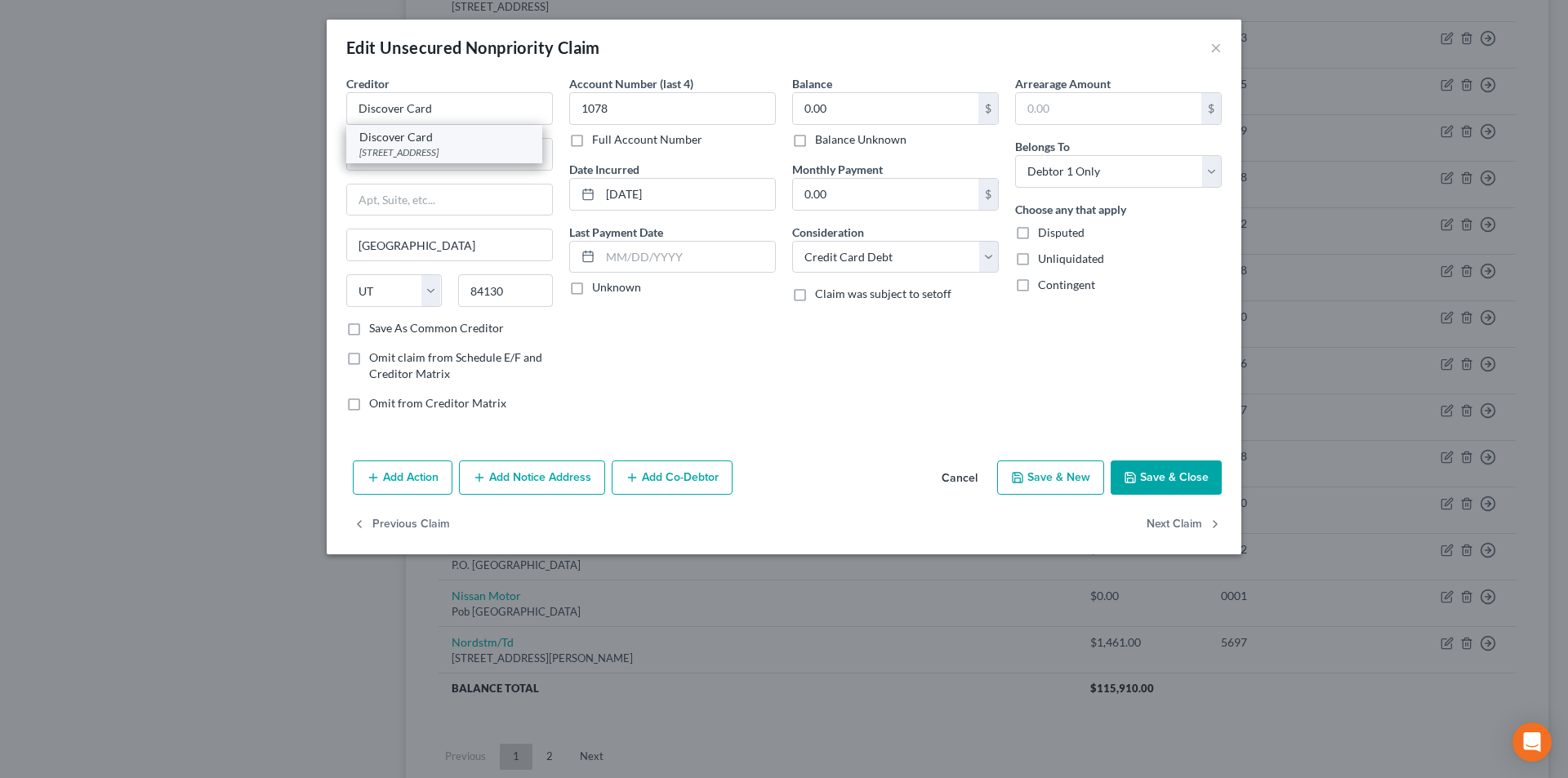
click at [366, 148] on div "[STREET_ADDRESS]" at bounding box center [444, 153] width 170 height 14
click at [1174, 482] on button "Save & Close" at bounding box center [1167, 477] width 111 height 34
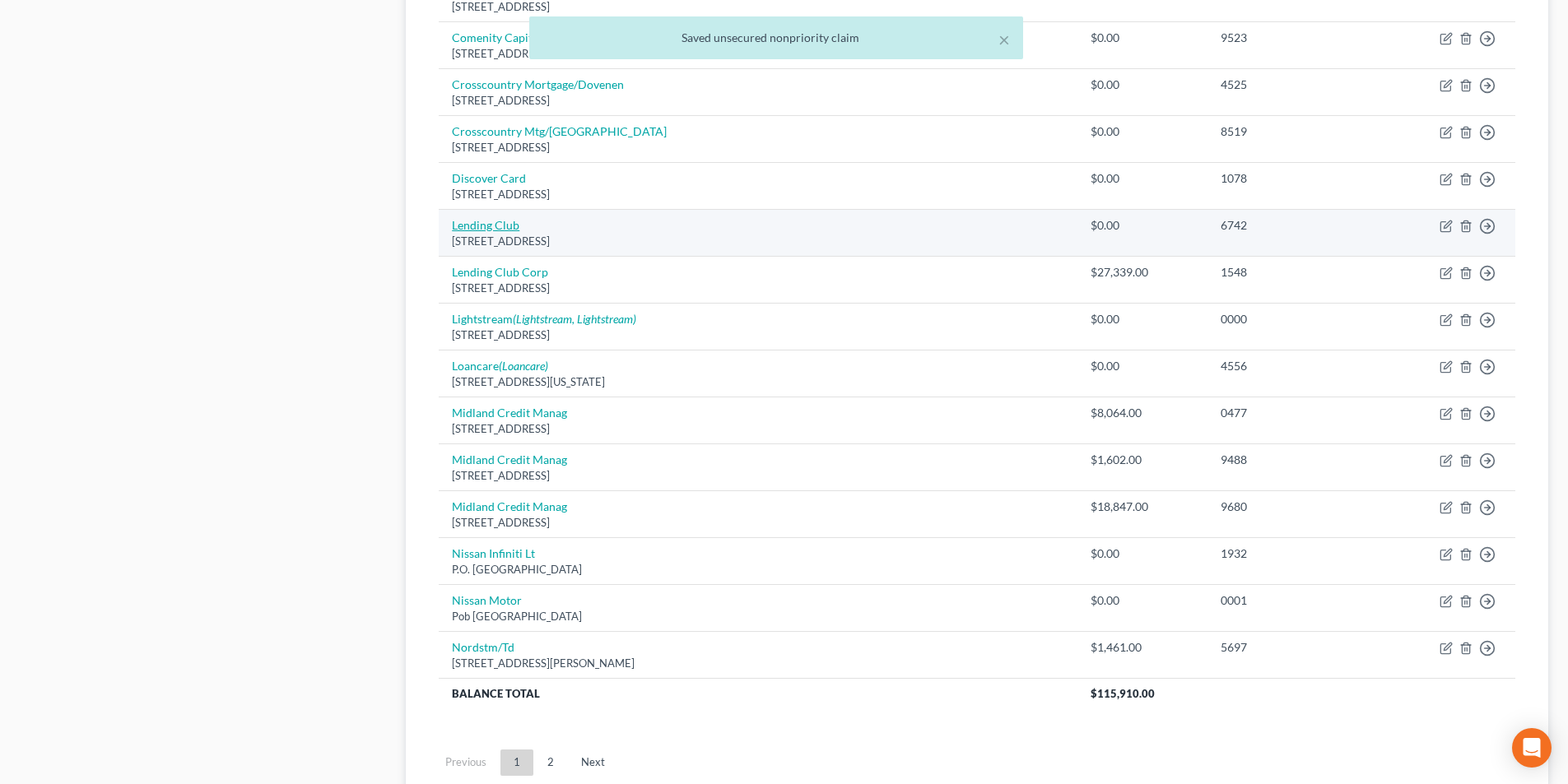
click at [486, 231] on link "Lending Club" at bounding box center [486, 224] width 67 height 14
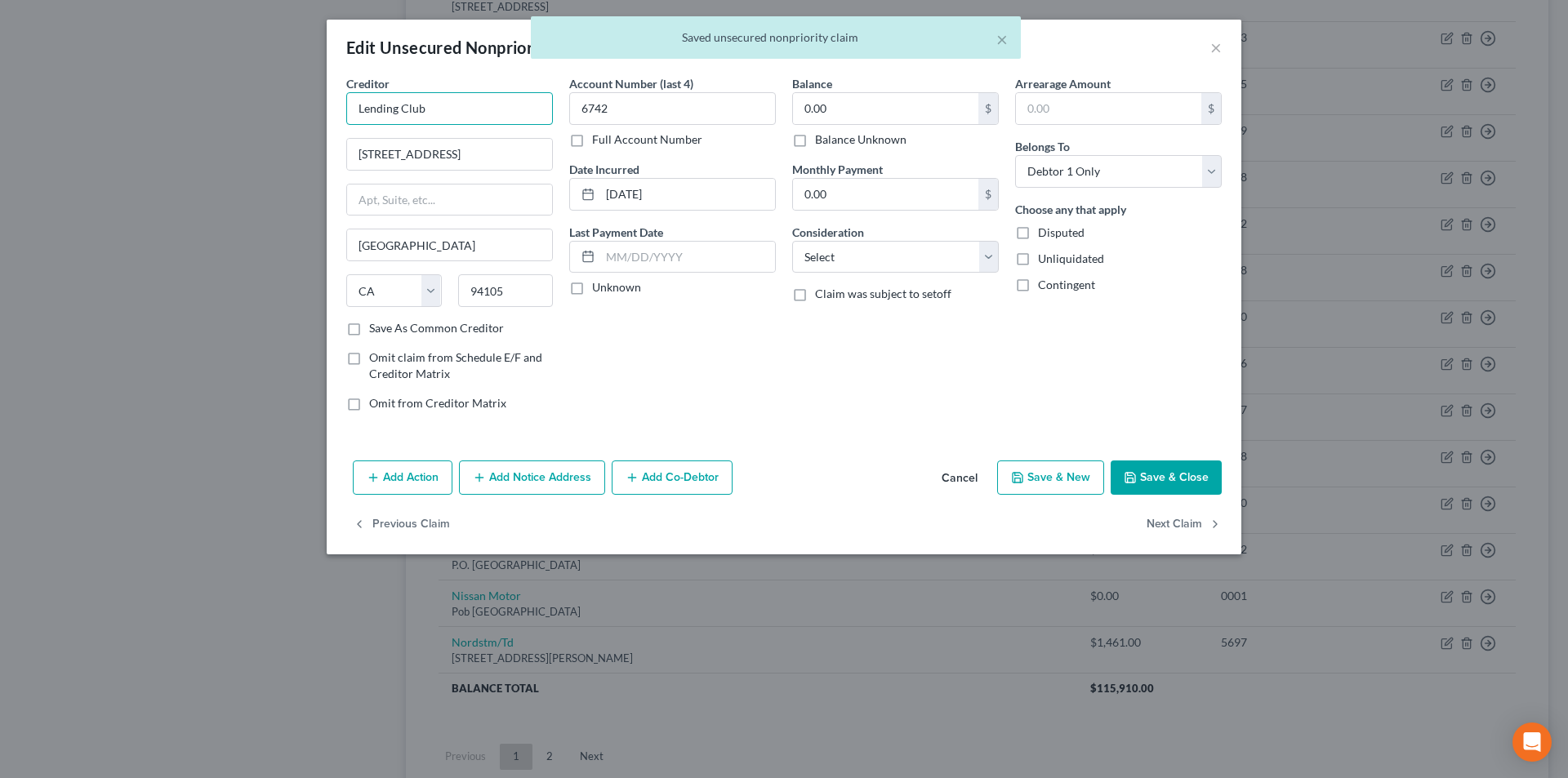
click at [475, 111] on input "Lending Club" at bounding box center [449, 109] width 207 height 33
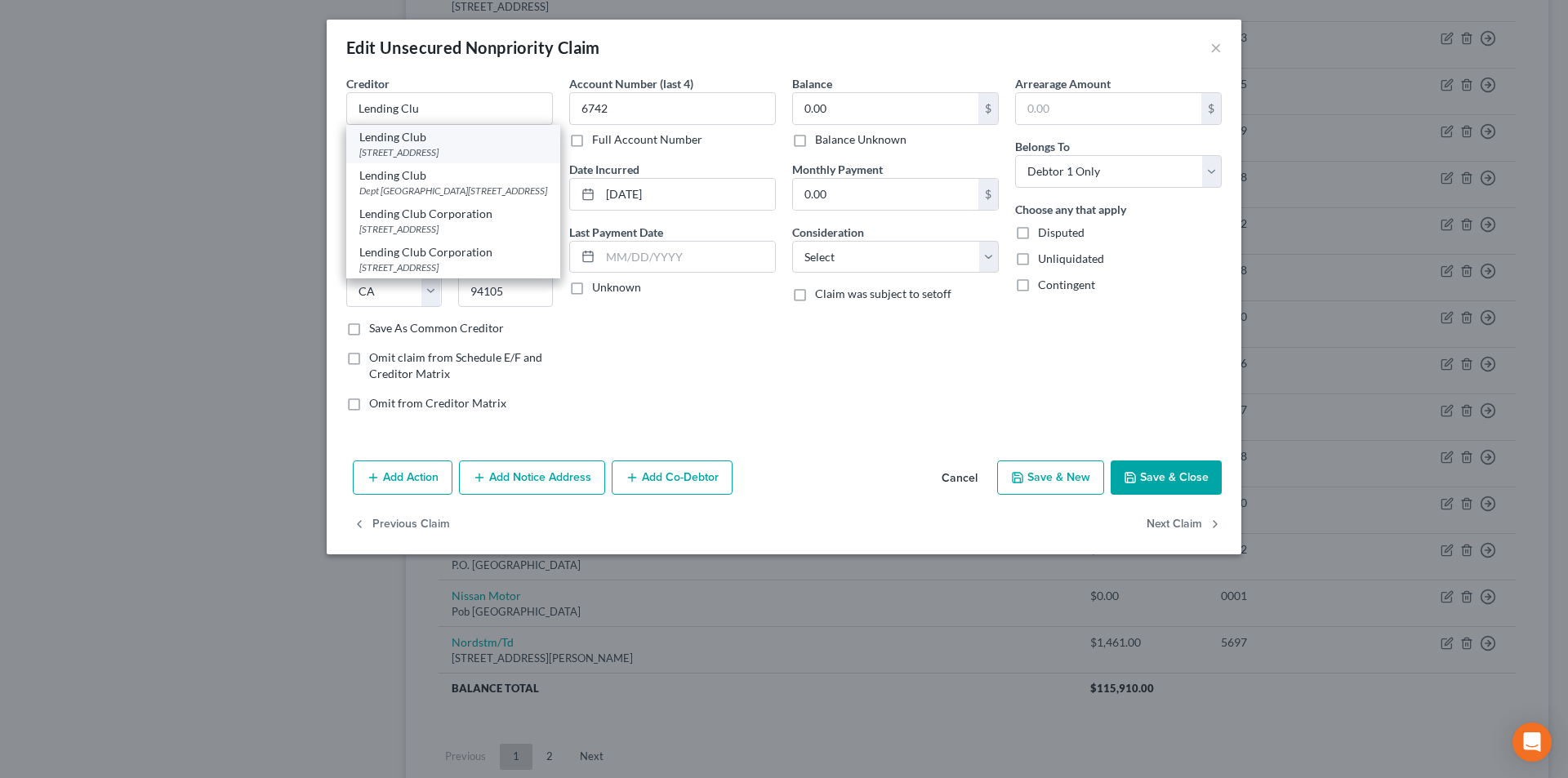
click at [394, 147] on div "[STREET_ADDRESS]" at bounding box center [453, 153] width 188 height 14
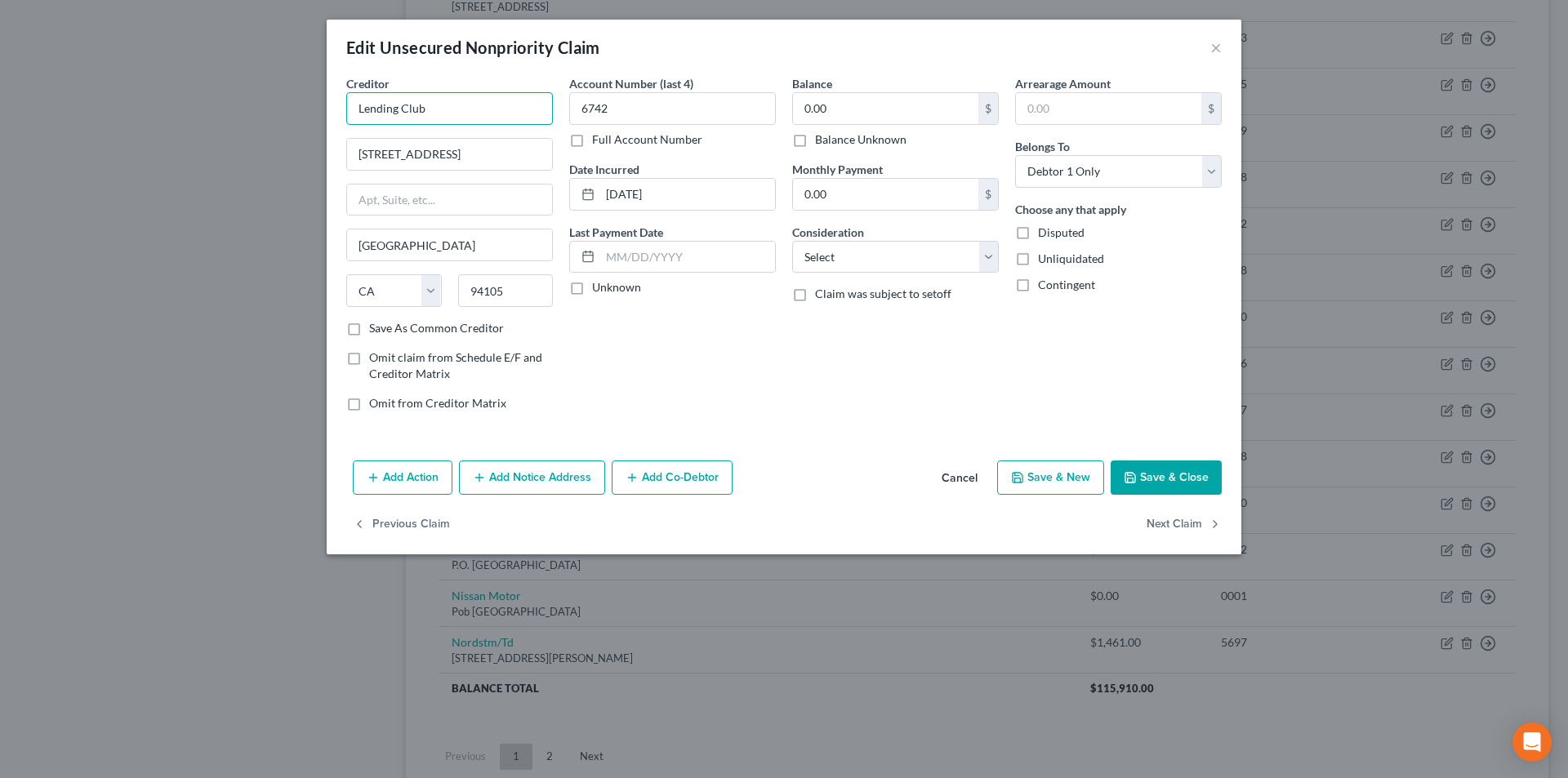
drag, startPoint x: 321, startPoint y: 108, endPoint x: 422, endPoint y: 110, distance: 101.0
click at [315, 106] on div "Edit Unsecured Nonpriority Claim × Creditor * Lending Club [STREET_ADDRESS][US_…" at bounding box center [784, 389] width 1568 height 778
click at [422, 110] on input "Lending Club" at bounding box center [449, 109] width 207 height 33
drag, startPoint x: 393, startPoint y: 108, endPoint x: 336, endPoint y: 106, distance: 57.0
click at [336, 106] on div "Creditor * Lending Club [STREET_ADDRESS][GEOGRAPHIC_DATA] [US_STATE][GEOGRAPHIC…" at bounding box center [784, 265] width 915 height 379
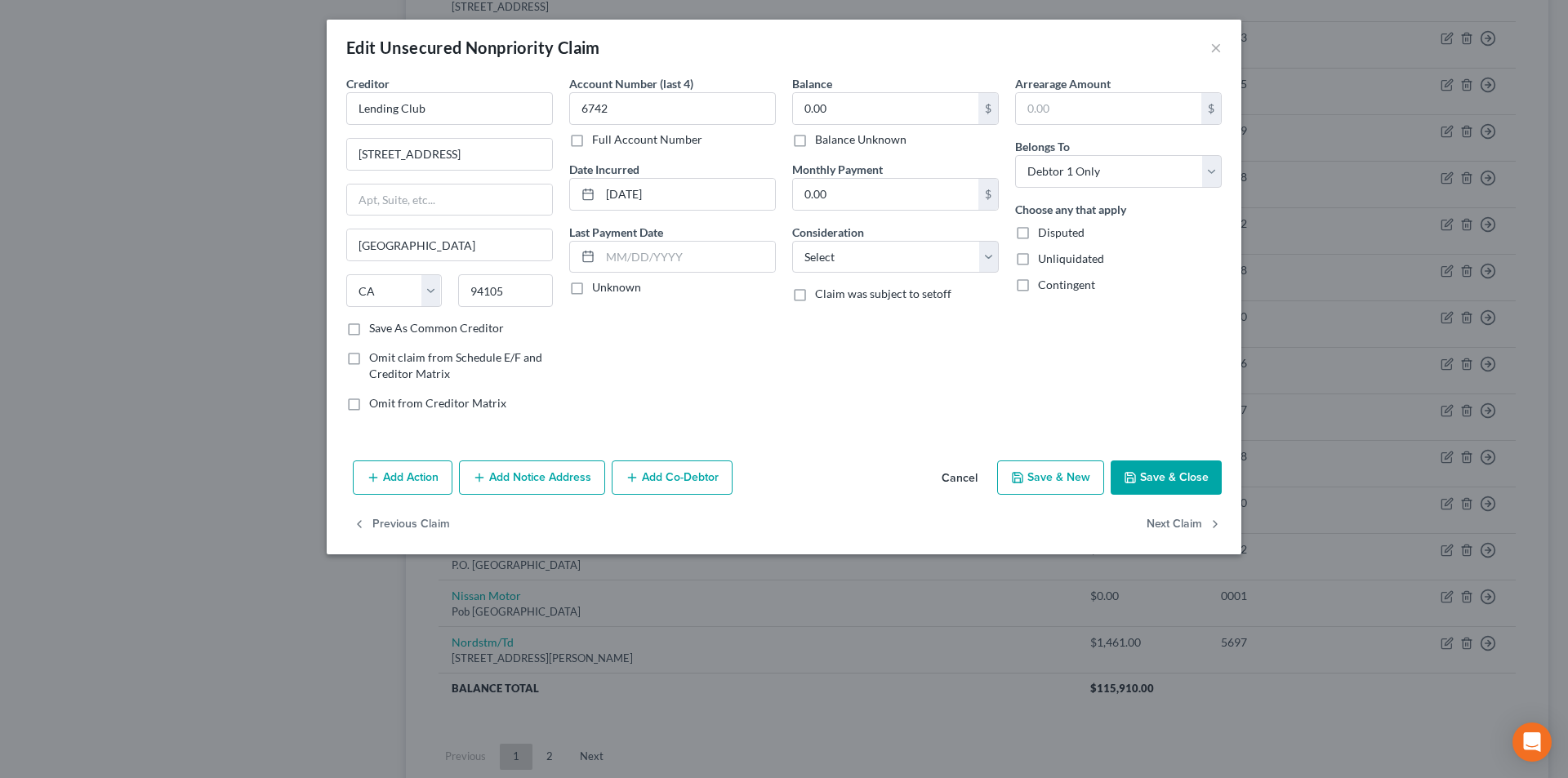
click at [561, 476] on button "Add Notice Address" at bounding box center [532, 477] width 147 height 34
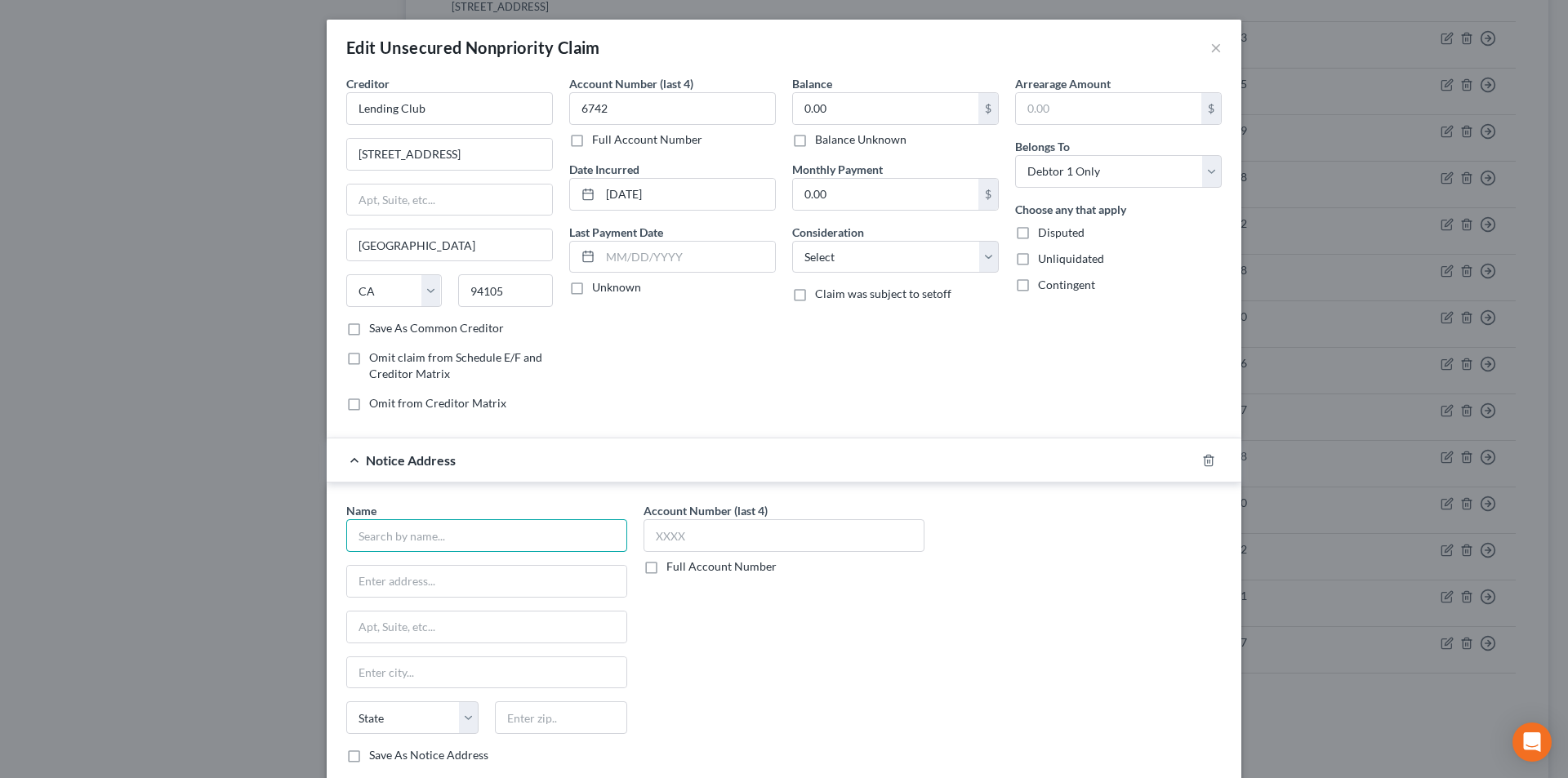
click at [478, 539] on input "text" at bounding box center [487, 536] width 281 height 33
paste input "Lending Club"
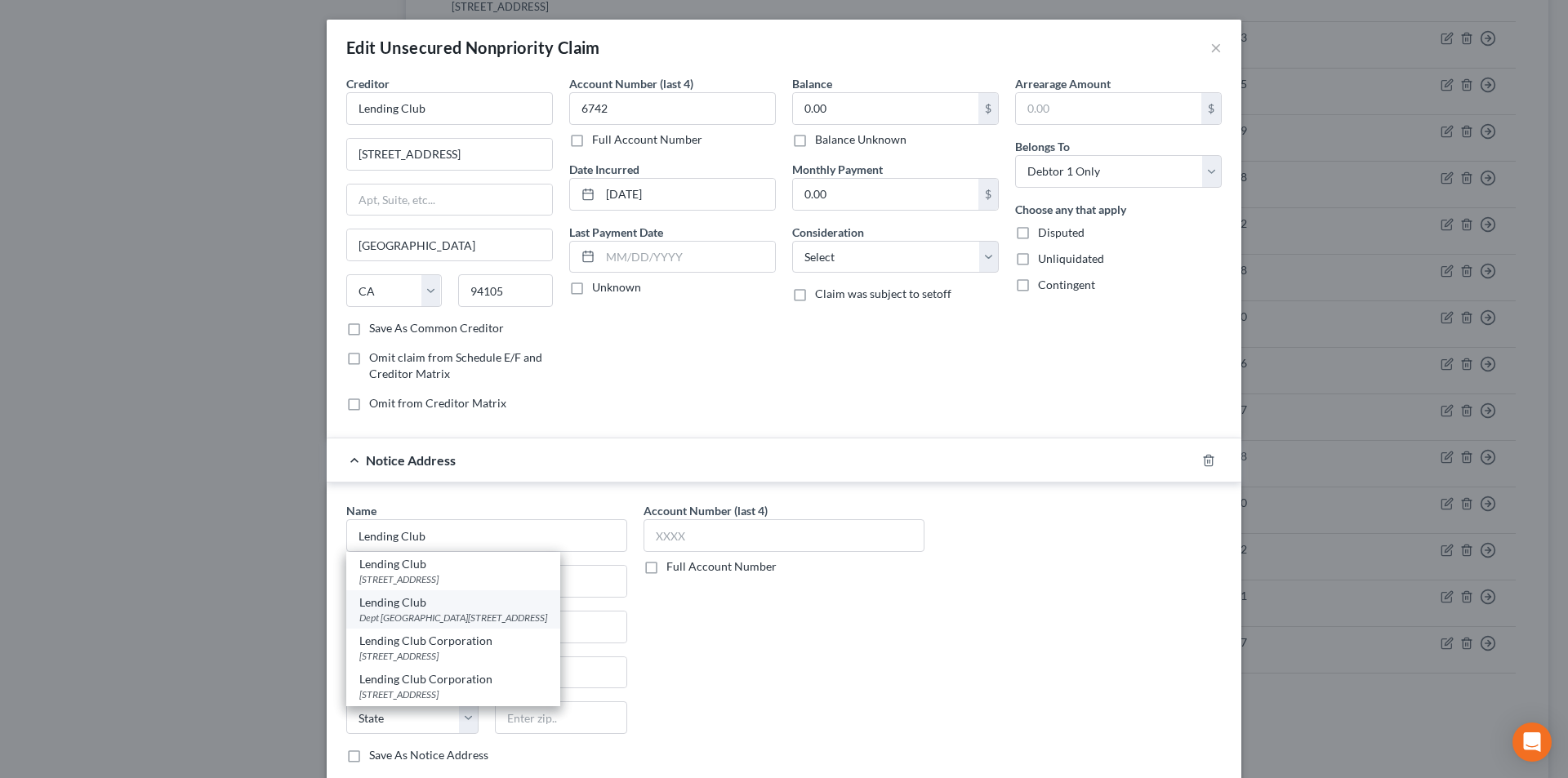
click at [402, 603] on div "Lending Club" at bounding box center [453, 602] width 188 height 16
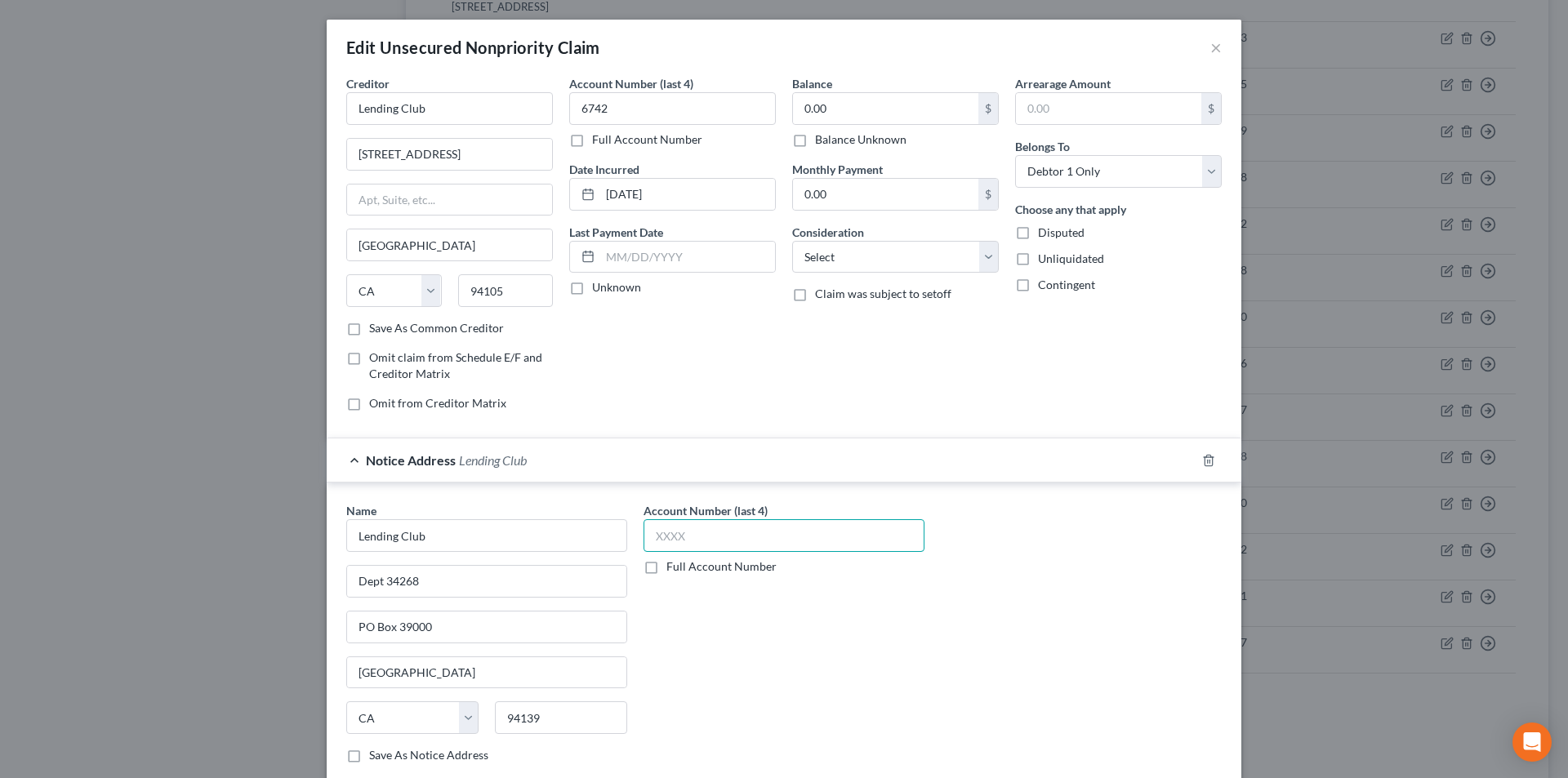
click at [685, 535] on input "text" at bounding box center [784, 536] width 281 height 33
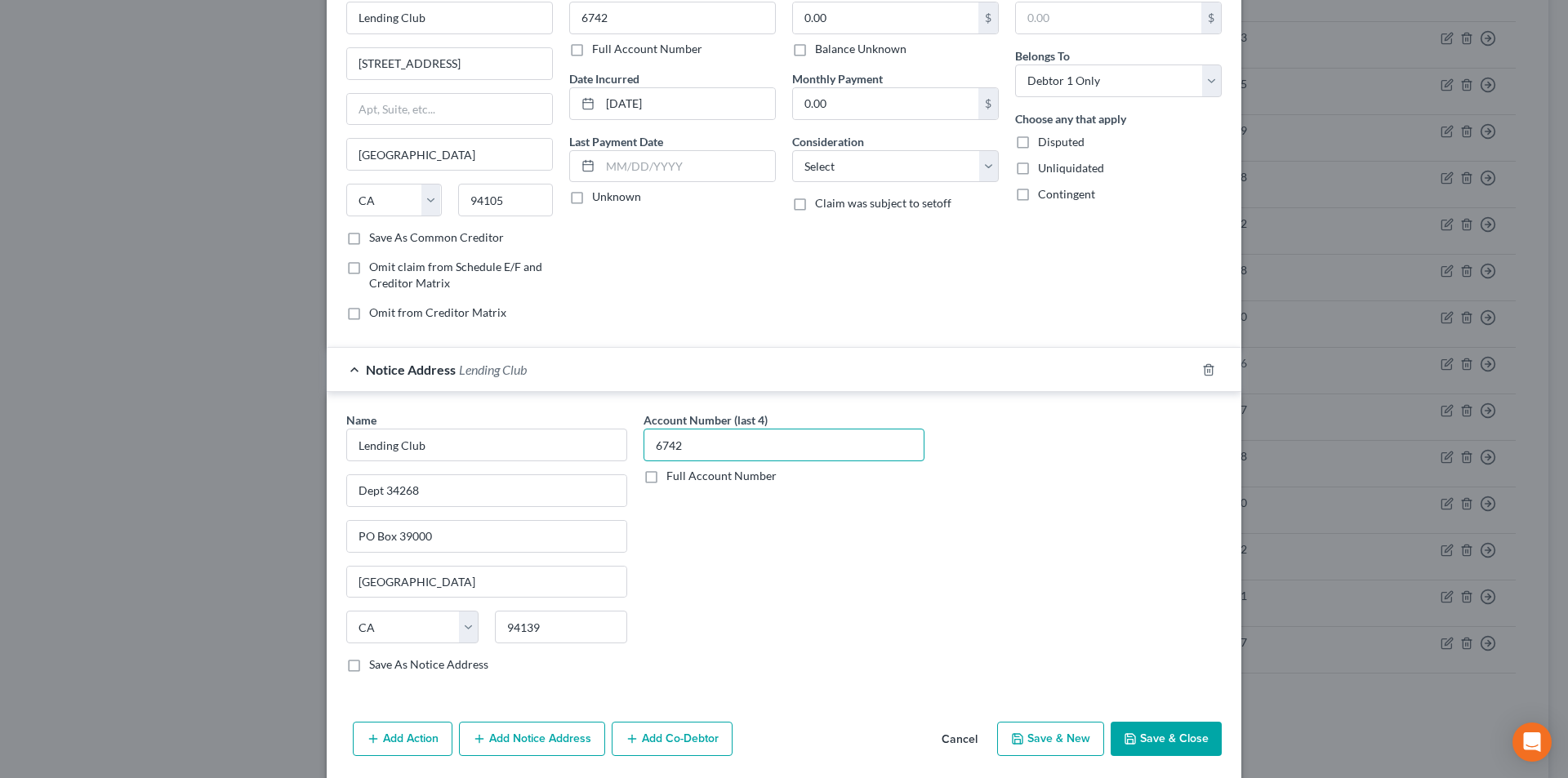
scroll to position [147, 0]
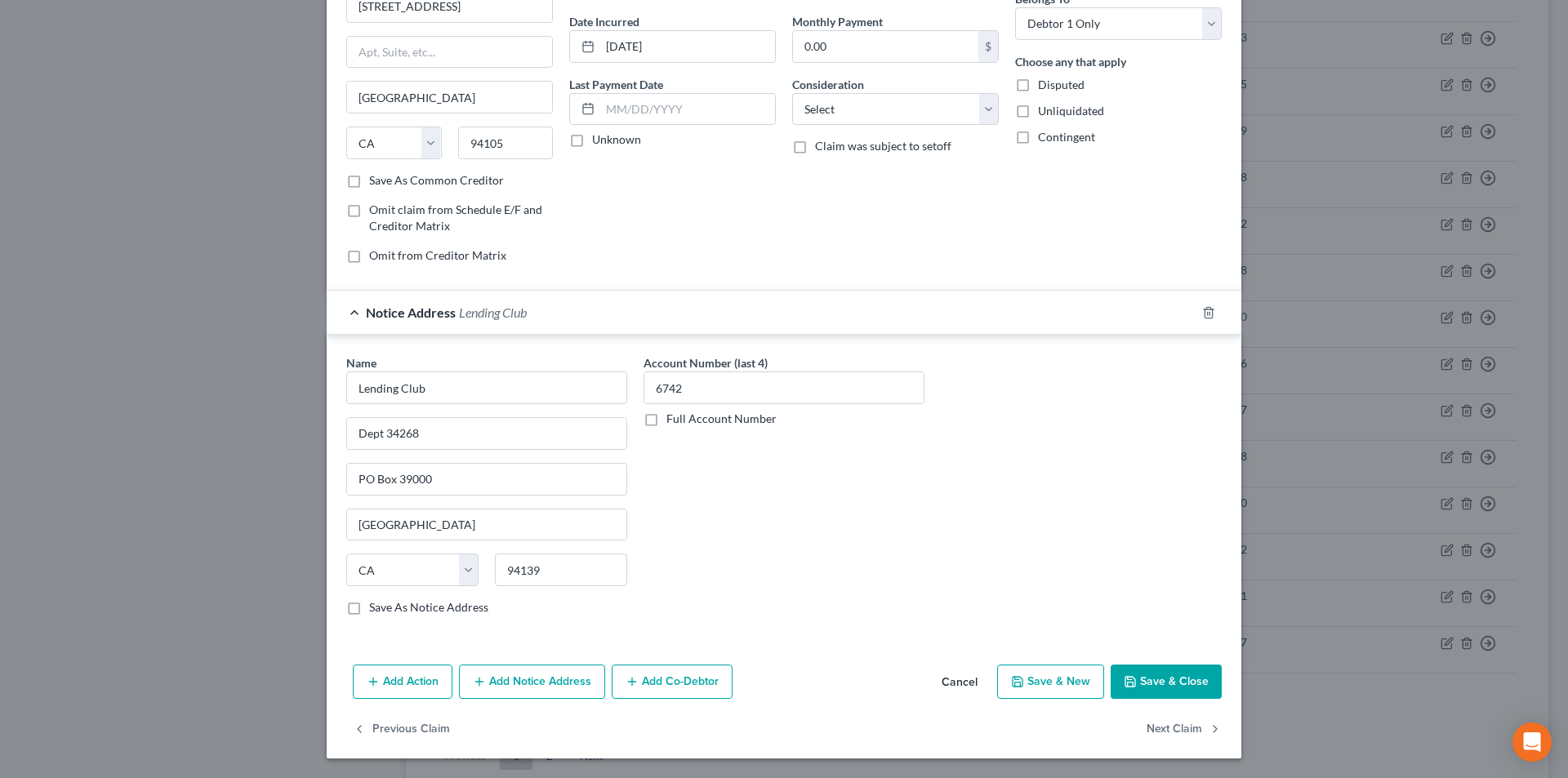
click at [564, 683] on button "Add Notice Address" at bounding box center [532, 681] width 147 height 34
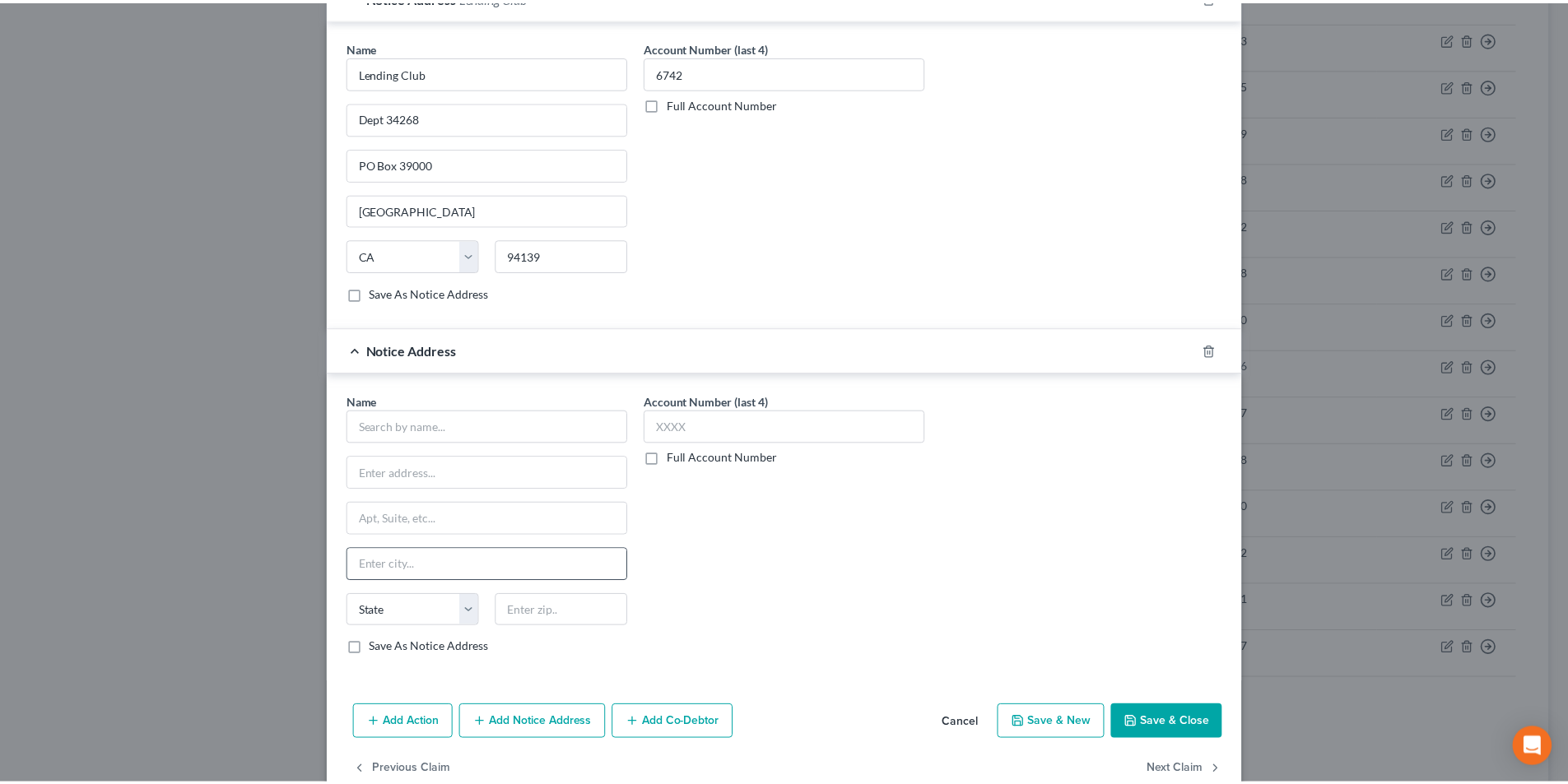
scroll to position [478, 0]
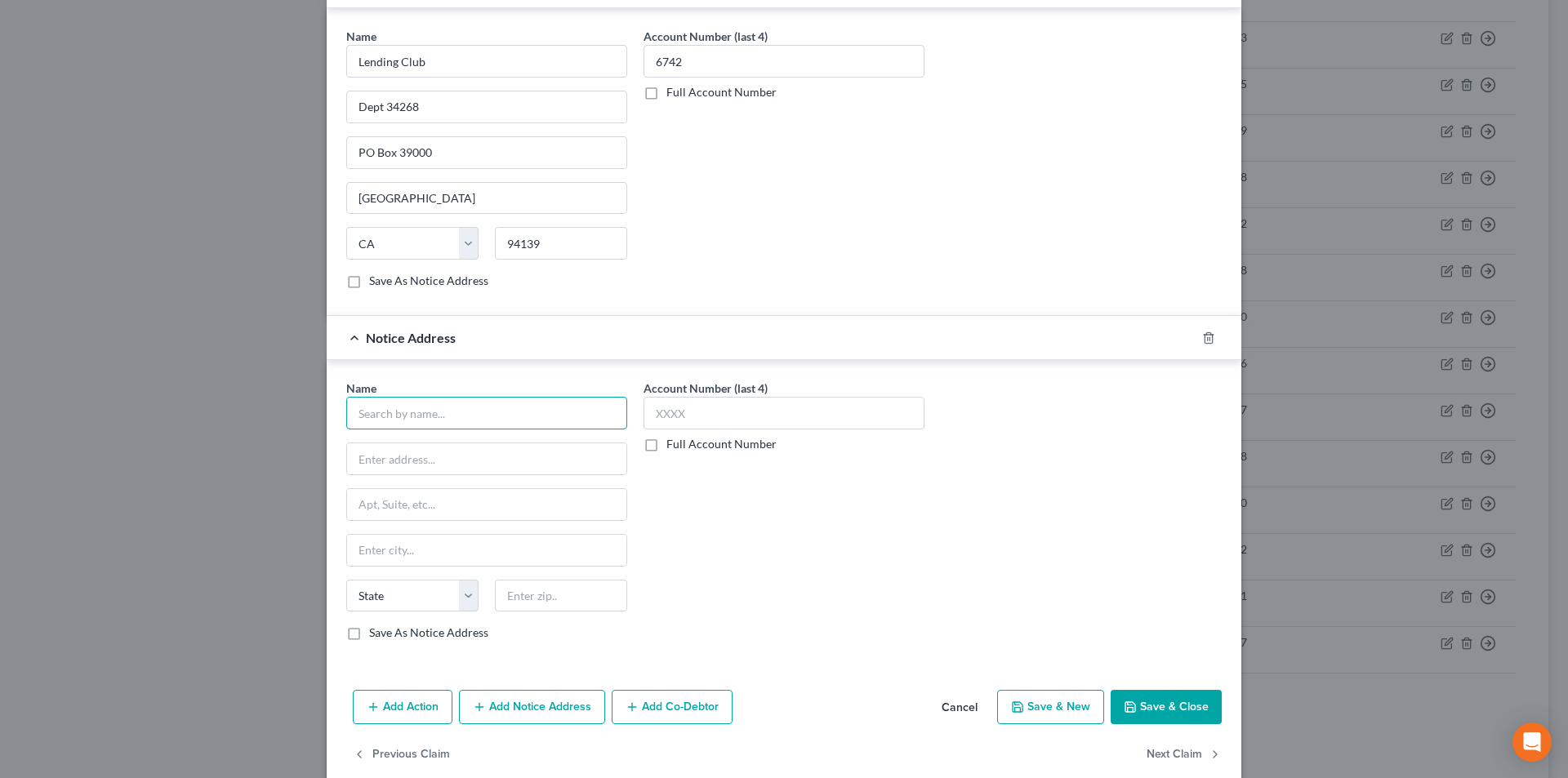
click at [457, 420] on input "text" at bounding box center [487, 413] width 281 height 33
paste input "Lending Club"
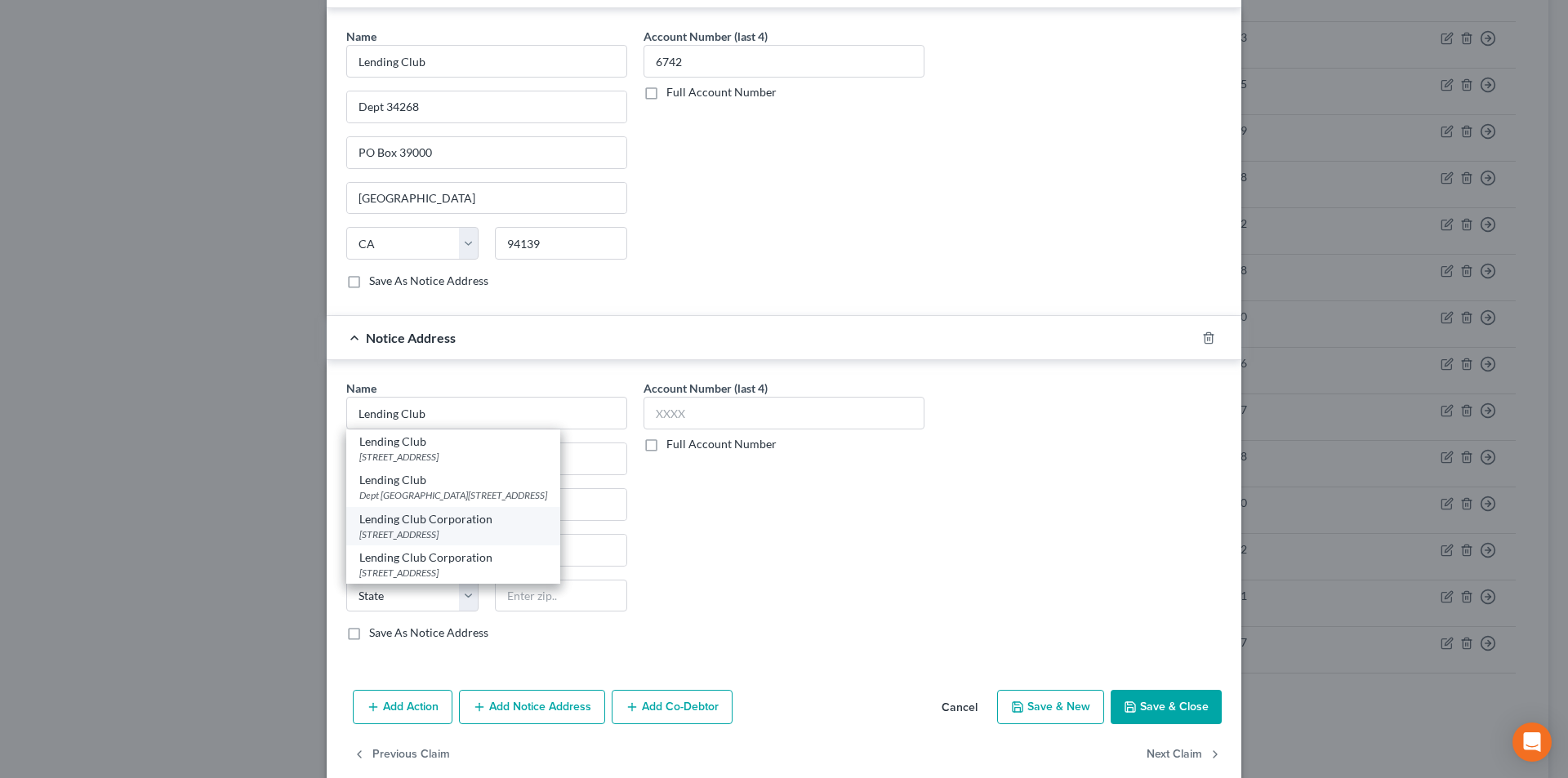
click at [414, 524] on div "Lending Club Corporation" at bounding box center [453, 518] width 188 height 16
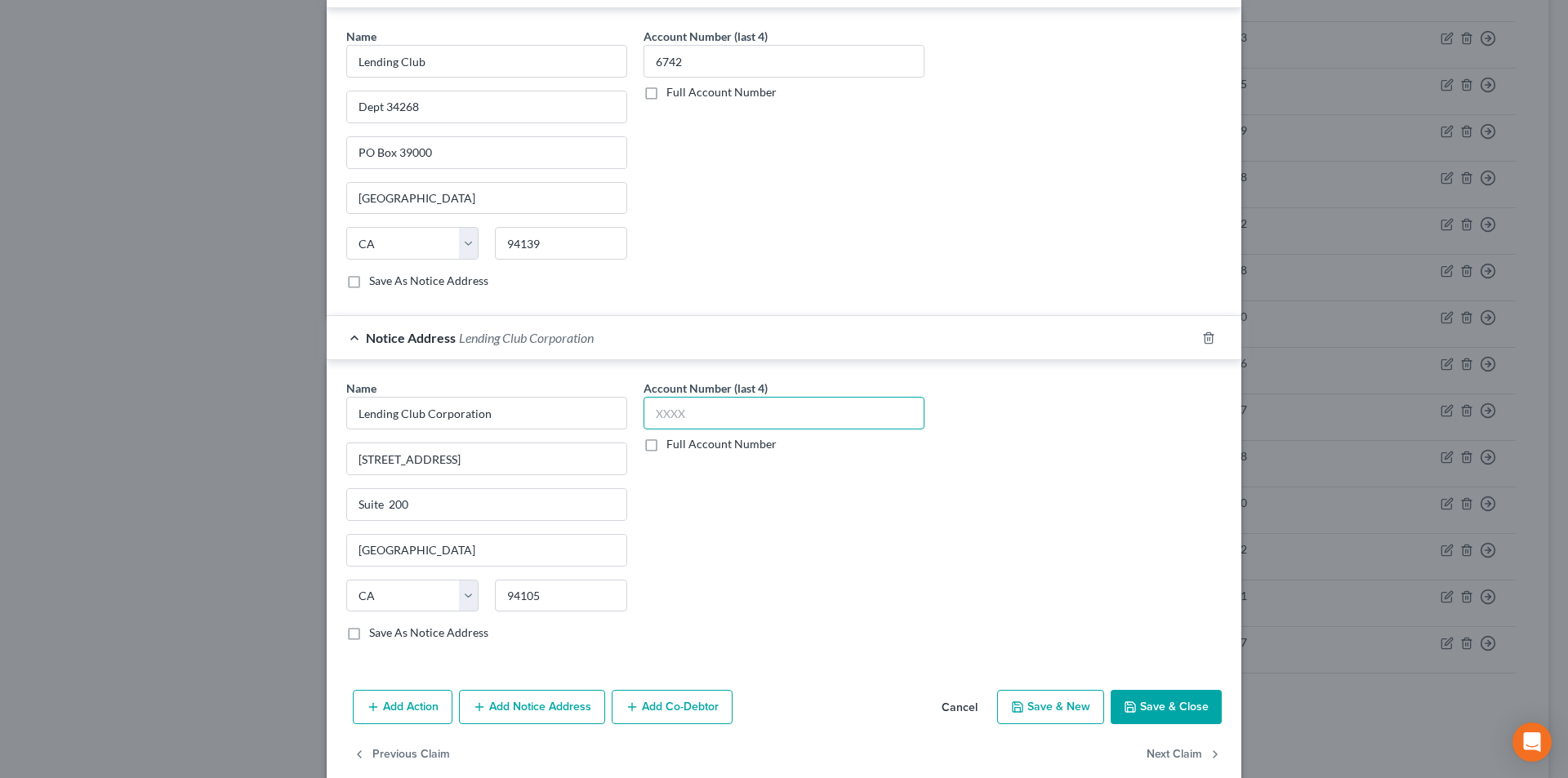
click at [673, 417] on input "text" at bounding box center [784, 413] width 281 height 33
click at [1185, 712] on button "Save & Close" at bounding box center [1167, 707] width 111 height 34
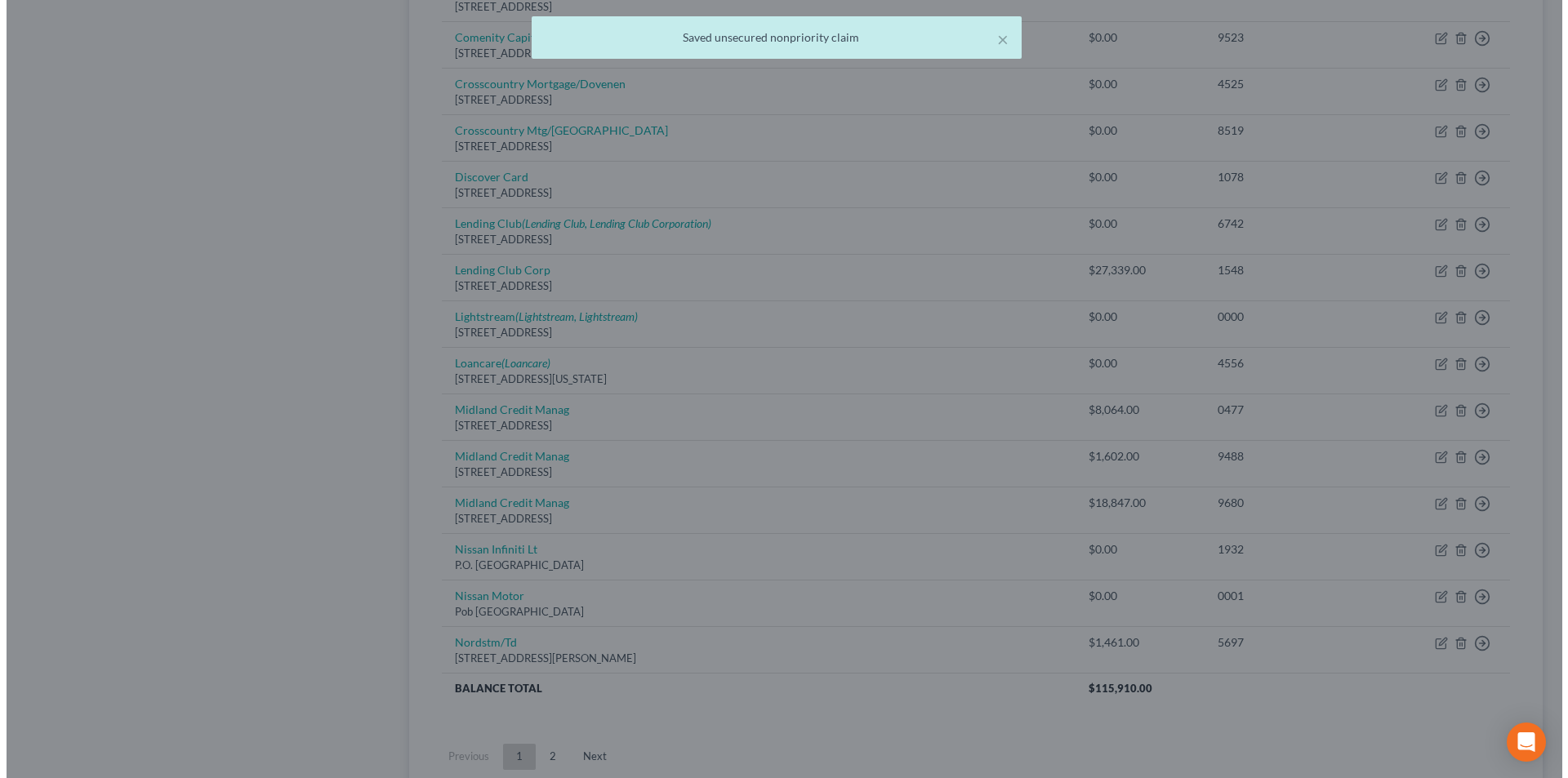
scroll to position [0, 0]
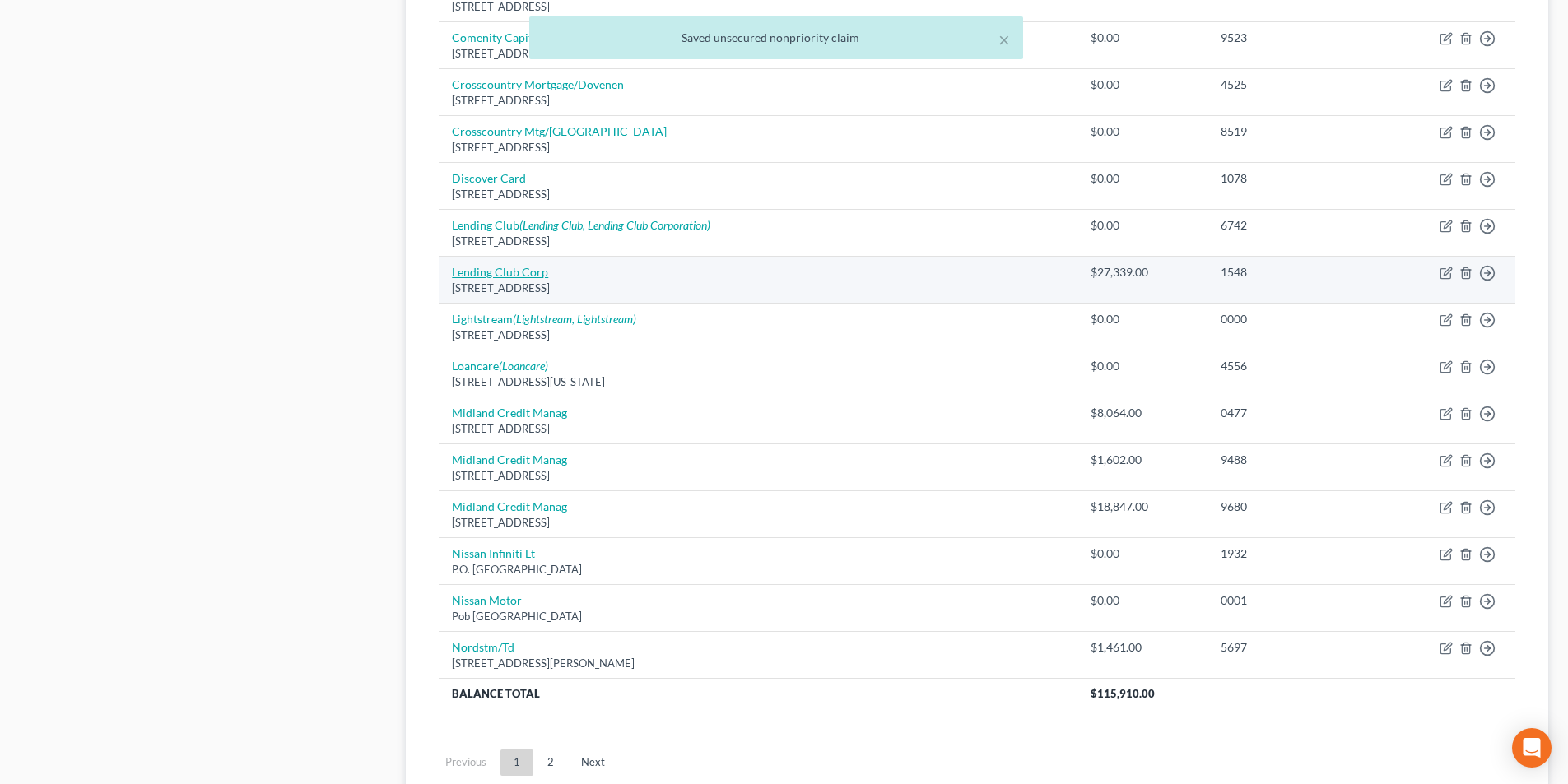
click at [530, 273] on link "Lending Club Corp" at bounding box center [499, 272] width 96 height 14
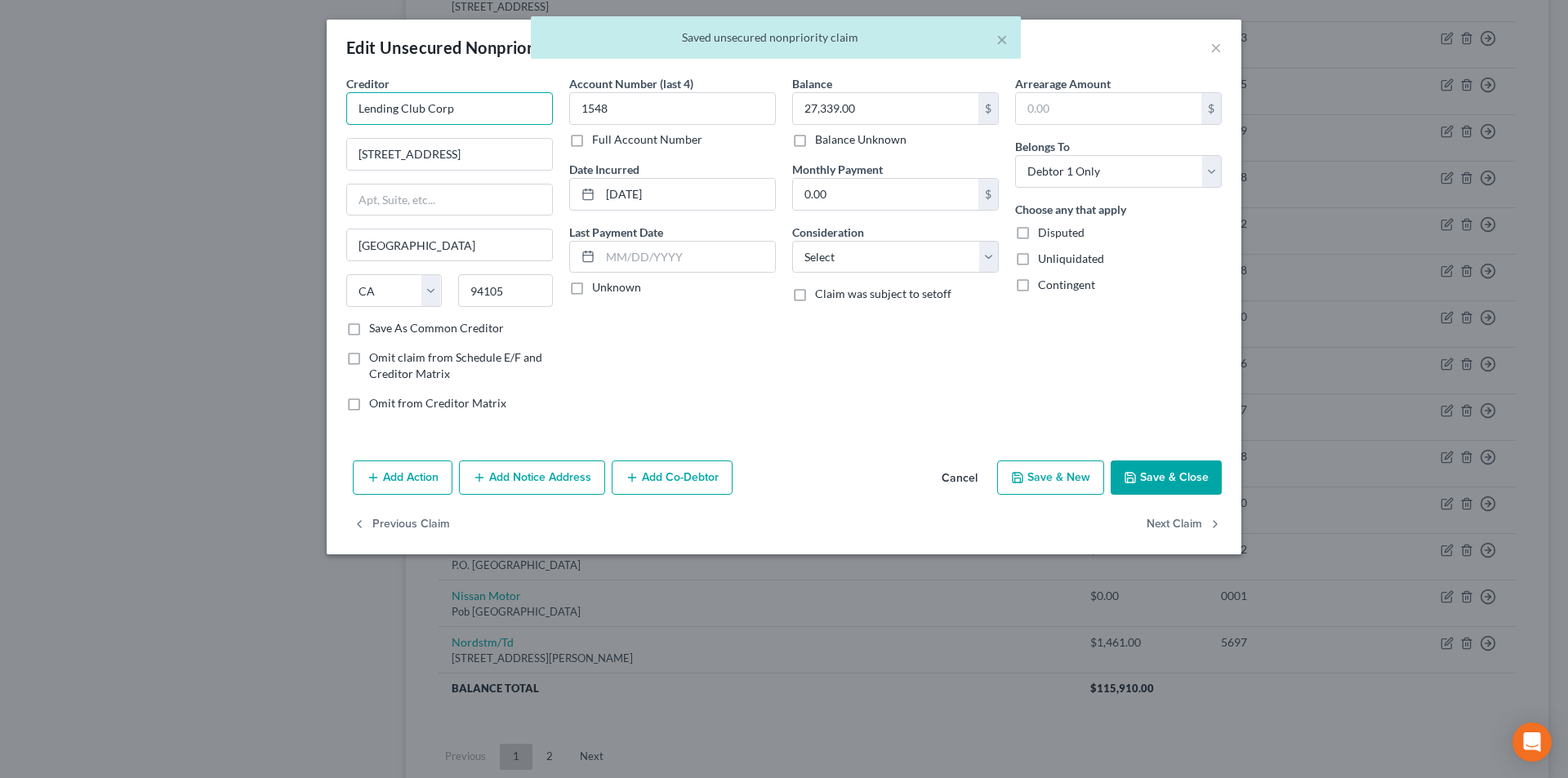
drag, startPoint x: 448, startPoint y: 112, endPoint x: 264, endPoint y: 111, distance: 184.0
click at [257, 111] on div "Edit Unsecured Nonpriority Claim × Creditor * Lending Club Corp [STREET_ADDRESS…" at bounding box center [784, 389] width 1568 height 778
paste input "text"
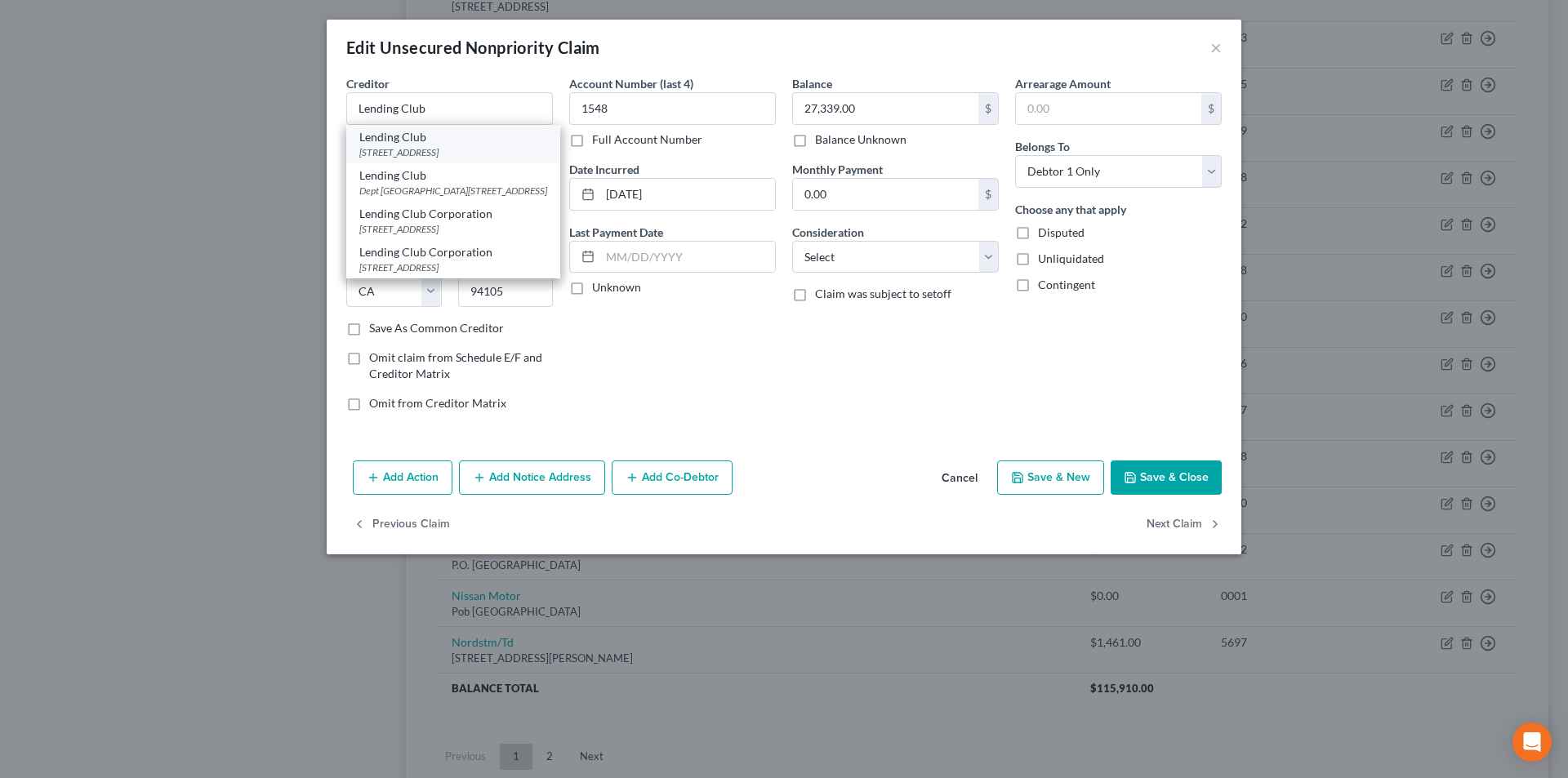
click at [422, 148] on div "[STREET_ADDRESS]" at bounding box center [453, 153] width 188 height 14
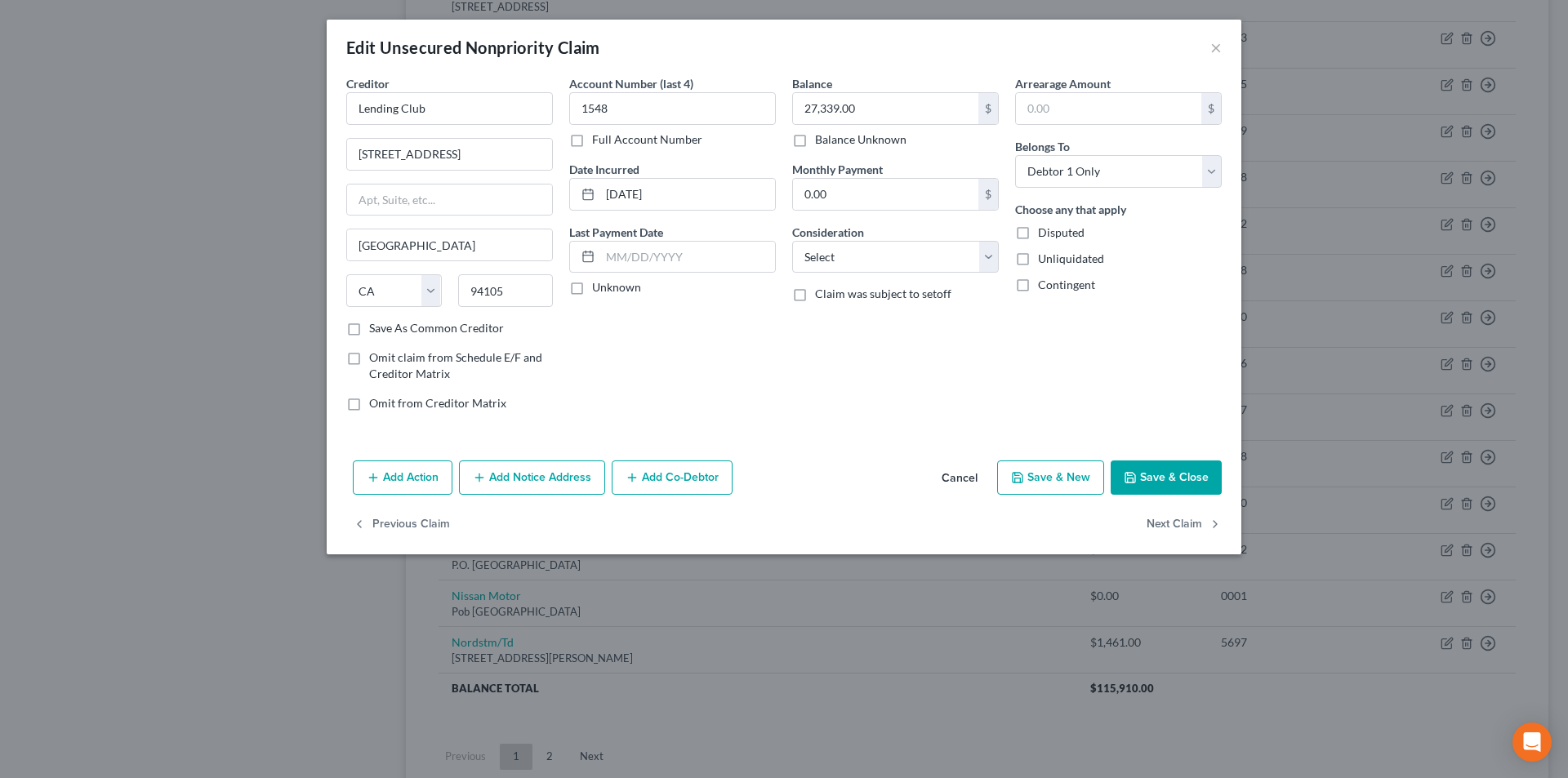
click at [519, 473] on button "Add Notice Address" at bounding box center [532, 477] width 147 height 34
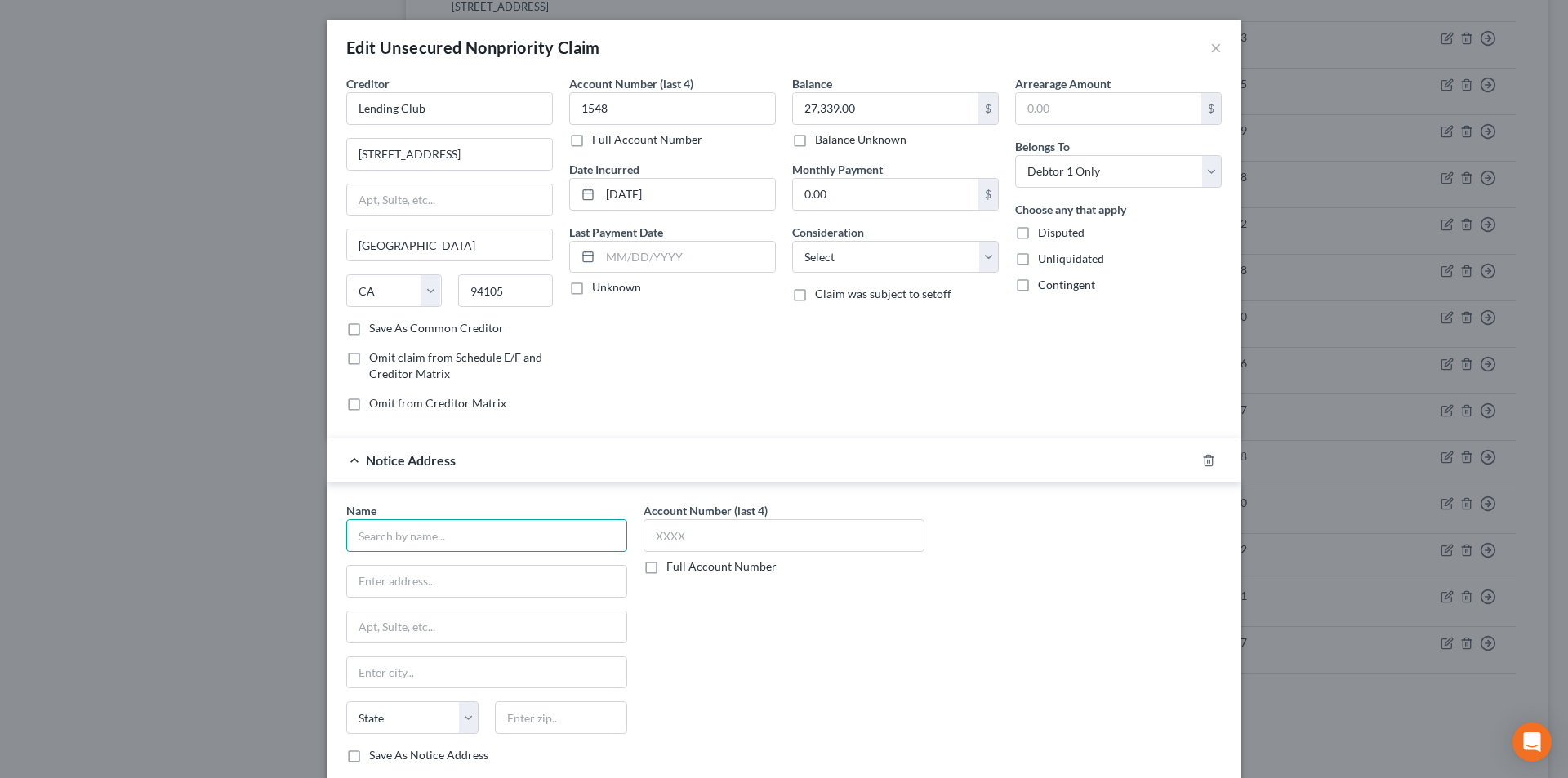
click at [455, 536] on input "text" at bounding box center [487, 536] width 281 height 33
paste input "Lending Club"
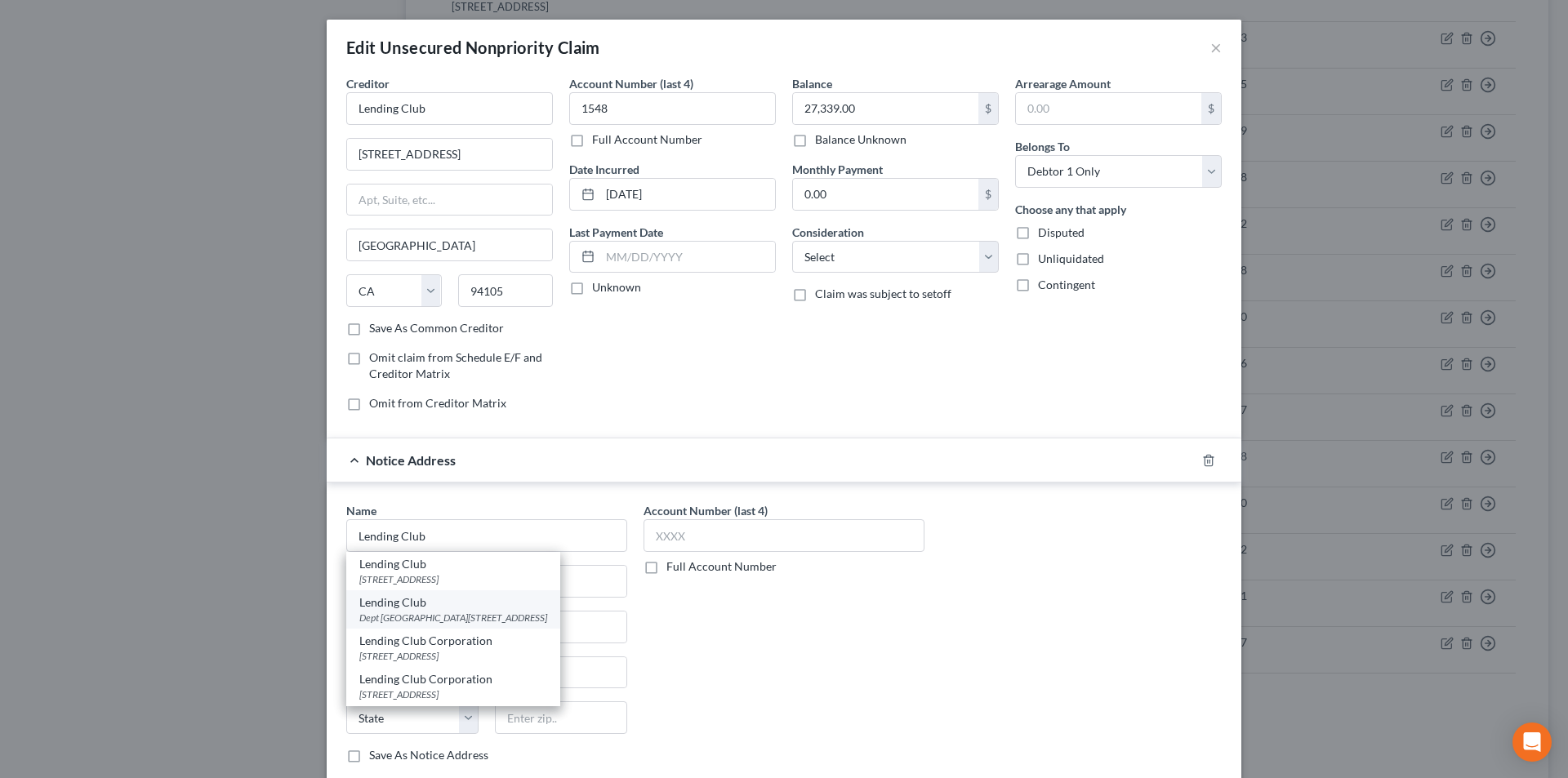
click at [411, 613] on div "Dept [GEOGRAPHIC_DATA][STREET_ADDRESS]" at bounding box center [453, 618] width 188 height 14
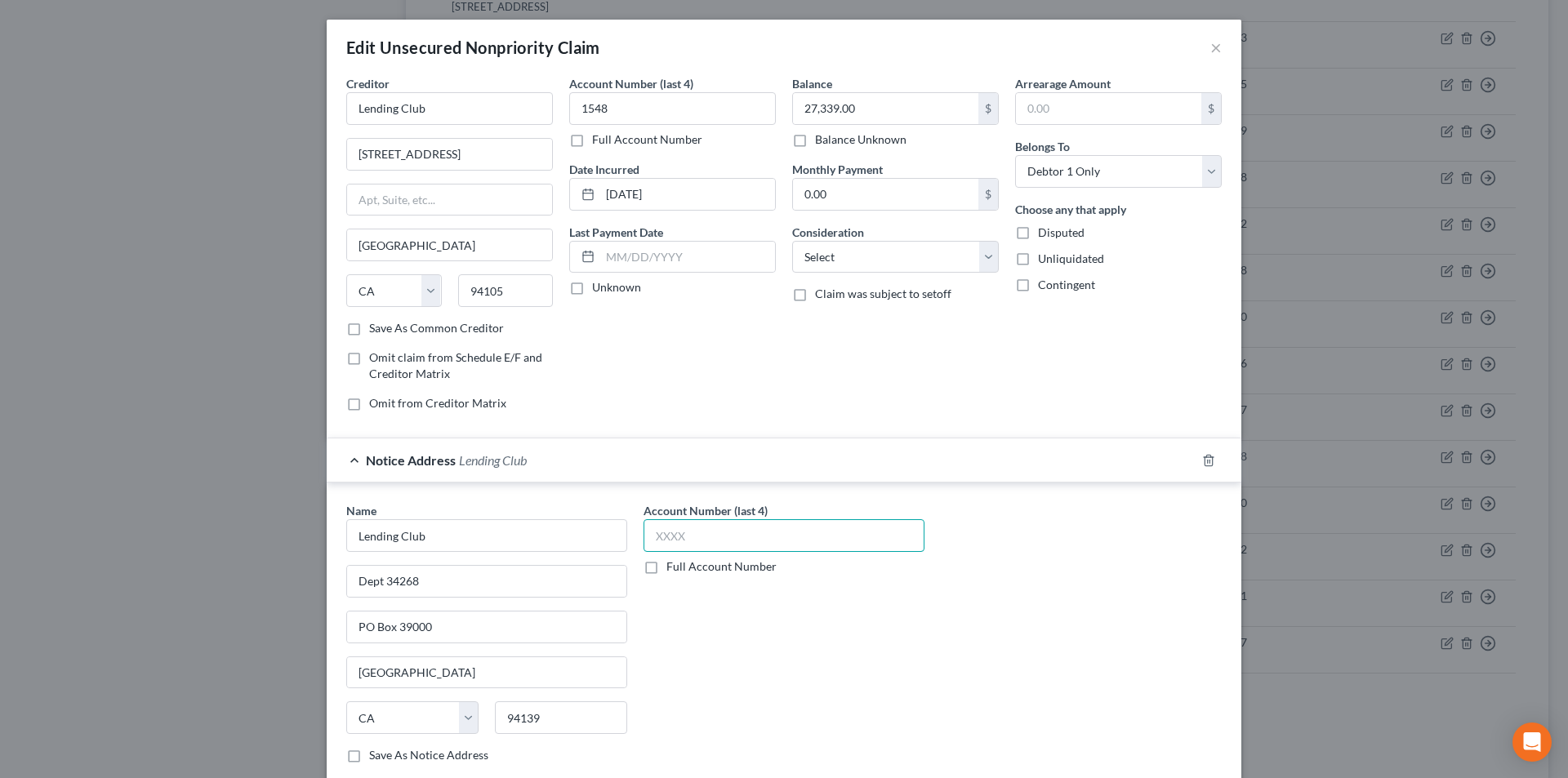
click at [675, 533] on input "text" at bounding box center [784, 536] width 281 height 33
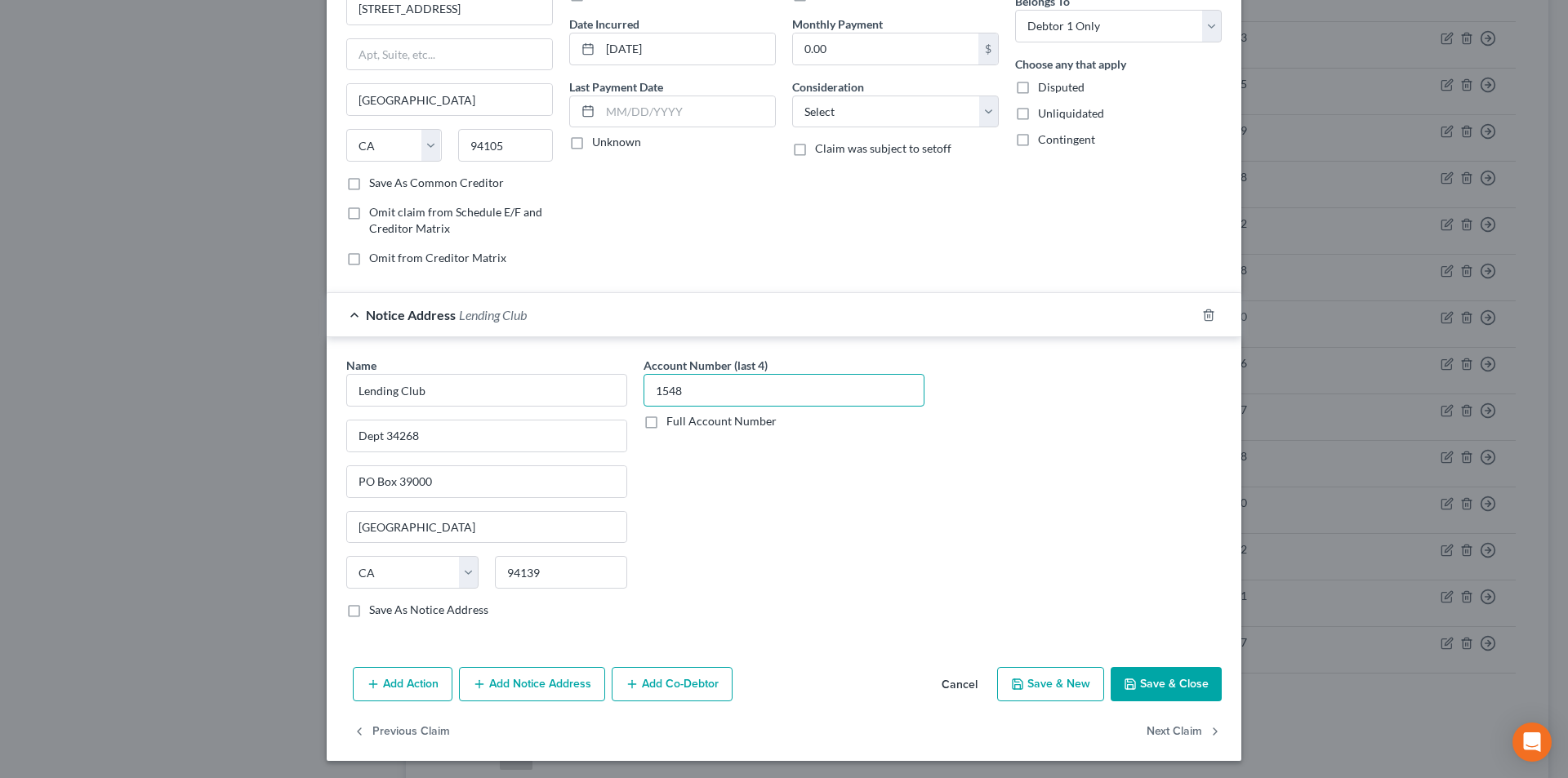
scroll to position [147, 0]
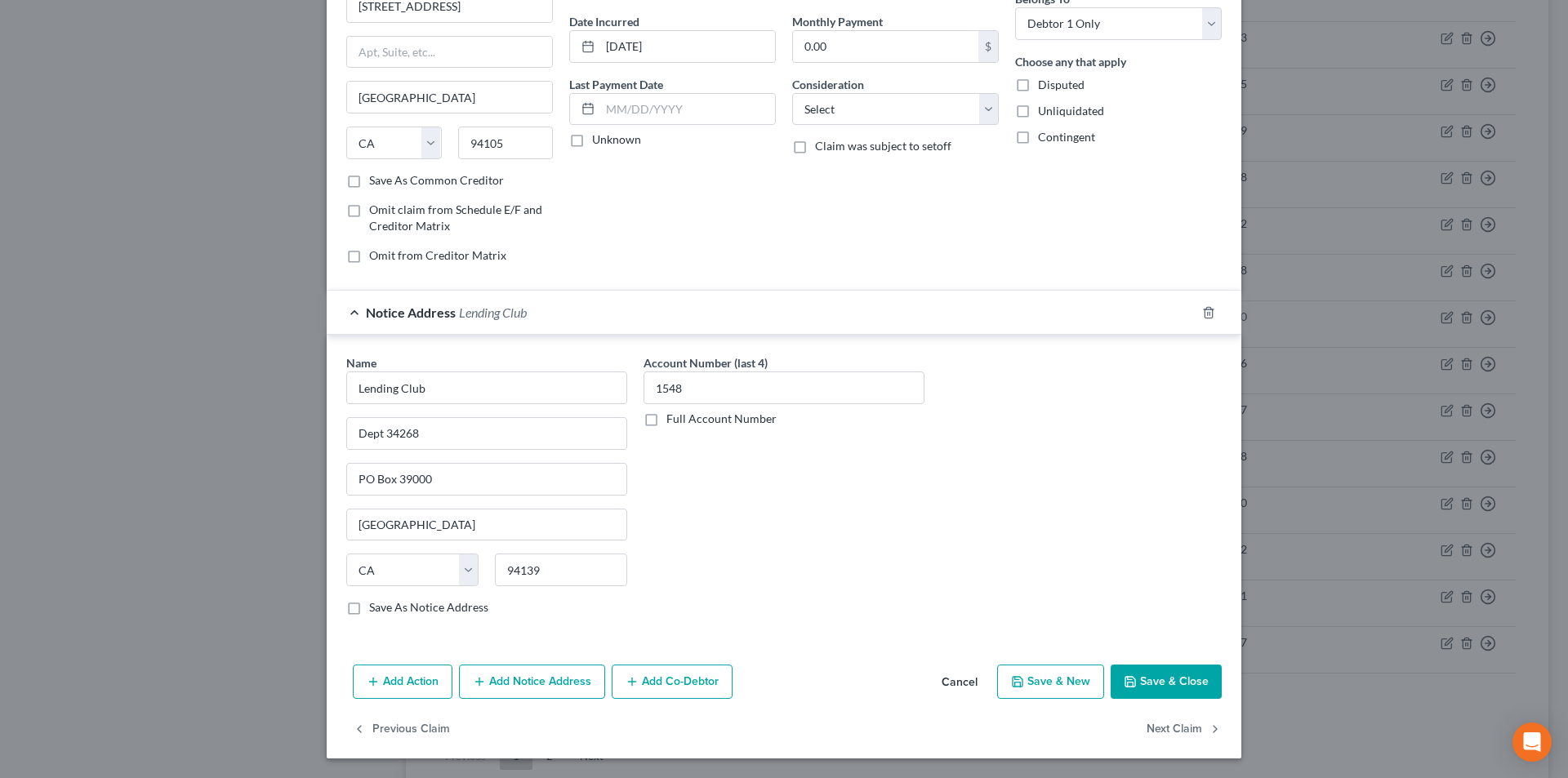
click at [534, 679] on button "Add Notice Address" at bounding box center [532, 681] width 147 height 34
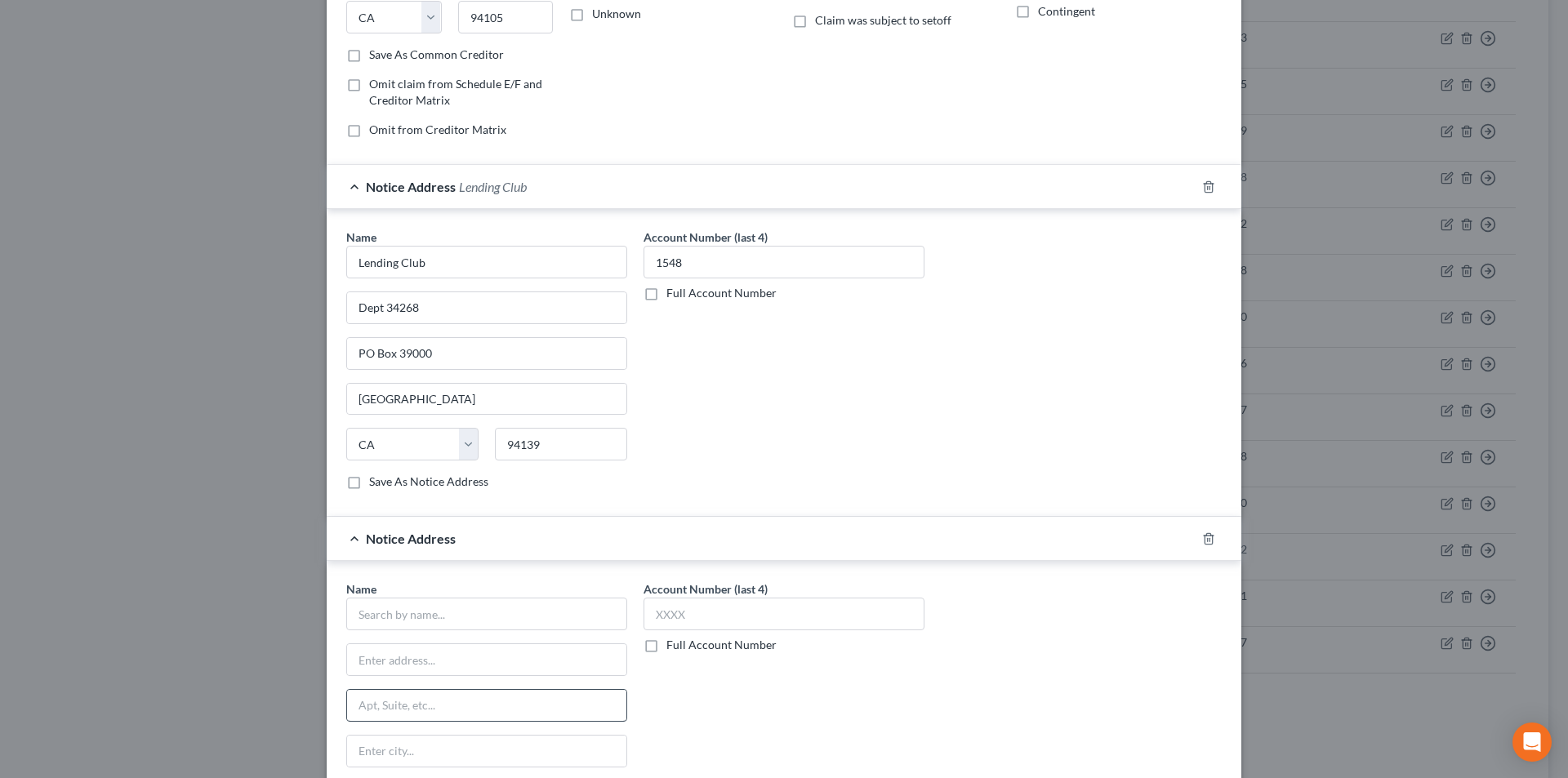
scroll to position [392, 0]
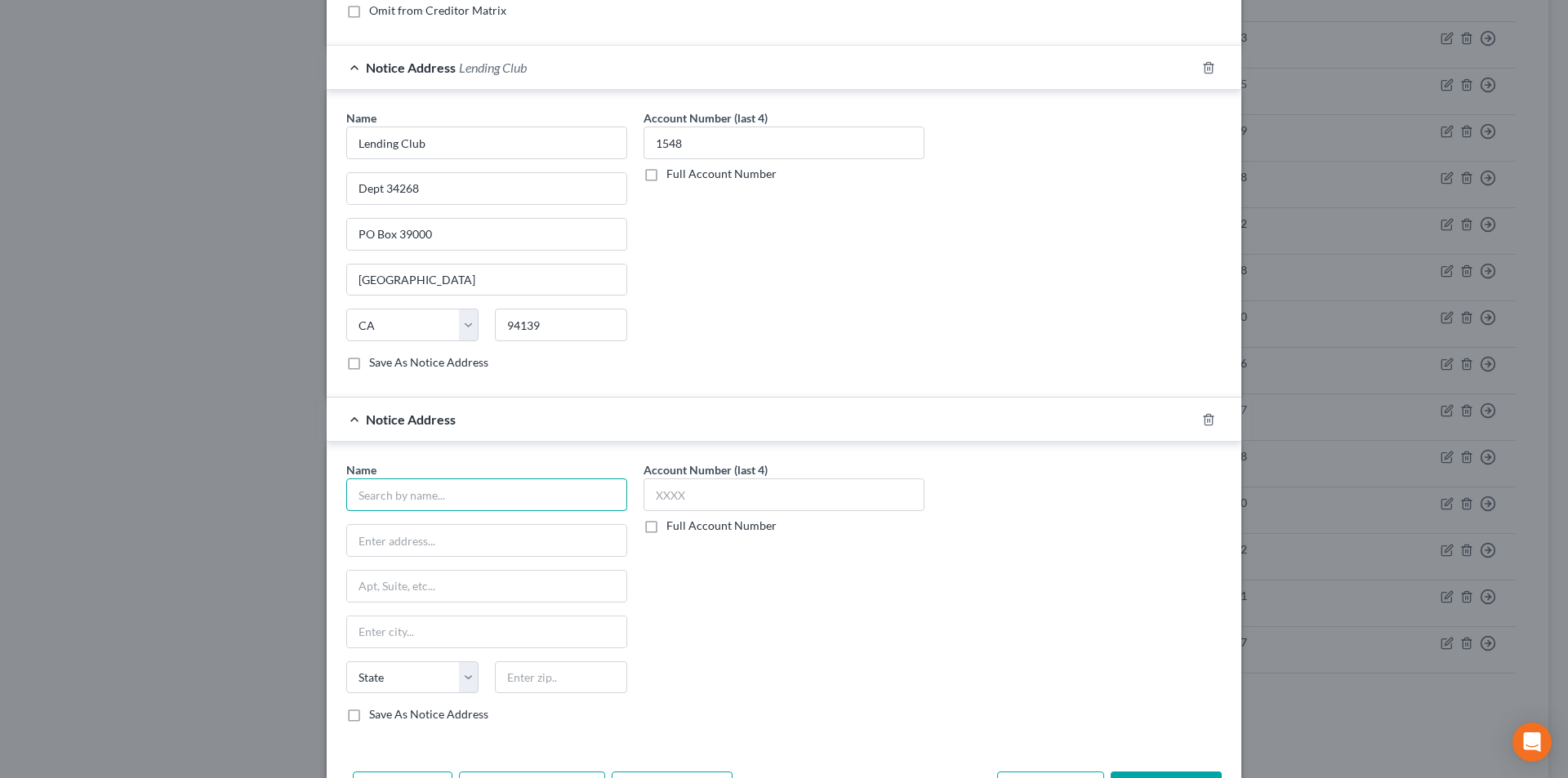
click at [448, 501] on input "text" at bounding box center [487, 494] width 281 height 33
paste input "Lending Club"
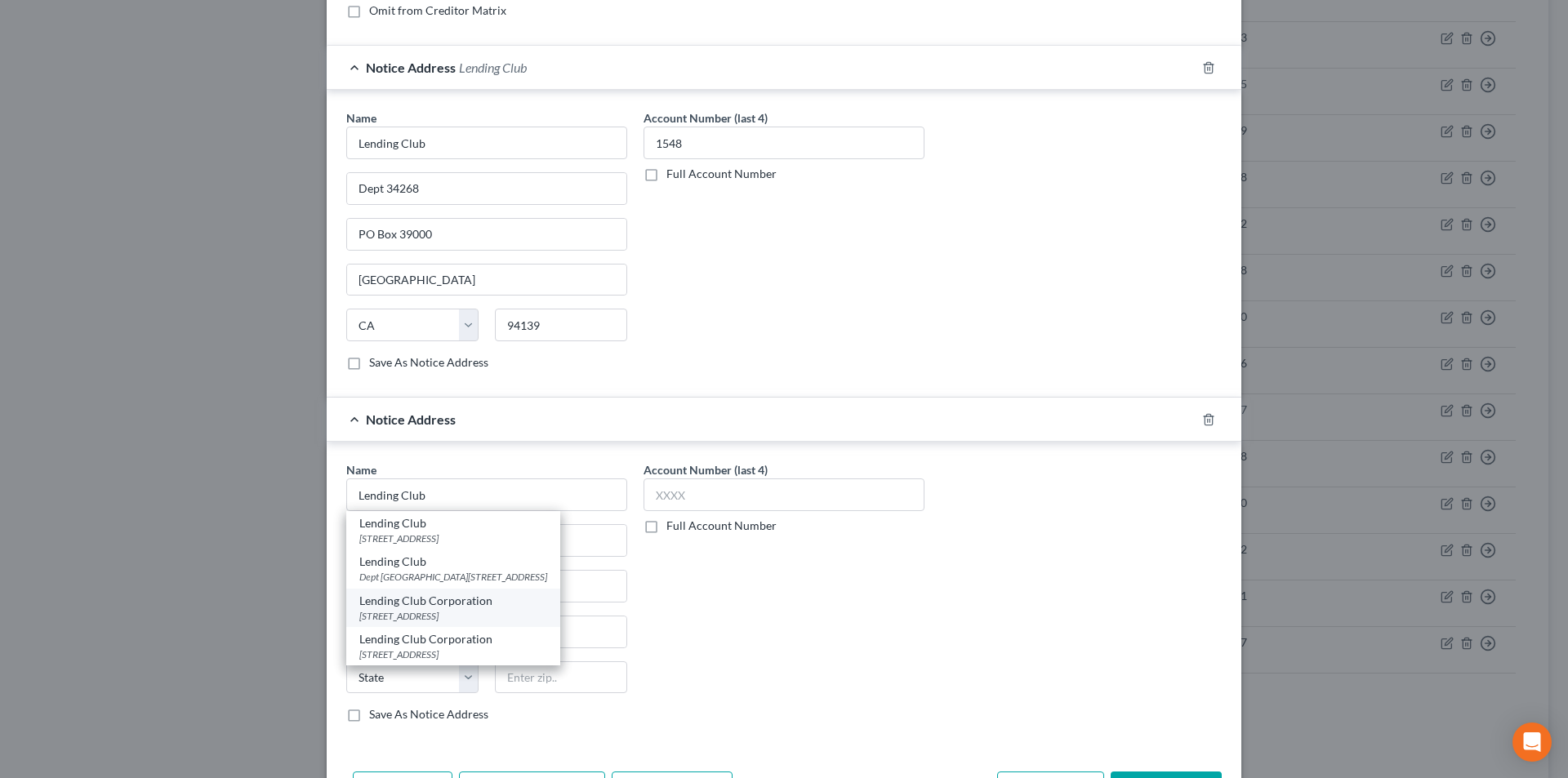
click at [424, 601] on div "Lending Club Corporation" at bounding box center [453, 601] width 188 height 16
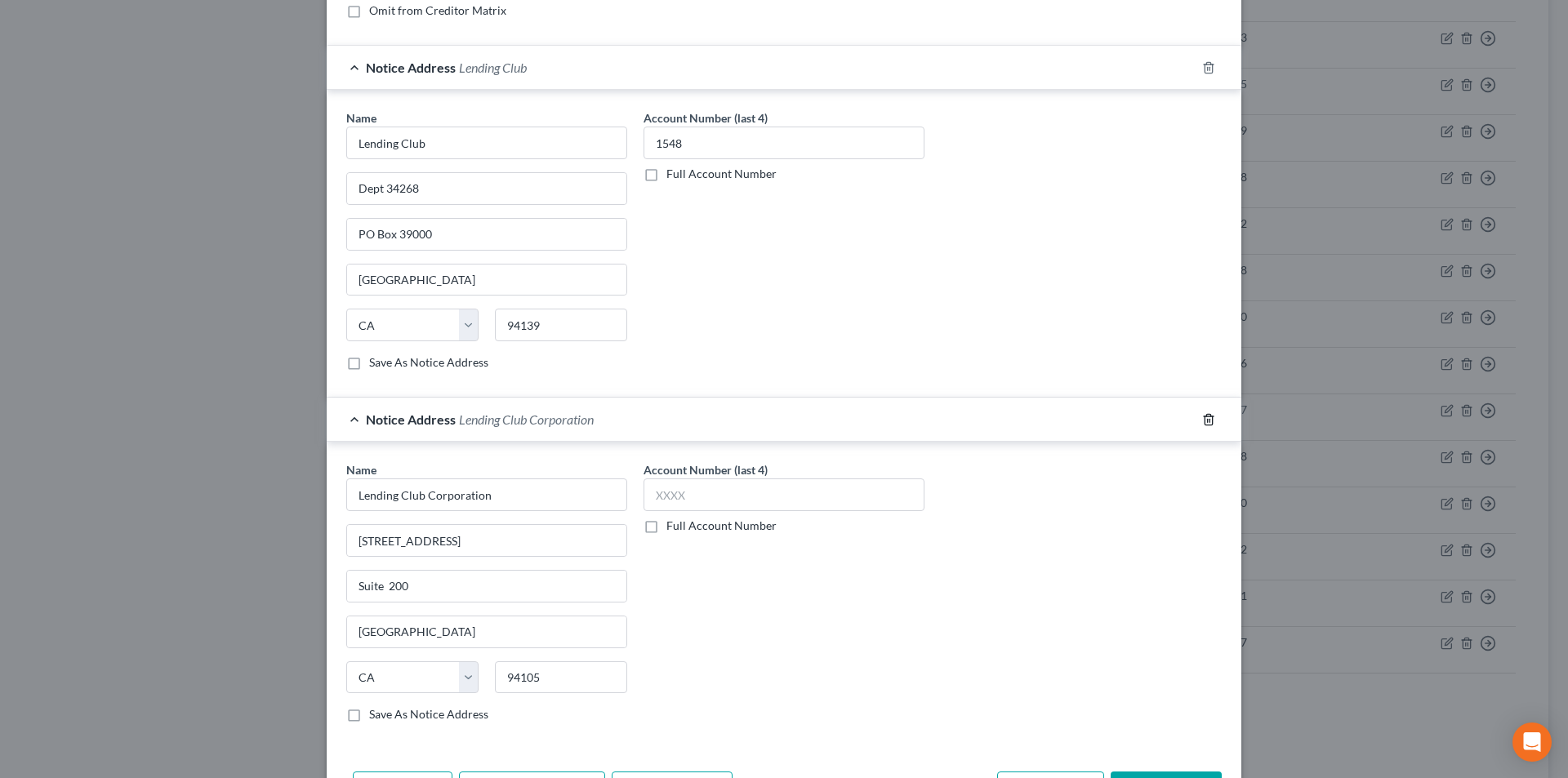
click at [1202, 417] on icon "button" at bounding box center [1208, 419] width 13 height 13
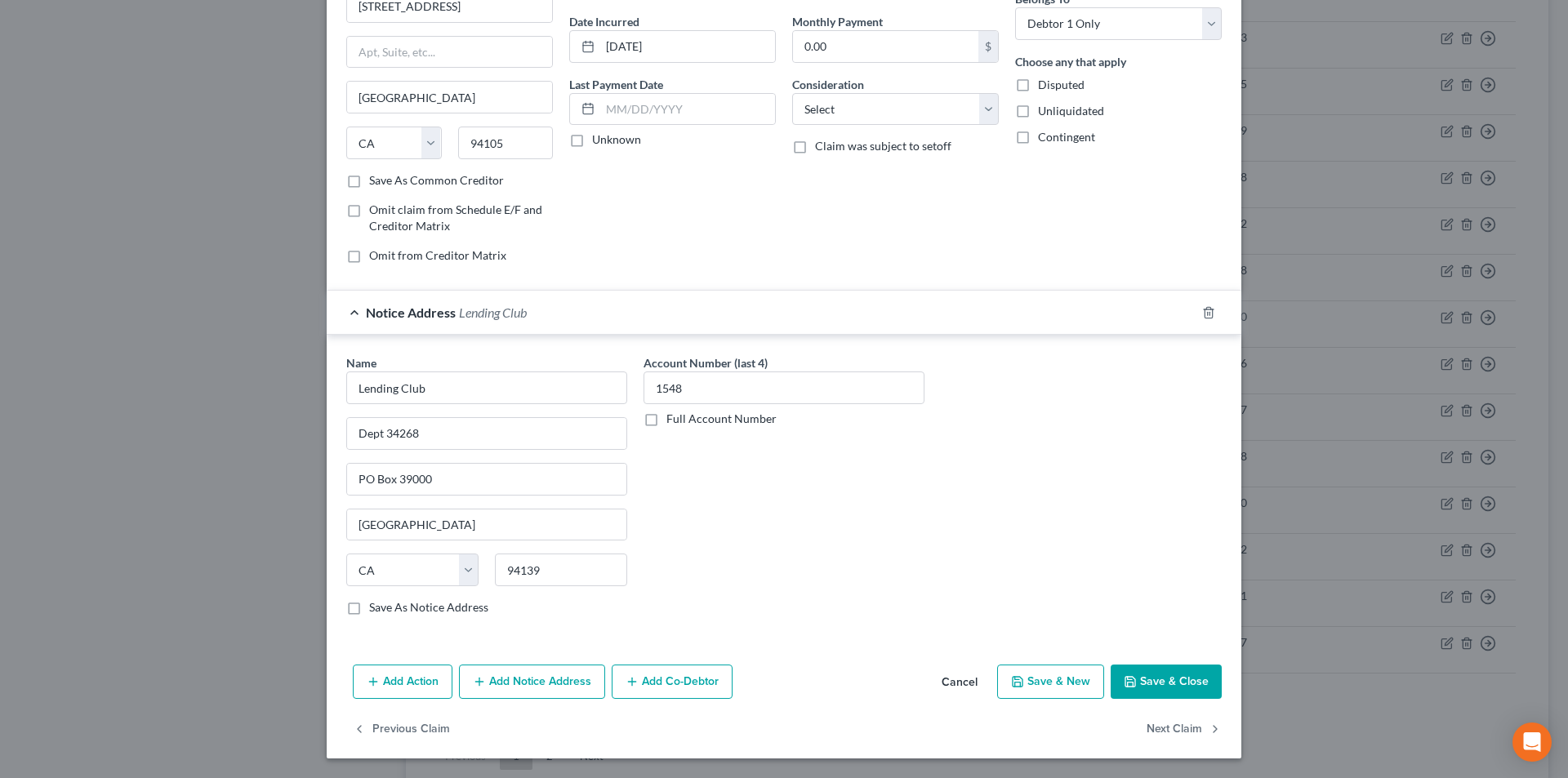
scroll to position [147, 0]
click at [1181, 691] on button "Save & Close" at bounding box center [1167, 681] width 111 height 34
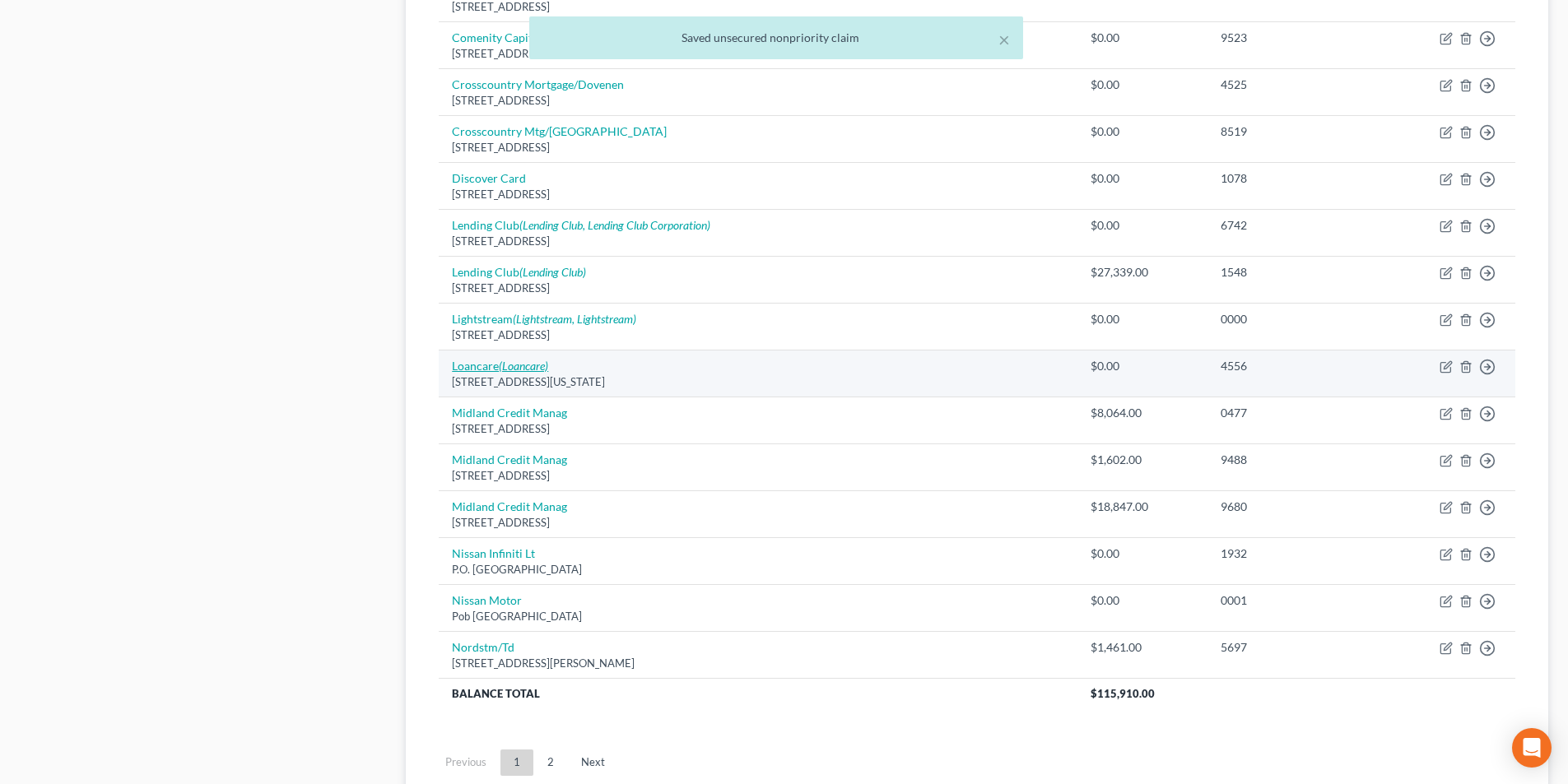
click at [526, 367] on icon "(Loancare)" at bounding box center [523, 365] width 49 height 14
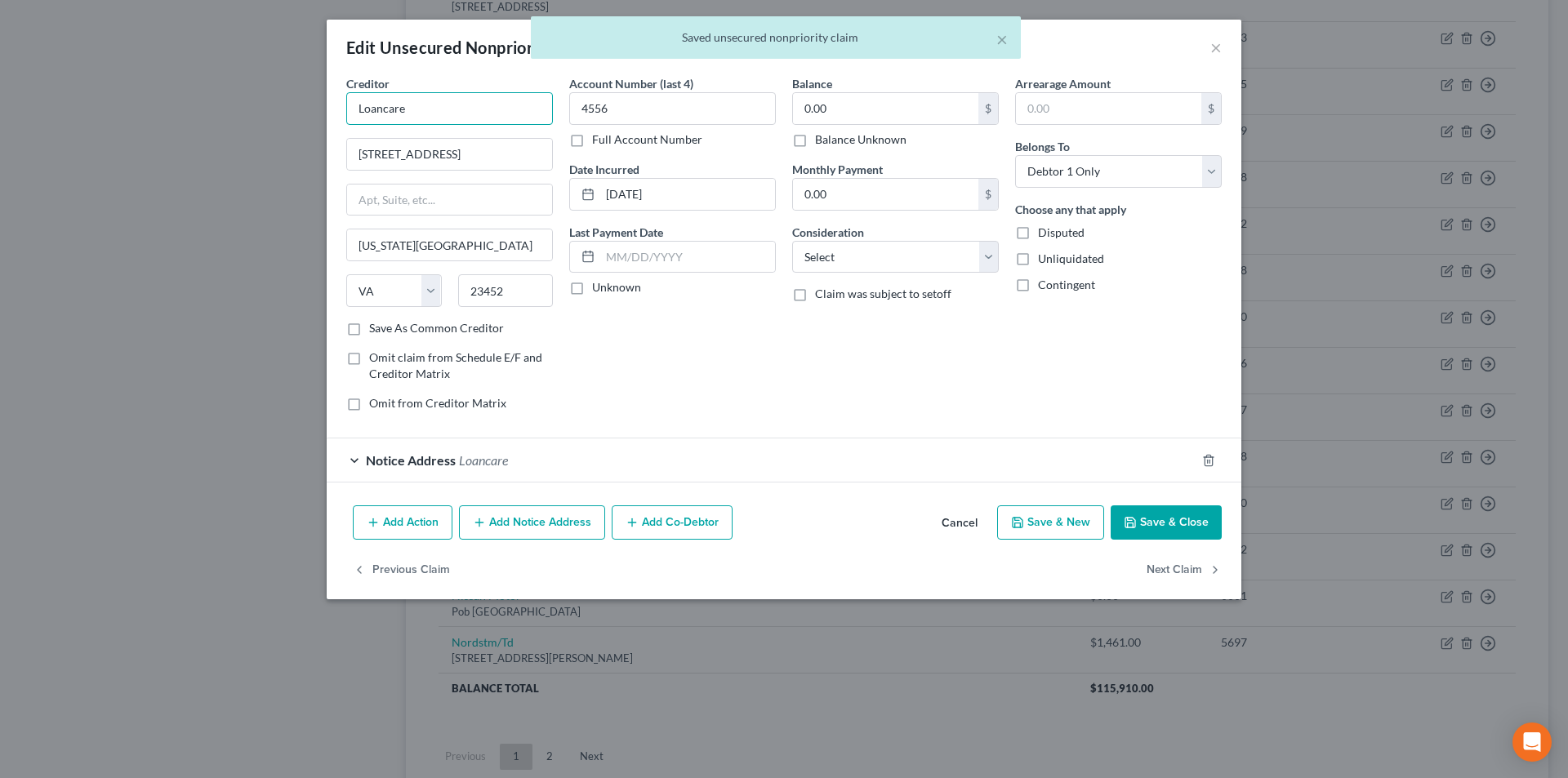
click at [436, 118] on input "Loancare" at bounding box center [449, 109] width 207 height 33
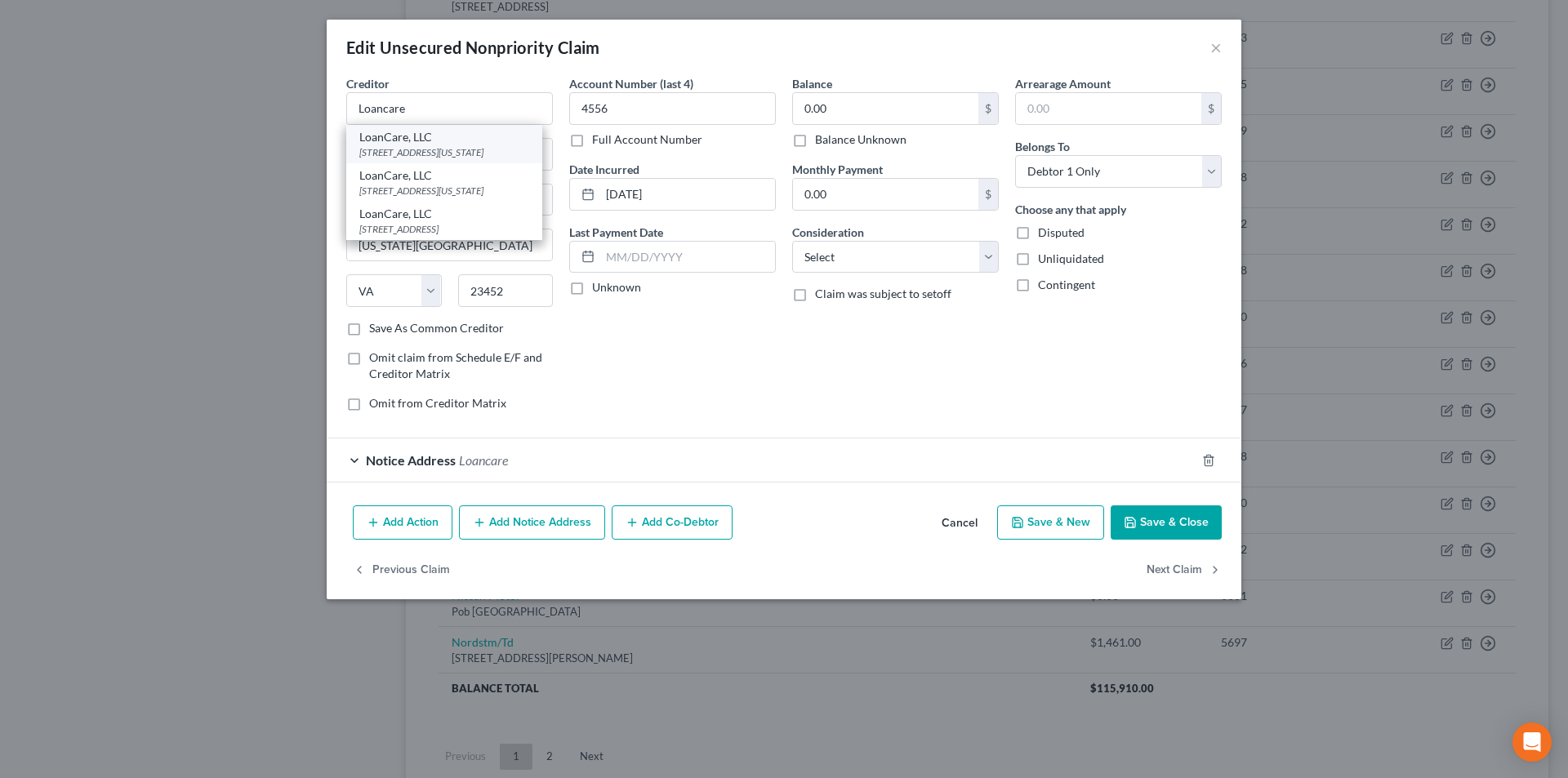
click at [432, 142] on div "LoanCare, LLC" at bounding box center [444, 137] width 170 height 16
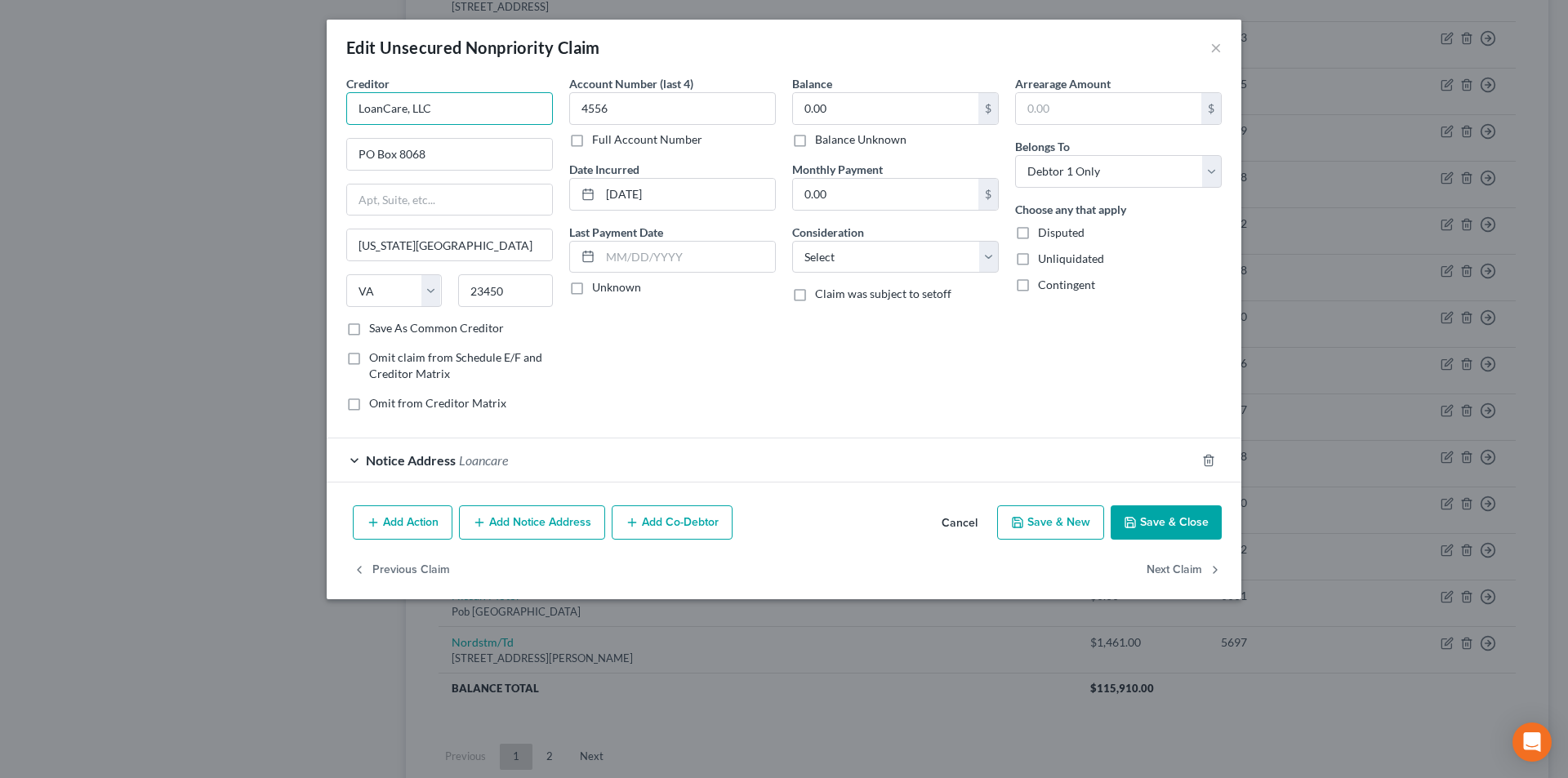
drag, startPoint x: 451, startPoint y: 112, endPoint x: 390, endPoint y: 104, distance: 61.5
click at [325, 111] on div "Edit Unsecured Nonpriority Claim × Creditor * LoanCare, LLC [GEOGRAPHIC_DATA][U…" at bounding box center [784, 389] width 1568 height 778
click at [532, 521] on button "Add Notice Address" at bounding box center [532, 523] width 147 height 34
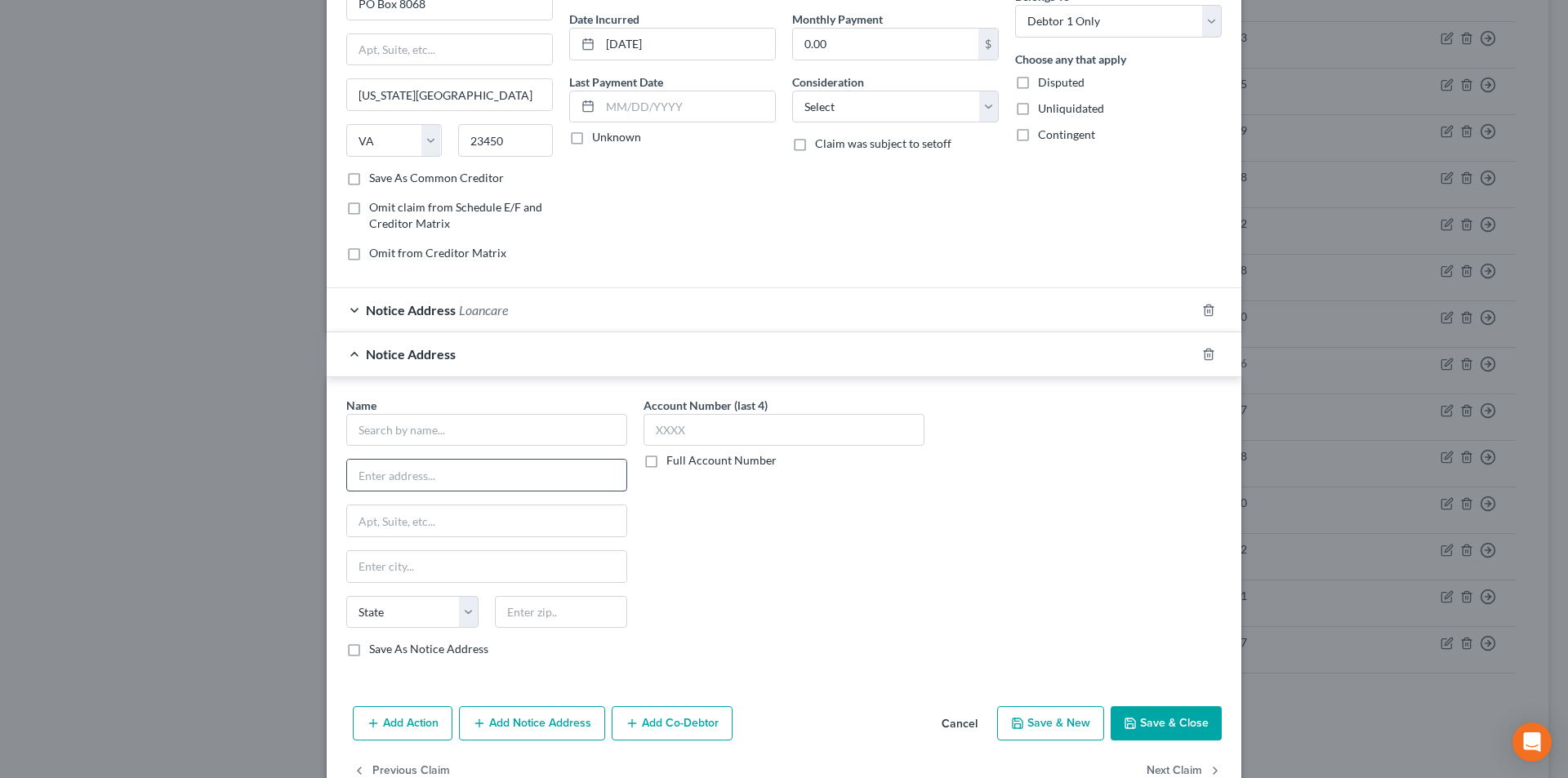
scroll to position [164, 0]
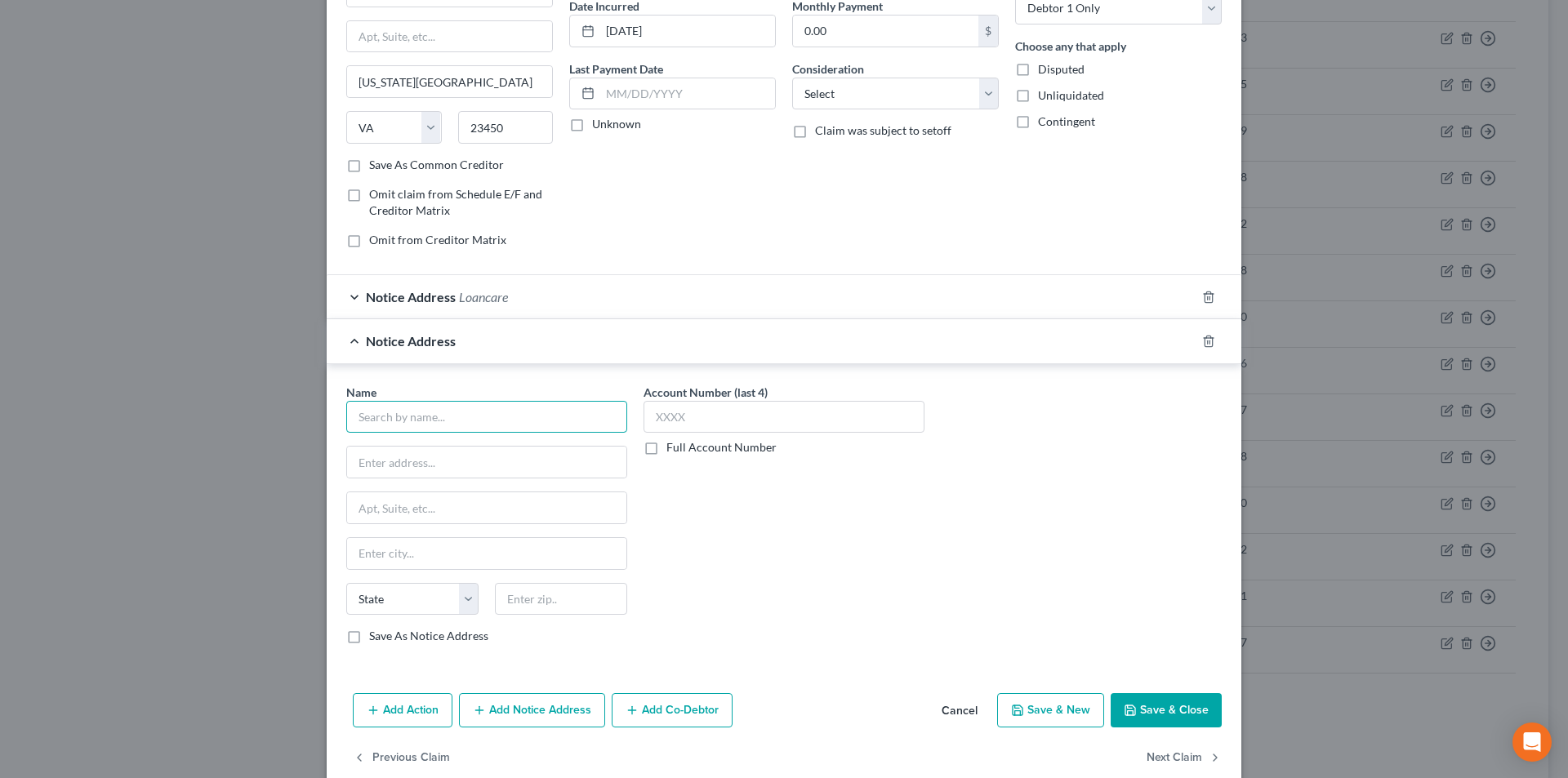
click at [458, 424] on input "text" at bounding box center [487, 417] width 281 height 33
paste input "LoanCare, LLC"
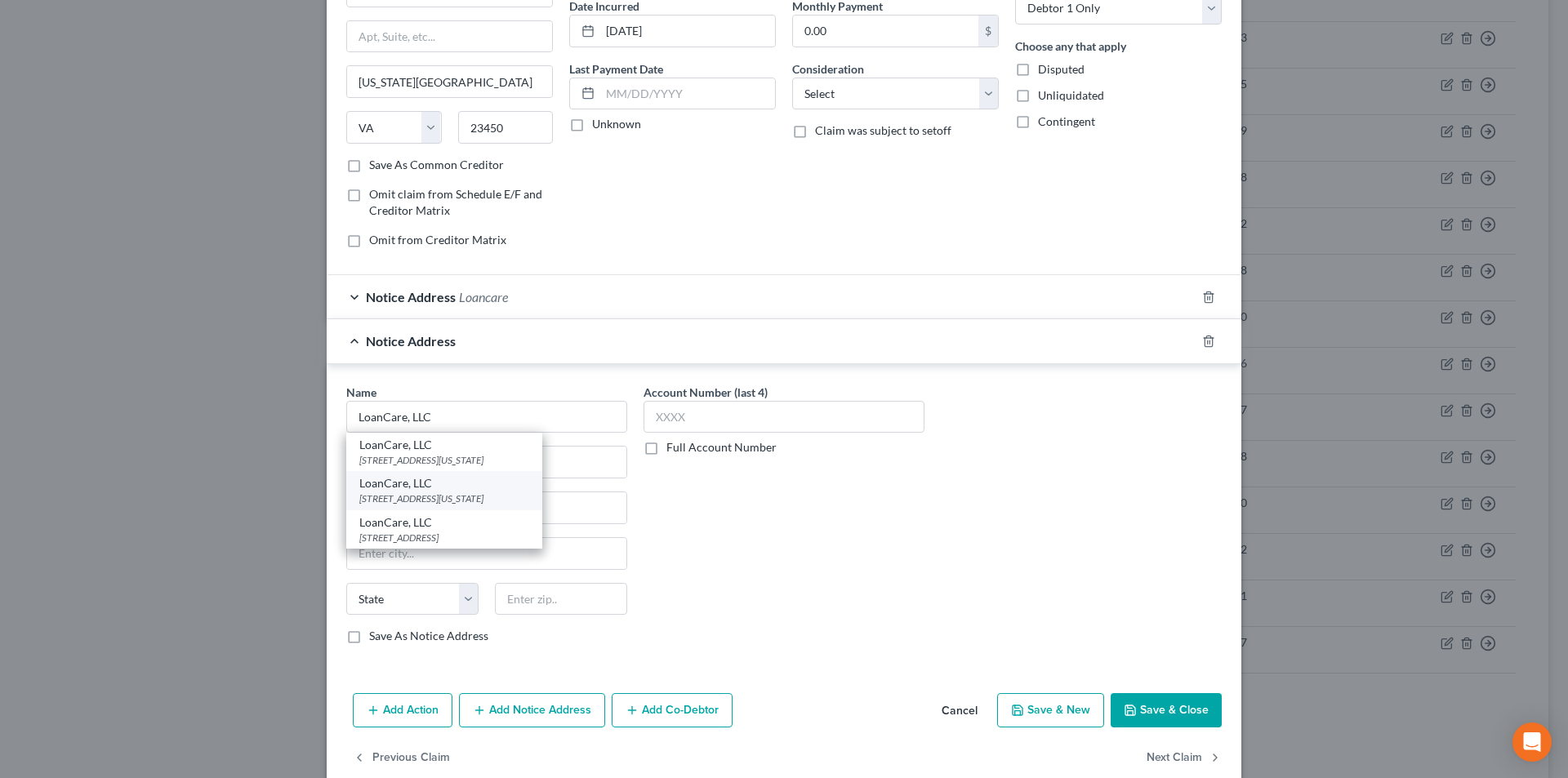
click at [425, 496] on div "[STREET_ADDRESS][US_STATE]" at bounding box center [444, 499] width 170 height 14
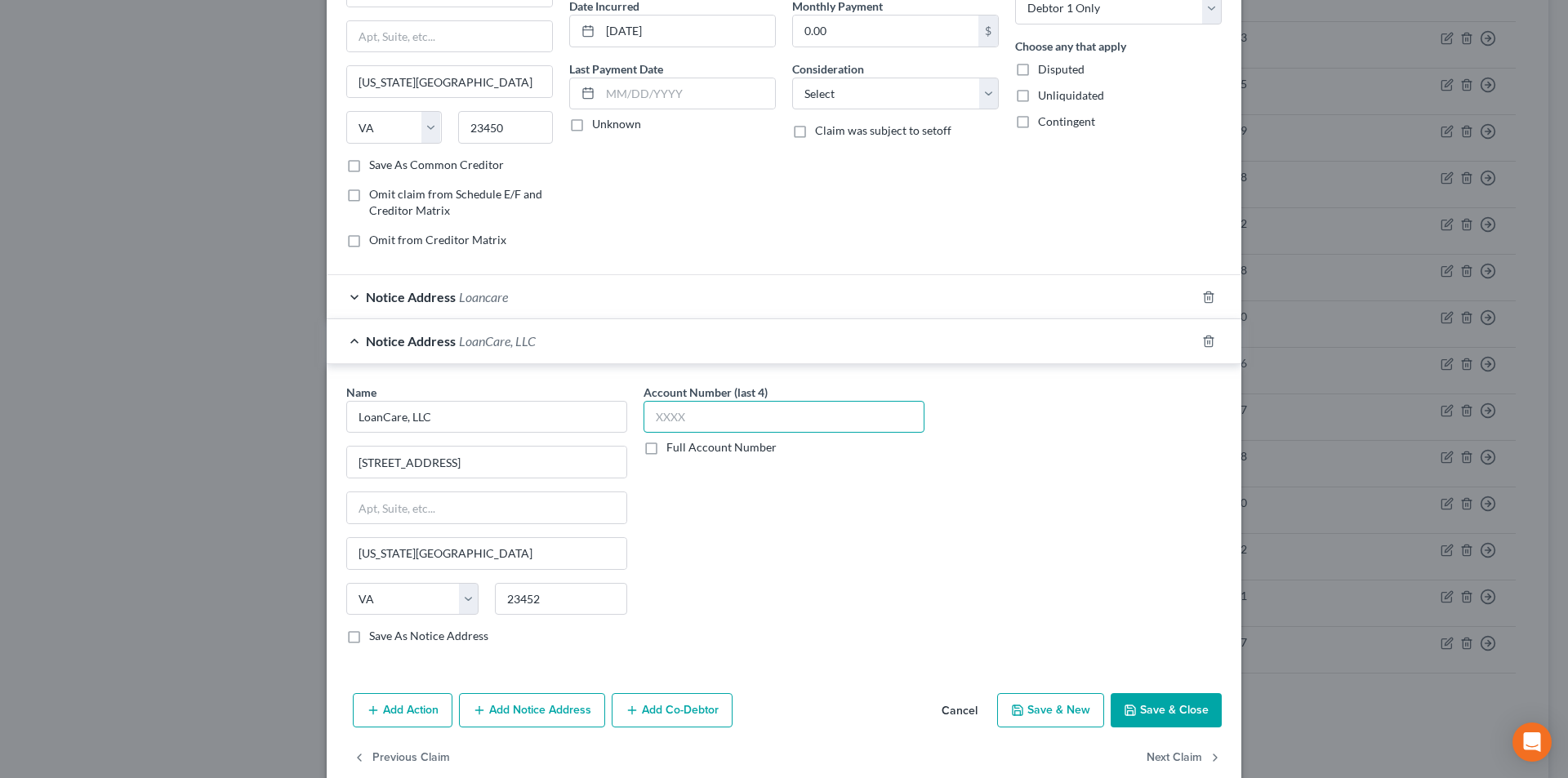
click at [703, 422] on input "text" at bounding box center [784, 417] width 281 height 33
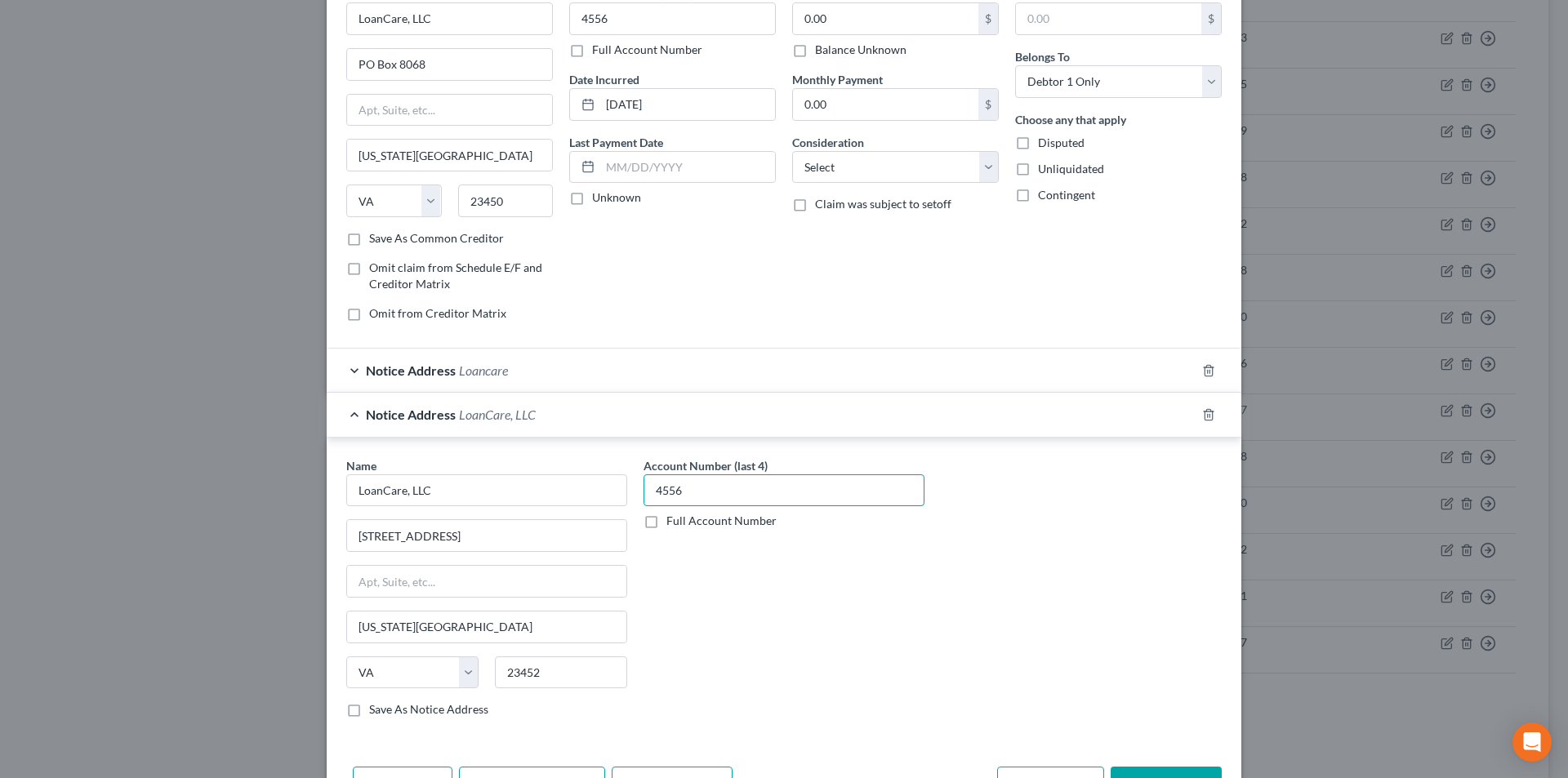
scroll to position [193, 0]
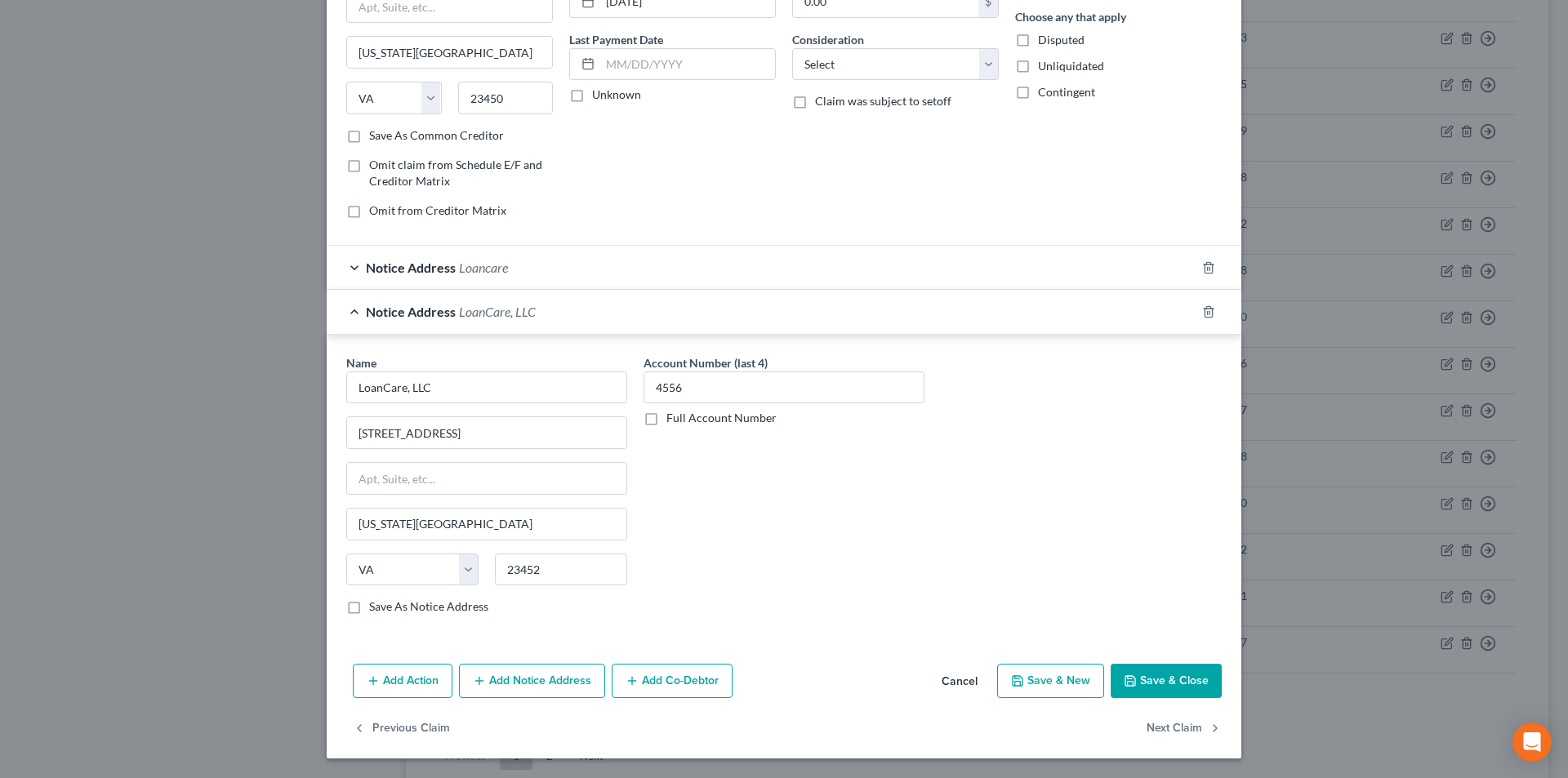
drag, startPoint x: 550, startPoint y: 673, endPoint x: 546, endPoint y: 596, distance: 77.1
click at [550, 674] on button "Add Notice Address" at bounding box center [532, 681] width 147 height 34
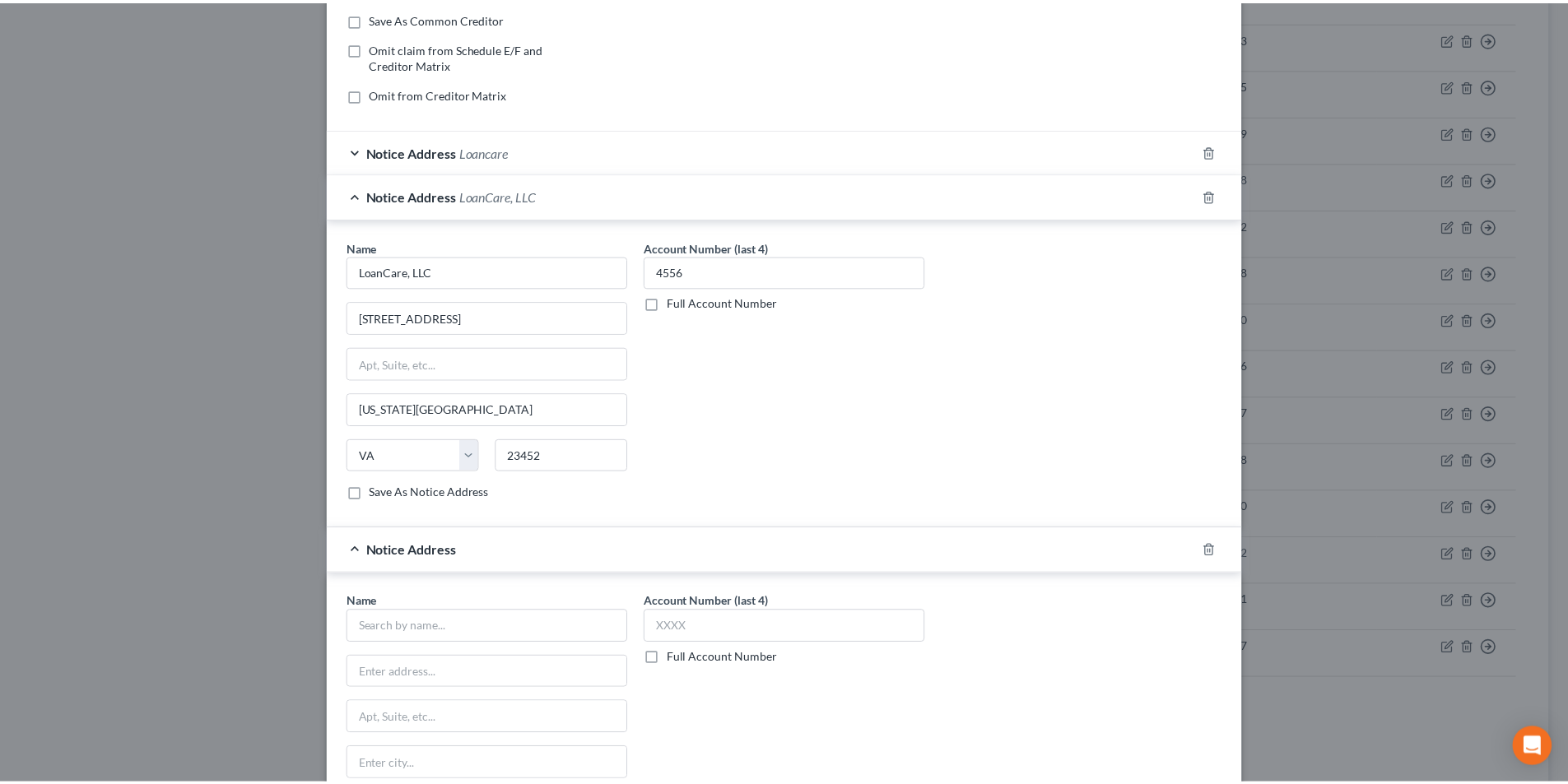
scroll to position [486, 0]
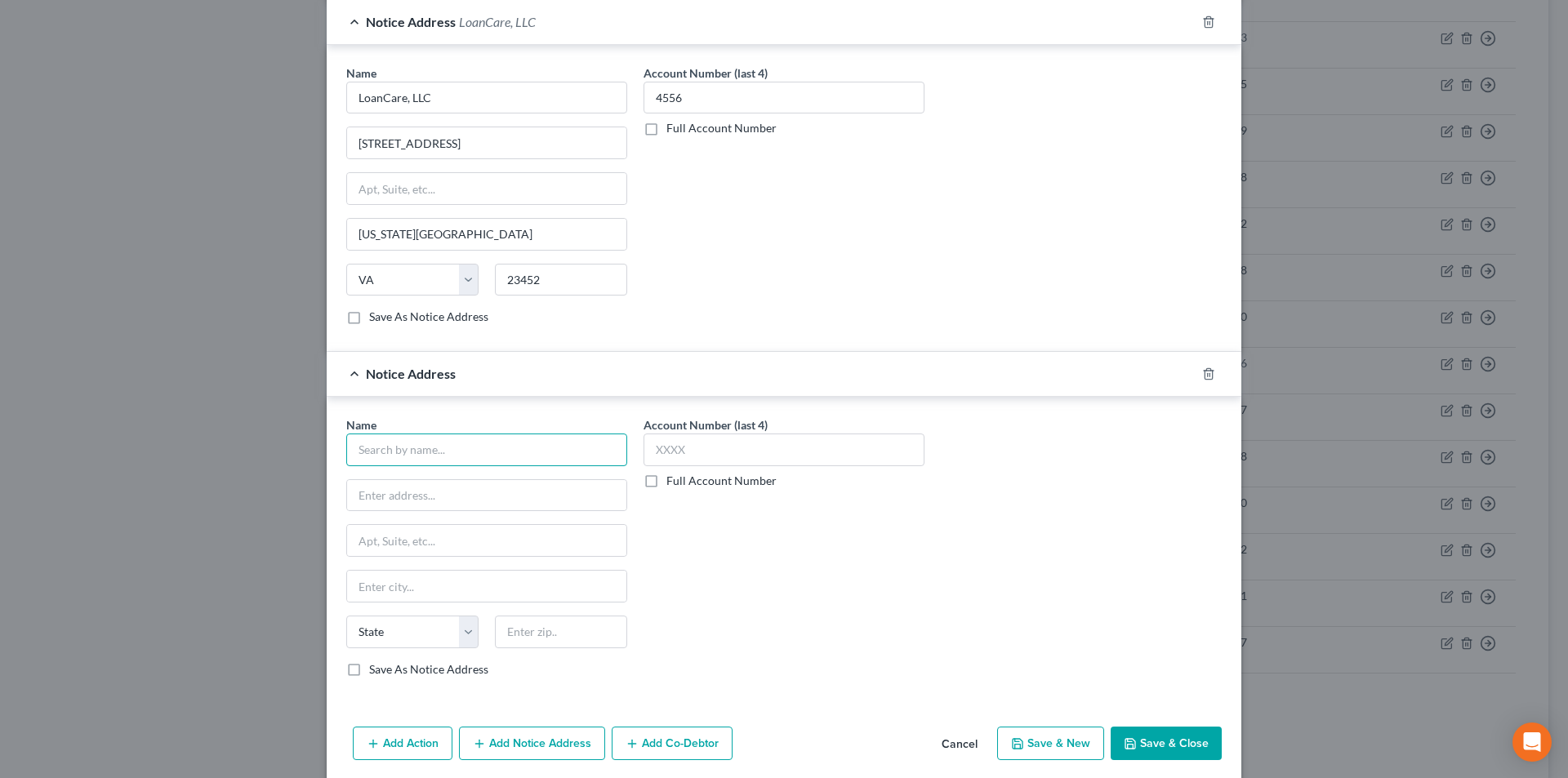
click at [460, 456] on input "text" at bounding box center [487, 450] width 281 height 33
paste input "LoanCare, LLC"
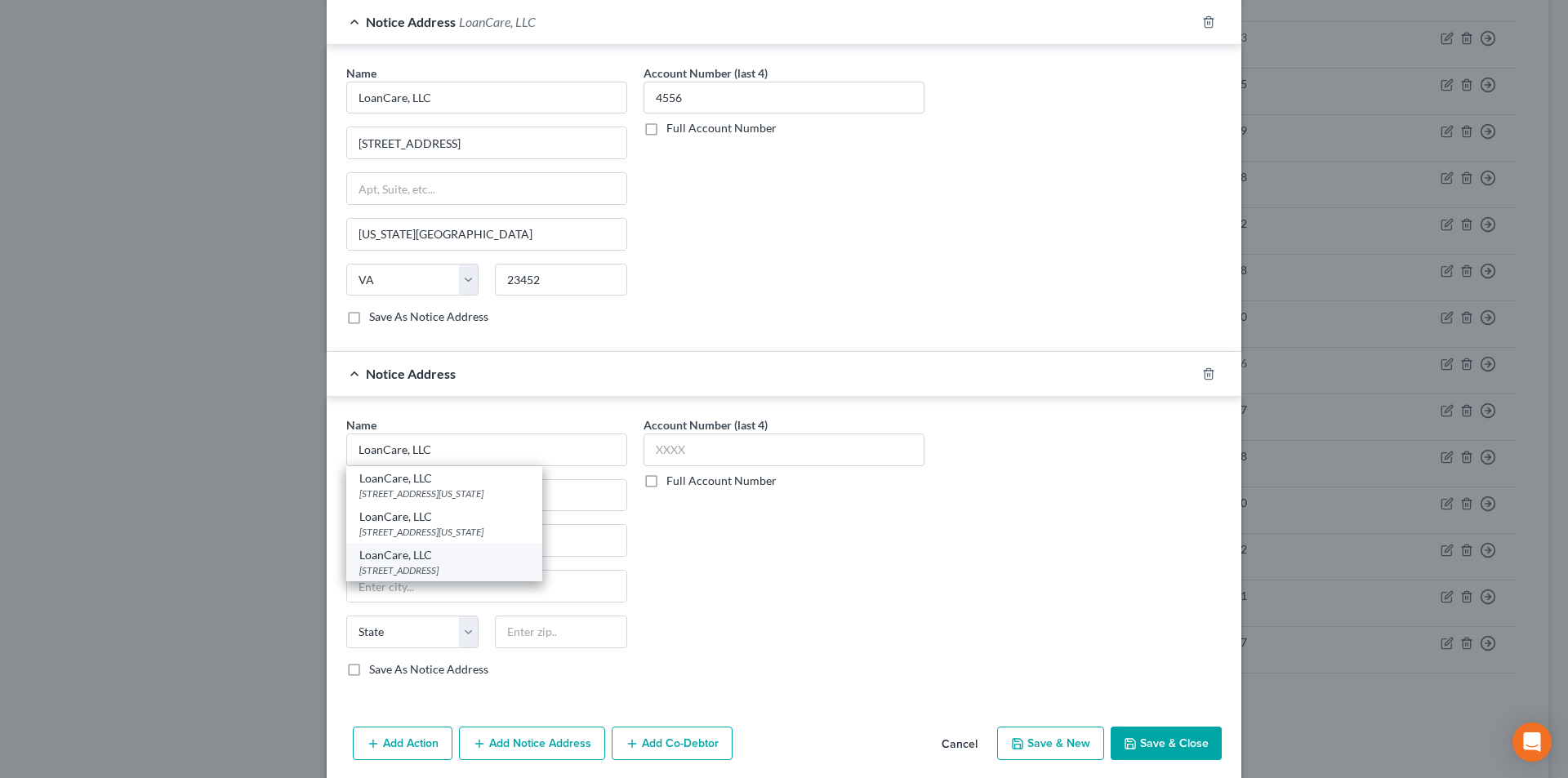
click at [399, 559] on div "LoanCare, LLC" at bounding box center [444, 554] width 170 height 16
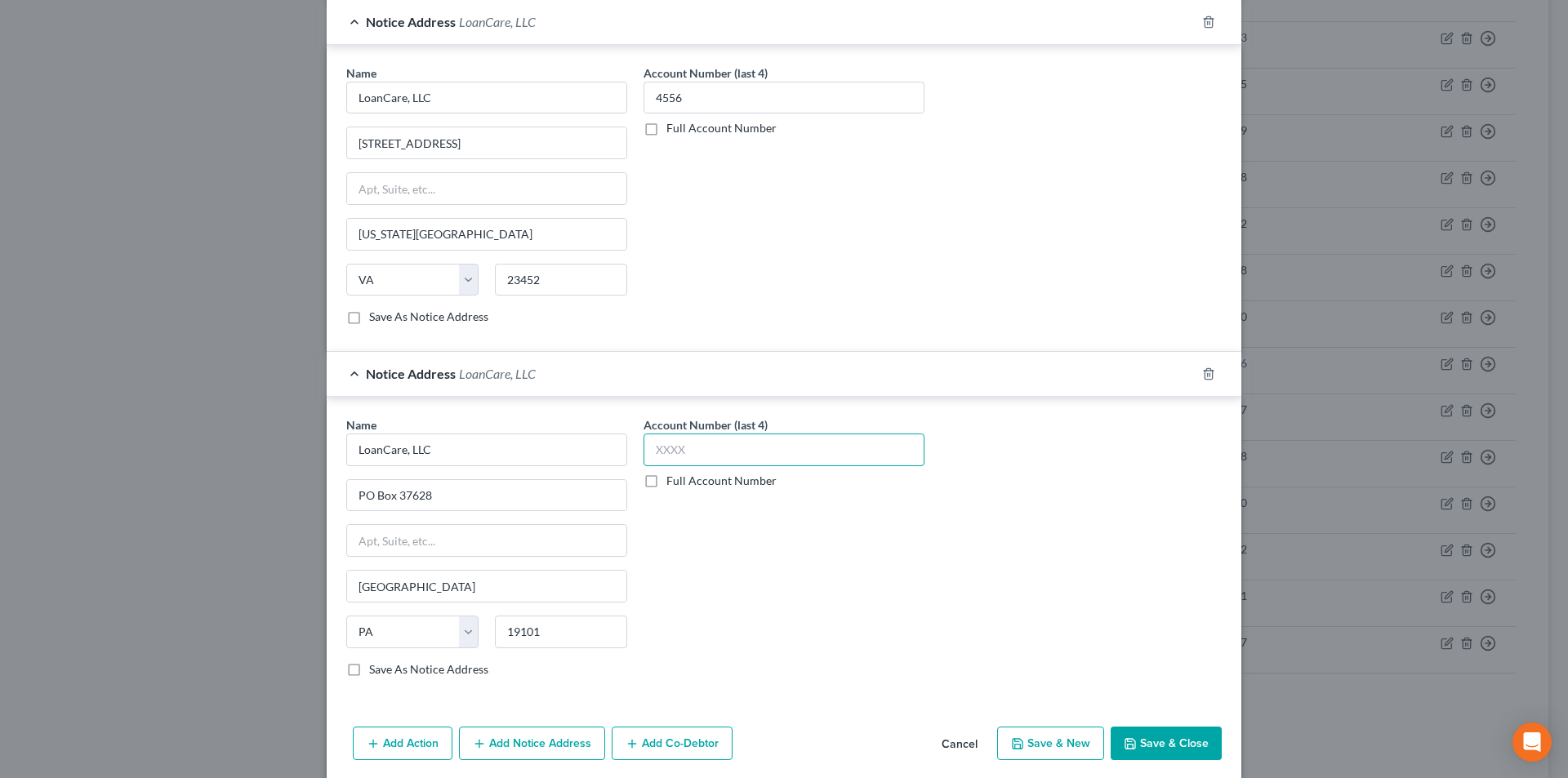
click at [673, 453] on input "text" at bounding box center [784, 450] width 281 height 33
click at [1180, 757] on button "Save & Close" at bounding box center [1167, 744] width 111 height 34
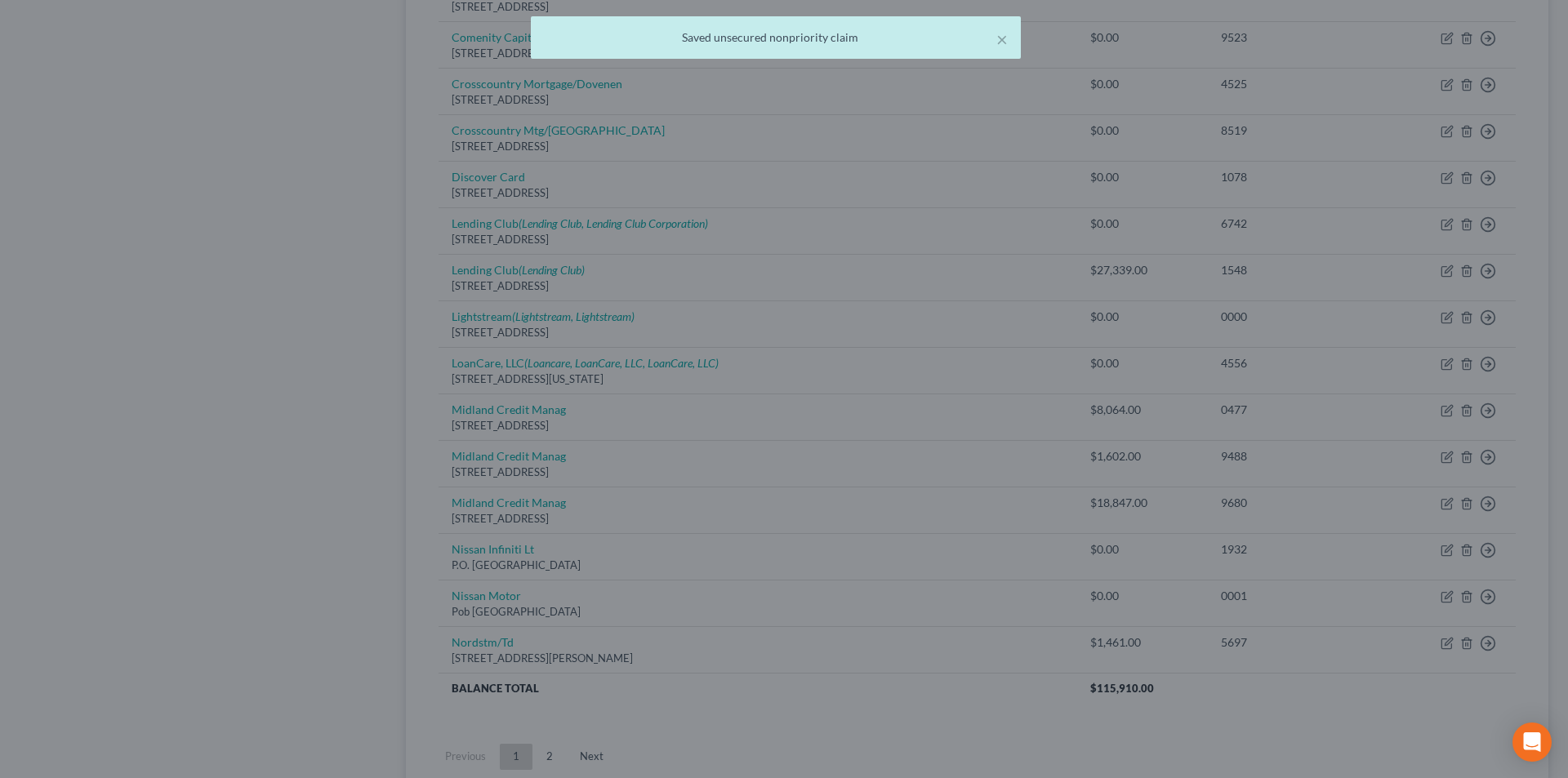
scroll to position [0, 0]
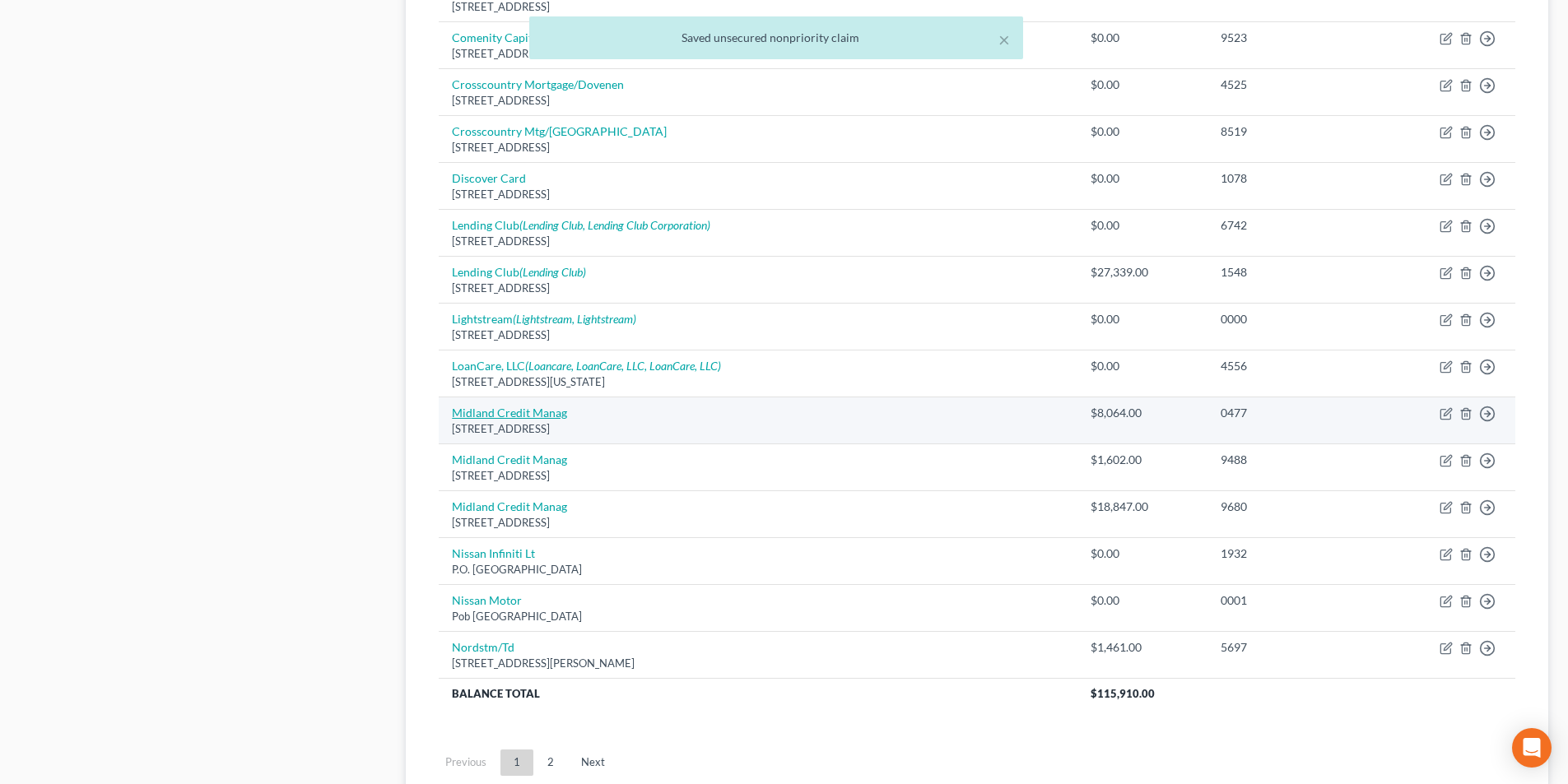
click at [528, 415] on link "Midland Credit Manag" at bounding box center [509, 413] width 115 height 14
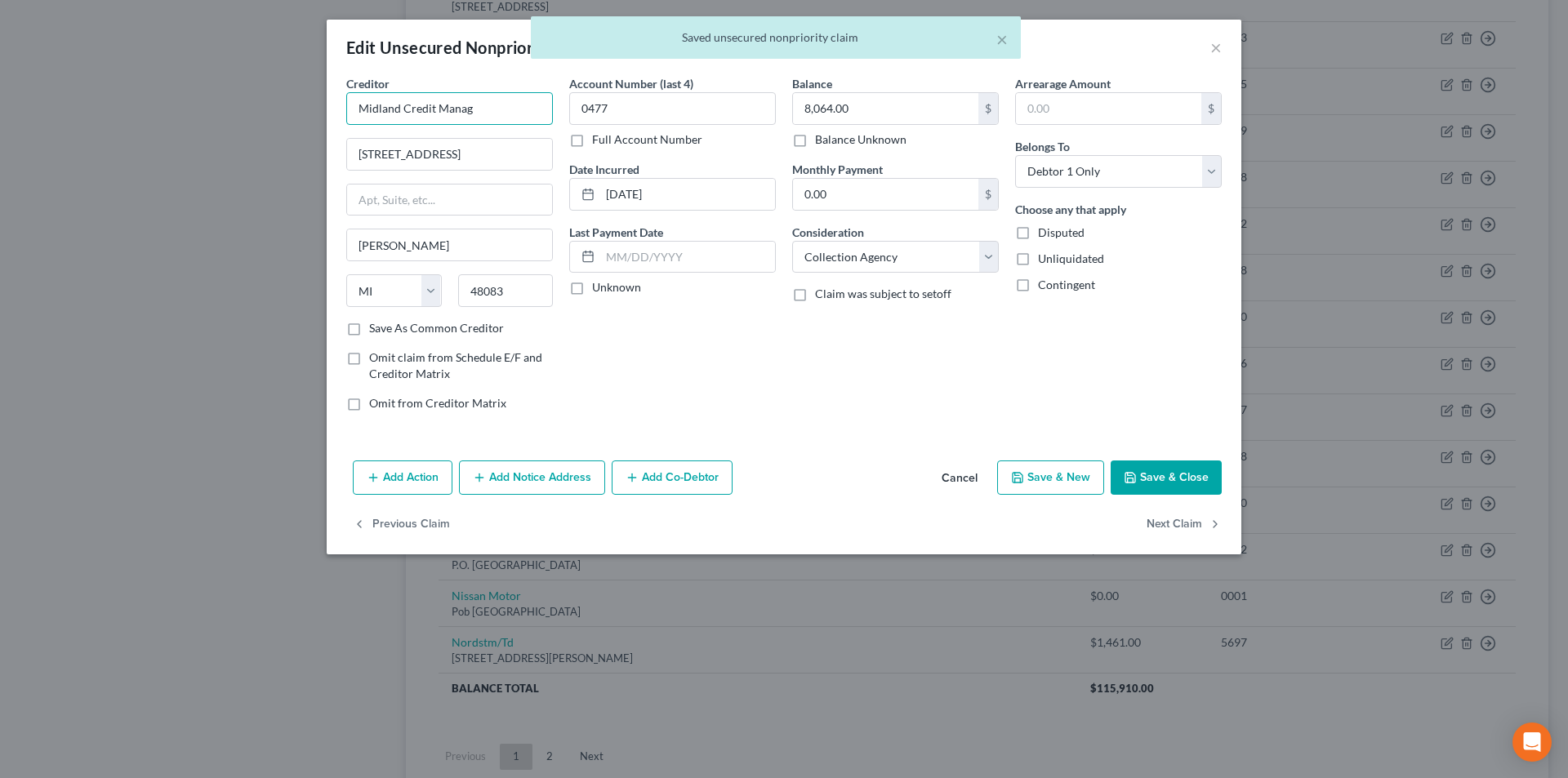
click at [508, 112] on input "Midland Credit Manag" at bounding box center [449, 109] width 207 height 33
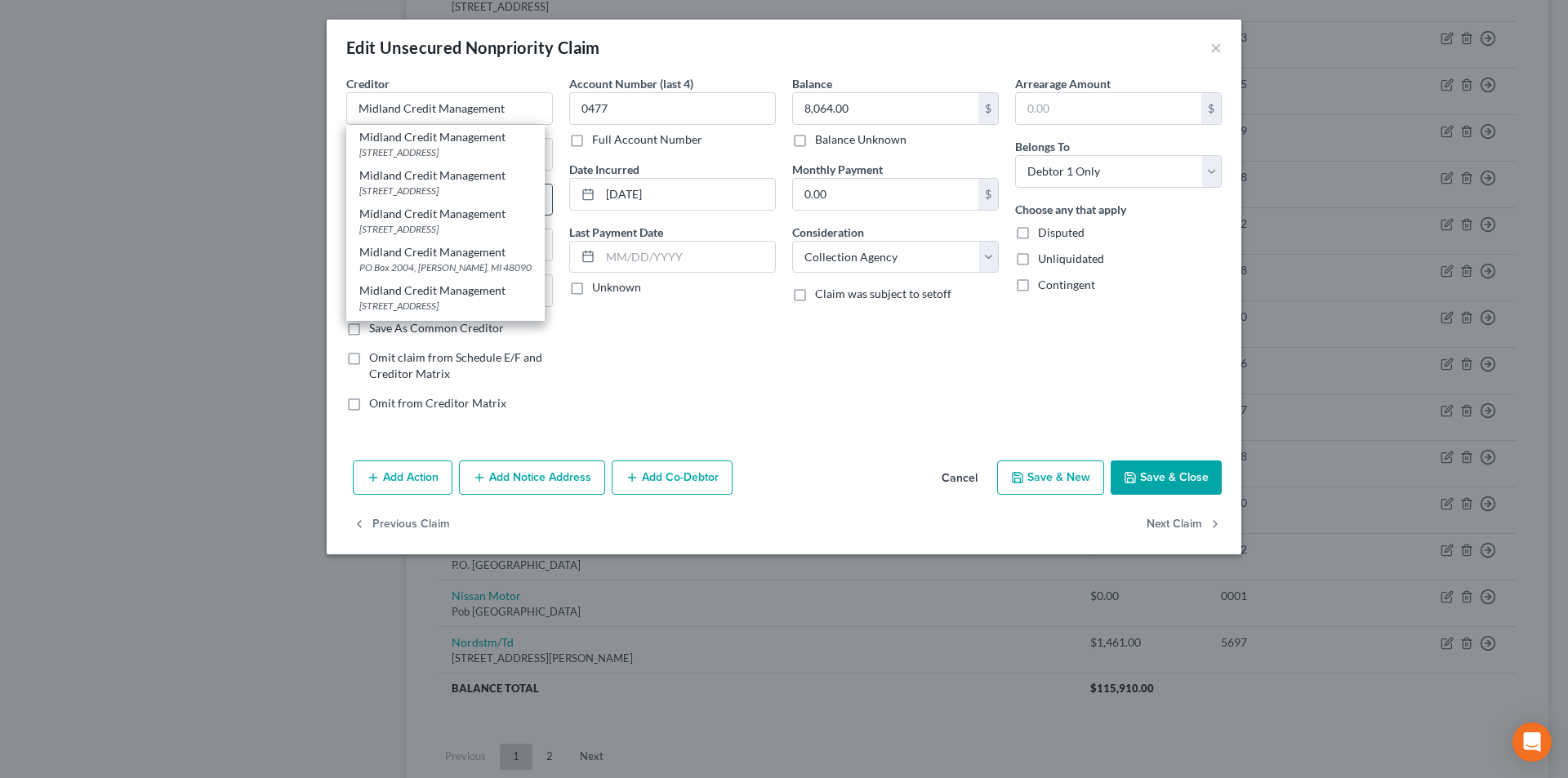
drag, startPoint x: 471, startPoint y: 147, endPoint x: 505, endPoint y: 202, distance: 64.7
click at [472, 149] on div "[STREET_ADDRESS]" at bounding box center [445, 153] width 172 height 14
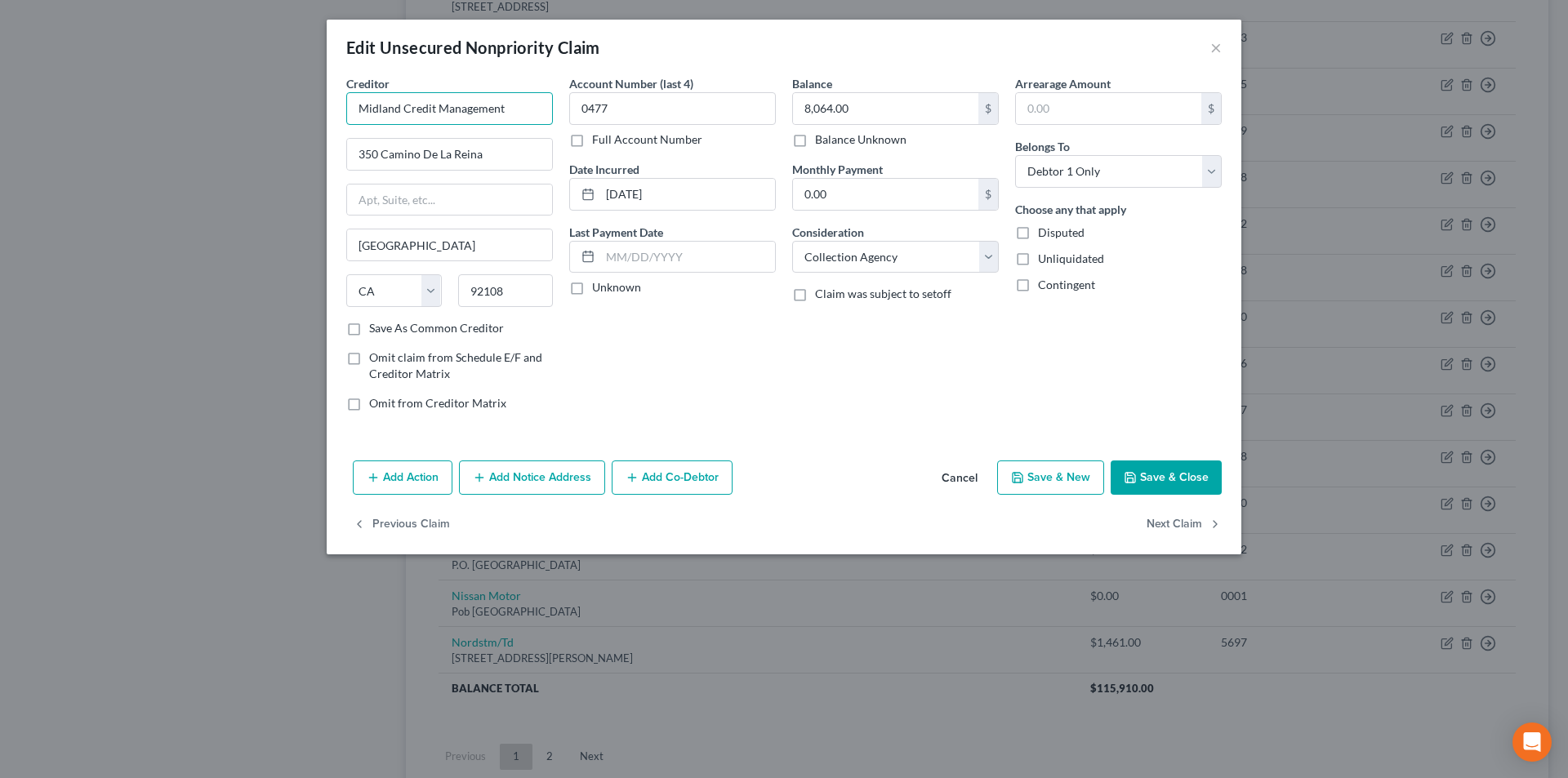
drag, startPoint x: 487, startPoint y: 111, endPoint x: 347, endPoint y: 110, distance: 140.0
click at [347, 110] on input "Midland Credit Management" at bounding box center [449, 109] width 207 height 33
click at [523, 470] on button "Add Notice Address" at bounding box center [532, 477] width 147 height 34
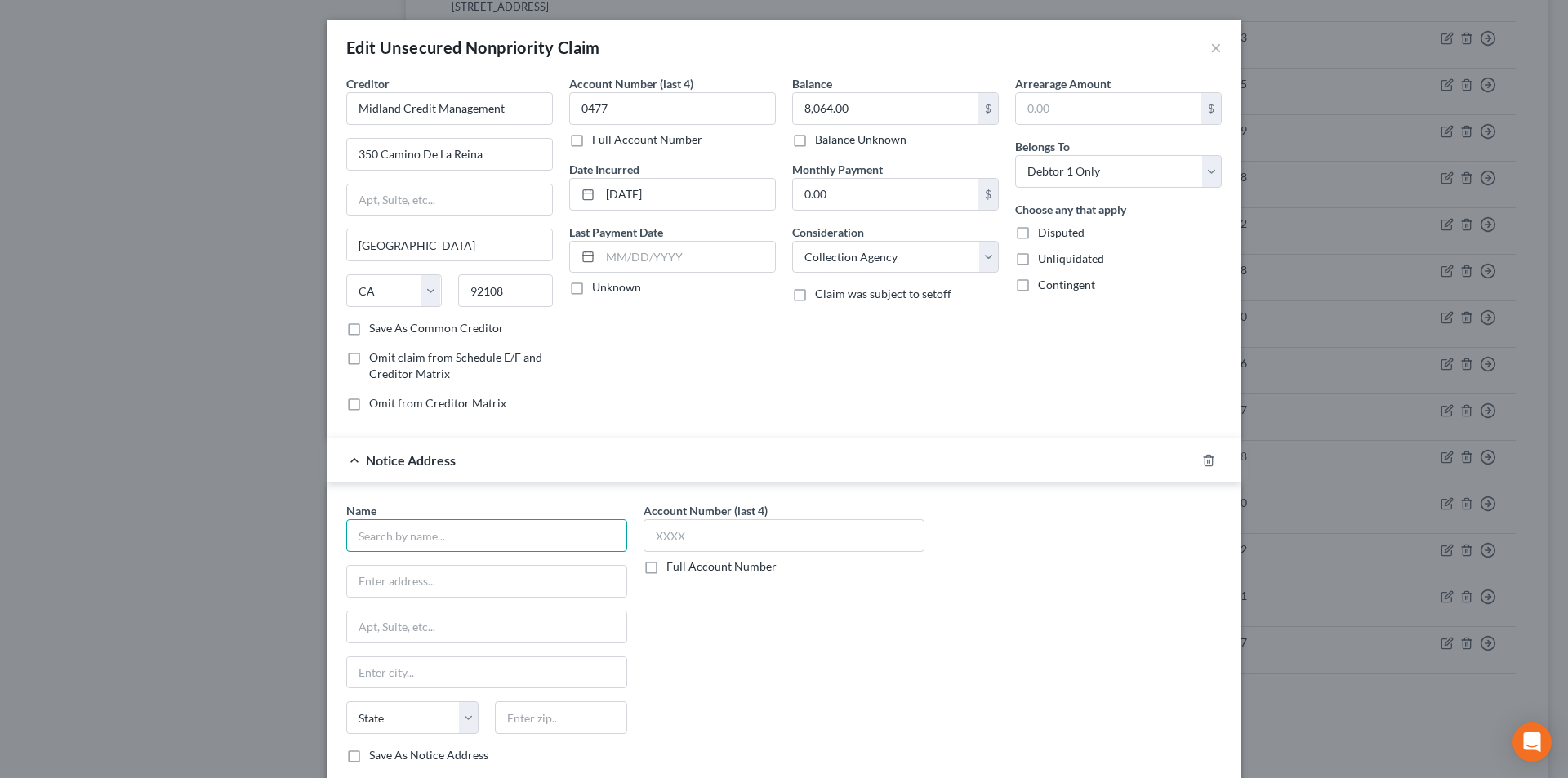
click at [469, 547] on input "text" at bounding box center [487, 536] width 281 height 33
paste input "Midland Credit Management"
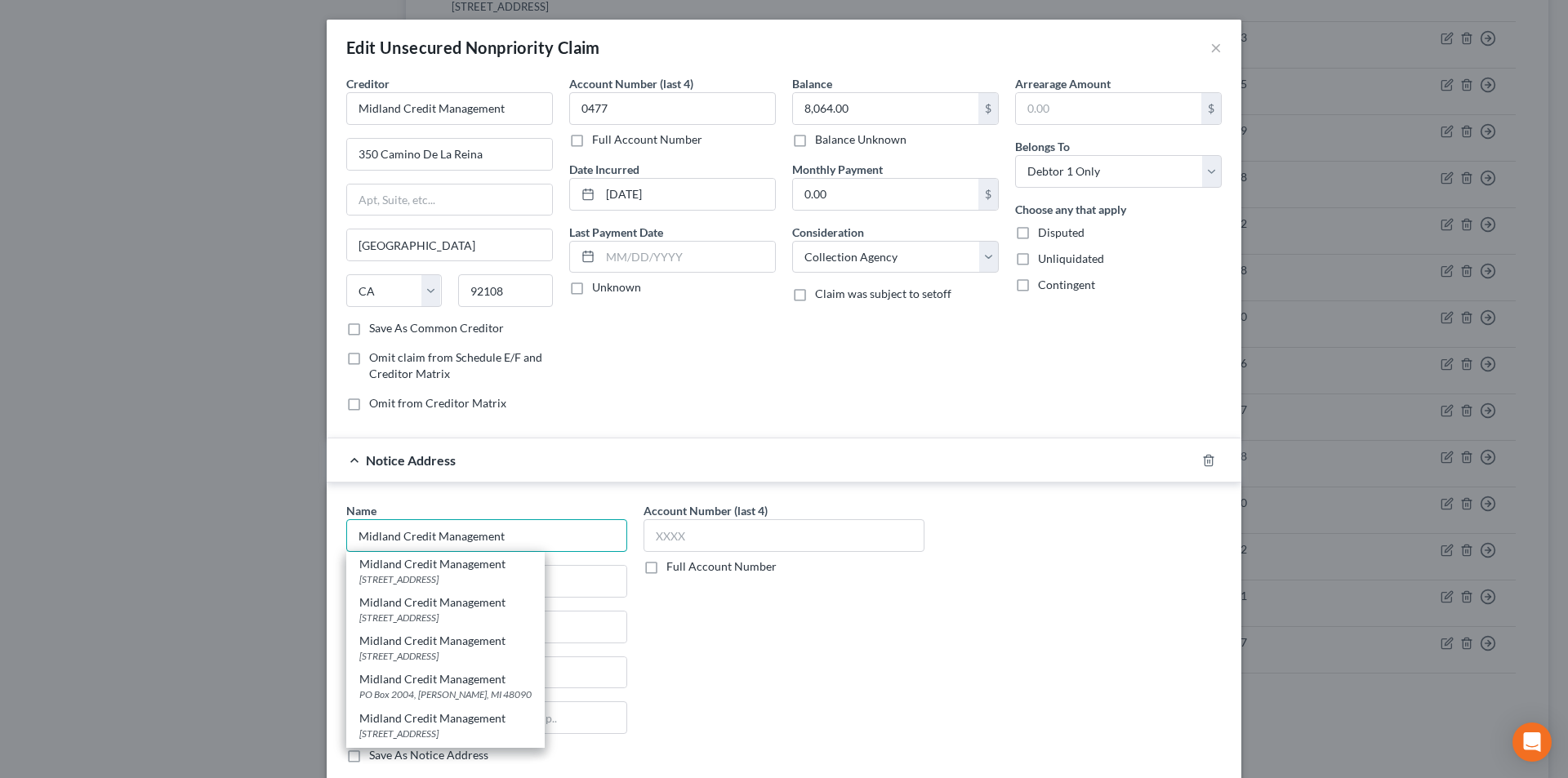
scroll to position [81, 0]
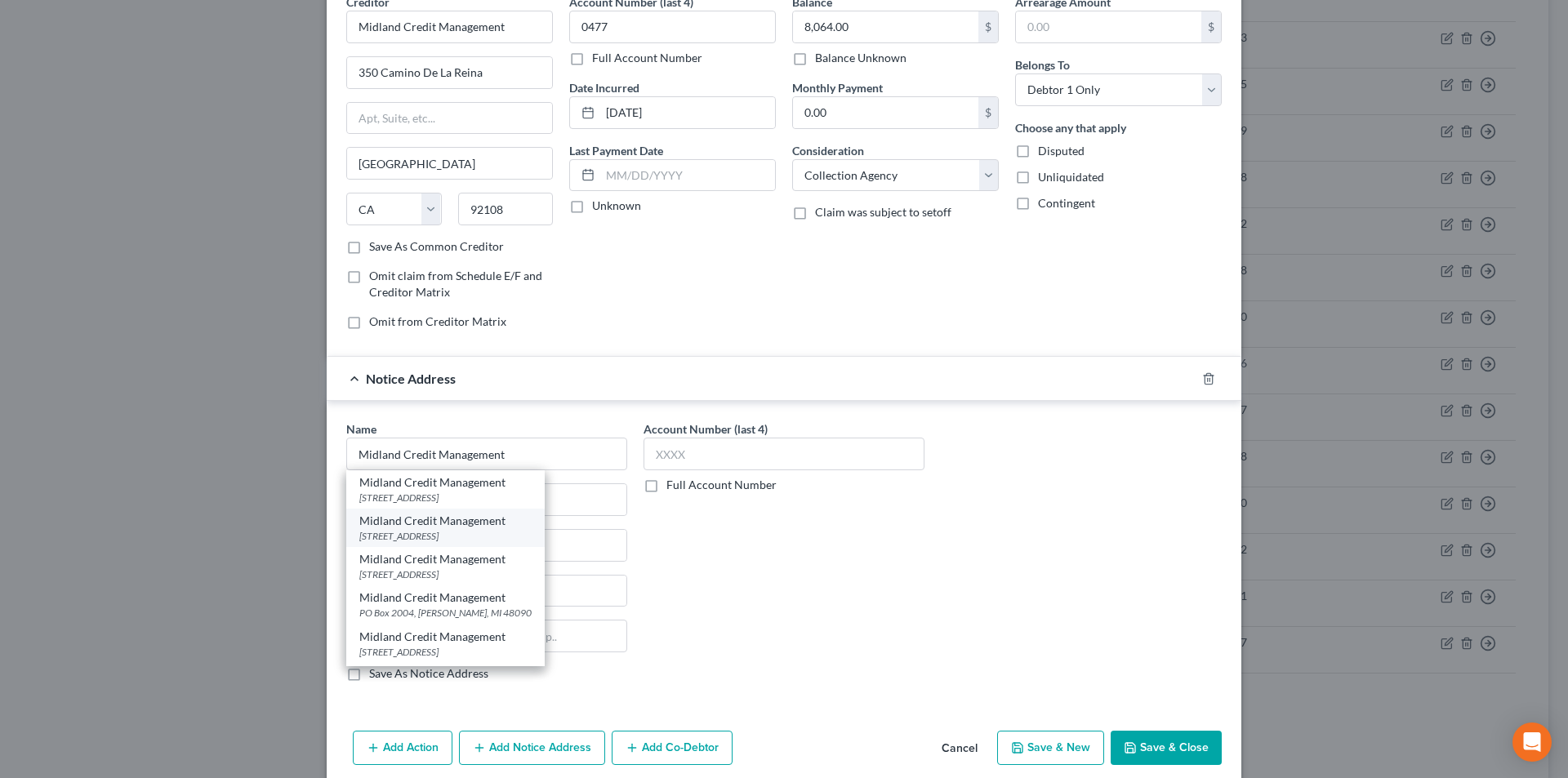
click at [455, 534] on div "[STREET_ADDRESS]" at bounding box center [445, 536] width 172 height 14
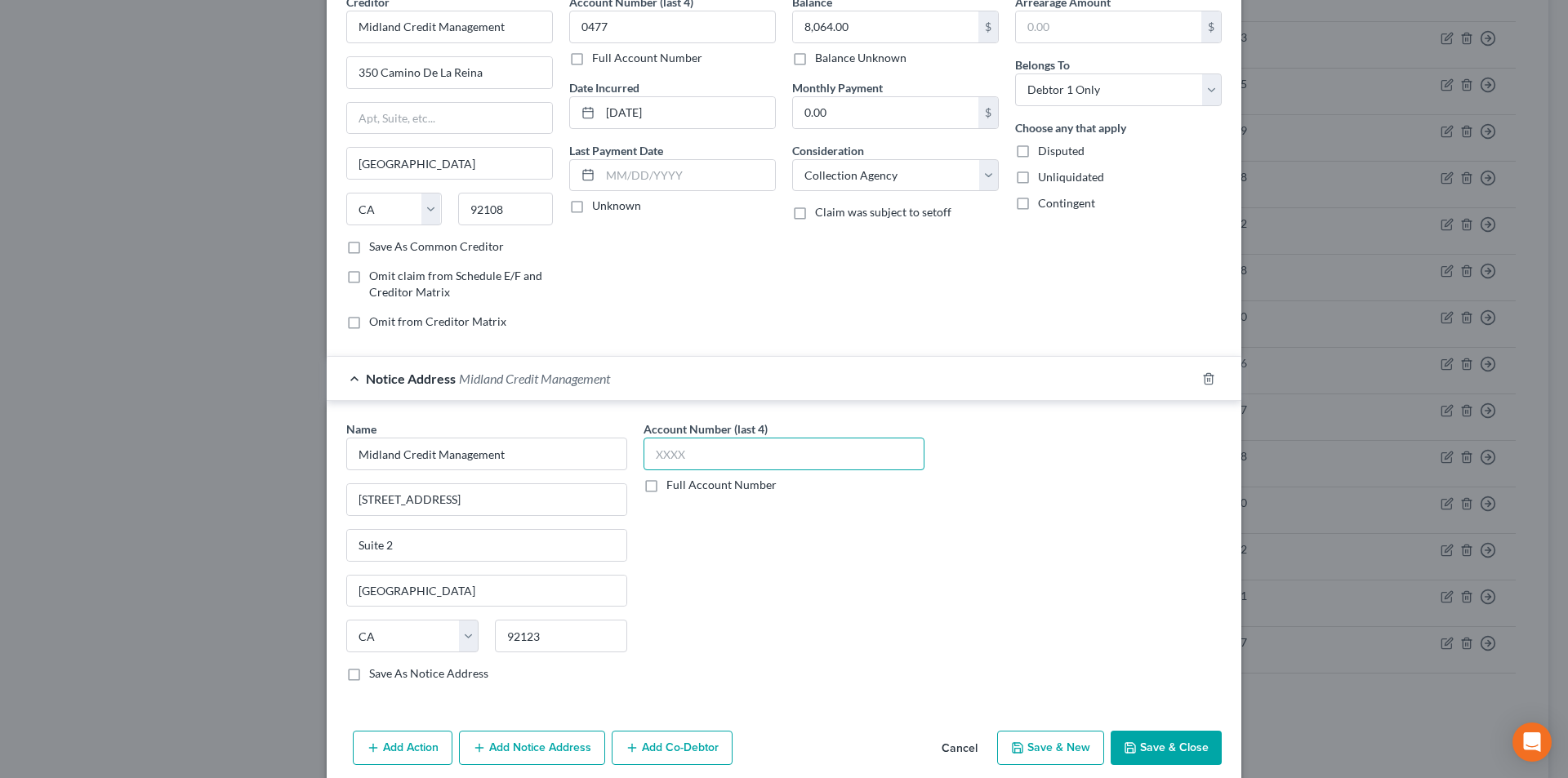
click at [700, 458] on input "text" at bounding box center [784, 454] width 281 height 33
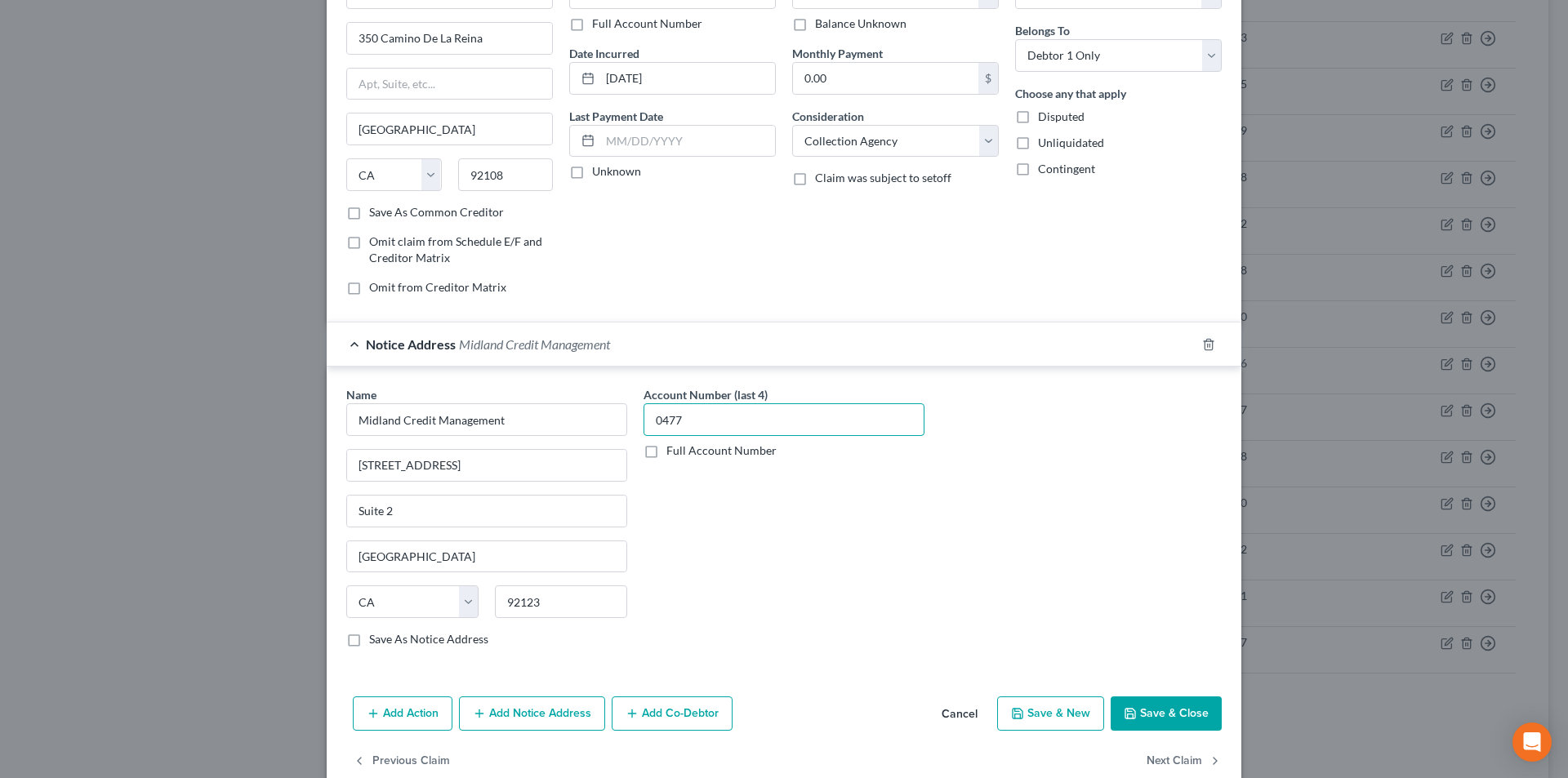
scroll to position [147, 0]
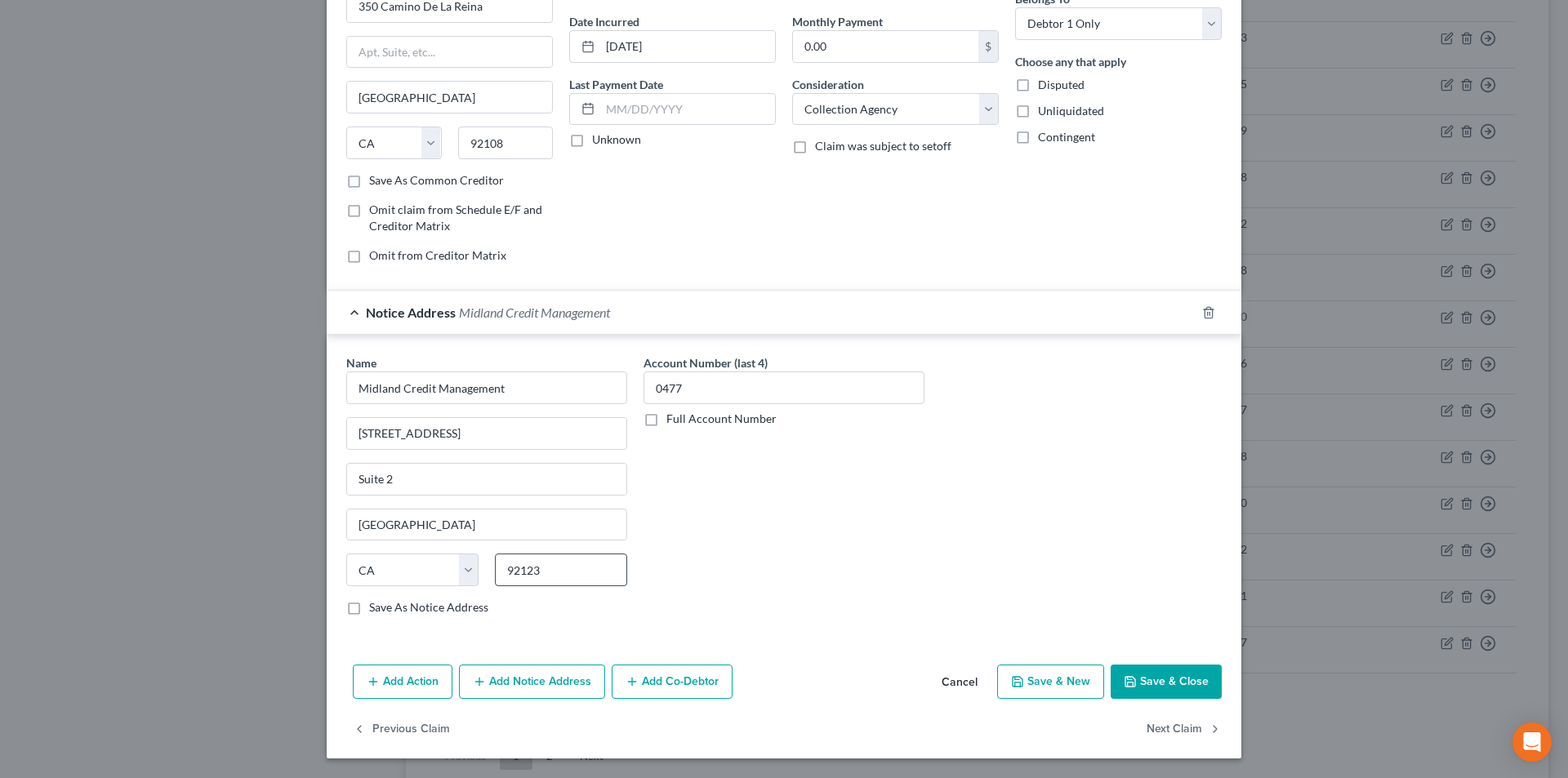
click at [532, 687] on button "Add Notice Address" at bounding box center [532, 681] width 147 height 34
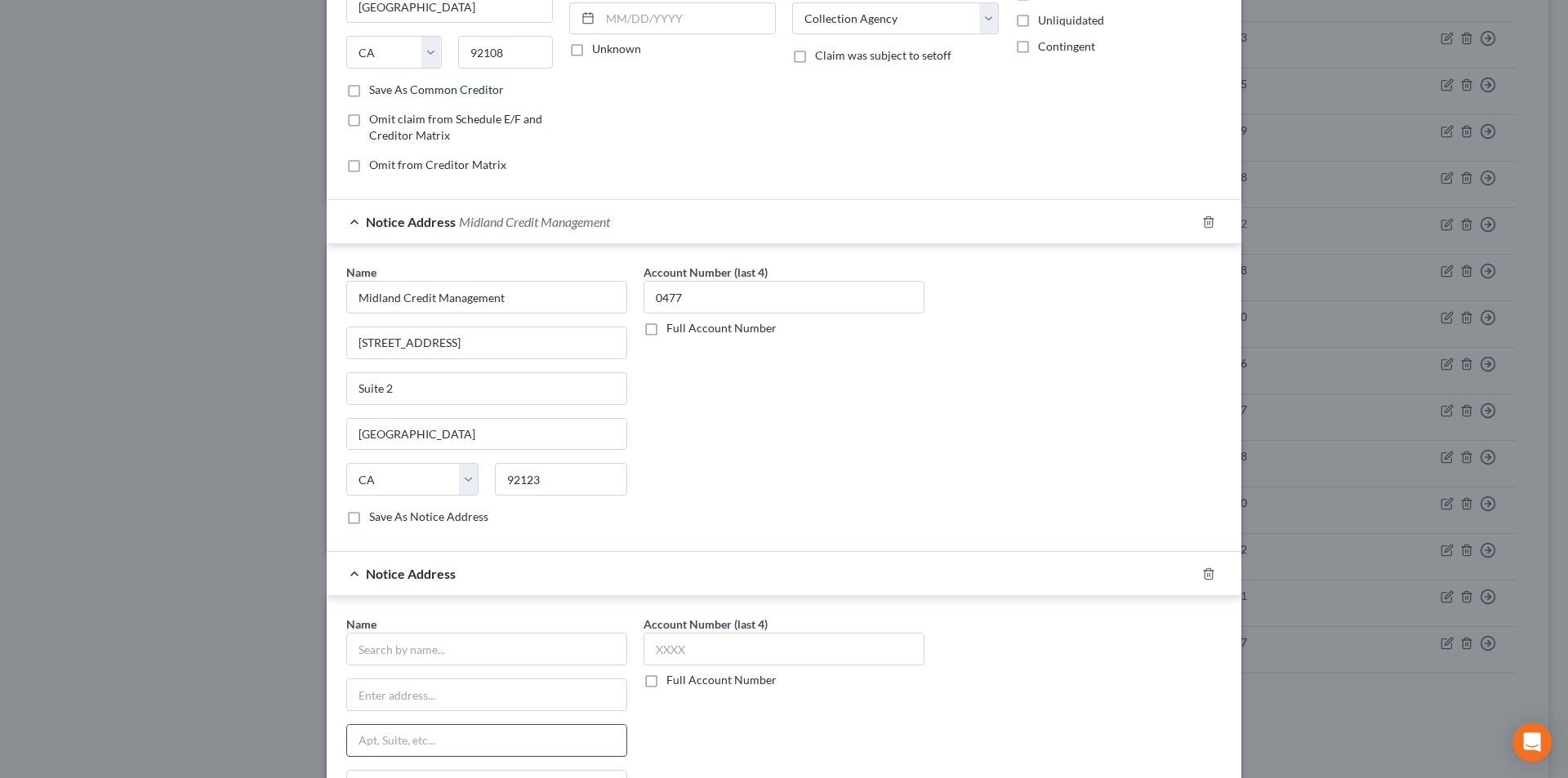
scroll to position [392, 0]
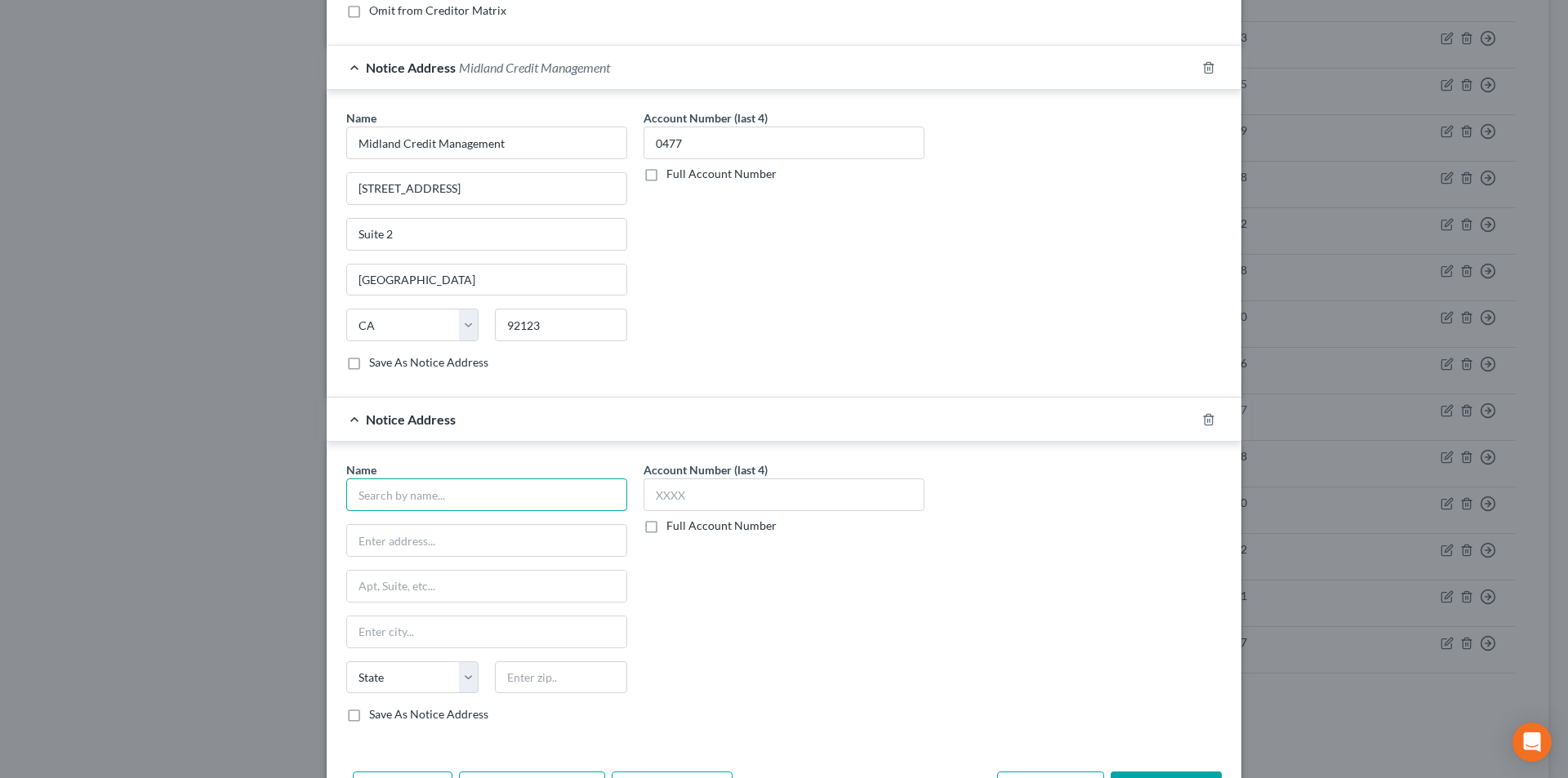
click at [460, 503] on input "text" at bounding box center [487, 494] width 281 height 33
paste input "Midland Credit Management"
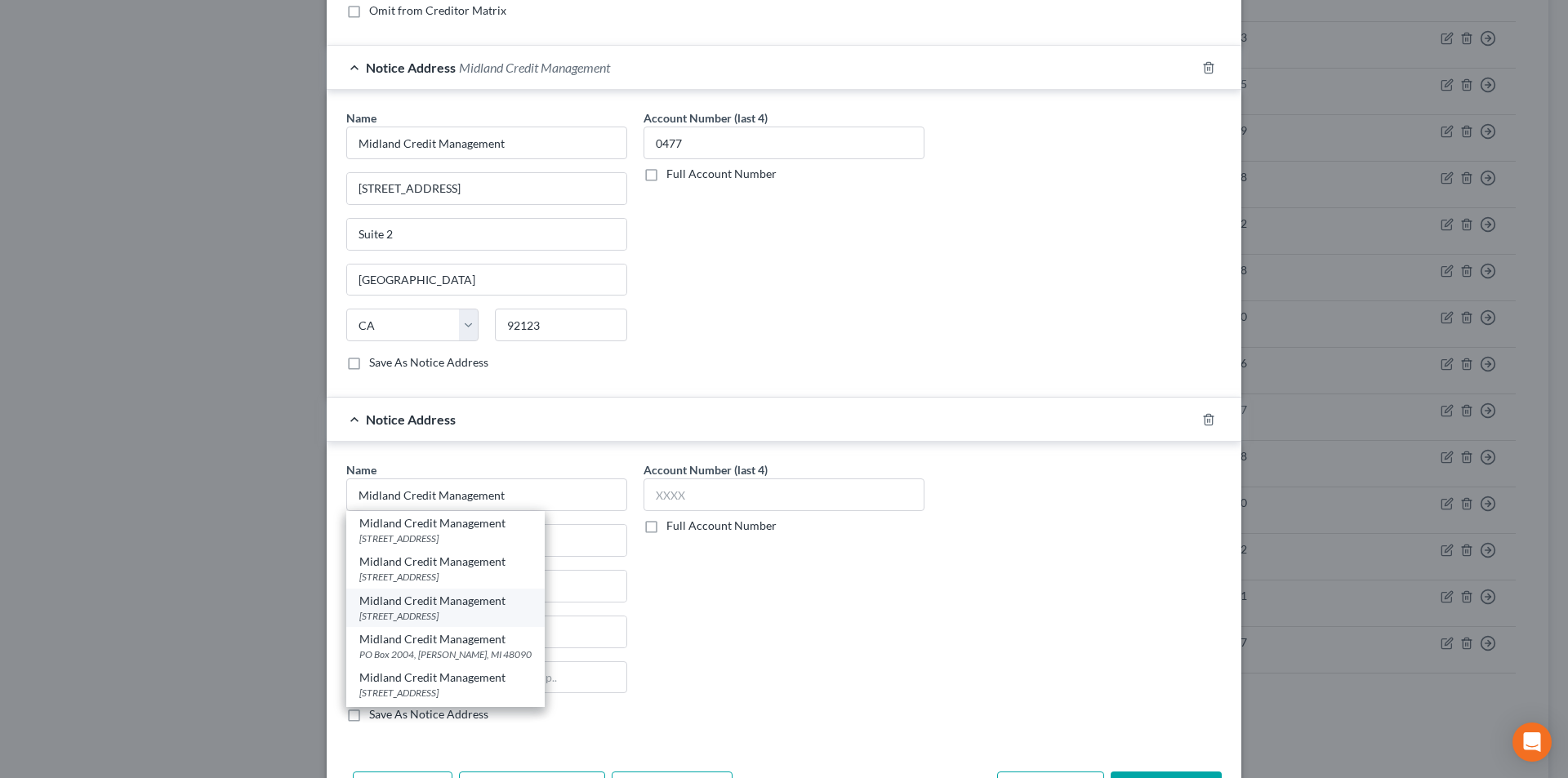
click at [453, 613] on div "[STREET_ADDRESS]" at bounding box center [445, 616] width 172 height 14
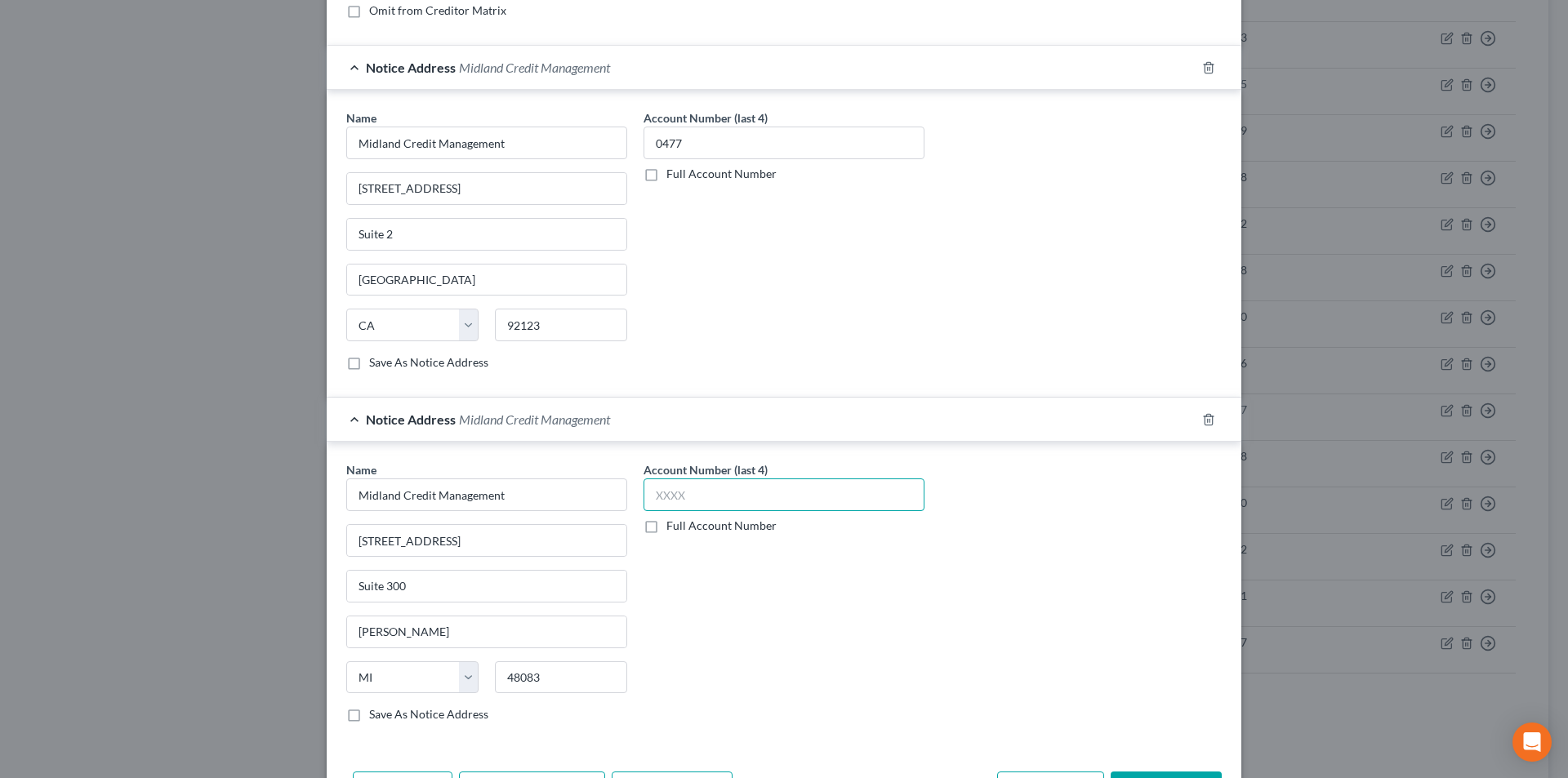
click at [697, 494] on input "text" at bounding box center [784, 494] width 281 height 33
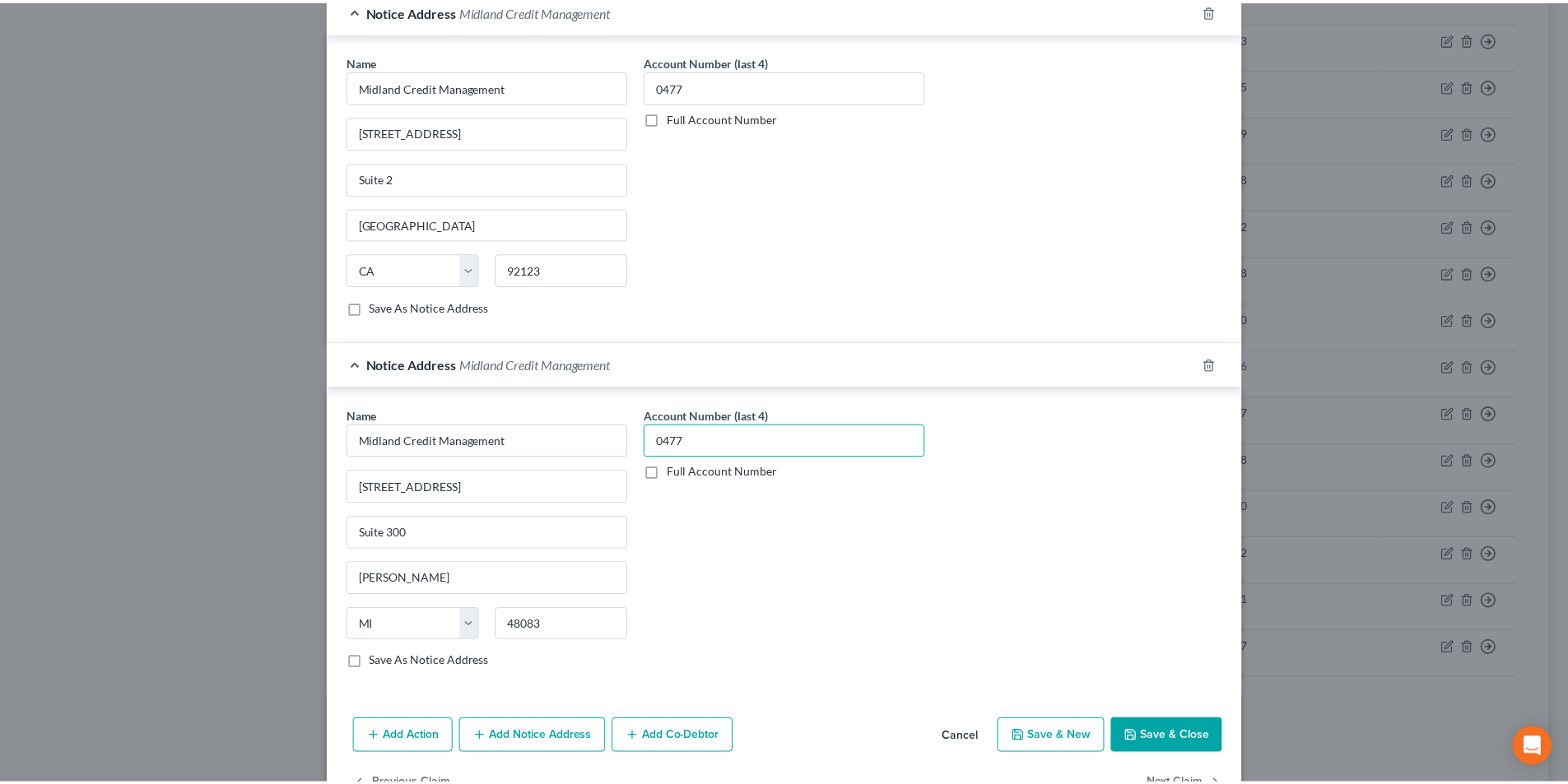
scroll to position [504, 0]
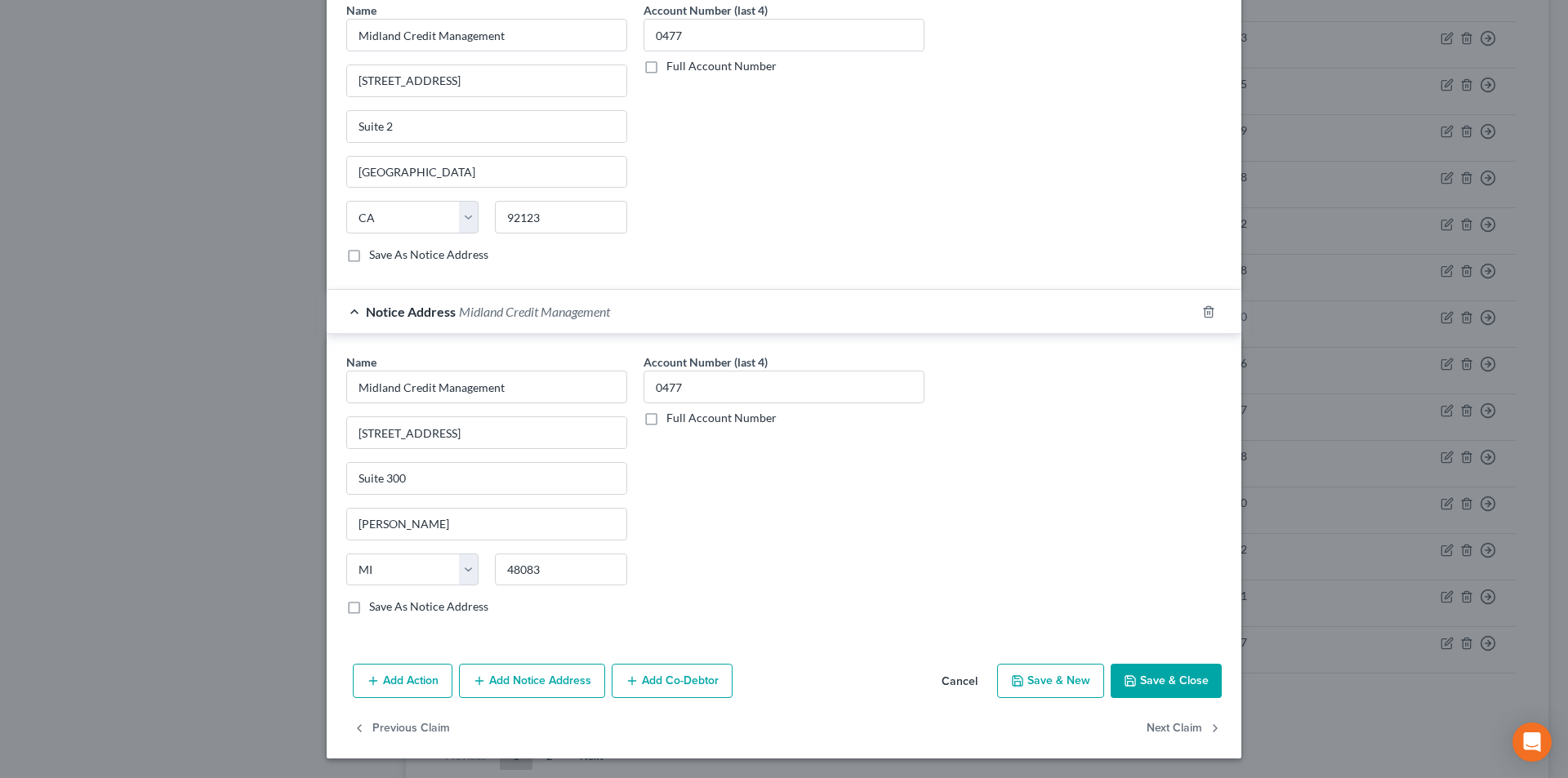
click at [1156, 675] on button "Save & Close" at bounding box center [1167, 681] width 111 height 34
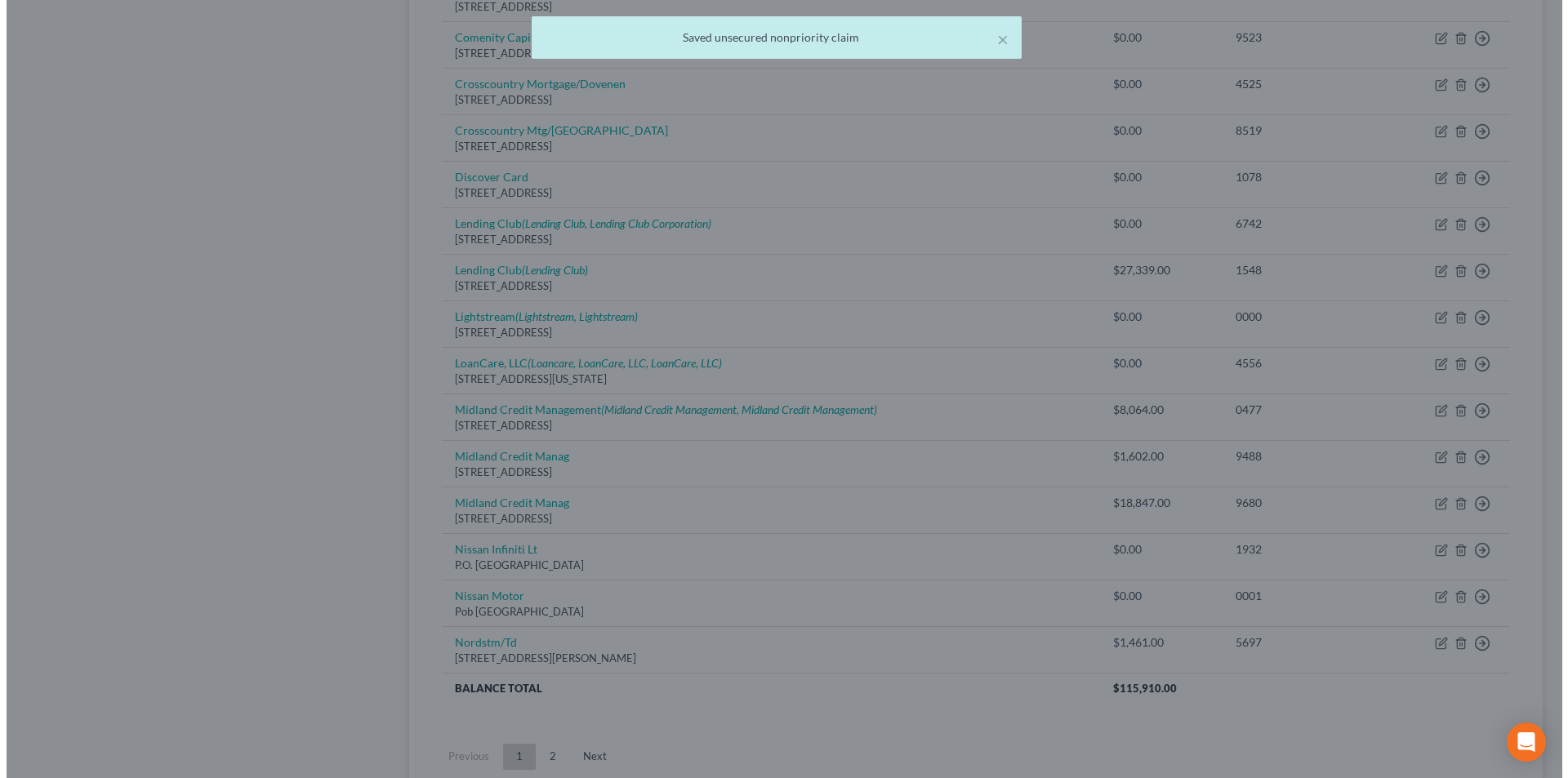
scroll to position [0, 0]
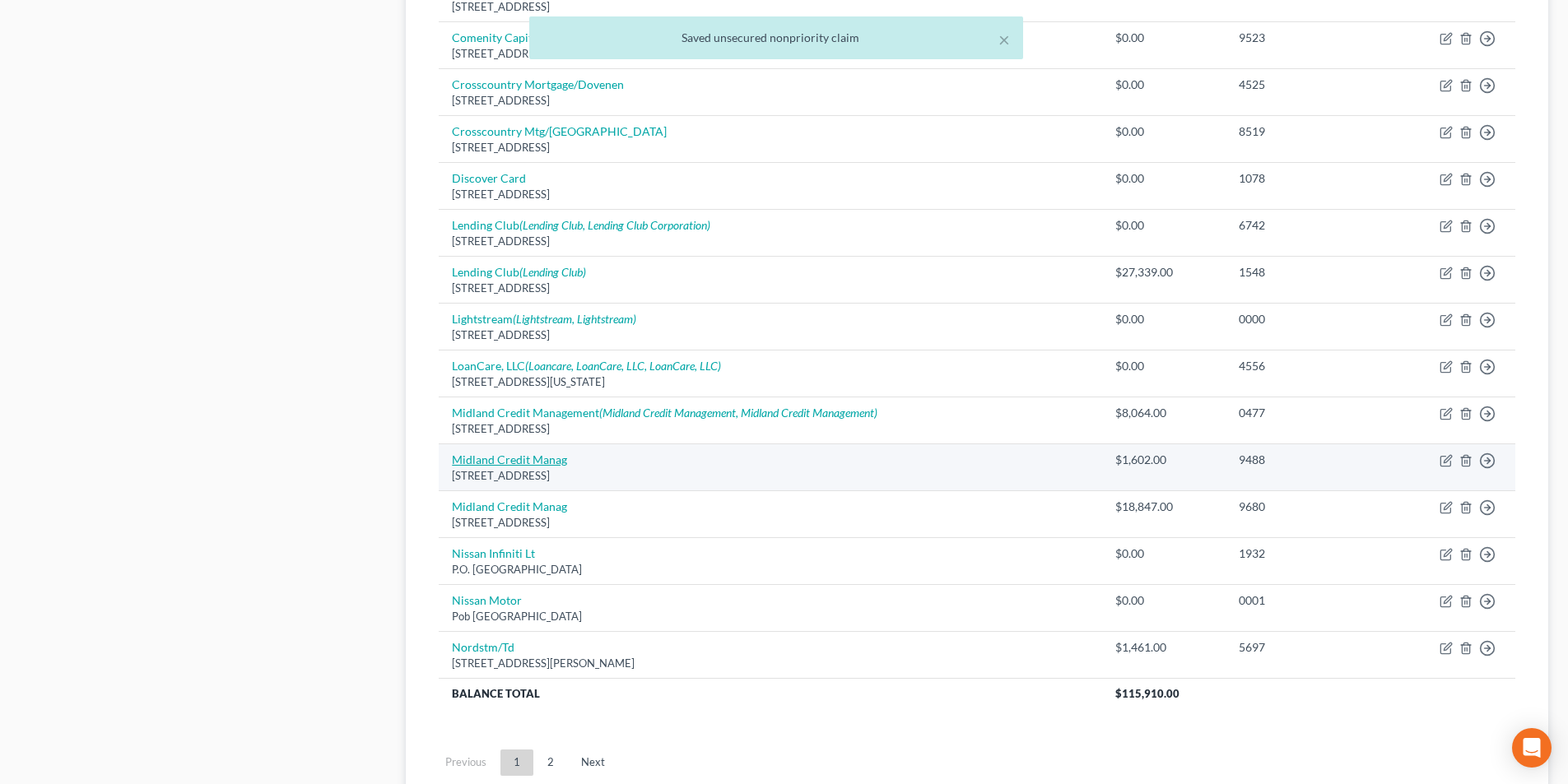
click at [533, 465] on link "Midland Credit Manag" at bounding box center [509, 459] width 115 height 14
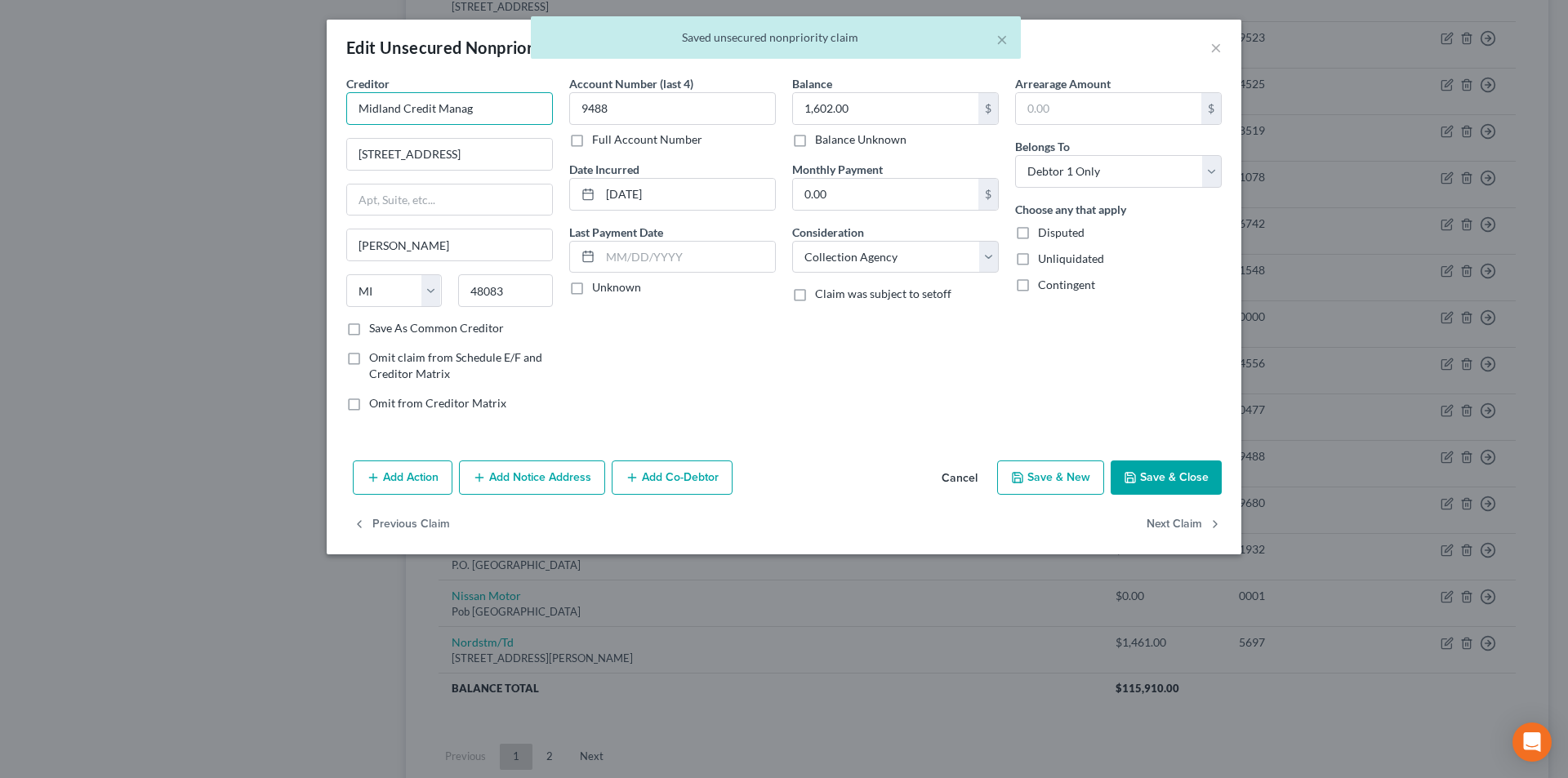
drag, startPoint x: 470, startPoint y: 105, endPoint x: 359, endPoint y: 120, distance: 112.0
click at [287, 114] on div "Edit Unsecured Nonpriority Claim × Creditor * Midland Credit Manag [STREET_ADDR…" at bounding box center [784, 389] width 1568 height 778
paste input "ement"
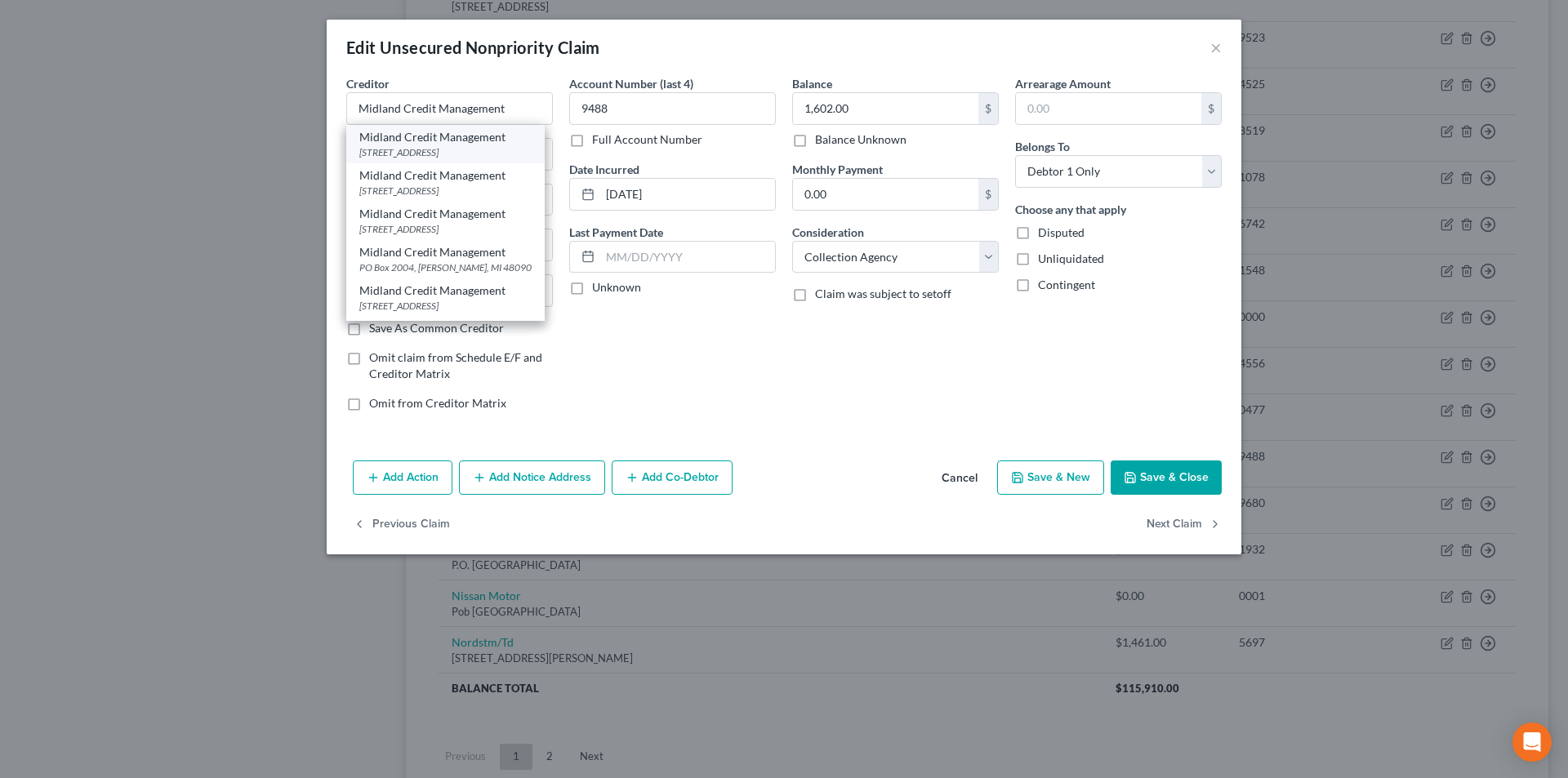
click at [395, 153] on div "[STREET_ADDRESS]" at bounding box center [445, 153] width 172 height 14
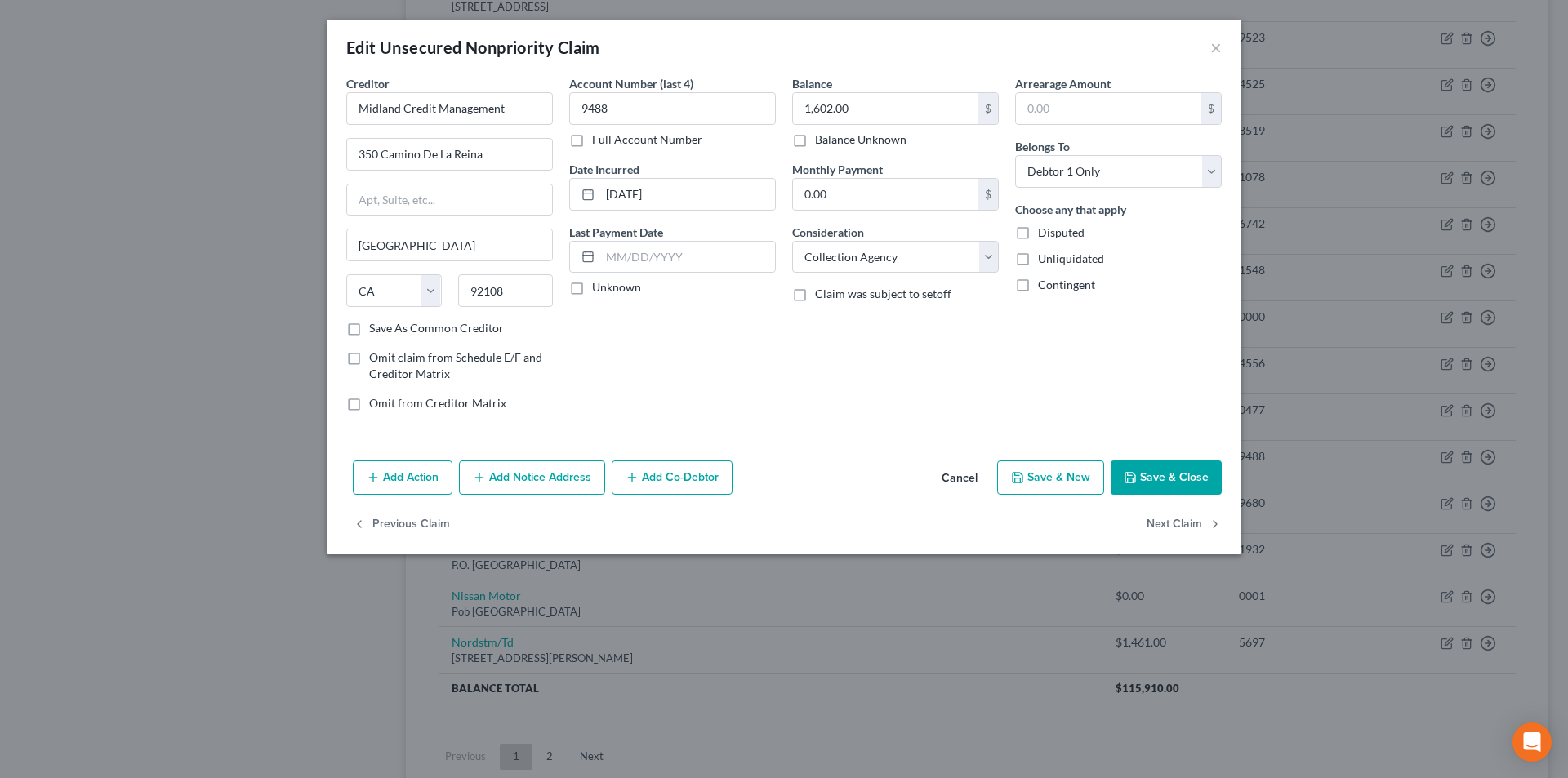
click at [532, 472] on button "Add Notice Address" at bounding box center [532, 477] width 147 height 34
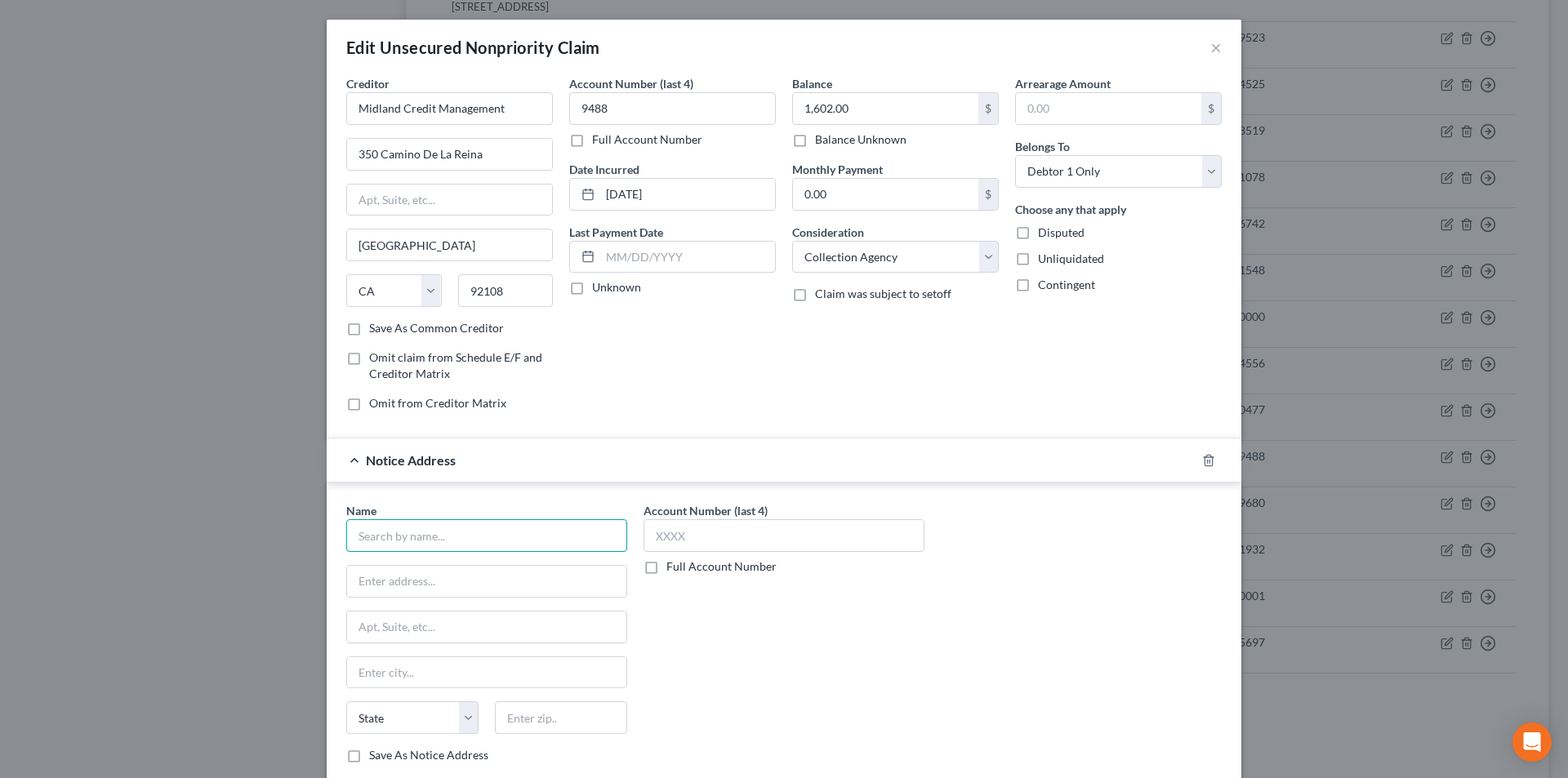
click at [472, 535] on input "text" at bounding box center [487, 536] width 281 height 33
paste input "Midland Credit Management"
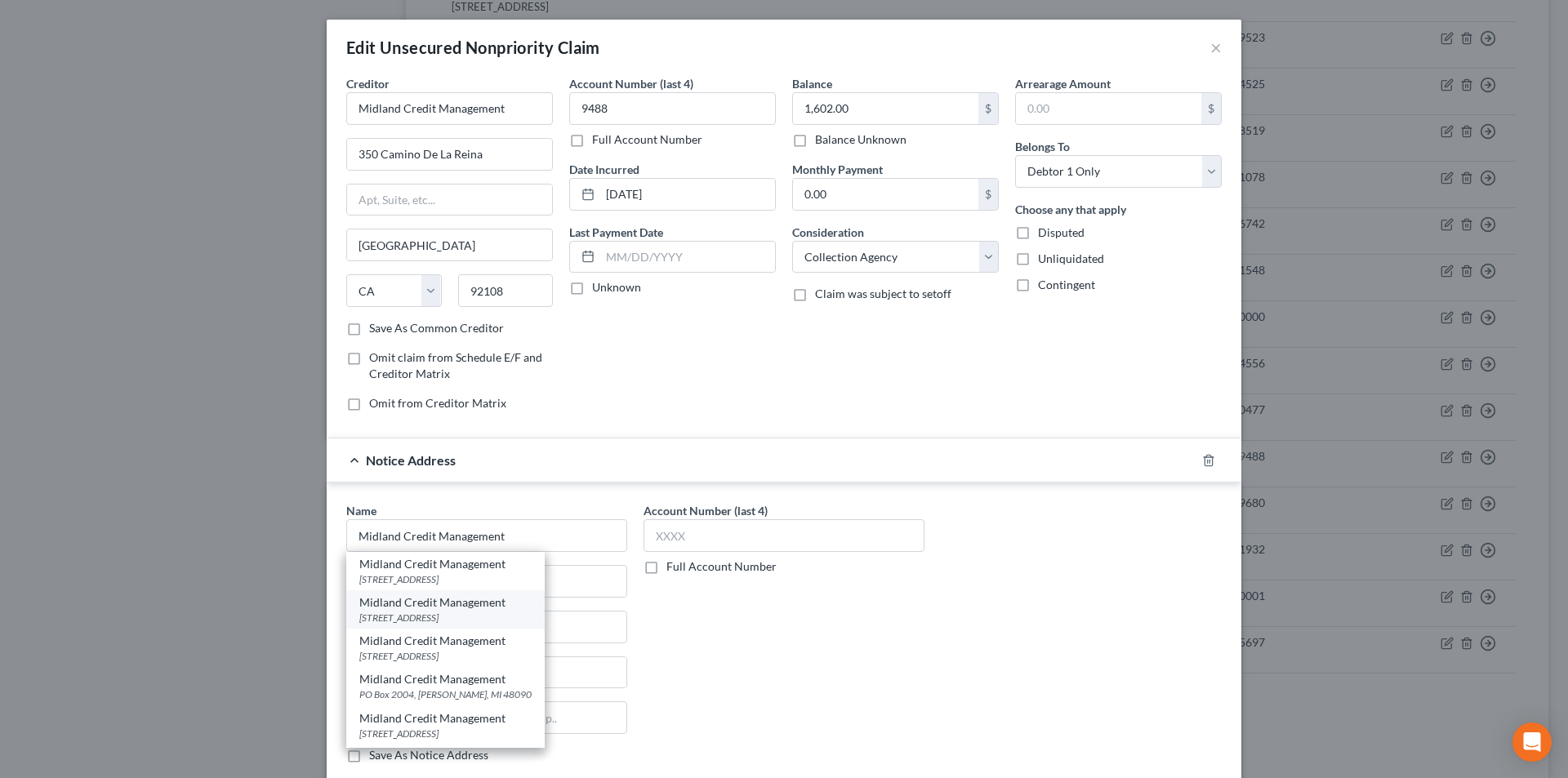
click at [442, 613] on div "[STREET_ADDRESS]" at bounding box center [445, 618] width 172 height 14
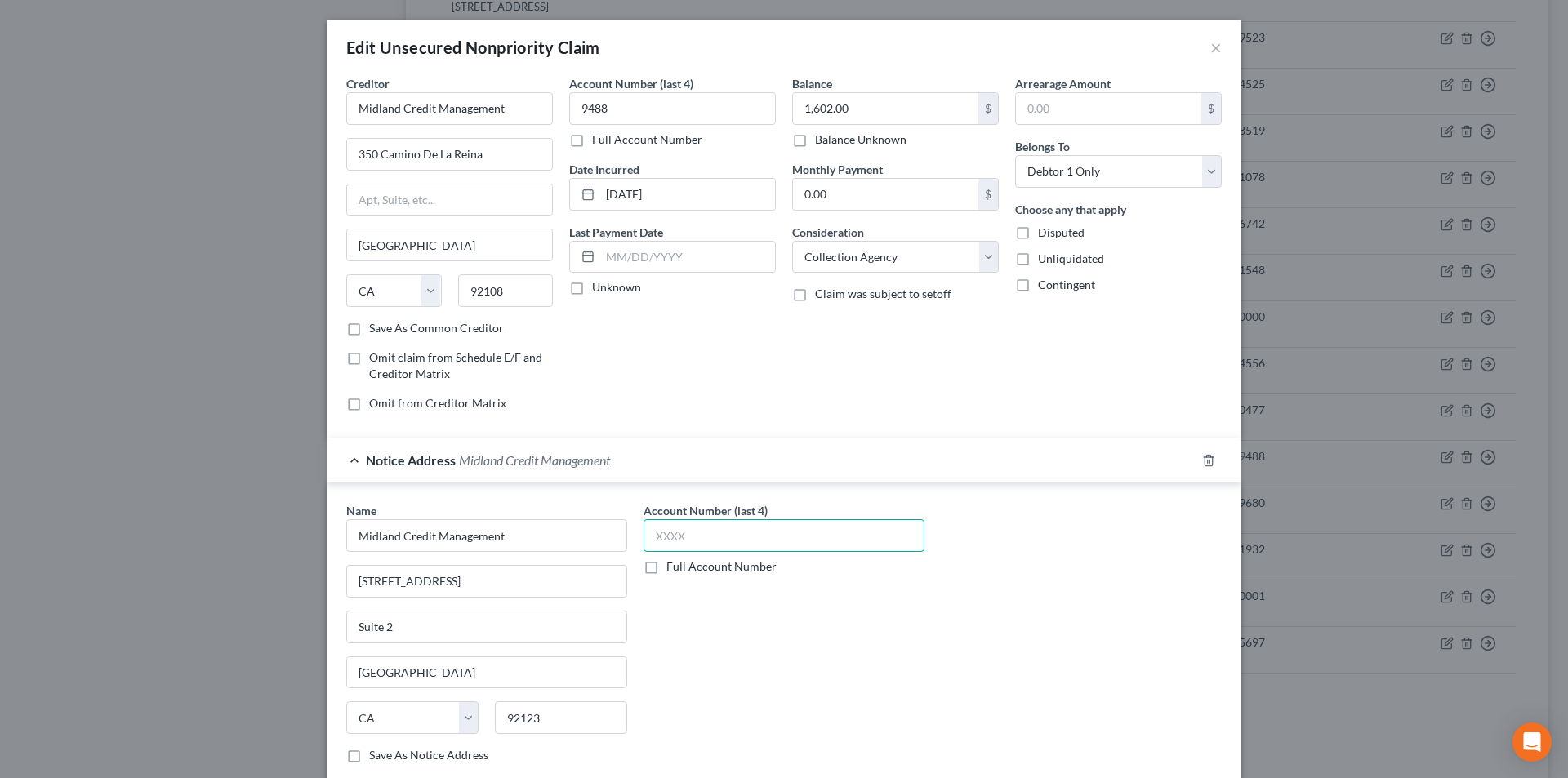
click at [676, 534] on input "text" at bounding box center [784, 536] width 281 height 33
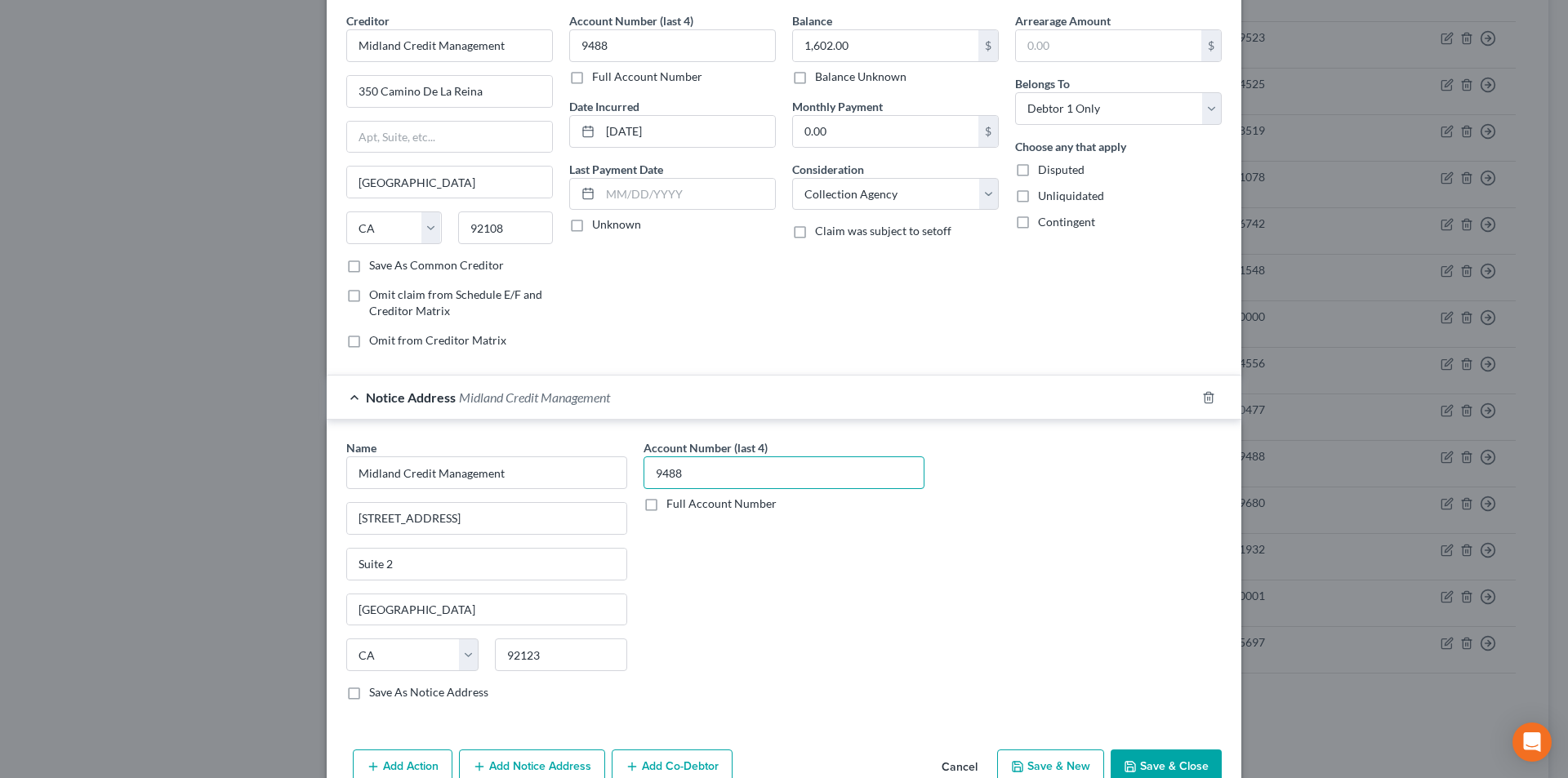
scroll to position [147, 0]
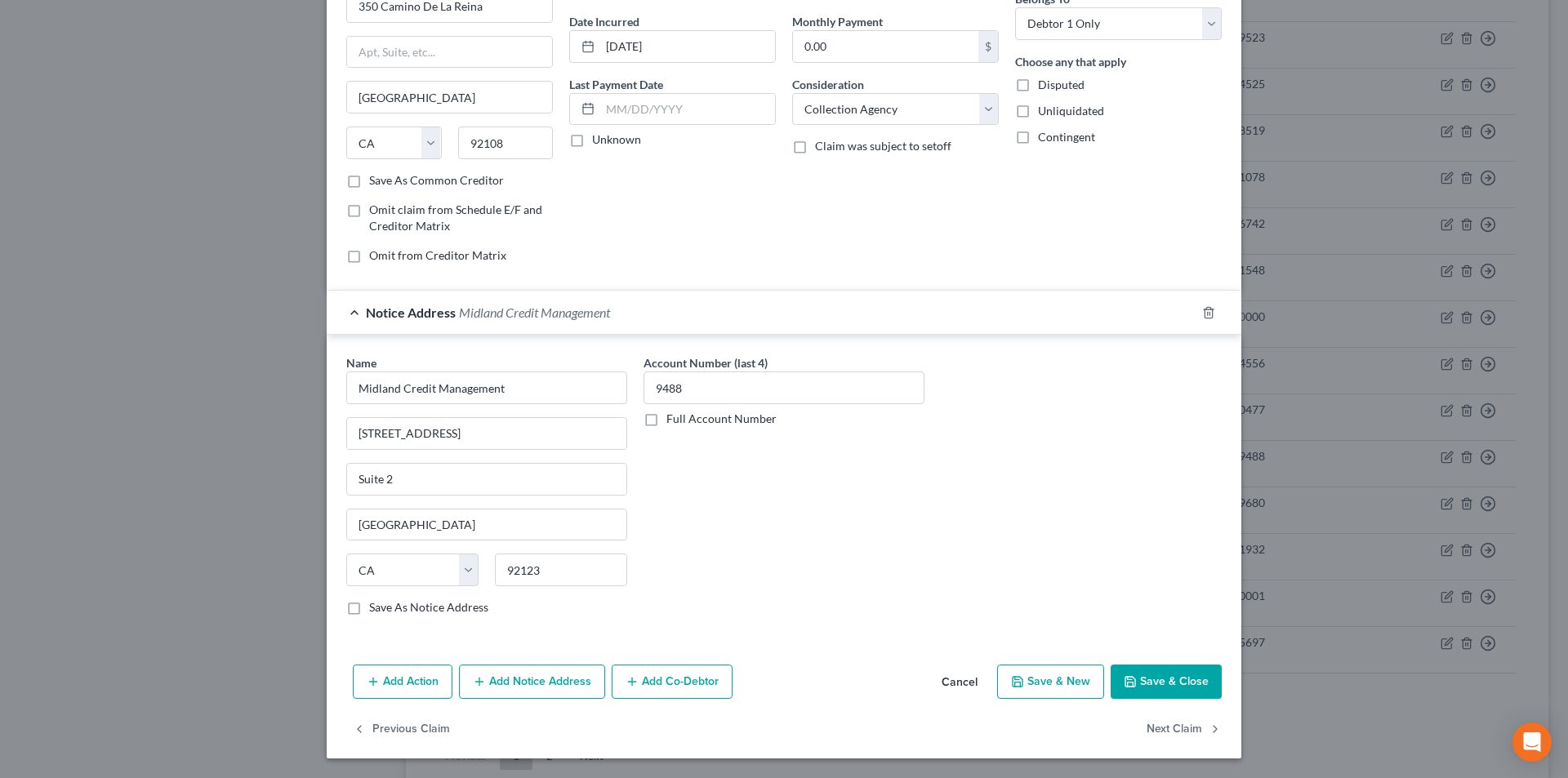
click at [558, 683] on button "Add Notice Address" at bounding box center [532, 681] width 147 height 34
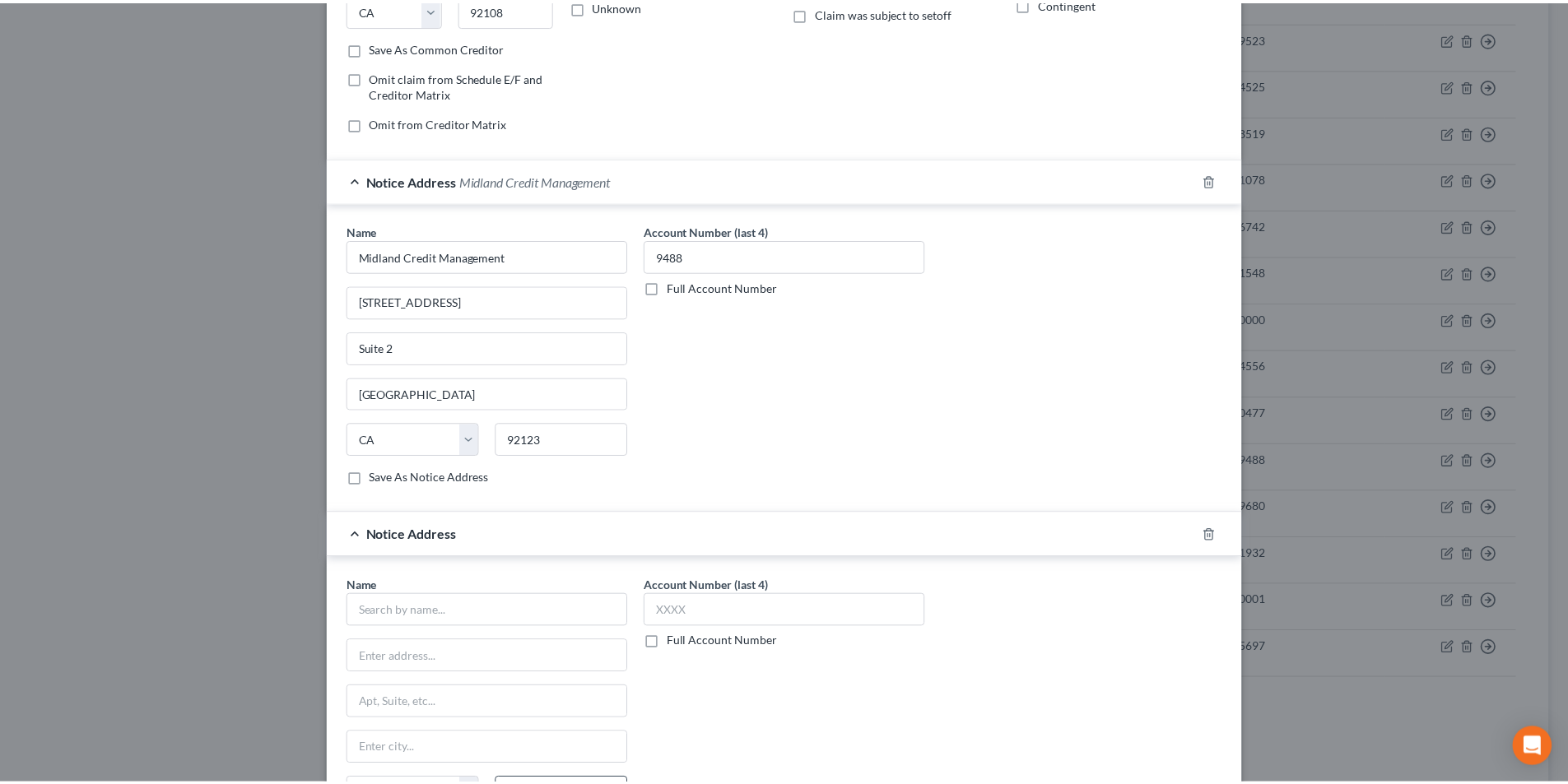
scroll to position [478, 0]
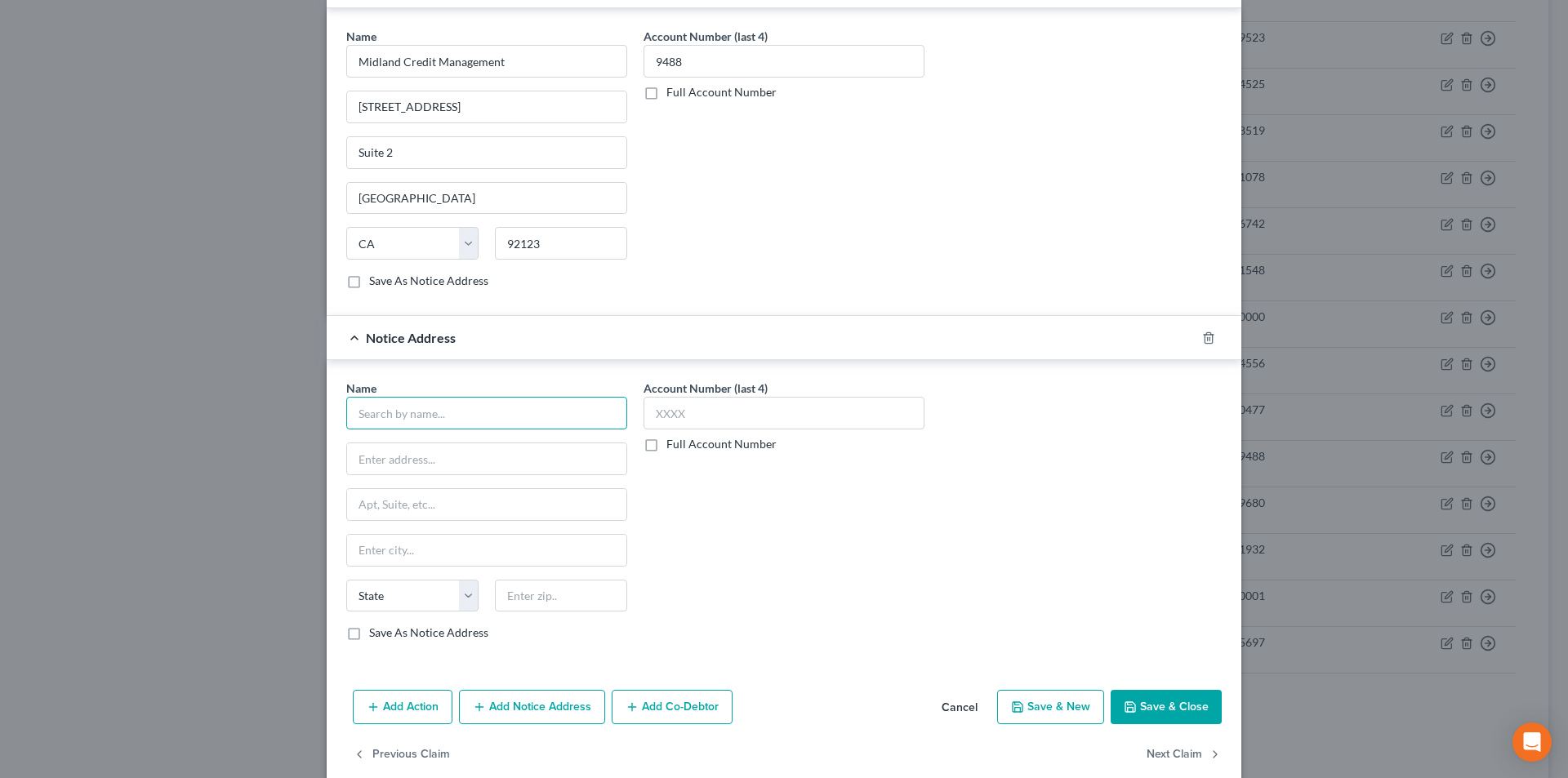
click at [454, 411] on input "text" at bounding box center [487, 413] width 281 height 33
paste input "Midland Credit Management"
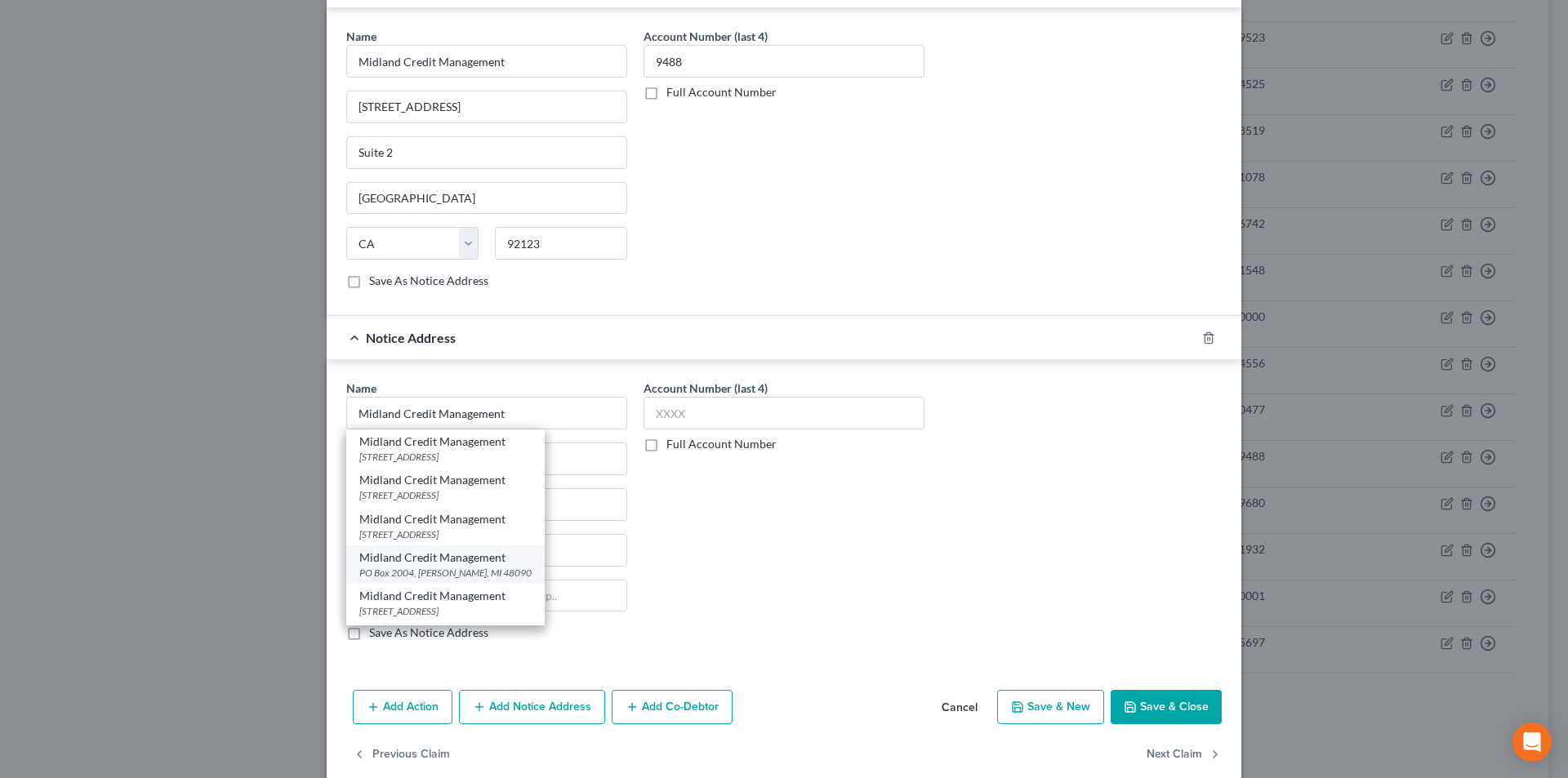
click at [441, 560] on div "Midland Credit Management" at bounding box center [445, 557] width 172 height 16
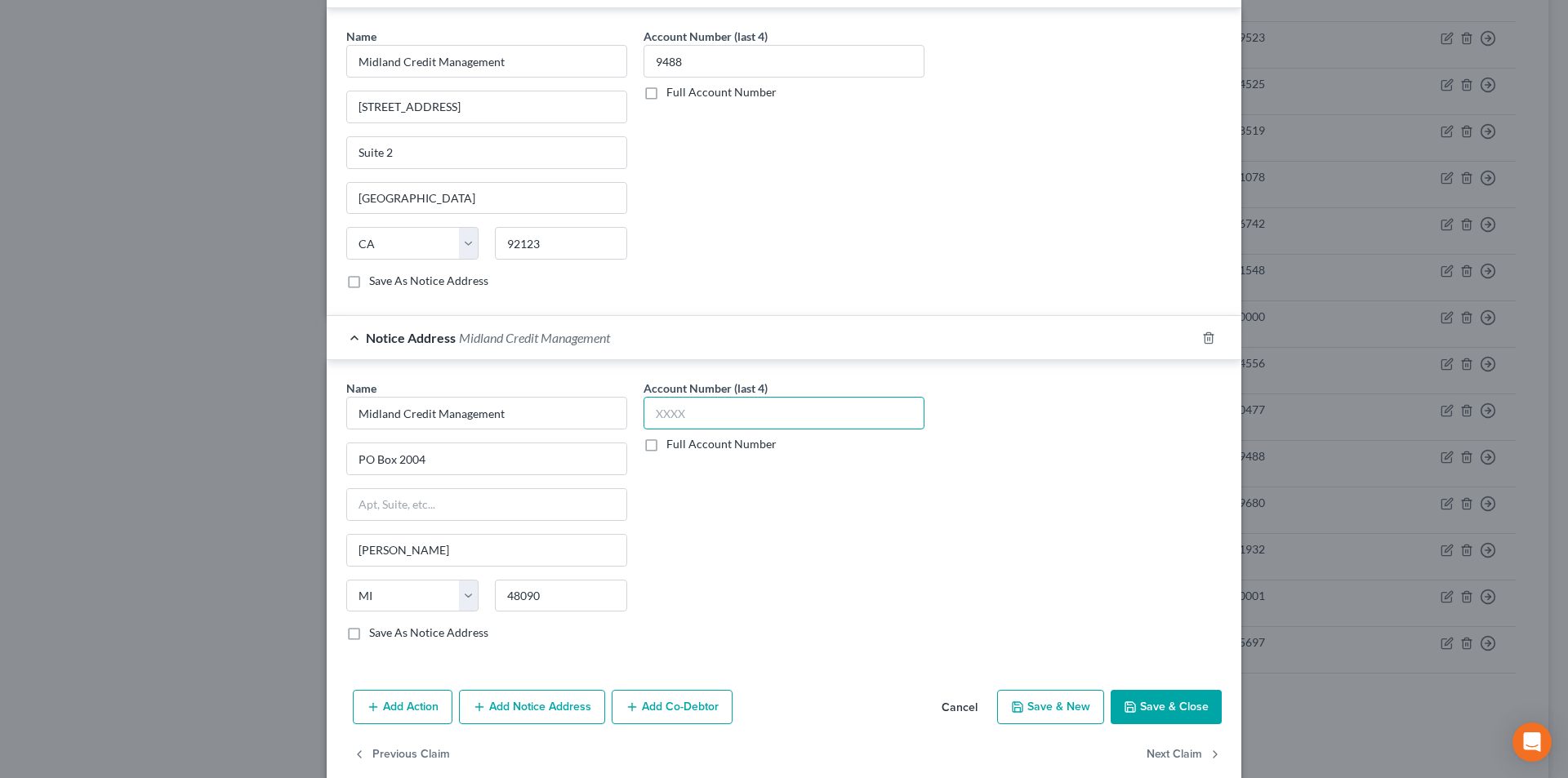
click at [708, 415] on input "text" at bounding box center [784, 413] width 281 height 33
click at [1151, 707] on button "Save & Close" at bounding box center [1167, 707] width 111 height 34
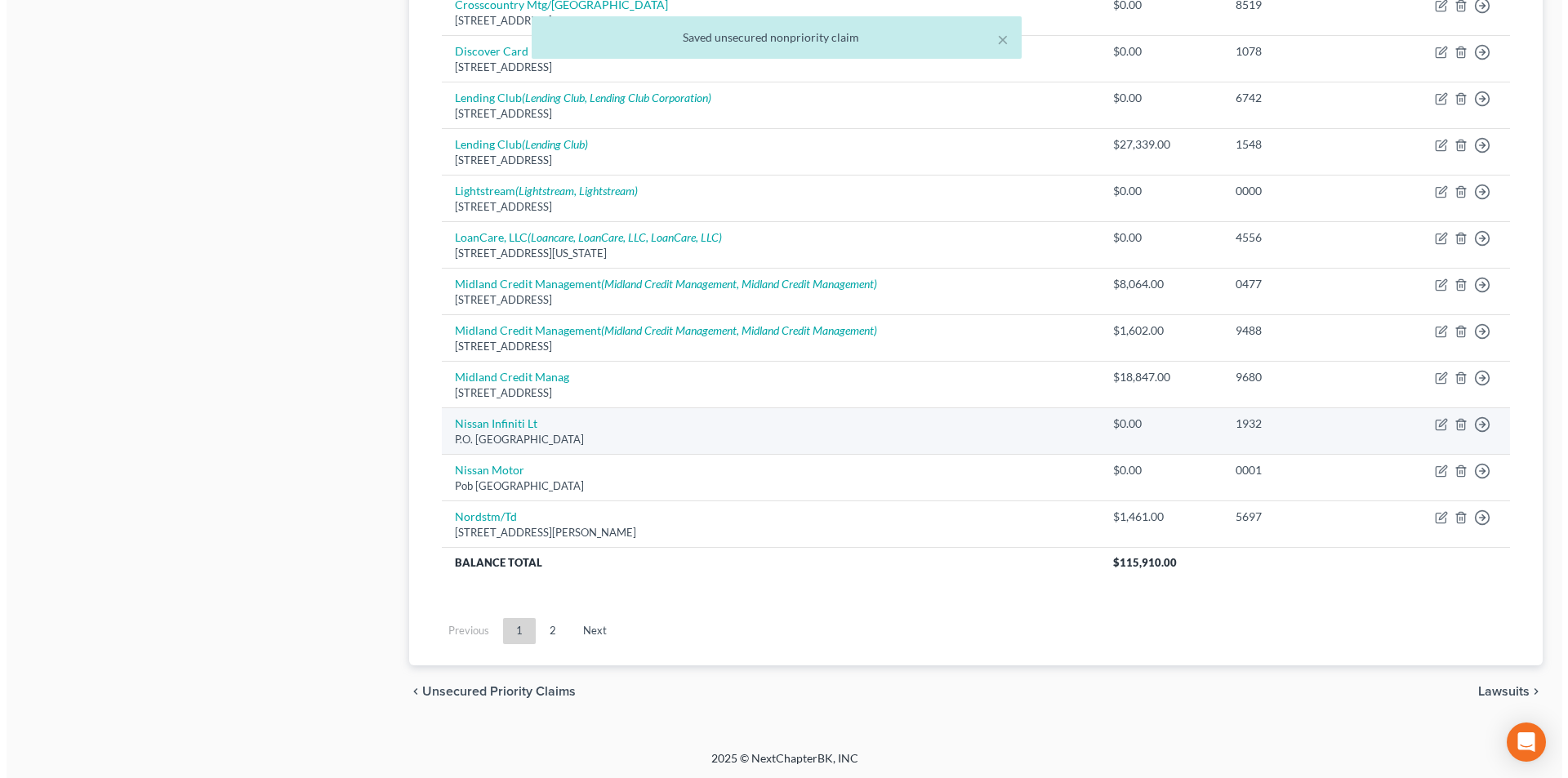
scroll to position [1107, 0]
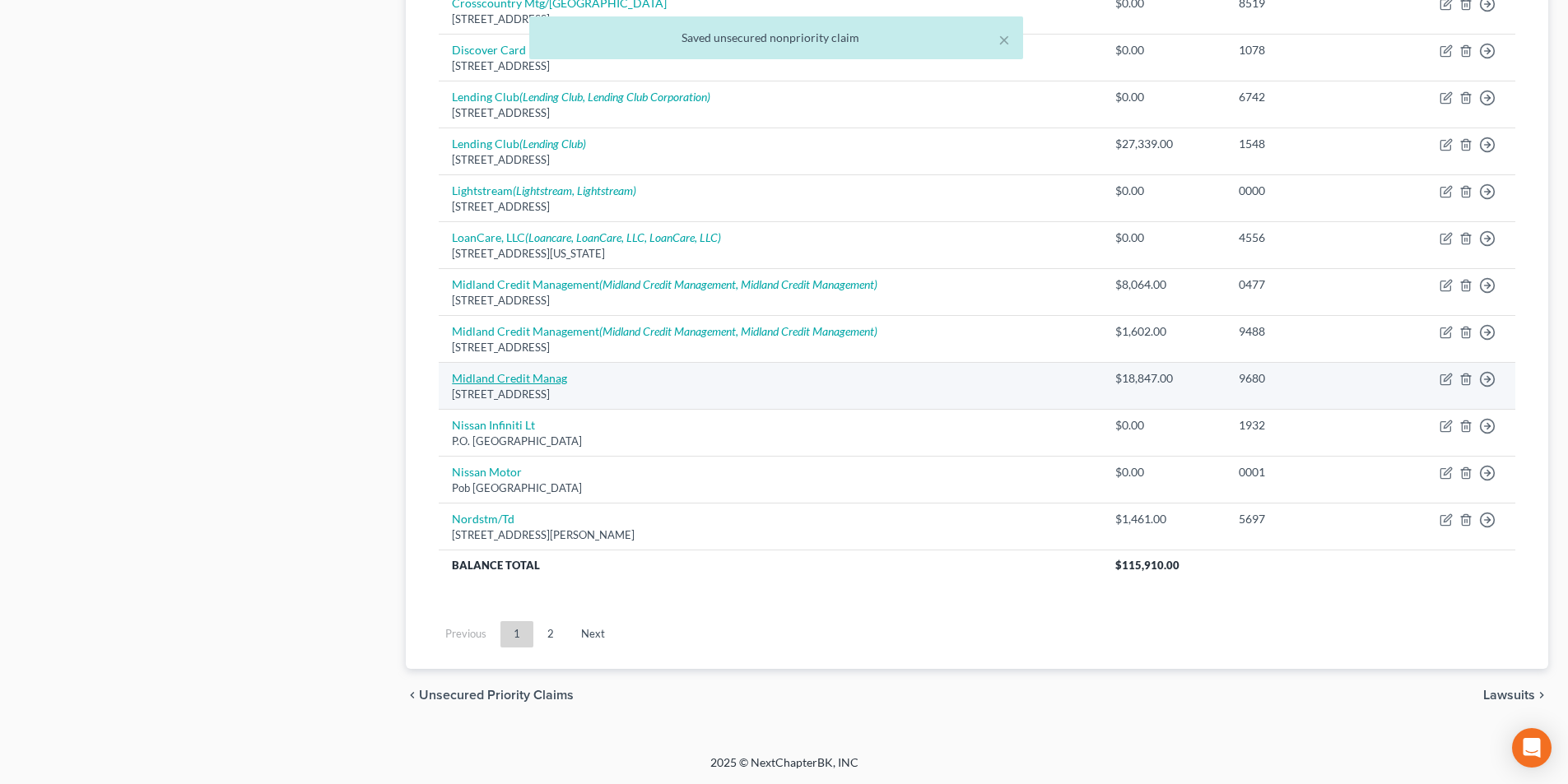
click at [532, 377] on link "Midland Credit Manag" at bounding box center [509, 378] width 115 height 14
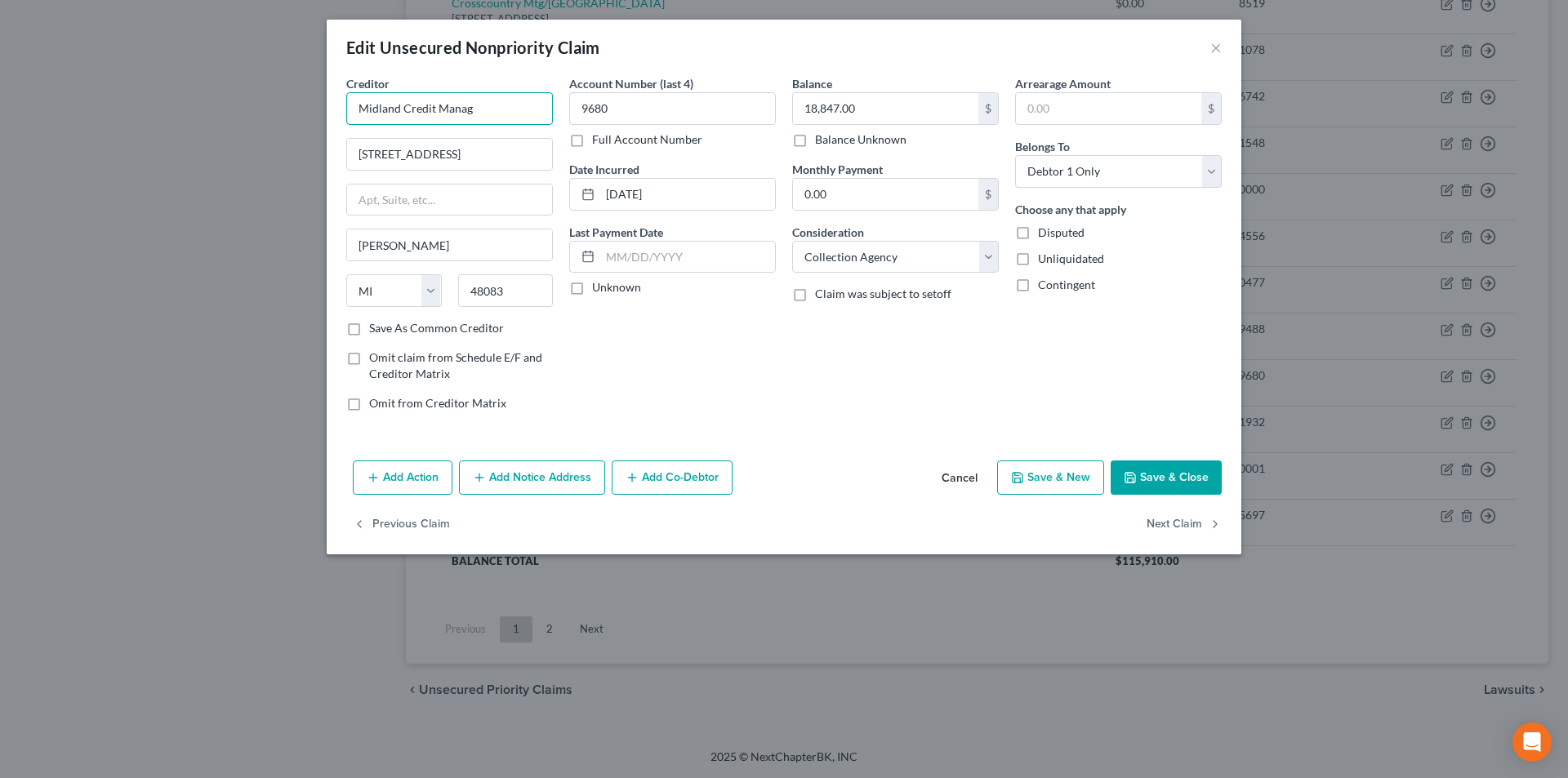
drag, startPoint x: 484, startPoint y: 106, endPoint x: 339, endPoint y: 105, distance: 145.0
click at [284, 107] on div "Edit Unsecured Nonpriority Claim × Creditor * Midland Credit Manag [STREET_ADDR…" at bounding box center [784, 389] width 1568 height 778
paste input "ement"
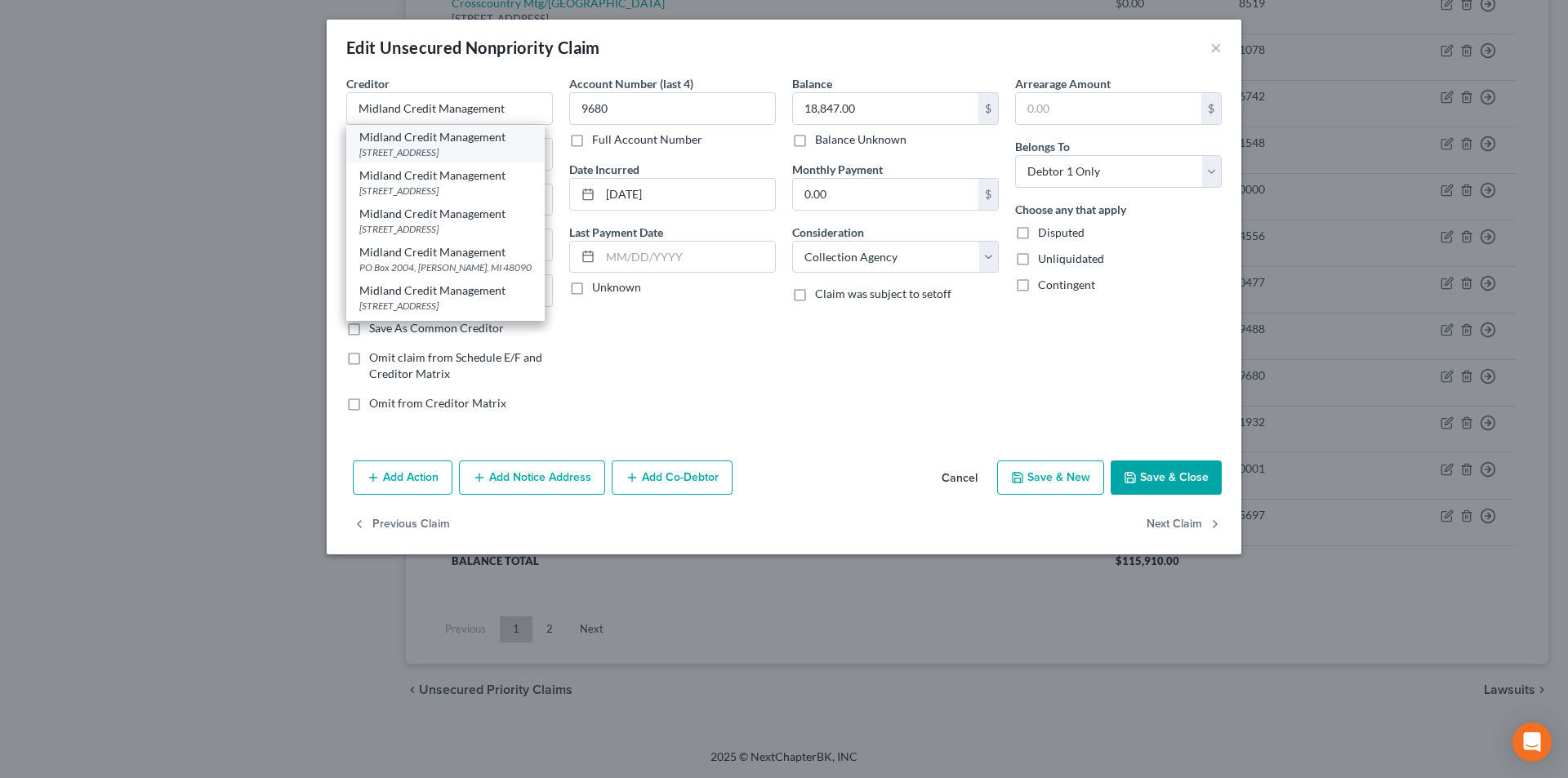
click at [409, 141] on div "Midland Credit Management" at bounding box center [445, 137] width 172 height 16
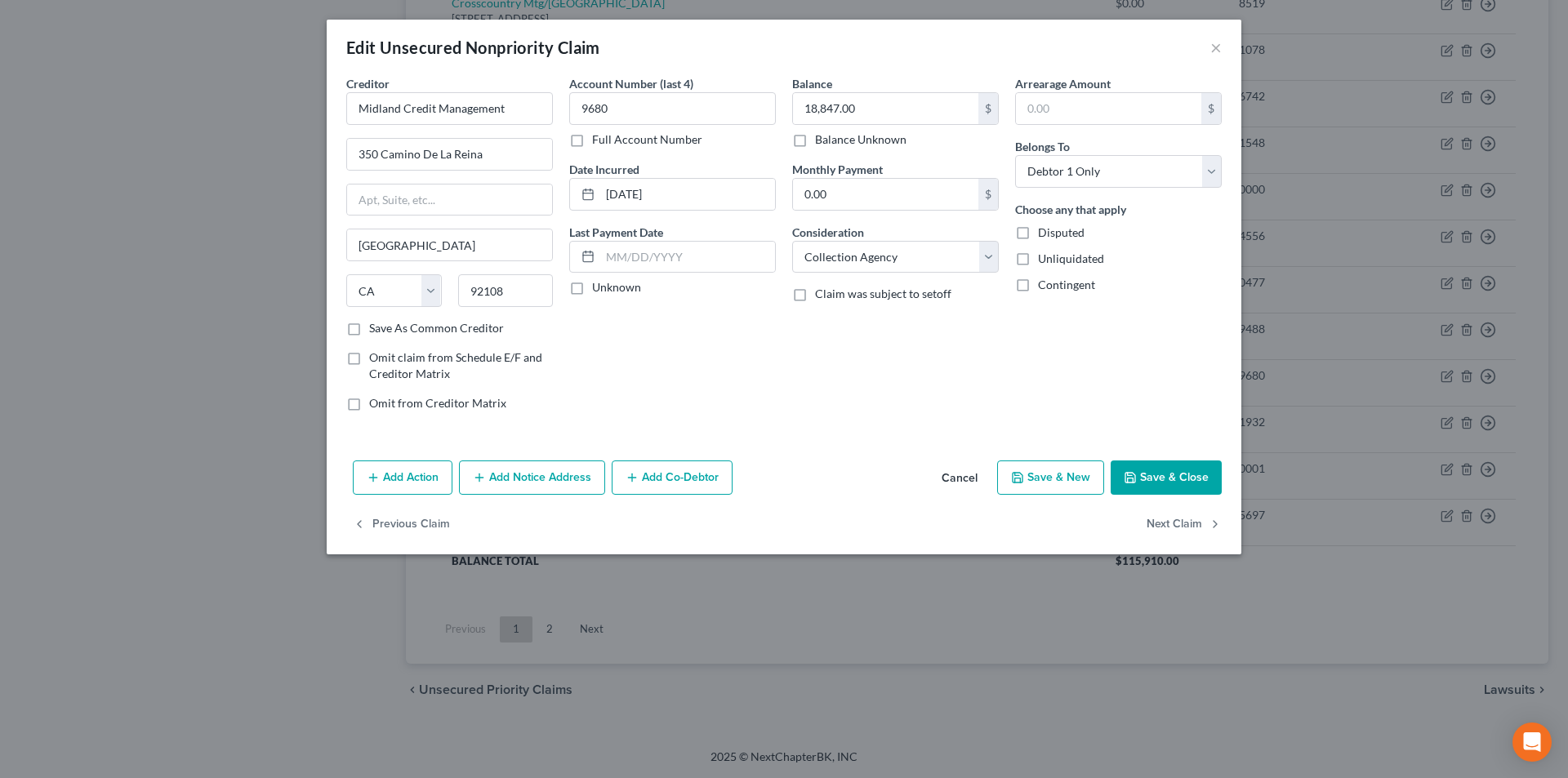
click at [520, 470] on button "Add Notice Address" at bounding box center [532, 477] width 147 height 34
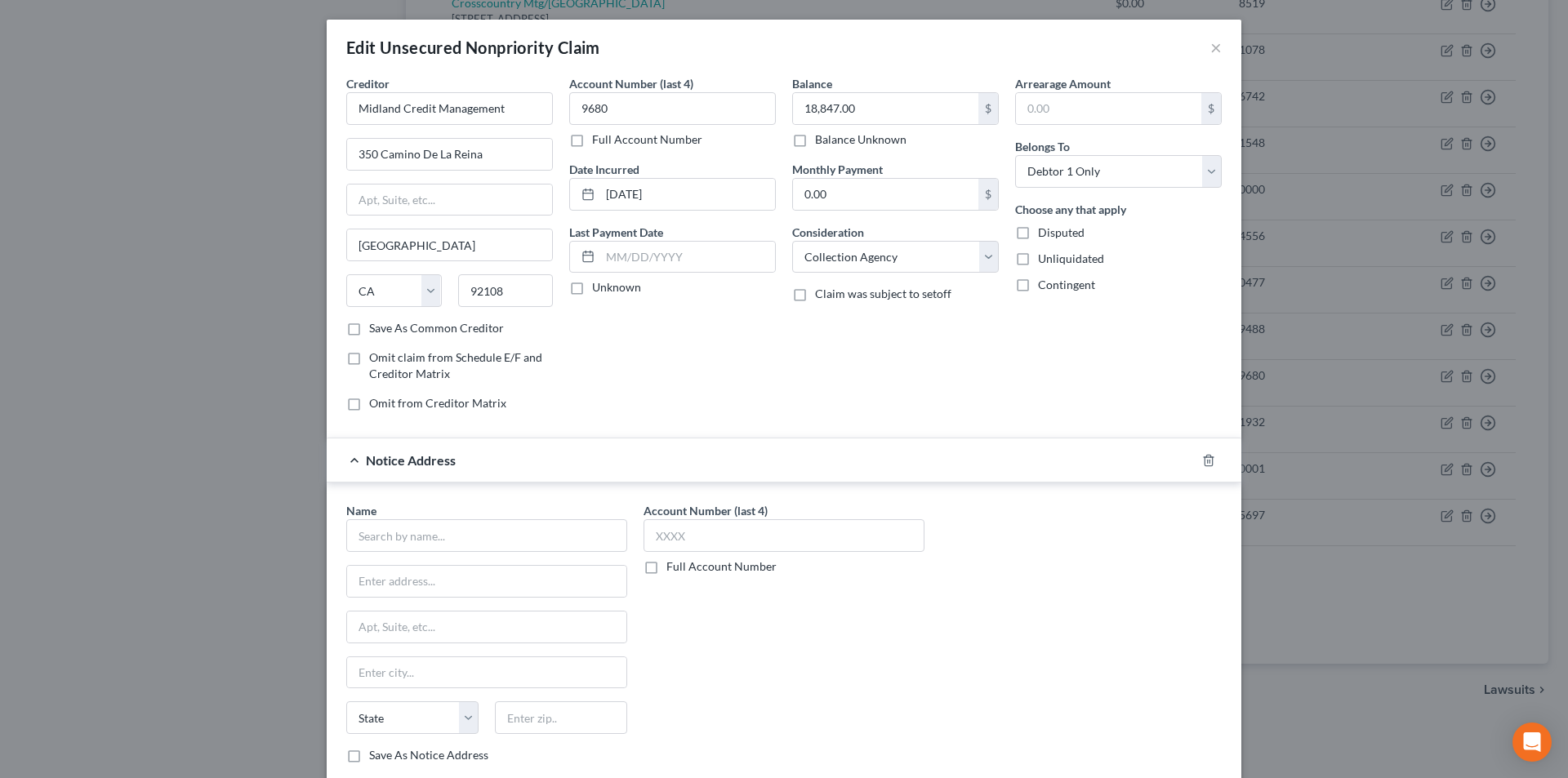
scroll to position [147, 0]
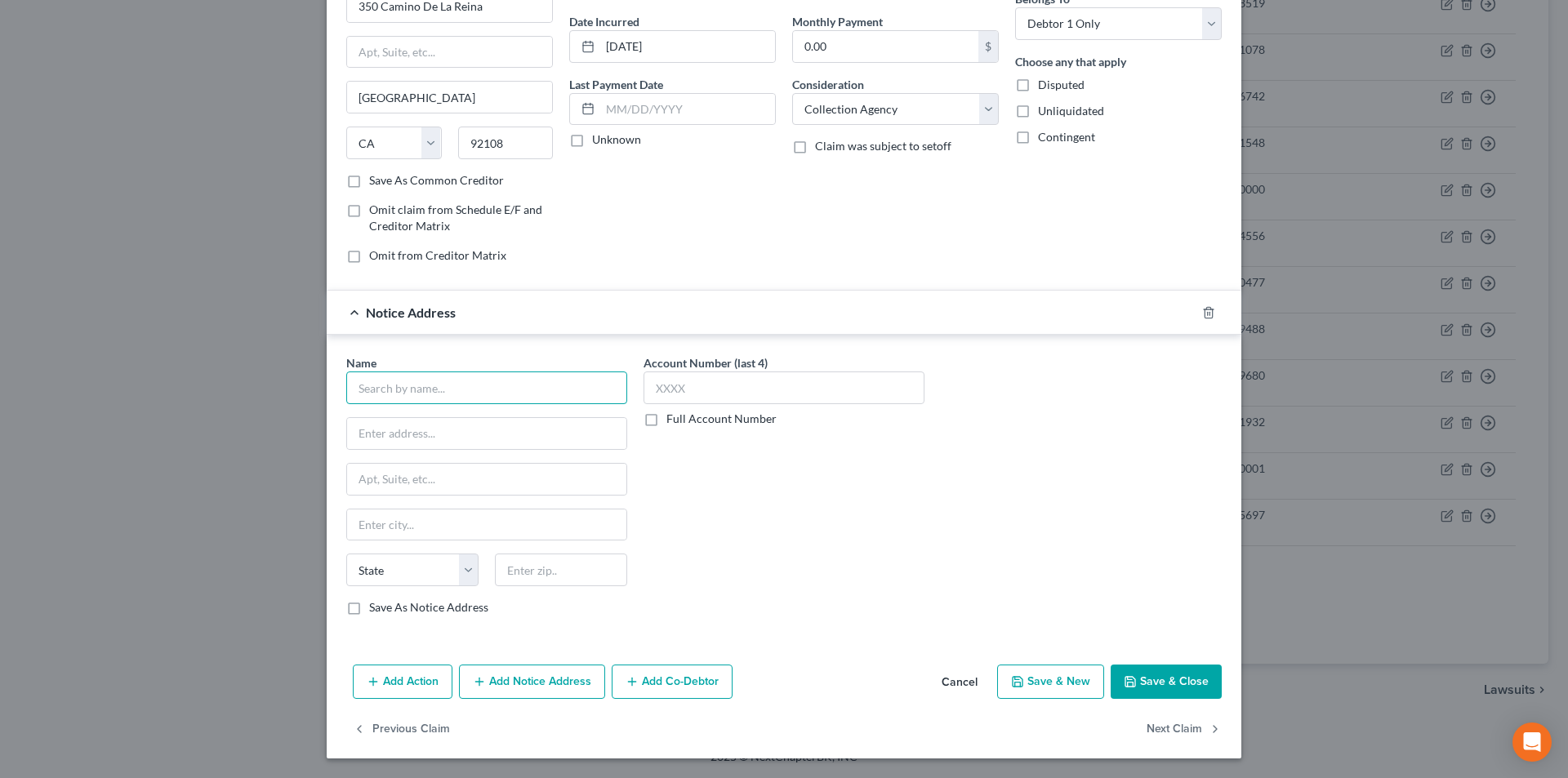
click at [474, 392] on input "text" at bounding box center [487, 387] width 281 height 33
paste input "Midland Credit Management"
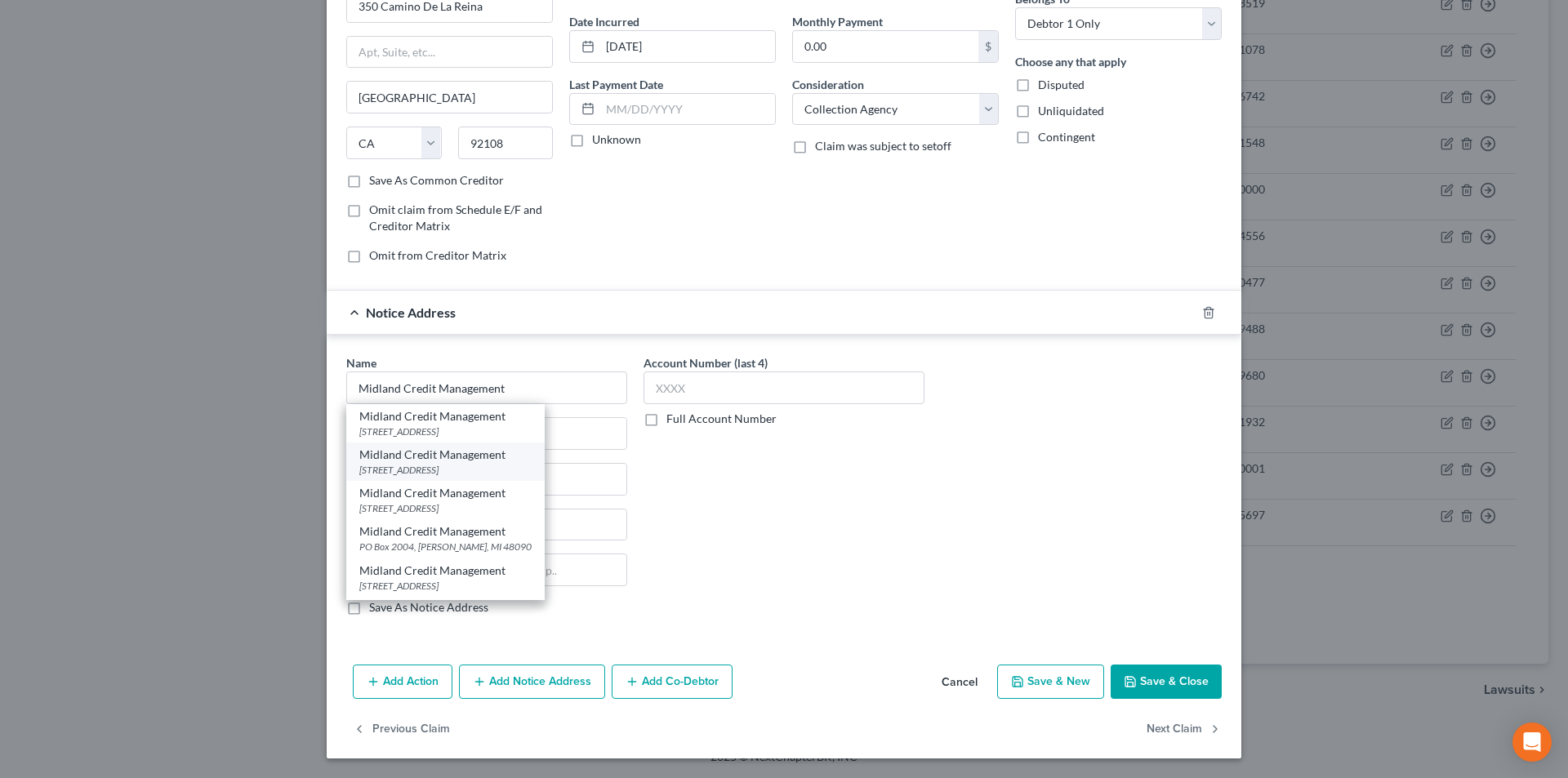
click at [449, 470] on div "[STREET_ADDRESS]" at bounding box center [445, 470] width 172 height 14
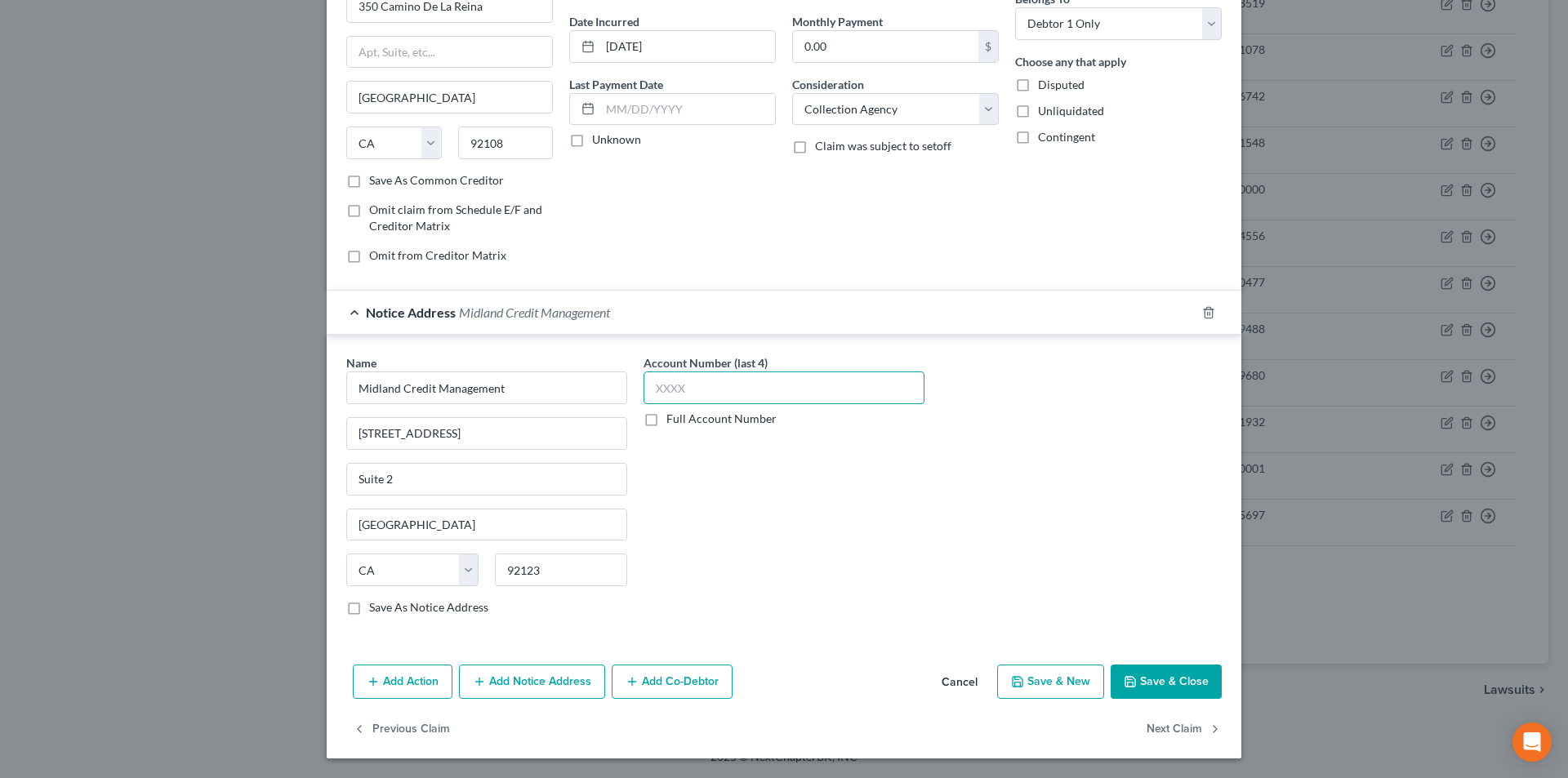
click at [675, 388] on input "text" at bounding box center [784, 387] width 281 height 33
click at [535, 682] on button "Add Notice Address" at bounding box center [532, 681] width 147 height 34
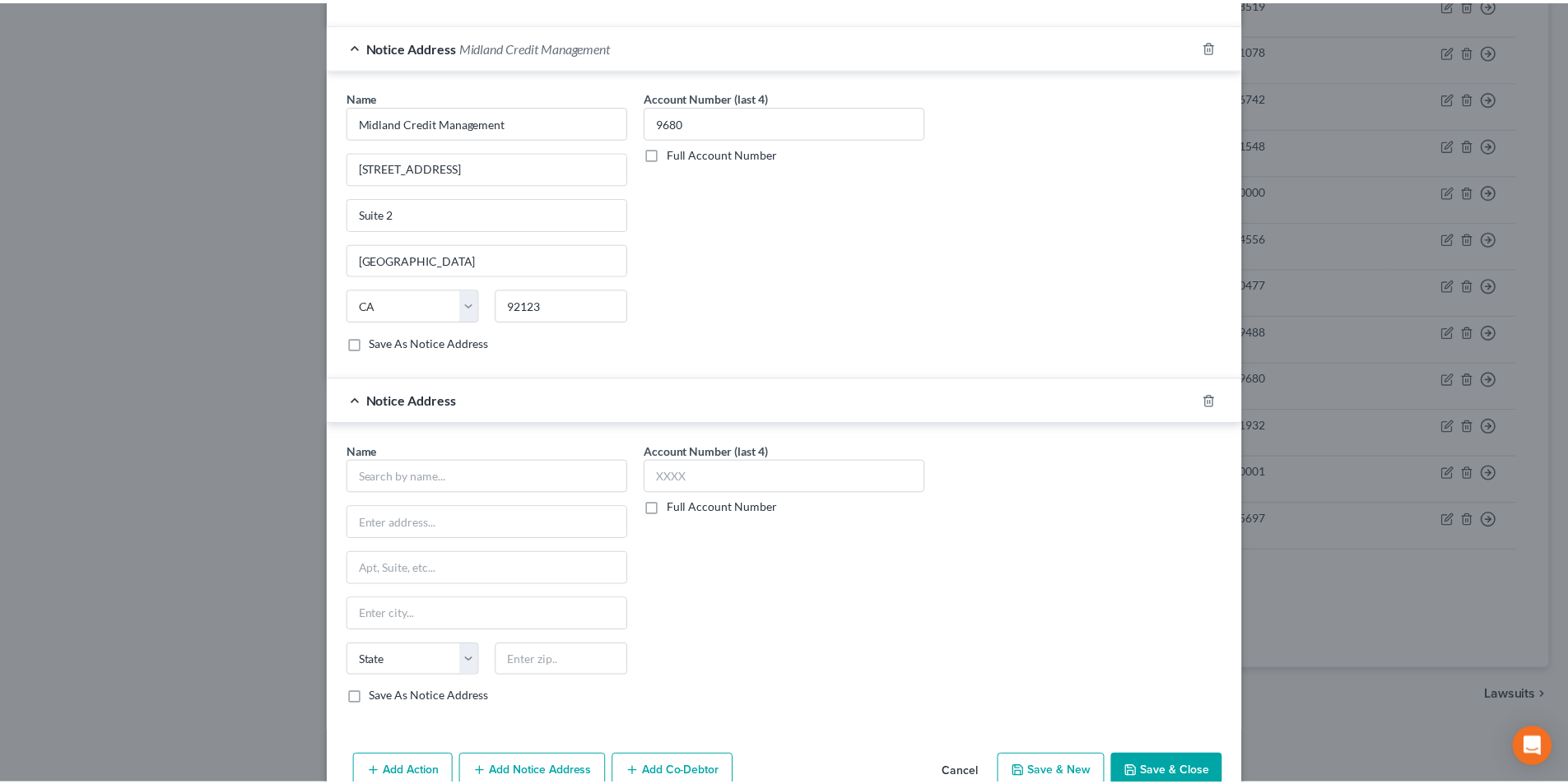
scroll to position [478, 0]
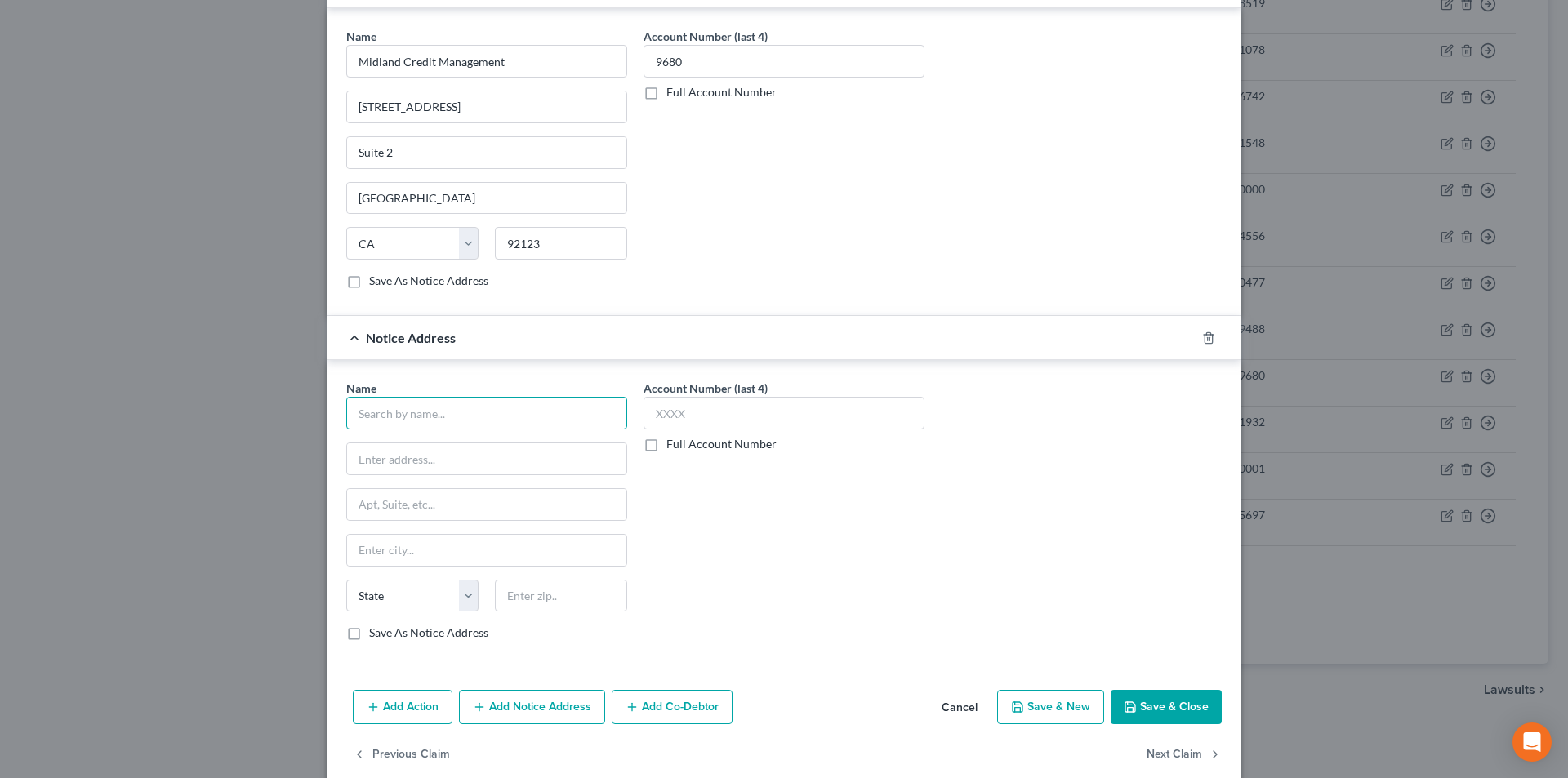
click at [463, 422] on input "text" at bounding box center [487, 413] width 281 height 33
paste input "Midland Credit Management"
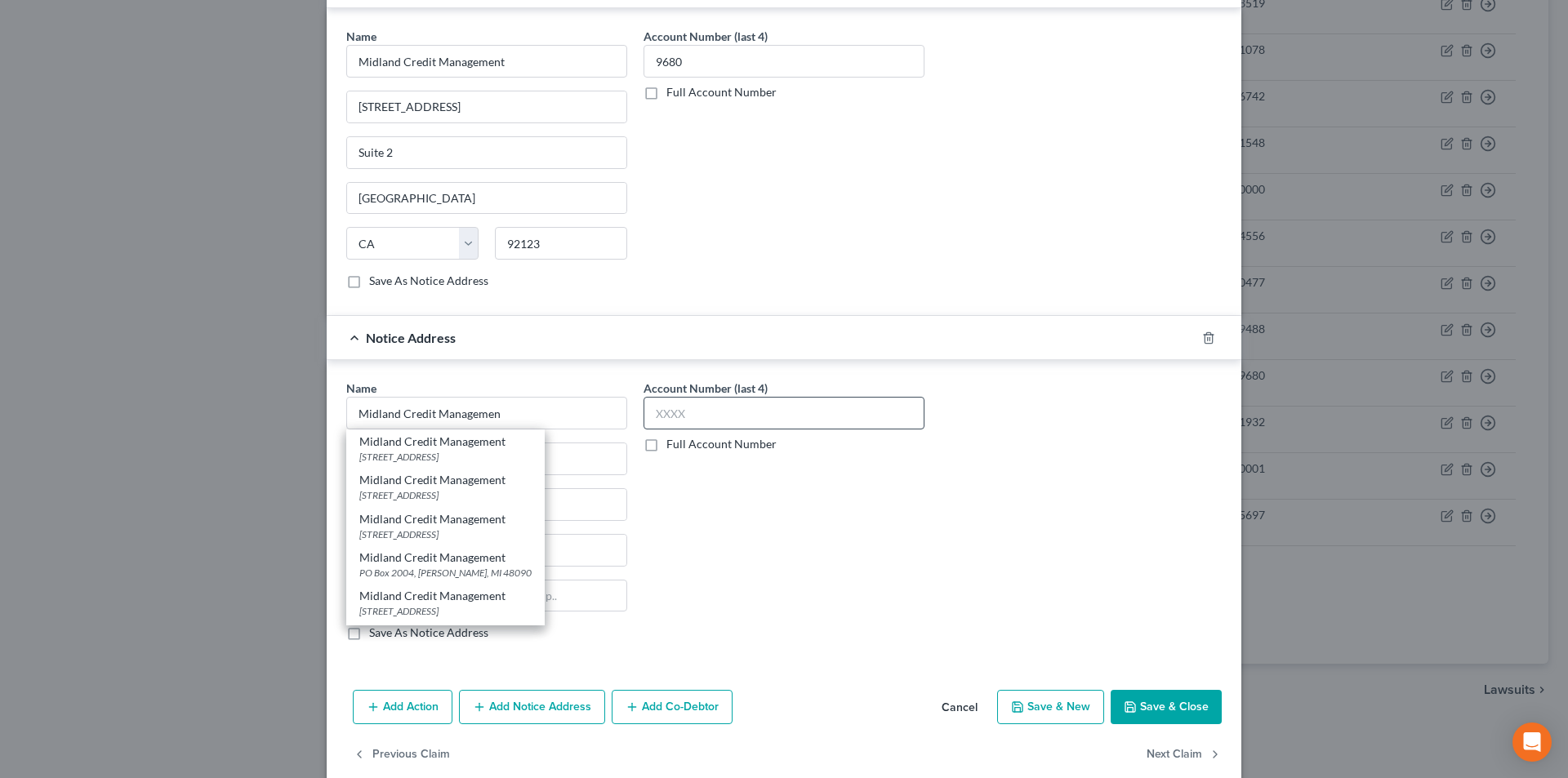
click at [402, 560] on div "Midland Credit Management" at bounding box center [445, 557] width 172 height 16
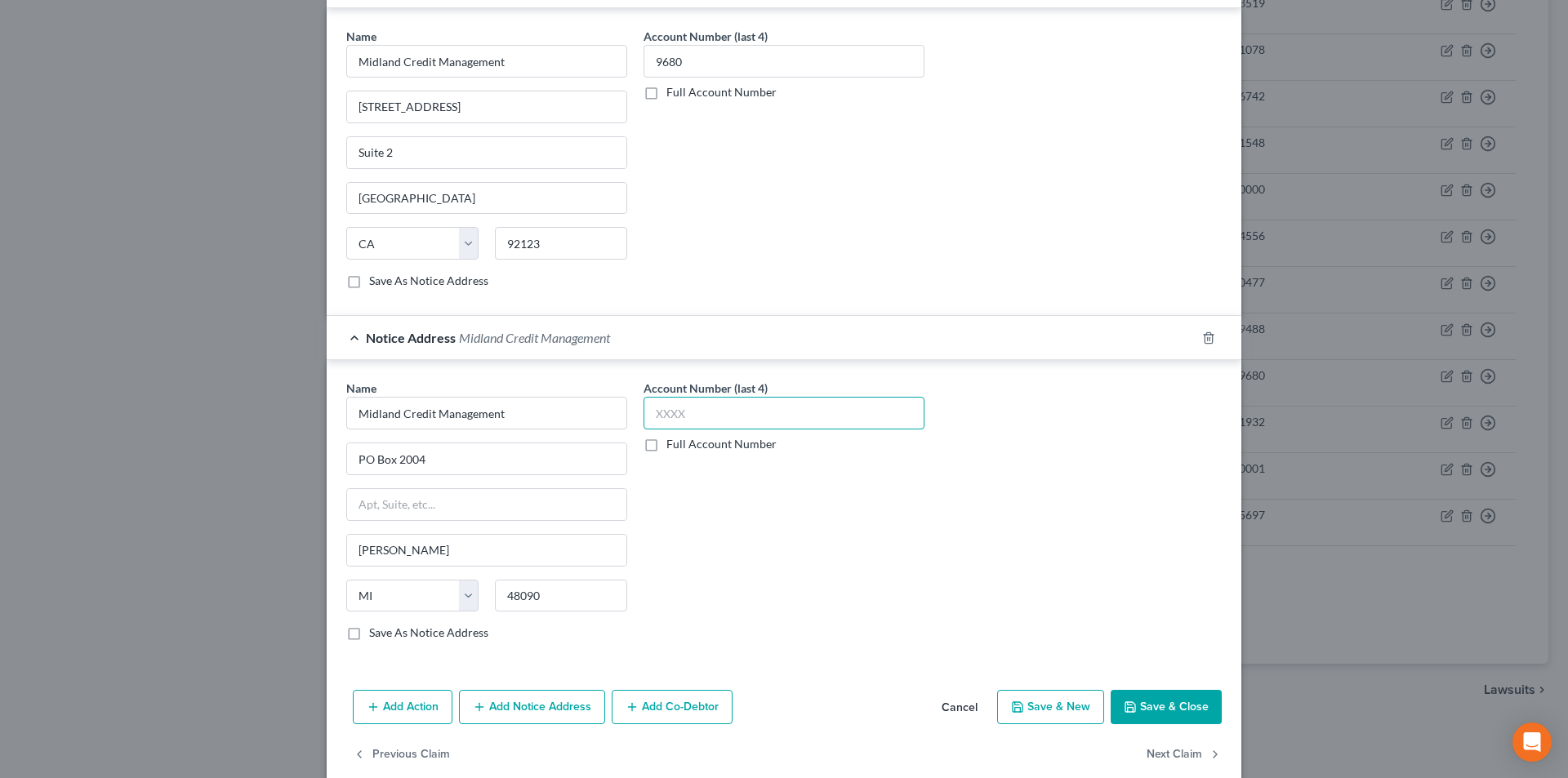
click at [687, 416] on input "text" at bounding box center [784, 413] width 281 height 33
click at [1195, 699] on button "Save & Close" at bounding box center [1167, 707] width 111 height 34
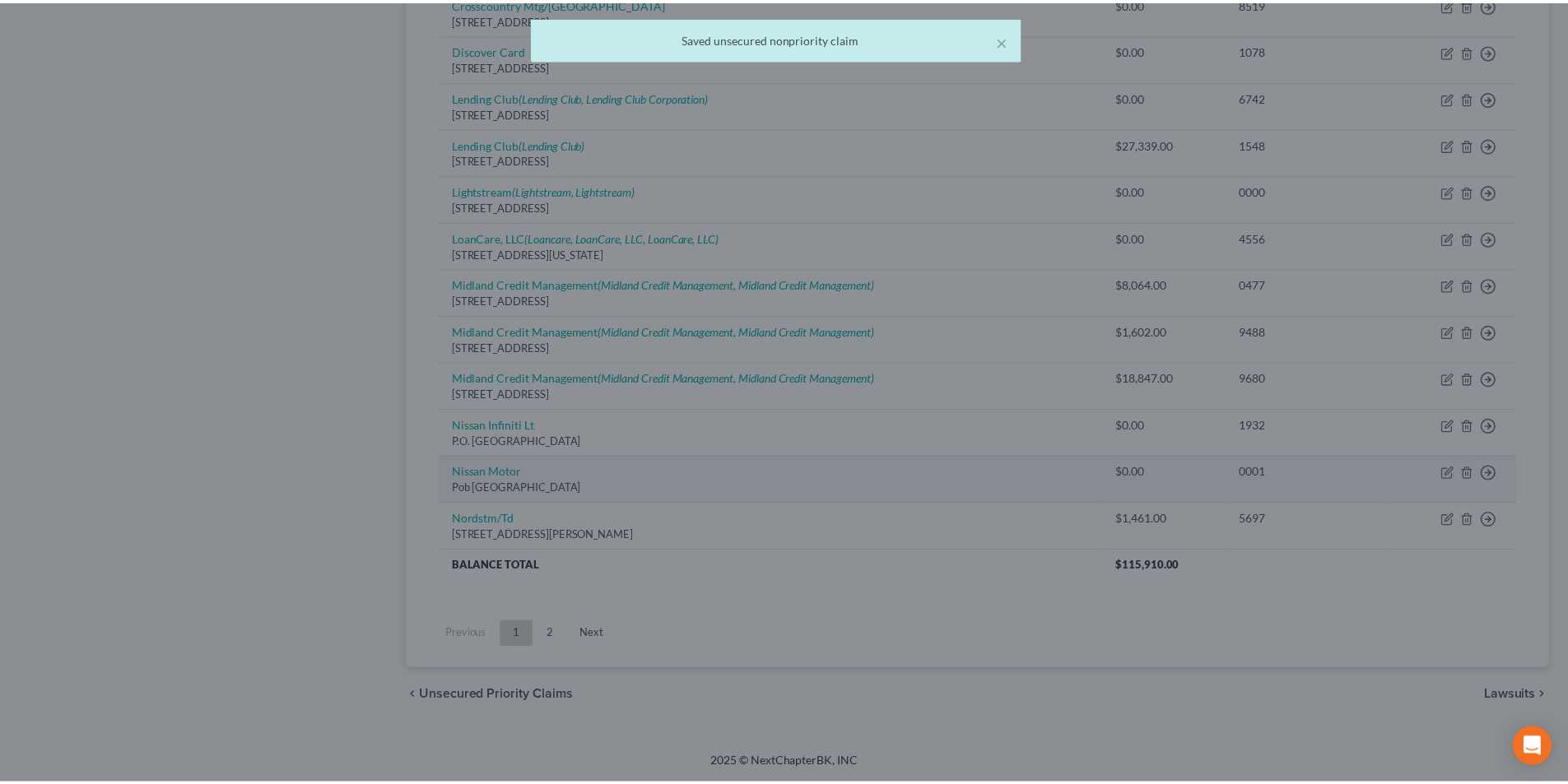
scroll to position [0, 0]
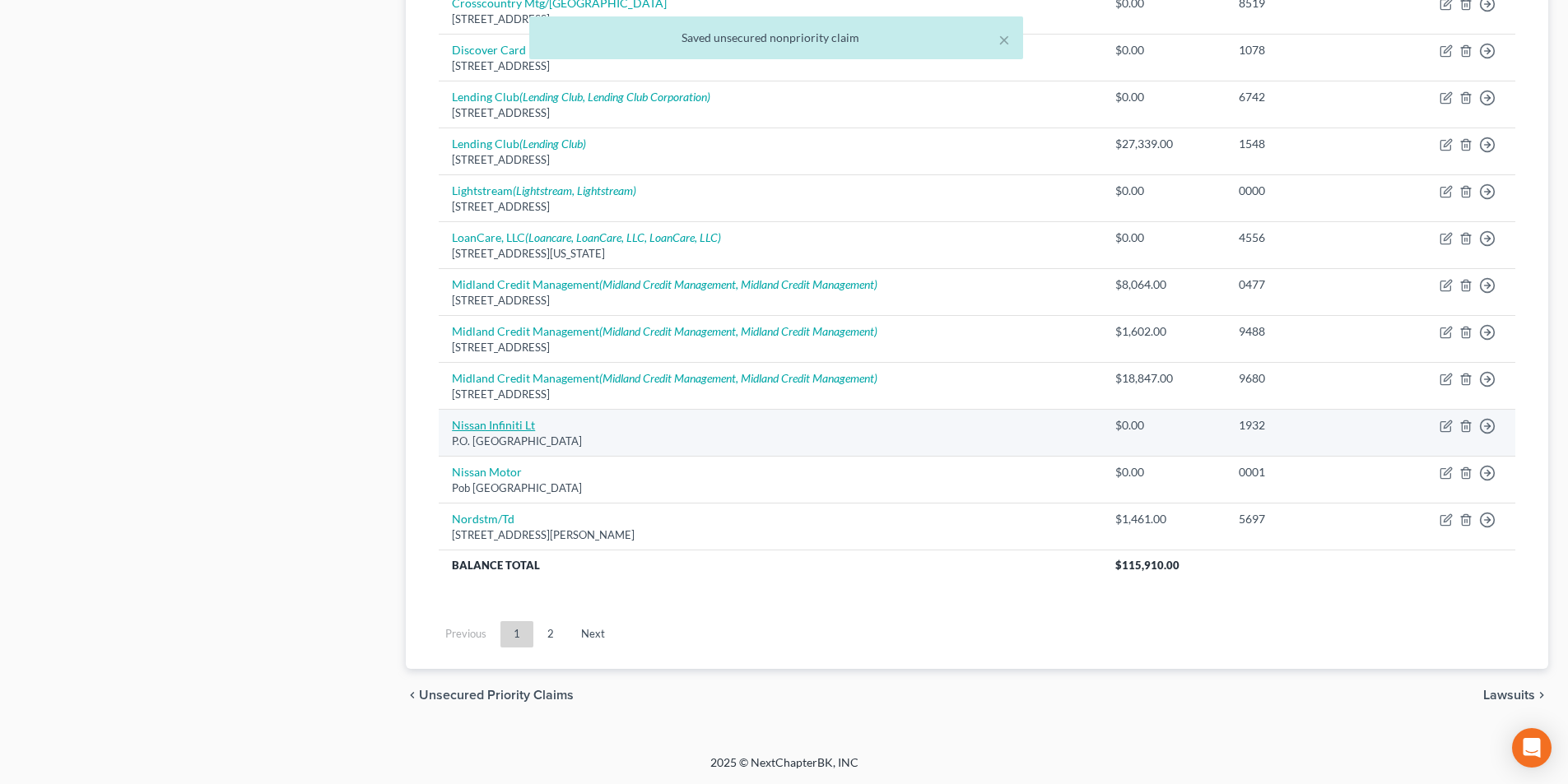
click at [505, 424] on link "Nissan Infiniti Lt" at bounding box center [493, 425] width 83 height 14
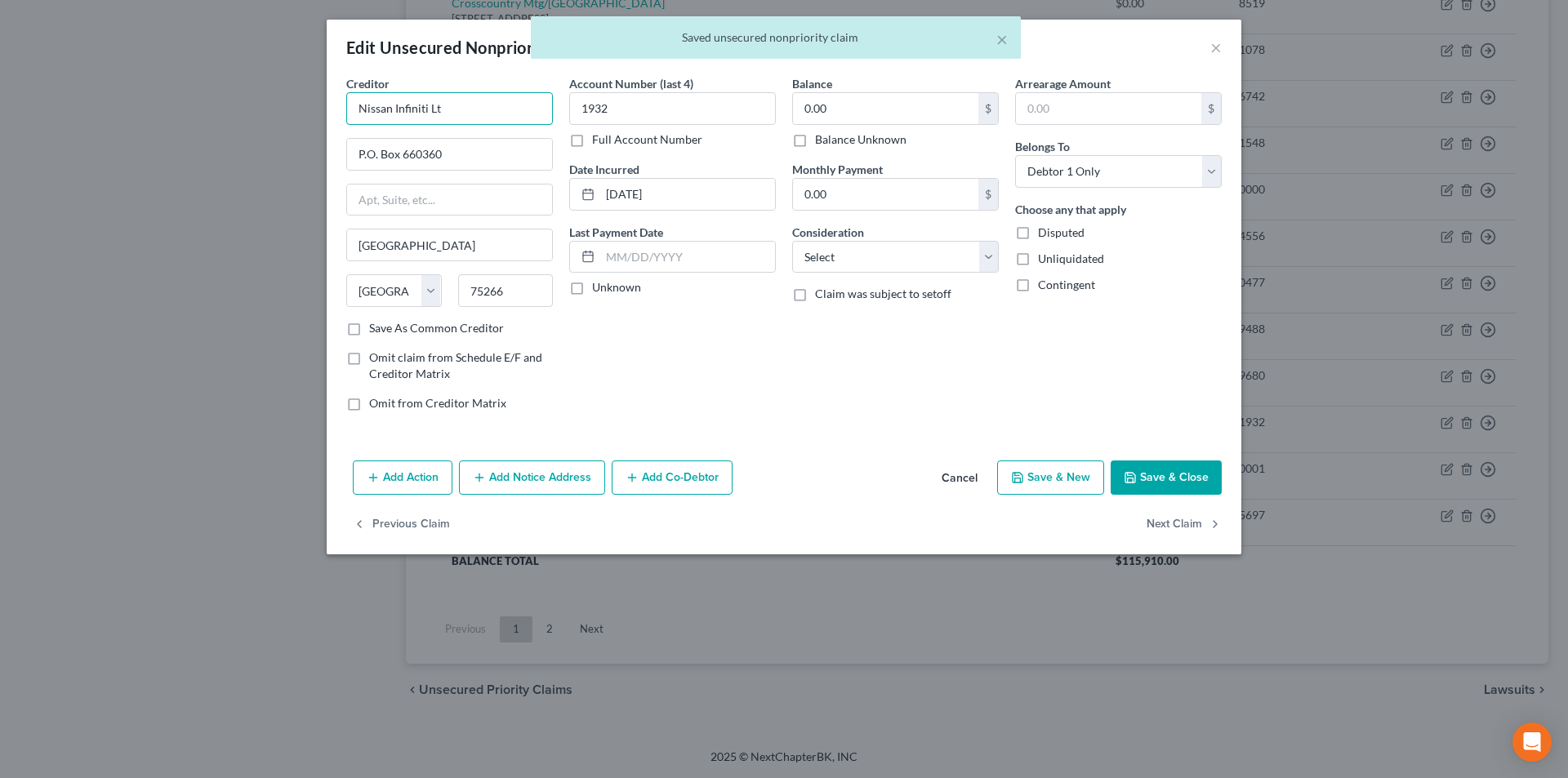
click at [506, 117] on input "Nissan Infiniti Lt" at bounding box center [449, 109] width 207 height 33
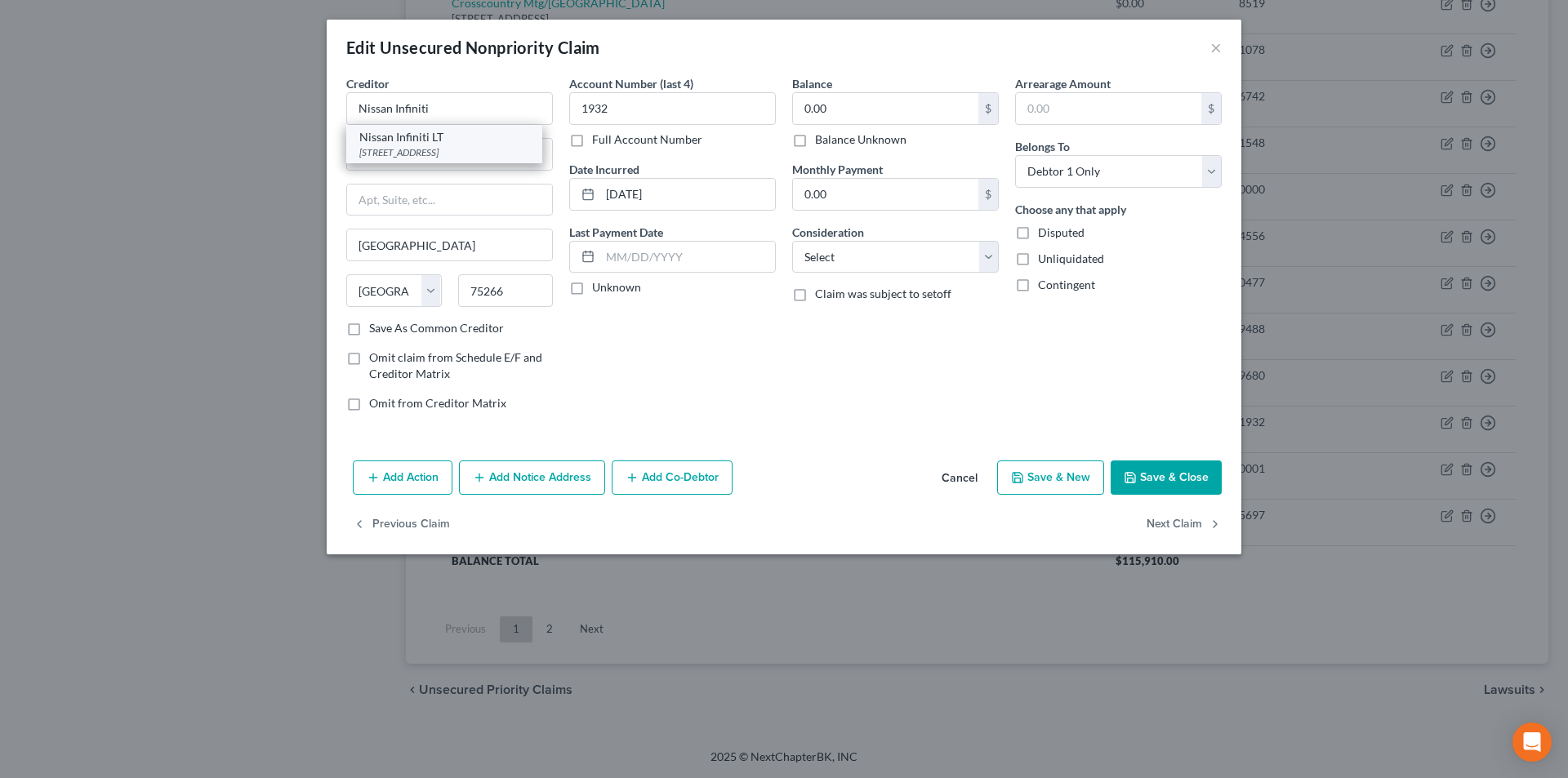
click at [431, 148] on div "[STREET_ADDRESS]" at bounding box center [444, 153] width 170 height 14
click at [1162, 486] on button "Save & Close" at bounding box center [1167, 477] width 111 height 34
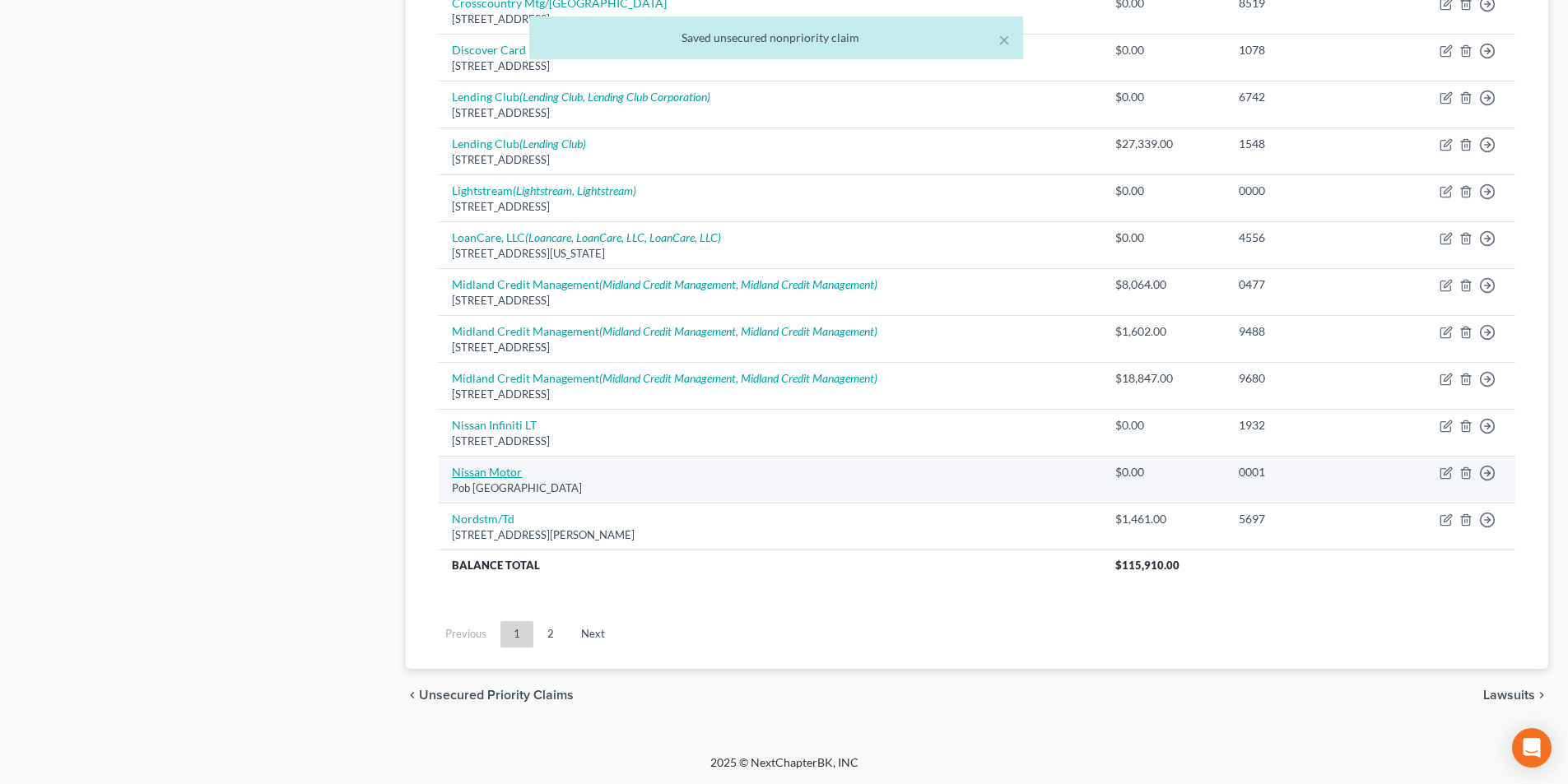
click at [482, 477] on link "Nissan Motor" at bounding box center [486, 471] width 70 height 14
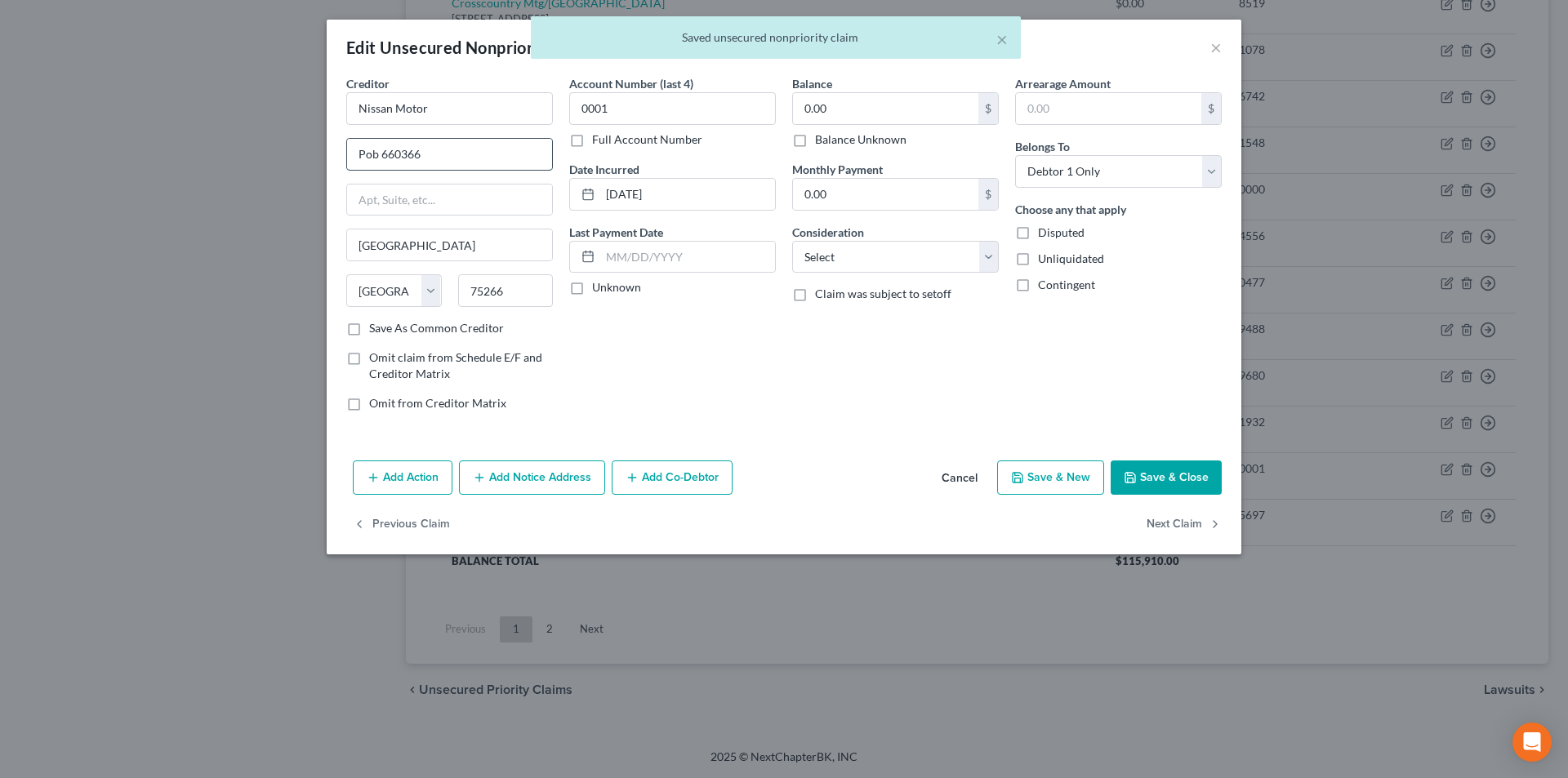
click at [369, 151] on input "Pob 660366" at bounding box center [449, 154] width 205 height 31
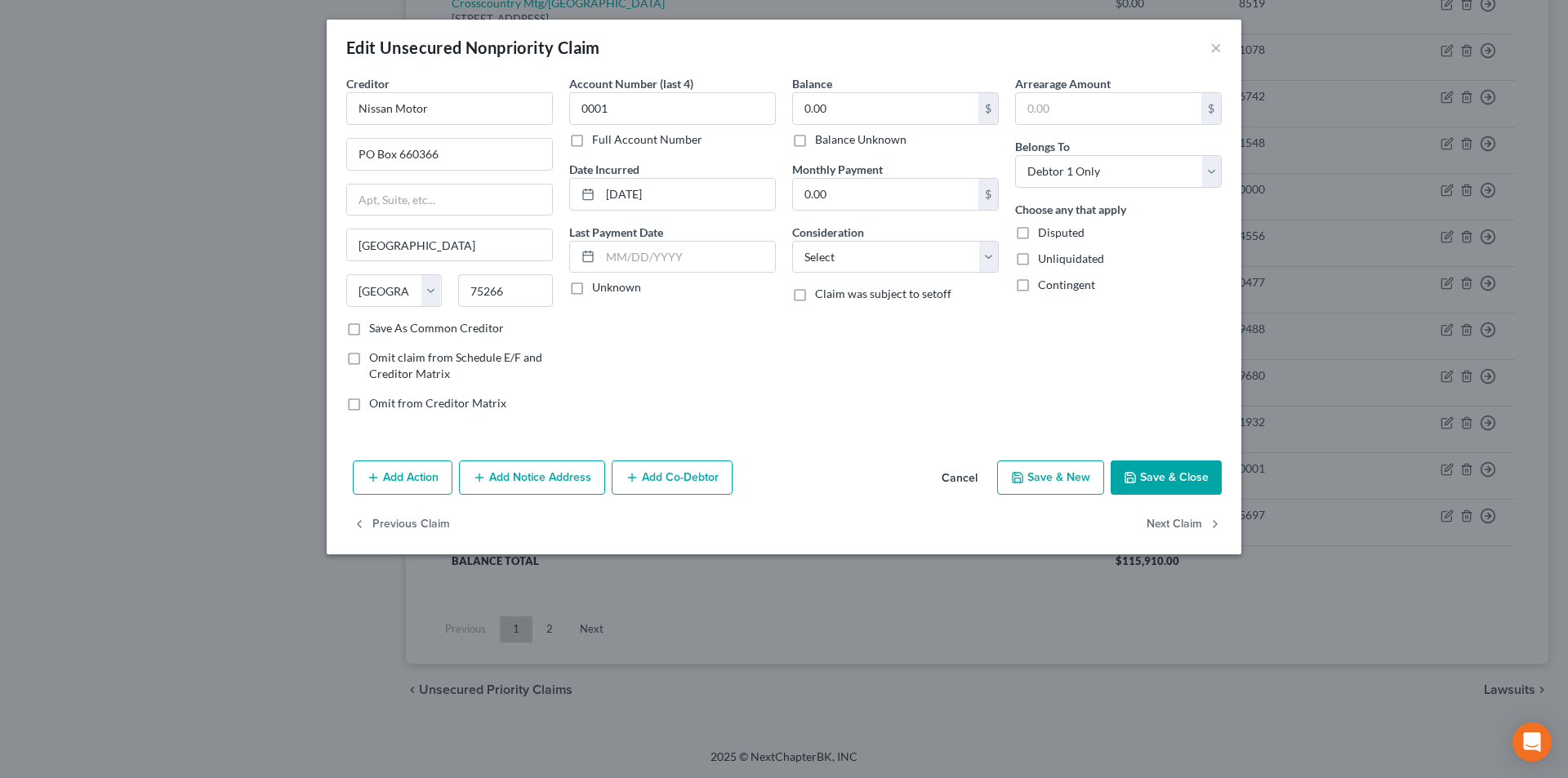
click at [1149, 480] on button "Save & Close" at bounding box center [1167, 477] width 111 height 34
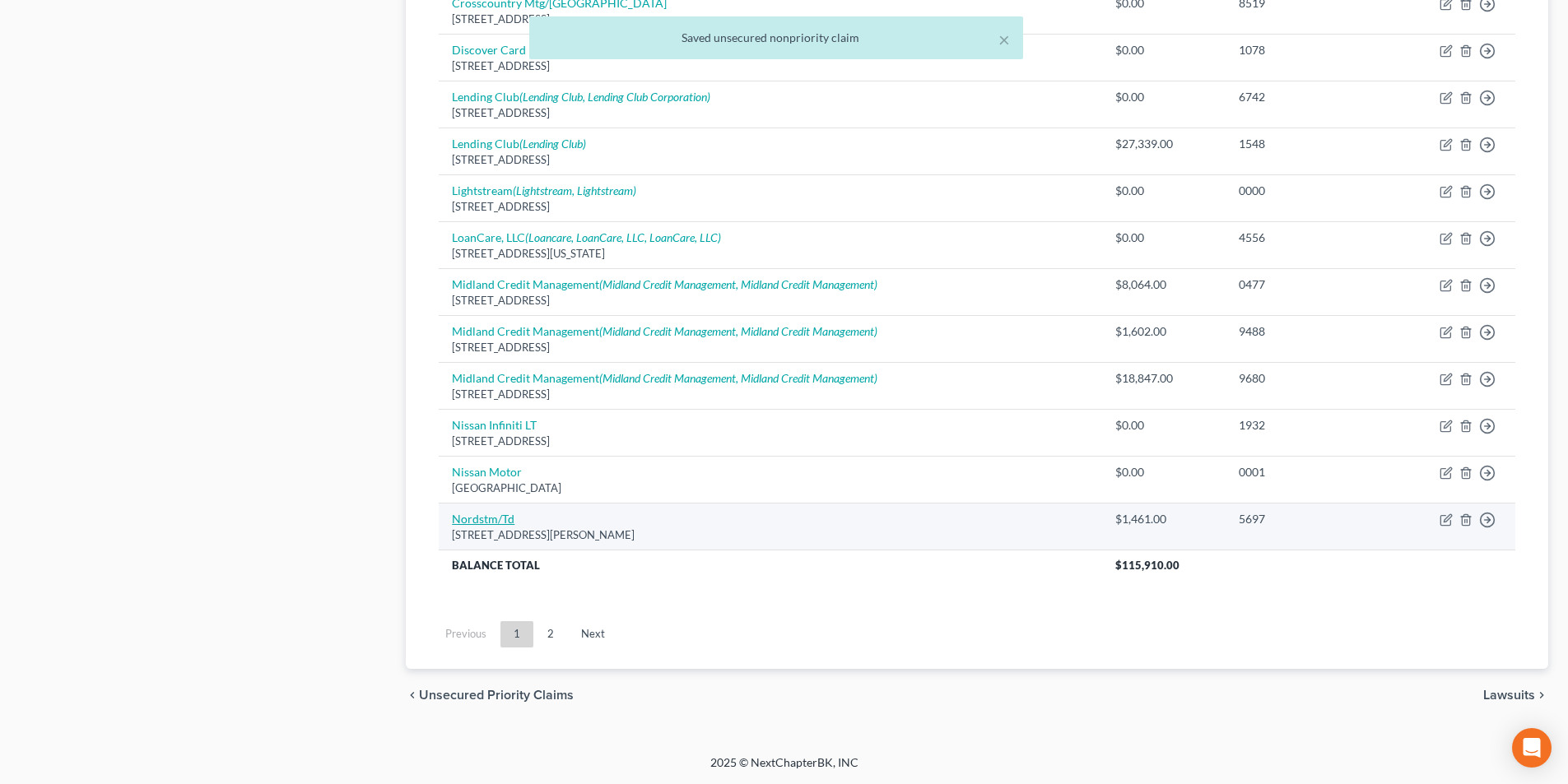
click at [506, 523] on link "Nordstm/Td" at bounding box center [483, 519] width 62 height 14
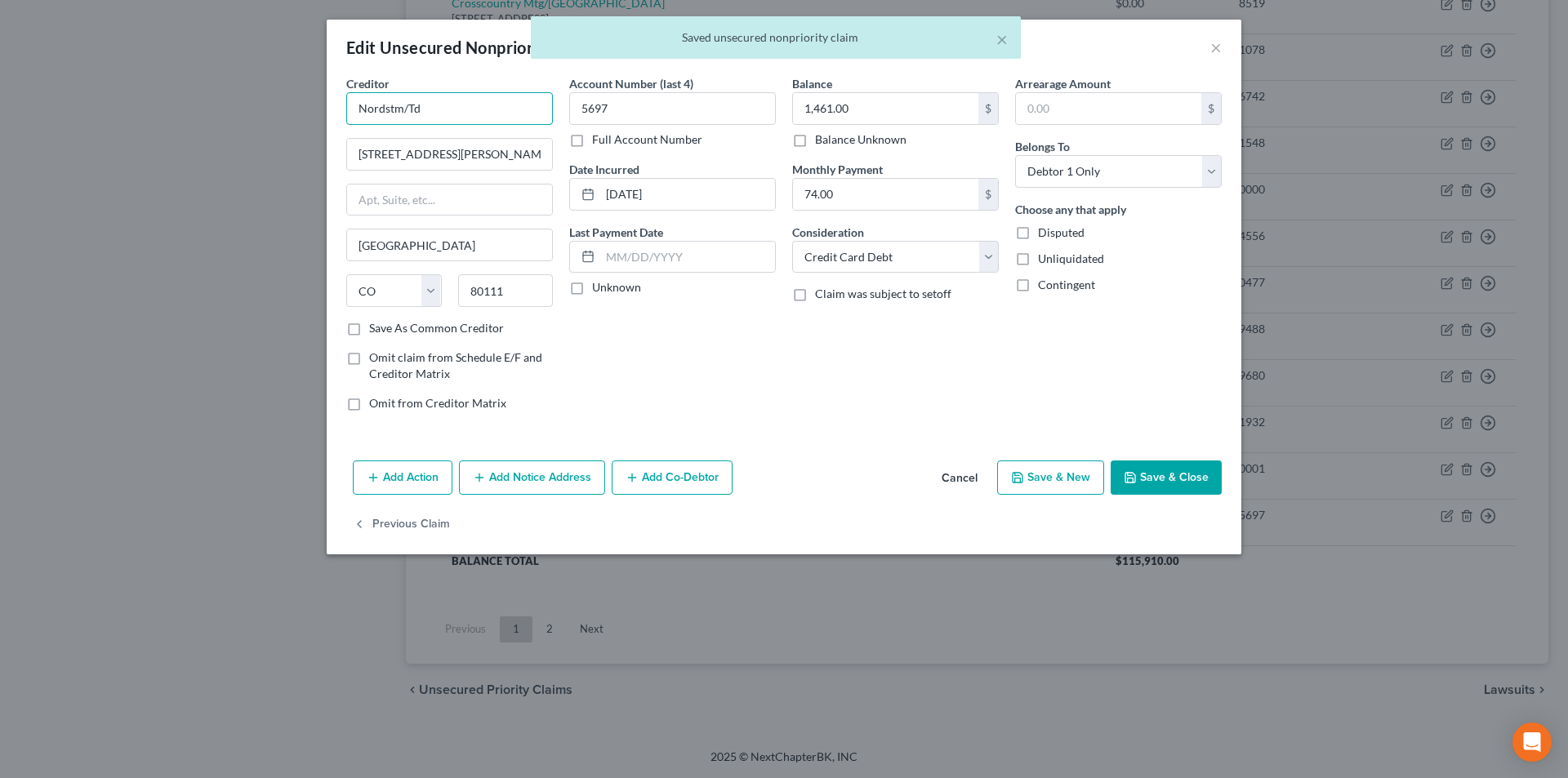
click at [478, 108] on input "Nordstm/Td" at bounding box center [449, 109] width 207 height 33
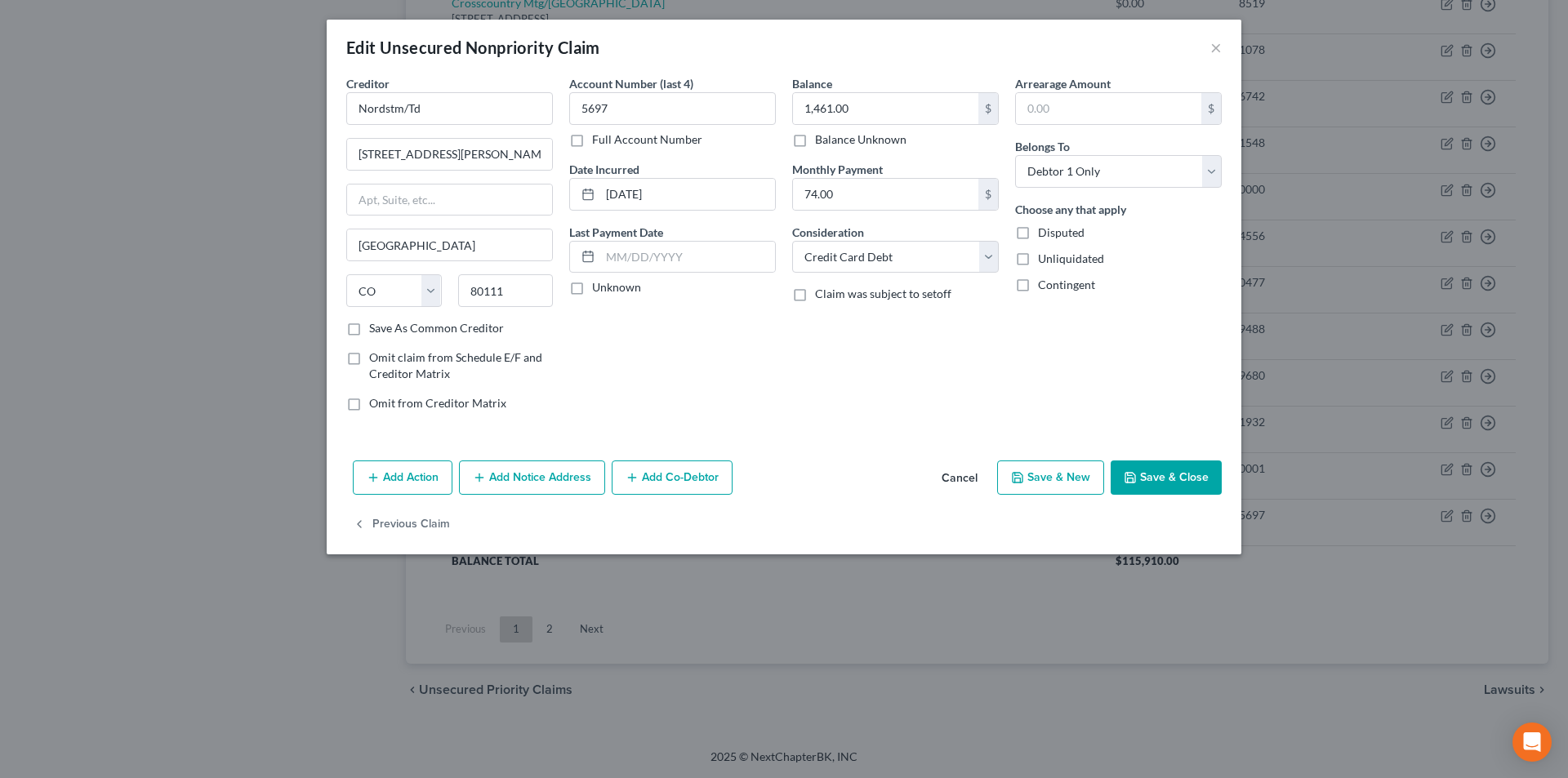
click at [1173, 476] on button "Save & Close" at bounding box center [1167, 477] width 111 height 34
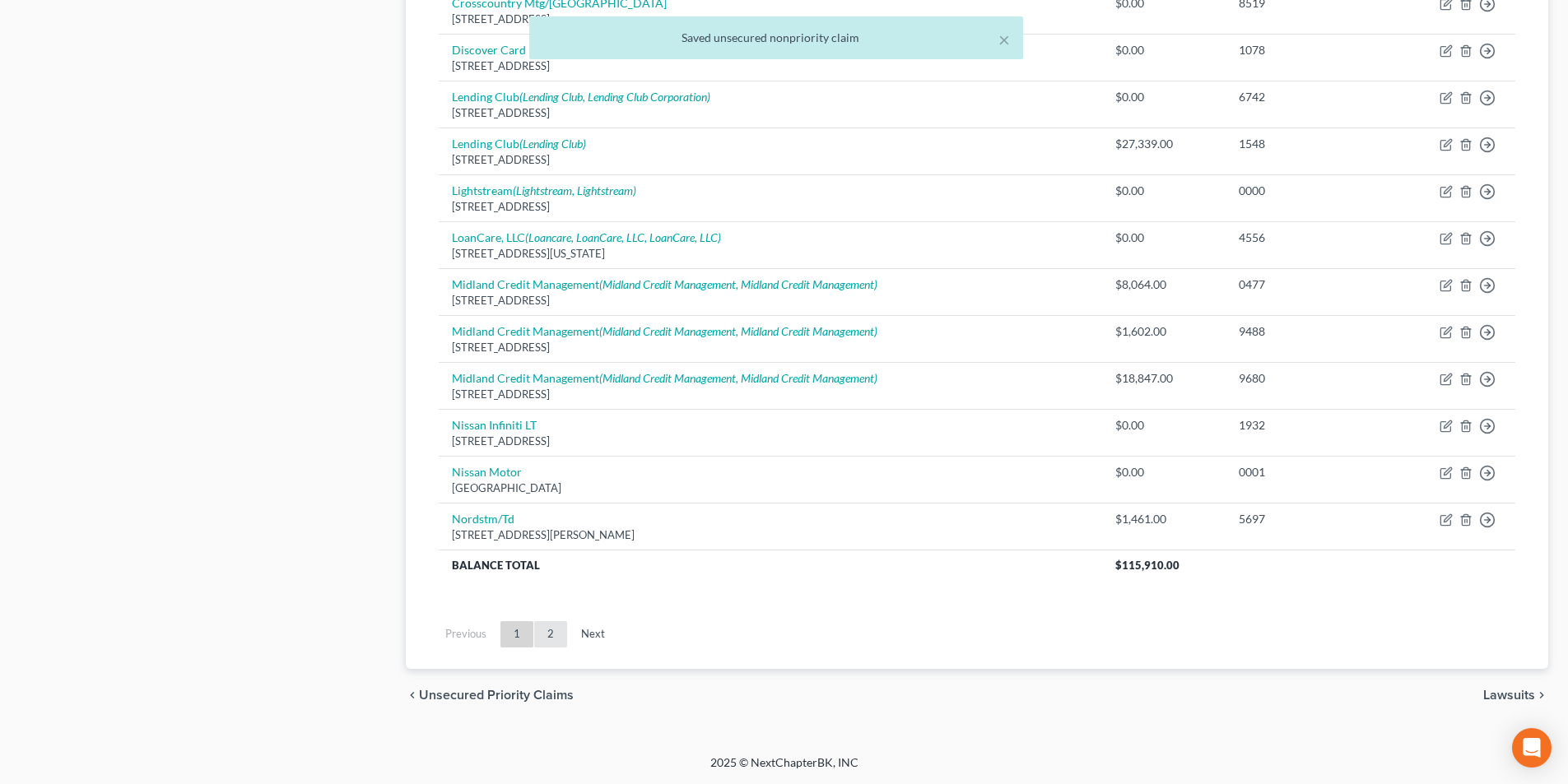
click at [548, 633] on link "2" at bounding box center [550, 634] width 33 height 26
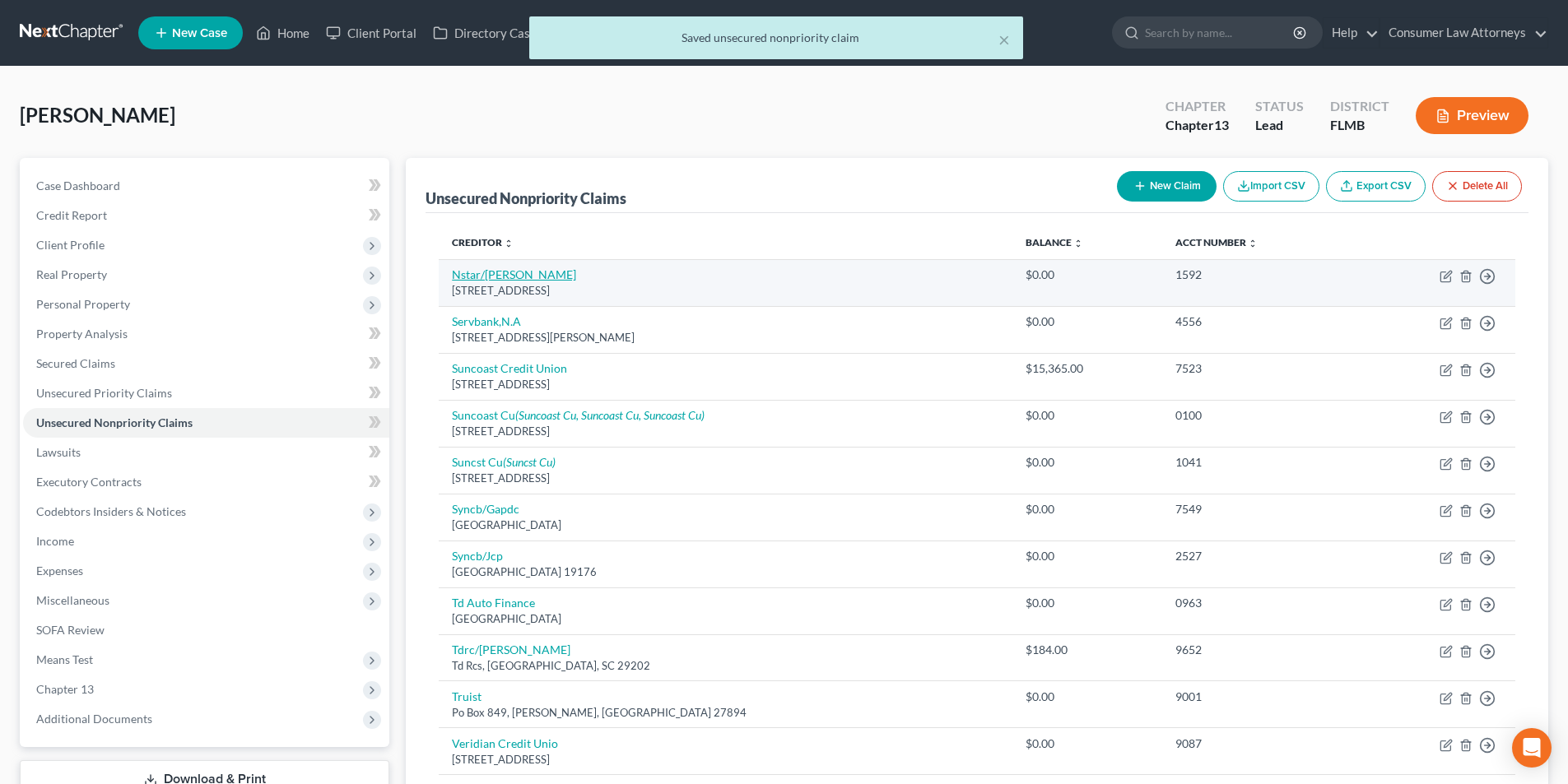
click at [492, 276] on link "Nstar/[PERSON_NAME]" at bounding box center [514, 275] width 124 height 14
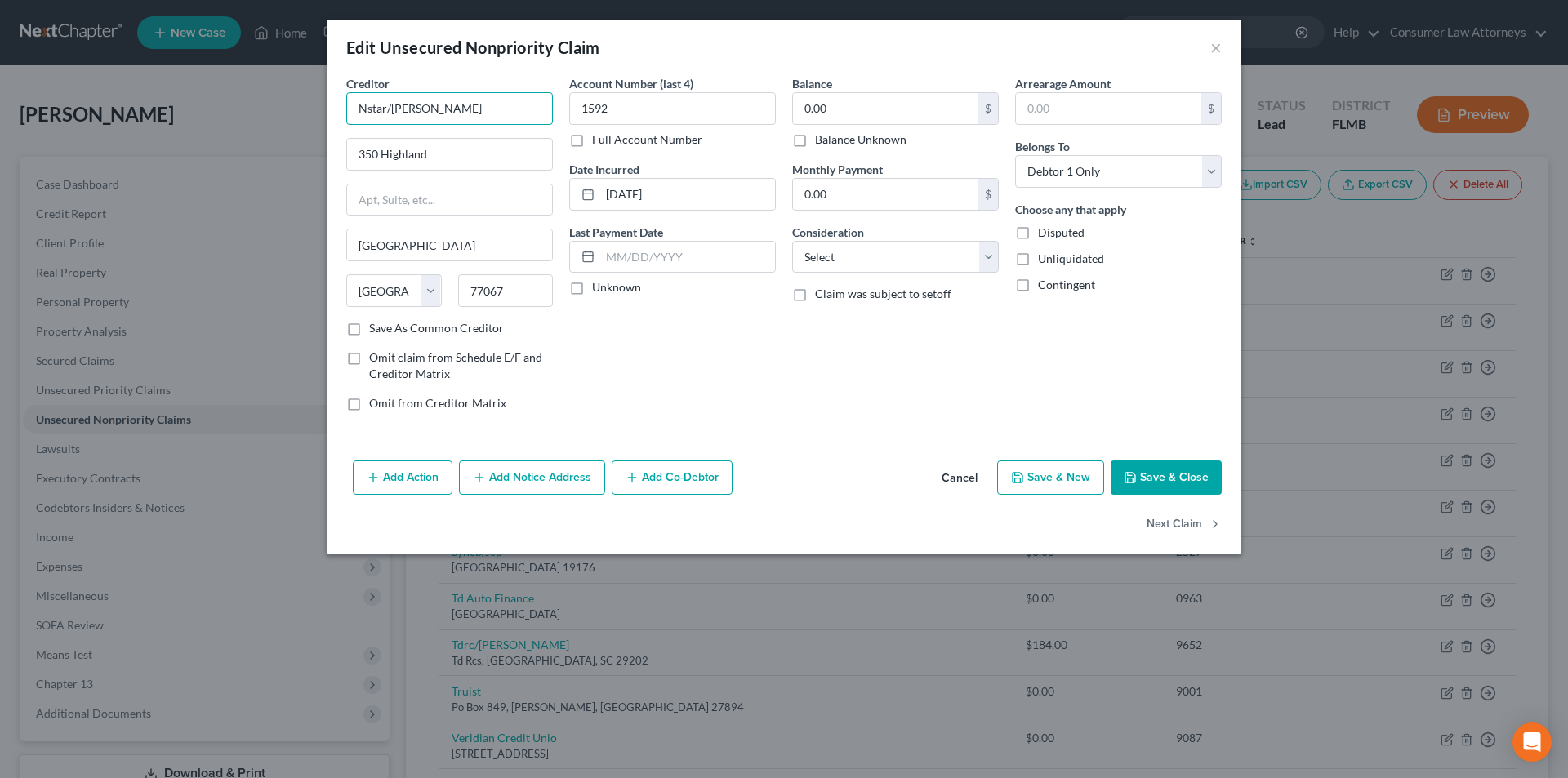
drag, startPoint x: 364, startPoint y: 105, endPoint x: 391, endPoint y: 133, distance: 38.9
click at [364, 106] on input "Nstar/[PERSON_NAME]" at bounding box center [449, 109] width 207 height 33
click at [1164, 479] on button "Save & Close" at bounding box center [1167, 477] width 111 height 34
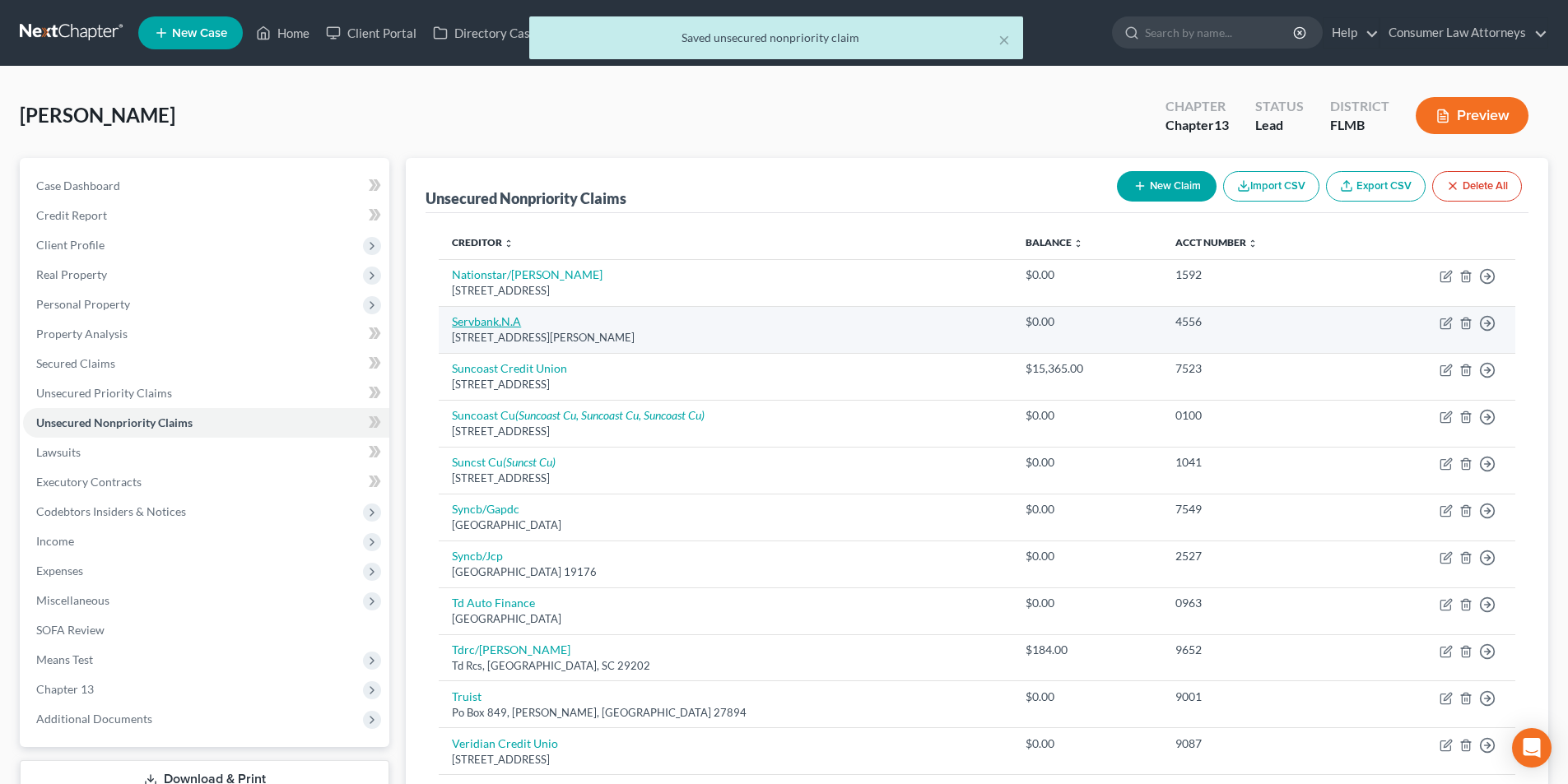
click at [500, 323] on link "Servbank,N.A" at bounding box center [486, 321] width 69 height 14
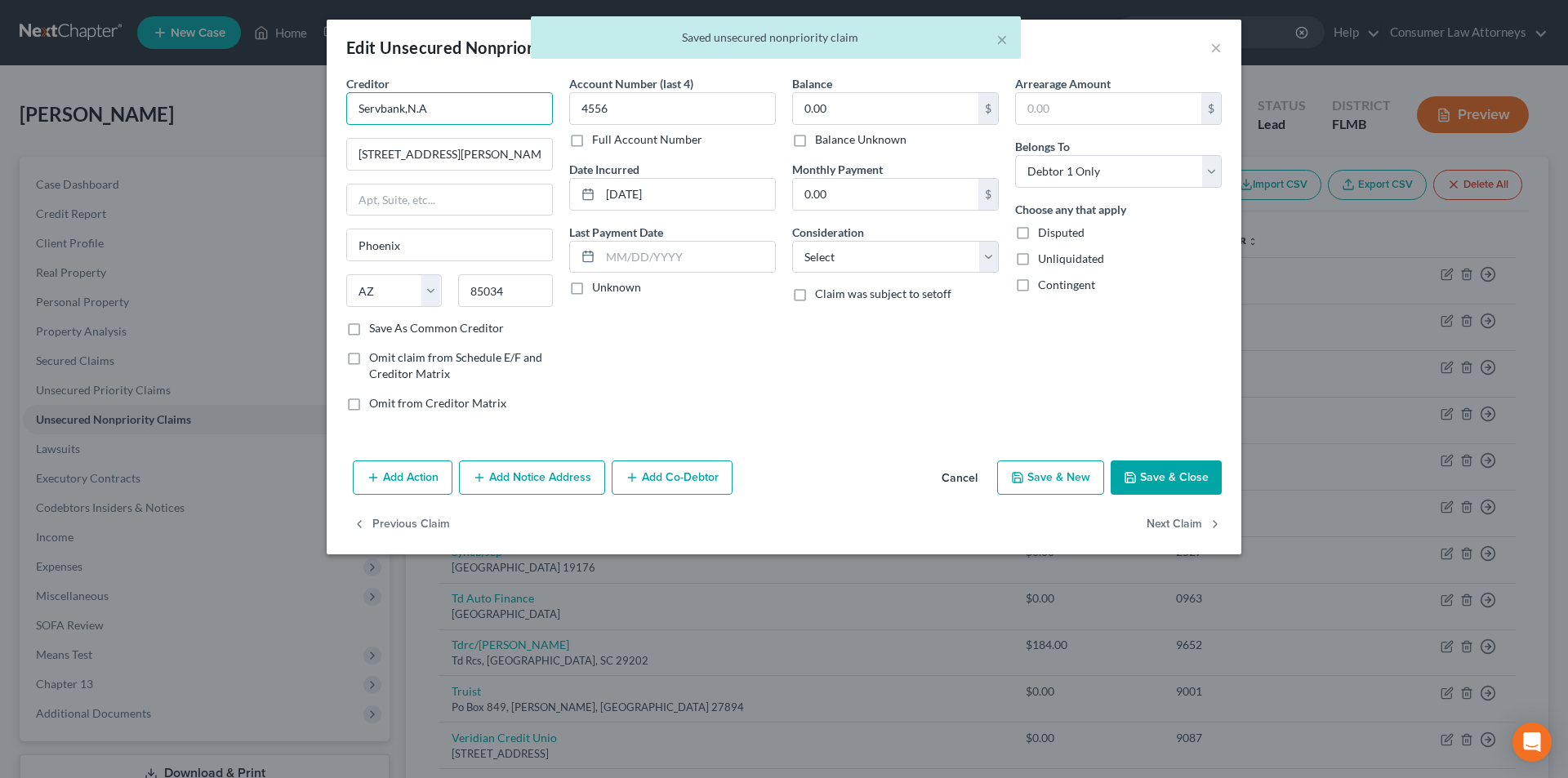
click at [473, 112] on input "Servbank,N.A" at bounding box center [449, 109] width 207 height 33
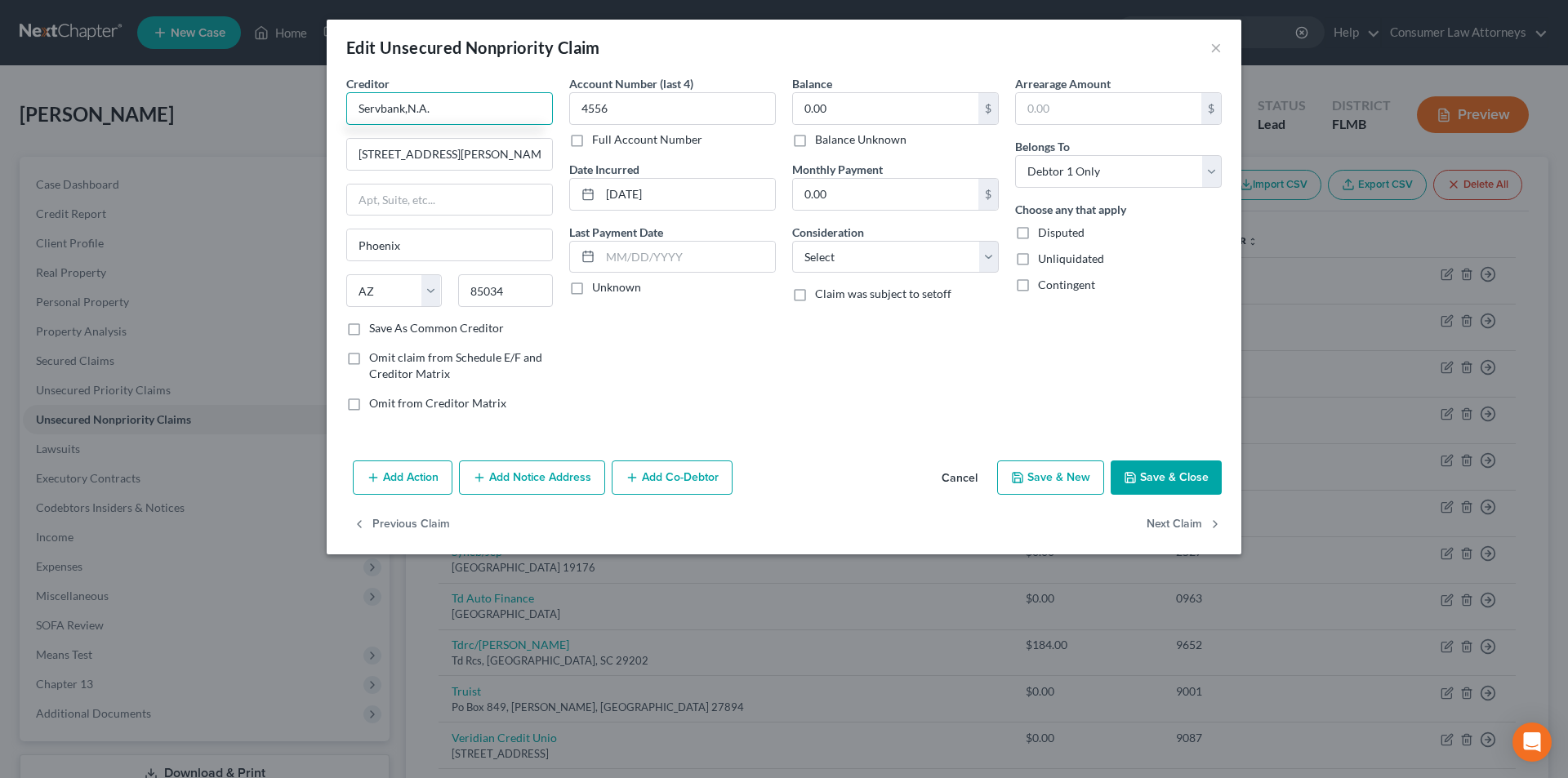
click at [406, 107] on input "Servbank,N.A." at bounding box center [449, 109] width 207 height 33
drag, startPoint x: 448, startPoint y: 112, endPoint x: 387, endPoint y: 109, distance: 61.1
click at [315, 111] on div "Edit Unsecured Nonpriority Claim × Creditor * Servbank N.A. [GEOGRAPHIC_DATA][P…" at bounding box center [784, 389] width 1568 height 778
click at [1145, 480] on button "Save & Close" at bounding box center [1167, 477] width 111 height 34
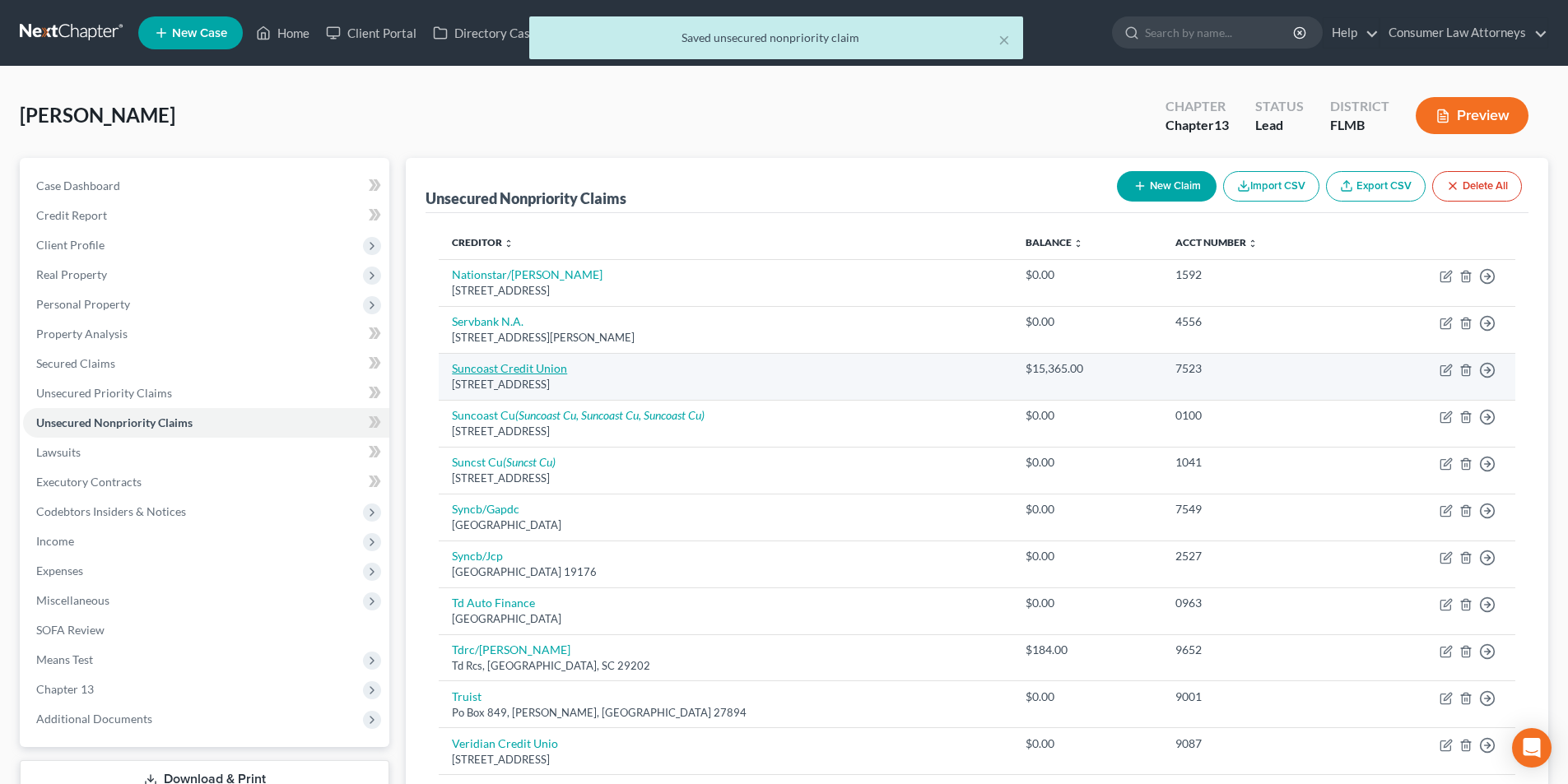
click at [520, 366] on link "Suncoast Credit Union" at bounding box center [509, 368] width 115 height 14
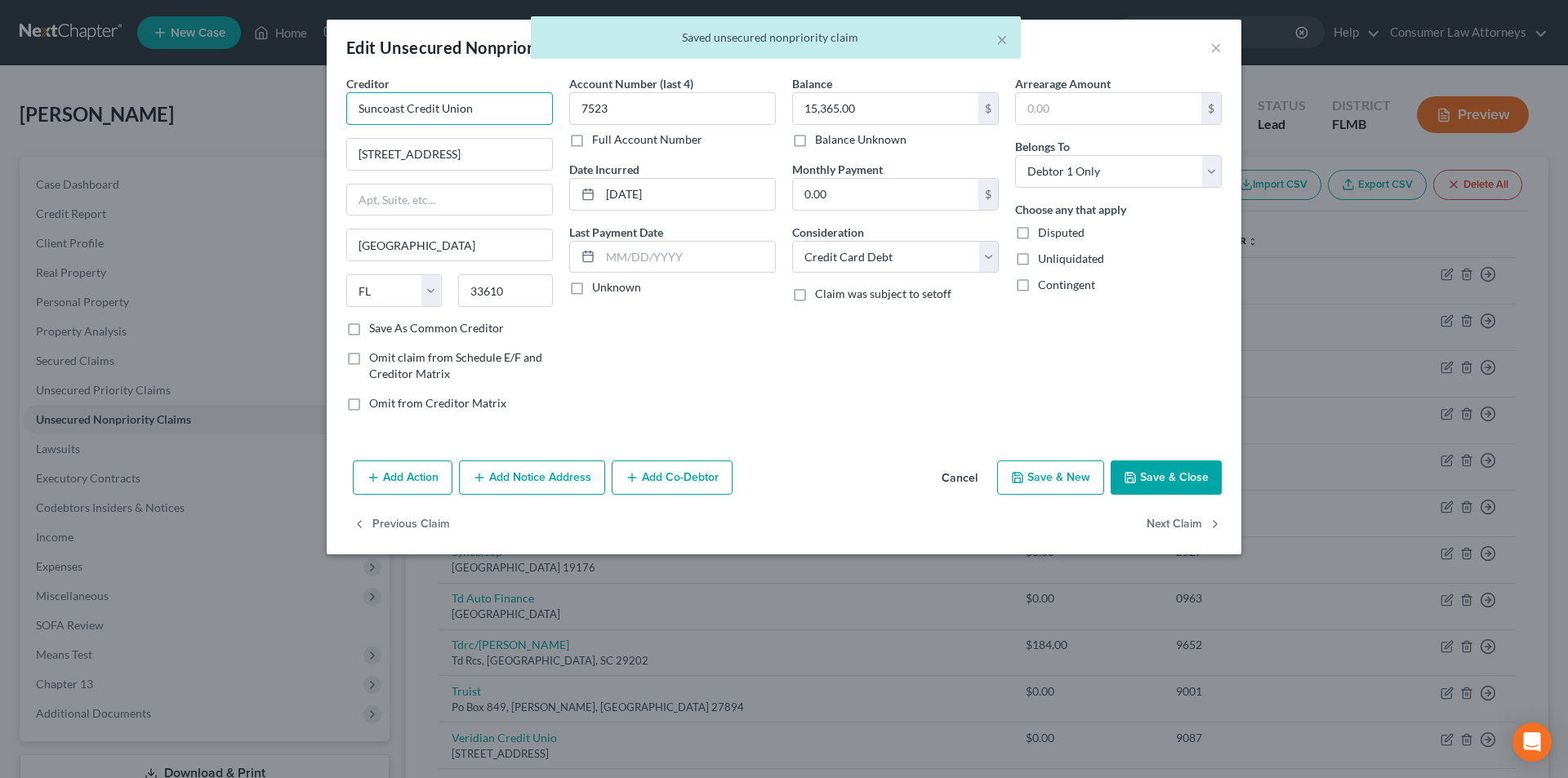
drag, startPoint x: 452, startPoint y: 108, endPoint x: 302, endPoint y: 104, distance: 150.1
click at [302, 104] on div "Edit Unsecured Nonpriority Claim × Creditor * Suncoast Credit Union [STREET_ADD…" at bounding box center [784, 389] width 1568 height 778
click at [537, 472] on button "Add Notice Address" at bounding box center [532, 477] width 147 height 34
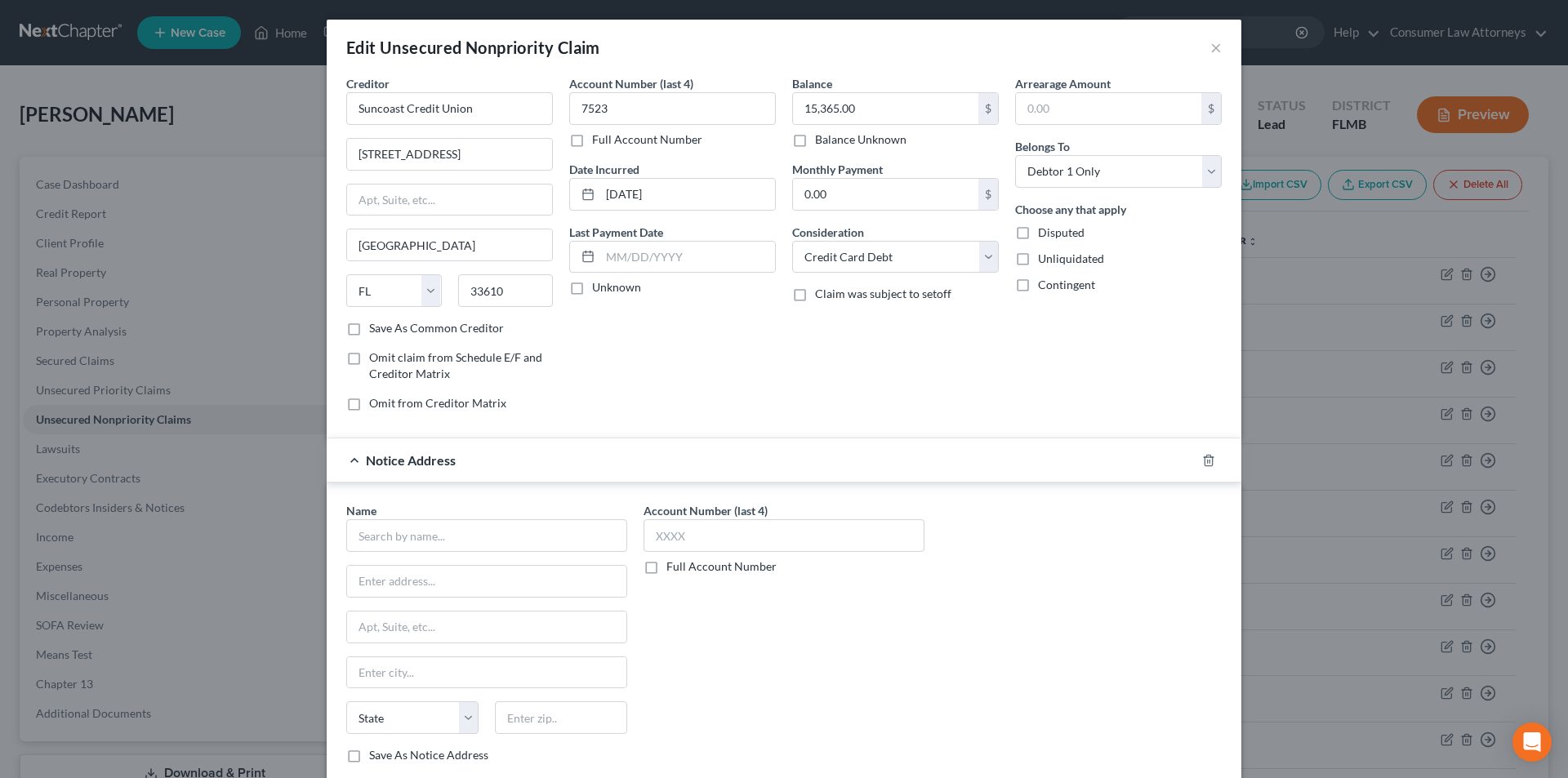
click at [458, 518] on div "Name *" at bounding box center [487, 527] width 281 height 50
click at [458, 528] on input "text" at bounding box center [487, 536] width 281 height 33
paste input "Suncoast Credit Union"
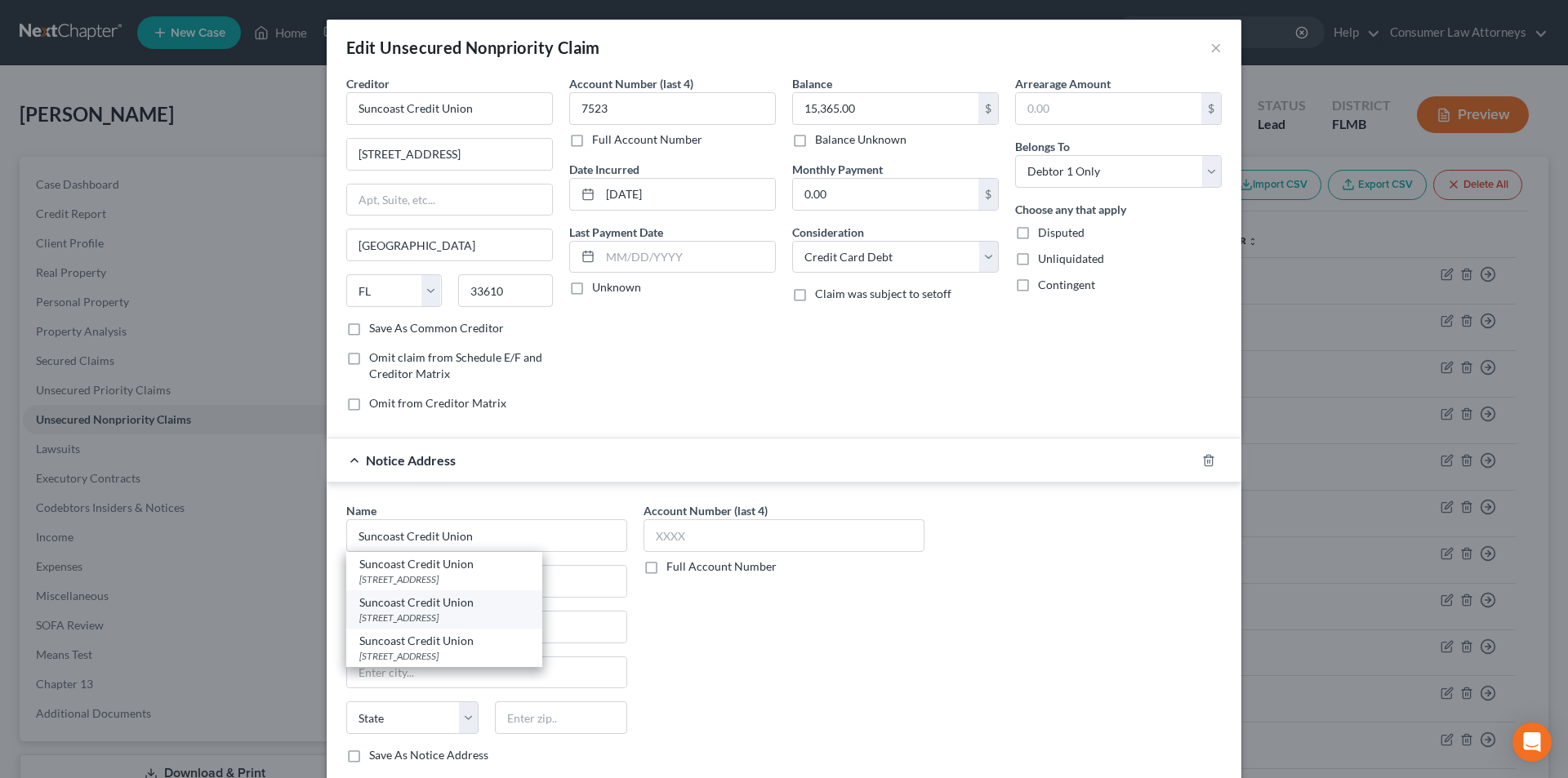
click at [418, 610] on div "Suncoast Credit Union" at bounding box center [444, 602] width 170 height 16
click at [1206, 457] on icon "button" at bounding box center [1208, 460] width 8 height 10
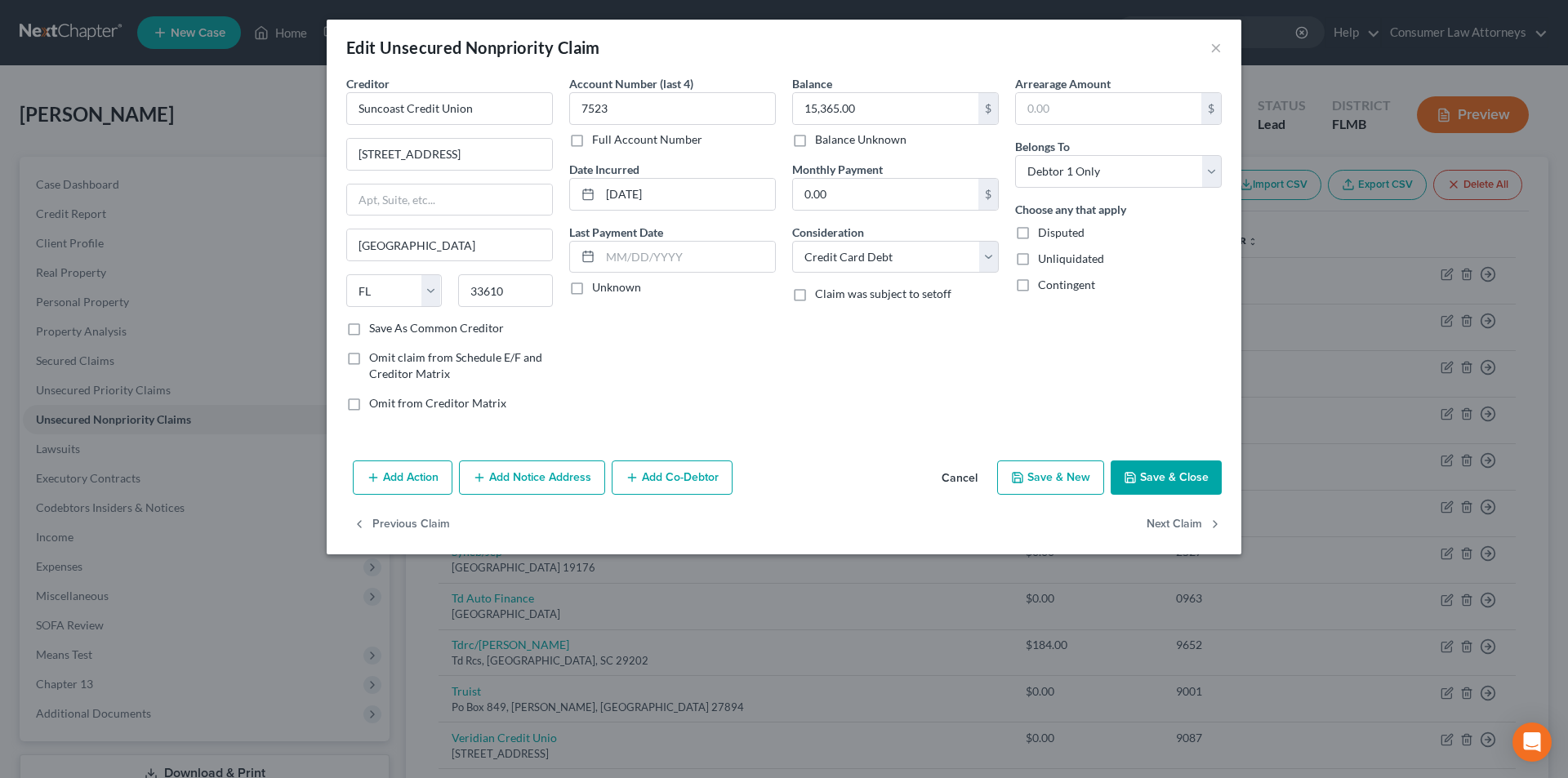
click at [544, 469] on button "Add Notice Address" at bounding box center [532, 477] width 147 height 34
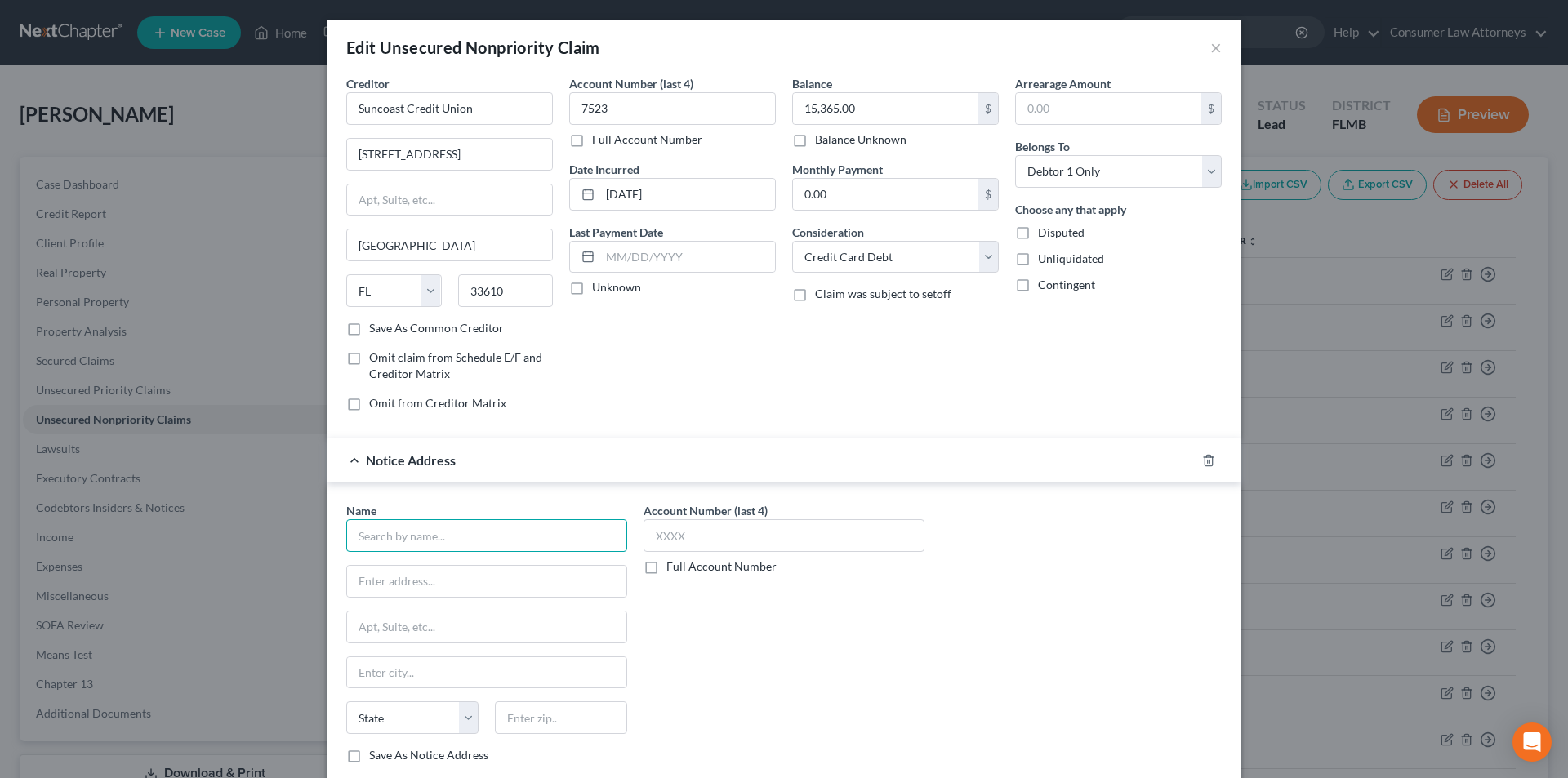
click at [422, 540] on input "text" at bounding box center [487, 536] width 281 height 33
paste input "Suncoast Credit Union"
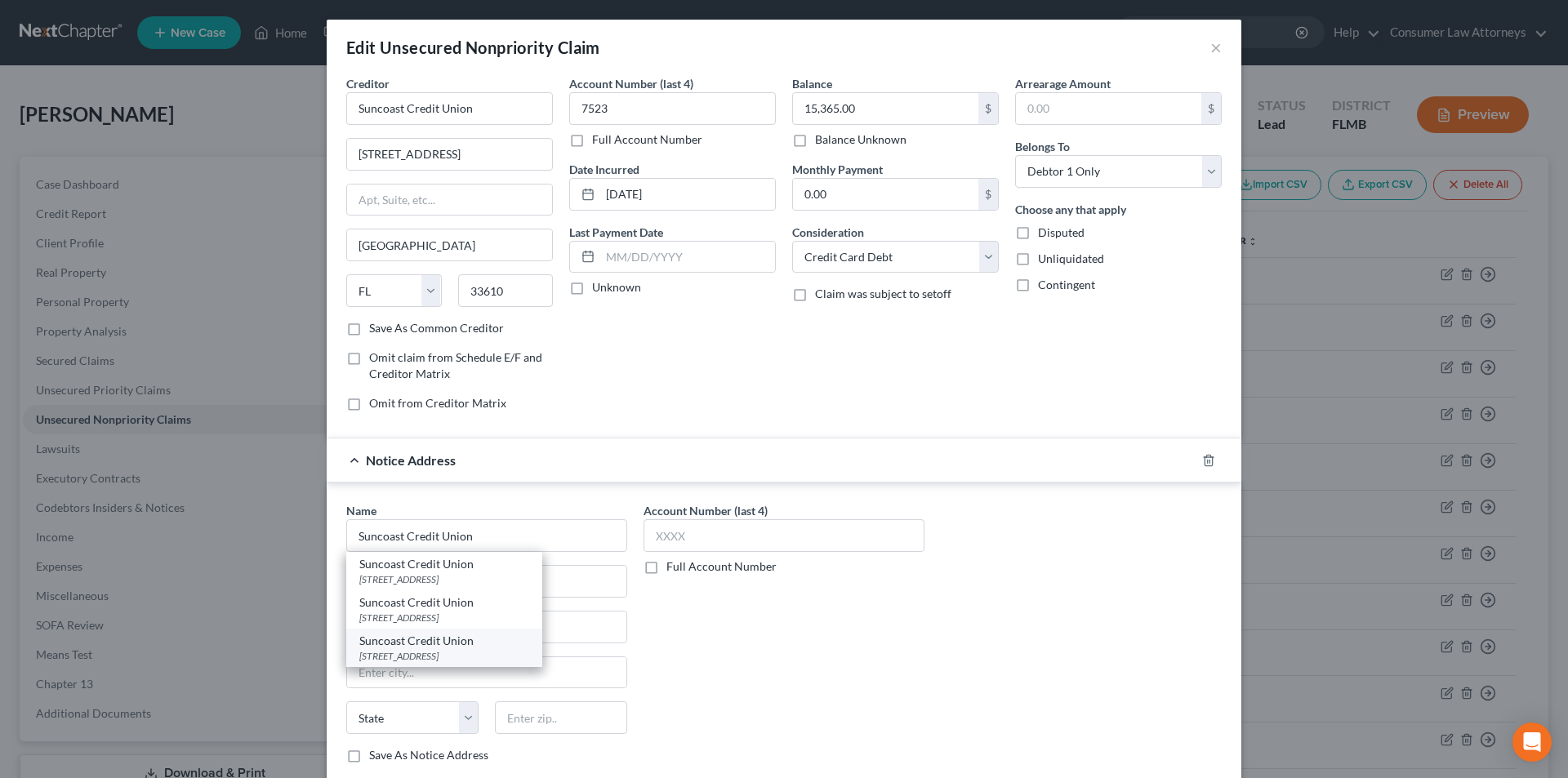
click at [422, 653] on div "[STREET_ADDRESS]" at bounding box center [444, 655] width 170 height 14
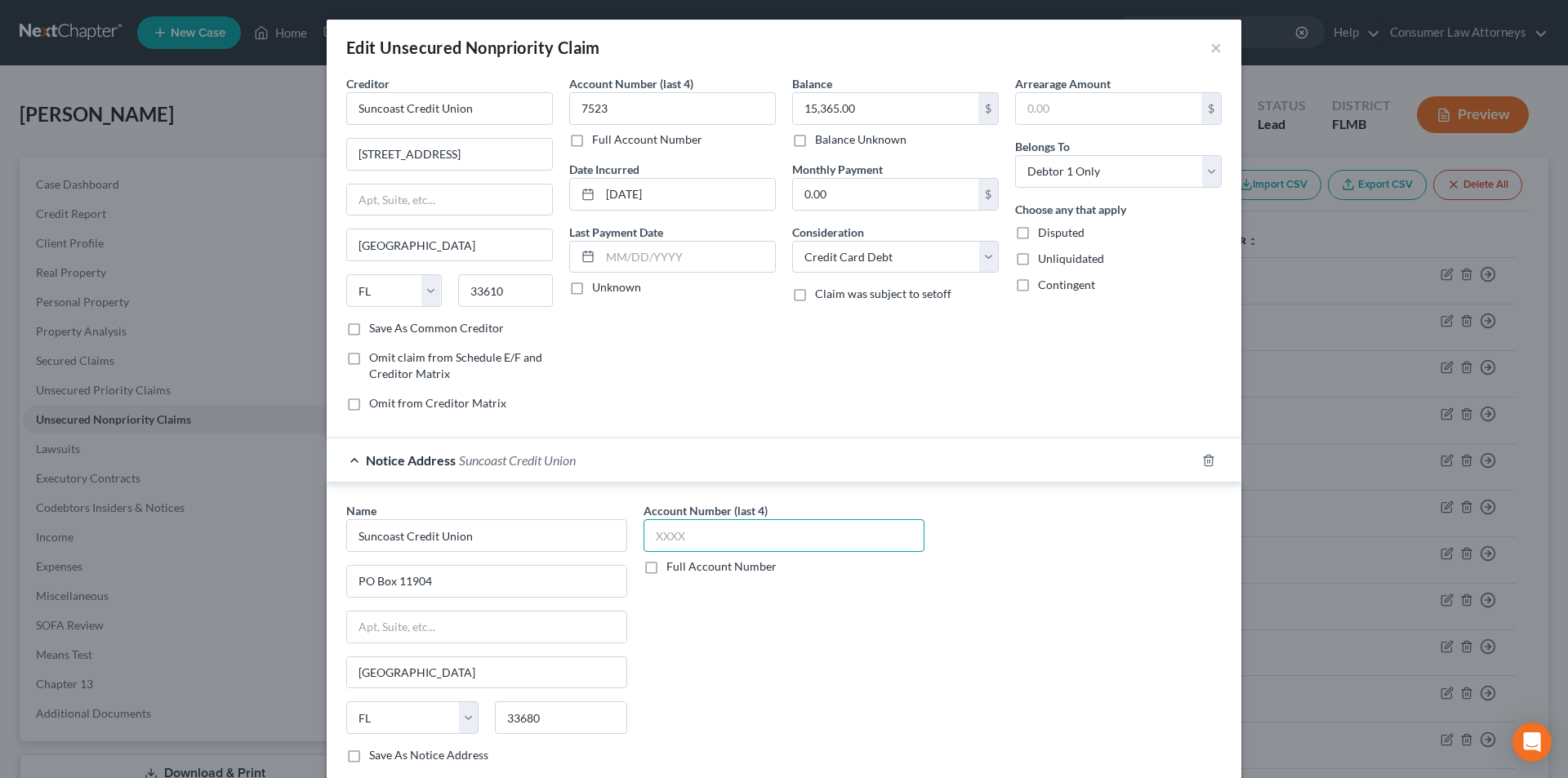
click at [672, 533] on input "text" at bounding box center [784, 536] width 281 height 33
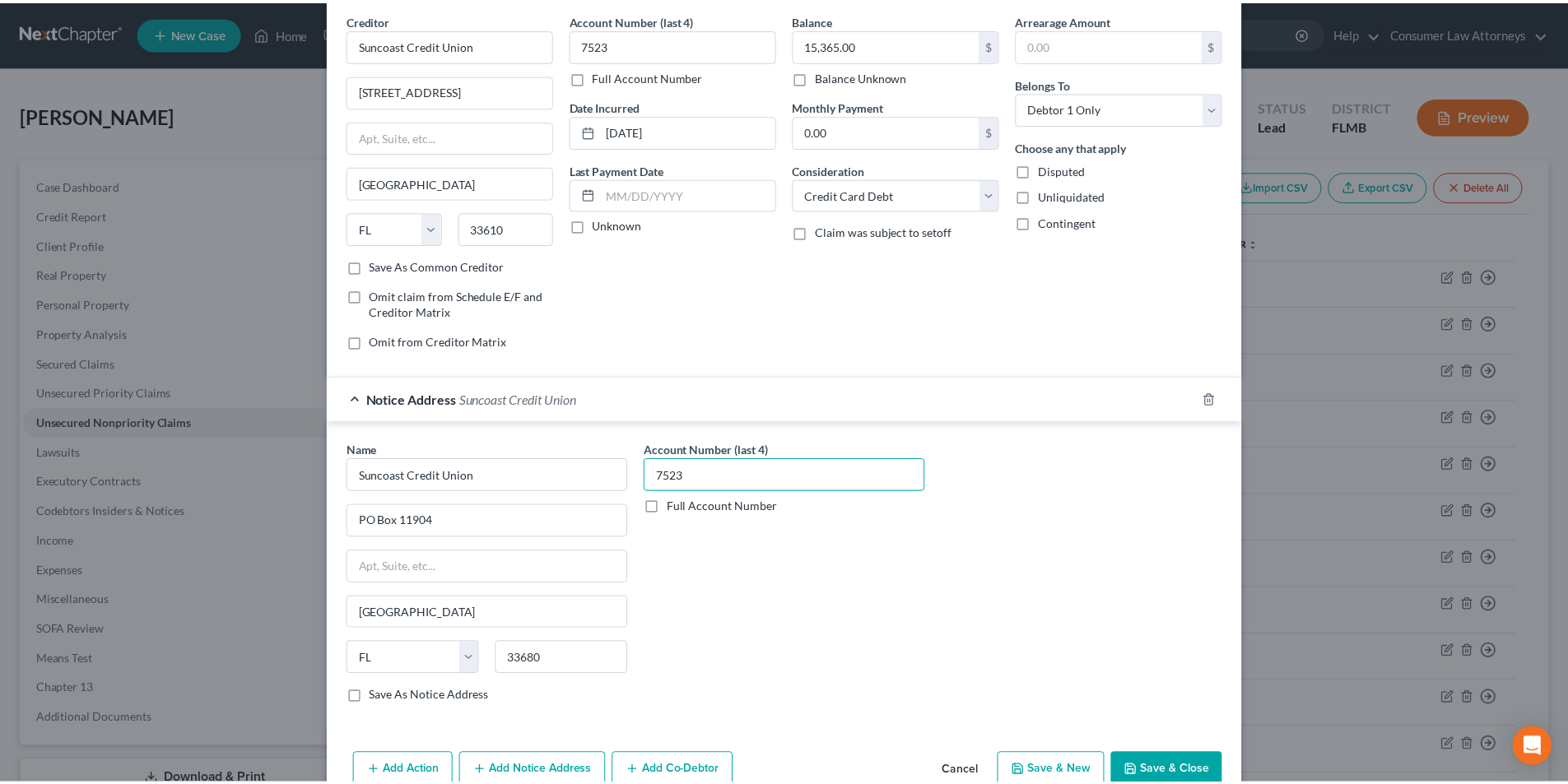
scroll to position [149, 0]
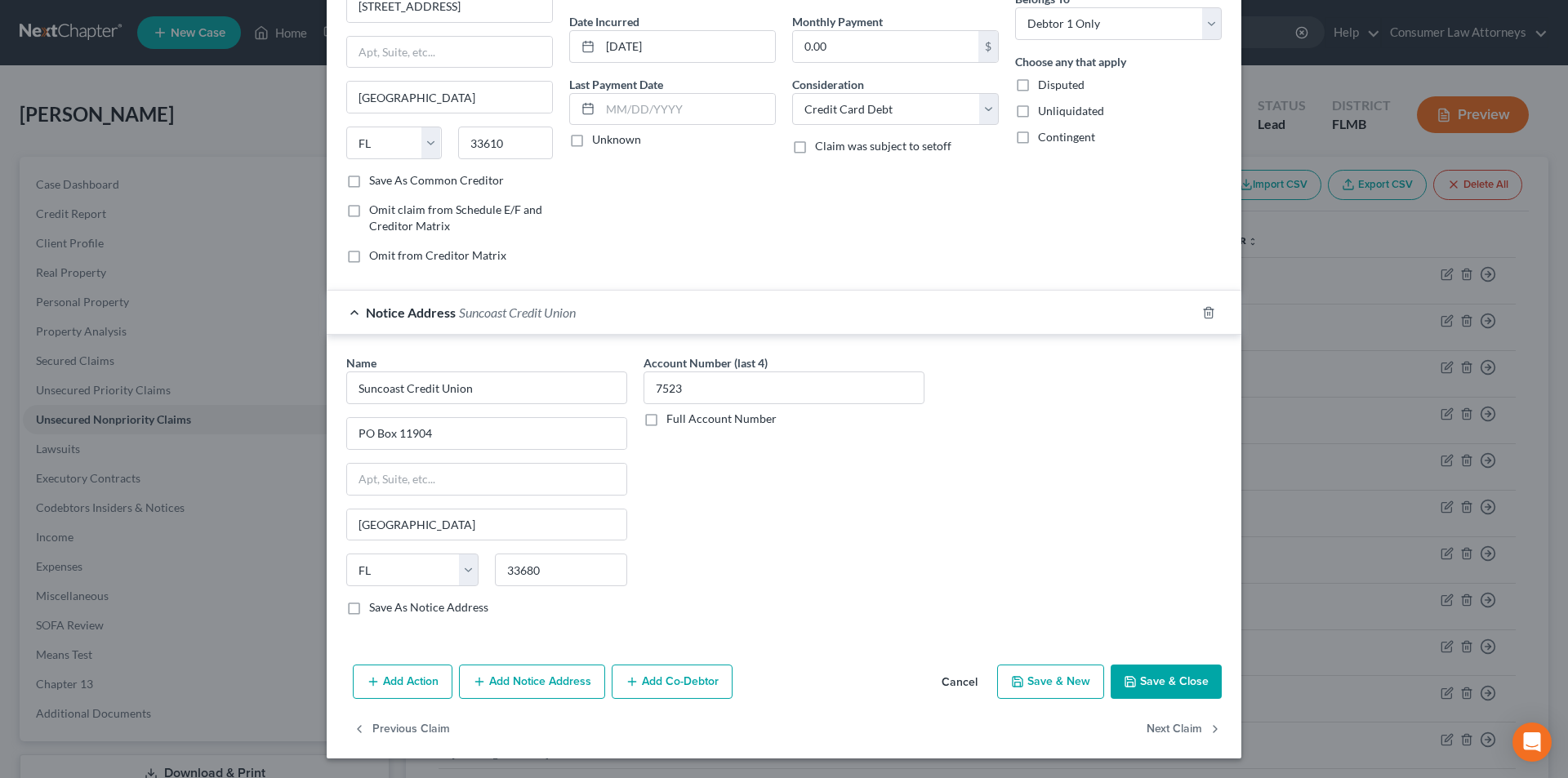
click at [1171, 671] on button "Save & Close" at bounding box center [1167, 681] width 111 height 34
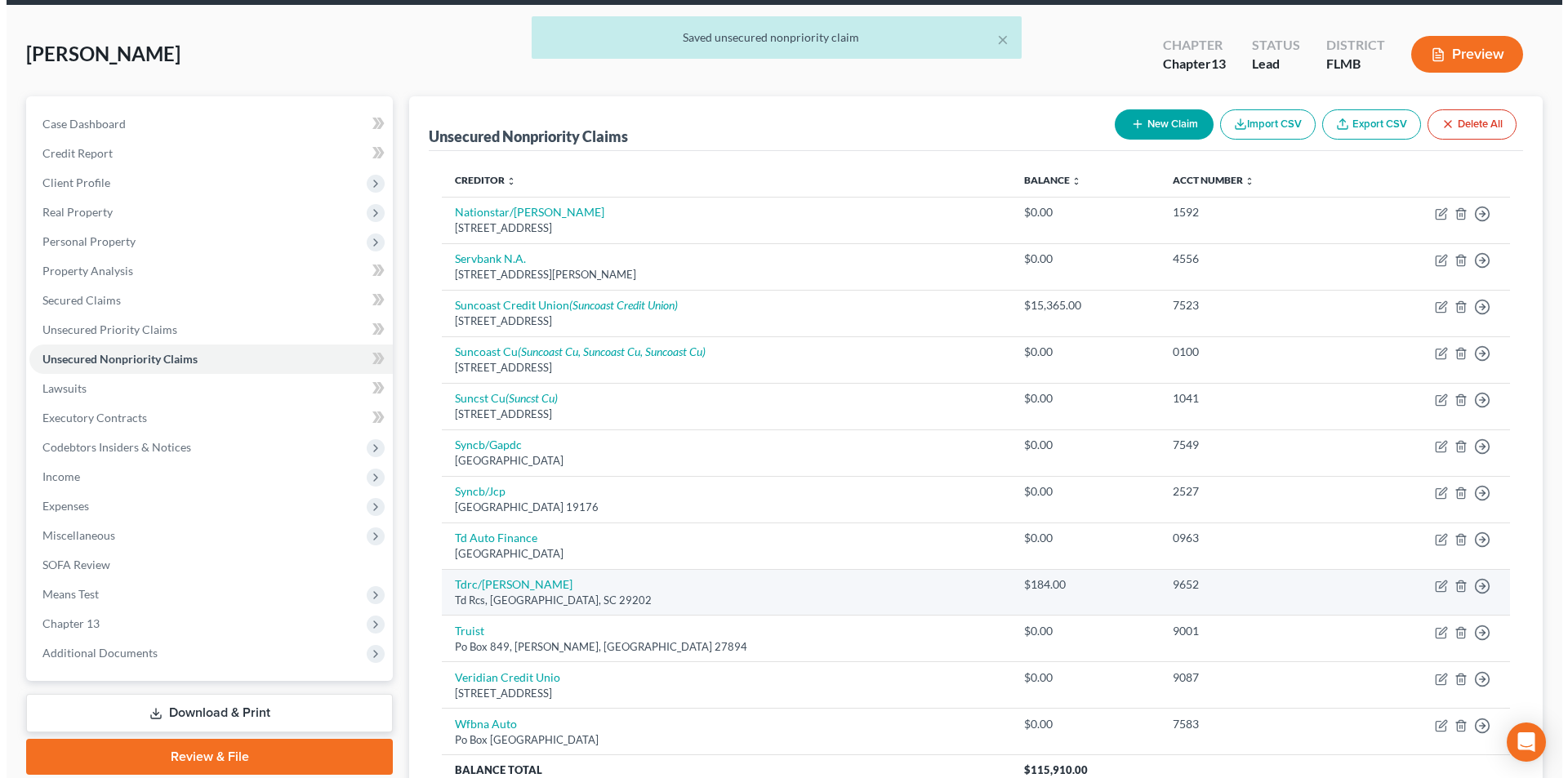
scroll to position [164, 0]
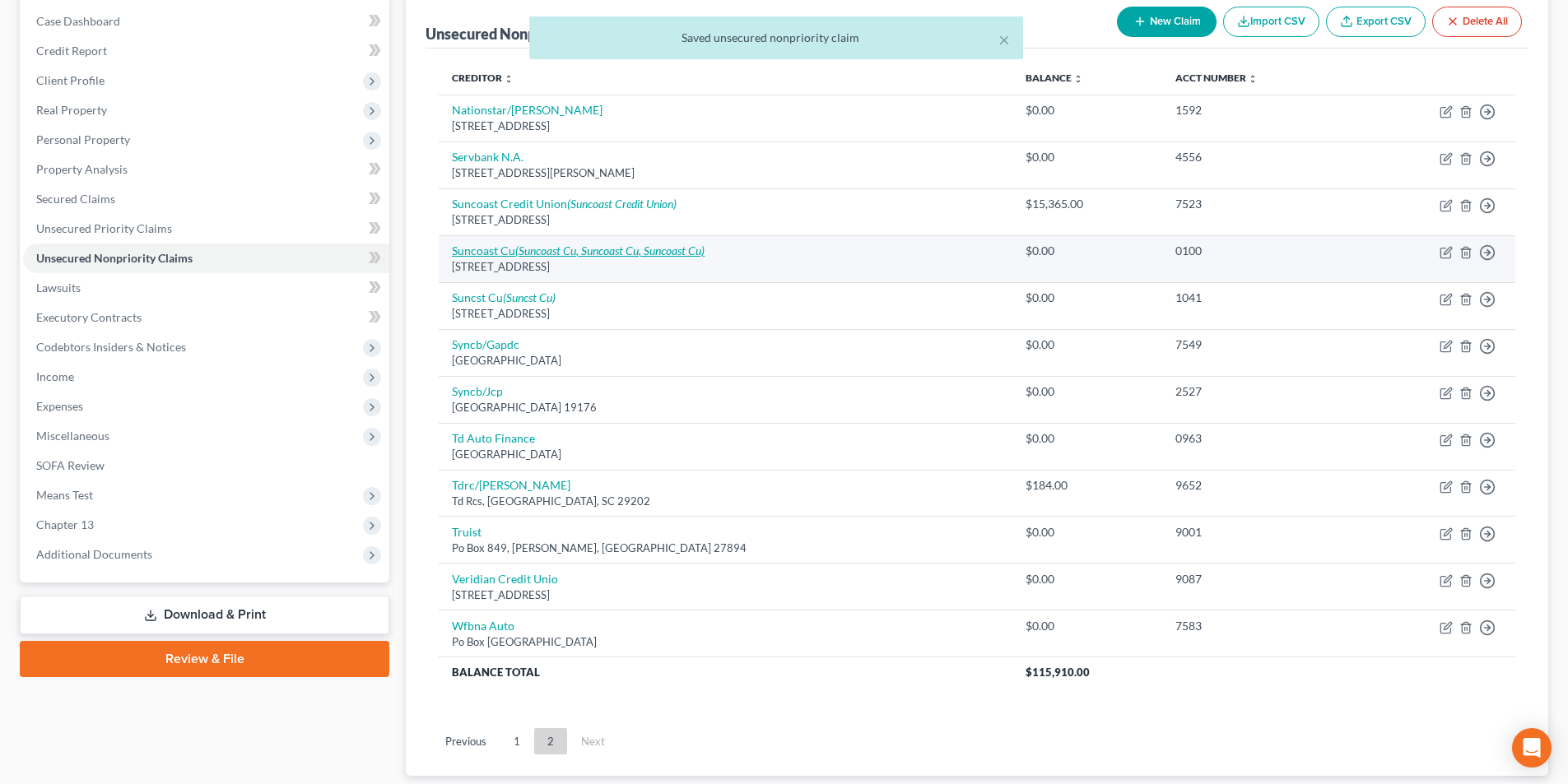
click at [543, 251] on icon "(Suncoast Cu, Suncoast Cu, Suncoast Cu)" at bounding box center [609, 250] width 189 height 14
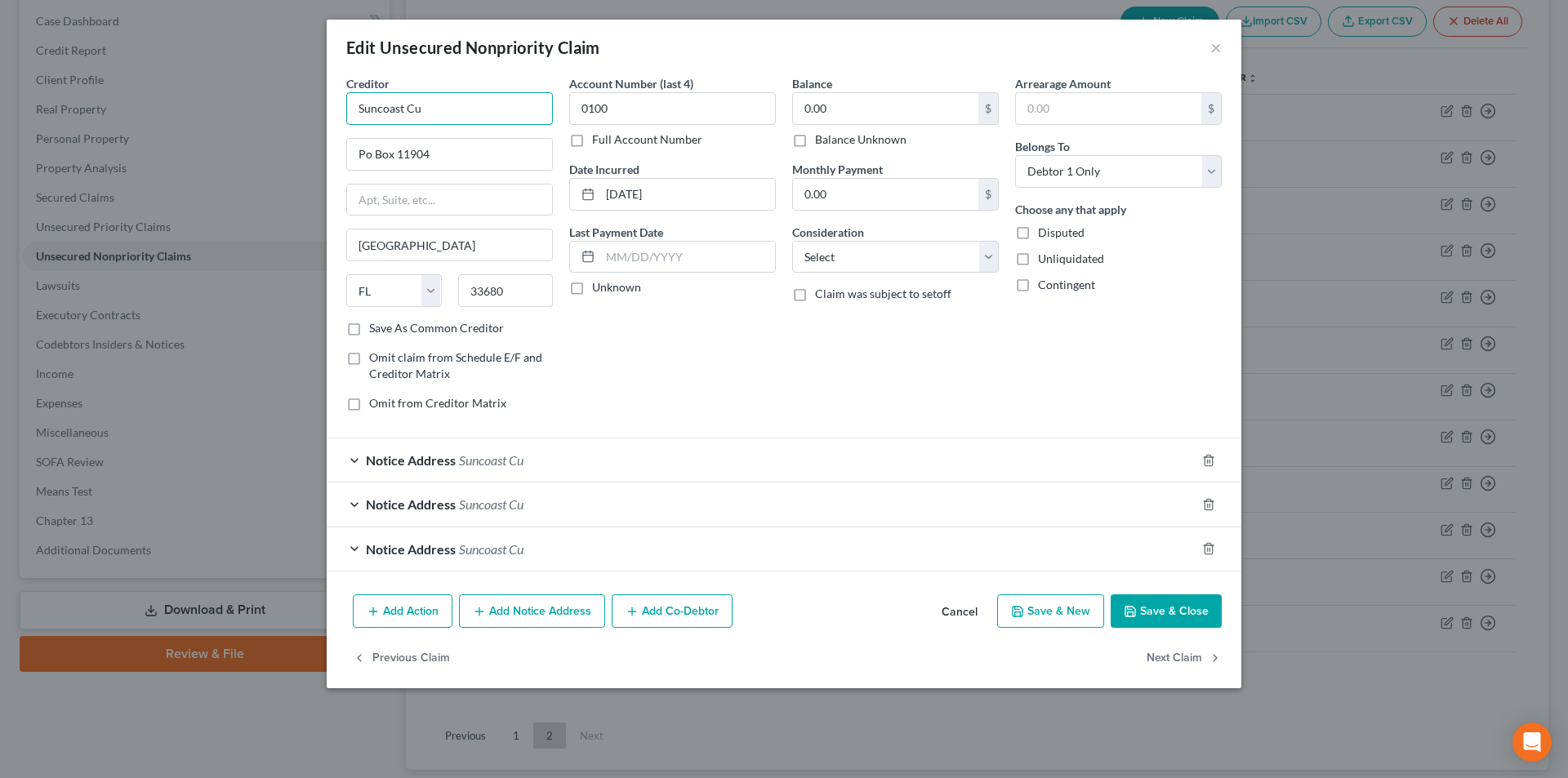
drag, startPoint x: 460, startPoint y: 105, endPoint x: 266, endPoint y: 105, distance: 194.0
click at [242, 105] on div "Edit Unsecured Nonpriority Claim × Creditor * Suncoast Cu Po Box [GEOGRAPHIC_DA…" at bounding box center [784, 389] width 1568 height 778
paste input "redit Union"
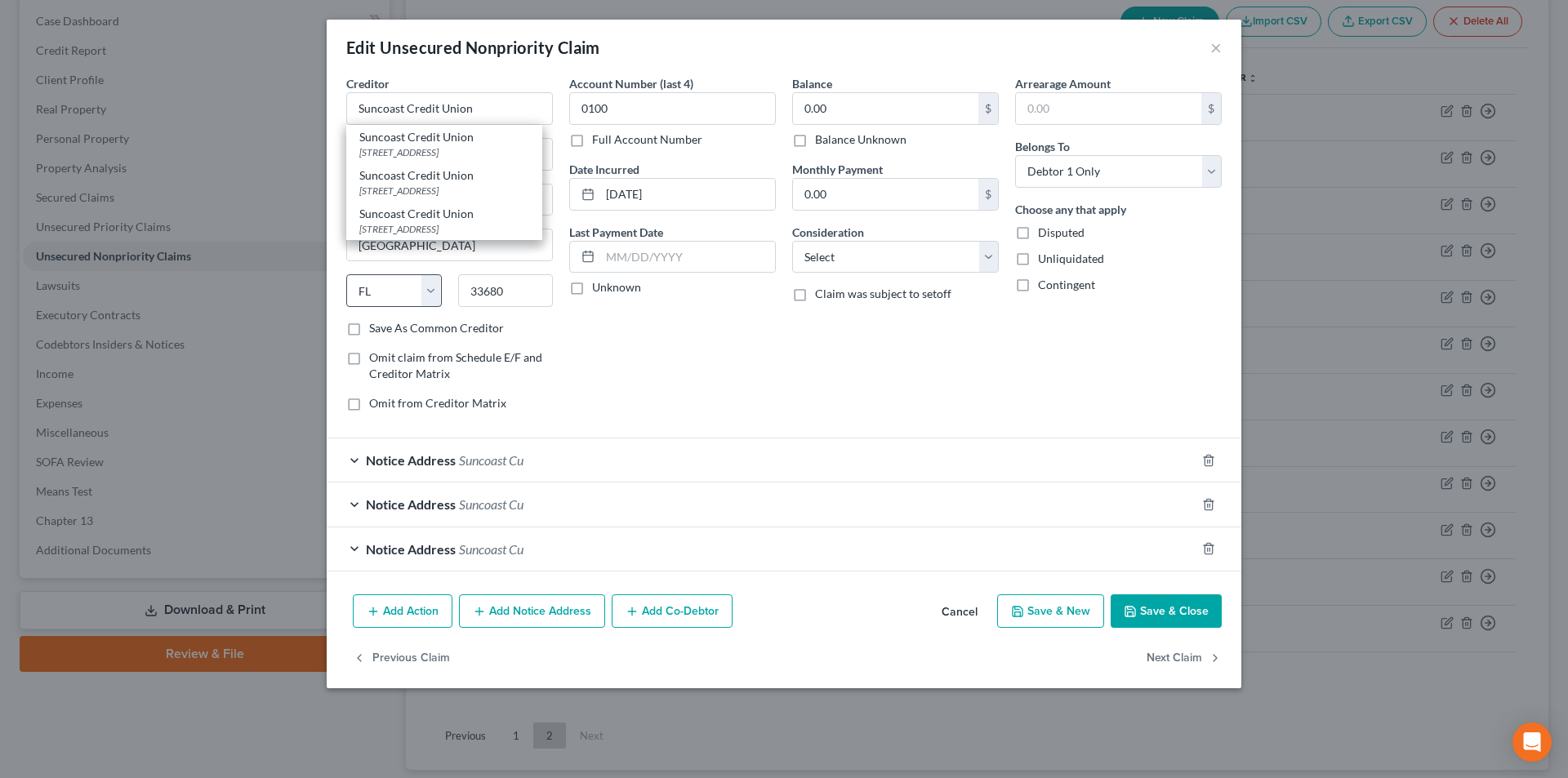
drag, startPoint x: 401, startPoint y: 238, endPoint x: 430, endPoint y: 299, distance: 67.5
click at [402, 236] on div "[STREET_ADDRESS]" at bounding box center [444, 229] width 170 height 14
click at [356, 461] on div "Notice Address Suncoast Cu" at bounding box center [761, 460] width 869 height 43
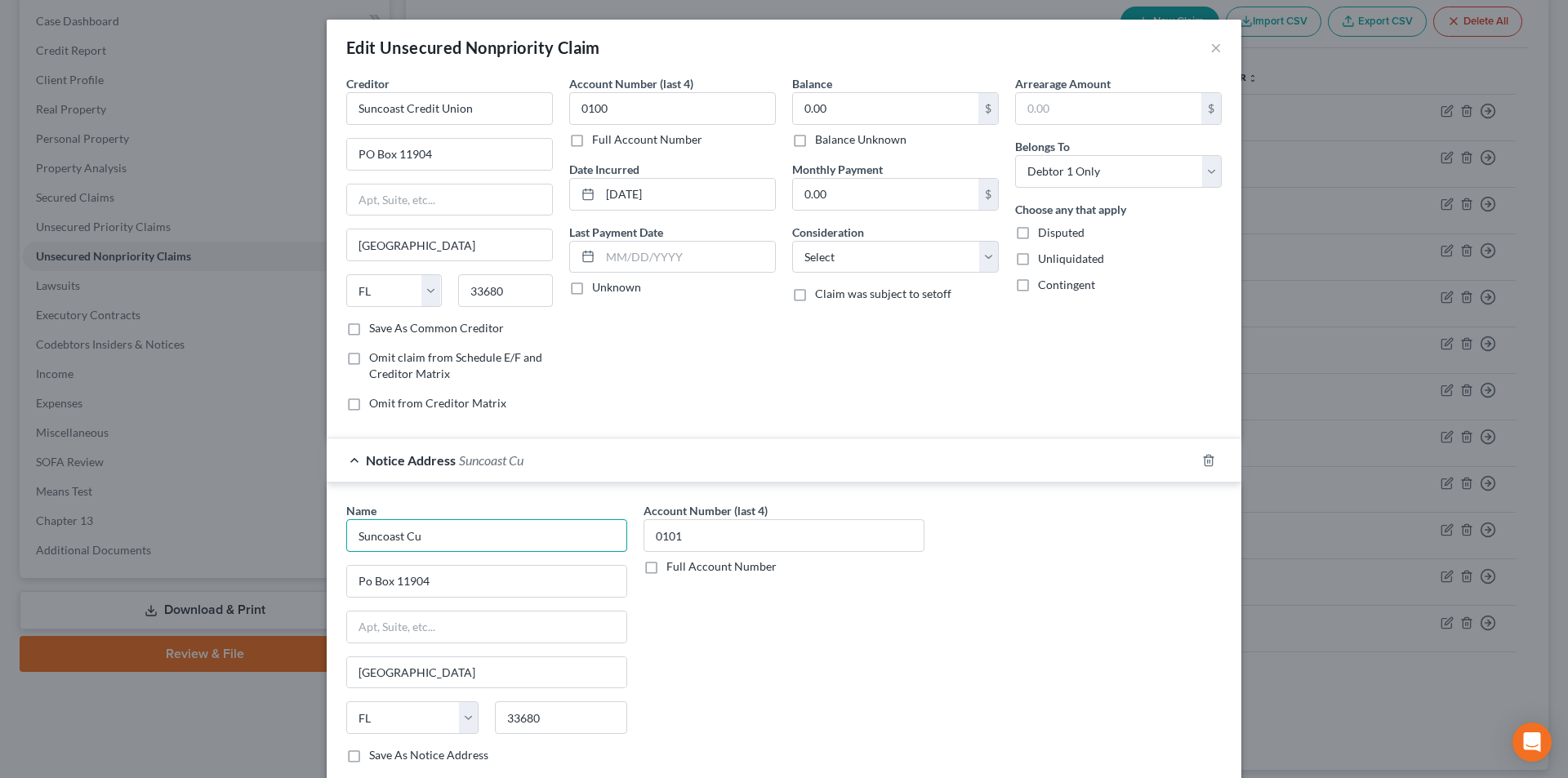
drag, startPoint x: 339, startPoint y: 536, endPoint x: 309, endPoint y: 512, distance: 38.4
click at [286, 533] on div "Edit Unsecured Nonpriority Claim × Creditor * Suncoast Credit Union [GEOGRAPHIC…" at bounding box center [784, 389] width 1568 height 778
paste input "redit Union"
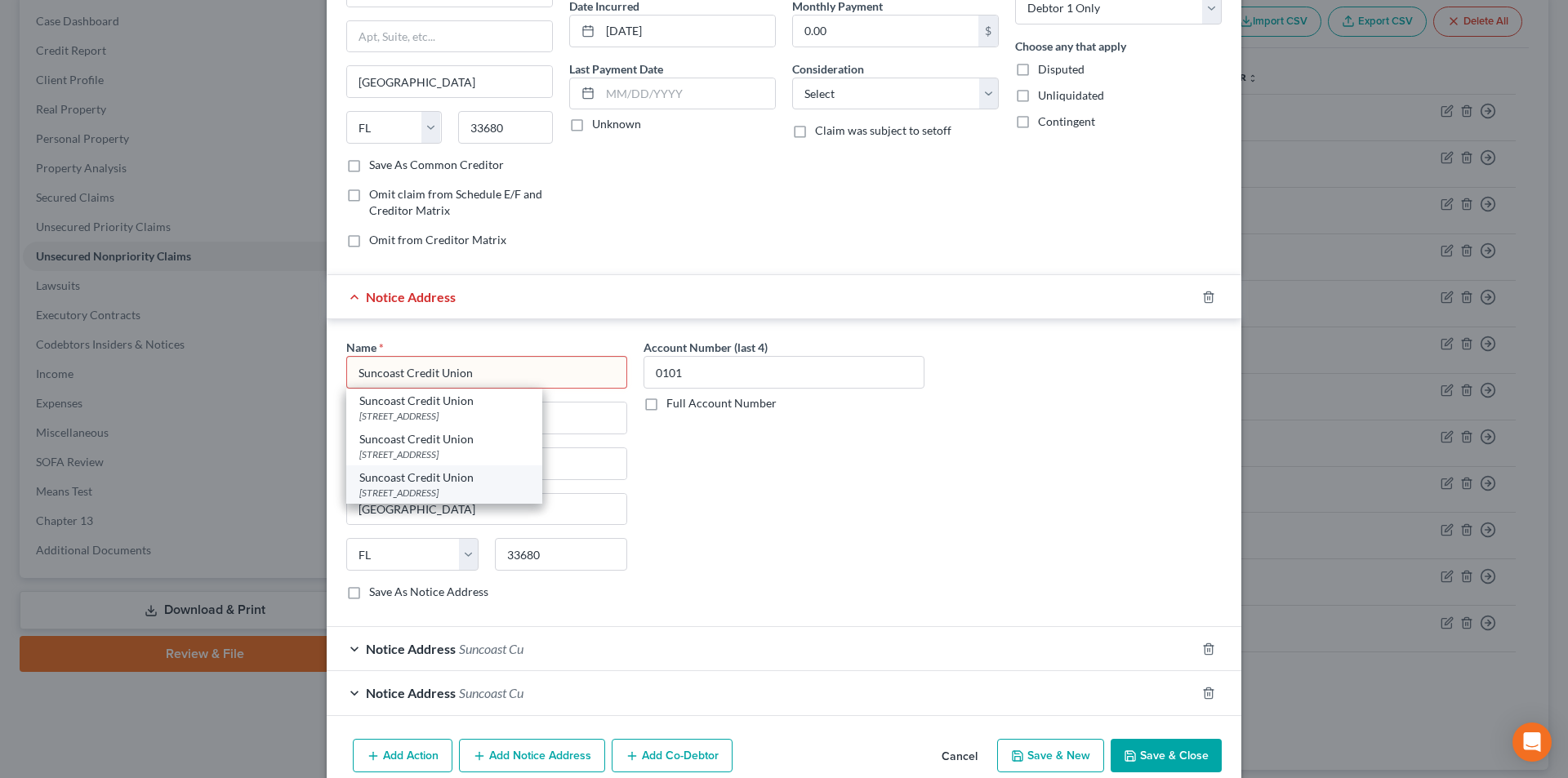
click at [424, 480] on div "Suncoast Credit Union" at bounding box center [444, 477] width 170 height 16
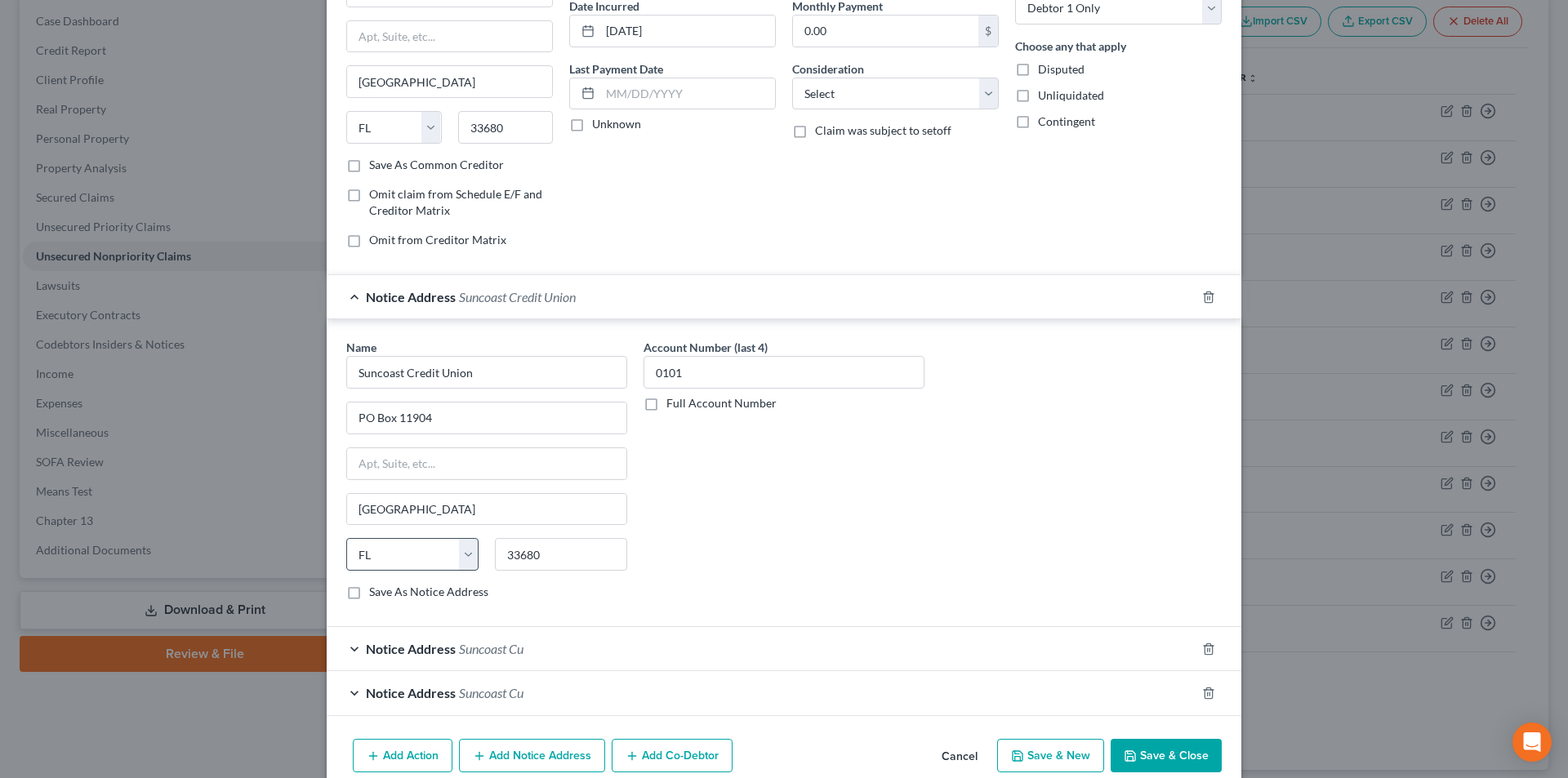
scroll to position [237, 0]
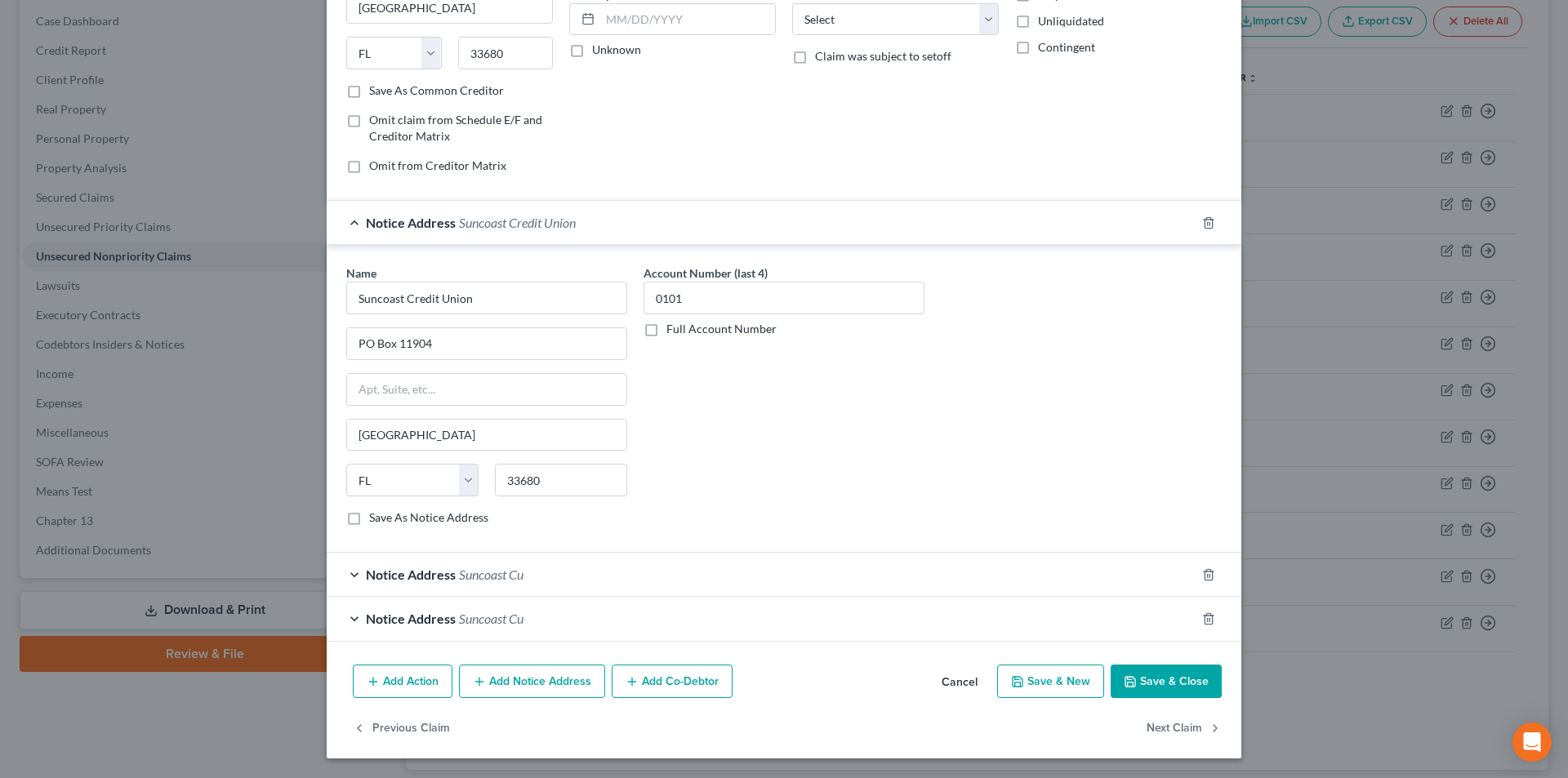
click at [355, 578] on div "Notice Address Suncoast Cu" at bounding box center [761, 574] width 869 height 43
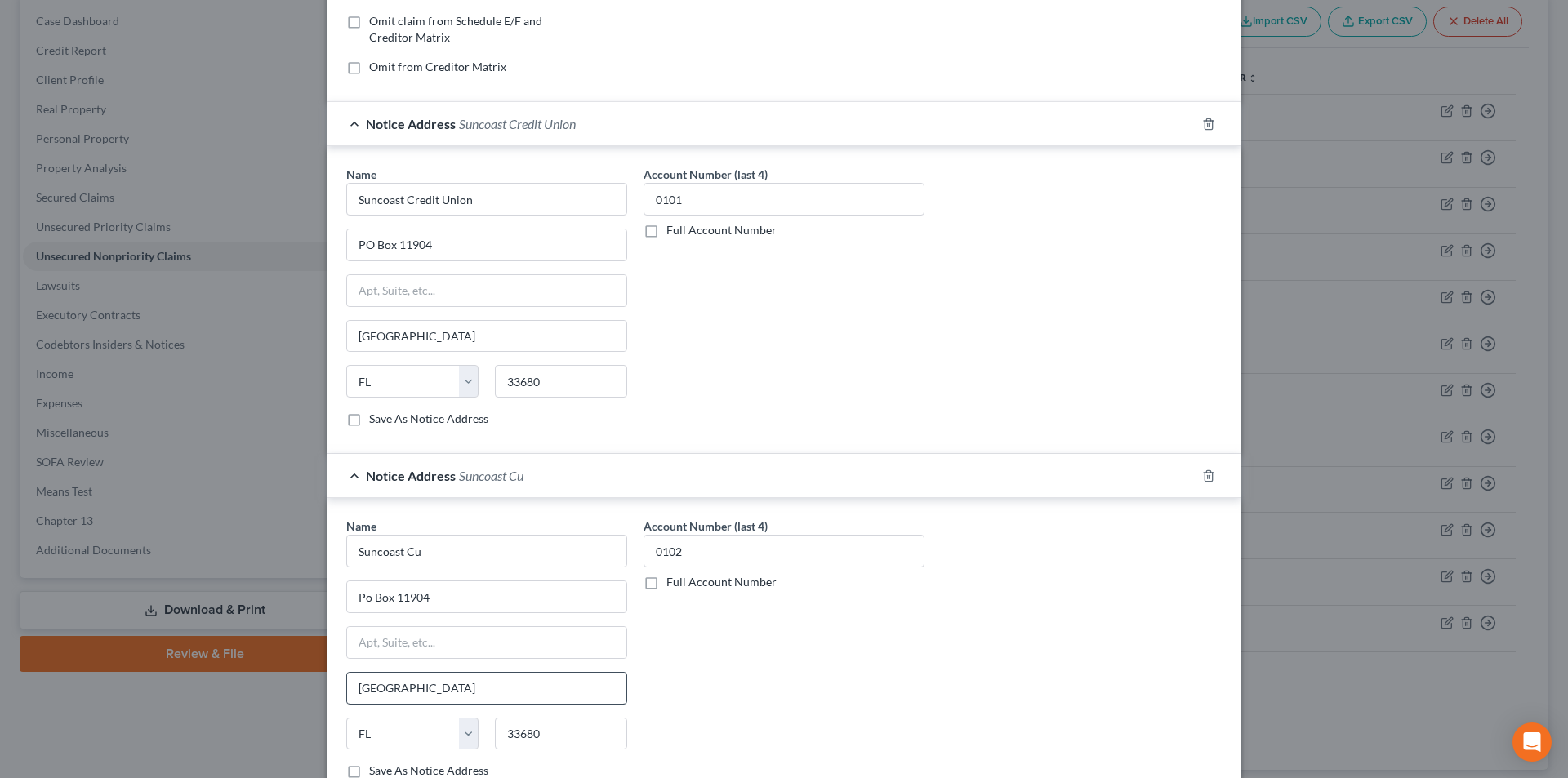
scroll to position [545, 0]
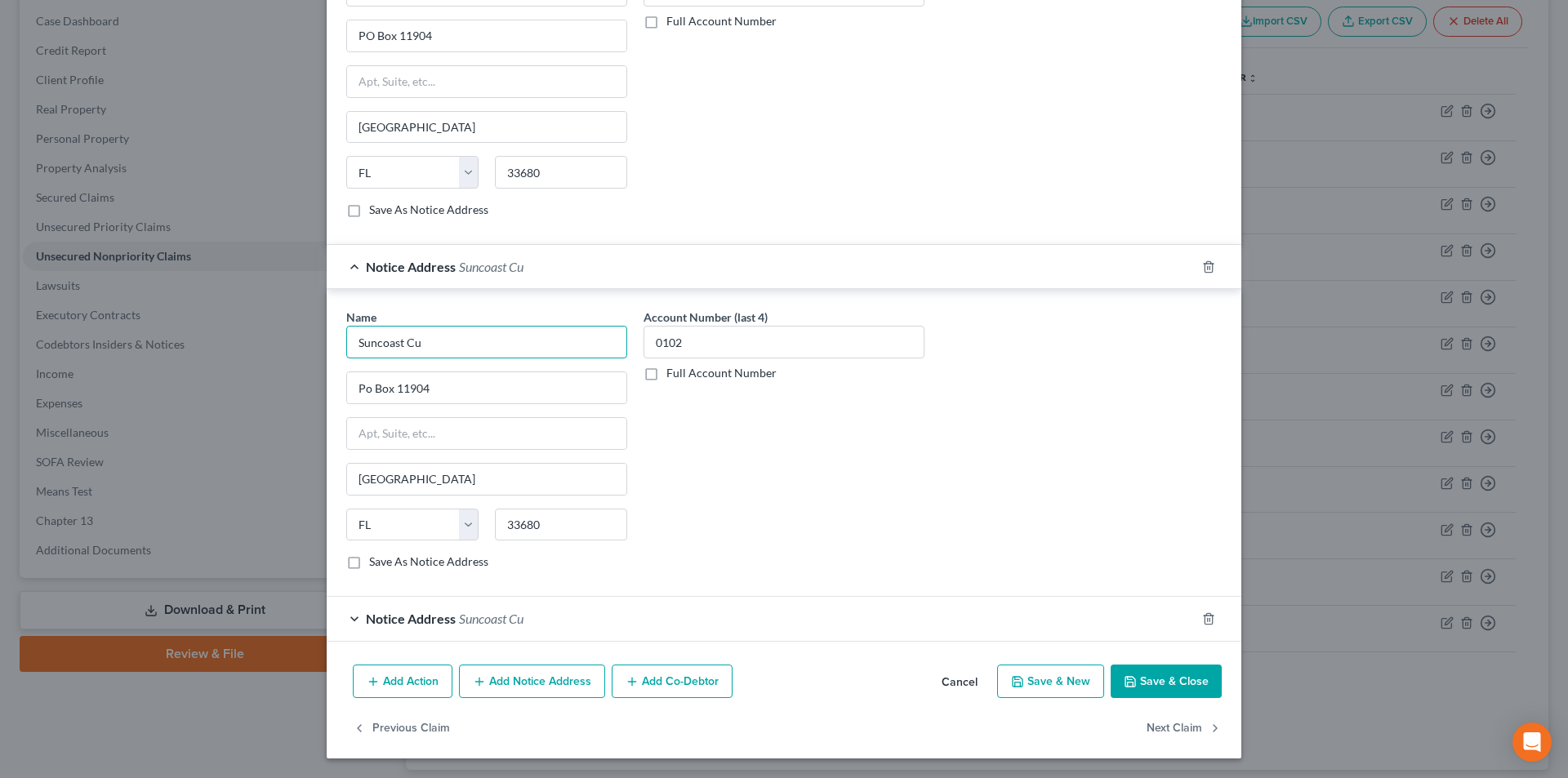
drag, startPoint x: 430, startPoint y: 355, endPoint x: 337, endPoint y: 354, distance: 93.0
click at [217, 355] on div "Edit Unsecured Nonpriority Claim × Creditor * Suncoast Credit Union [GEOGRAPHIC…" at bounding box center [784, 389] width 1568 height 778
paste input "redit Union"
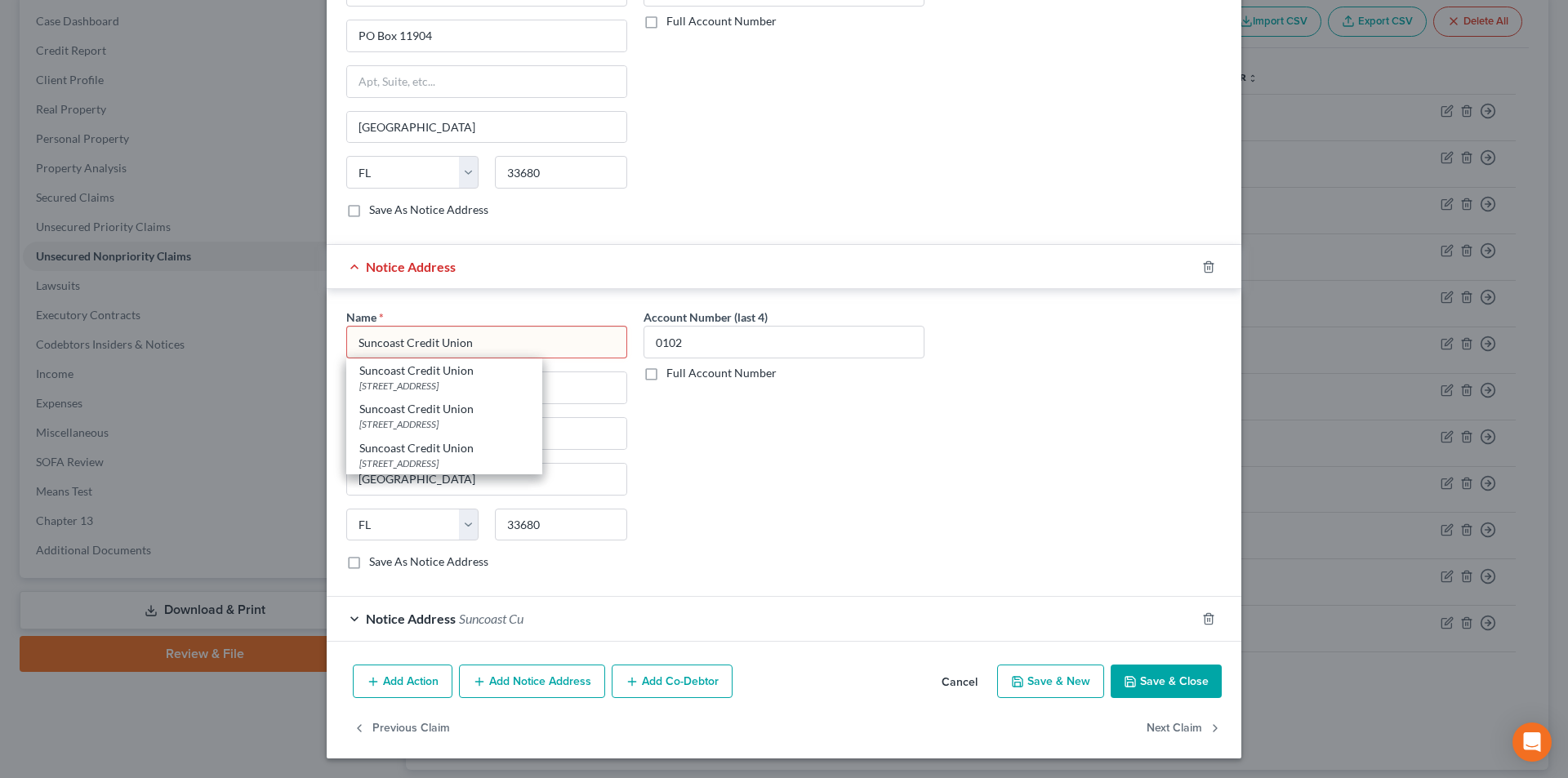
click at [426, 464] on div "[STREET_ADDRESS]" at bounding box center [444, 464] width 170 height 14
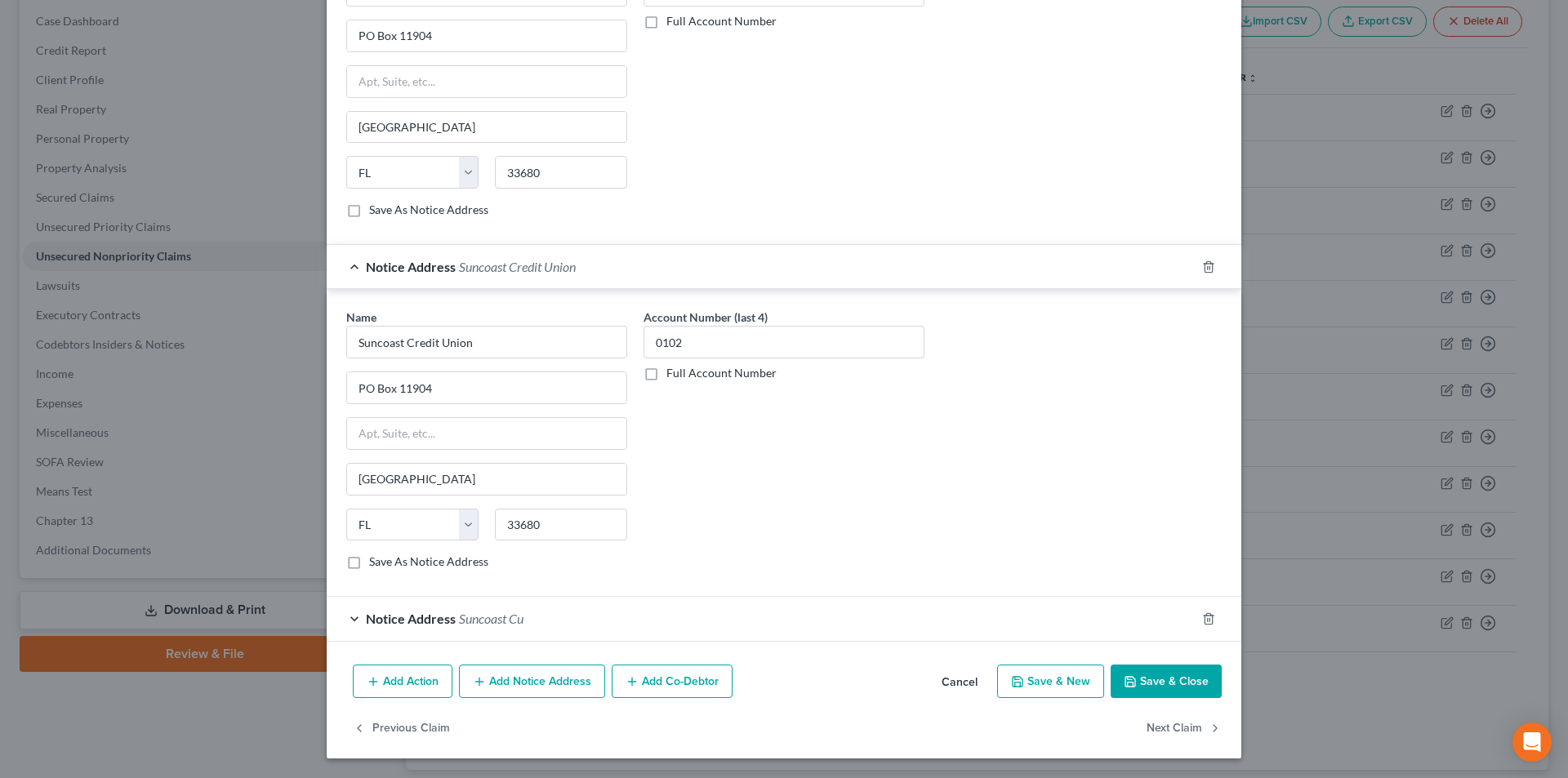
click at [516, 679] on button "Add Notice Address" at bounding box center [532, 681] width 147 height 34
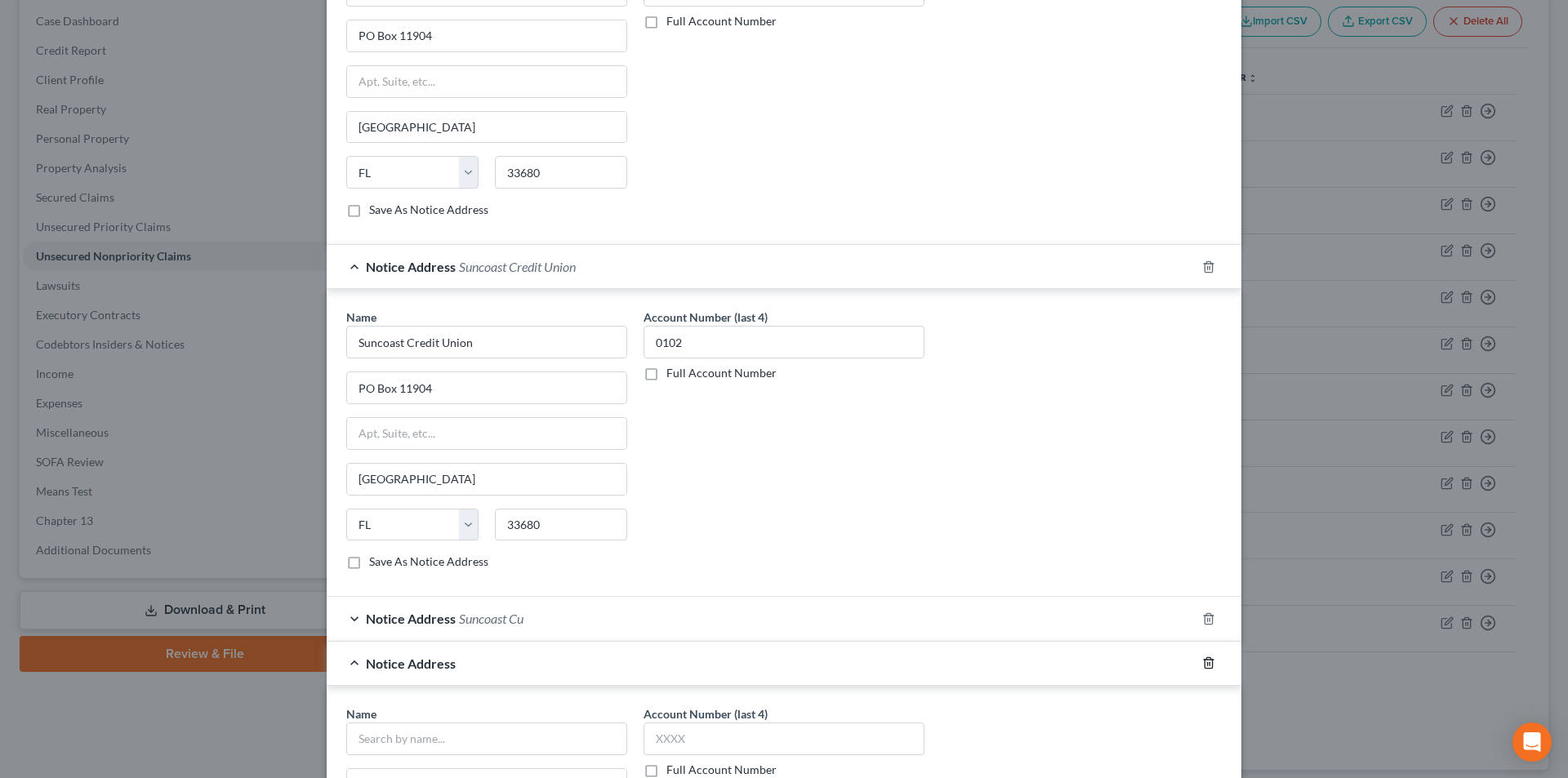
drag, startPoint x: 1200, startPoint y: 662, endPoint x: 368, endPoint y: 599, distance: 834.4
click at [1202, 661] on icon "button" at bounding box center [1208, 662] width 13 height 13
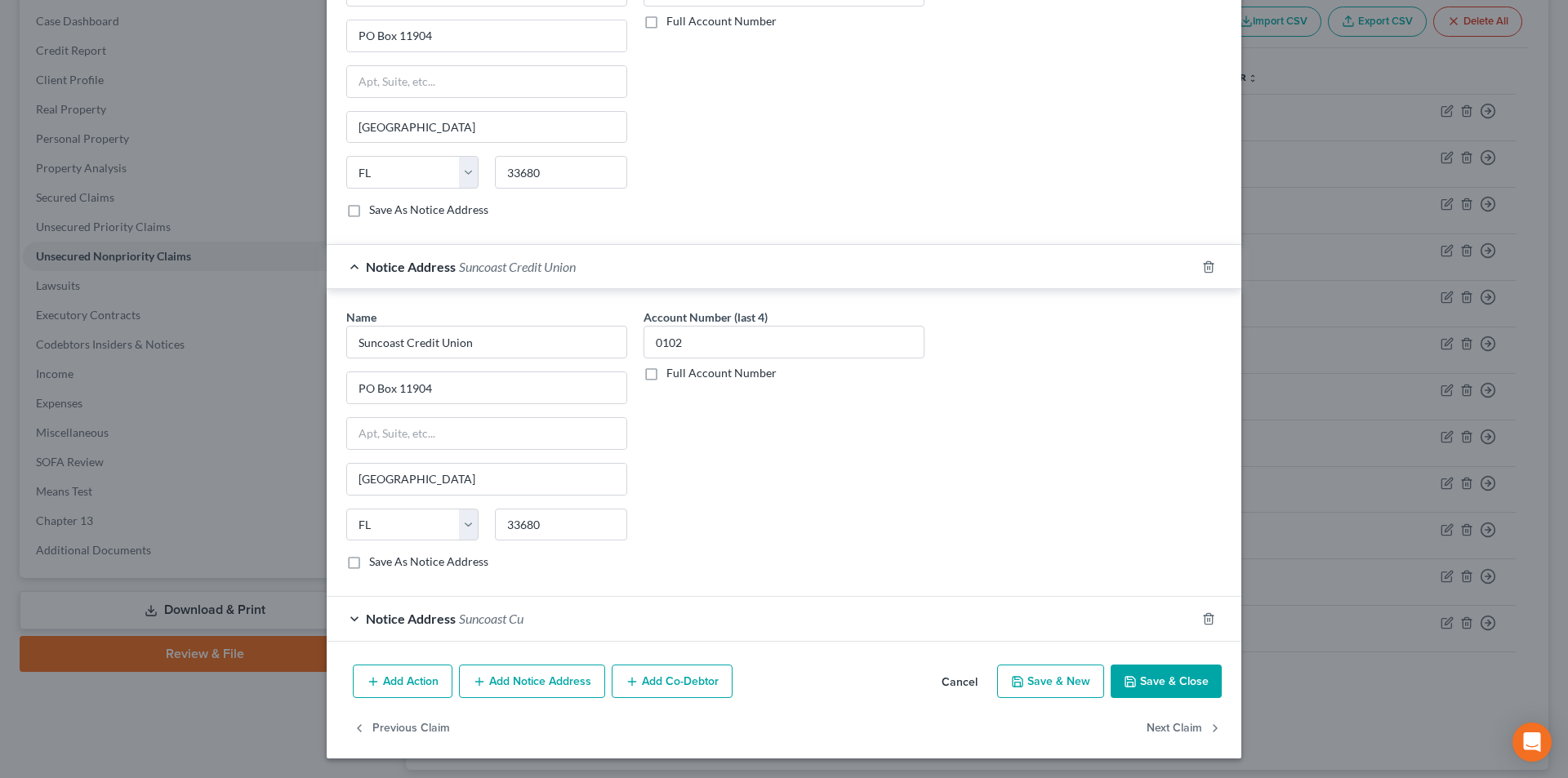
click at [351, 614] on div "Notice Address Suncoast Cu" at bounding box center [761, 618] width 869 height 43
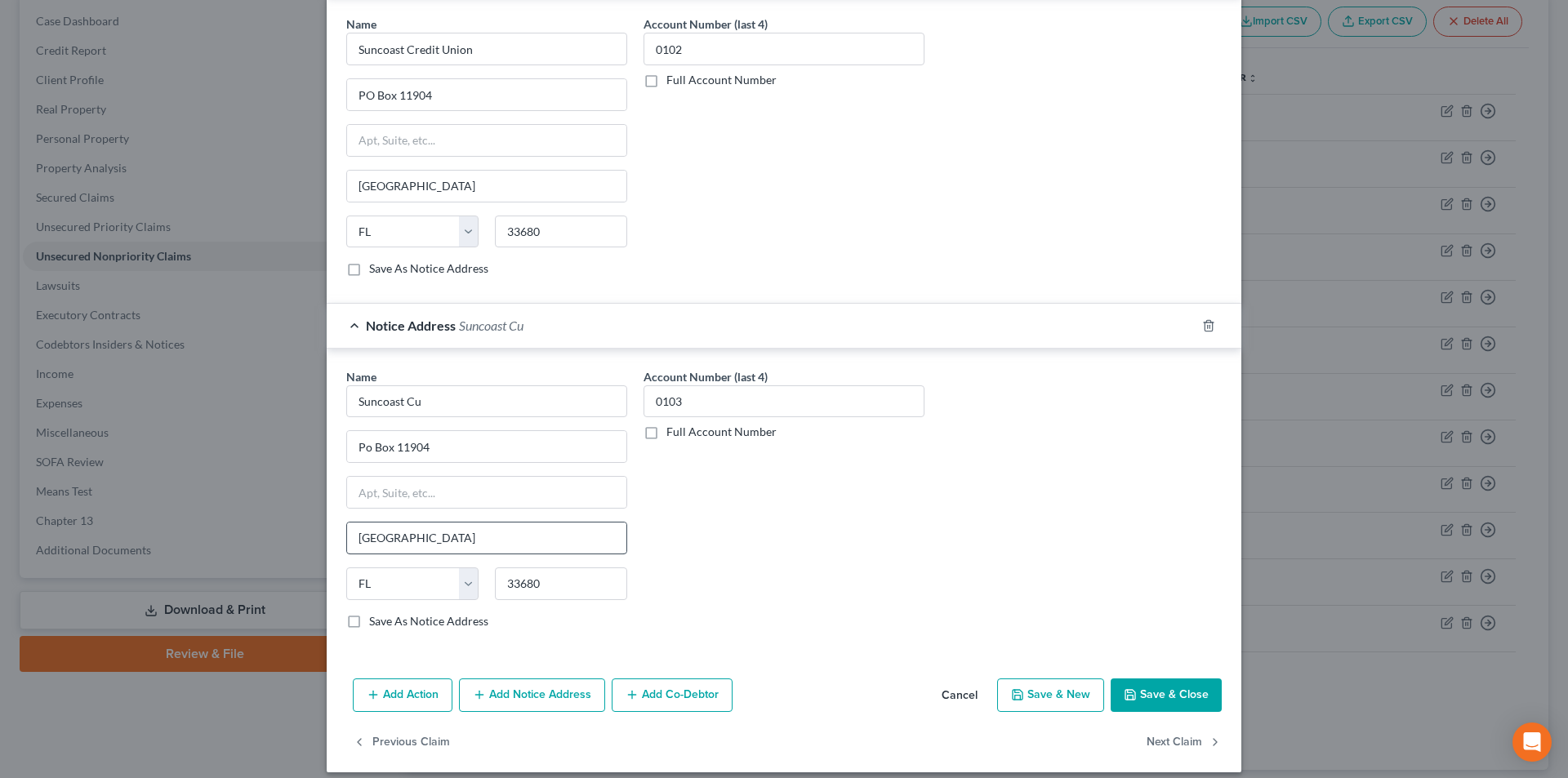
scroll to position [853, 0]
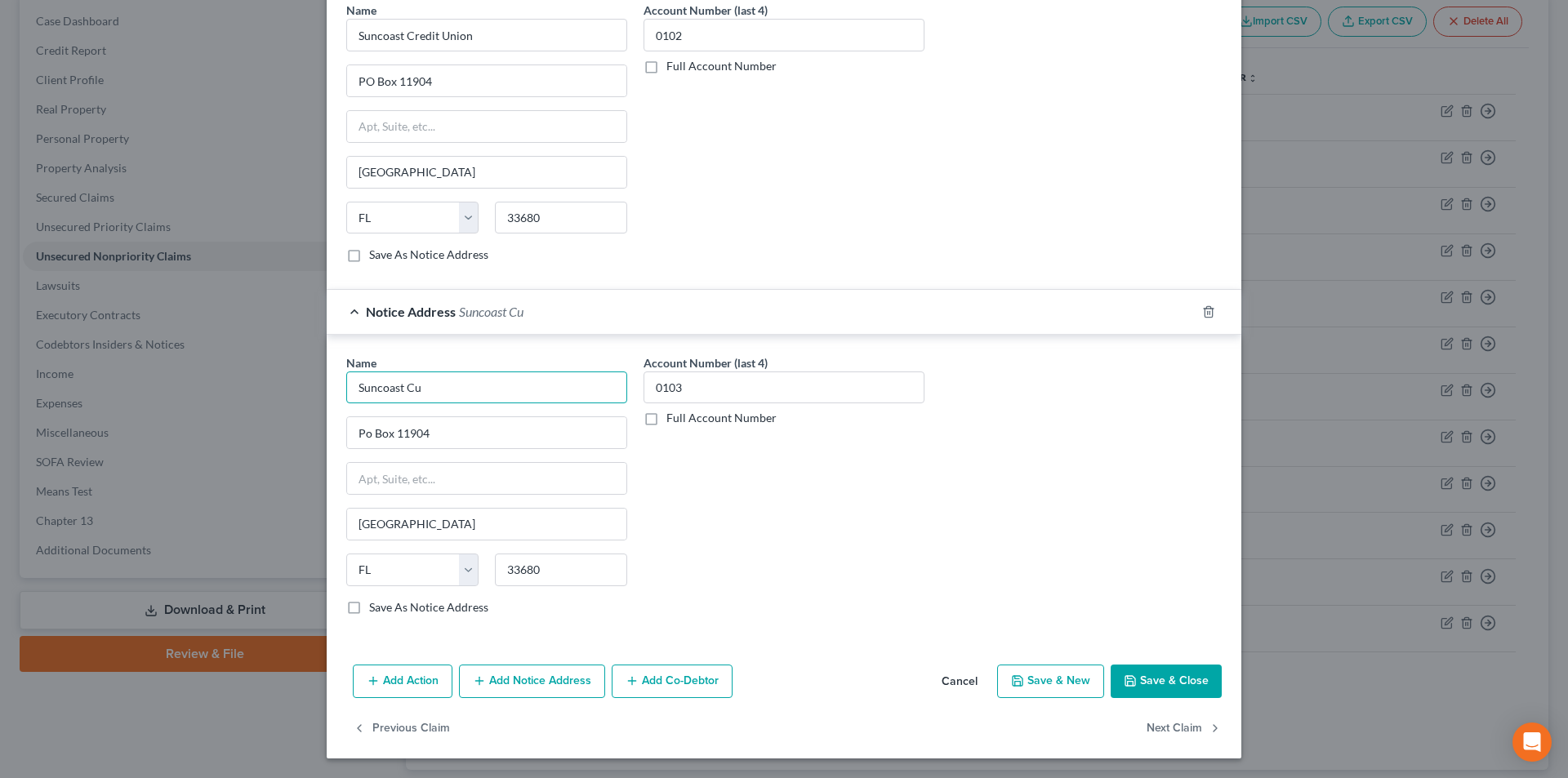
drag, startPoint x: 442, startPoint y: 391, endPoint x: 406, endPoint y: 376, distance: 39.0
click at [273, 388] on div "Edit Unsecured Nonpriority Claim × Creditor * Suncoast Credit Union [GEOGRAPHIC…" at bounding box center [784, 389] width 1568 height 778
paste input "redit Union"
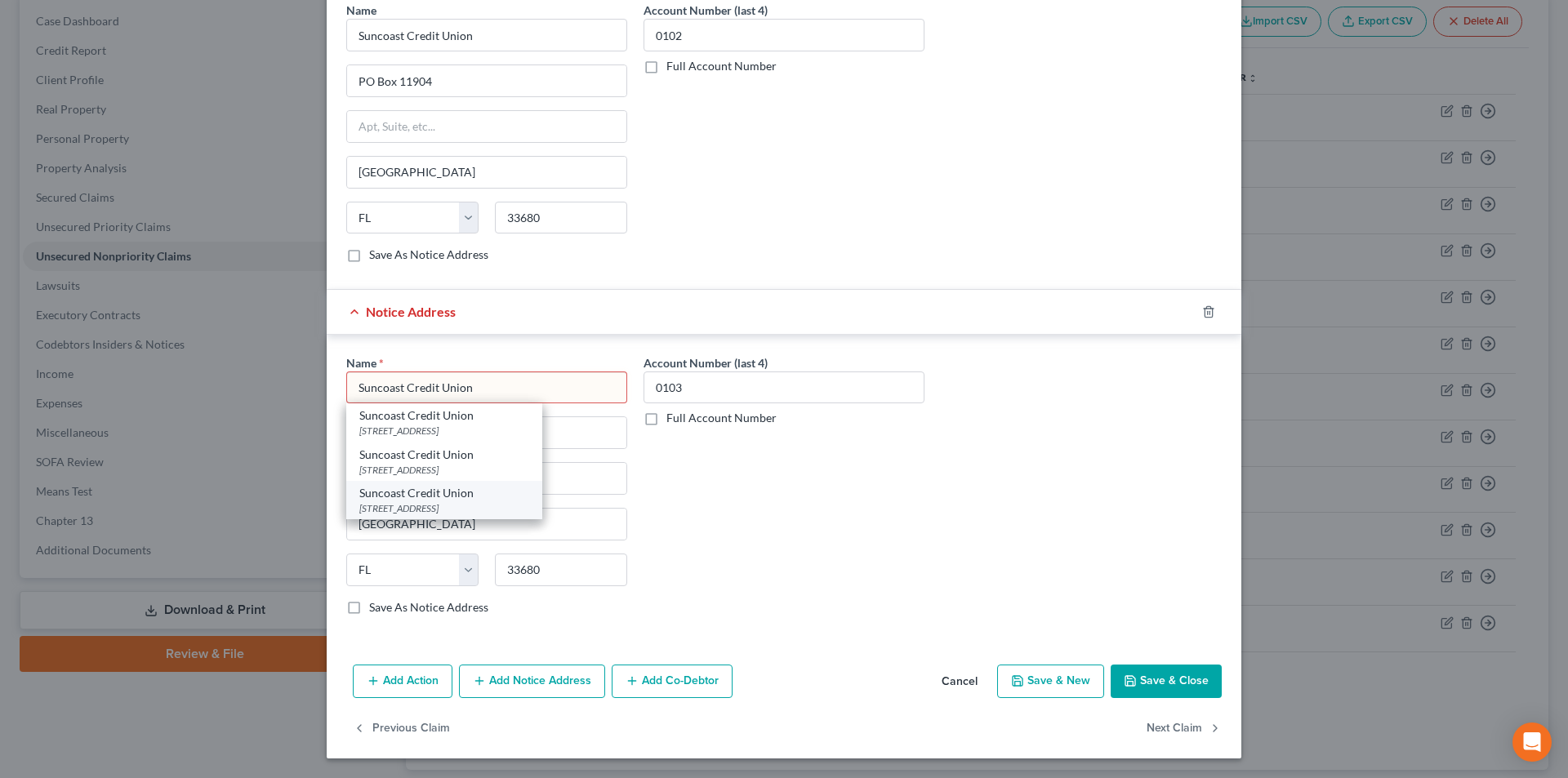
click at [427, 494] on div "Suncoast Credit Union" at bounding box center [444, 493] width 170 height 16
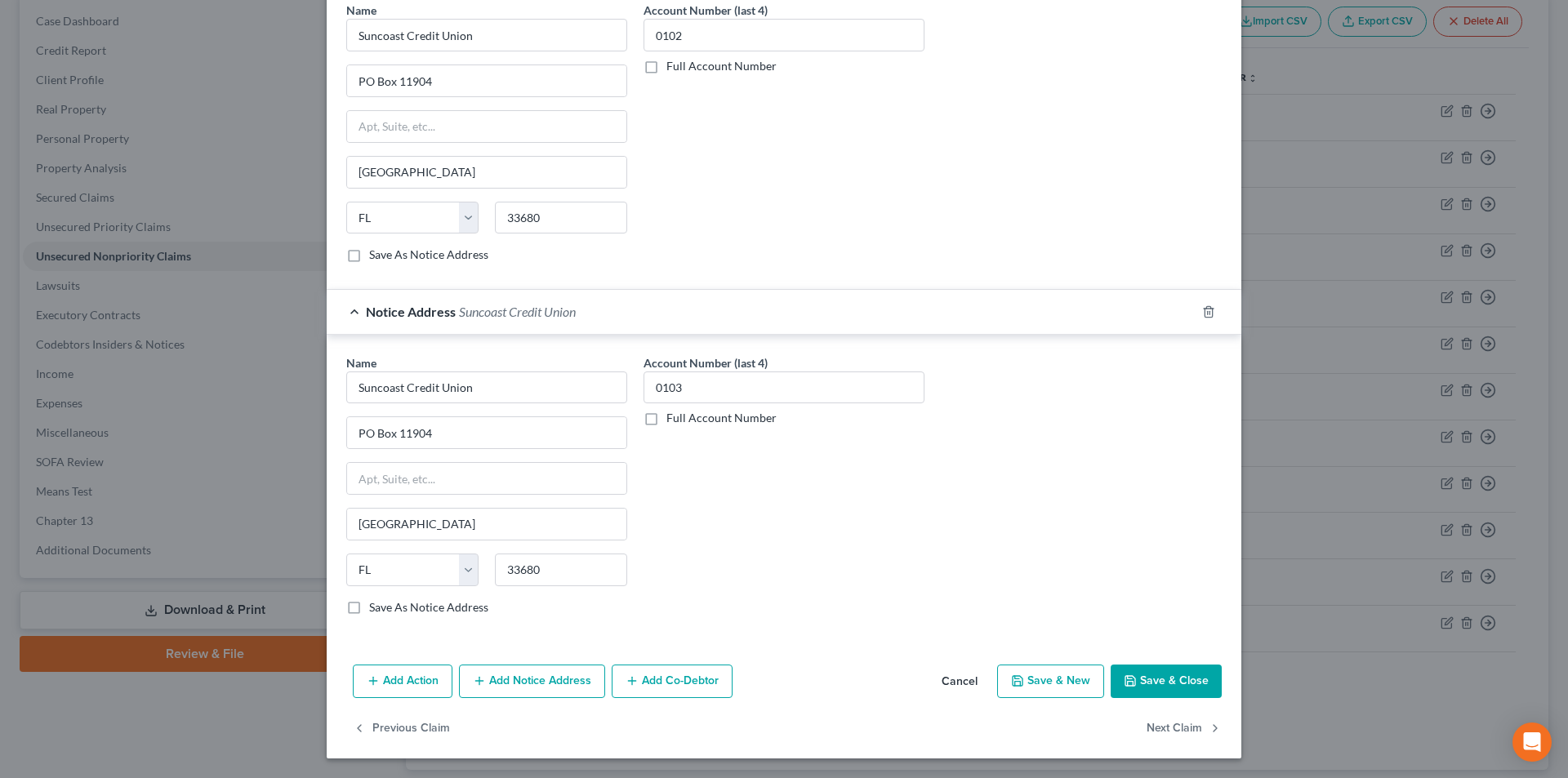
click at [532, 679] on button "Add Notice Address" at bounding box center [532, 681] width 147 height 34
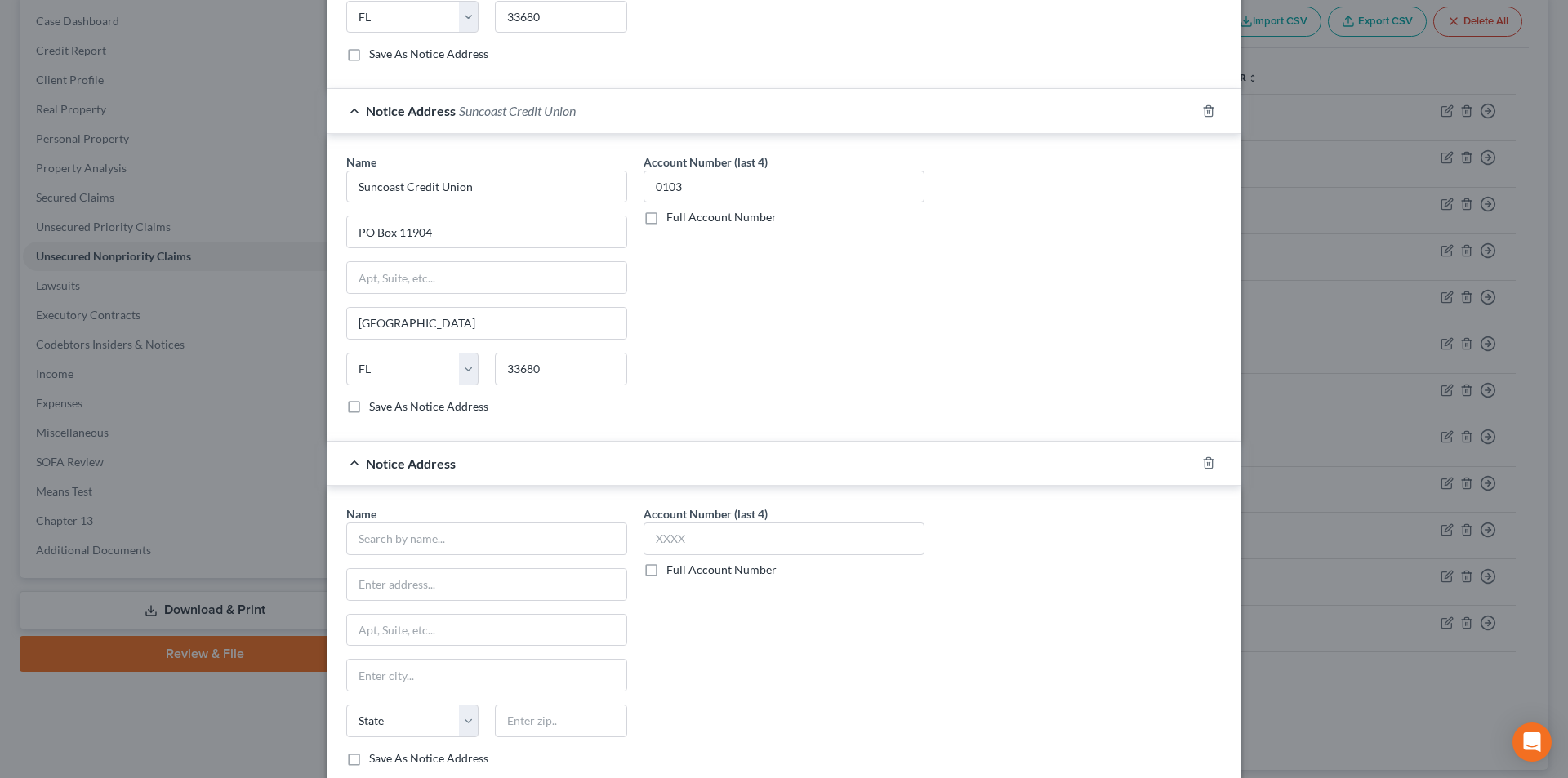
scroll to position [1204, 0]
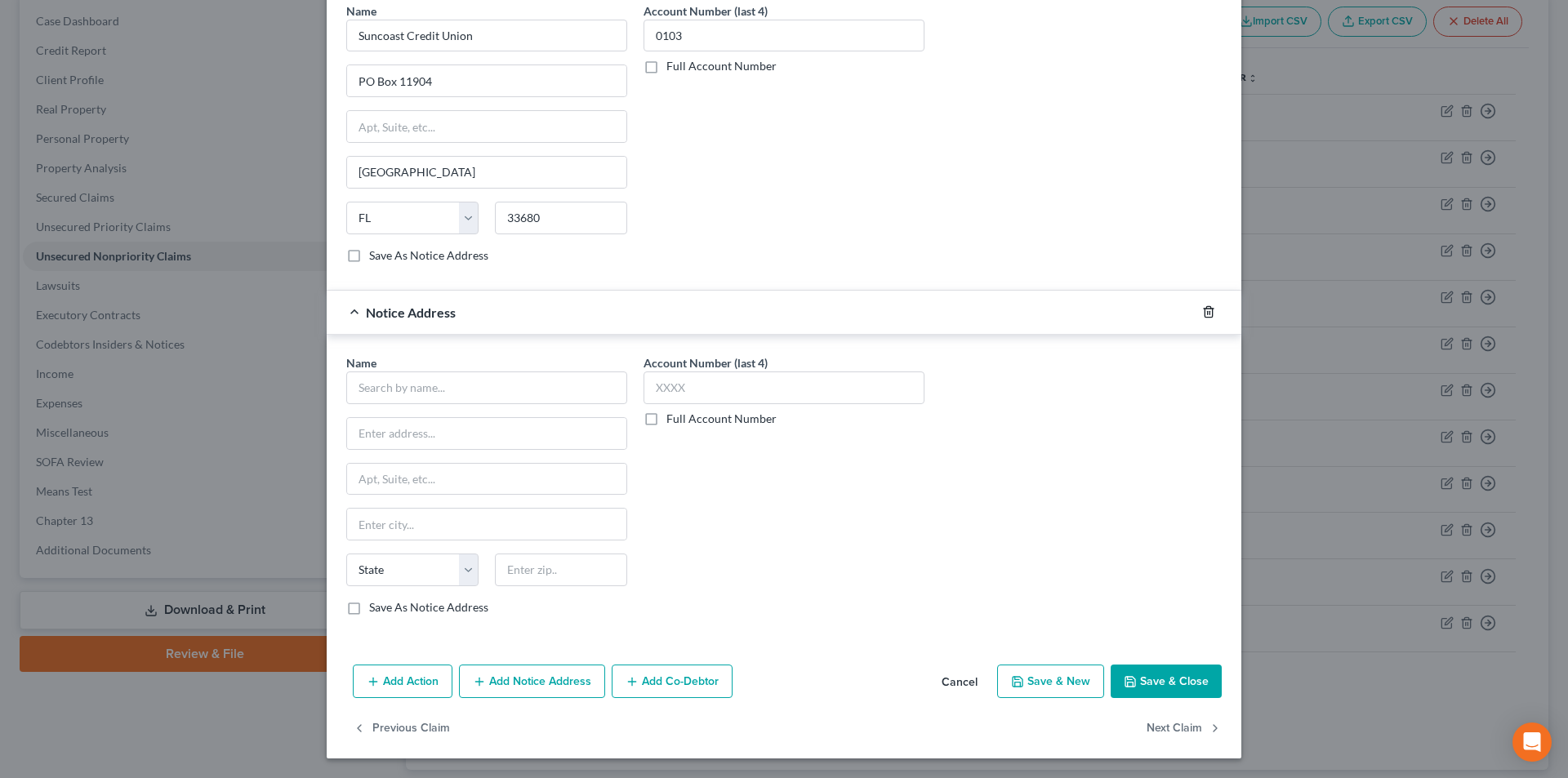
click at [1202, 306] on icon "button" at bounding box center [1208, 311] width 13 height 13
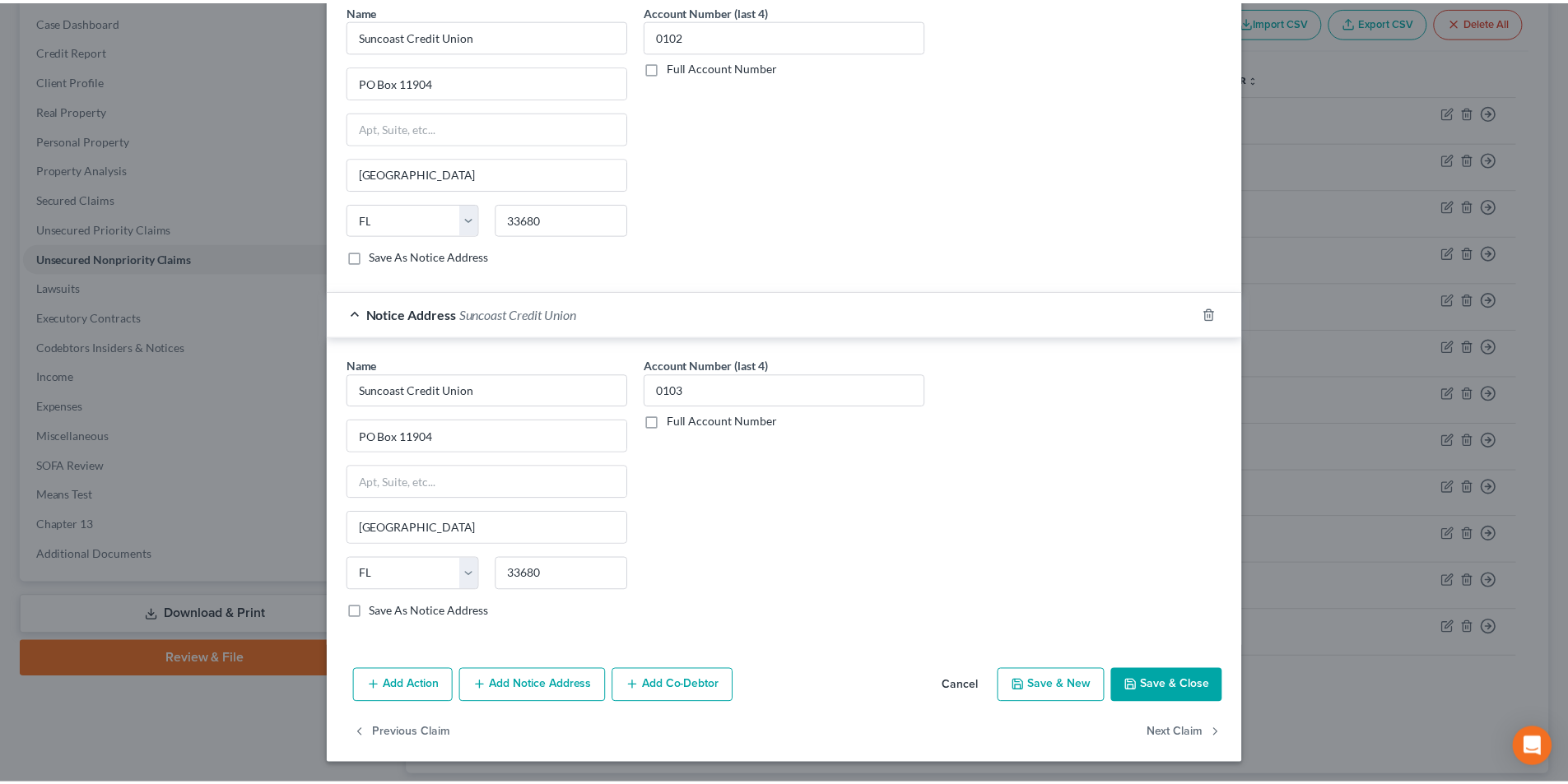
scroll to position [859, 0]
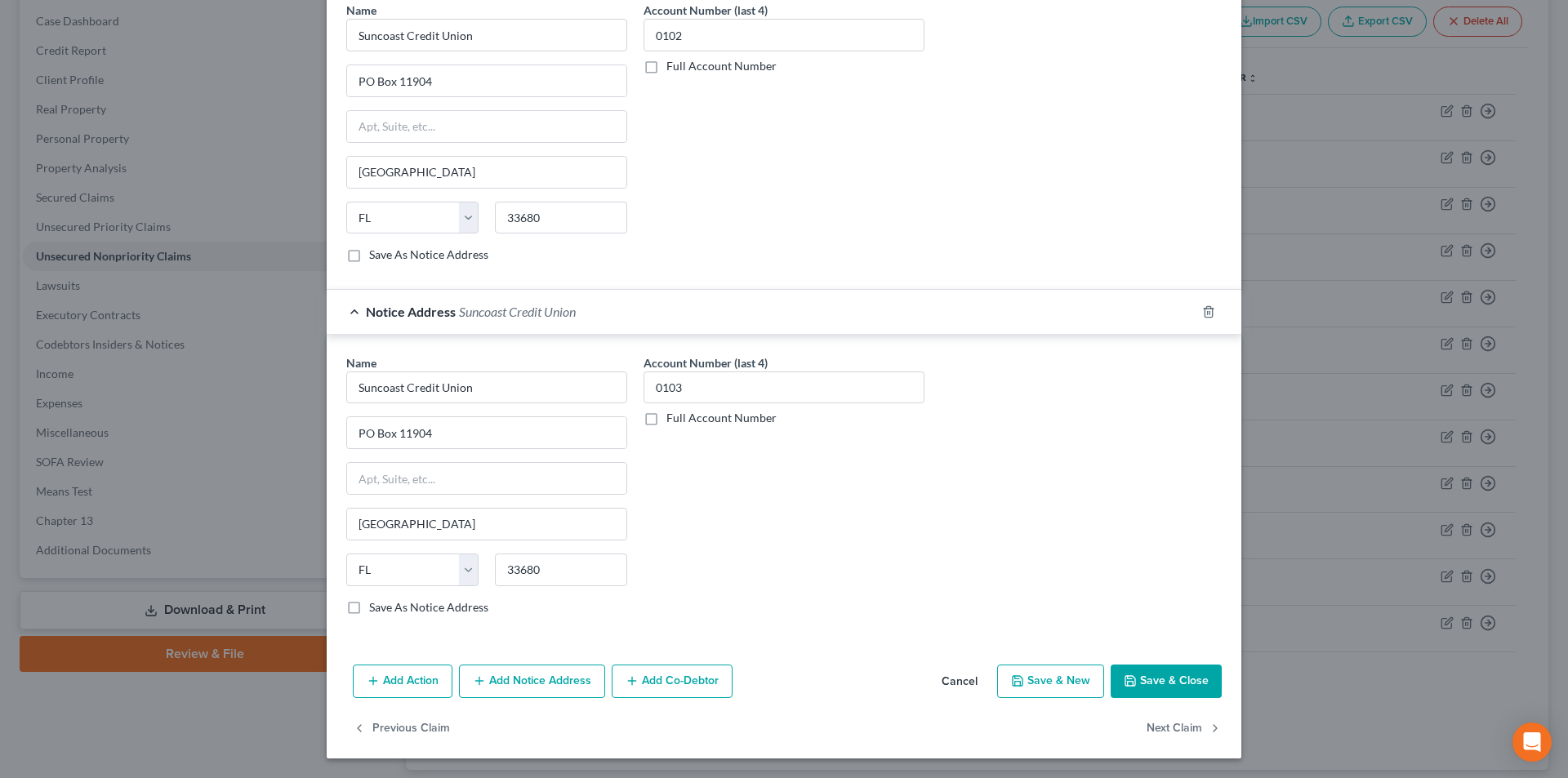
click at [1160, 678] on button "Save & Close" at bounding box center [1167, 681] width 111 height 34
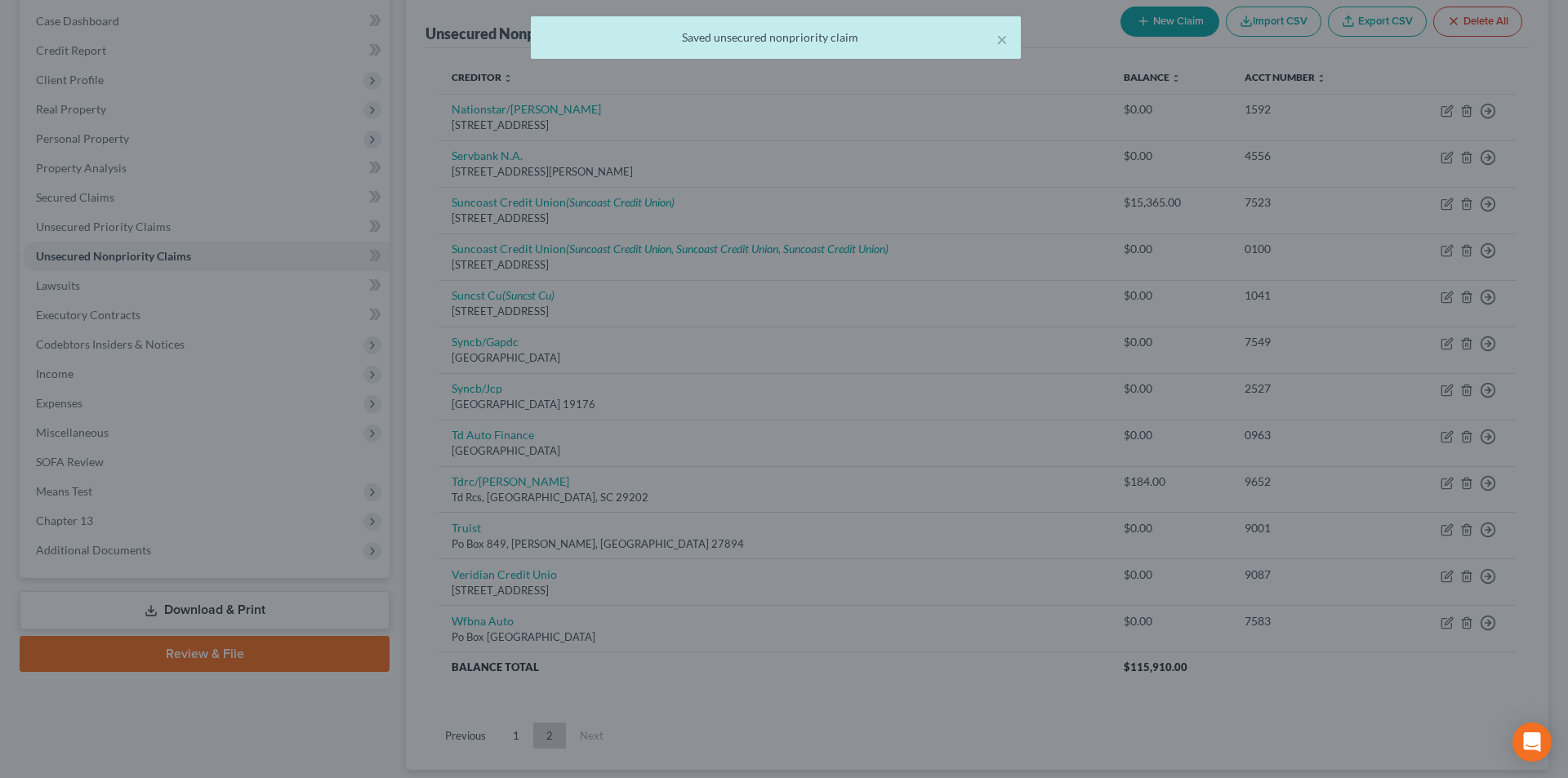
scroll to position [0, 0]
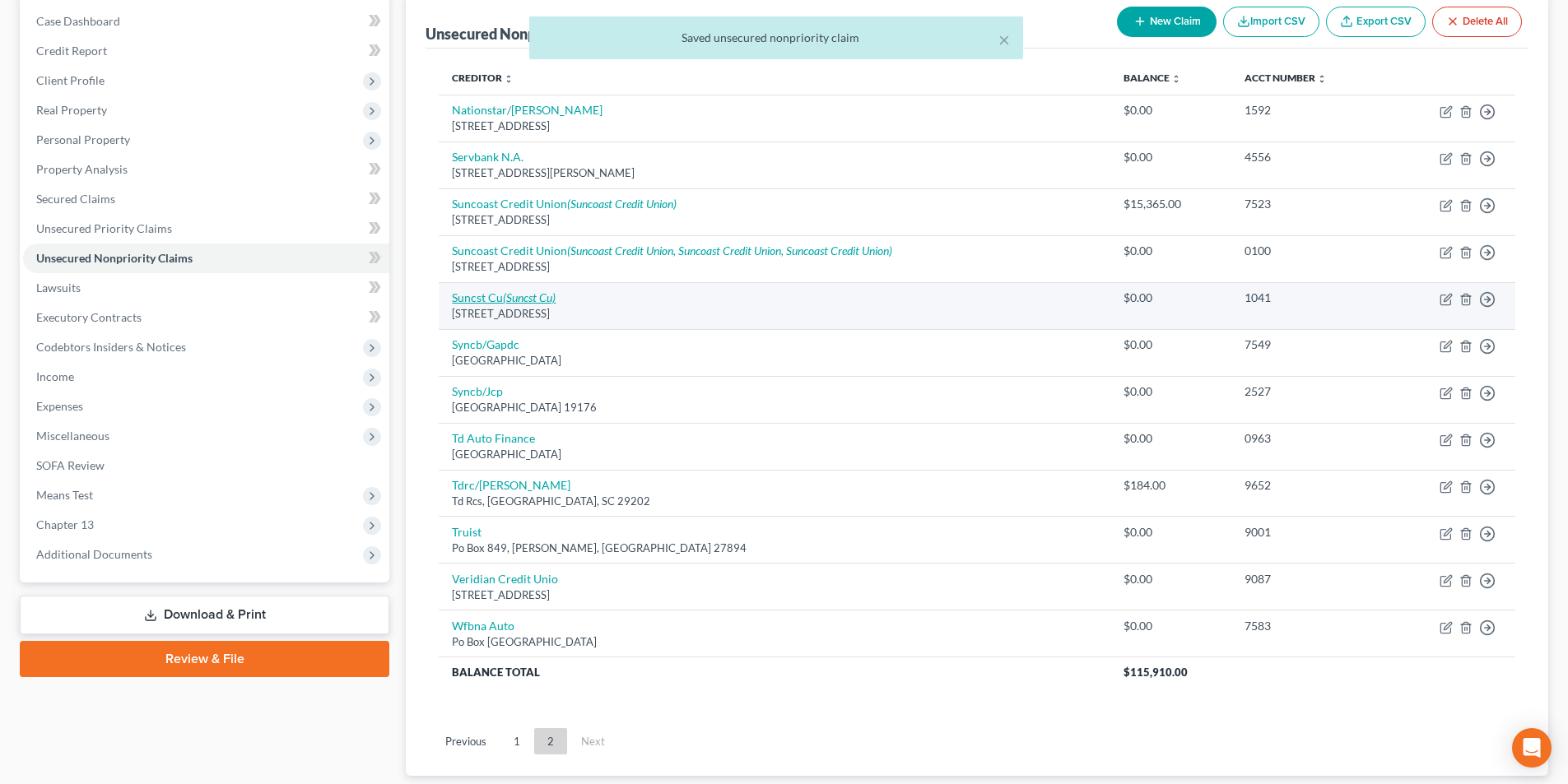
click at [522, 300] on icon "(Suncst Cu)" at bounding box center [529, 297] width 53 height 14
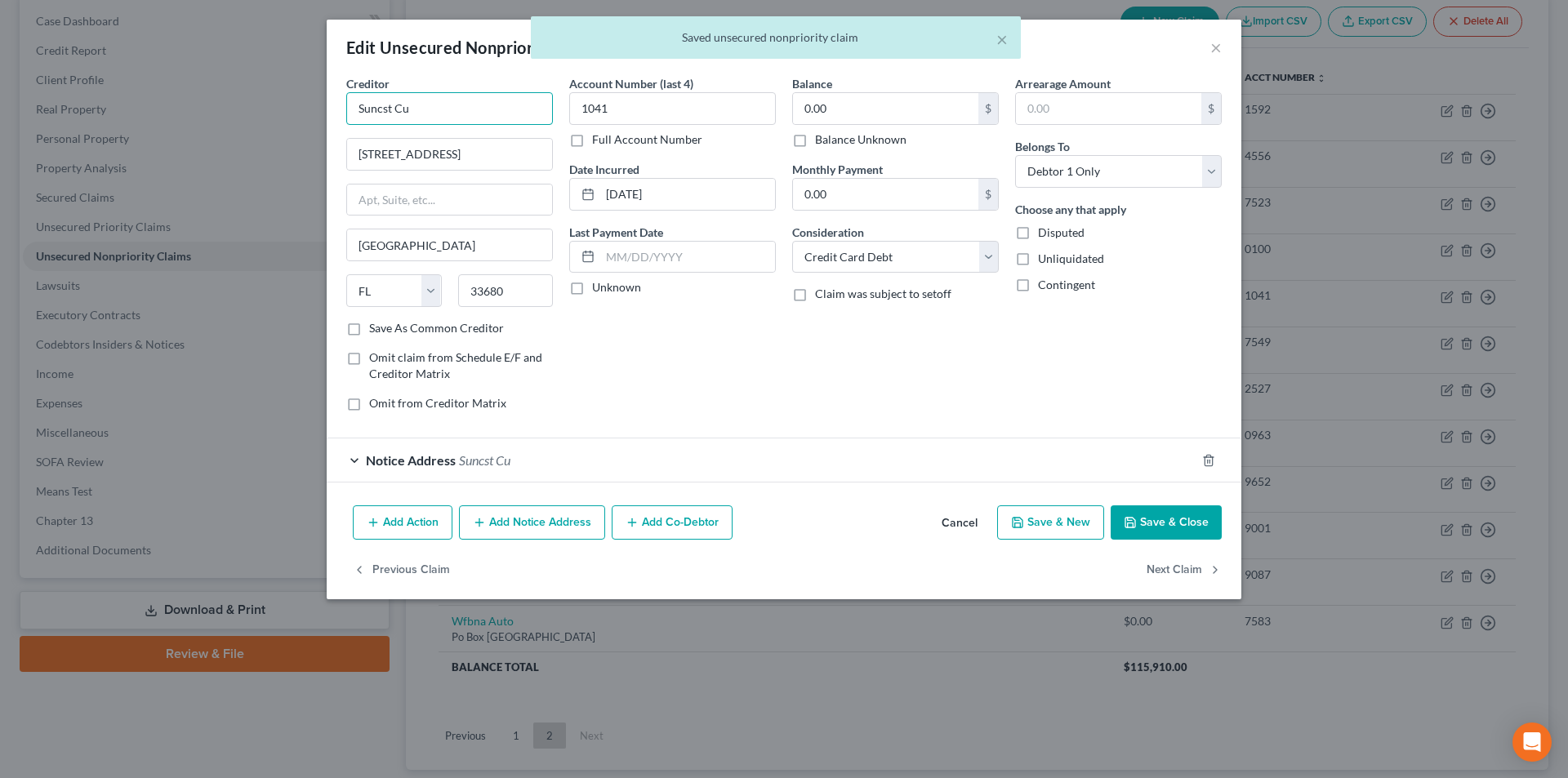
drag, startPoint x: 390, startPoint y: 109, endPoint x: 334, endPoint y: 113, distance: 56.1
click at [280, 109] on div "Edit Unsecured Nonpriority Claim × Creditor * Suncst Cu [STREET_ADDRESS] [US_ST…" at bounding box center [784, 389] width 1568 height 778
paste input "oast Credit Union"
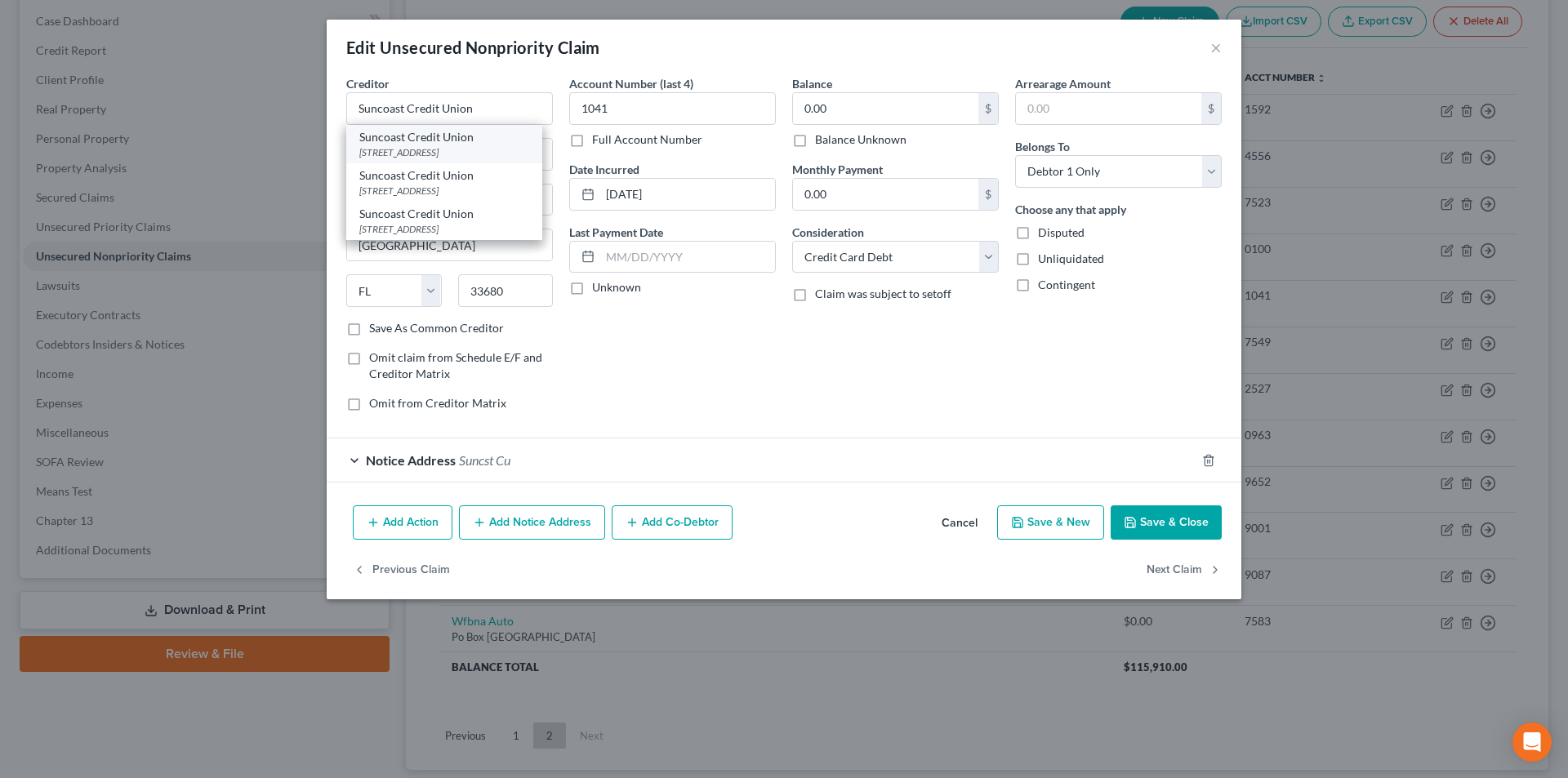
click at [424, 153] on div "[STREET_ADDRESS]" at bounding box center [444, 153] width 170 height 14
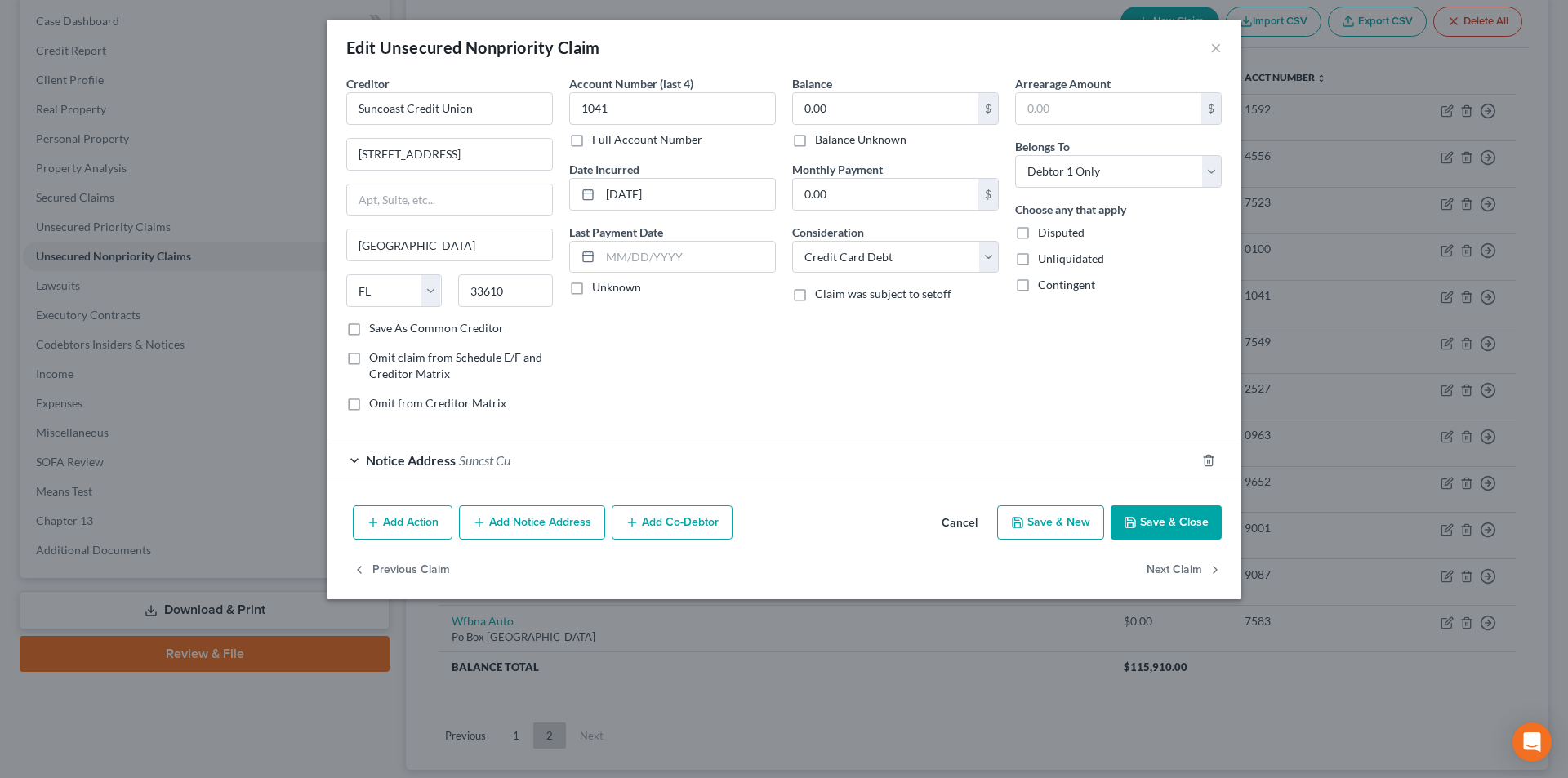
click at [536, 517] on button "Add Notice Address" at bounding box center [532, 523] width 147 height 34
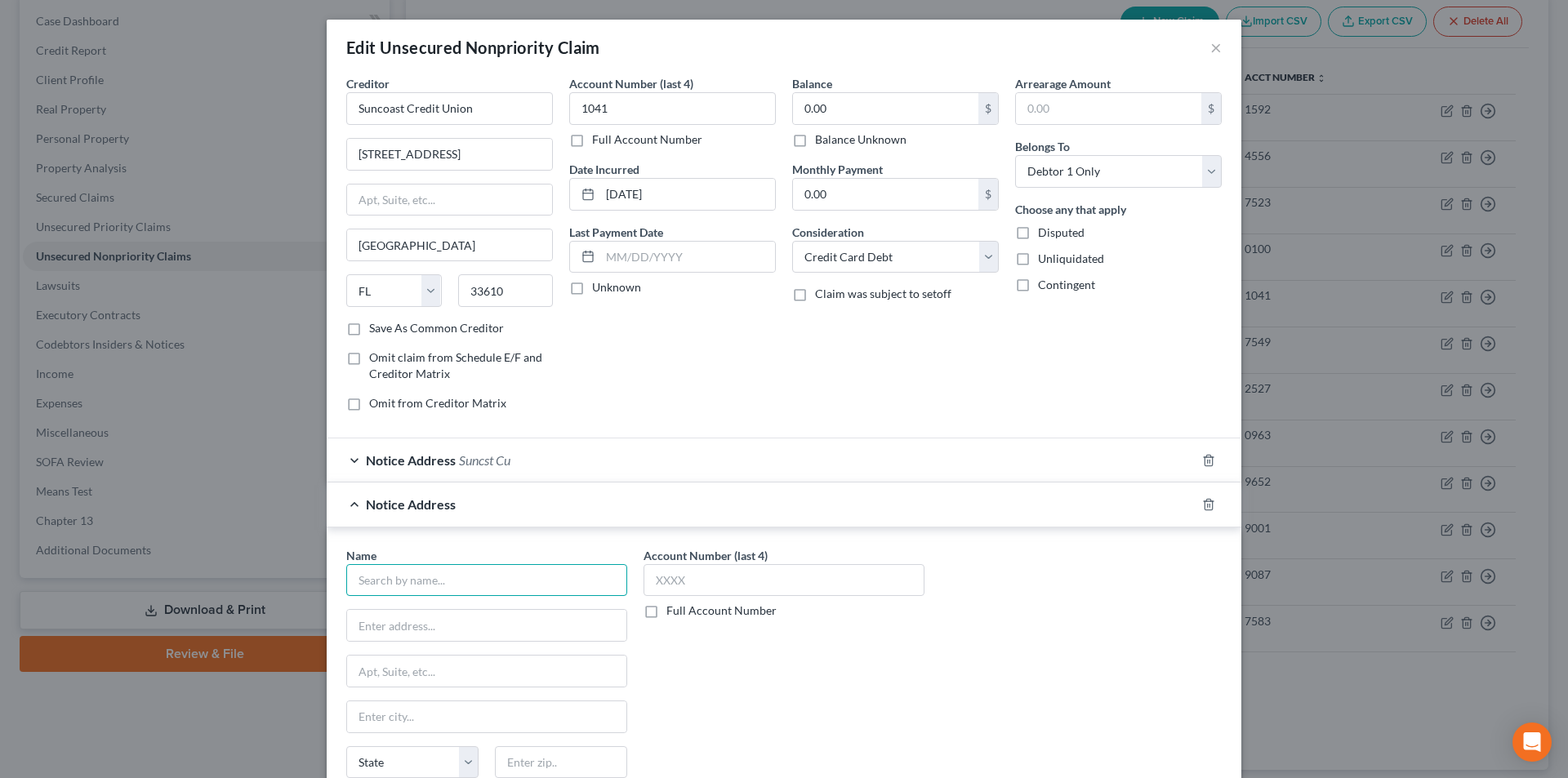
drag, startPoint x: 450, startPoint y: 574, endPoint x: 459, endPoint y: 566, distance: 12.0
click at [450, 575] on input "text" at bounding box center [487, 580] width 281 height 33
paste input "Suncoast Credit Union"
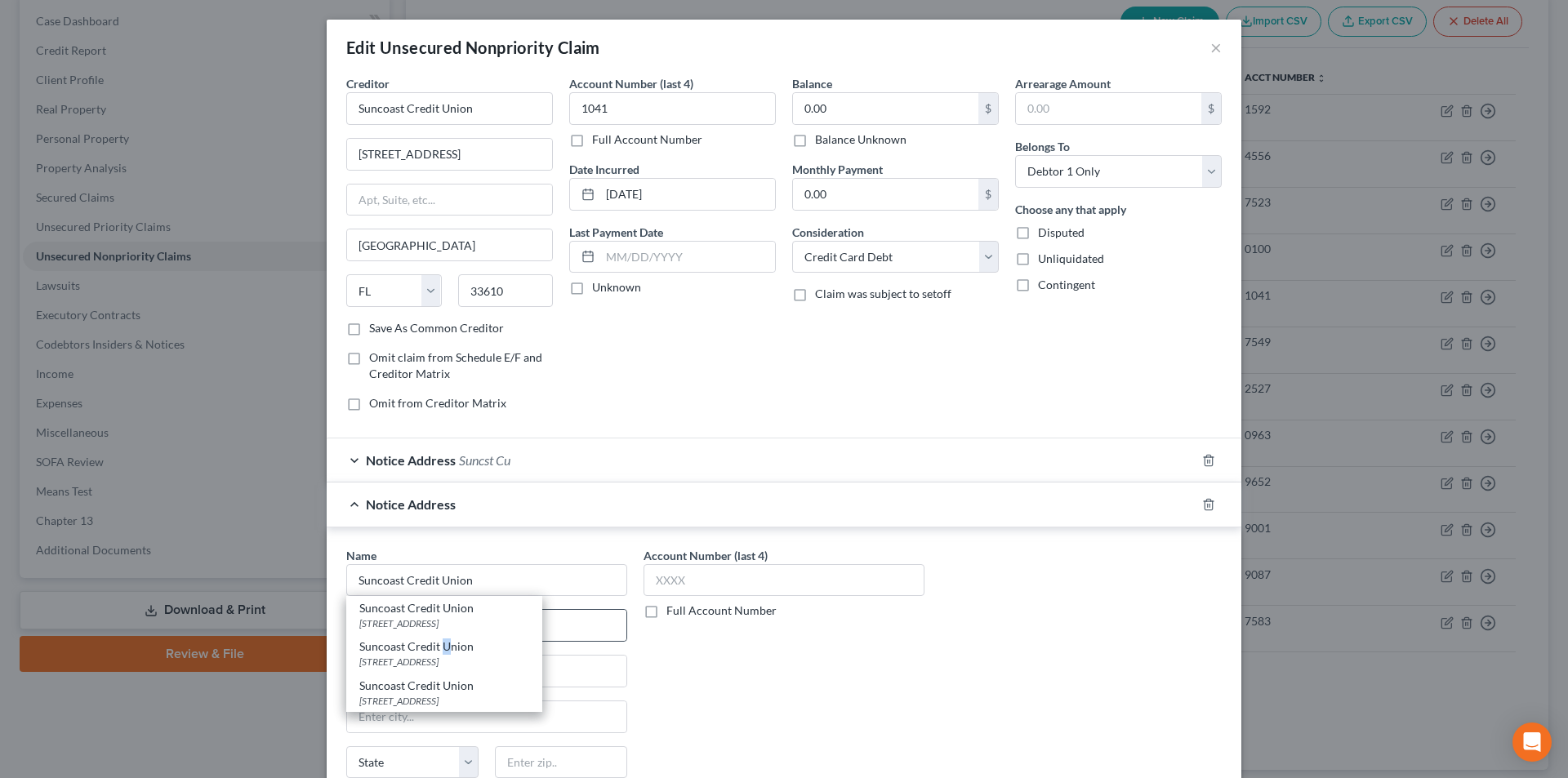
click at [436, 641] on div "Suncoast Credit Union [STREET_ADDRESS]" at bounding box center [444, 653] width 196 height 39
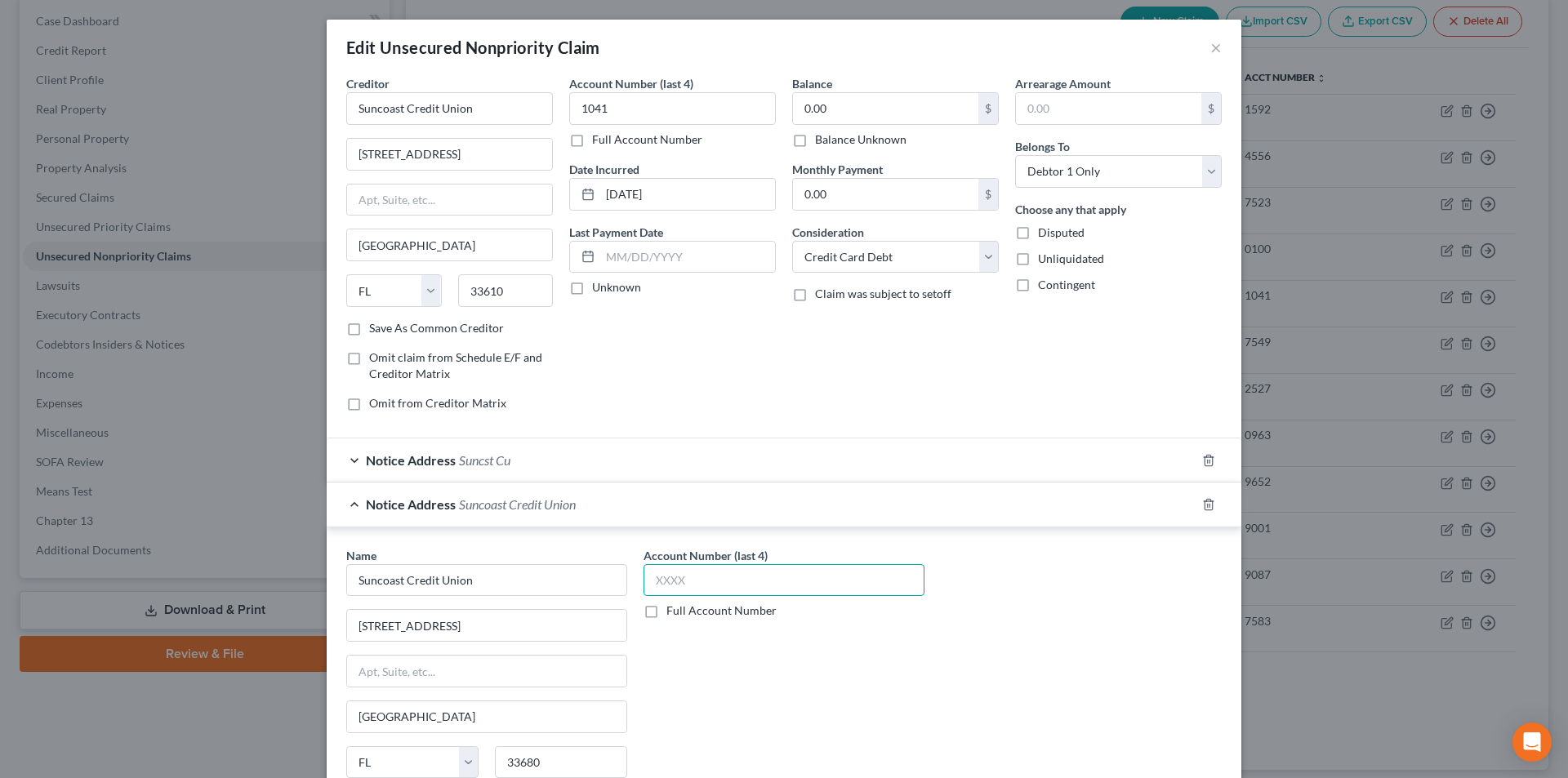
click at [681, 577] on input "text" at bounding box center [784, 580] width 281 height 33
drag, startPoint x: 494, startPoint y: 579, endPoint x: 200, endPoint y: 579, distance: 294.0
click at [200, 579] on div "Edit Unsecured Nonpriority Claim × Creditor * Suncoast Credit Union [STREET_ADD…" at bounding box center [784, 389] width 1568 height 778
click at [467, 585] on input "Suncoast Credit Union" at bounding box center [487, 580] width 281 height 33
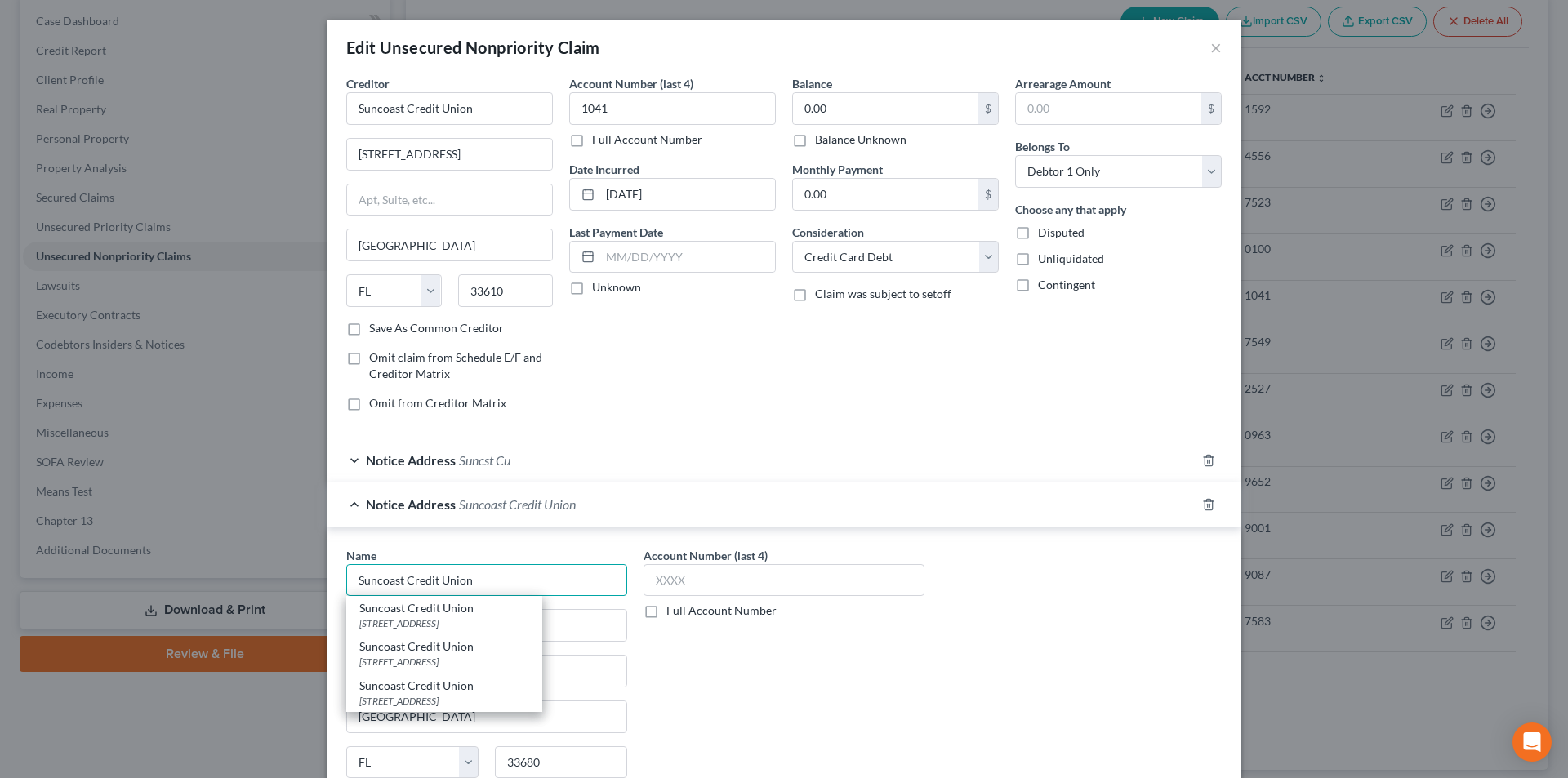
click at [442, 580] on input "Suncoast Credit Union" at bounding box center [487, 580] width 281 height 33
click at [423, 694] on div "[STREET_ADDRESS]" at bounding box center [444, 701] width 170 height 14
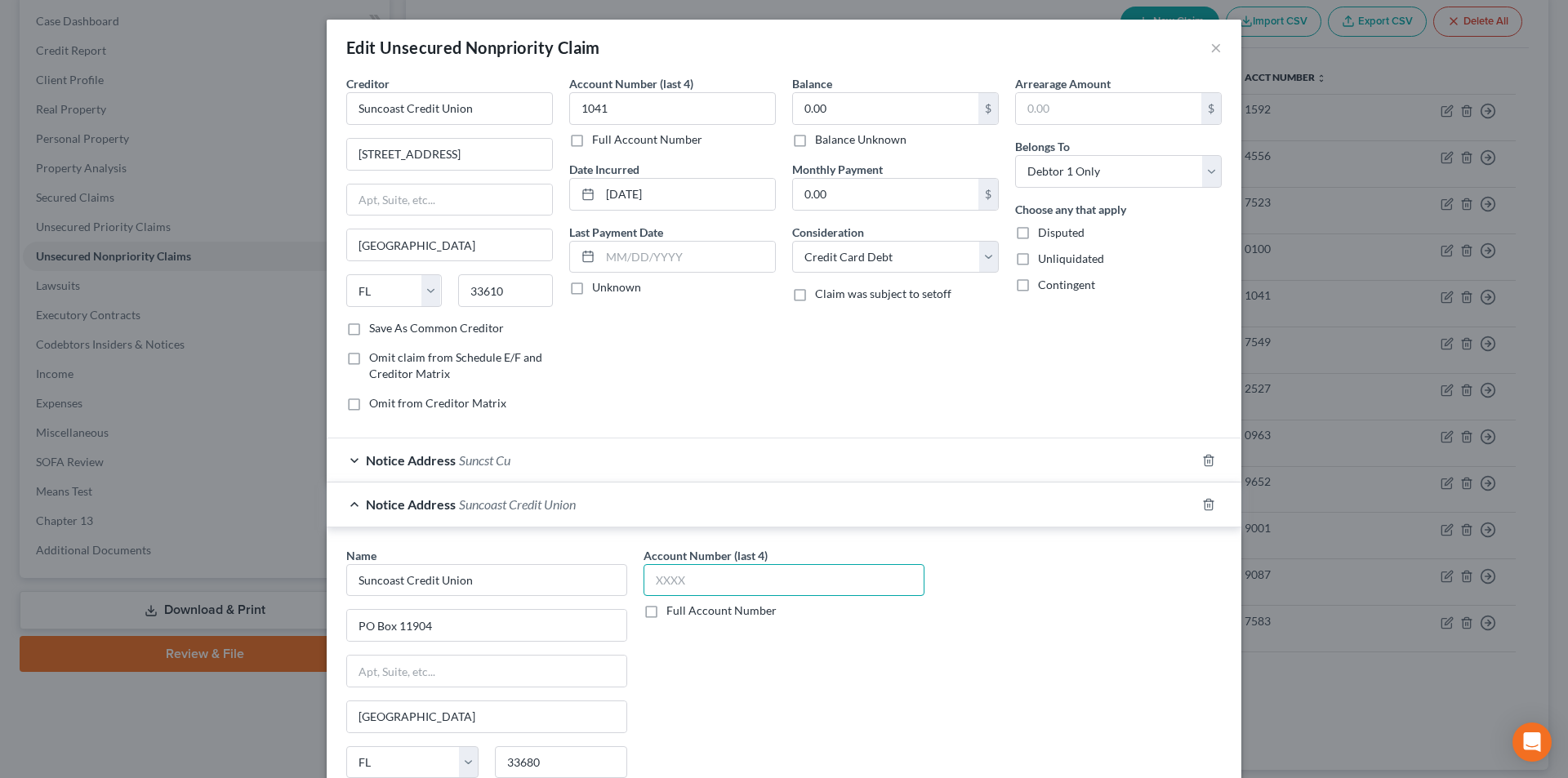
click at [682, 584] on input "text" at bounding box center [784, 580] width 281 height 33
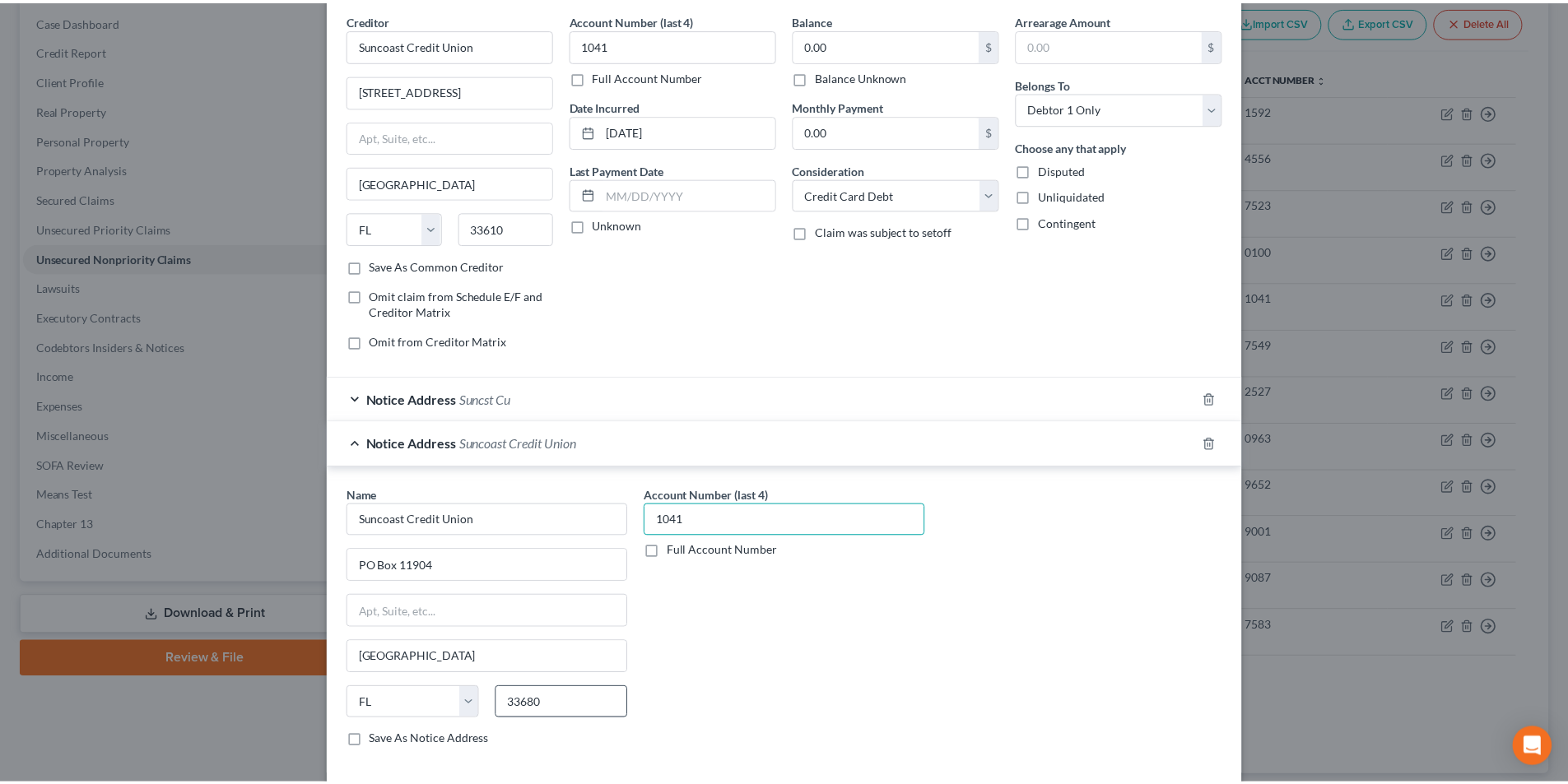
scroll to position [194, 0]
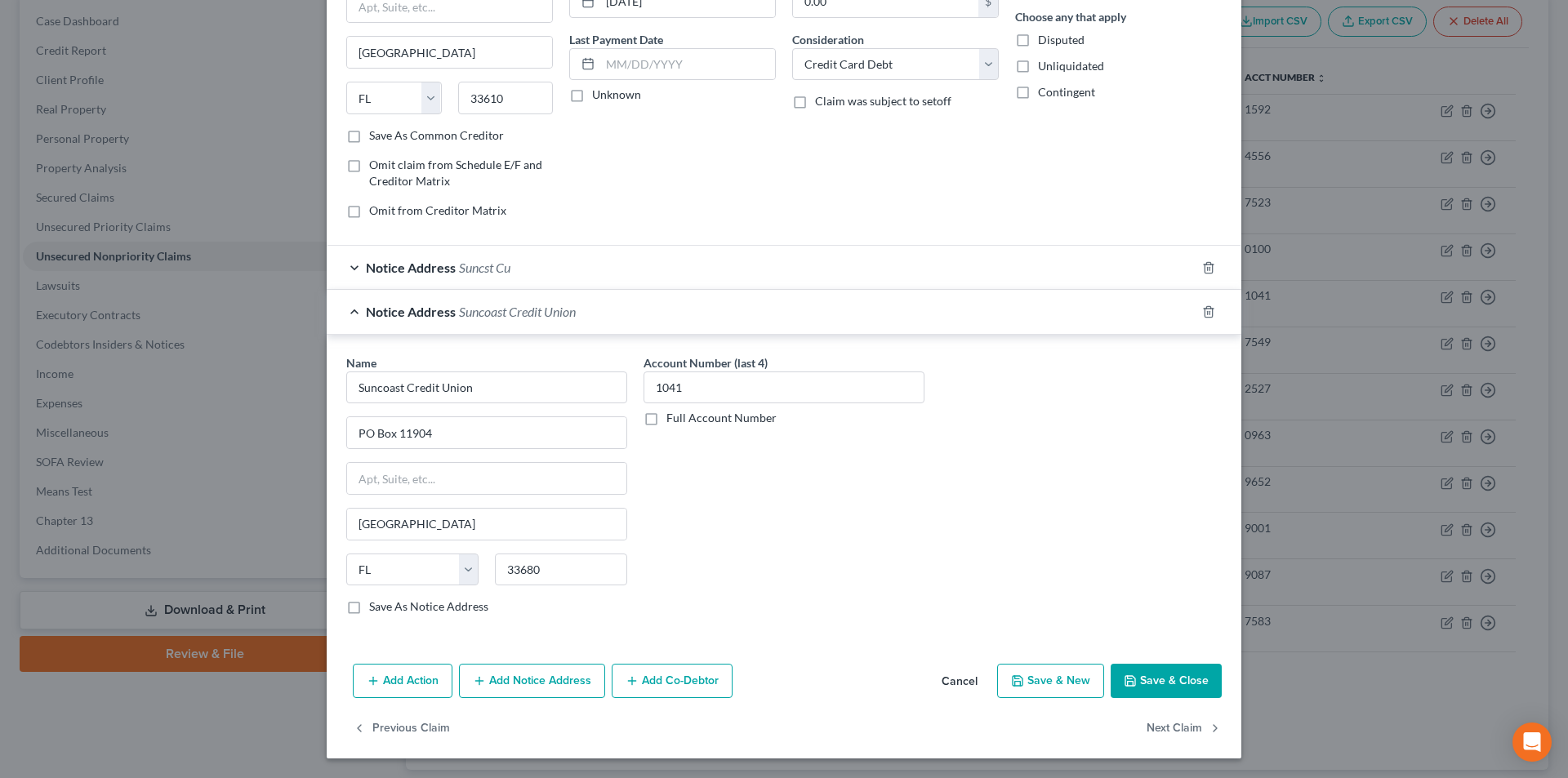
click at [1134, 676] on button "Save & Close" at bounding box center [1167, 681] width 111 height 34
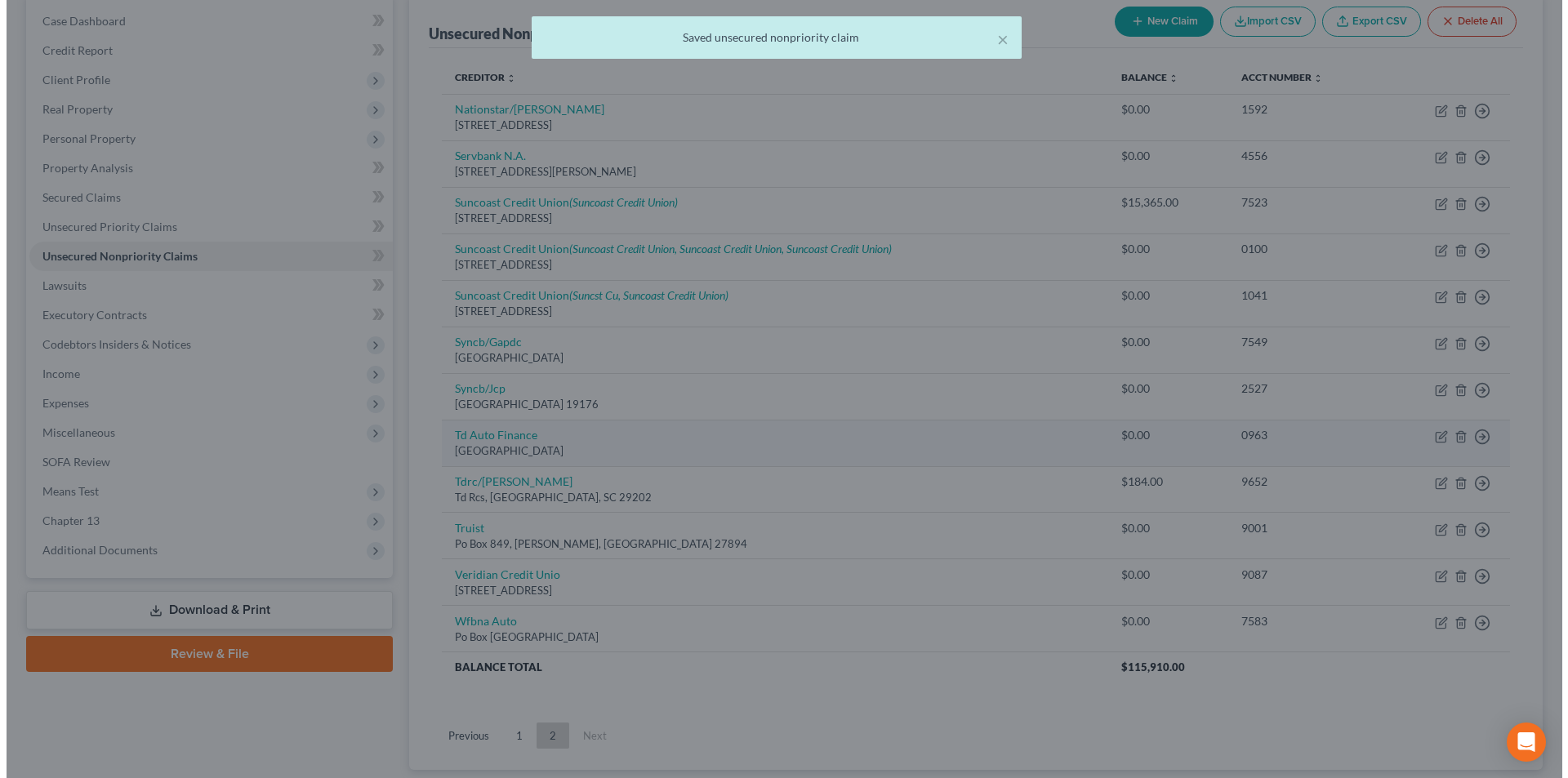
scroll to position [0, 0]
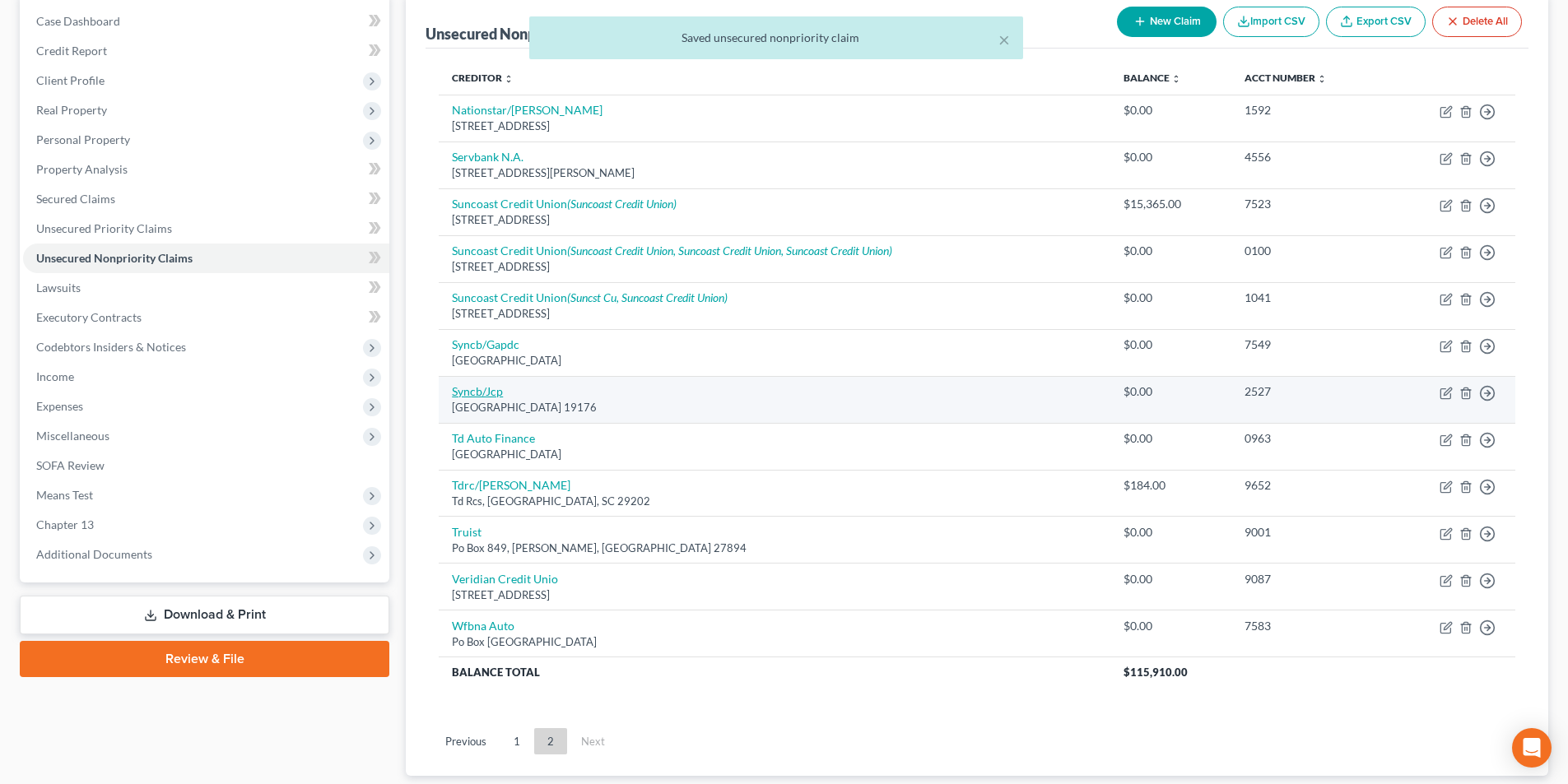
click at [496, 392] on link "Syncb/Jcp" at bounding box center [477, 391] width 51 height 14
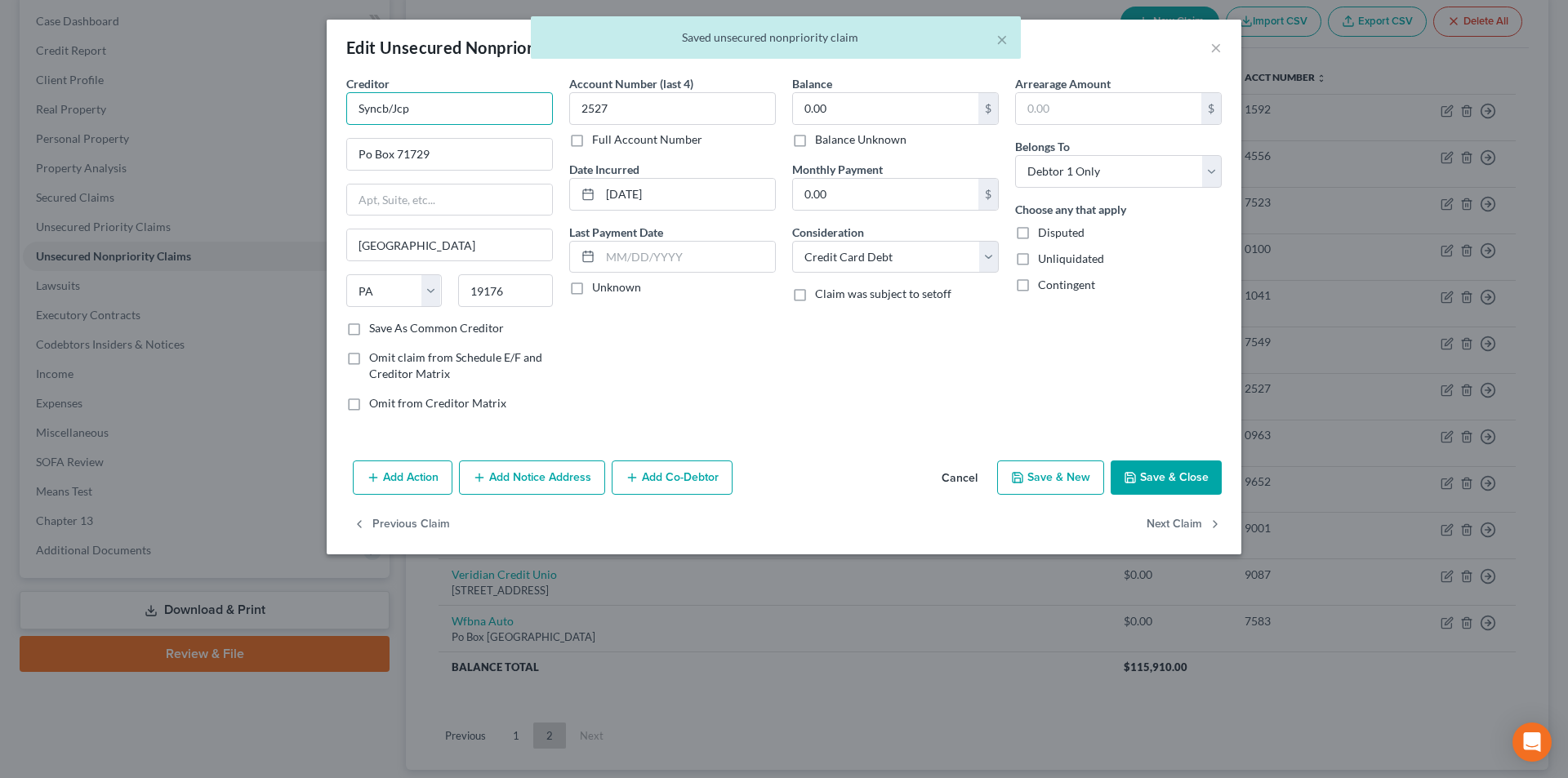
drag, startPoint x: 388, startPoint y: 106, endPoint x: 310, endPoint y: 101, distance: 78.2
click at [313, 101] on div "Edit Unsecured Nonpriority Claim × Creditor * Syncb/Jcp Po Box 71729 [GEOGRAPHI…" at bounding box center [784, 389] width 1568 height 778
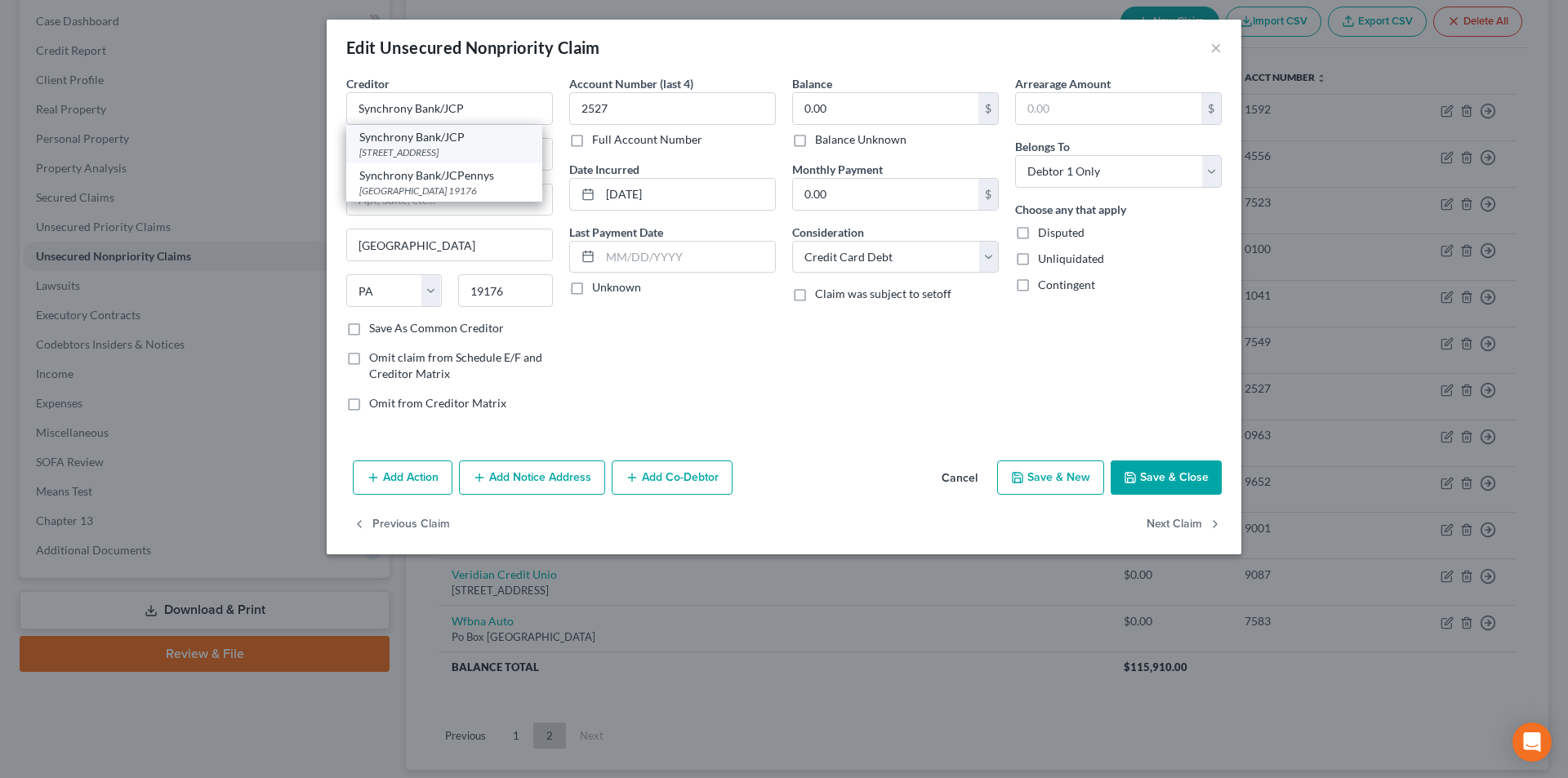
click at [454, 149] on div "[STREET_ADDRESS]" at bounding box center [444, 153] width 170 height 14
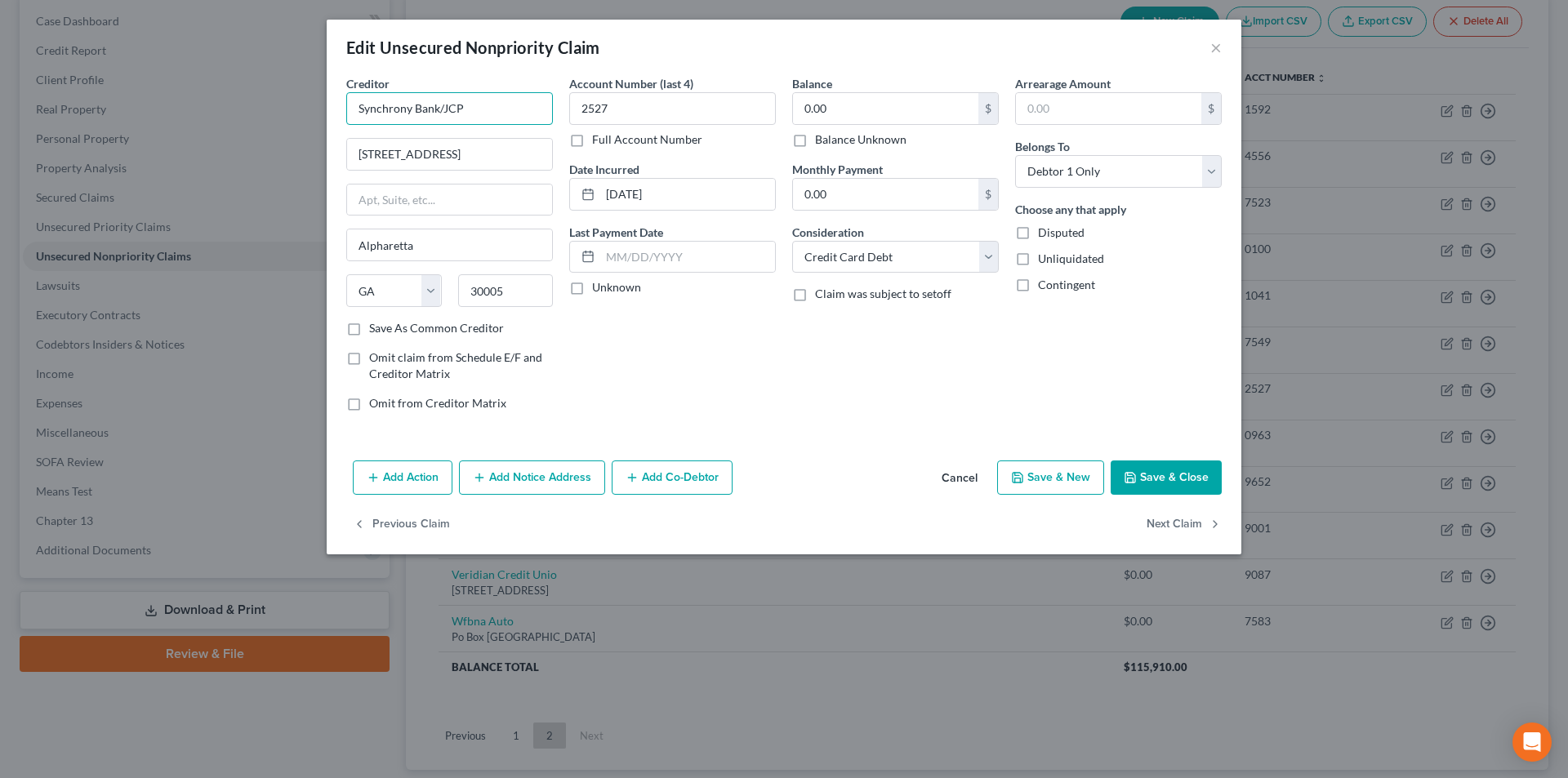
drag, startPoint x: 474, startPoint y: 105, endPoint x: 337, endPoint y: 105, distance: 137.0
click at [337, 105] on div "Creditor * Synchrony Bank/JCP [GEOGRAPHIC_DATA] [GEOGRAPHIC_DATA] [US_STATE][GE…" at bounding box center [784, 265] width 915 height 379
click at [518, 480] on button "Add Notice Address" at bounding box center [532, 477] width 147 height 34
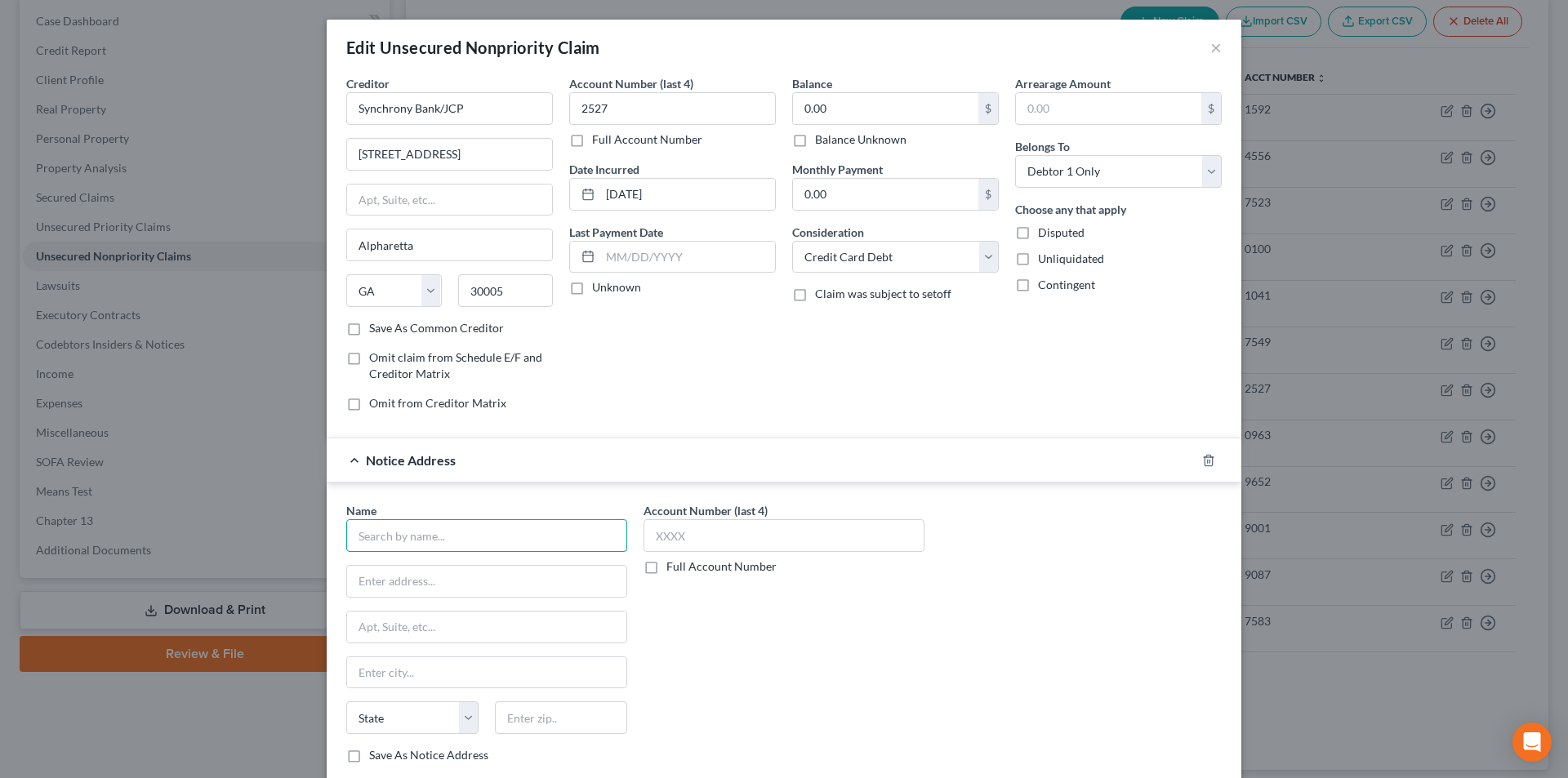
click at [423, 536] on input "text" at bounding box center [487, 536] width 281 height 33
paste input "Synchrony Bank/JCP"
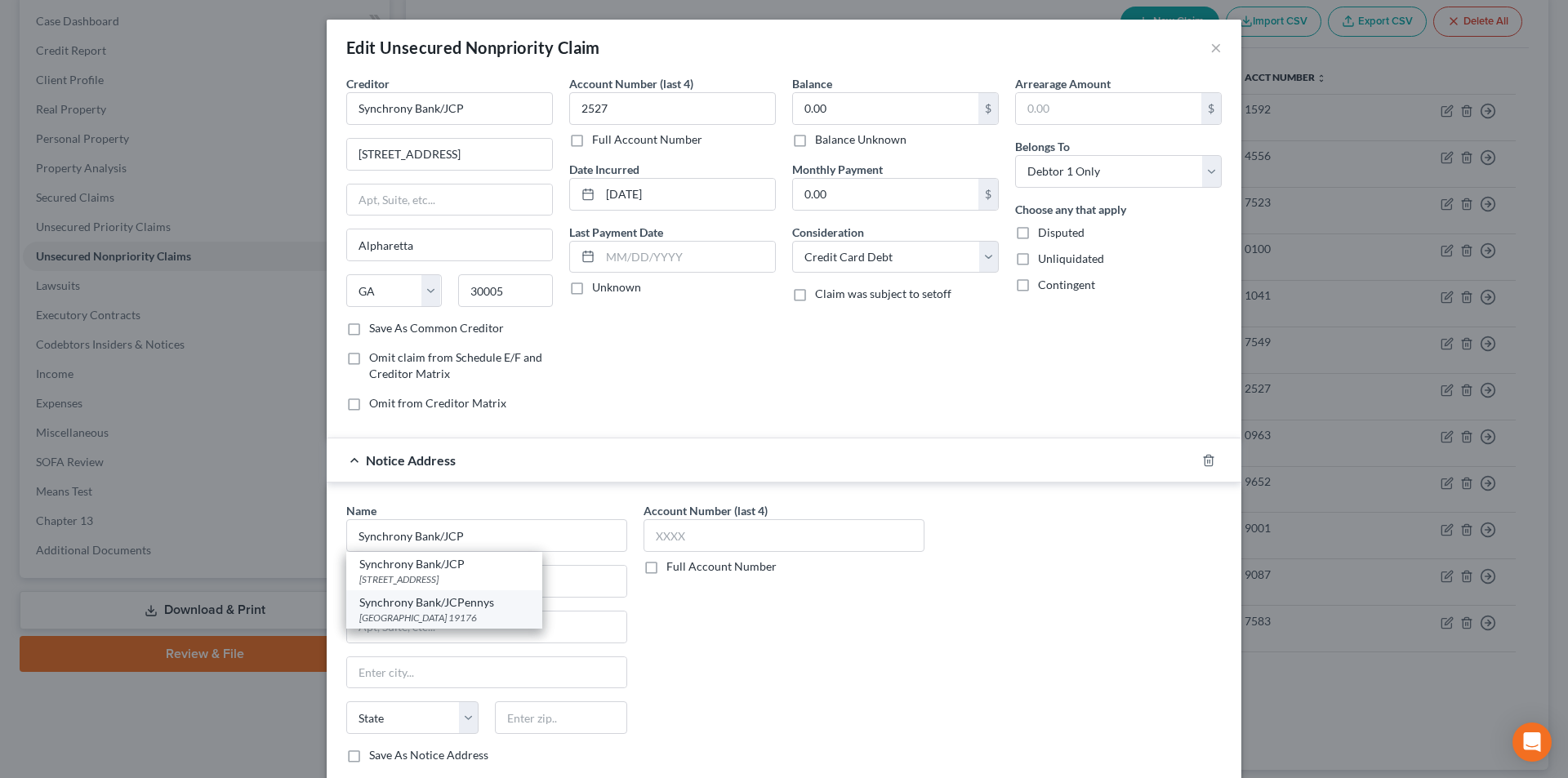
click at [413, 619] on div "[GEOGRAPHIC_DATA] 19176" at bounding box center [444, 618] width 170 height 14
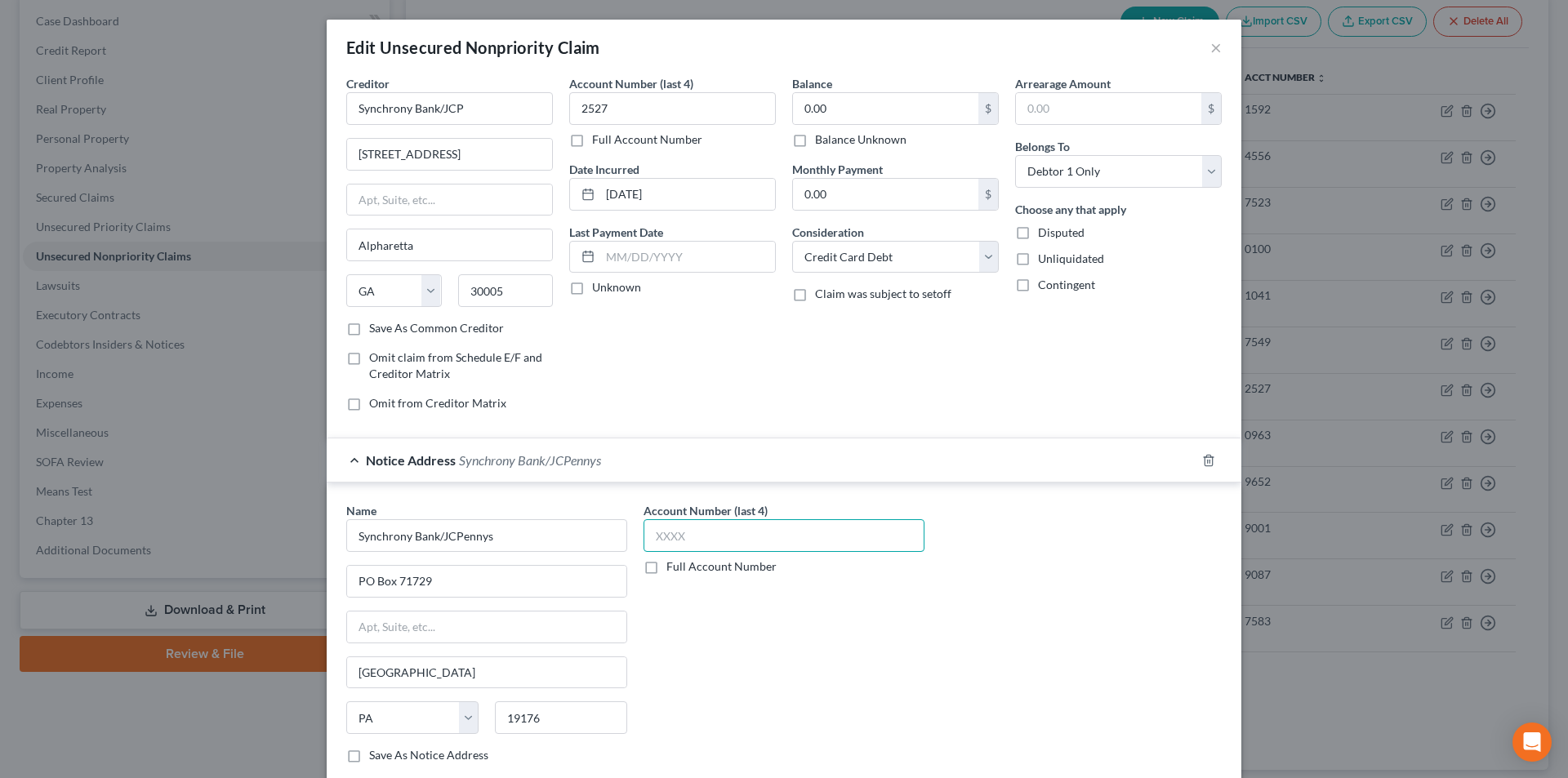
click at [664, 536] on input "text" at bounding box center [784, 536] width 281 height 33
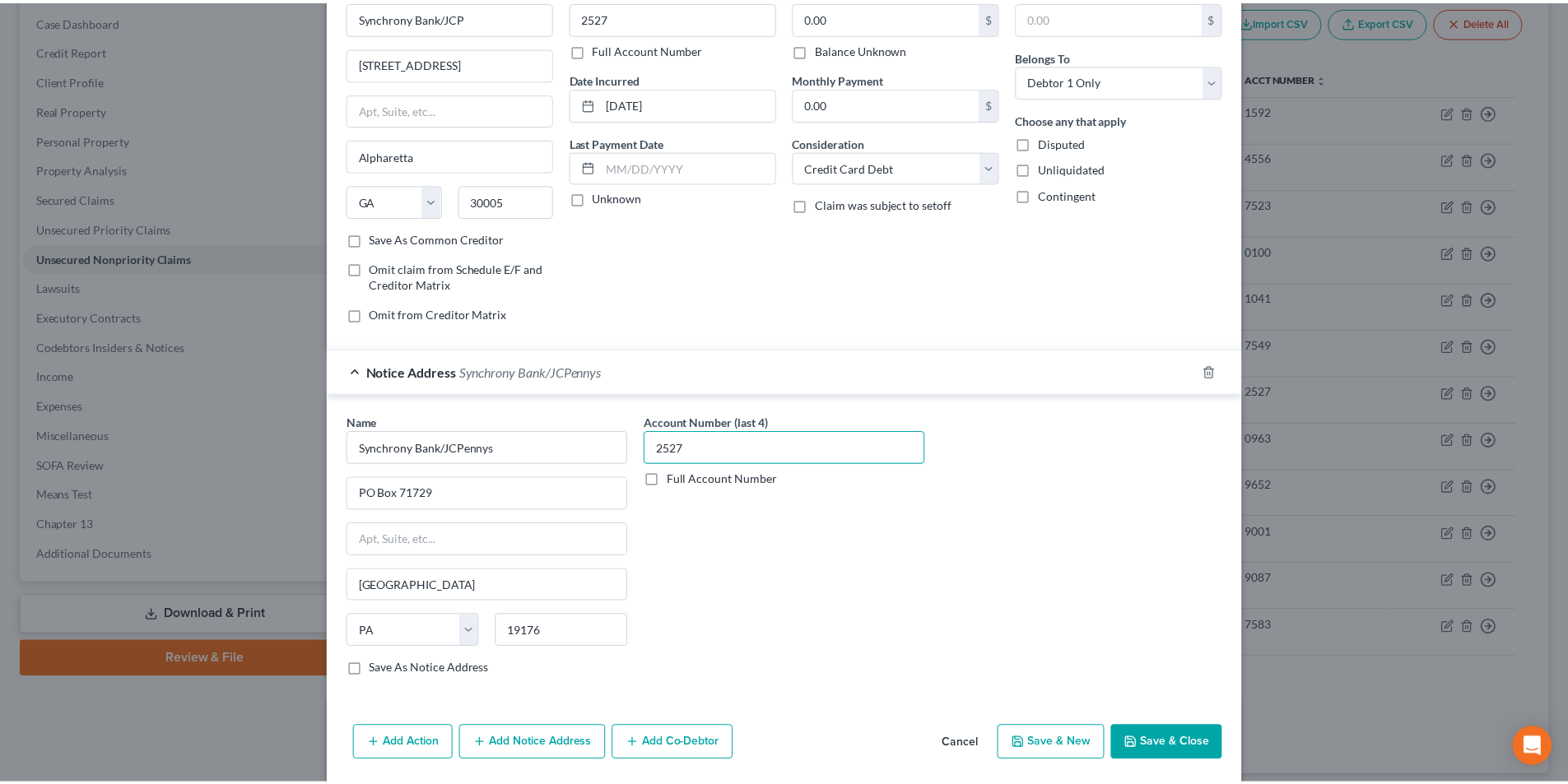
scroll to position [149, 0]
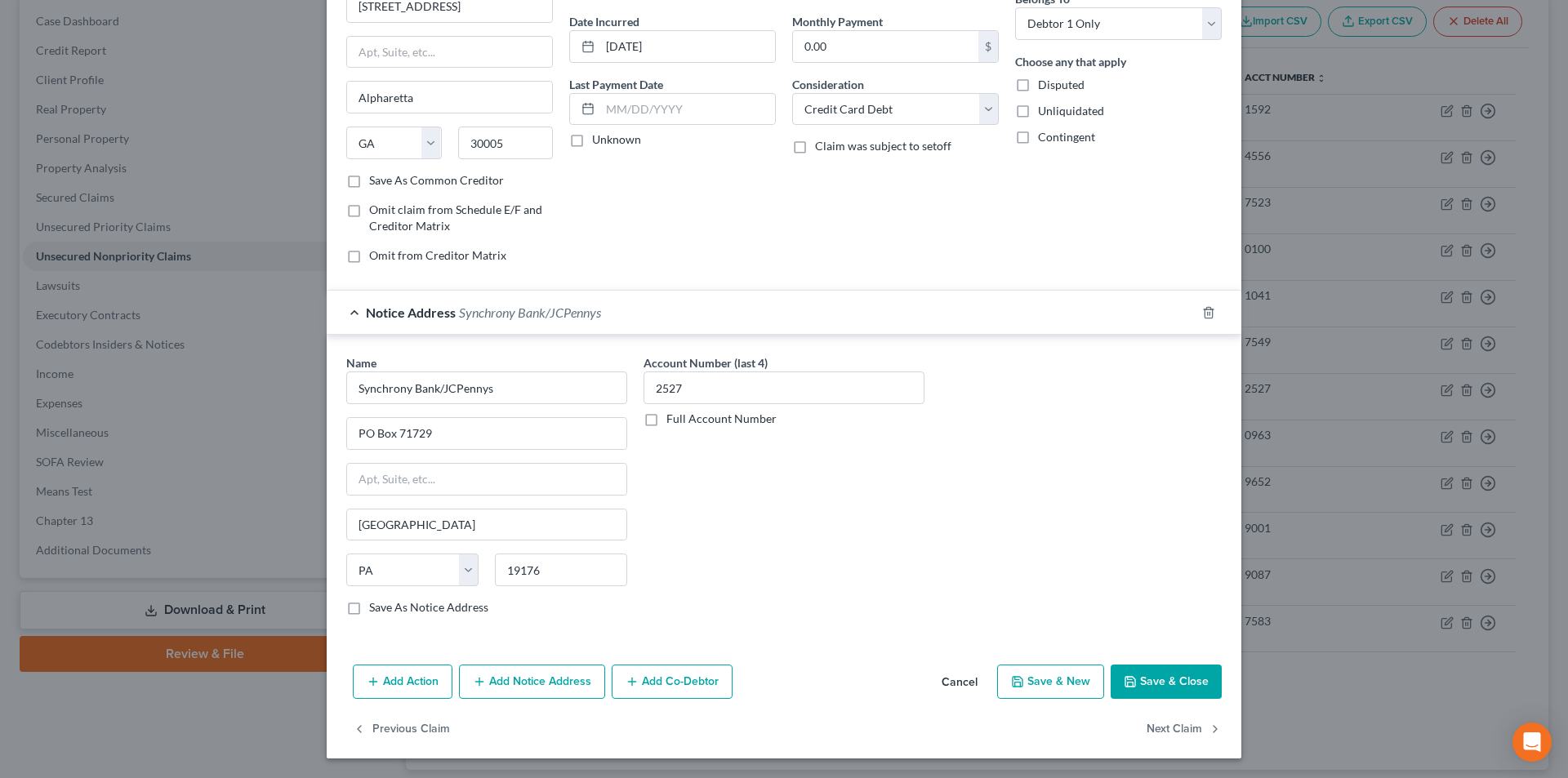
click at [1178, 677] on button "Save & Close" at bounding box center [1167, 681] width 111 height 34
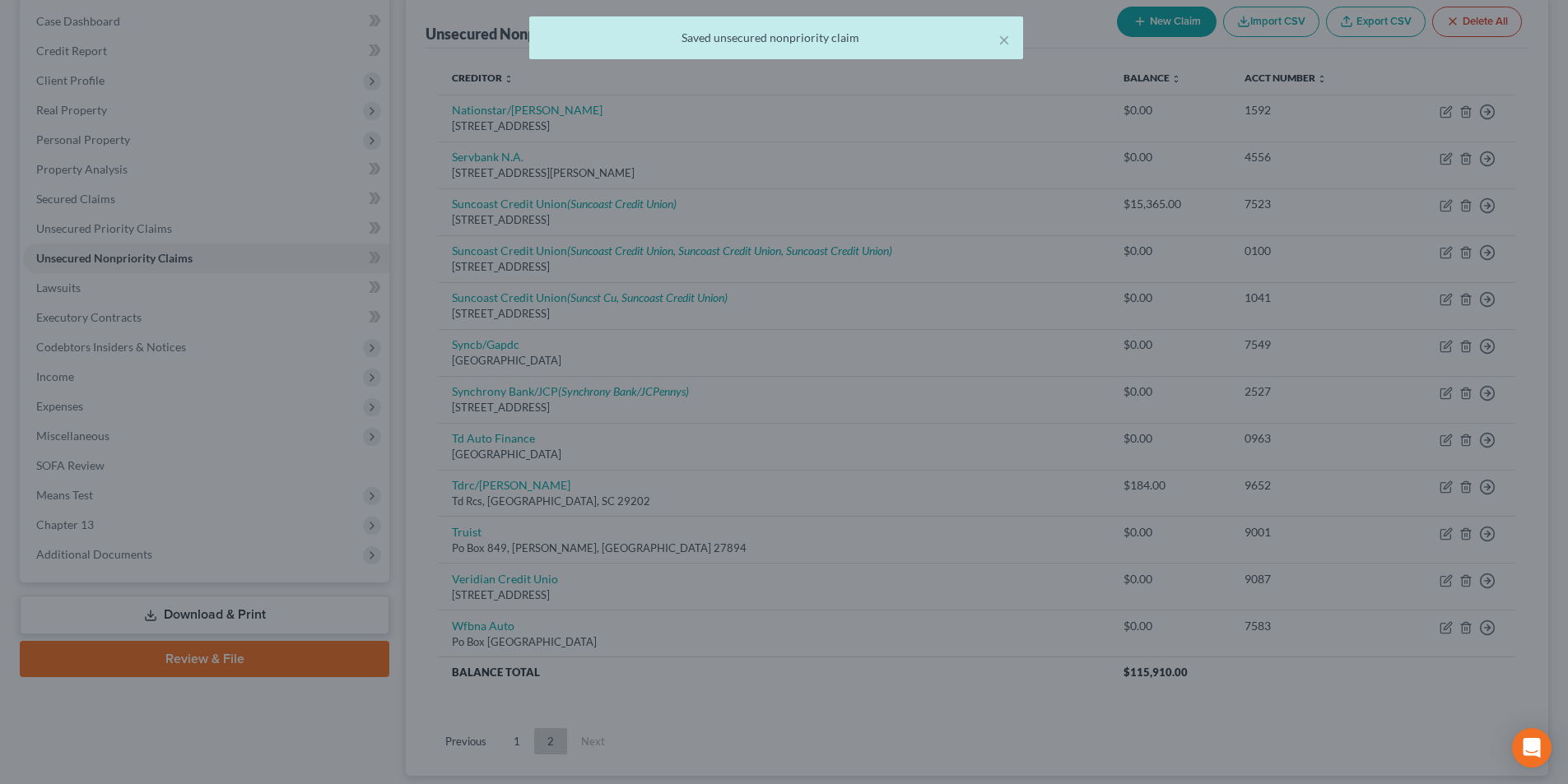
scroll to position [0, 0]
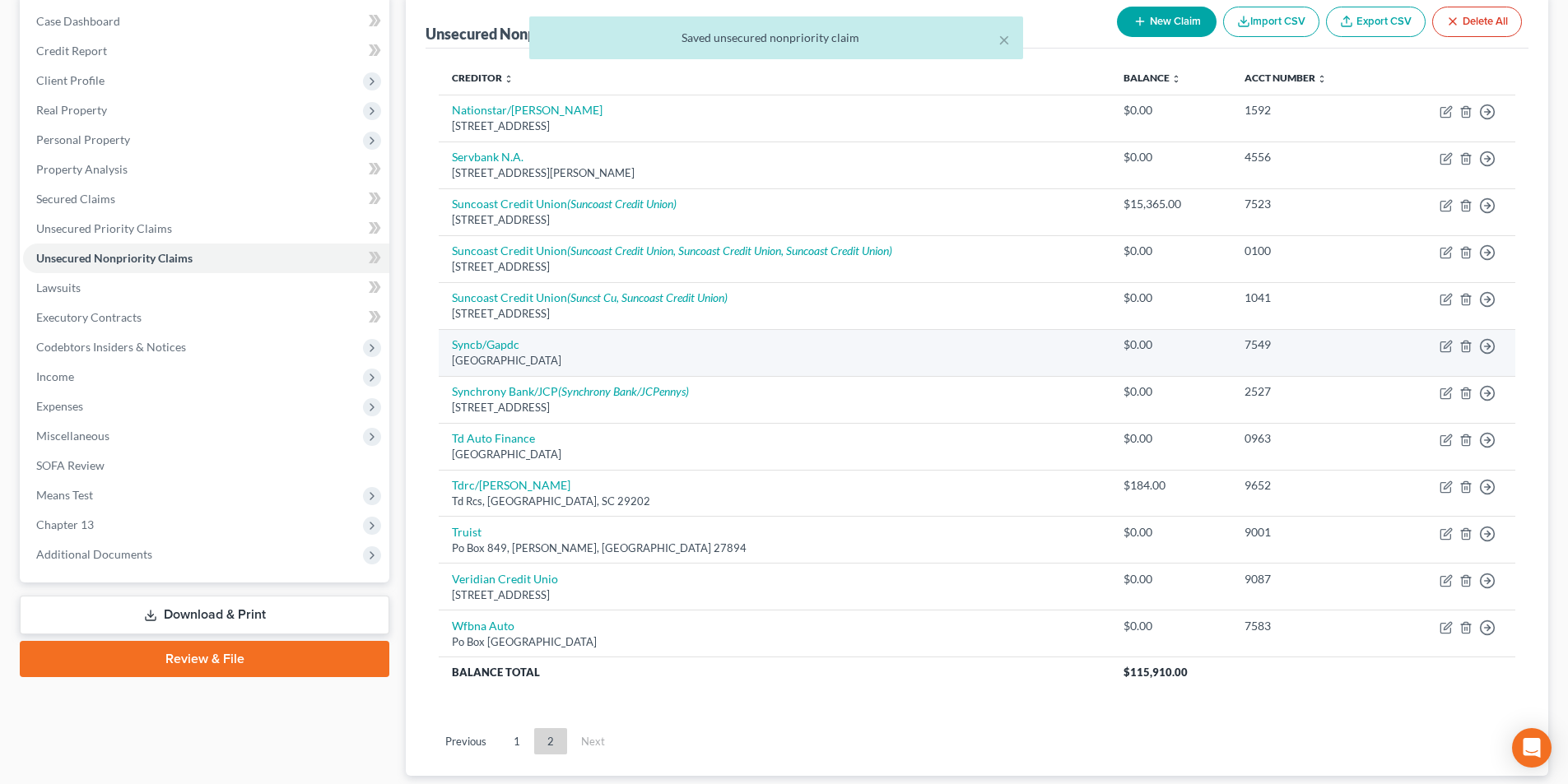
click at [497, 353] on div "[GEOGRAPHIC_DATA]" at bounding box center [774, 361] width 645 height 16
click at [497, 342] on link "Syncb/Gapdc" at bounding box center [486, 345] width 67 height 14
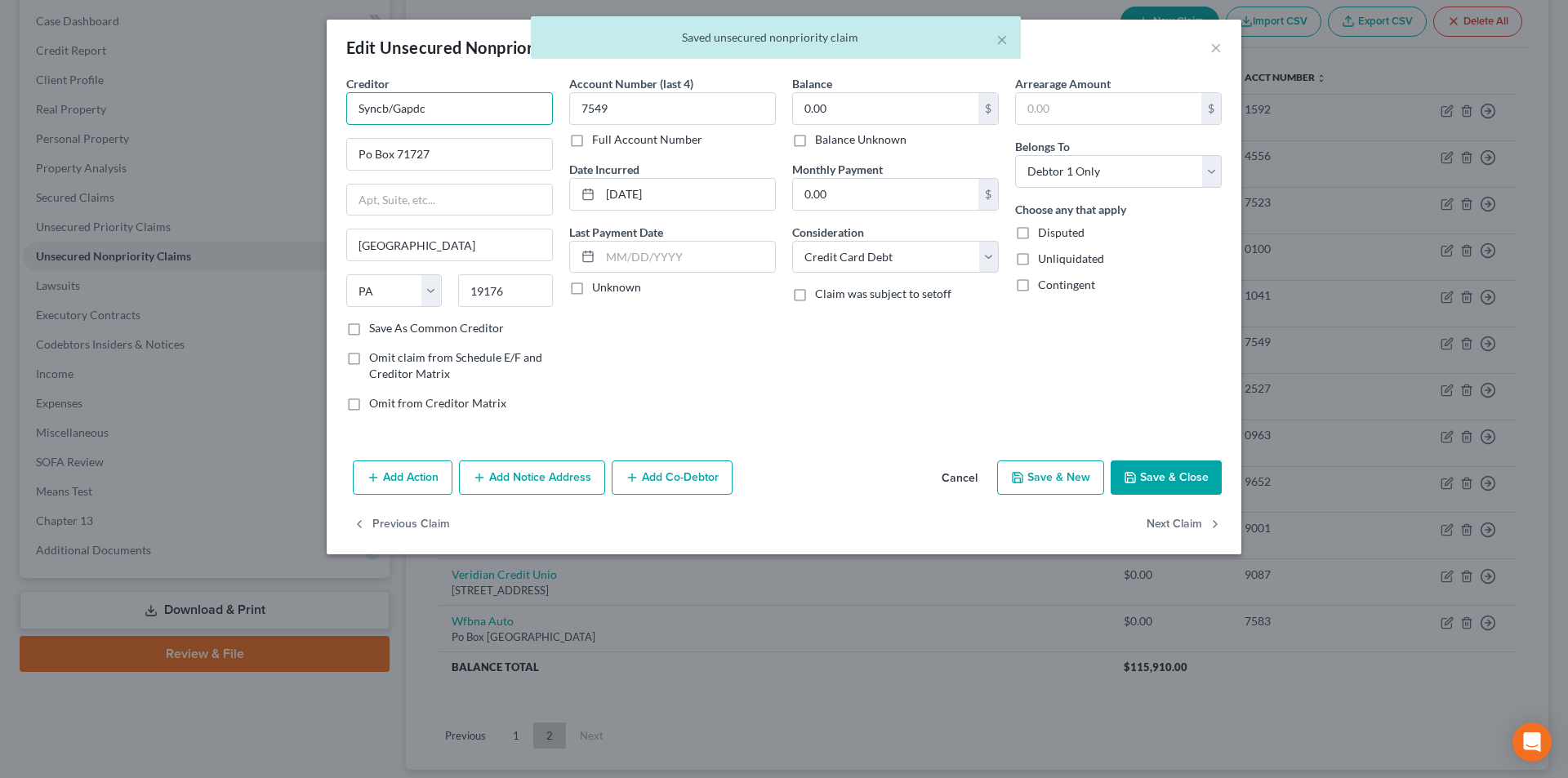
drag, startPoint x: 388, startPoint y: 107, endPoint x: 291, endPoint y: 111, distance: 97.1
click at [300, 109] on div "Edit Unsecured Nonpriority Claim × Creditor * Syncb/Gapdc Po Box 71727 [GEOGRAP…" at bounding box center [784, 389] width 1568 height 778
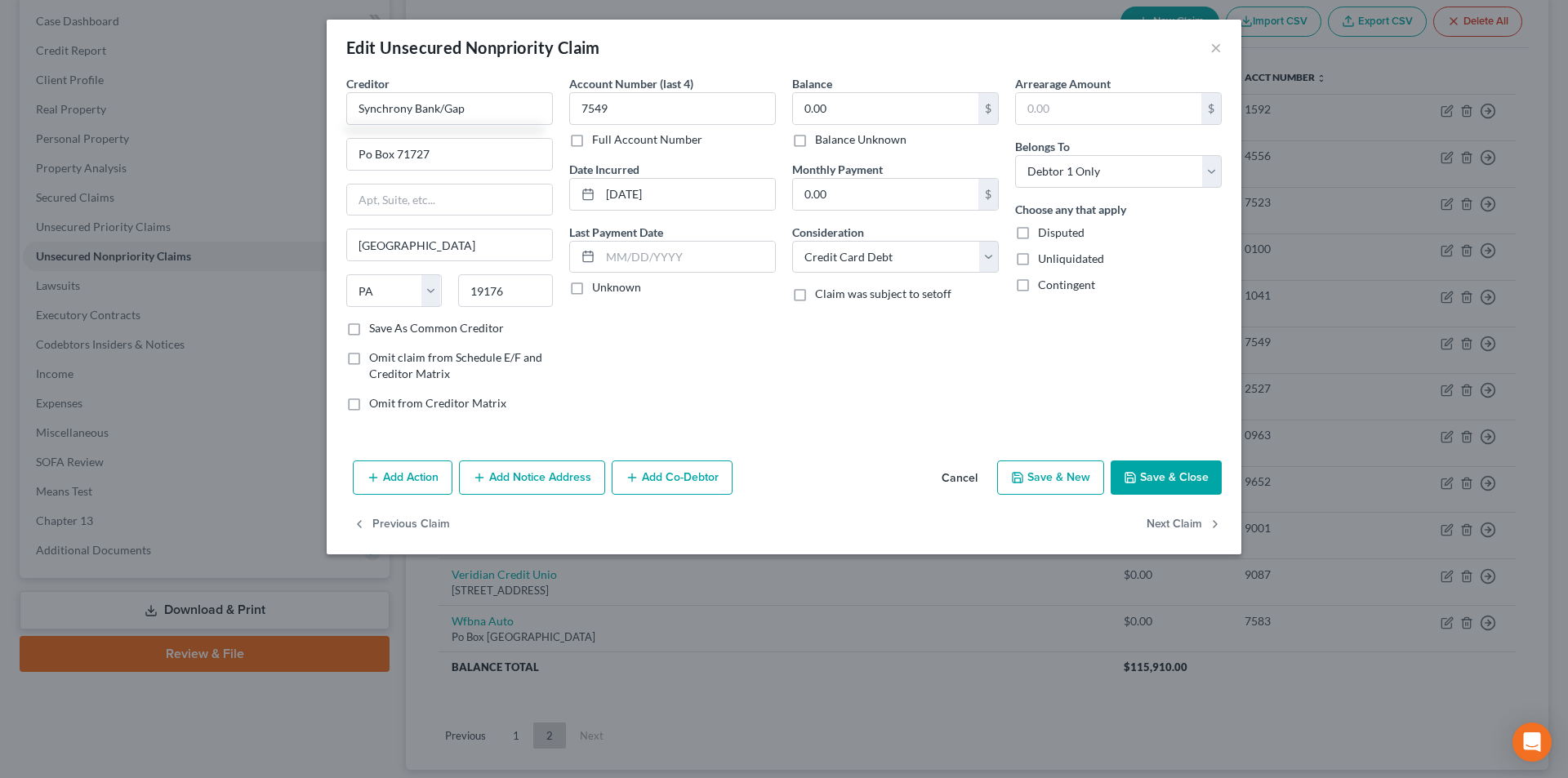
click at [1161, 479] on button "Save & Close" at bounding box center [1167, 477] width 111 height 34
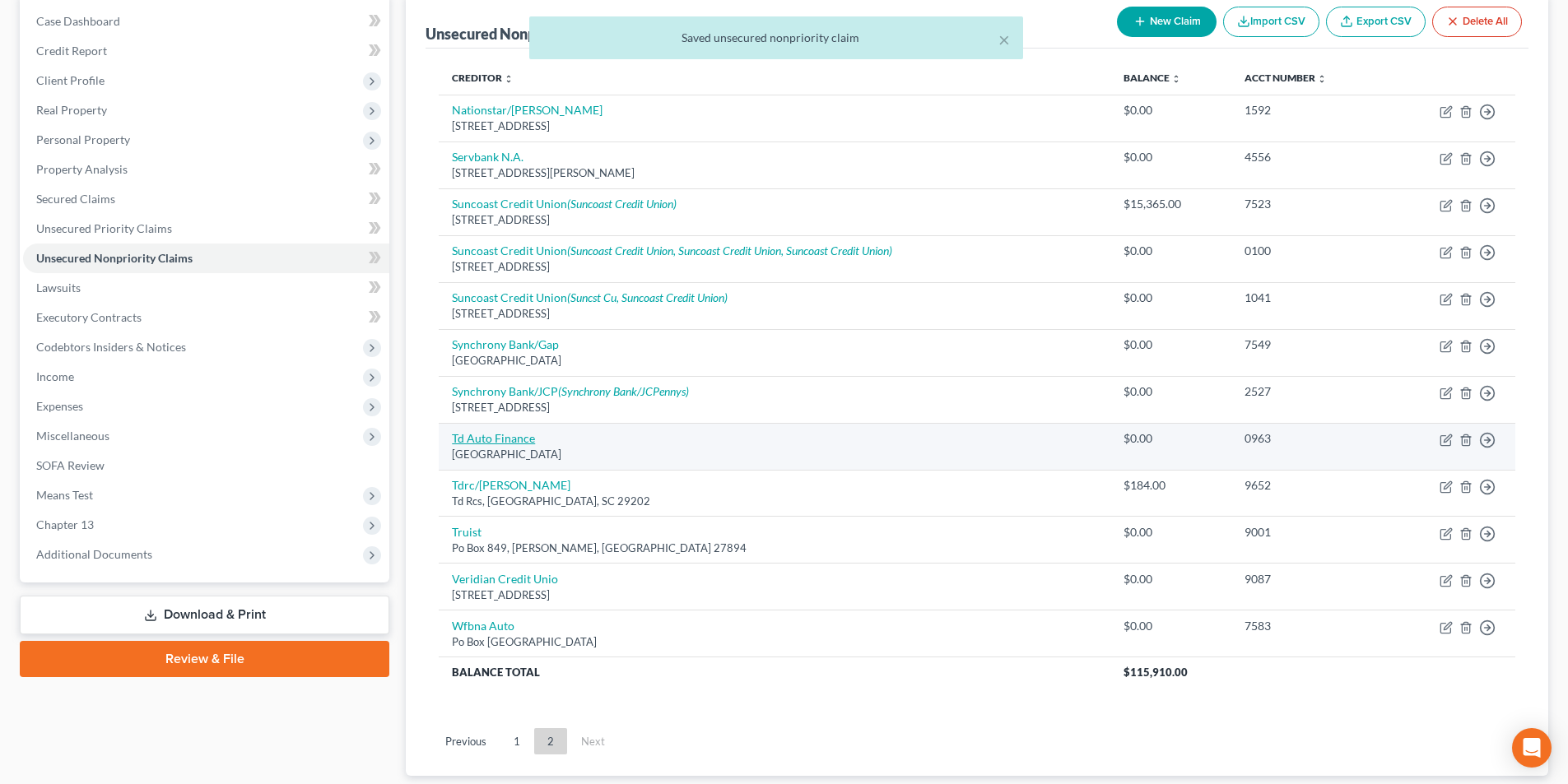
click at [515, 443] on link "Td Auto Finance" at bounding box center [493, 438] width 83 height 14
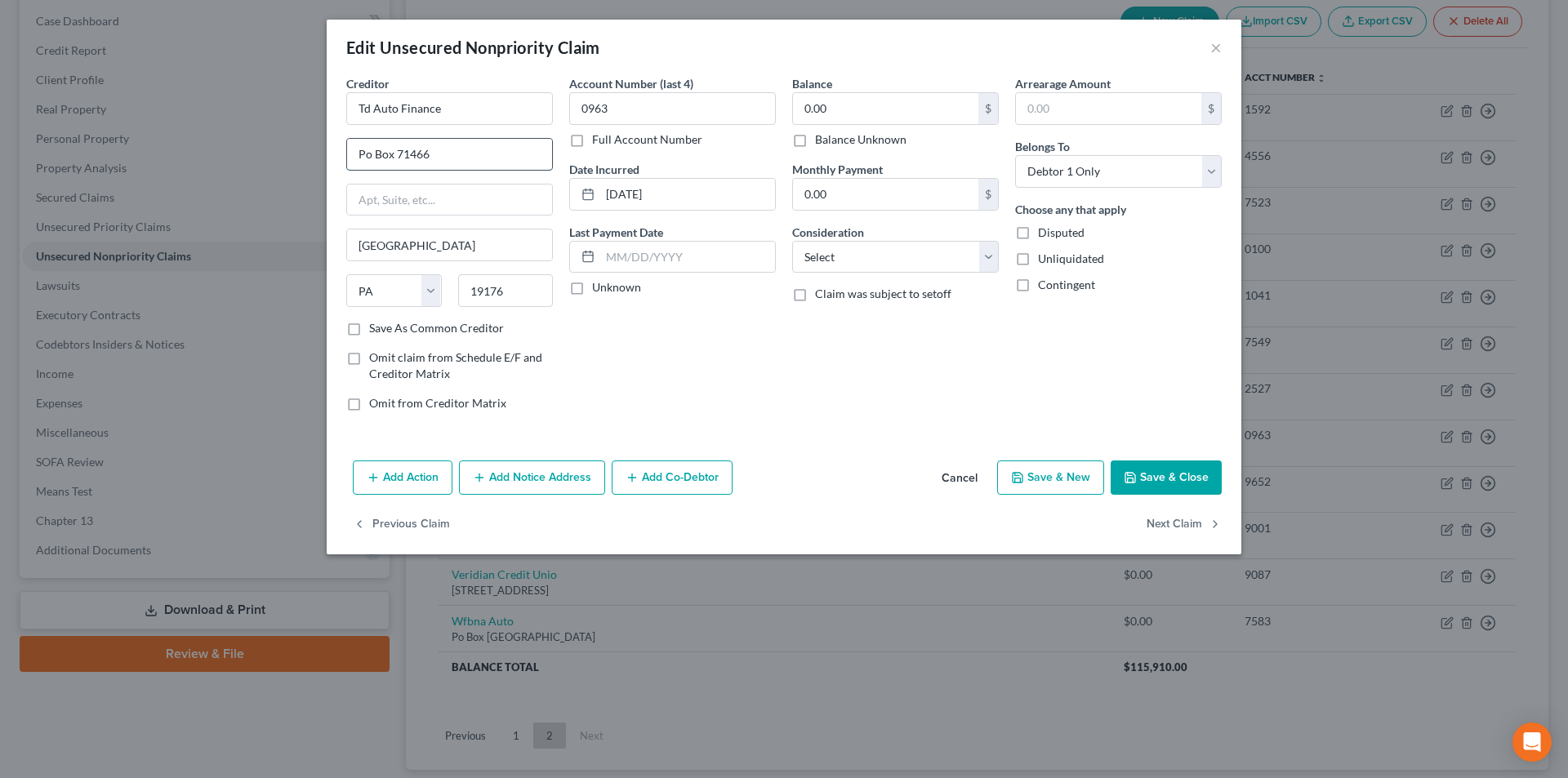
drag, startPoint x: 369, startPoint y: 151, endPoint x: 372, endPoint y: 162, distance: 11.4
click at [369, 152] on input "Po Box 71466" at bounding box center [449, 154] width 205 height 31
click at [1168, 477] on button "Save & Close" at bounding box center [1167, 477] width 111 height 34
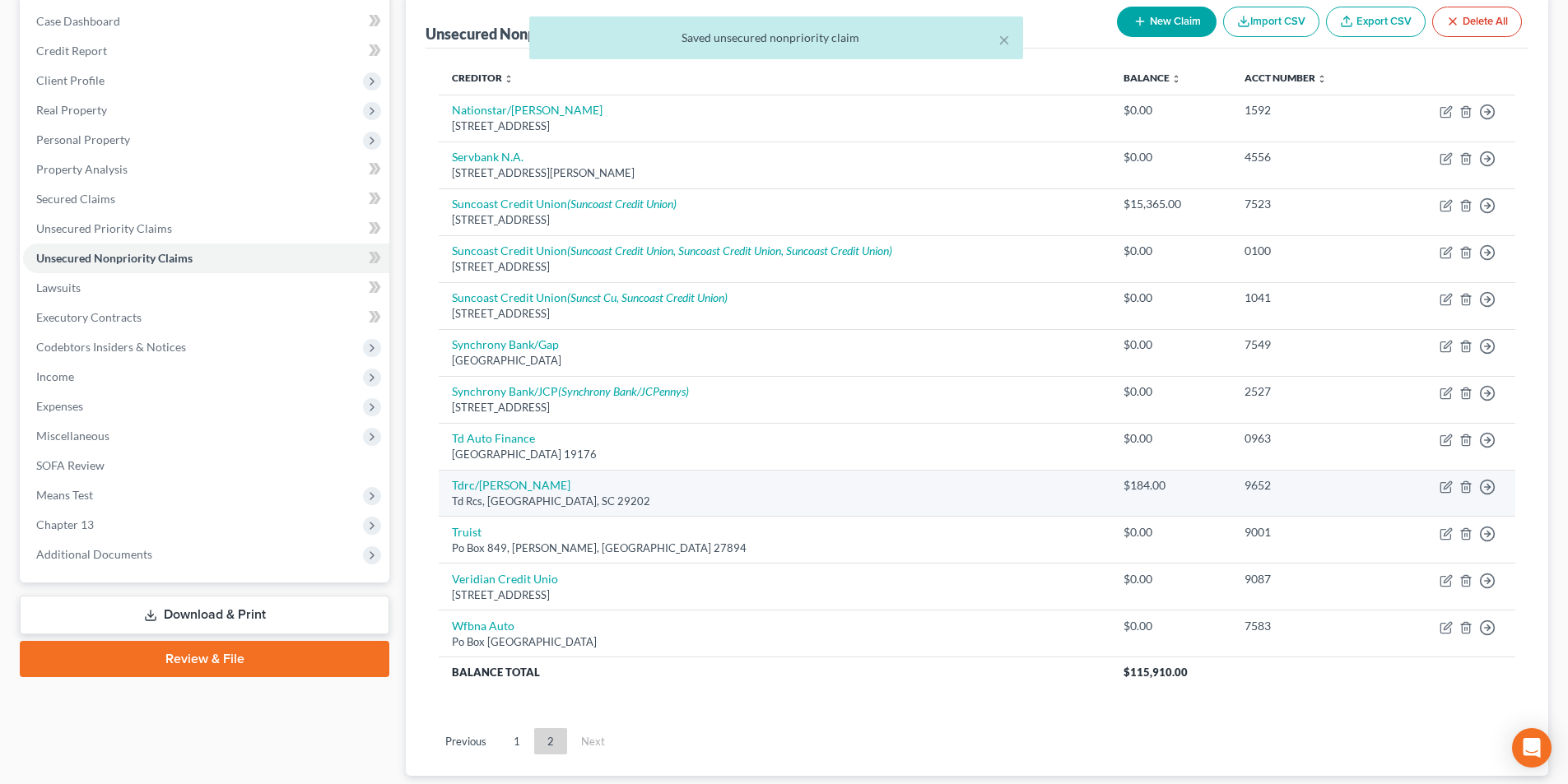
scroll to position [247, 0]
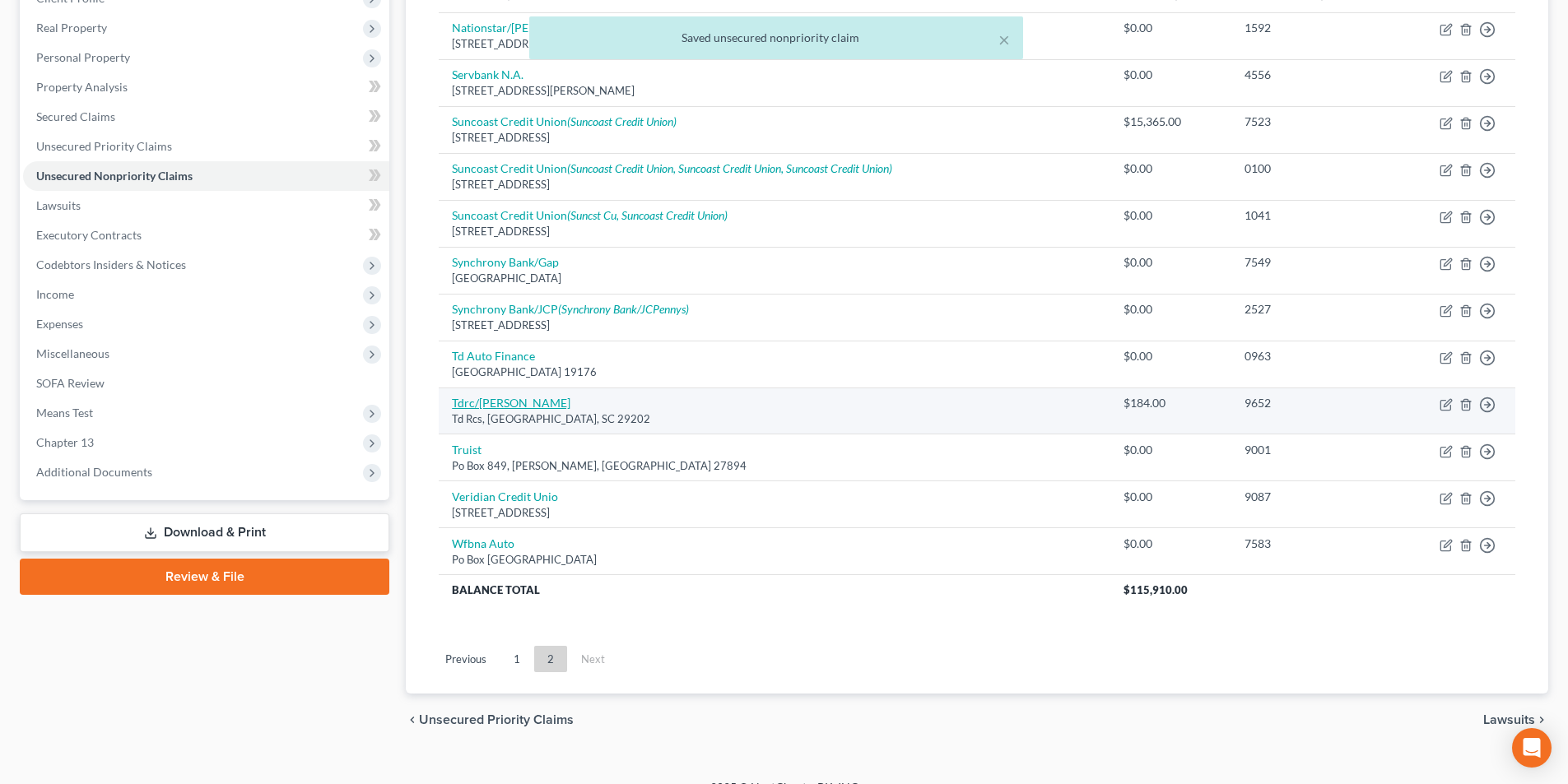
click at [468, 408] on link "Tdrc/[PERSON_NAME]" at bounding box center [511, 402] width 118 height 14
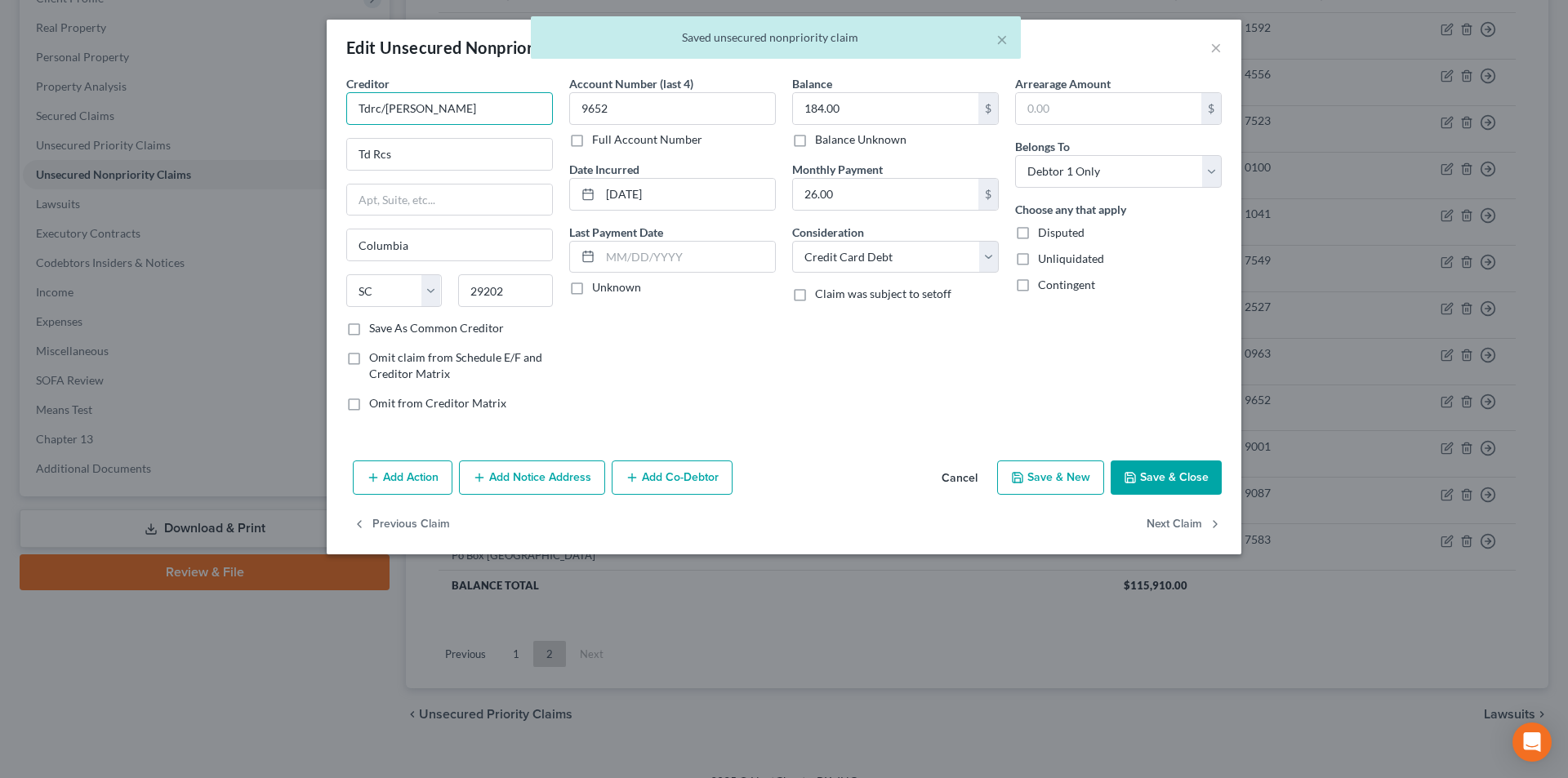
drag, startPoint x: 406, startPoint y: 111, endPoint x: 342, endPoint y: 111, distance: 64.0
click at [342, 111] on div "Creditor * Tdrc/[PERSON_NAME] Td Rcs [GEOGRAPHIC_DATA] [US_STATE] AK [GEOGRAPHI…" at bounding box center [449, 250] width 223 height 350
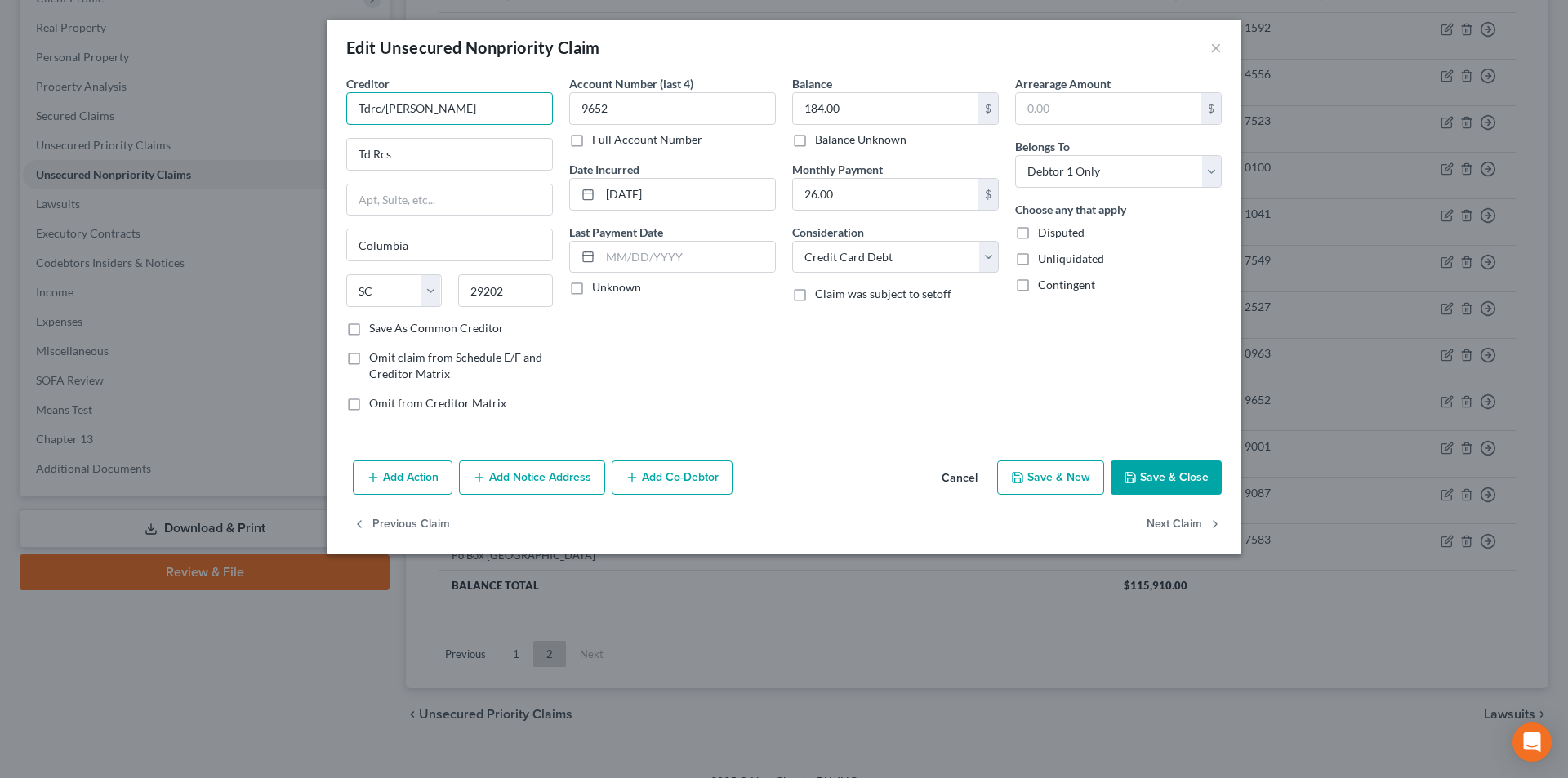
click at [371, 111] on input "Tdrc/[PERSON_NAME]" at bounding box center [449, 109] width 207 height 33
drag, startPoint x: 397, startPoint y: 156, endPoint x: 295, endPoint y: 173, distance: 103.4
click at [288, 160] on div "Edit Unsecured Nonpriority Claim × Creditor * Td/Samsung Td Rcs Columbia State …" at bounding box center [784, 389] width 1568 height 778
paste input "PO Box 100114"
click at [369, 331] on label "Save As Common Creditor" at bounding box center [436, 327] width 135 height 16
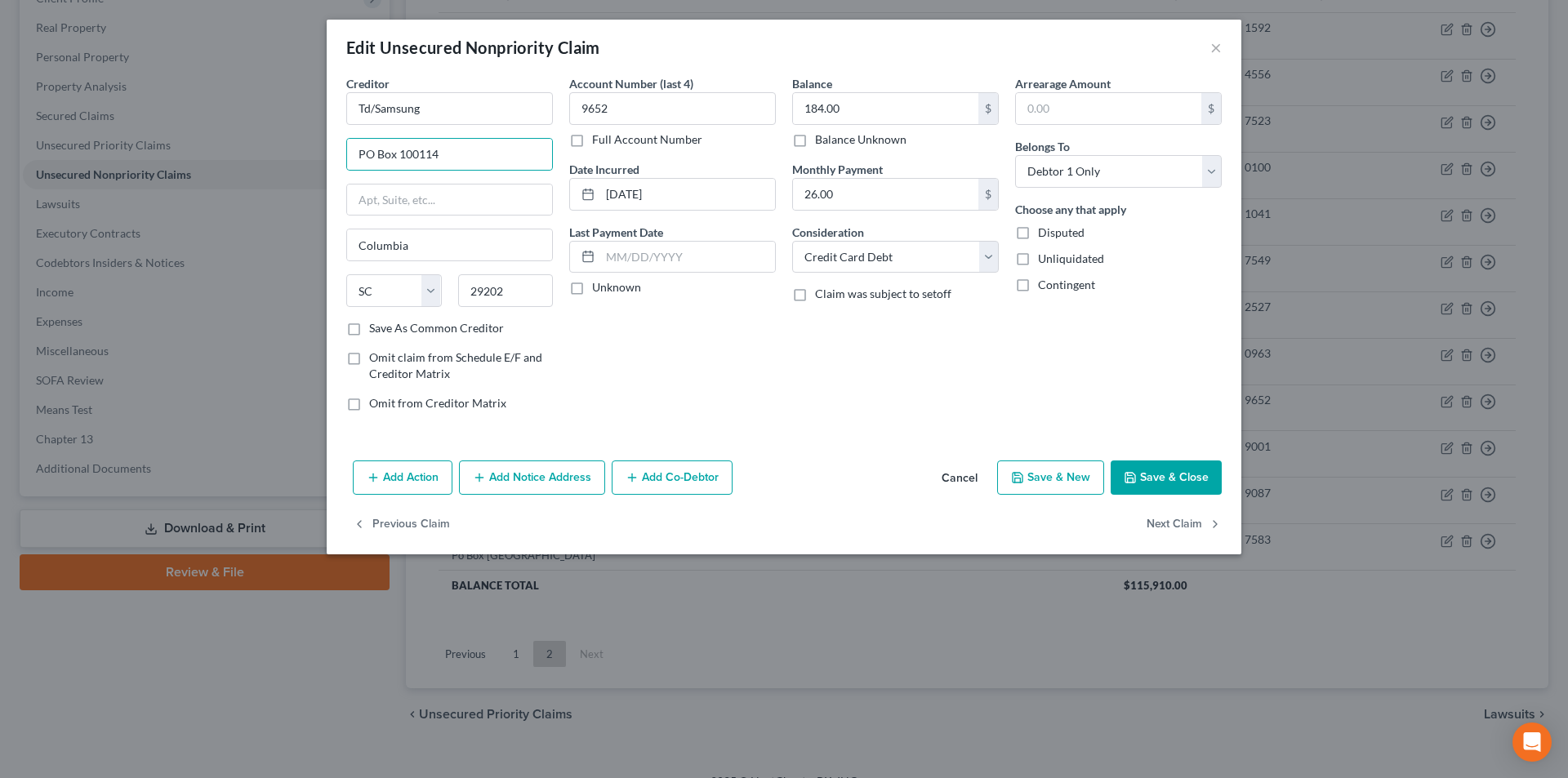
click at [375, 331] on input "Save As Common Creditor" at bounding box center [381, 325] width 10 height 10
click at [1173, 468] on button "Save & Close" at bounding box center [1167, 477] width 111 height 34
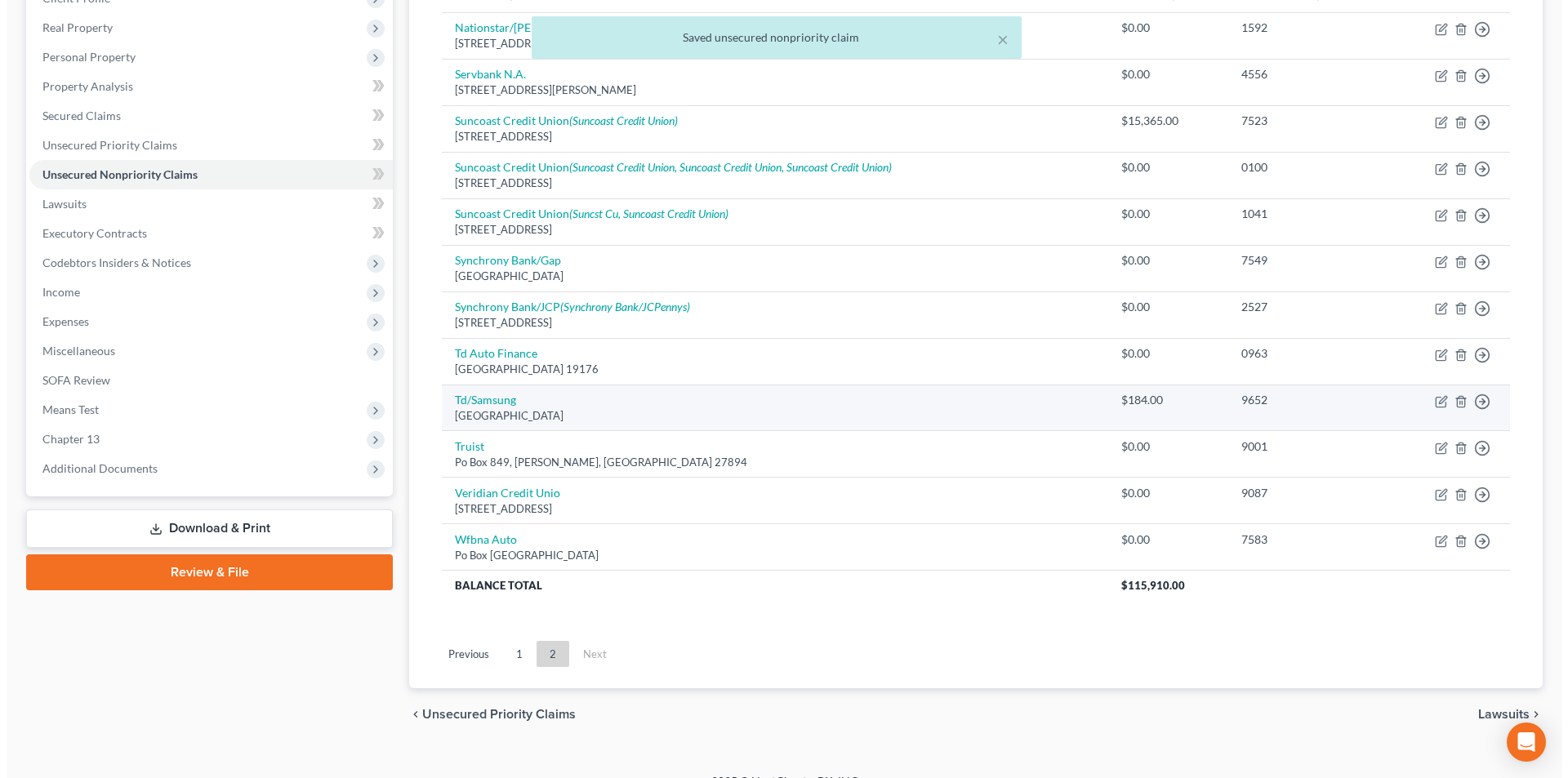
scroll to position [269, 0]
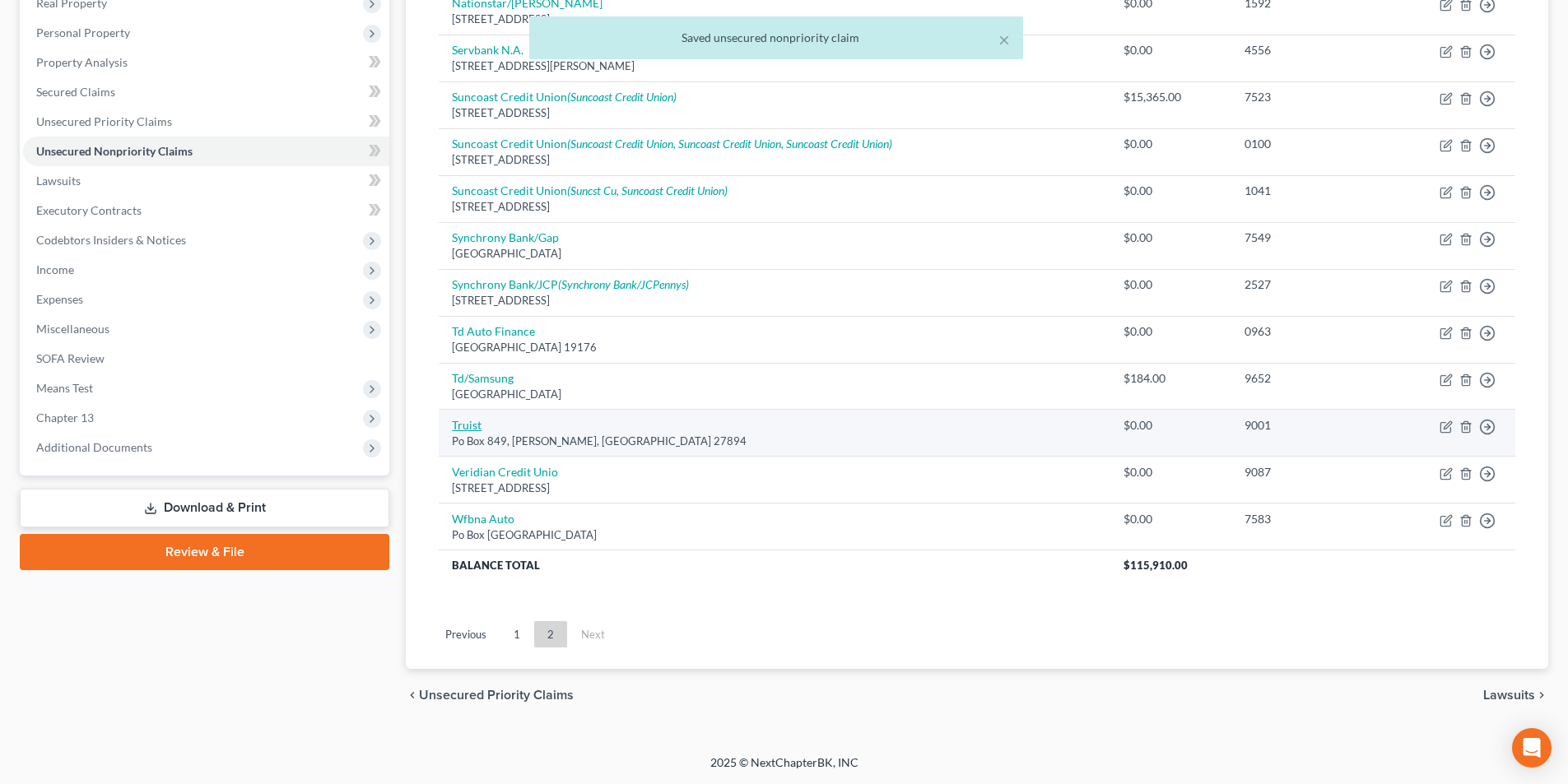
click at [469, 424] on link "Truist" at bounding box center [467, 425] width 29 height 14
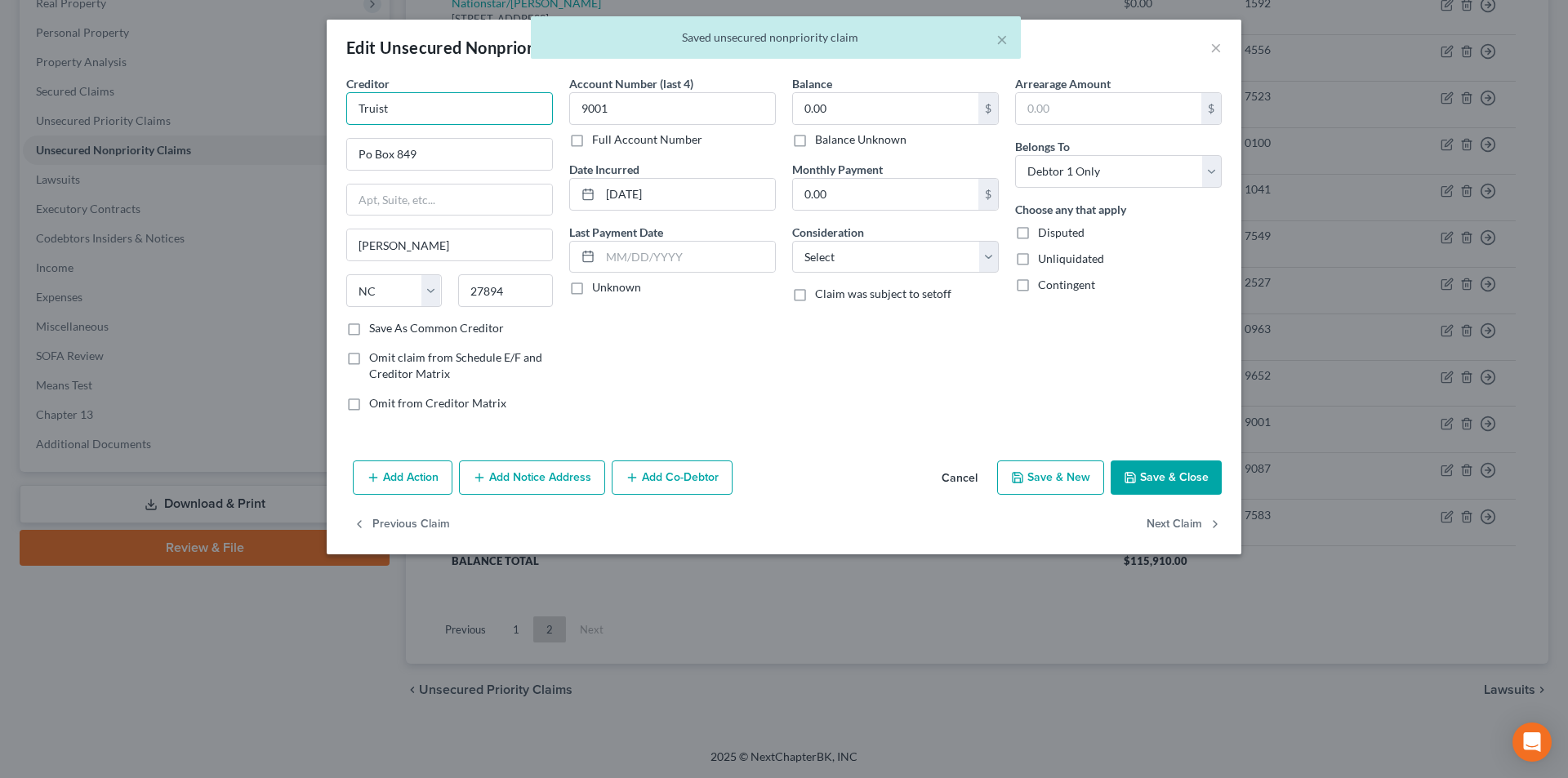
click at [441, 105] on input "Truist" at bounding box center [449, 109] width 207 height 33
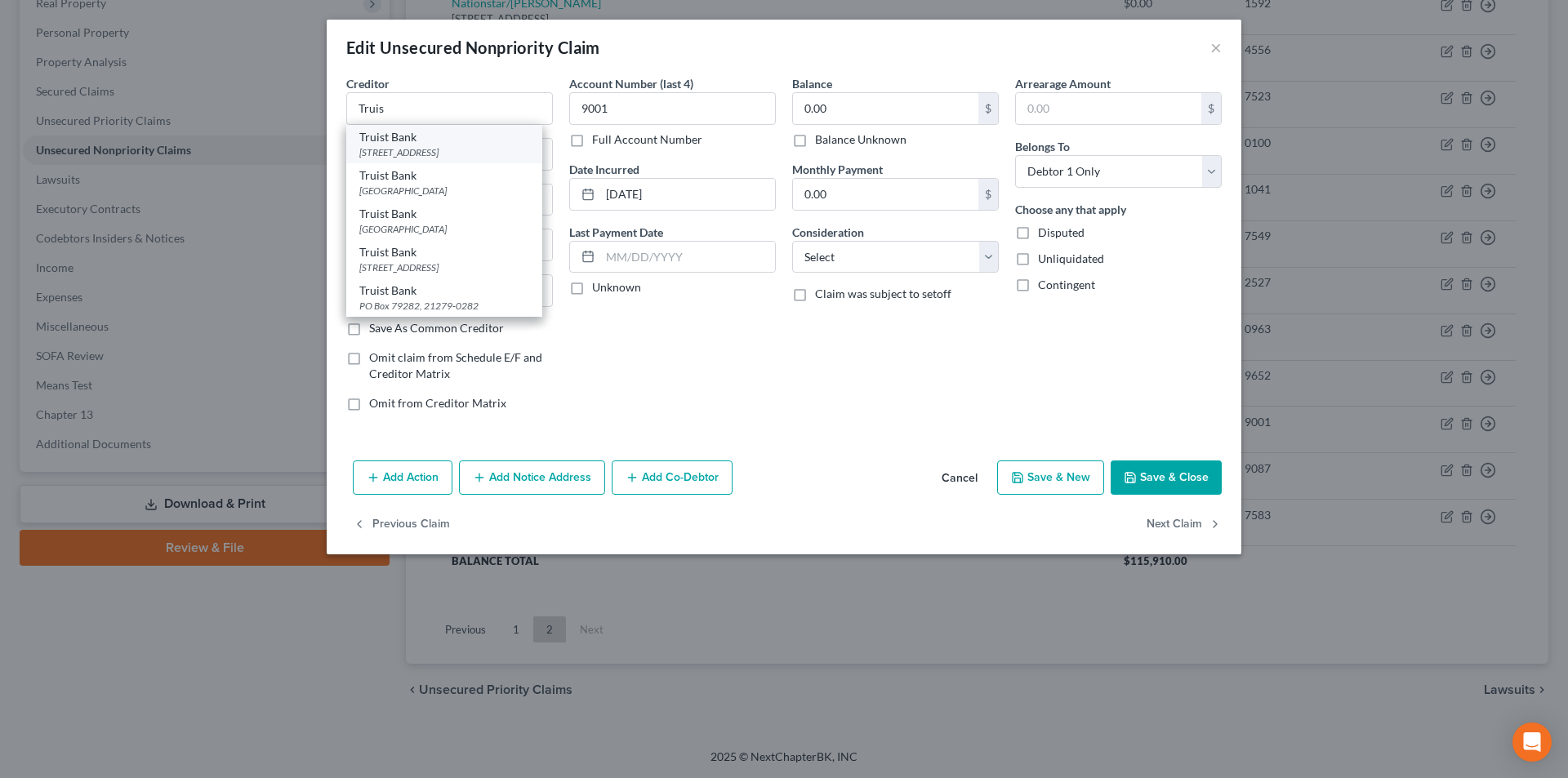
click at [427, 142] on div "Truist Bank" at bounding box center [444, 137] width 170 height 16
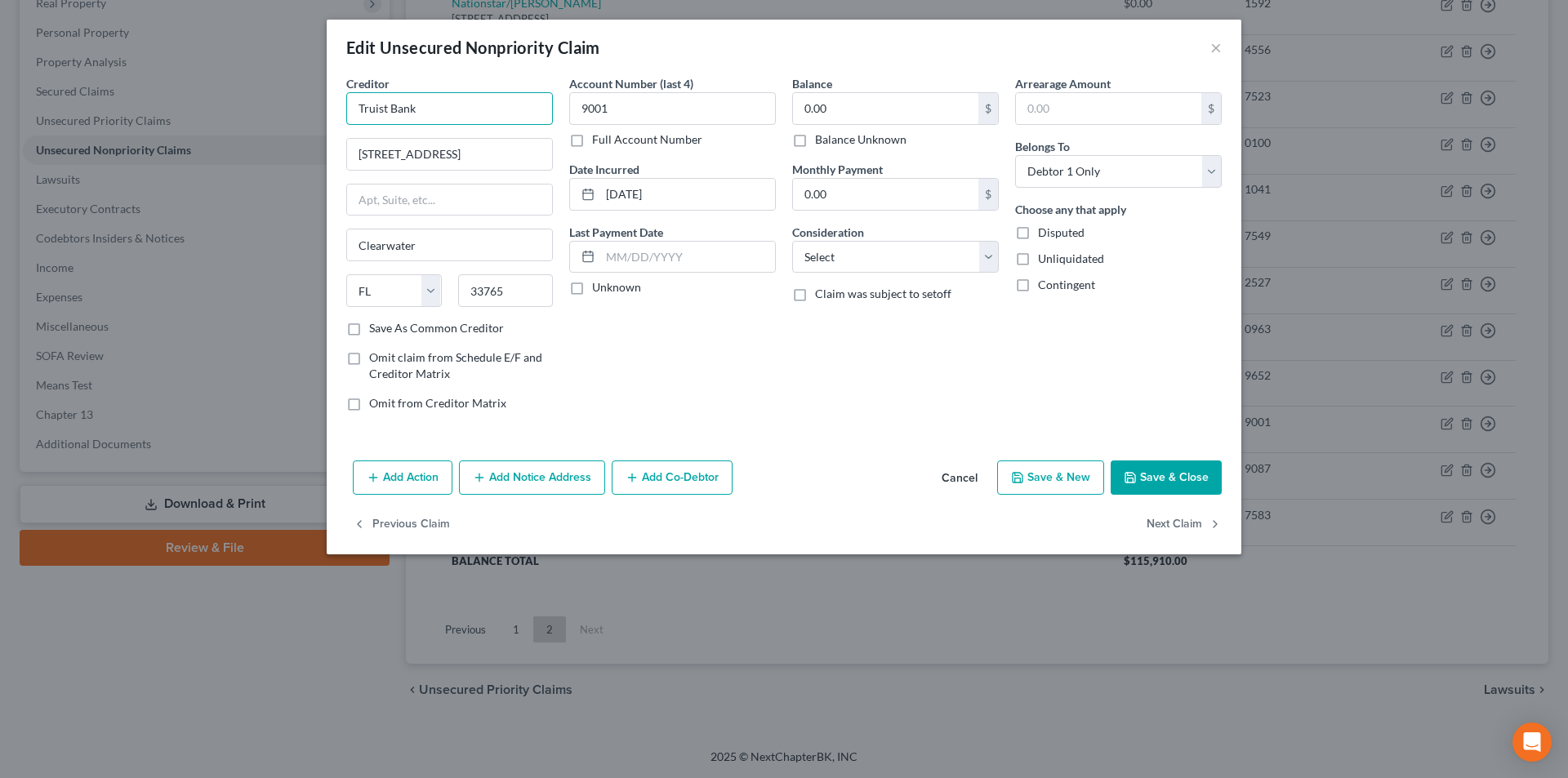
drag, startPoint x: 430, startPoint y: 111, endPoint x: 327, endPoint y: 98, distance: 103.8
click at [327, 98] on div "Creditor * Truist Bank [STREET_ADDRESS] Clearwater State [US_STATE] AK AR AZ CA…" at bounding box center [784, 265] width 915 height 379
click at [538, 471] on button "Add Notice Address" at bounding box center [532, 477] width 147 height 34
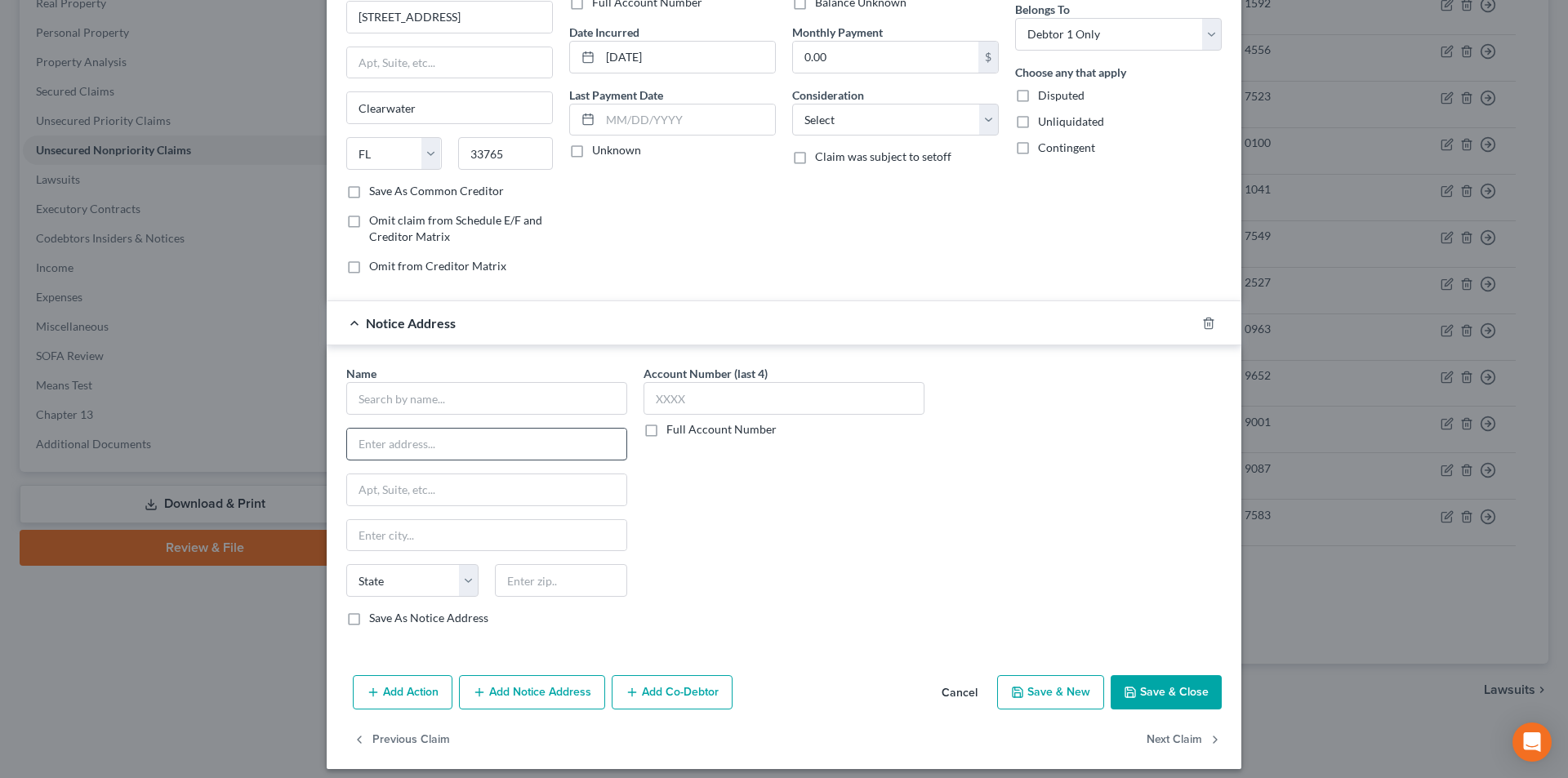
scroll to position [147, 0]
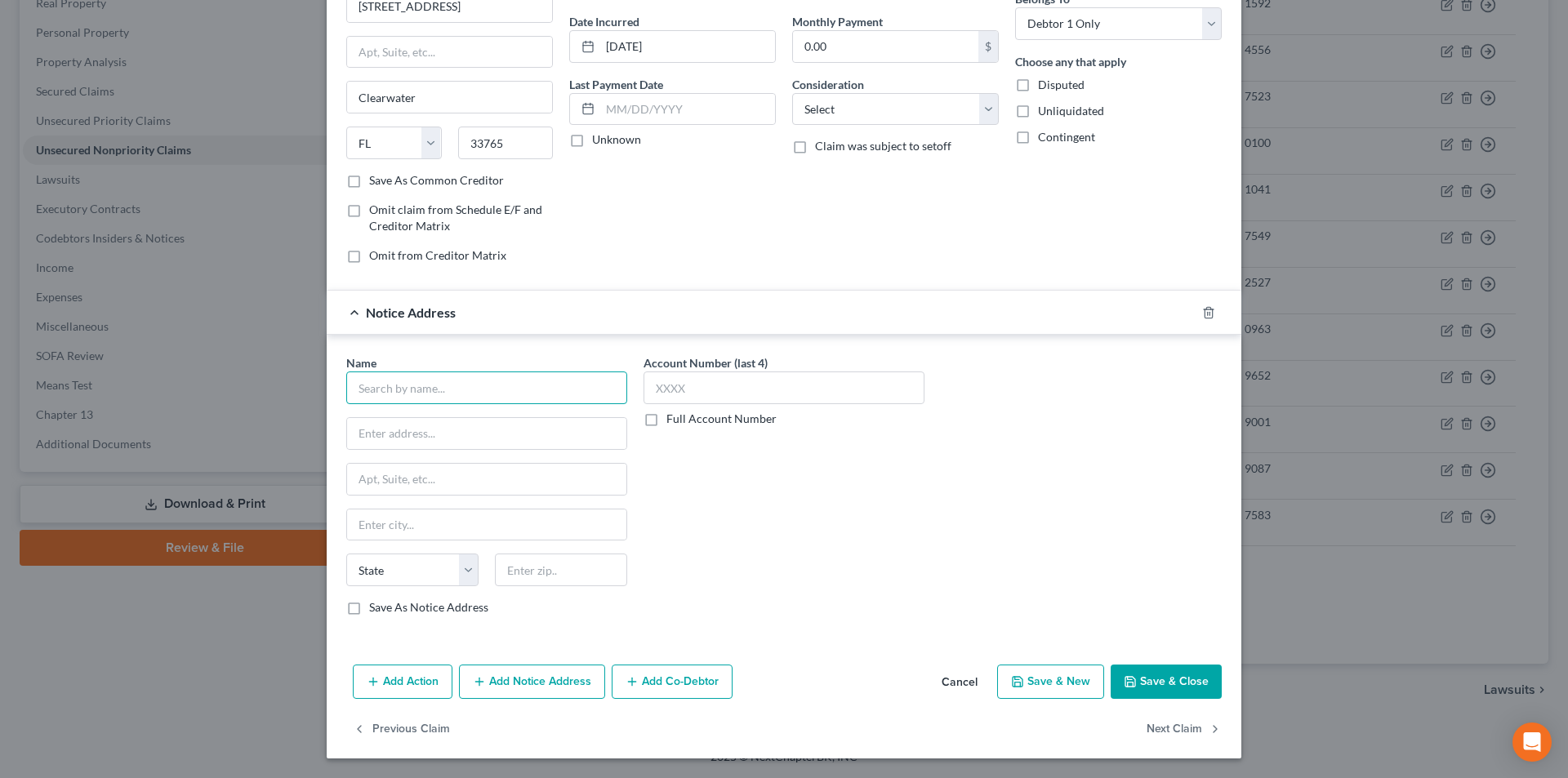
click at [448, 387] on input "text" at bounding box center [487, 387] width 281 height 33
paste input "Truist Bank"
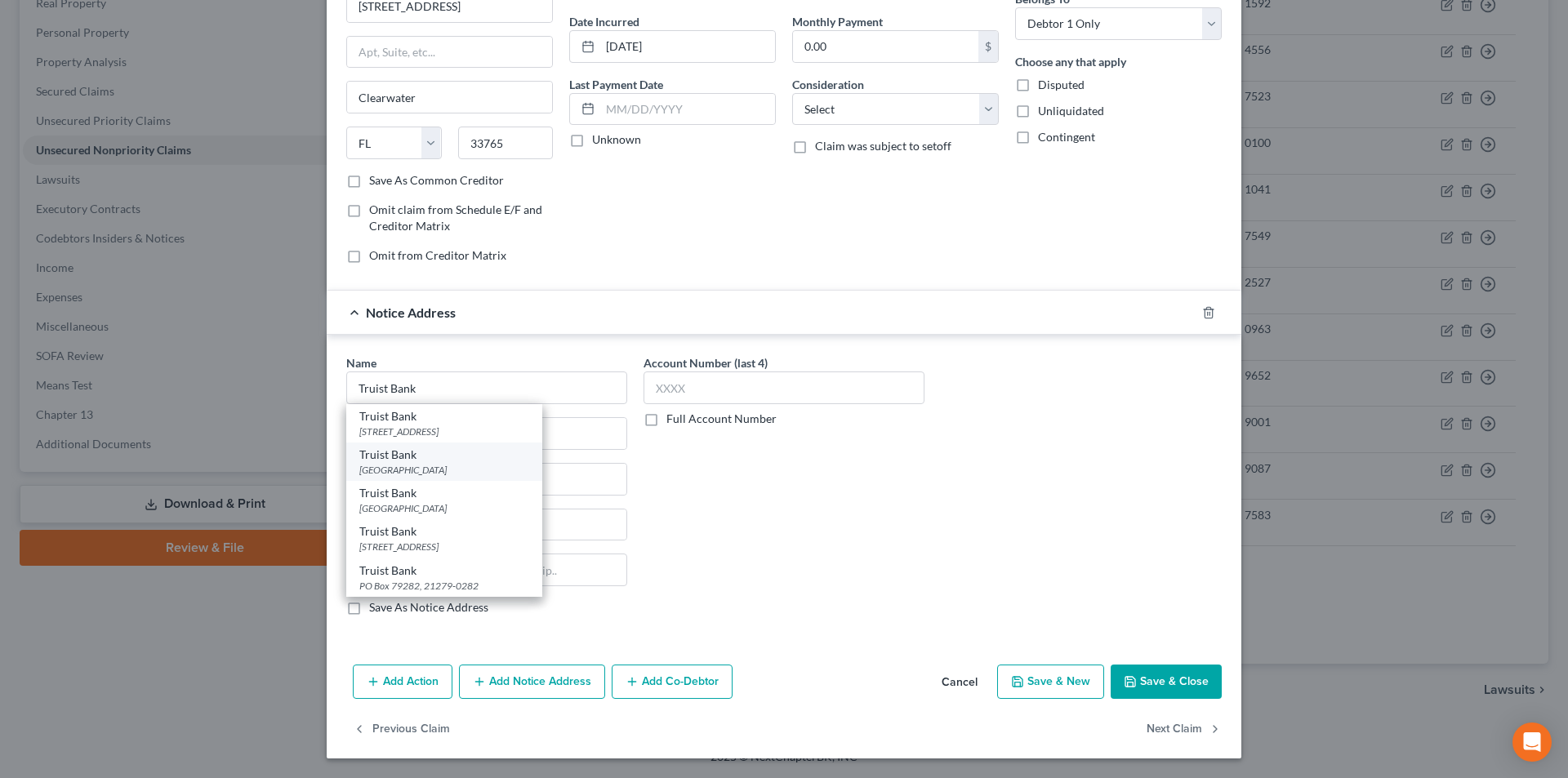
click at [426, 459] on div "Truist Bank" at bounding box center [444, 454] width 170 height 16
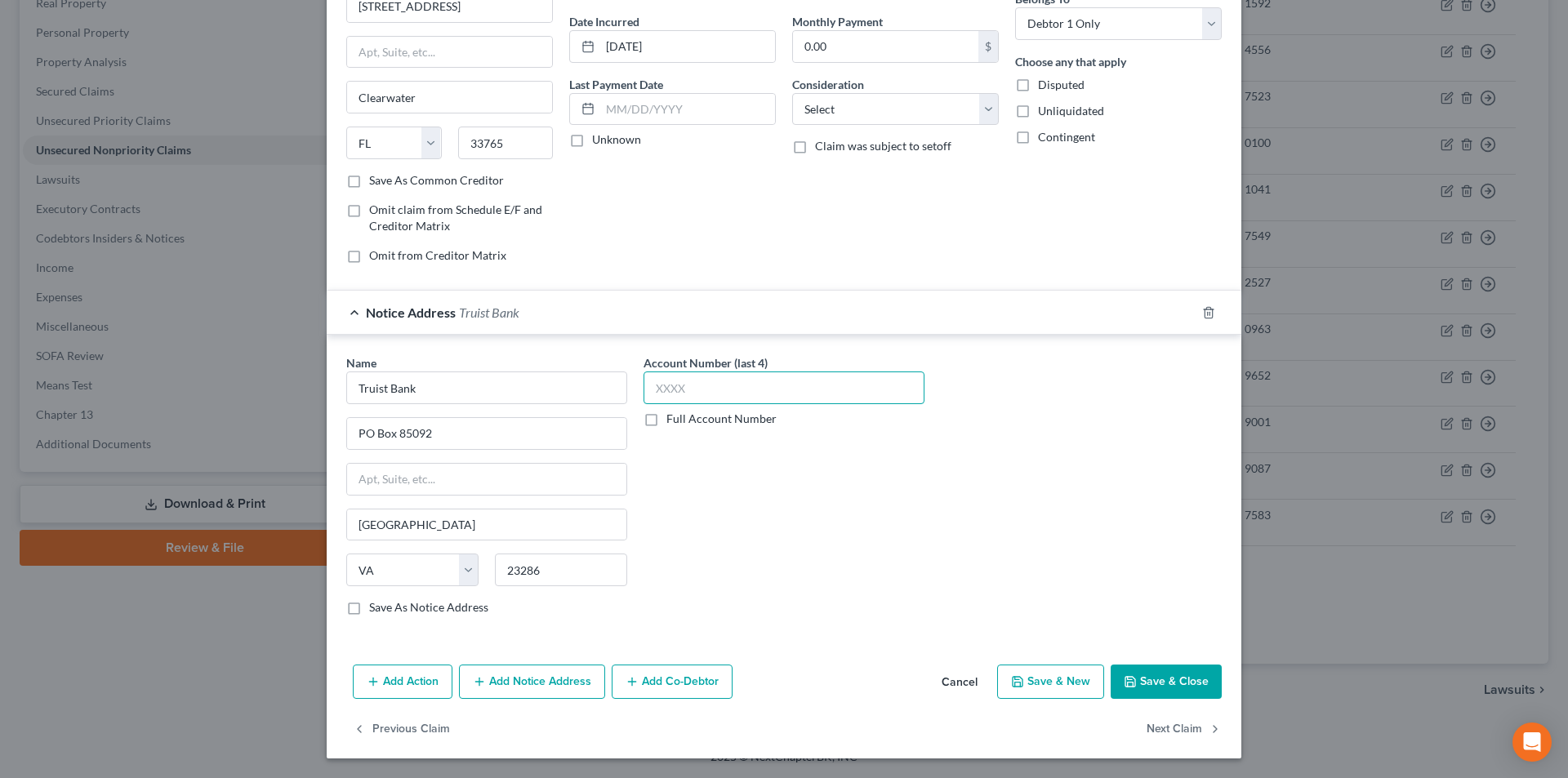
click at [677, 387] on input "text" at bounding box center [784, 387] width 281 height 33
click at [515, 677] on button "Add Notice Address" at bounding box center [532, 681] width 147 height 34
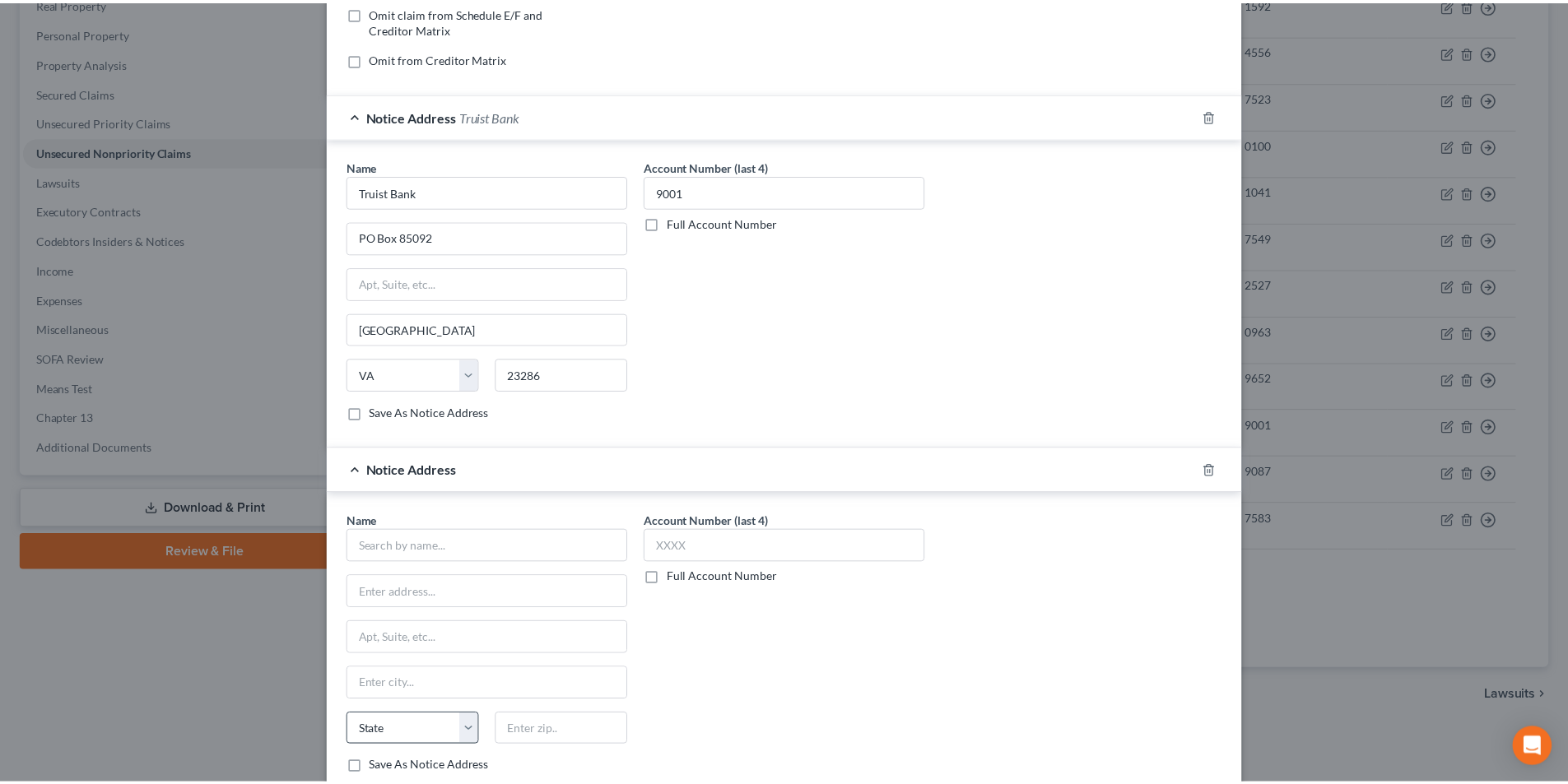
scroll to position [478, 0]
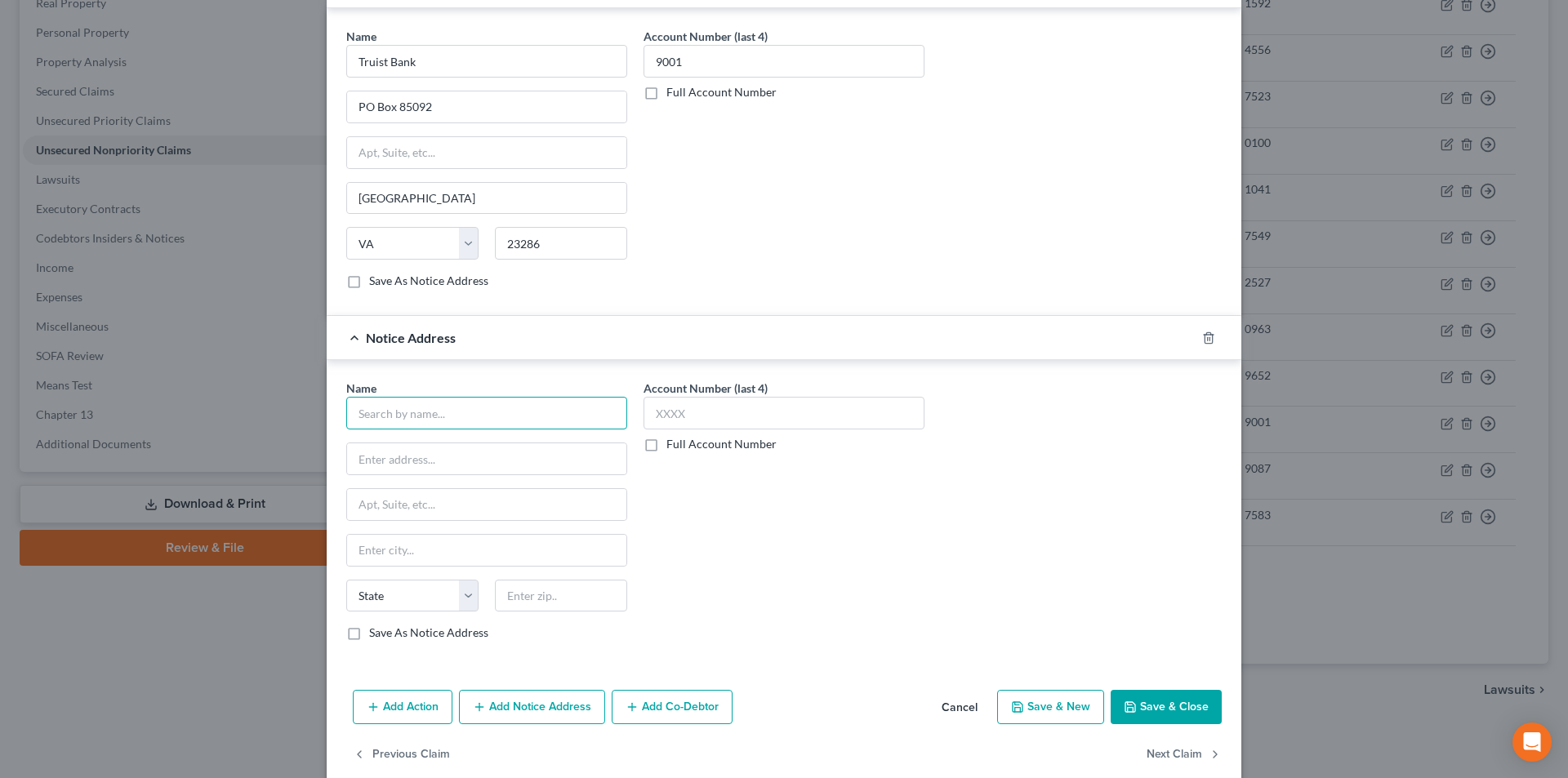
click at [435, 409] on input "text" at bounding box center [487, 413] width 281 height 33
paste input "Truist Bank"
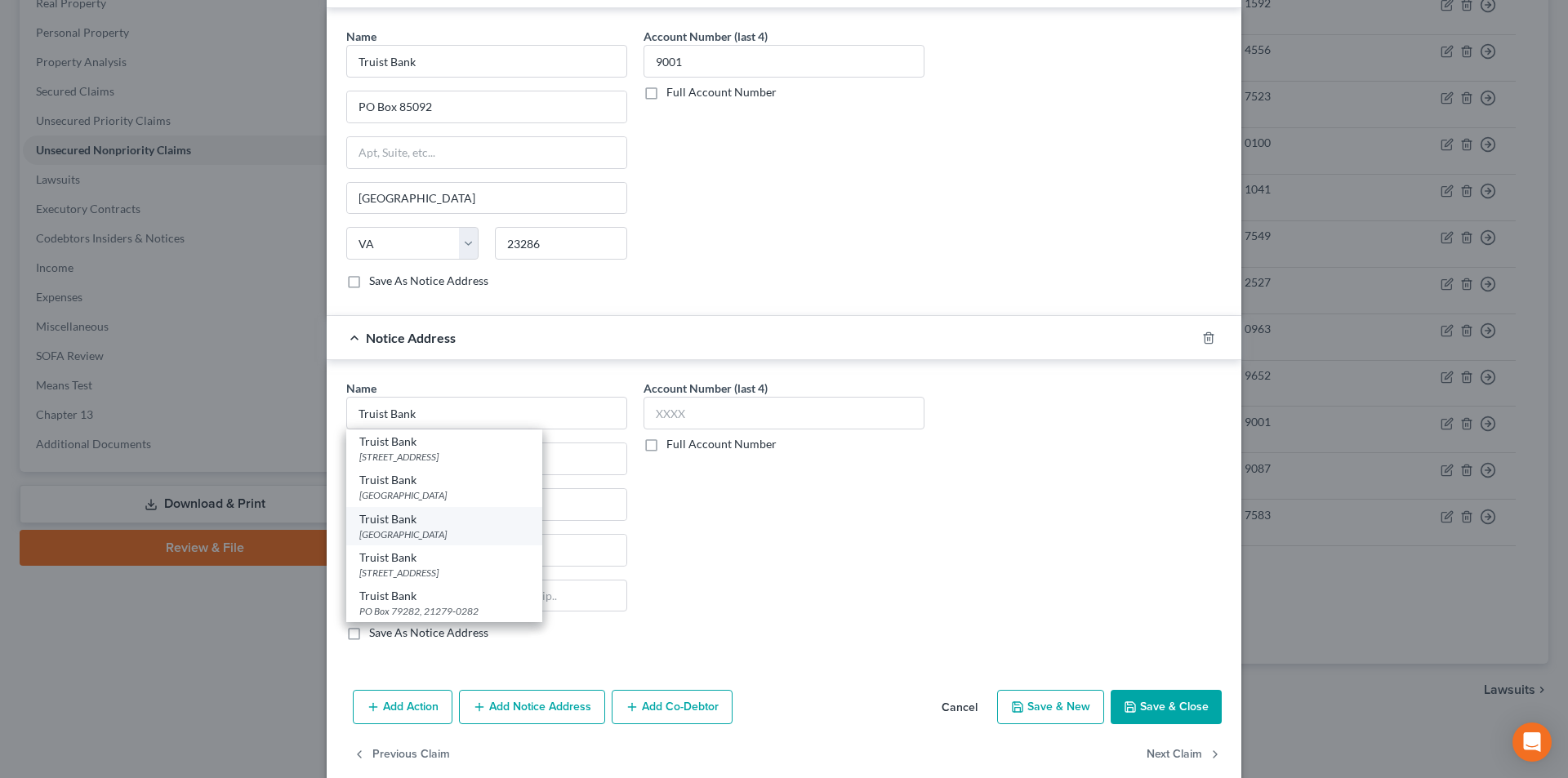
click at [408, 533] on div "[GEOGRAPHIC_DATA]" at bounding box center [444, 534] width 170 height 14
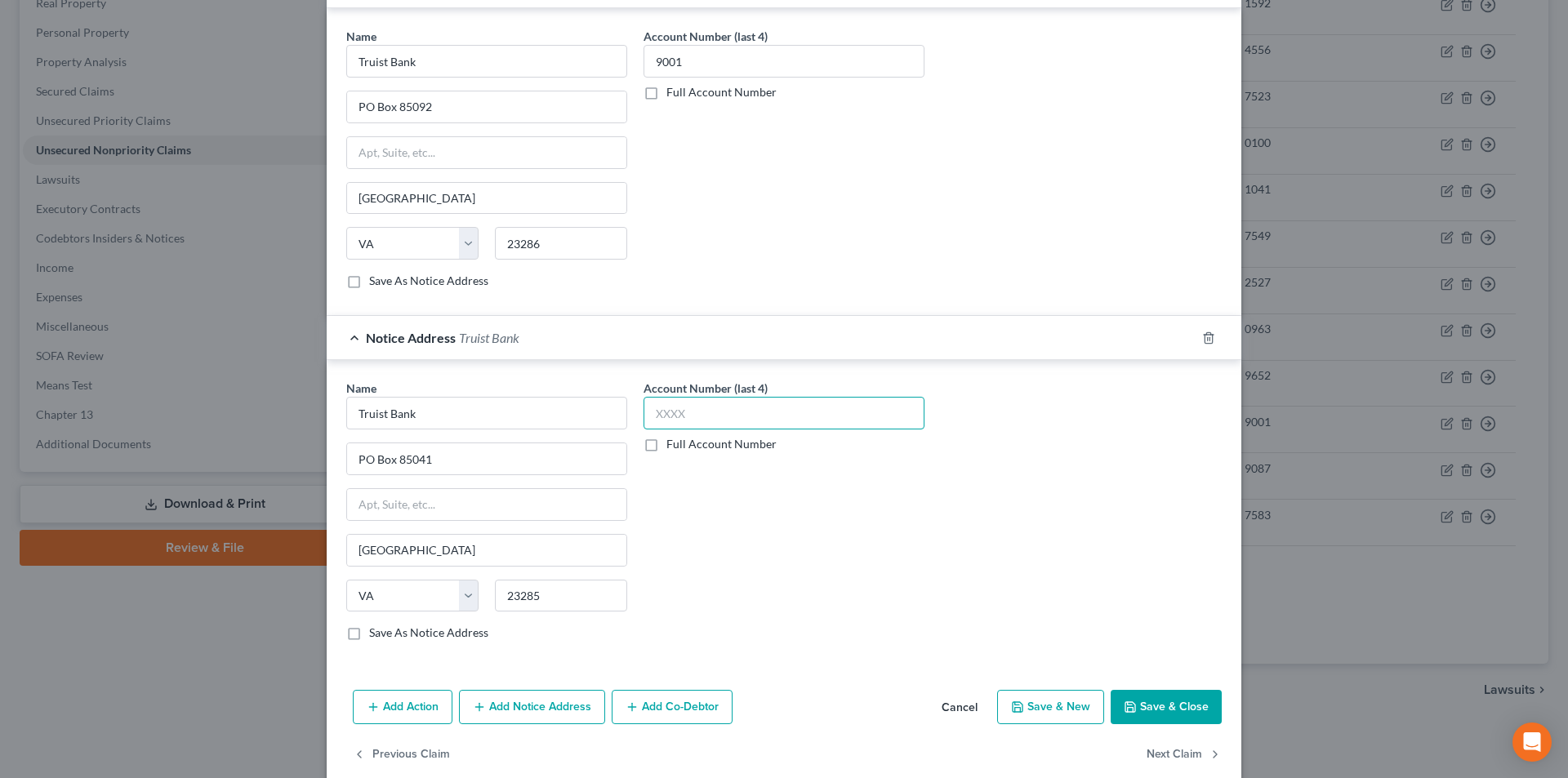
click at [679, 418] on input "text" at bounding box center [784, 413] width 281 height 33
click at [1162, 706] on button "Save & Close" at bounding box center [1167, 707] width 111 height 34
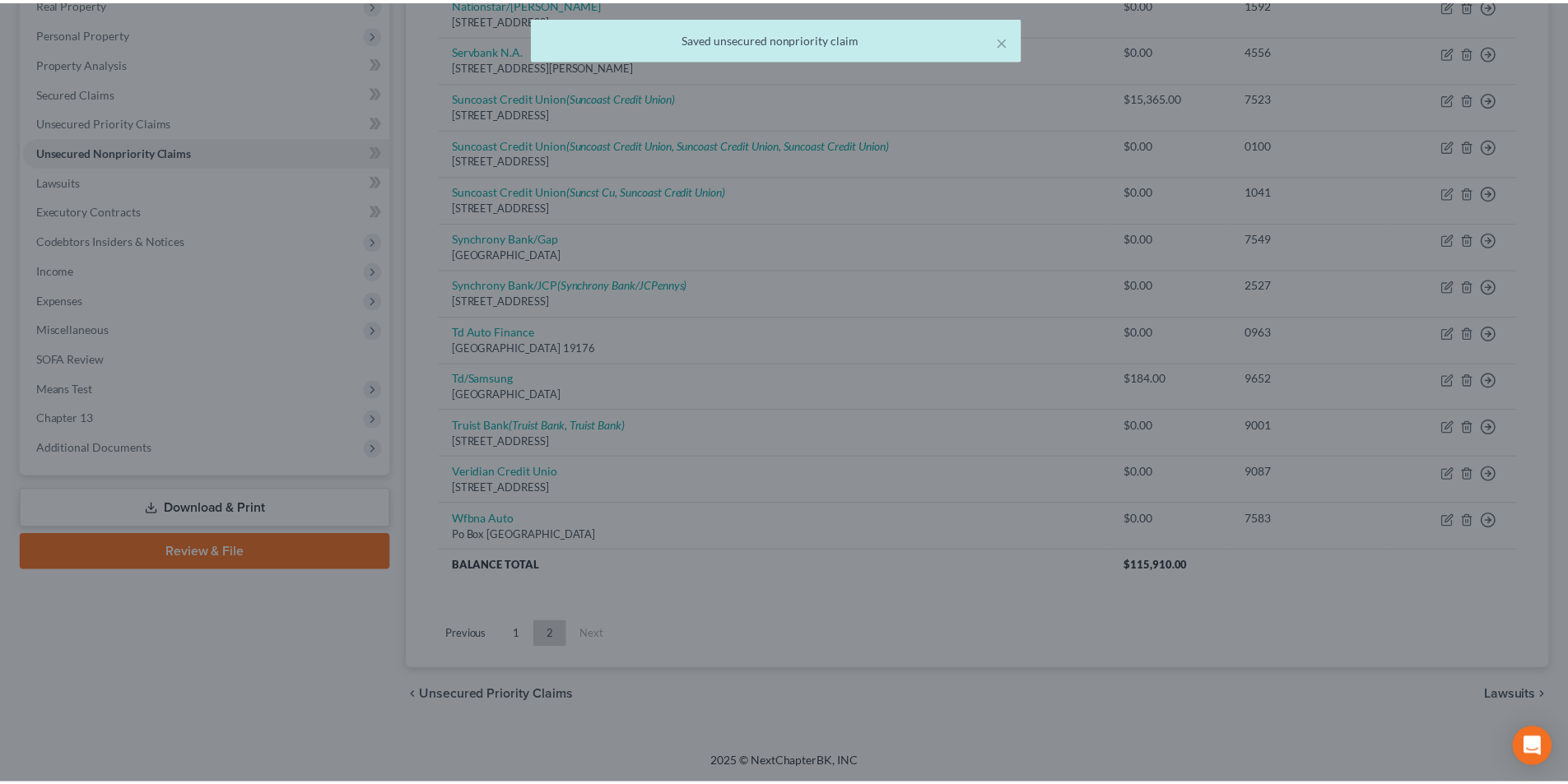
scroll to position [0, 0]
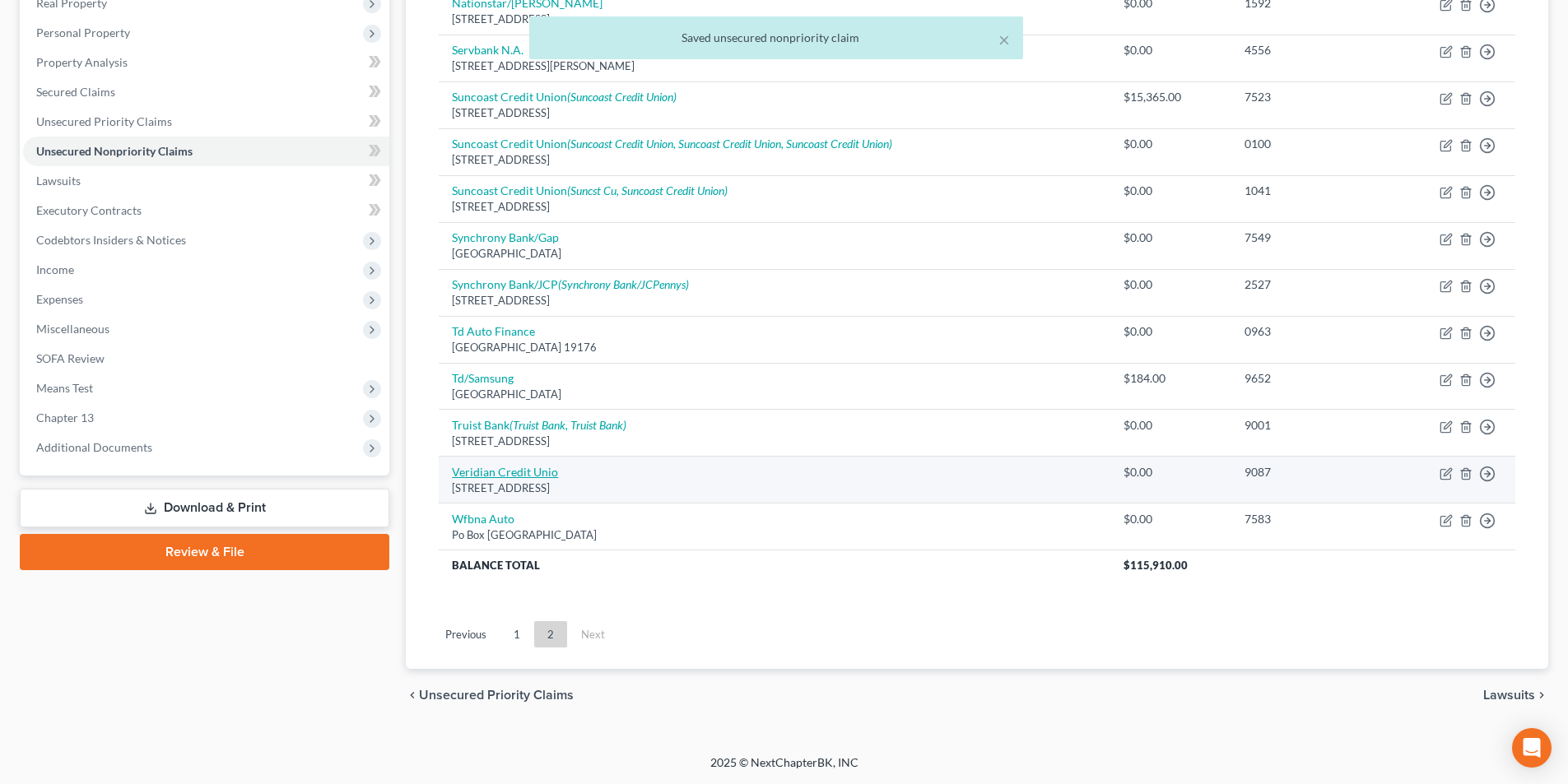
click at [496, 476] on link "Veridian Credit Unio" at bounding box center [505, 471] width 106 height 14
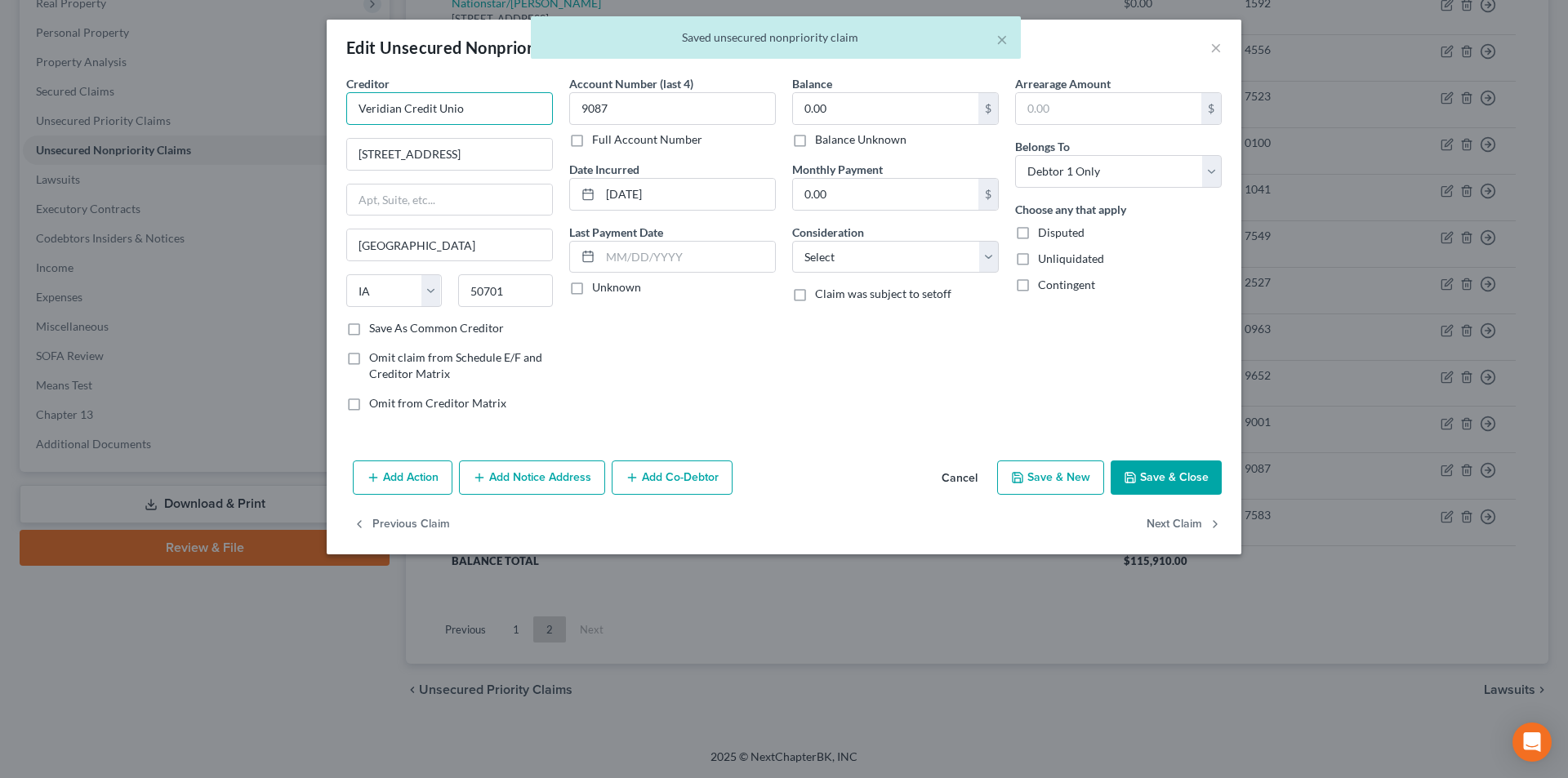
click at [500, 105] on input "Veridian Credit Unio" at bounding box center [449, 109] width 207 height 33
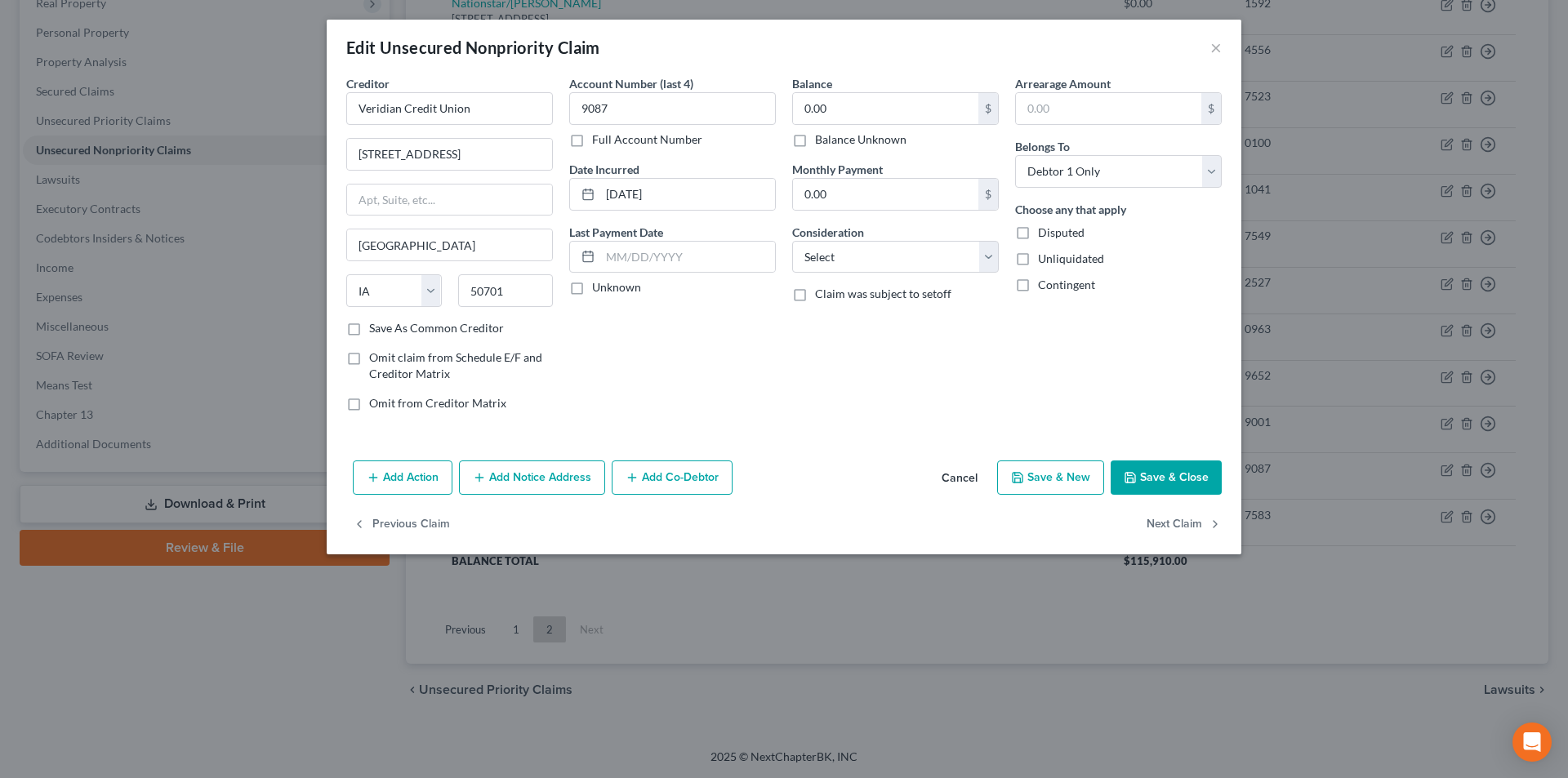
click at [1181, 480] on button "Save & Close" at bounding box center [1167, 477] width 111 height 34
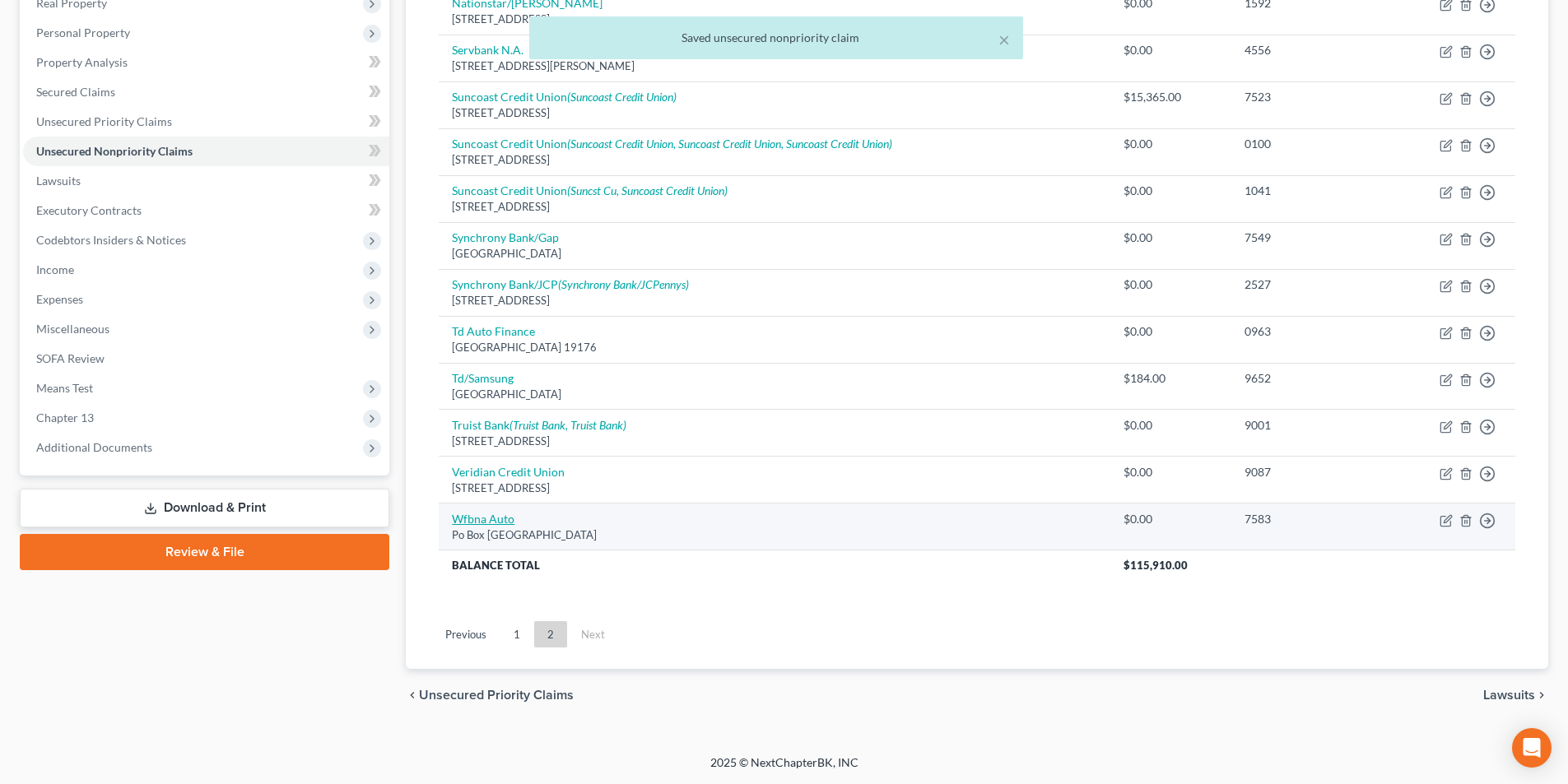
click at [495, 522] on link "Wfbna Auto" at bounding box center [483, 519] width 62 height 14
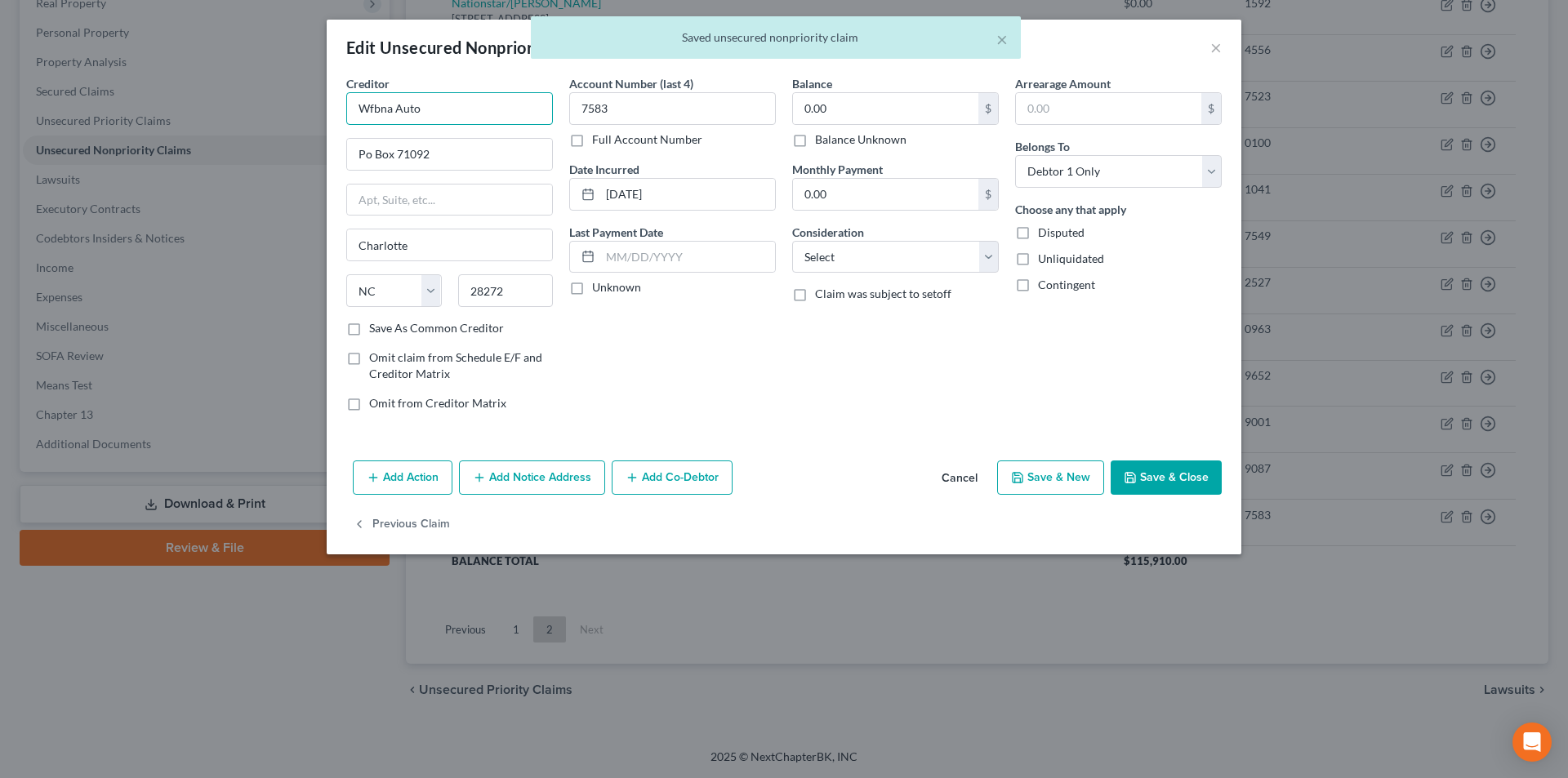
drag, startPoint x: 391, startPoint y: 110, endPoint x: 288, endPoint y: 107, distance: 103.0
click at [293, 107] on div "Edit Unsecured Nonpriority Claim × Creditor * Wfbna Auto Po Box 71092 [GEOGRAPH…" at bounding box center [784, 389] width 1568 height 778
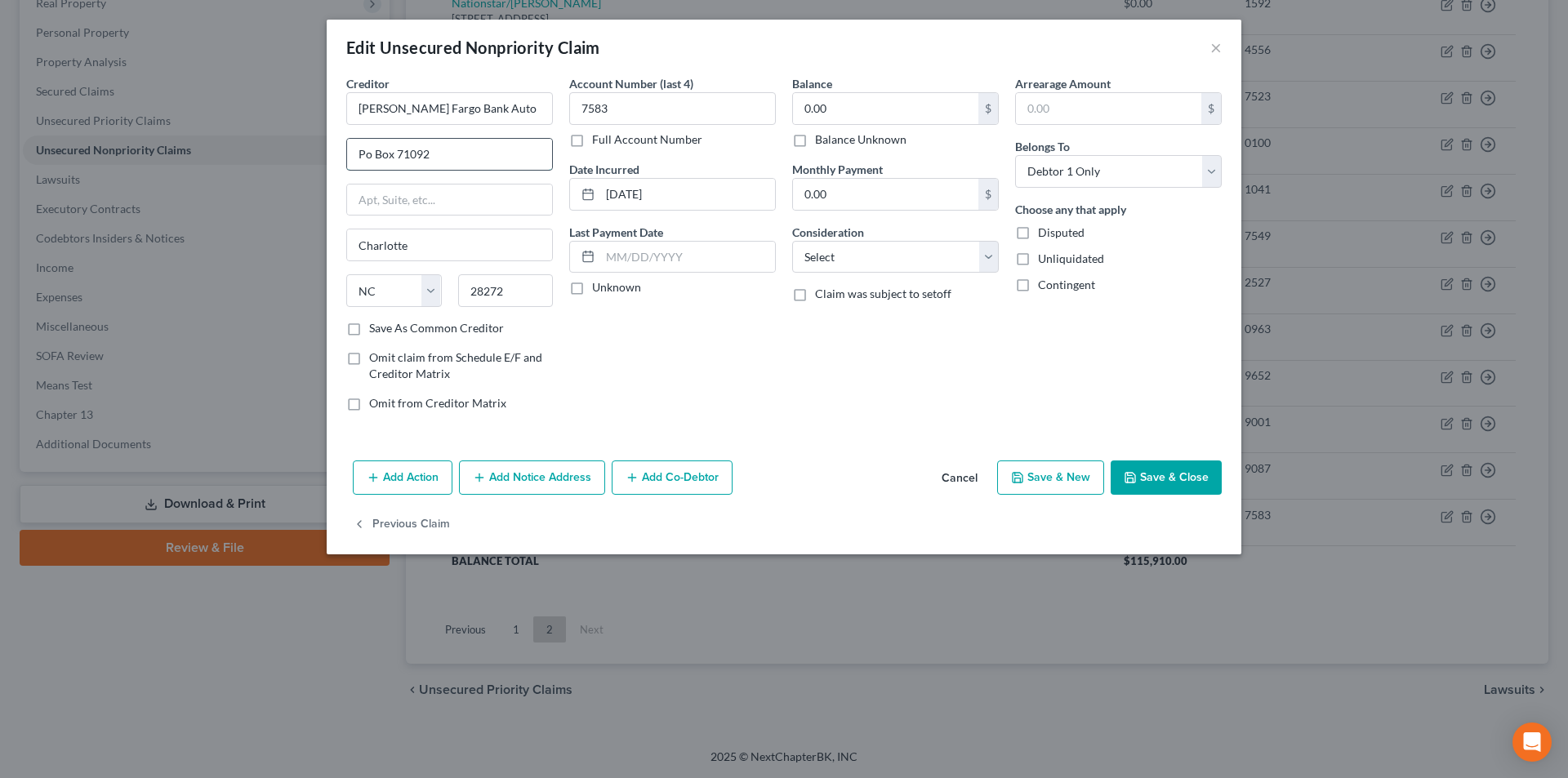
click at [368, 156] on input "Po Box 71092" at bounding box center [449, 154] width 205 height 31
click at [1168, 482] on button "Save & Close" at bounding box center [1167, 477] width 111 height 34
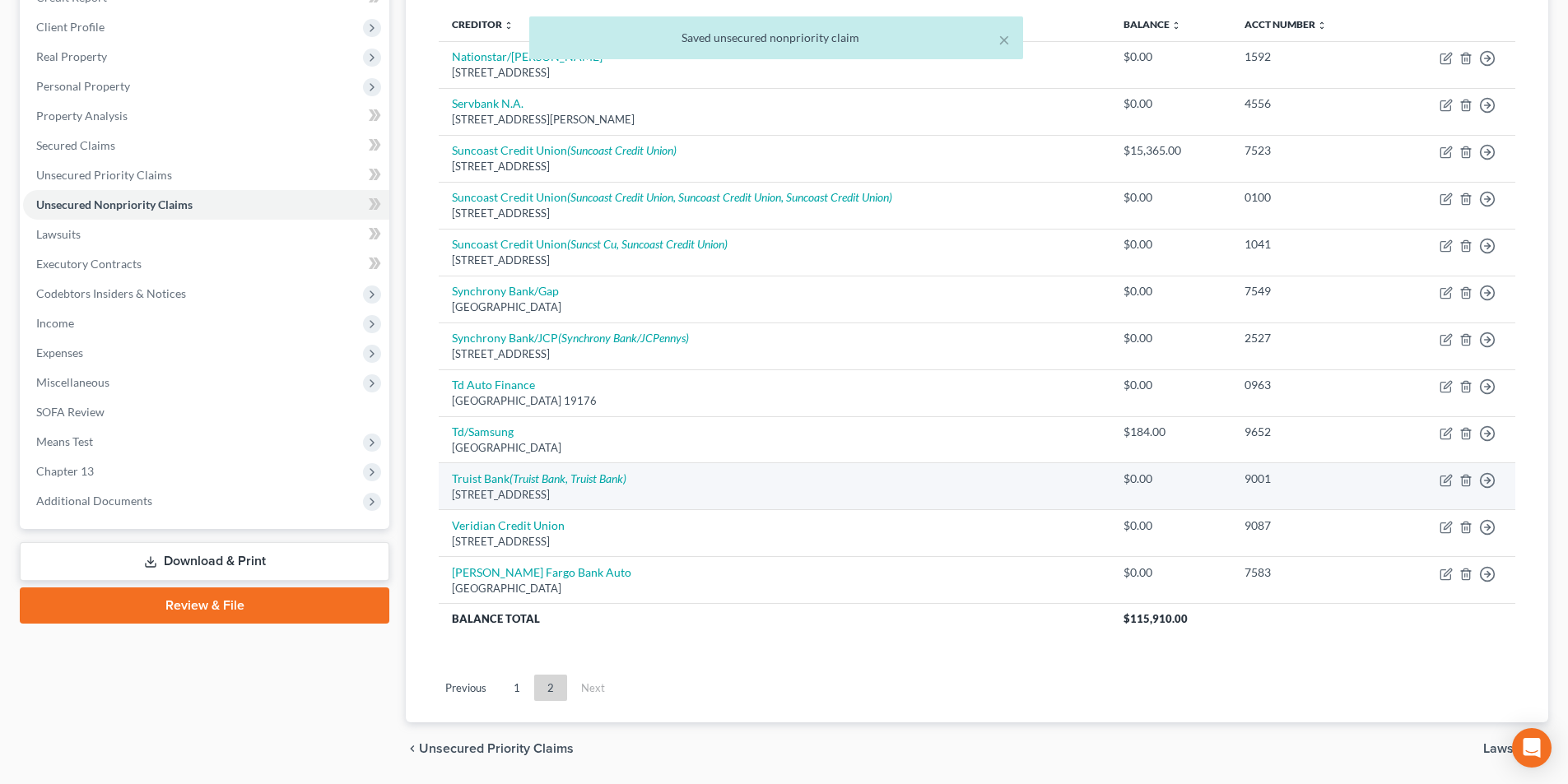
scroll to position [189, 0]
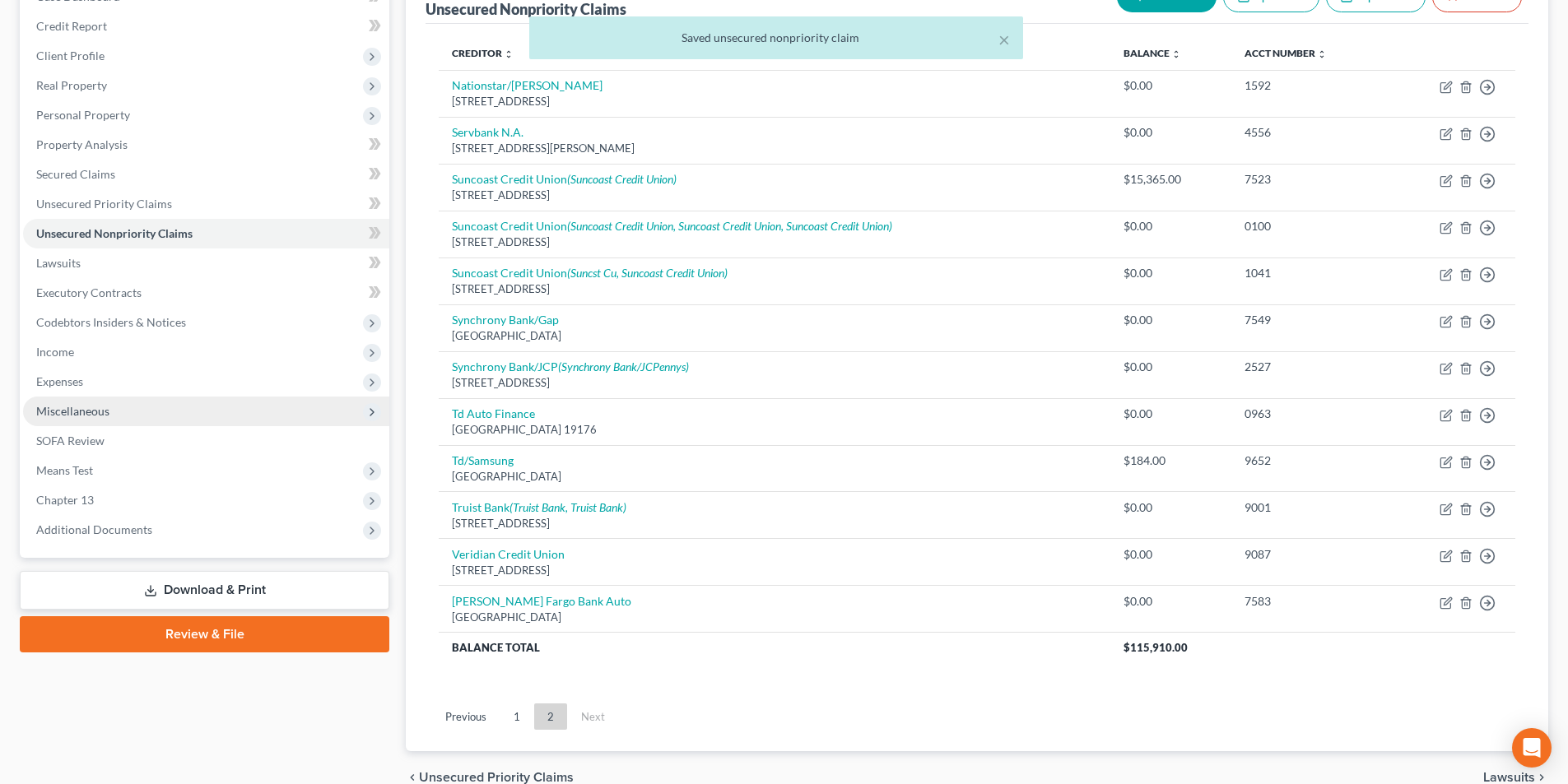
click at [85, 408] on span "Miscellaneous" at bounding box center [73, 411] width 73 height 14
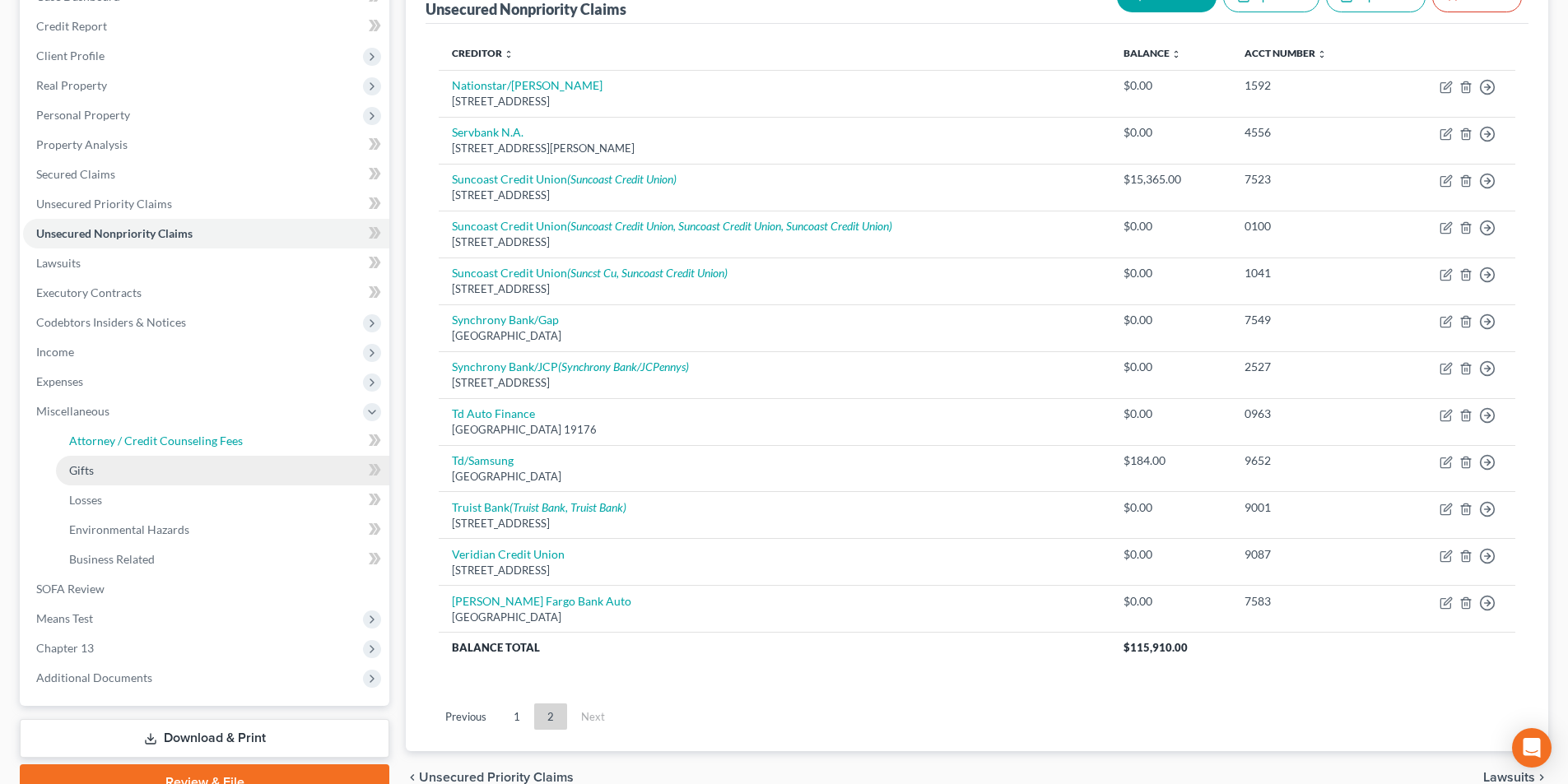
drag, startPoint x: 177, startPoint y: 443, endPoint x: 240, endPoint y: 456, distance: 64.3
click at [177, 443] on span "Attorney / Credit Counseling Fees" at bounding box center [156, 440] width 174 height 14
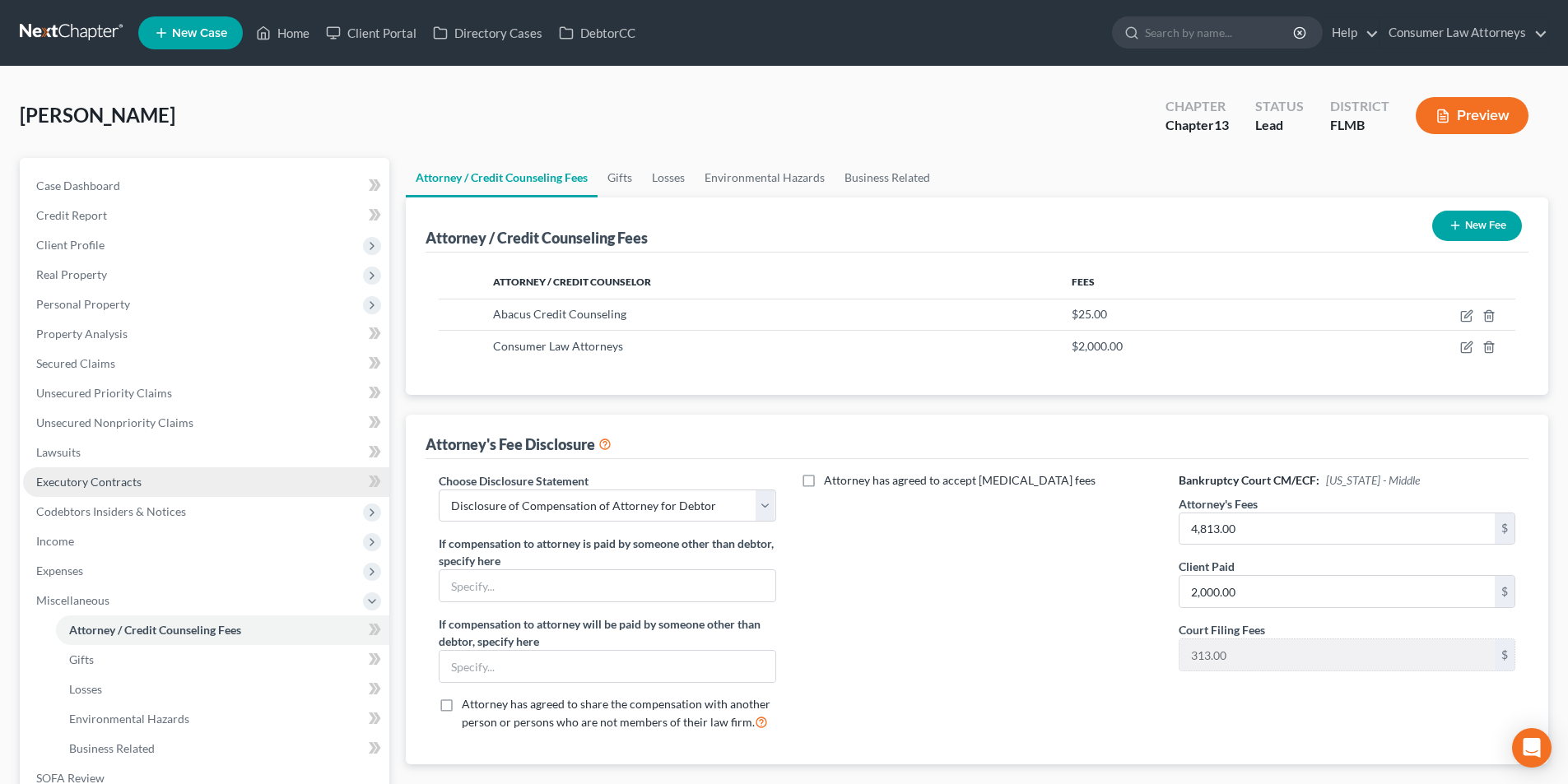
click at [73, 541] on span "Income" at bounding box center [55, 541] width 38 height 14
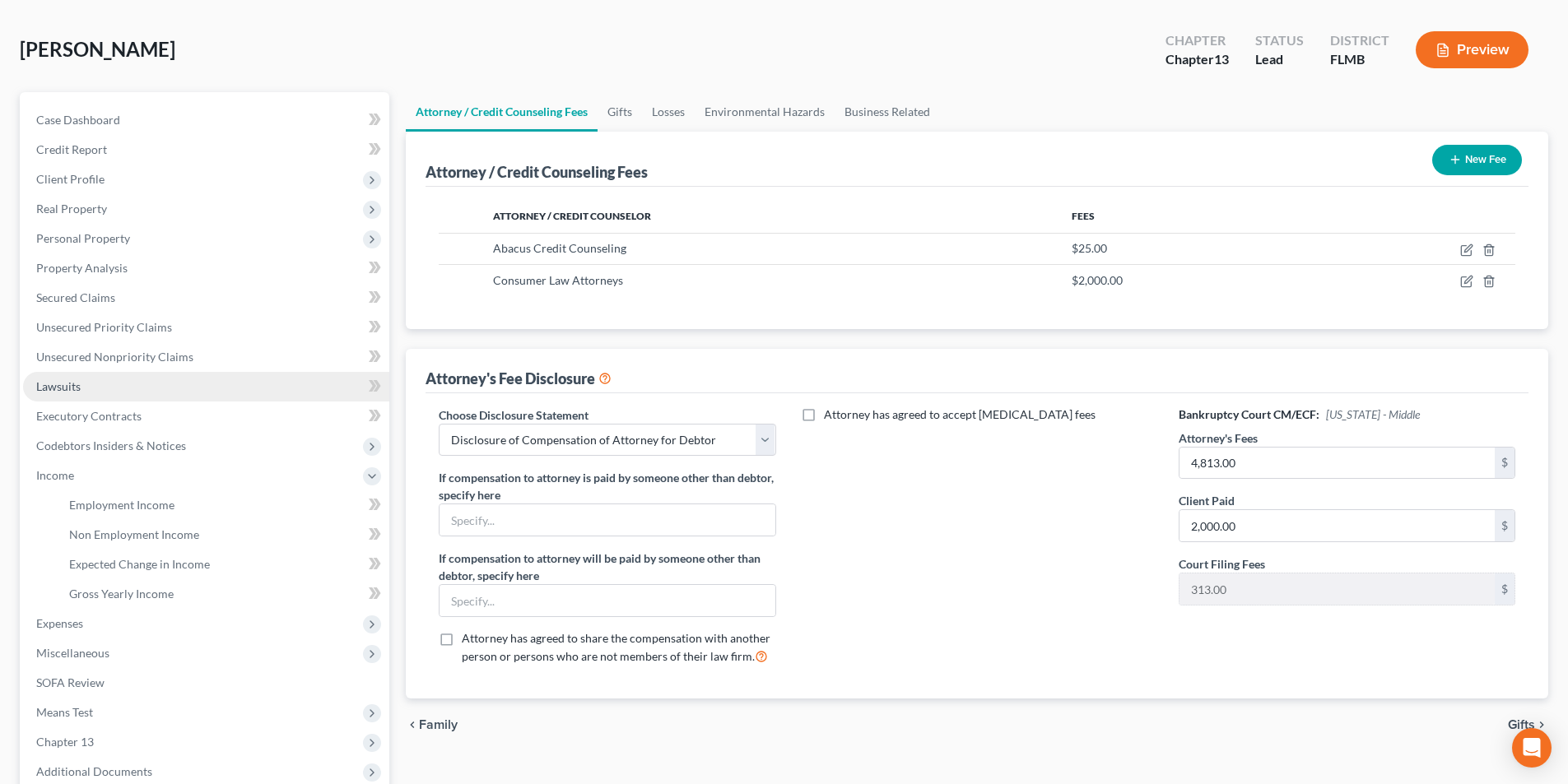
scroll to position [165, 0]
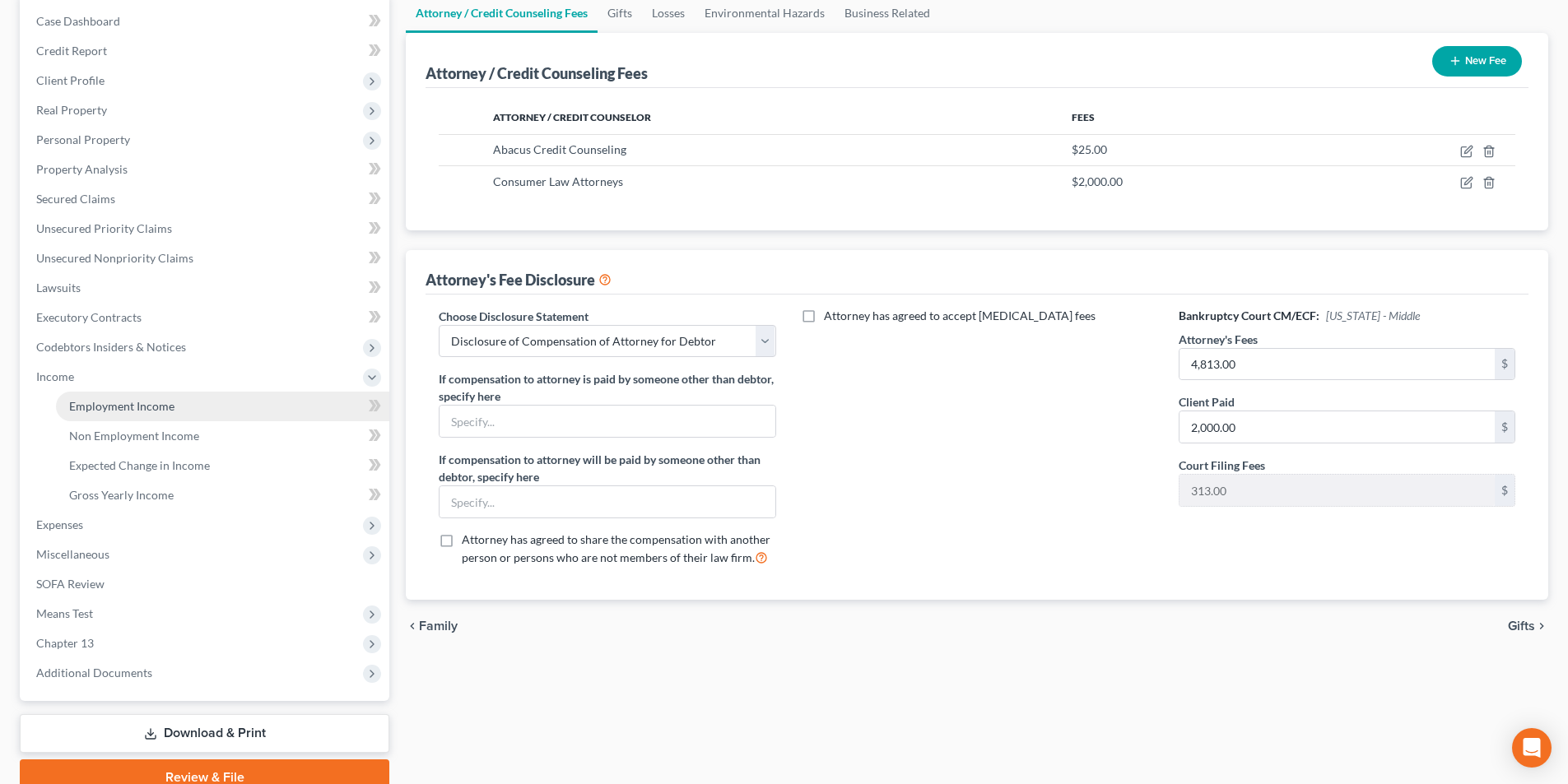
click at [154, 408] on span "Employment Income" at bounding box center [122, 406] width 105 height 14
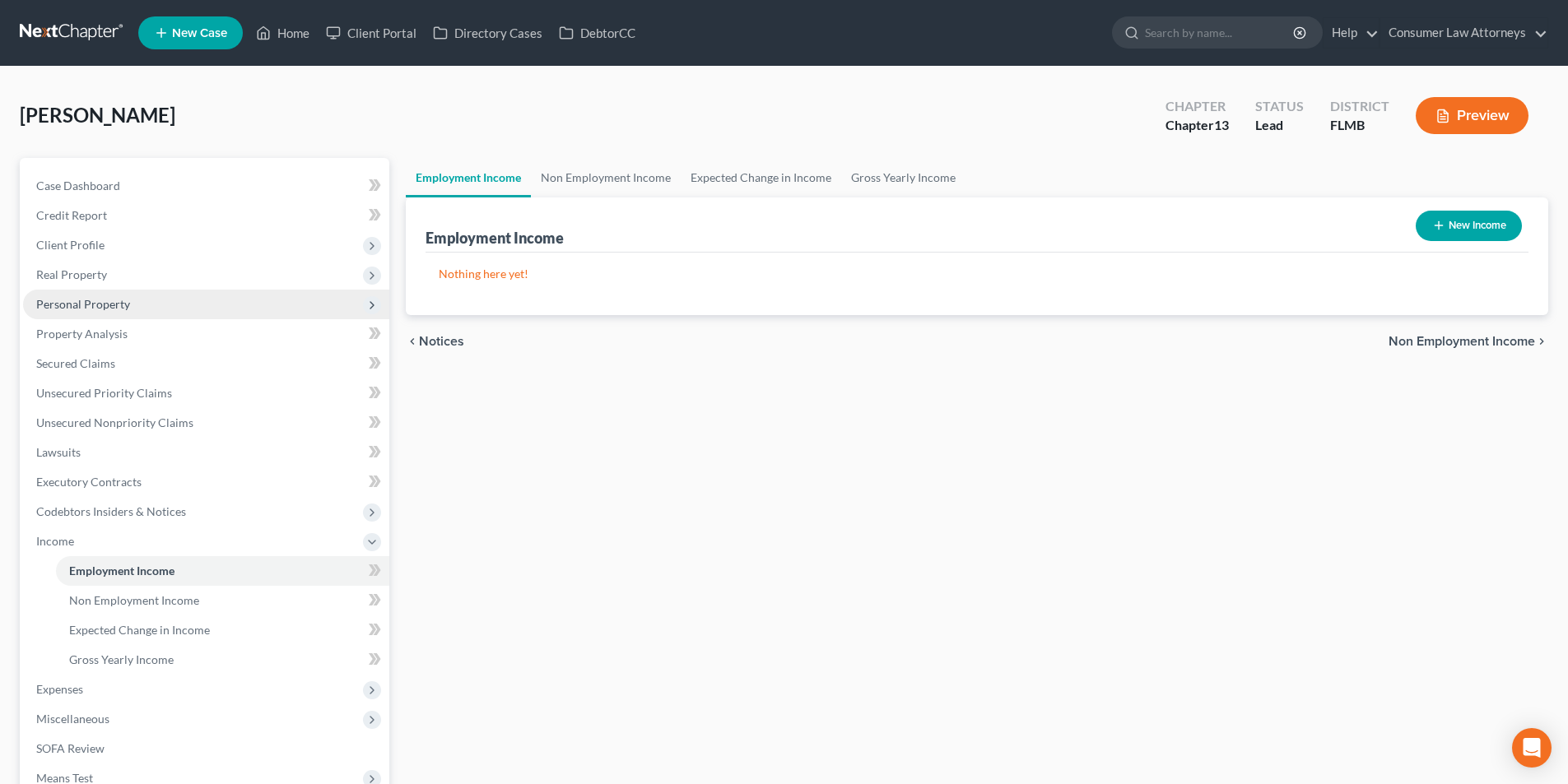
drag, startPoint x: 85, startPoint y: 275, endPoint x: 132, endPoint y: 297, distance: 51.9
click at [85, 275] on span "Real Property" at bounding box center [72, 275] width 71 height 14
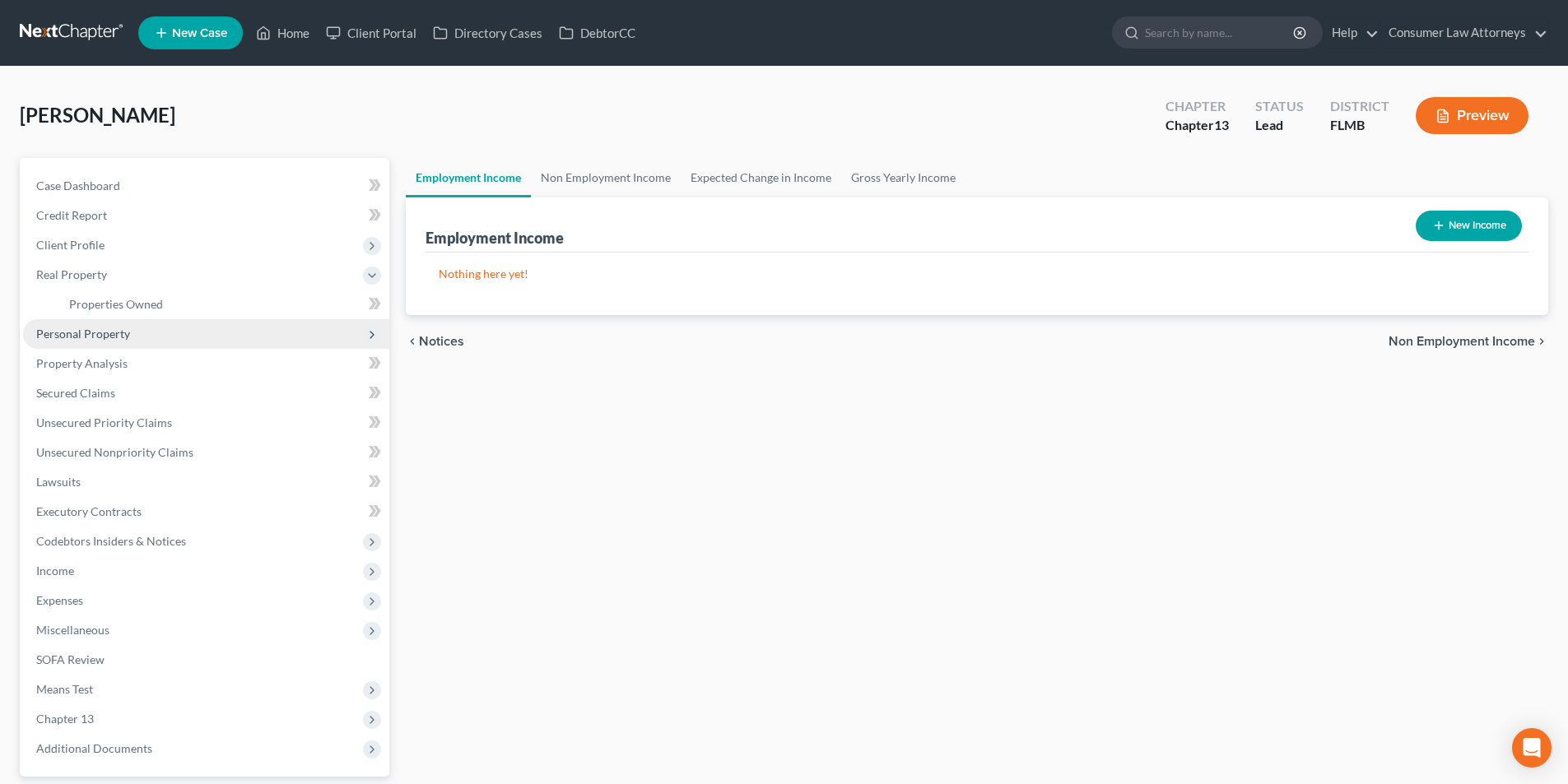
click at [108, 333] on span "Personal Property" at bounding box center [83, 333] width 94 height 14
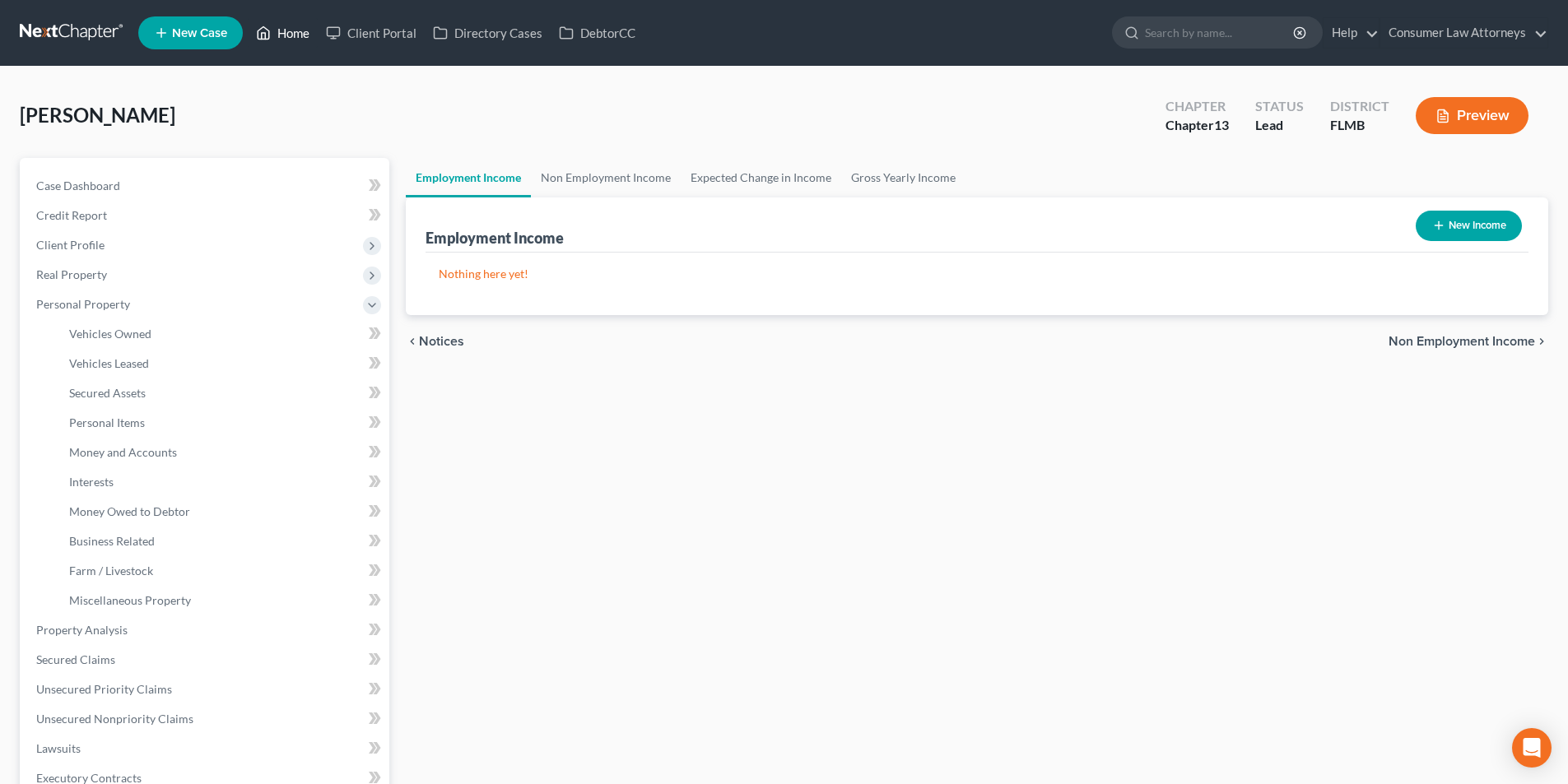
click at [289, 34] on link "Home" at bounding box center [282, 33] width 70 height 29
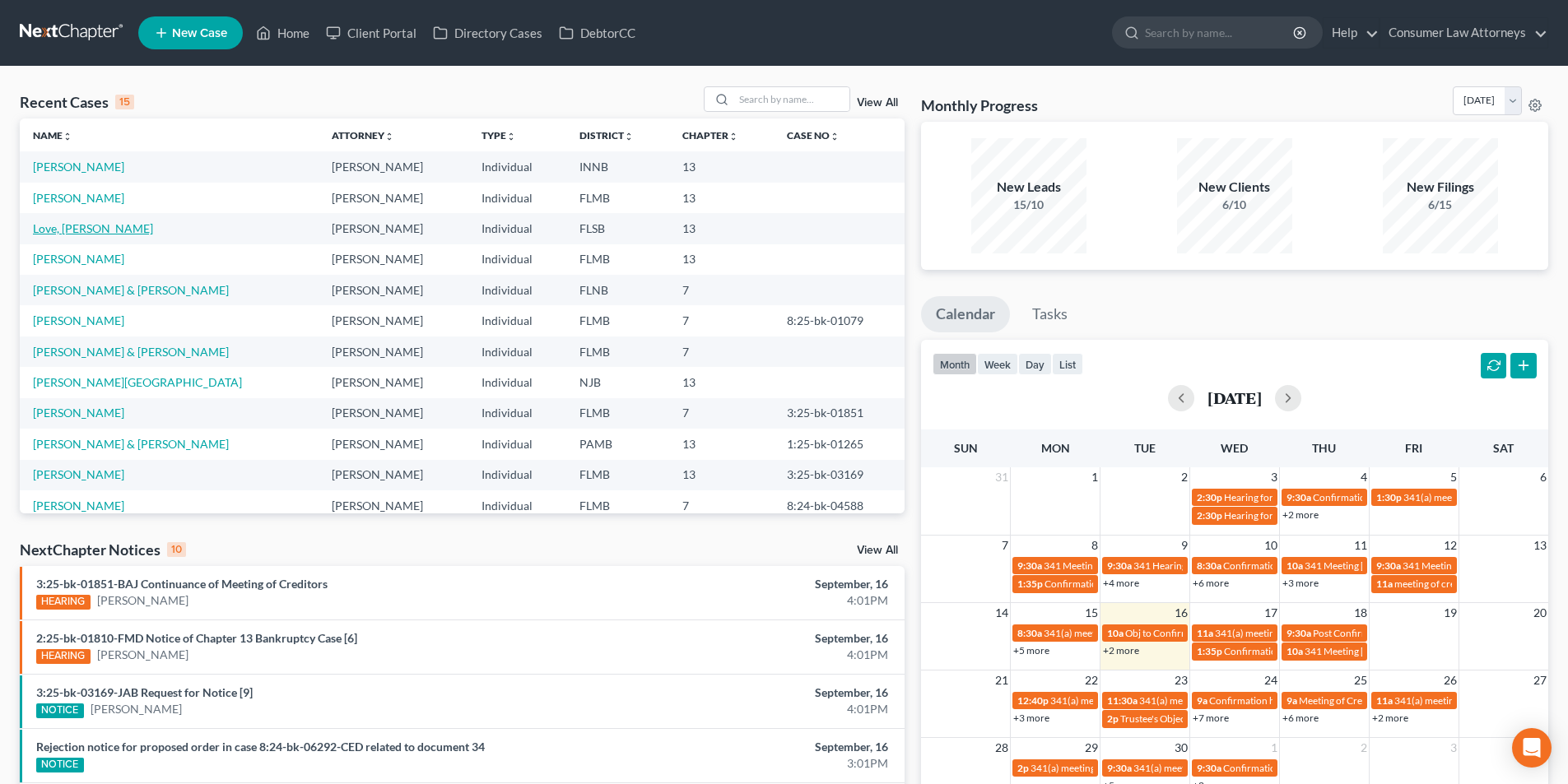
click at [106, 227] on link "Love, [PERSON_NAME]" at bounding box center [92, 228] width 120 height 14
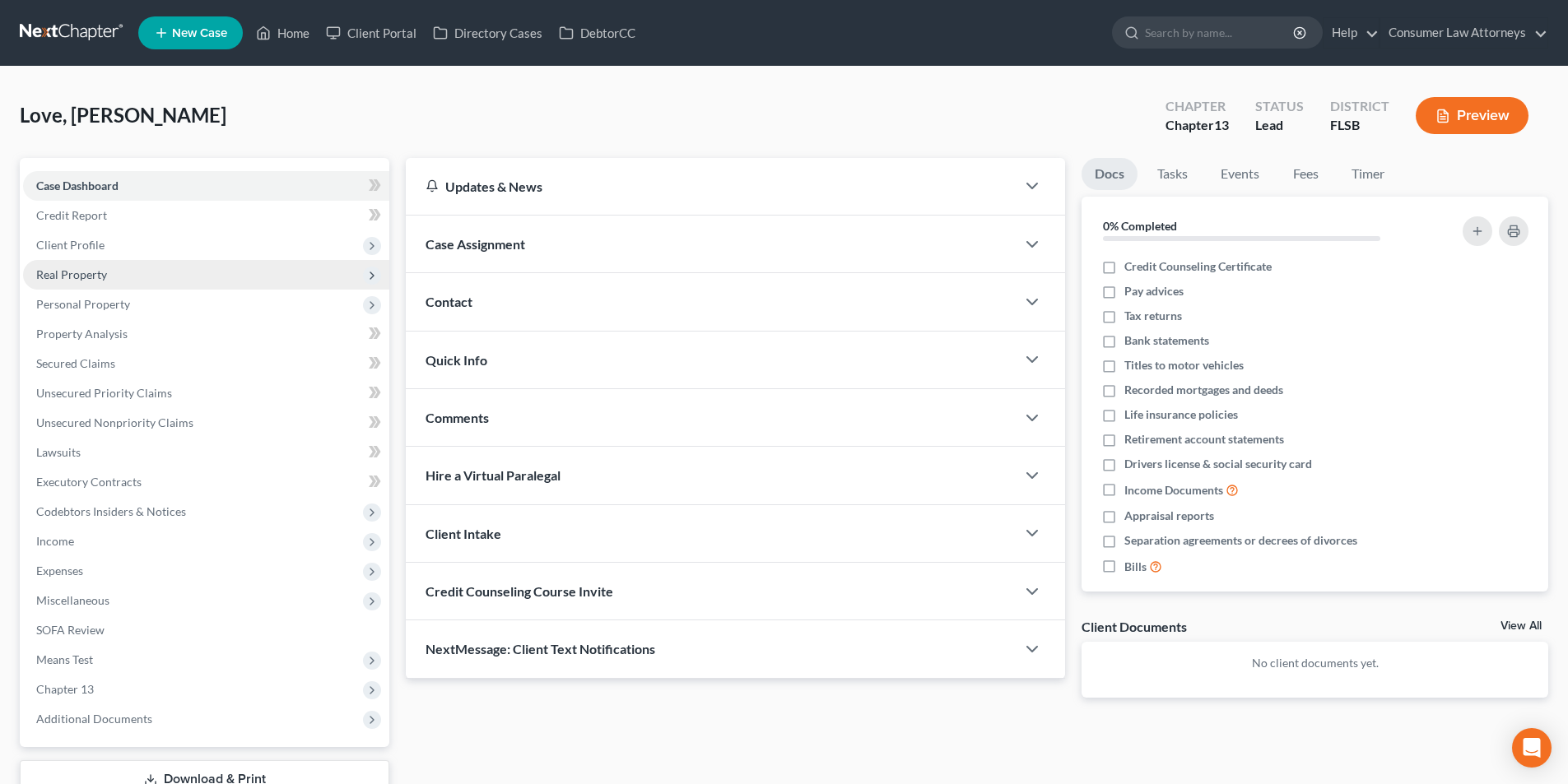
click at [88, 277] on span "Real Property" at bounding box center [72, 275] width 71 height 14
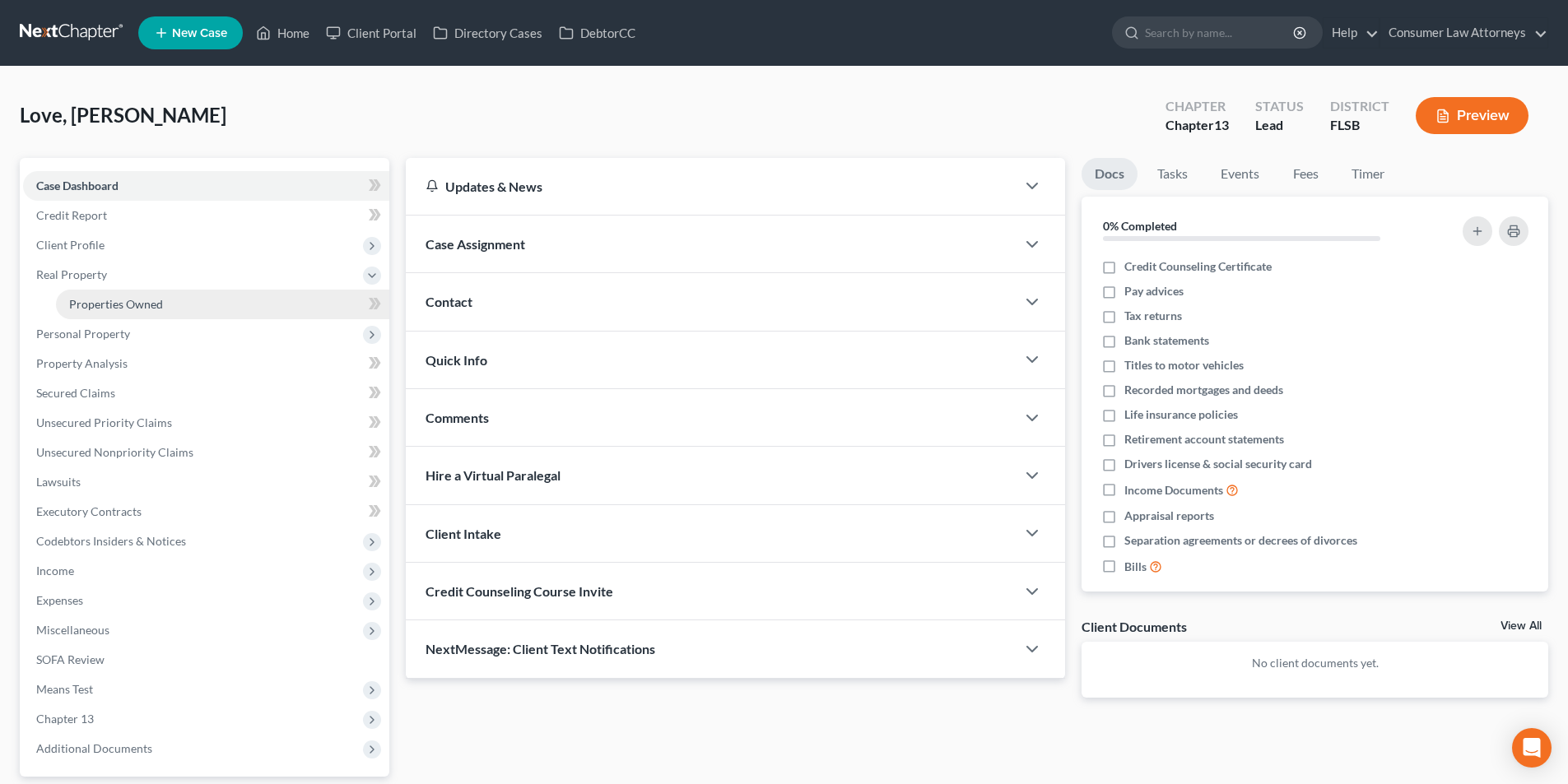
click at [161, 310] on span "Properties Owned" at bounding box center [116, 304] width 94 height 14
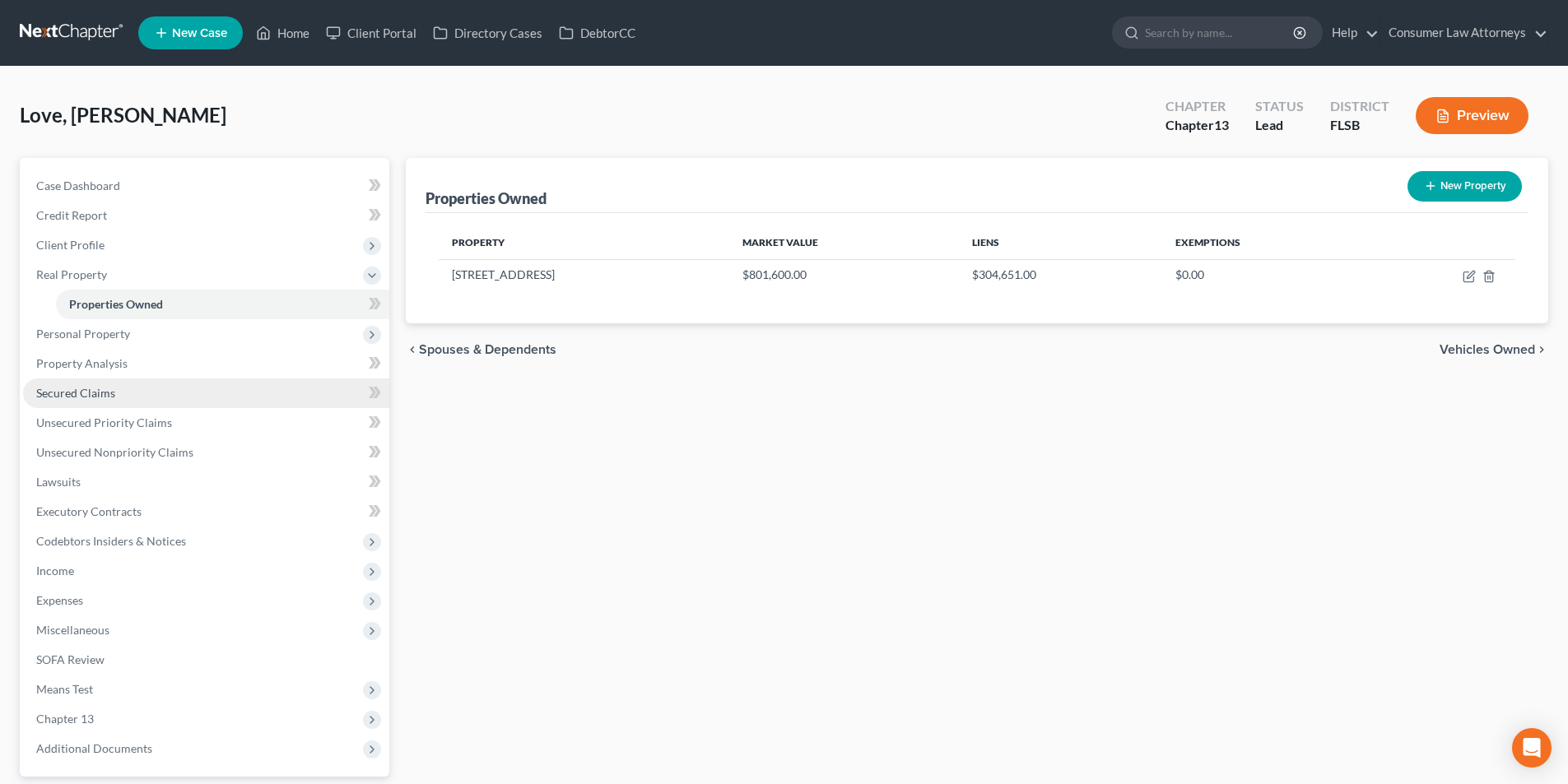
click at [86, 387] on span "Secured Claims" at bounding box center [75, 393] width 79 height 14
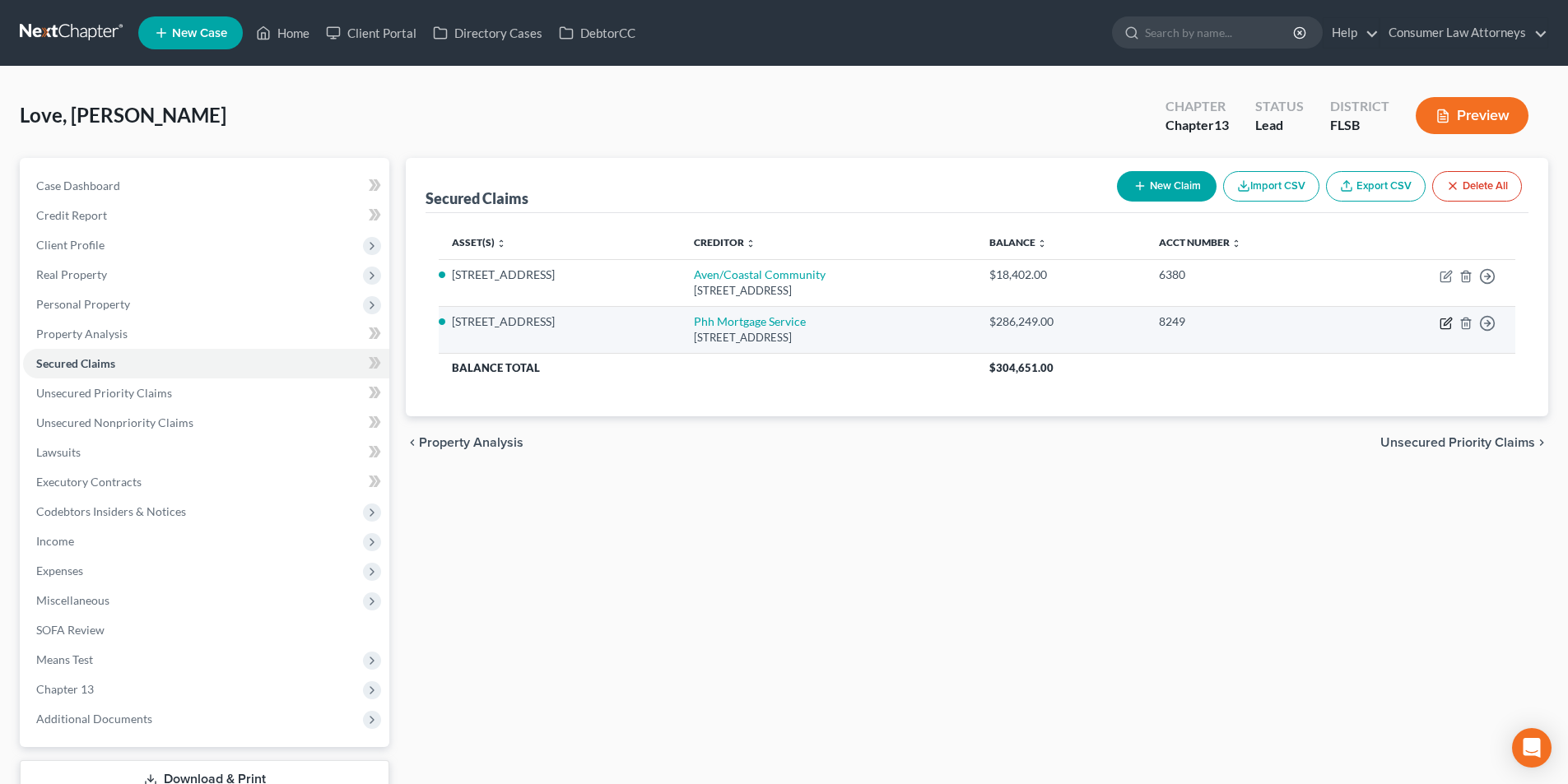
click at [1444, 325] on icon "button" at bounding box center [1447, 321] width 8 height 8
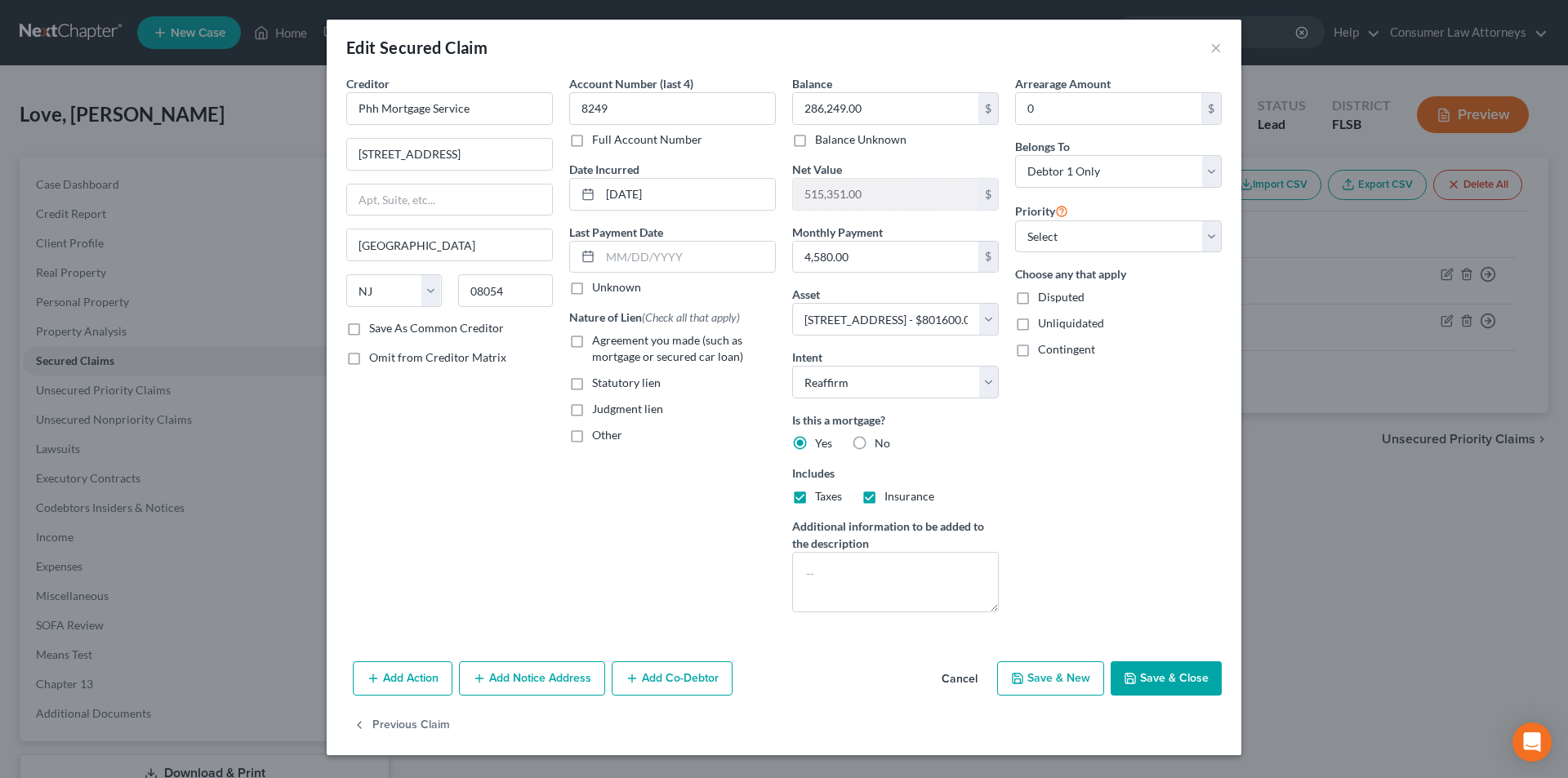
click at [1081, 125] on div "Arrearage Amount 0 $ Belongs To * Select Debtor 1 Only Debtor 2 Only Debtor 1 A…" at bounding box center [1119, 350] width 223 height 550
click at [1078, 115] on input "0" at bounding box center [1108, 109] width 185 height 31
click at [1156, 676] on button "Save & Close" at bounding box center [1167, 679] width 111 height 34
